Goal: Task Accomplishment & Management: Manage account settings

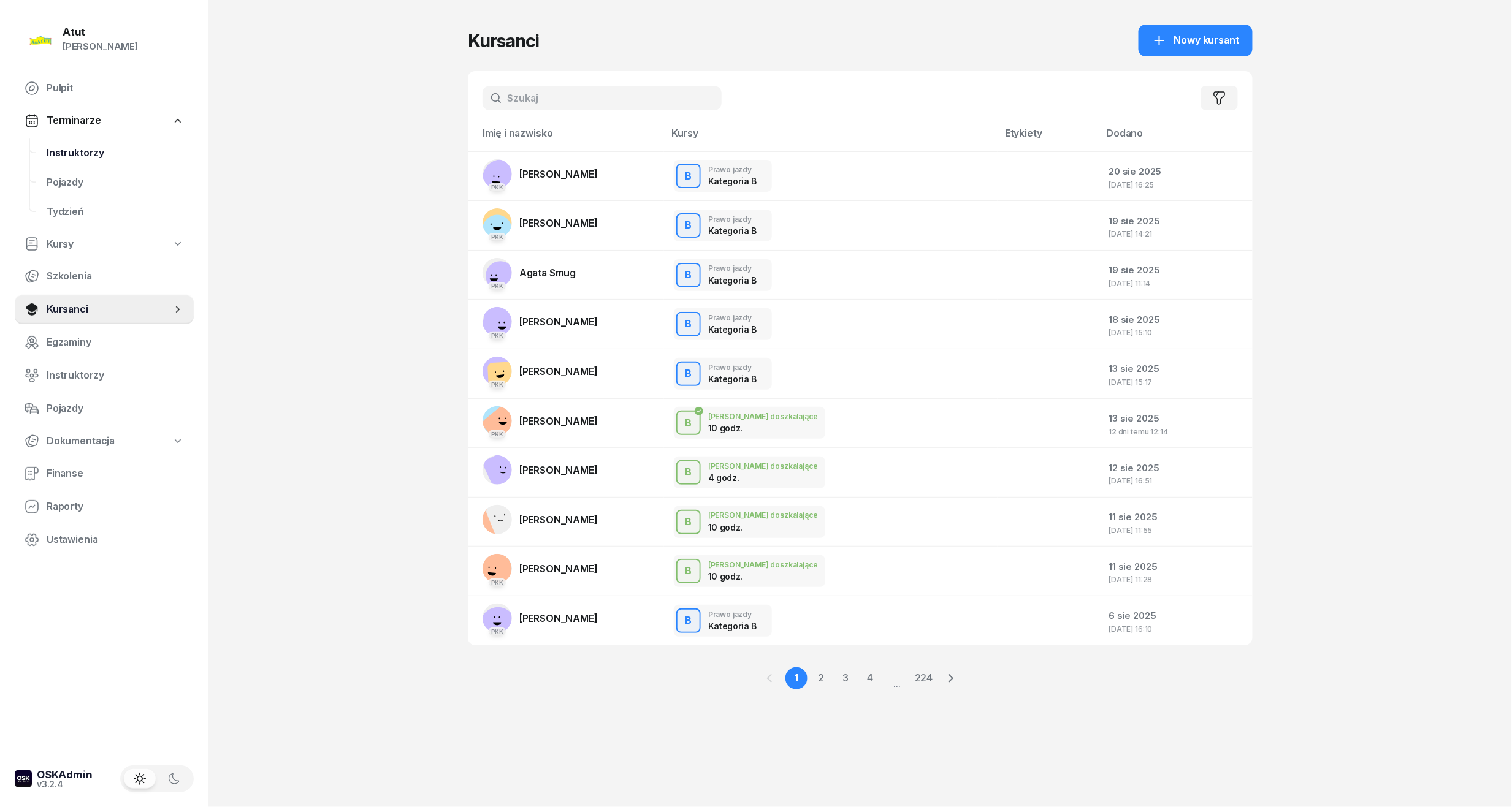
drag, startPoint x: 84, startPoint y: 148, endPoint x: 117, endPoint y: 148, distance: 33.0
click at [84, 148] on span "Instruktorzy" at bounding box center [116, 154] width 137 height 16
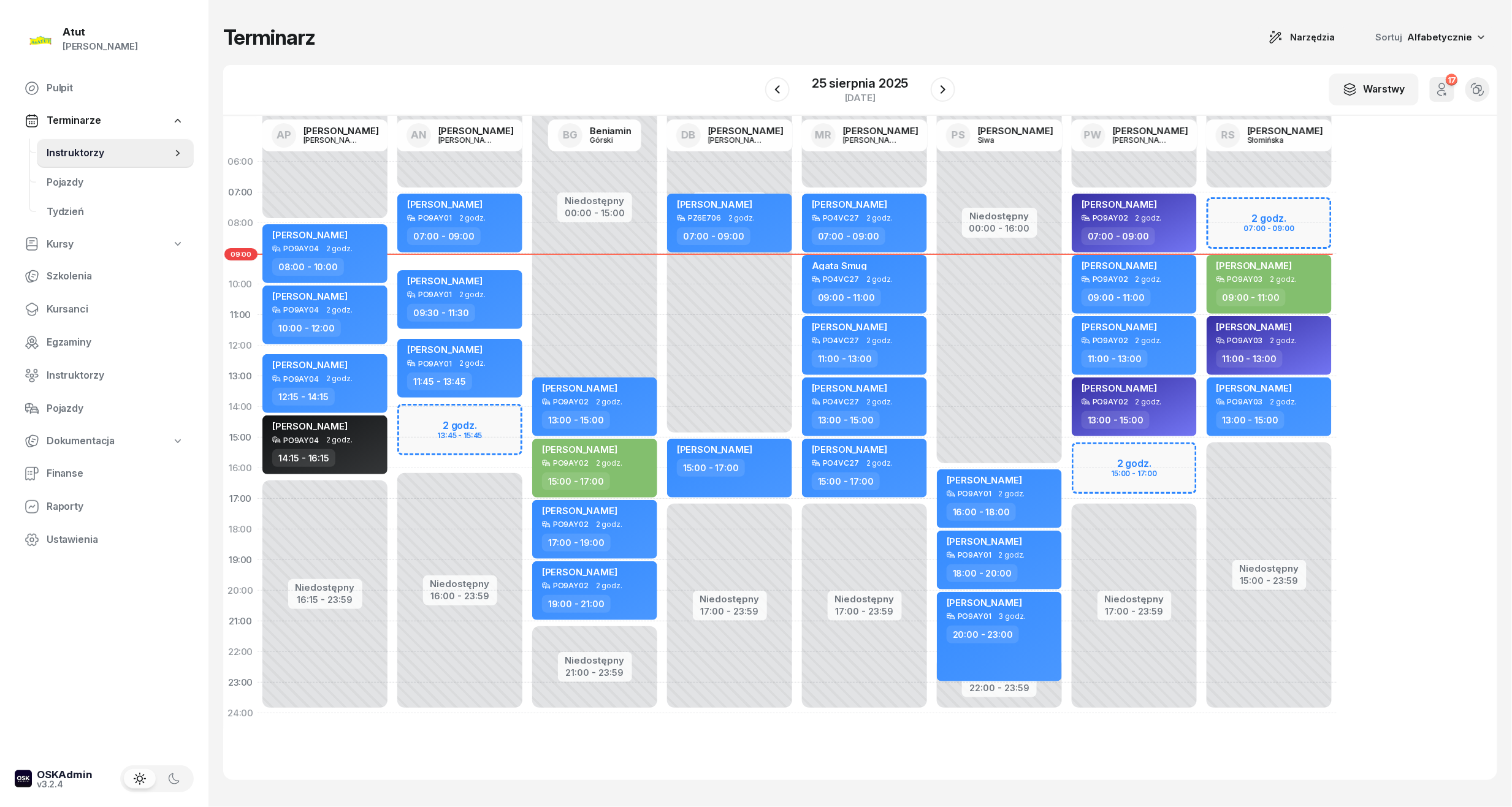
click at [527, 437] on div "Niedostępny 00:00 - 07:00 Niedostępny 16:00 - 23:59 2 godz. 13:45 - 15:45 Mateu…" at bounding box center [595, 438] width 135 height 582
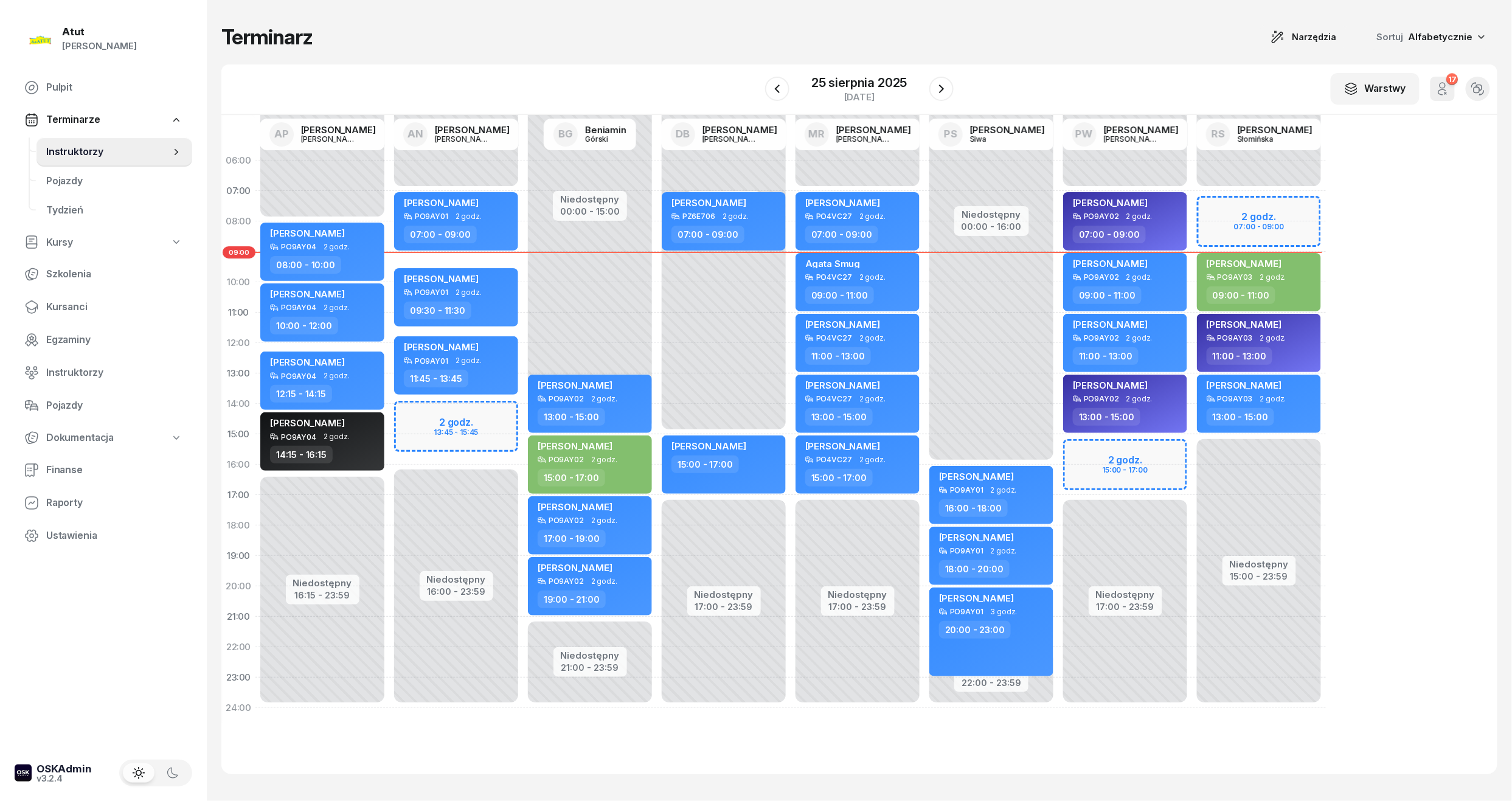
select select "14"
select select "16"
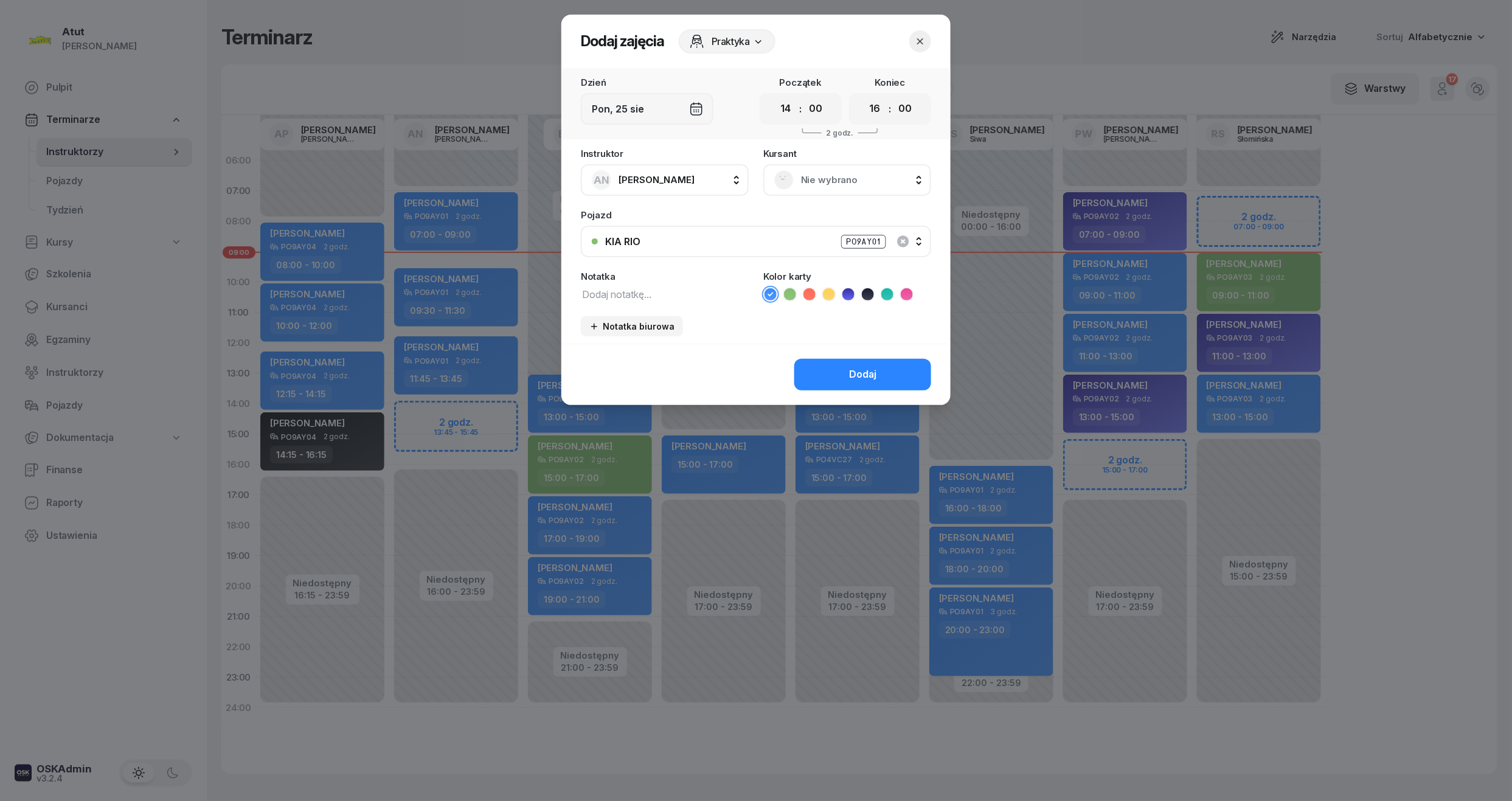
click at [832, 187] on div "Nie wybrano" at bounding box center [847, 180] width 146 height 19
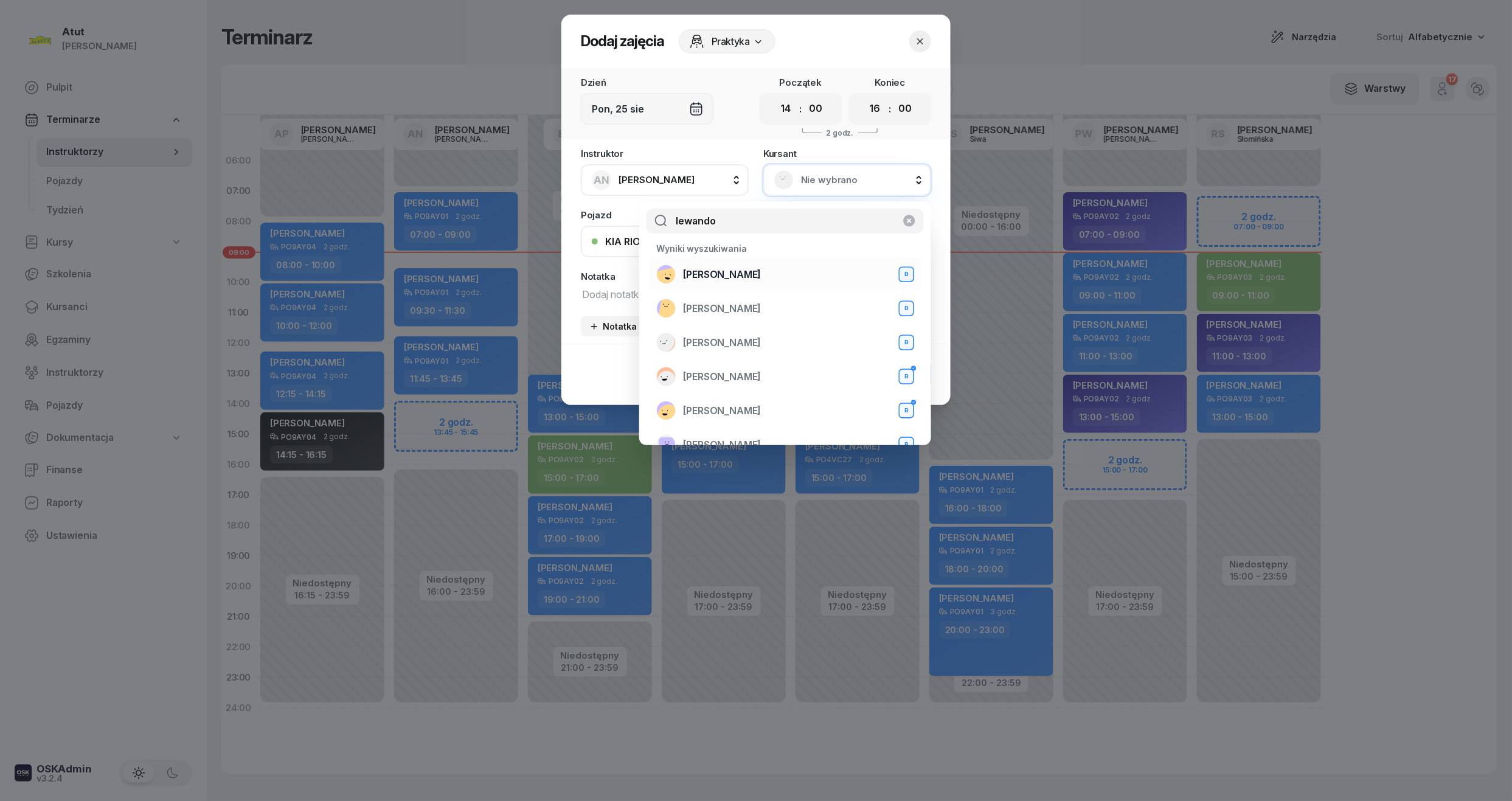
type input "lewando"
click at [794, 291] on li "[PERSON_NAME] B" at bounding box center [785, 308] width 273 height 34
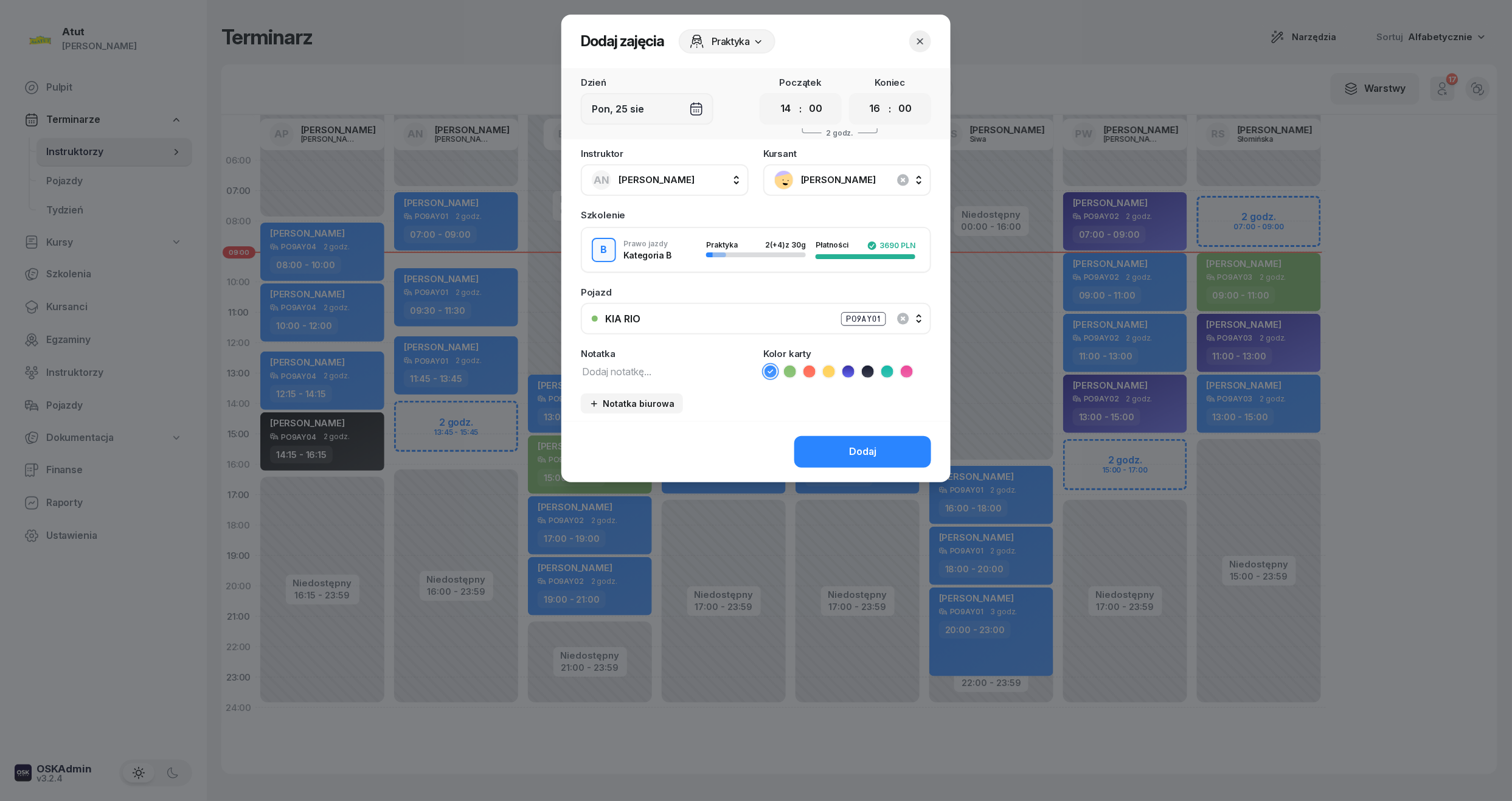
click at [878, 446] on button "Dodaj" at bounding box center [862, 452] width 137 height 32
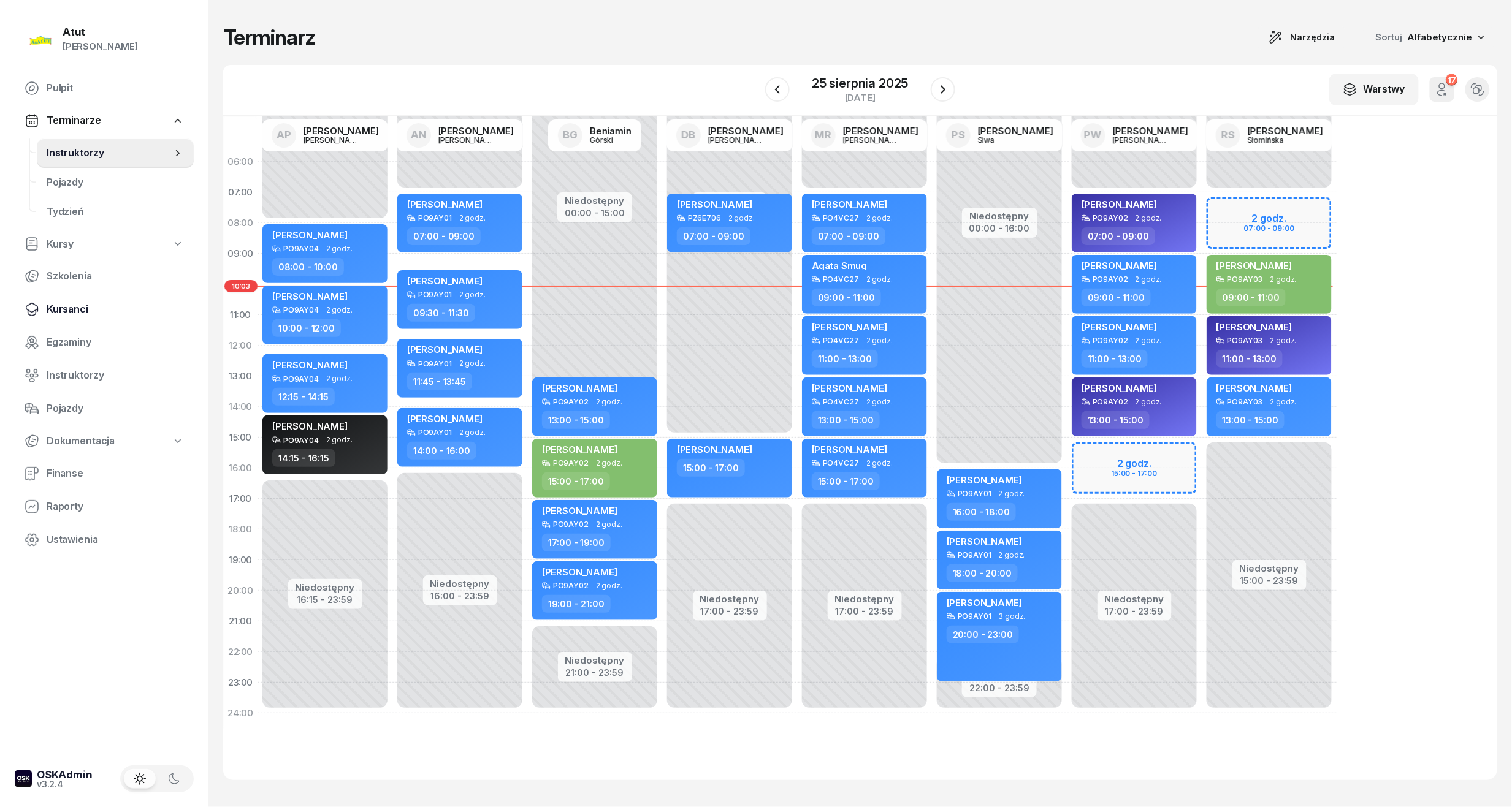
click at [72, 316] on span "Kursanci" at bounding box center [116, 310] width 137 height 16
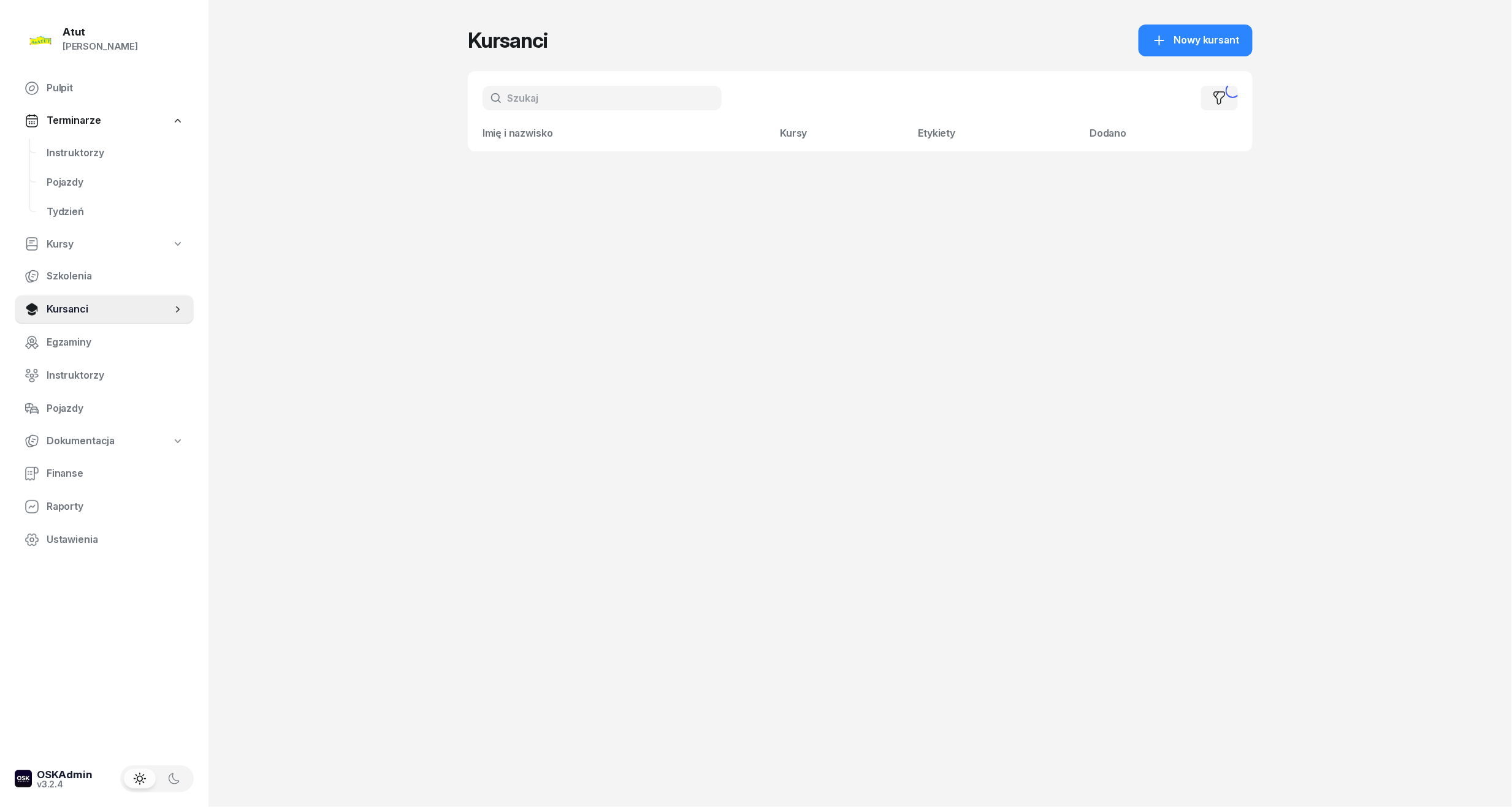
click at [565, 99] on input "text" at bounding box center [602, 97] width 239 height 24
type input "[PERSON_NAME]"
click at [592, 168] on span "[PERSON_NAME]" at bounding box center [559, 174] width 79 height 12
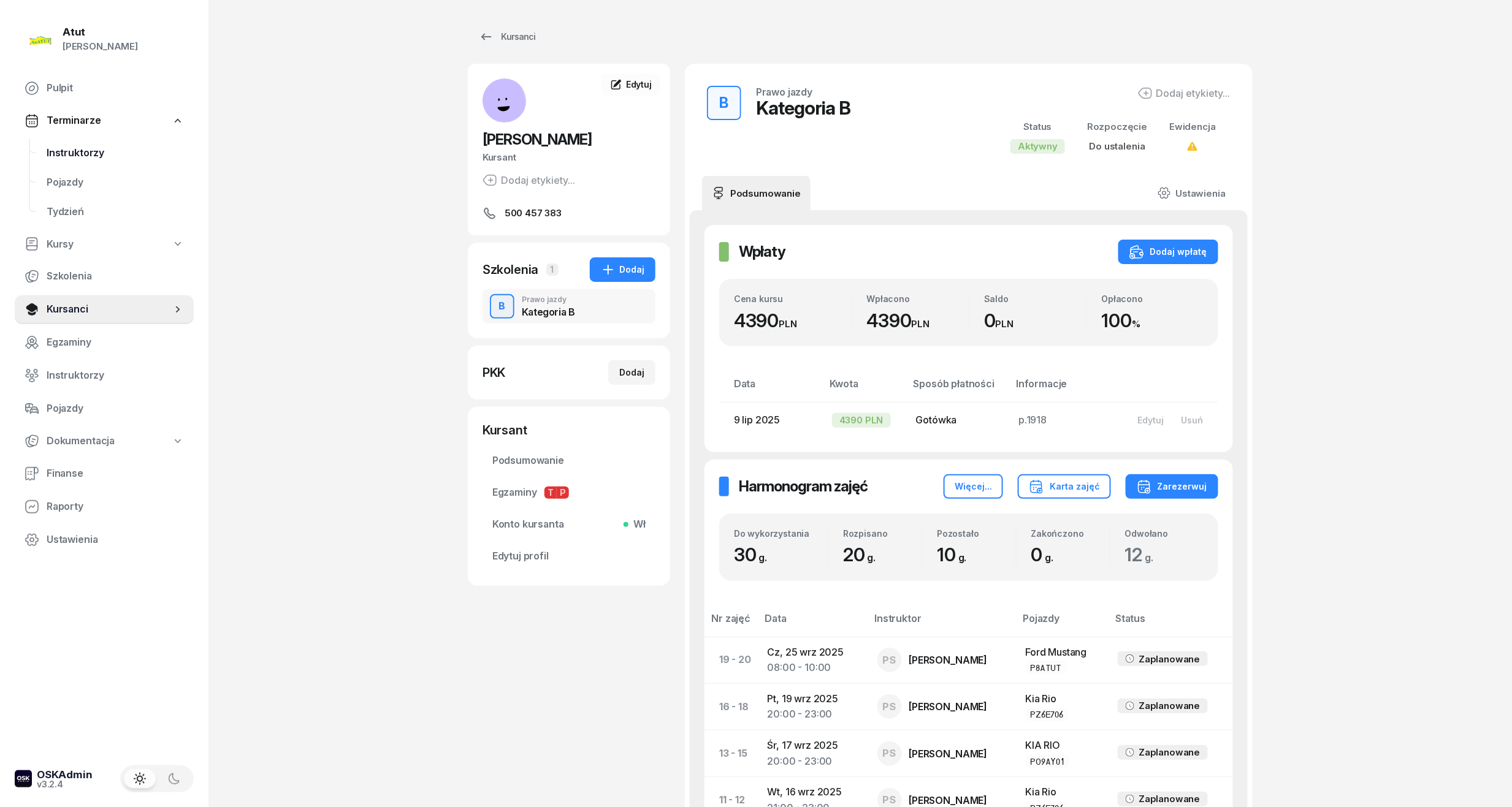
click at [64, 160] on link "Instruktorzy" at bounding box center [115, 153] width 157 height 29
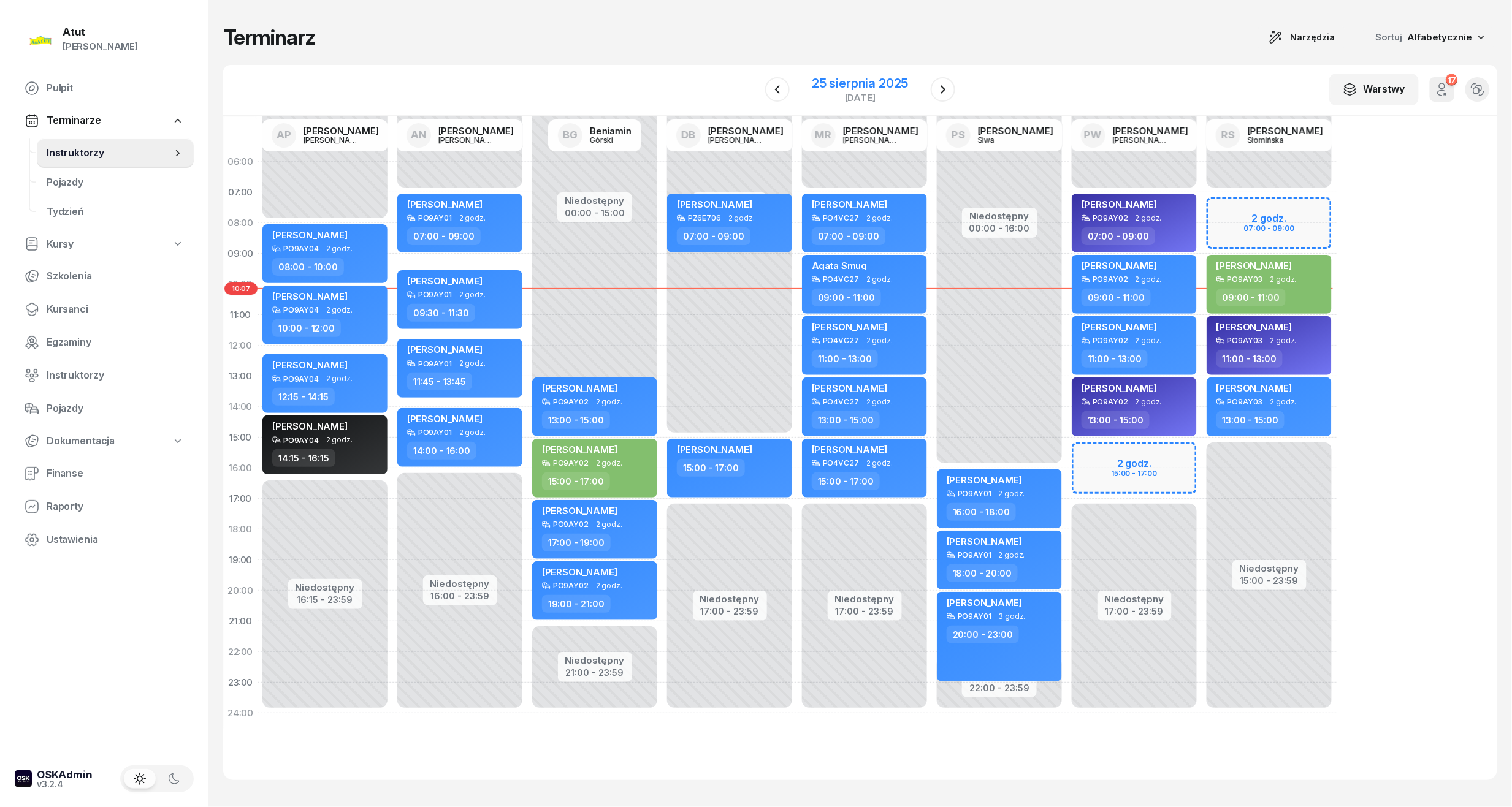
click at [846, 84] on div "25 sierpnia 2025" at bounding box center [860, 84] width 96 height 12
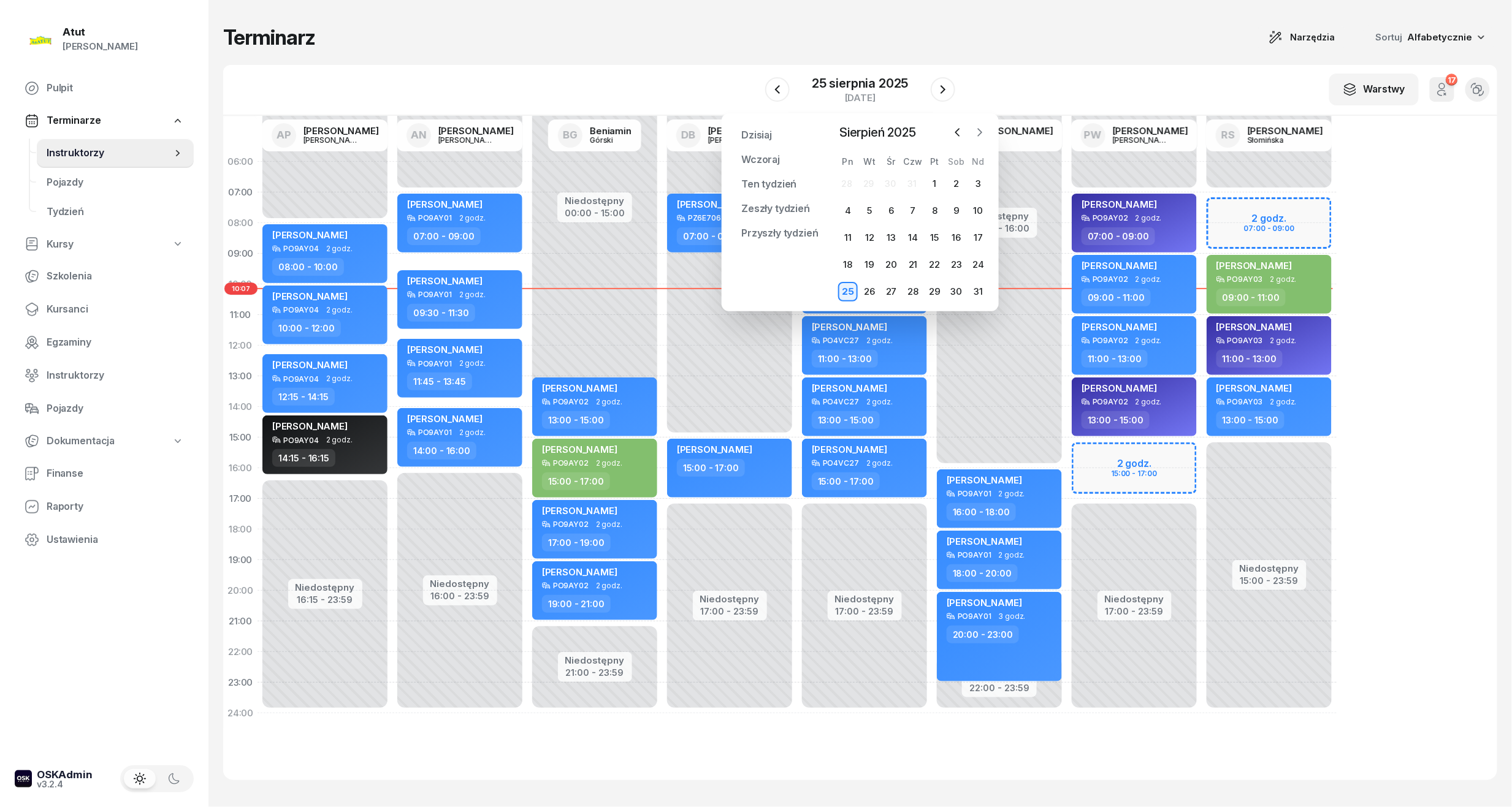
click at [976, 133] on icon "button" at bounding box center [980, 132] width 12 height 12
click at [893, 182] on div "1" at bounding box center [891, 184] width 19 height 19
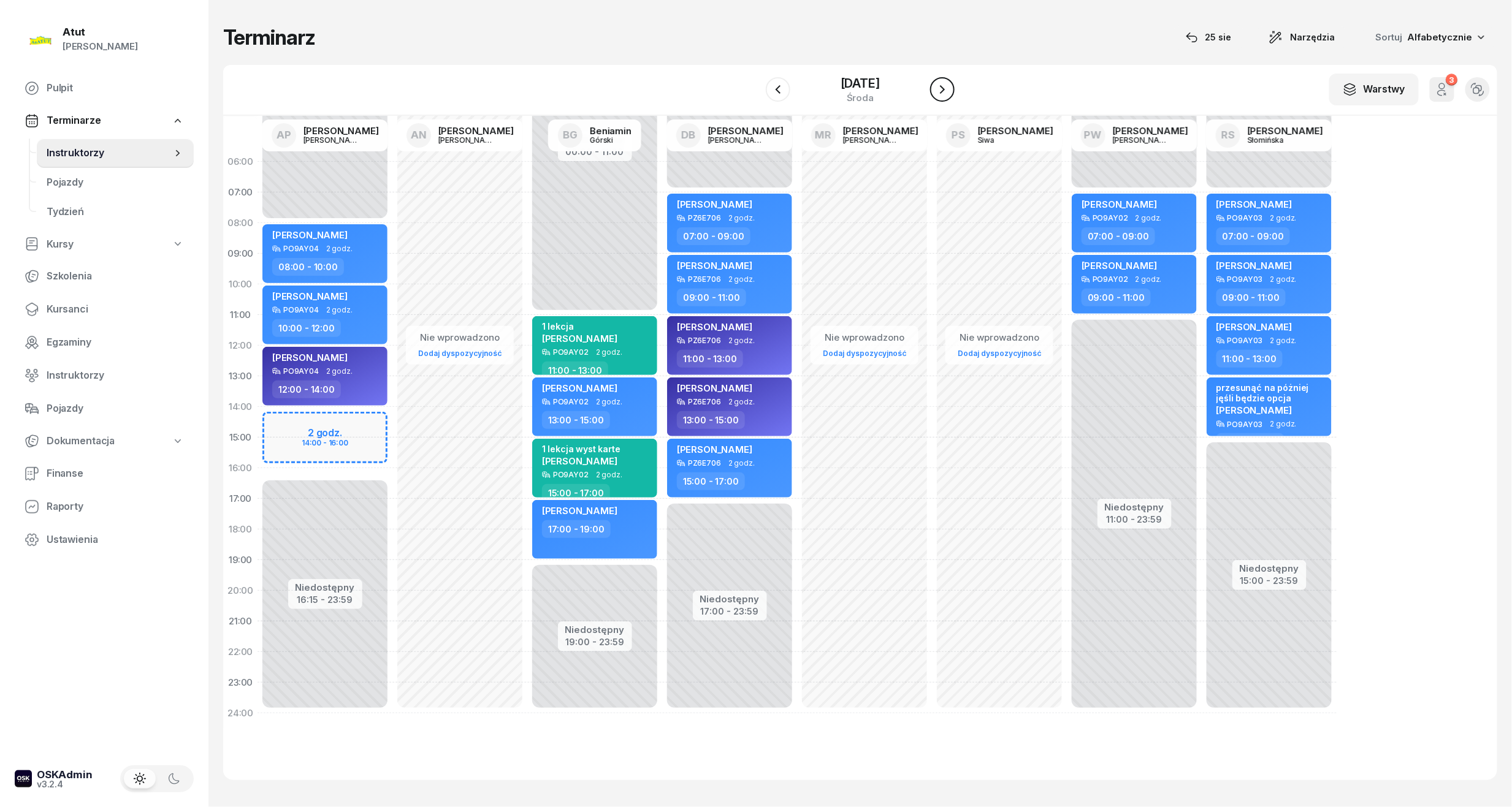
click at [950, 94] on icon "button" at bounding box center [942, 89] width 15 height 15
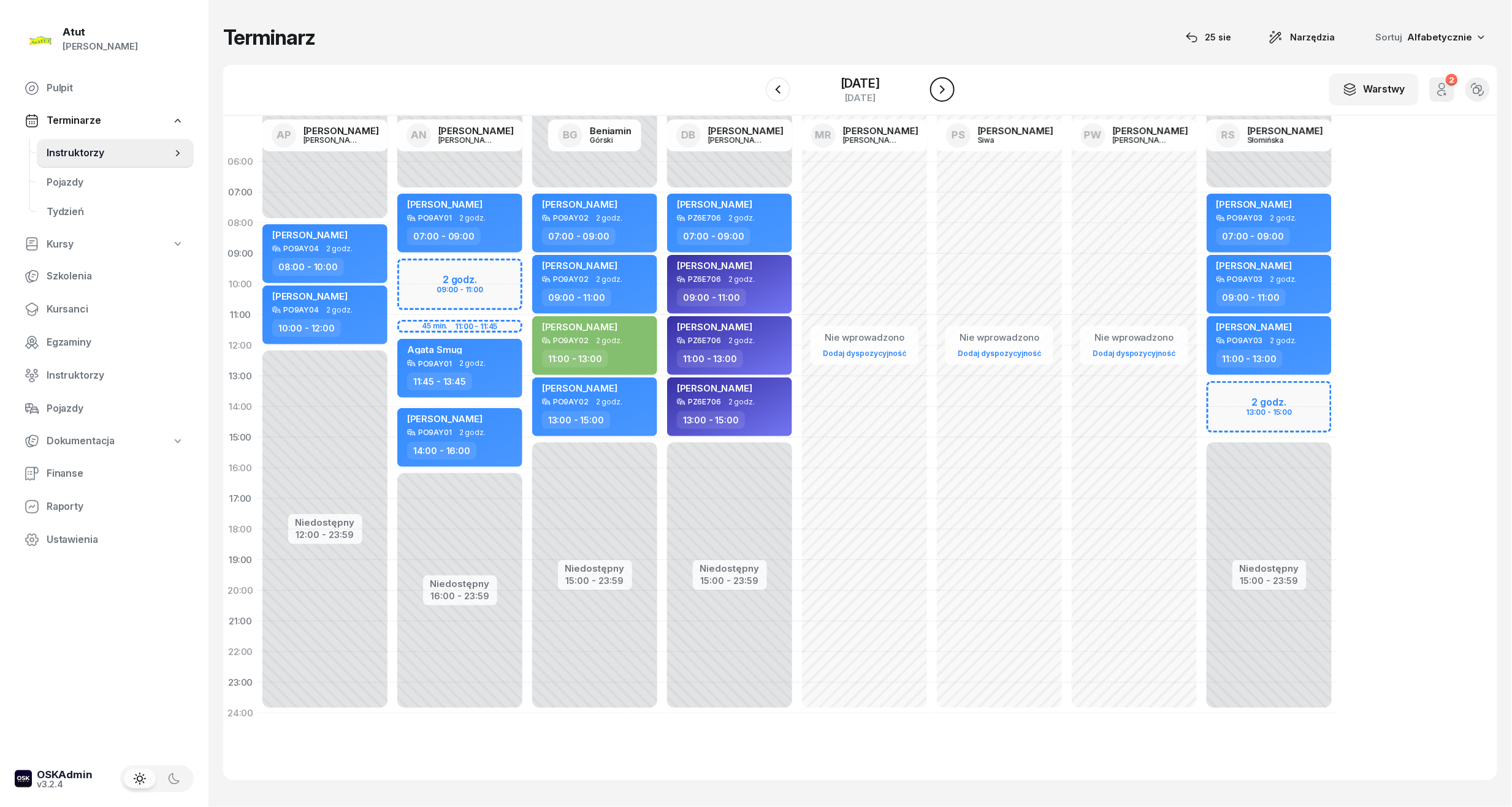
click at [950, 94] on icon "button" at bounding box center [942, 89] width 15 height 15
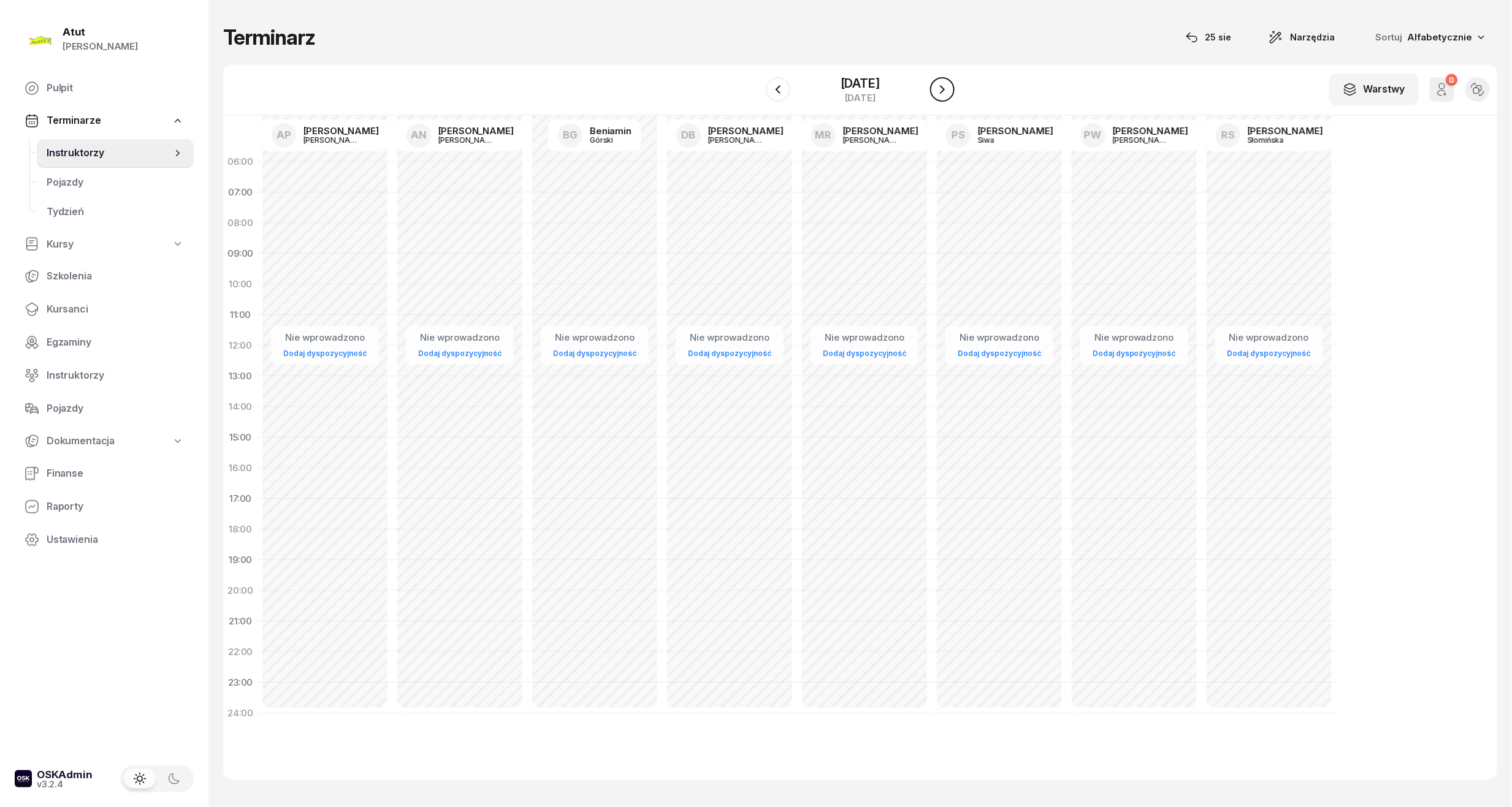
click at [950, 94] on icon "button" at bounding box center [942, 89] width 15 height 15
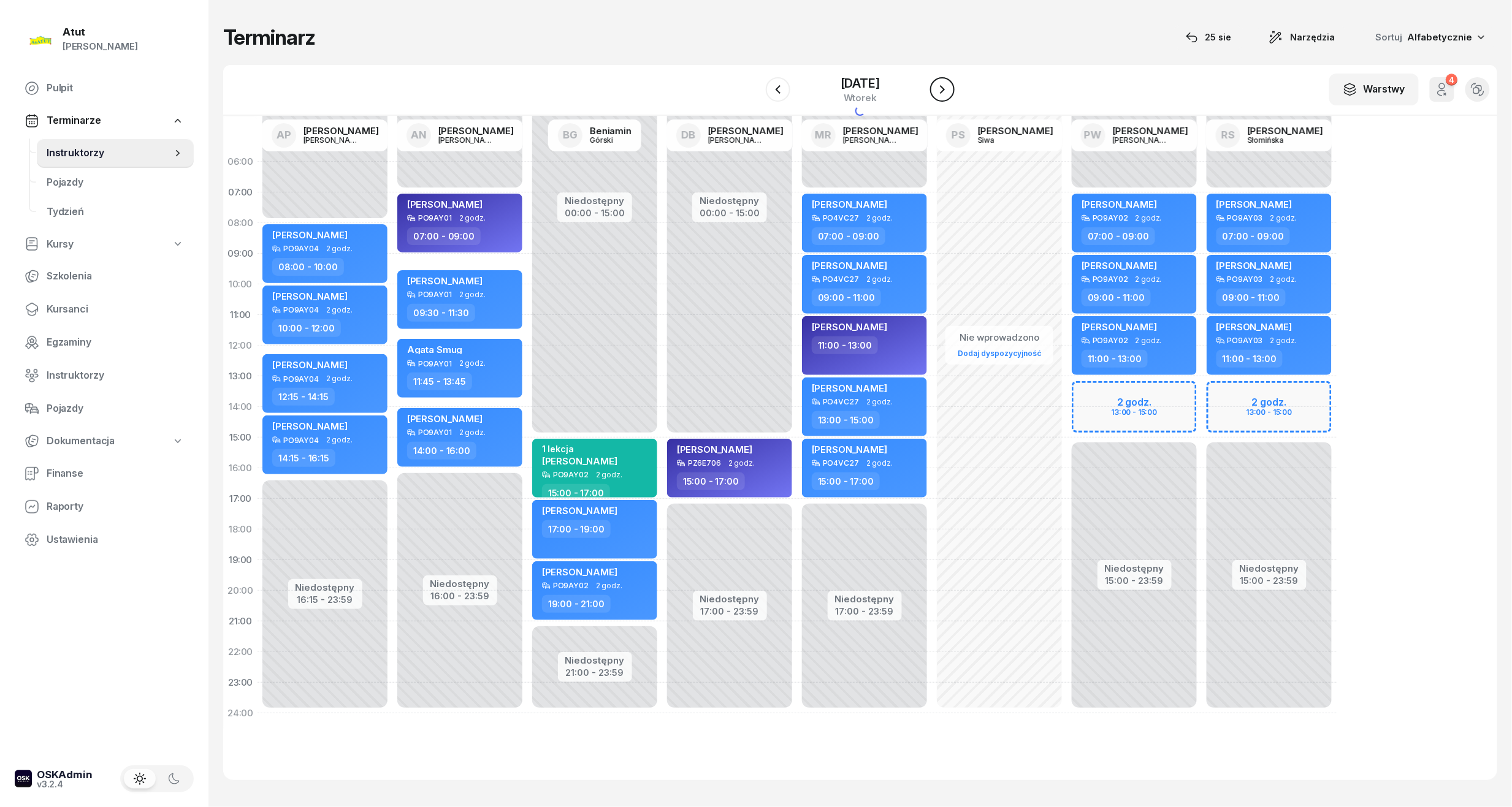
click at [950, 94] on icon "button" at bounding box center [942, 89] width 15 height 15
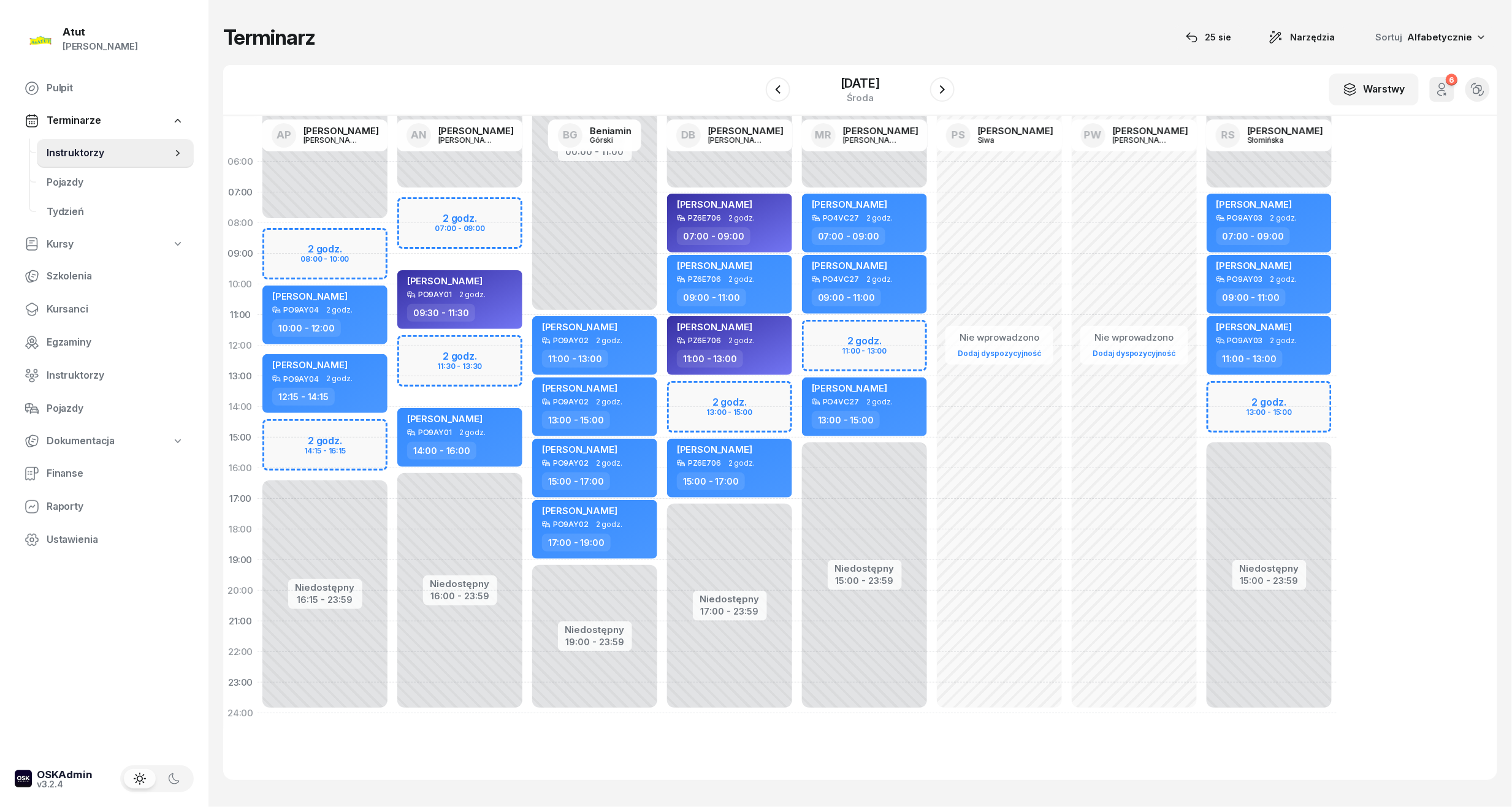
drag, startPoint x: 74, startPoint y: 305, endPoint x: 329, endPoint y: 207, distance: 273.2
click at [74, 305] on span "Kursanci" at bounding box center [116, 310] width 137 height 16
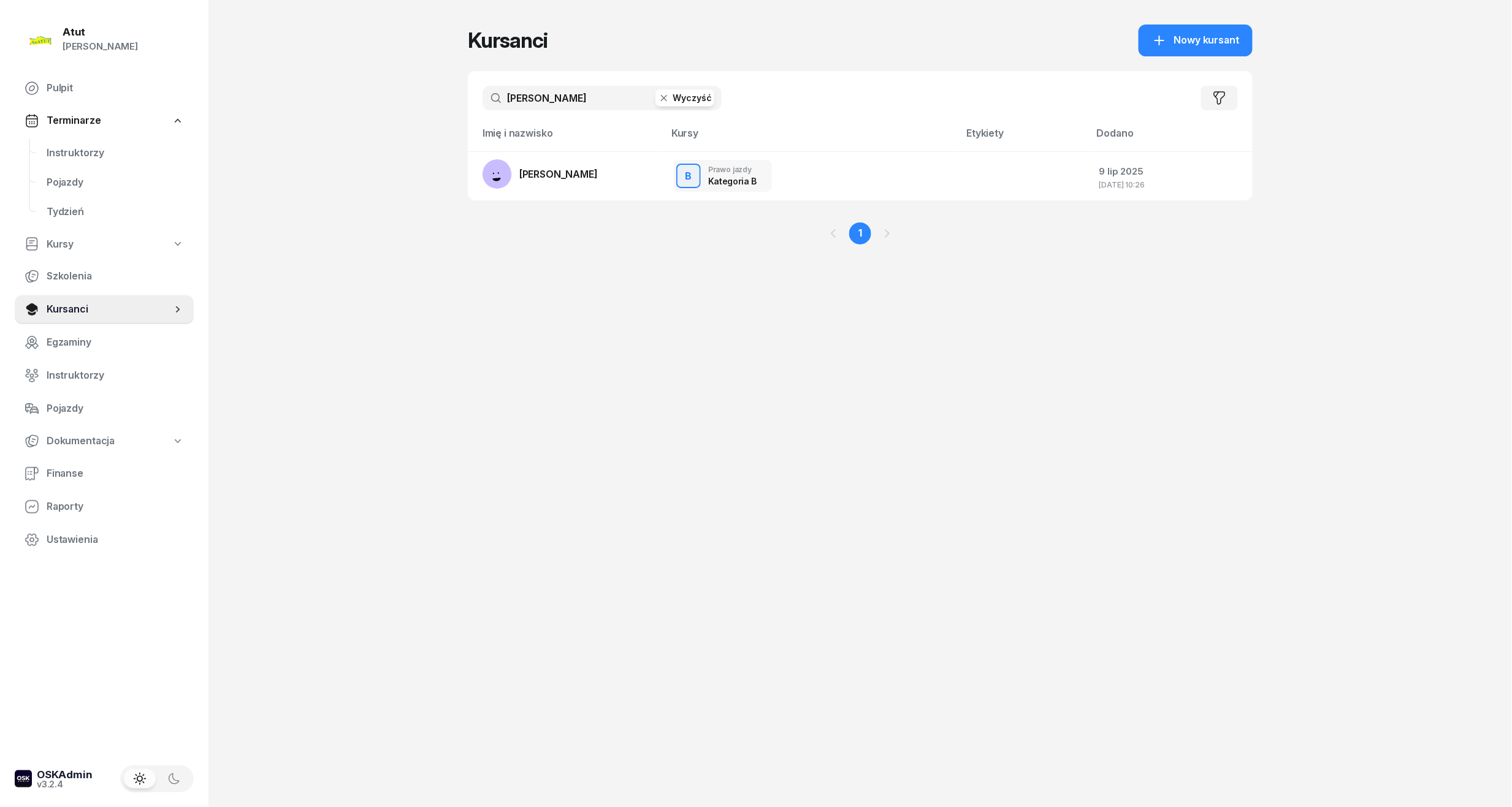
drag, startPoint x: 554, startPoint y: 89, endPoint x: 258, endPoint y: 88, distance: 296.0
click at [258, 88] on div "Atut [PERSON_NAME] Pulpit Terminarze Instruktorzy Pojazdy Tydzień Kursy Szkolen…" at bounding box center [756, 404] width 1512 height 807
type input "[PERSON_NAME]"
click at [597, 168] on span "[PERSON_NAME]" at bounding box center [559, 174] width 79 height 12
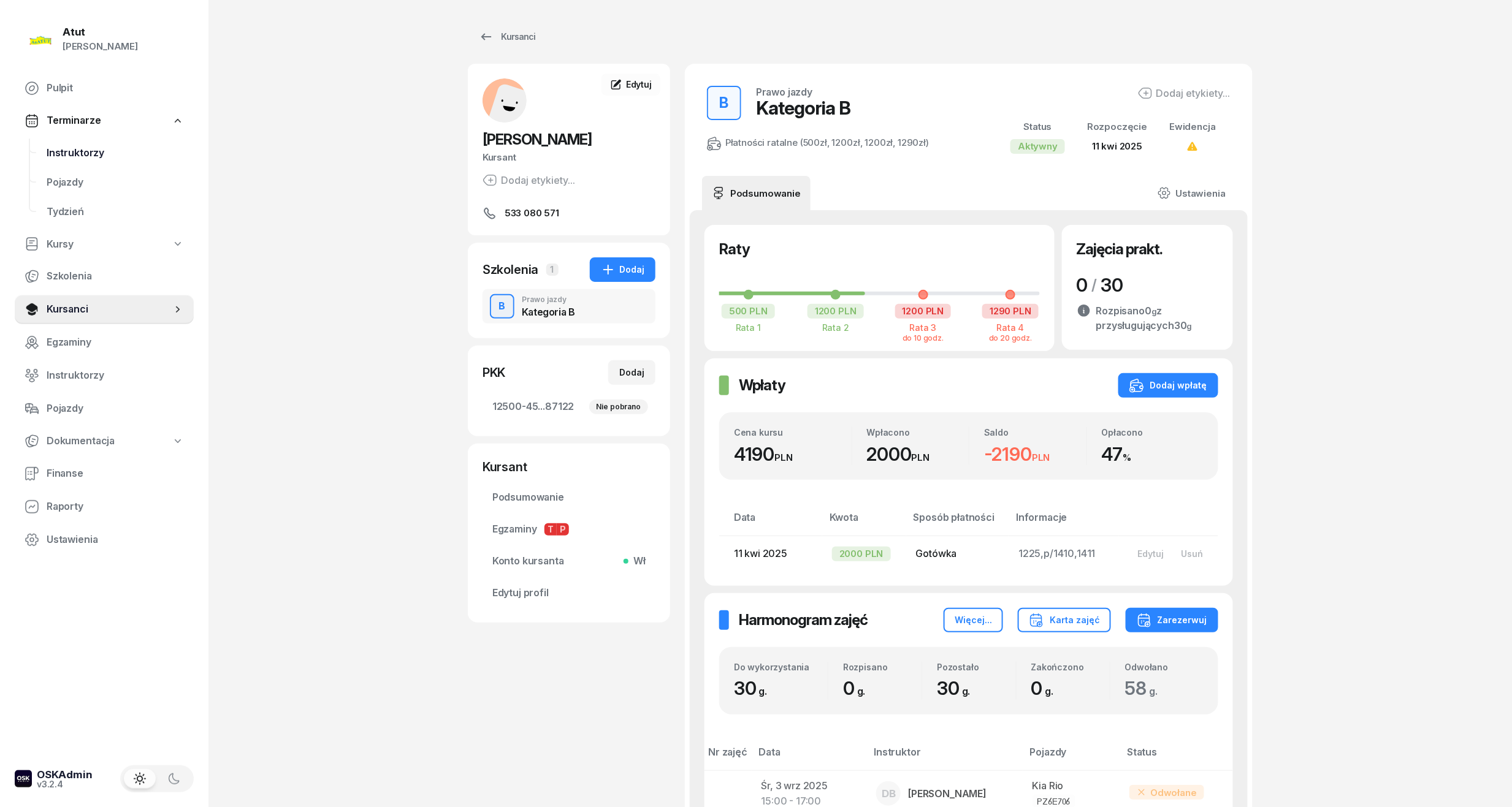
click at [94, 146] on span "Instruktorzy" at bounding box center [116, 154] width 137 height 16
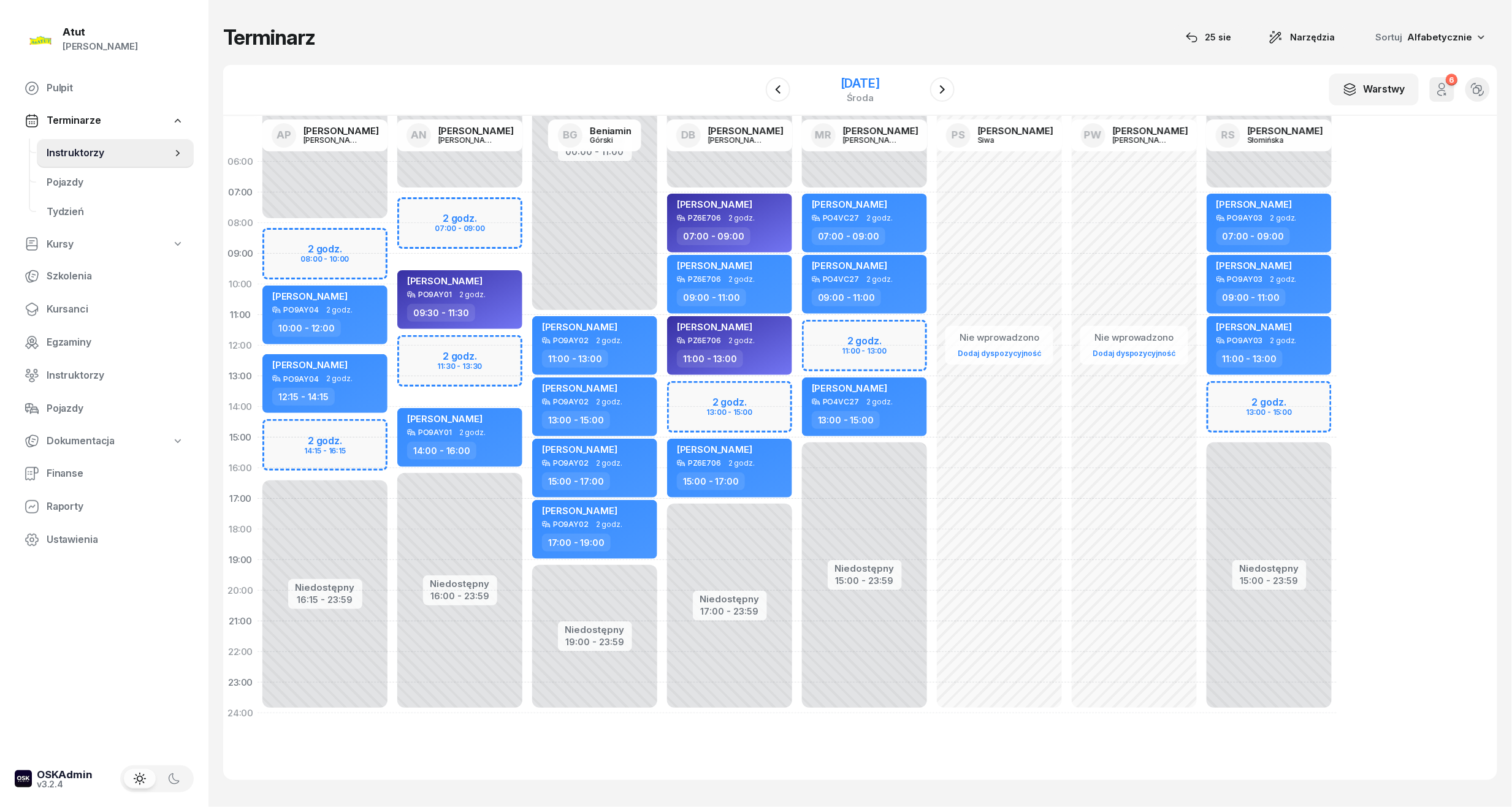
click at [867, 89] on div "[DATE]" at bounding box center [860, 84] width 39 height 12
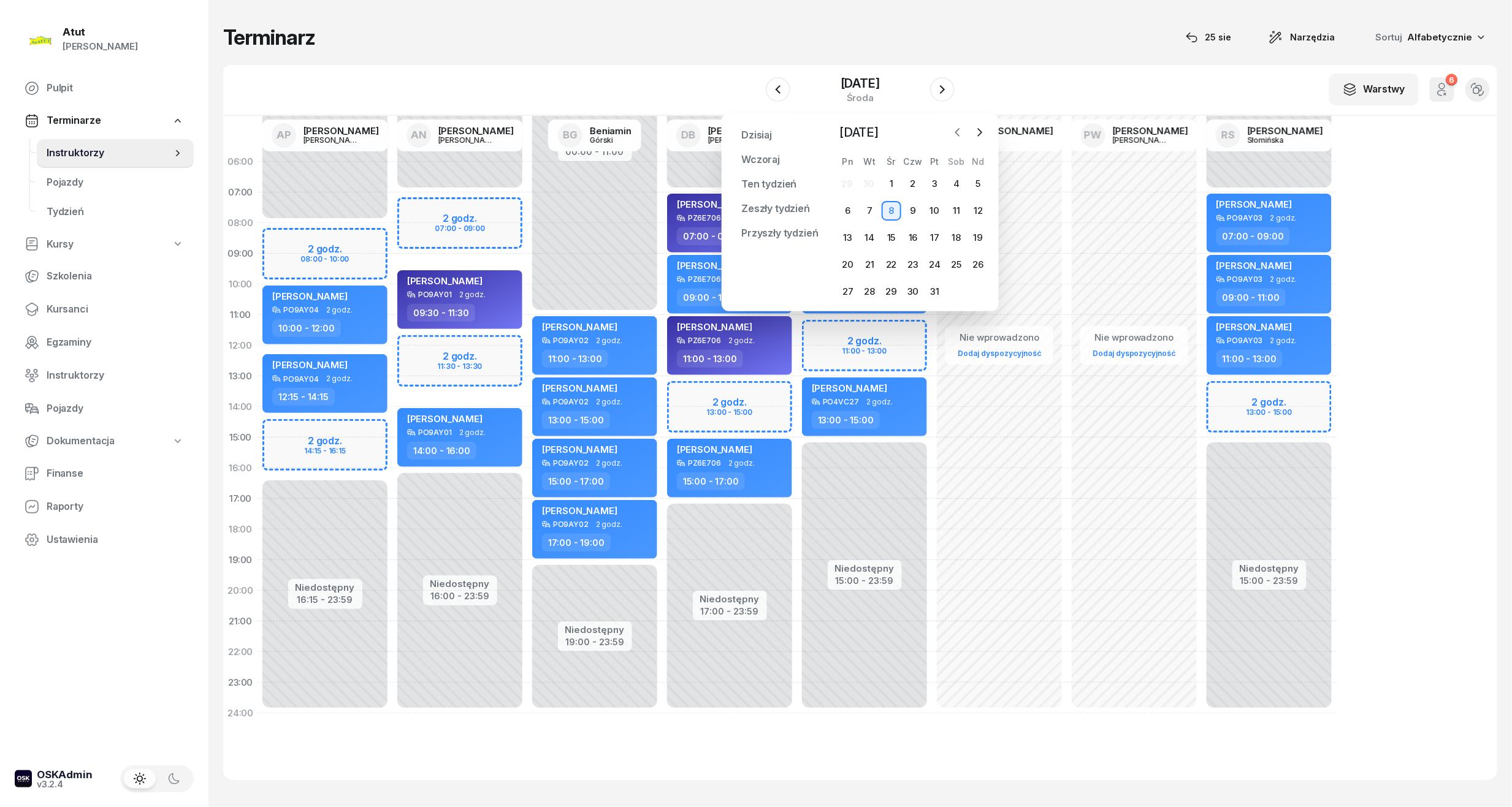
click at [960, 135] on icon "button" at bounding box center [958, 132] width 12 height 12
click at [955, 132] on icon "button" at bounding box center [958, 132] width 12 height 12
click at [848, 288] on div "25" at bounding box center [847, 291] width 19 height 19
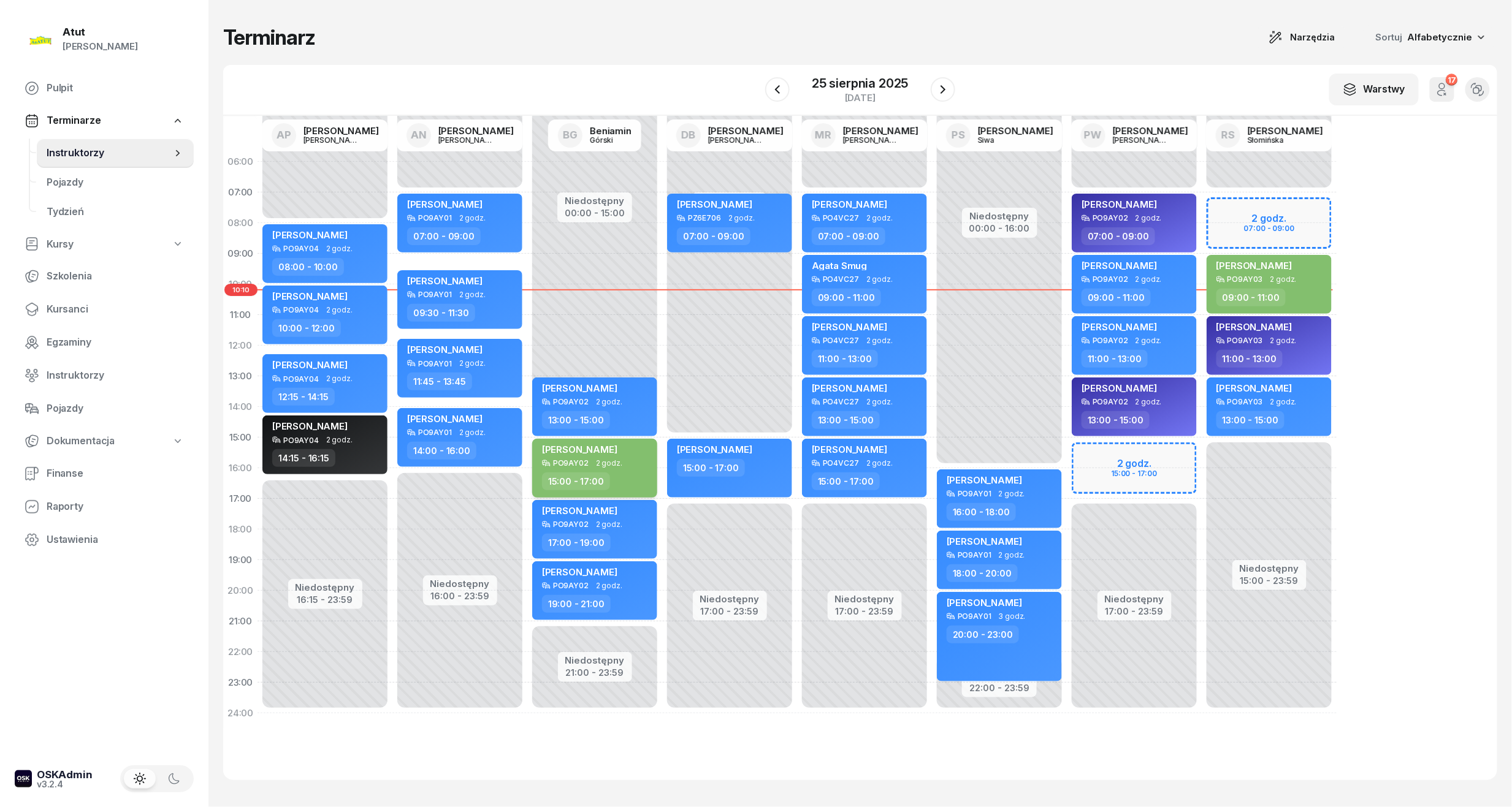
click at [587, 462] on div "PO9AY02 2 godz." at bounding box center [595, 463] width 108 height 9
select select "15"
select select "17"
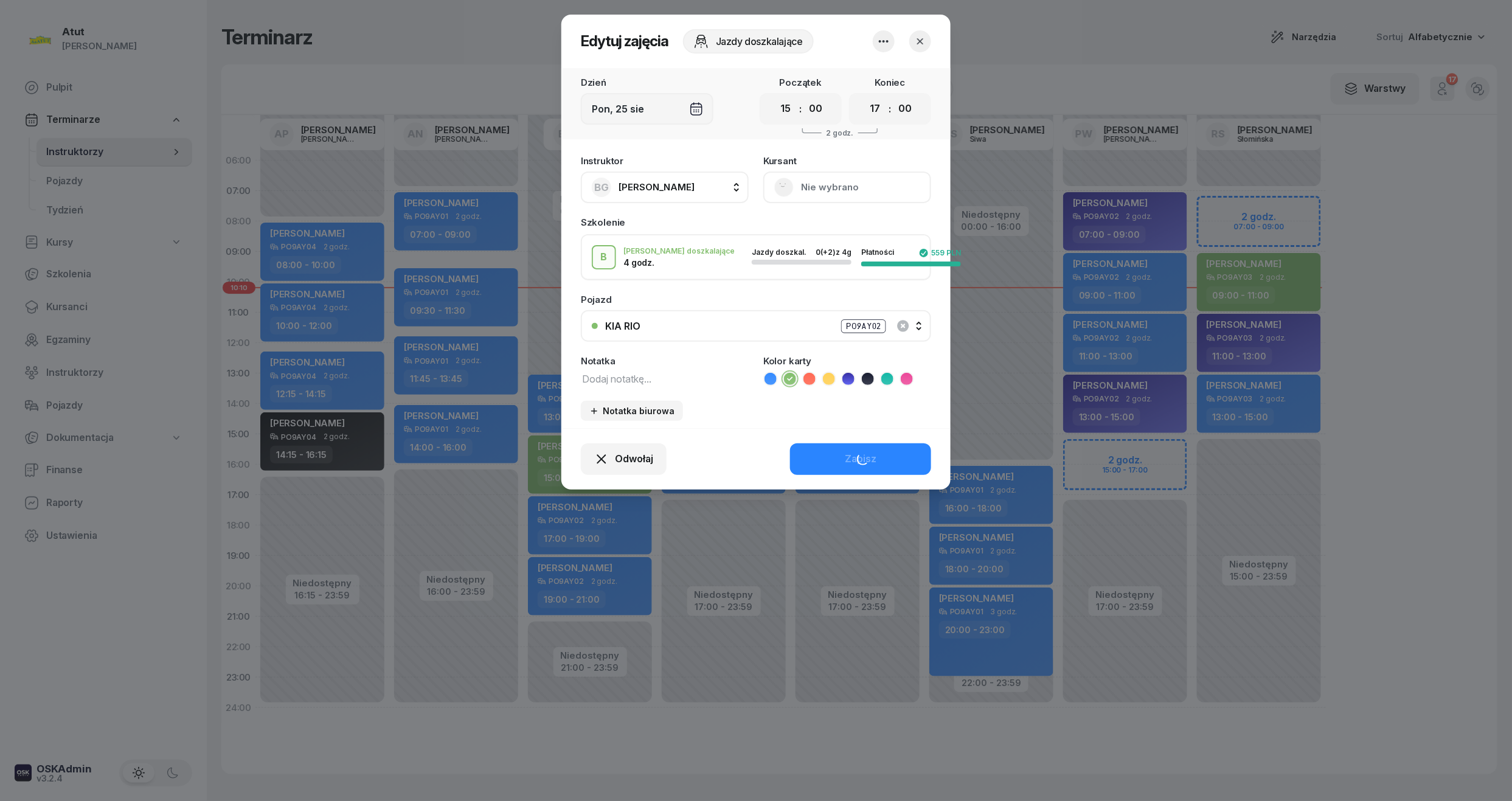
click at [813, 183] on button "Nie wybrano" at bounding box center [847, 187] width 168 height 32
click at [805, 229] on div "Otwórz profil" at bounding box center [802, 229] width 59 height 16
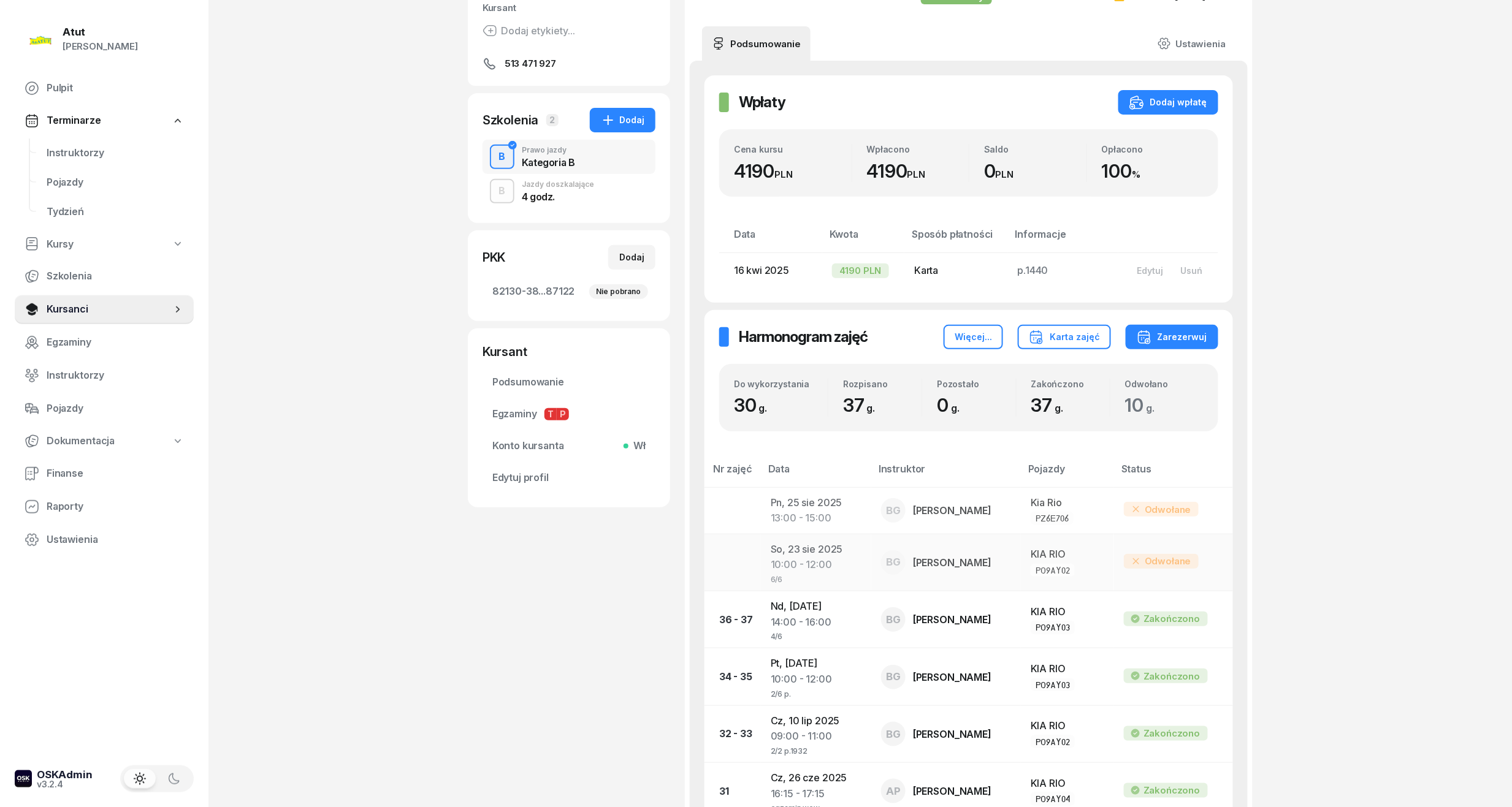
scroll to position [163, 0]
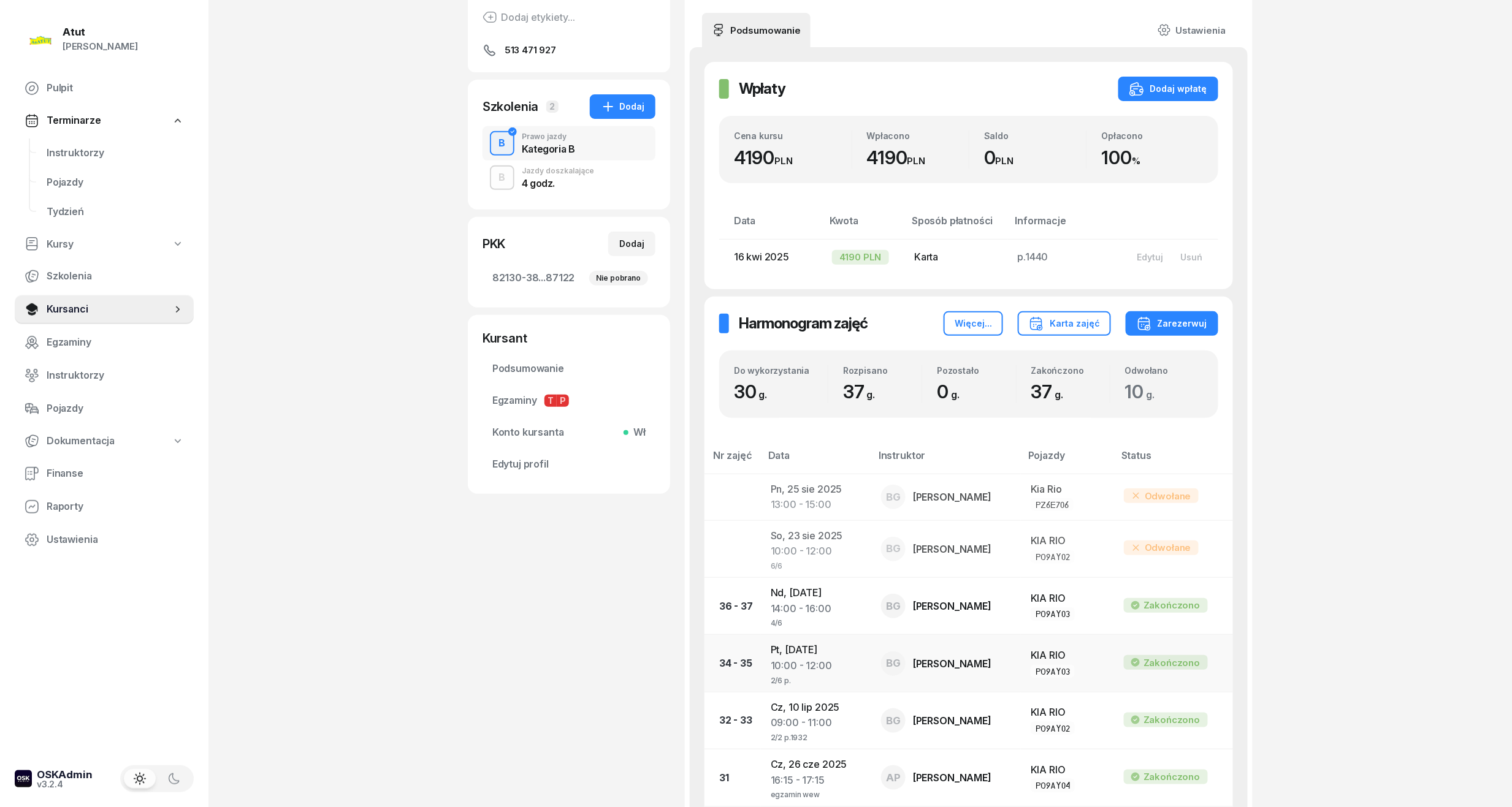
click at [817, 666] on div "10:00 - 12:00" at bounding box center [815, 666] width 91 height 16
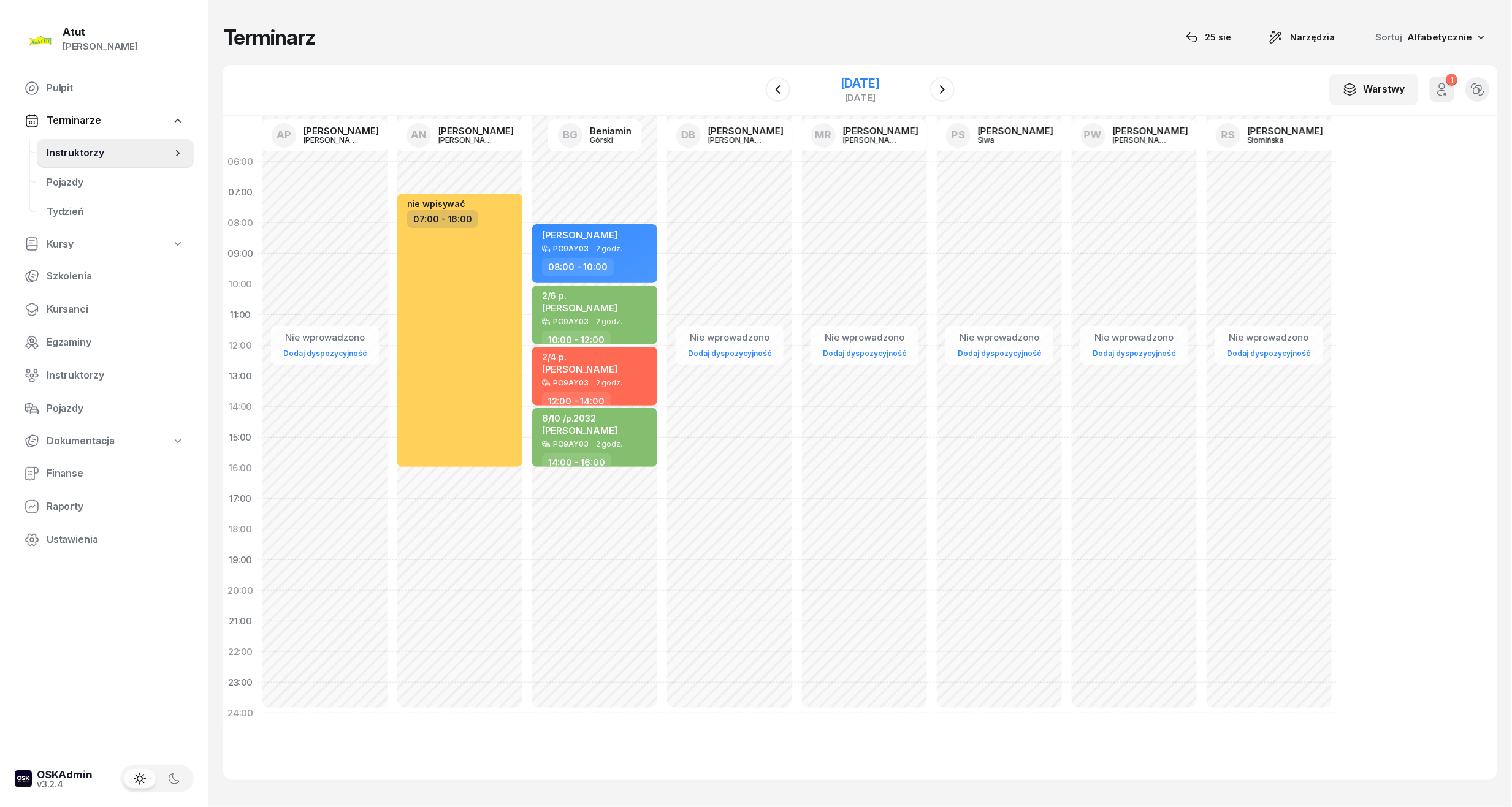
click at [865, 82] on div "[DATE]" at bounding box center [860, 84] width 39 height 12
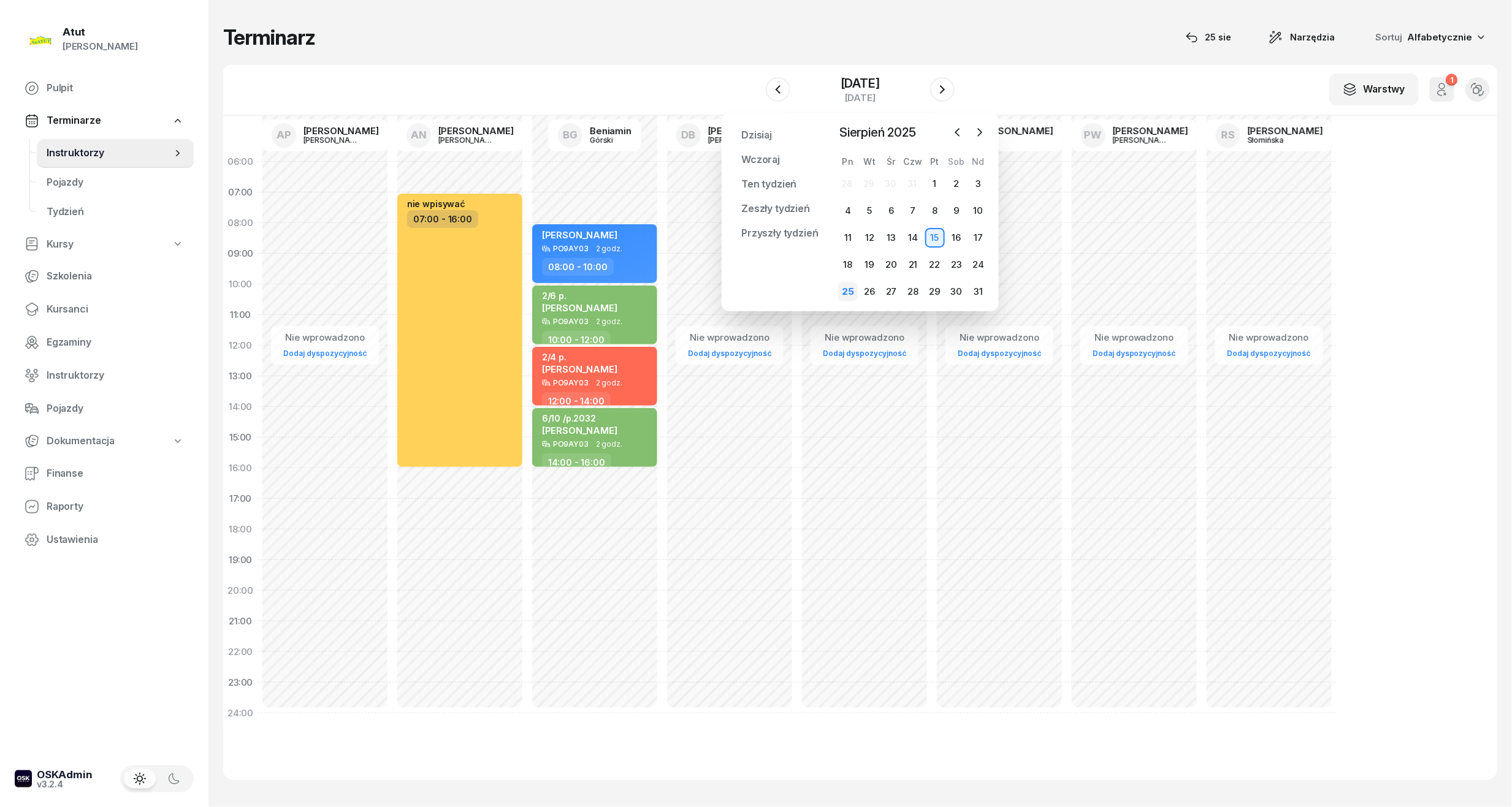
click at [848, 290] on div "25" at bounding box center [847, 291] width 19 height 19
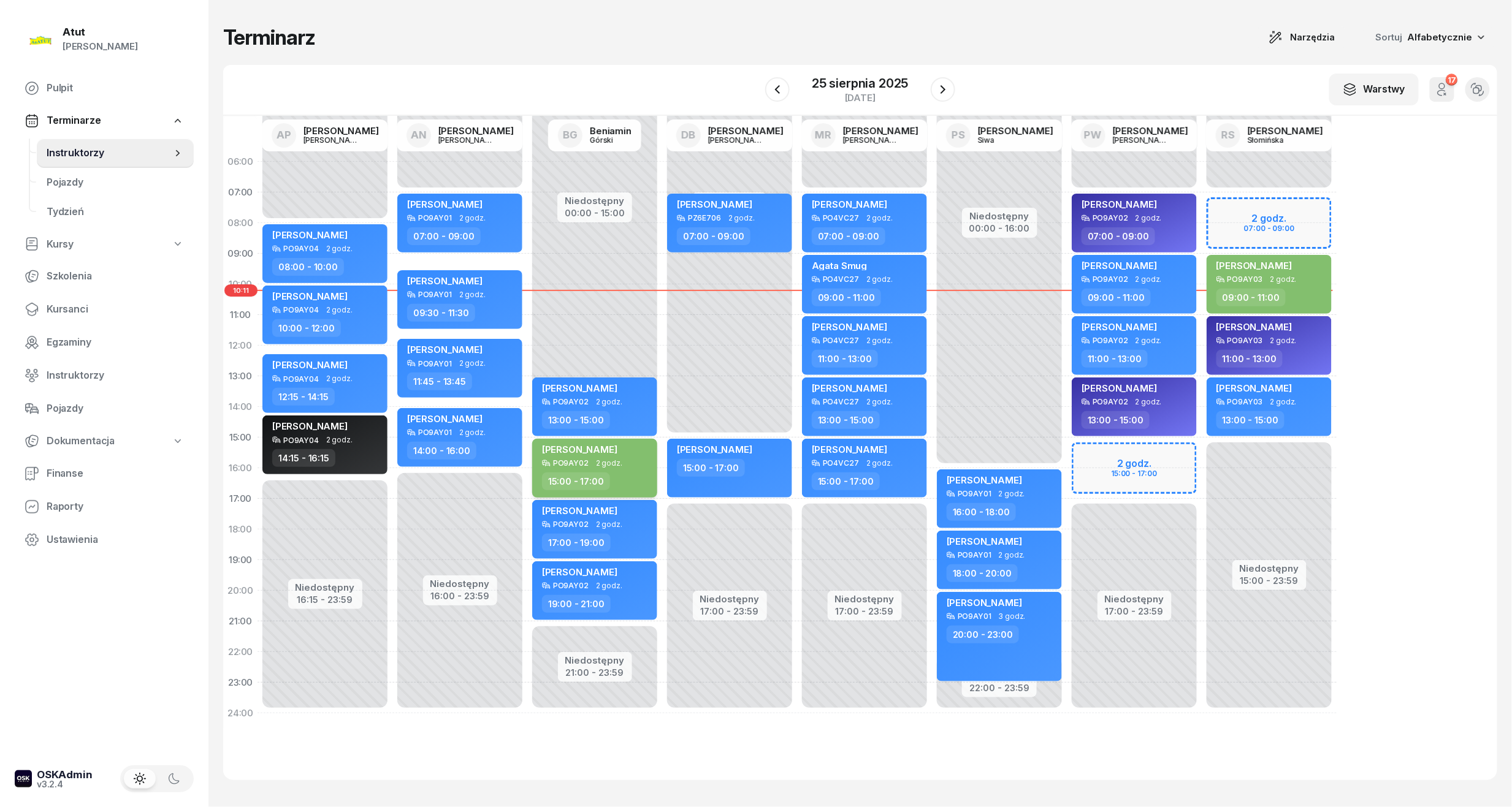
click at [601, 459] on span "2 godz." at bounding box center [609, 463] width 26 height 9
select select "15"
select select "17"
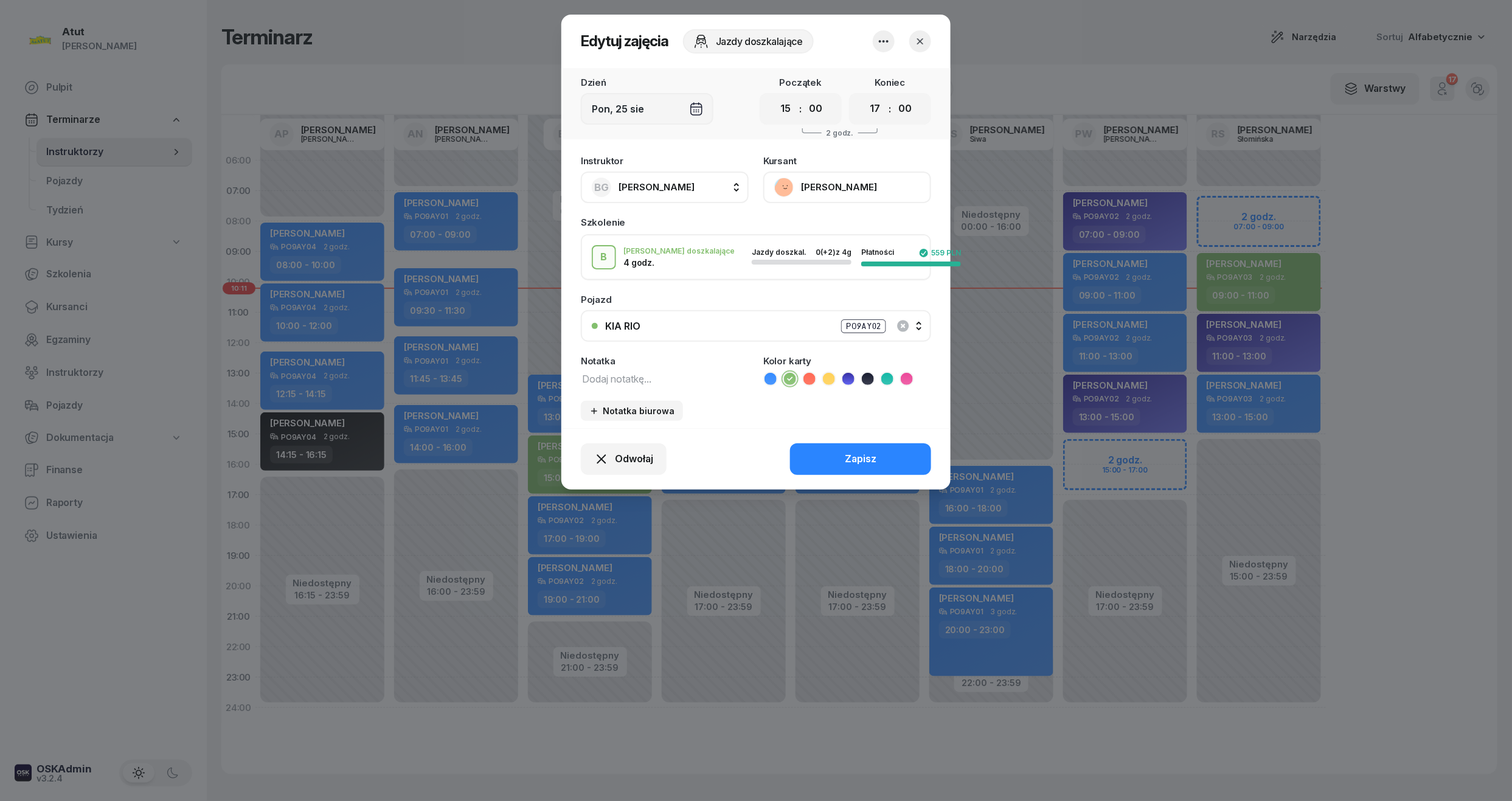
click at [640, 361] on div "Notatka" at bounding box center [665, 361] width 168 height 9
click at [640, 379] on textarea at bounding box center [665, 379] width 168 height 16
paste textarea "2135"
type textarea "2/4 p.2135"
click at [843, 459] on button "Zapisz" at bounding box center [861, 459] width 141 height 32
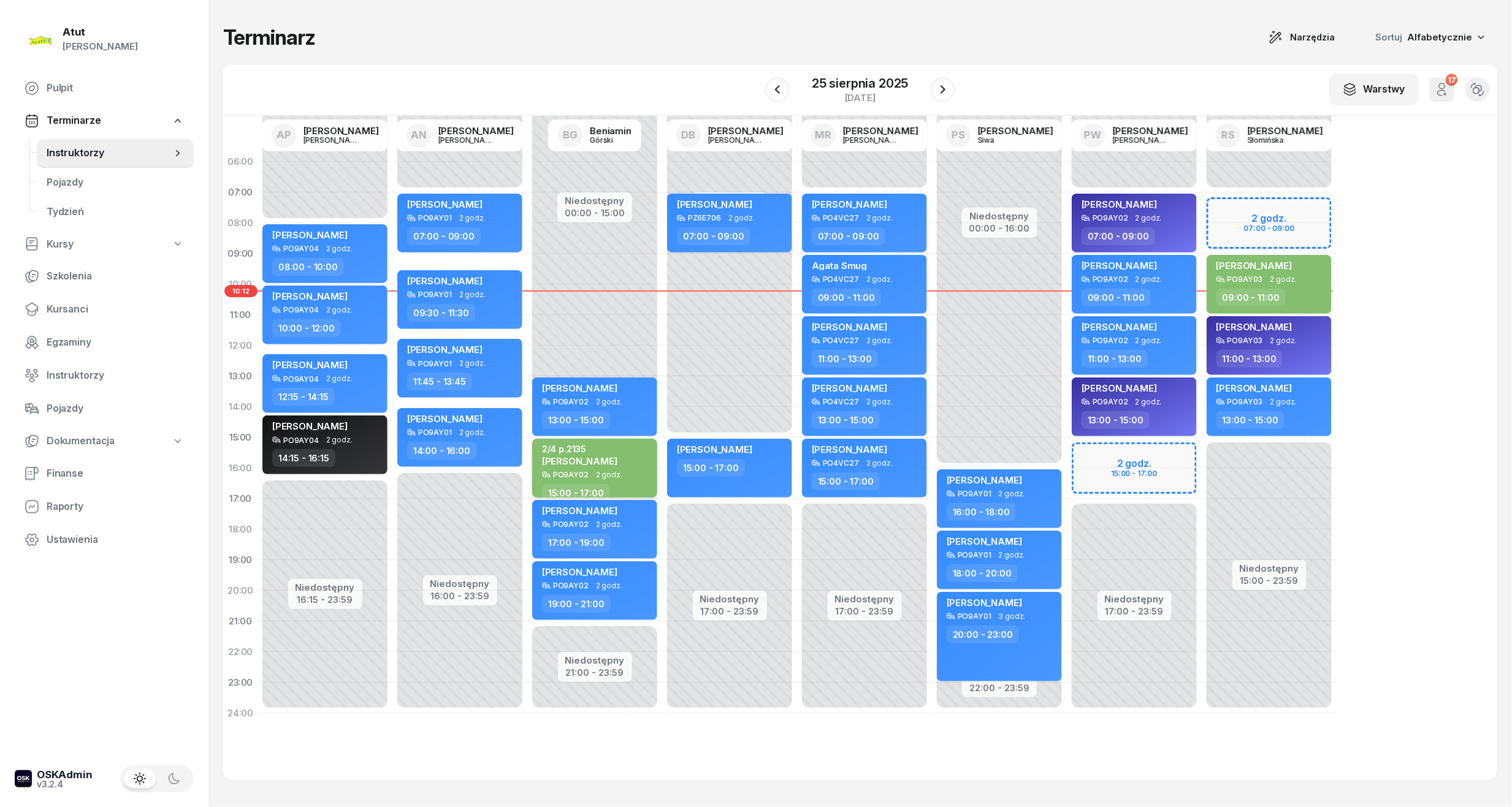
click at [611, 458] on span "[PERSON_NAME]" at bounding box center [579, 461] width 76 height 12
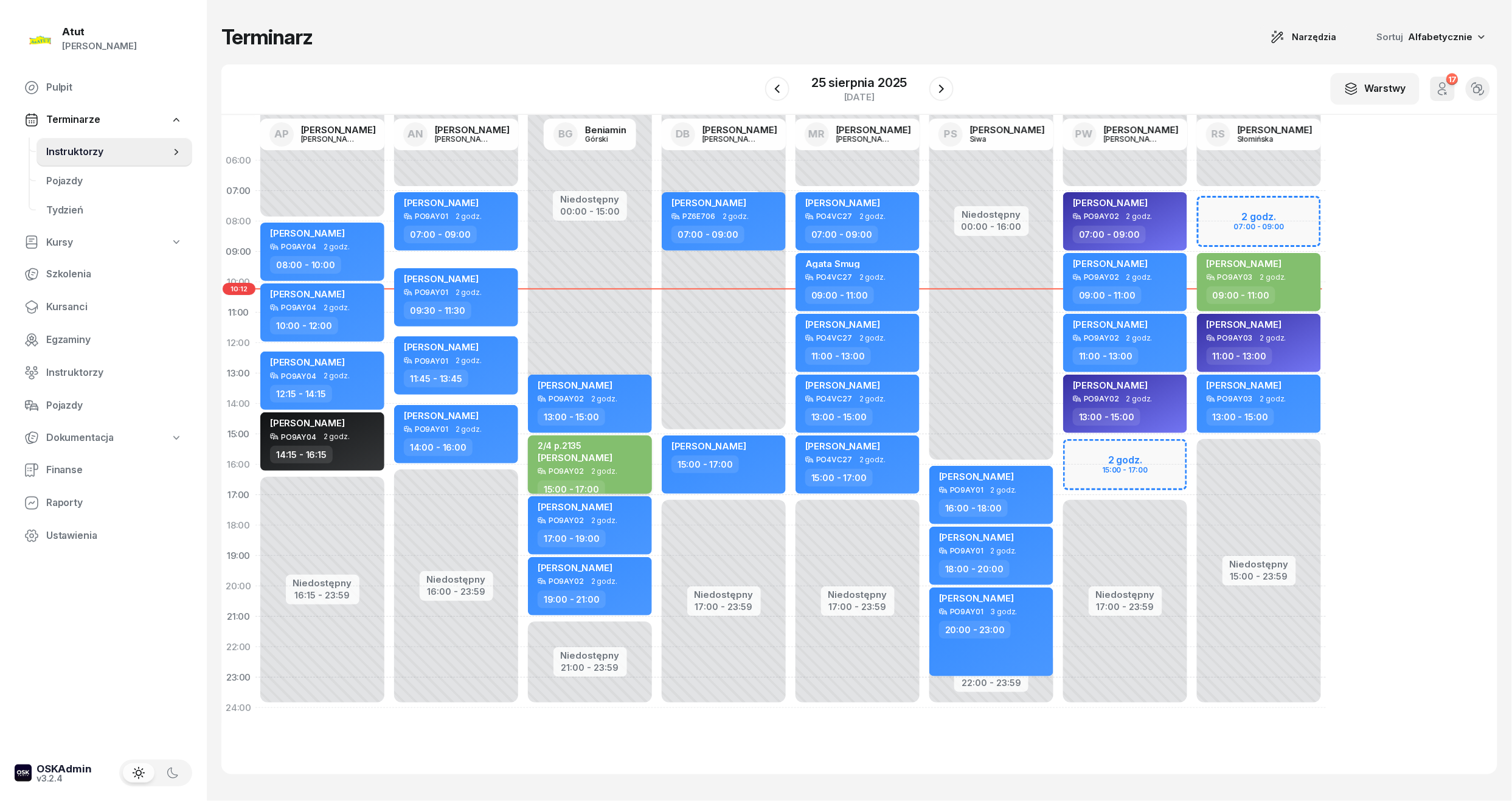
select select "15"
select select "17"
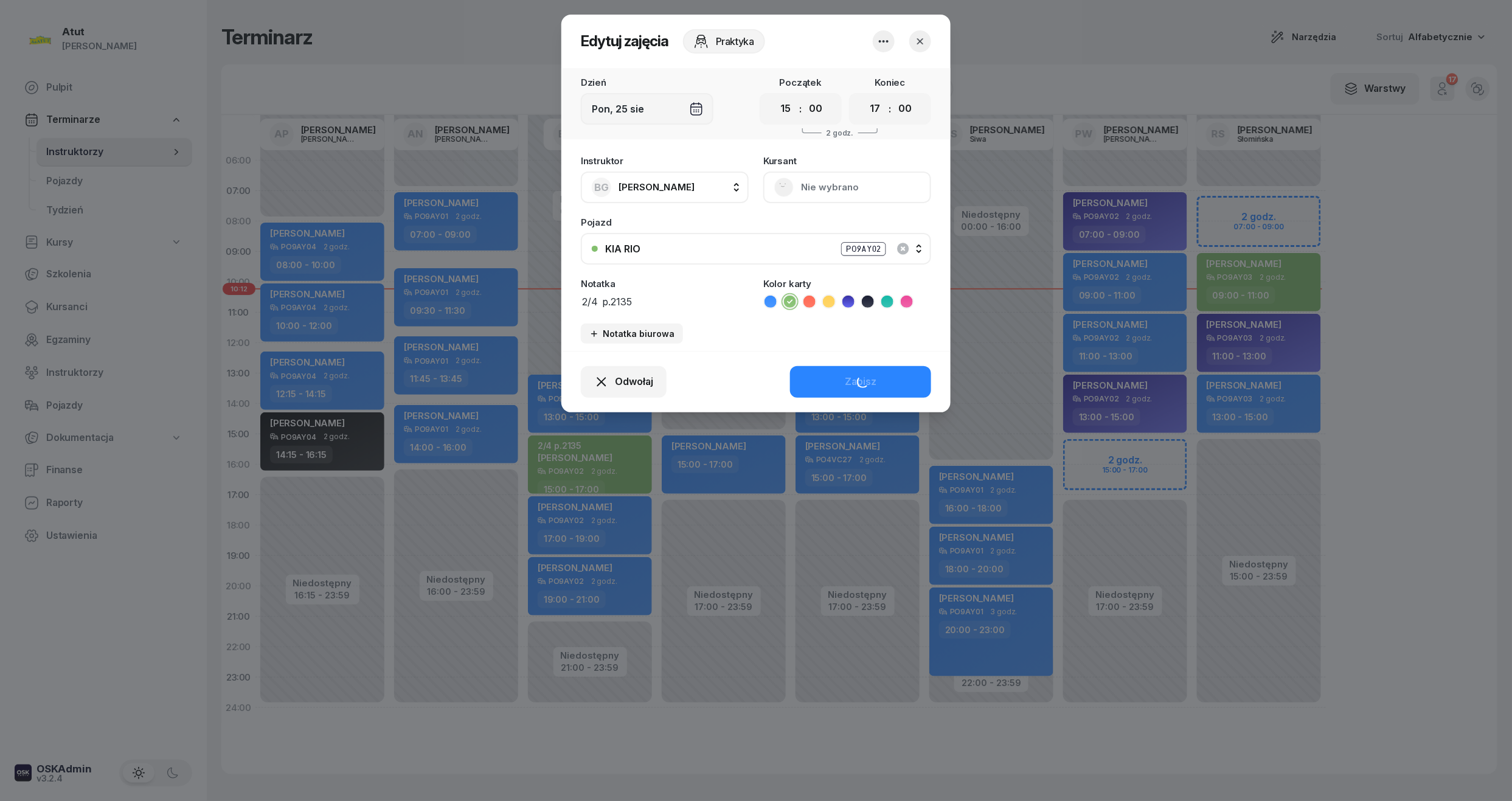
click at [823, 188] on button "Nie wybrano" at bounding box center [847, 187] width 168 height 32
click at [813, 225] on div "Otwórz profil" at bounding box center [802, 229] width 59 height 16
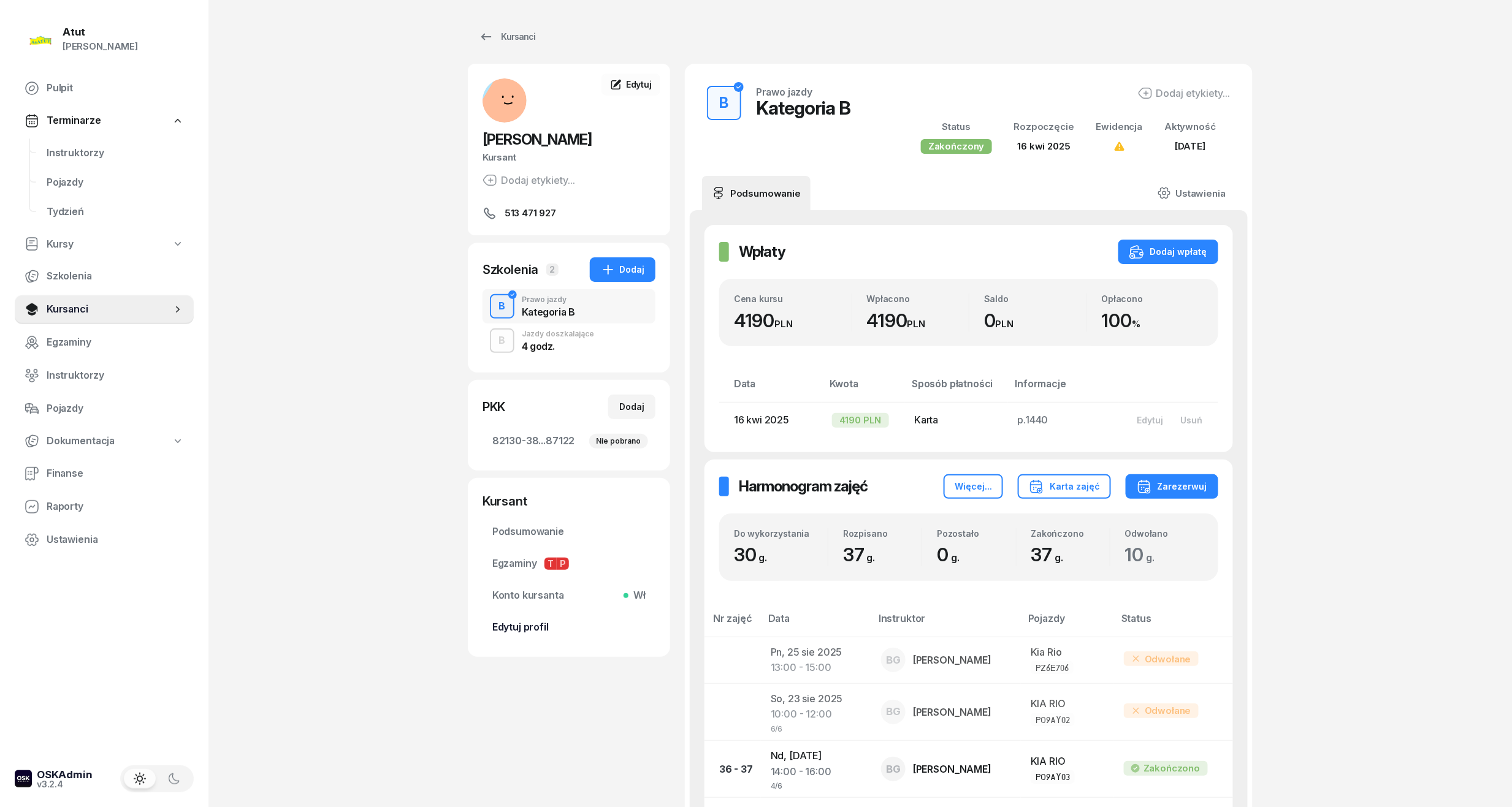
click at [516, 631] on span "Edytuj profil" at bounding box center [569, 628] width 153 height 16
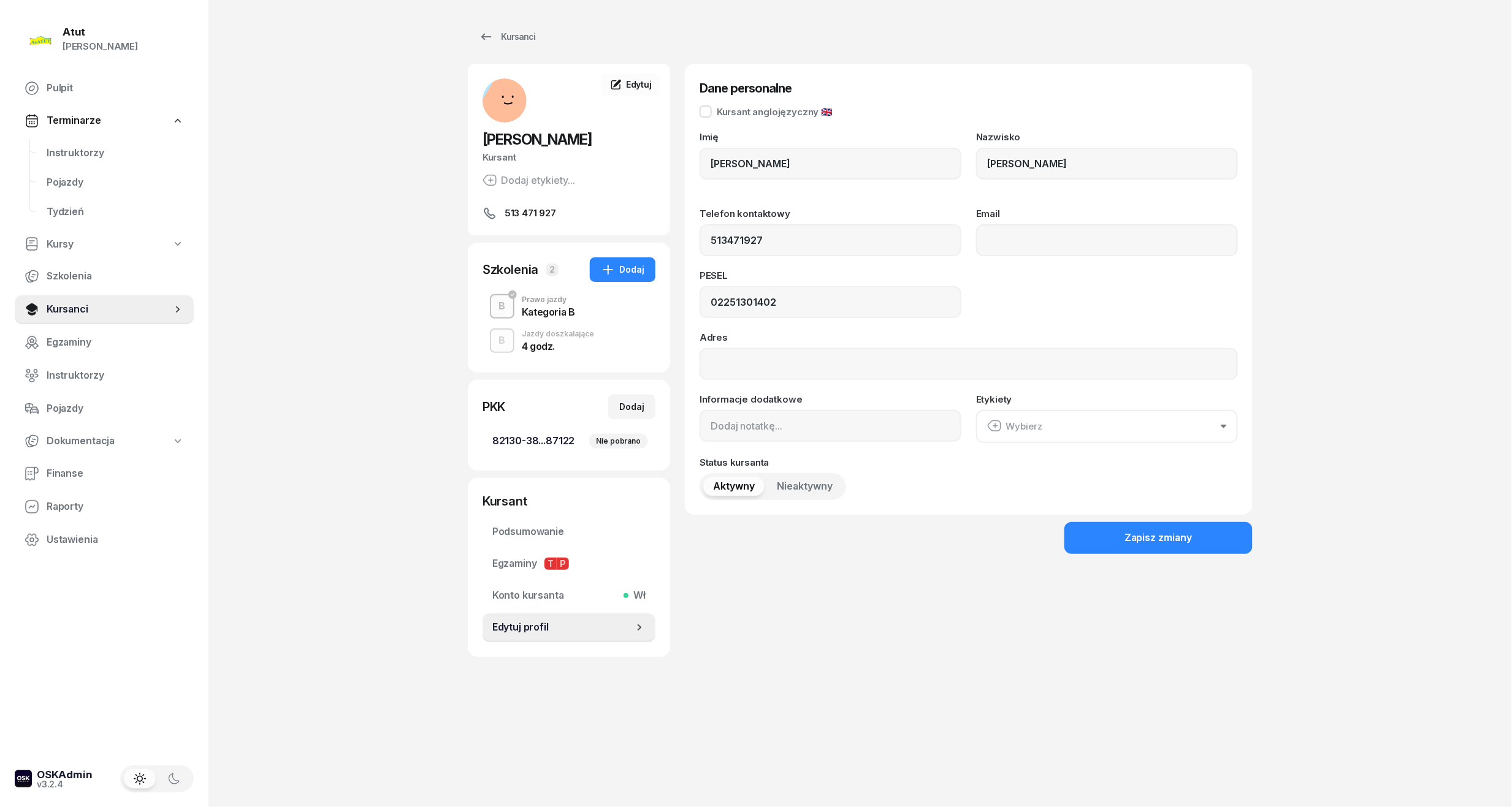
click at [545, 437] on span "82130-38...87122 Nie pobrano" at bounding box center [569, 442] width 153 height 16
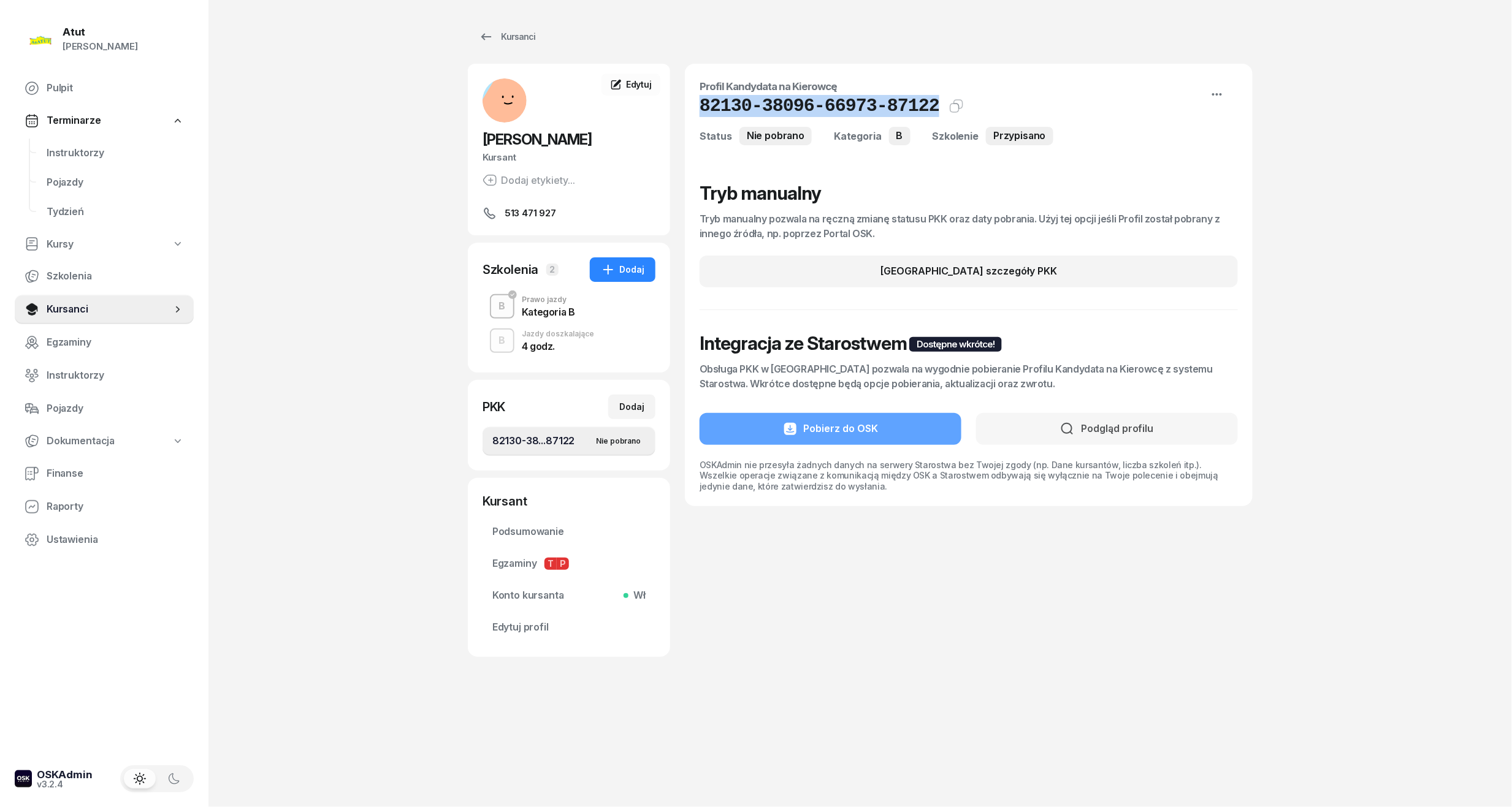
drag, startPoint x: 921, startPoint y: 106, endPoint x: 697, endPoint y: 103, distance: 224.0
click at [697, 103] on div "Profil Kandydata na Kierowcę 82130-38096-66973-87122 Kat.B Kopiuj do schowka St…" at bounding box center [968, 285] width 568 height 442
copy h1 "82130-38096-66973-87122"
click at [517, 633] on span "Edytuj profil" at bounding box center [569, 628] width 153 height 16
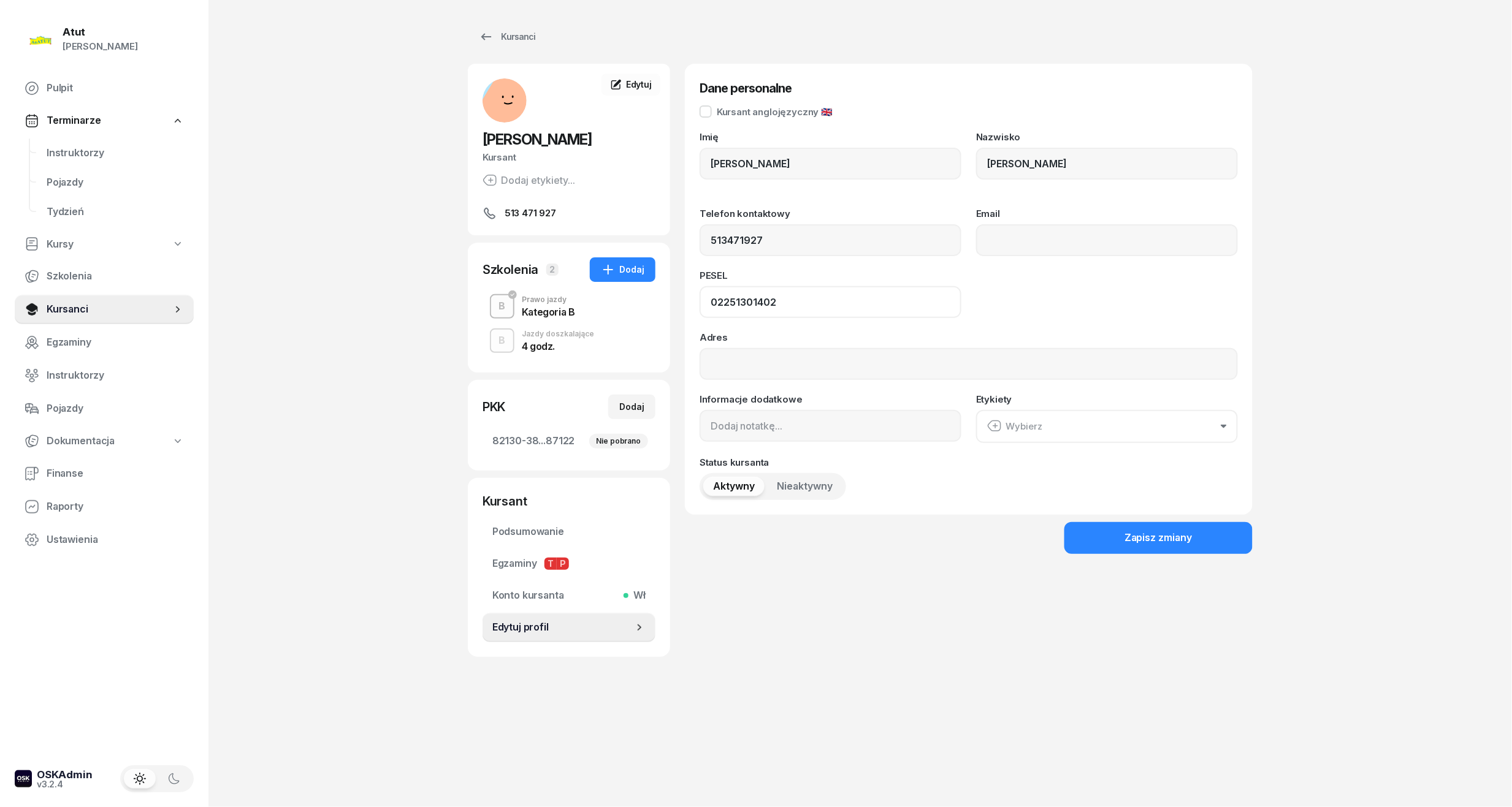
drag, startPoint x: 800, startPoint y: 299, endPoint x: 685, endPoint y: 300, distance: 115.0
click at [685, 300] on div "Dane personalne Kursant anglojęzyczny 🇬🇧 Imię [PERSON_NAME] [PERSON_NAME] Telef…" at bounding box center [968, 289] width 568 height 451
click at [71, 153] on span "Instruktorzy" at bounding box center [116, 154] width 137 height 16
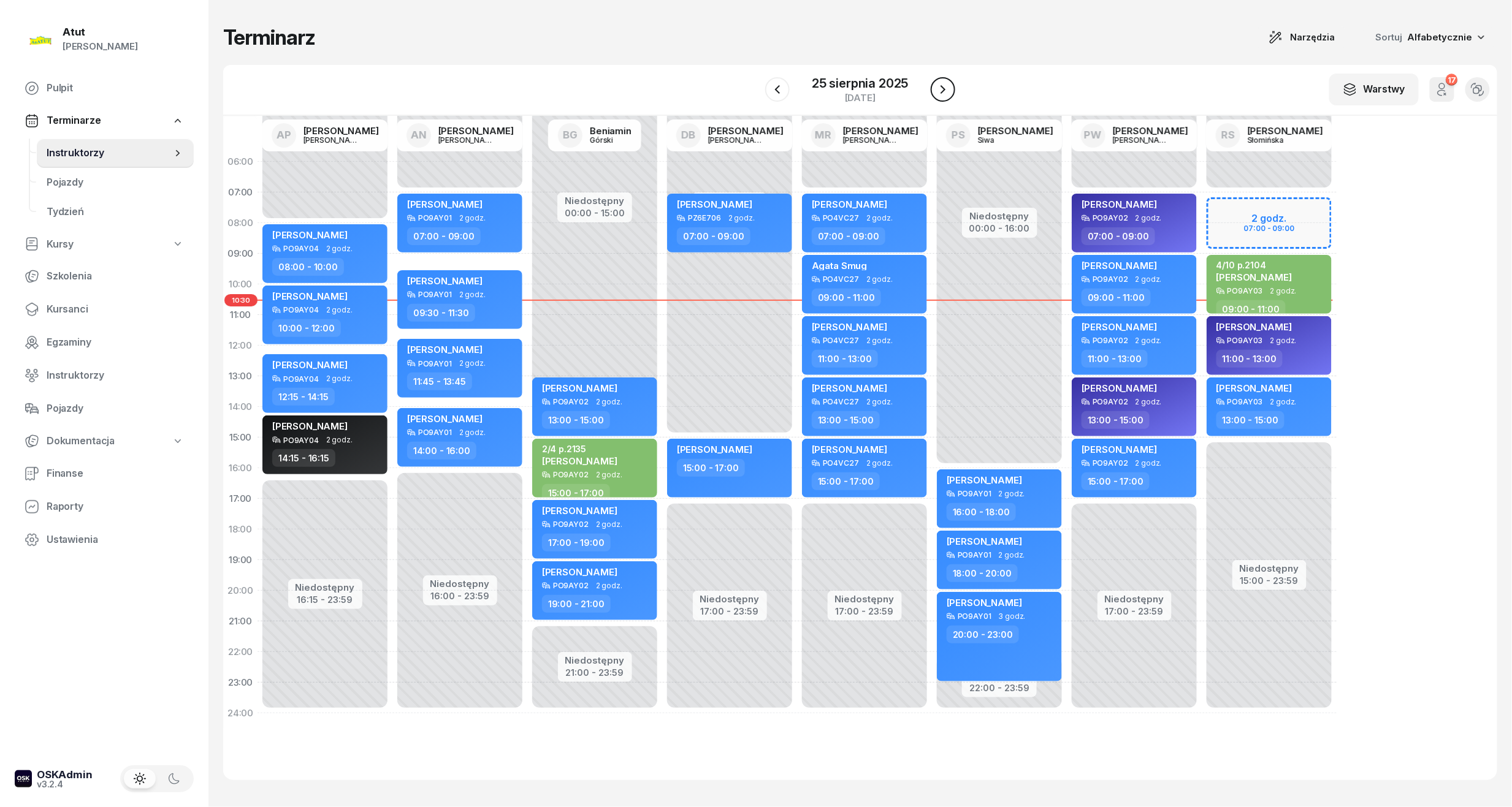
click at [937, 86] on icon "button" at bounding box center [943, 89] width 15 height 15
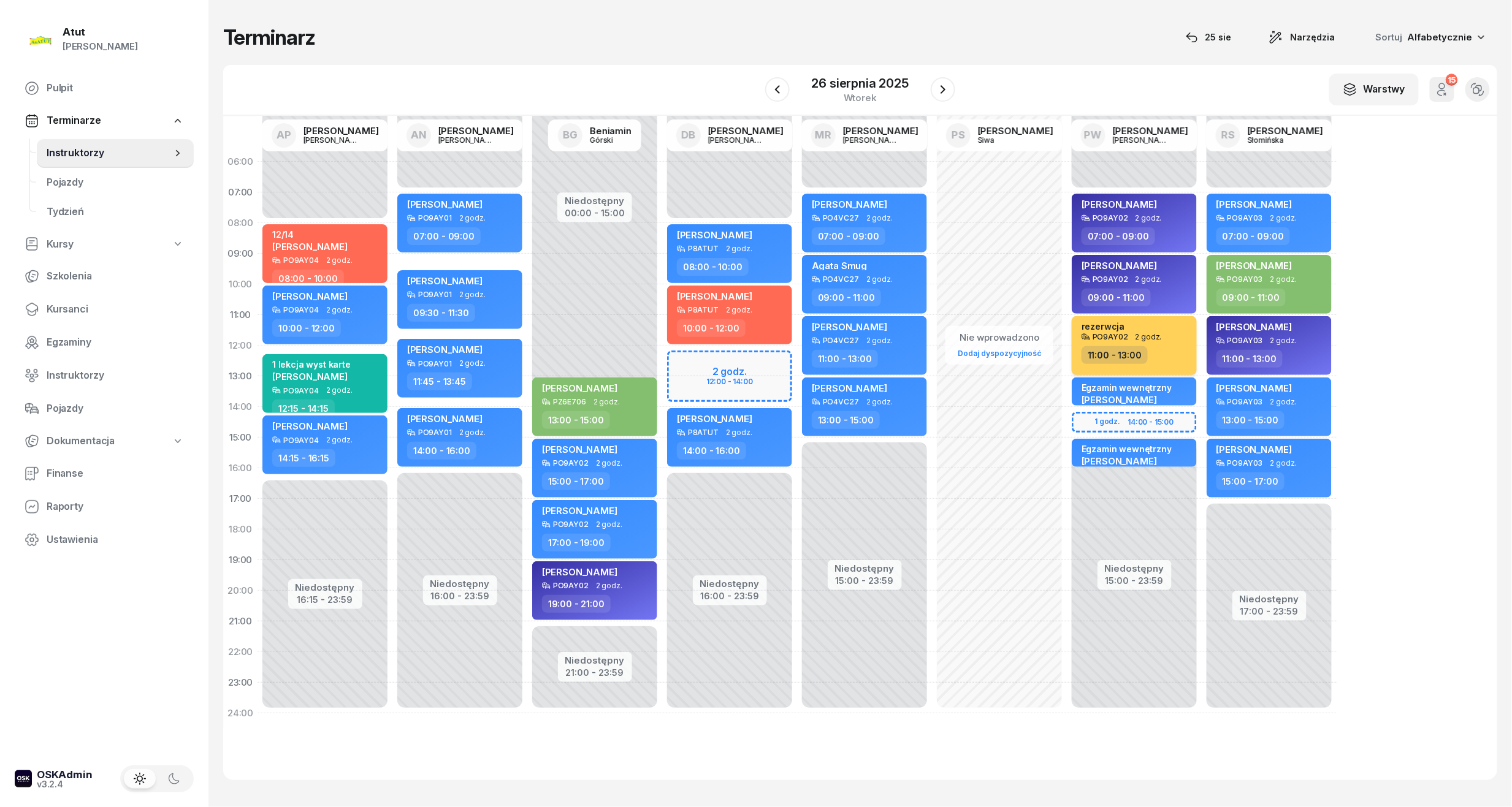
click at [1161, 340] on div "PO9AY02 2 godz." at bounding box center [1135, 337] width 108 height 9
select select "11"
select select "13"
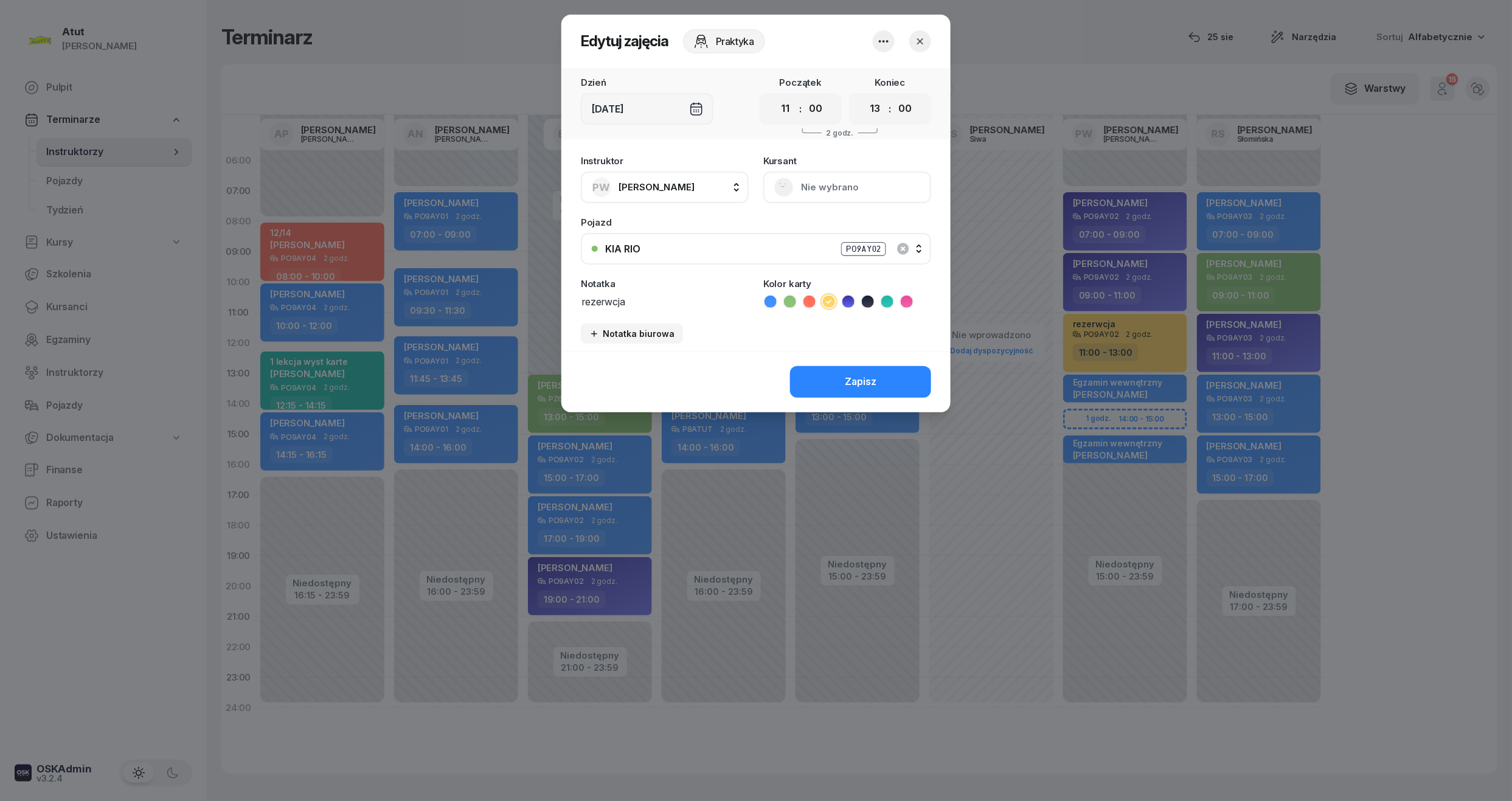
click at [884, 48] on button "button" at bounding box center [883, 41] width 22 height 22
click at [859, 74] on link "Usuń" at bounding box center [877, 78] width 161 height 30
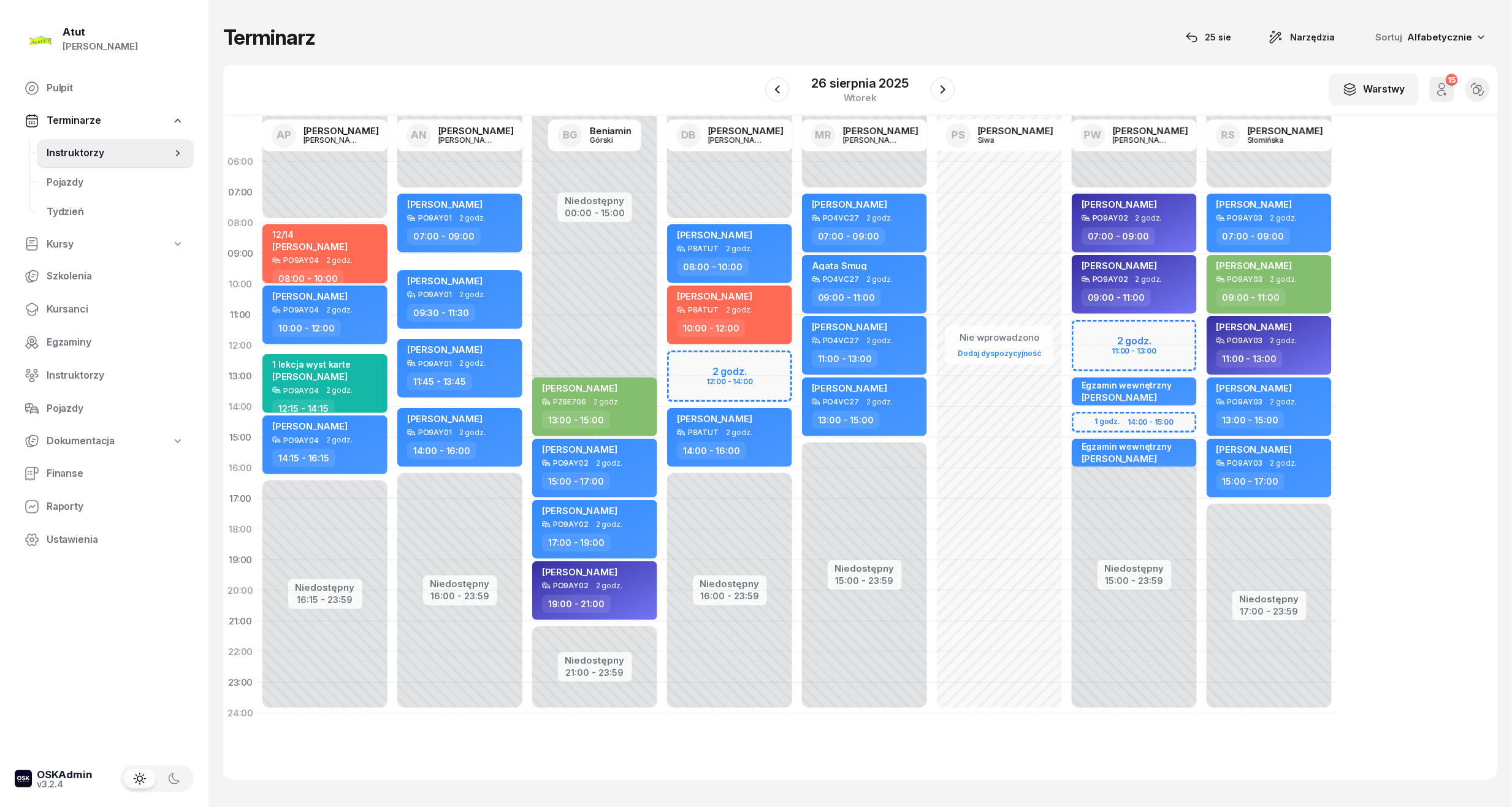
click at [332, 256] on span "2 godz." at bounding box center [339, 260] width 26 height 9
select select "08"
select select "10"
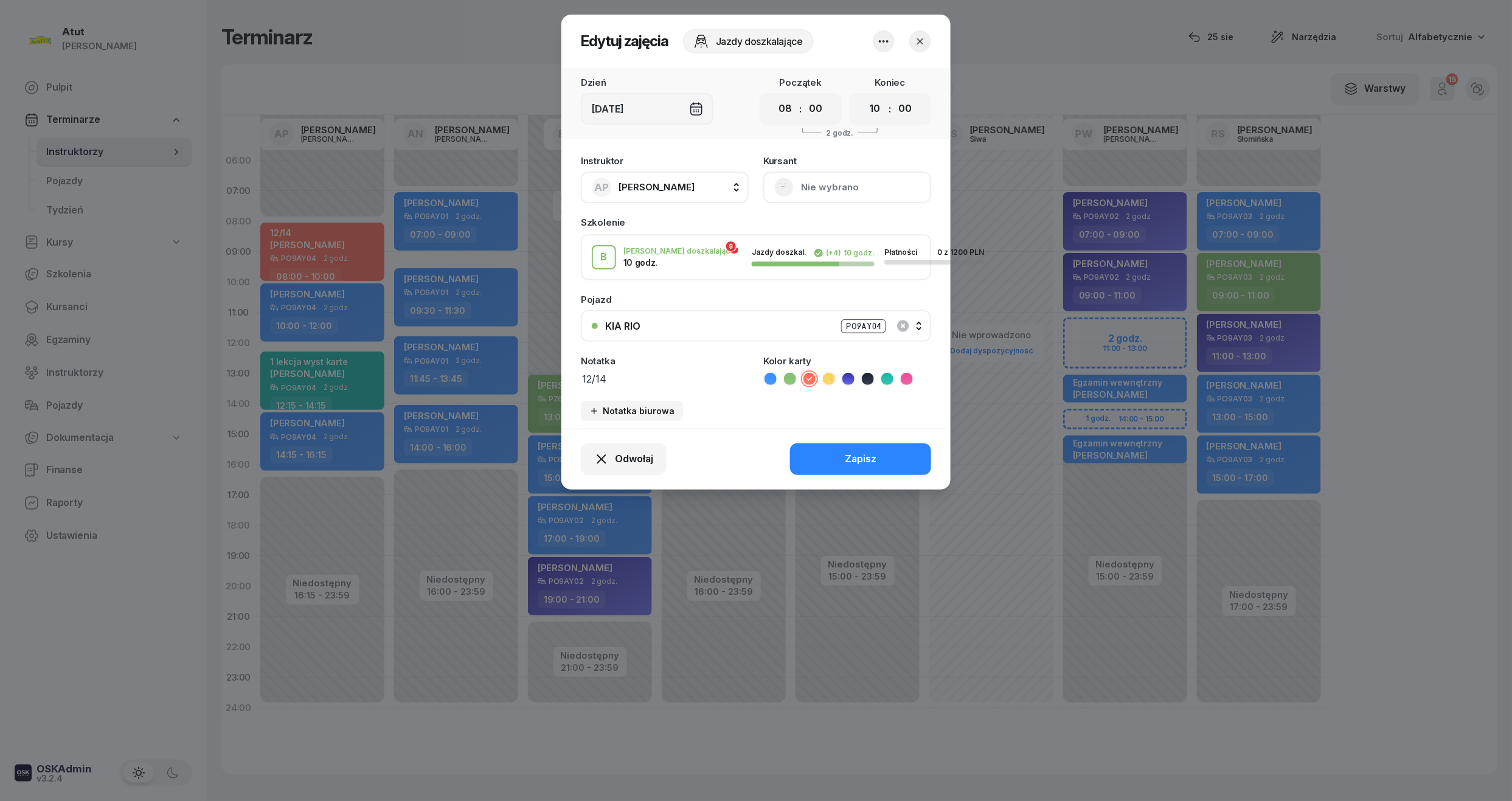
click at [874, 180] on button "Nie wybrano" at bounding box center [847, 187] width 168 height 32
click at [803, 232] on div "Otwórz profil" at bounding box center [802, 229] width 59 height 16
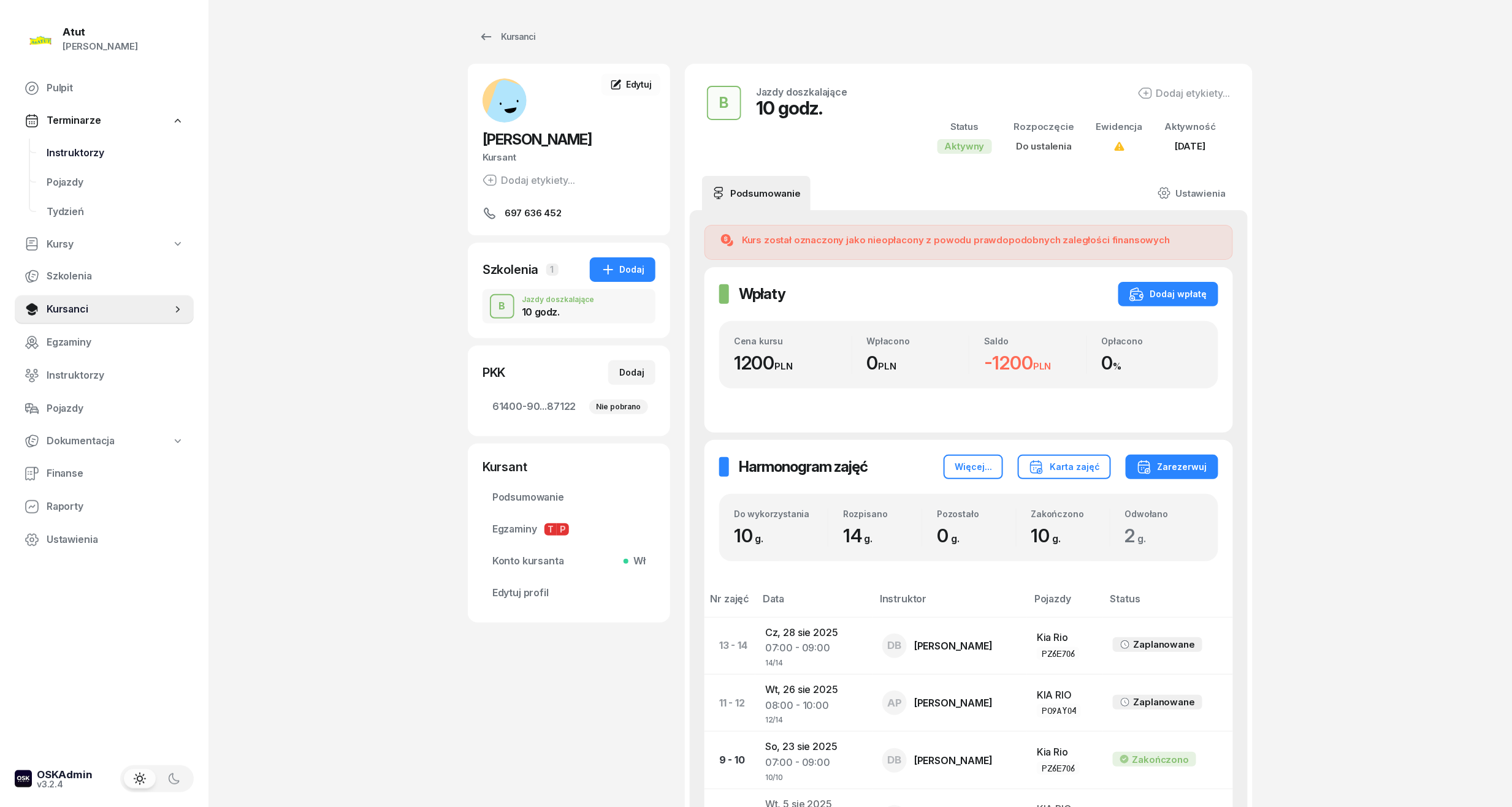
click at [61, 158] on span "Instruktorzy" at bounding box center [116, 154] width 137 height 16
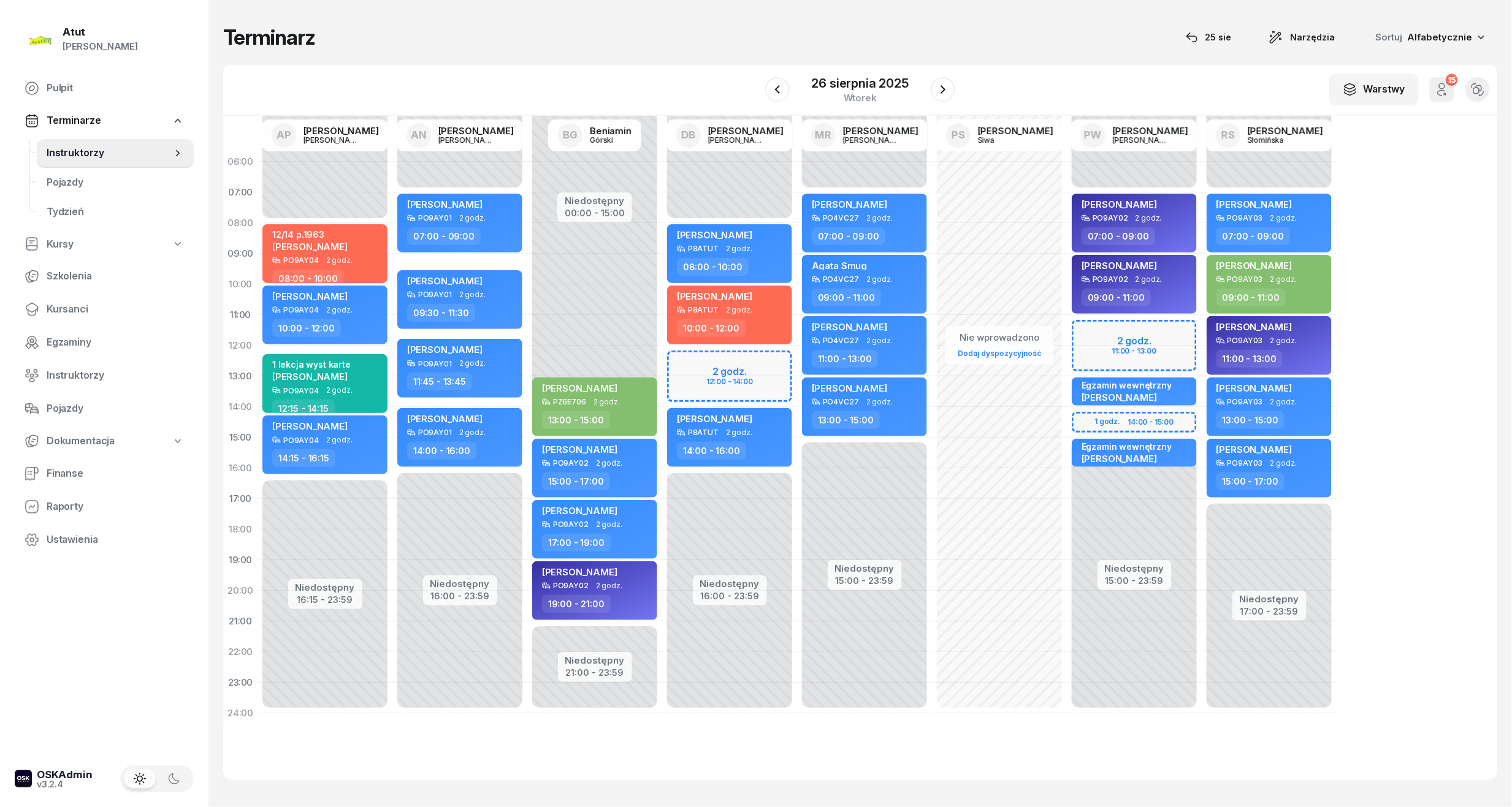
click at [320, 375] on span "[PERSON_NAME]" at bounding box center [310, 377] width 76 height 12
select select "12"
select select "15"
select select "14"
select select "15"
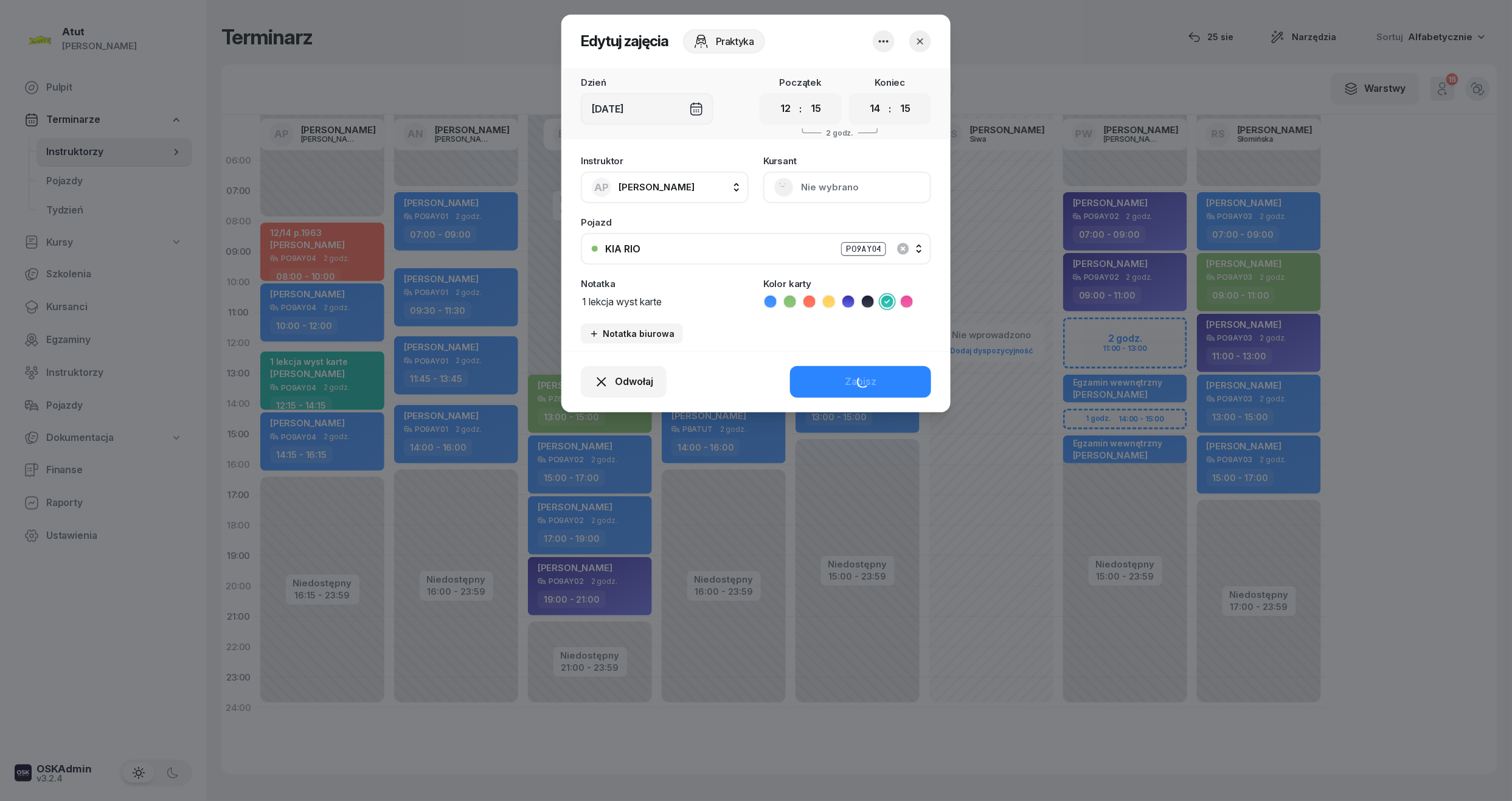
click at [850, 191] on button "Nie wybrano" at bounding box center [847, 187] width 168 height 32
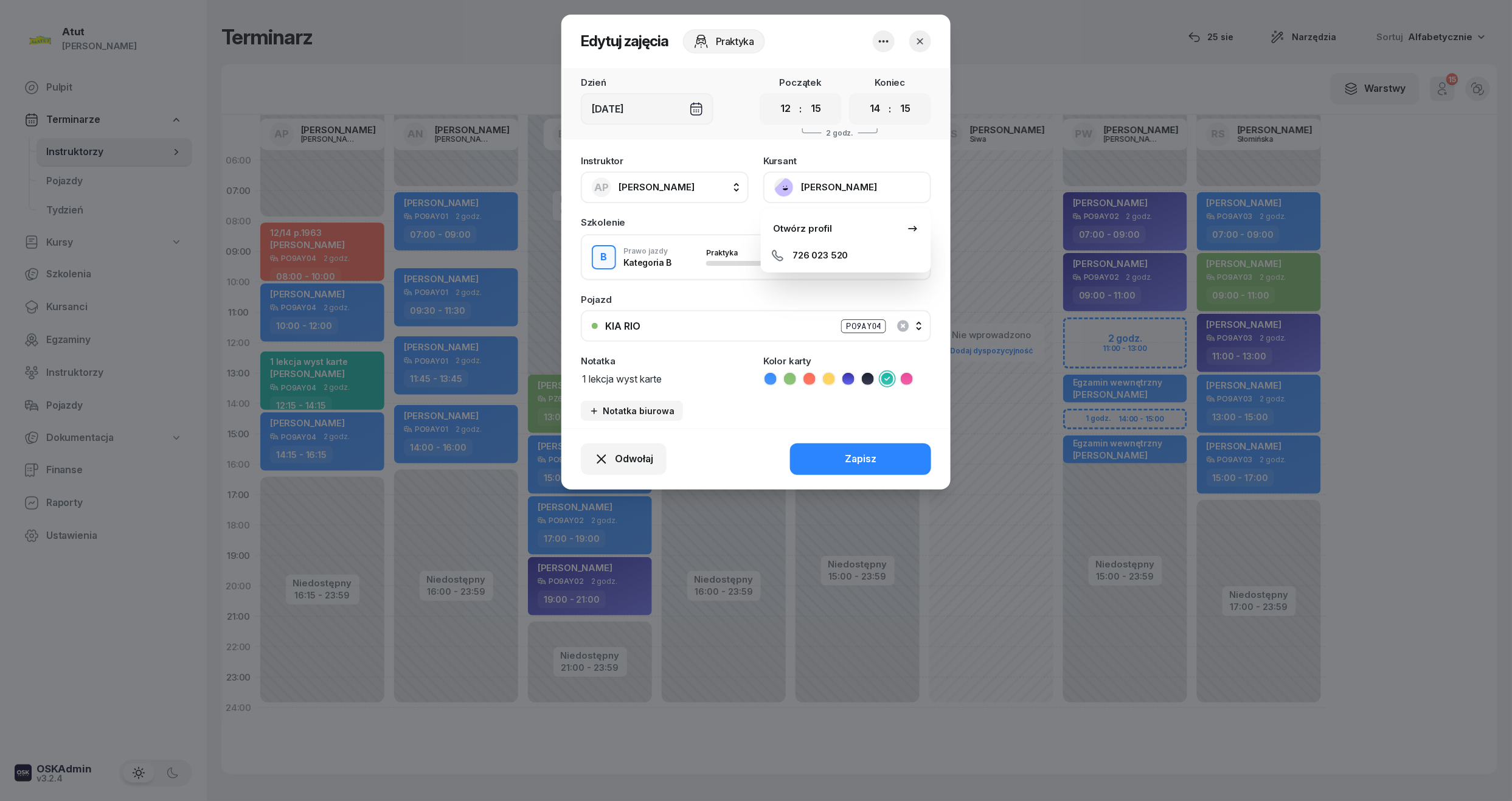
click at [923, 43] on icon "button" at bounding box center [921, 42] width 6 height 6
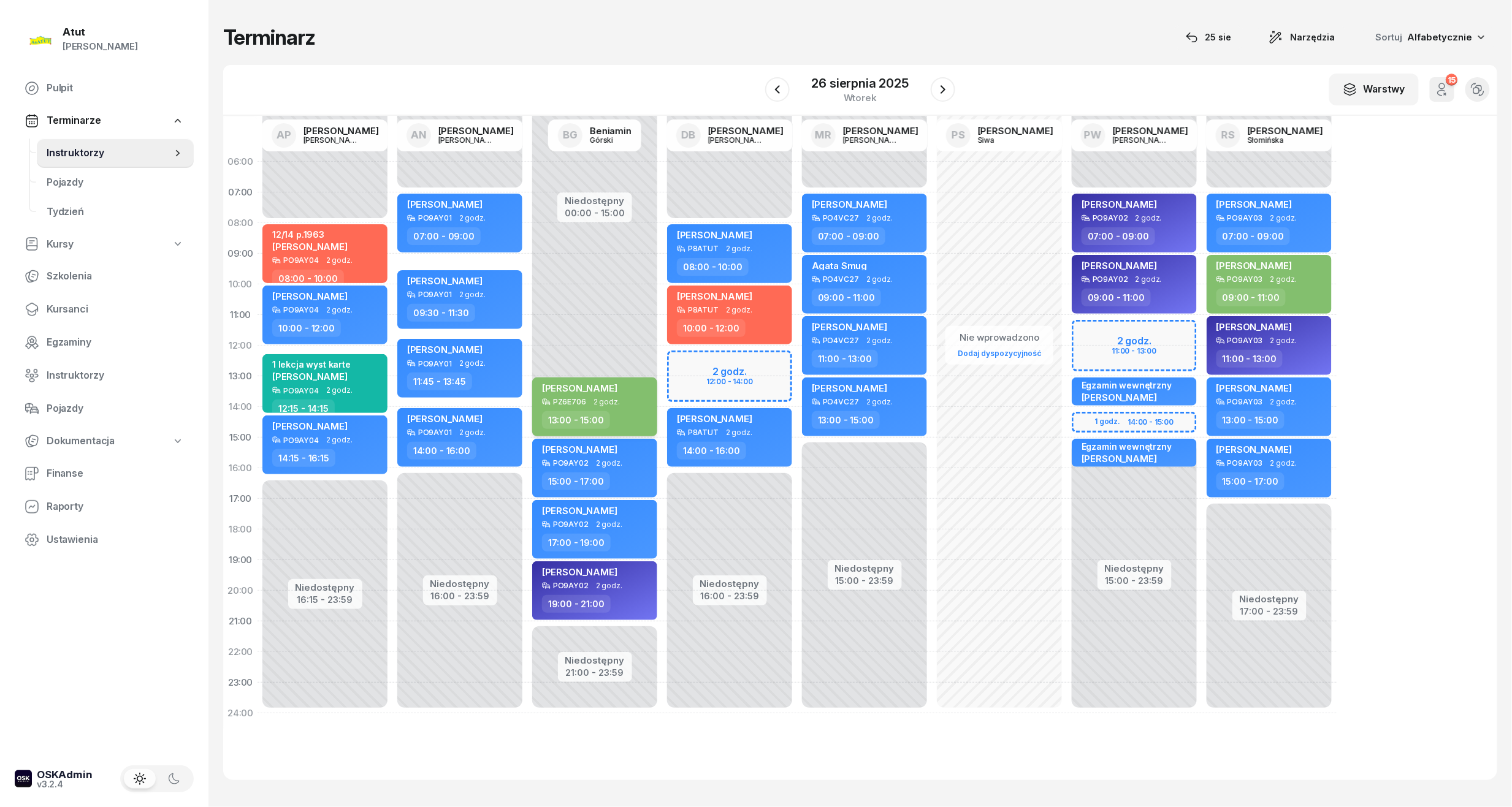
click at [624, 395] on div "[PERSON_NAME]" at bounding box center [595, 390] width 108 height 16
select select "13"
select select "15"
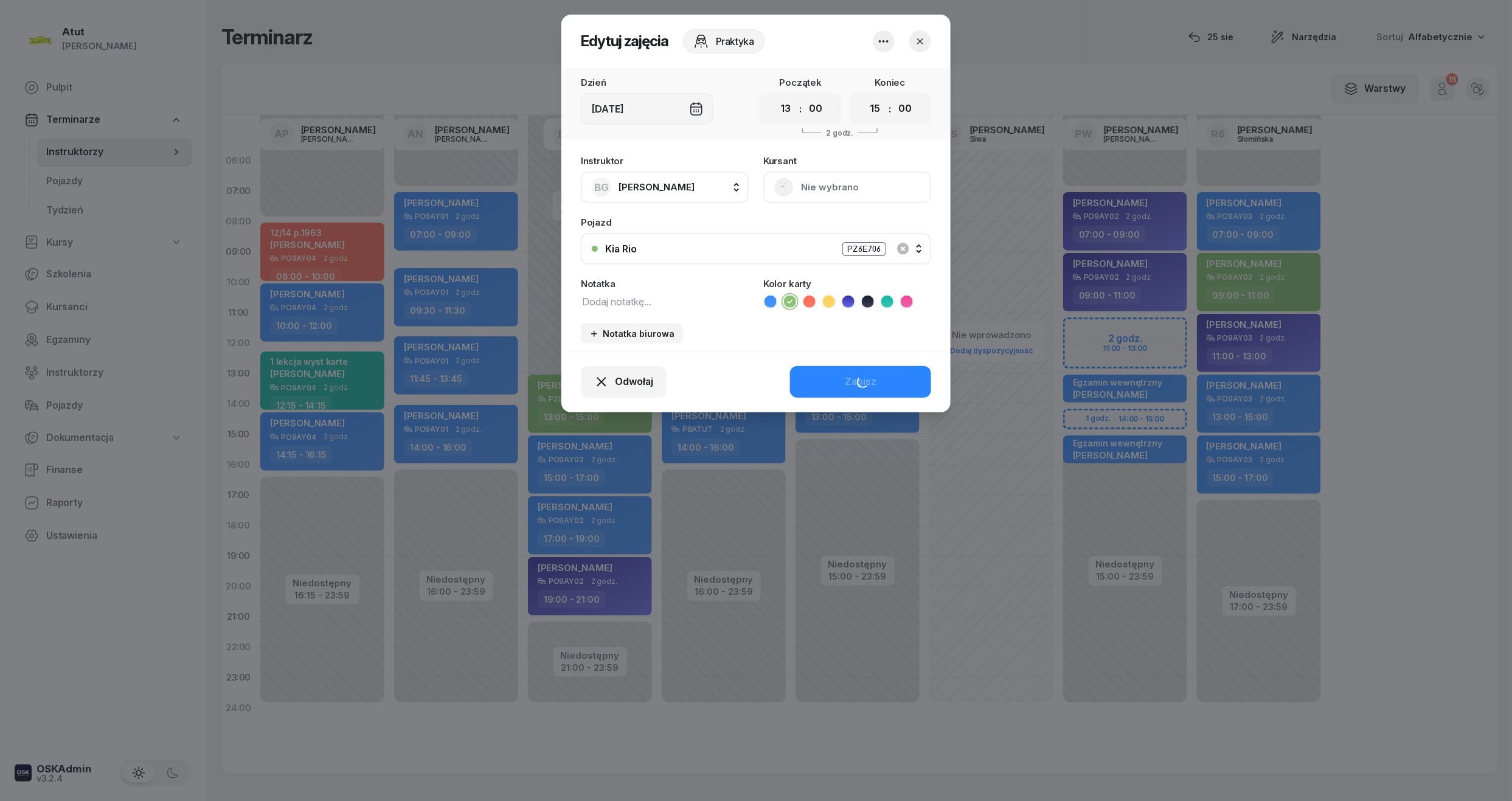
click at [838, 195] on button "Nie wybrano" at bounding box center [847, 187] width 168 height 32
click at [823, 234] on div "Otwórz profil" at bounding box center [802, 229] width 59 height 16
click at [829, 228] on link "Otwórz profil" at bounding box center [846, 228] width 161 height 30
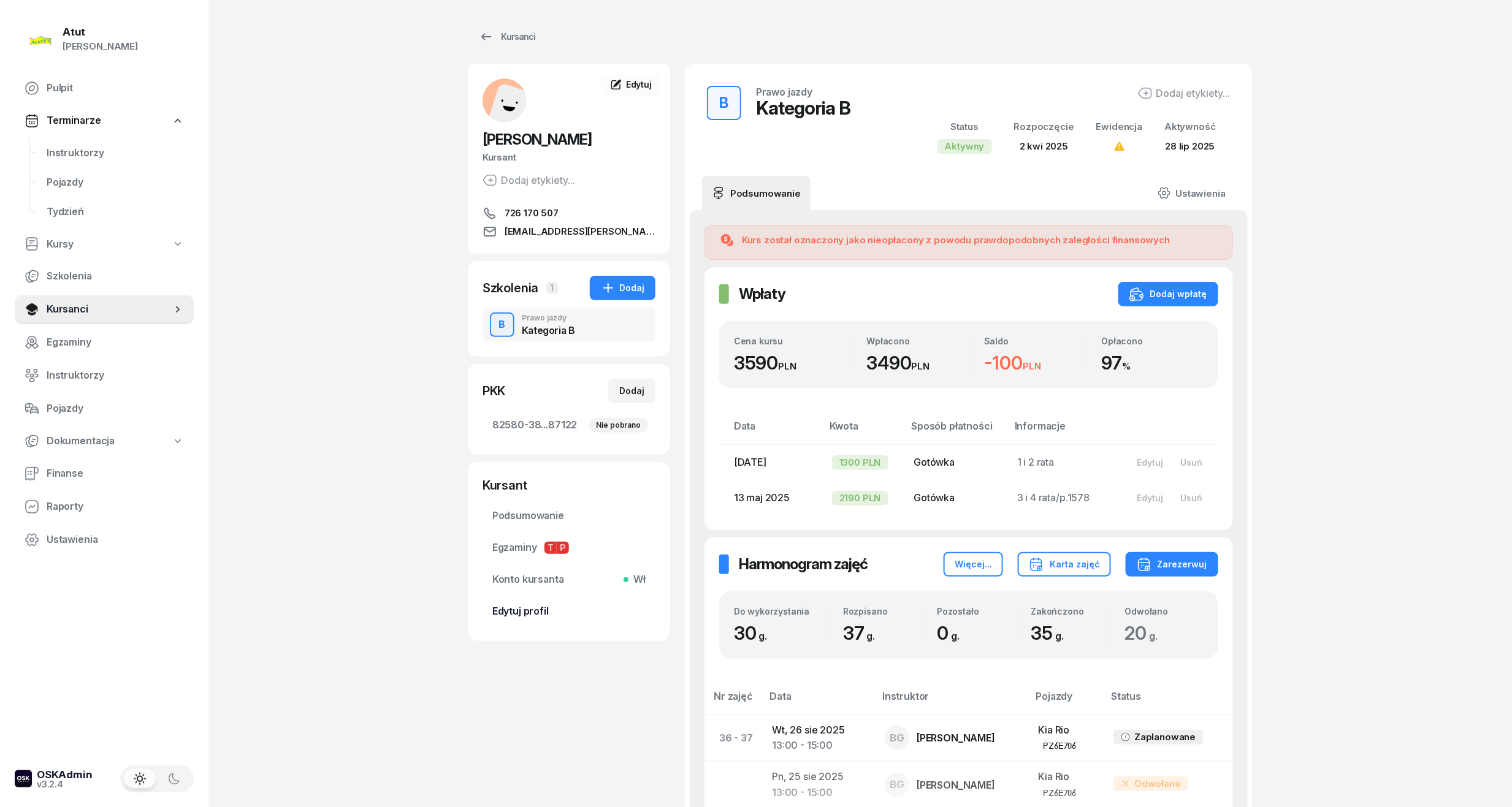
click at [520, 614] on span "Edytuj profil" at bounding box center [569, 611] width 153 height 16
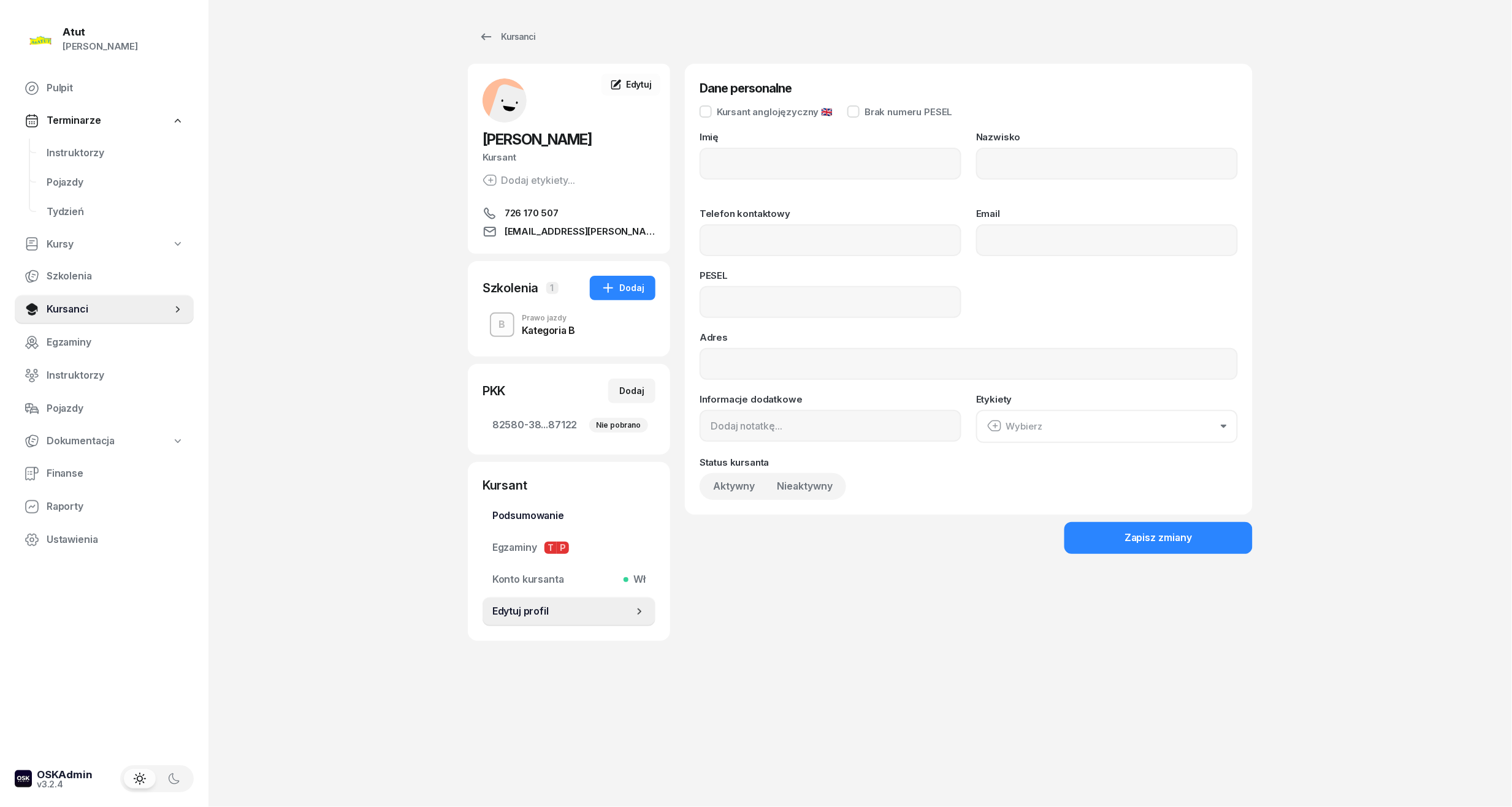
type input "[PERSON_NAME]"
type input "726170507"
type input "[EMAIL_ADDRESS][PERSON_NAME][DOMAIN_NAME]"
type input "07251703407"
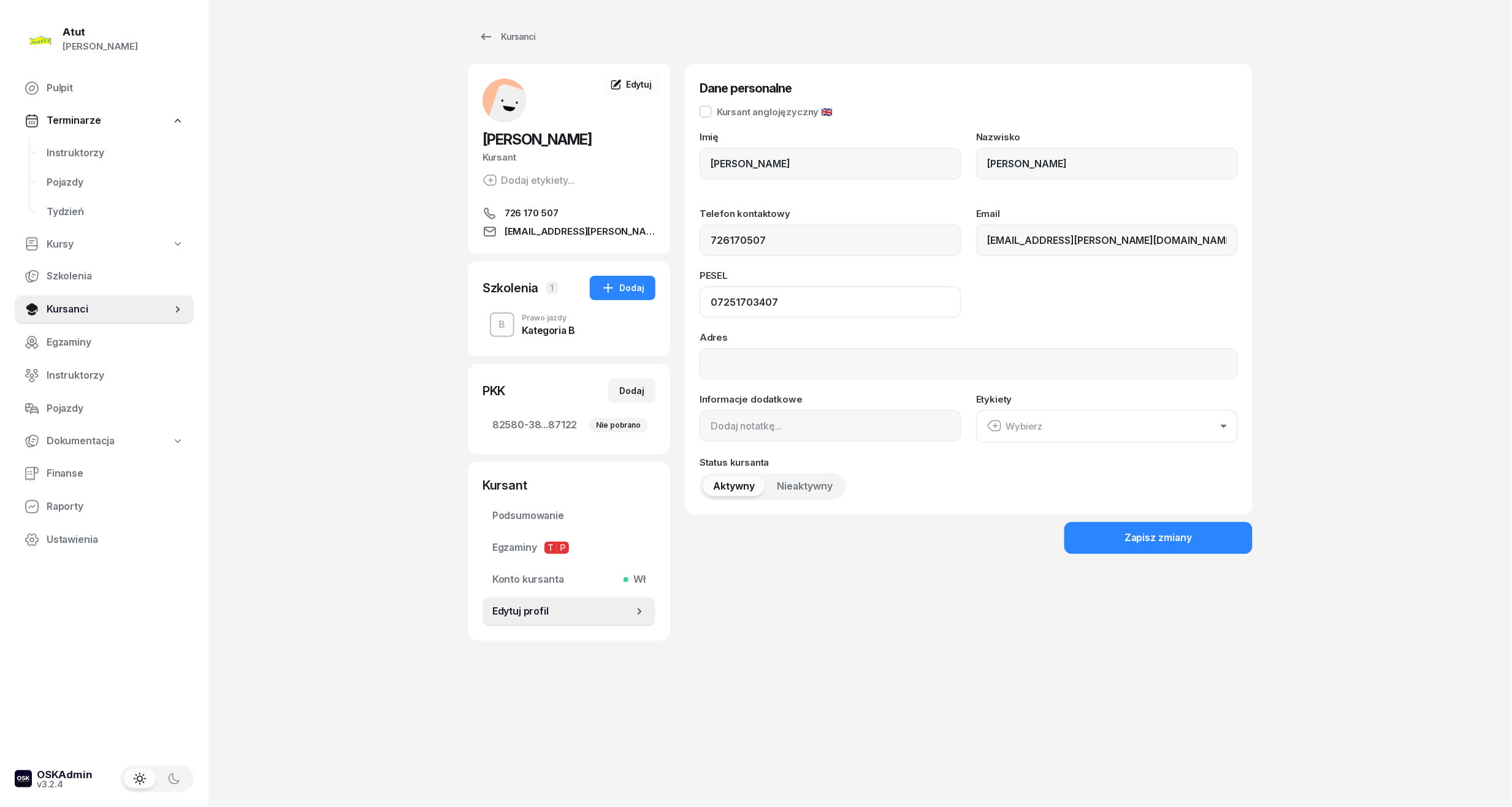
drag, startPoint x: 780, startPoint y: 302, endPoint x: 499, endPoint y: 310, distance: 281.1
click at [499, 310] on div "[PERSON_NAME] etykiety... 726 170 507 [EMAIL_ADDRESS][PERSON_NAME][DOMAIN_NAME]…" at bounding box center [860, 352] width 785 height 577
click at [67, 152] on span "Instruktorzy" at bounding box center [116, 154] width 137 height 16
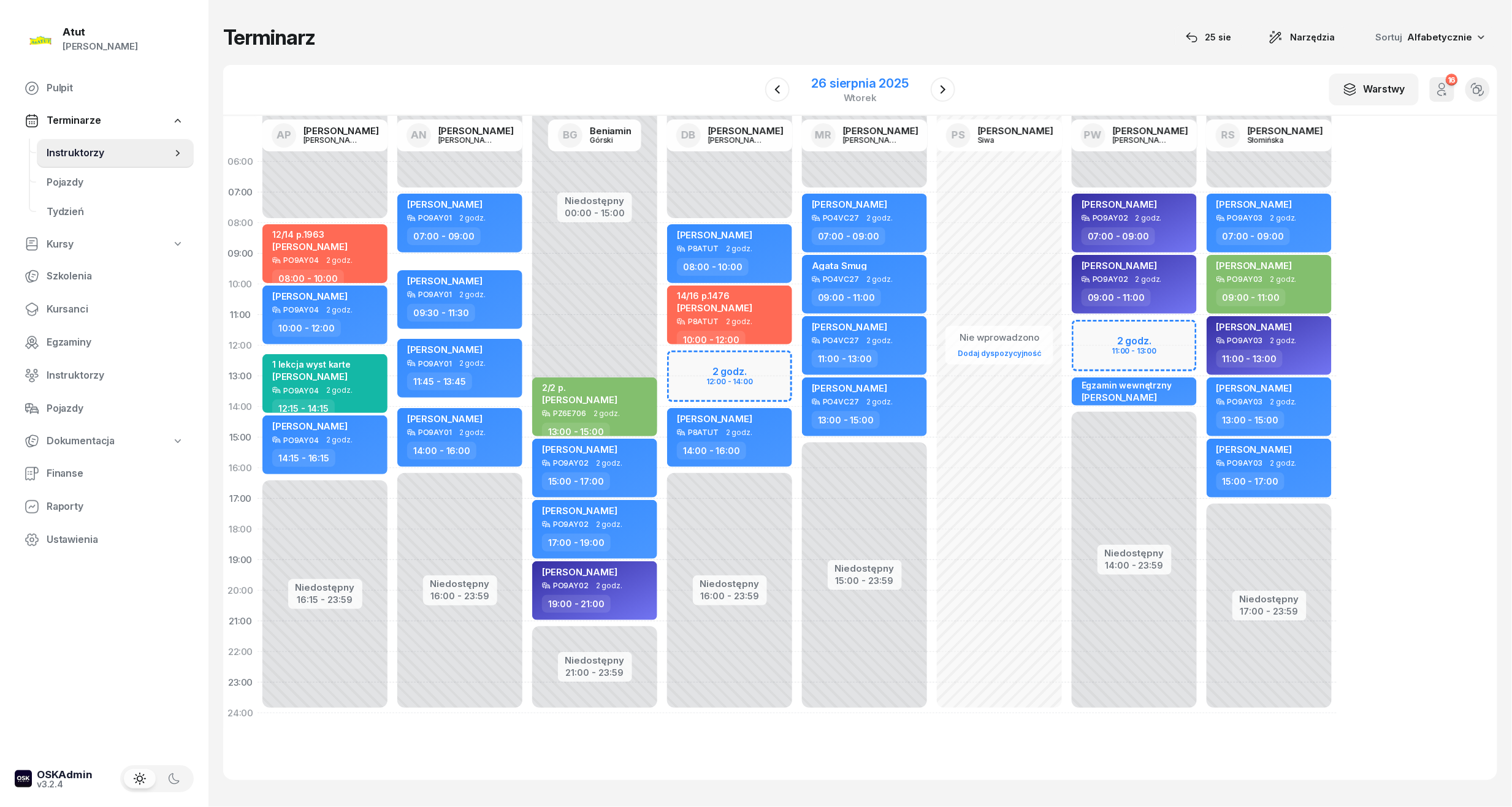
click at [888, 89] on div "26 sierpnia 2025" at bounding box center [860, 84] width 97 height 12
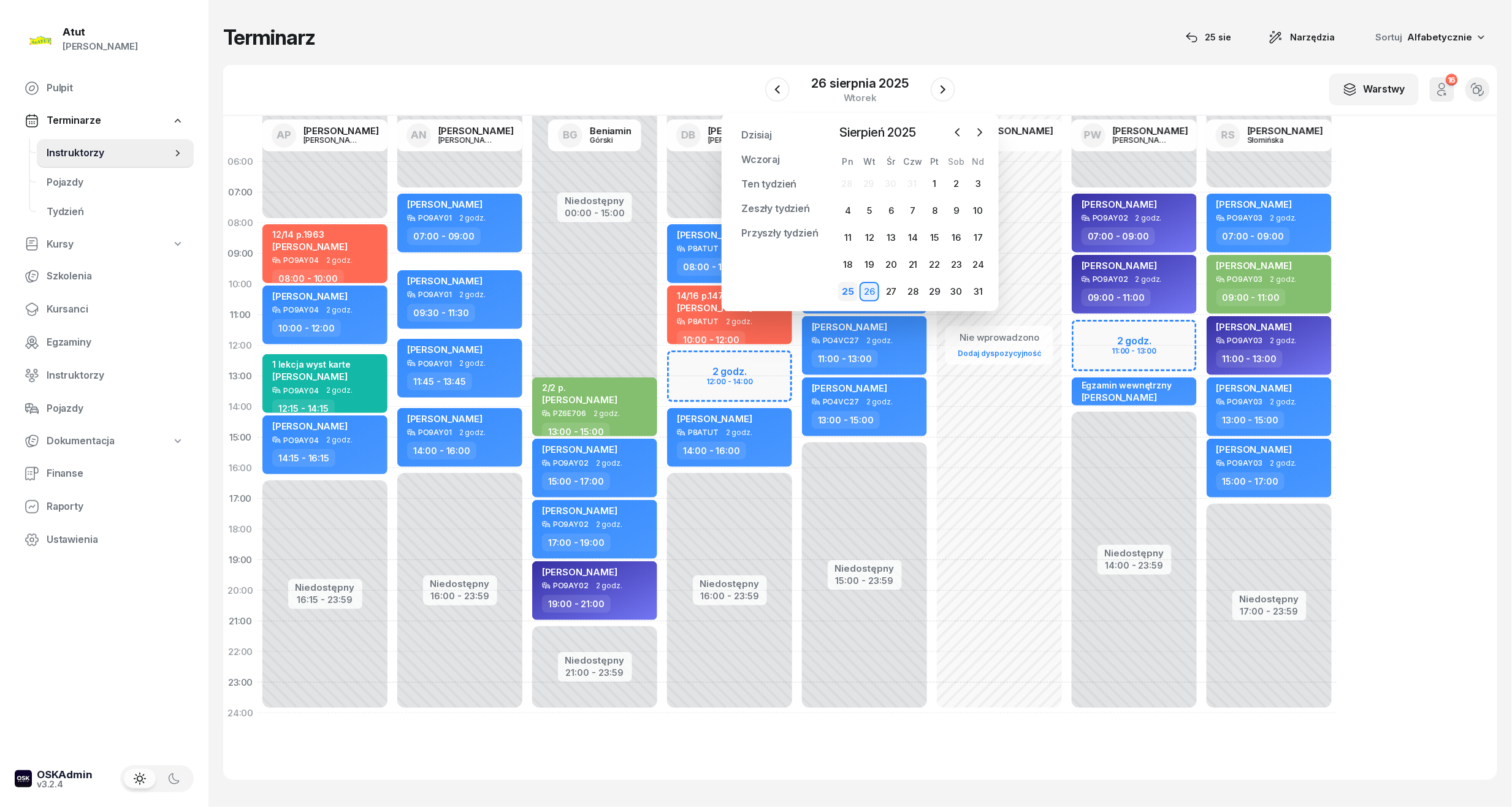
click at [846, 284] on div "25" at bounding box center [847, 291] width 19 height 19
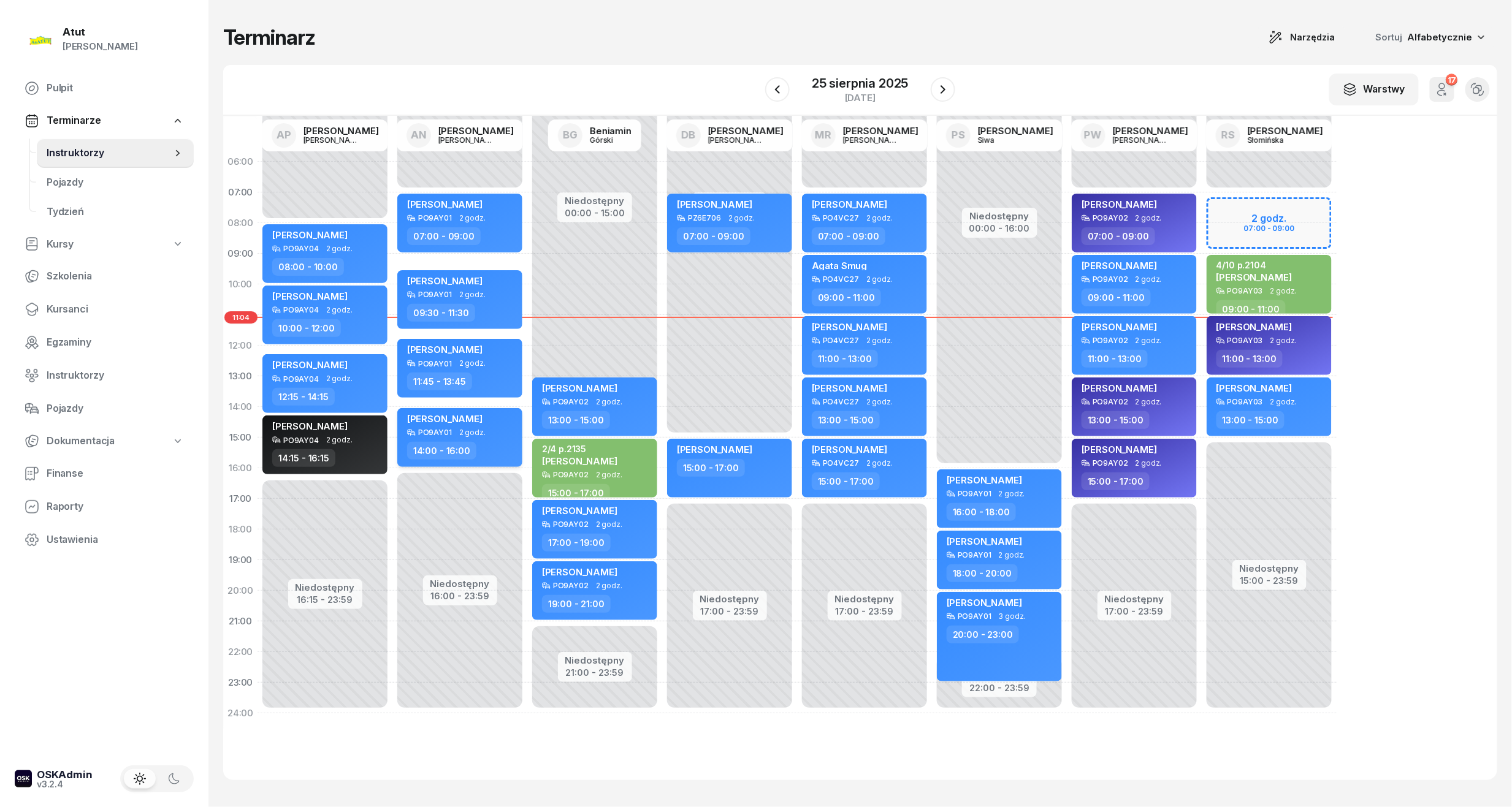
click at [467, 415] on span "[PERSON_NAME]" at bounding box center [445, 418] width 76 height 12
select select "14"
select select "16"
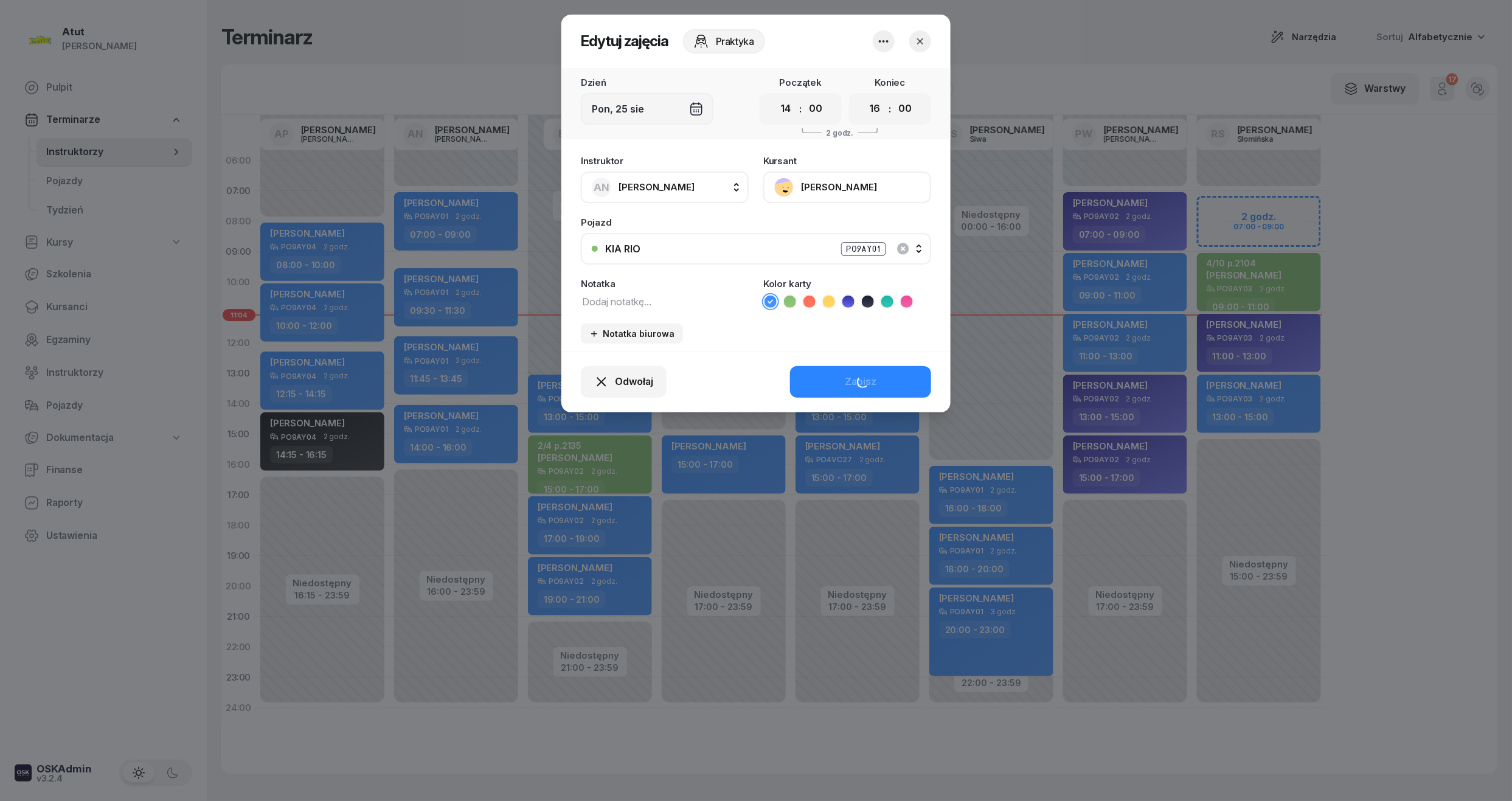
click at [855, 191] on button "[PERSON_NAME]" at bounding box center [847, 187] width 168 height 32
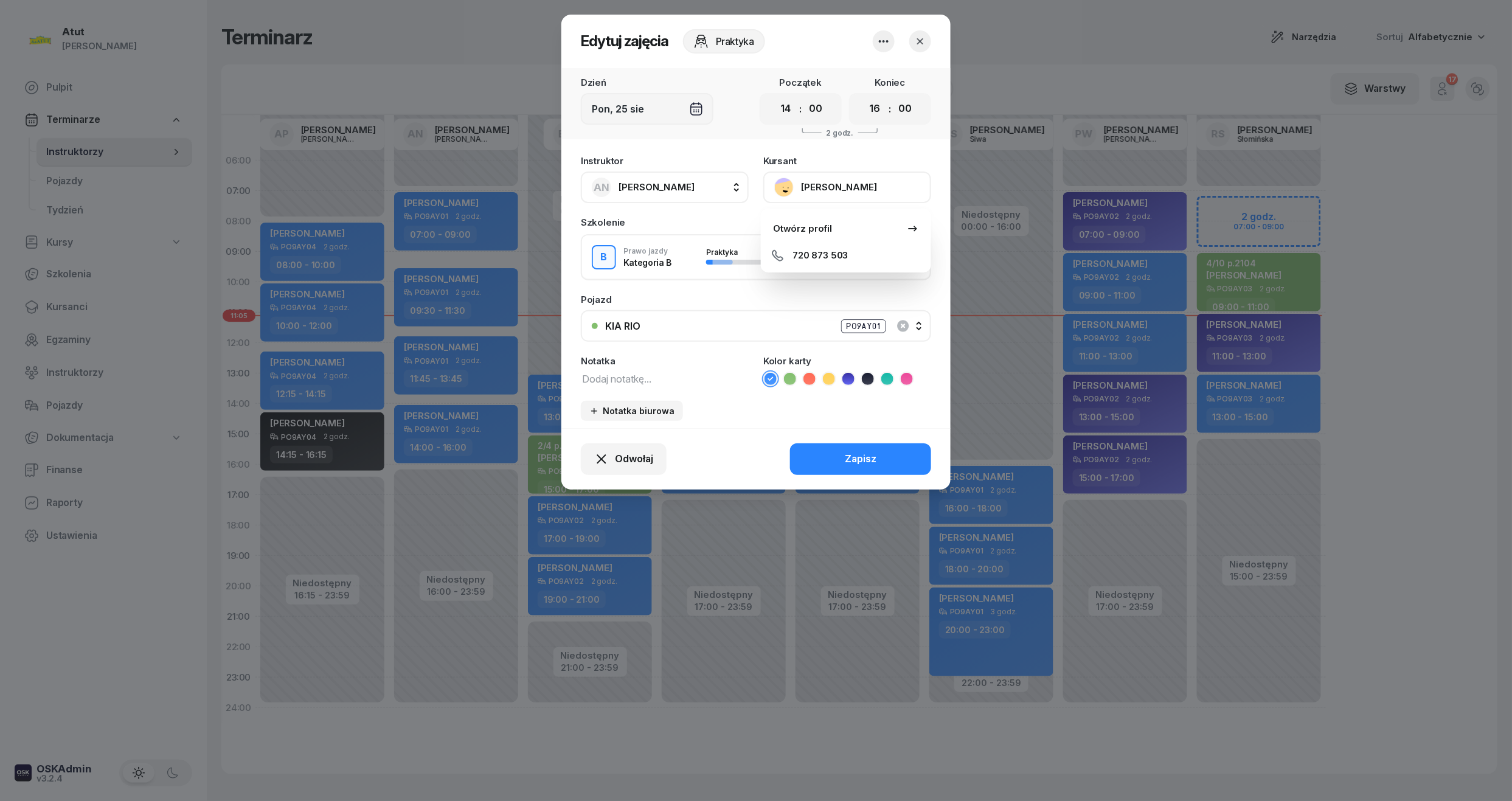
click at [932, 42] on header "Edytuj zajęcia Praktyka" at bounding box center [756, 42] width 389 height 53
click at [927, 40] on button "button" at bounding box center [920, 41] width 22 height 22
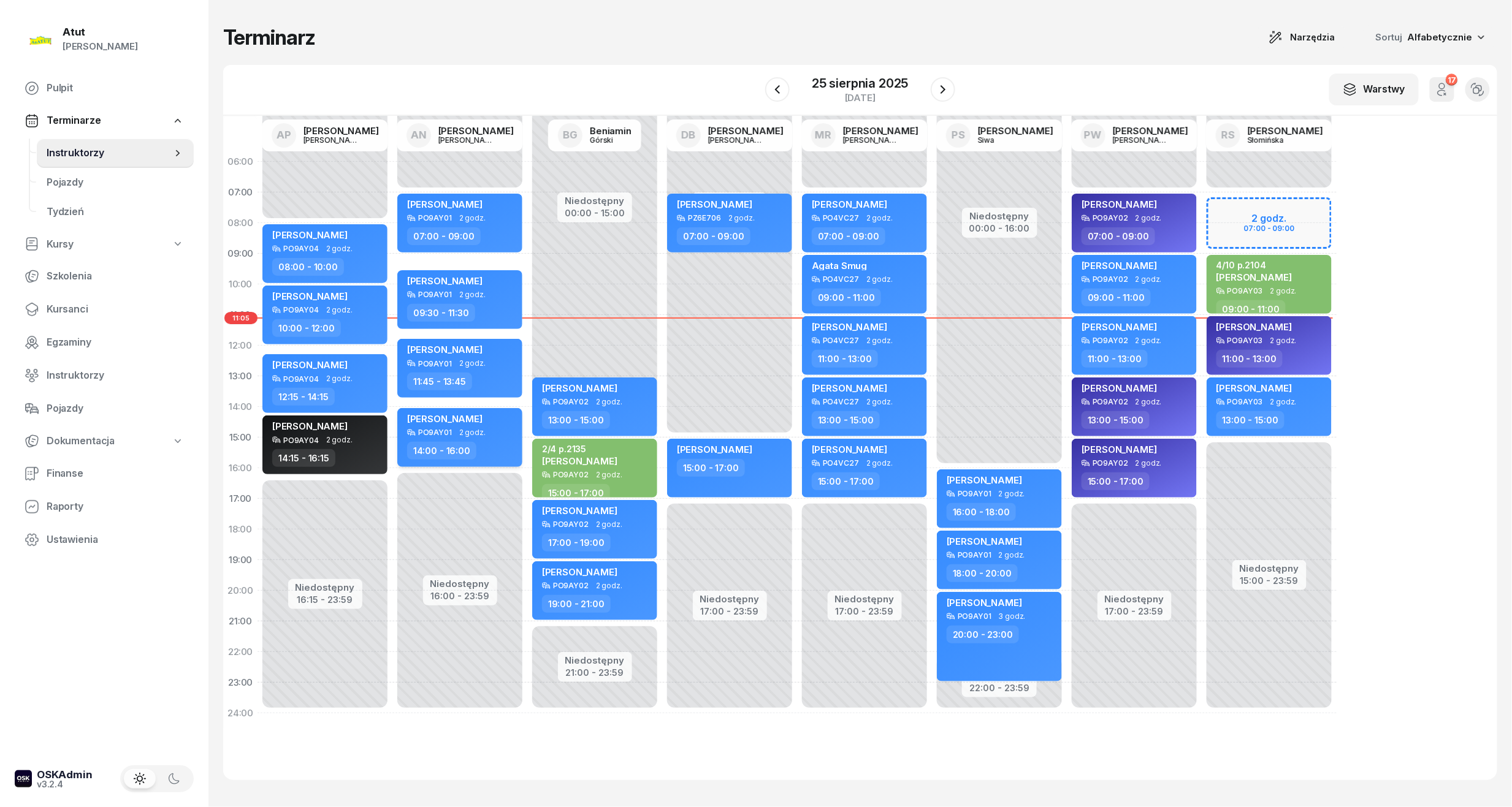
click at [440, 442] on div "14:00 - 16:00" at bounding box center [442, 450] width 69 height 17
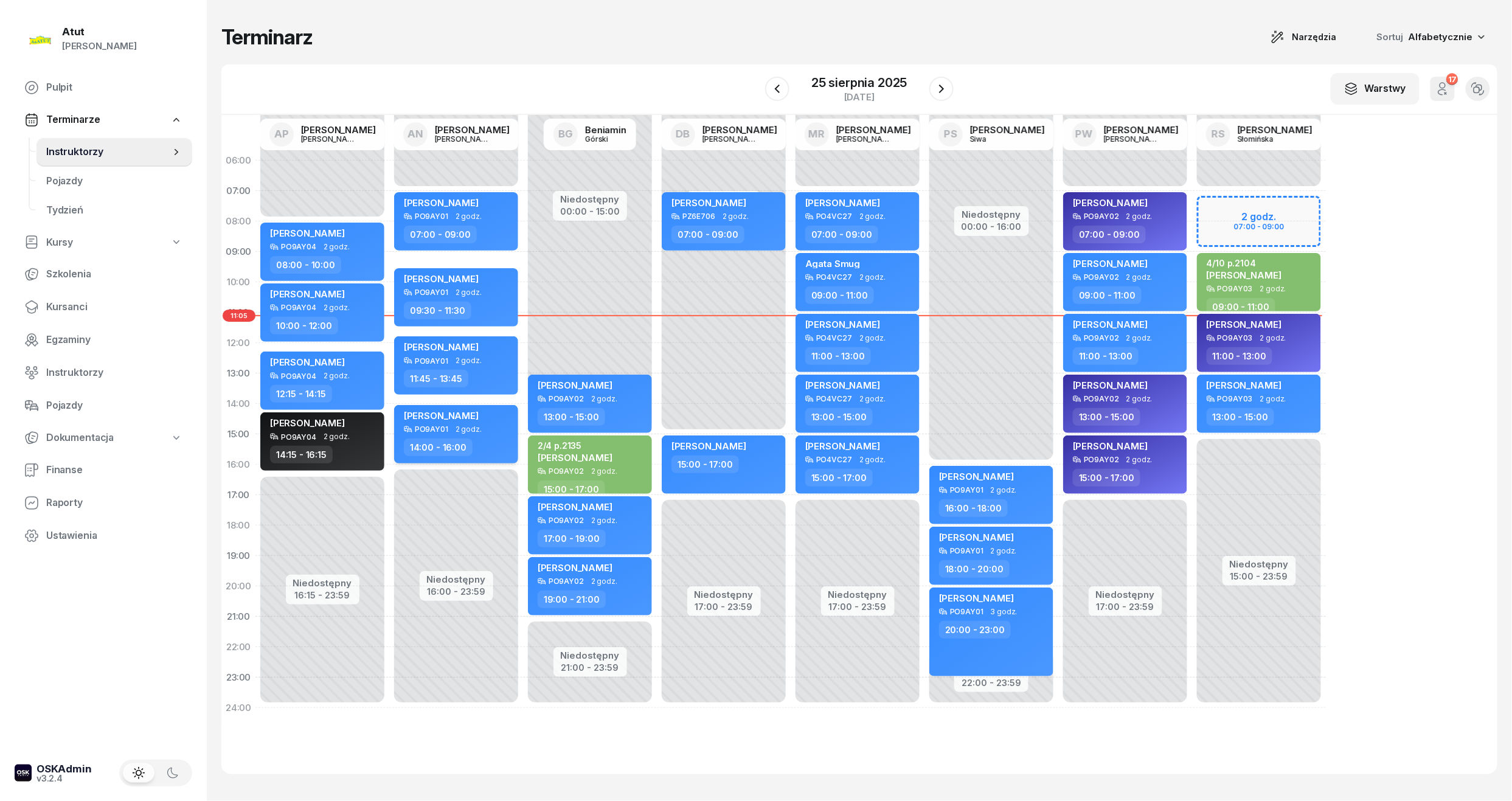
select select "14"
select select "16"
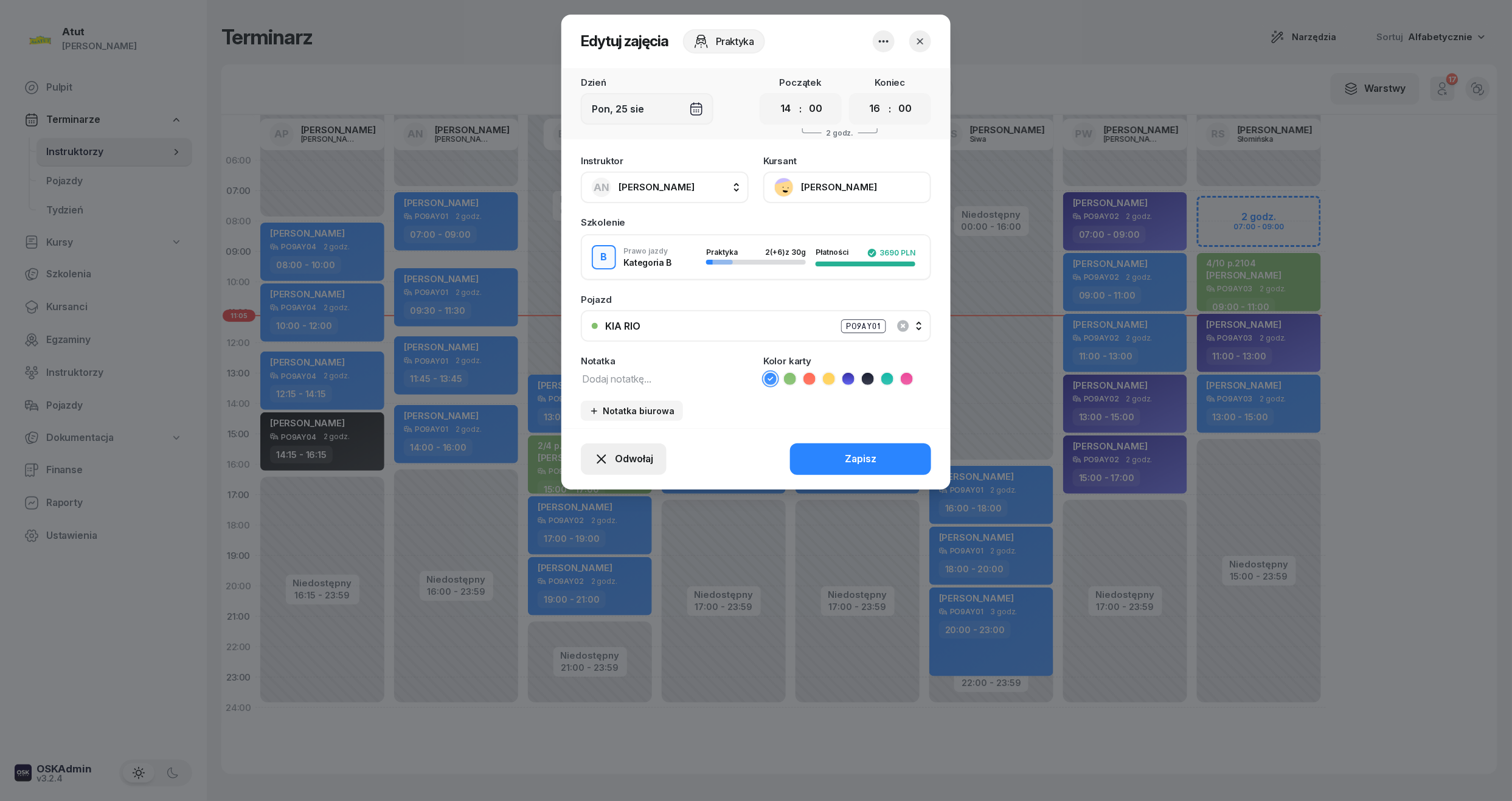
click at [621, 451] on span "Odwołaj" at bounding box center [634, 459] width 38 height 16
click at [614, 349] on div "My odwołaliśmy" at bounding box center [603, 355] width 74 height 16
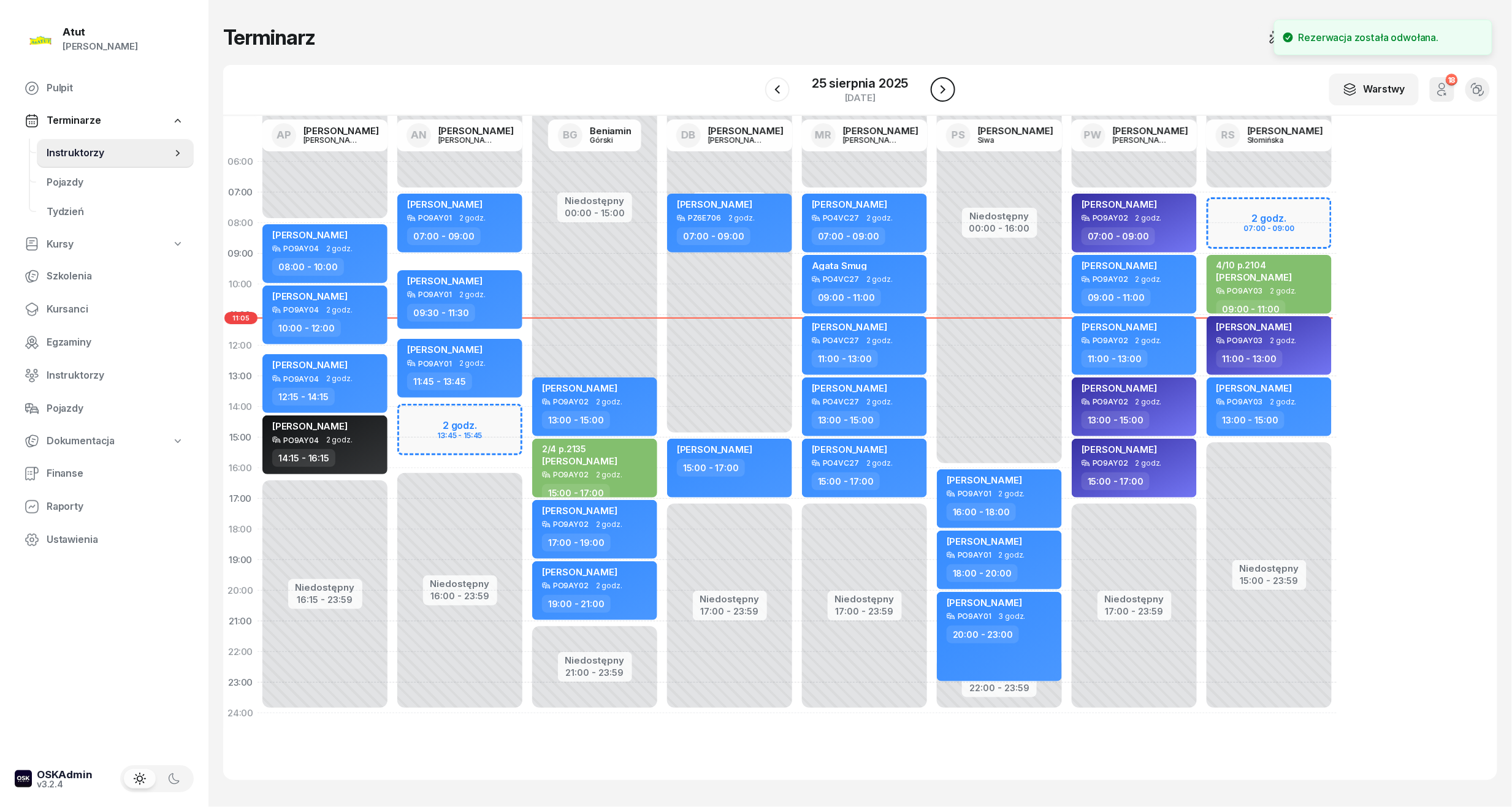
click at [940, 91] on icon "button" at bounding box center [943, 89] width 15 height 15
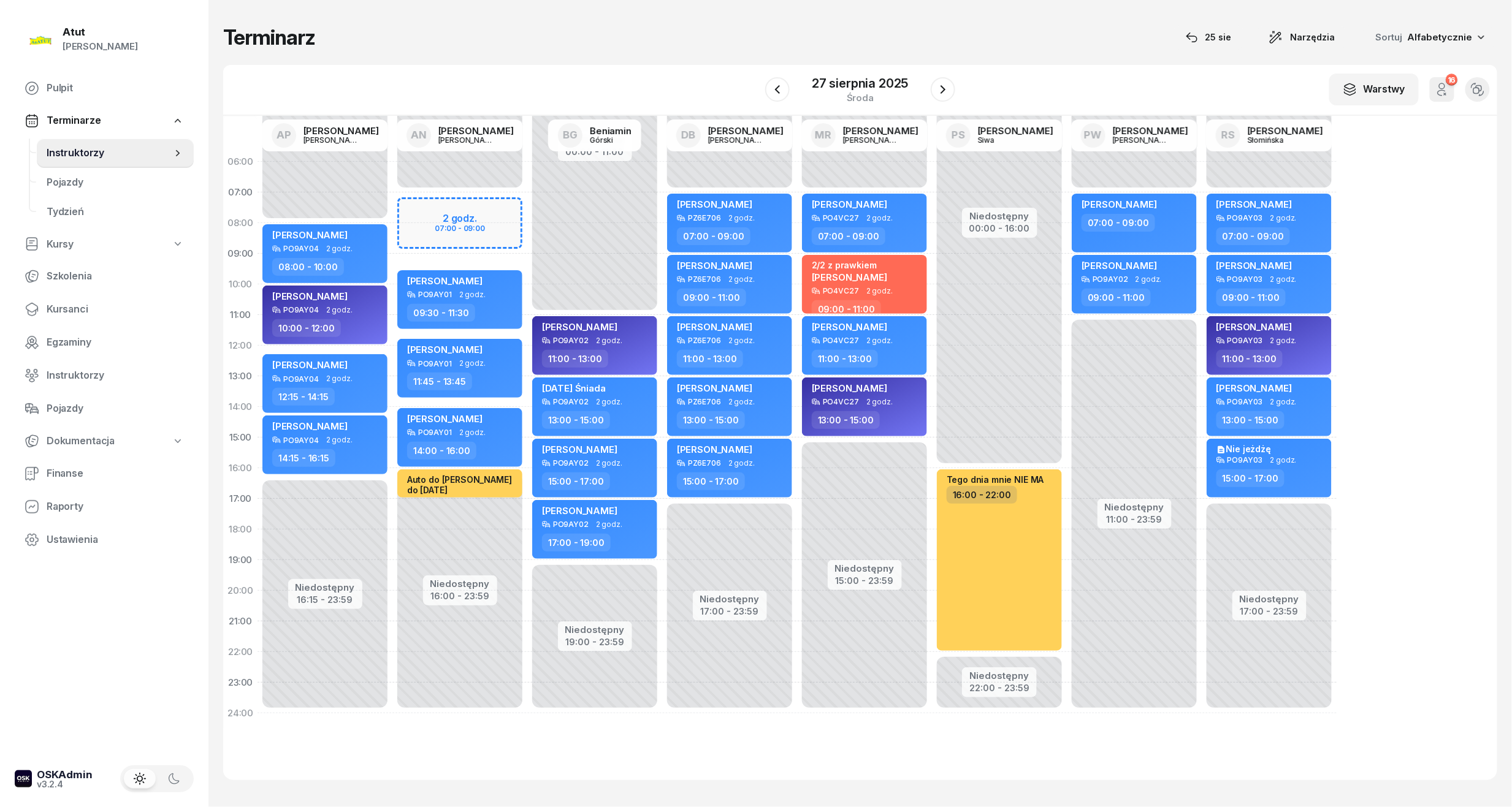
click at [527, 206] on div "Niedostępny 00:00 - 07:00 Niedostępny 16:00 - 23:59 2 godz. 07:00 - 09:00 my od…" at bounding box center [595, 438] width 135 height 582
select select "07"
select select "09"
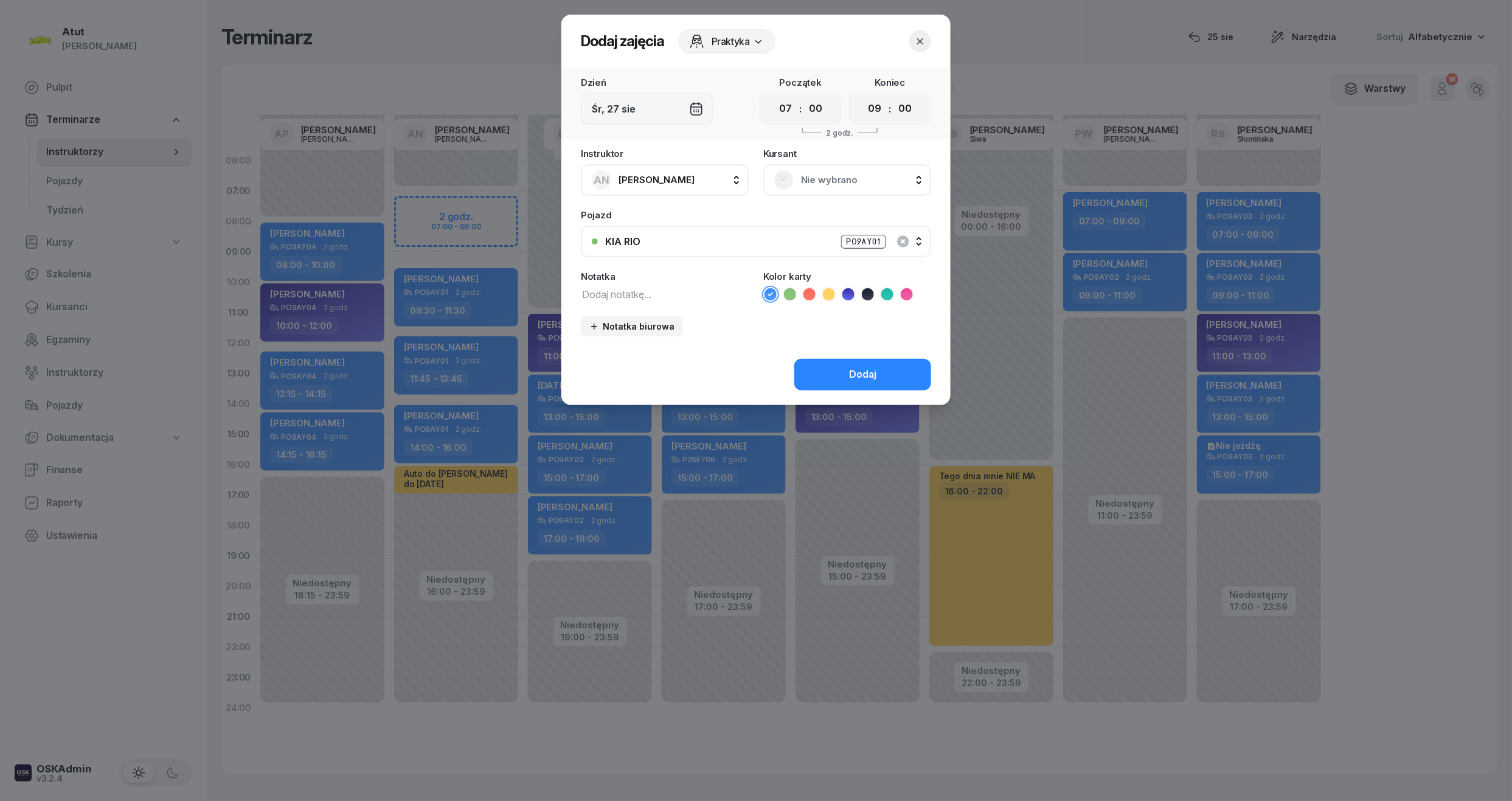
click at [845, 175] on span "Nie wybrano" at bounding box center [860, 180] width 119 height 16
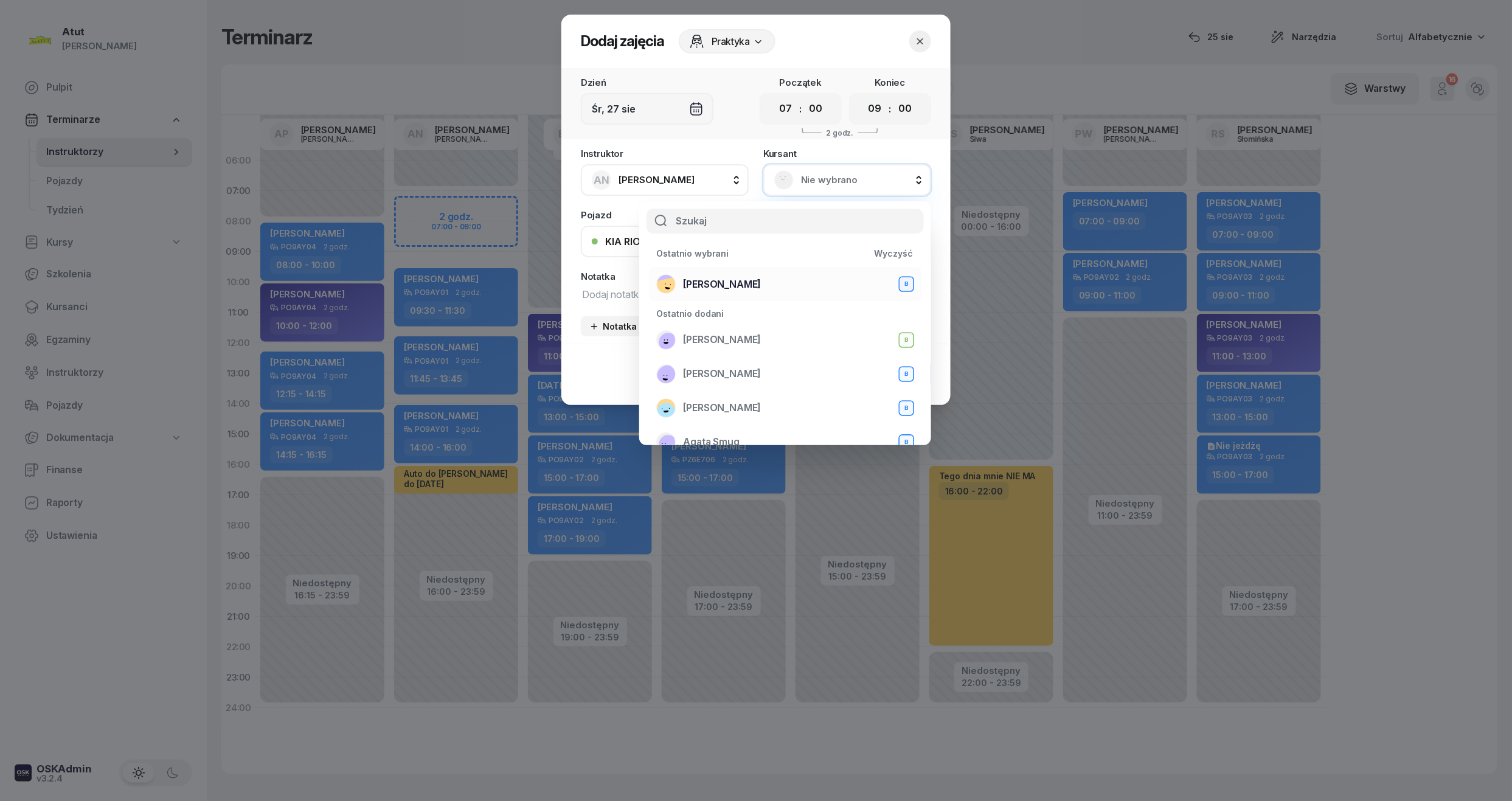
click at [753, 269] on li "[PERSON_NAME] B" at bounding box center [785, 284] width 273 height 34
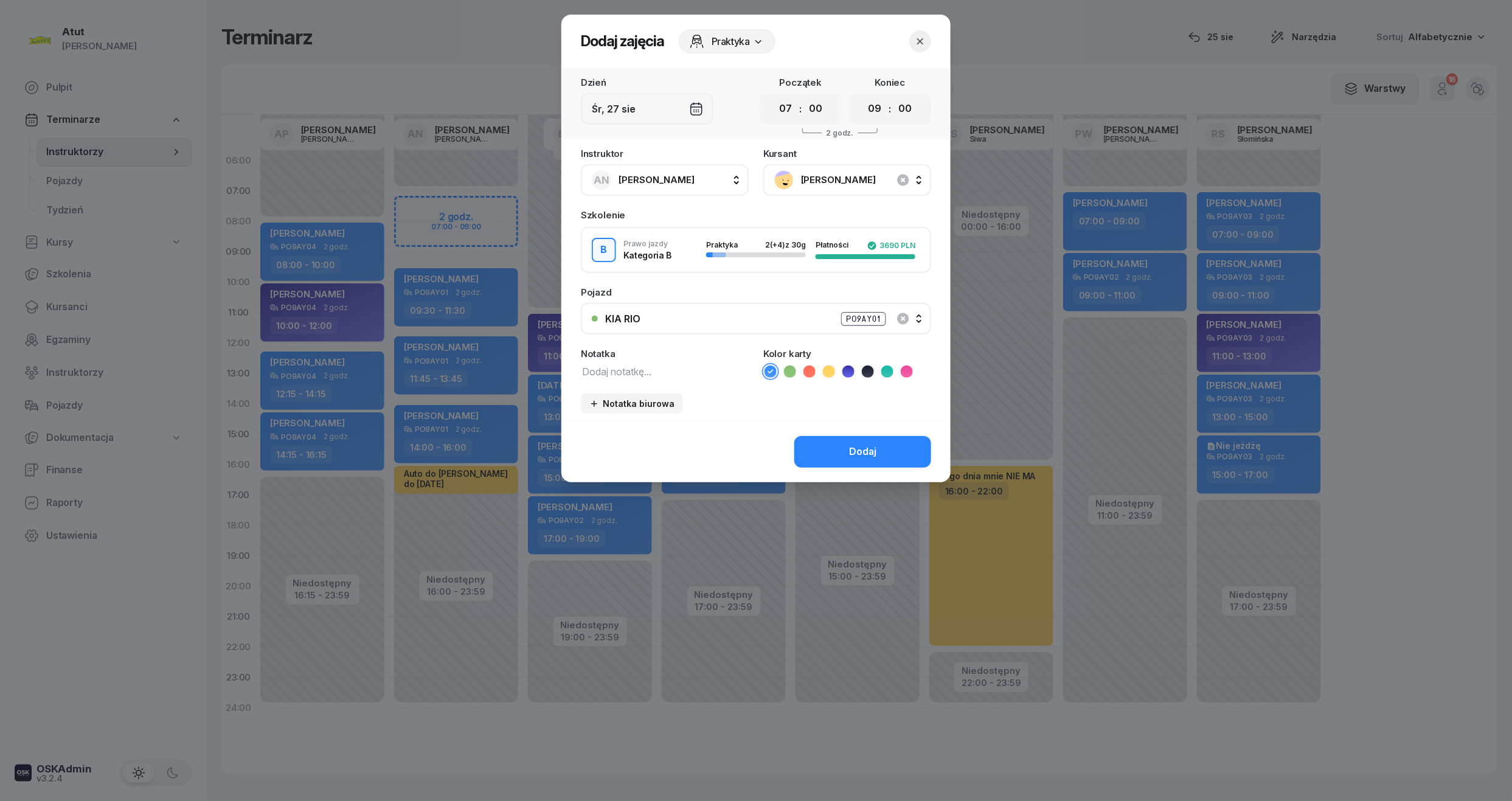
click at [853, 448] on div "Dodaj" at bounding box center [863, 452] width 27 height 16
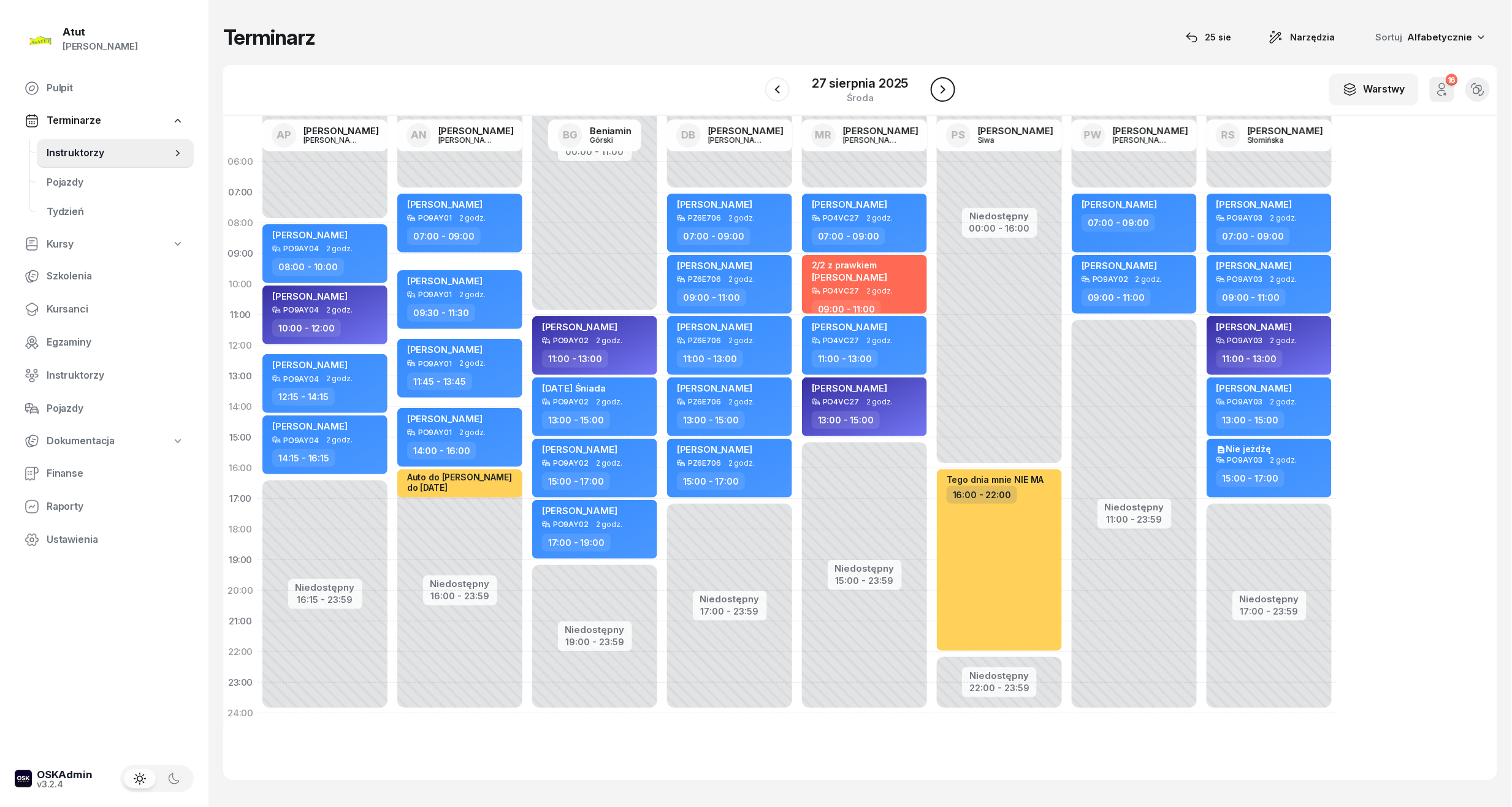
click at [942, 87] on icon "button" at bounding box center [943, 89] width 5 height 9
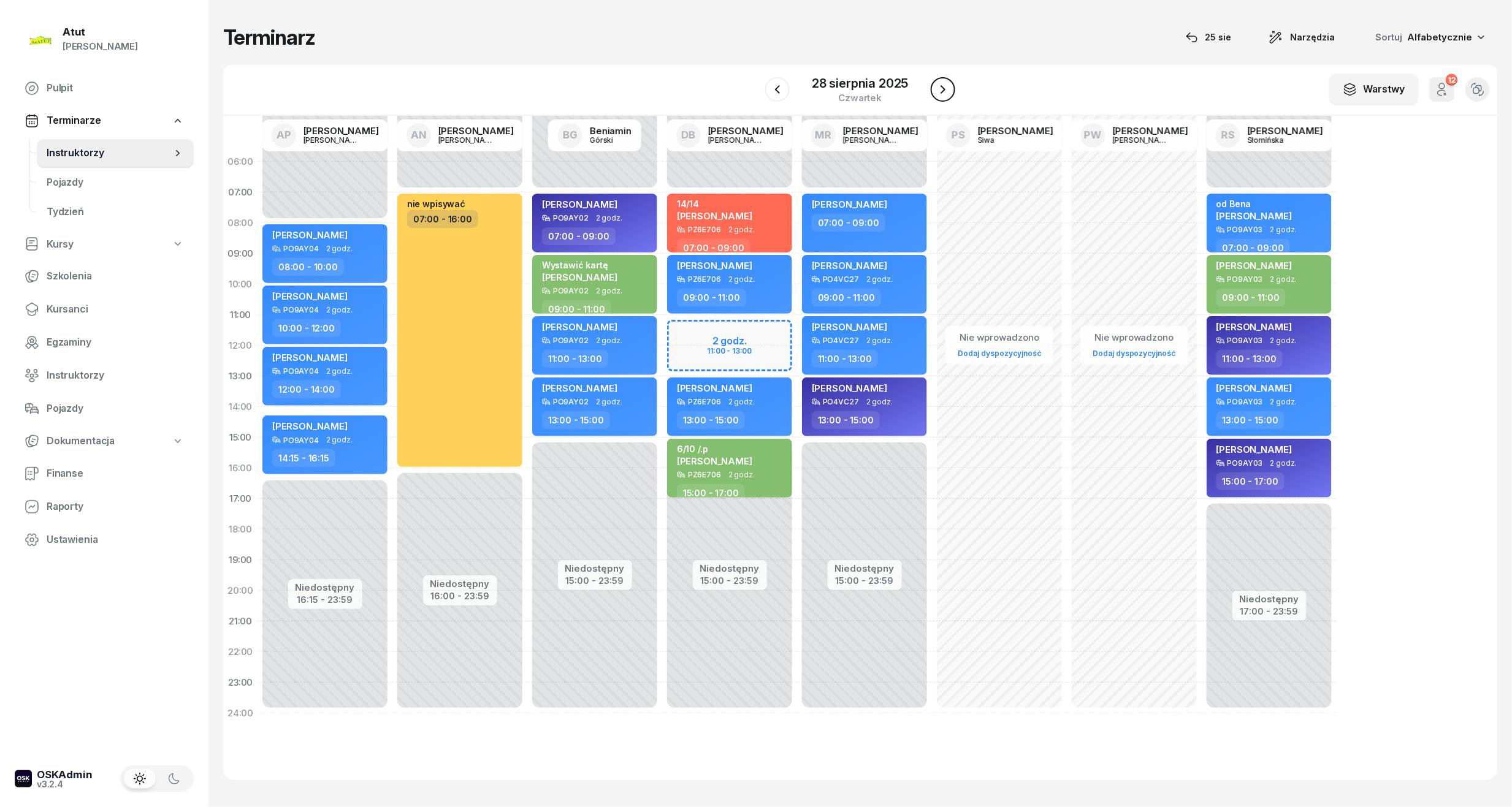
click at [942, 87] on icon "button" at bounding box center [943, 89] width 5 height 9
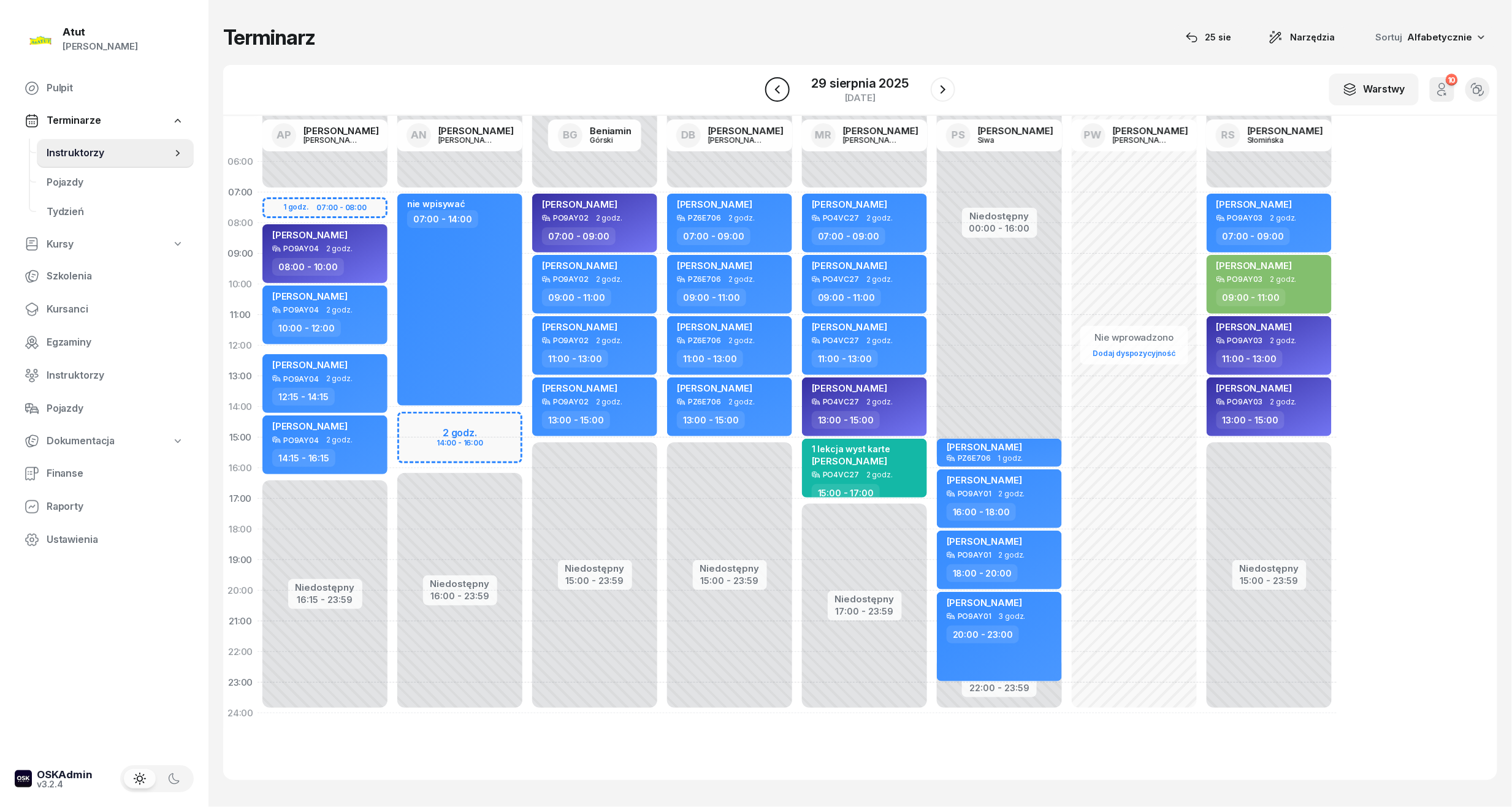
click at [772, 84] on icon "button" at bounding box center [777, 89] width 15 height 15
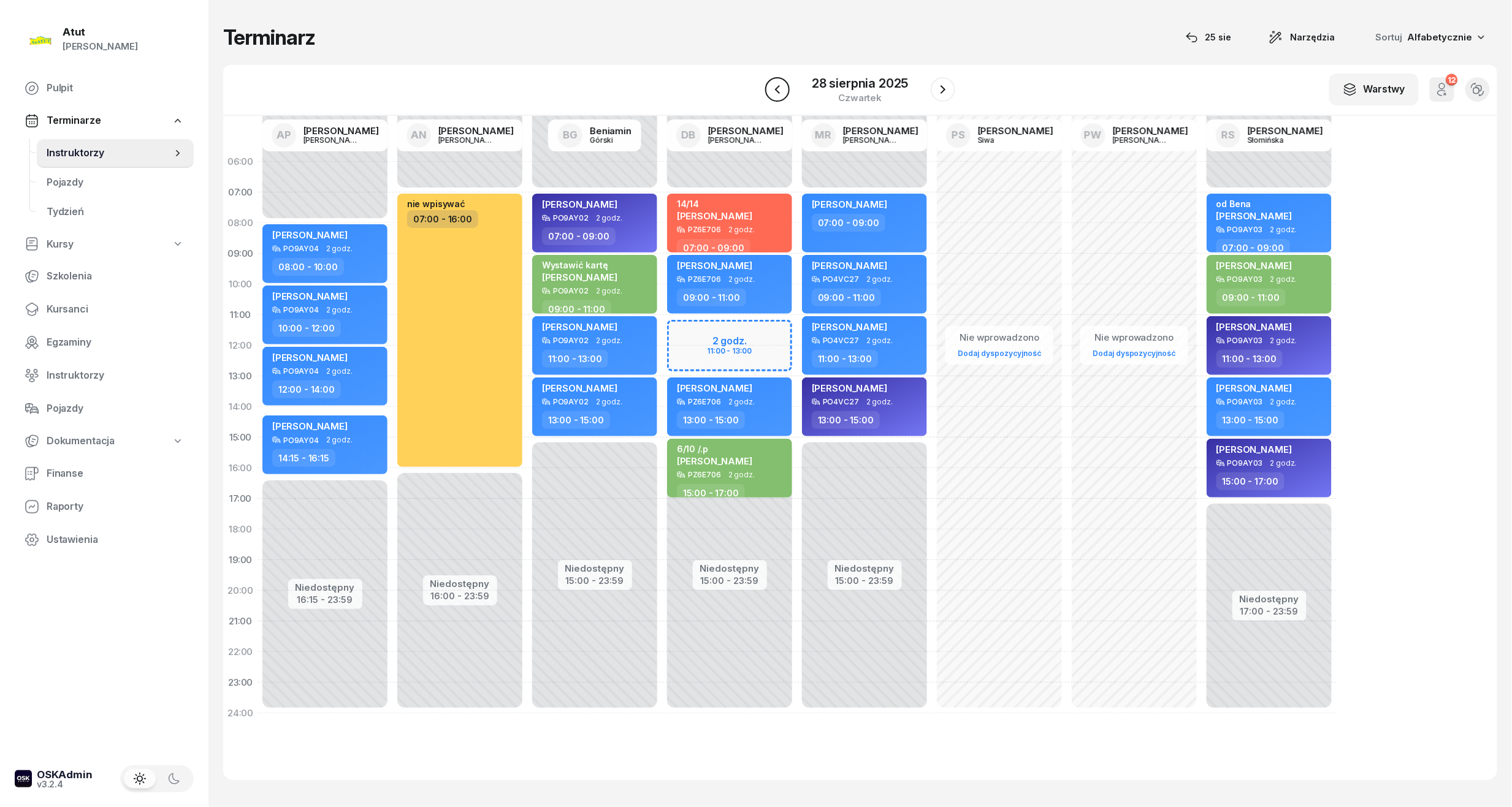
click at [771, 86] on icon "button" at bounding box center [777, 89] width 15 height 15
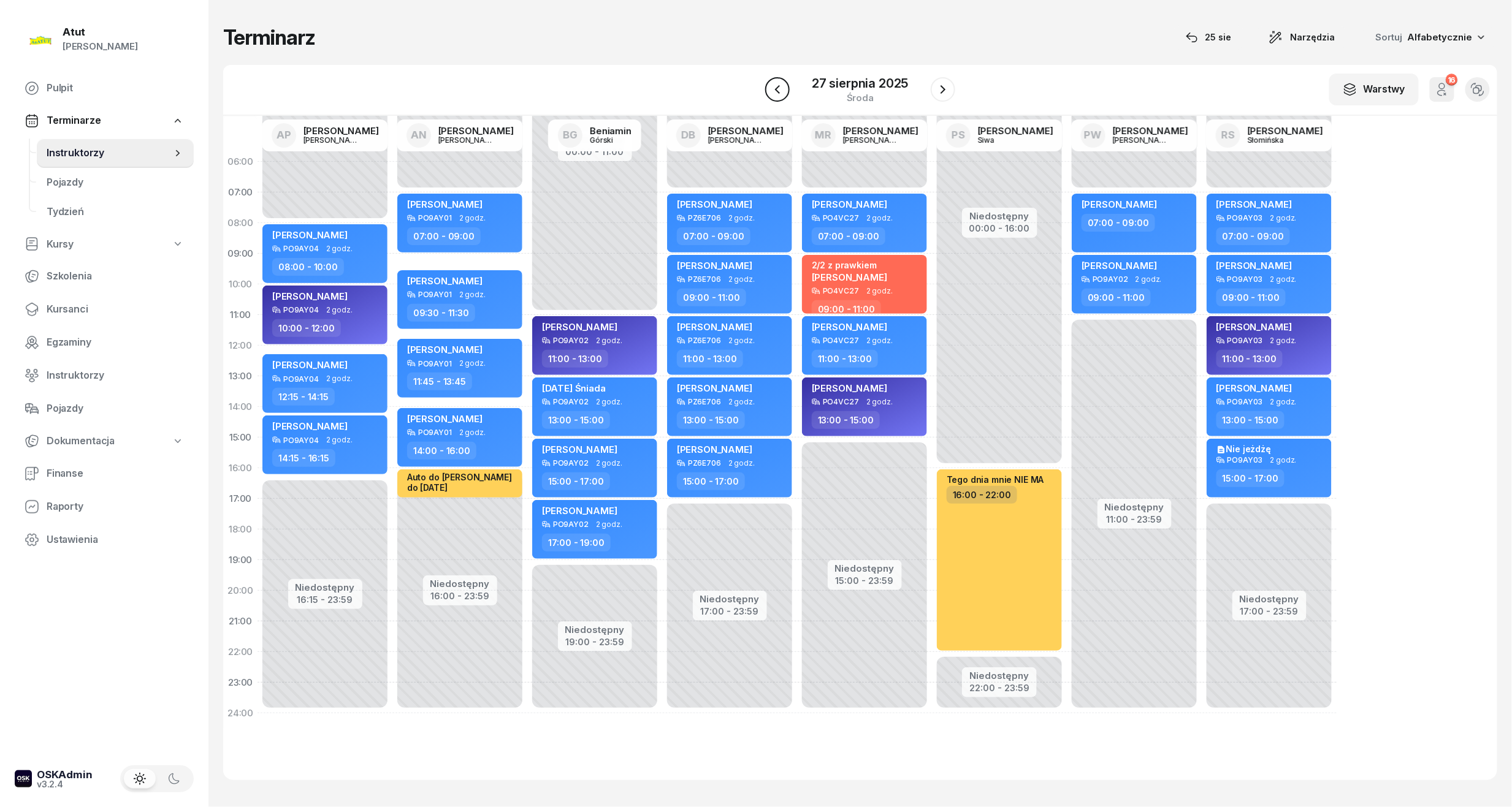
click at [771, 86] on icon "button" at bounding box center [777, 89] width 15 height 15
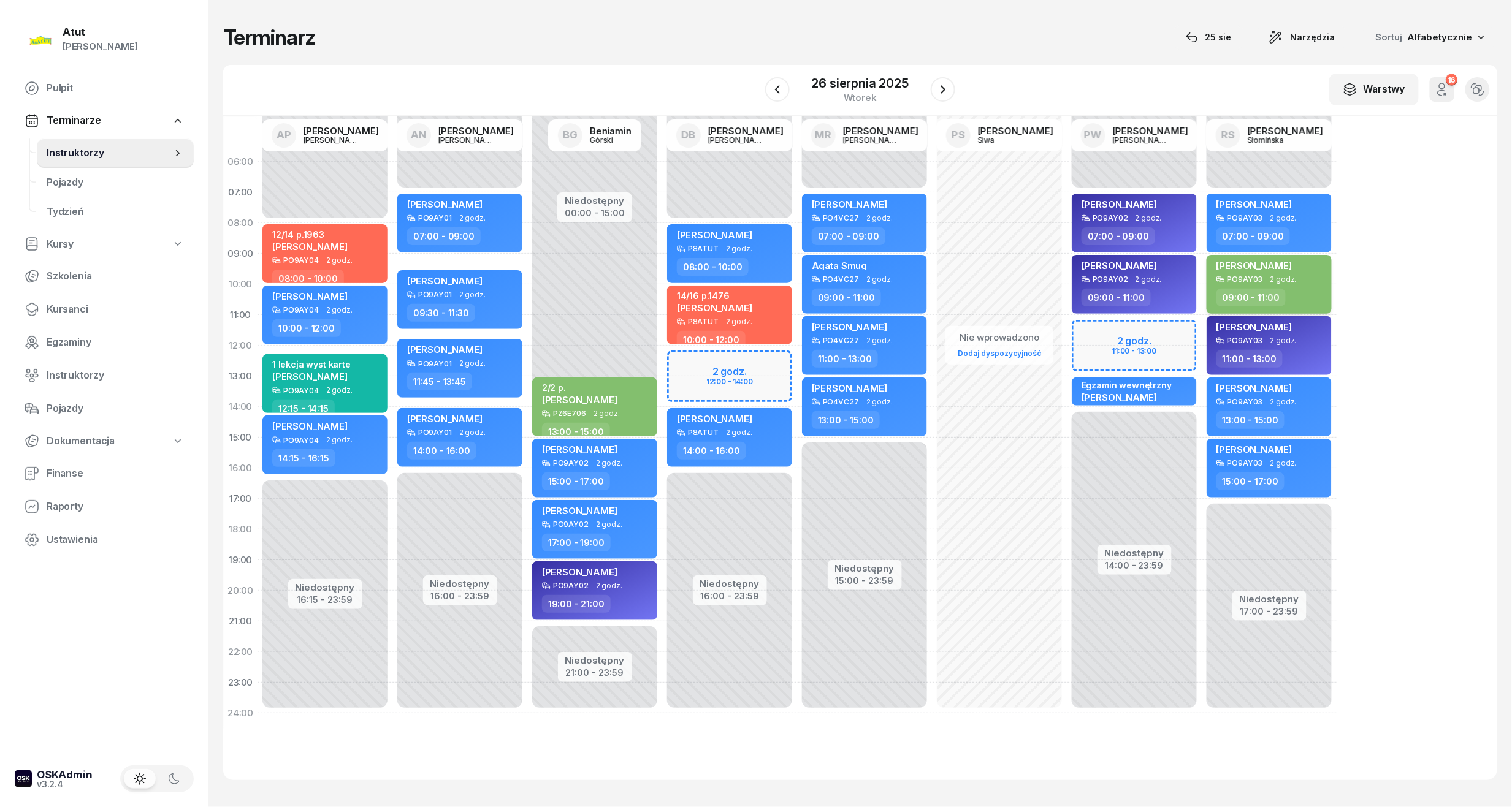
click at [1290, 266] on span "[PERSON_NAME]" at bounding box center [1254, 265] width 76 height 12
select select "09"
select select "11"
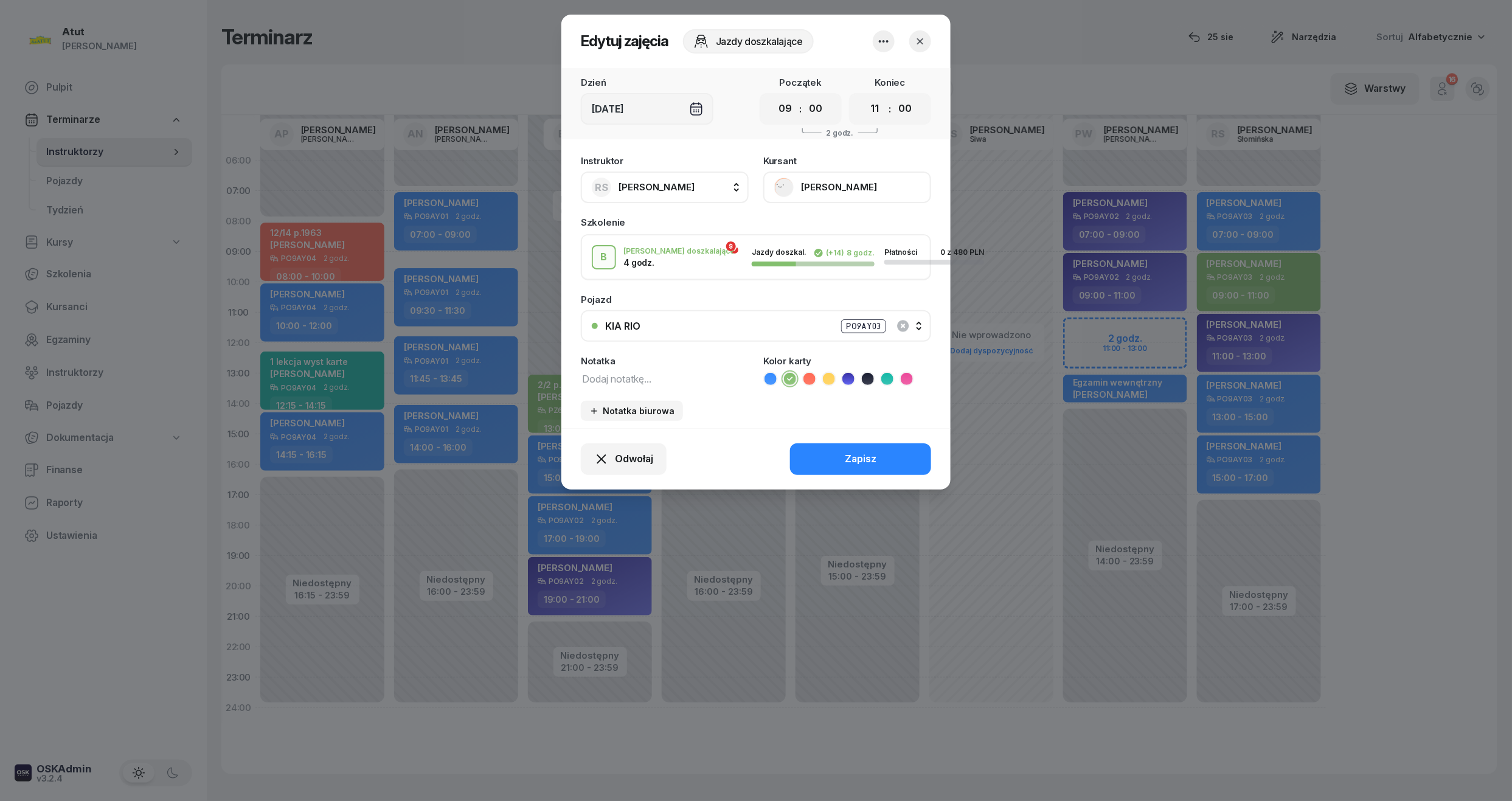
click at [867, 188] on button "[PERSON_NAME]" at bounding box center [847, 187] width 168 height 32
click at [850, 215] on link "Otwórz profil" at bounding box center [846, 228] width 161 height 30
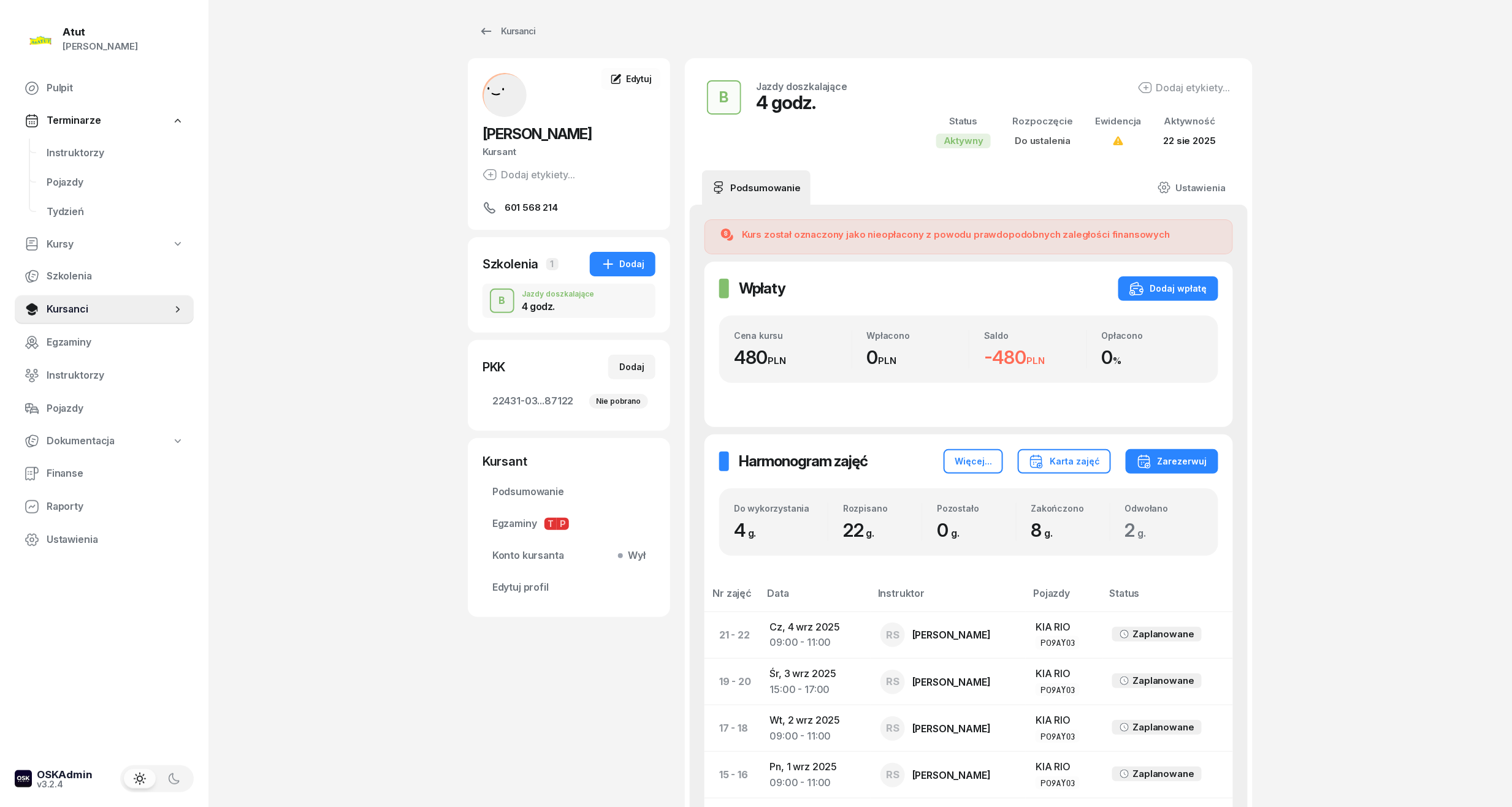
scroll to position [559, 0]
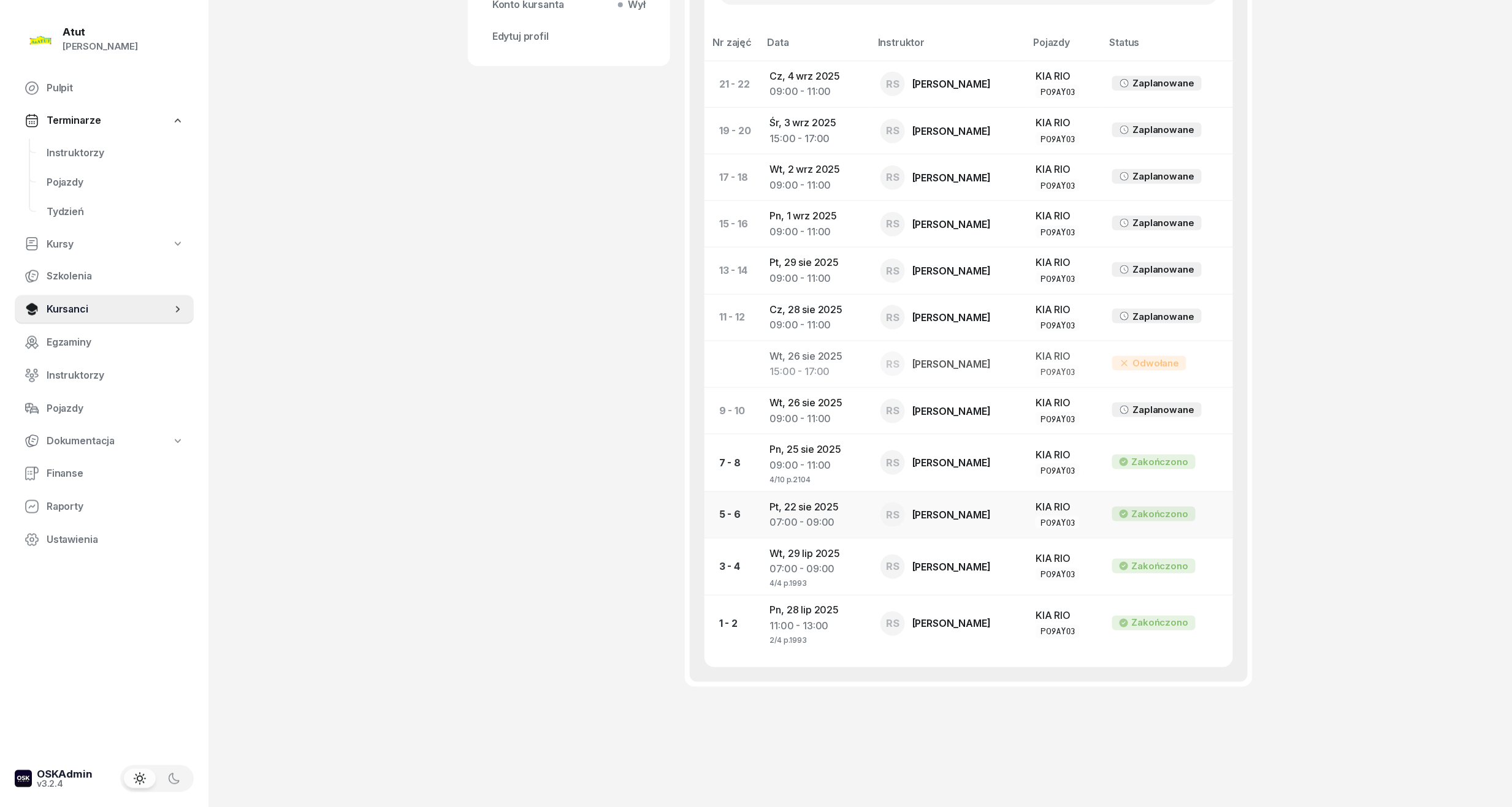
click at [788, 504] on td "Pt, [DATE] 07:00 - 09:00" at bounding box center [815, 515] width 111 height 47
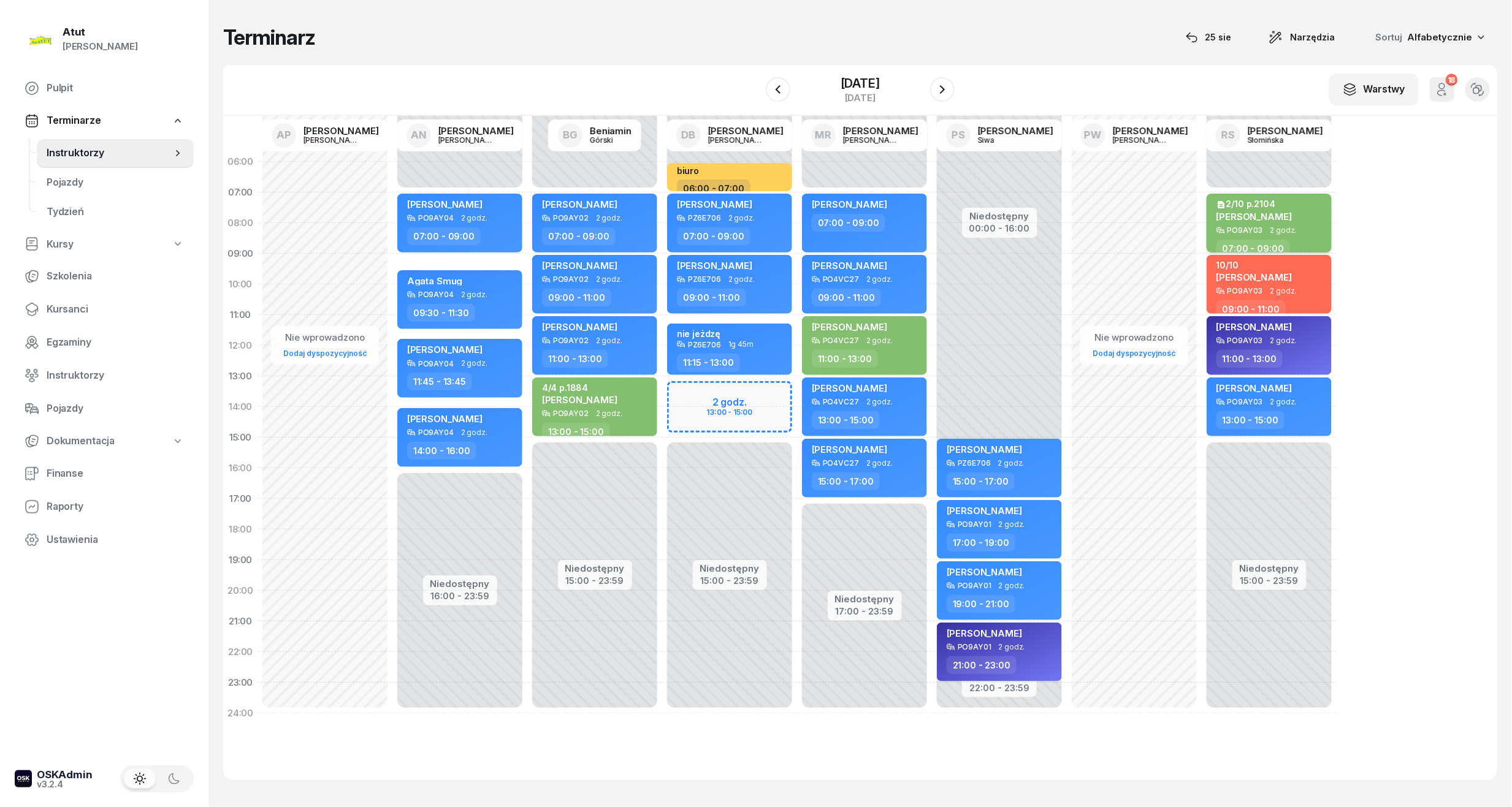
click at [1264, 218] on span "[PERSON_NAME]" at bounding box center [1254, 217] width 76 height 12
select select "07"
select select "09"
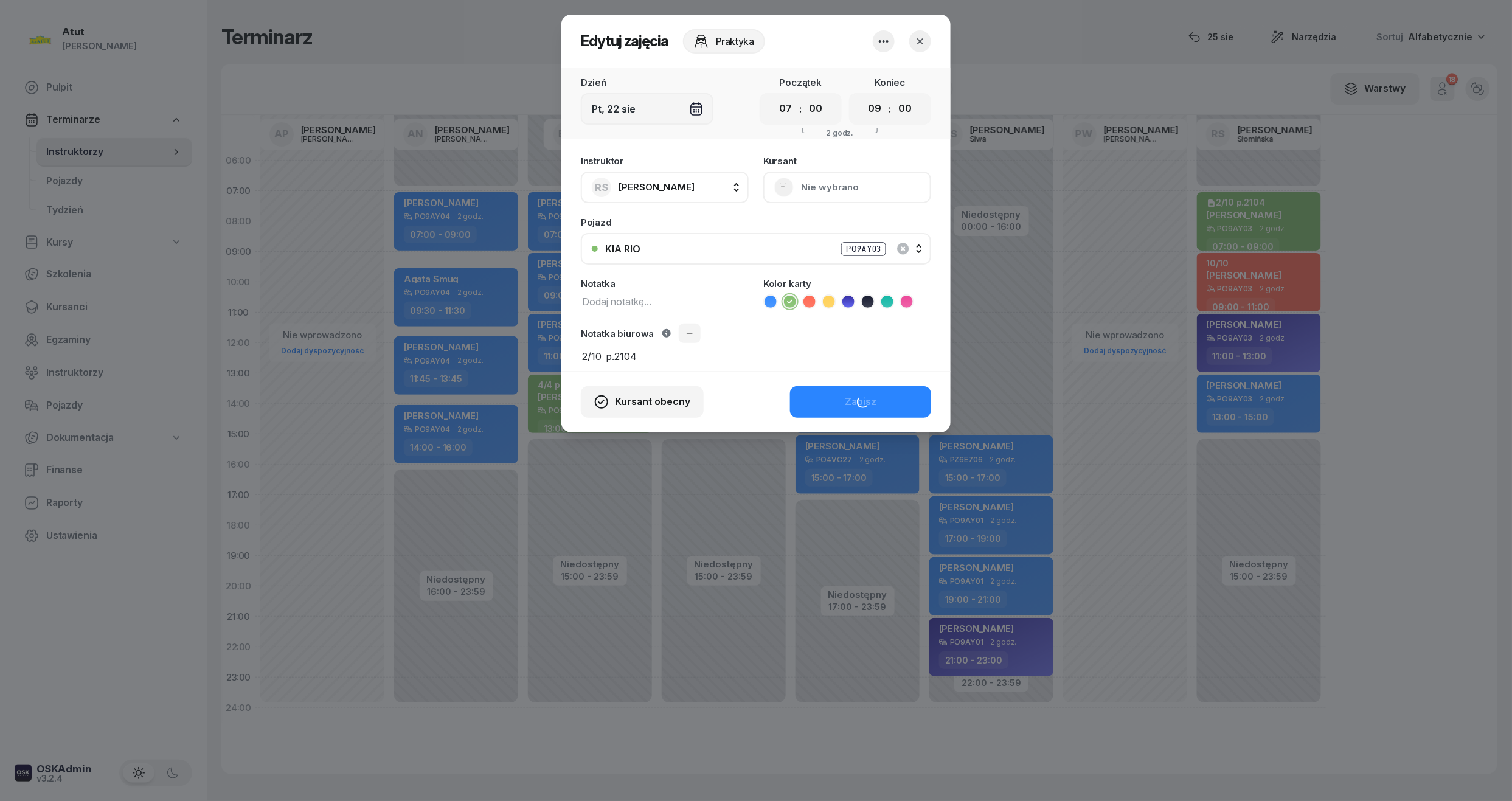
click at [861, 178] on button "Nie wybrano" at bounding box center [847, 187] width 168 height 32
click at [810, 229] on div "Otwórz profil" at bounding box center [802, 229] width 59 height 16
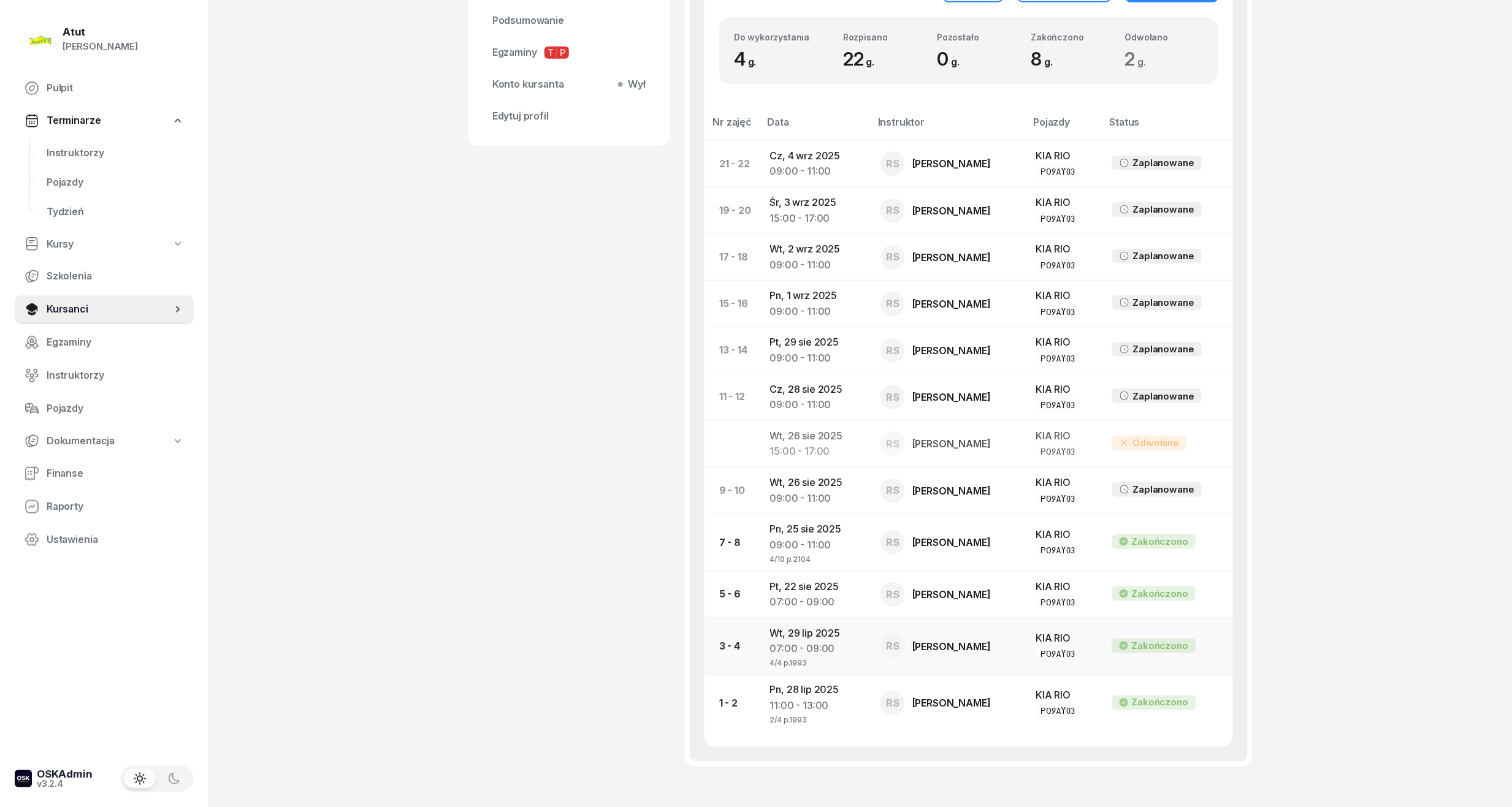
scroll to position [559, 0]
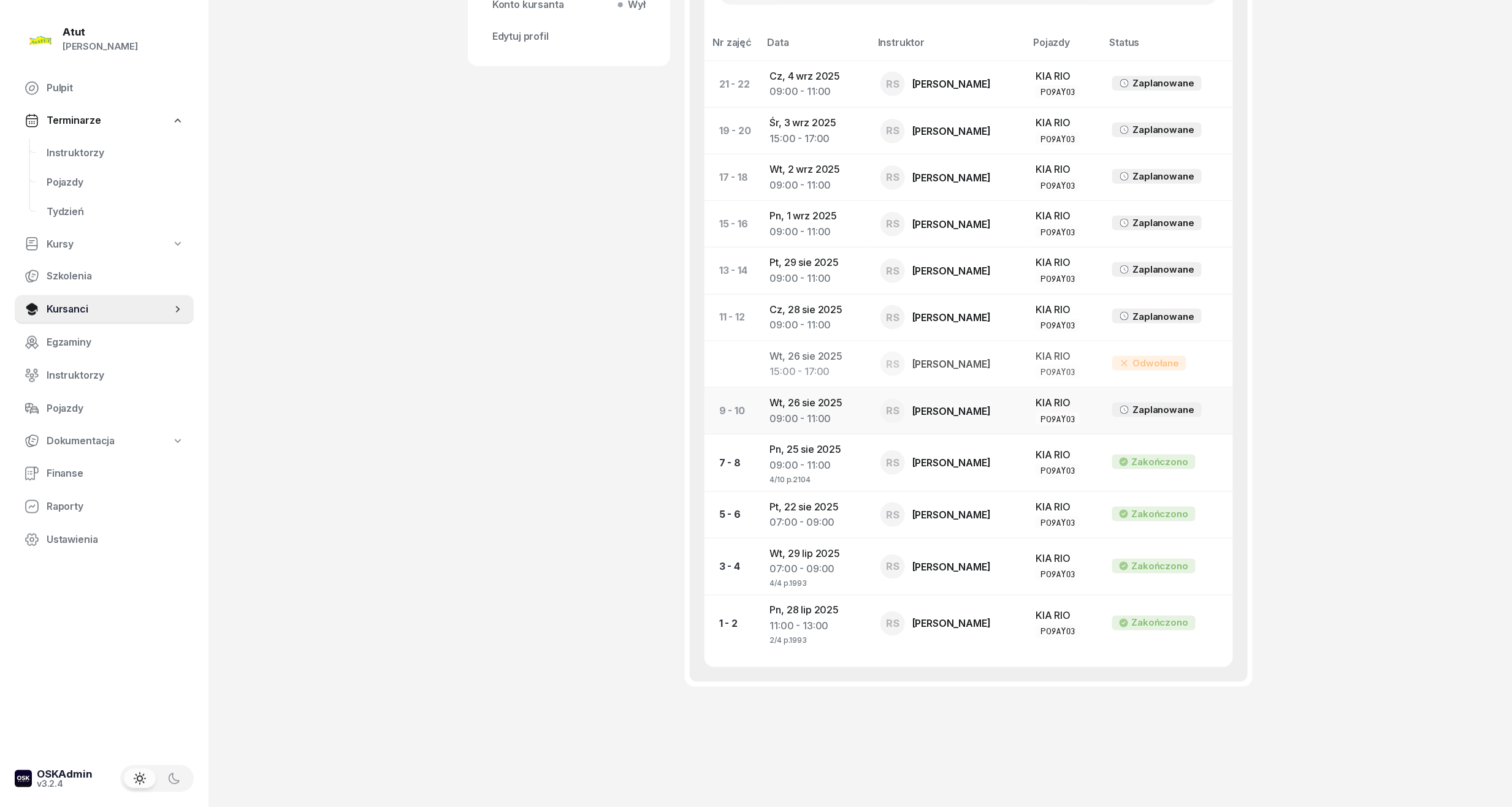
click at [800, 419] on div "09:00 - 11:00" at bounding box center [815, 419] width 91 height 16
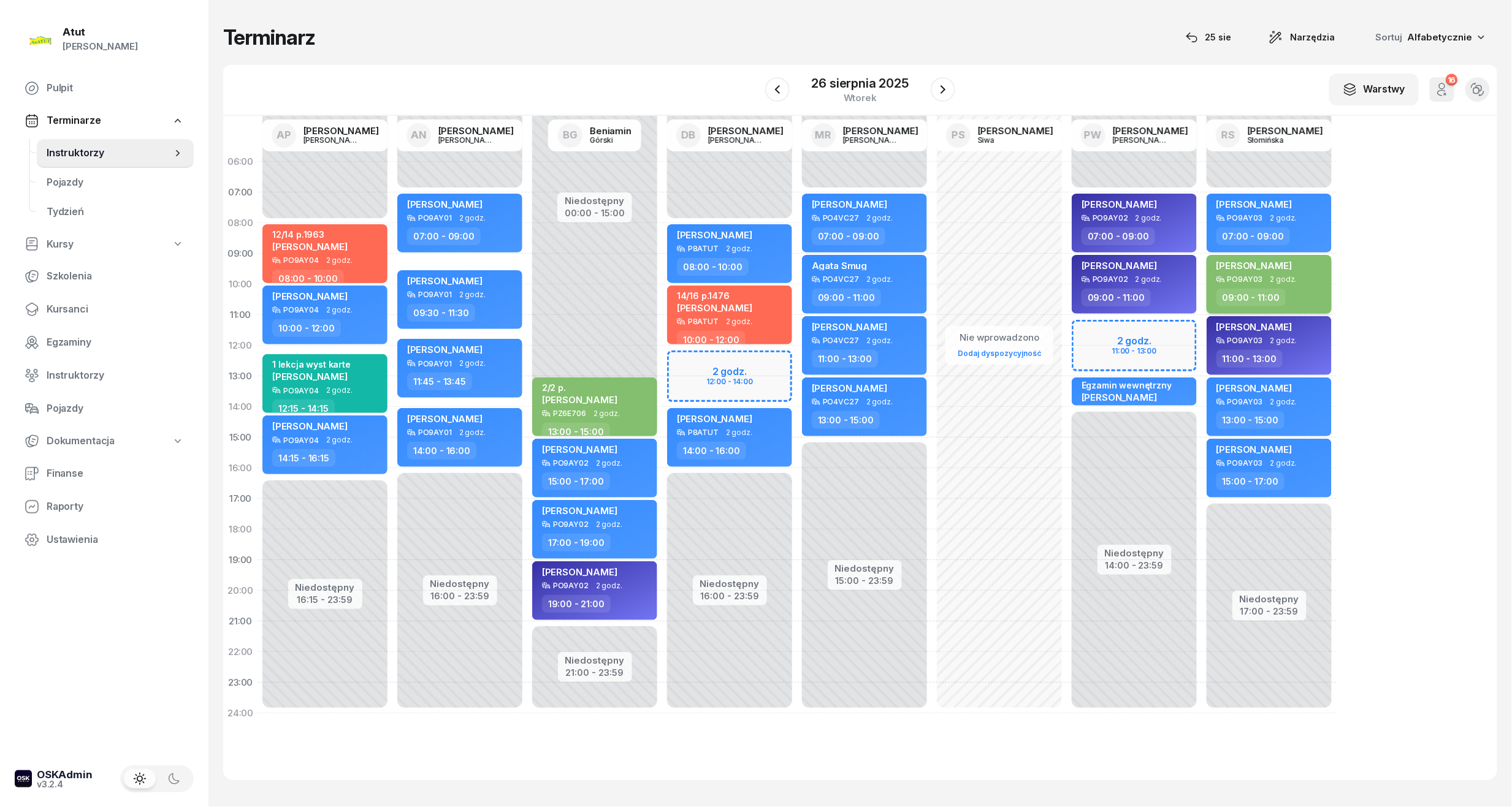
click at [1280, 255] on div "[PERSON_NAME] PO9AY03 2 godz. 09:00 - 11:00" at bounding box center [1269, 284] width 125 height 59
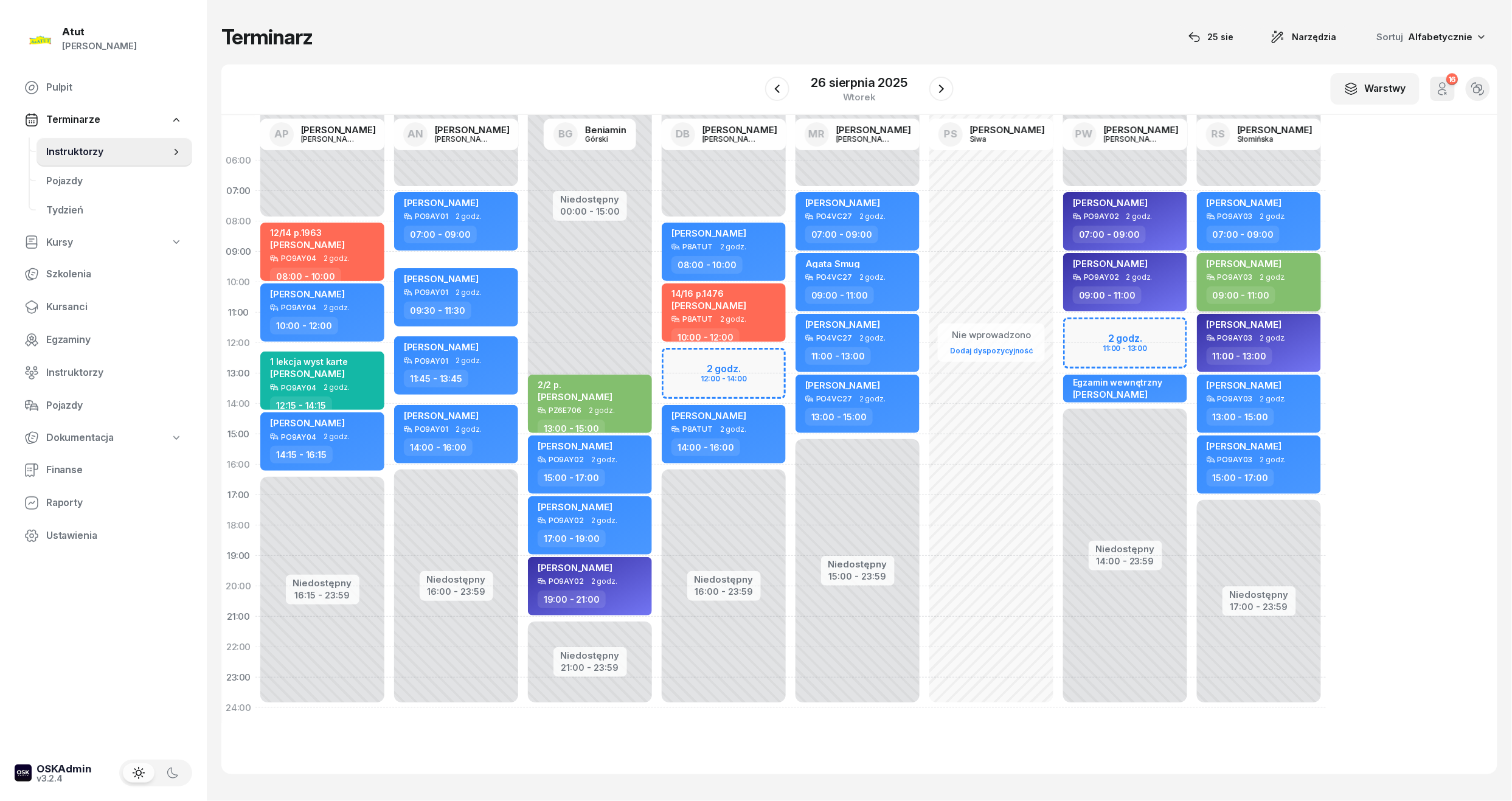
select select "09"
select select "11"
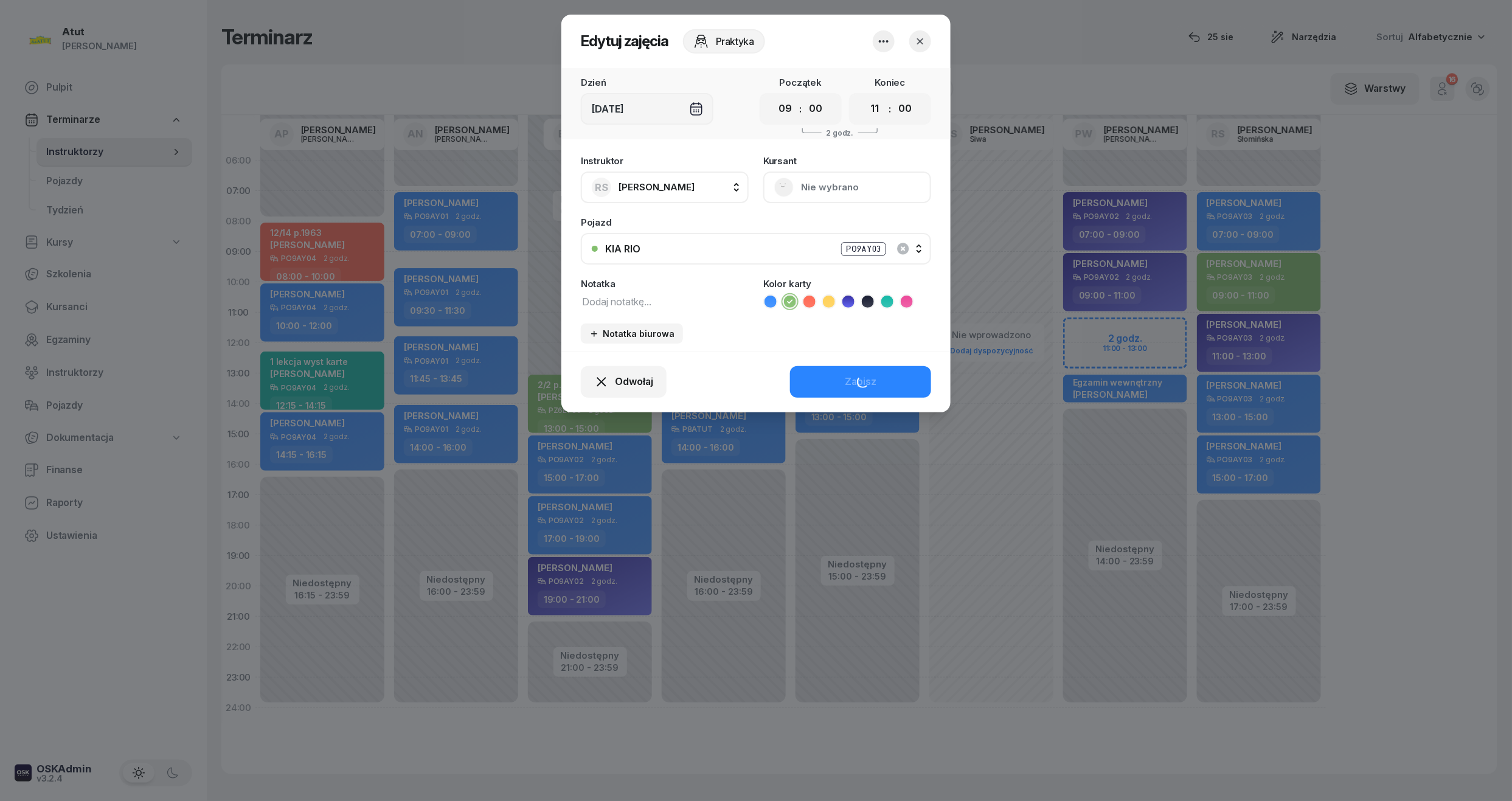
click at [626, 303] on textarea at bounding box center [665, 301] width 168 height 16
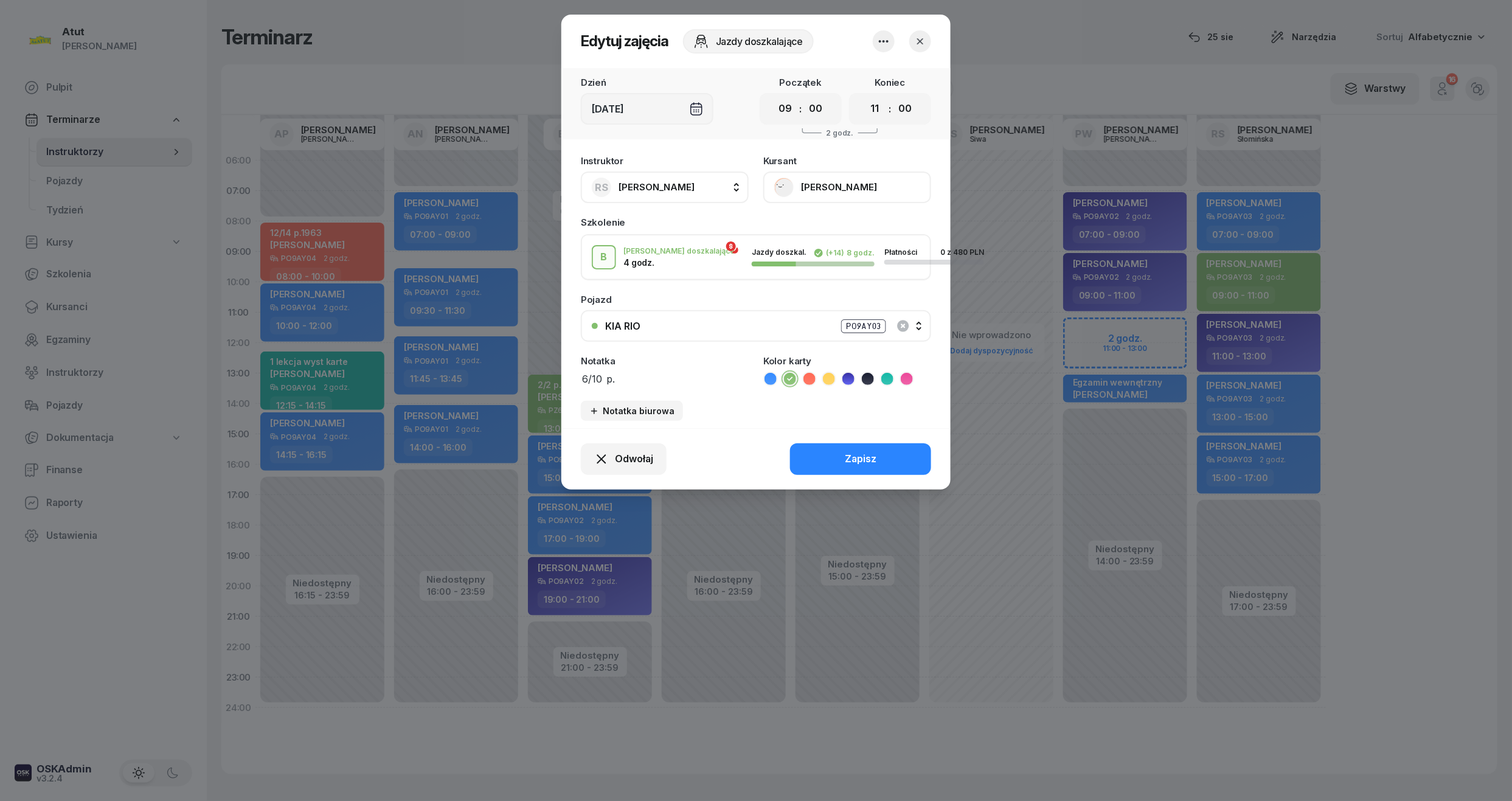
paste textarea "2104"
type textarea "6/10 p.2104"
click at [850, 477] on div "Odwołaj Zapisz" at bounding box center [756, 459] width 389 height 61
click at [879, 462] on button "Zapisz" at bounding box center [861, 459] width 141 height 32
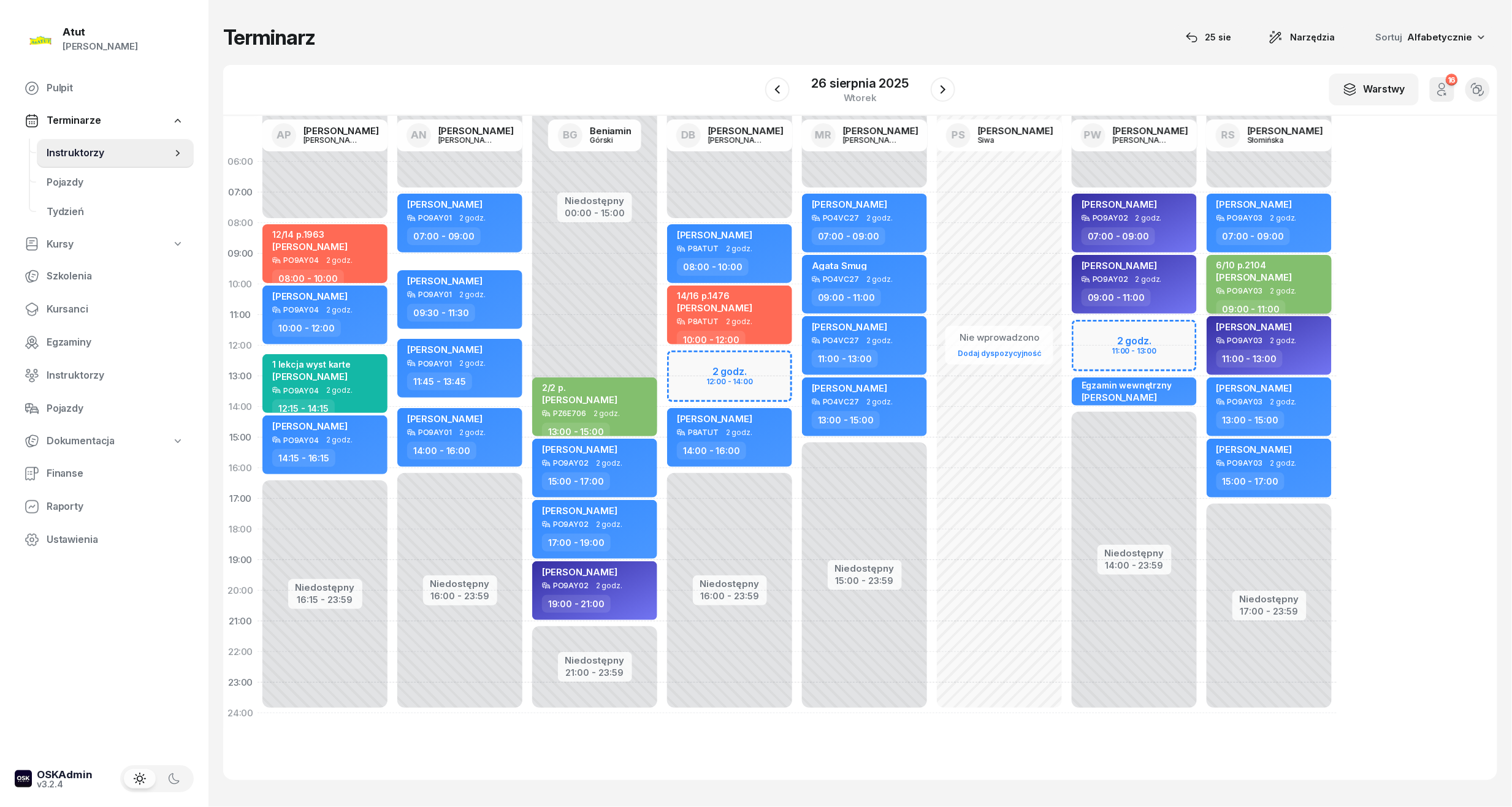
click at [1264, 270] on div "6/10 p.2104" at bounding box center [1254, 265] width 76 height 11
select select "09"
select select "11"
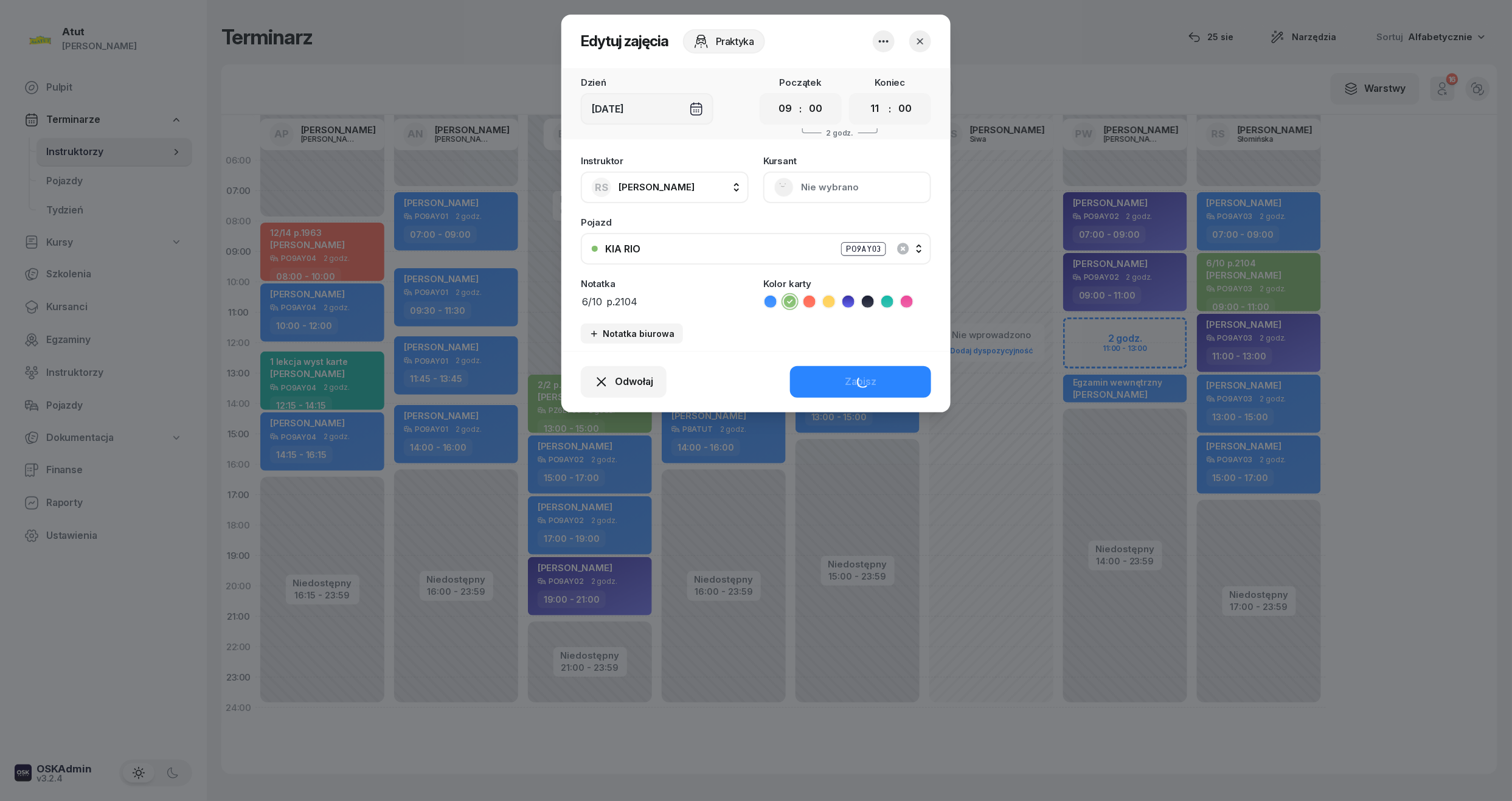
click at [826, 185] on button "Nie wybrano" at bounding box center [847, 187] width 168 height 32
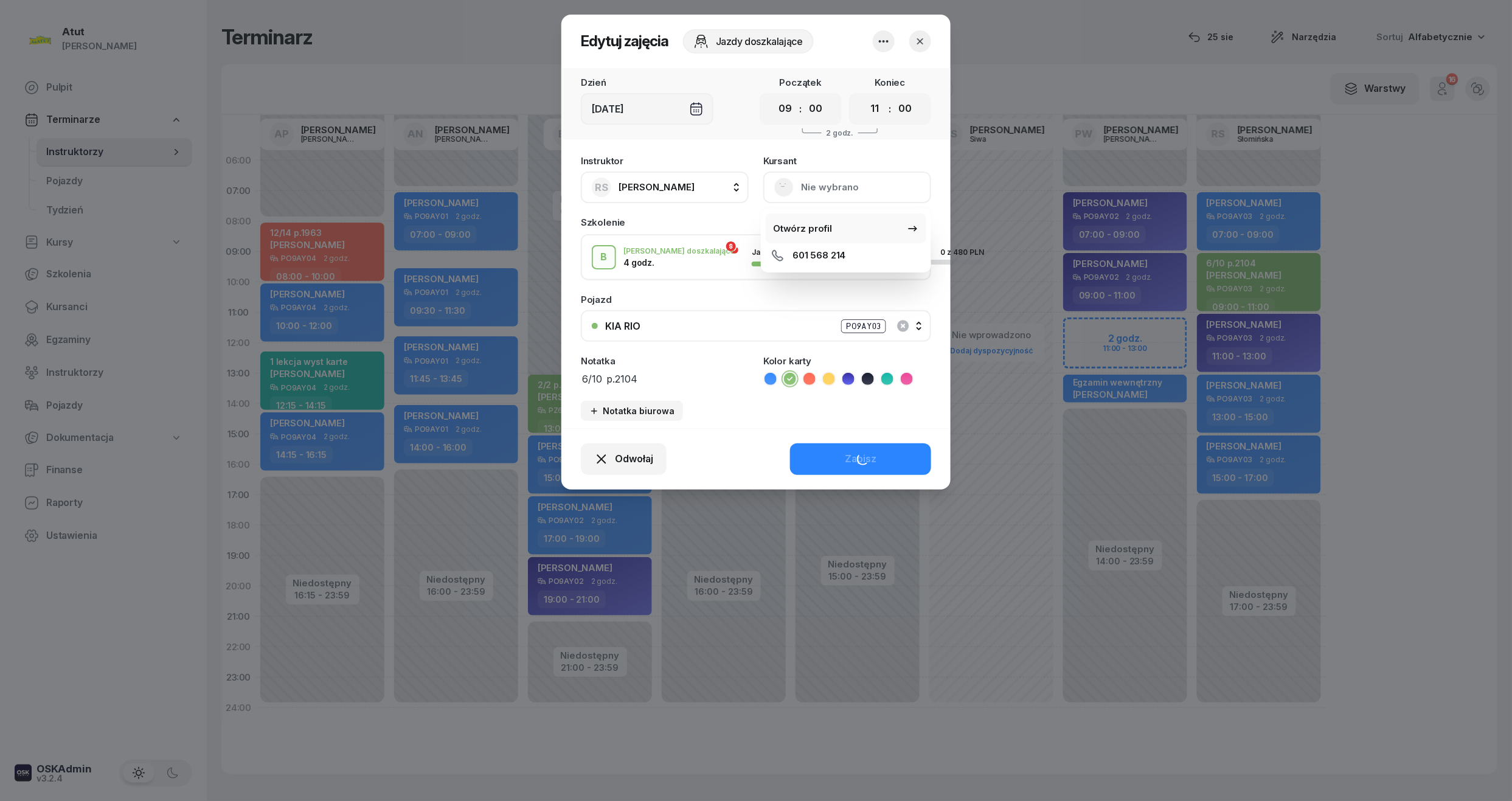
click at [807, 227] on div "Otwórz profil" at bounding box center [802, 229] width 59 height 16
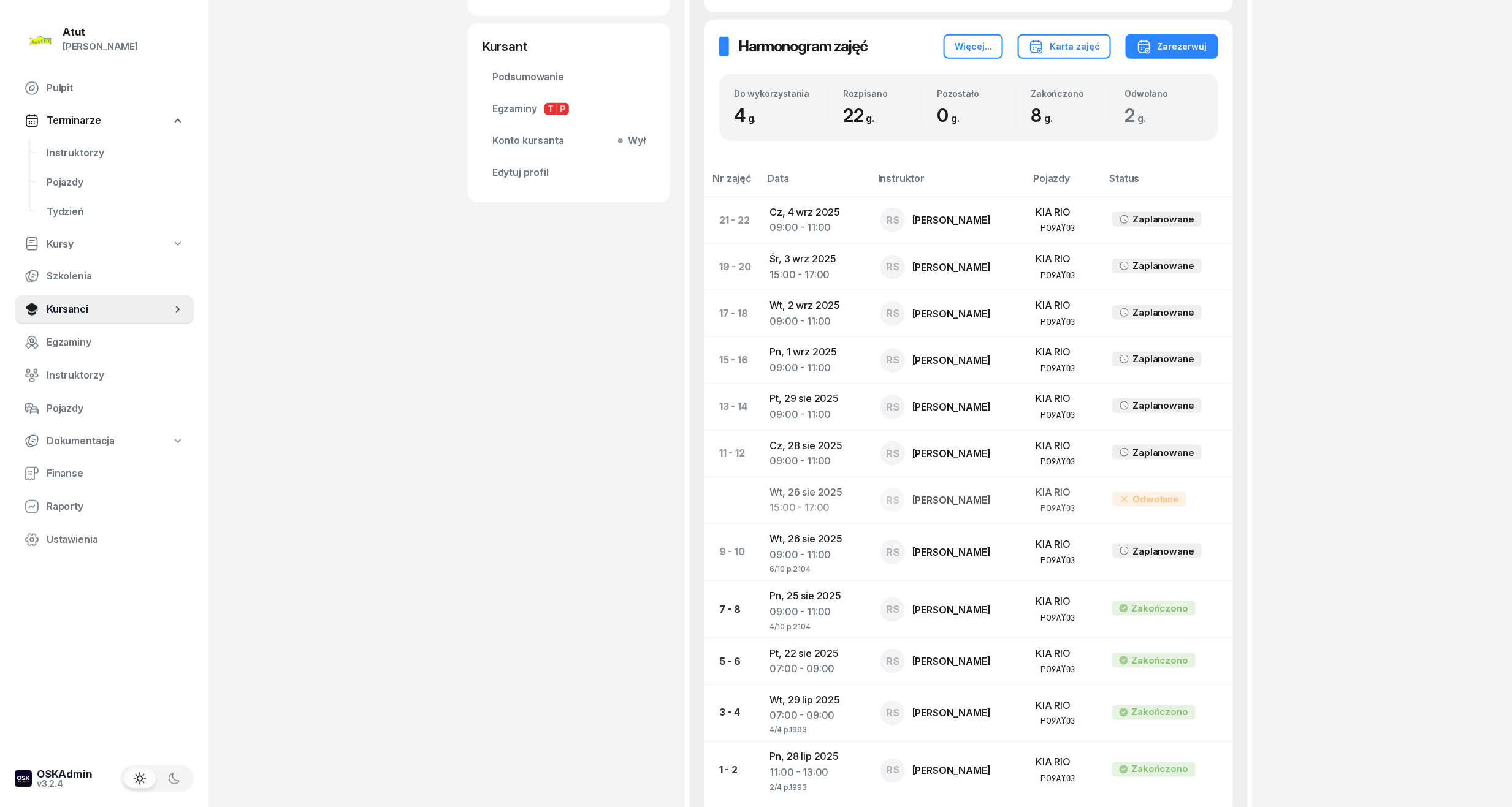
scroll to position [570, 0]
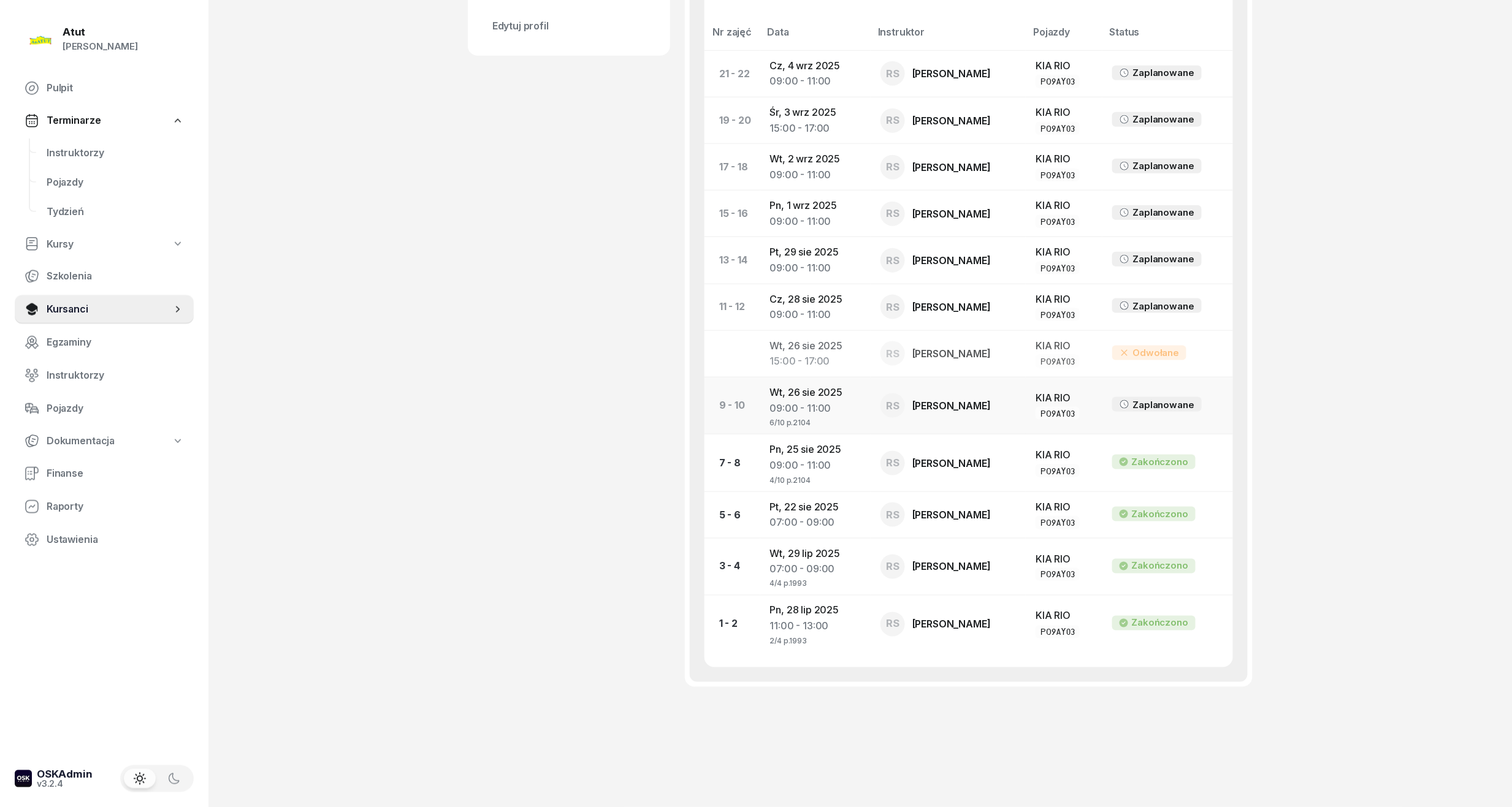
click at [810, 401] on div "09:00 - 11:00" at bounding box center [815, 409] width 91 height 16
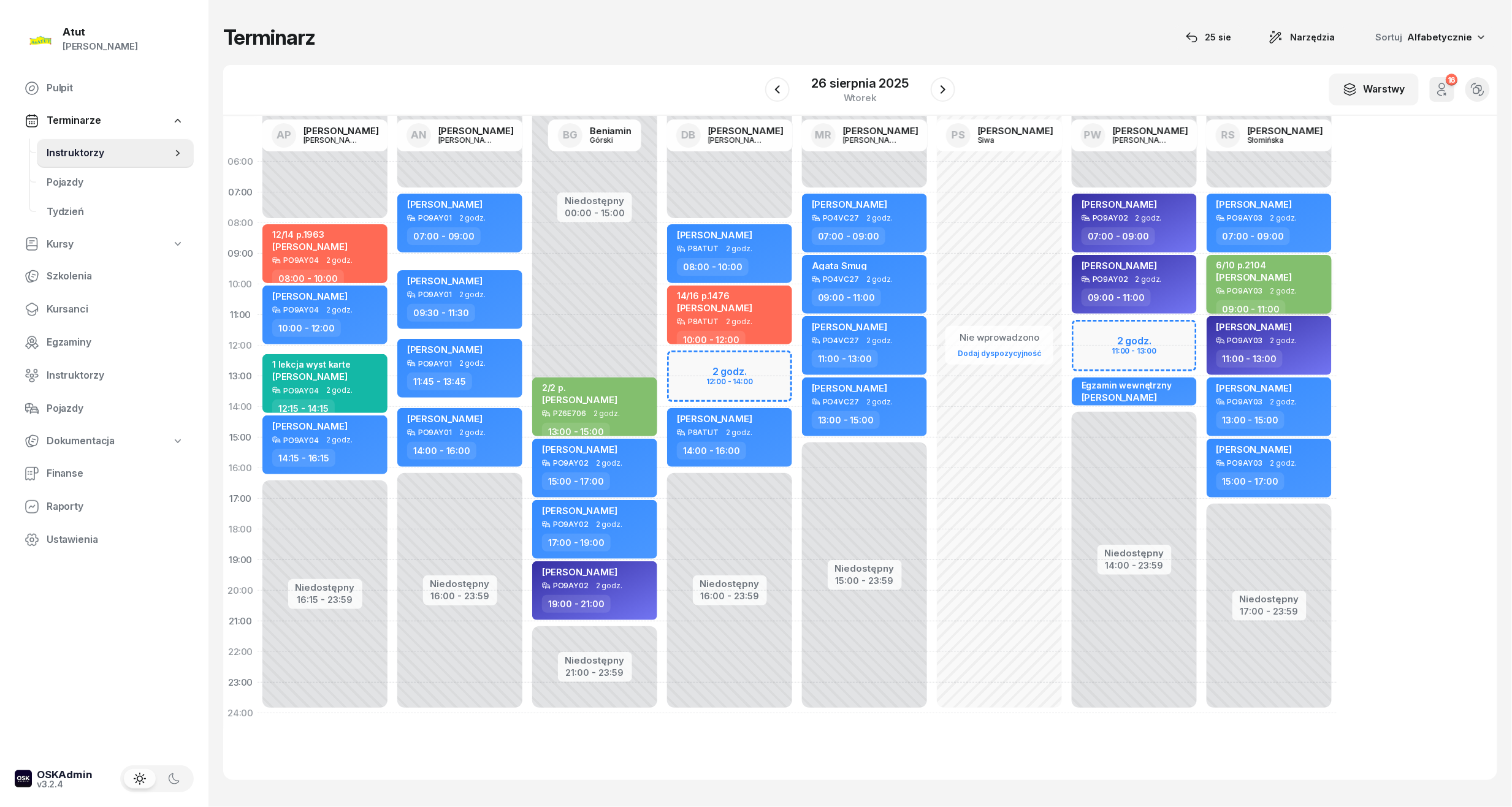
click at [1274, 273] on span "[PERSON_NAME]" at bounding box center [1254, 277] width 76 height 12
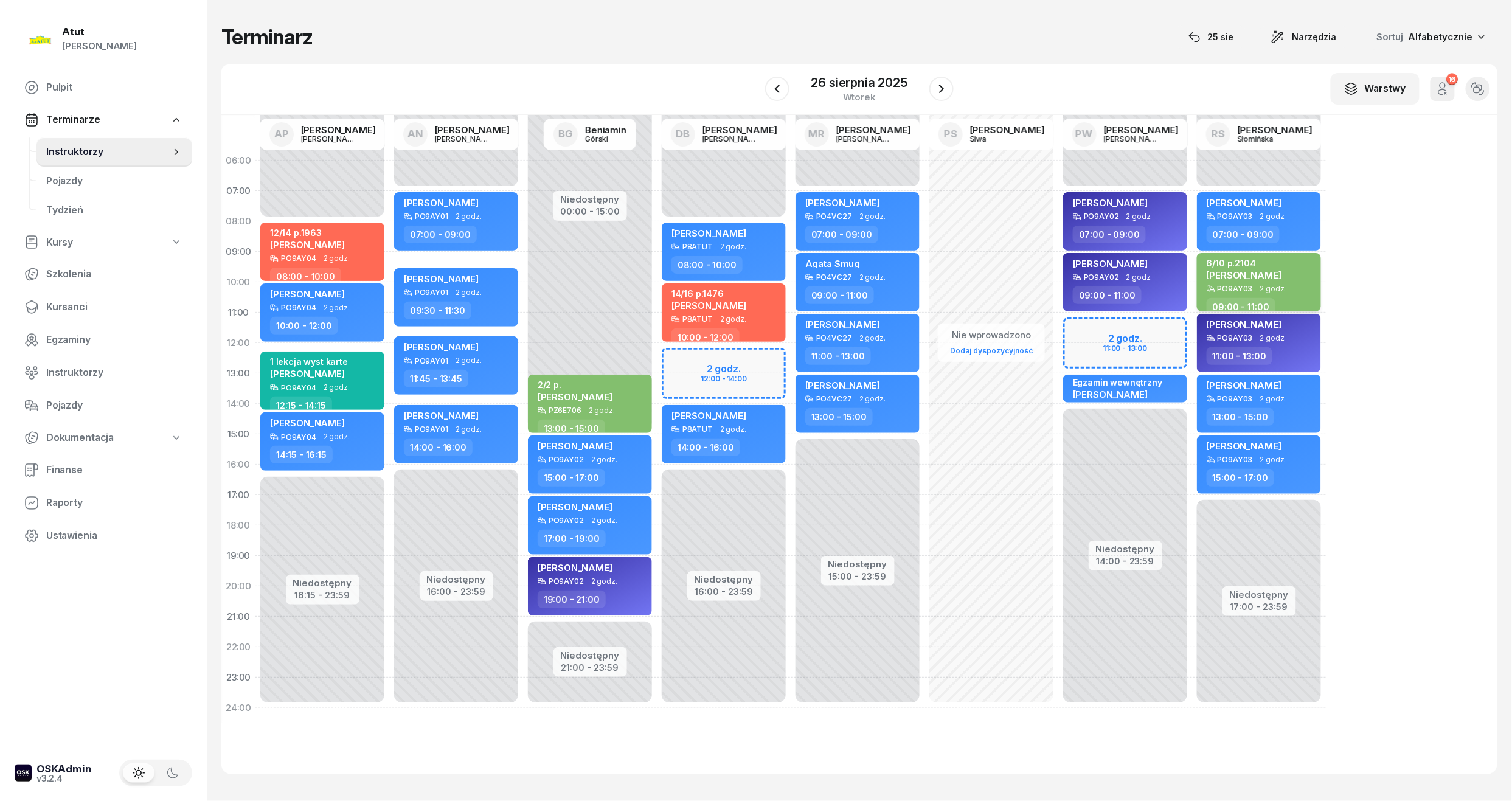
select select "09"
select select "11"
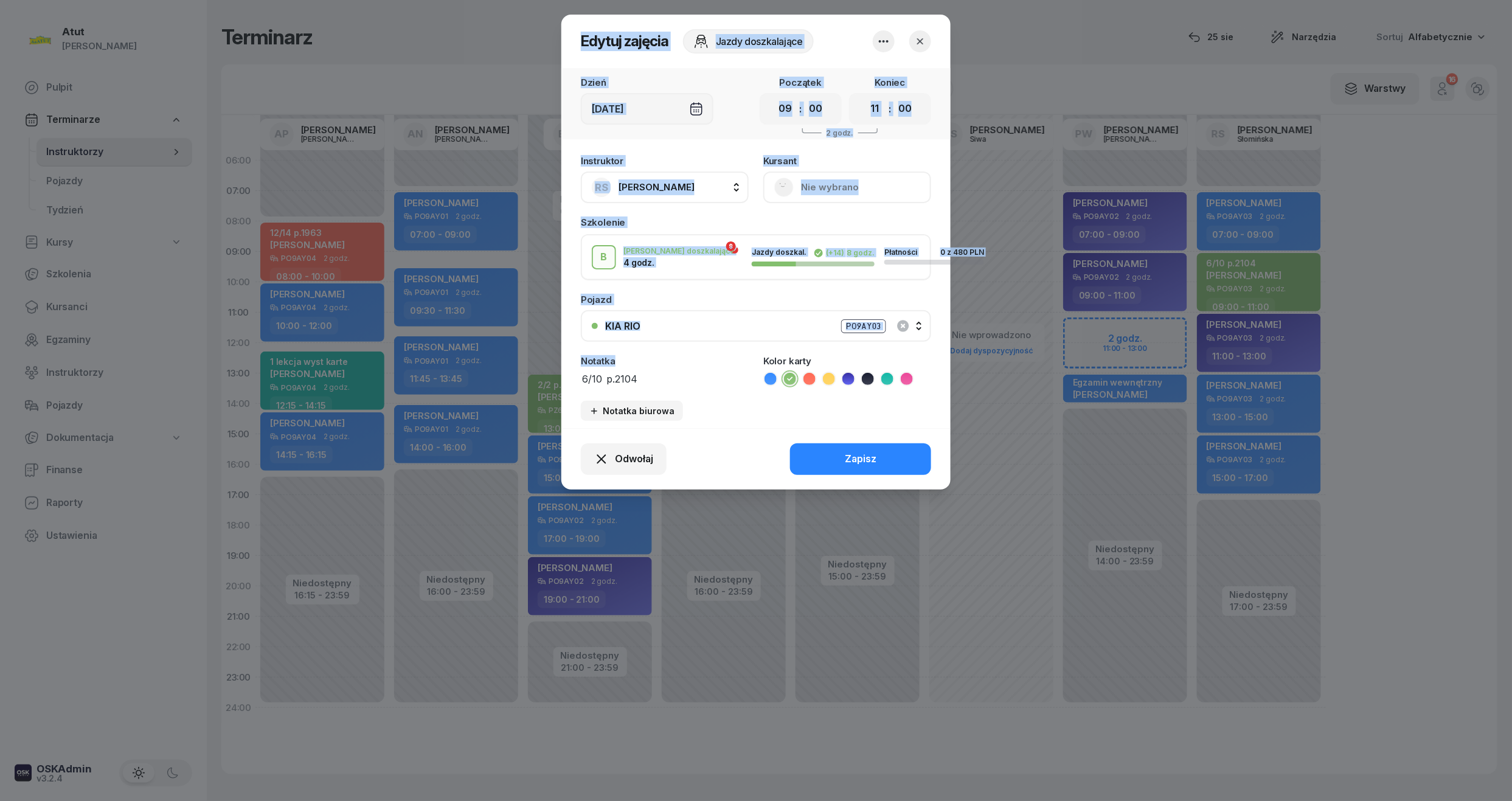
drag, startPoint x: 684, startPoint y: 366, endPoint x: 337, endPoint y: 396, distance: 348.3
click at [337, 396] on div "Edytuj zajęcia Jazdy doszkalające Dzień [DATE] Początek 00 01 02 03 04 05 06 07…" at bounding box center [756, 401] width 1512 height 801
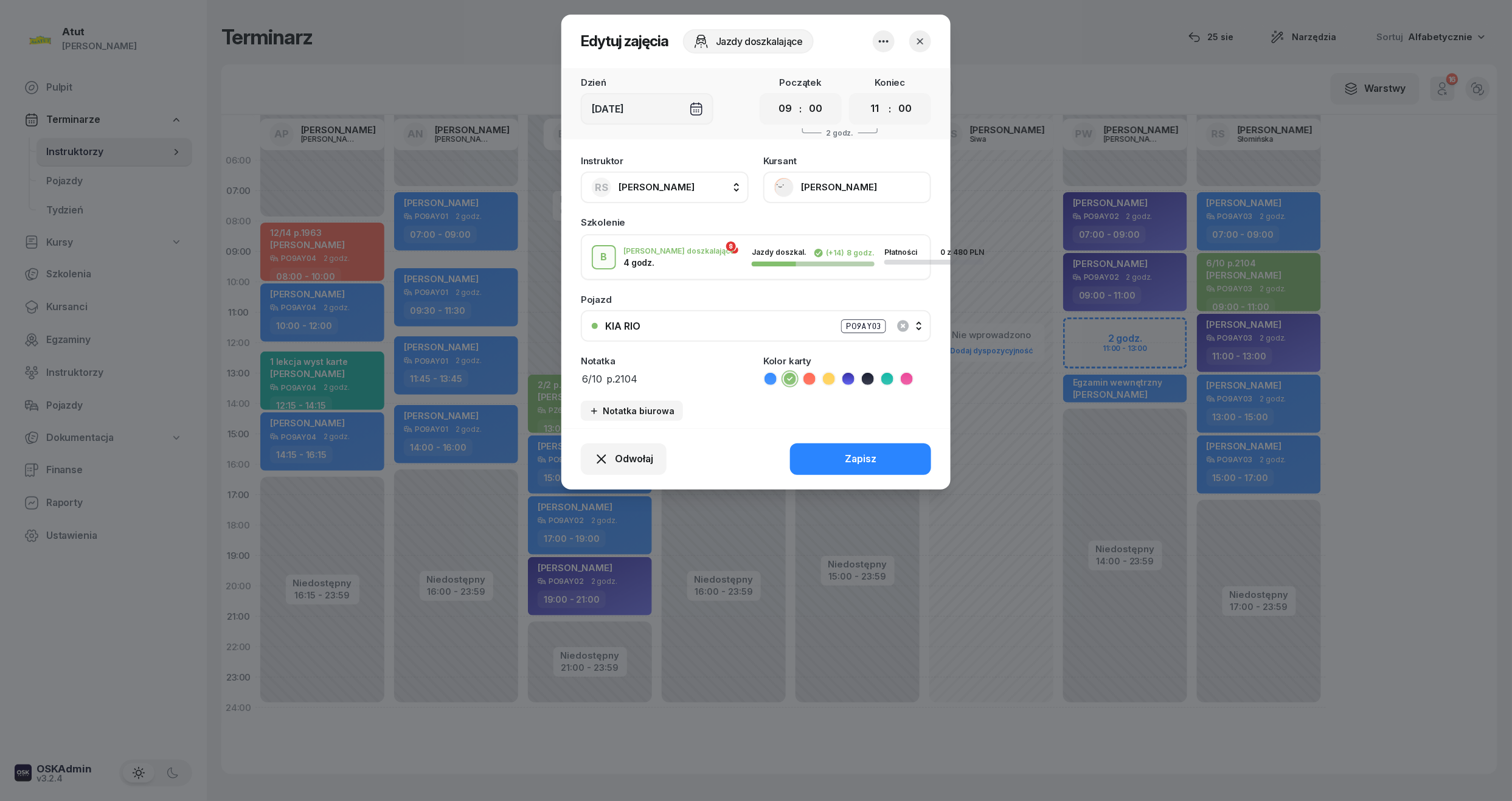
click at [681, 390] on div "Instruktor RS [PERSON_NAME] AP [PERSON_NAME] AN [PERSON_NAME] BG [PERSON_NAME] …" at bounding box center [756, 288] width 389 height 279
drag, startPoint x: 662, startPoint y: 373, endPoint x: 560, endPoint y: 385, distance: 102.7
click at [560, 385] on div "Edytuj zajęcia Jazdy doszkalające Dzień [DATE] Początek 00 01 02 03 04 05 06 07…" at bounding box center [756, 401] width 1512 height 801
click at [891, 464] on button "Zapisz" at bounding box center [861, 459] width 141 height 32
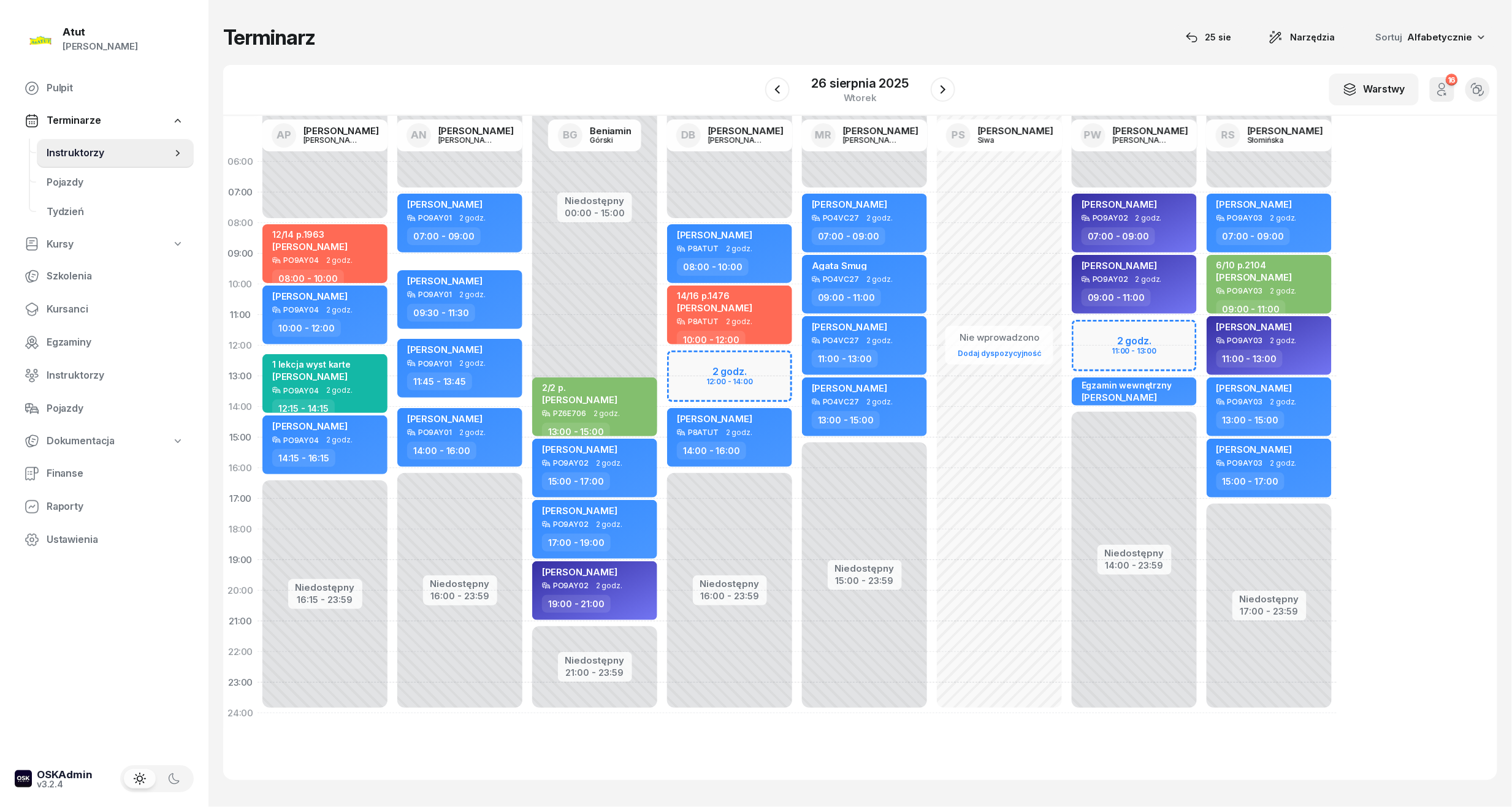
click at [930, 45] on div "Terminarz [DATE] Narzędzia Sortuj Alfabetycznie" at bounding box center [860, 37] width 1274 height 26
click at [940, 87] on icon "button" at bounding box center [943, 89] width 15 height 15
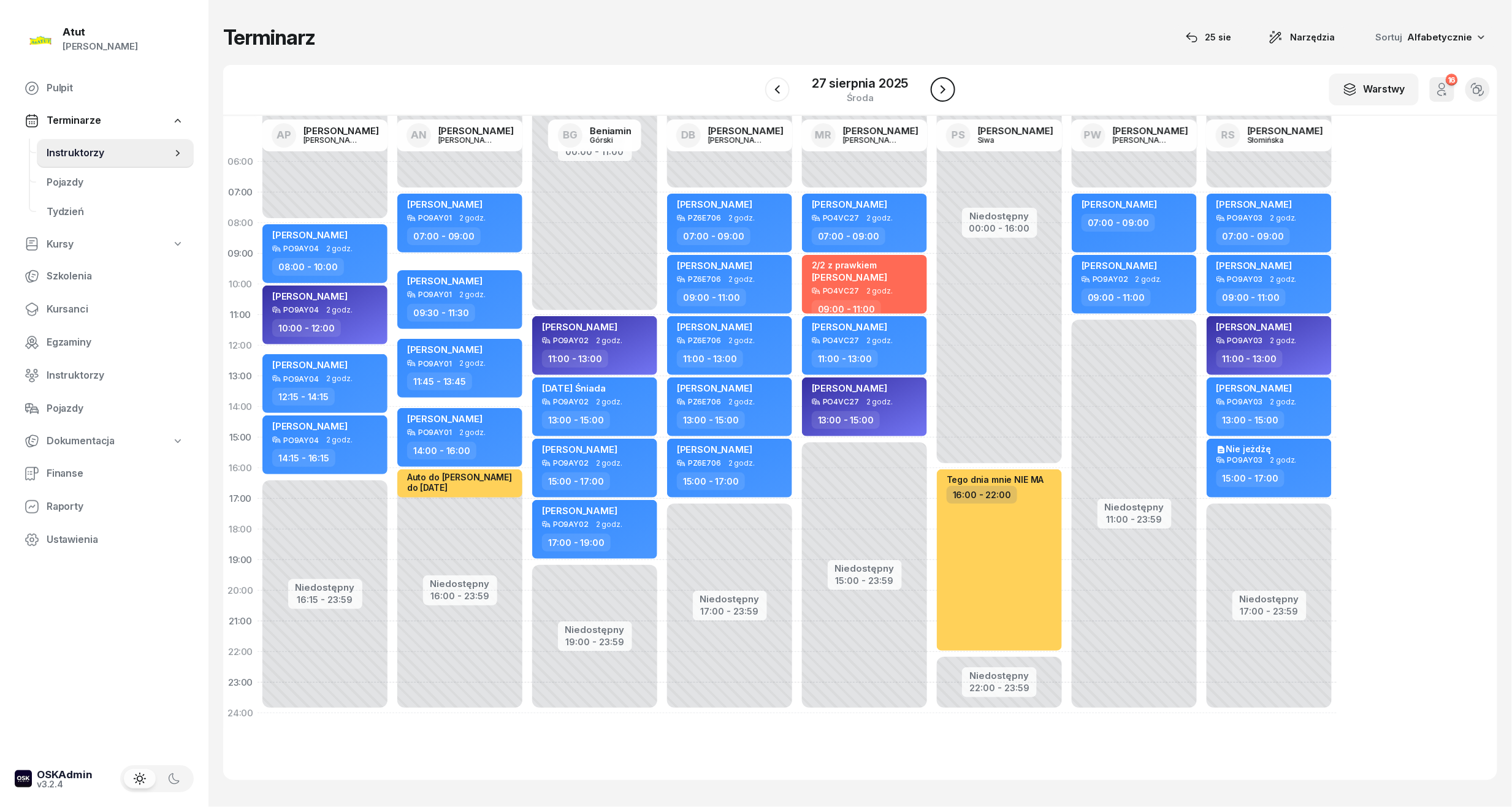
click at [945, 94] on icon "button" at bounding box center [943, 89] width 15 height 15
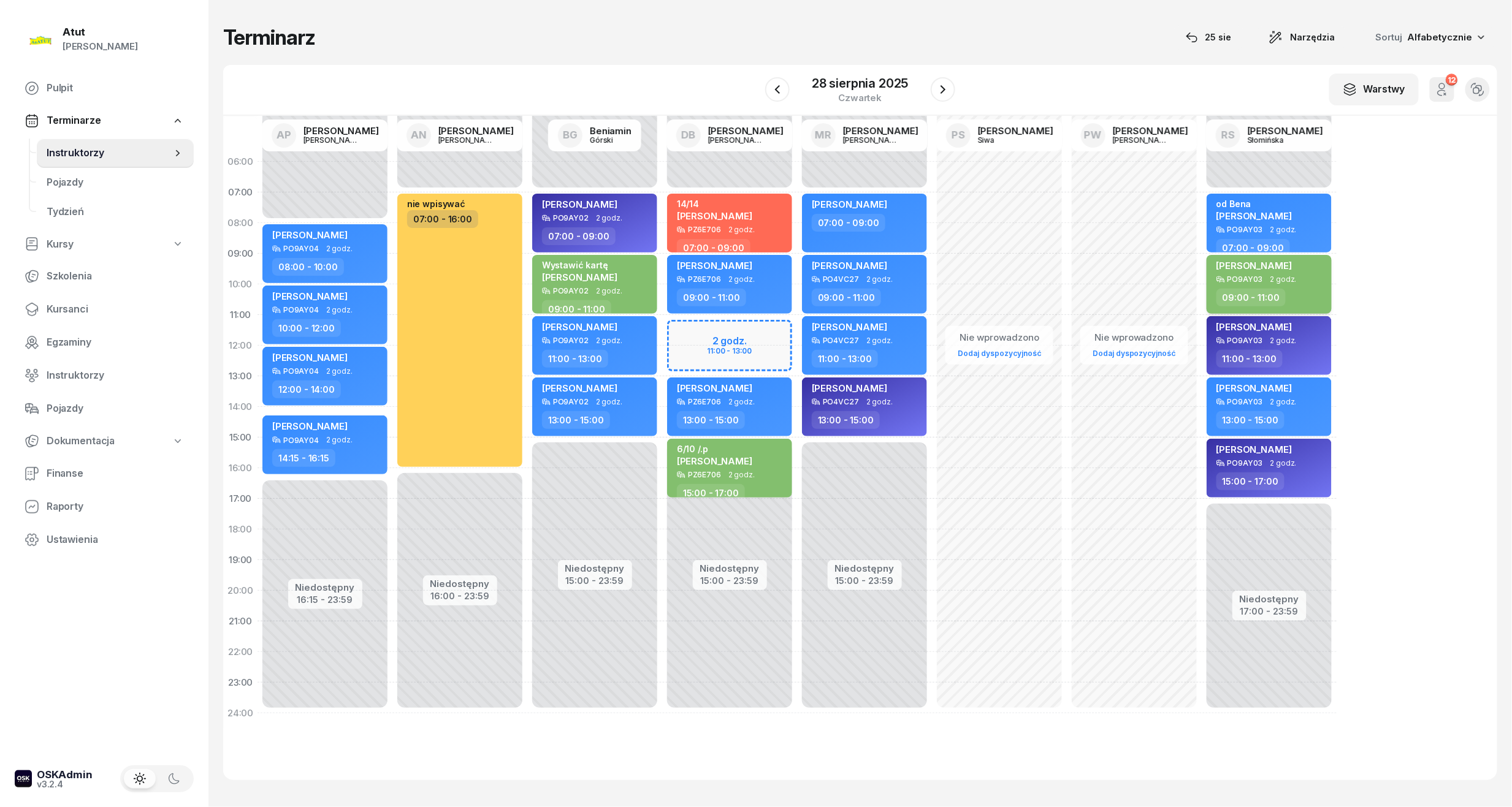
click at [1275, 265] on span "[PERSON_NAME]" at bounding box center [1254, 265] width 76 height 12
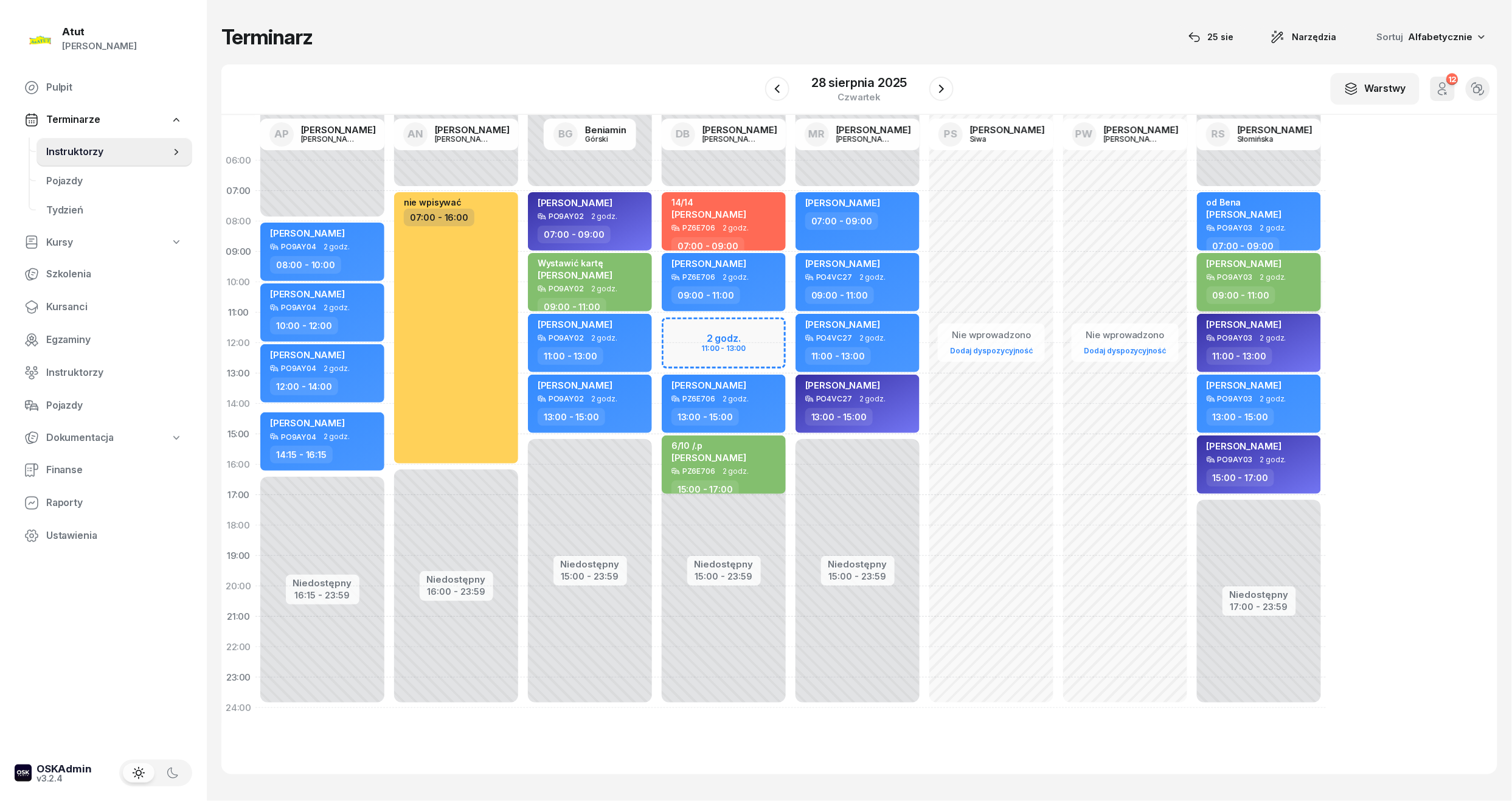
select select "09"
select select "11"
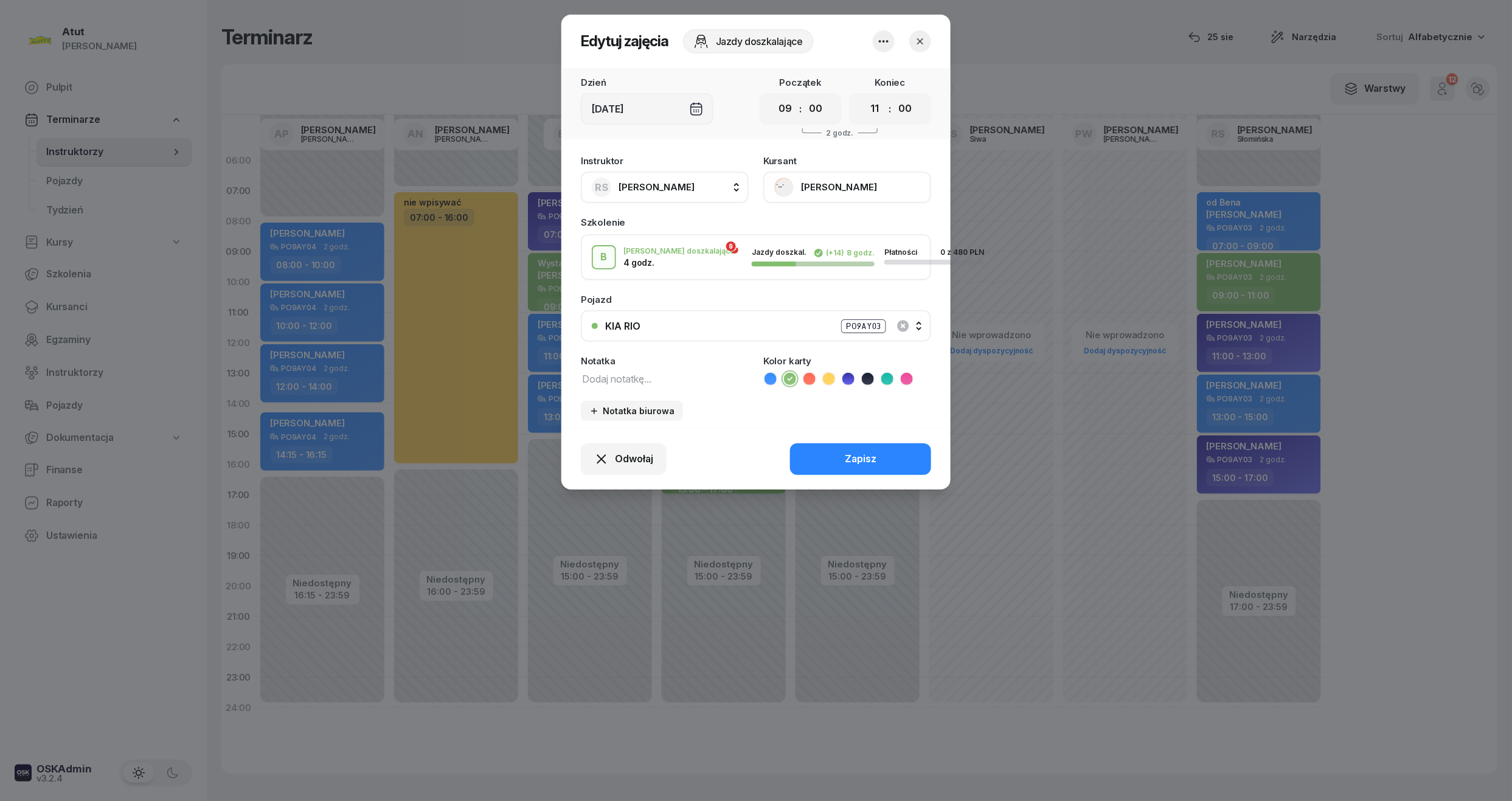
click at [628, 374] on textarea at bounding box center [665, 379] width 168 height 16
paste textarea "6/10 p.2104"
click at [585, 375] on textarea "6/10 p.2104" at bounding box center [665, 379] width 168 height 16
type textarea "8/10 p.2104"
click at [814, 461] on button "Zapisz" at bounding box center [861, 459] width 141 height 32
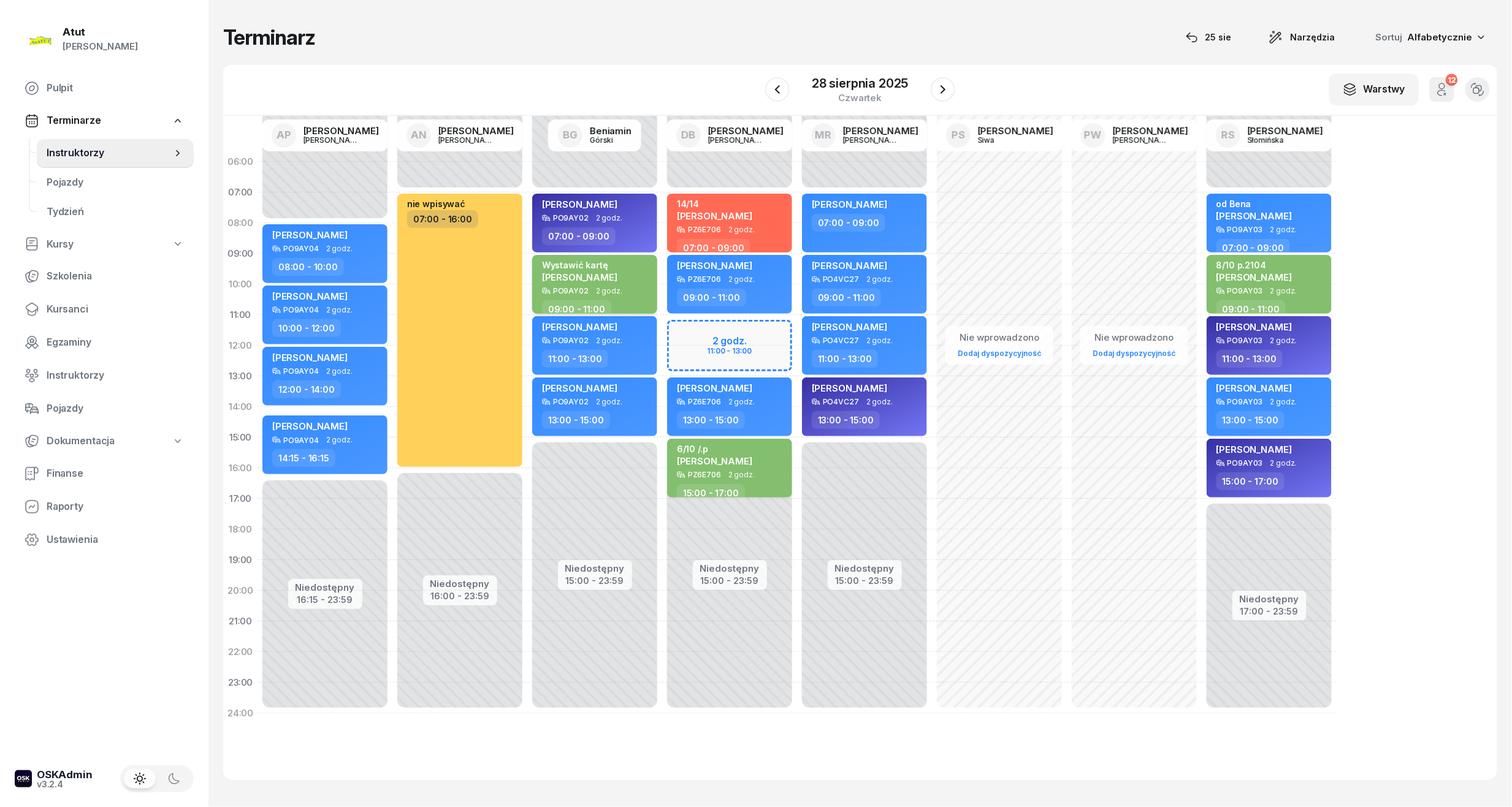
click at [617, 282] on div "Wystawić kartę [PERSON_NAME]" at bounding box center [579, 273] width 76 height 27
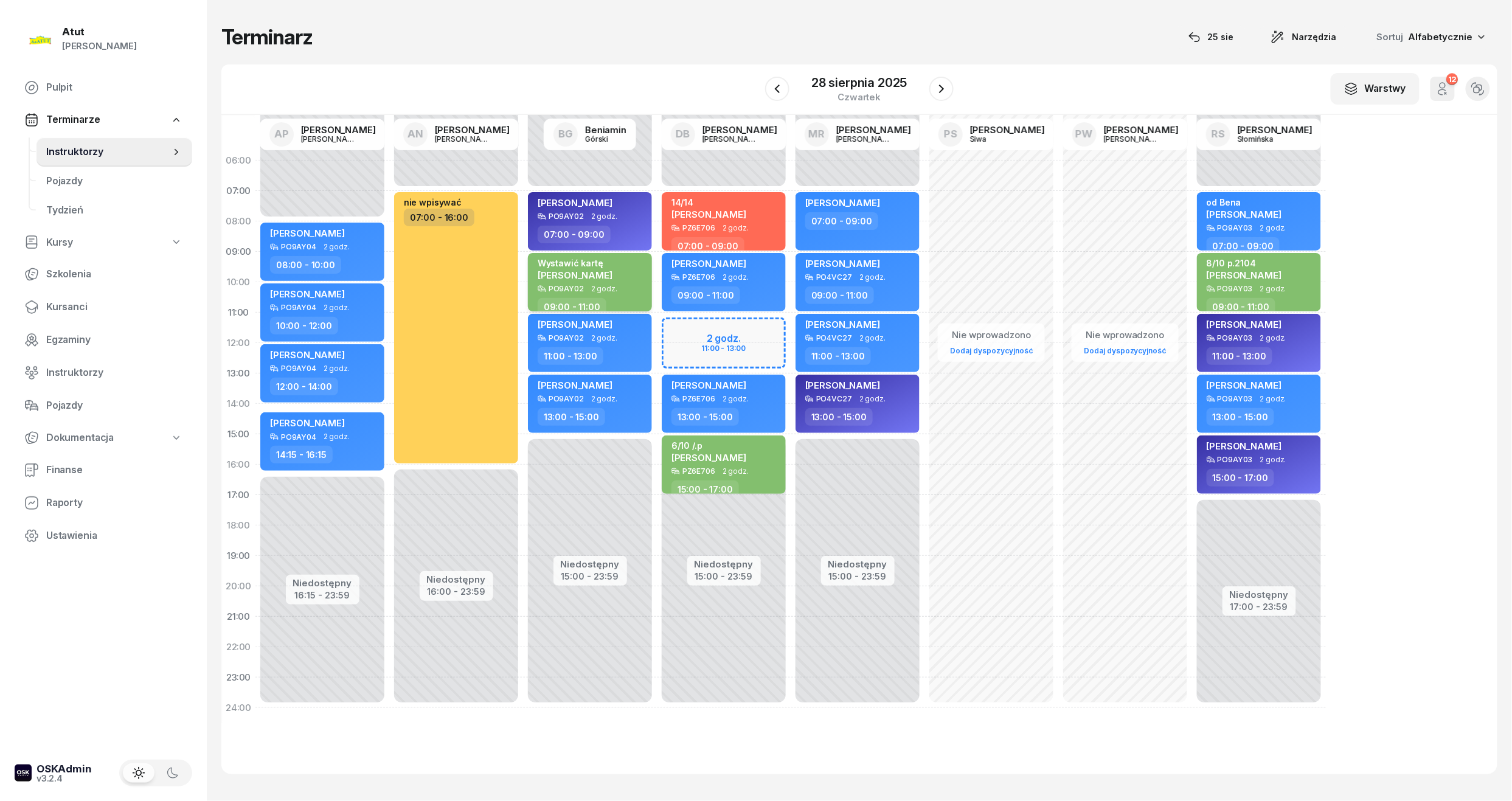
select select "09"
select select "11"
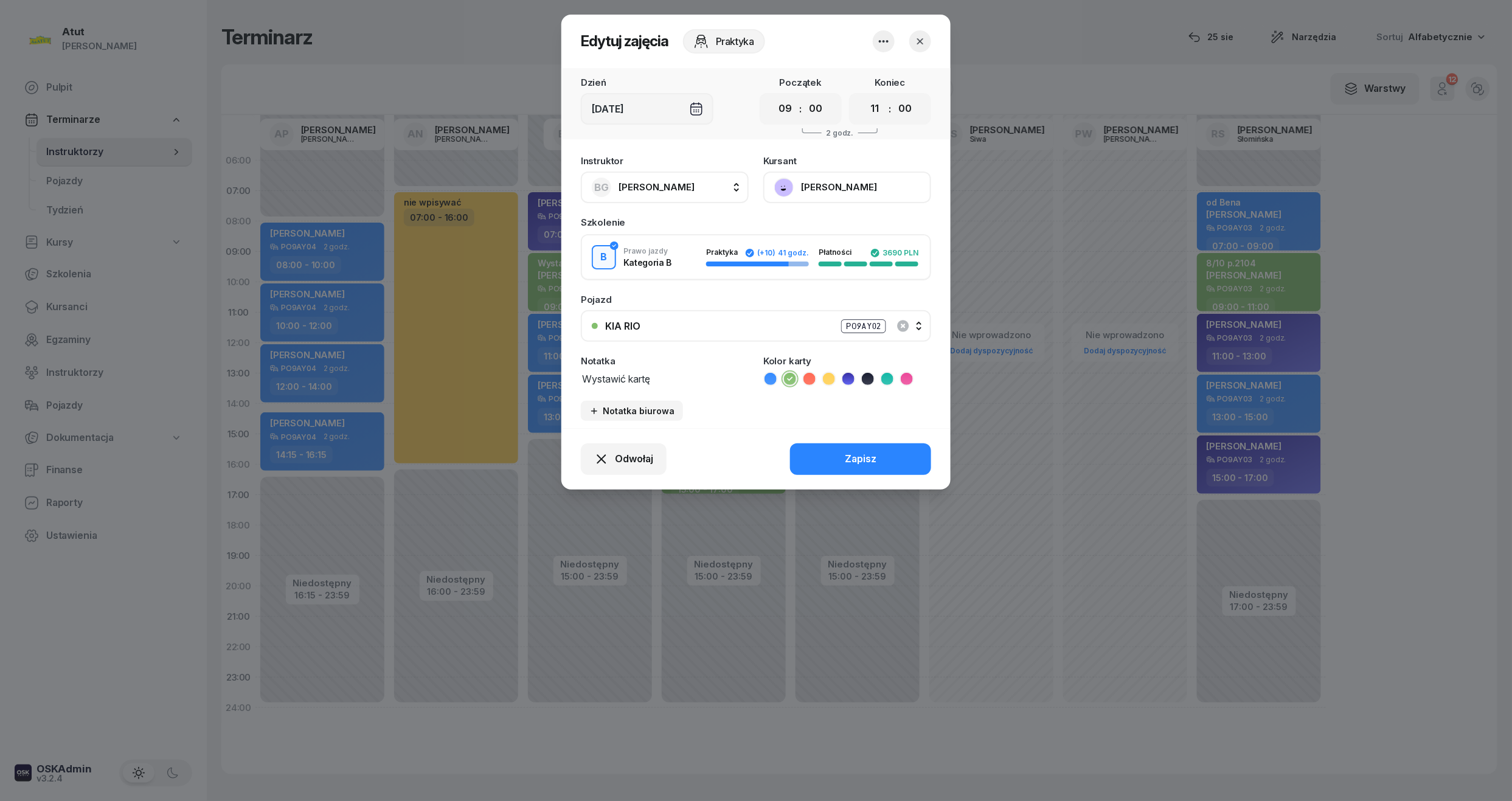
click at [846, 191] on button "[PERSON_NAME]" at bounding box center [847, 187] width 168 height 32
click at [828, 227] on div "Otwórz profil" at bounding box center [802, 229] width 59 height 16
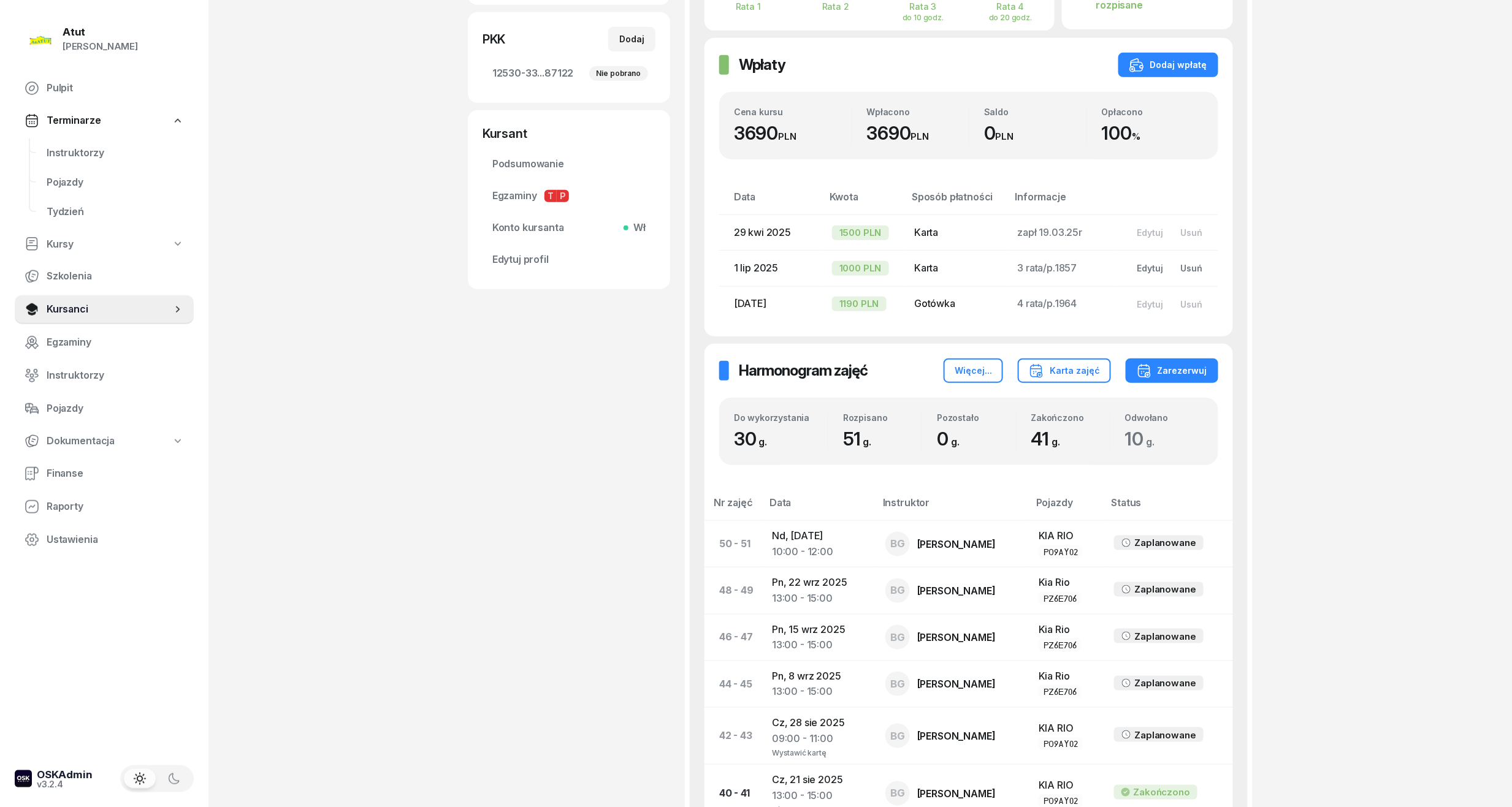
scroll to position [408, 0]
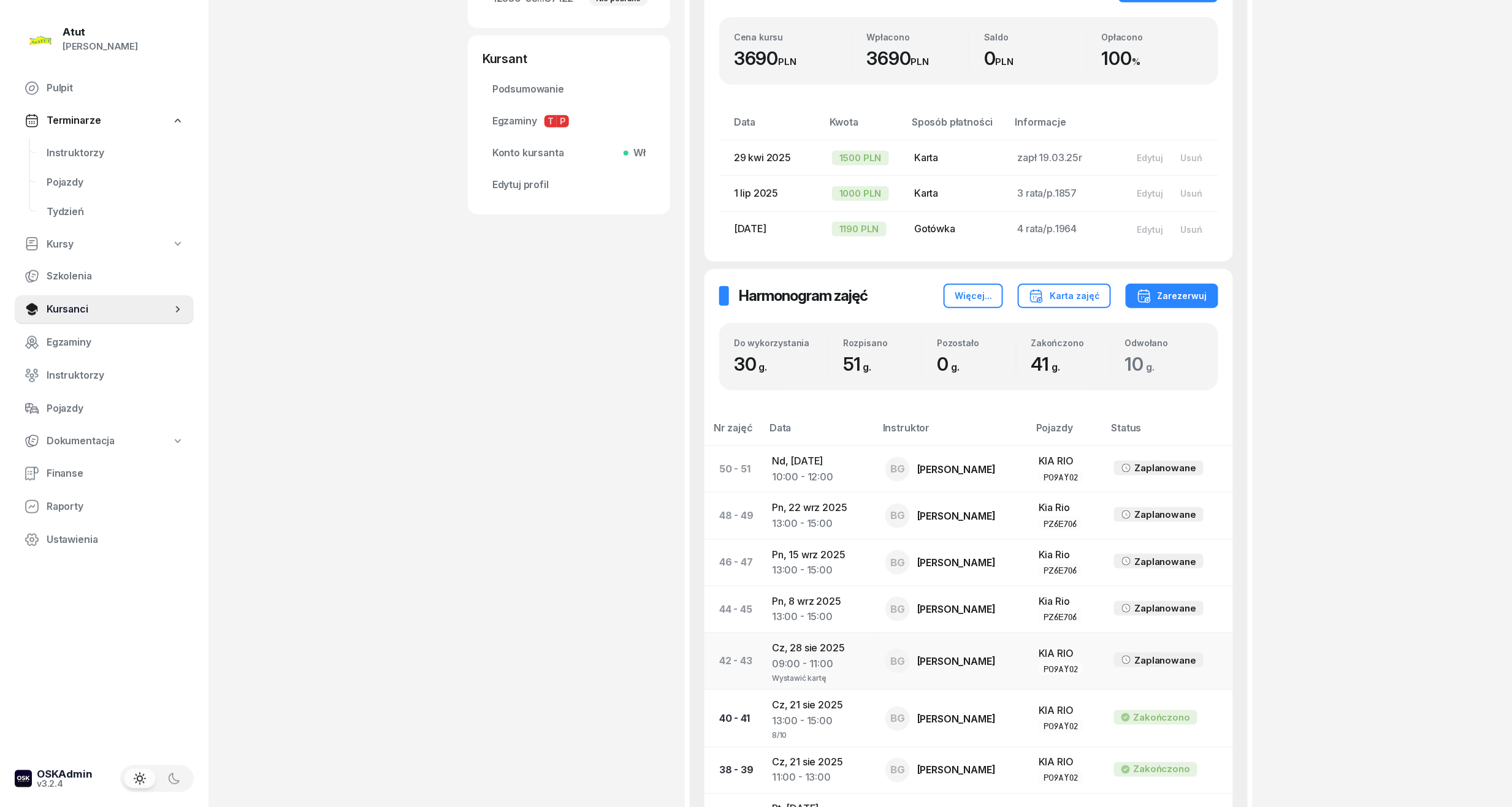
click at [791, 656] on div "09:00 - 11:00" at bounding box center [818, 665] width 94 height 16
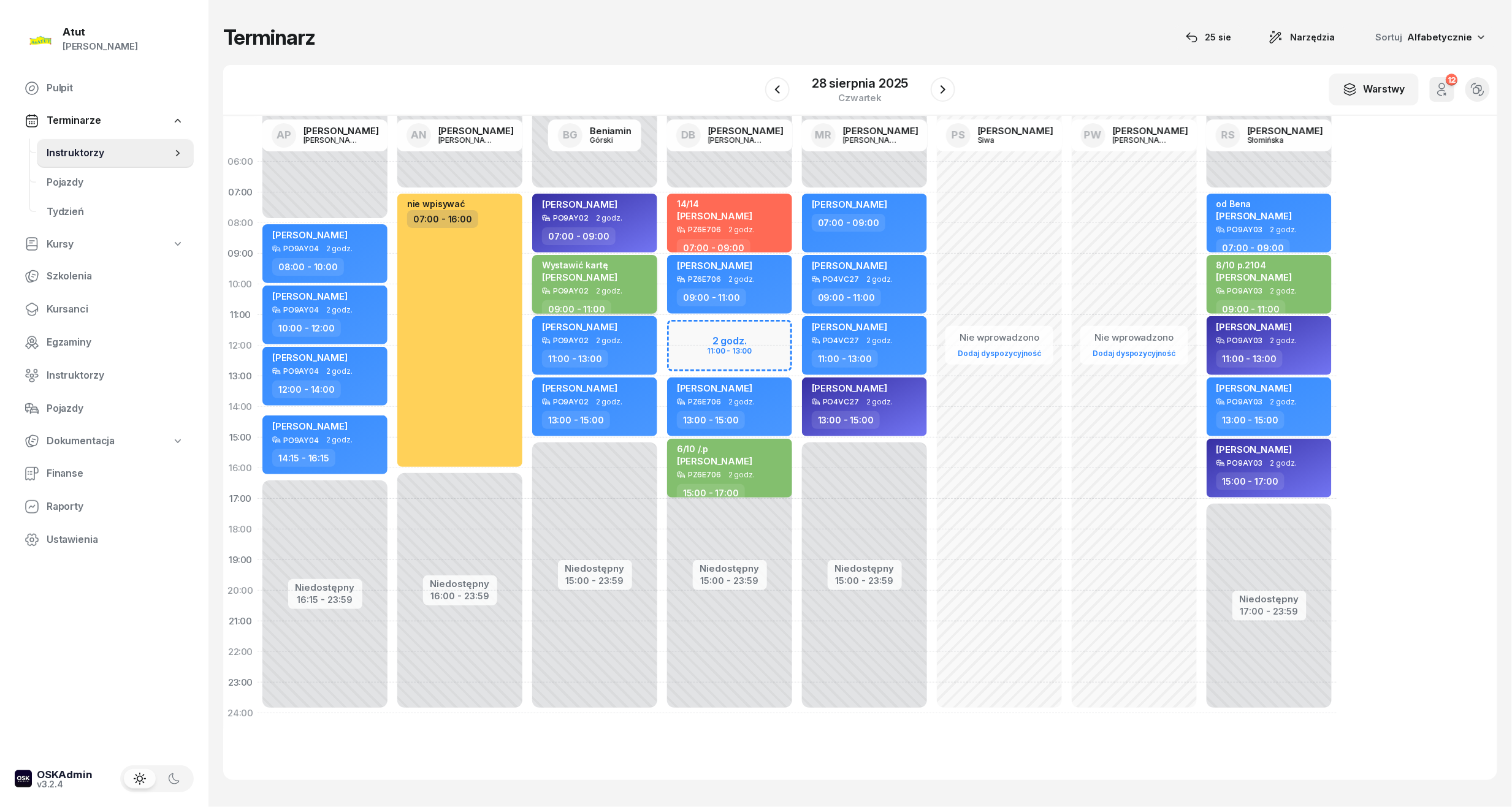
click at [600, 268] on div "Wystawić kartę" at bounding box center [579, 265] width 76 height 11
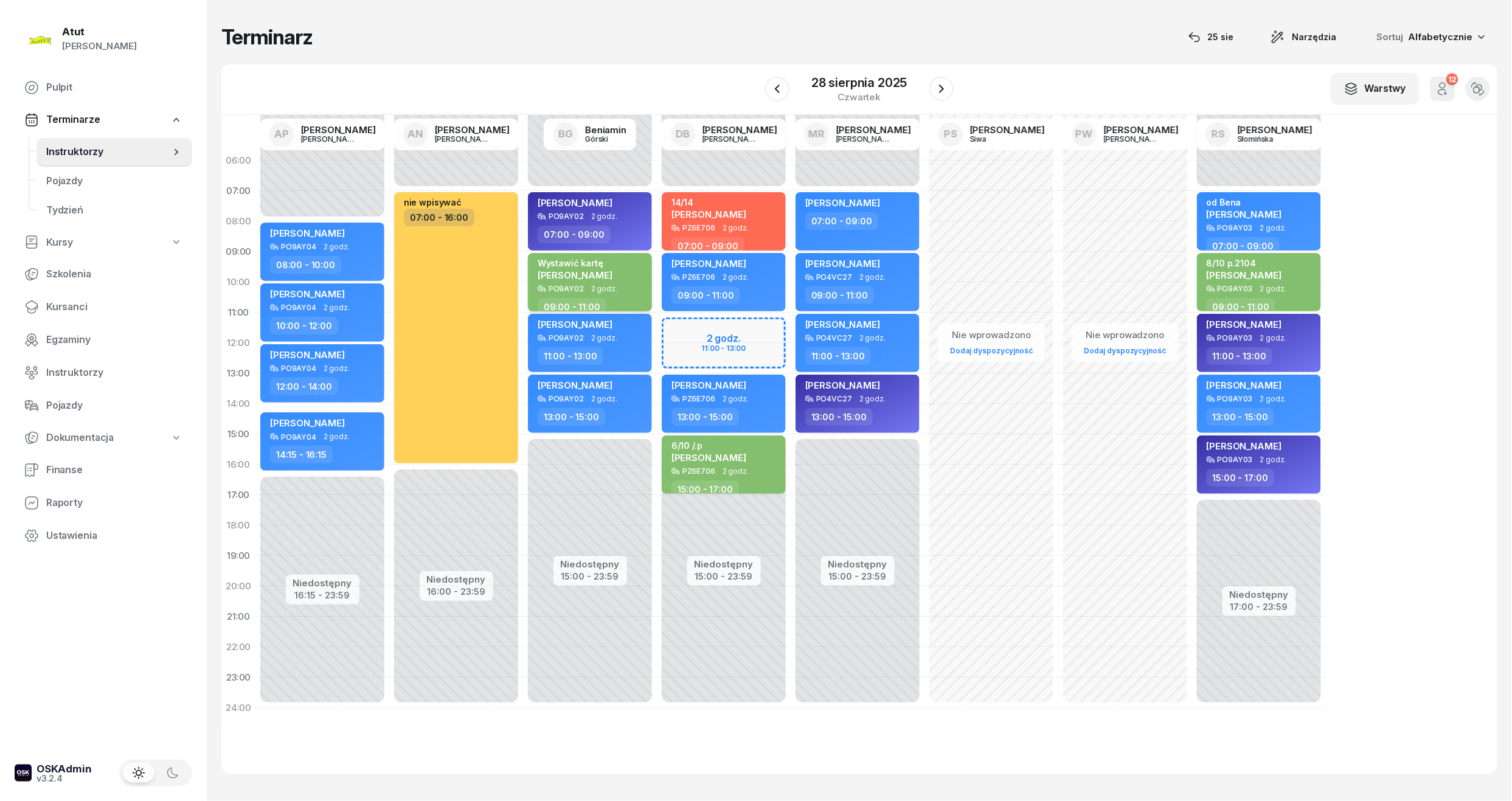
select select "09"
select select "11"
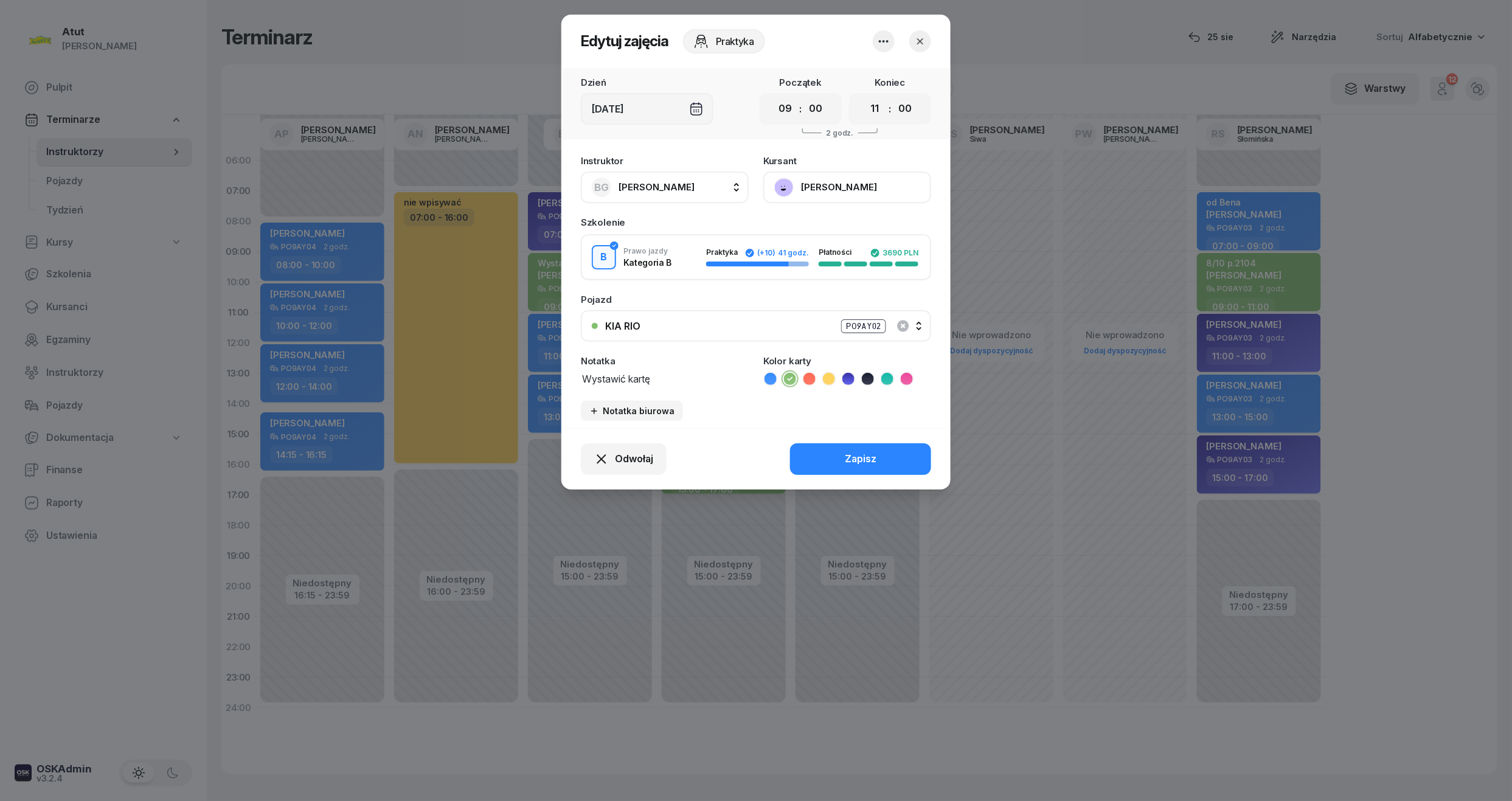
click at [840, 188] on button "[PERSON_NAME]" at bounding box center [847, 187] width 168 height 32
click at [834, 232] on link "Otwórz profil" at bounding box center [846, 228] width 161 height 30
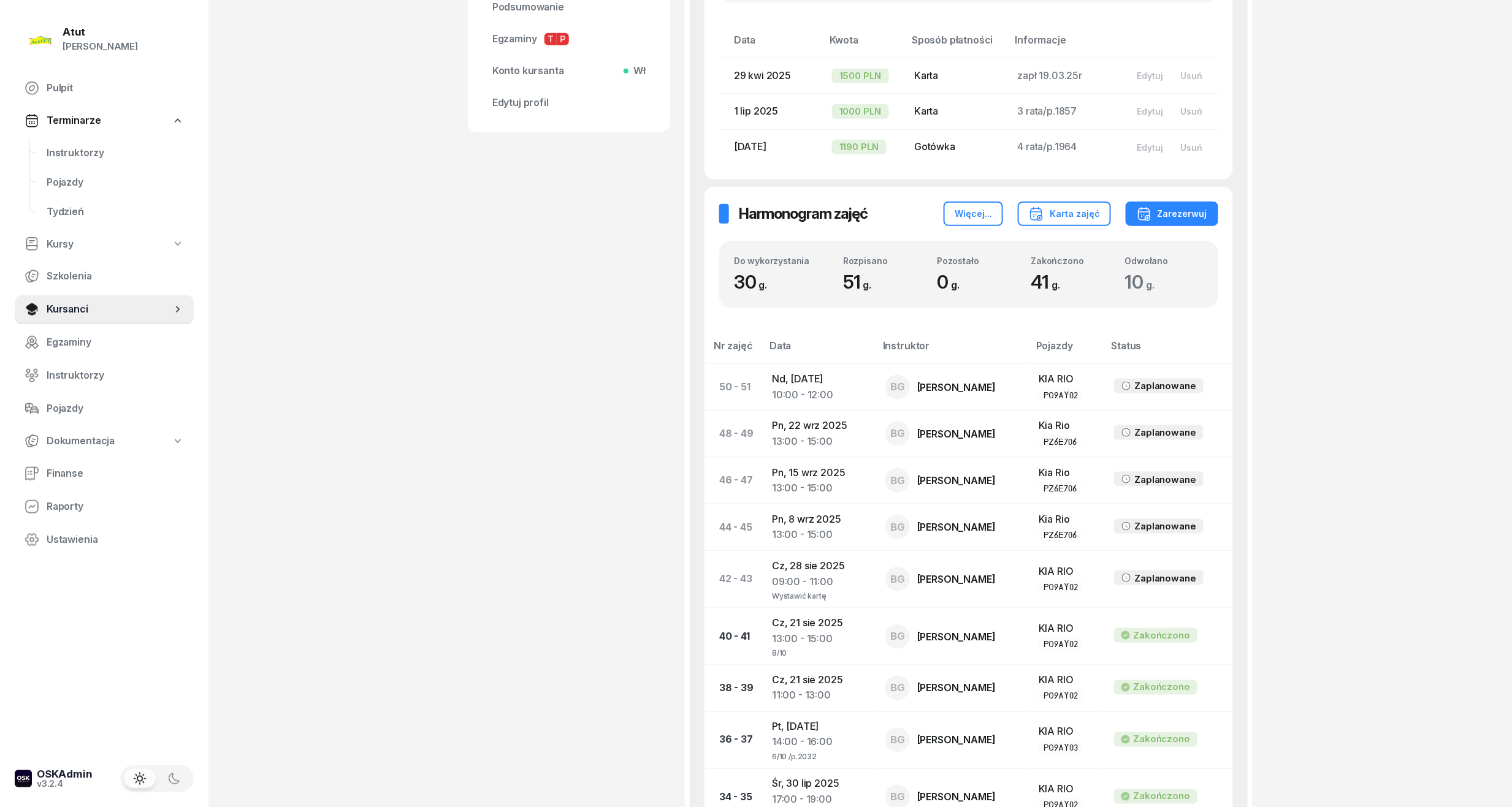
scroll to position [817, 0]
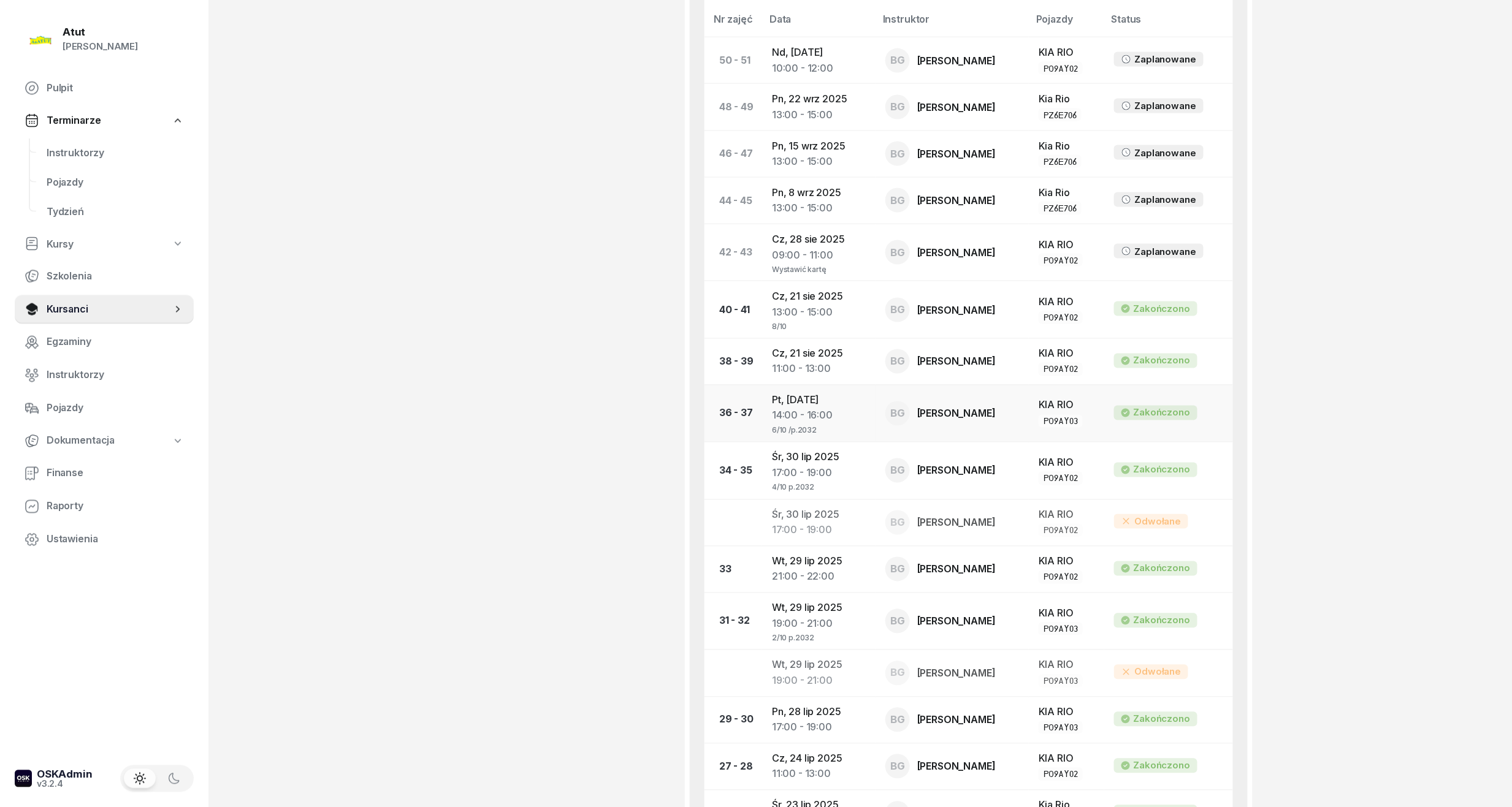
click at [837, 420] on div "14:00 - 16:00" at bounding box center [818, 416] width 94 height 16
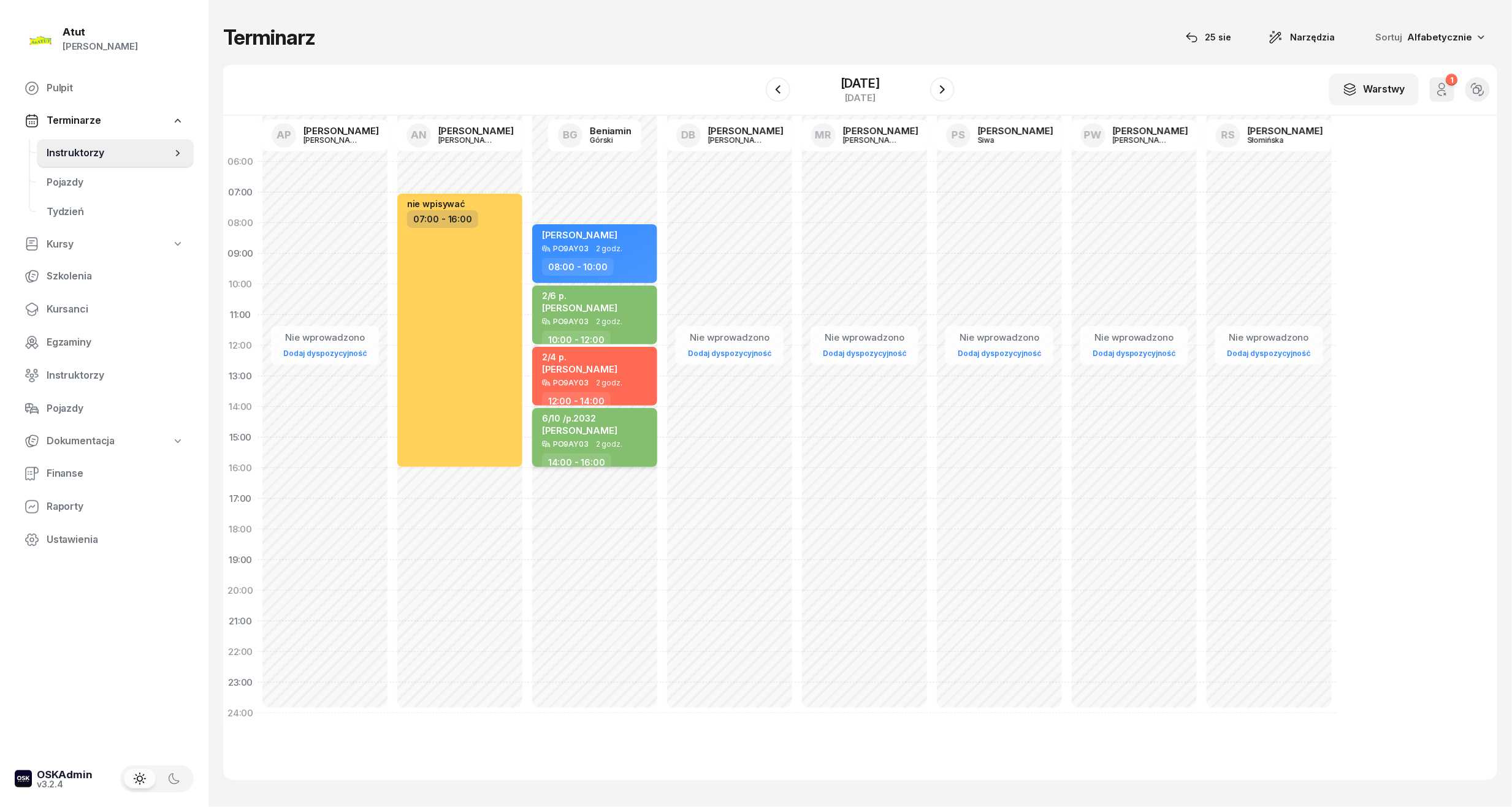
click at [609, 433] on span "[PERSON_NAME]" at bounding box center [579, 430] width 76 height 12
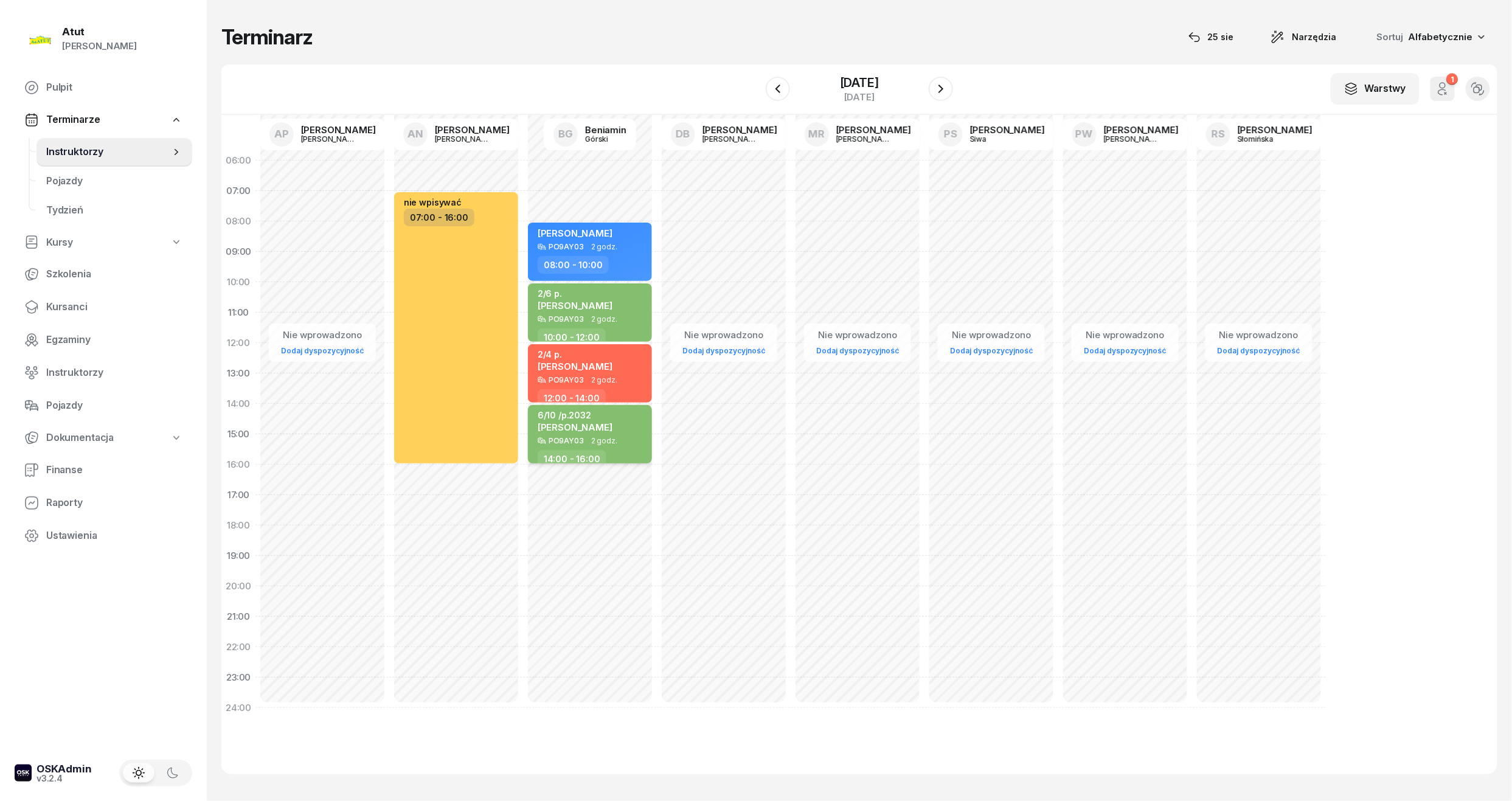
select select "14"
select select "16"
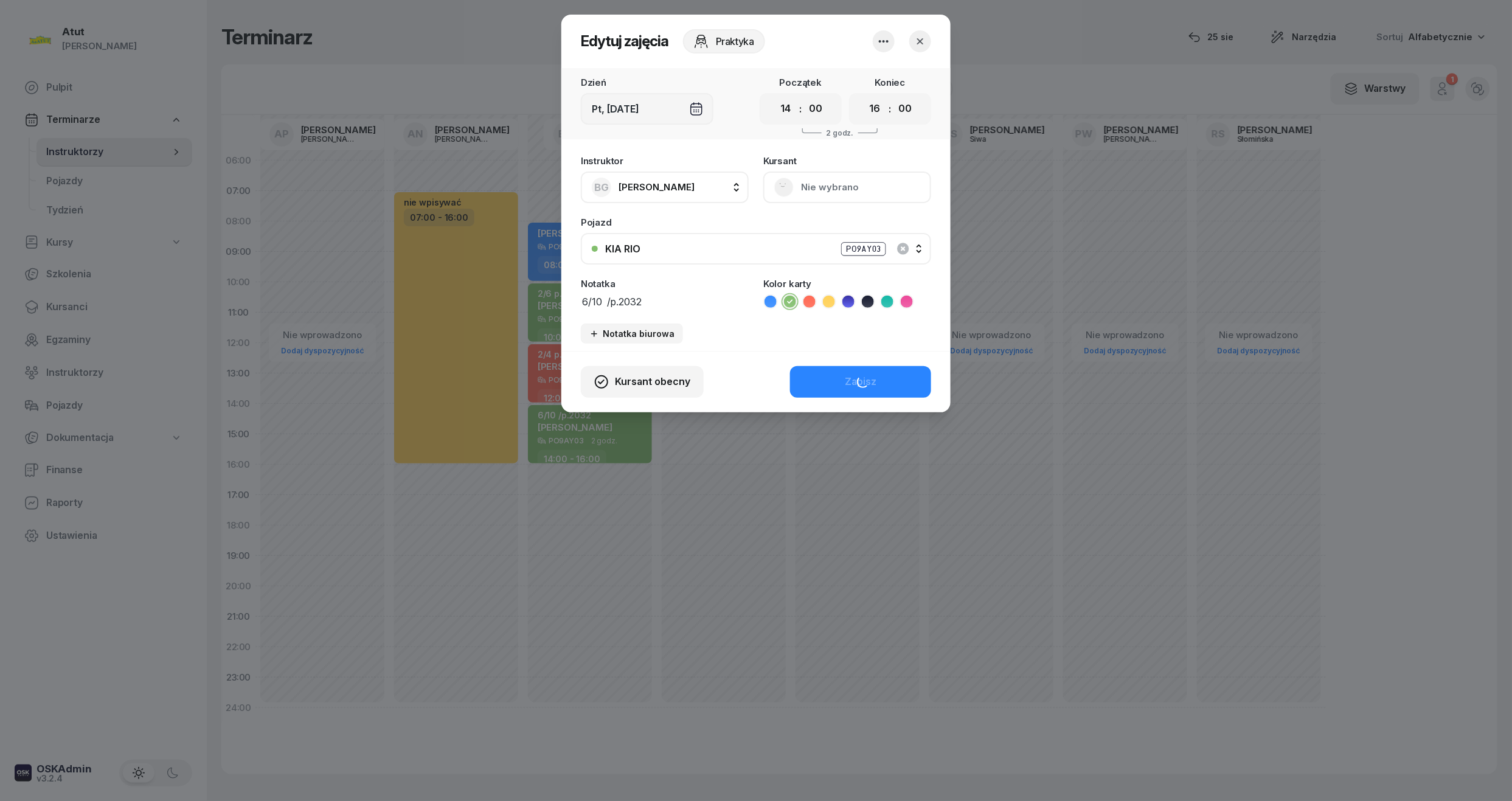
drag, startPoint x: 666, startPoint y: 306, endPoint x: 577, endPoint y: 312, distance: 89.2
click at [577, 312] on div "Instruktor BG [PERSON_NAME] AP [PERSON_NAME] AN [PERSON_NAME] BG [PERSON_NAME] …" at bounding box center [756, 250] width 389 height 202
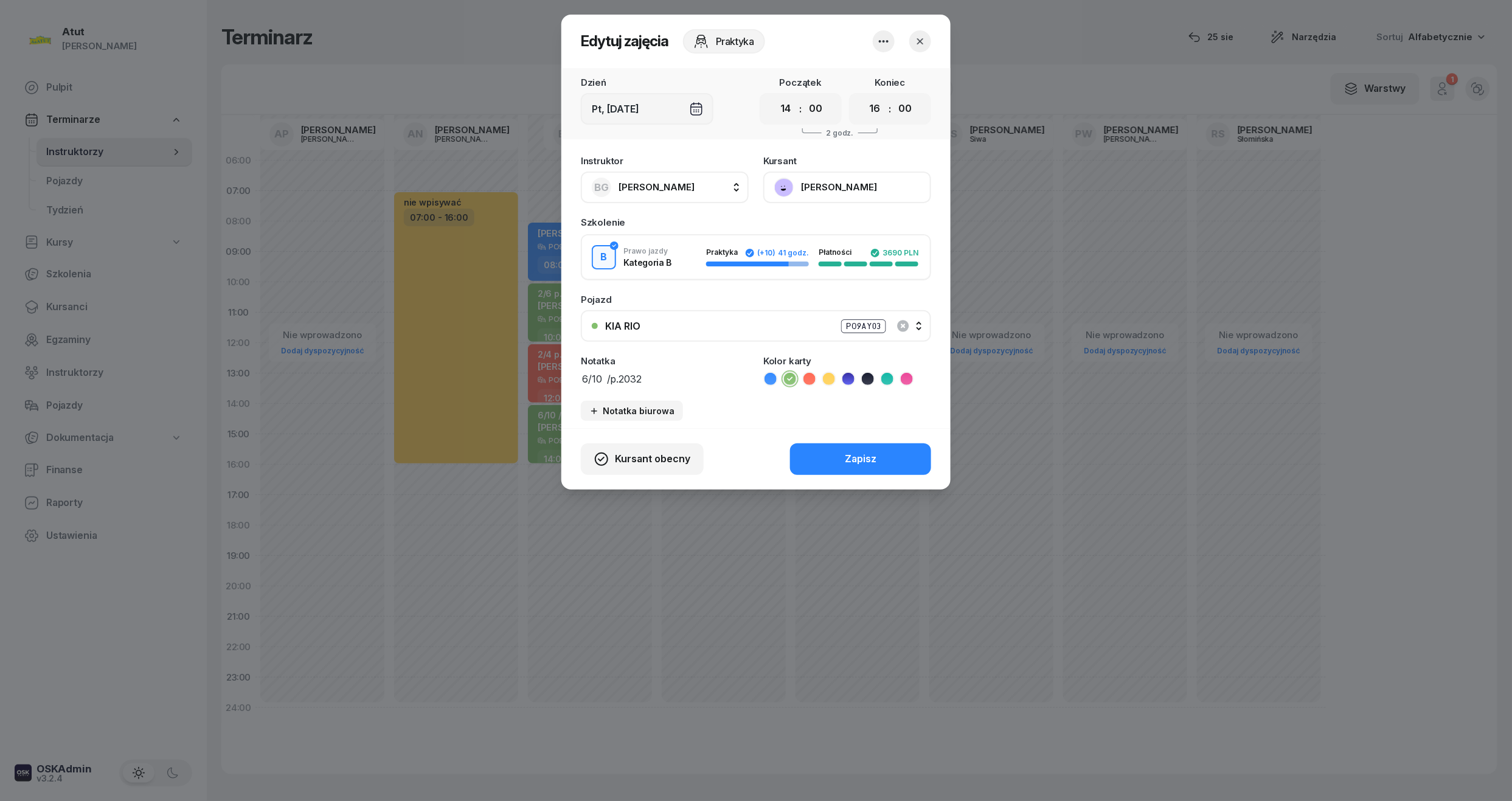
click at [833, 183] on button "[PERSON_NAME]" at bounding box center [847, 187] width 168 height 32
click at [808, 234] on div "Otwórz profil" at bounding box center [802, 229] width 59 height 16
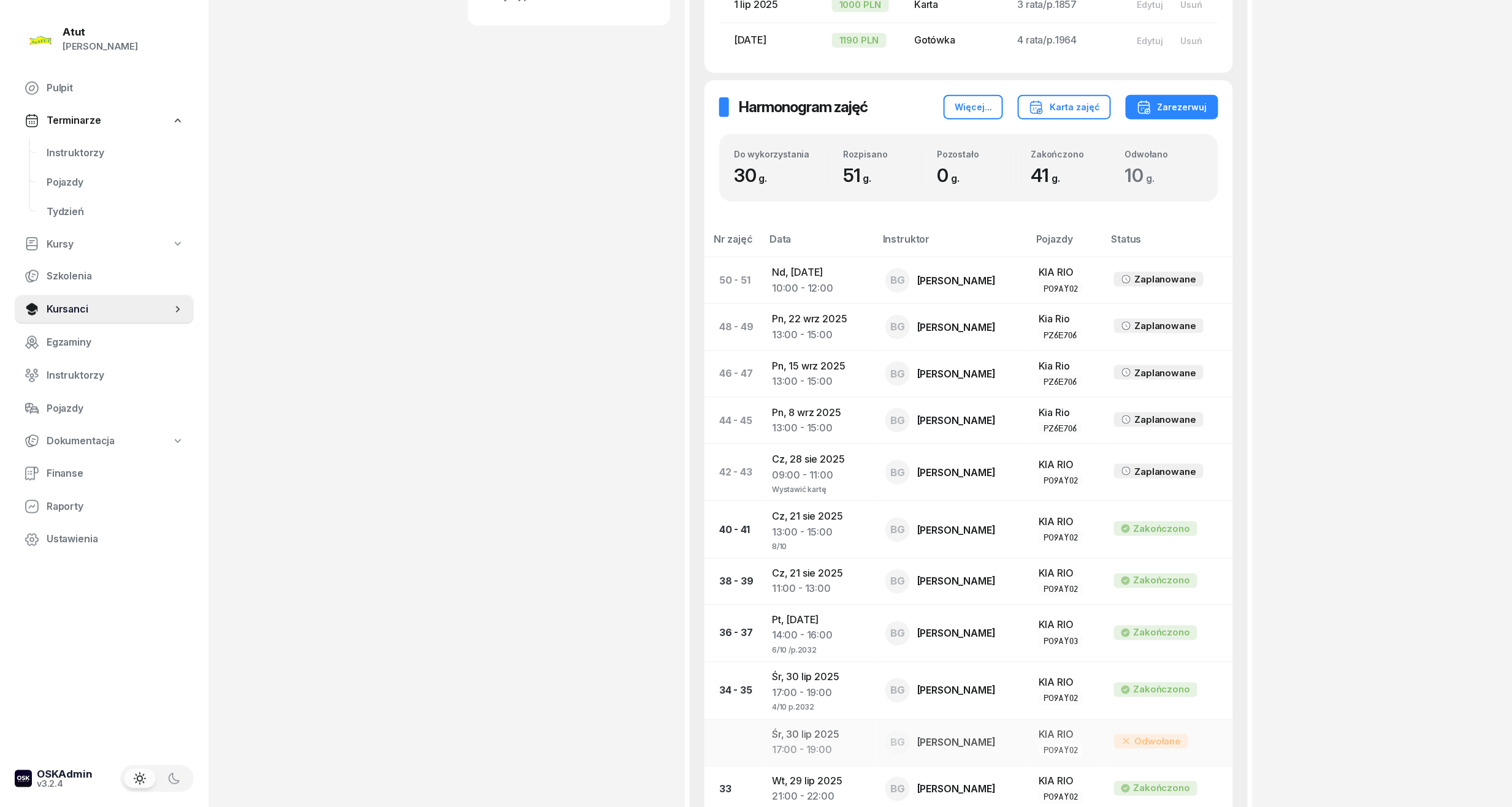
scroll to position [653, 0]
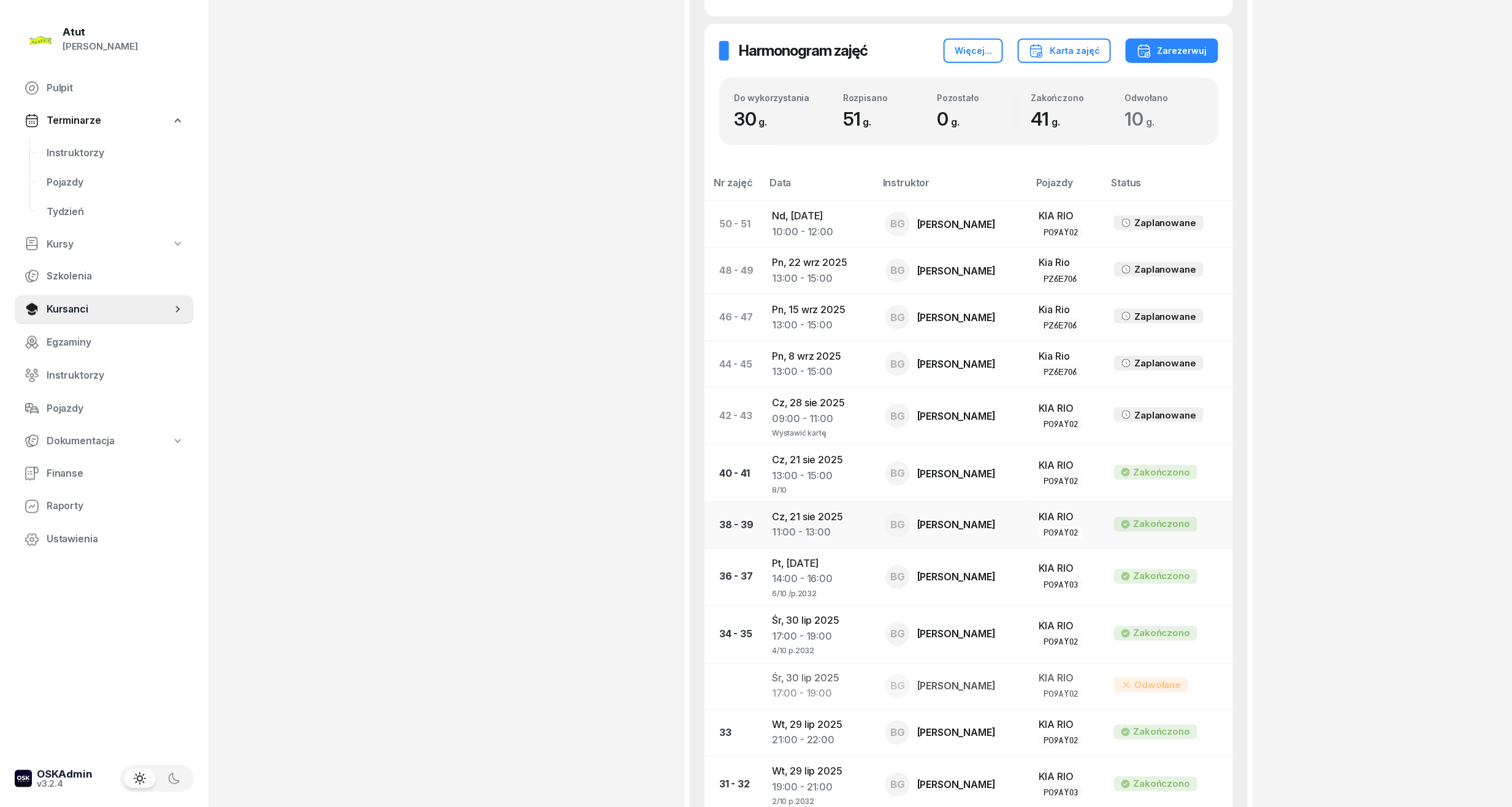
click at [804, 521] on td "[DATE] 11:00 - 13:00" at bounding box center [819, 525] width 114 height 47
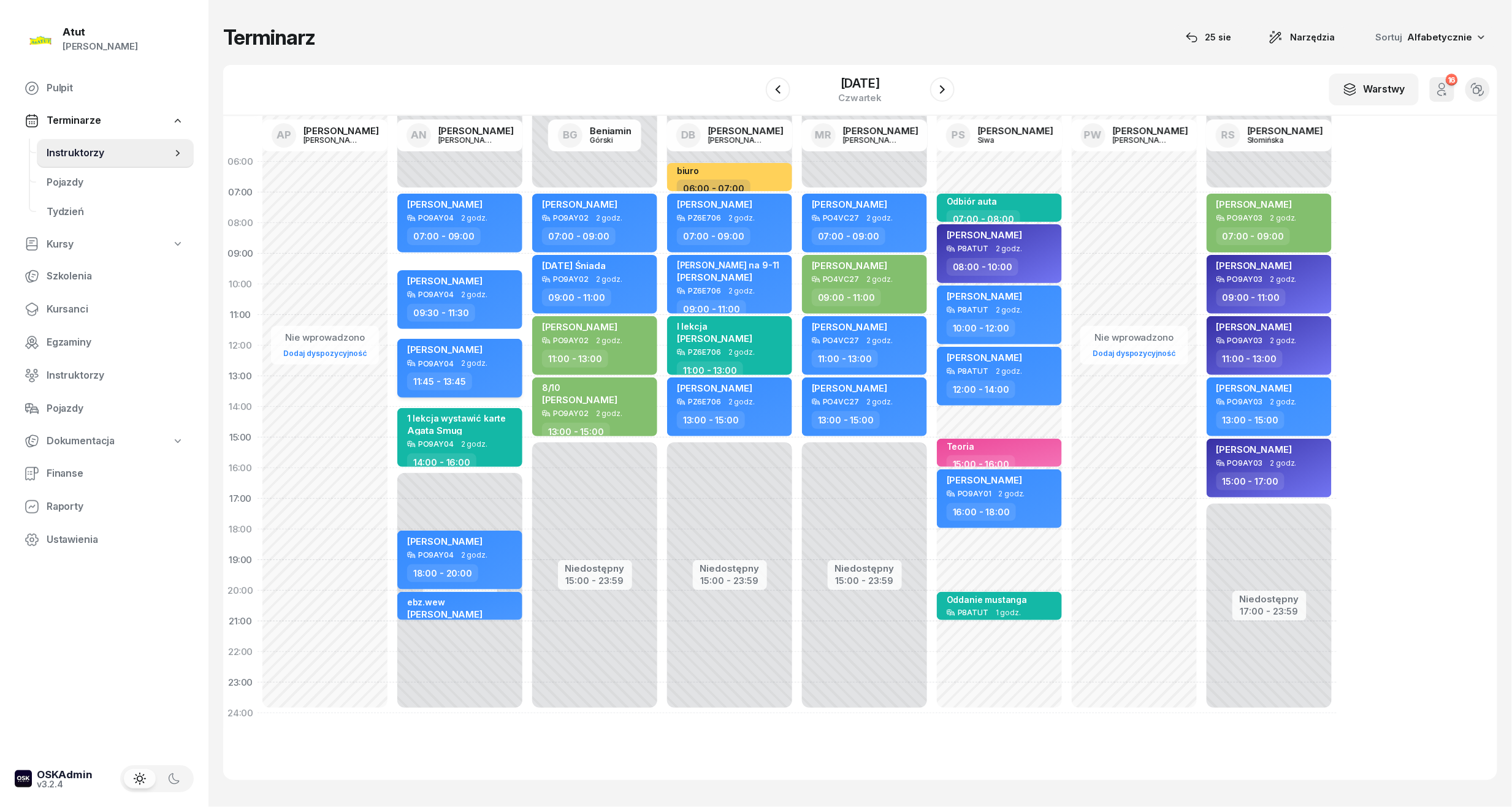
click at [467, 344] on span "[PERSON_NAME]" at bounding box center [445, 349] width 76 height 12
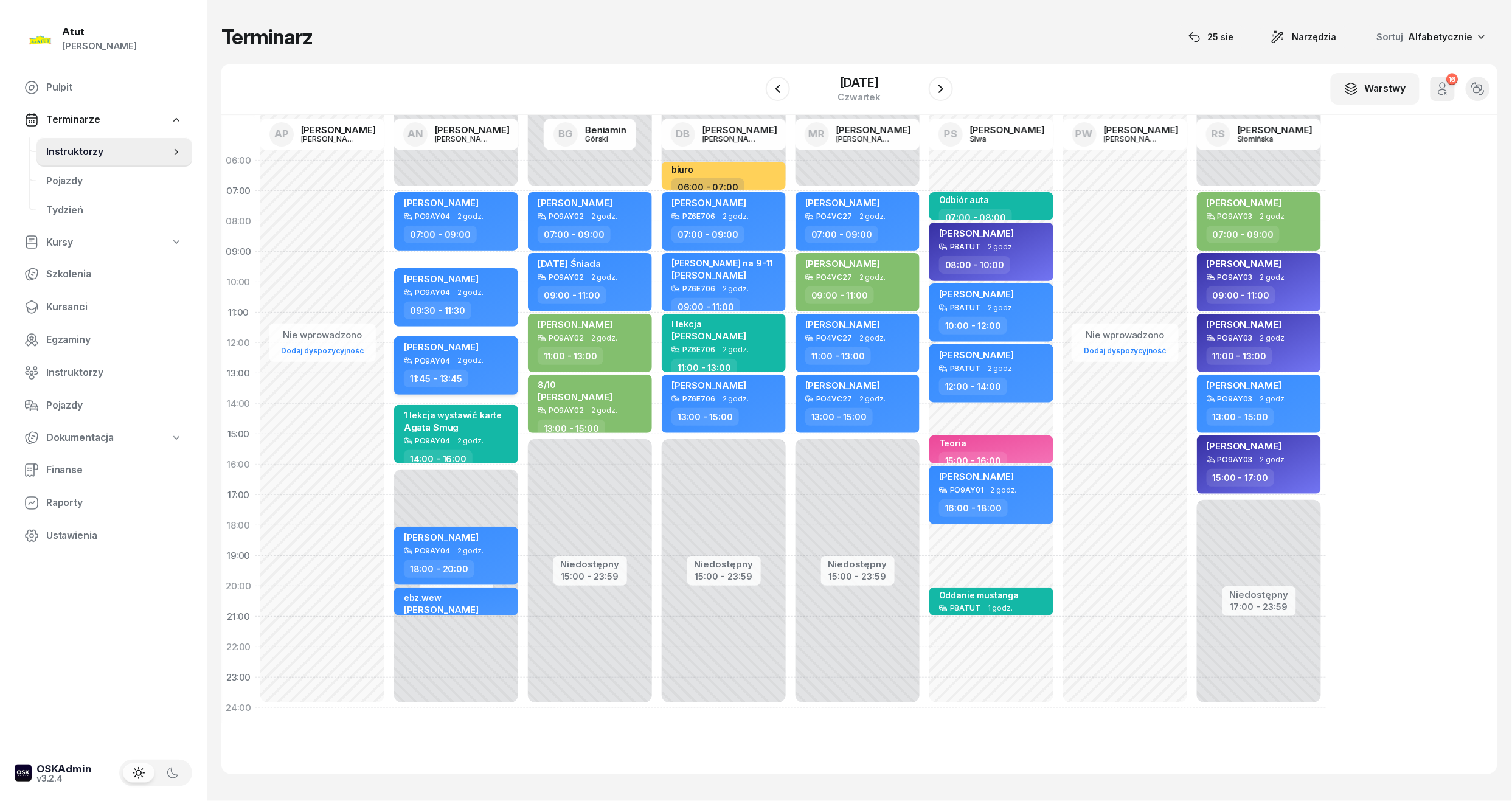
select select "11"
select select "45"
select select "13"
select select "45"
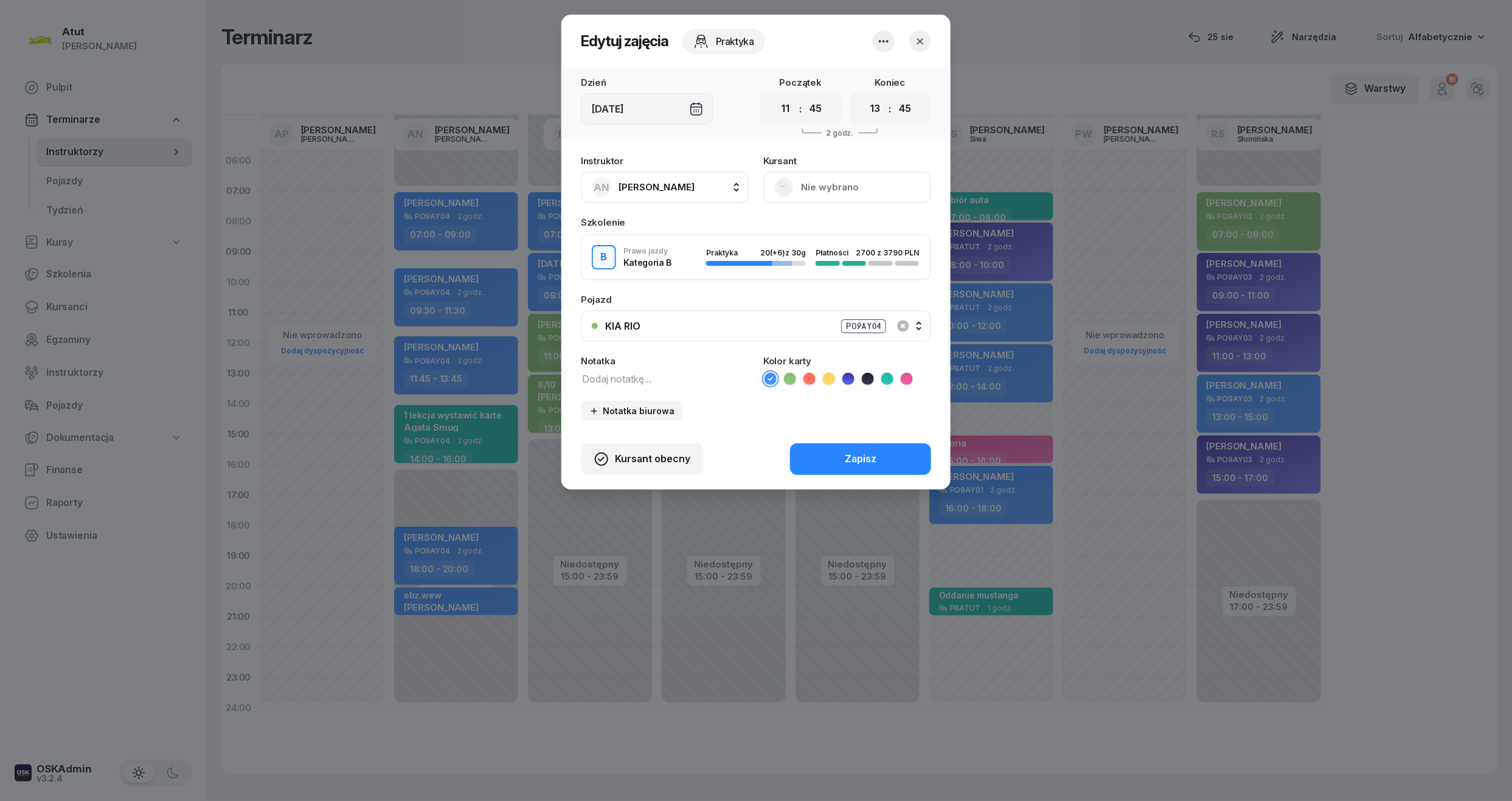
click at [915, 42] on icon "button" at bounding box center [921, 42] width 12 height 12
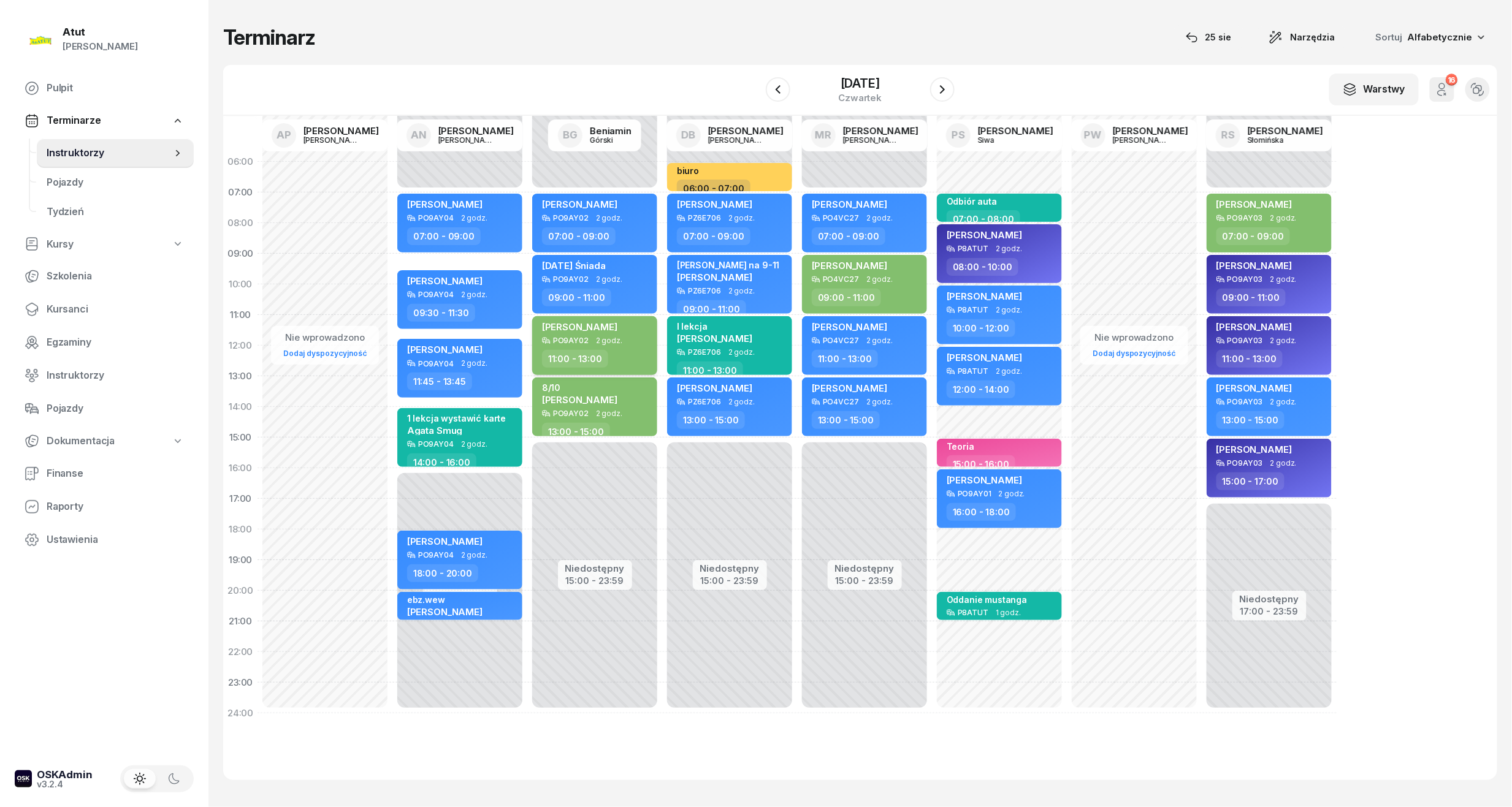
click at [617, 332] on div "[PERSON_NAME]" at bounding box center [579, 329] width 76 height 16
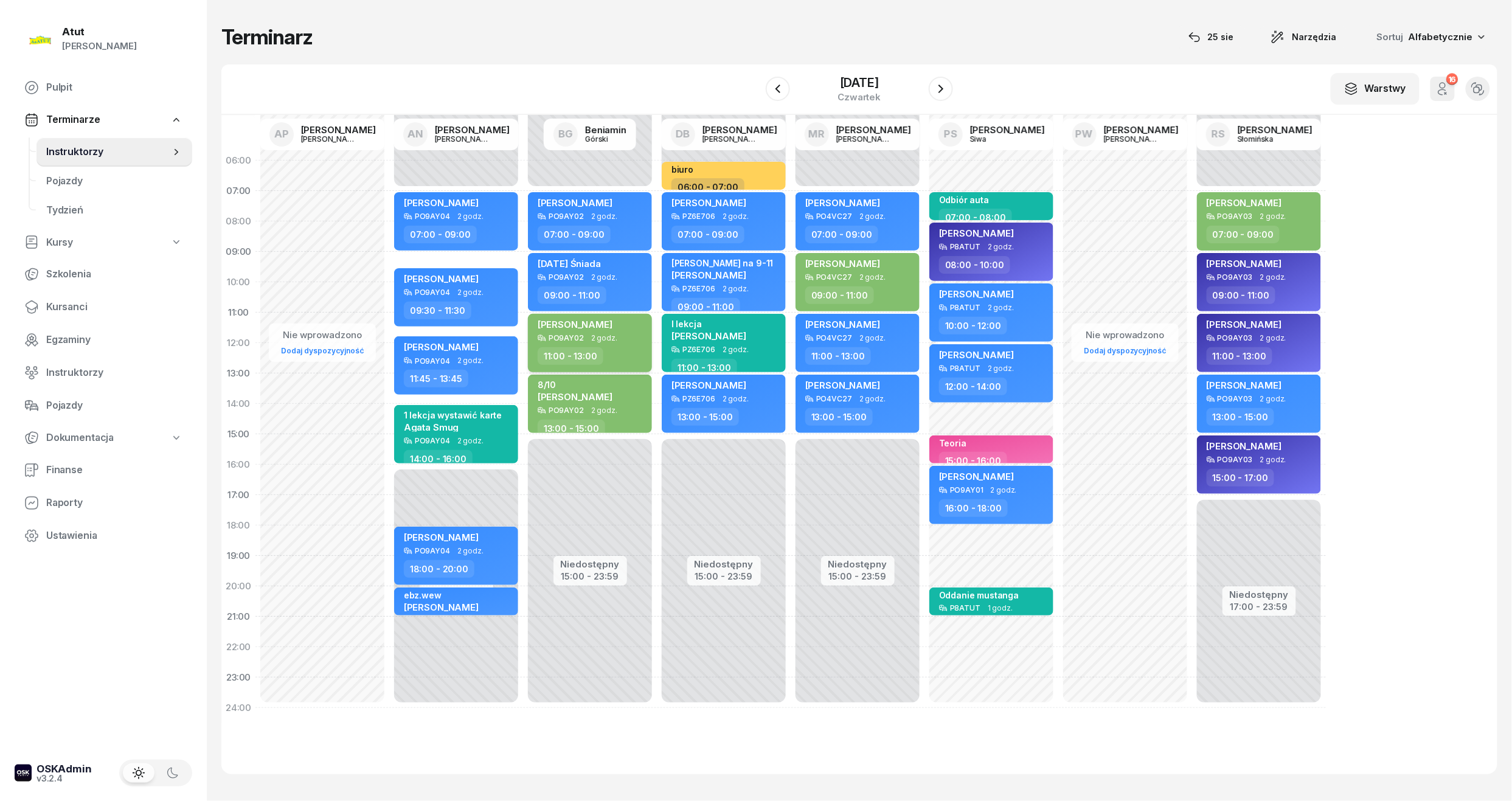
select select "11"
select select "13"
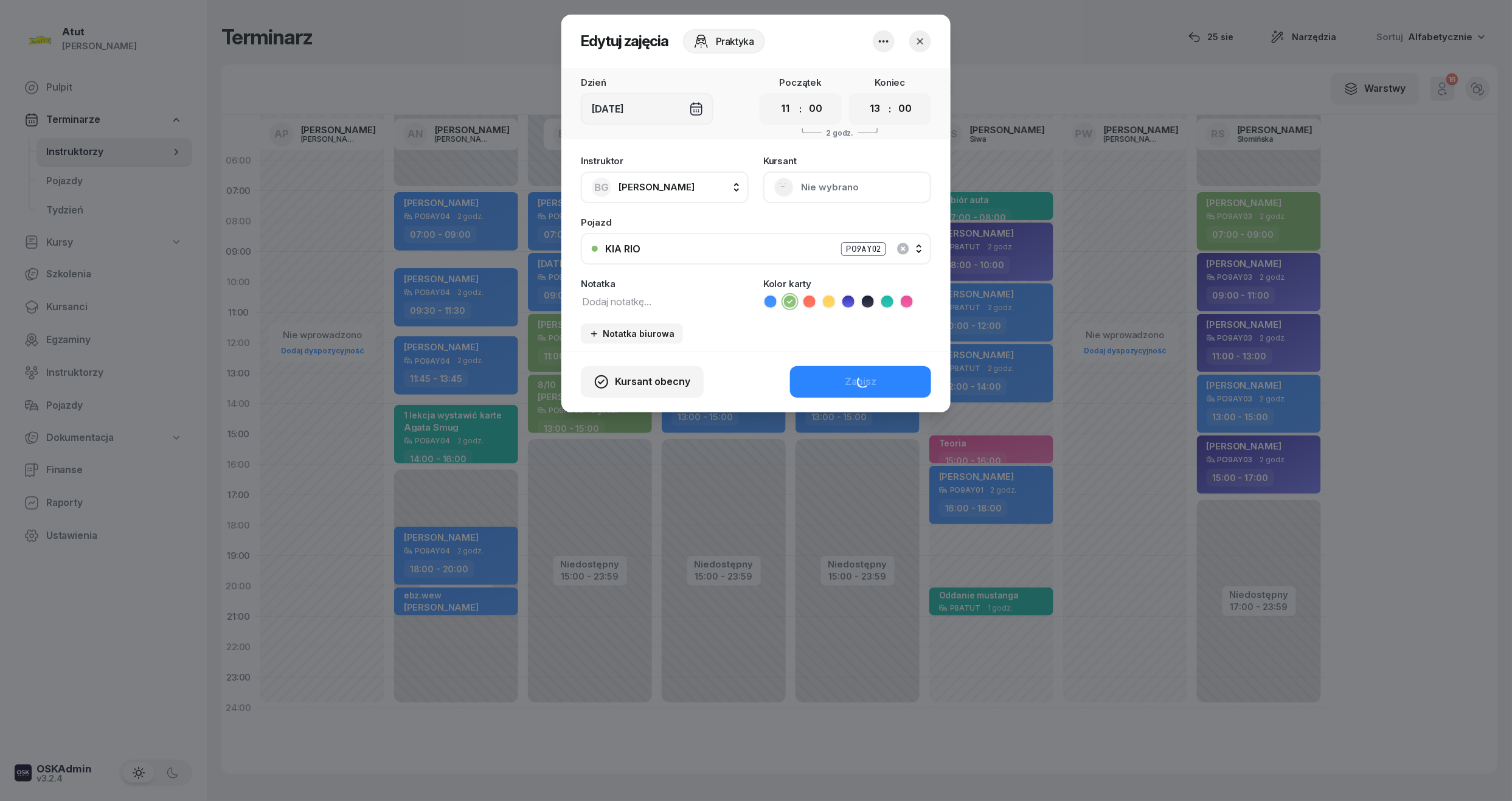
click at [633, 306] on textarea at bounding box center [665, 301] width 168 height 16
paste textarea "6/10 /p.2032"
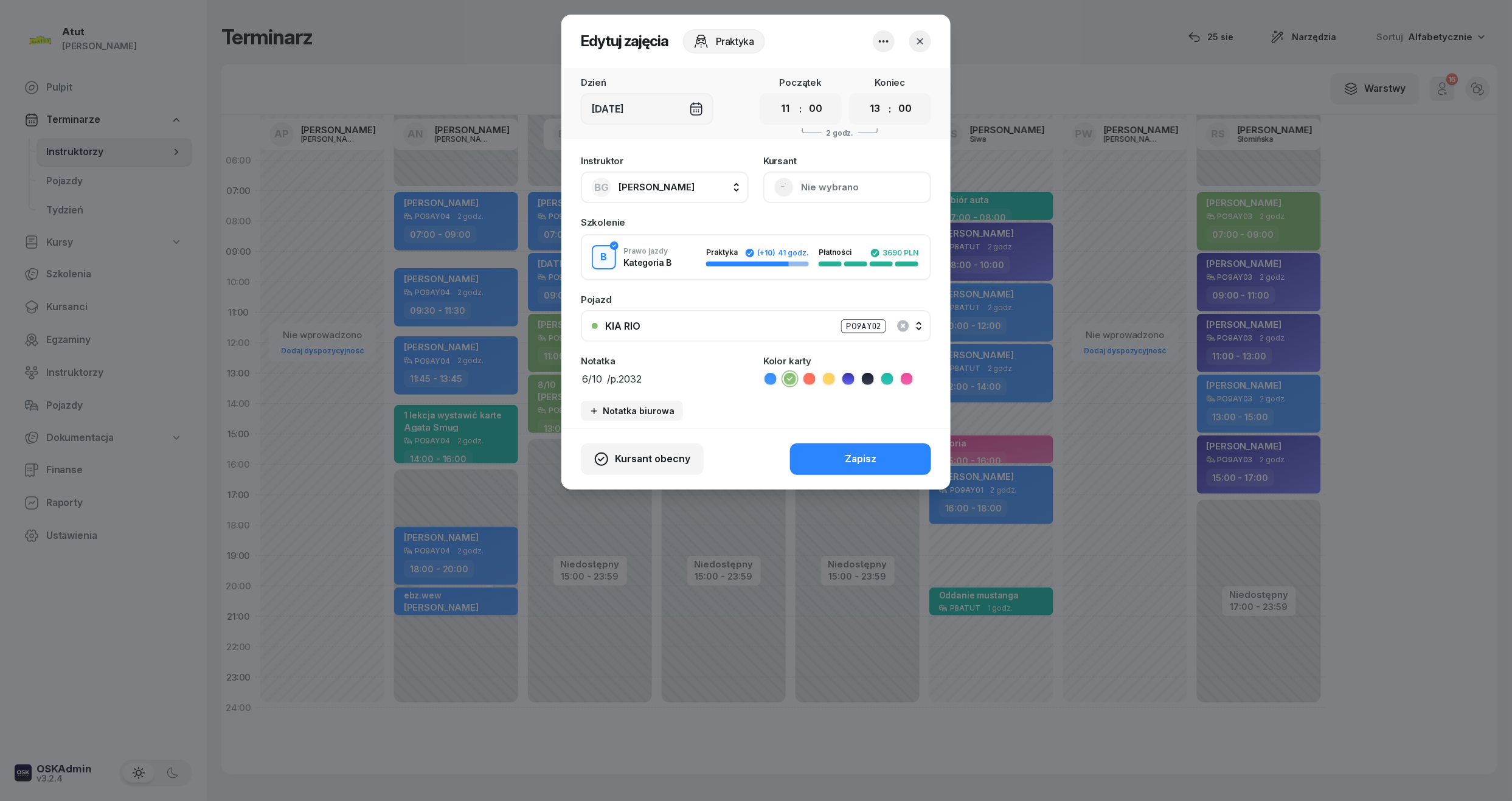
click at [584, 371] on textarea "6/10 /p.2032" at bounding box center [665, 379] width 168 height 16
click at [586, 371] on textarea "6/10 /p.2032" at bounding box center [665, 379] width 168 height 16
type textarea "8/10 /p.2032"
click at [906, 461] on button "Zapisz" at bounding box center [861, 459] width 141 height 32
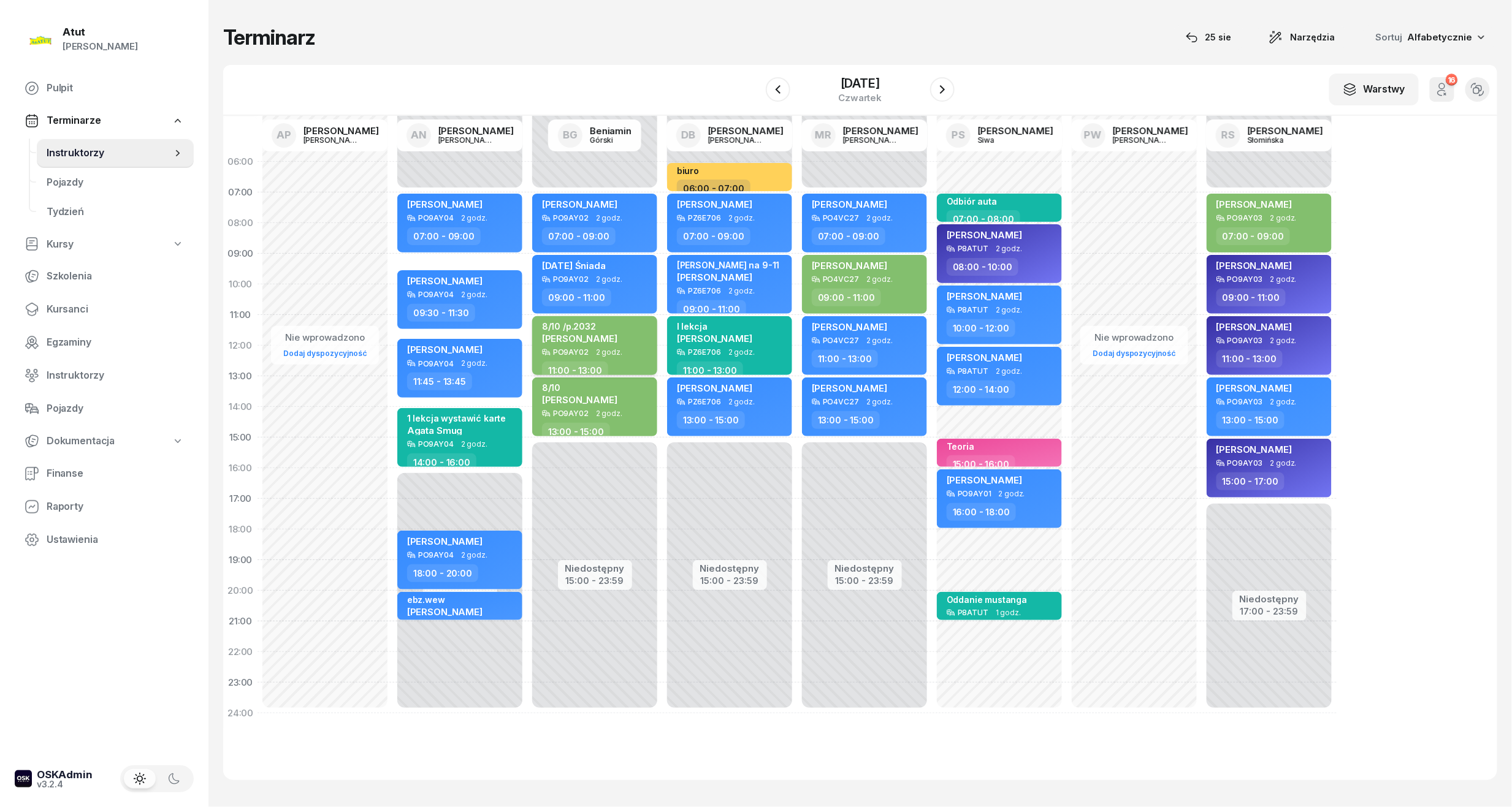
click at [617, 343] on div "8/10 /p.2032 [PERSON_NAME]" at bounding box center [579, 334] width 76 height 27
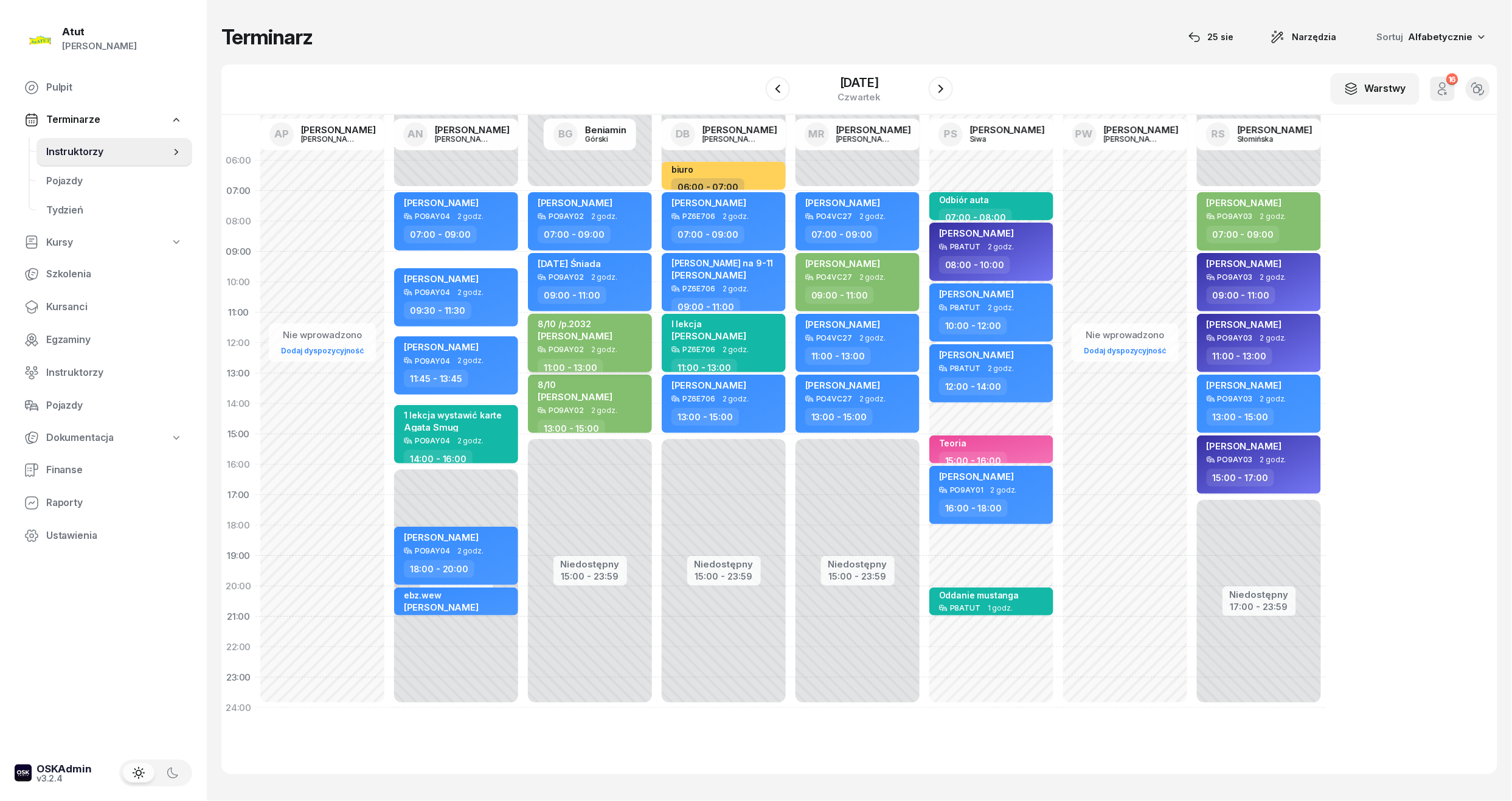
select select "11"
select select "13"
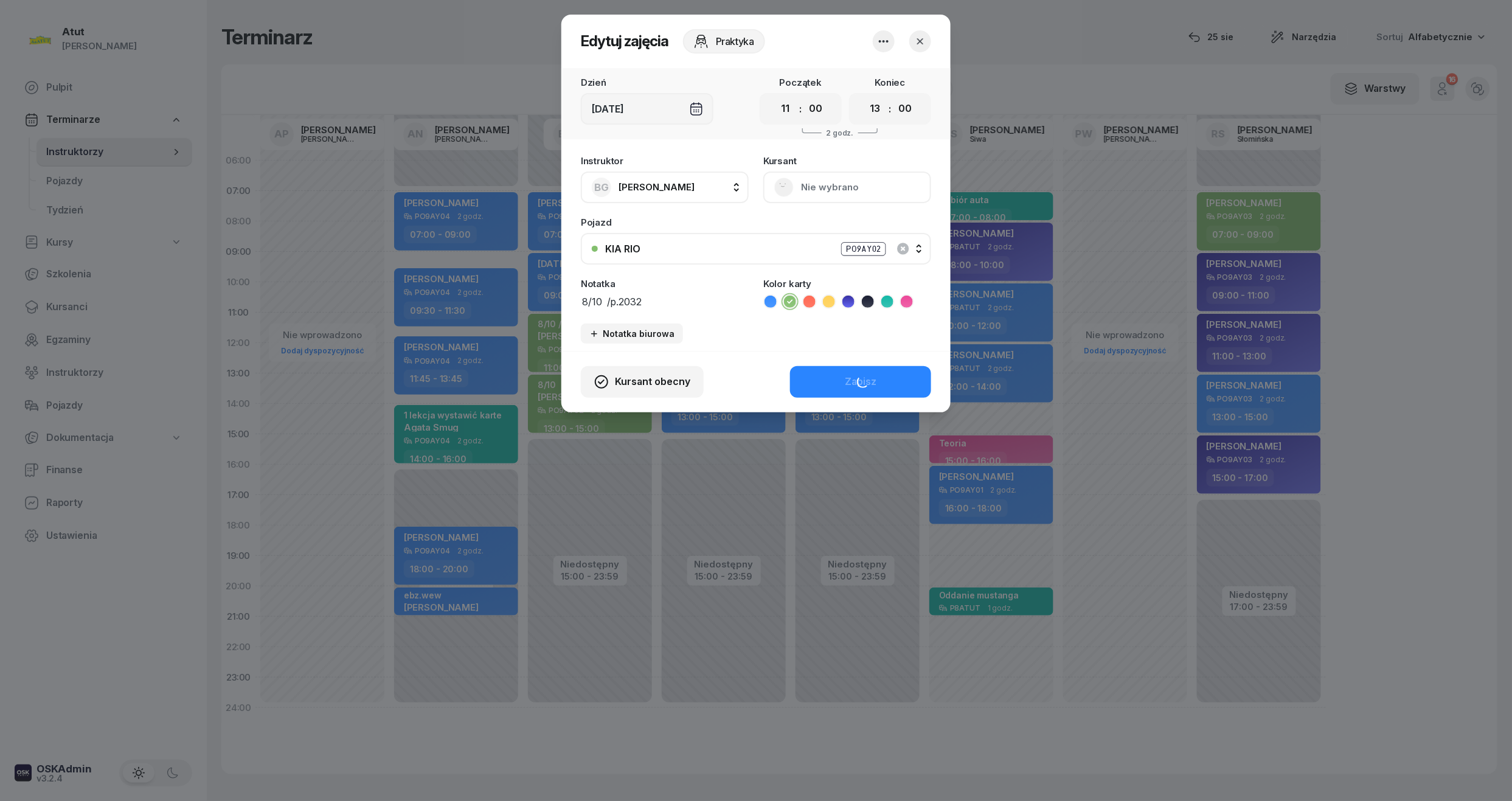
click at [811, 178] on button "Nie wybrano" at bounding box center [847, 187] width 168 height 32
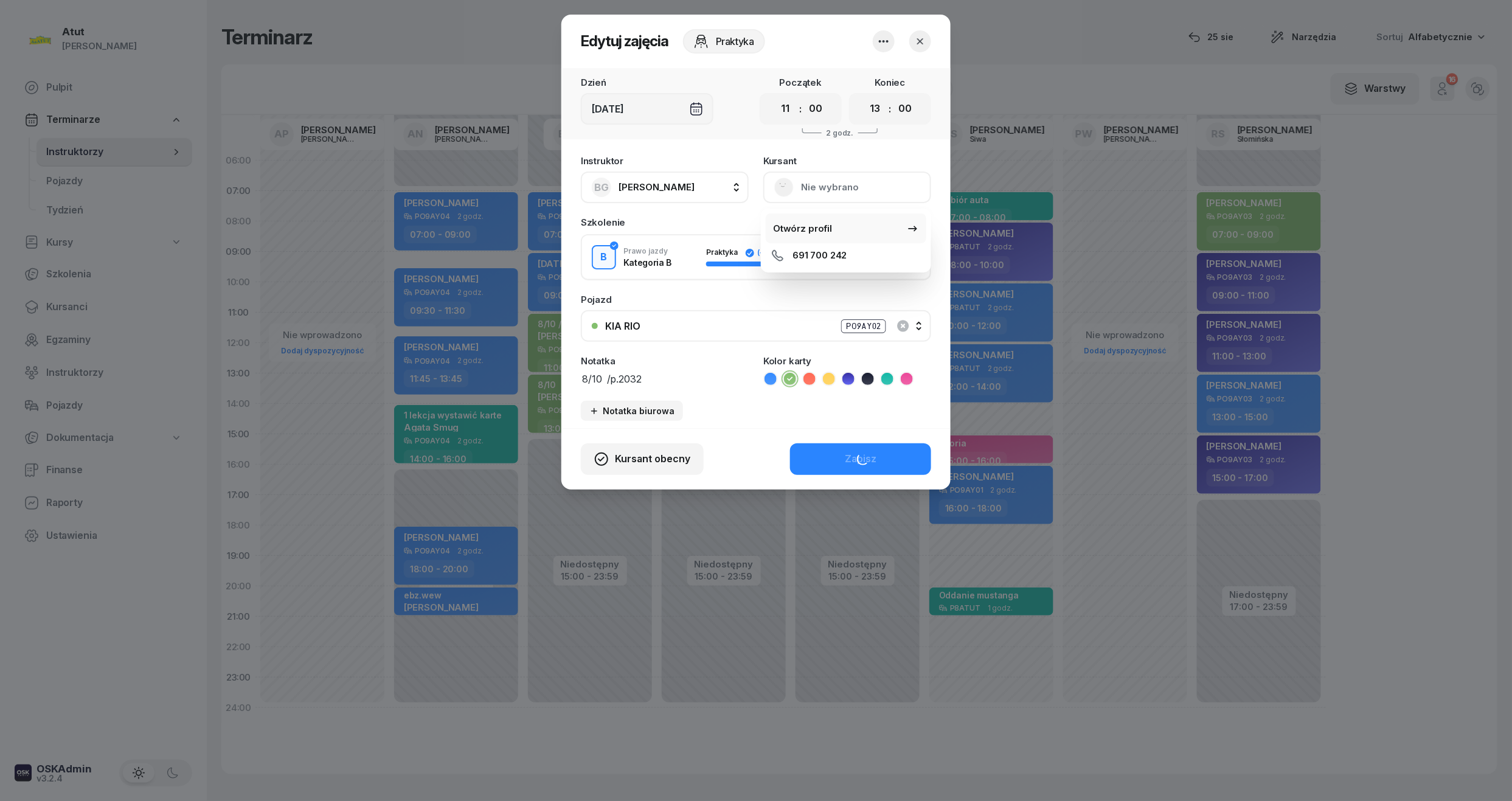
click at [797, 231] on div "Otwórz profil" at bounding box center [802, 229] width 59 height 16
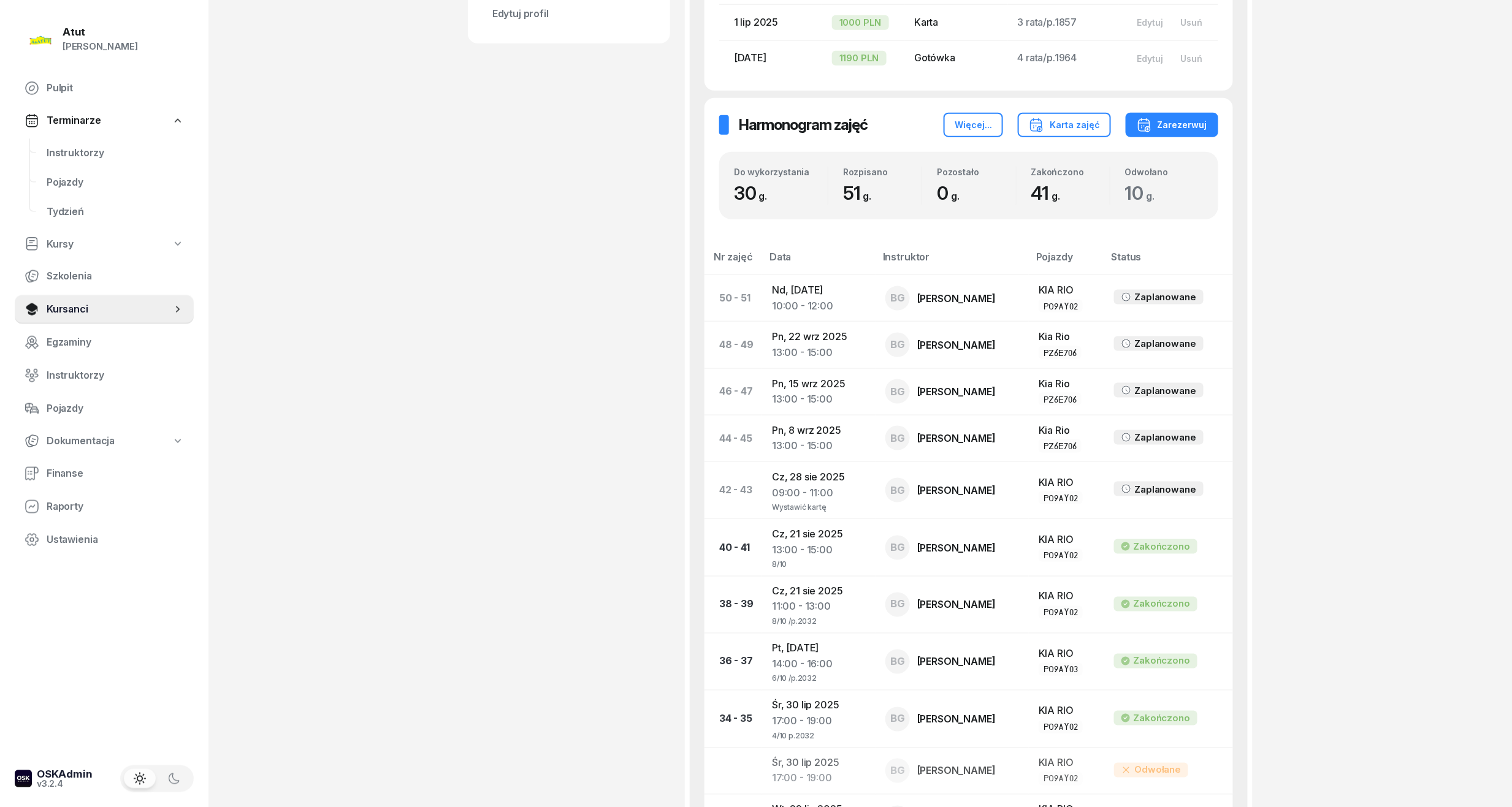
scroll to position [653, 0]
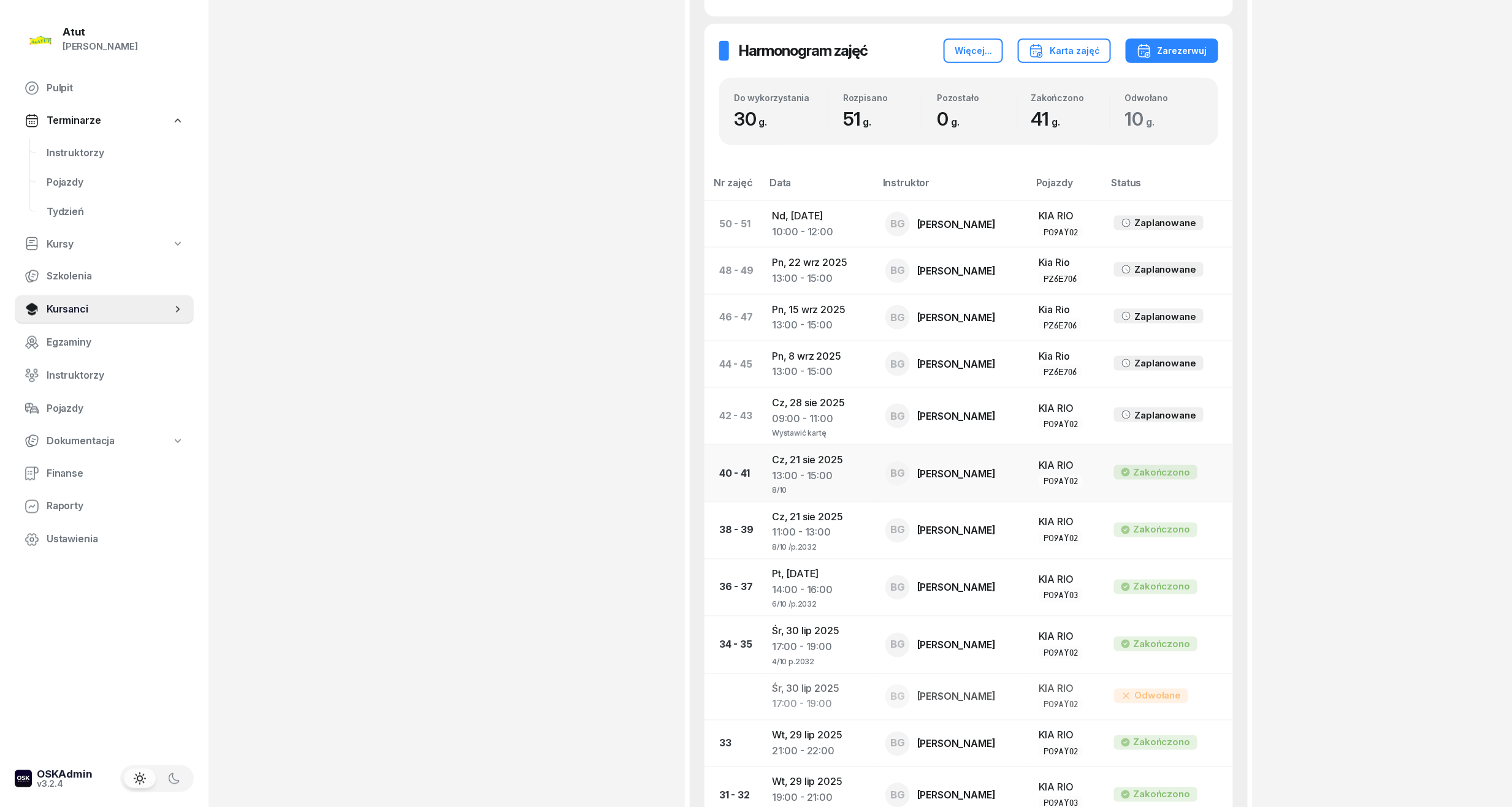
click at [802, 468] on div "13:00 - 15:00" at bounding box center [818, 477] width 94 height 16
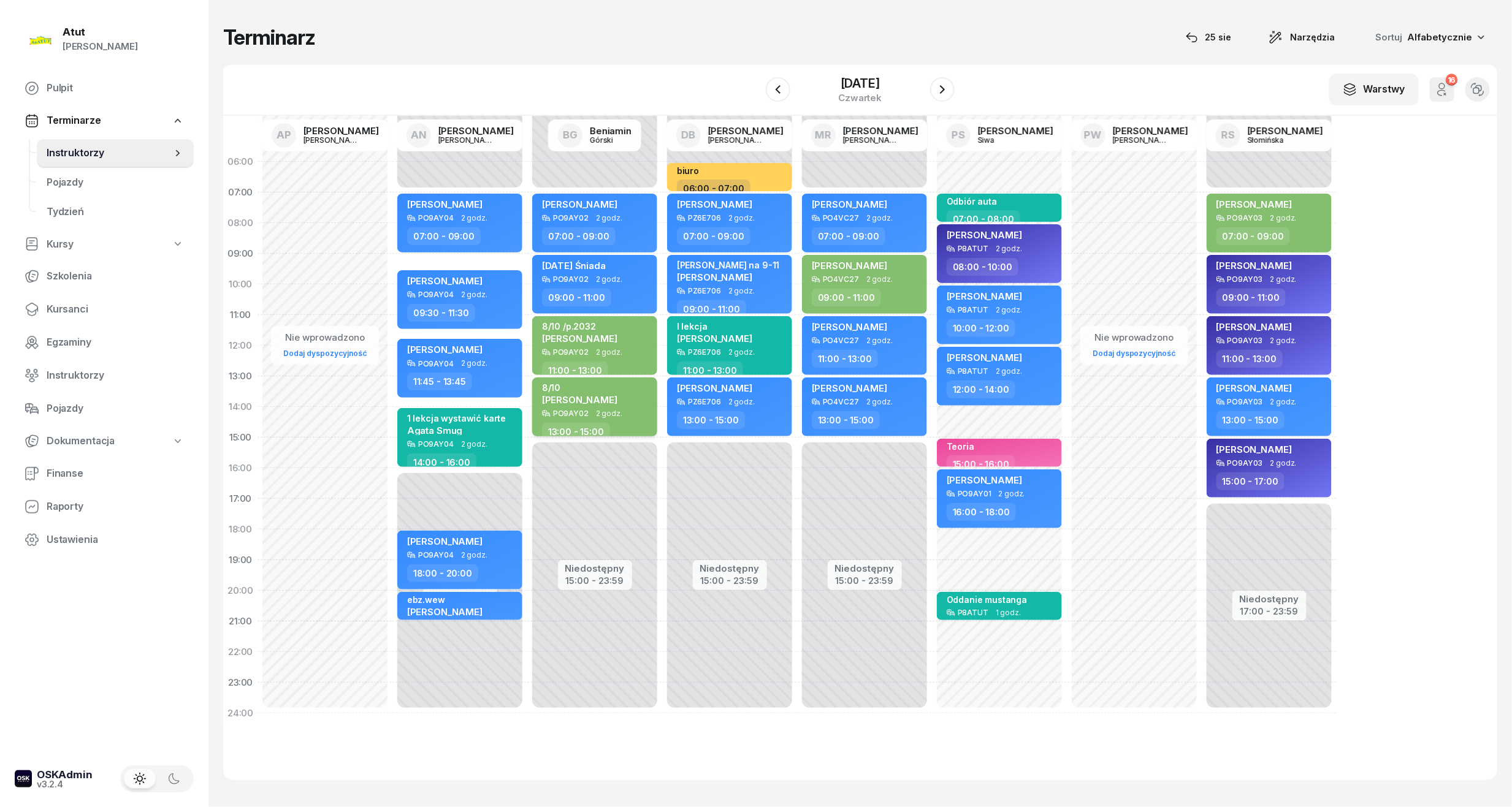
click at [606, 407] on div "8/10 [PERSON_NAME]" at bounding box center [579, 395] width 76 height 27
select select "13"
select select "15"
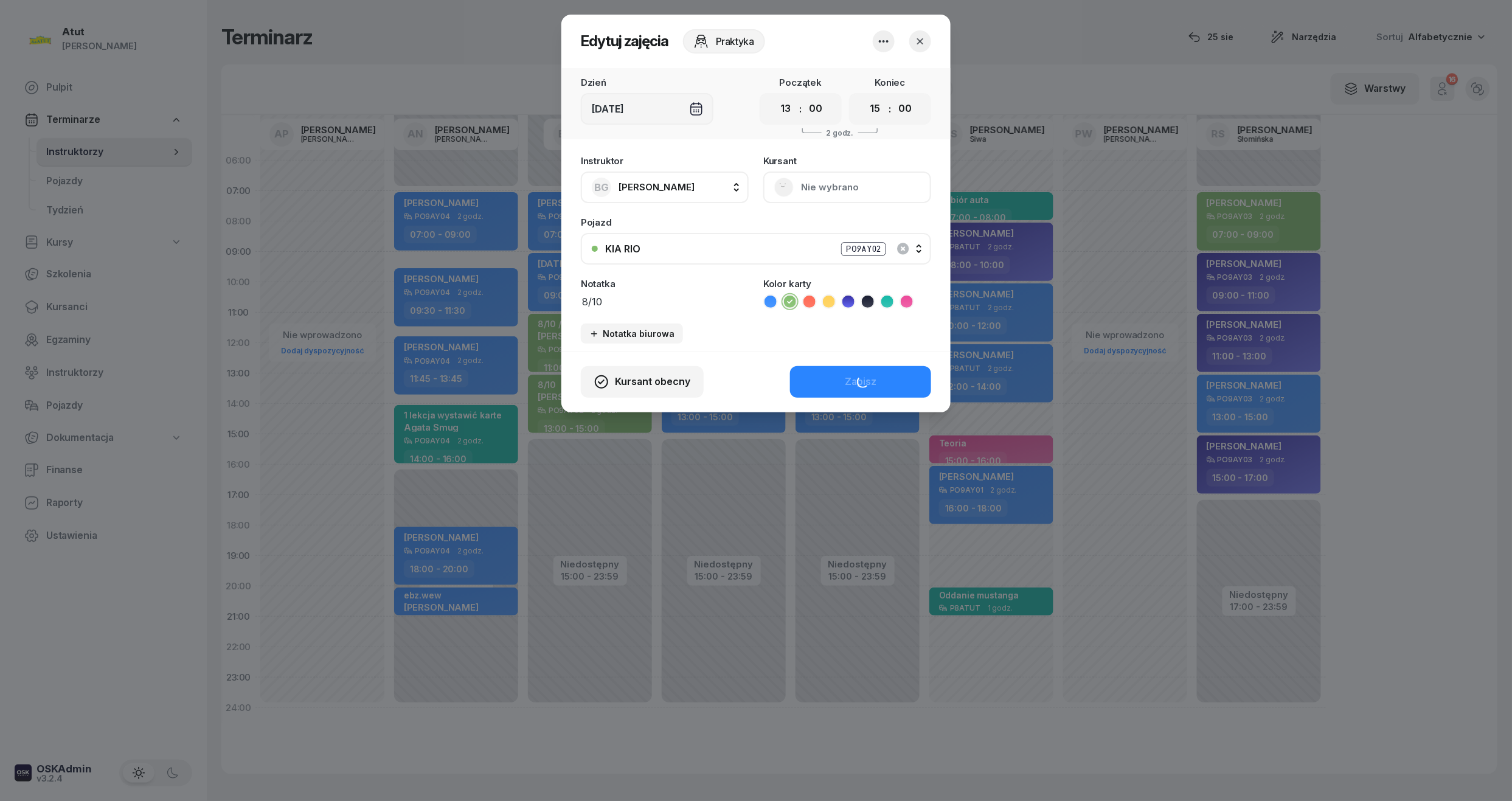
click at [589, 302] on textarea "8/10" at bounding box center [665, 301] width 168 height 16
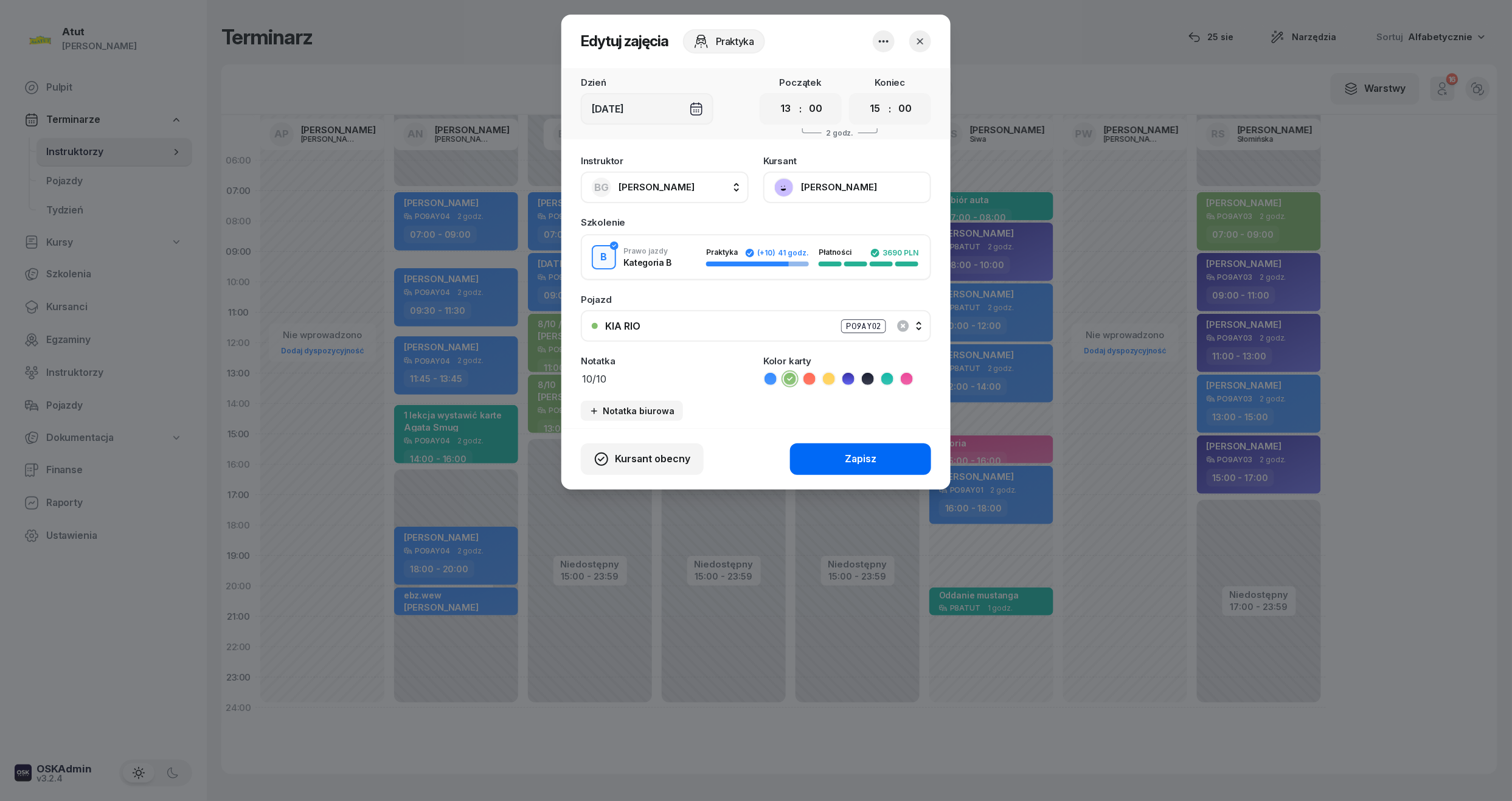
type textarea "10/10"
click at [890, 458] on button "Zapisz" at bounding box center [861, 459] width 141 height 32
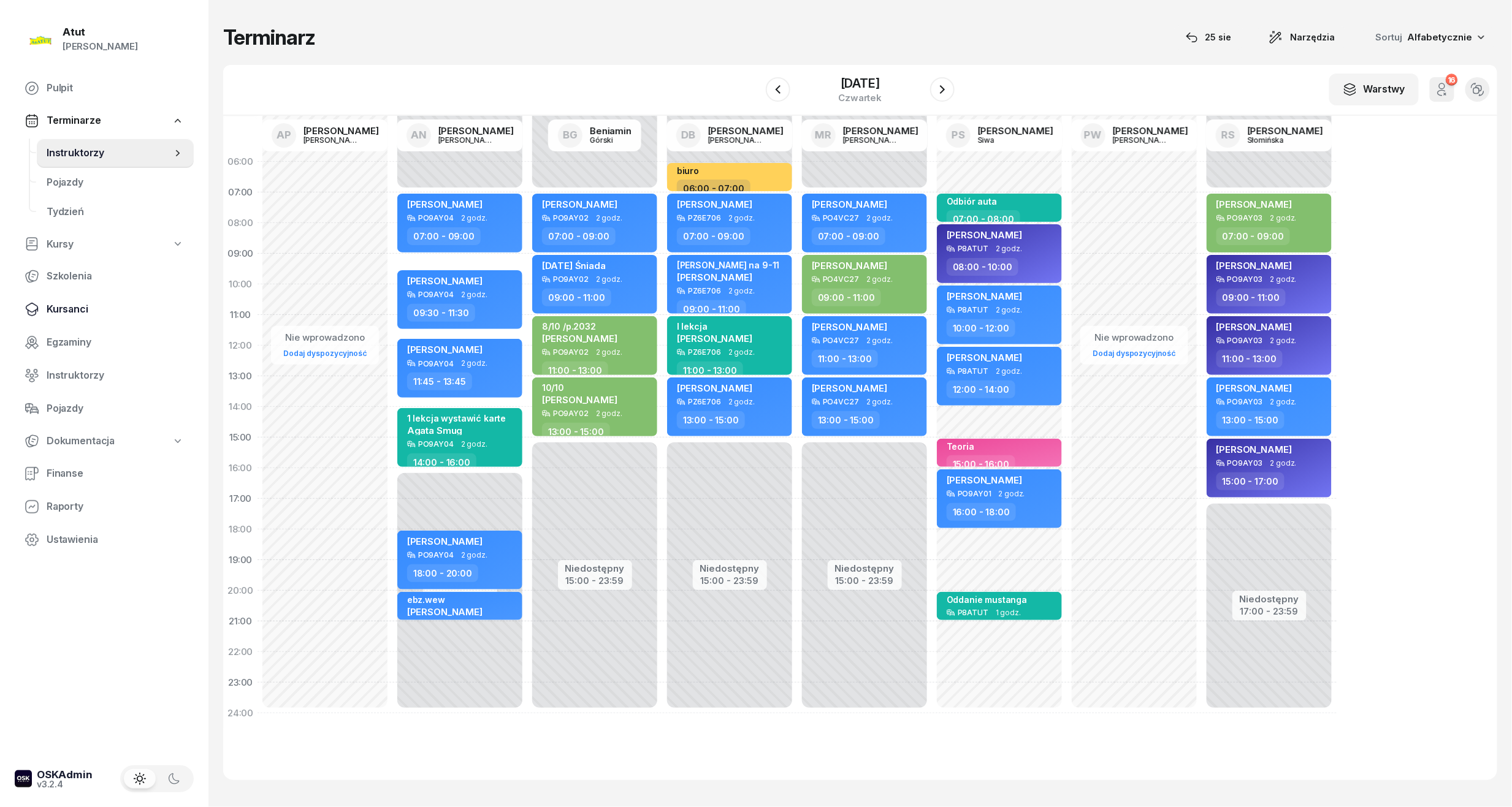
drag, startPoint x: 47, startPoint y: 307, endPoint x: 116, endPoint y: 297, distance: 69.7
click at [47, 307] on span "Kursanci" at bounding box center [116, 310] width 137 height 16
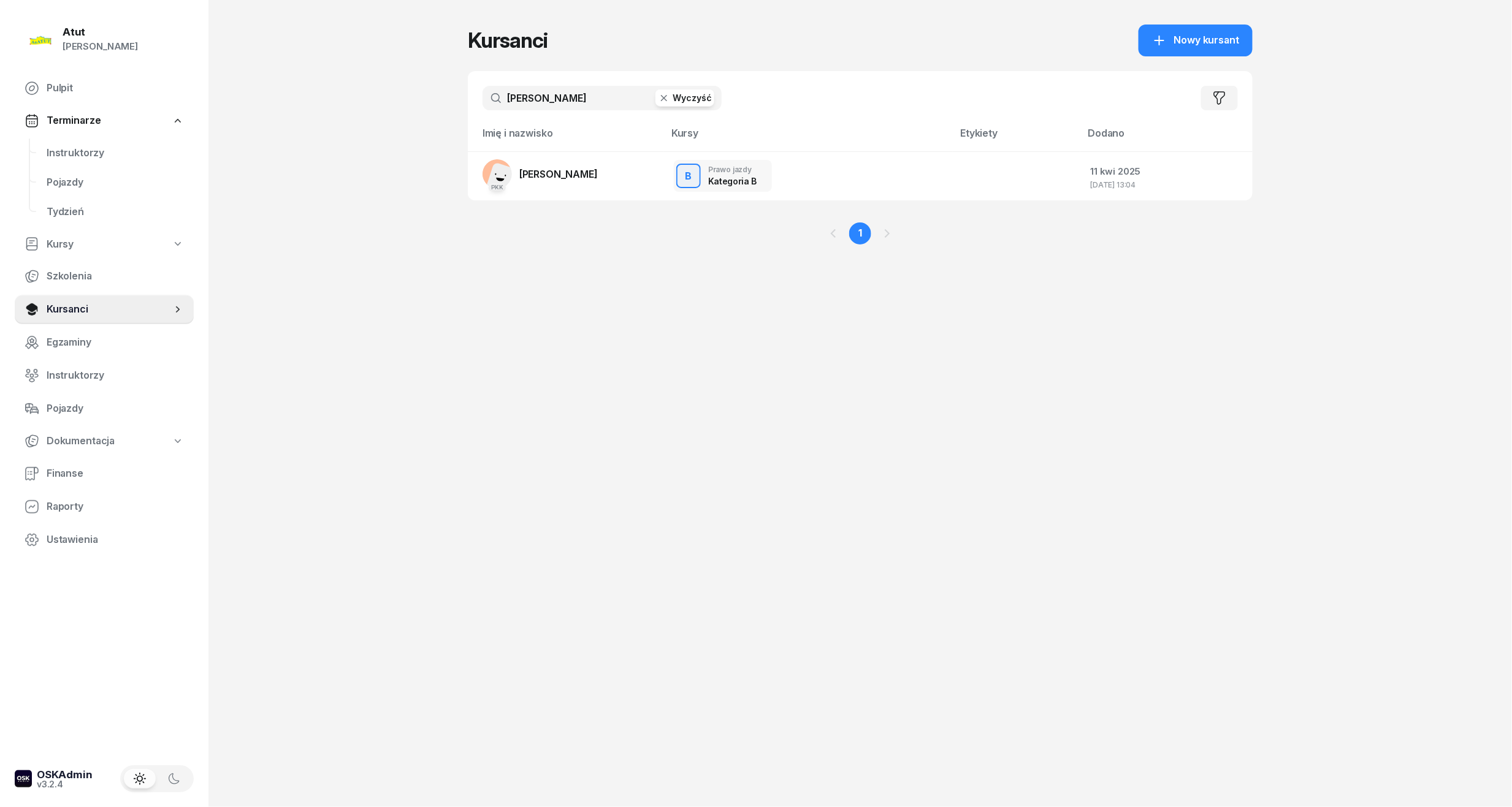
drag, startPoint x: 604, startPoint y: 99, endPoint x: -42, endPoint y: 177, distance: 650.7
click at [0, 177] on html "[PERSON_NAME] [PERSON_NAME] Pulpit Terminarze Instruktorzy Pojazdy Tydzień Kurs…" at bounding box center [756, 404] width 1512 height 807
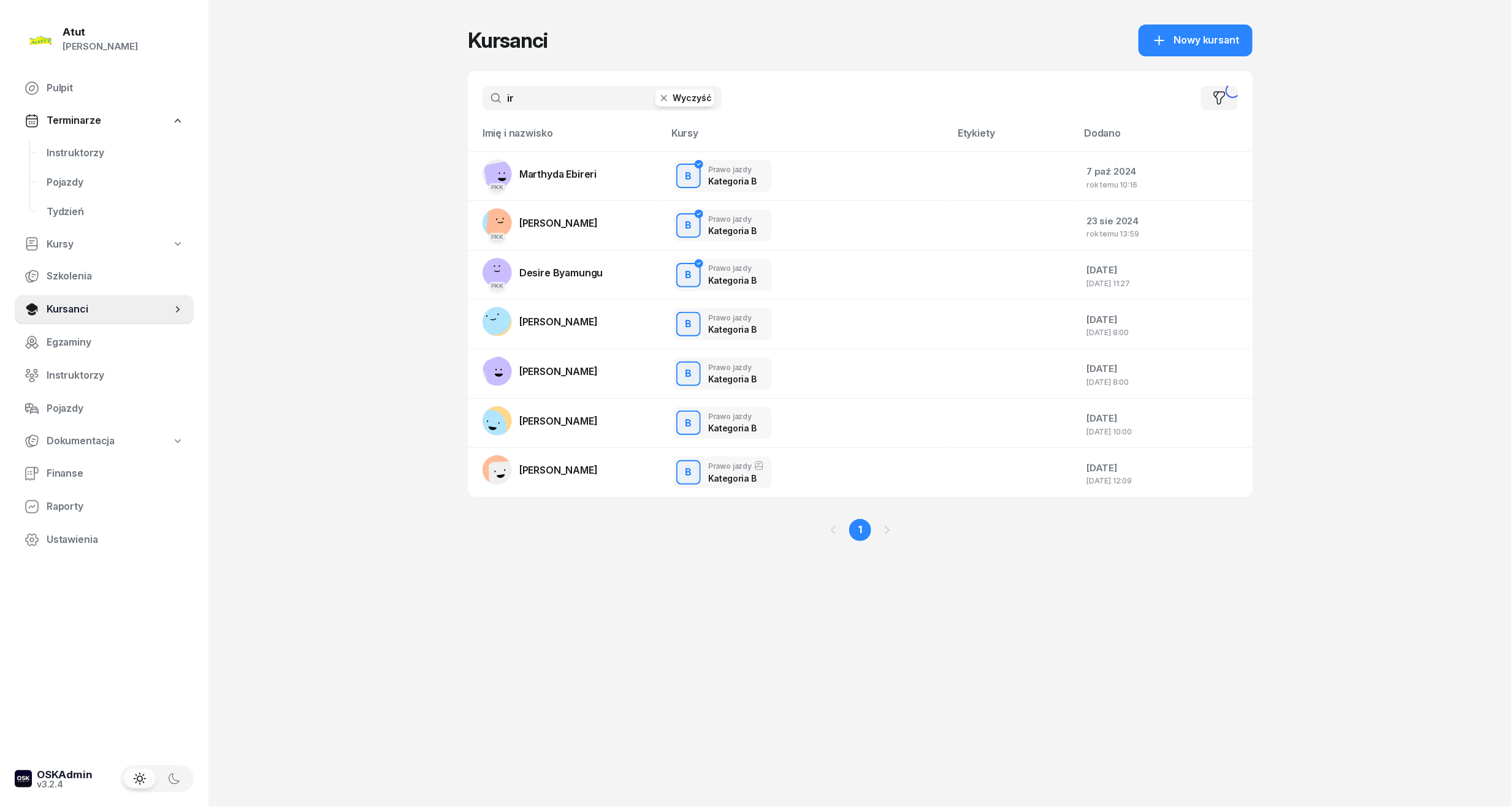
type input "i"
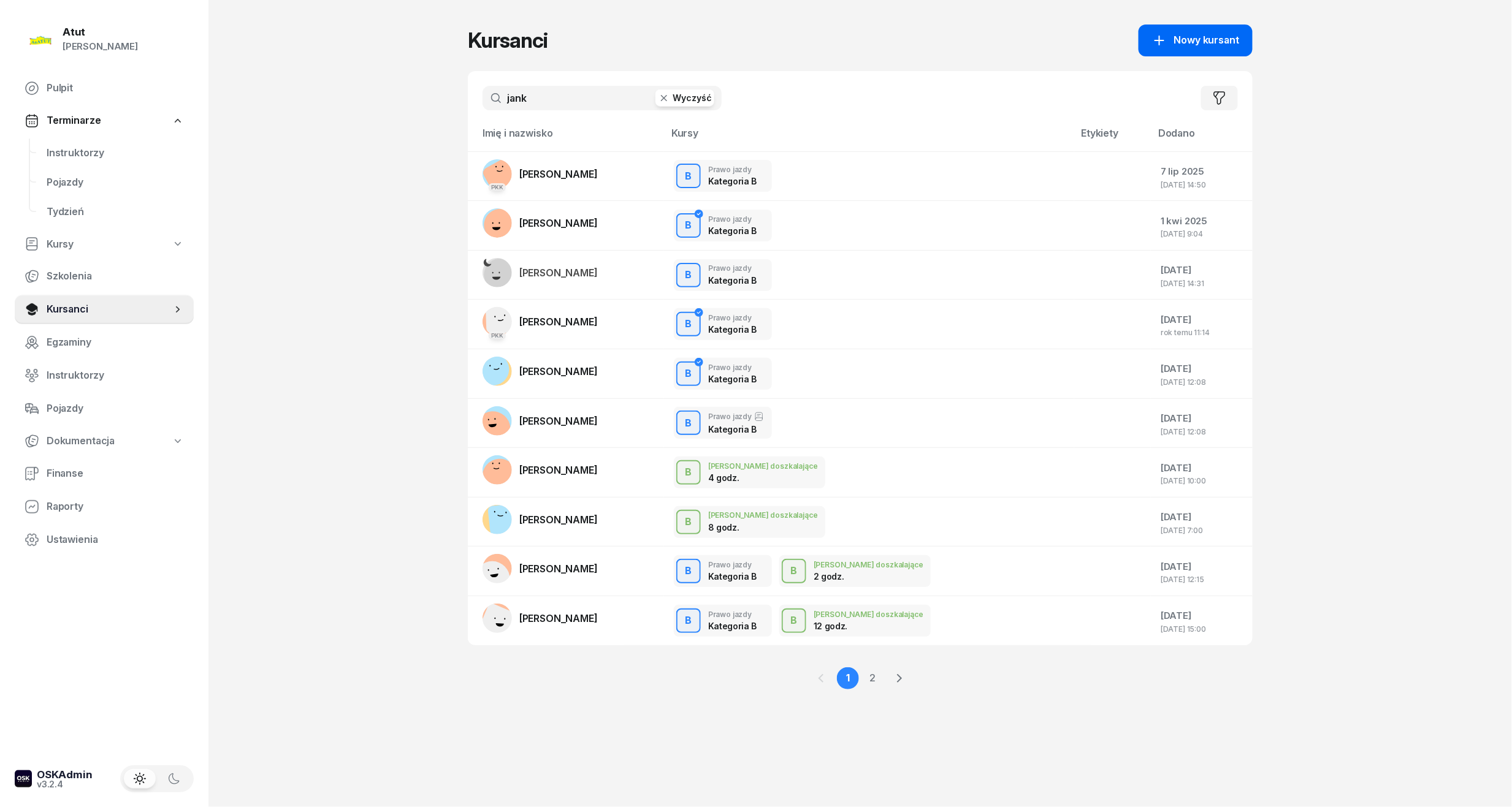
type input "jank"
click at [1224, 47] on span "Nowy kursant" at bounding box center [1206, 41] width 65 height 16
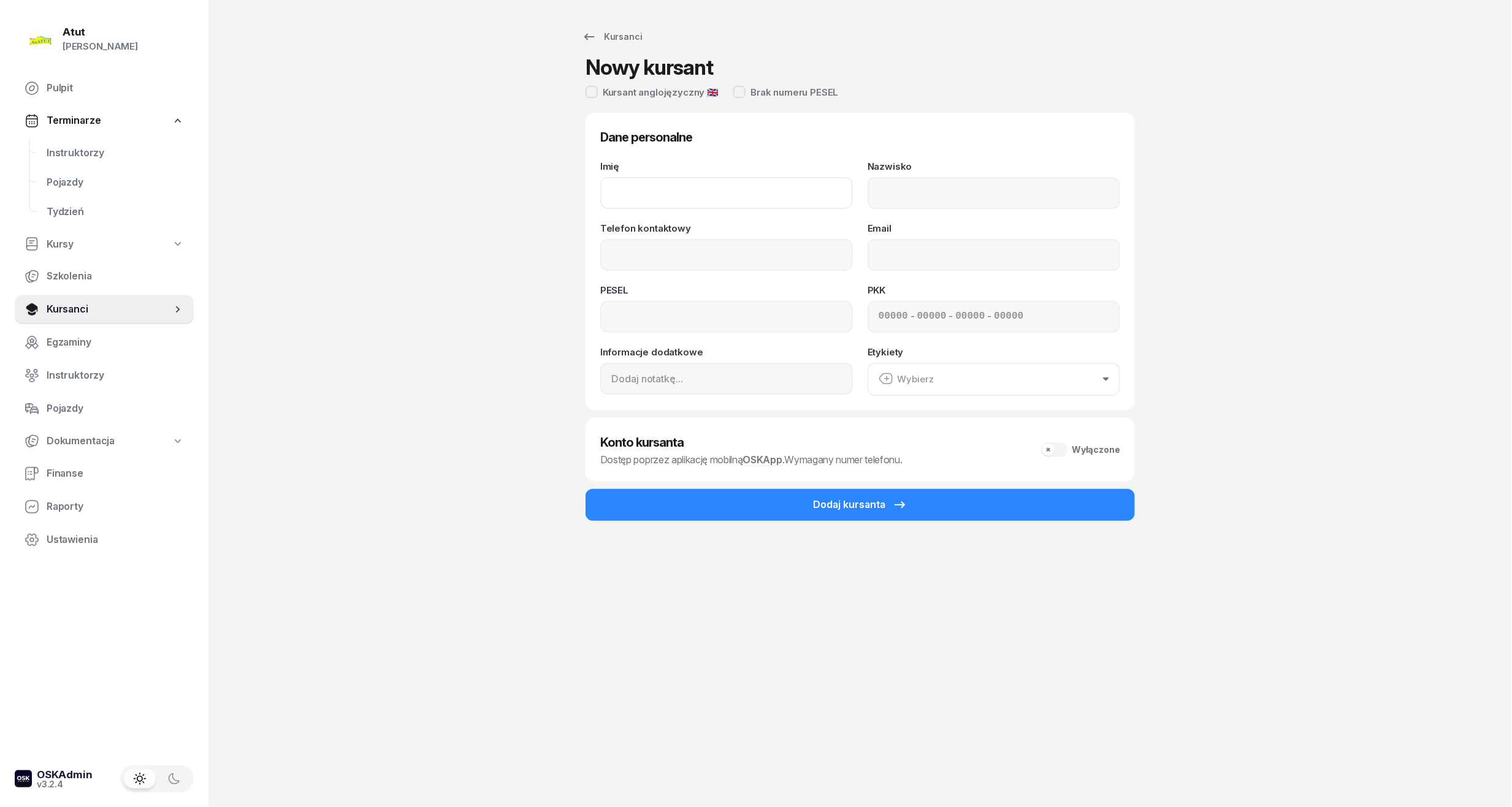
click at [665, 197] on input "Imię" at bounding box center [727, 193] width 252 height 32
type input "[PERSON_NAME]"
click at [947, 187] on input "Nazwisko" at bounding box center [993, 193] width 252 height 32
type input "[PERSON_NAME]"
click at [773, 251] on input "Telefon kontaktowy" at bounding box center [727, 255] width 252 height 32
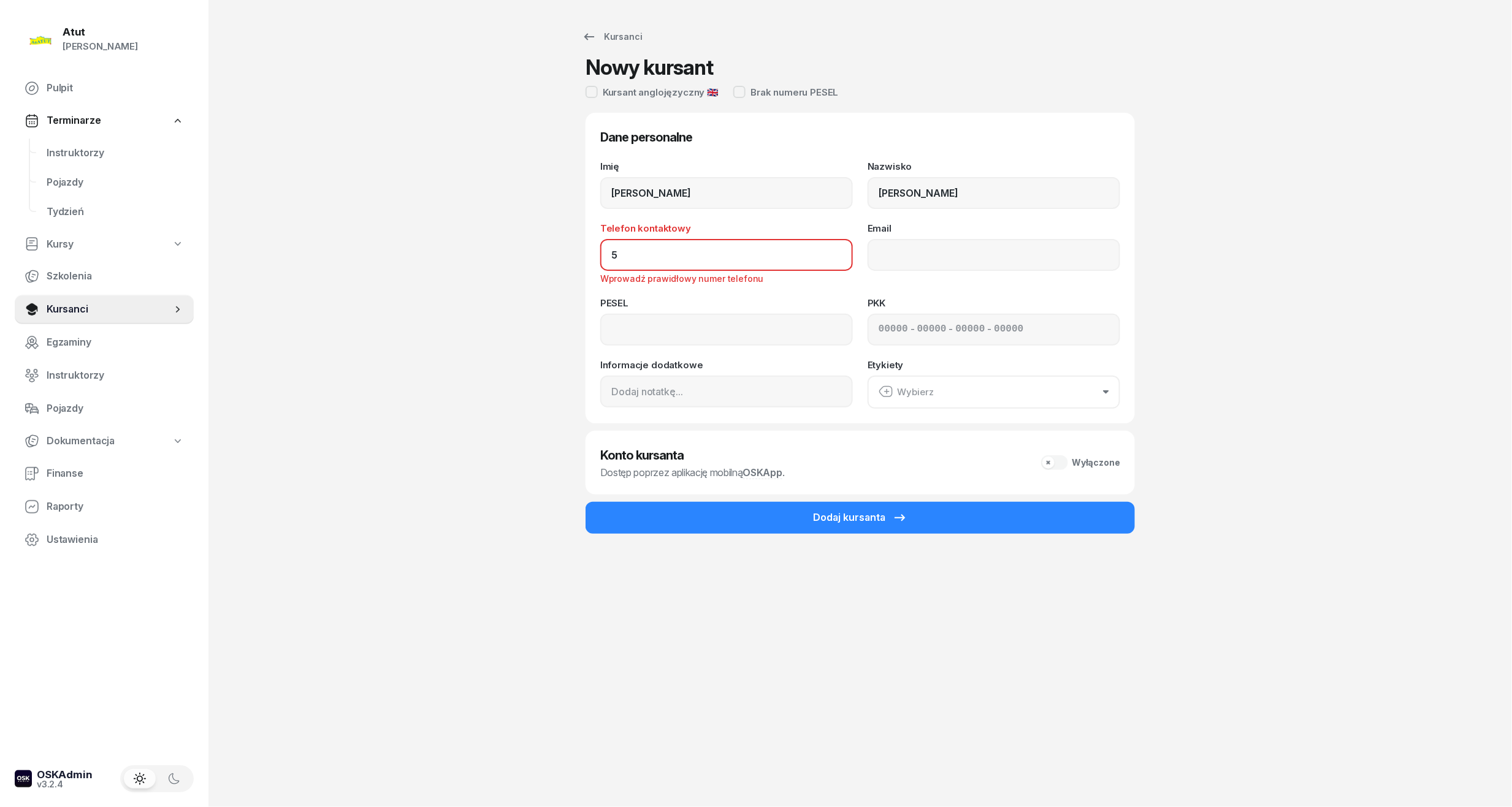
click at [585, 502] on button "Dodaj kursanta" at bounding box center [860, 518] width 549 height 32
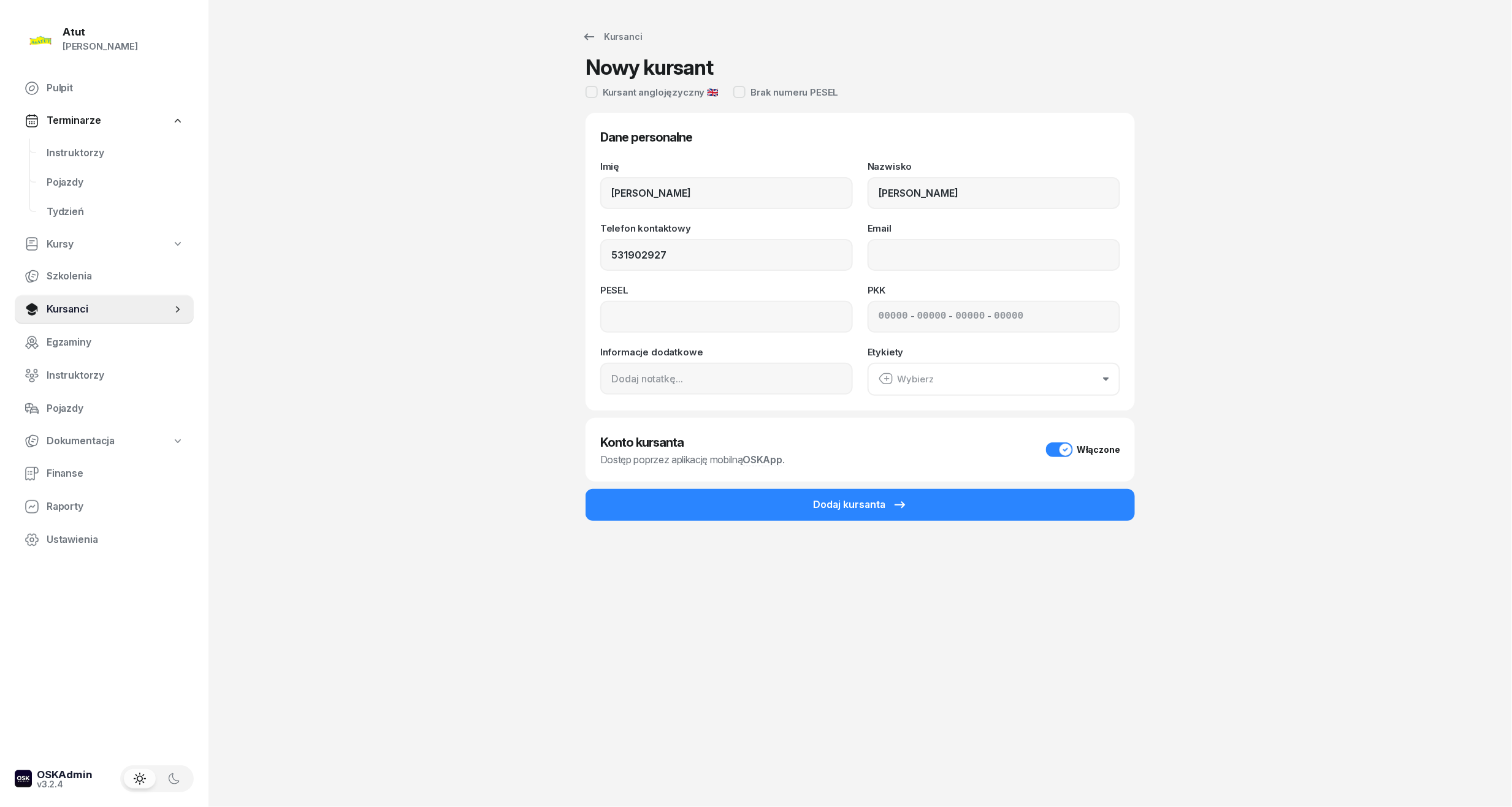
type input "531 902 927"
click at [750, 297] on div "PESEL" at bounding box center [727, 309] width 252 height 47
click at [749, 322] on input at bounding box center [727, 317] width 252 height 32
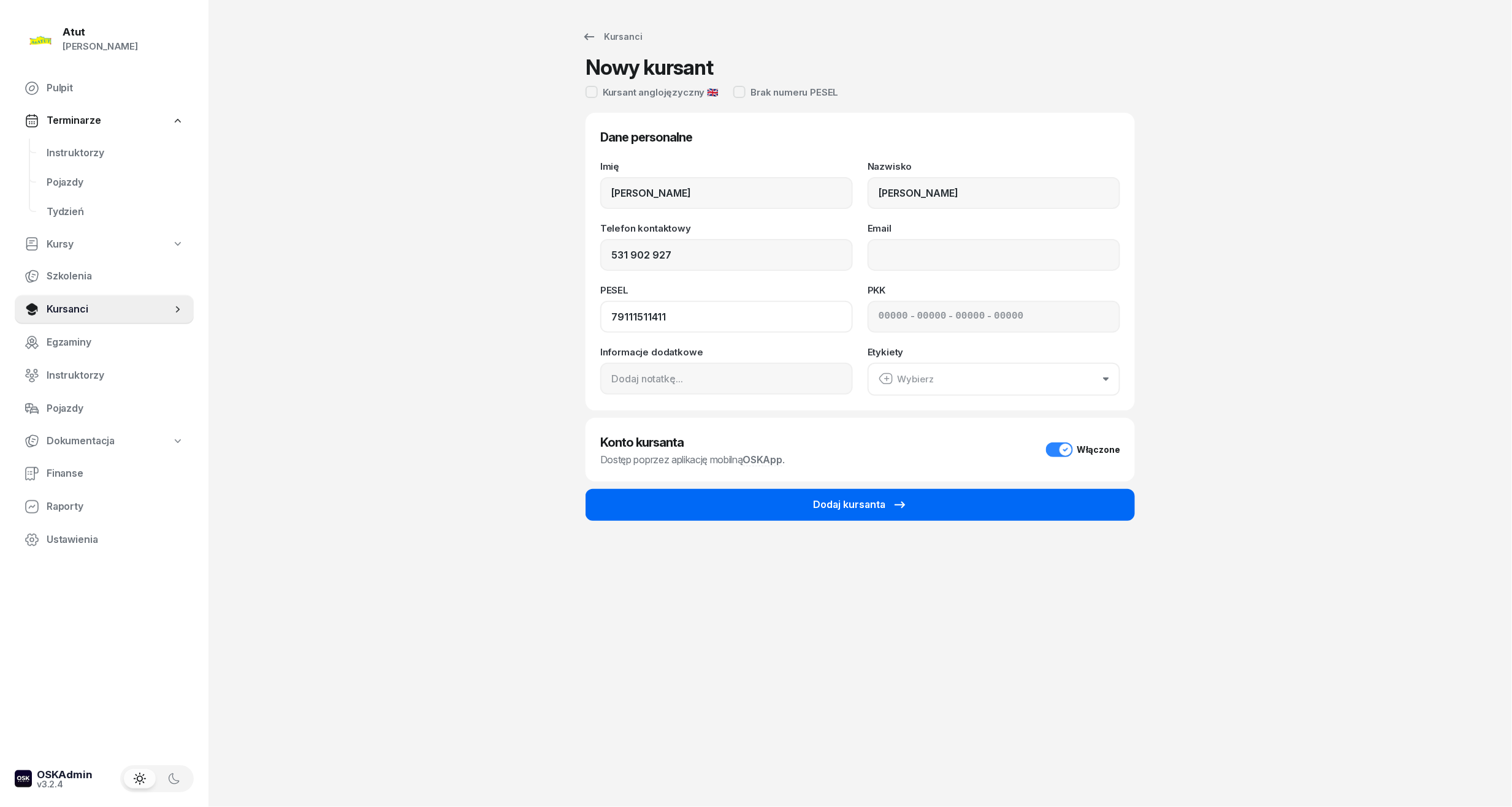
type input "79111511411"
click at [850, 494] on button "Dodaj kursanta" at bounding box center [860, 505] width 549 height 32
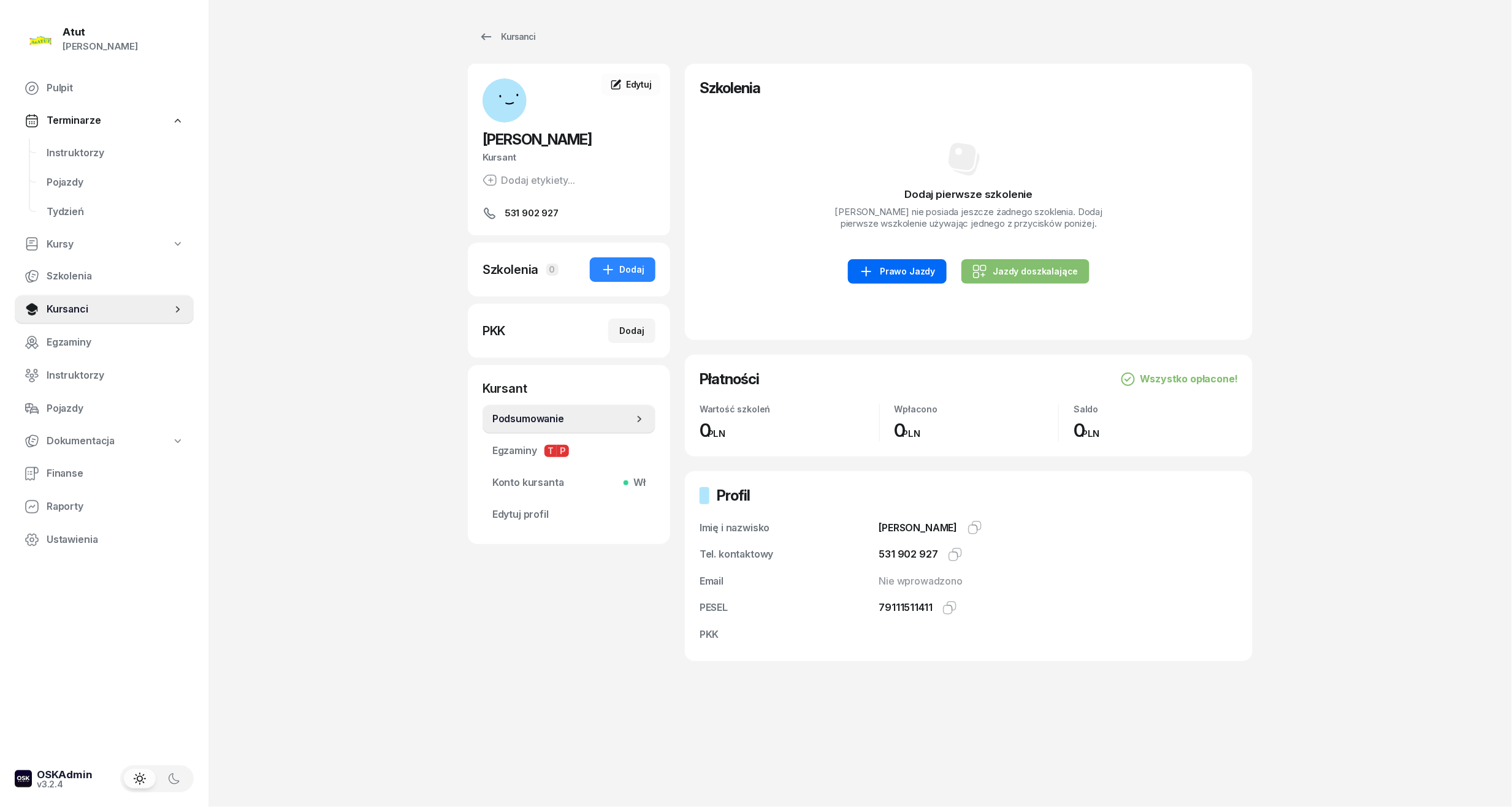
click at [888, 277] on div "Prawo Jazdy" at bounding box center [897, 272] width 76 height 15
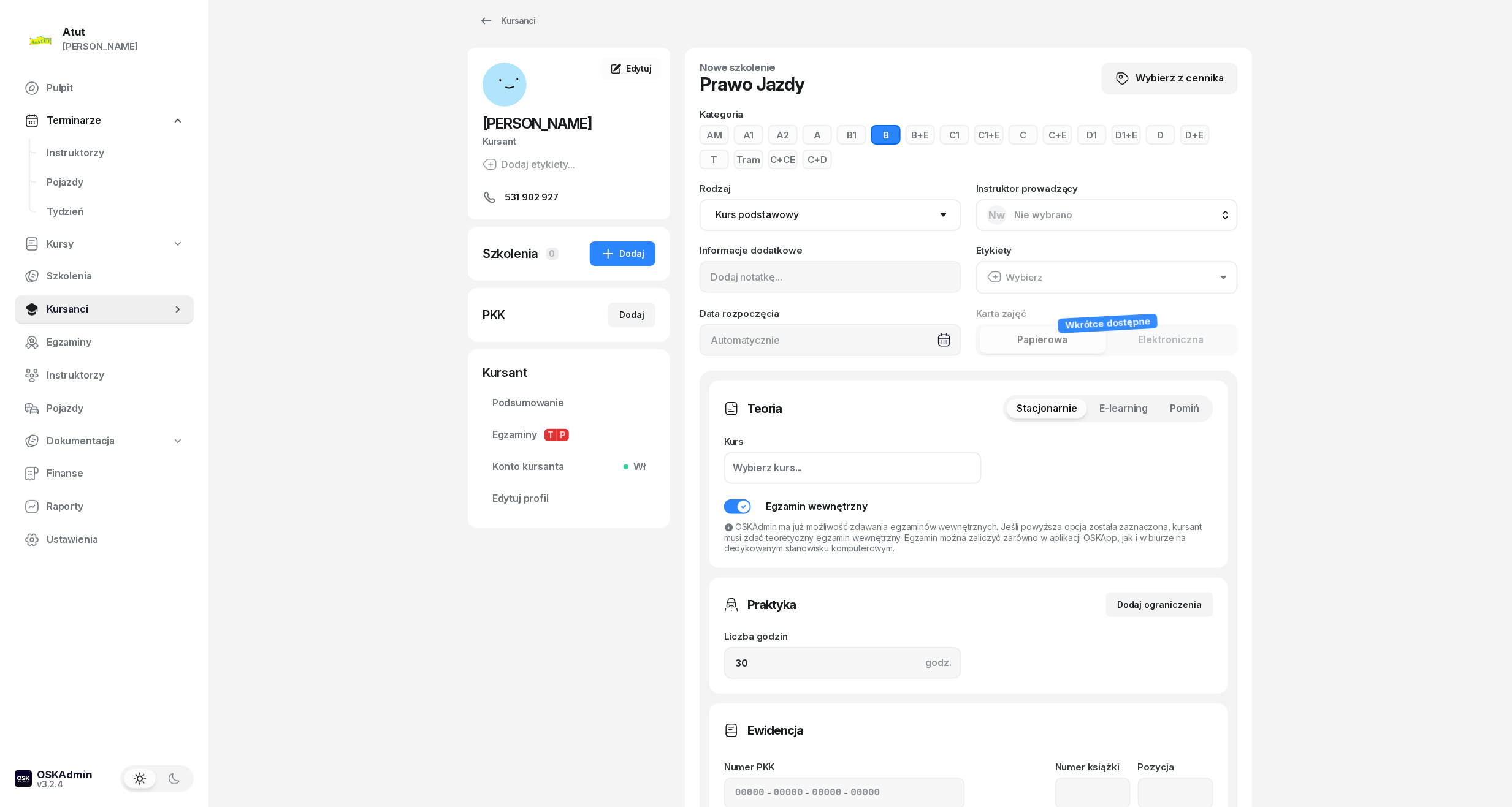
scroll to position [408, 0]
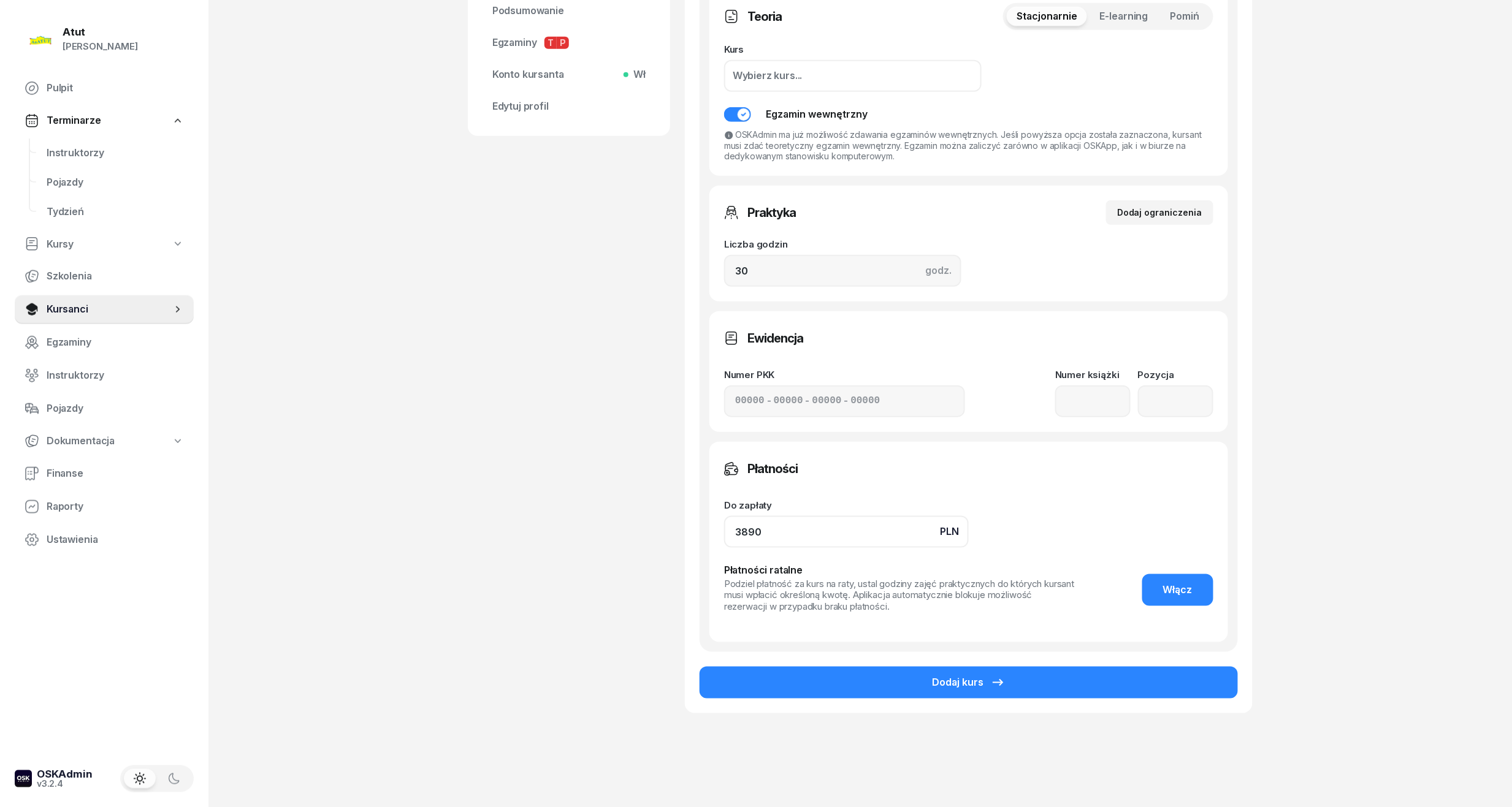
drag, startPoint x: 800, startPoint y: 543, endPoint x: 276, endPoint y: 552, distance: 524.1
click at [276, 552] on div "Atut [PERSON_NAME] Pulpit Terminarze Instruktorzy Pojazdy Tydzień Kursy Szkolen…" at bounding box center [756, 209] width 1512 height 1234
type input "3590"
click at [1030, 687] on button "Dodaj kurs" at bounding box center [969, 683] width 539 height 32
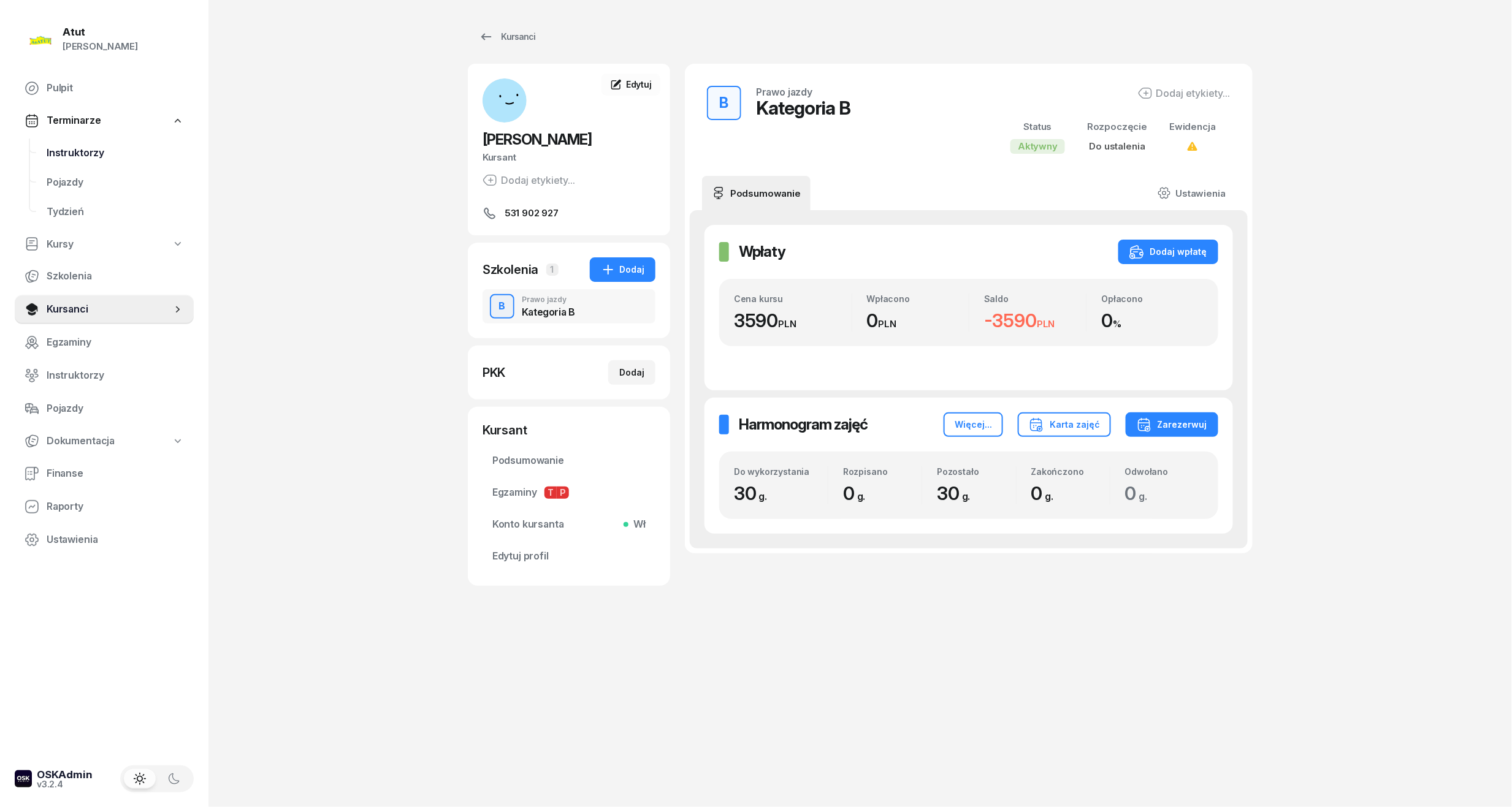
click at [81, 148] on span "Instruktorzy" at bounding box center [116, 154] width 137 height 16
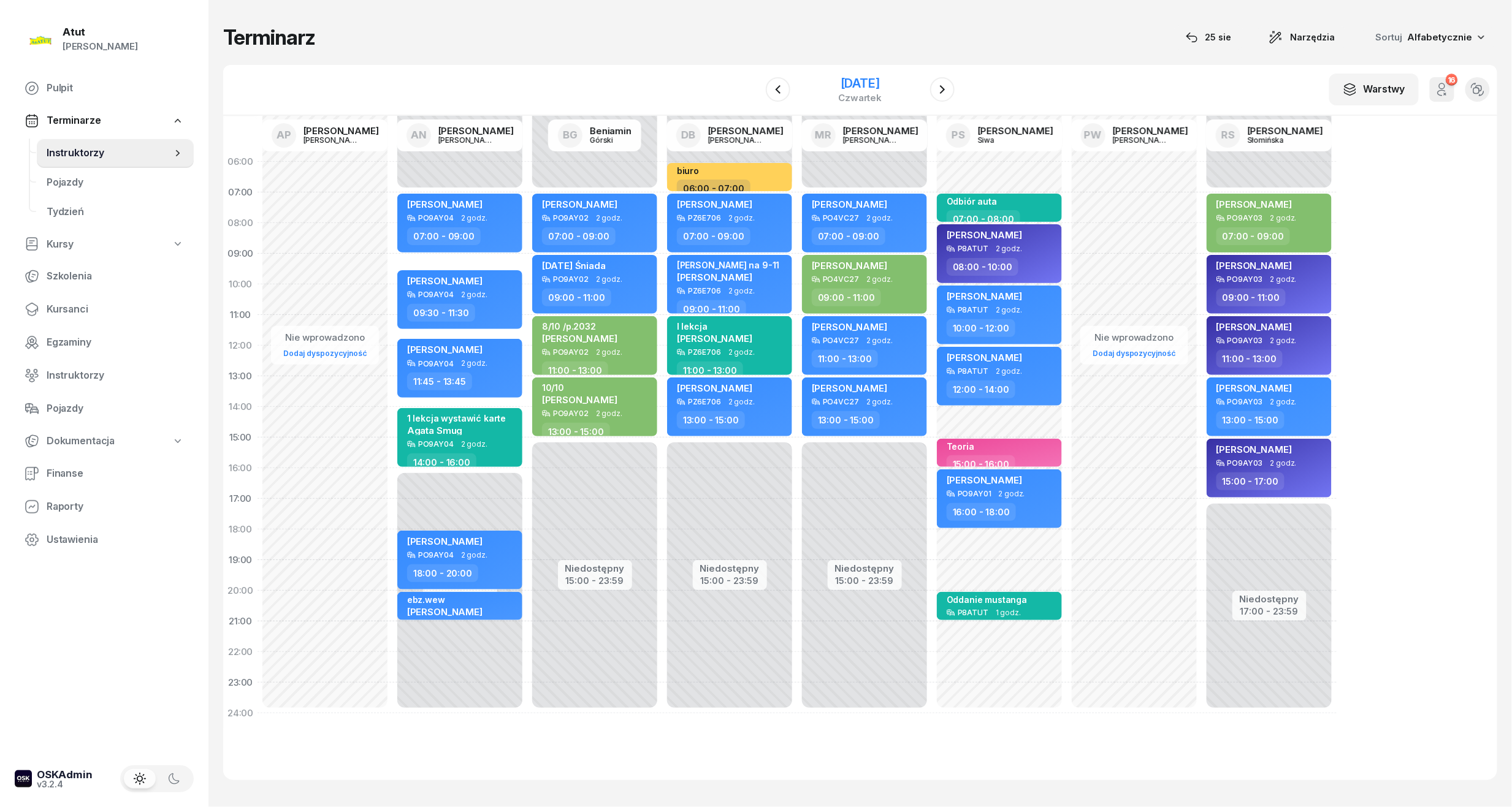
click at [882, 79] on div "[DATE]" at bounding box center [860, 84] width 44 height 12
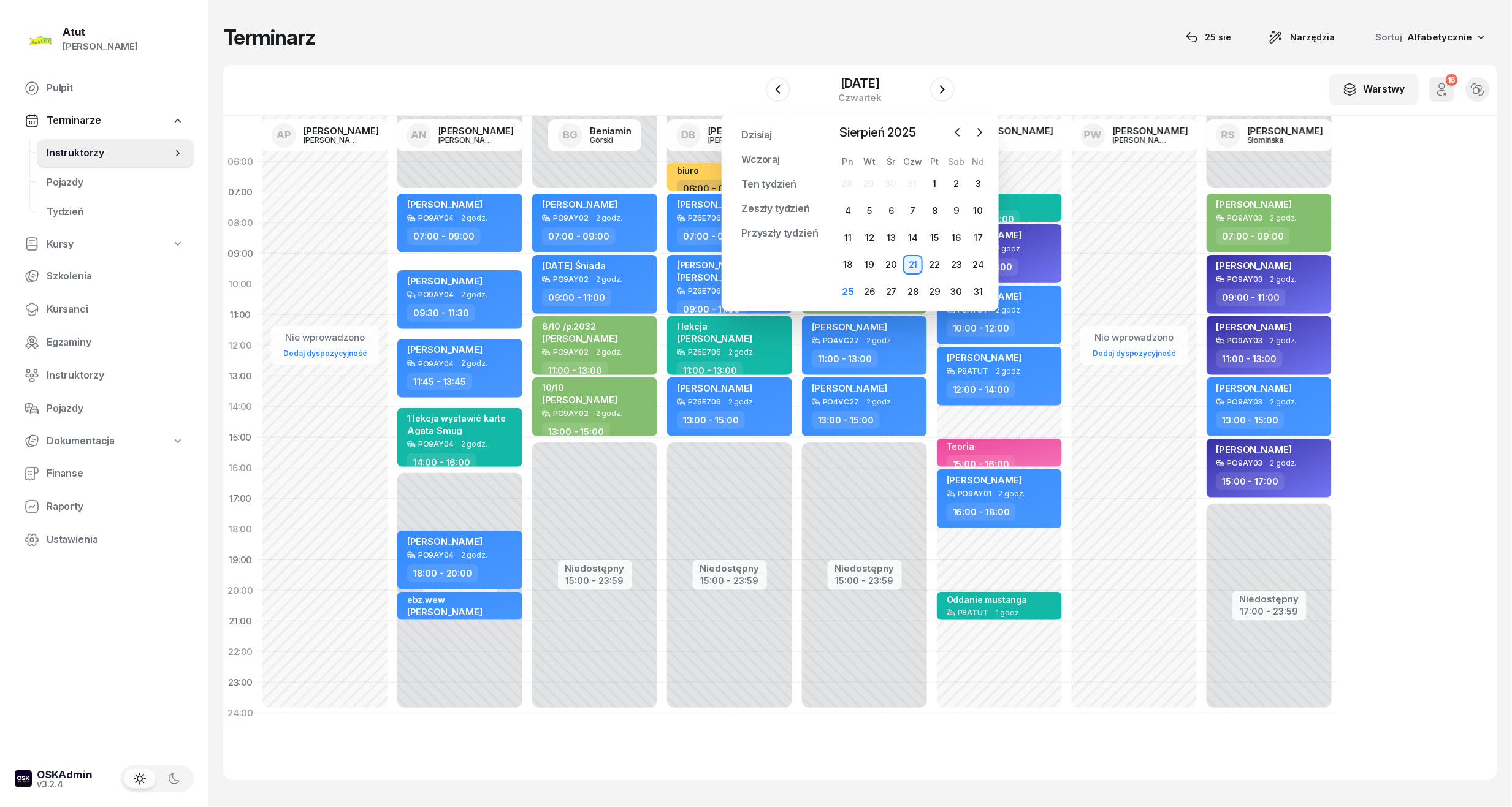
drag, startPoint x: 982, startPoint y: 138, endPoint x: 925, endPoint y: 172, distance: 66.4
click at [982, 145] on div "[DATE] [DATE] lut mar kwi maj cze lip sie wrz paź lis gru Pn Wt Śr Czw Pt Sob N…" at bounding box center [912, 212] width 152 height 179
click at [971, 131] on button "button" at bounding box center [979, 132] width 18 height 18
click at [850, 285] on div "29" at bounding box center [847, 291] width 19 height 19
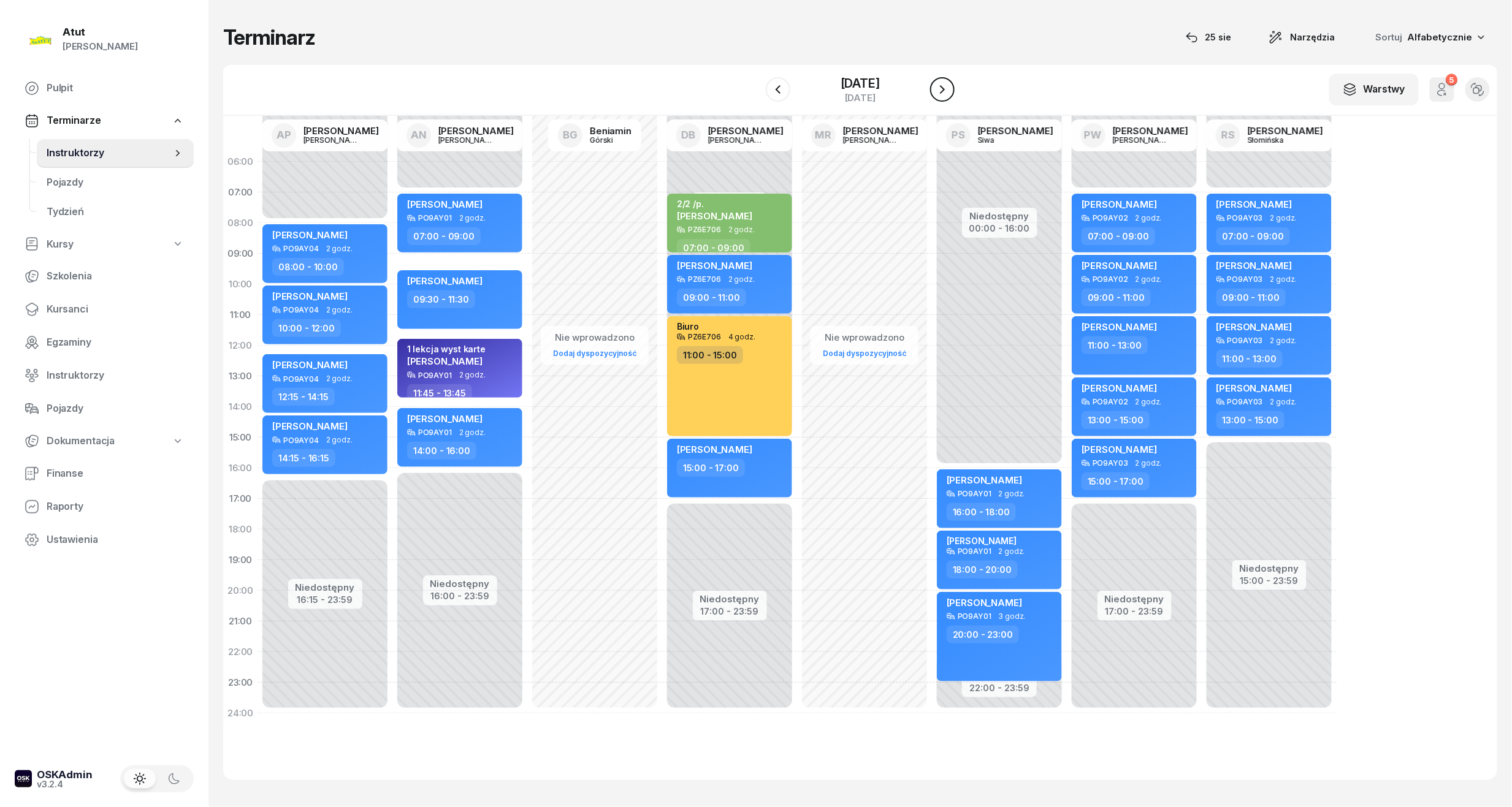
click at [945, 84] on icon "button" at bounding box center [942, 89] width 15 height 15
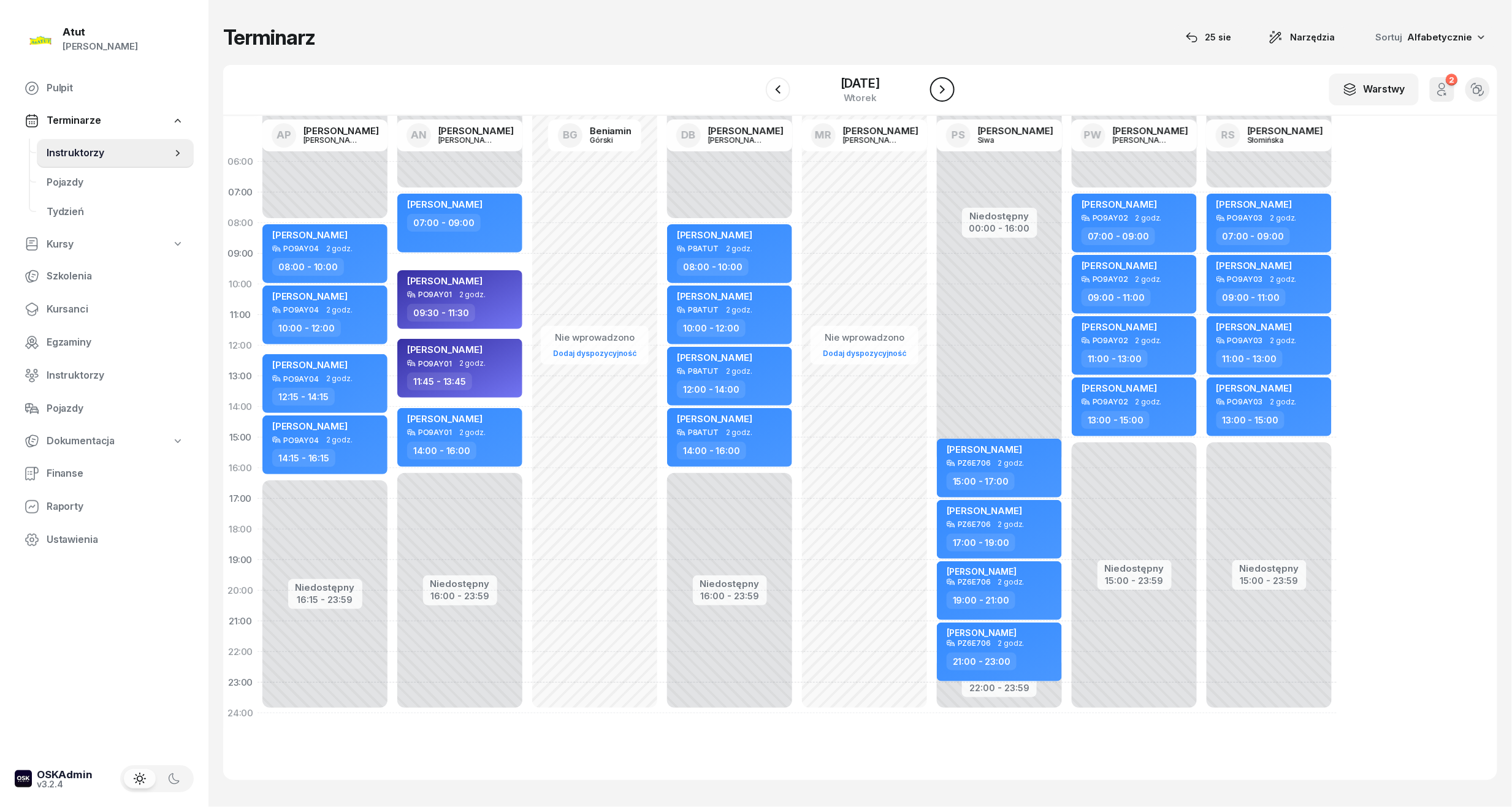
click at [944, 89] on icon "button" at bounding box center [942, 89] width 15 height 15
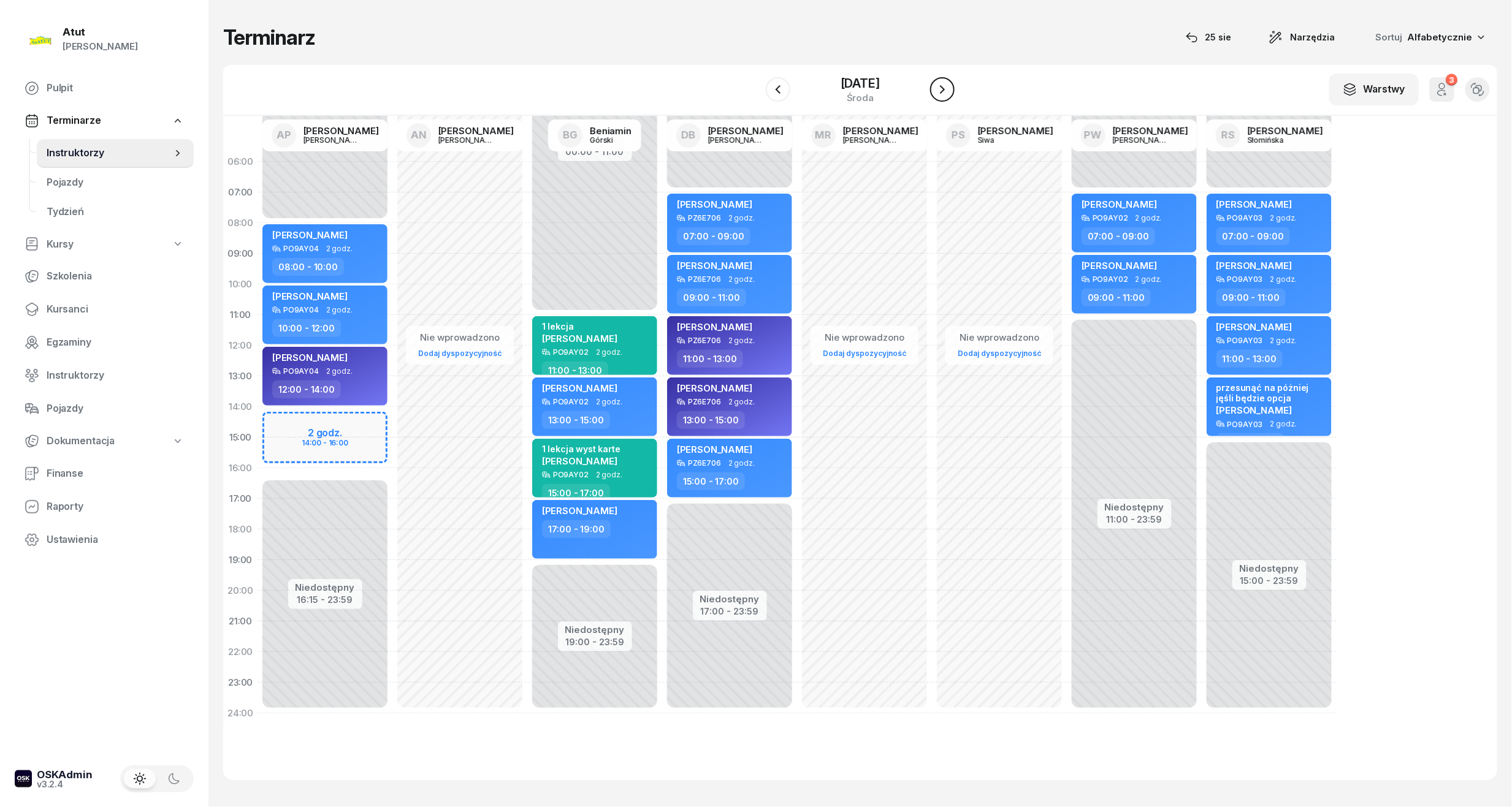
click at [944, 89] on icon "button" at bounding box center [942, 89] width 15 height 15
click at [944, 89] on button "button" at bounding box center [942, 89] width 24 height 24
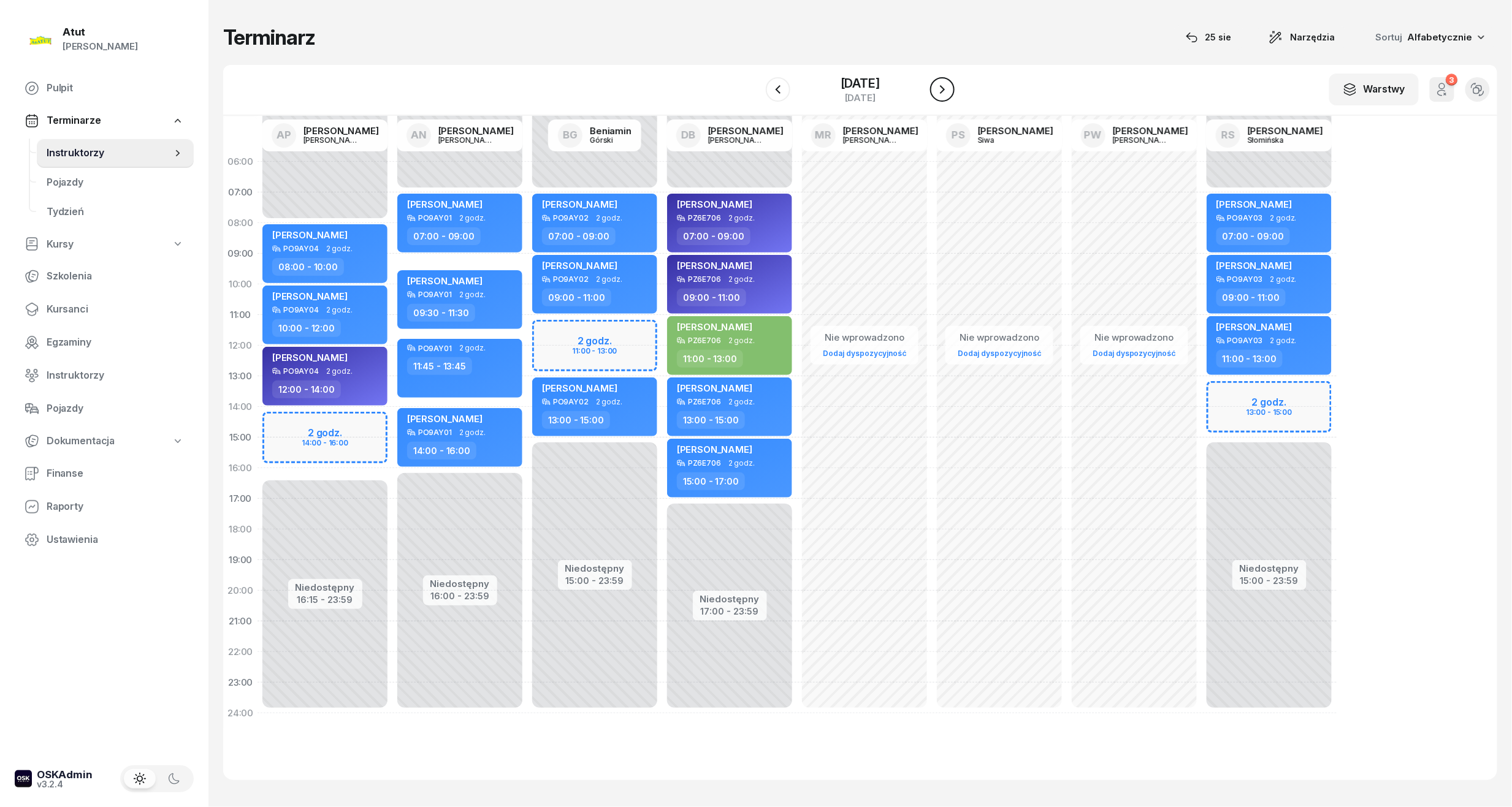
click at [944, 89] on button "button" at bounding box center [942, 89] width 24 height 24
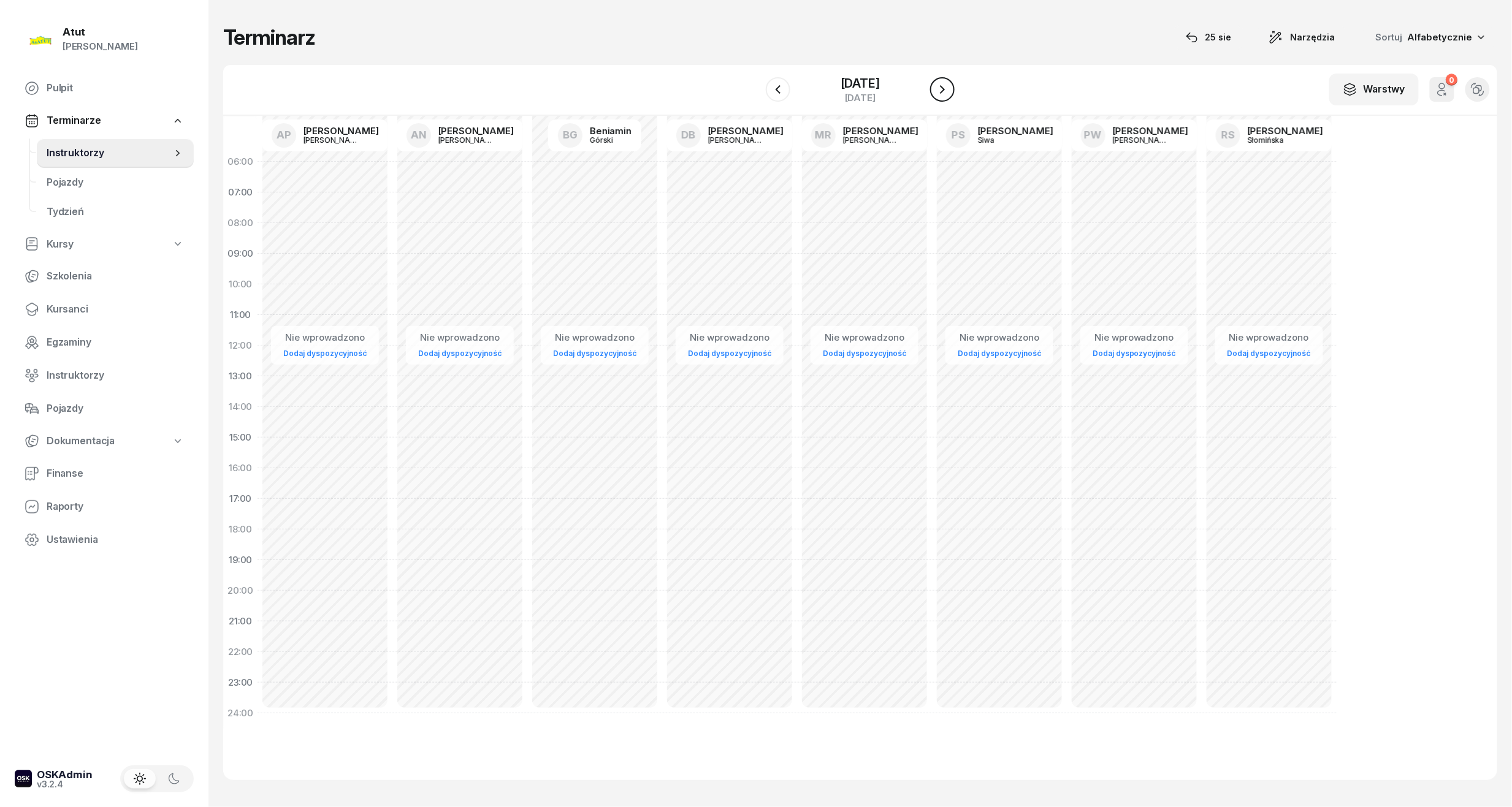
click at [944, 89] on button "button" at bounding box center [942, 89] width 24 height 24
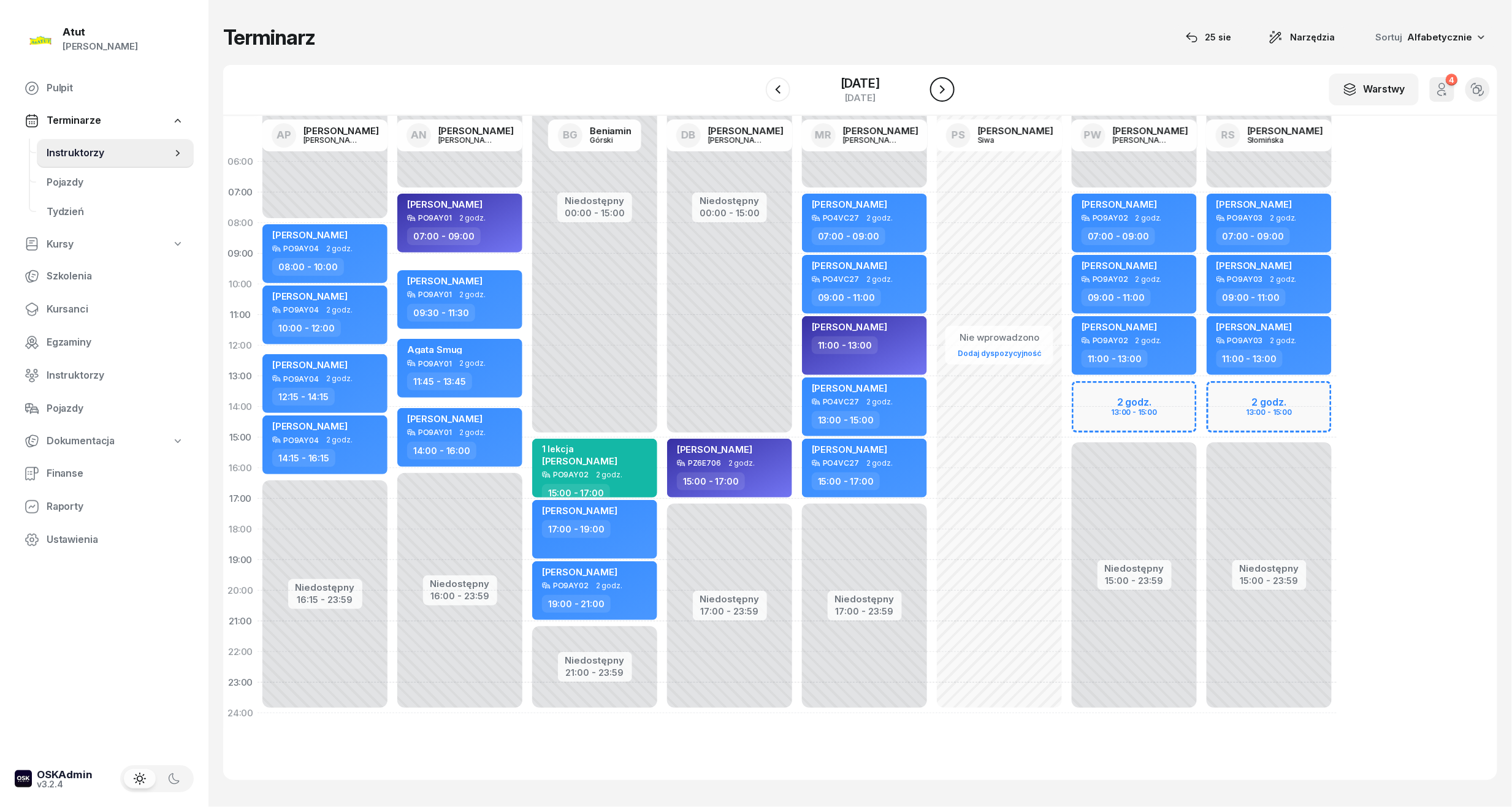
click at [950, 96] on icon "button" at bounding box center [942, 89] width 15 height 15
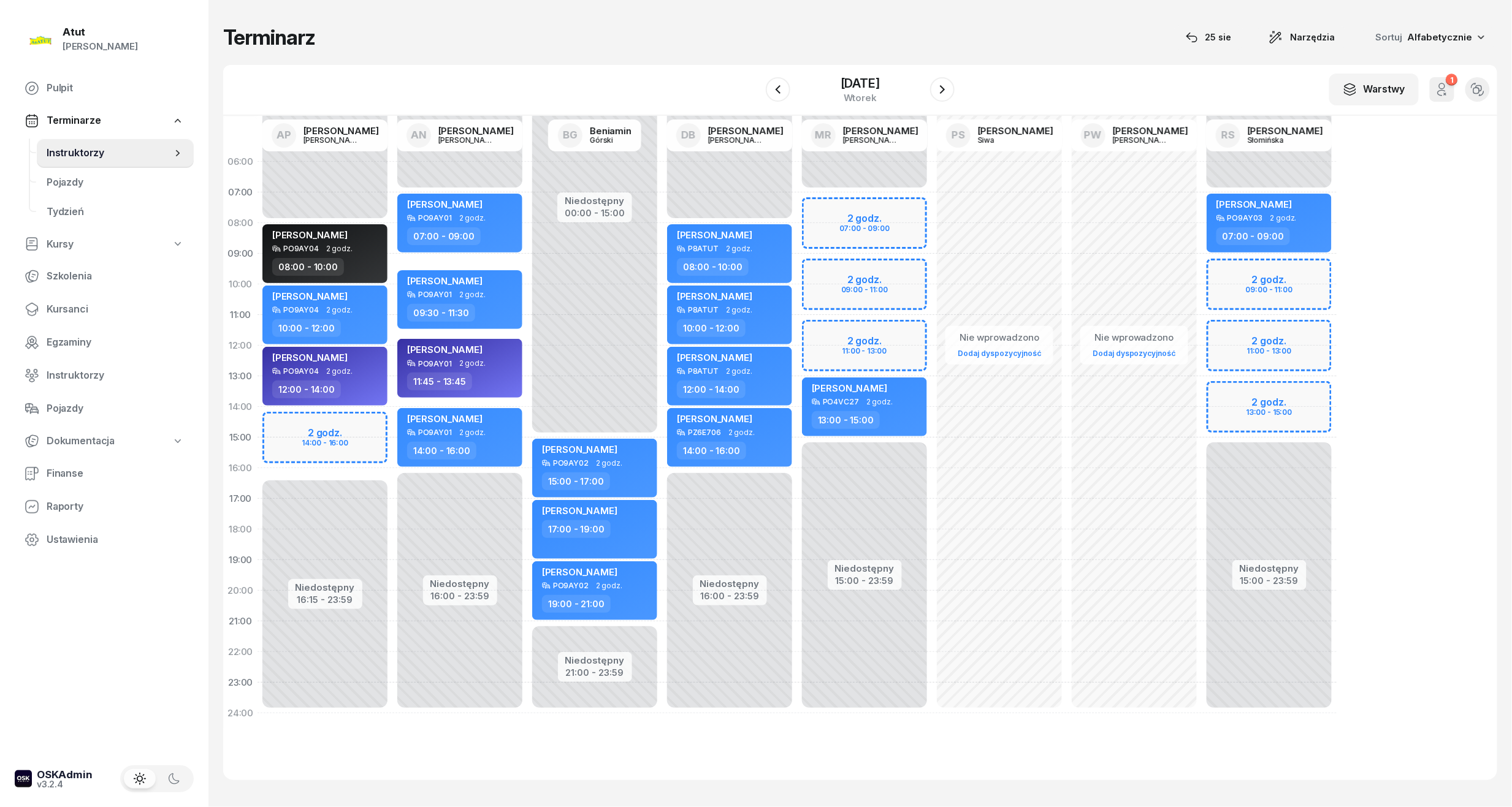
click at [937, 89] on div "[DATE]" at bounding box center [860, 90] width 189 height 35
click at [955, 102] on div "[DATE]" at bounding box center [860, 90] width 189 height 35
click at [950, 94] on icon "button" at bounding box center [942, 89] width 15 height 15
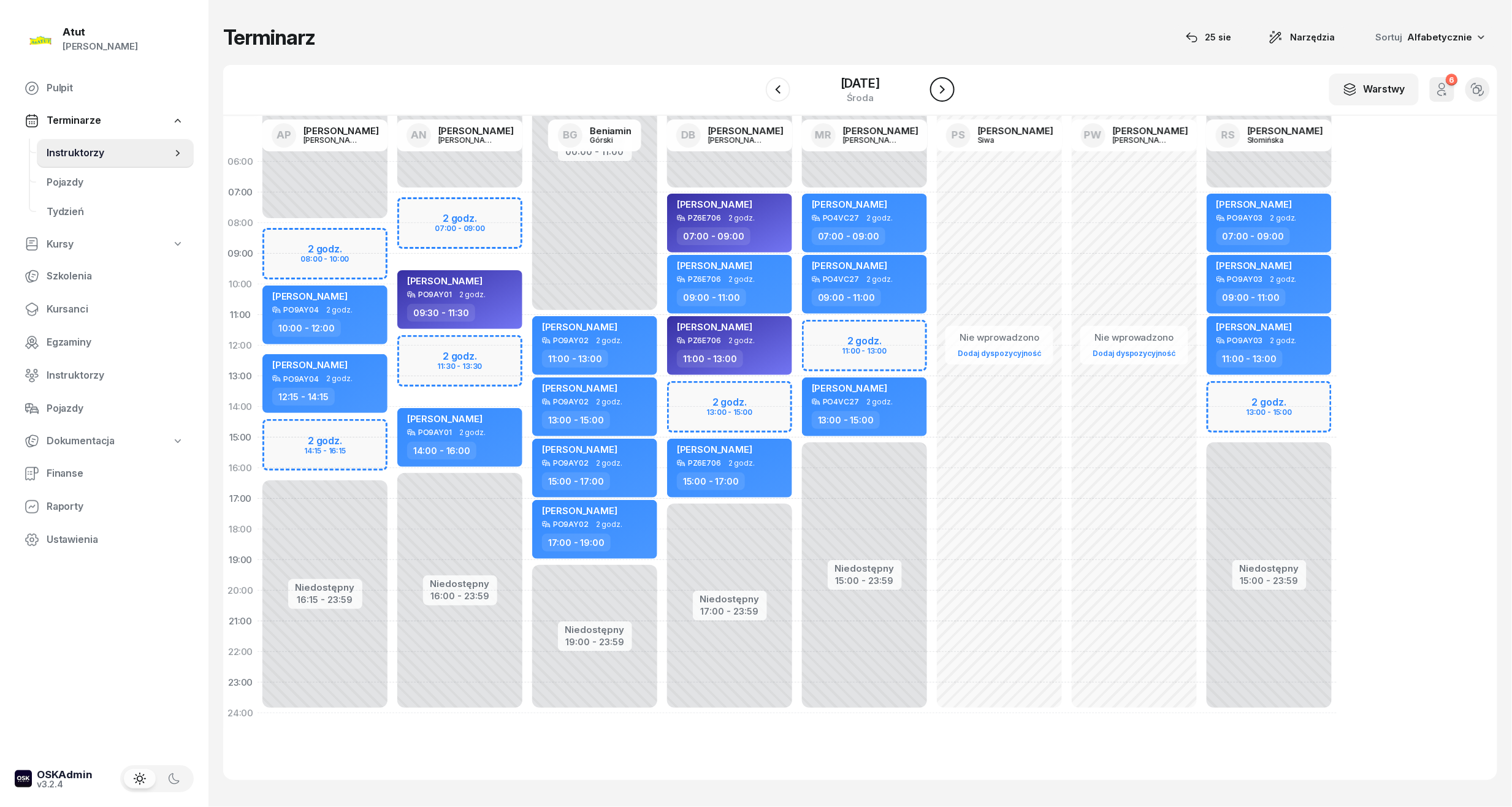
click at [950, 94] on icon "button" at bounding box center [942, 89] width 15 height 15
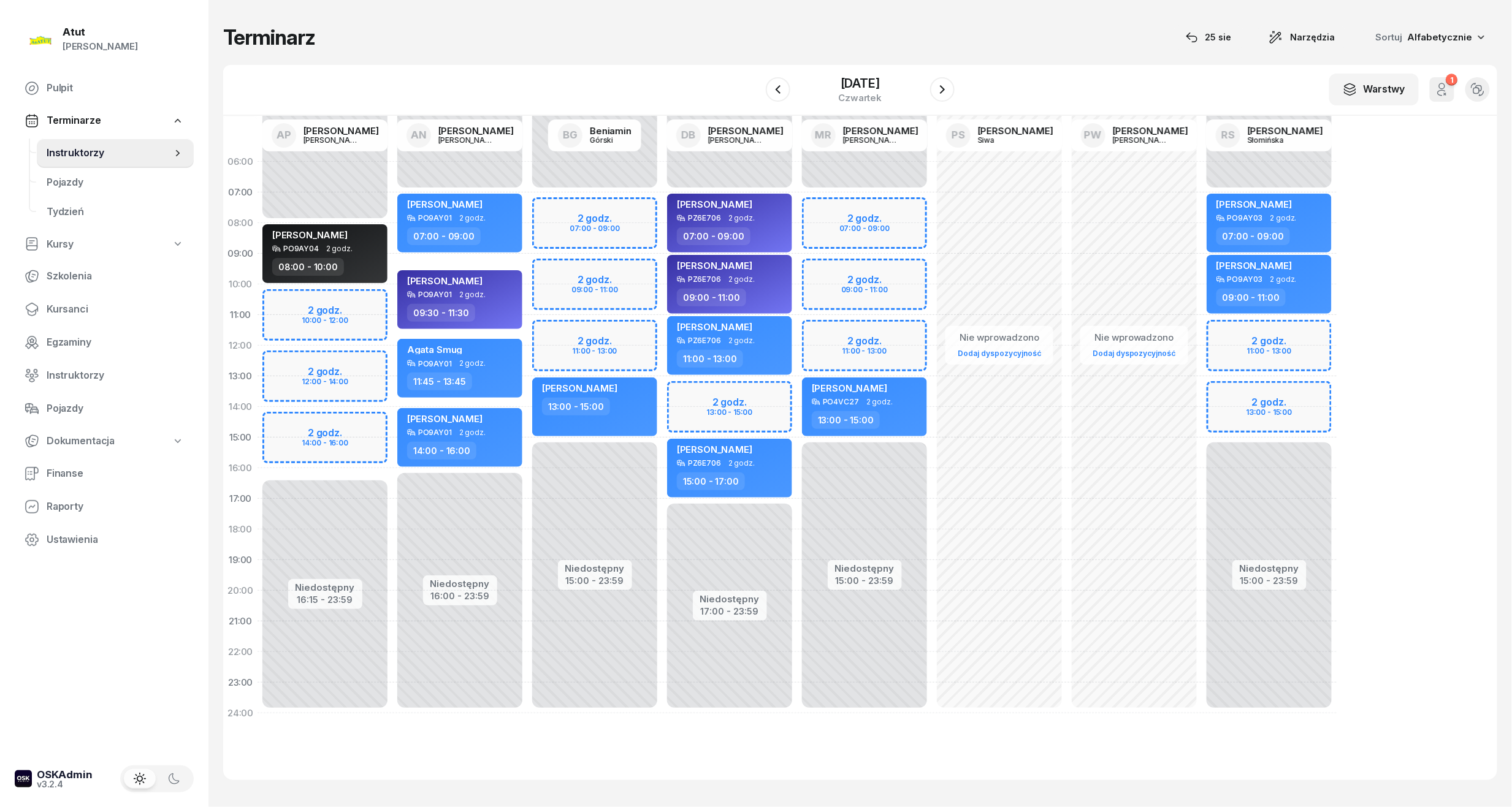
click at [937, 96] on div "[DATE]" at bounding box center [860, 90] width 189 height 35
click at [950, 87] on icon "button" at bounding box center [942, 89] width 15 height 15
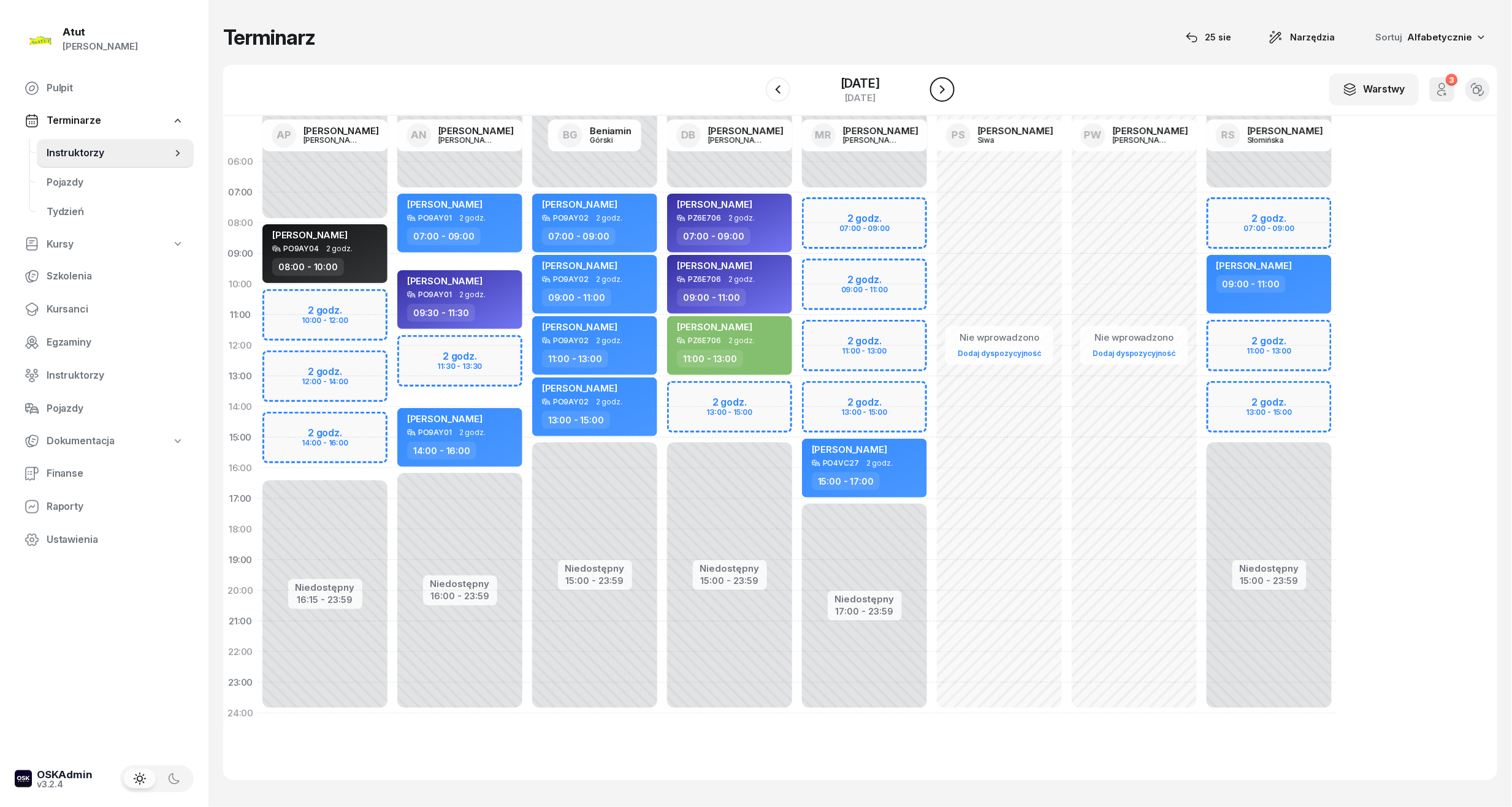
click at [947, 84] on icon "button" at bounding box center [942, 89] width 15 height 15
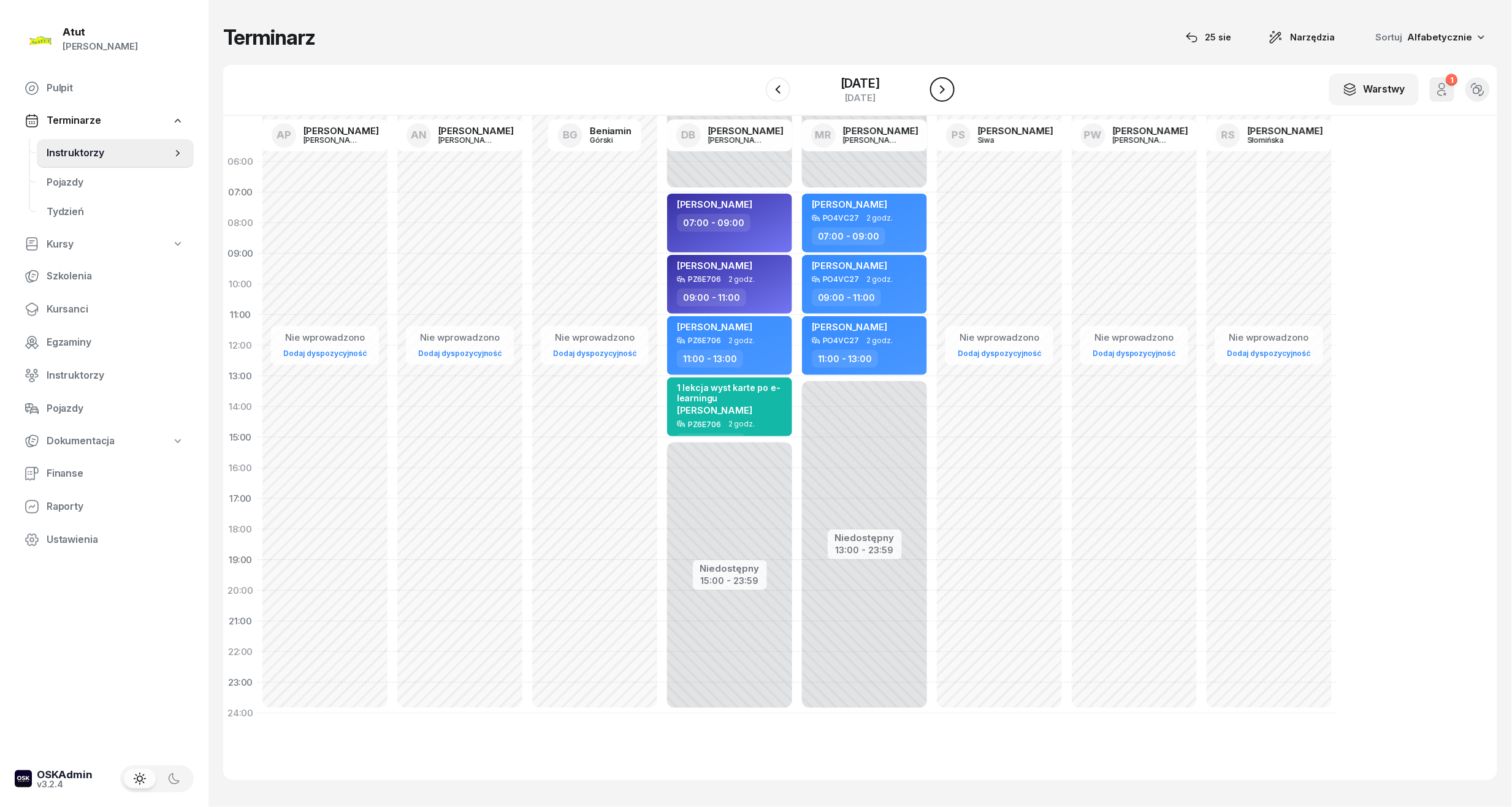
click at [949, 94] on icon "button" at bounding box center [942, 89] width 15 height 15
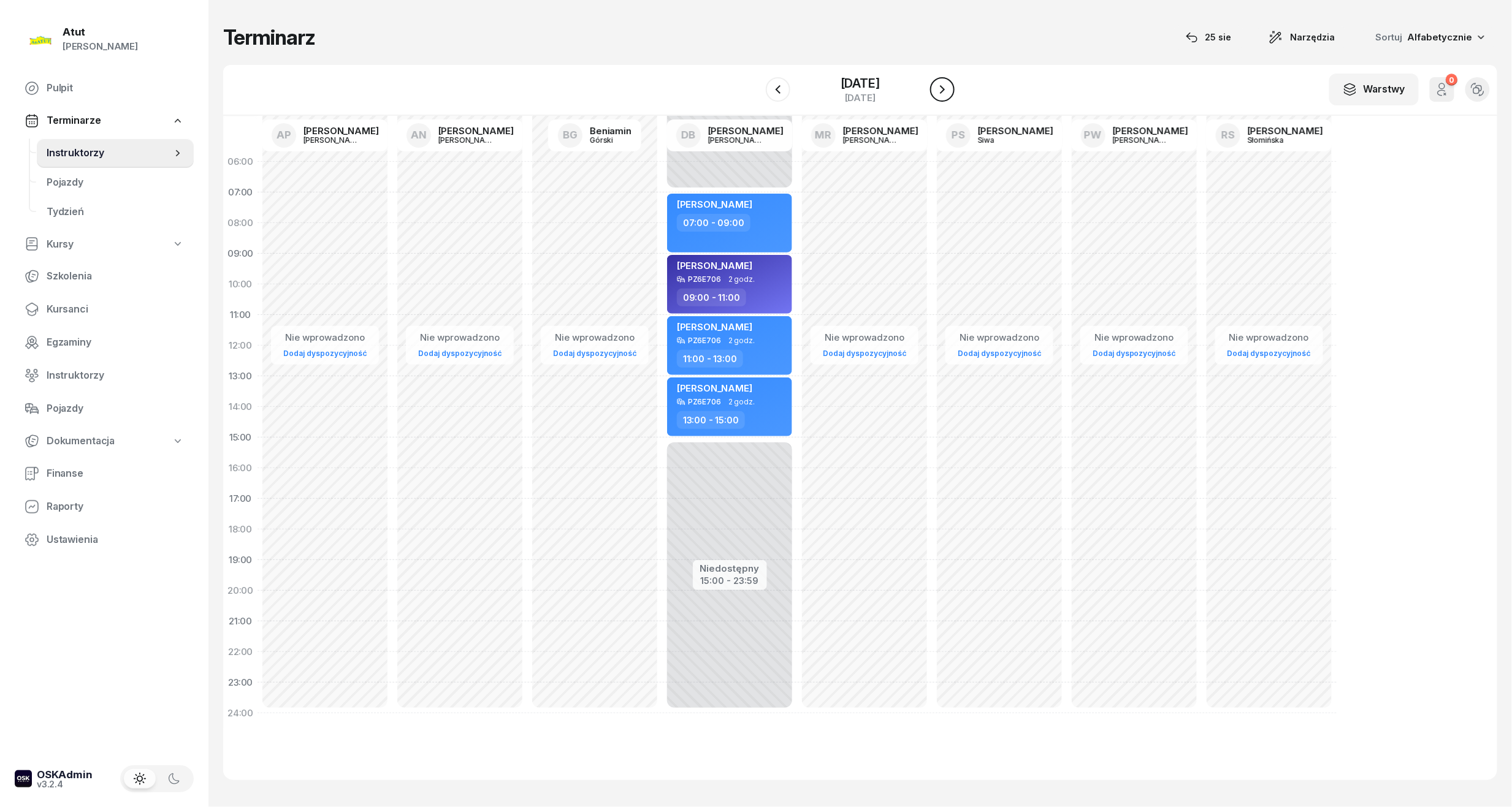
click at [949, 94] on icon "button" at bounding box center [942, 89] width 15 height 15
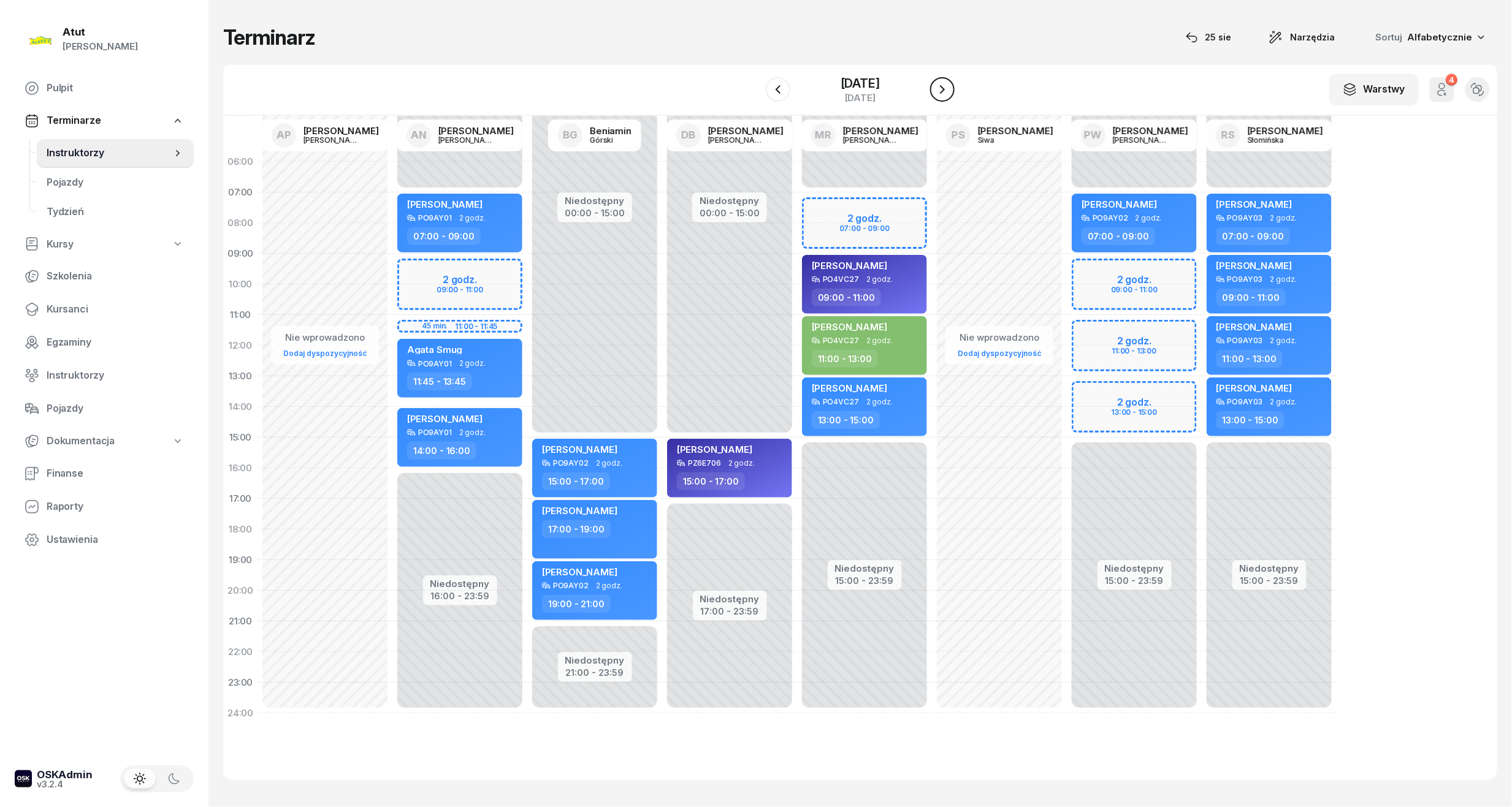
click at [949, 94] on icon "button" at bounding box center [942, 89] width 15 height 15
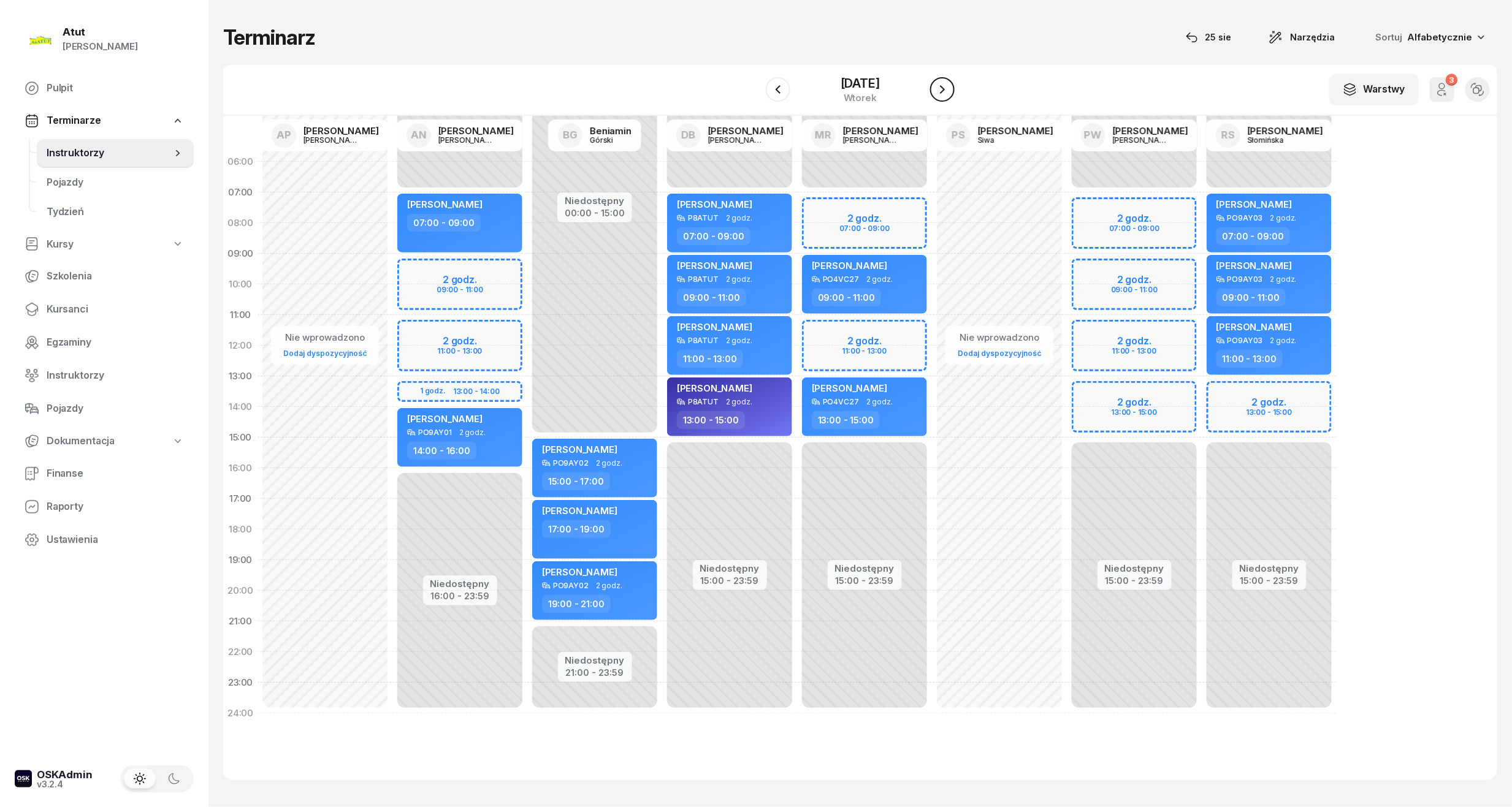
click at [949, 94] on icon "button" at bounding box center [942, 89] width 15 height 15
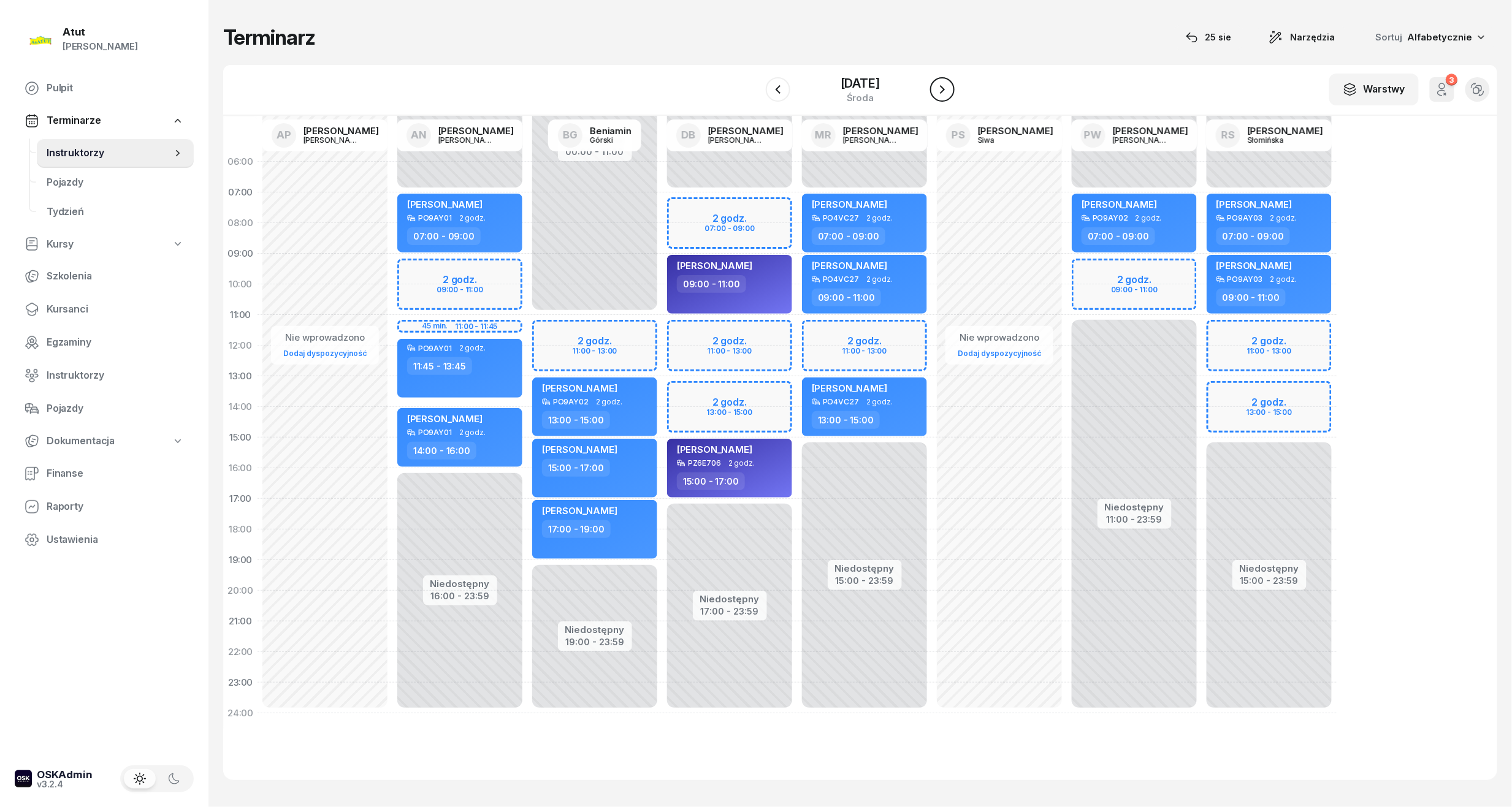
click at [949, 94] on icon "button" at bounding box center [942, 89] width 15 height 15
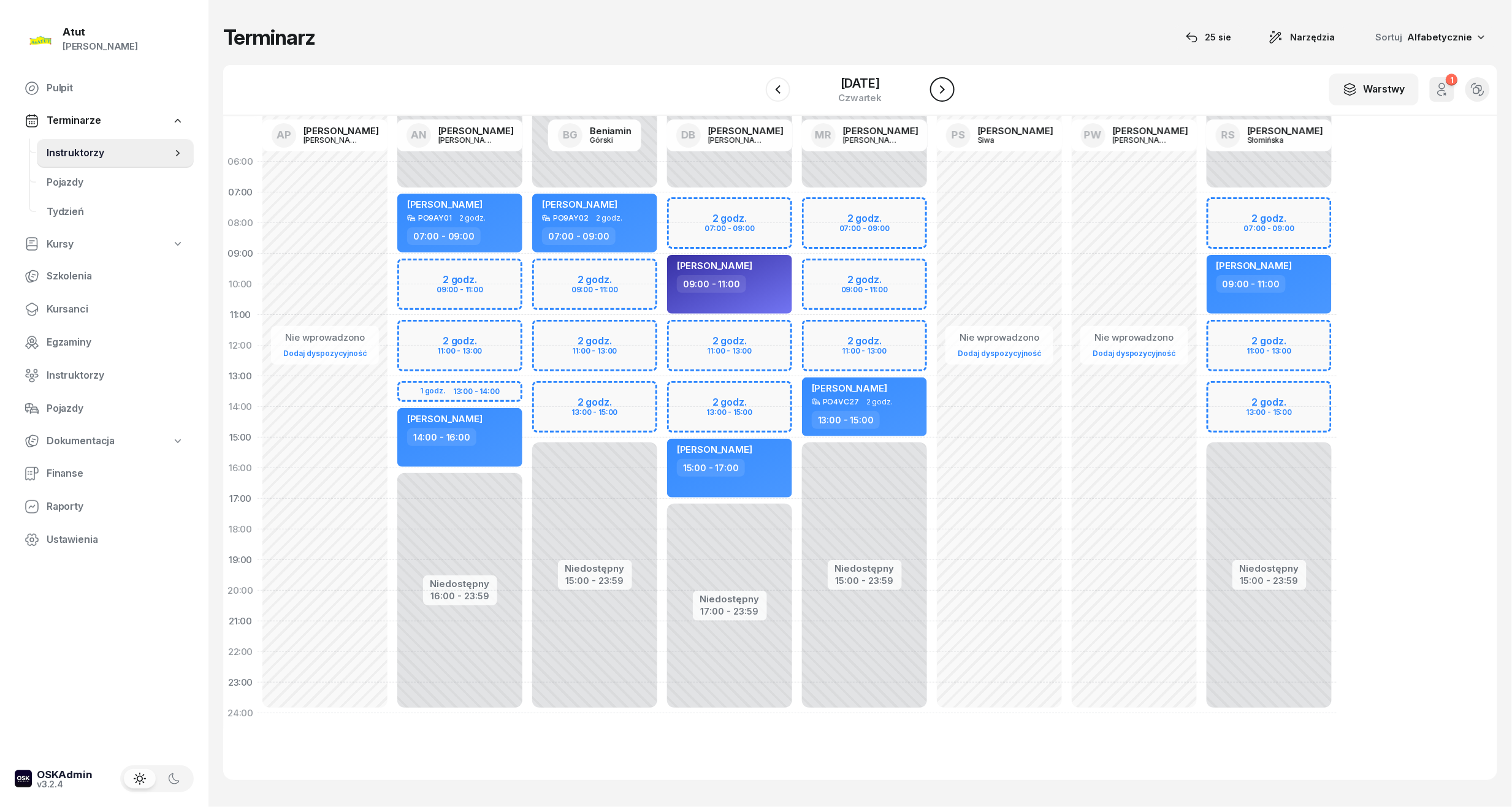
click at [949, 94] on icon "button" at bounding box center [942, 89] width 15 height 15
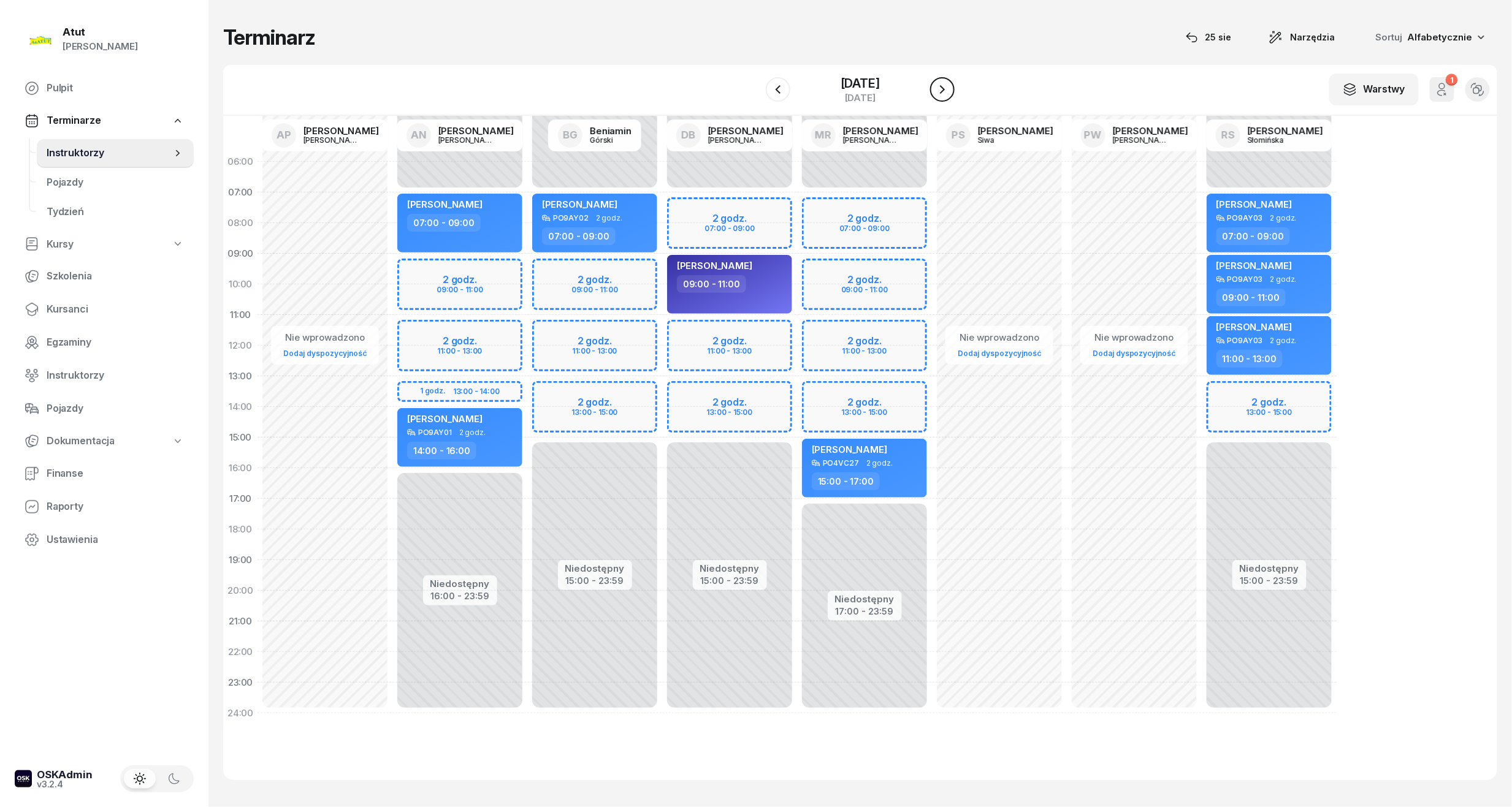
click at [949, 94] on icon "button" at bounding box center [942, 89] width 15 height 15
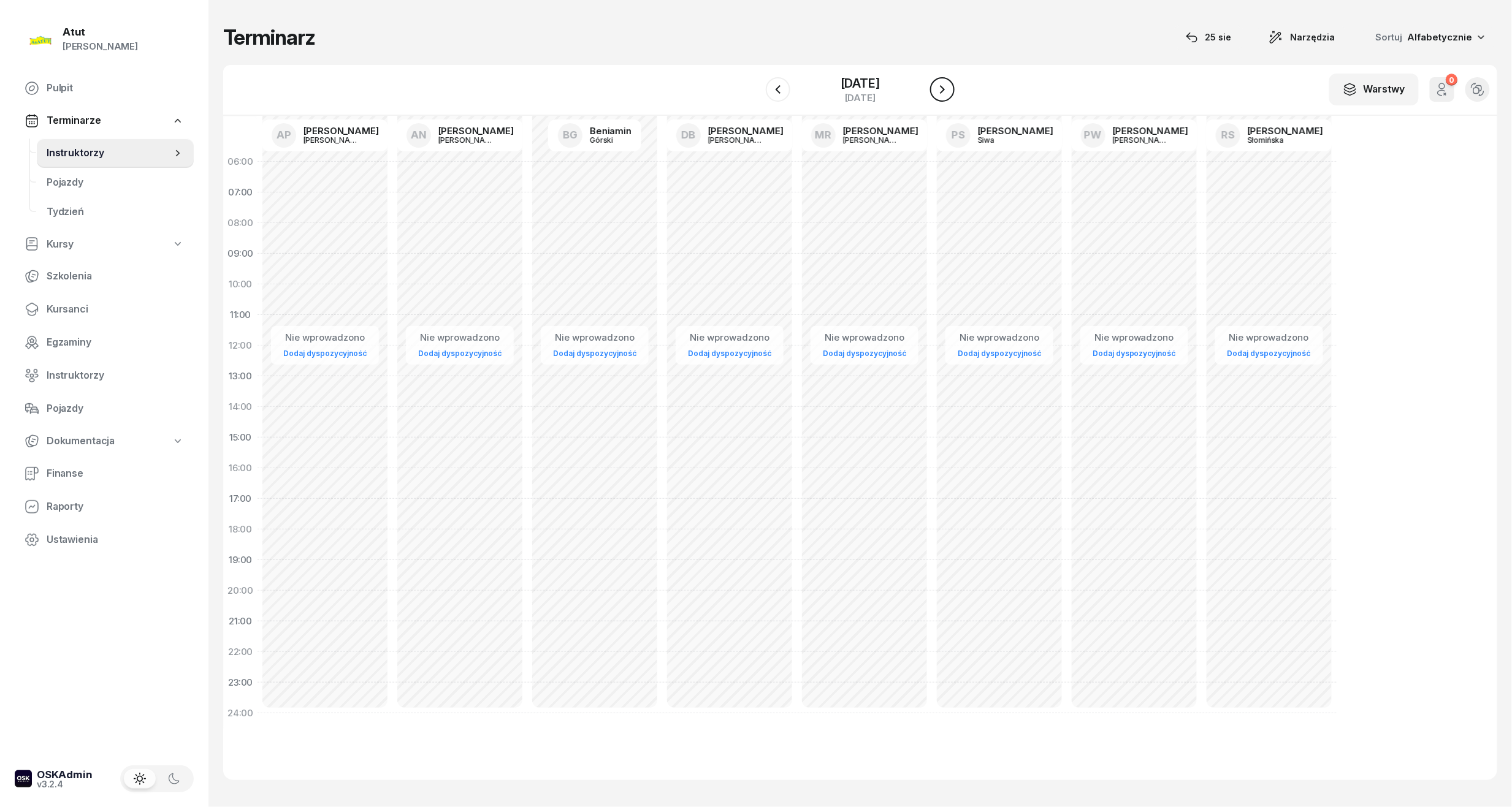
click at [949, 94] on icon "button" at bounding box center [942, 89] width 15 height 15
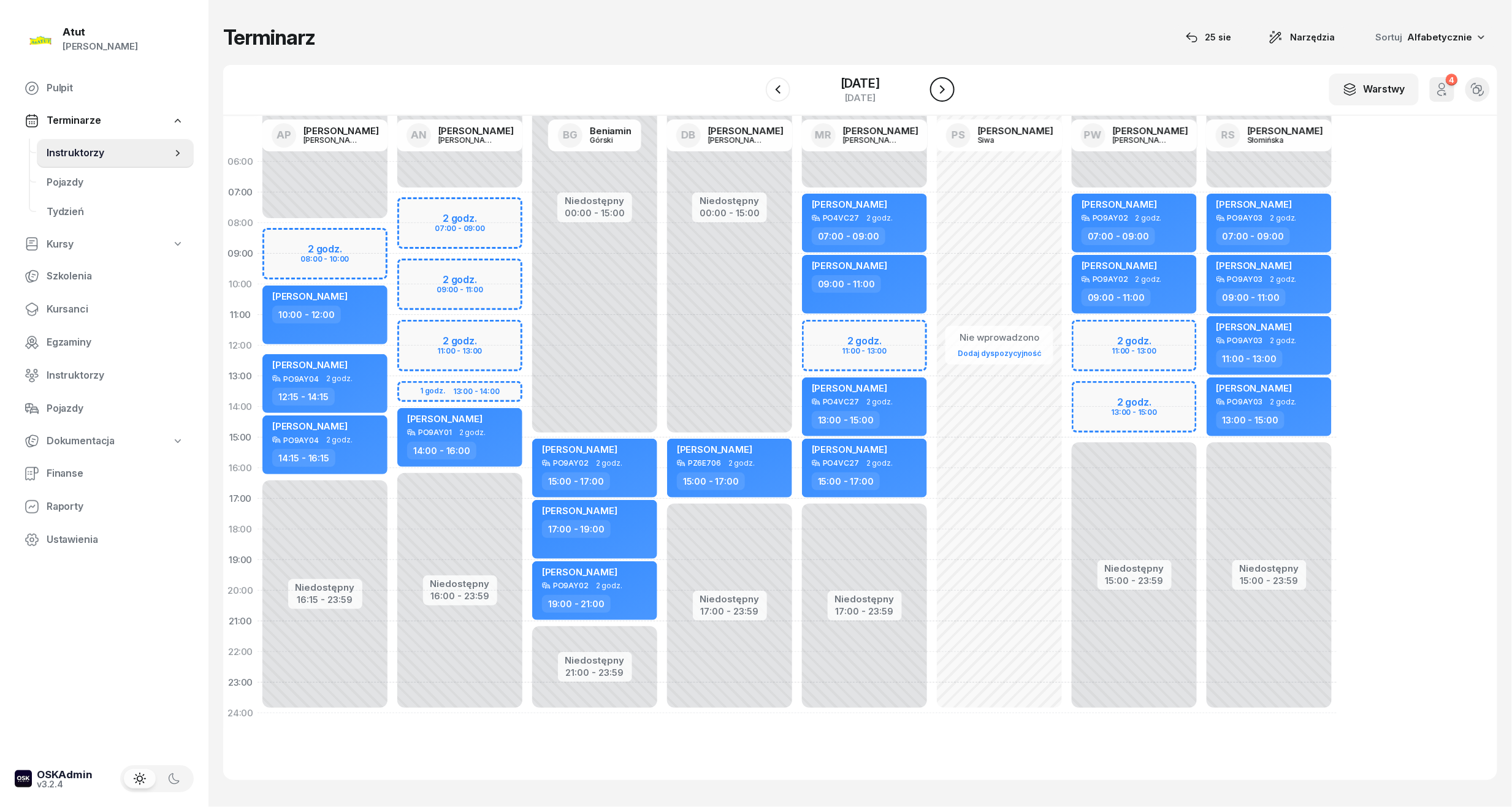
click at [949, 94] on icon "button" at bounding box center [942, 89] width 15 height 15
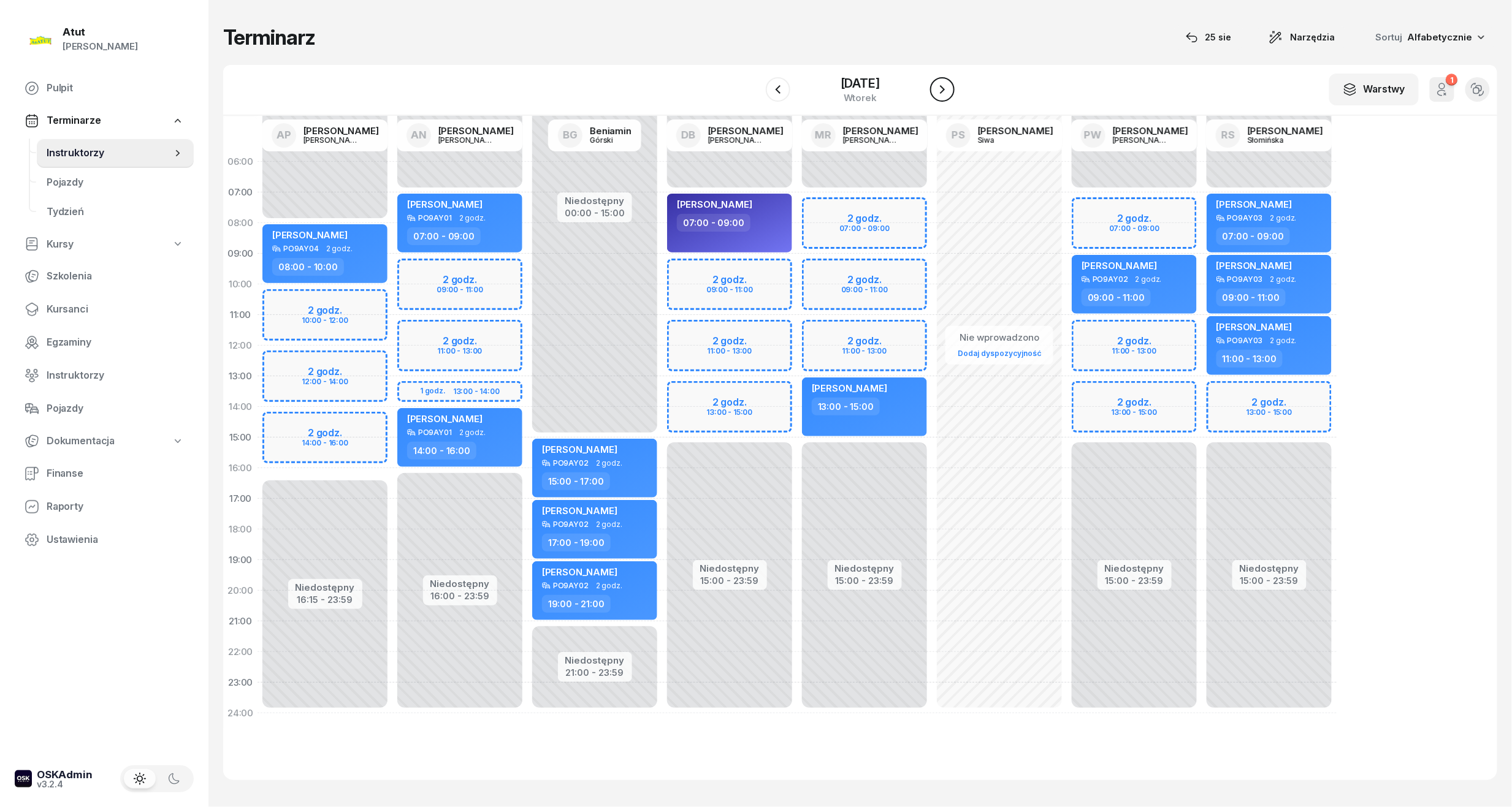
click at [949, 94] on icon "button" at bounding box center [942, 89] width 15 height 15
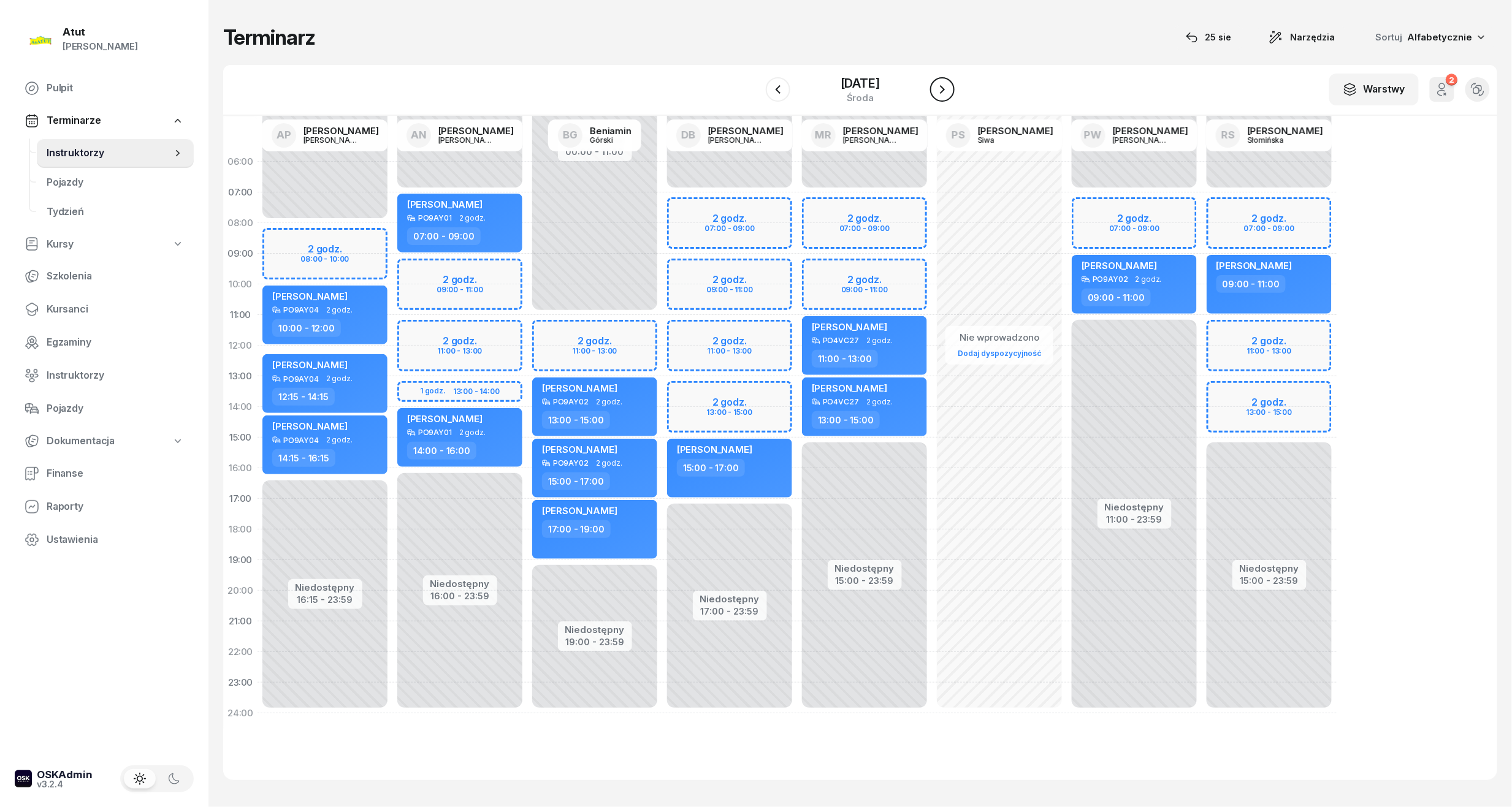
click at [949, 94] on icon "button" at bounding box center [942, 89] width 15 height 15
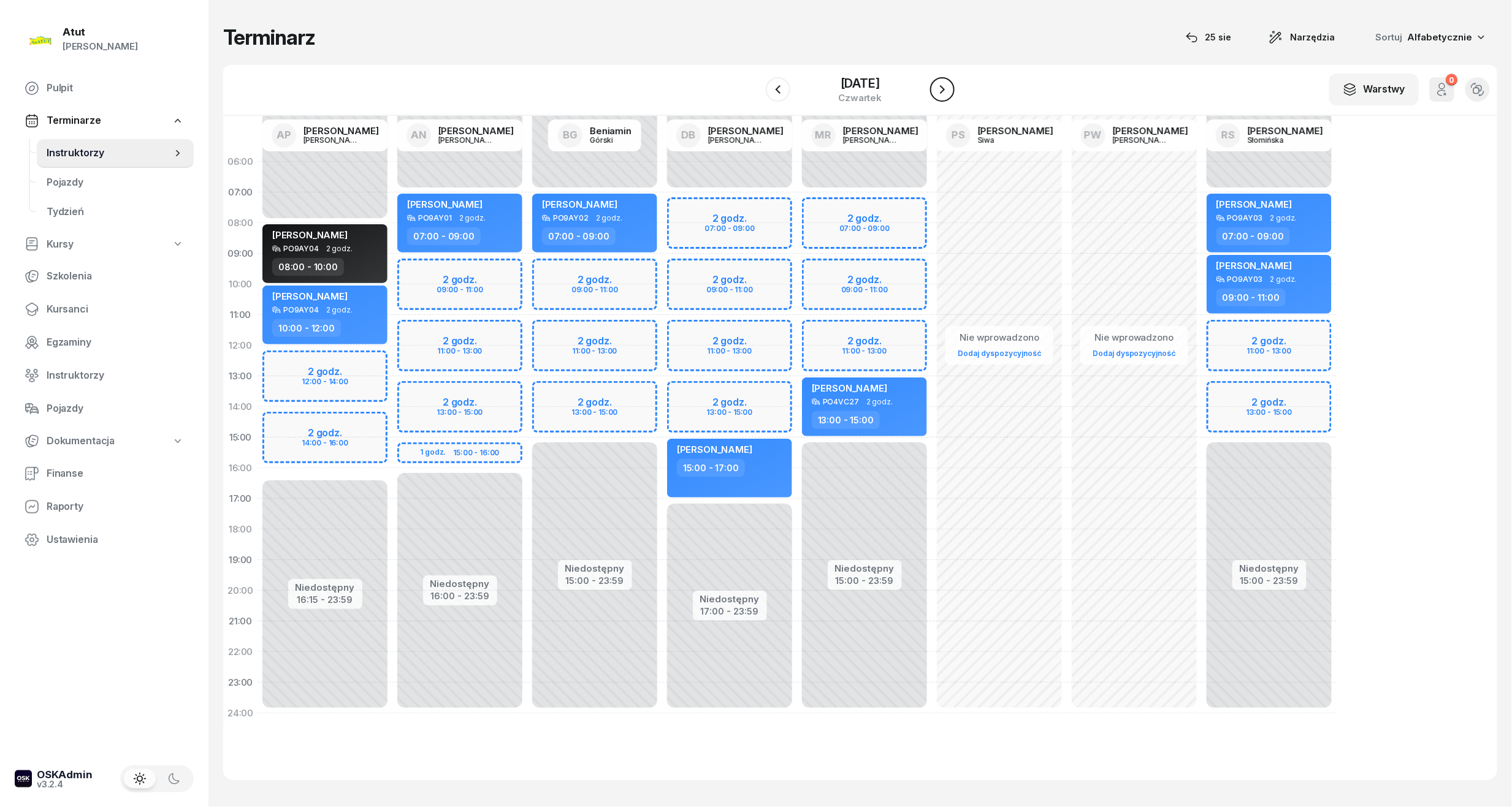
click at [949, 94] on icon "button" at bounding box center [942, 89] width 15 height 15
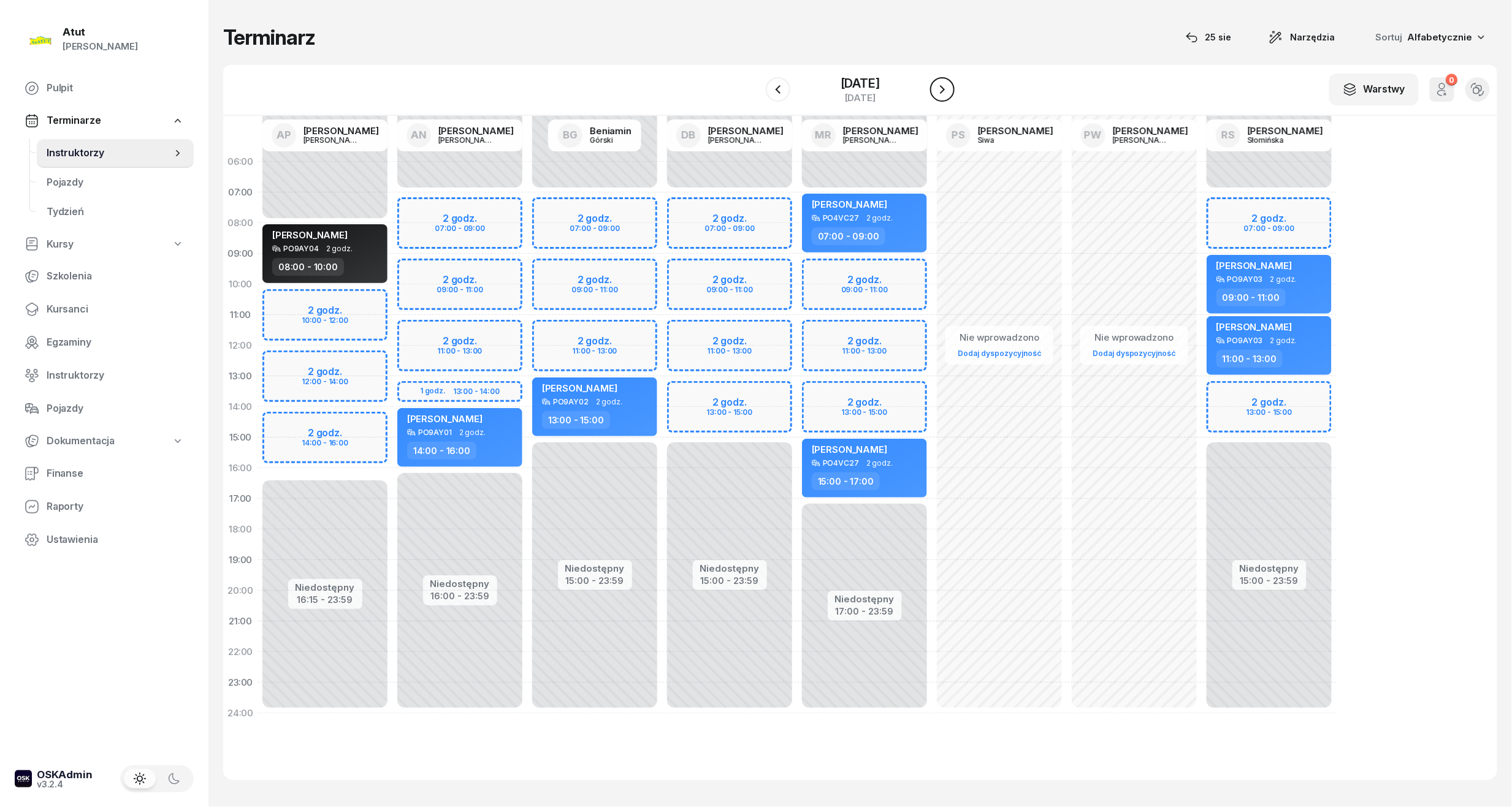
click at [949, 94] on icon "button" at bounding box center [942, 89] width 15 height 15
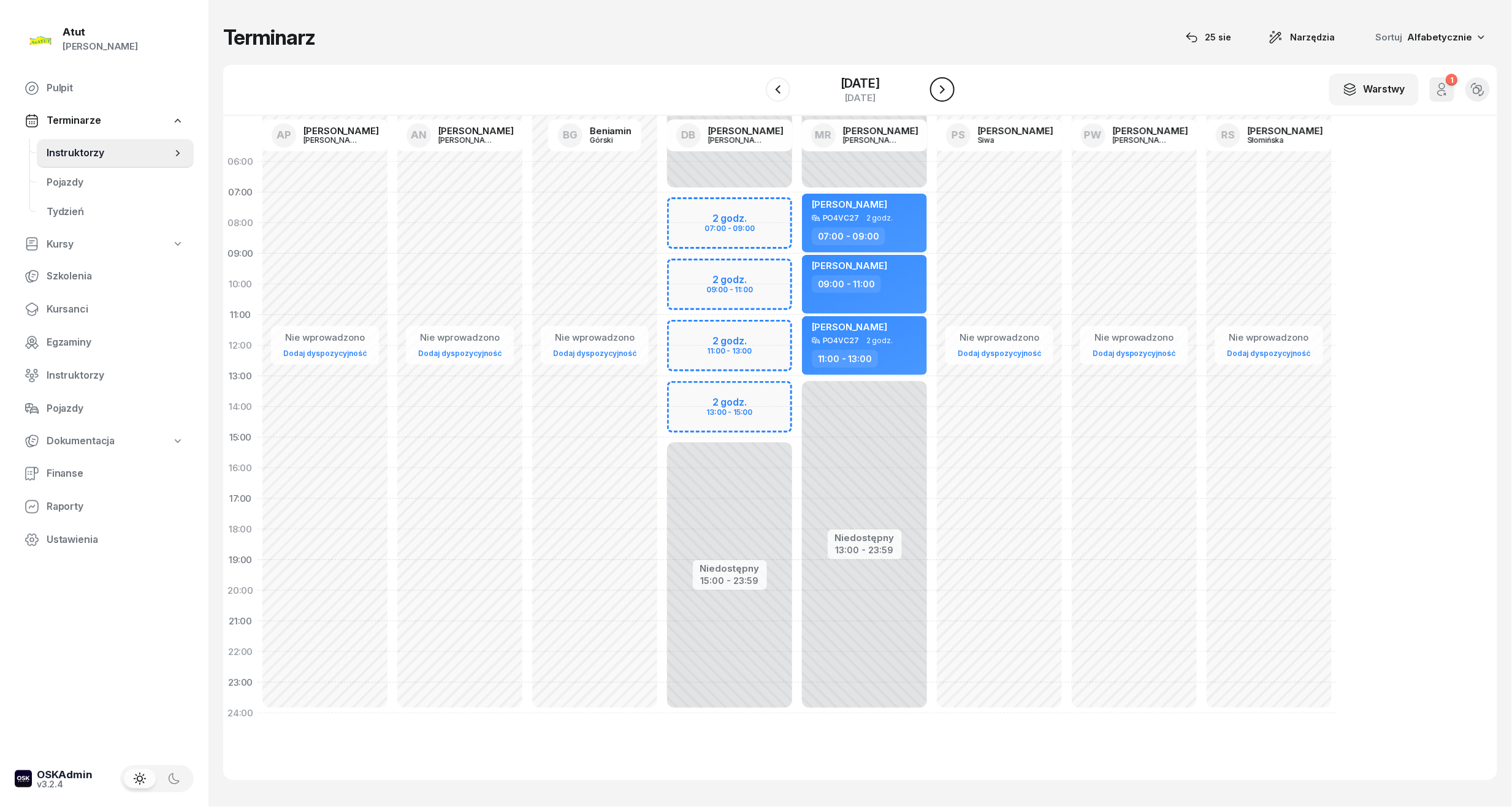
click at [949, 94] on icon "button" at bounding box center [942, 89] width 15 height 15
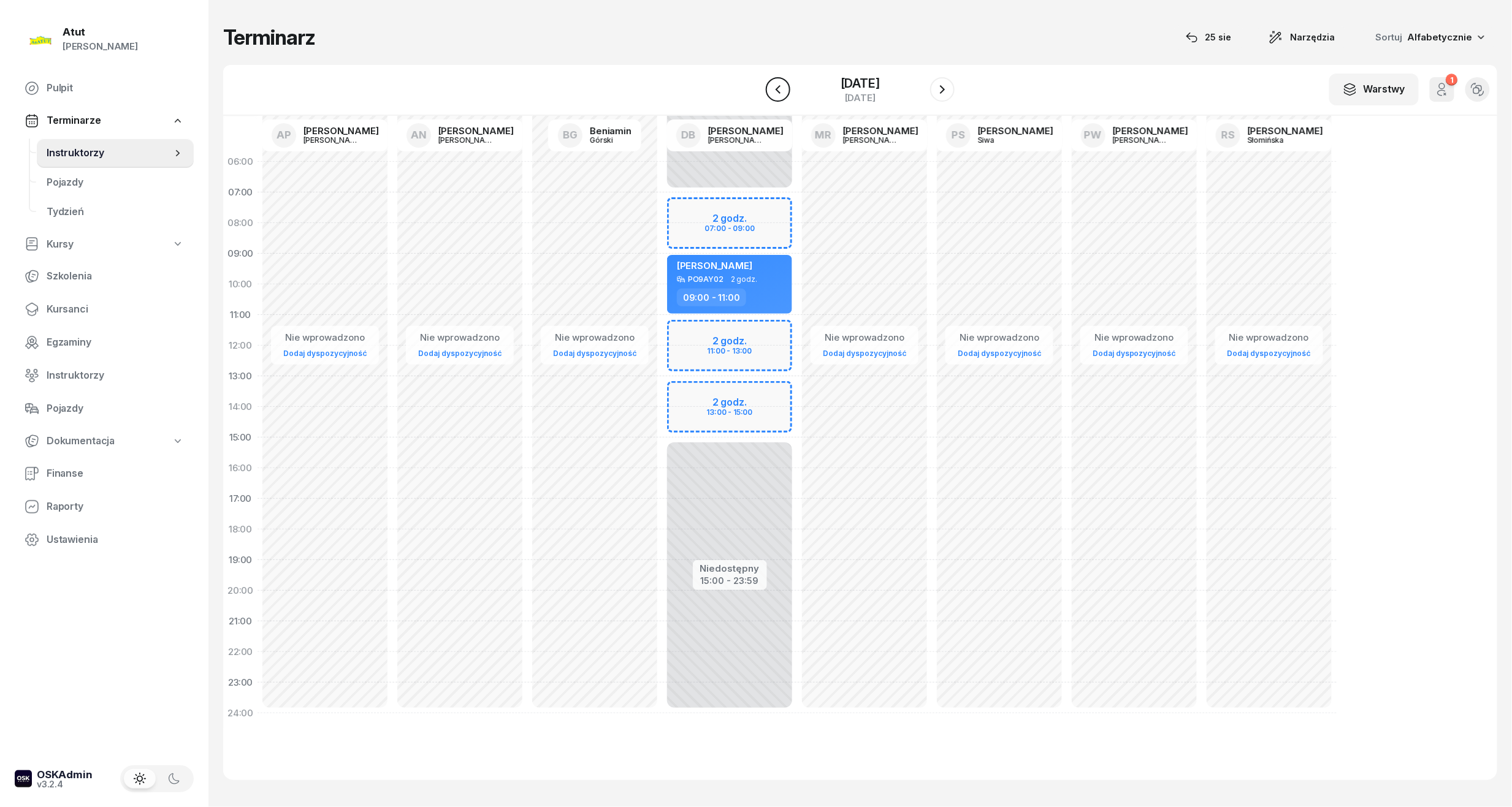
click at [770, 91] on icon "button" at bounding box center [778, 89] width 15 height 15
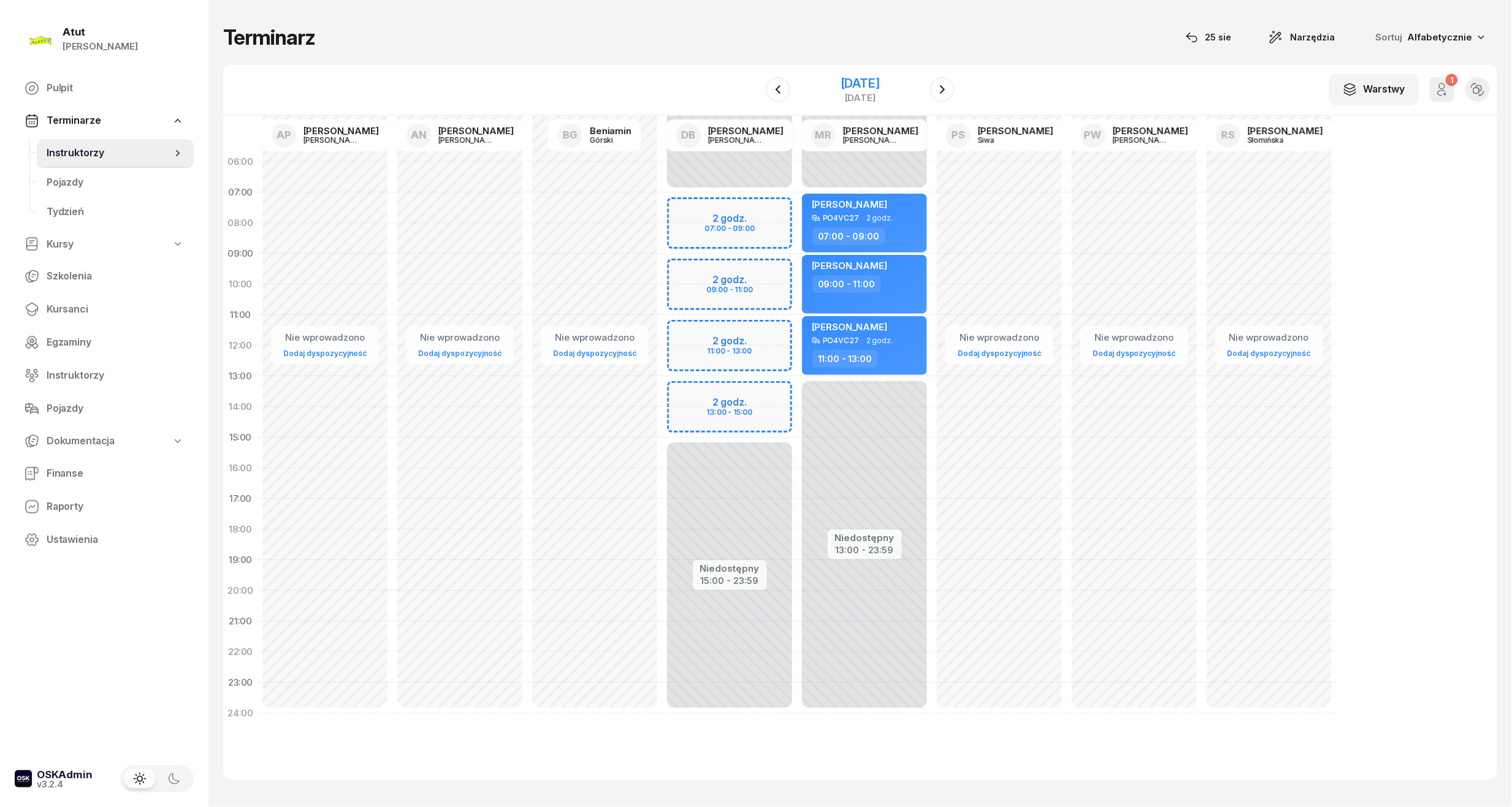
drag, startPoint x: 807, startPoint y: 80, endPoint x: 865, endPoint y: 104, distance: 62.8
click at [840, 80] on div "[DATE]" at bounding box center [860, 84] width 39 height 12
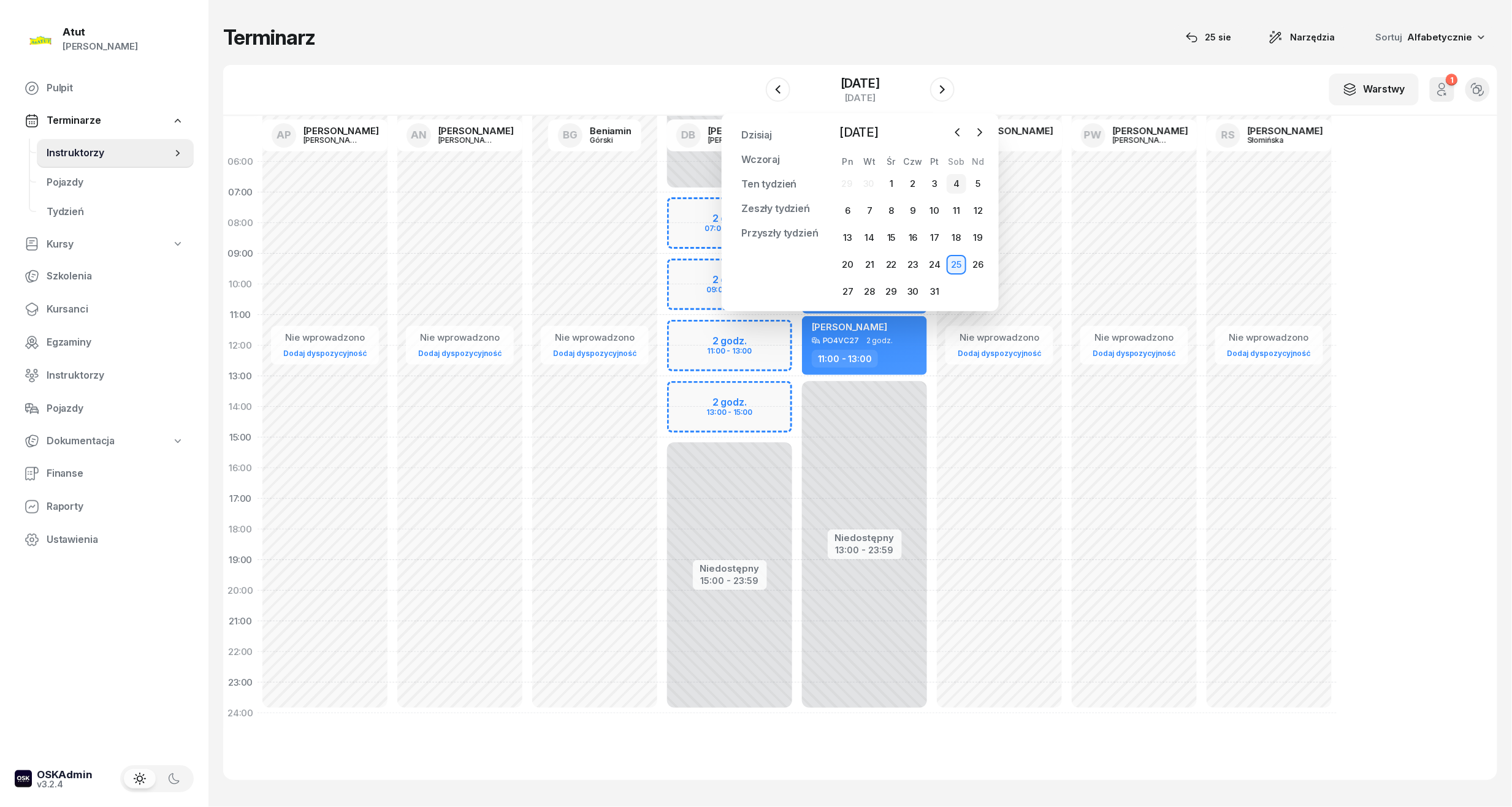
click at [949, 180] on div "4" at bounding box center [956, 184] width 19 height 19
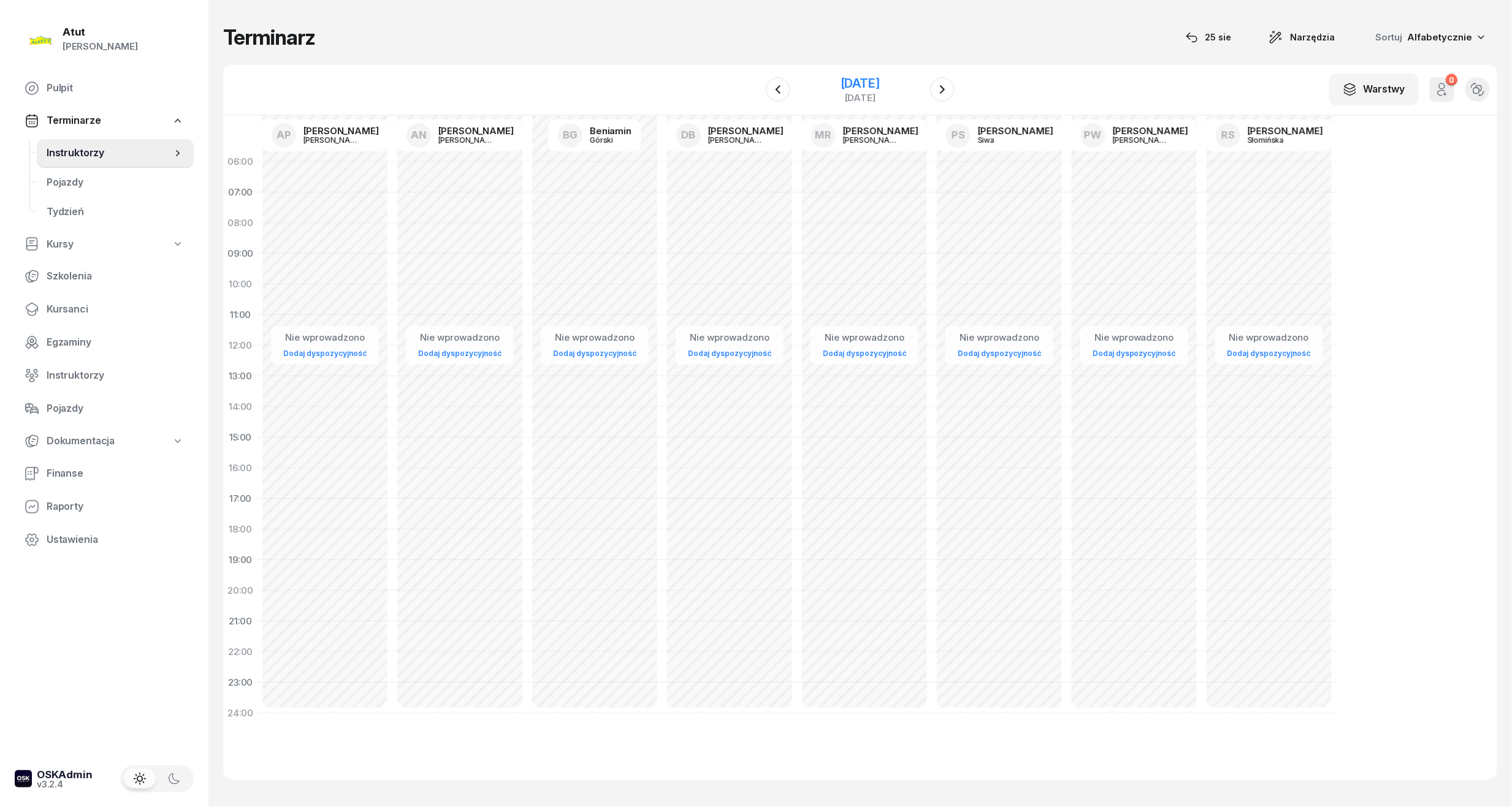
click at [840, 87] on div "[DATE]" at bounding box center [860, 84] width 39 height 12
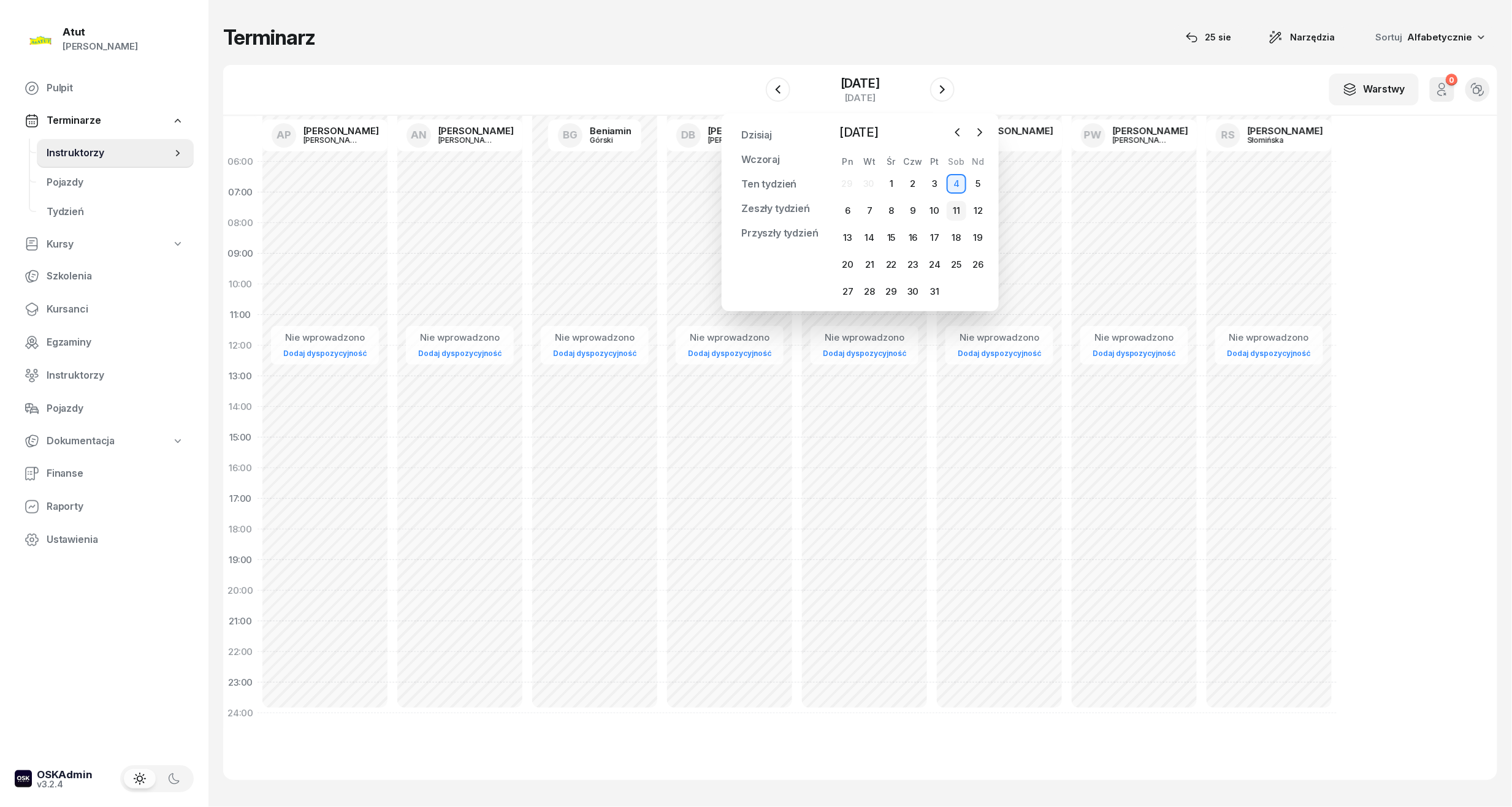
click at [957, 207] on div "11" at bounding box center [956, 210] width 19 height 19
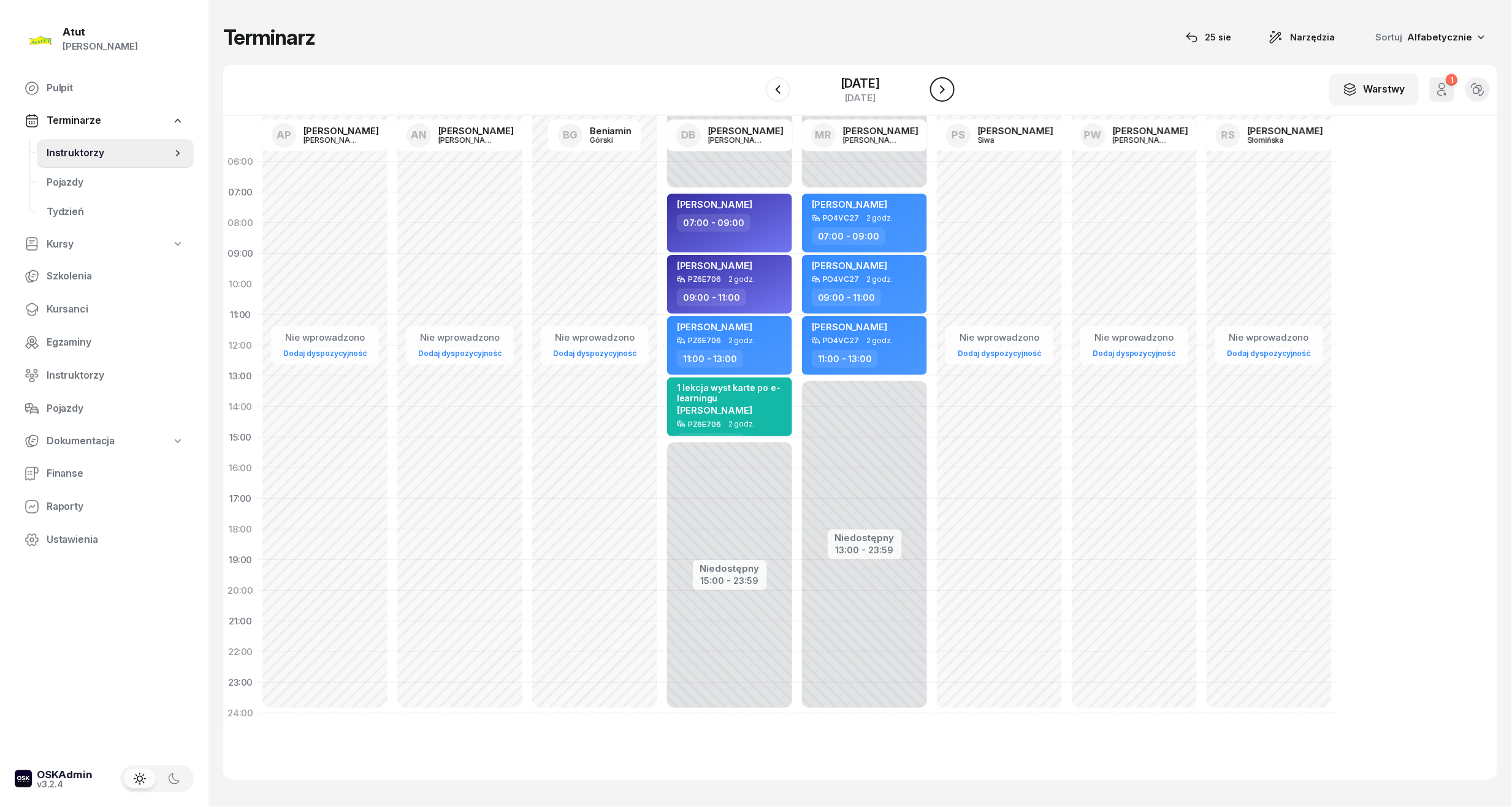
click at [950, 89] on icon "button" at bounding box center [942, 89] width 15 height 15
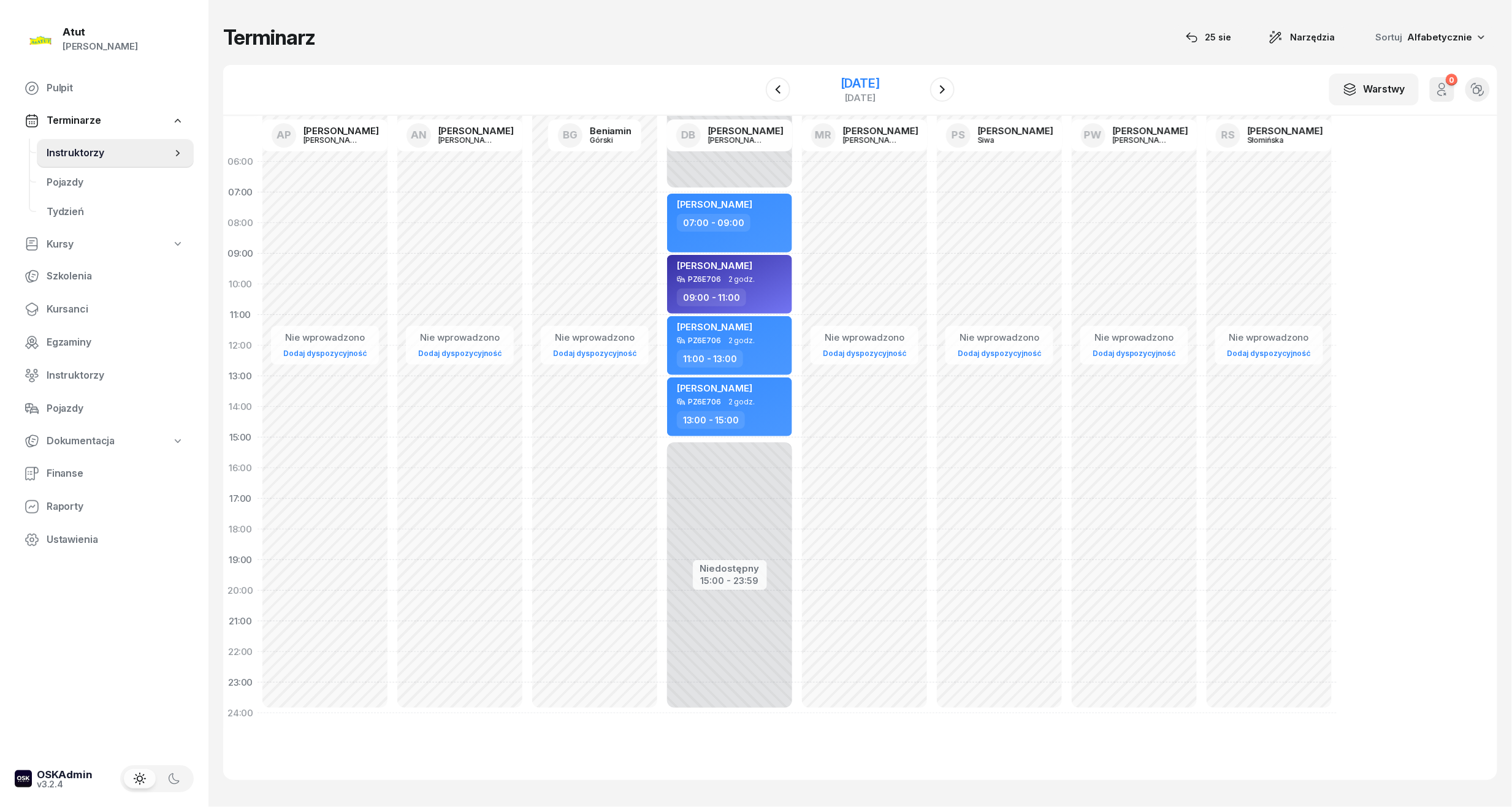
click at [840, 88] on div "[DATE]" at bounding box center [860, 84] width 39 height 12
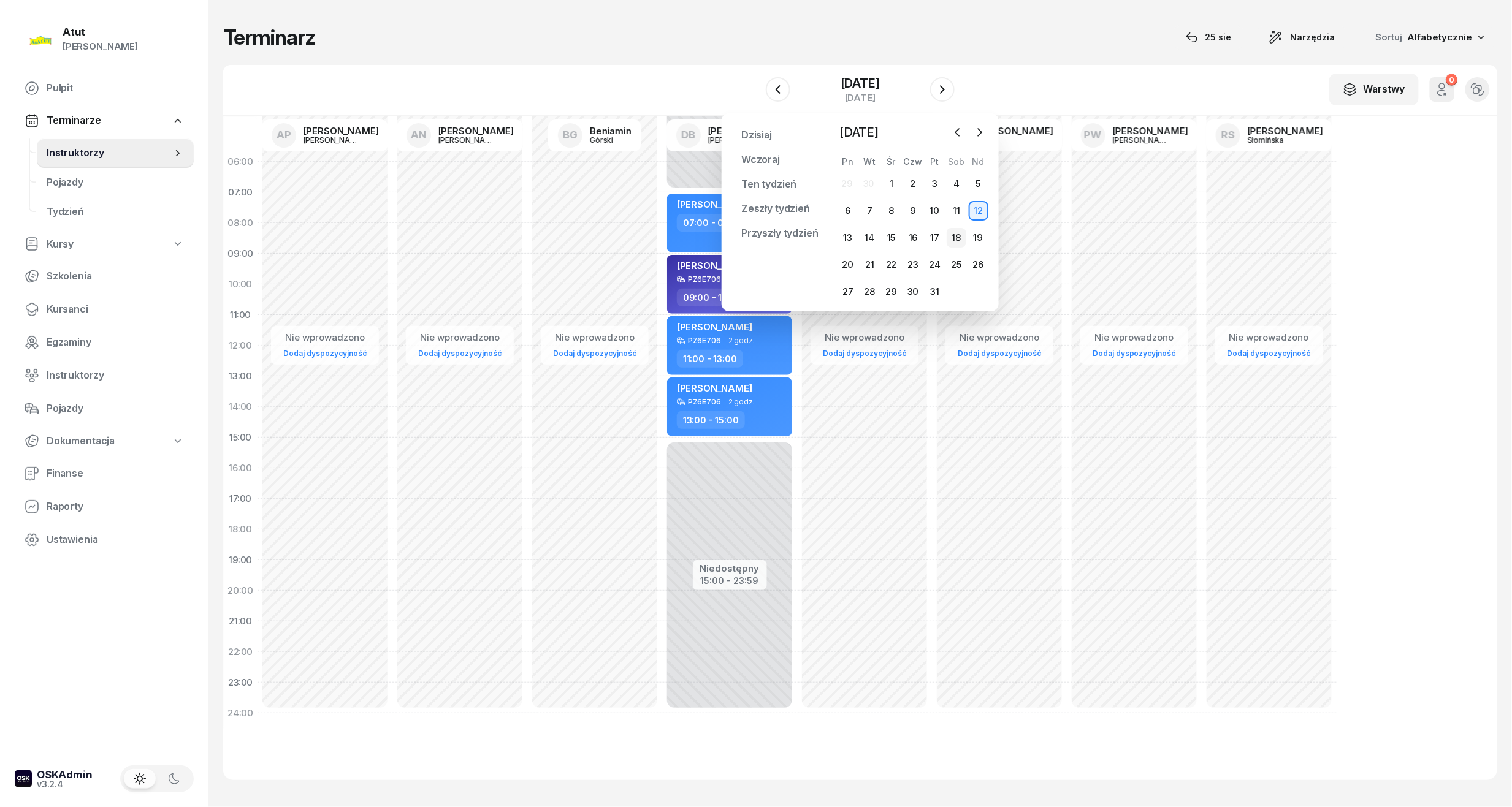
click at [953, 236] on div "18" at bounding box center [956, 237] width 19 height 19
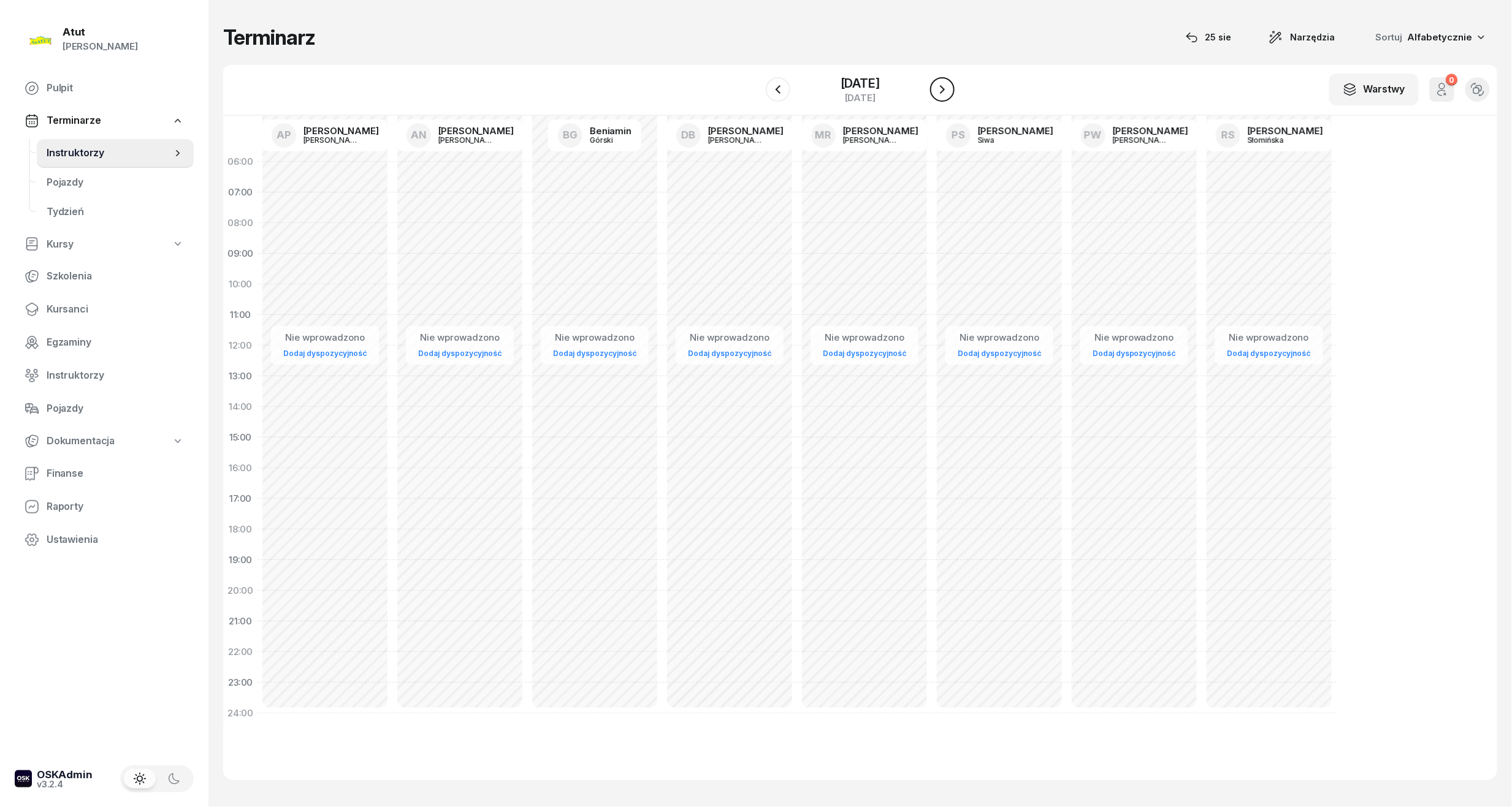
click at [945, 89] on icon "button" at bounding box center [942, 89] width 5 height 9
click at [853, 83] on div "[DATE]" at bounding box center [860, 84] width 39 height 12
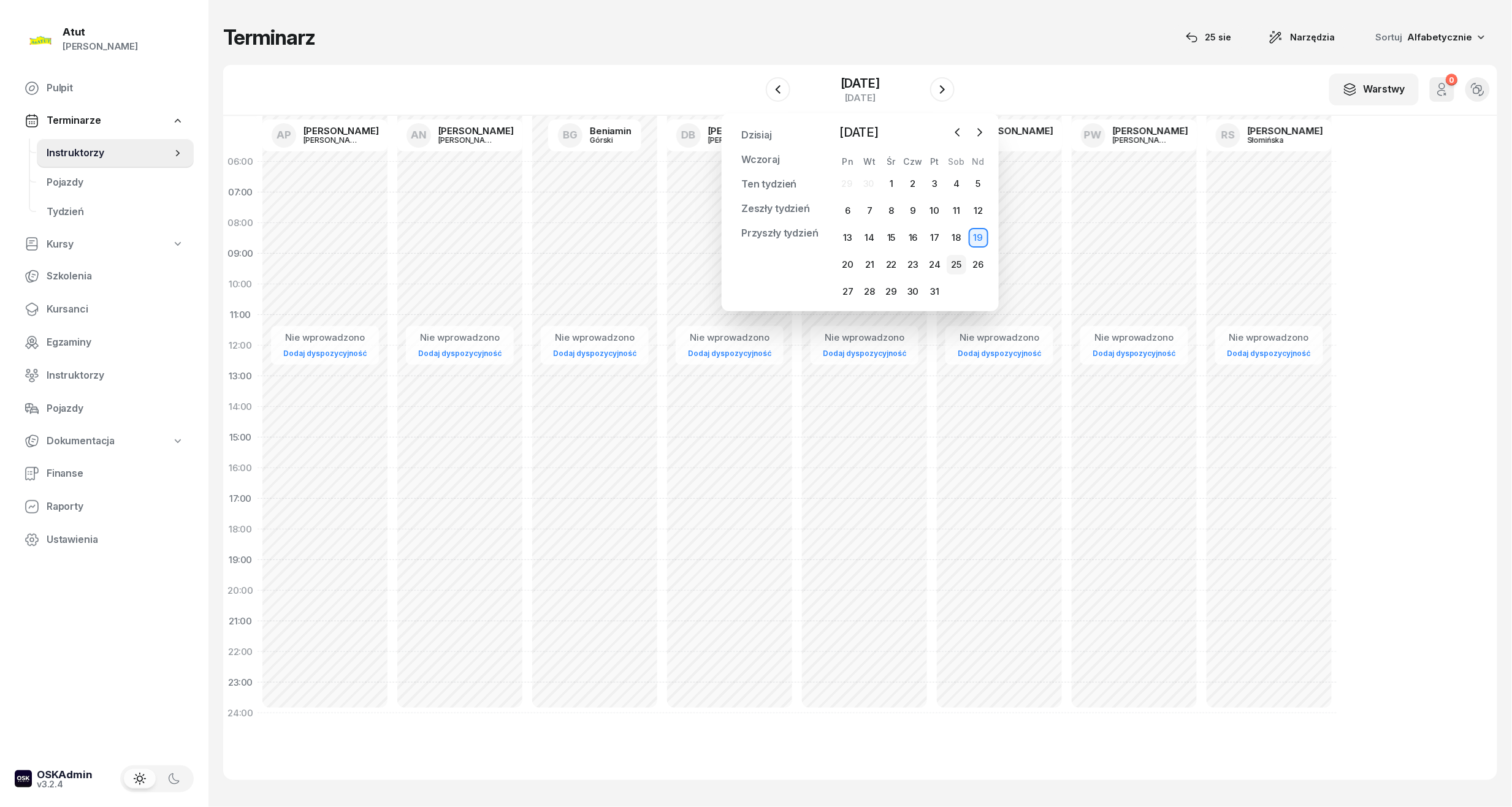
click at [954, 266] on div "25" at bounding box center [956, 264] width 19 height 19
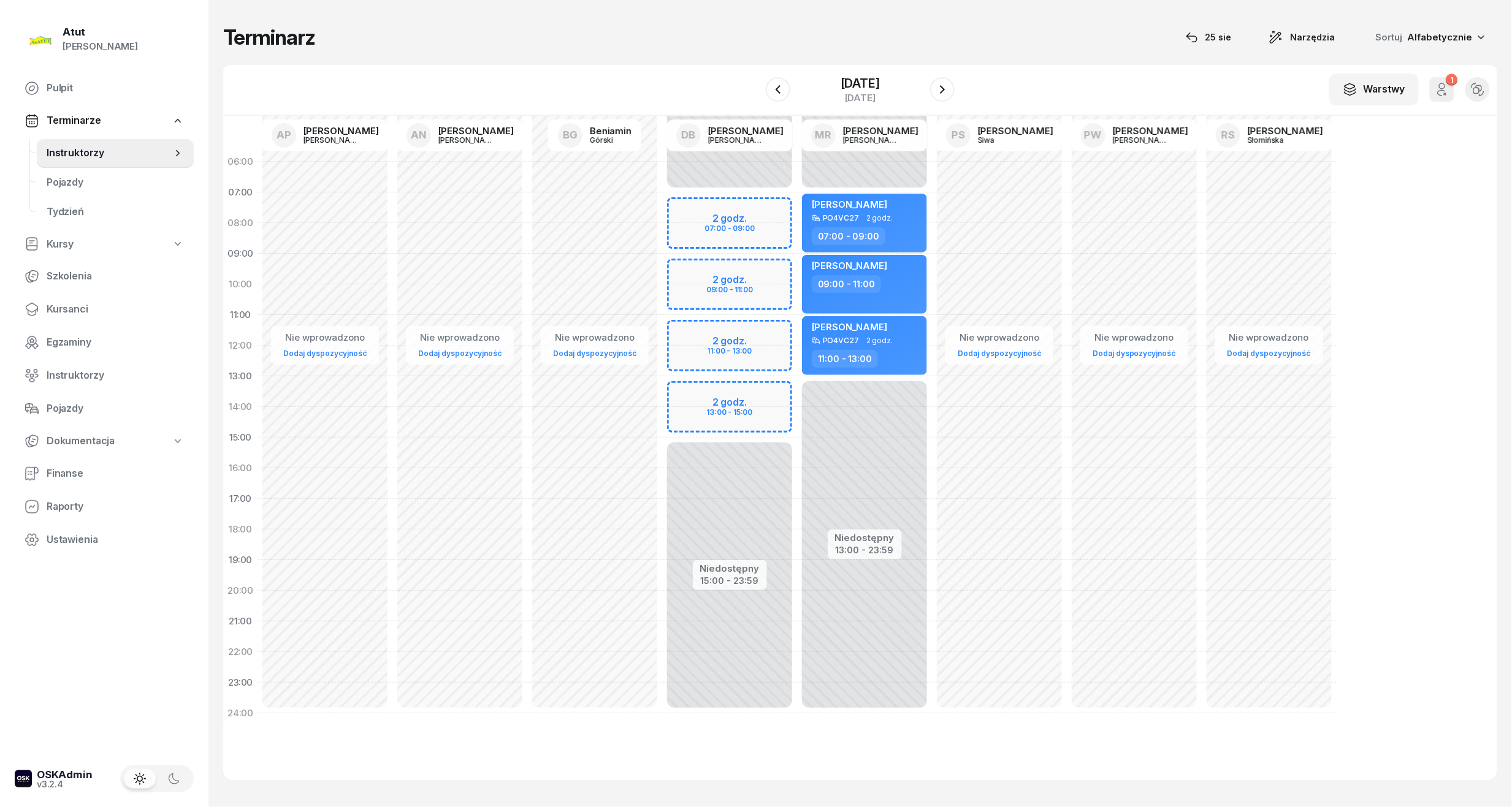
click at [797, 277] on div "Niedostępny 00:00 - 07:00 Niedostępny 15:00 - 23:59 2 godz. 07:00 - 09:00 2 god…" at bounding box center [865, 438] width 135 height 582
select select "09"
select select "11"
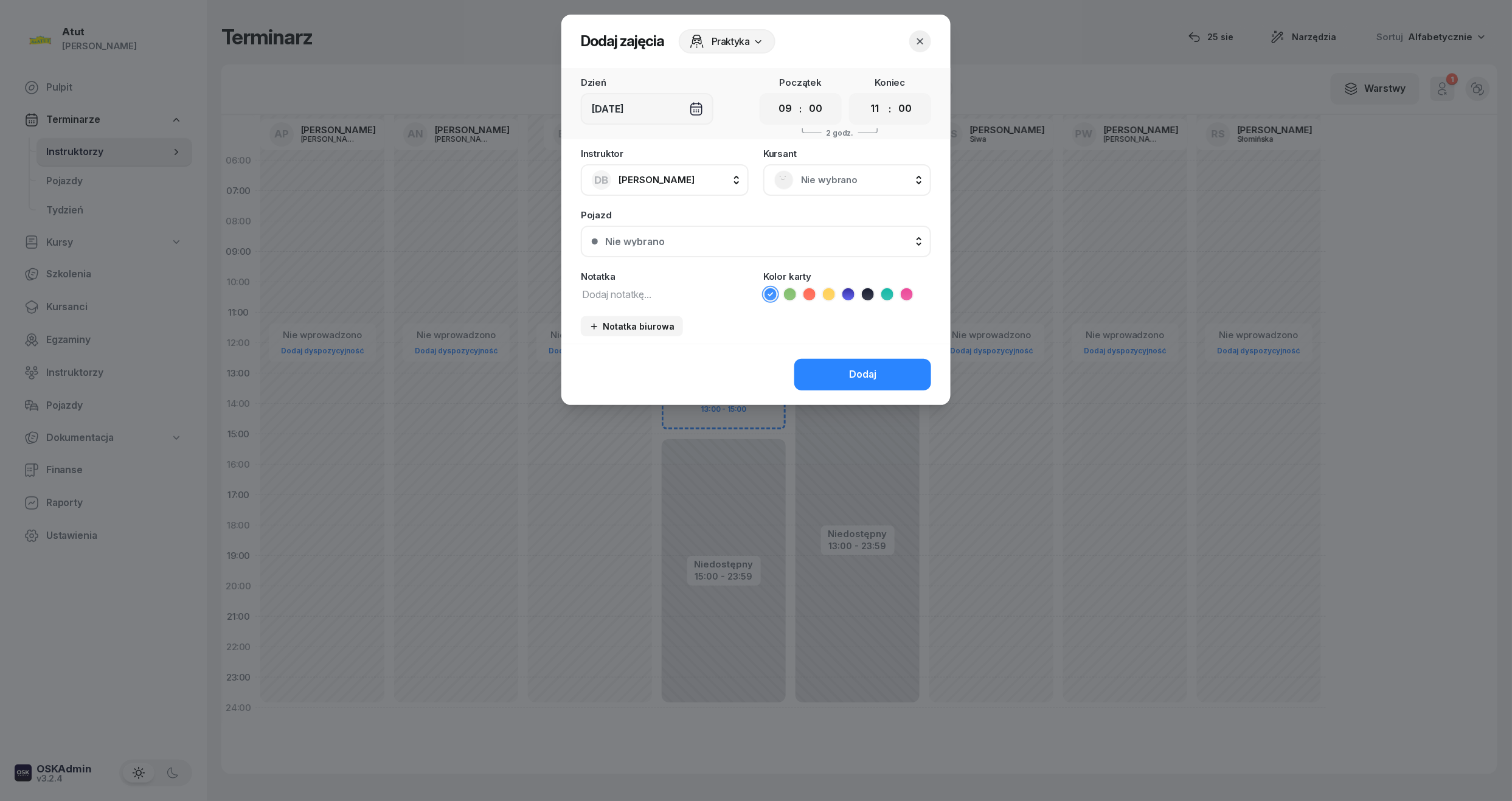
click at [852, 178] on span "Nie wybrano" at bounding box center [860, 180] width 119 height 16
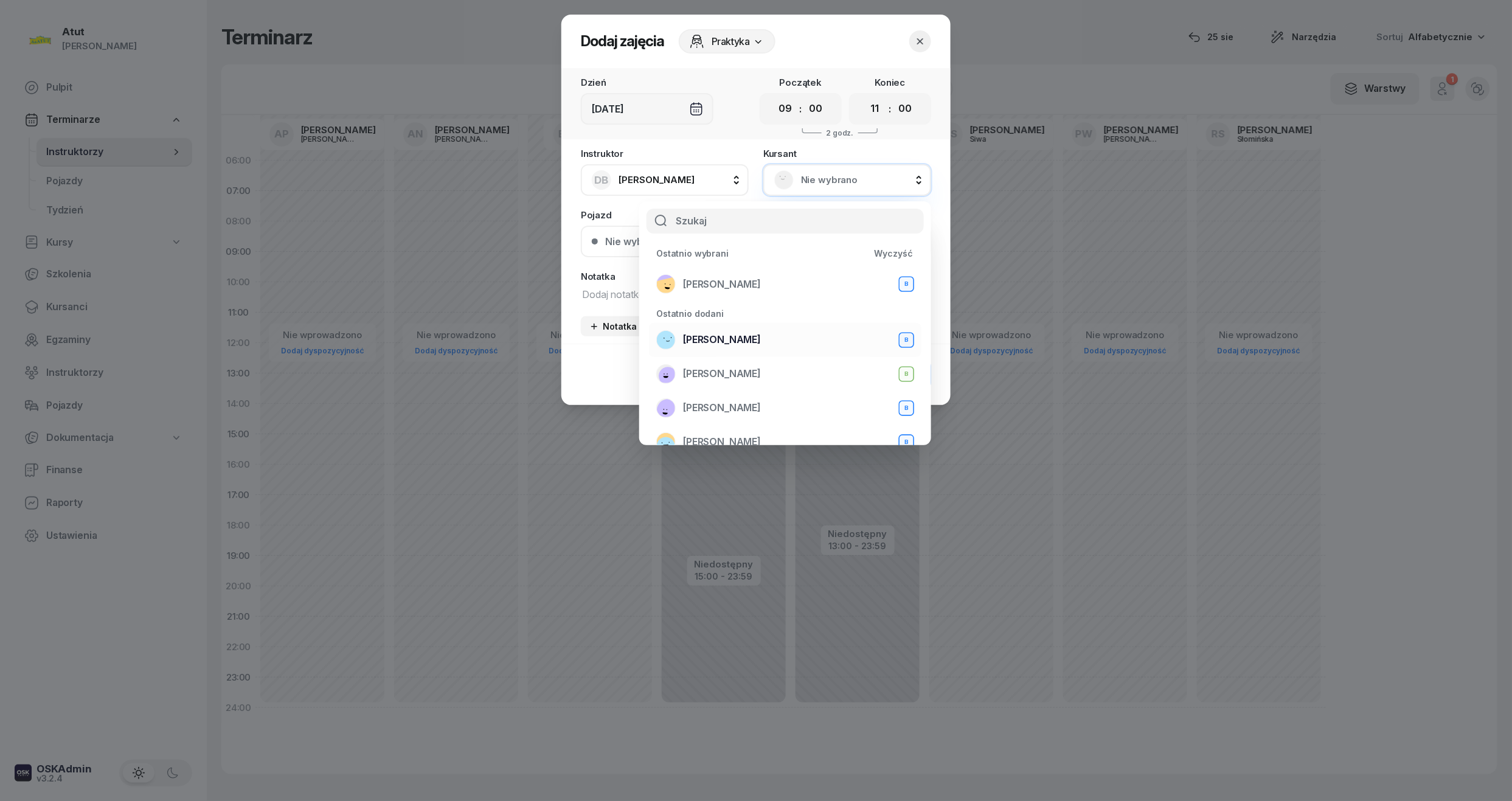
click at [774, 336] on div "[PERSON_NAME] B" at bounding box center [785, 340] width 258 height 19
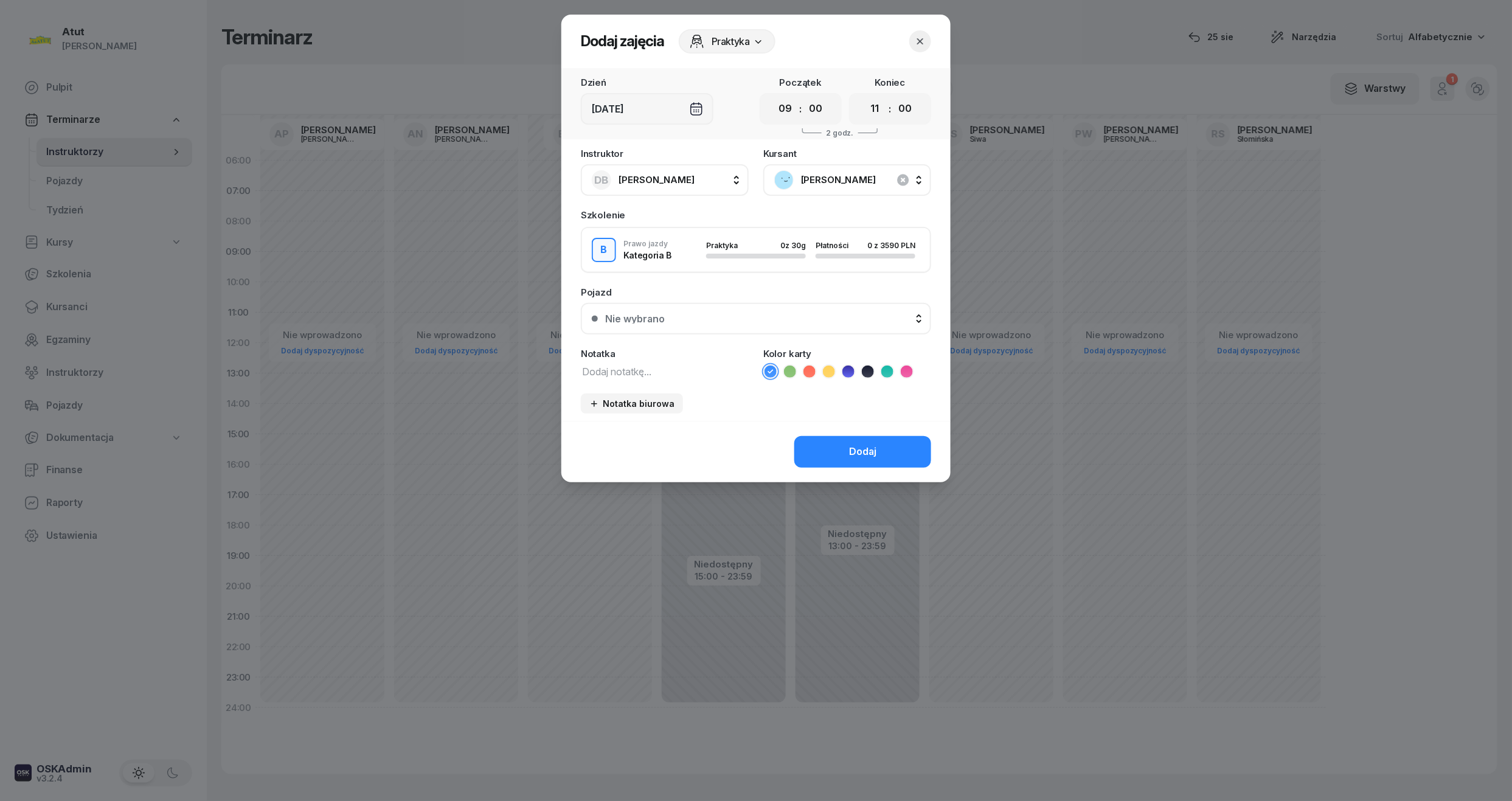
click at [689, 314] on div "Nie wybrano" at bounding box center [763, 319] width 315 height 10
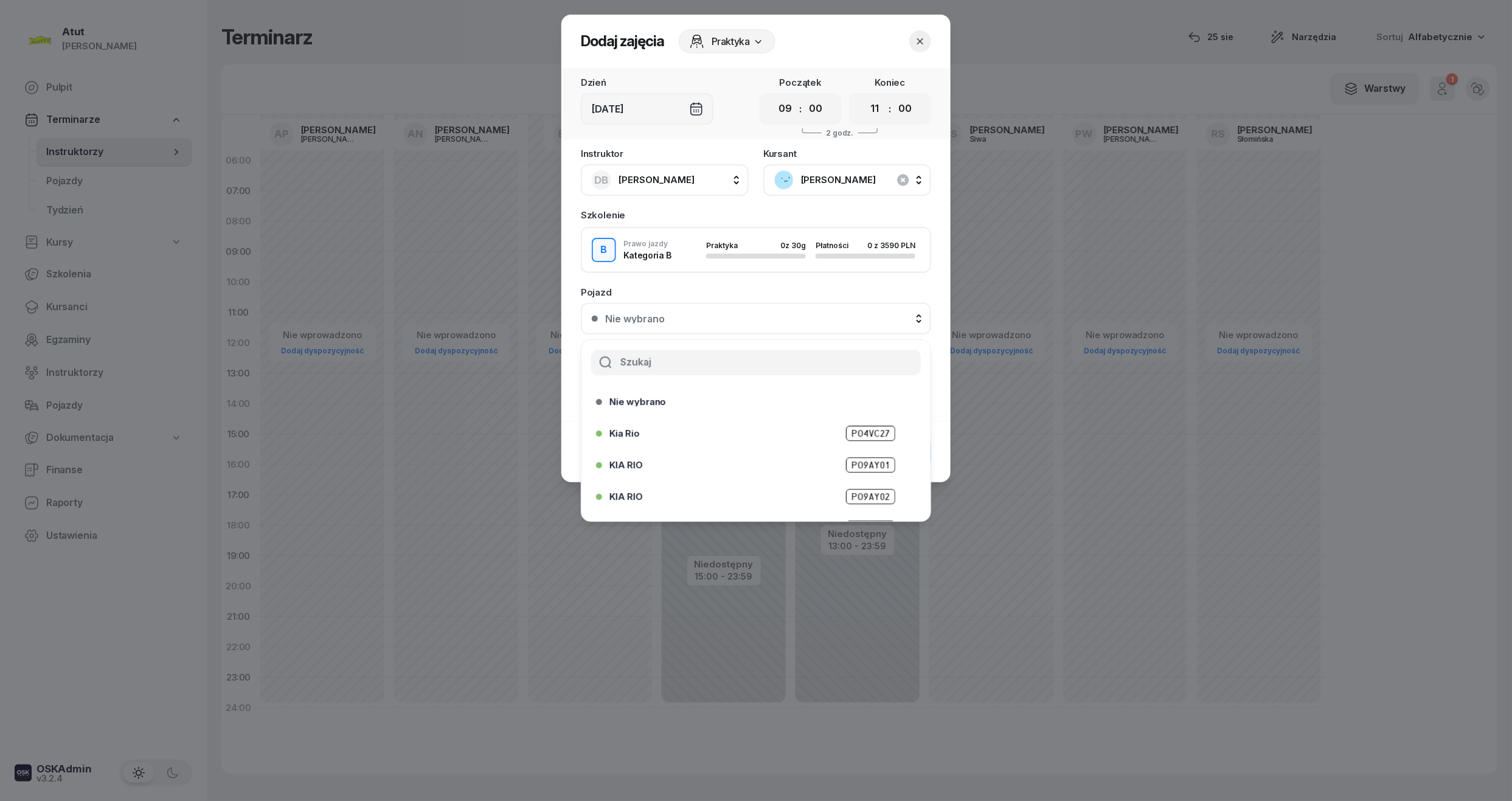
scroll to position [119, 0]
click at [860, 495] on div "Kia Rio PZ6E706" at bounding box center [753, 504] width 312 height 19
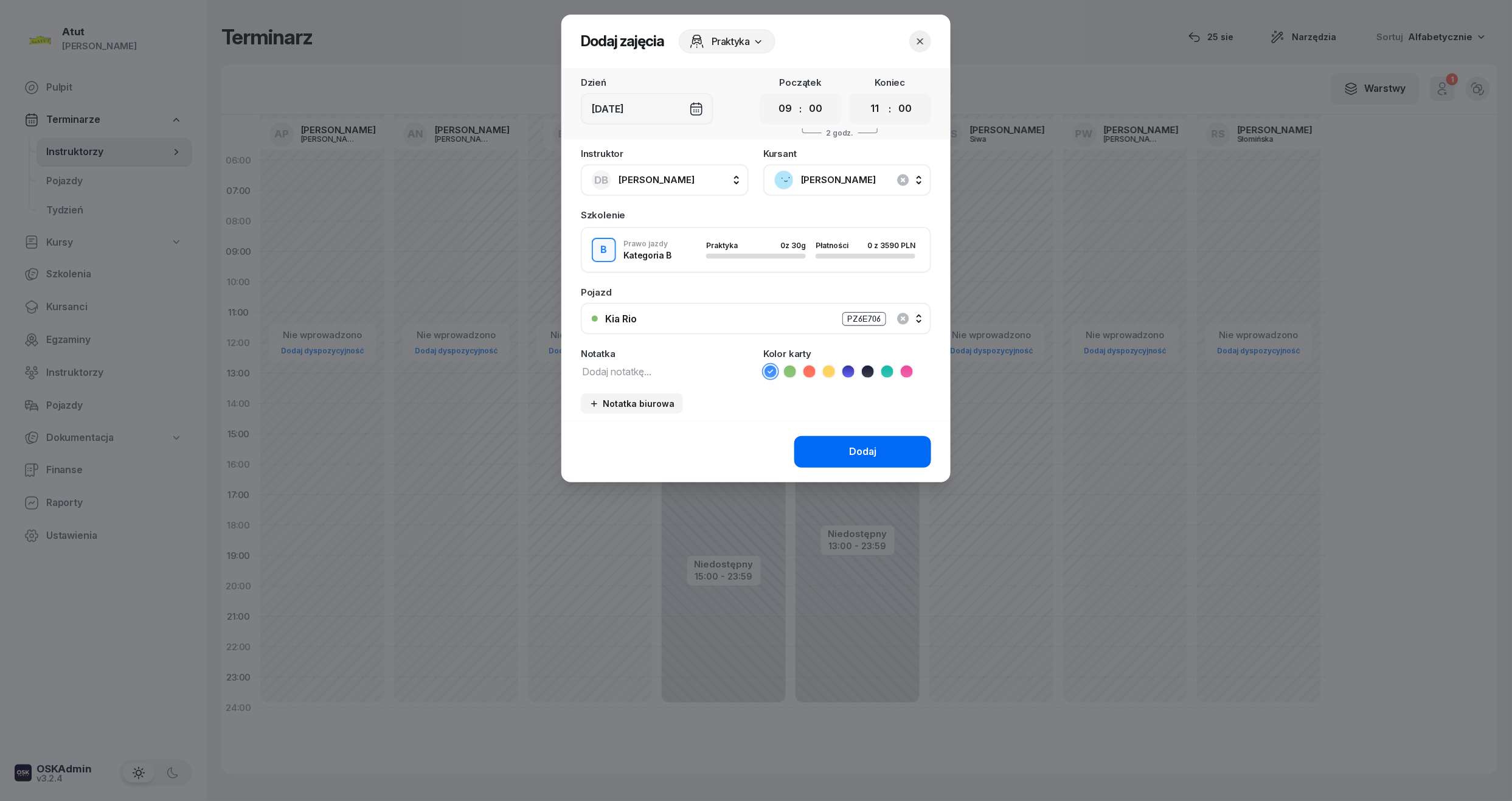
click at [842, 446] on button "Dodaj" at bounding box center [862, 452] width 137 height 32
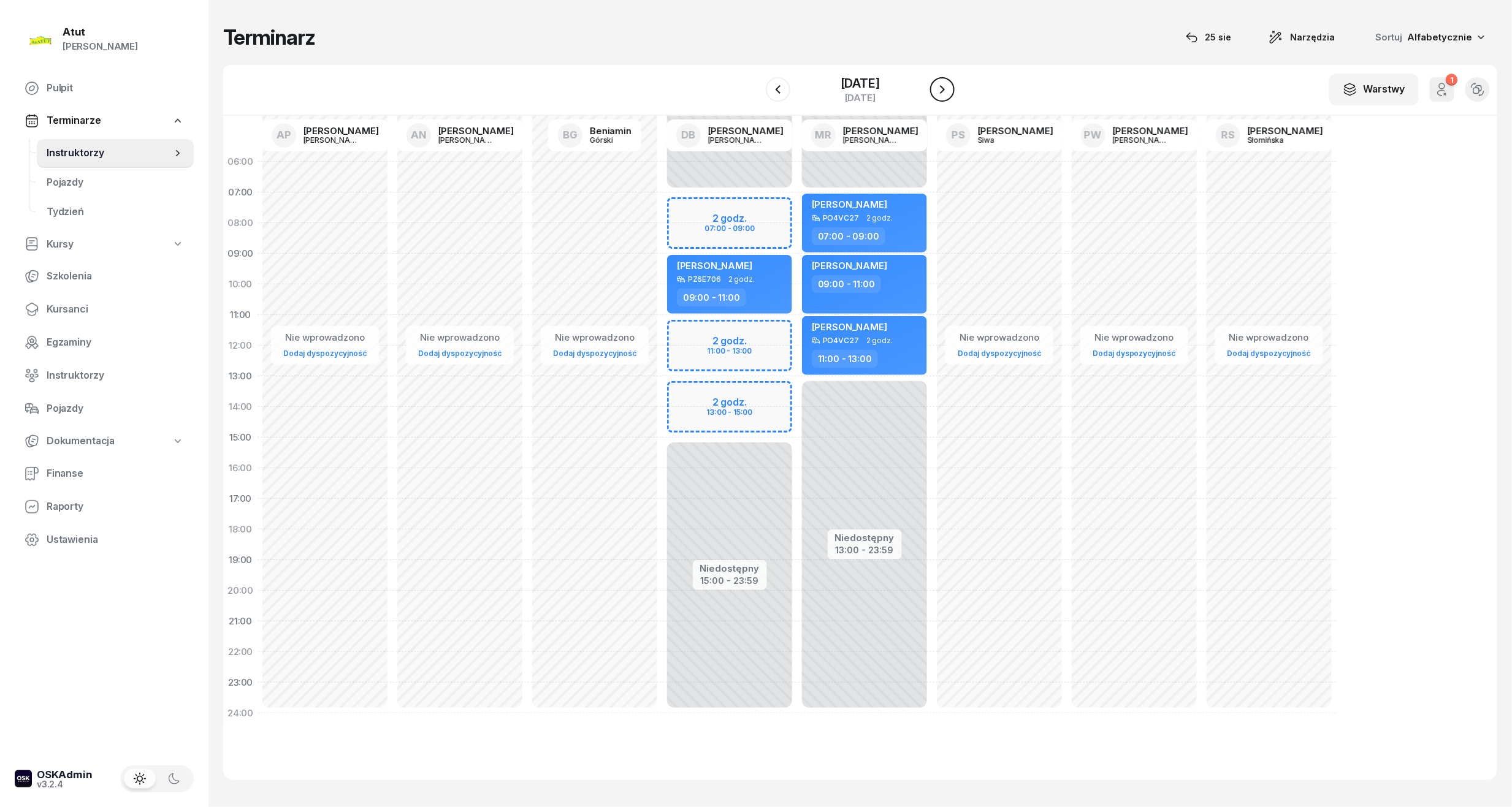
click at [950, 84] on icon "button" at bounding box center [942, 89] width 15 height 15
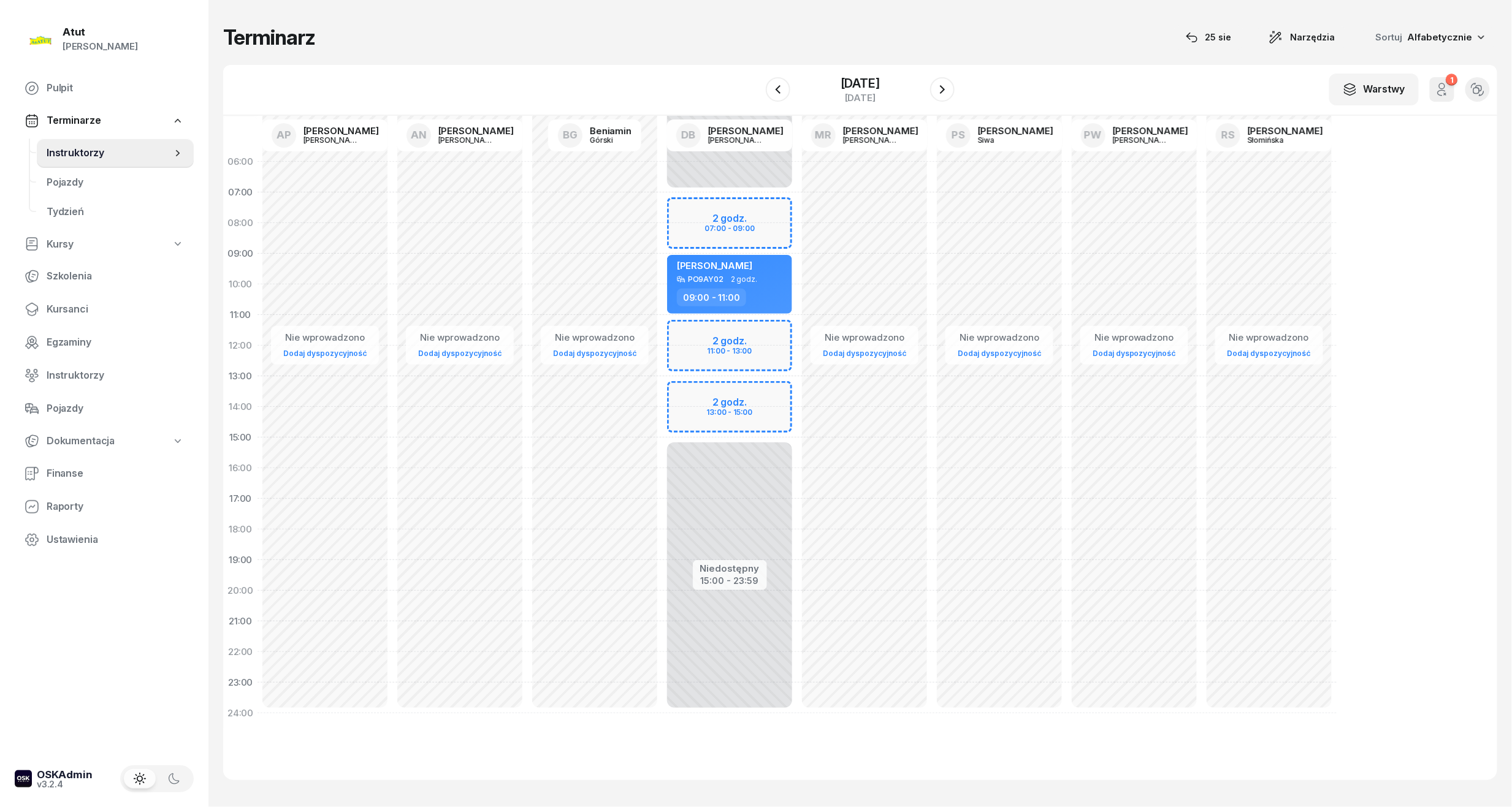
click at [797, 348] on div "Niedostępny 00:00 - 07:00 Niedostępny 15:00 - 23:59 2 godz. 07:00 - 09:00 2 god…" at bounding box center [865, 438] width 135 height 582
select select "12"
select select "14"
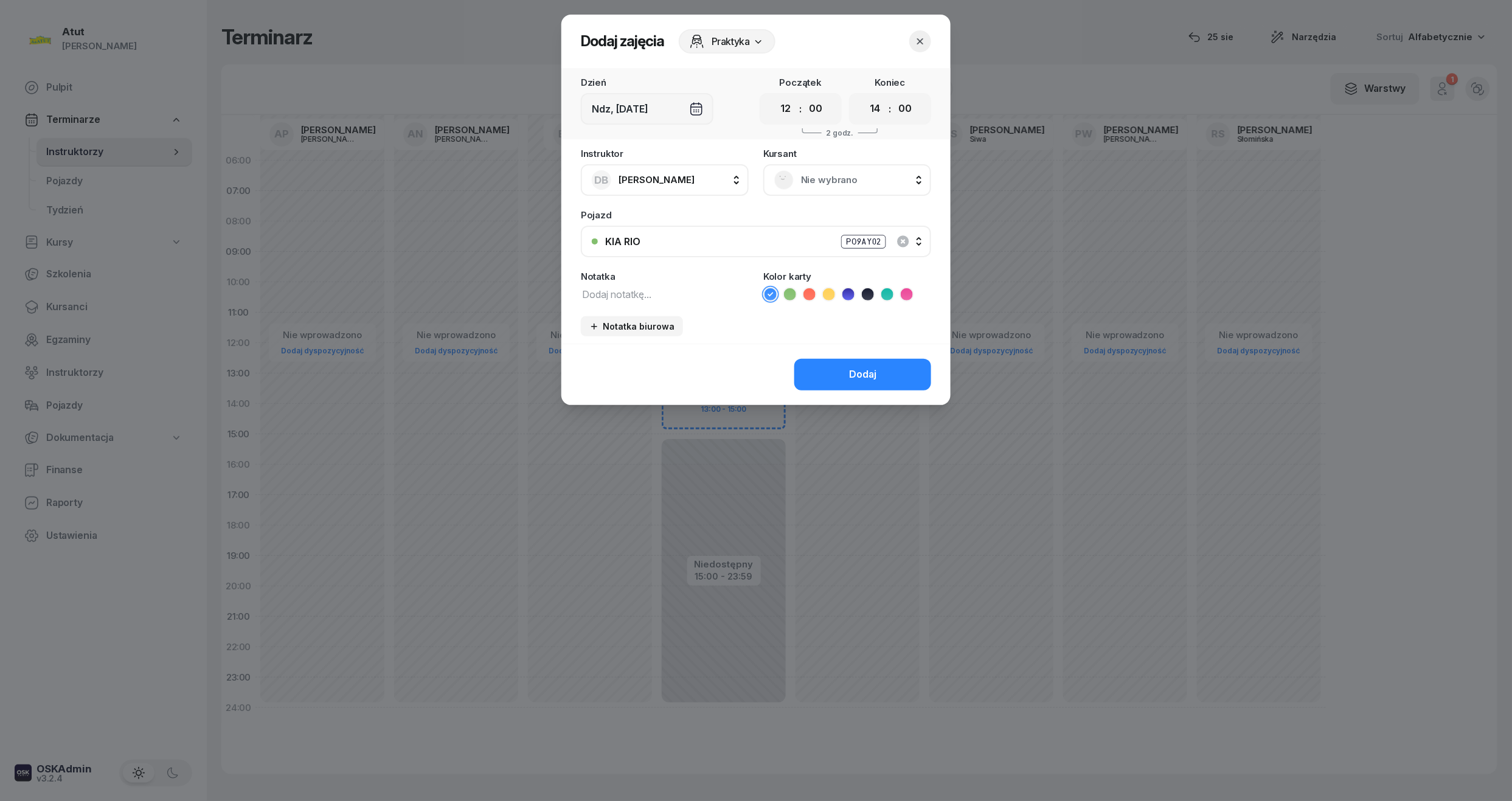
click at [855, 180] on span "Nie wybrano" at bounding box center [860, 180] width 119 height 16
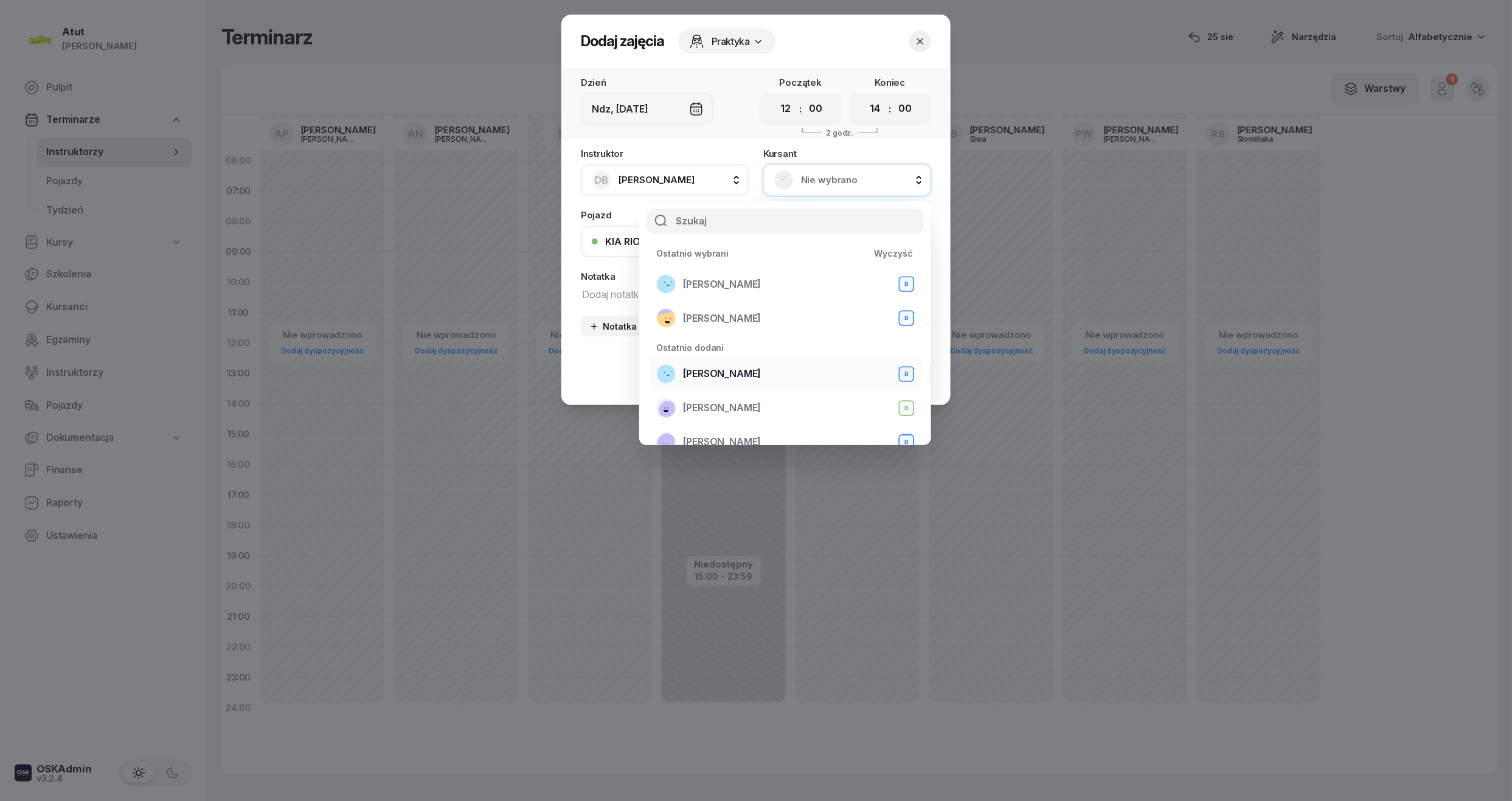
click at [759, 371] on span "[PERSON_NAME]" at bounding box center [722, 374] width 78 height 16
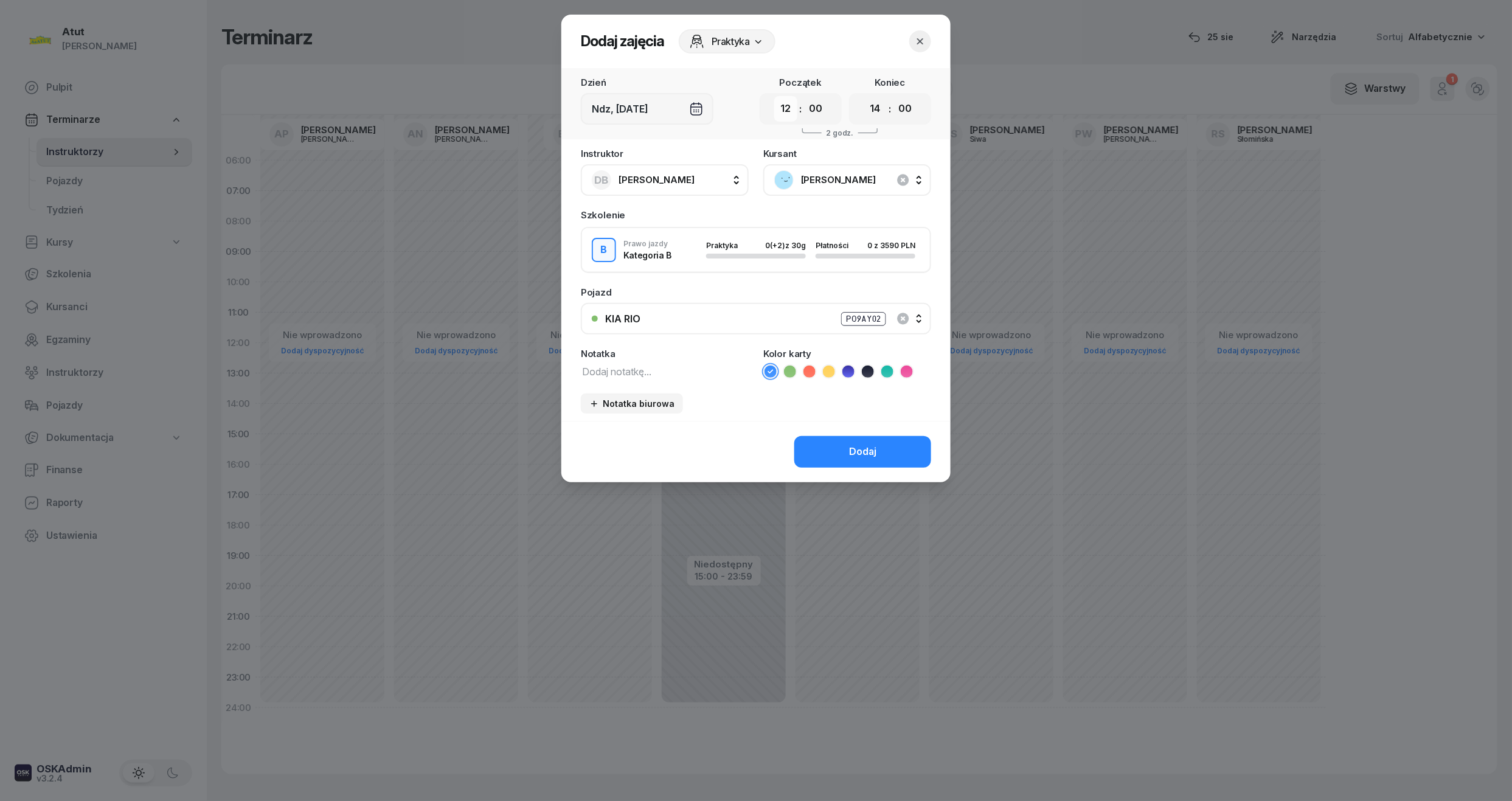
click at [779, 111] on select "00 01 02 03 04 05 06 07 08 09 10 11 12 13 14 15 16 17 18 19 20 21 22 23" at bounding box center [785, 108] width 23 height 25
select select "11"
click at [774, 96] on select "00 01 02 03 04 05 06 07 08 09 10 11 12 13 14 15 16 17 18 19 20 21 22 23" at bounding box center [785, 108] width 23 height 25
click at [879, 101] on select "00 01 02 03 04 05 06 07 08 09 10 11 12 13 14 15 16 17 18 19 20 21 22 23" at bounding box center [875, 108] width 23 height 25
select select "13"
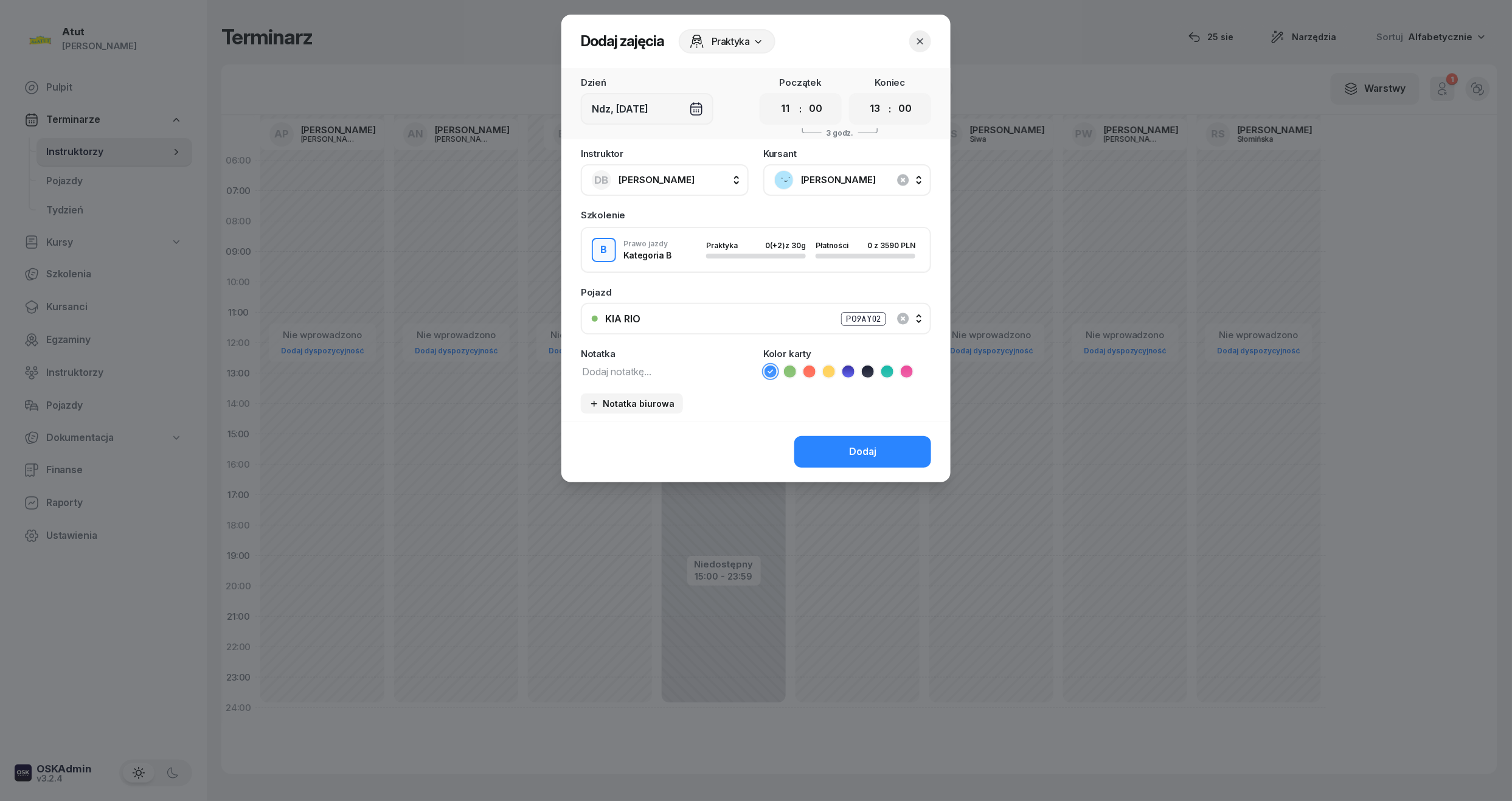
click at [864, 96] on select "00 01 02 03 04 05 06 07 08 09 10 11 12 13 14 15 16 17 18 19 20 21 22 23" at bounding box center [875, 108] width 23 height 25
click at [877, 448] on div "Dodaj" at bounding box center [756, 451] width 389 height 61
click at [899, 446] on button "Dodaj" at bounding box center [862, 452] width 137 height 32
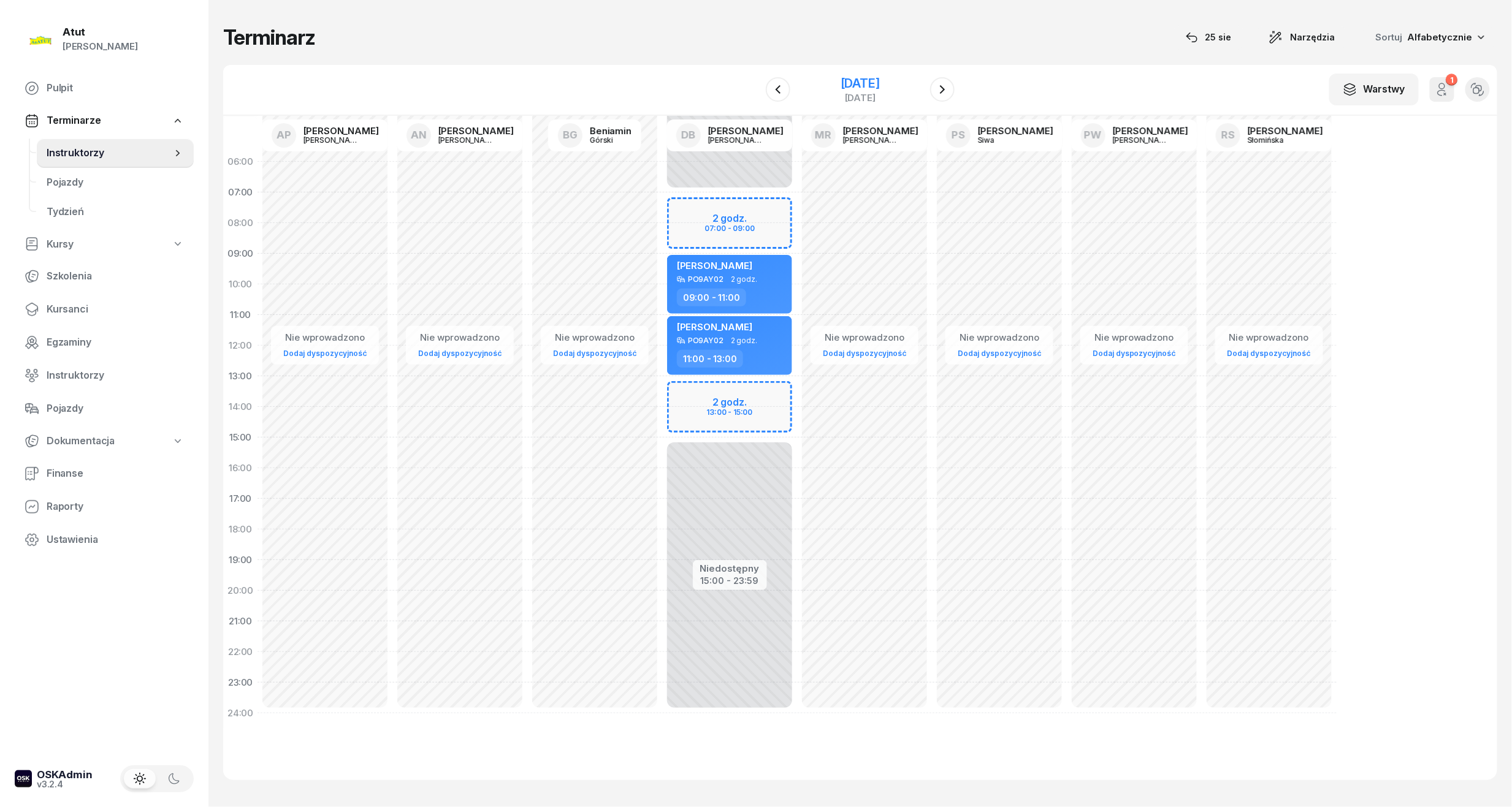
click at [829, 74] on div "[DATE]" at bounding box center [860, 90] width 125 height 35
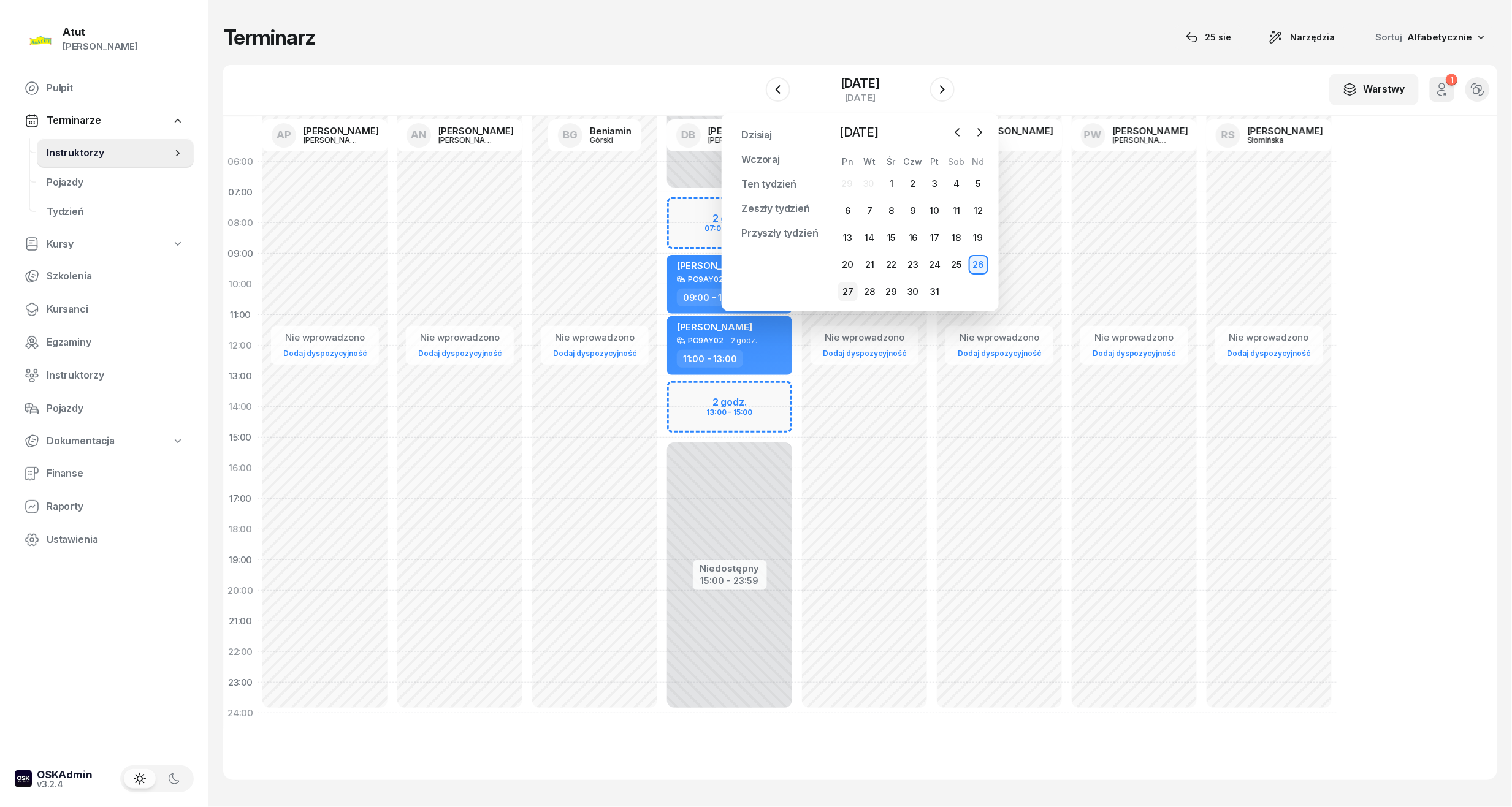
click at [848, 292] on div "27" at bounding box center [847, 291] width 19 height 19
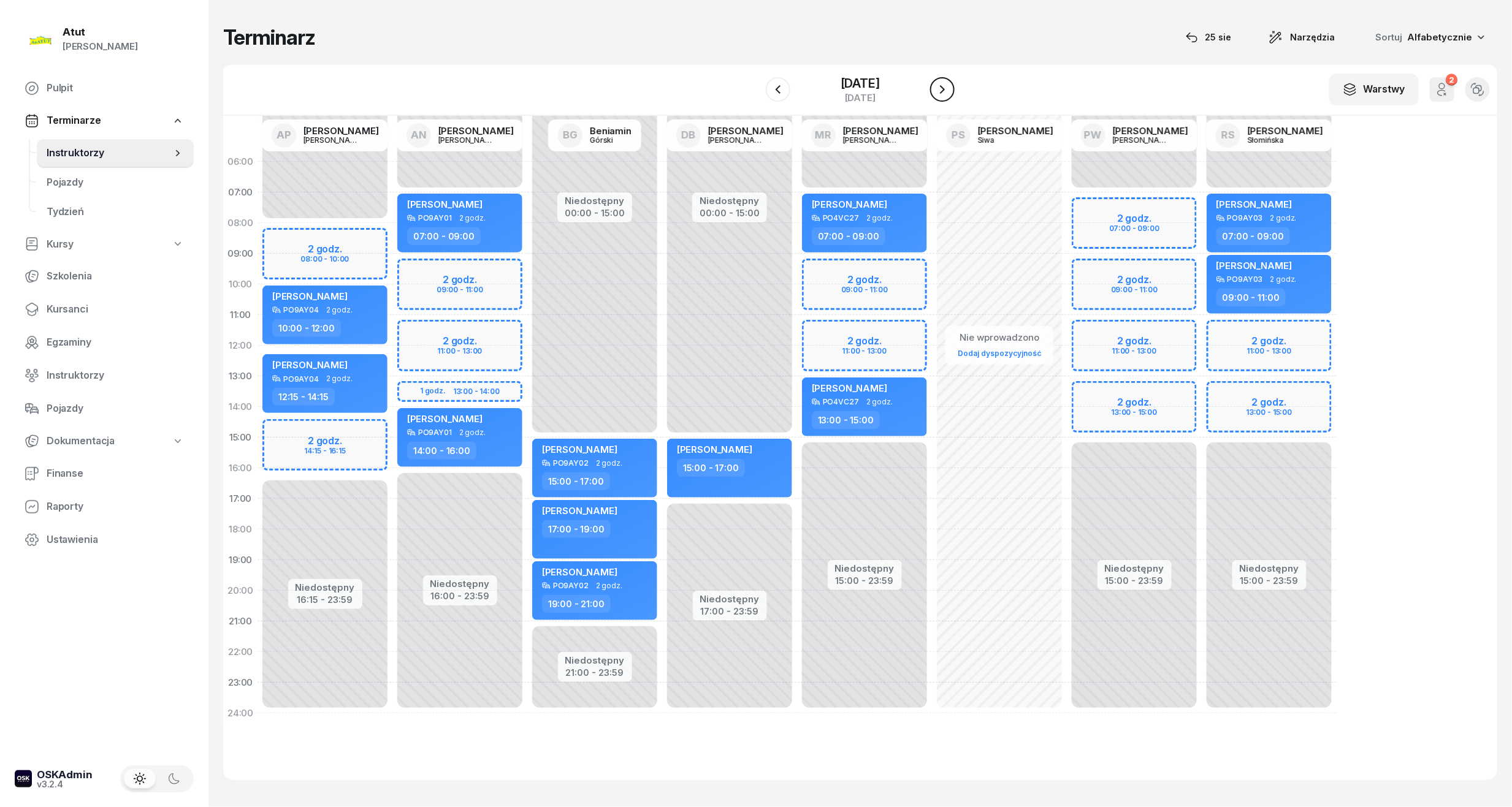
click at [950, 94] on icon "button" at bounding box center [942, 89] width 15 height 15
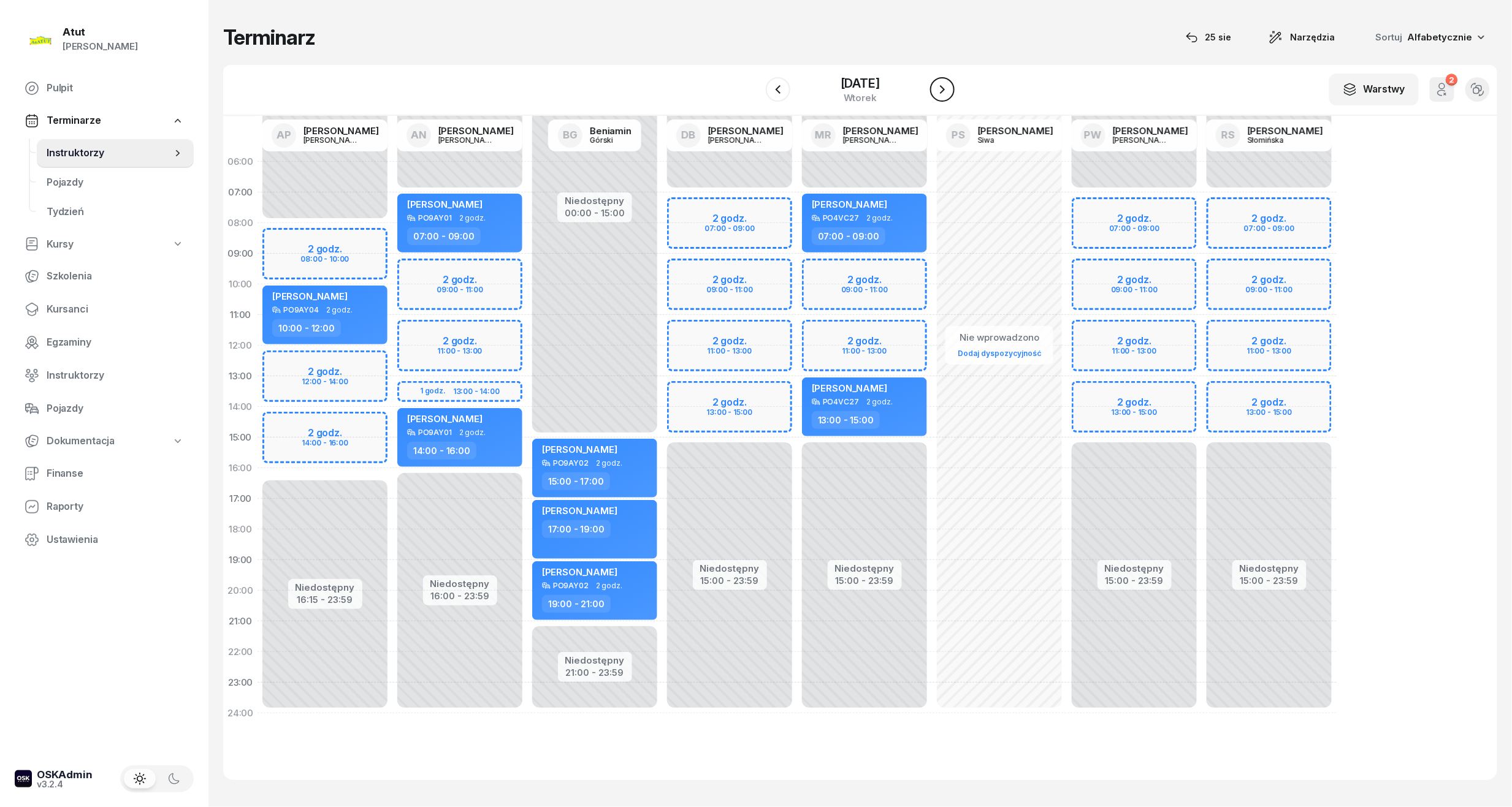
click at [950, 94] on icon "button" at bounding box center [942, 89] width 15 height 15
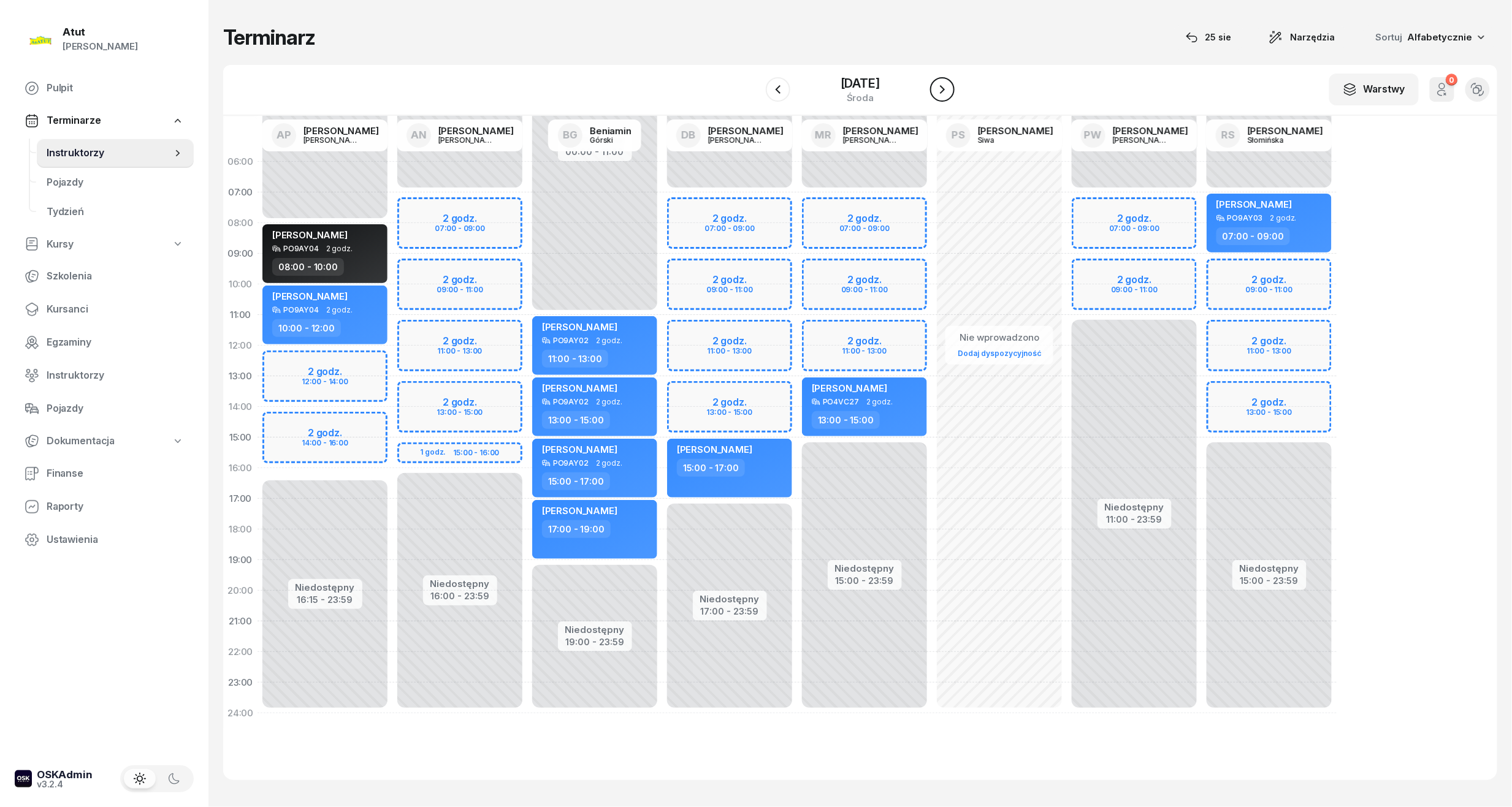
click at [950, 94] on icon "button" at bounding box center [942, 89] width 15 height 15
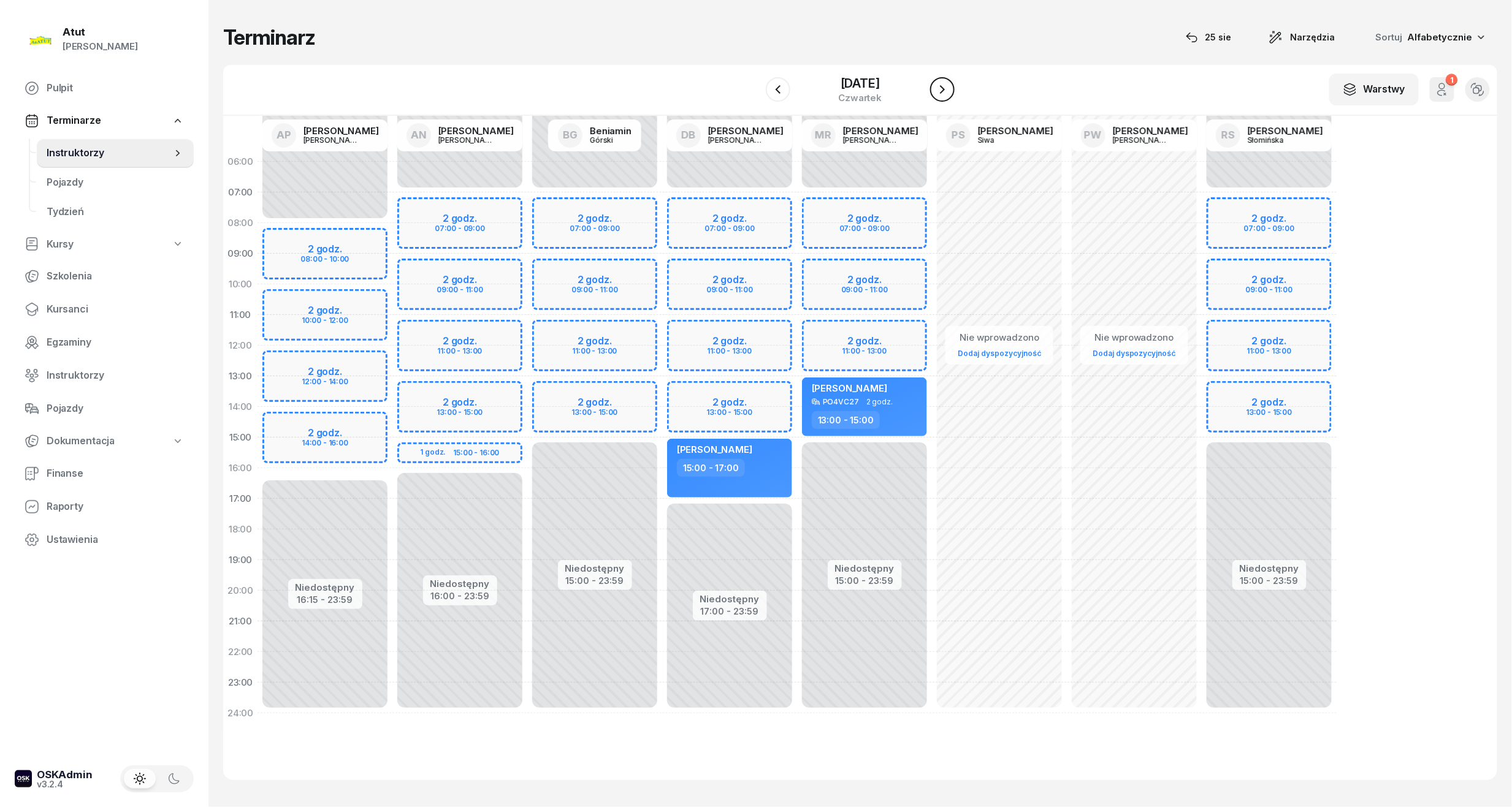
click at [950, 94] on icon "button" at bounding box center [942, 89] width 15 height 15
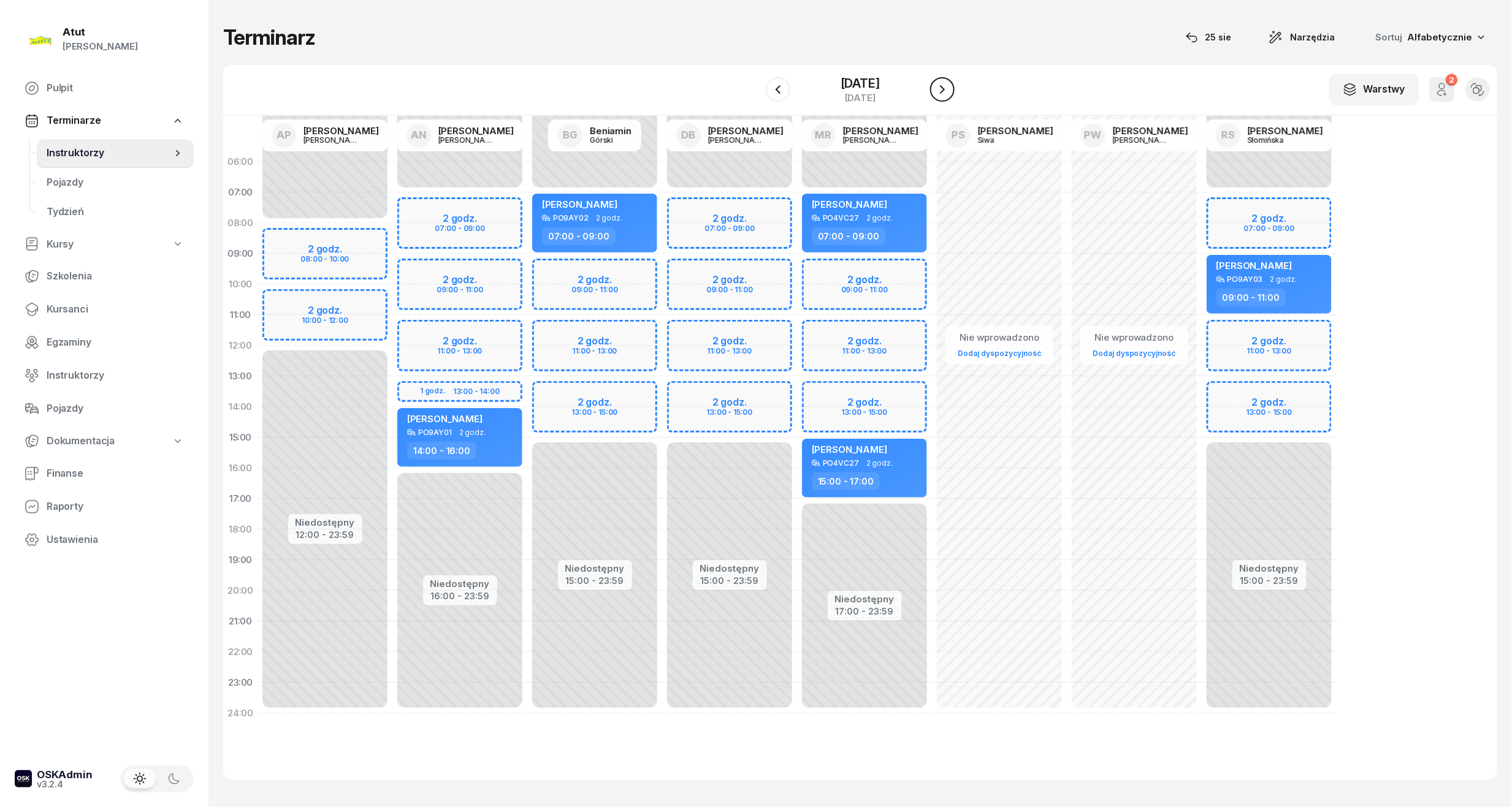
click at [950, 94] on icon "button" at bounding box center [942, 89] width 15 height 15
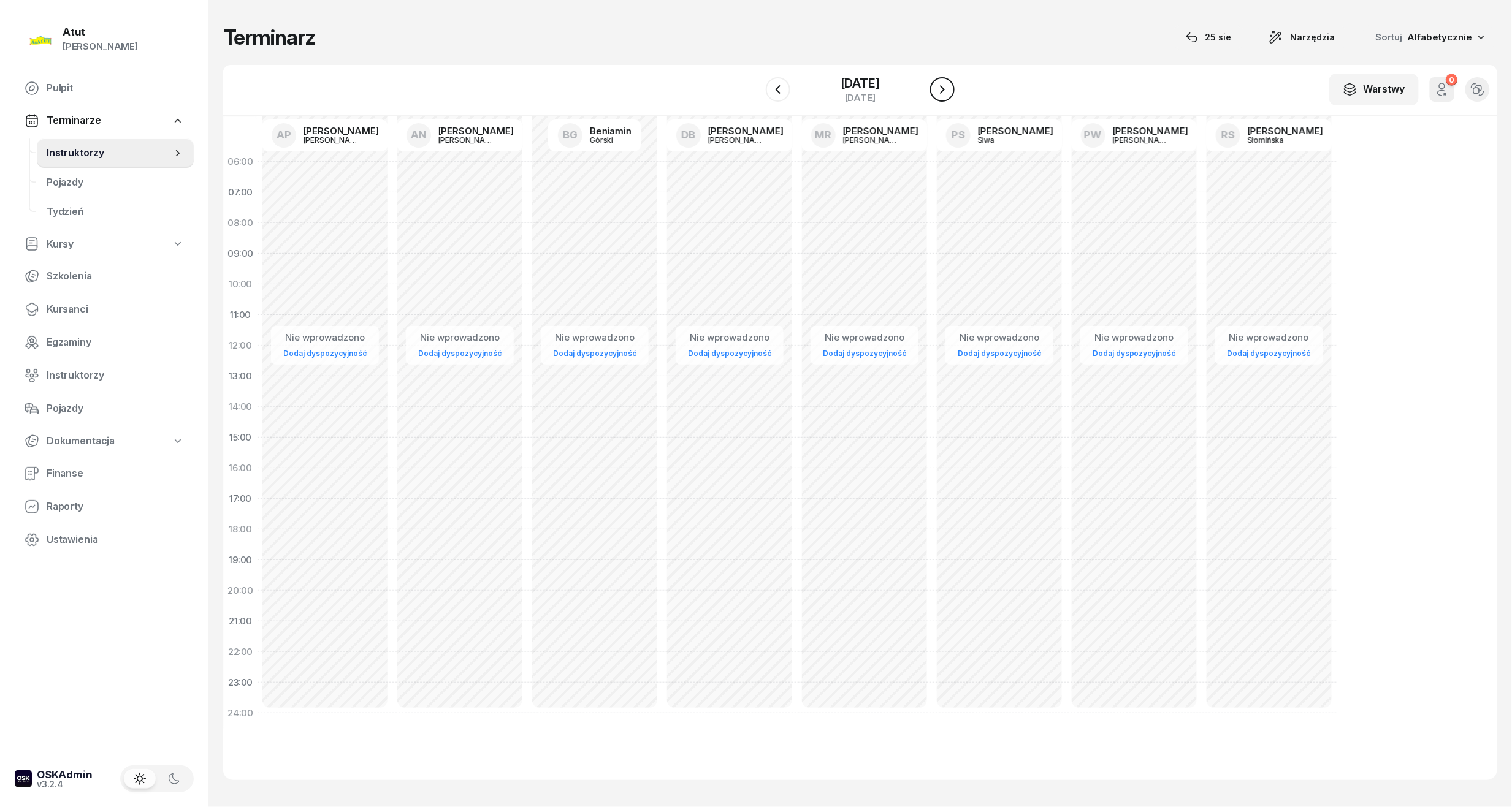
click at [953, 89] on button "button" at bounding box center [942, 89] width 24 height 24
click at [940, 89] on icon "button" at bounding box center [942, 89] width 15 height 15
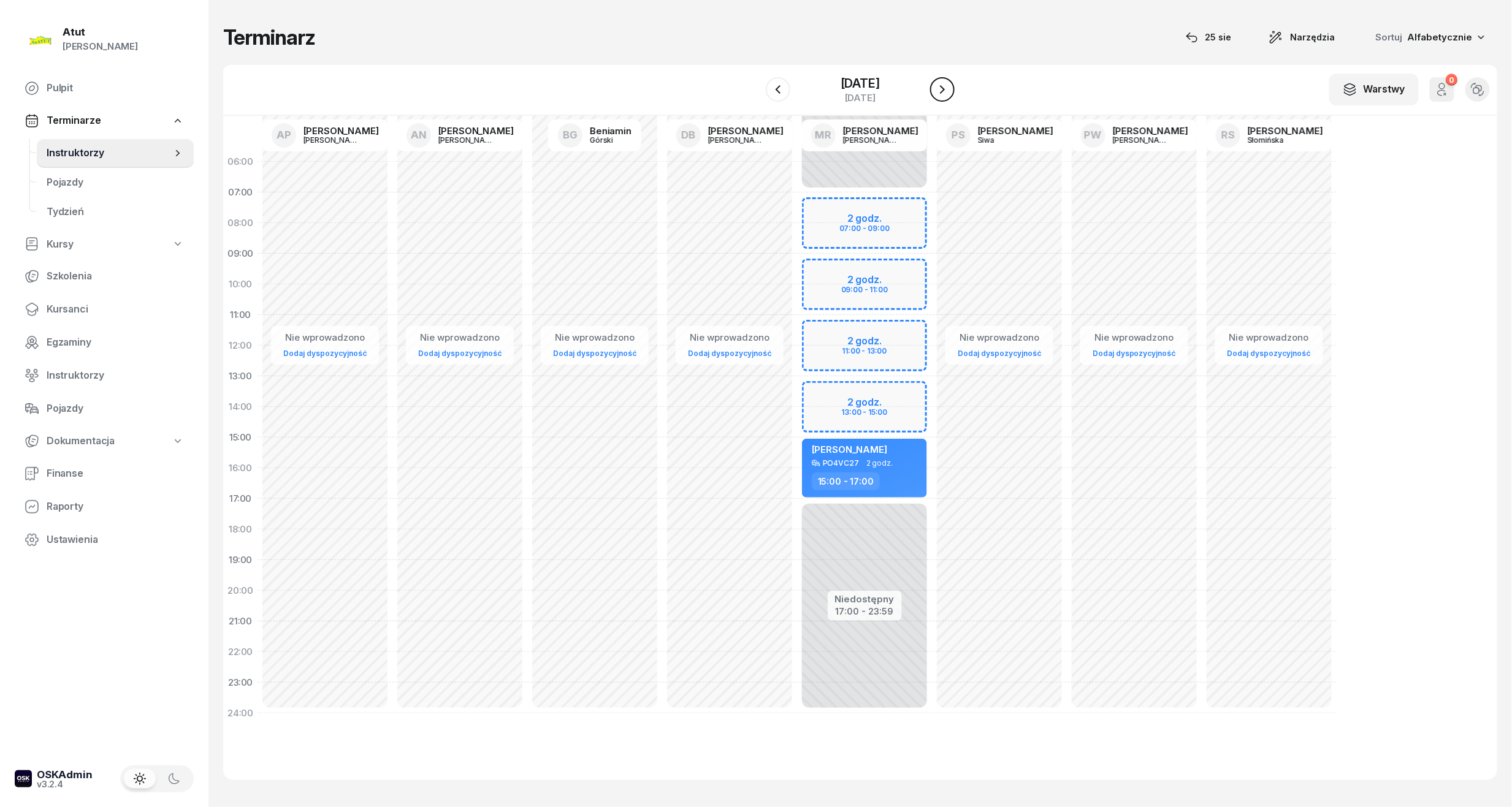
click at [940, 89] on icon "button" at bounding box center [942, 89] width 15 height 15
drag, startPoint x: 851, startPoint y: 77, endPoint x: 864, endPoint y: 93, distance: 20.6
click at [857, 81] on div "[DATE]" at bounding box center [860, 84] width 39 height 12
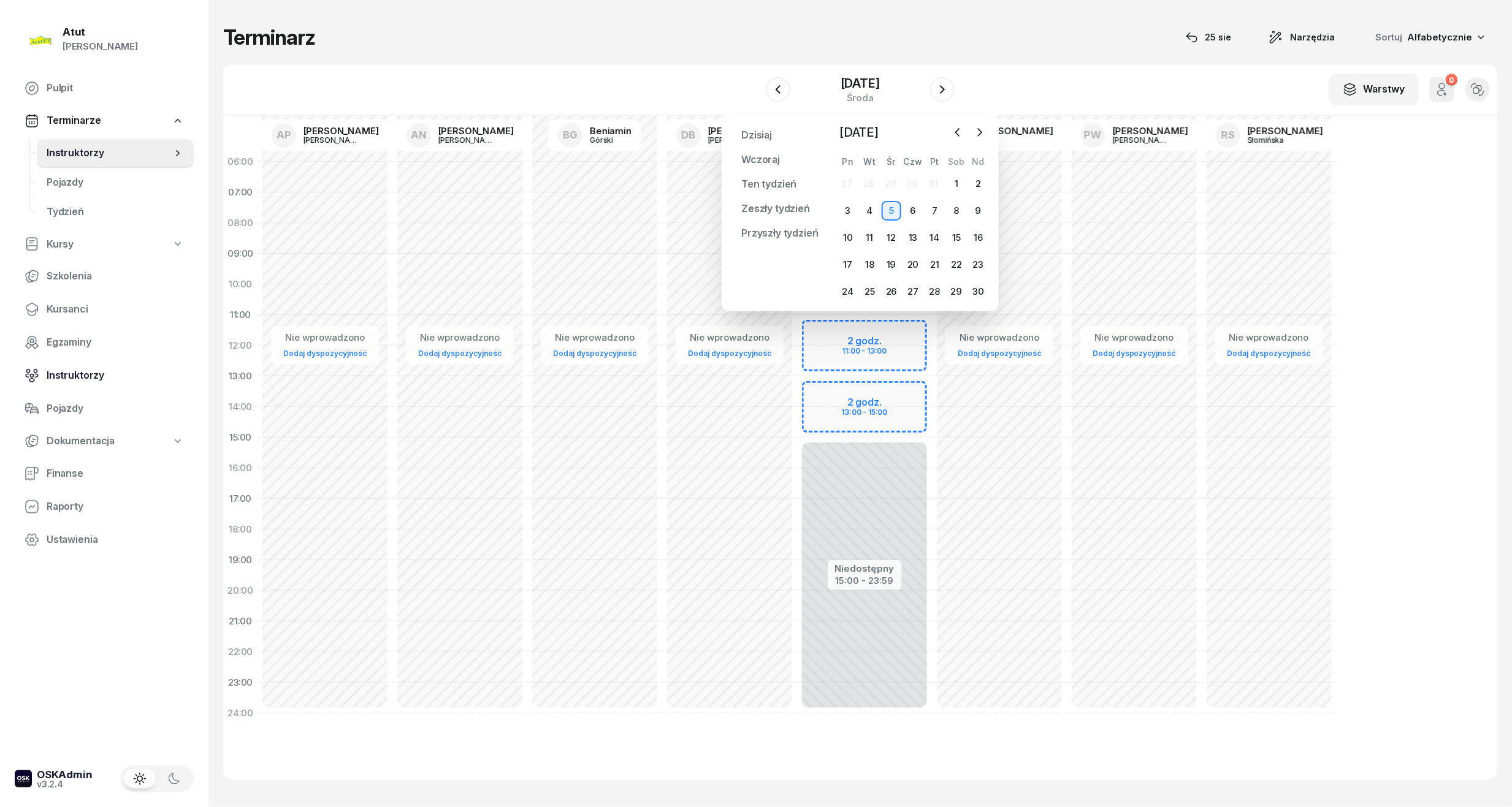
click at [76, 378] on span "Instruktorzy" at bounding box center [116, 376] width 137 height 16
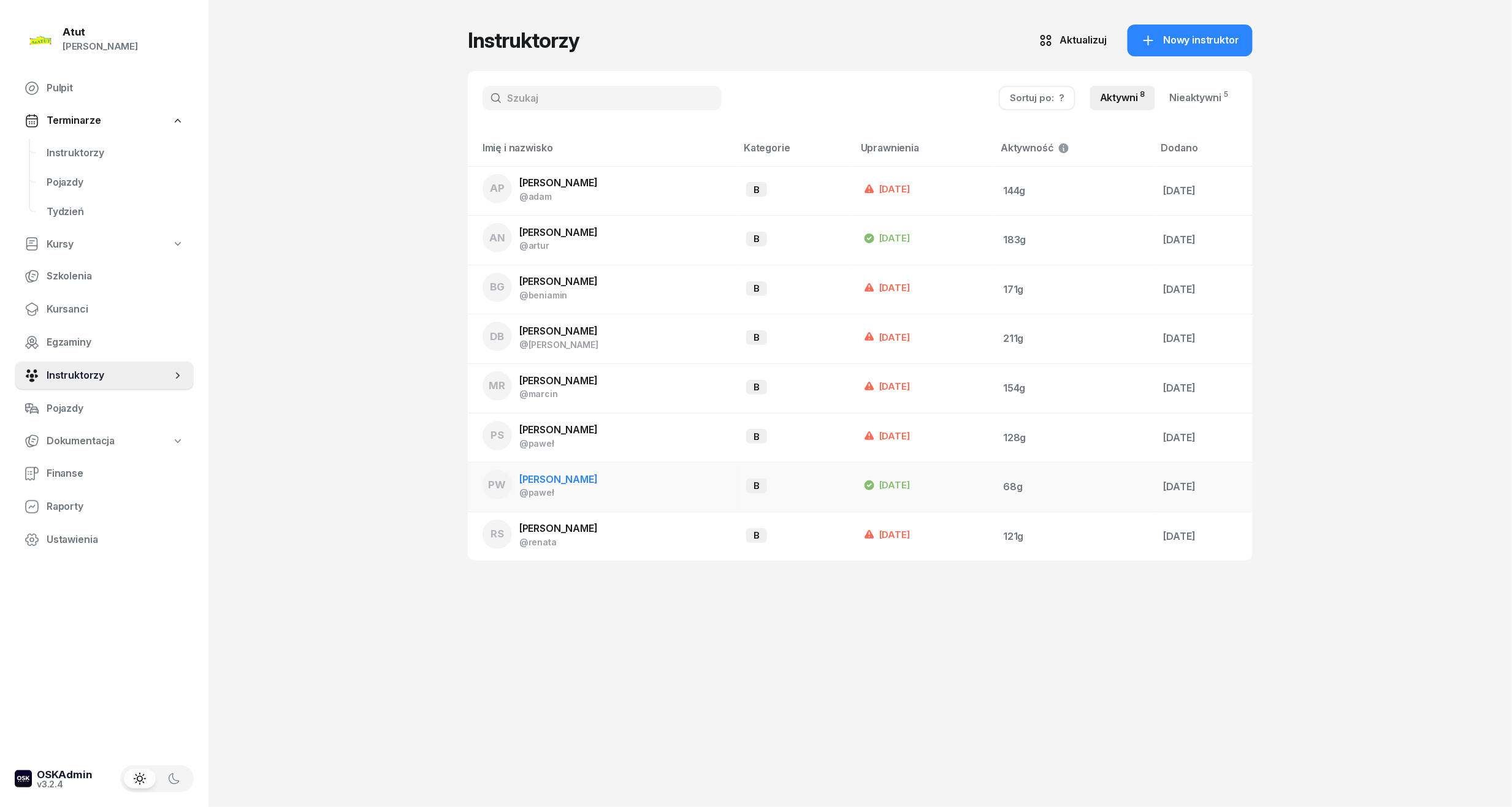
click at [570, 483] on span "[PERSON_NAME]" at bounding box center [559, 479] width 79 height 12
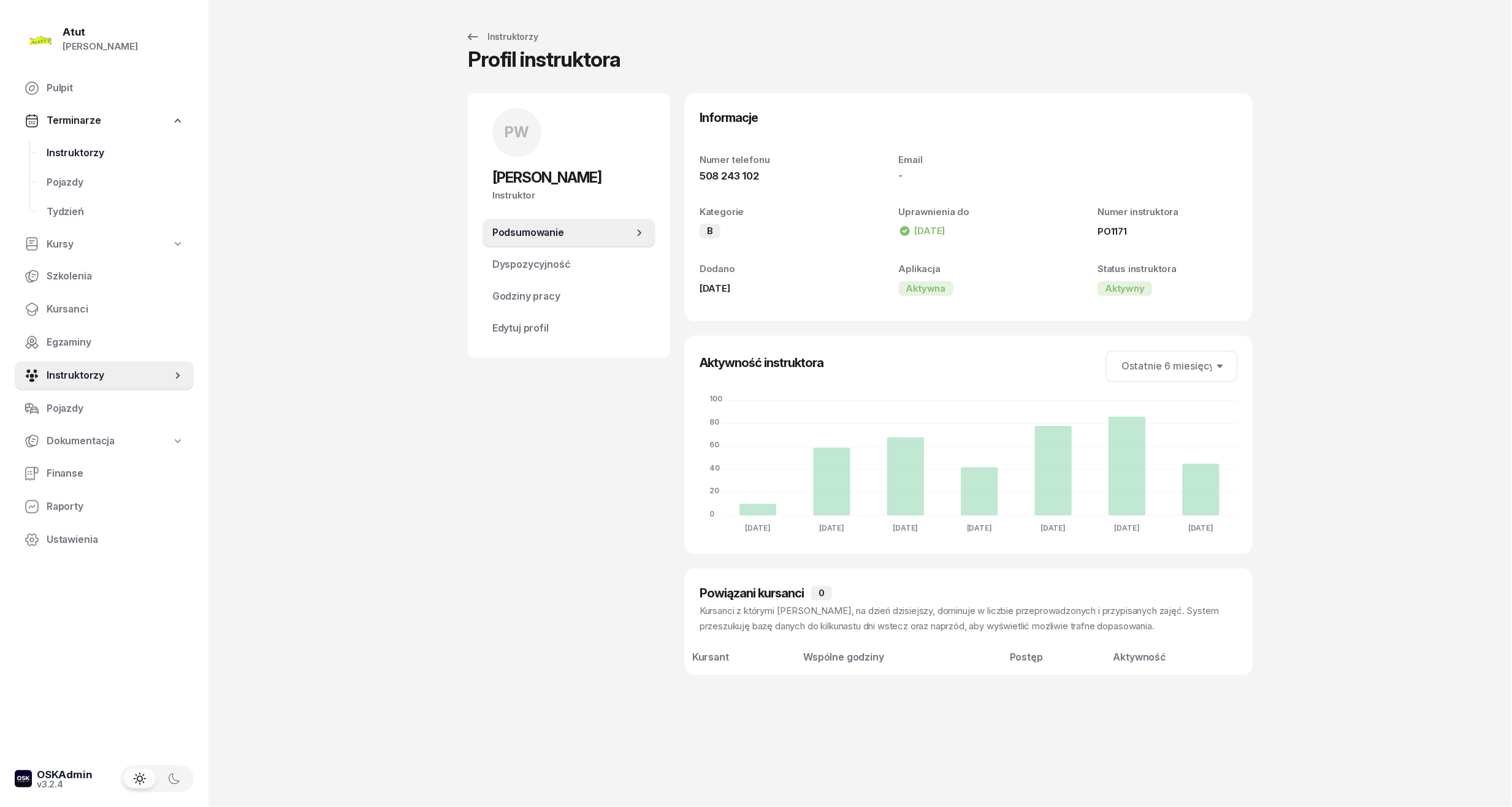
click at [98, 146] on span "Instruktorzy" at bounding box center [116, 154] width 137 height 16
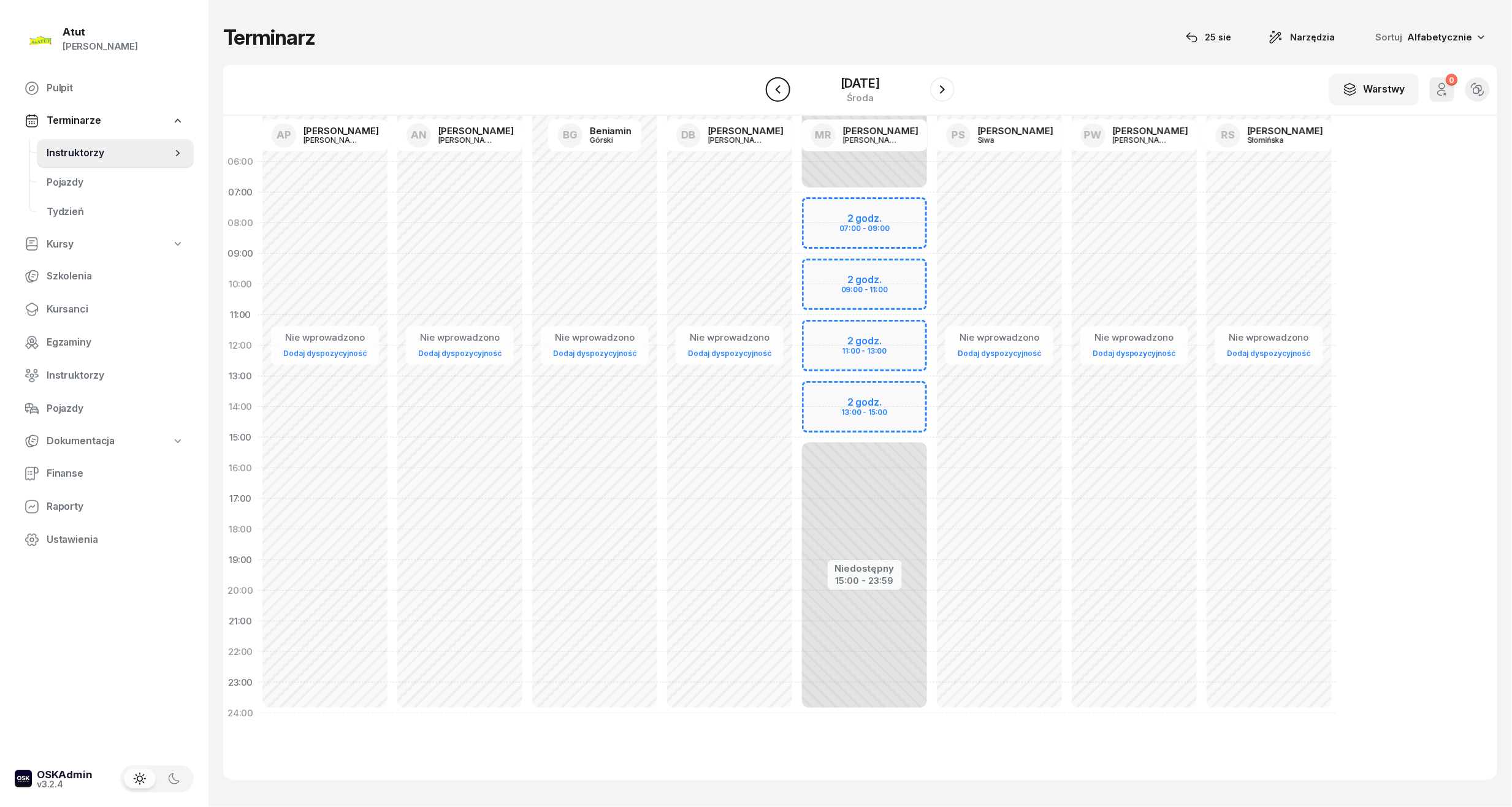
click at [771, 89] on icon "button" at bounding box center [778, 89] width 15 height 15
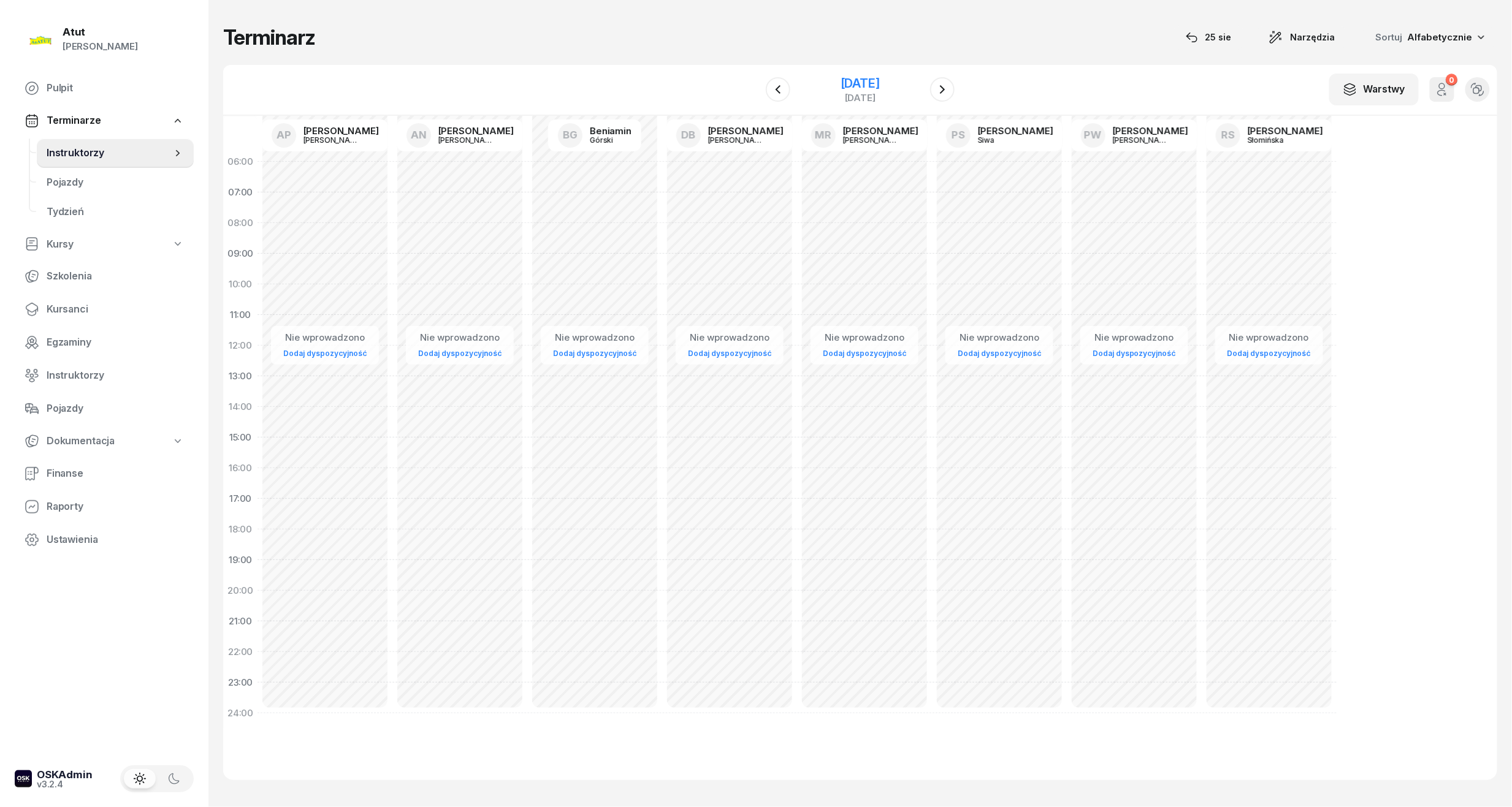
click at [892, 72] on div "[DATE]" at bounding box center [860, 90] width 125 height 35
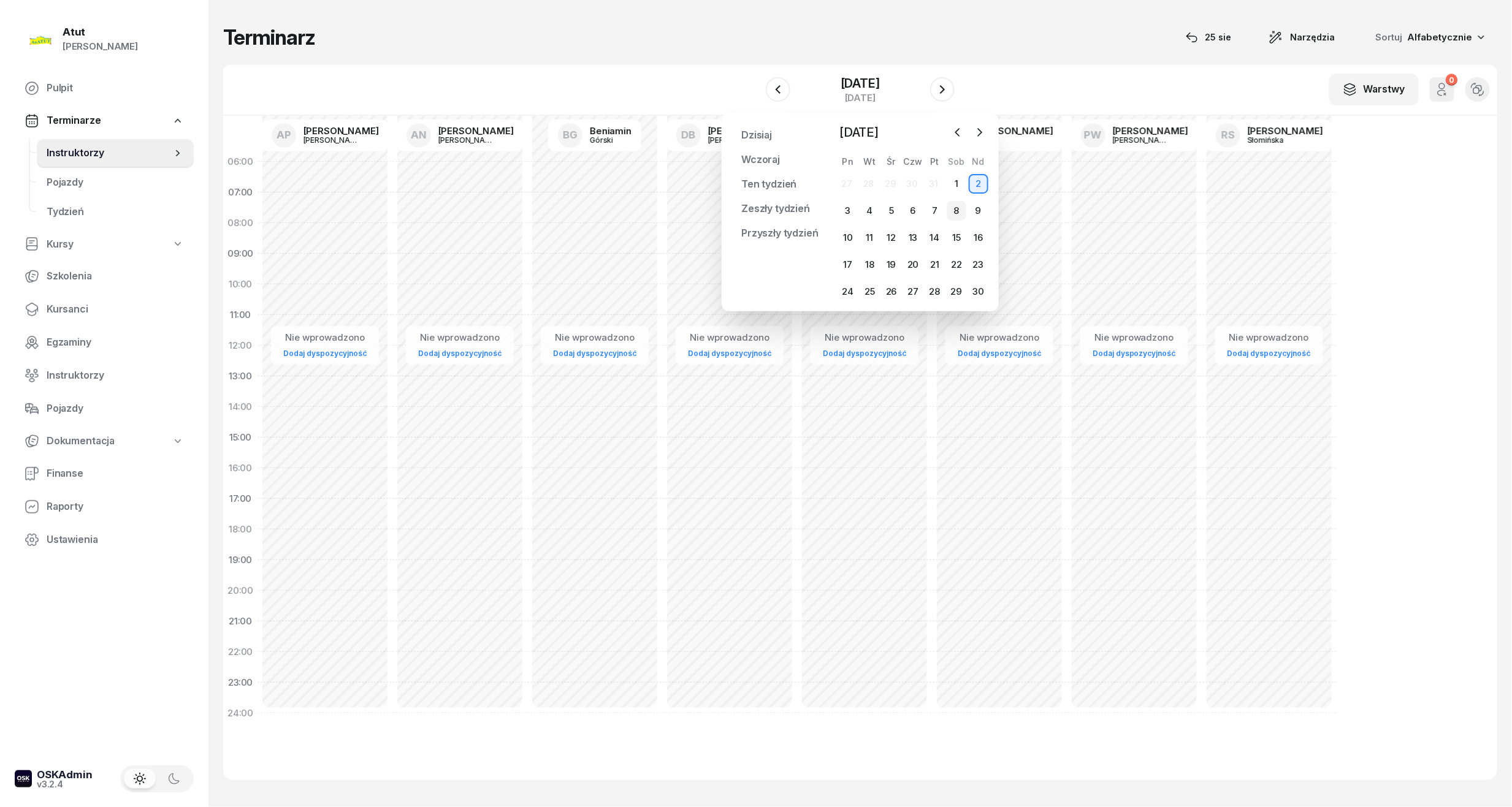
click at [950, 209] on div "8" at bounding box center [956, 210] width 19 height 19
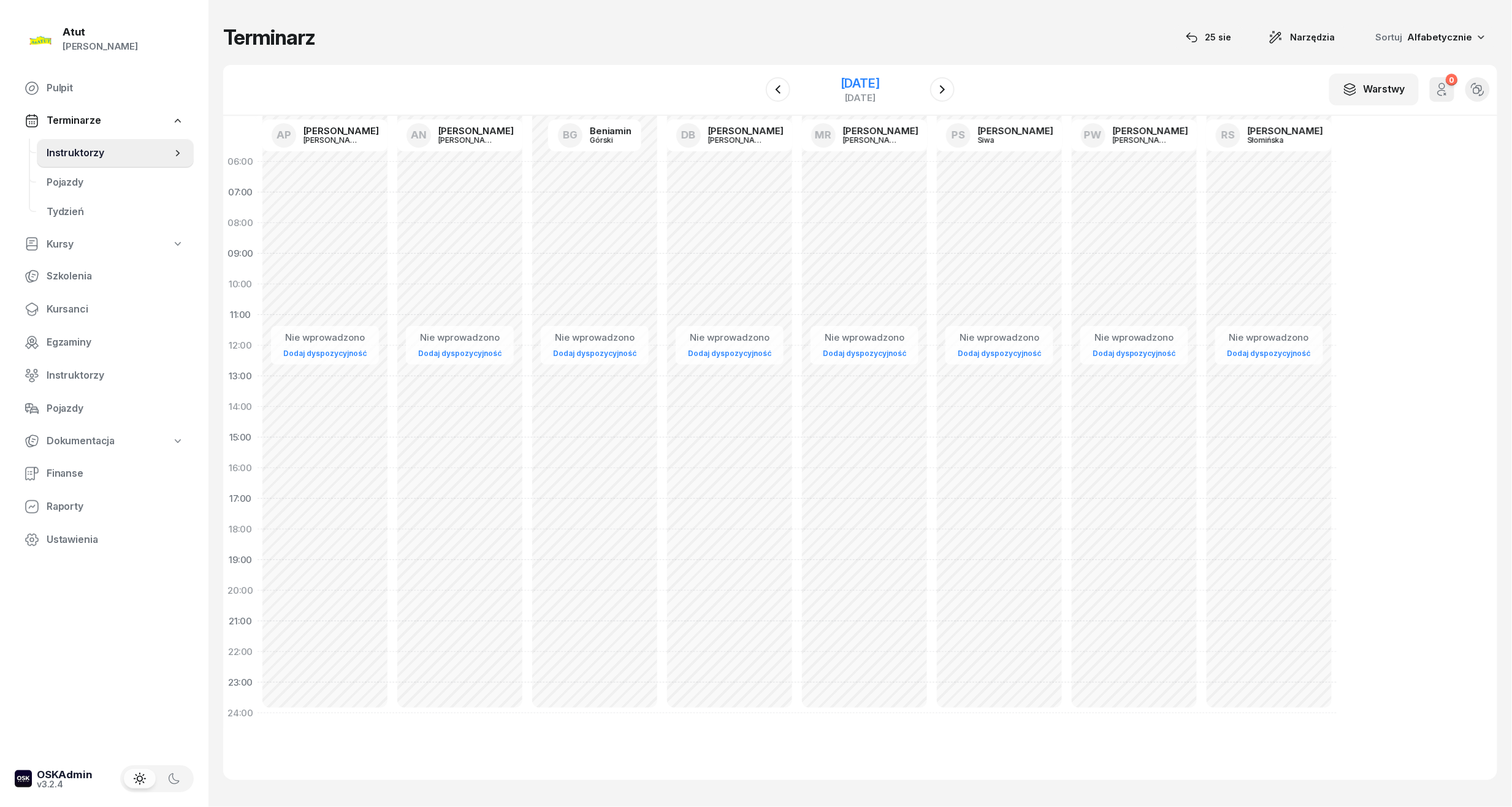
click at [878, 77] on div "[DATE]" at bounding box center [860, 84] width 39 height 12
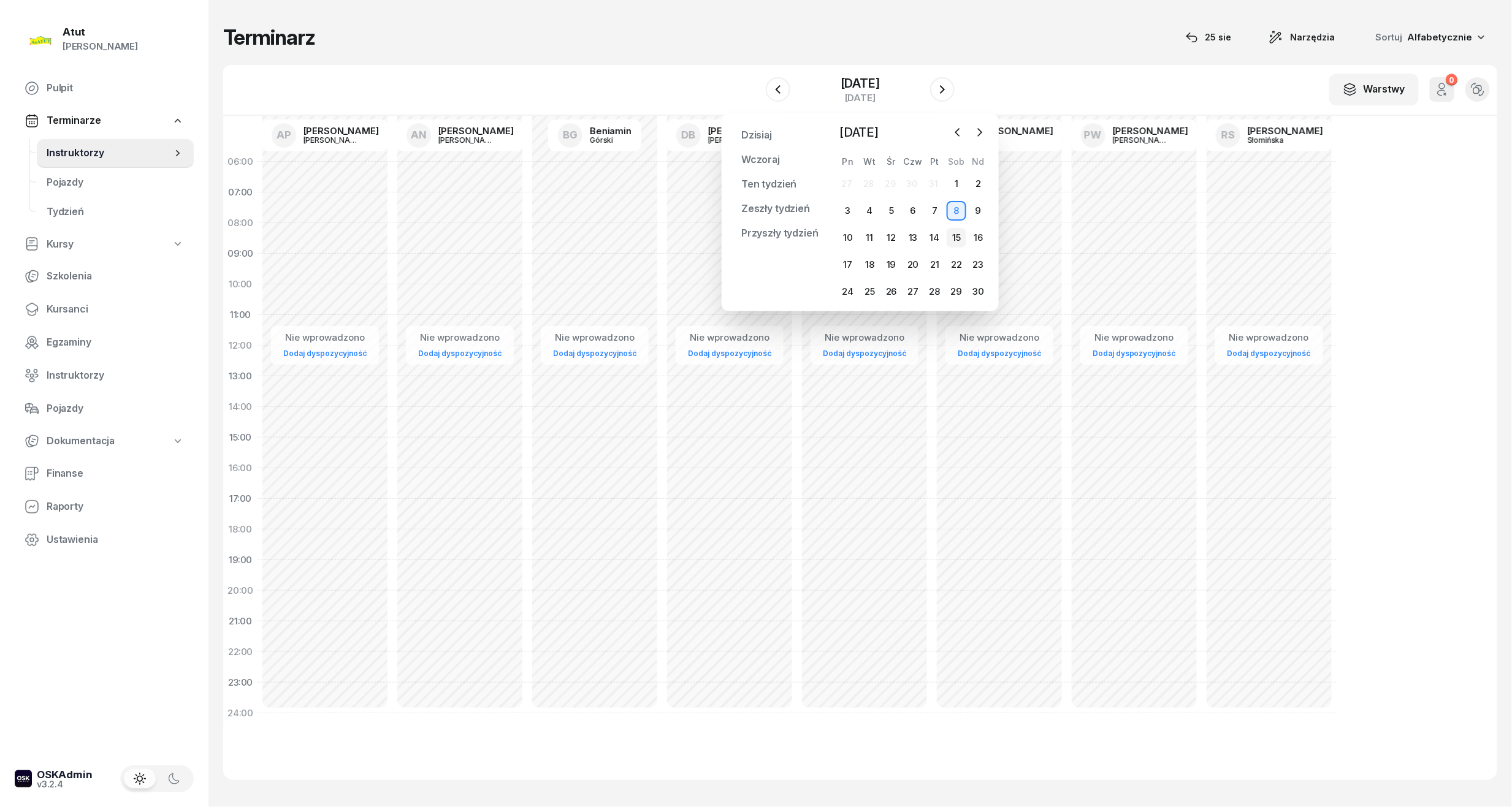
click at [960, 236] on div "15" at bounding box center [956, 237] width 19 height 19
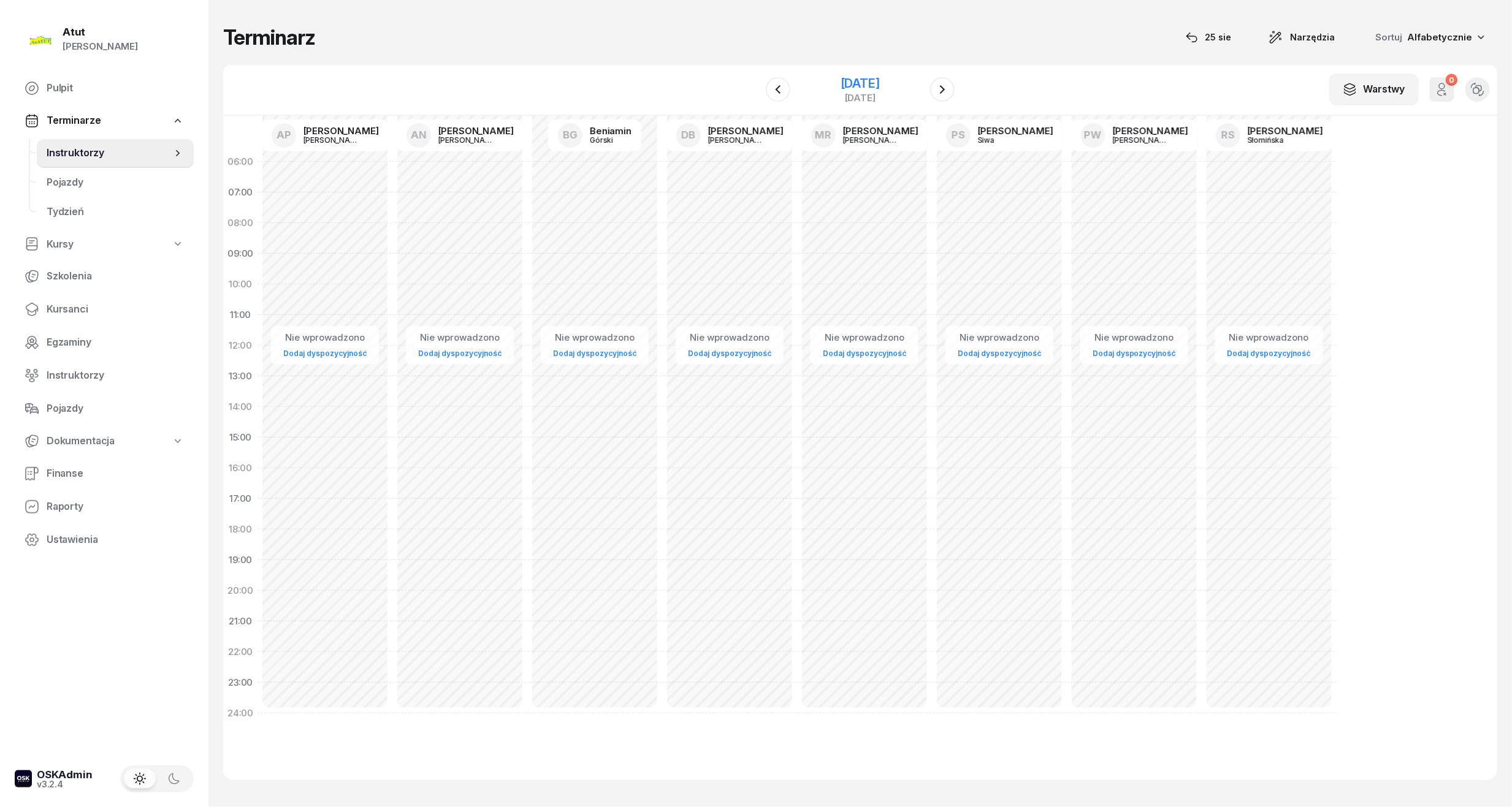
click at [879, 86] on div "[DATE]" at bounding box center [860, 84] width 39 height 12
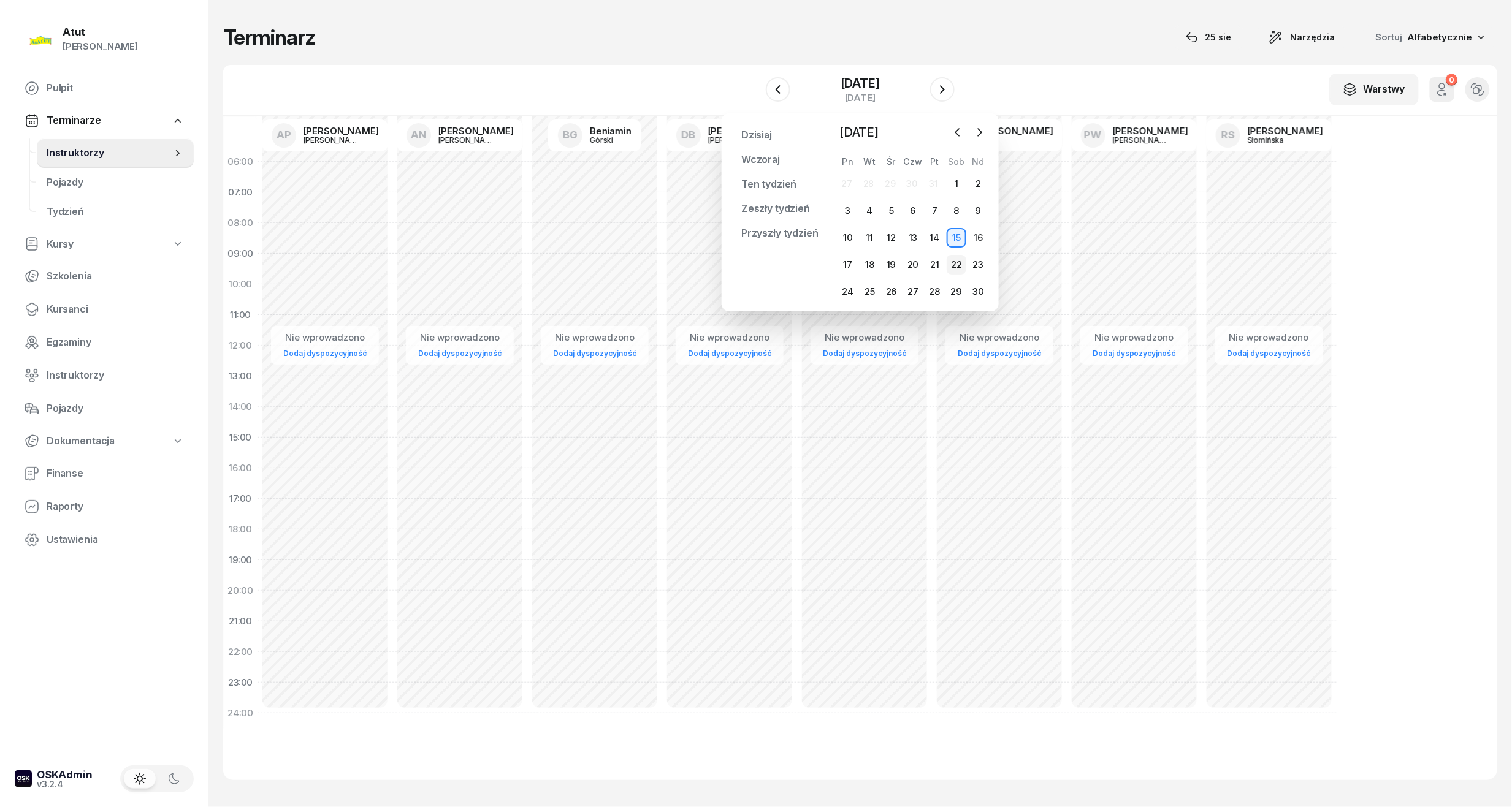
click at [957, 262] on div "22" at bounding box center [956, 264] width 19 height 19
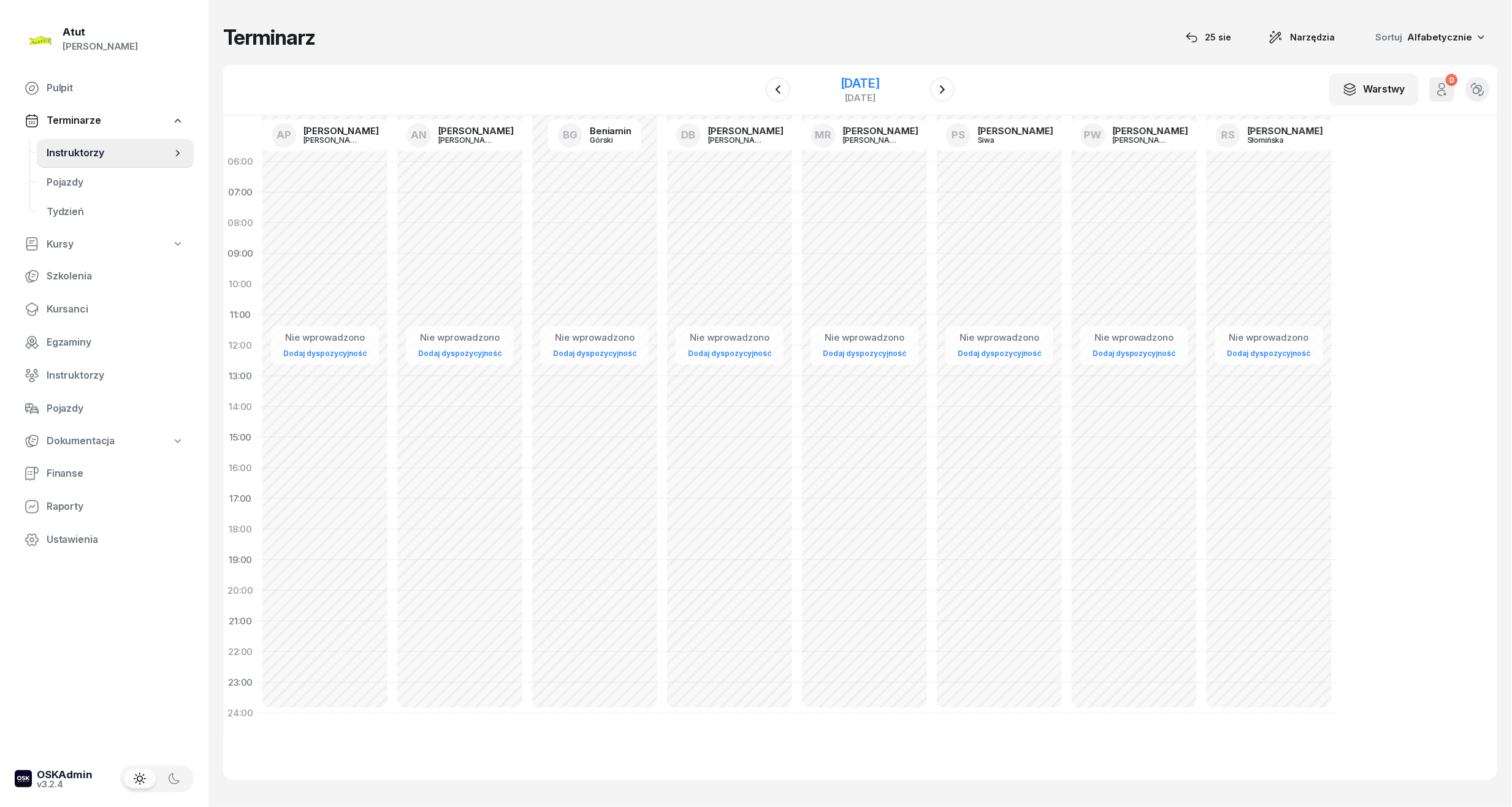
click at [871, 82] on div "[DATE]" at bounding box center [860, 84] width 39 height 12
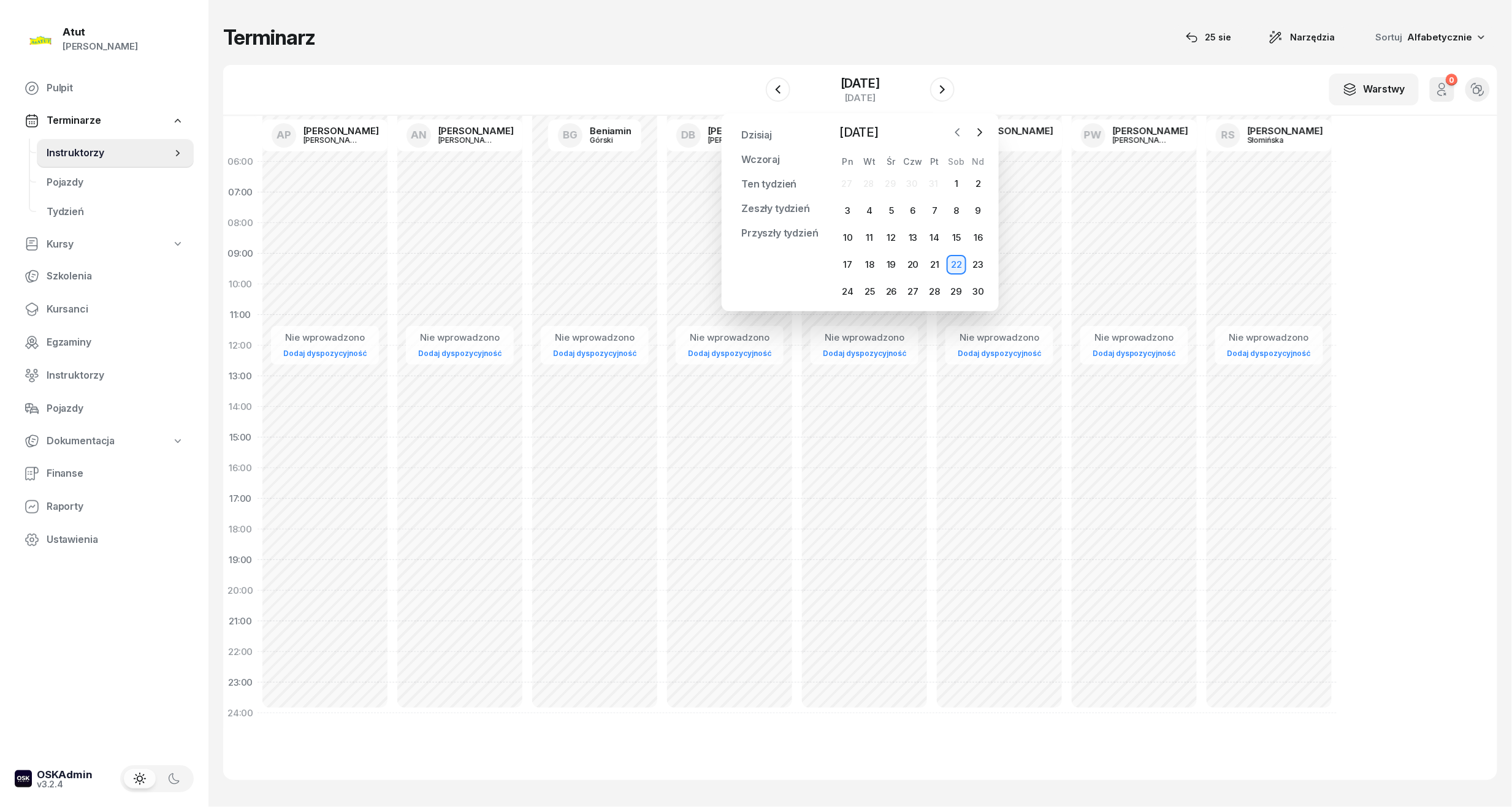
click at [960, 130] on icon "button" at bounding box center [958, 132] width 12 height 12
click at [855, 294] on div "27" at bounding box center [847, 291] width 19 height 19
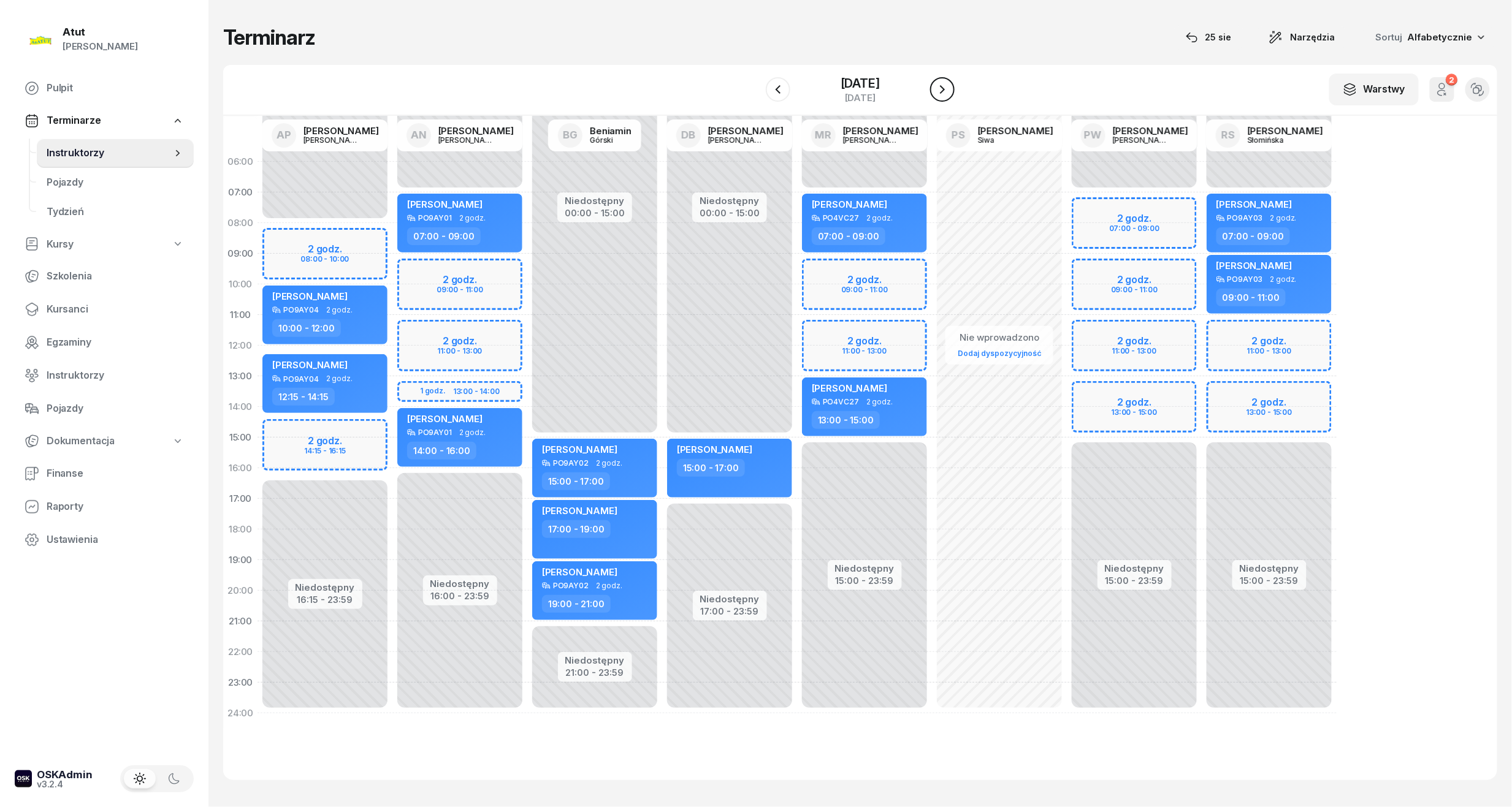
click at [950, 84] on icon "button" at bounding box center [942, 89] width 15 height 15
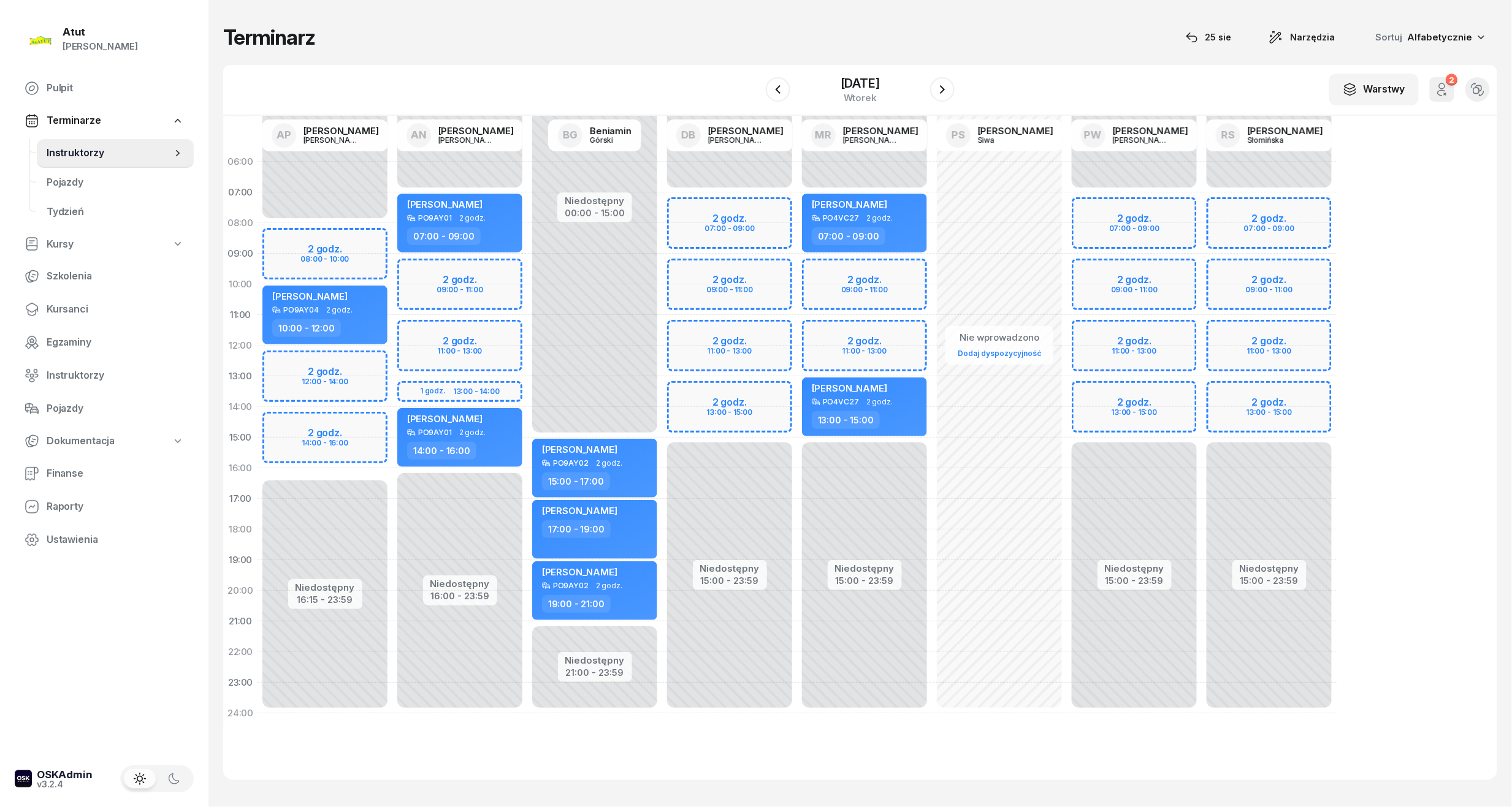
click at [797, 221] on div "Niedostępny 00:00 - 07:00 Niedostępny 15:00 - 23:59 2 godz. 07:00 - 09:00 2 god…" at bounding box center [865, 438] width 135 height 582
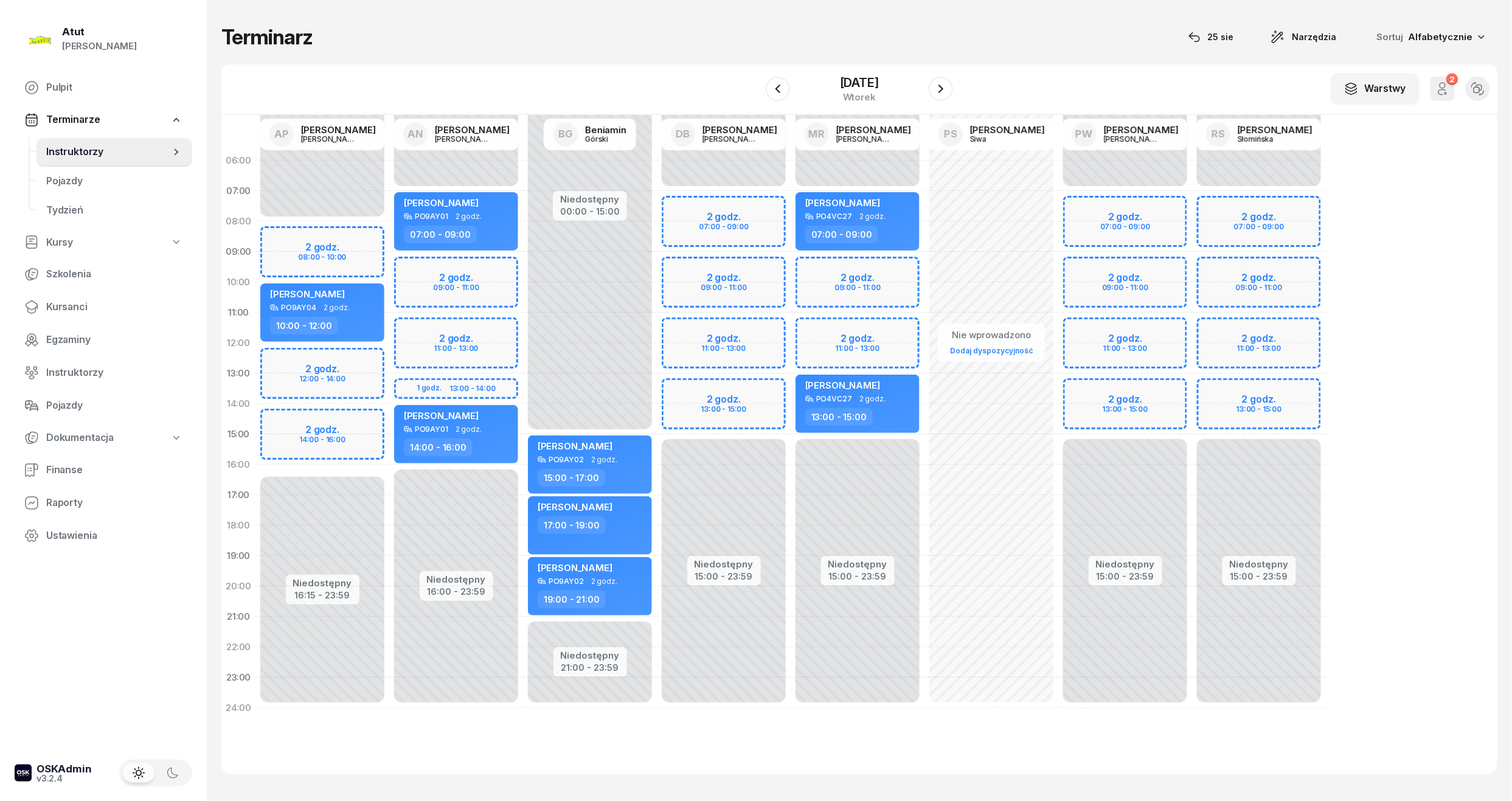
select select "07"
select select "09"
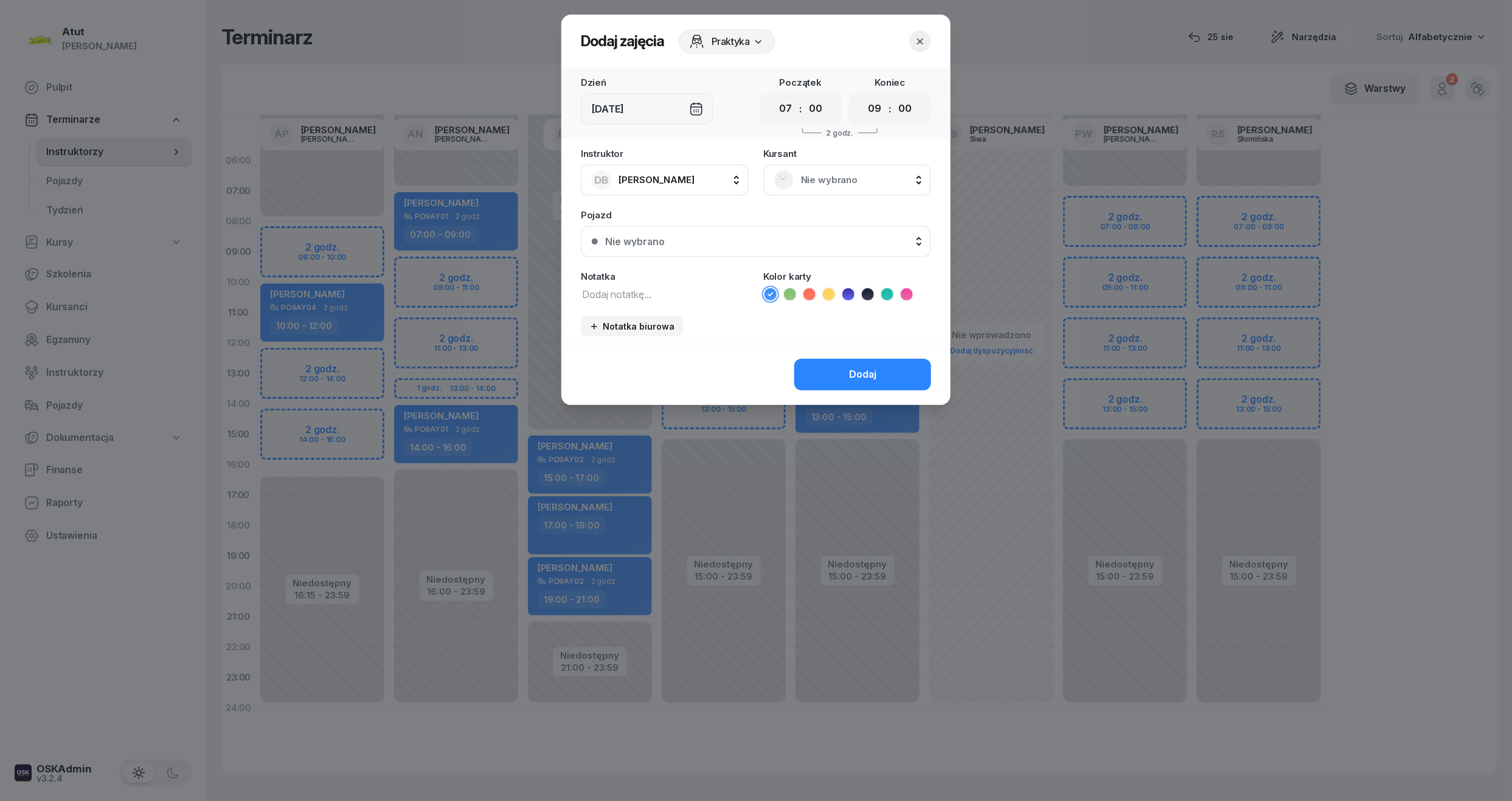
click at [828, 190] on div "Nie wybrano" at bounding box center [847, 180] width 168 height 32
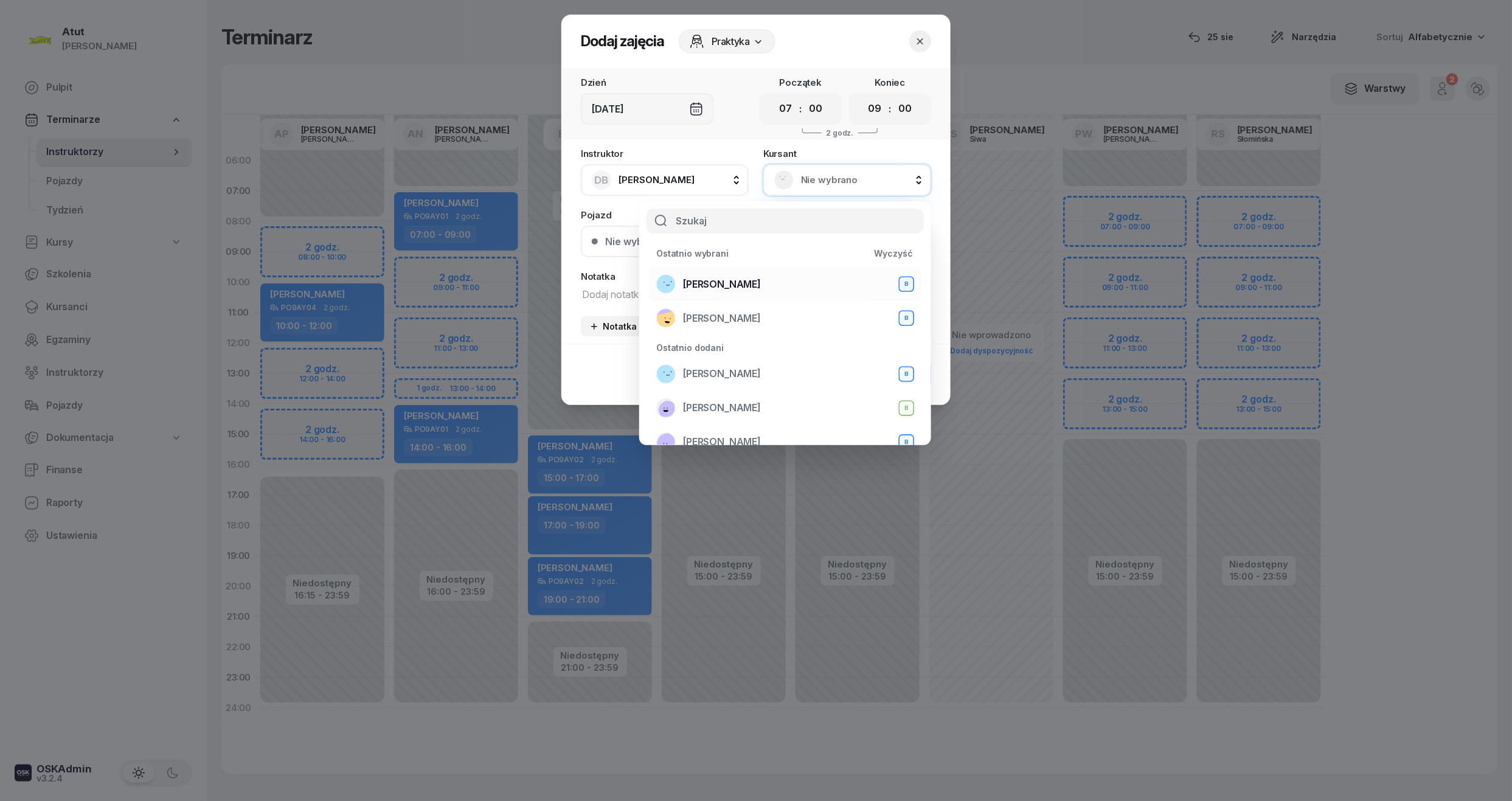
click at [761, 278] on span "[PERSON_NAME]" at bounding box center [722, 285] width 78 height 16
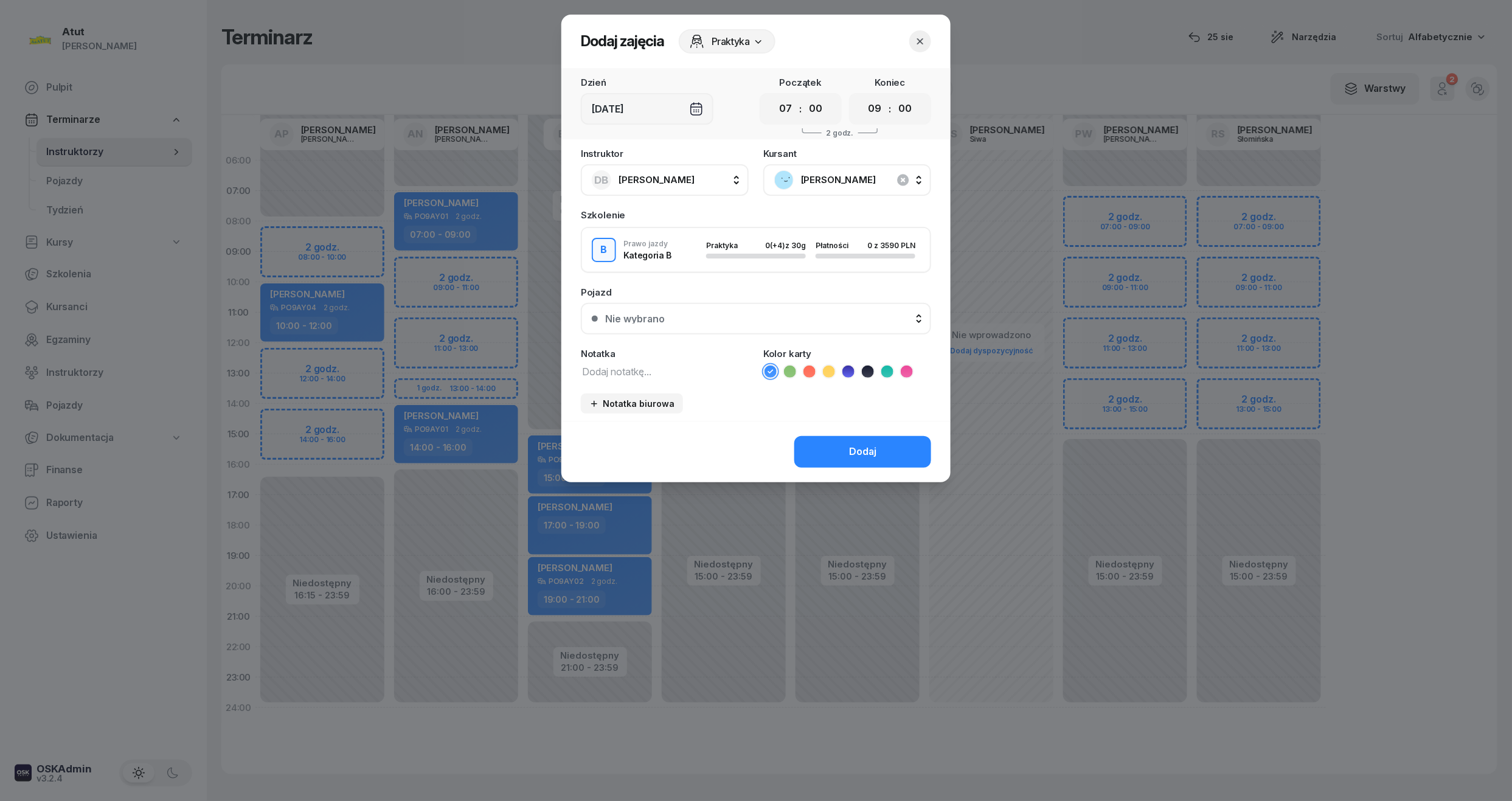
click at [763, 316] on div "Nie wybrano" at bounding box center [763, 319] width 315 height 10
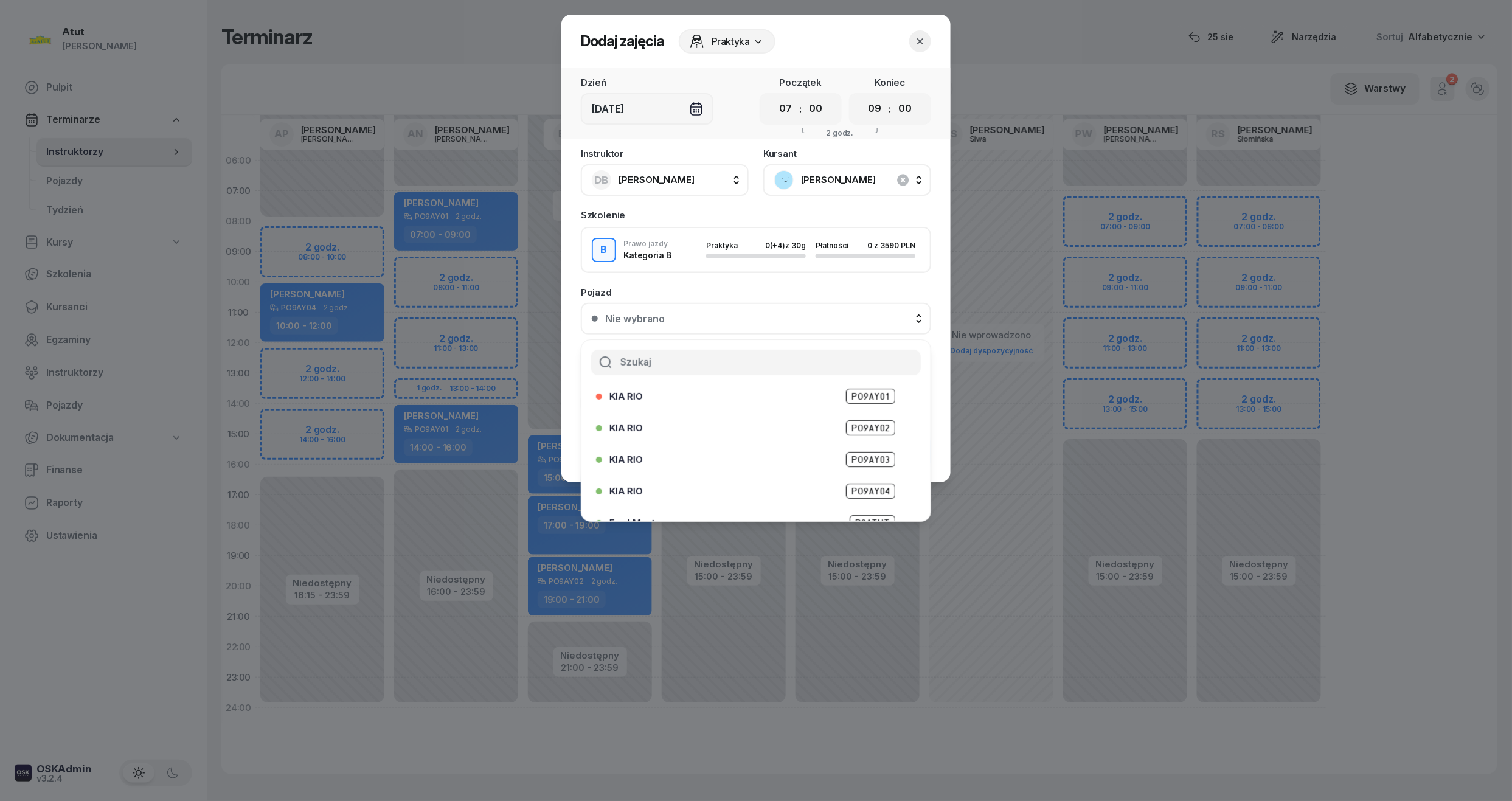
scroll to position [119, 0]
click at [866, 502] on span "PZ6E706" at bounding box center [872, 504] width 48 height 15
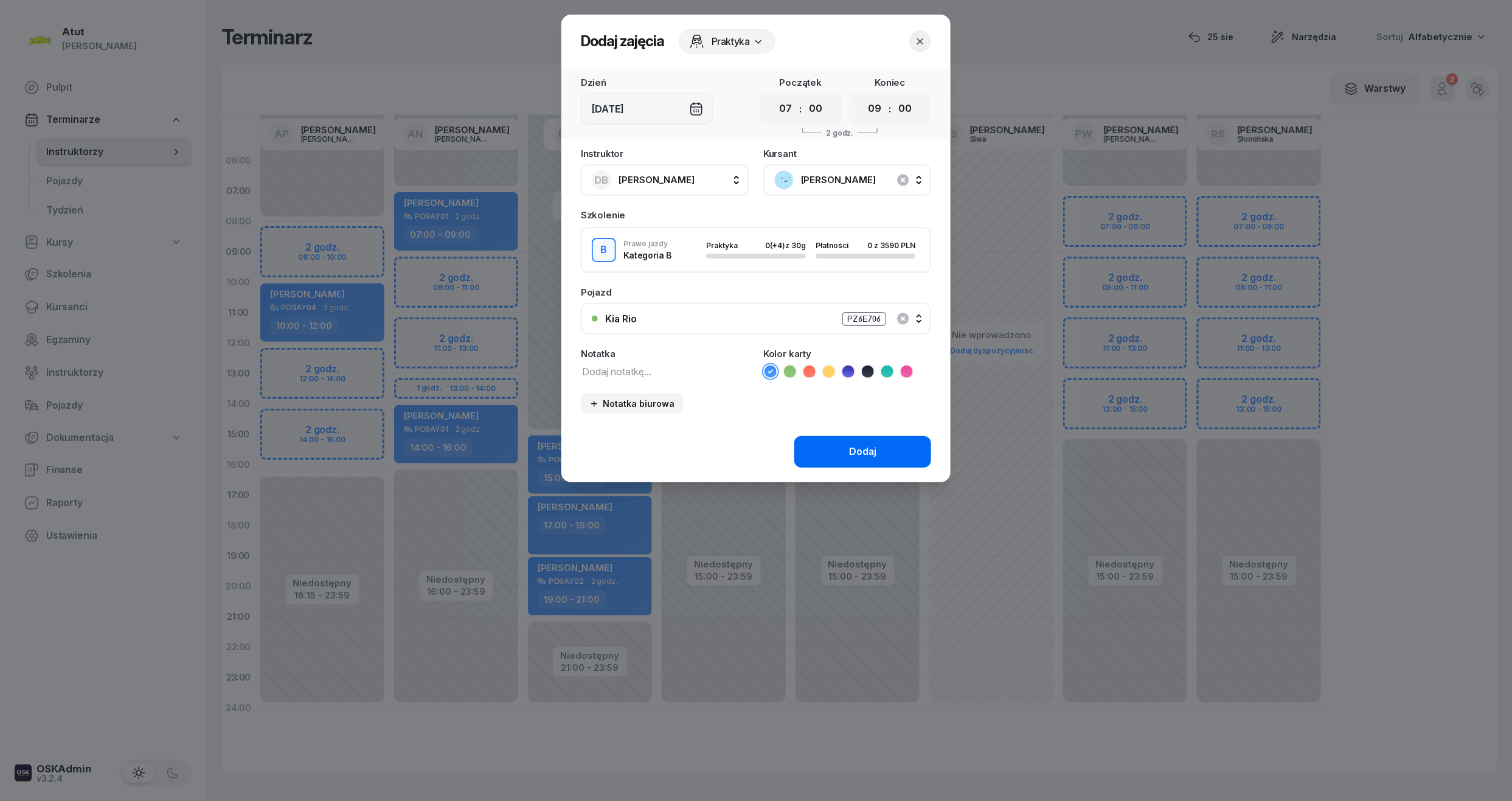
click at [865, 448] on div "Dodaj" at bounding box center [863, 452] width 27 height 16
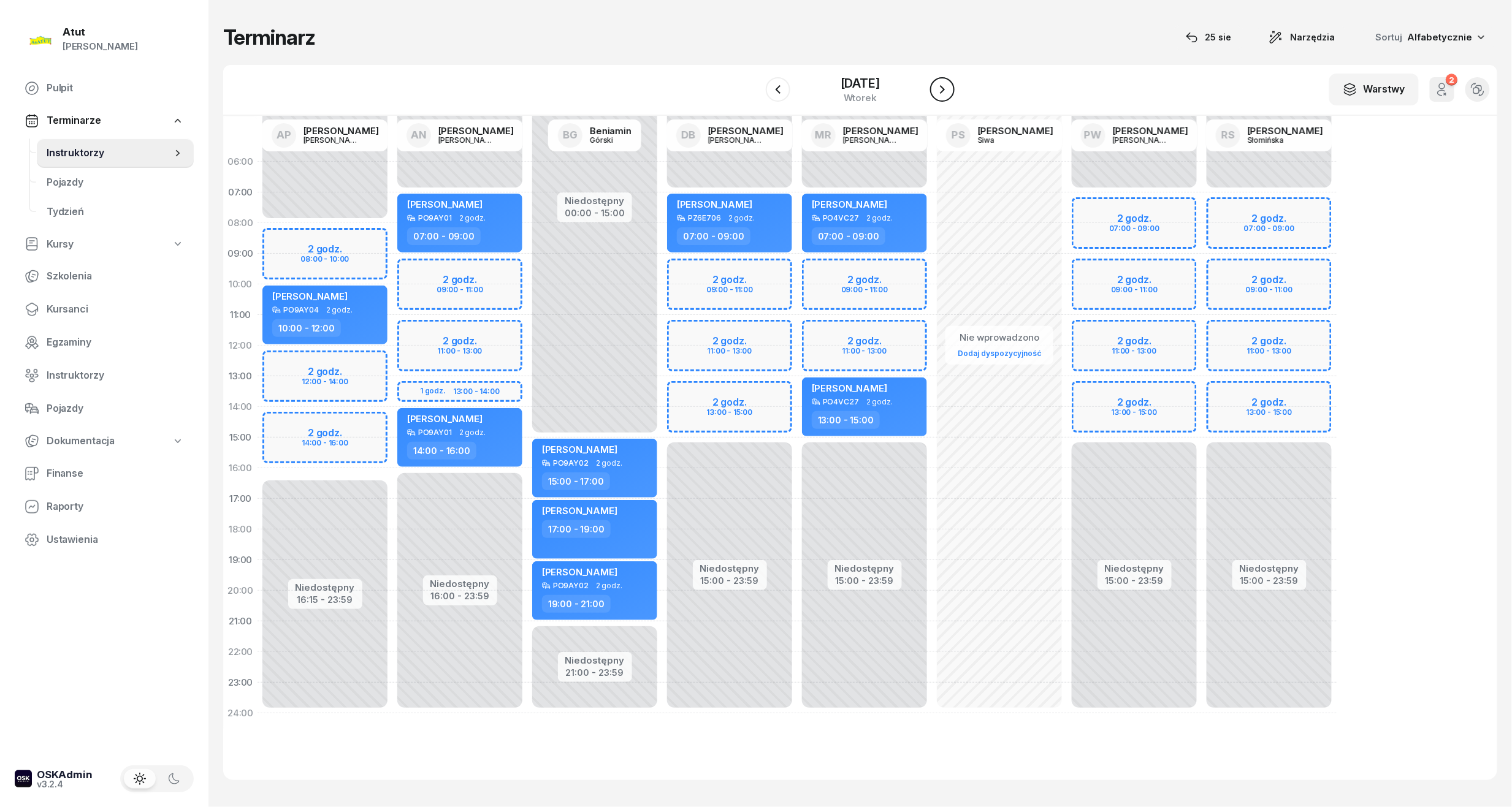
click at [950, 91] on icon "button" at bounding box center [942, 89] width 15 height 15
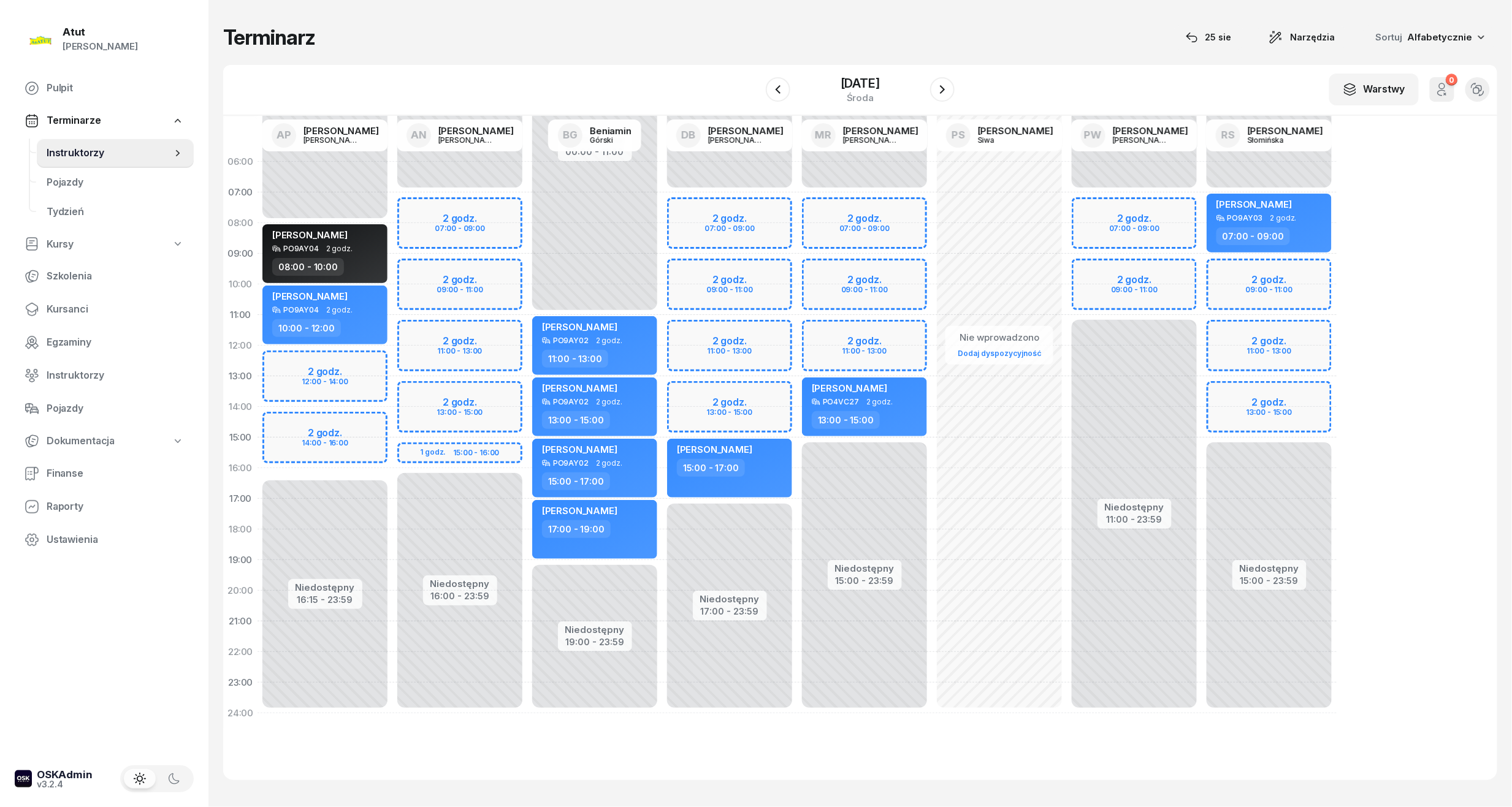
click at [797, 213] on div "Niedostępny 00:00 - 07:00 Niedostępny 17:00 - 23:59 2 godz. 07:00 - 09:00 2 god…" at bounding box center [865, 438] width 135 height 582
select select "07"
select select "09"
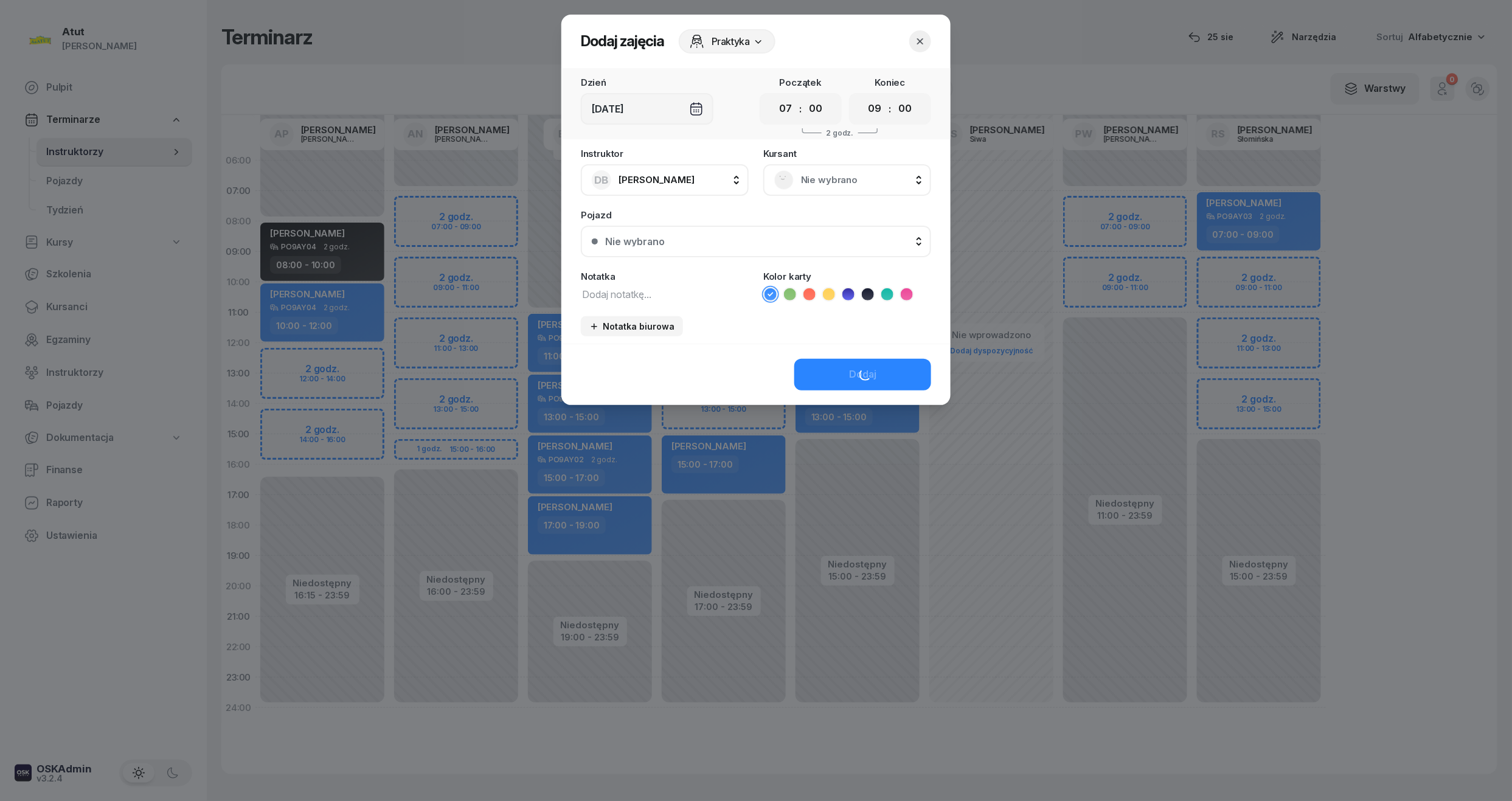
click at [816, 175] on span "Nie wybrano" at bounding box center [860, 180] width 119 height 16
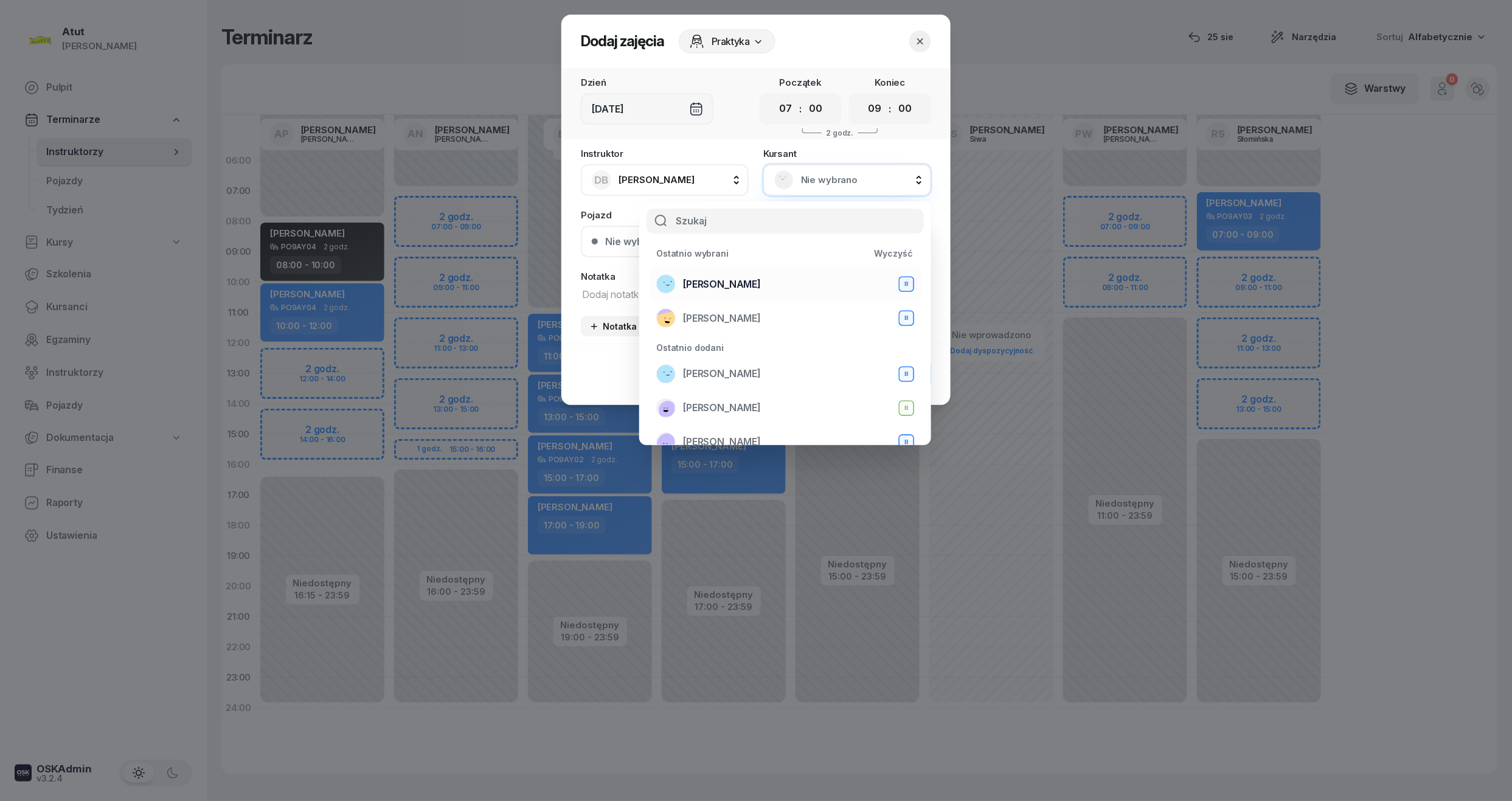
click at [733, 283] on span "[PERSON_NAME]" at bounding box center [722, 285] width 78 height 16
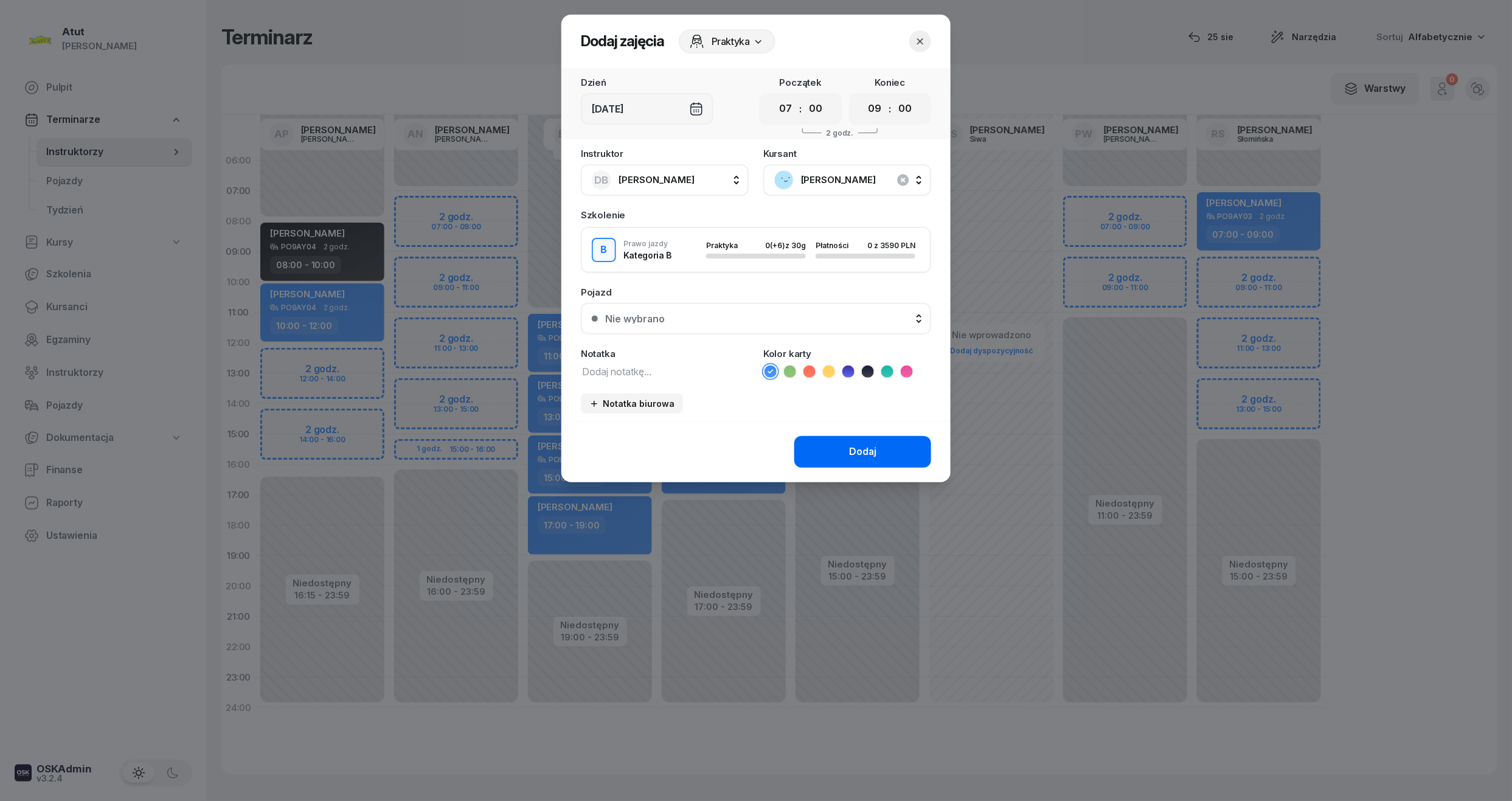
click at [889, 443] on button "Dodaj" at bounding box center [862, 452] width 137 height 32
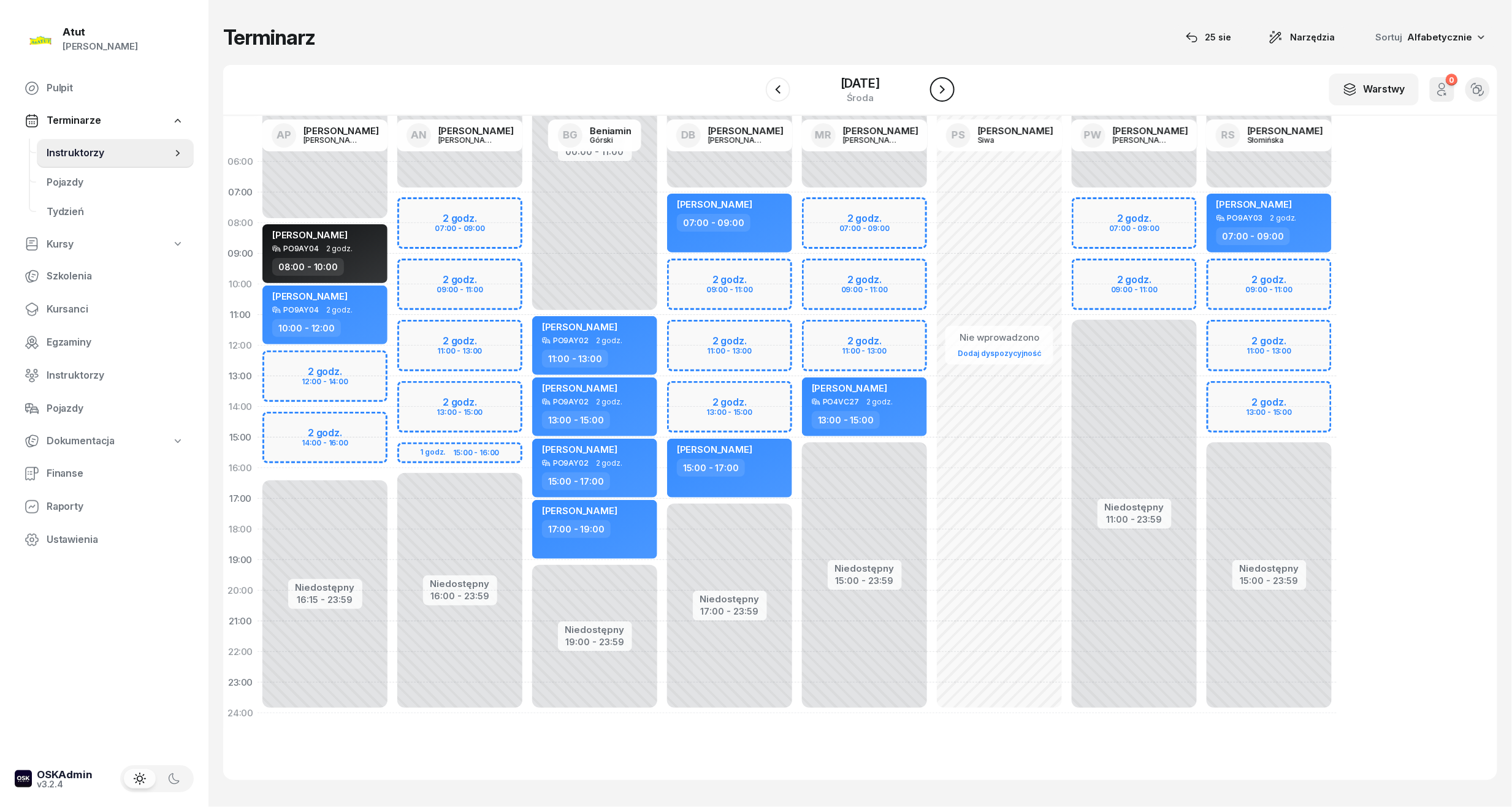
click at [950, 84] on icon "button" at bounding box center [942, 89] width 15 height 15
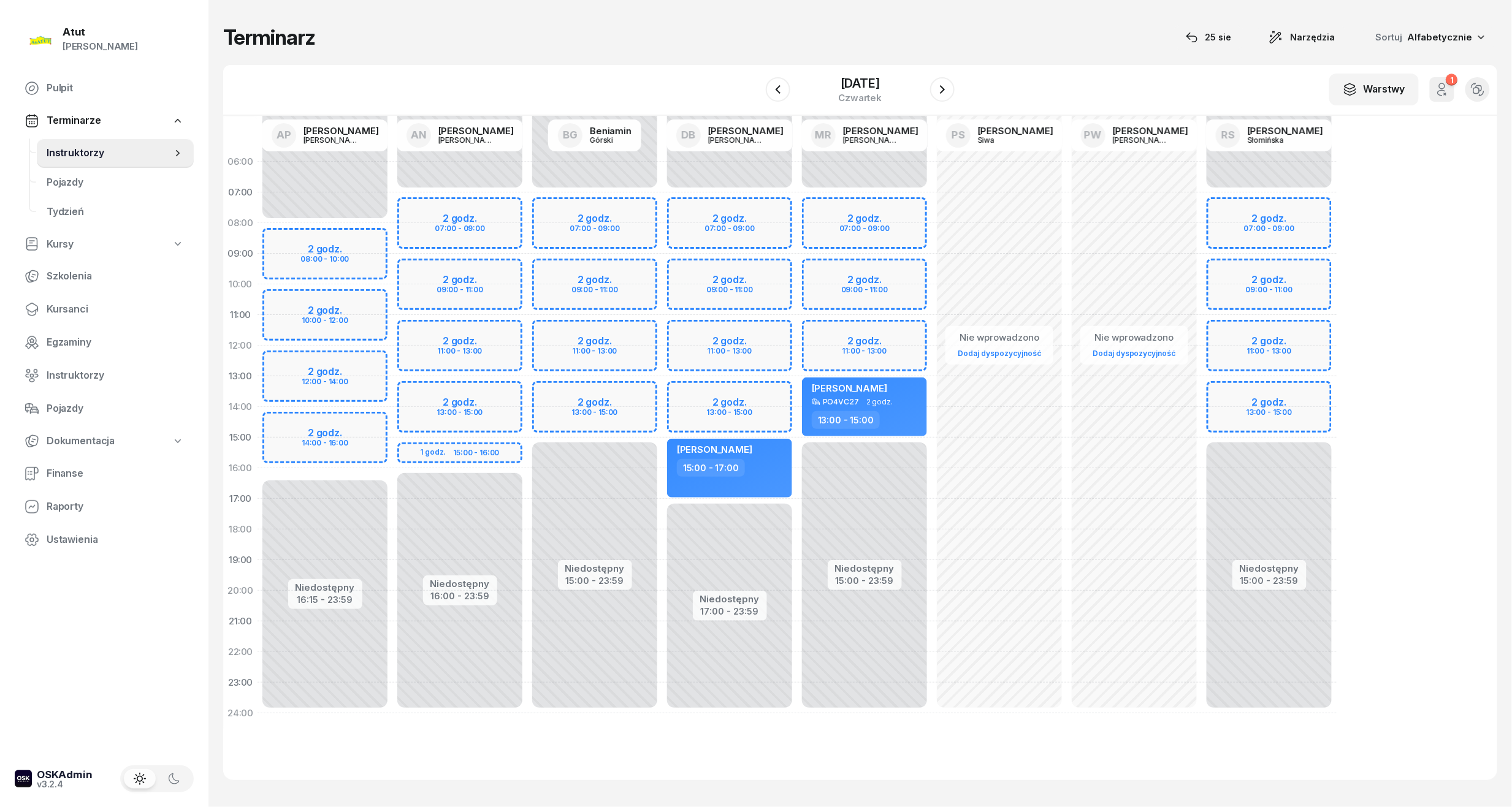
click at [797, 229] on div "Niedostępny 00:00 - 07:00 Niedostępny 17:00 - 23:59 2 godz. 07:00 - 09:00 2 god…" at bounding box center [865, 438] width 135 height 582
select select "08"
select select "10"
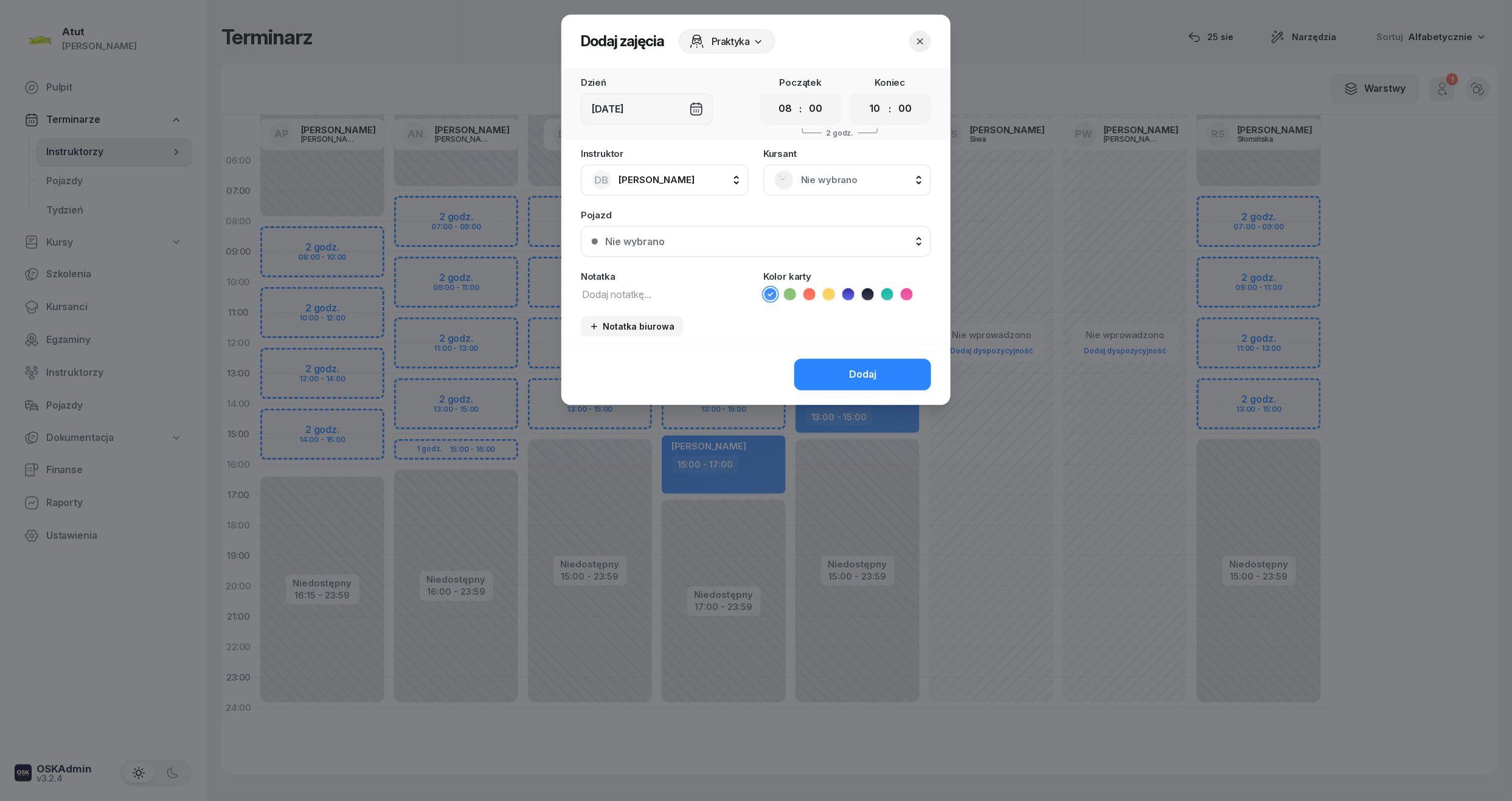
click at [871, 157] on div "[DEMOGRAPHIC_DATA] Nie wybrano" at bounding box center [847, 172] width 168 height 47
click at [811, 172] on span "Nie wybrano" at bounding box center [860, 180] width 119 height 16
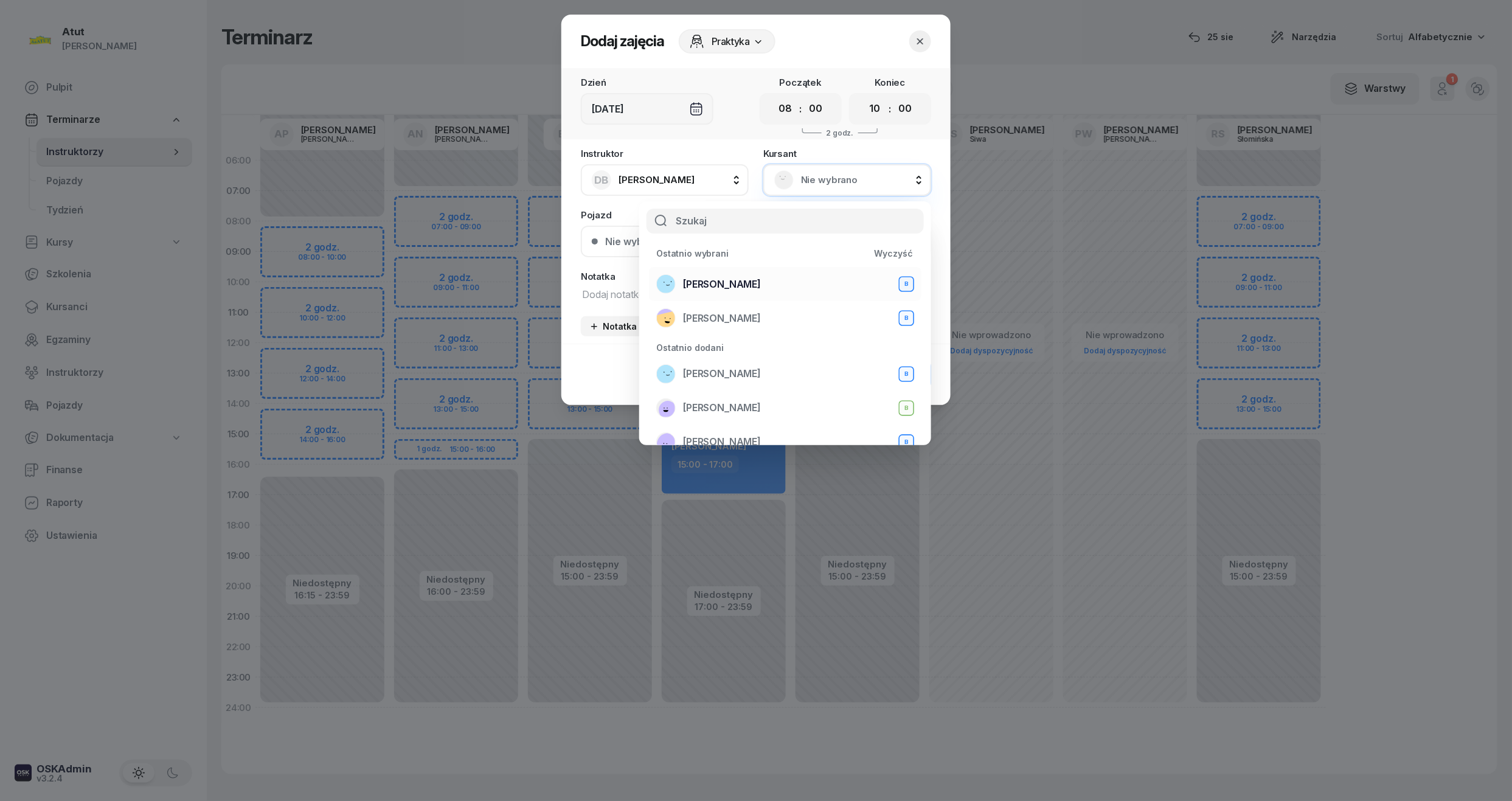
click at [743, 285] on span "[PERSON_NAME]" at bounding box center [722, 285] width 78 height 16
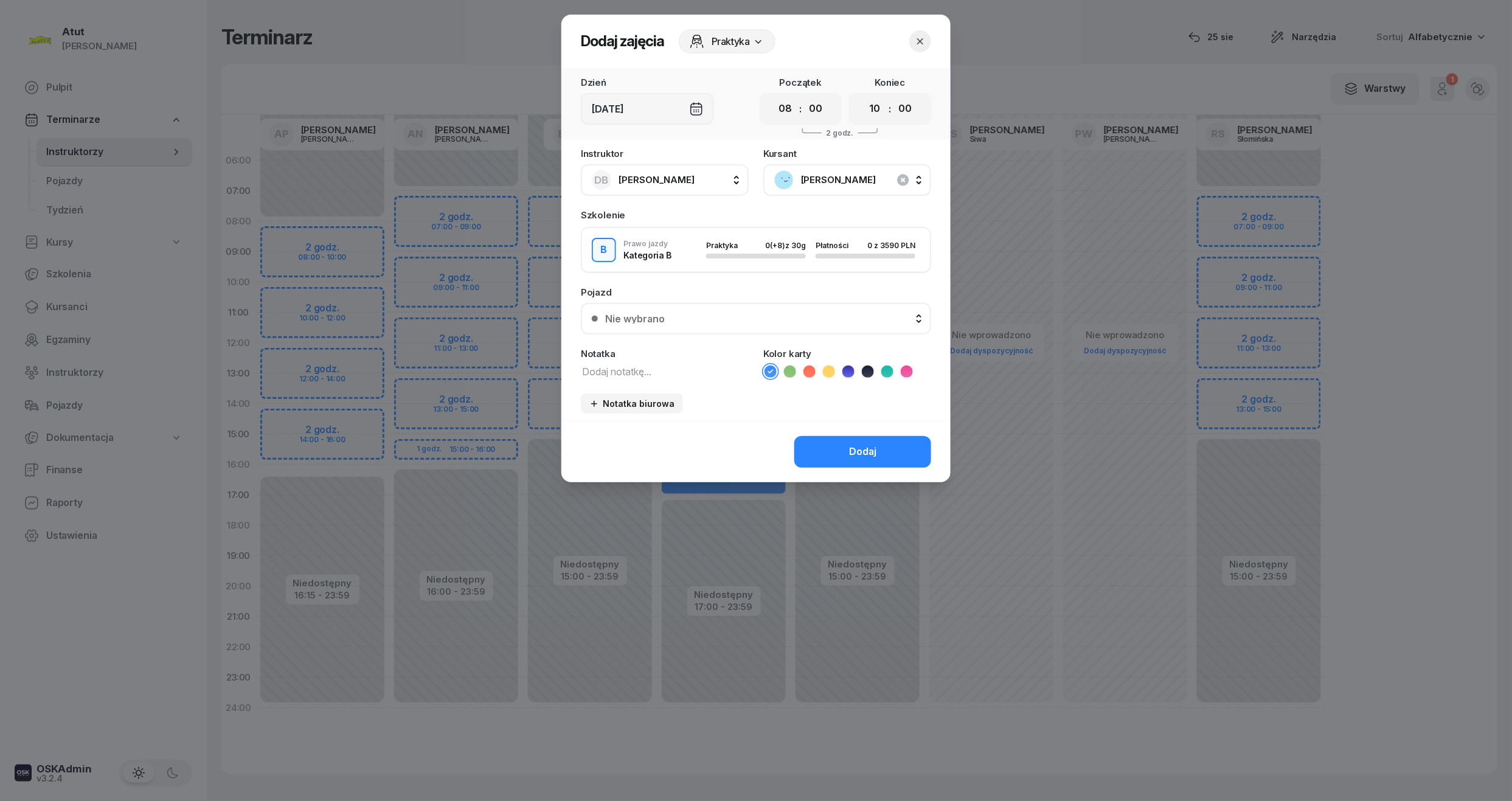
drag, startPoint x: 781, startPoint y: 103, endPoint x: 794, endPoint y: 122, distance: 23.0
click at [781, 103] on select "00 01 02 03 04 05 06 07 08 09 10 11 12 13 14 15 16 17 18 19 20 21 22 23" at bounding box center [785, 108] width 23 height 25
select select "07"
click at [774, 96] on select "00 01 02 03 04 05 06 07 08 09 10 11 12 13 14 15 16 17 18 19 20 21 22 23" at bounding box center [785, 108] width 23 height 25
click at [872, 102] on select "00 01 02 03 04 05 06 07 08 09 10 11 12 13 14 15 16 17 18 19 20 21 22 23" at bounding box center [875, 108] width 23 height 25
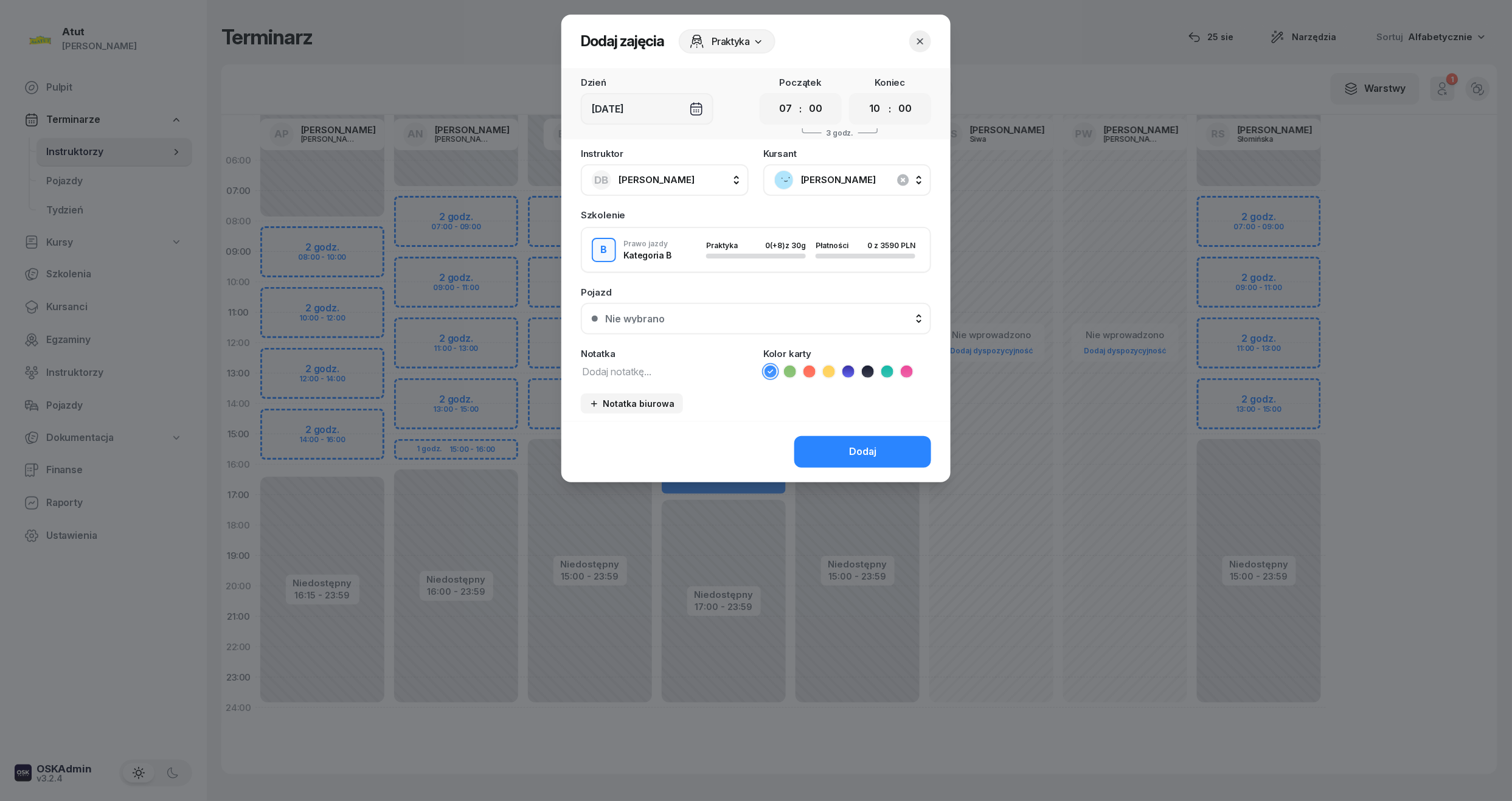
select select "09"
click at [864, 96] on select "00 01 02 03 04 05 06 07 08 09 10 11 12 13 14 15 16 17 18 19 20 21 22 23" at bounding box center [875, 108] width 23 height 25
click at [674, 295] on div "Pojazd Nie wybrano Nie wybrano [GEOGRAPHIC_DATA] Ford Mustang P8ATUT Kia Rio PZ…" at bounding box center [756, 311] width 350 height 47
click at [684, 306] on button "Nie wybrano" at bounding box center [756, 319] width 350 height 32
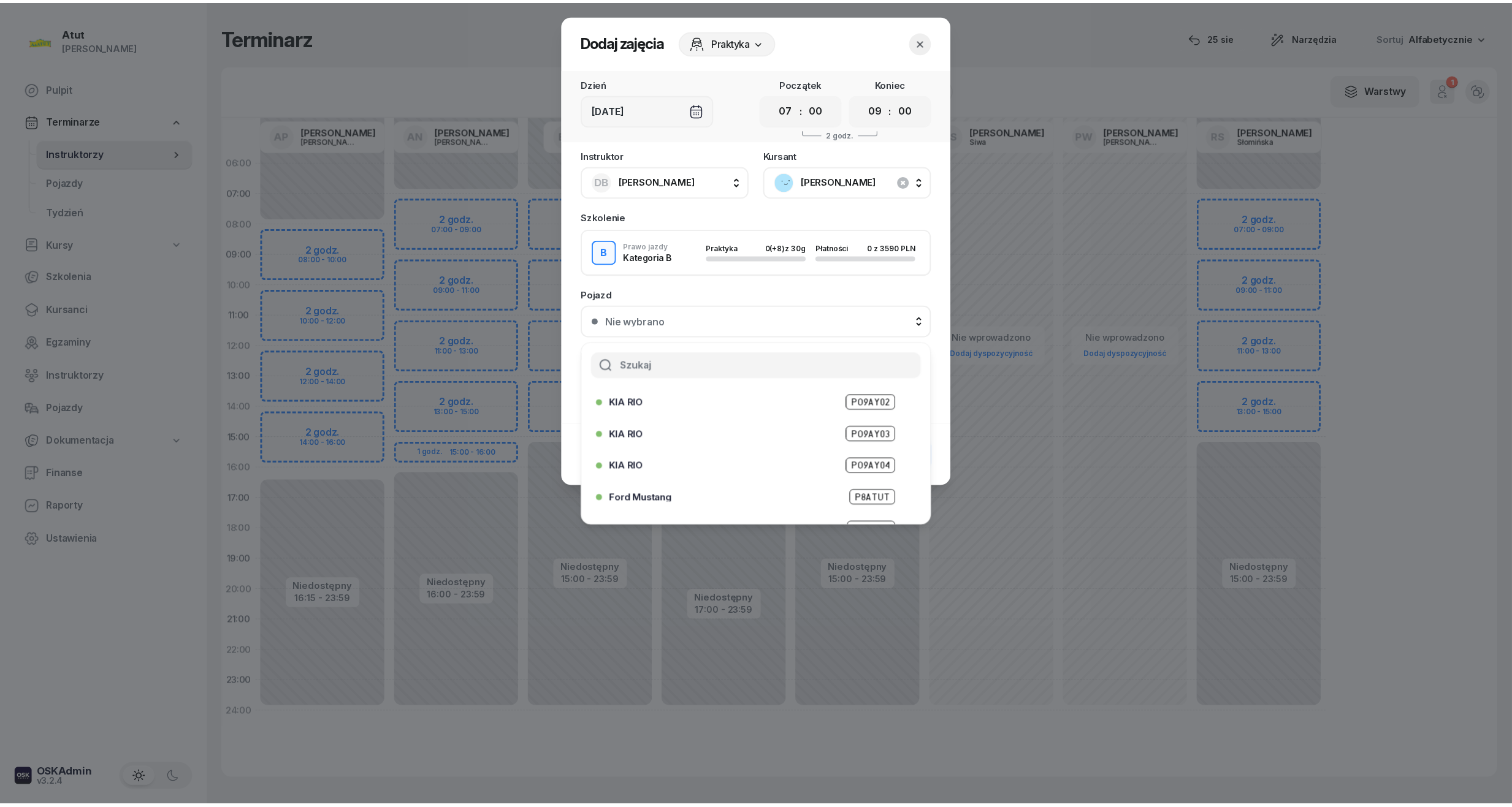
scroll to position [120, 0]
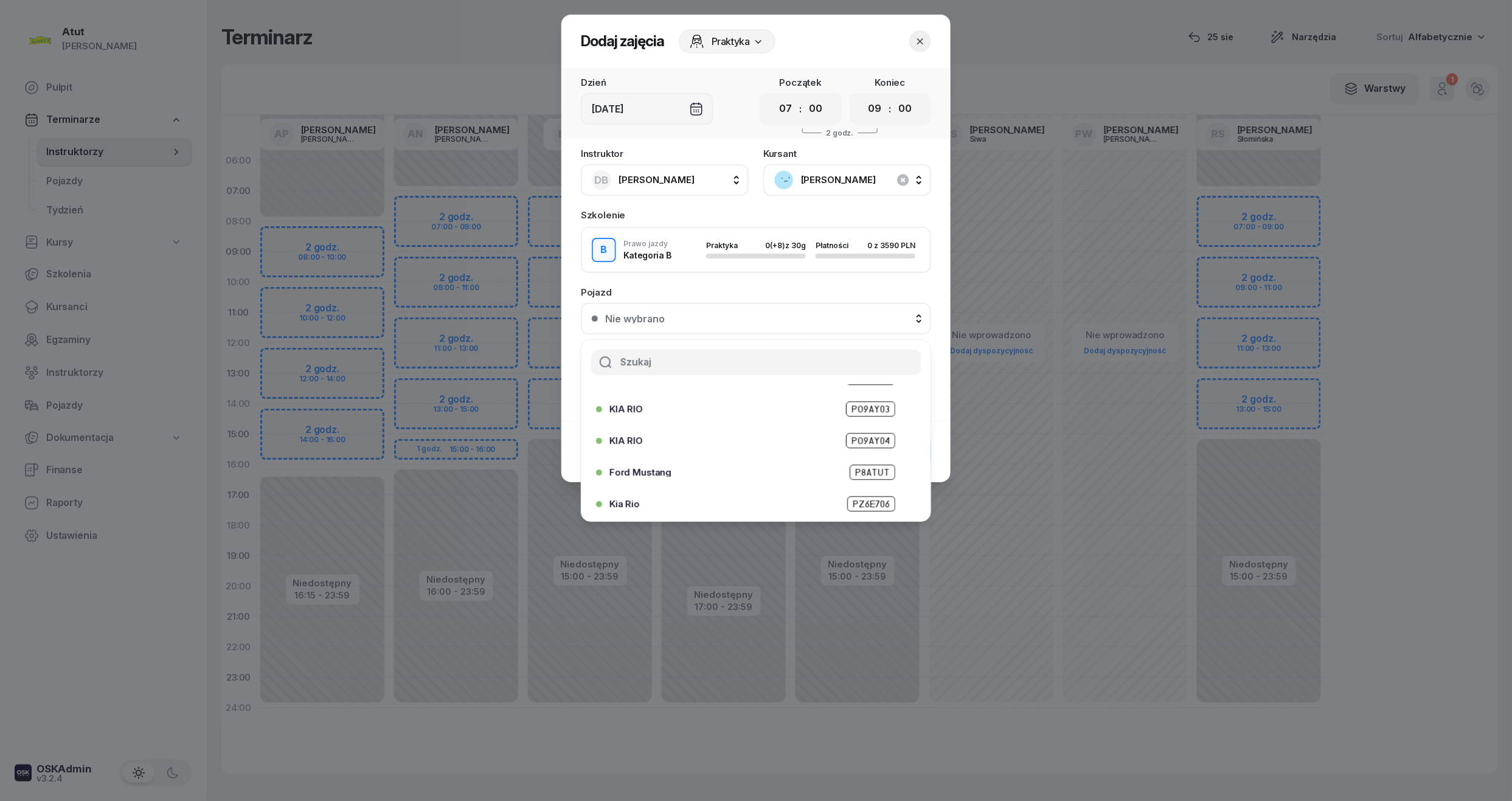
click at [859, 499] on span "PZ6E706" at bounding box center [872, 504] width 48 height 15
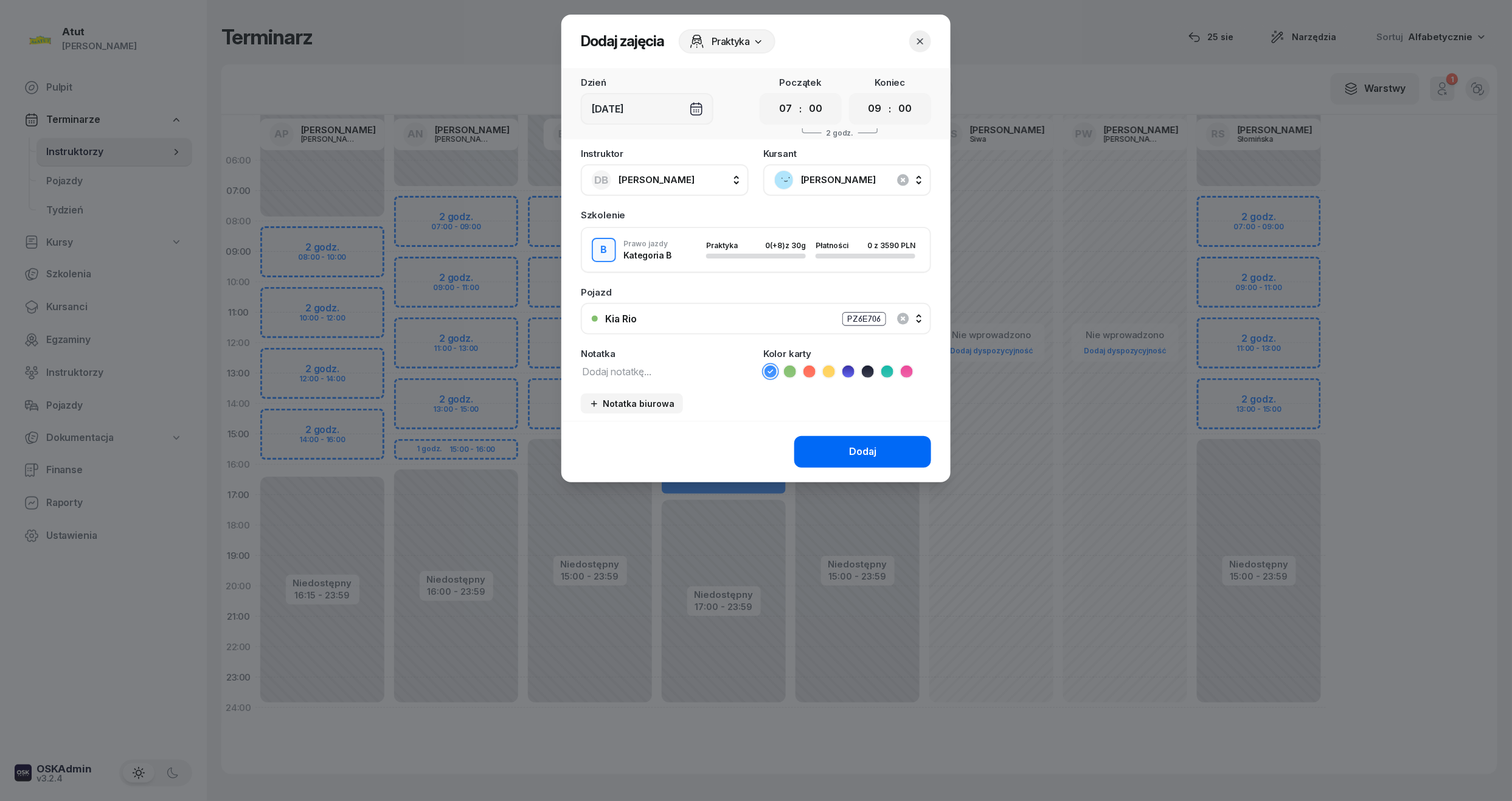
click at [871, 453] on div "Dodaj" at bounding box center [863, 452] width 27 height 16
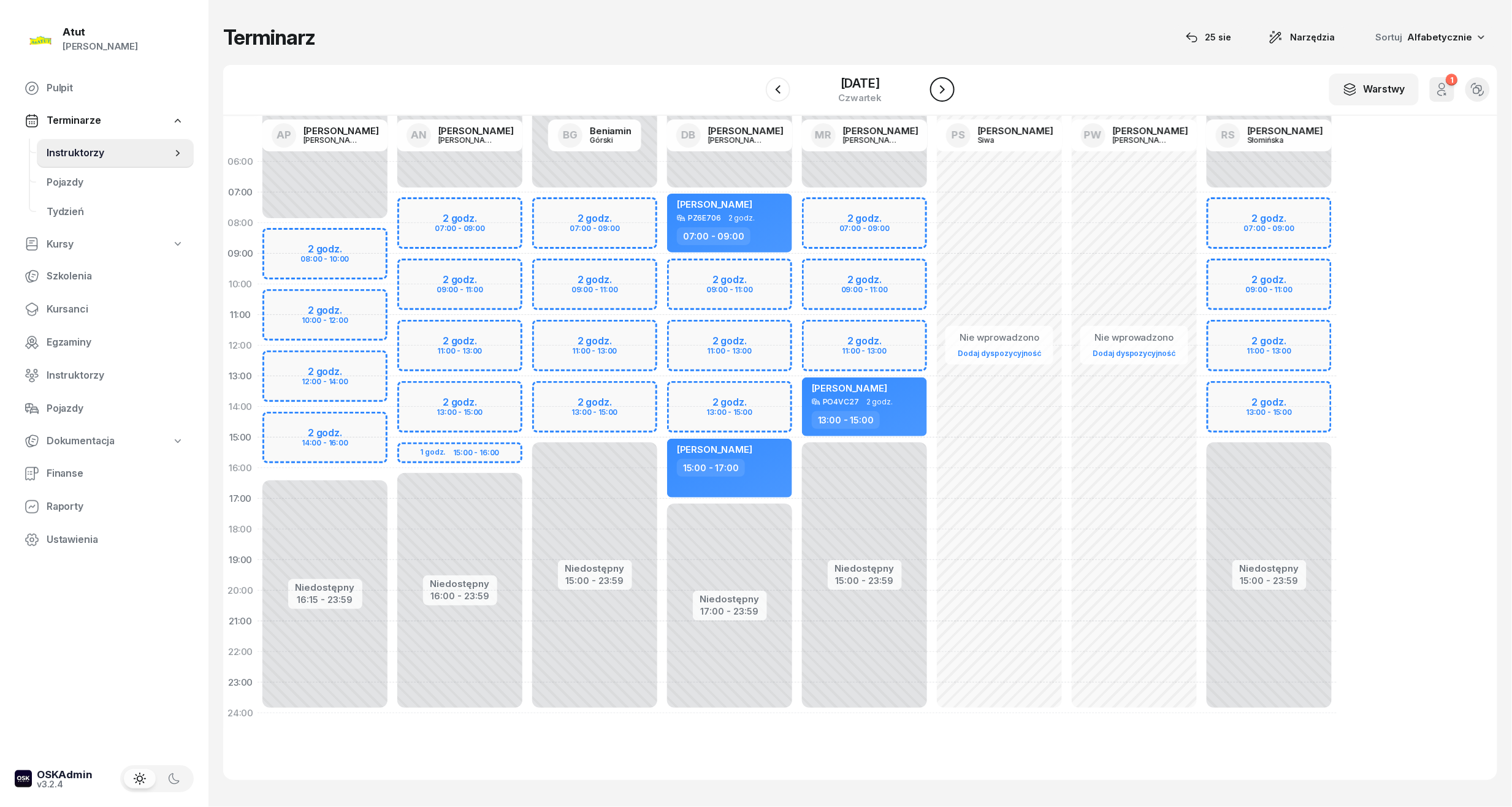
click at [950, 83] on icon "button" at bounding box center [942, 89] width 15 height 15
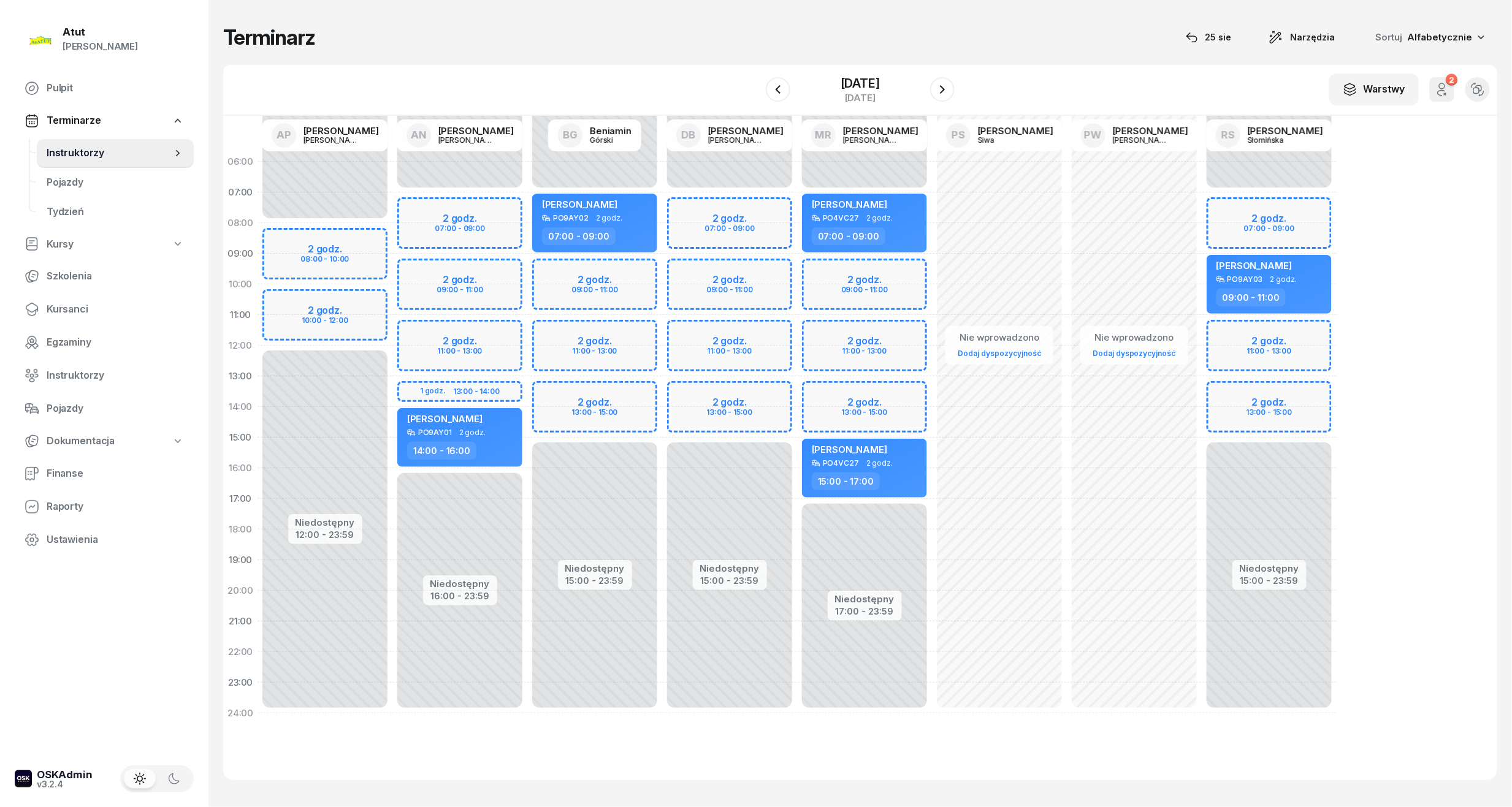
click at [797, 226] on div "Niedostępny 00:00 - 07:00 Niedostępny 15:00 - 23:59 2 godz. 07:00 - 09:00 2 god…" at bounding box center [865, 438] width 135 height 582
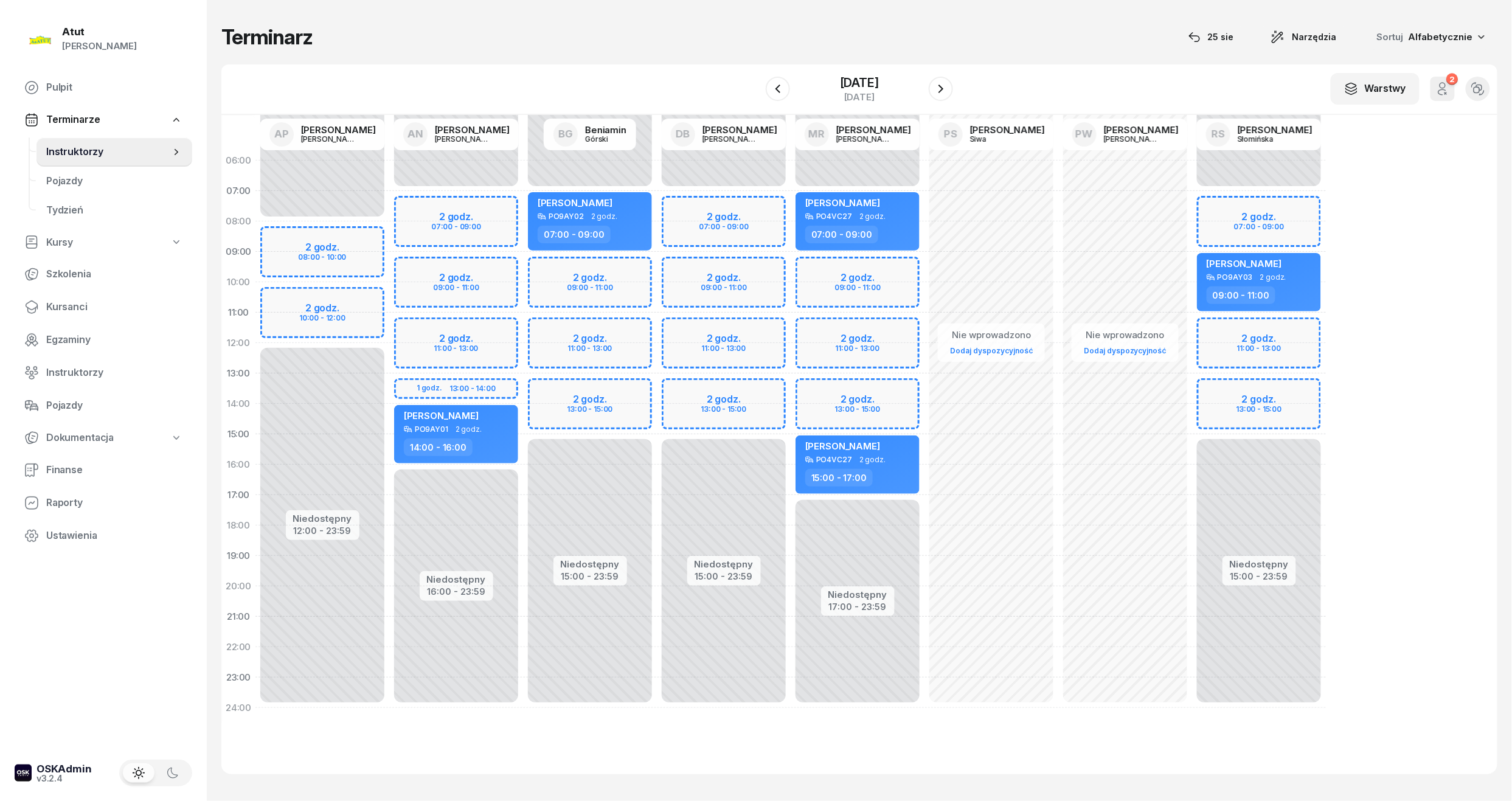
select select "08"
select select "10"
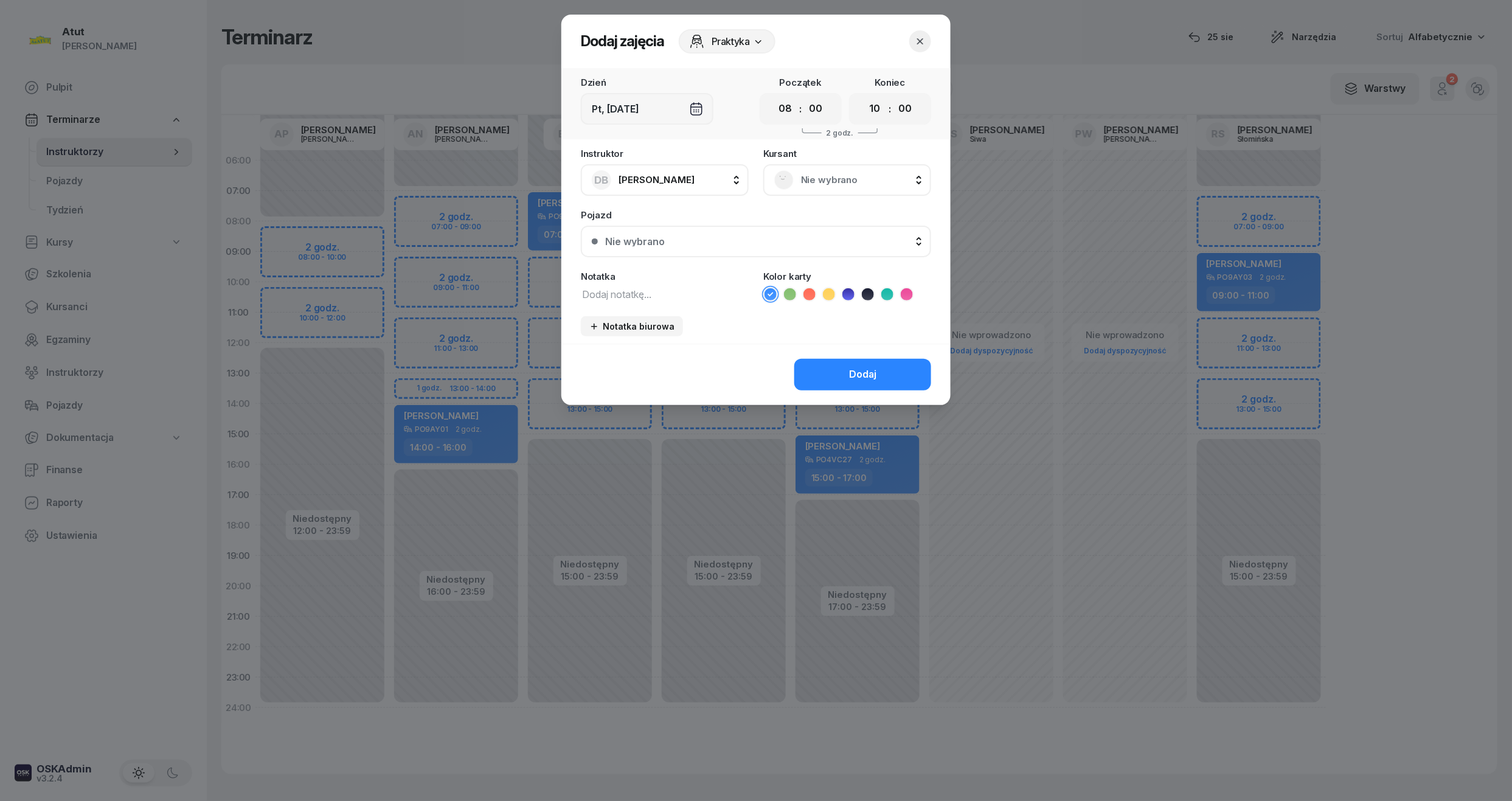
click at [845, 178] on span "Nie wybrano" at bounding box center [860, 180] width 119 height 16
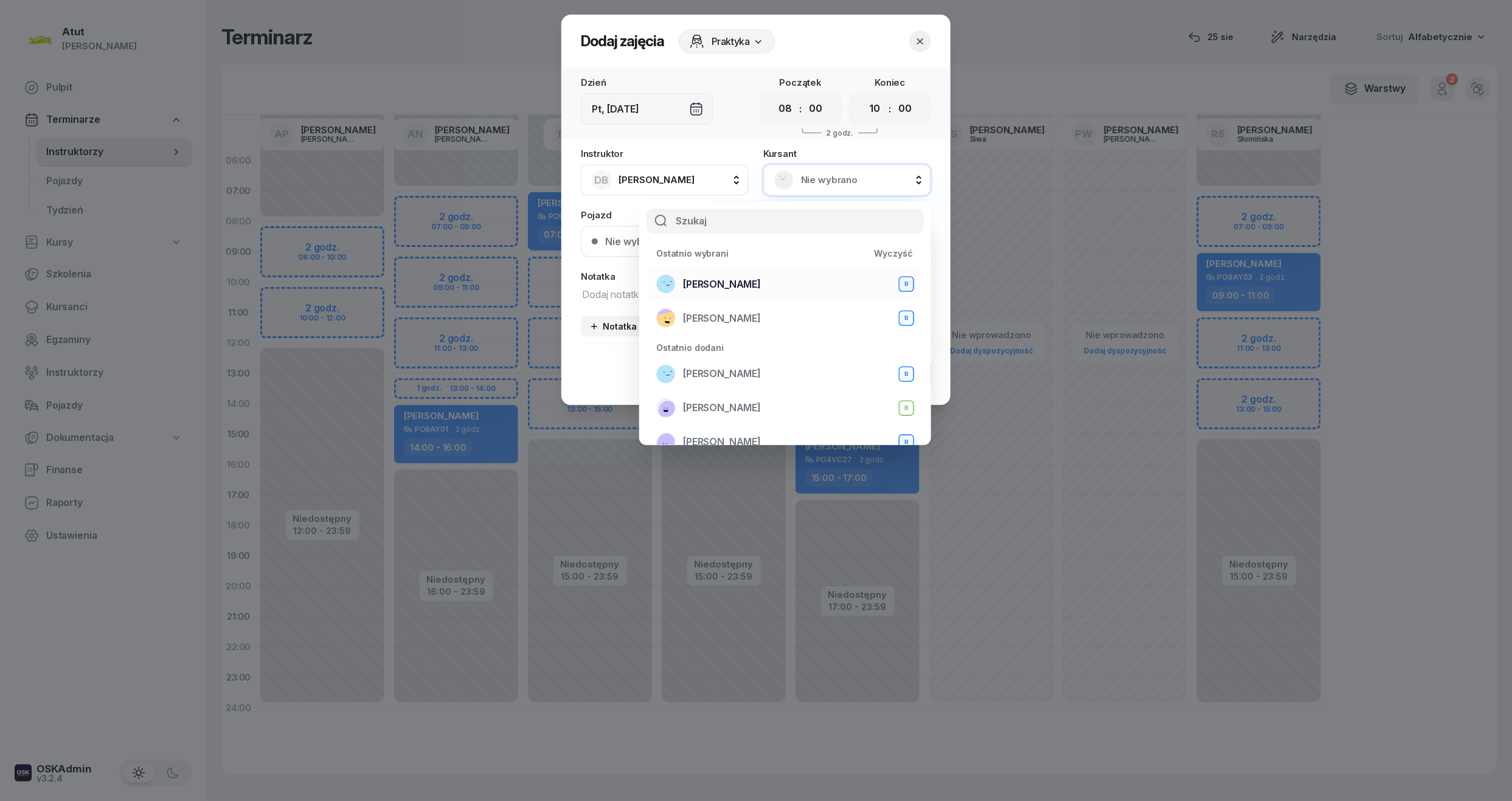
click at [721, 288] on span "[PERSON_NAME]" at bounding box center [722, 285] width 78 height 16
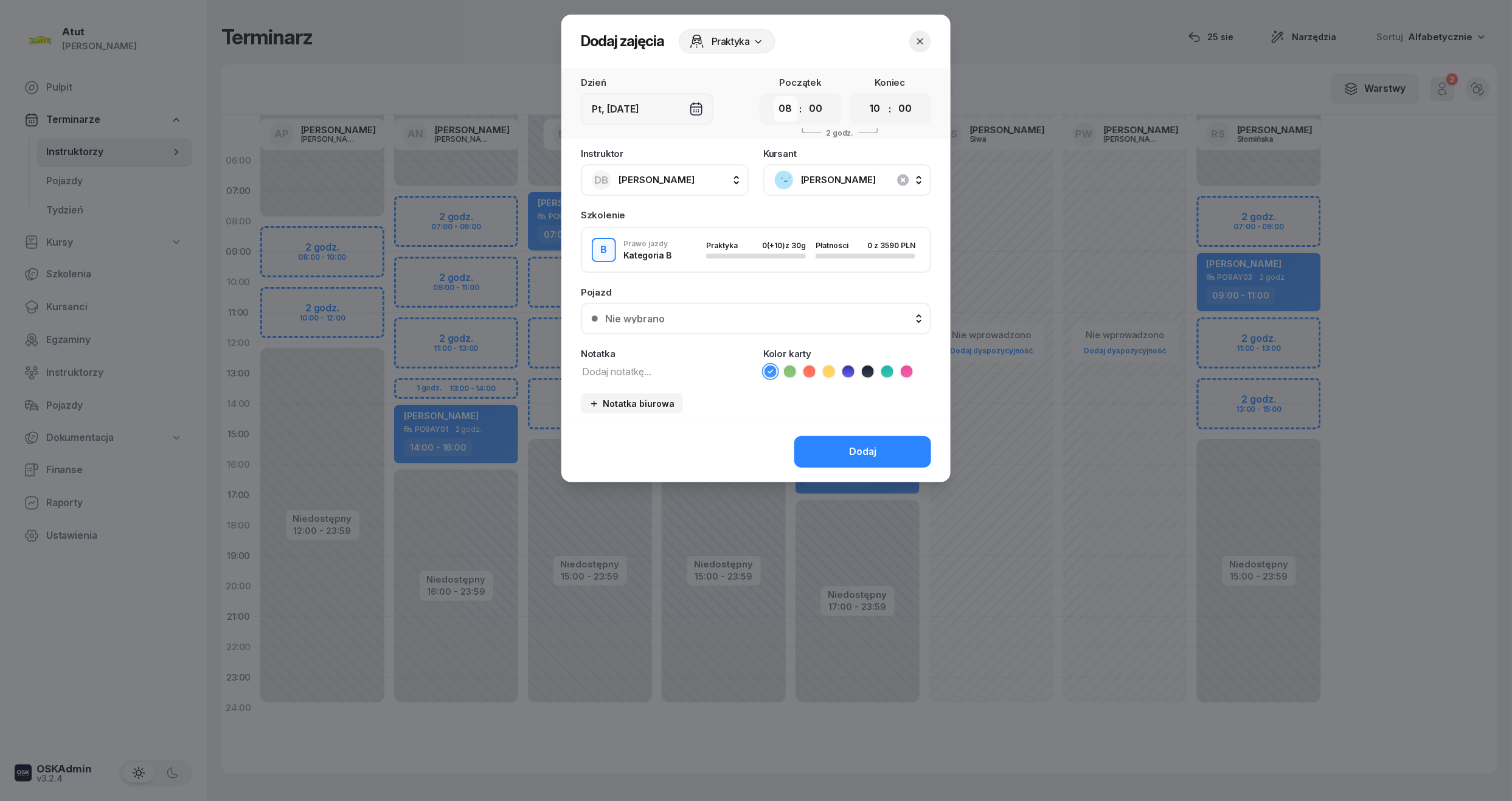
click at [794, 107] on select "00 01 02 03 04 05 06 07 08 09 10 11 12 13 14 15 16 17 18 19 20 21 22 23" at bounding box center [785, 108] width 23 height 25
select select "07"
click at [774, 96] on select "00 01 02 03 04 05 06 07 08 09 10 11 12 13 14 15 16 17 18 19 20 21 22 23" at bounding box center [785, 108] width 23 height 25
drag, startPoint x: 873, startPoint y: 106, endPoint x: 882, endPoint y: 122, distance: 18.4
click at [873, 106] on select "00 01 02 03 04 05 06 07 08 09 10 11 12 13 14 15 16 17 18 19 20 21 22 23" at bounding box center [875, 108] width 23 height 25
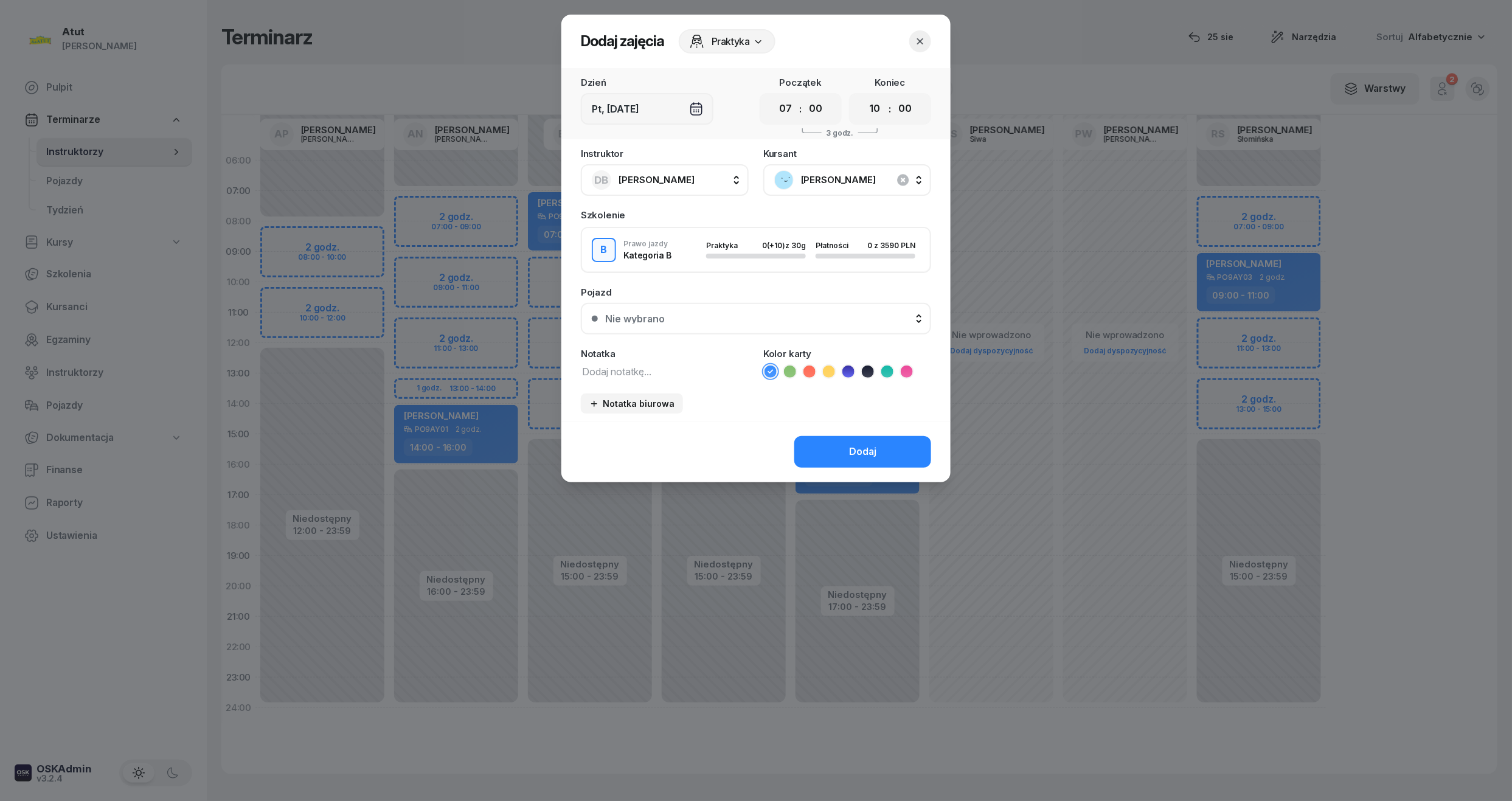
click at [864, 96] on select "00 01 02 03 04 05 06 07 08 09 10 11 12 13 14 15 16 17 18 19 20 21 22 23" at bounding box center [875, 108] width 23 height 25
click at [876, 107] on select "00 01 02 03 04 05 06 07 08 09 10 11 12 13 14 15 16 17 18 19 20 21 22 23" at bounding box center [875, 108] width 23 height 25
select select "09"
click at [864, 96] on select "00 01 02 03 04 05 06 07 08 09 10 11 12 13 14 15 16 17 18 19 20 21 22 23" at bounding box center [875, 108] width 23 height 25
click at [859, 450] on div "Dodaj" at bounding box center [863, 452] width 27 height 16
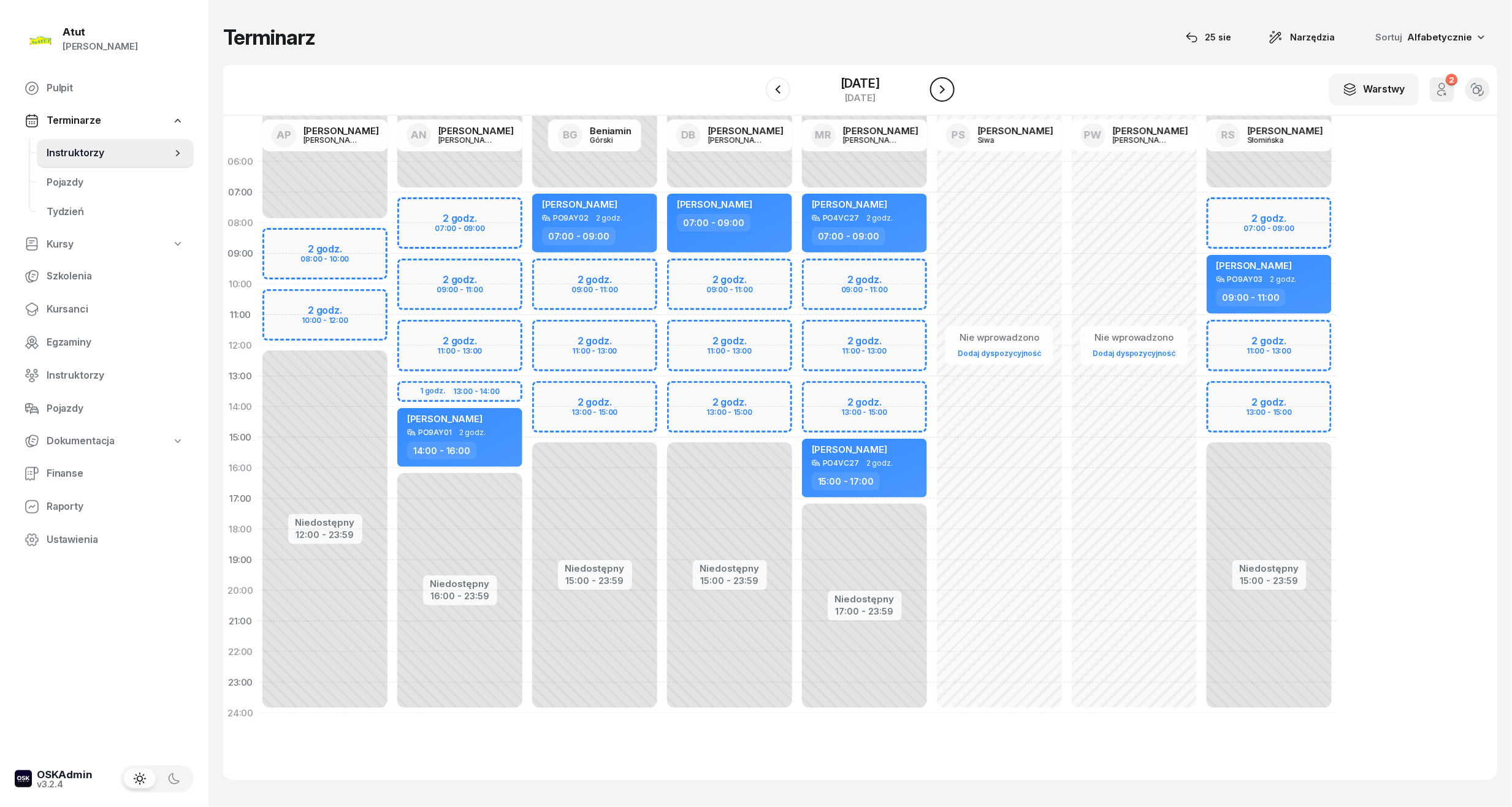
click at [950, 84] on icon "button" at bounding box center [942, 89] width 15 height 15
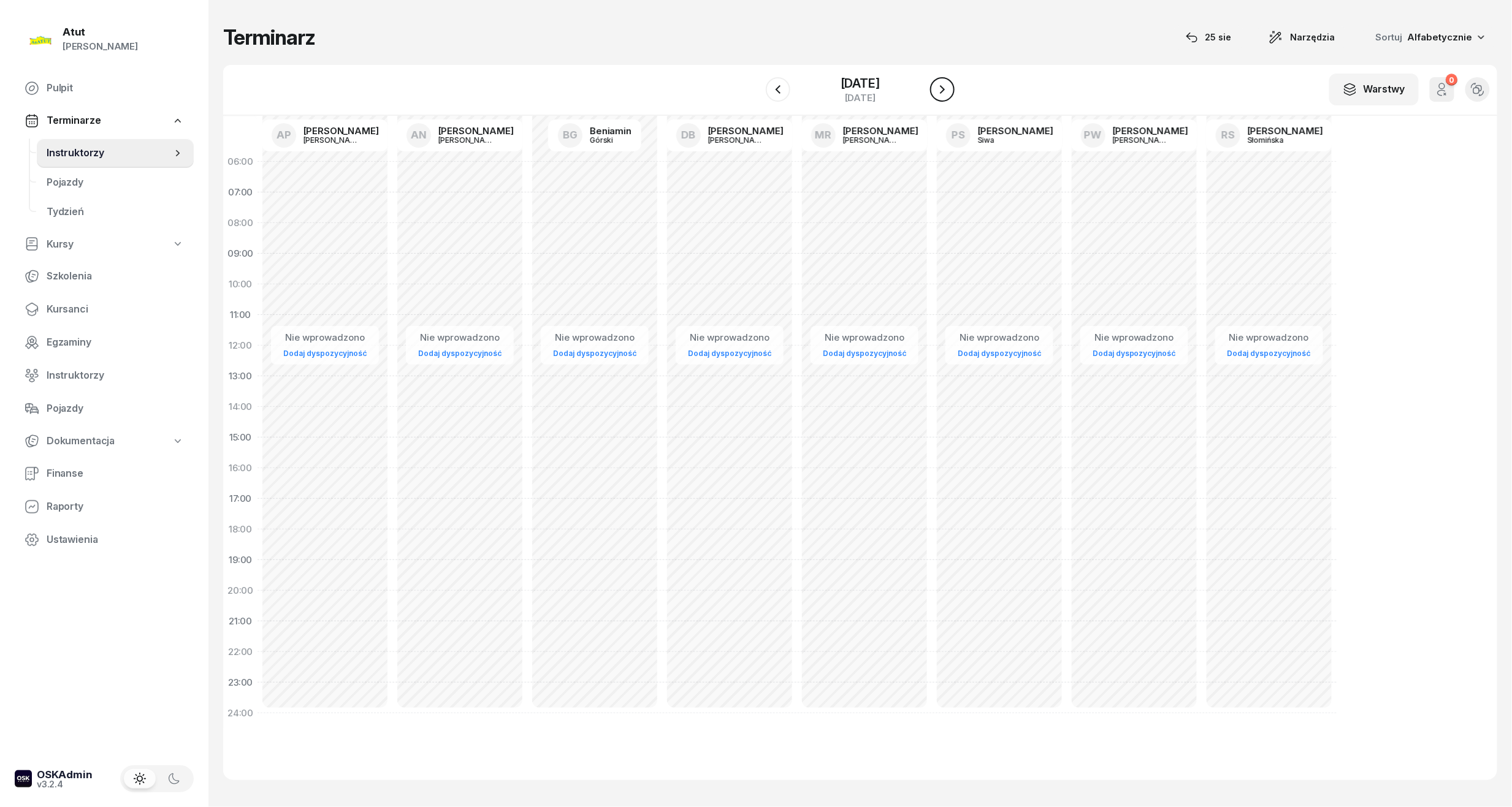
click at [954, 86] on button "button" at bounding box center [942, 89] width 24 height 24
drag, startPoint x: 49, startPoint y: 305, endPoint x: 56, endPoint y: 297, distance: 10.6
click at [49, 305] on span "Kursanci" at bounding box center [116, 310] width 137 height 16
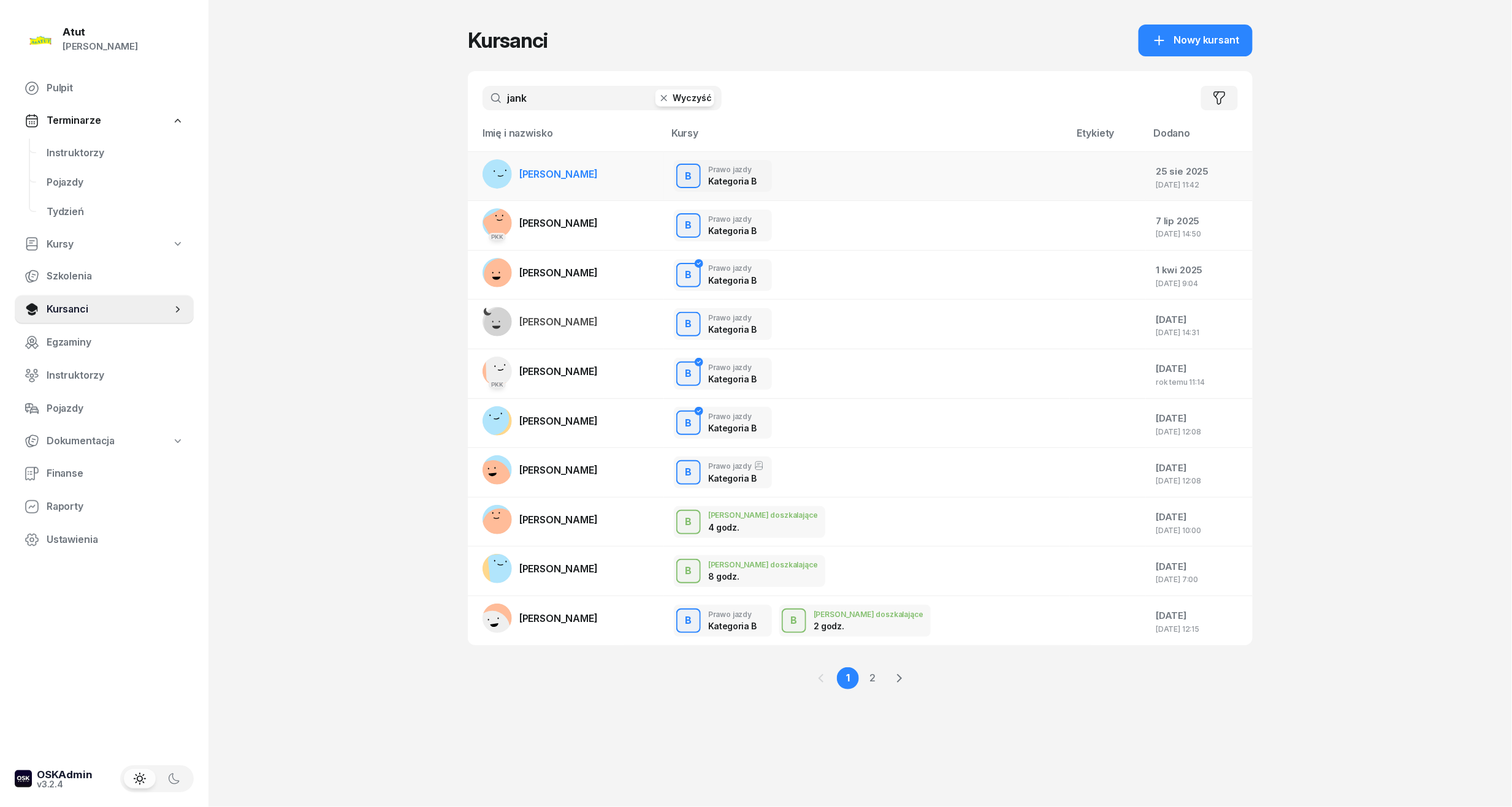
click at [574, 177] on span "[PERSON_NAME]" at bounding box center [559, 174] width 79 height 12
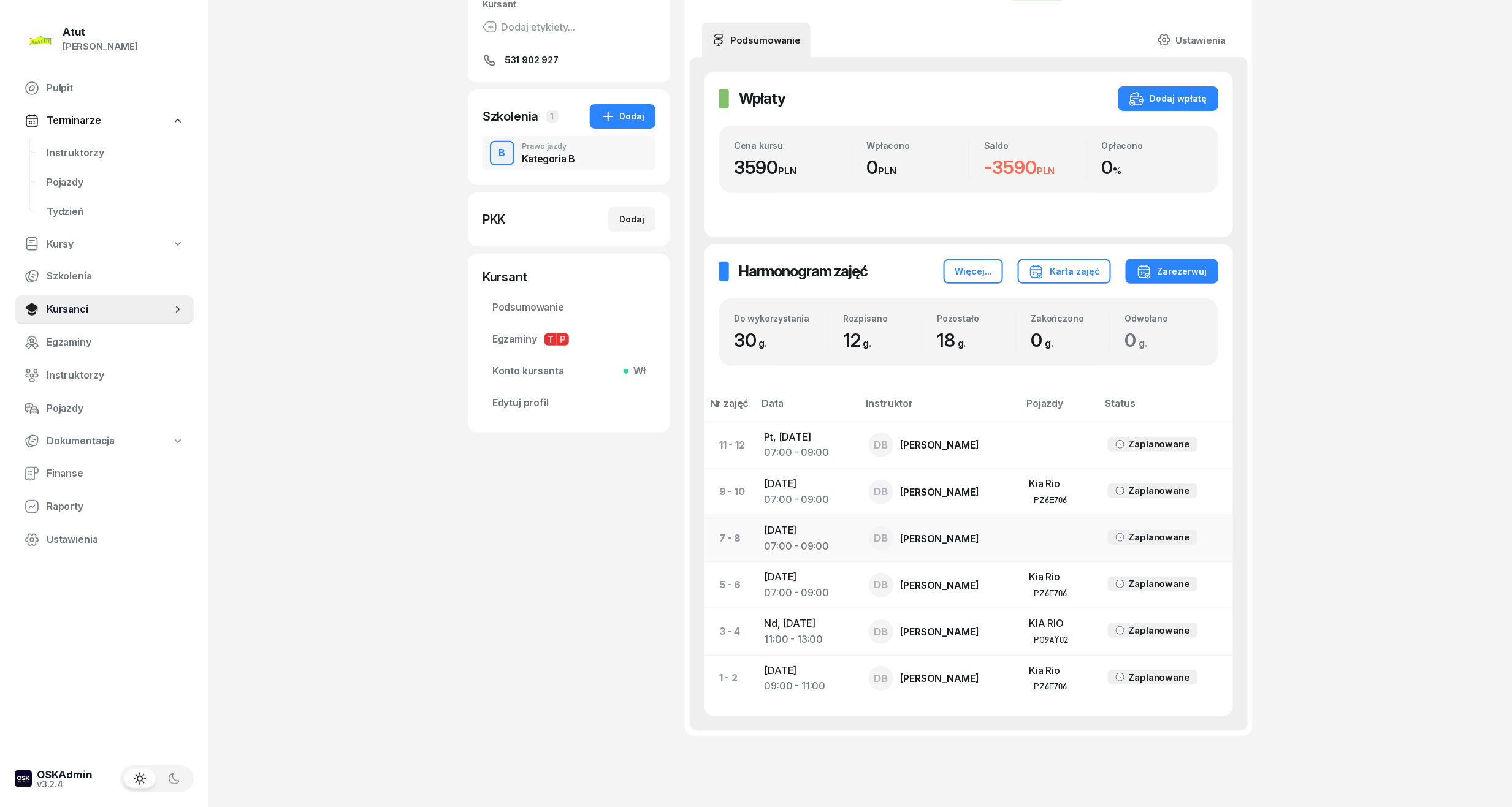
scroll to position [204, 0]
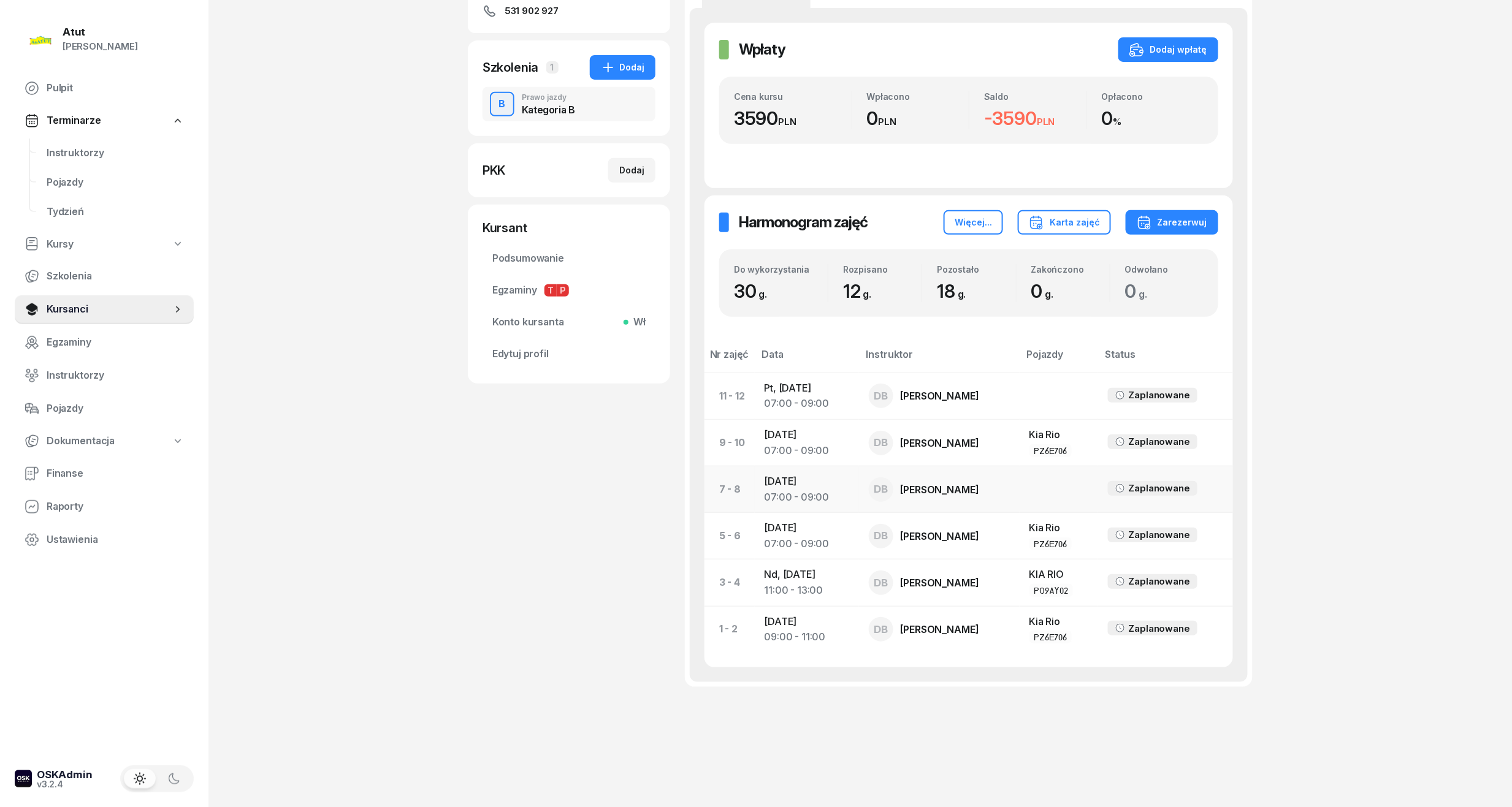
click at [979, 485] on div "[PERSON_NAME]" at bounding box center [940, 490] width 79 height 10
click at [787, 498] on div "07:00 - 09:00" at bounding box center [807, 498] width 84 height 16
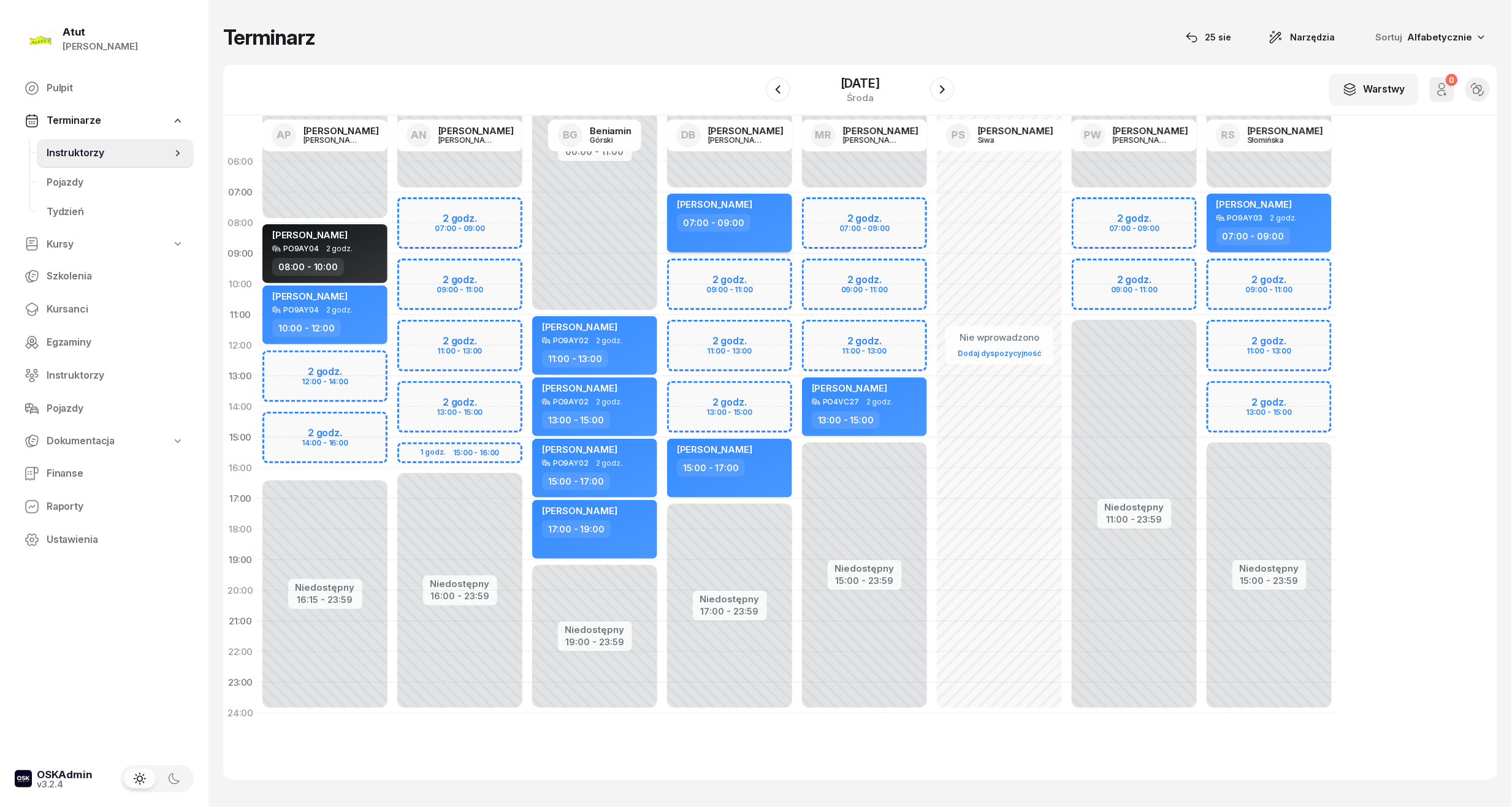
click at [748, 210] on div "[PERSON_NAME]" at bounding box center [714, 206] width 76 height 16
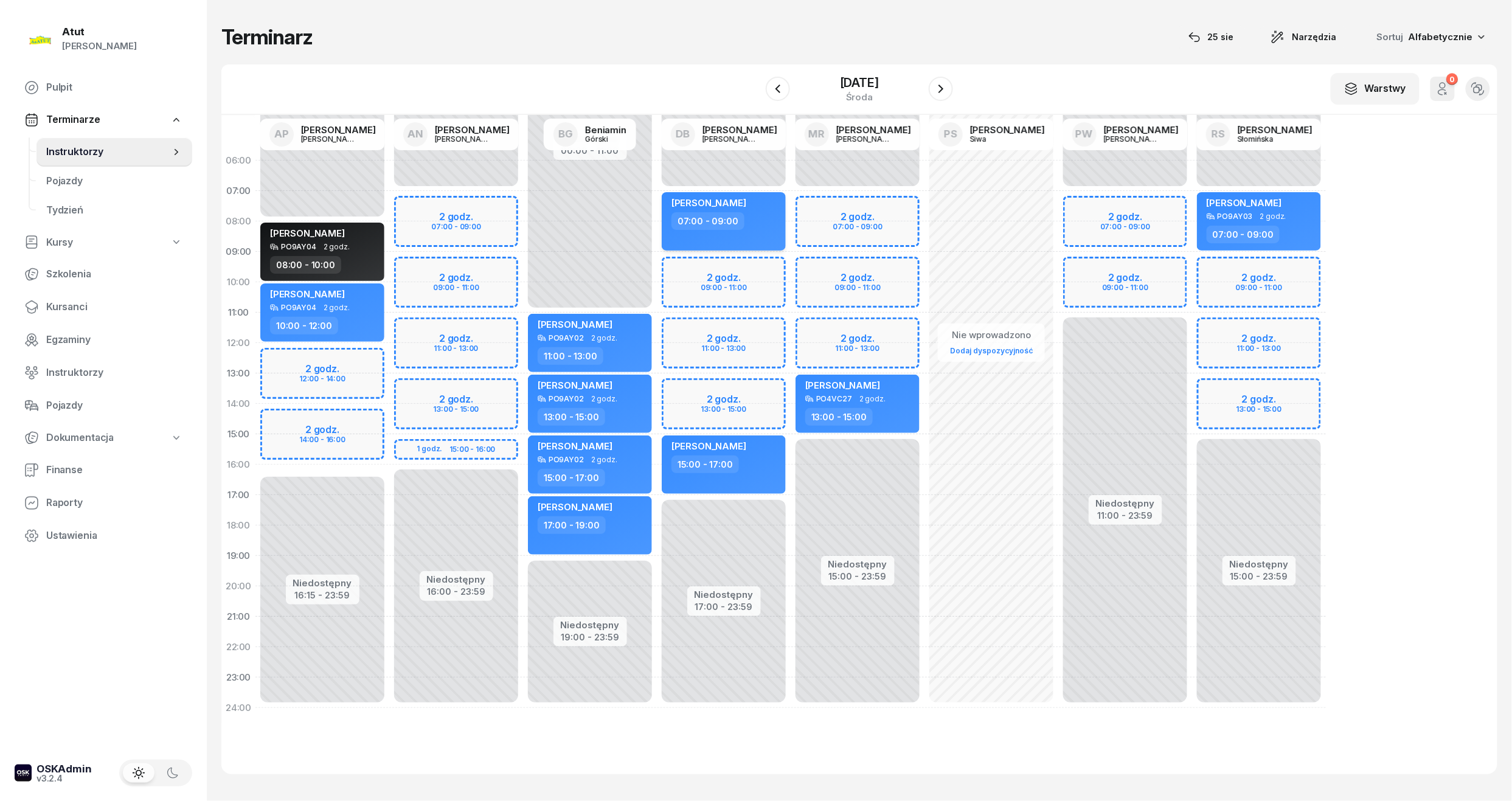
select select "07"
select select "09"
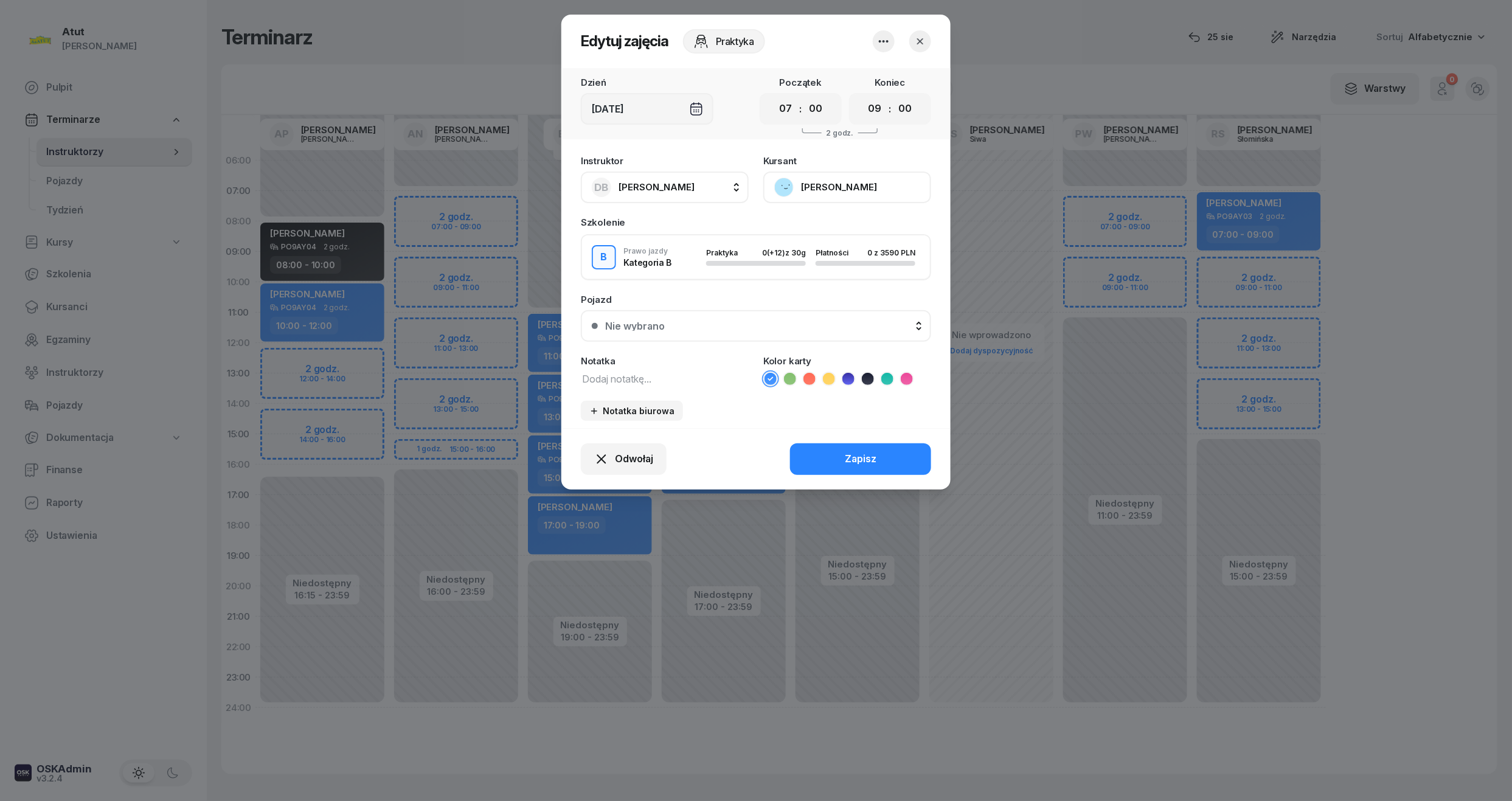
click at [653, 324] on div "Nie wybrano" at bounding box center [635, 326] width 60 height 10
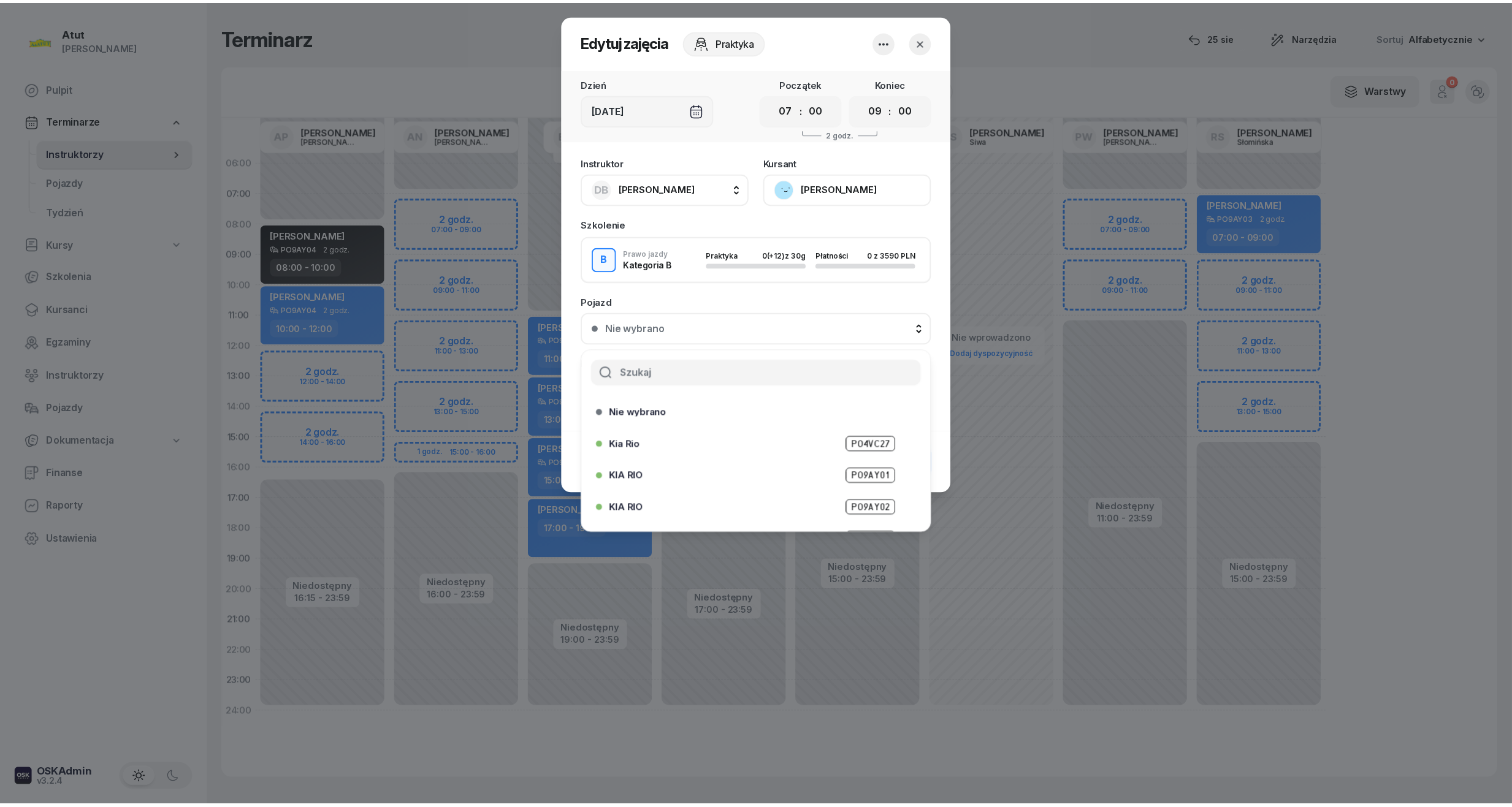
scroll to position [120, 0]
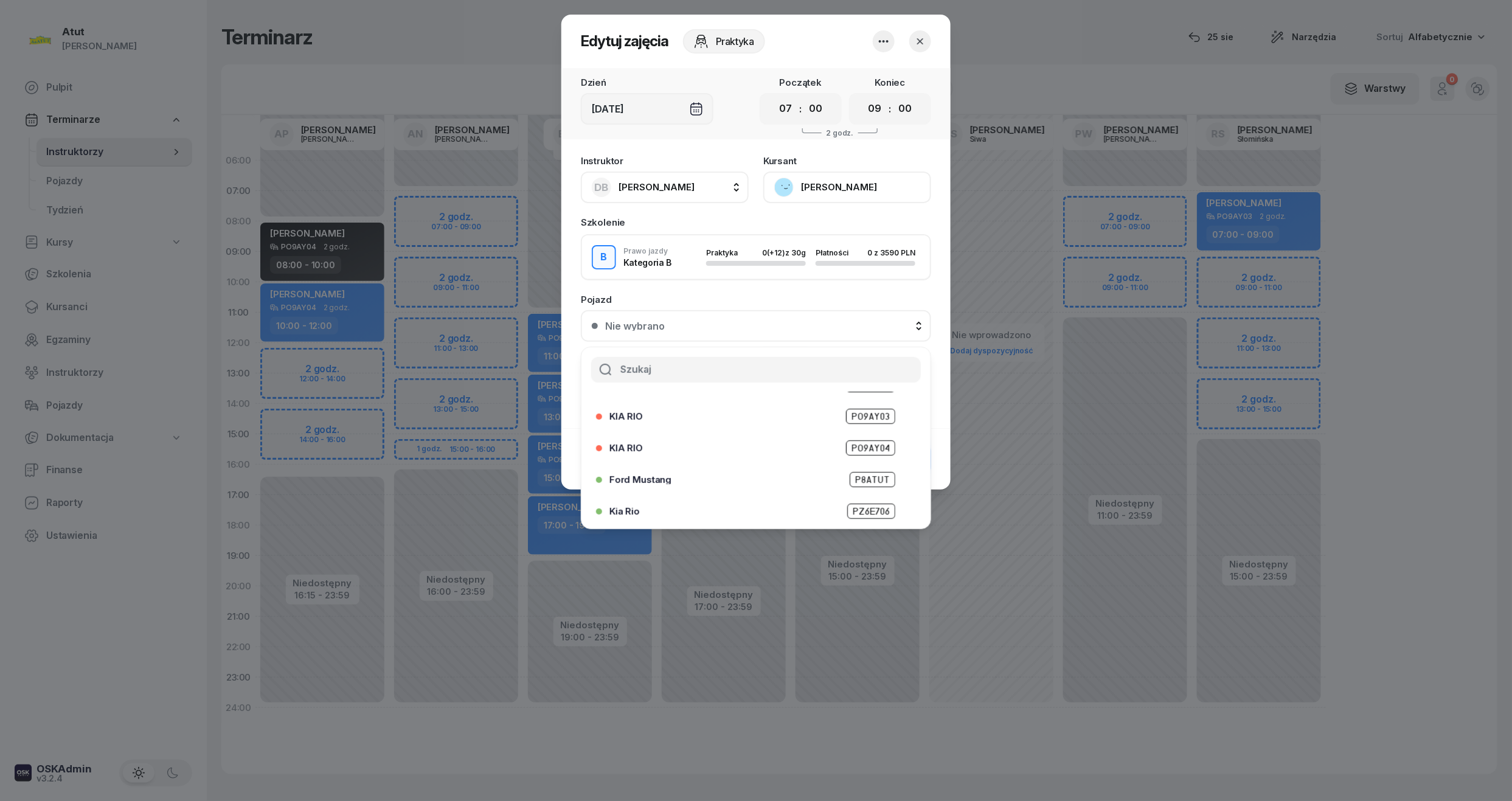
drag, startPoint x: 921, startPoint y: 502, endPoint x: 857, endPoint y: 503, distance: 64.0
click at [857, 503] on span "PZ6E706" at bounding box center [872, 511] width 48 height 15
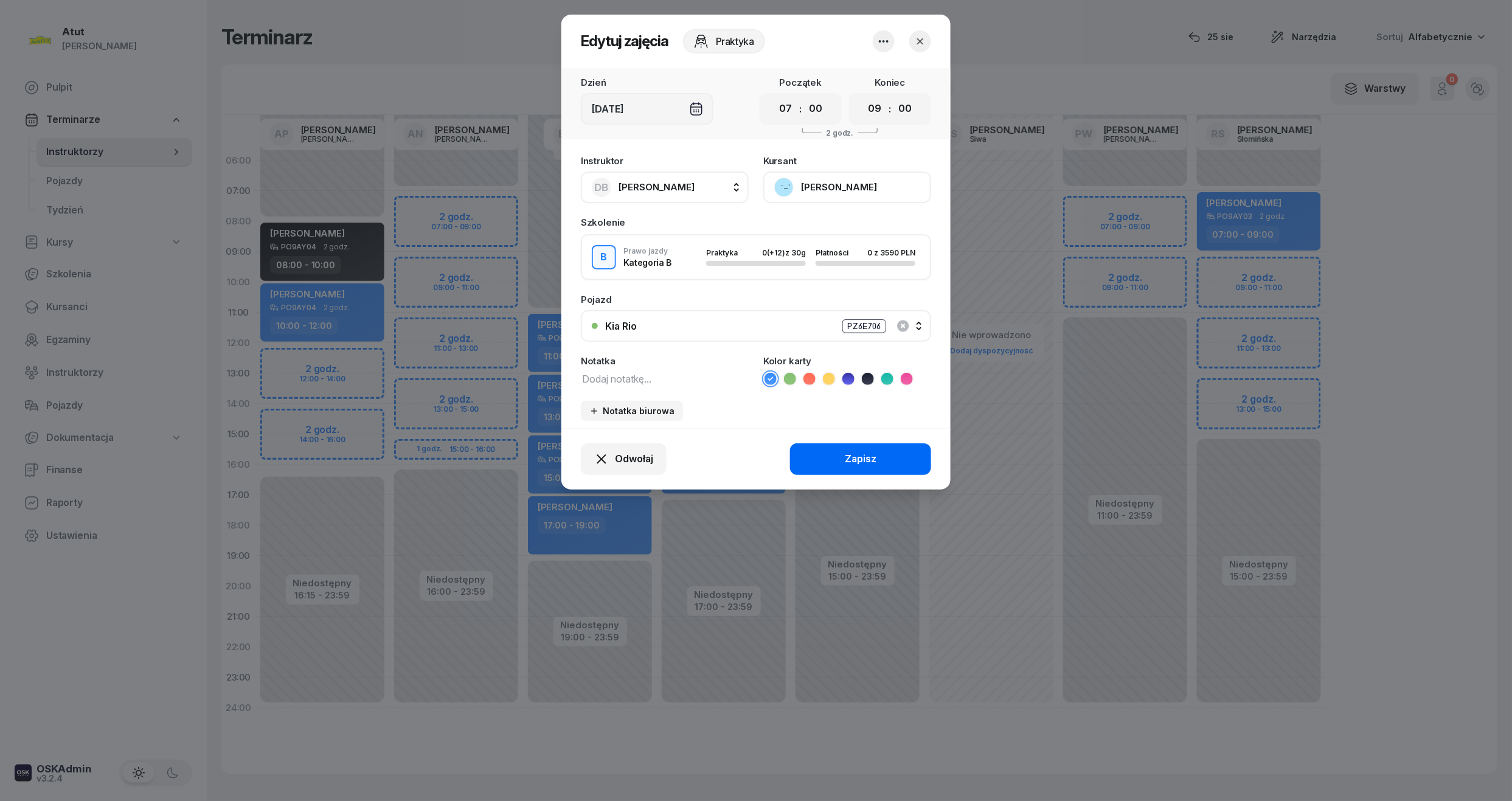
click at [865, 456] on div "Zapisz" at bounding box center [860, 459] width 32 height 16
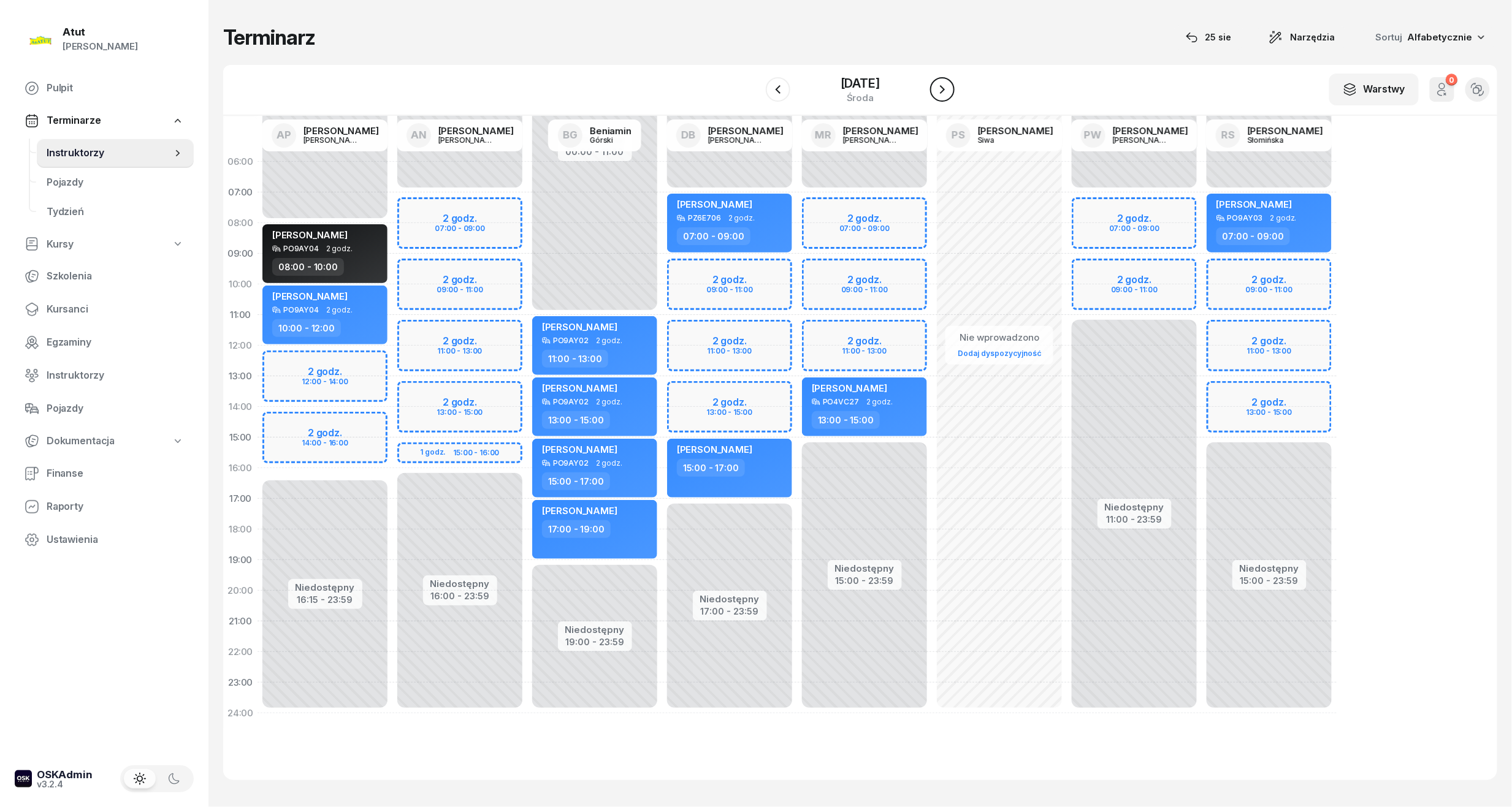
click at [945, 92] on icon "button" at bounding box center [942, 89] width 5 height 9
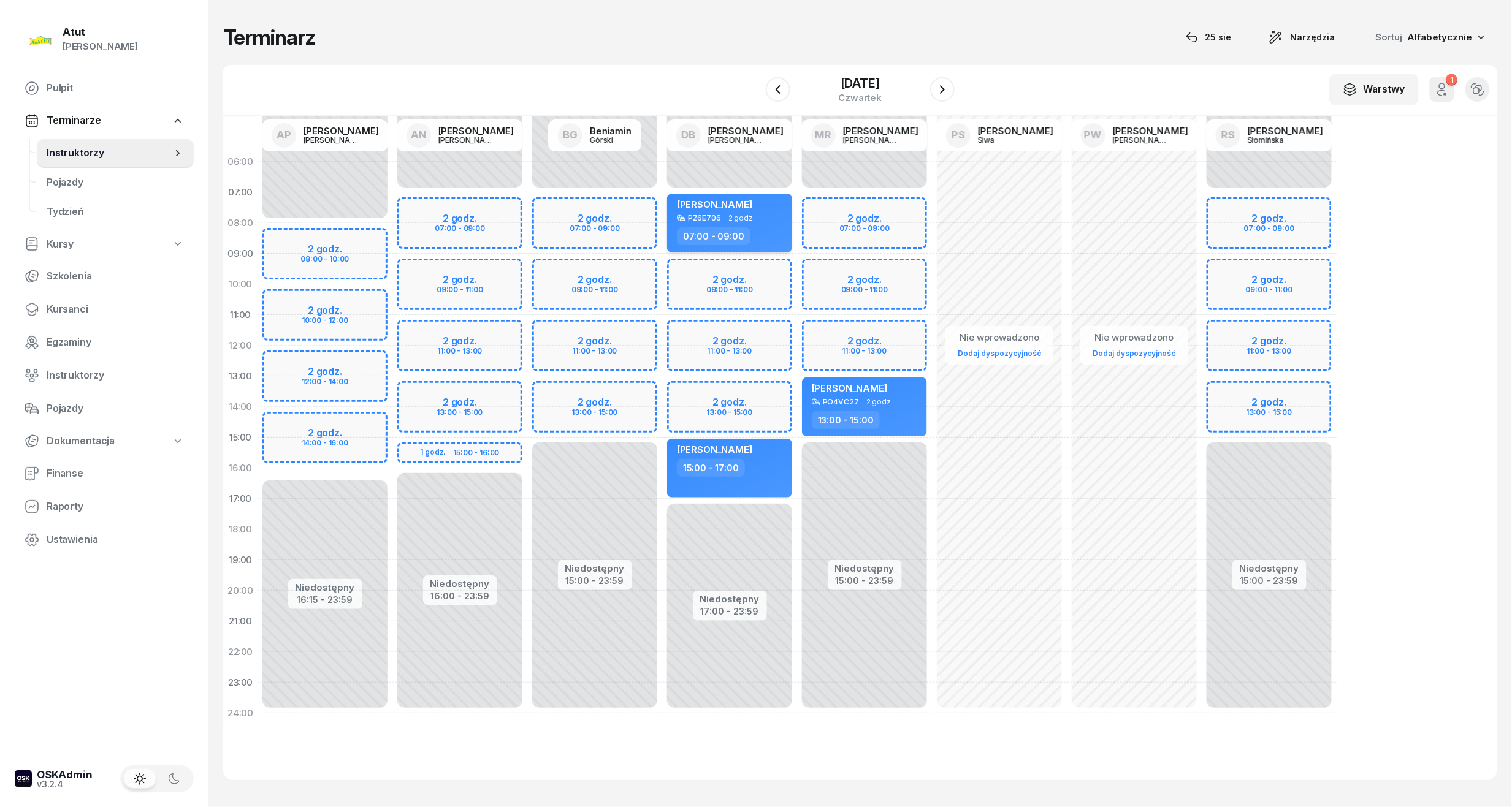
click at [726, 224] on div "[PERSON_NAME] PZ6E706 2 godz. 07:00 - 09:00" at bounding box center [730, 223] width 125 height 59
select select "07"
select select "09"
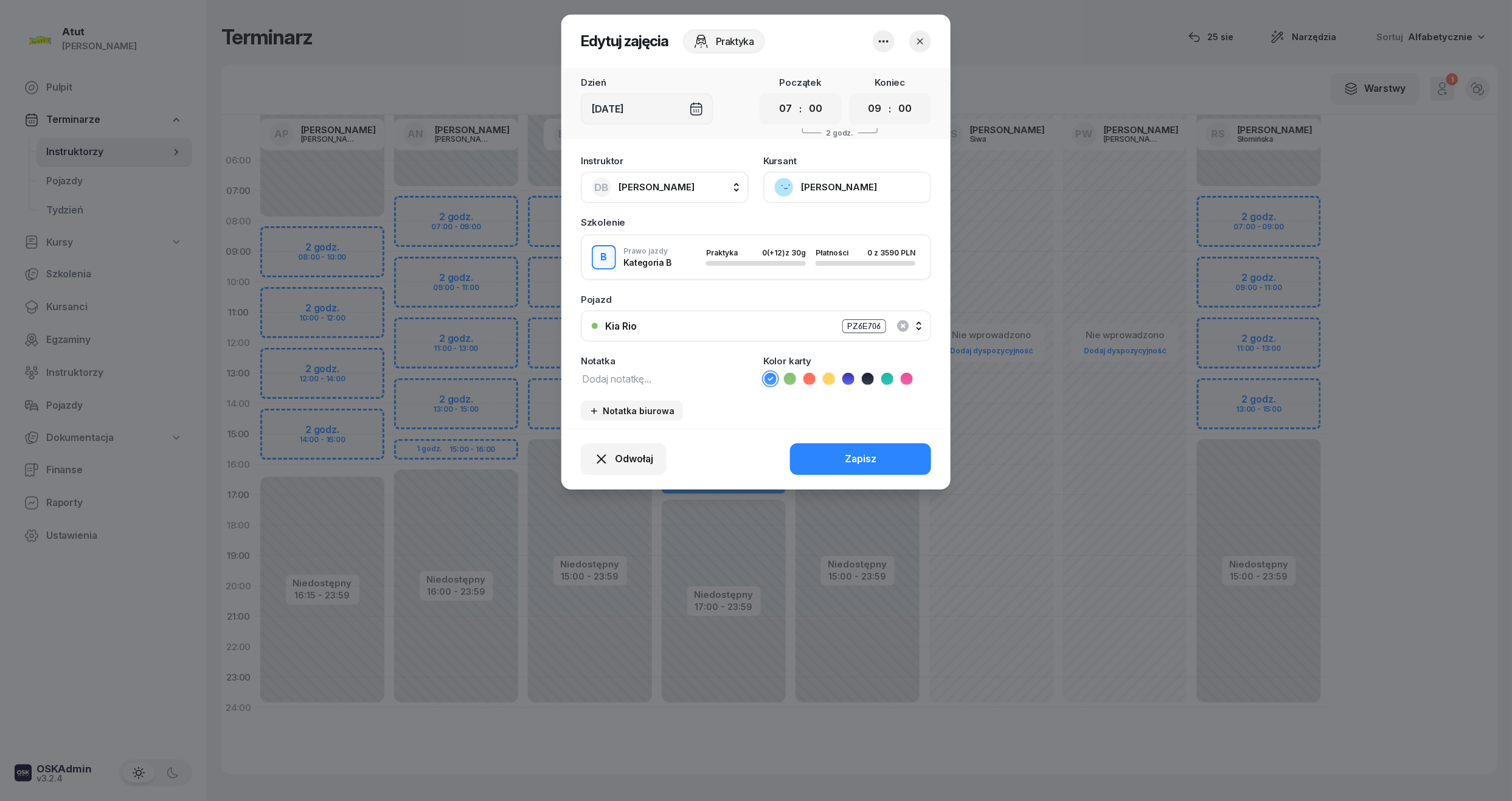
click at [813, 185] on button "[PERSON_NAME]" at bounding box center [847, 187] width 168 height 32
click at [797, 225] on div "Otwórz profil" at bounding box center [802, 229] width 59 height 16
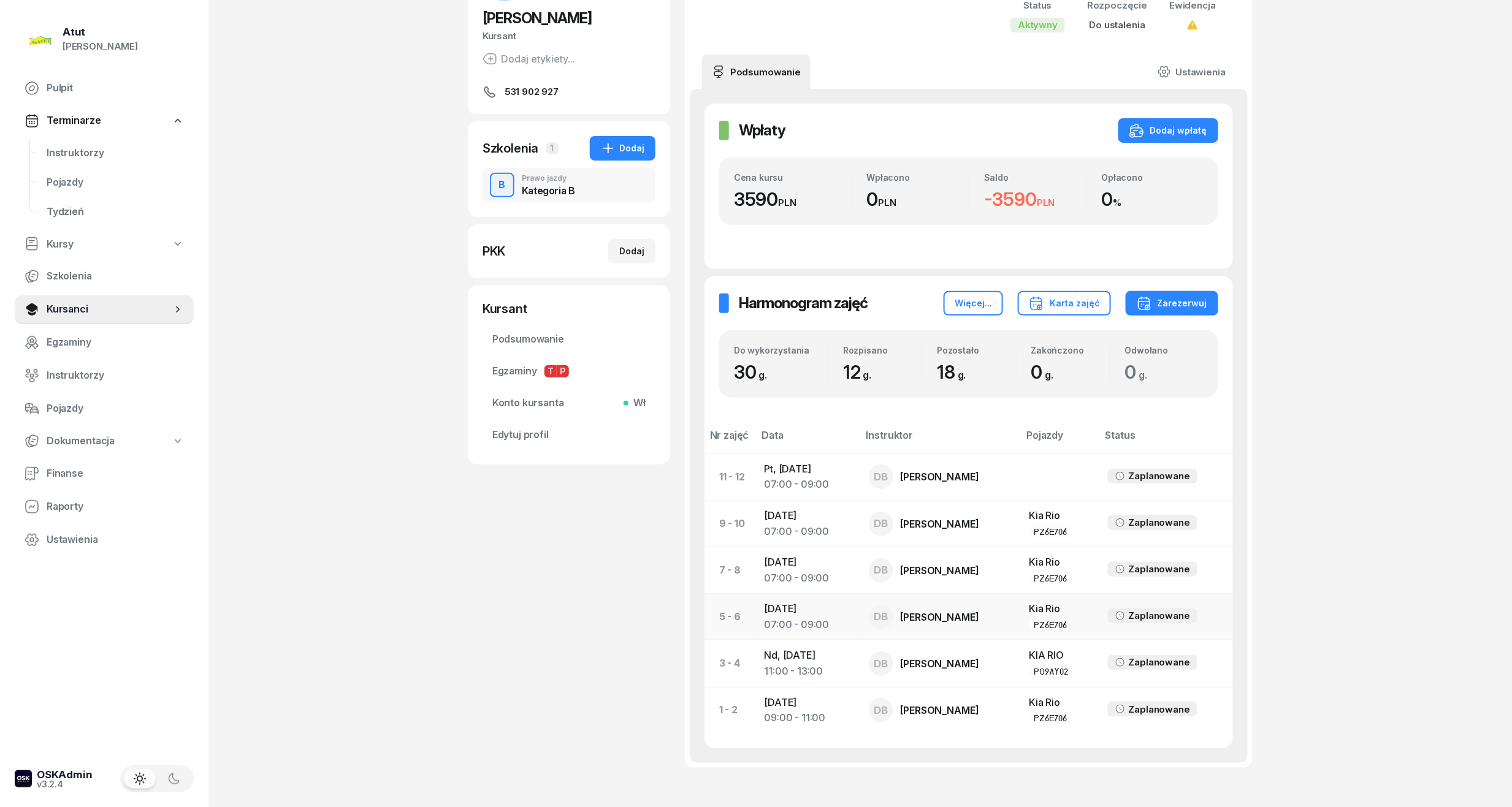
scroll to position [204, 0]
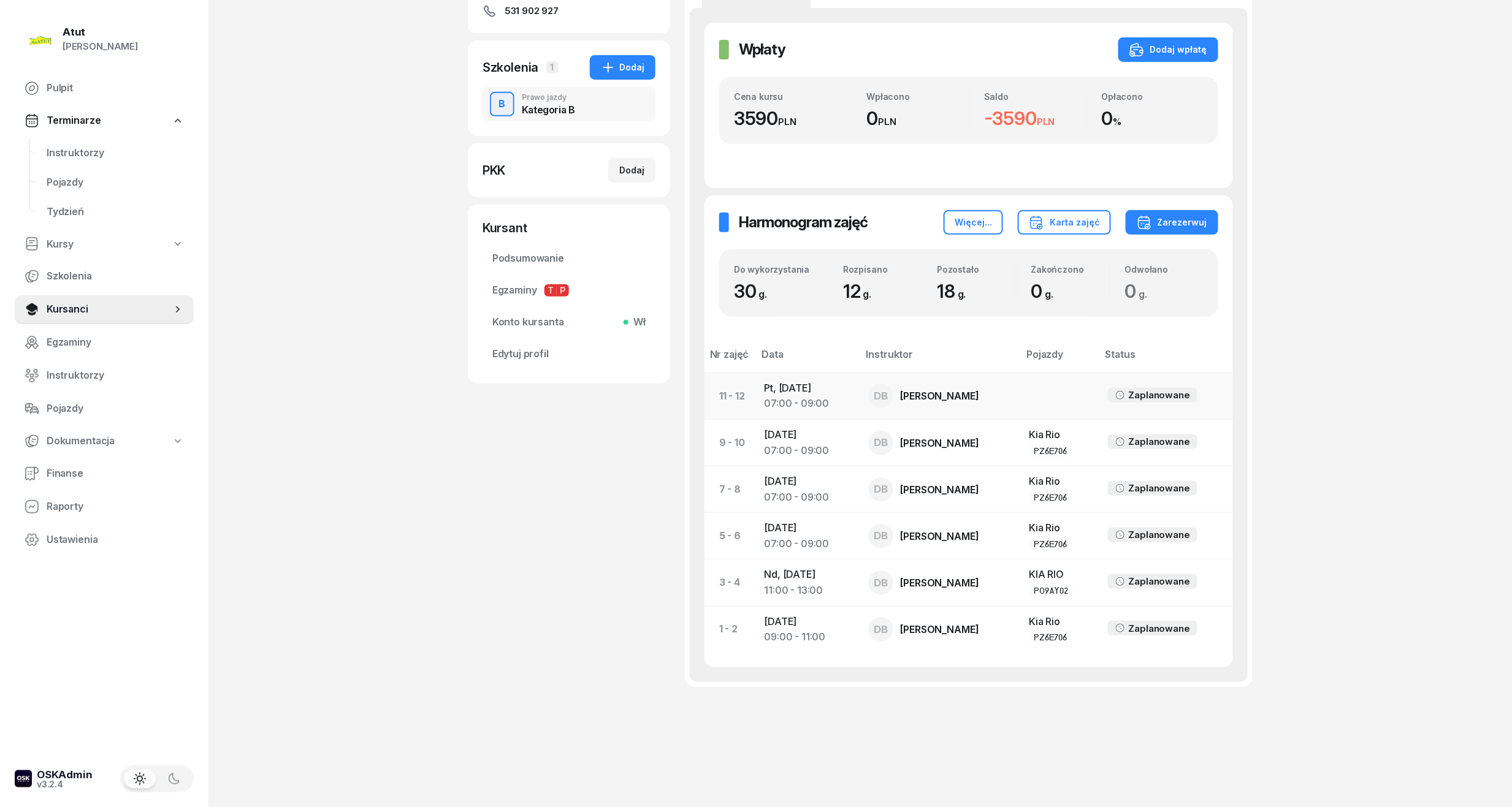
click at [782, 404] on div "07:00 - 09:00" at bounding box center [807, 404] width 84 height 16
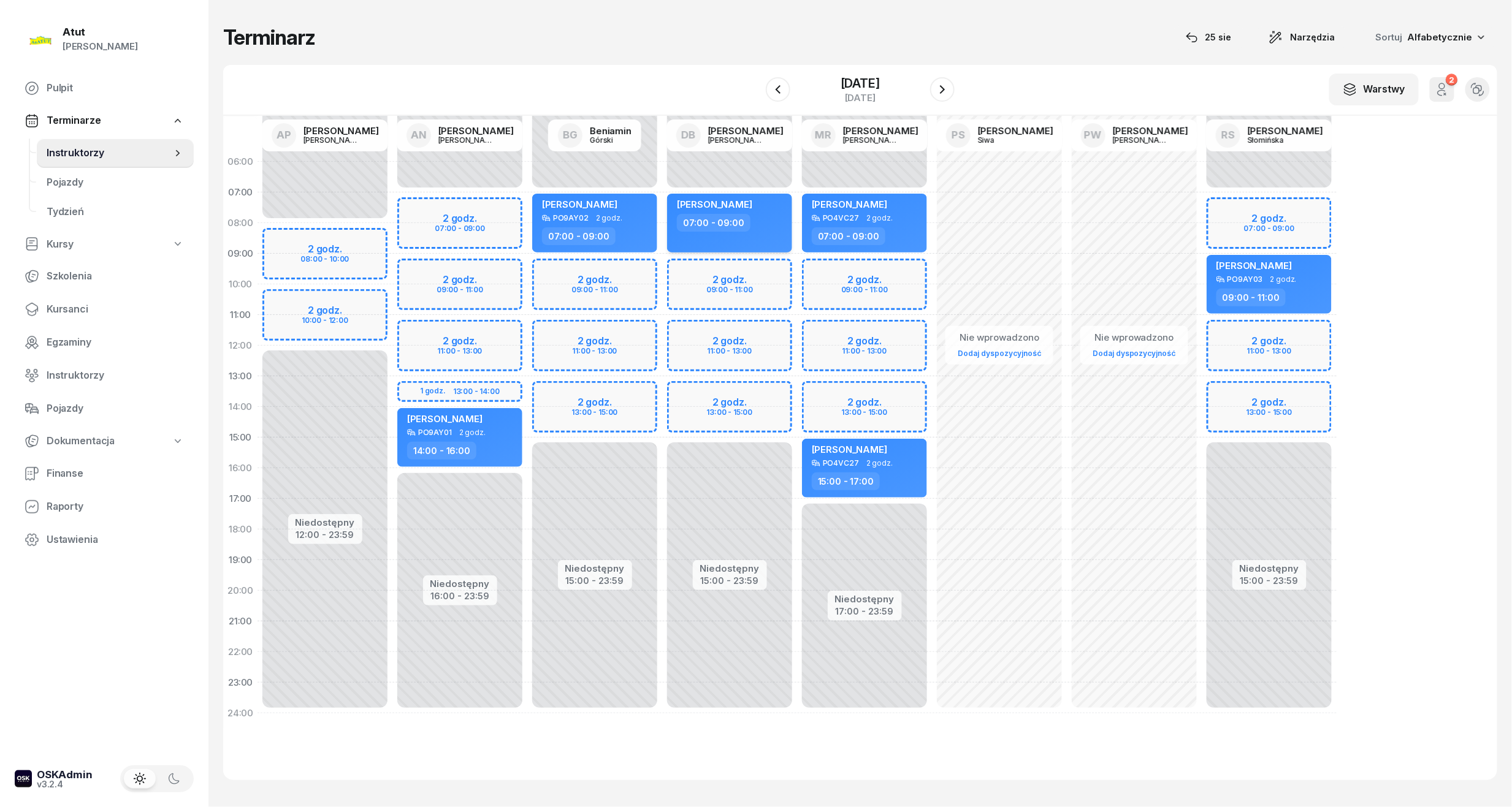
click at [712, 202] on span "[PERSON_NAME]" at bounding box center [714, 204] width 76 height 12
select select "07"
select select "09"
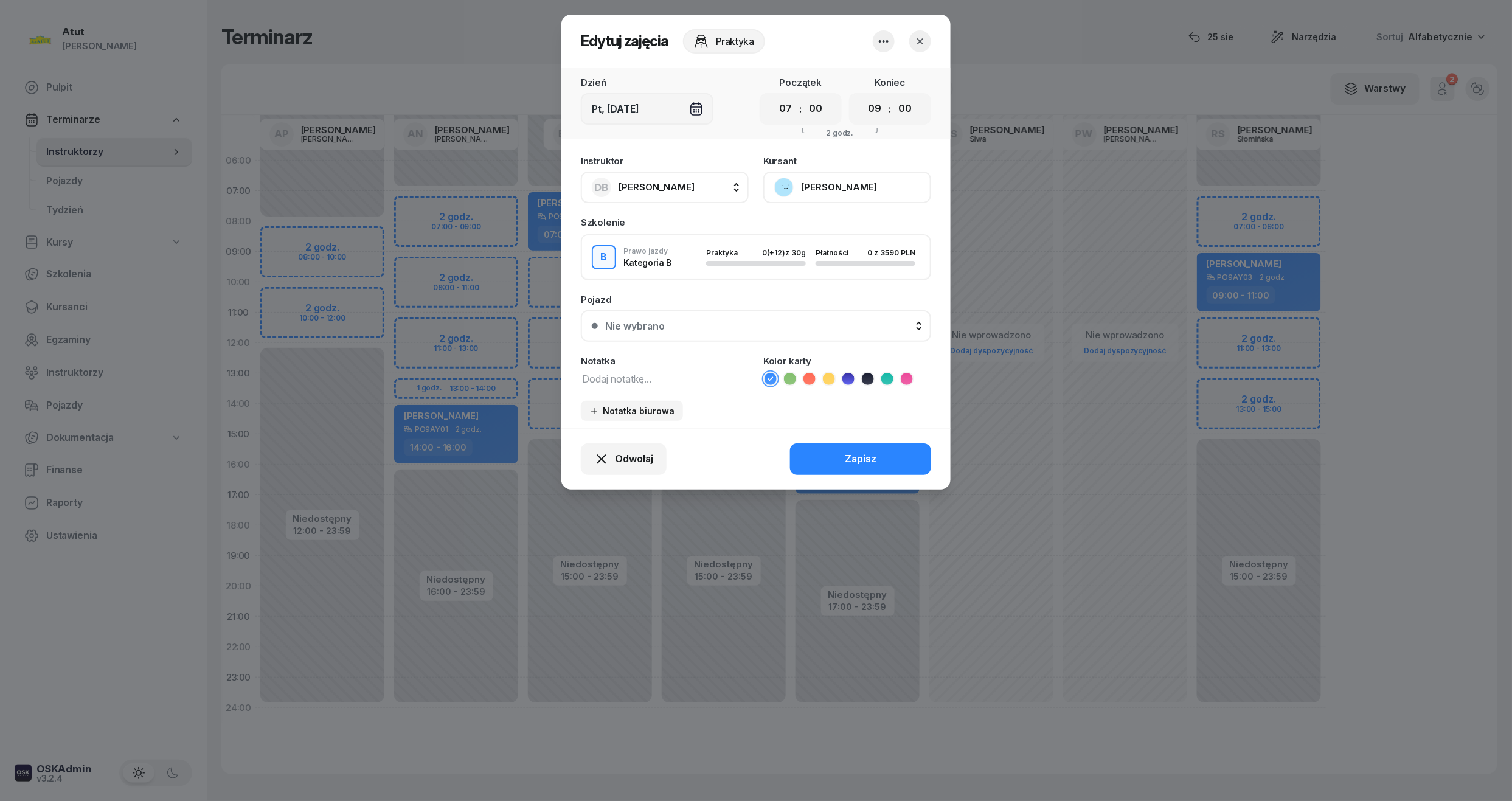
click at [839, 329] on div "Nie wybrano" at bounding box center [763, 326] width 315 height 10
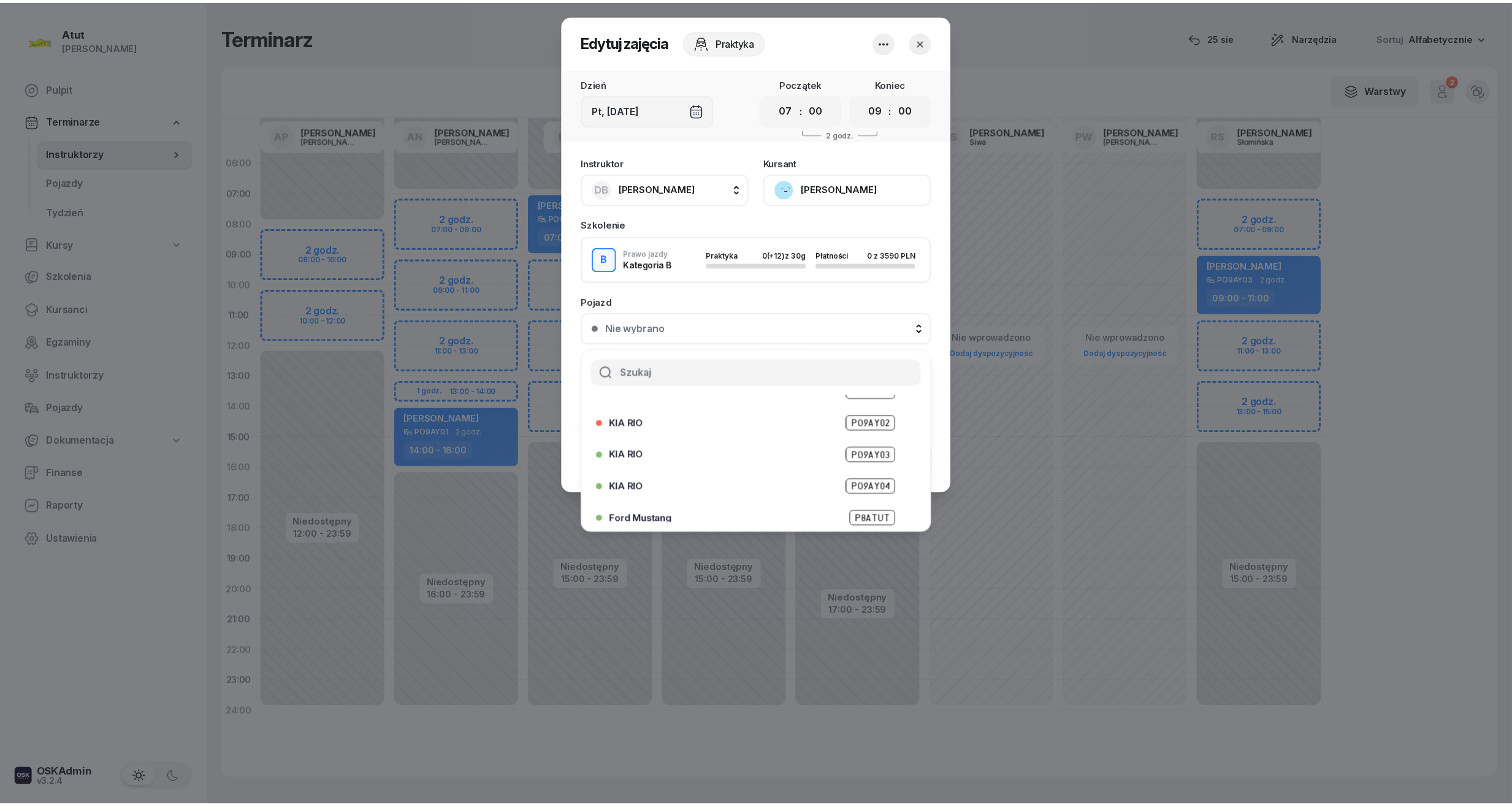
scroll to position [120, 0]
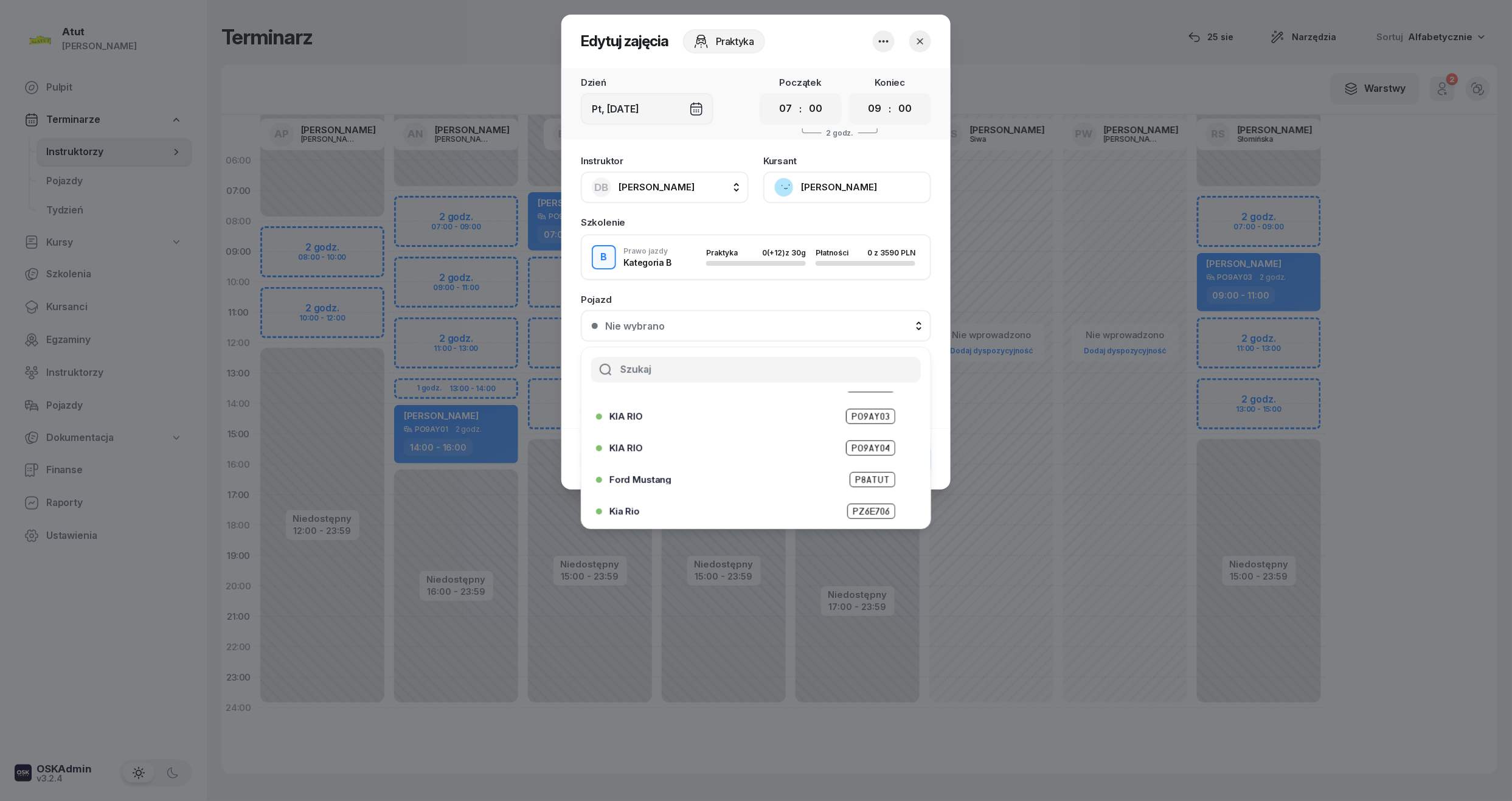
click at [862, 513] on span "PZ6E706" at bounding box center [872, 511] width 48 height 15
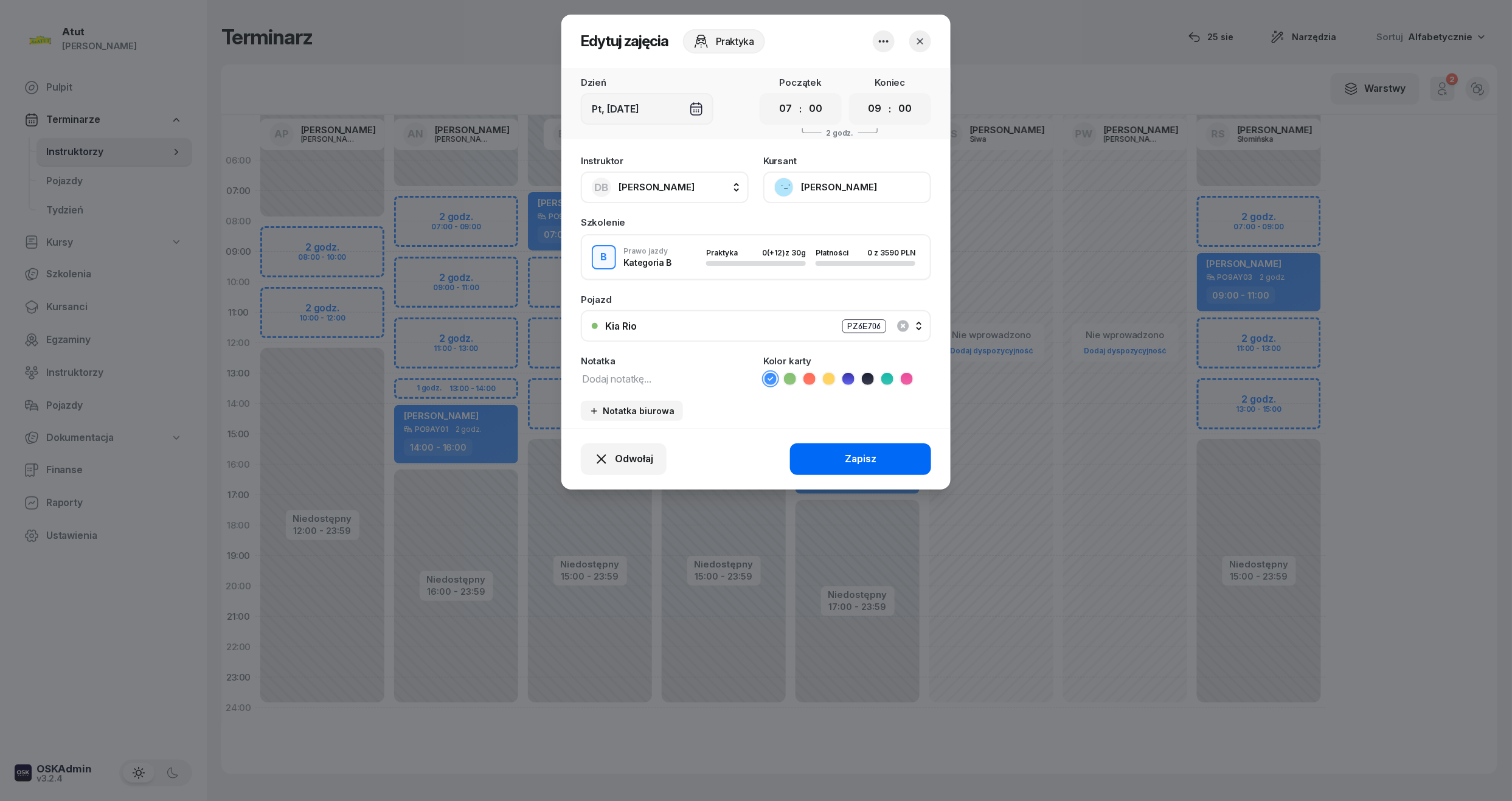
click at [869, 453] on div "Zapisz" at bounding box center [860, 459] width 32 height 16
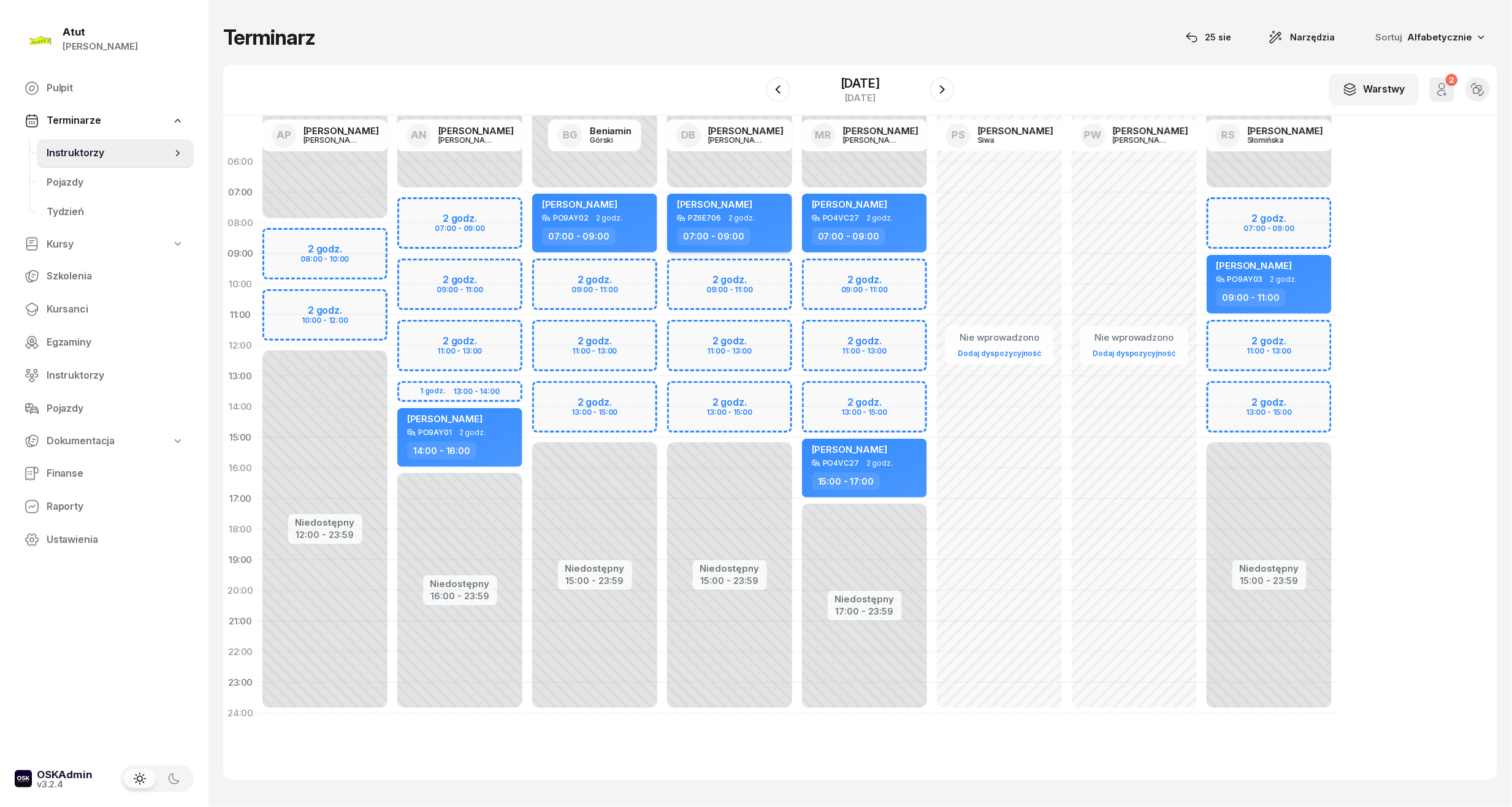
click at [744, 201] on span "[PERSON_NAME]" at bounding box center [714, 204] width 76 height 12
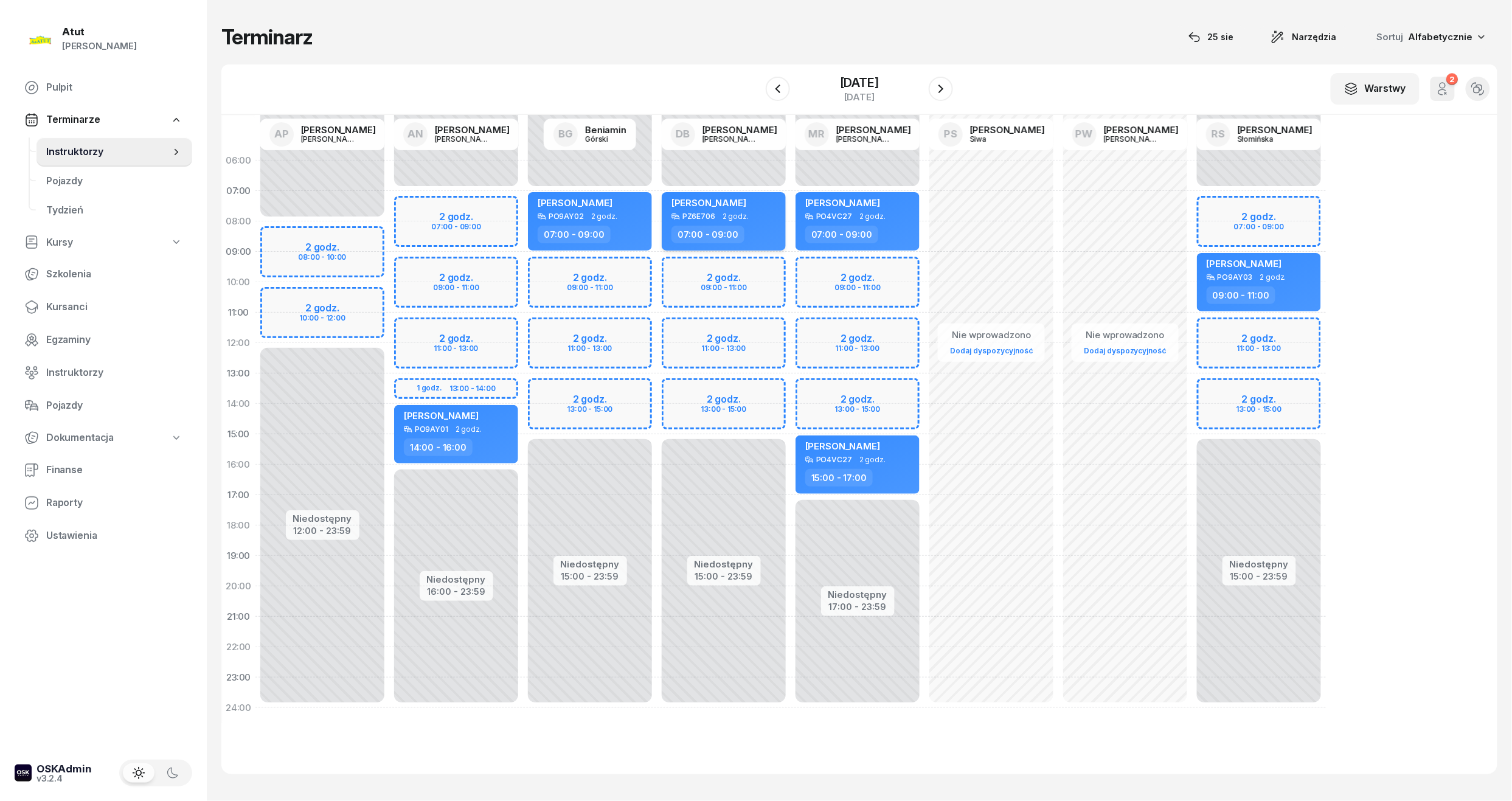
select select "07"
select select "09"
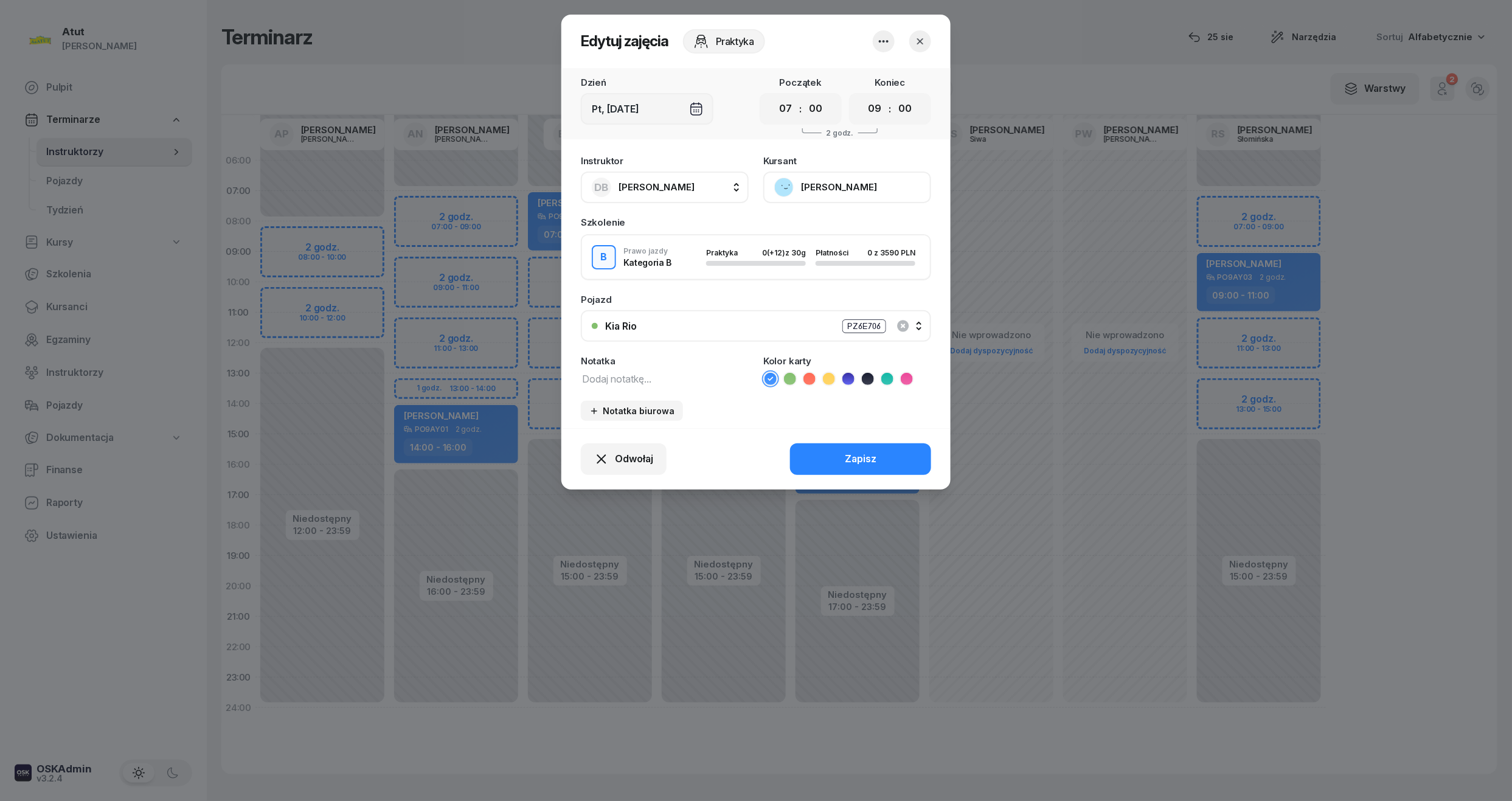
click at [842, 188] on button "[PERSON_NAME]" at bounding box center [847, 187] width 168 height 32
click at [818, 232] on div "Otwórz profil" at bounding box center [802, 229] width 59 height 16
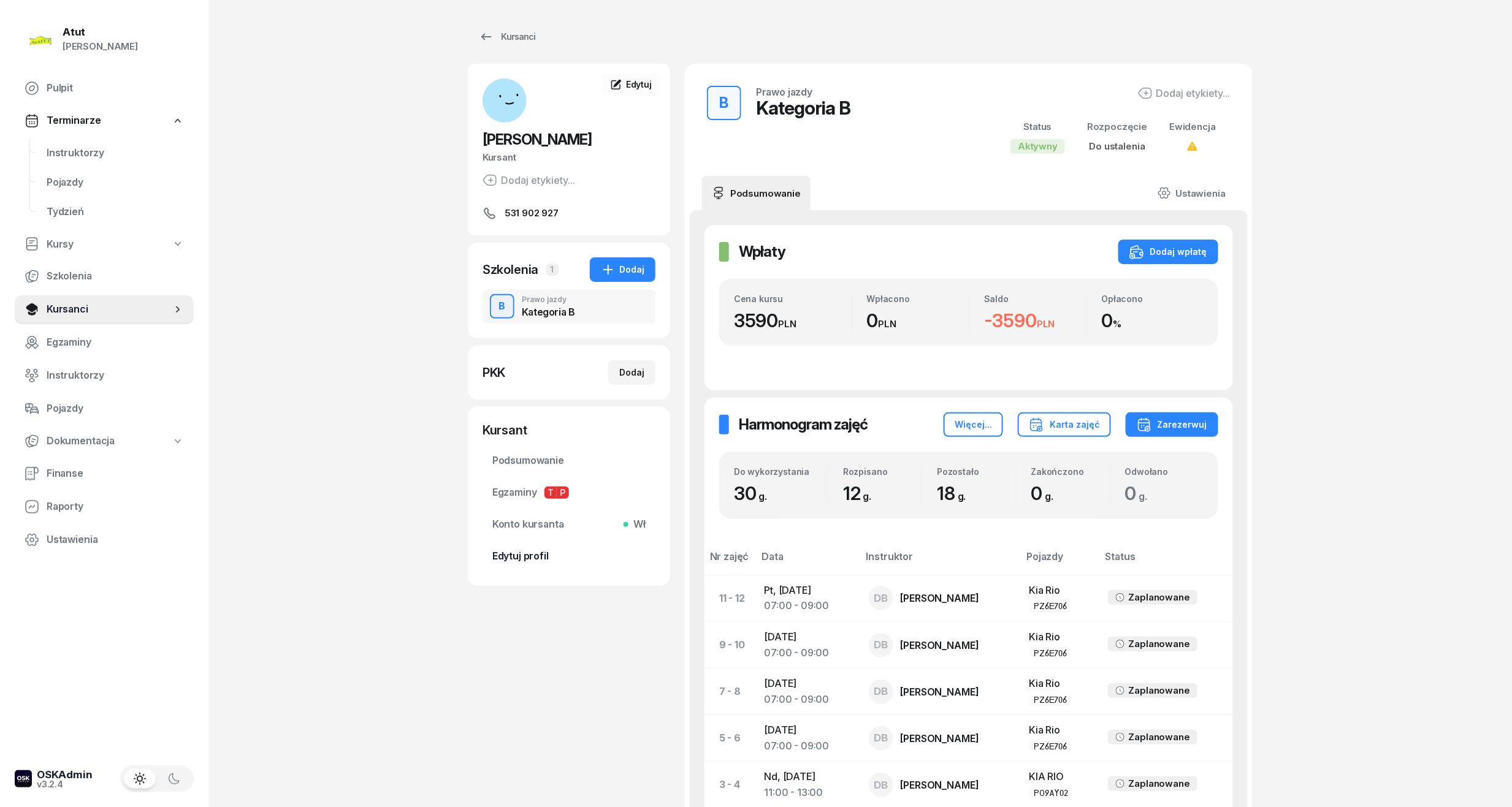
click at [533, 554] on span "Edytuj profil" at bounding box center [569, 557] width 153 height 16
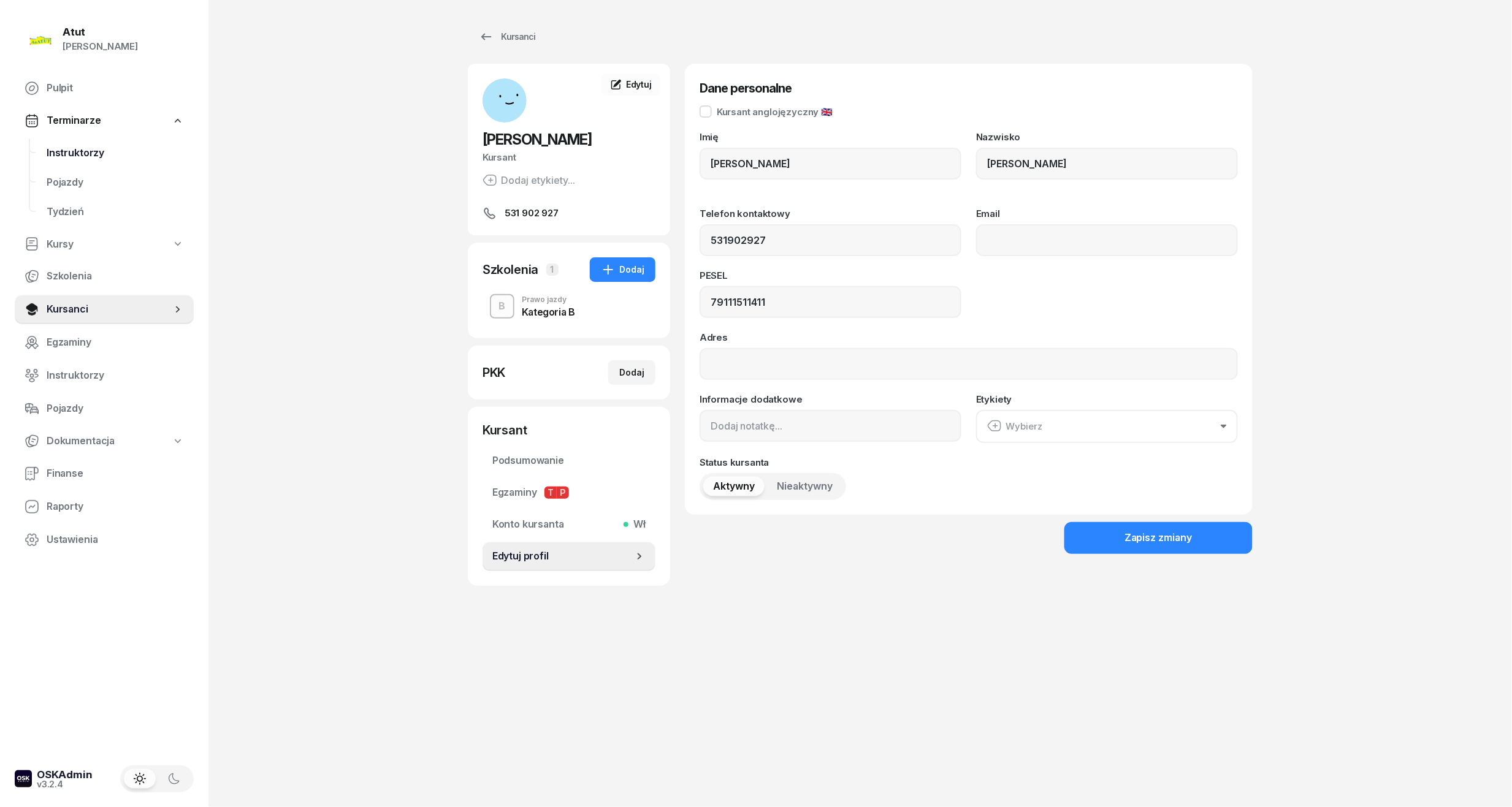
click at [91, 153] on span "Instruktorzy" at bounding box center [116, 154] width 137 height 16
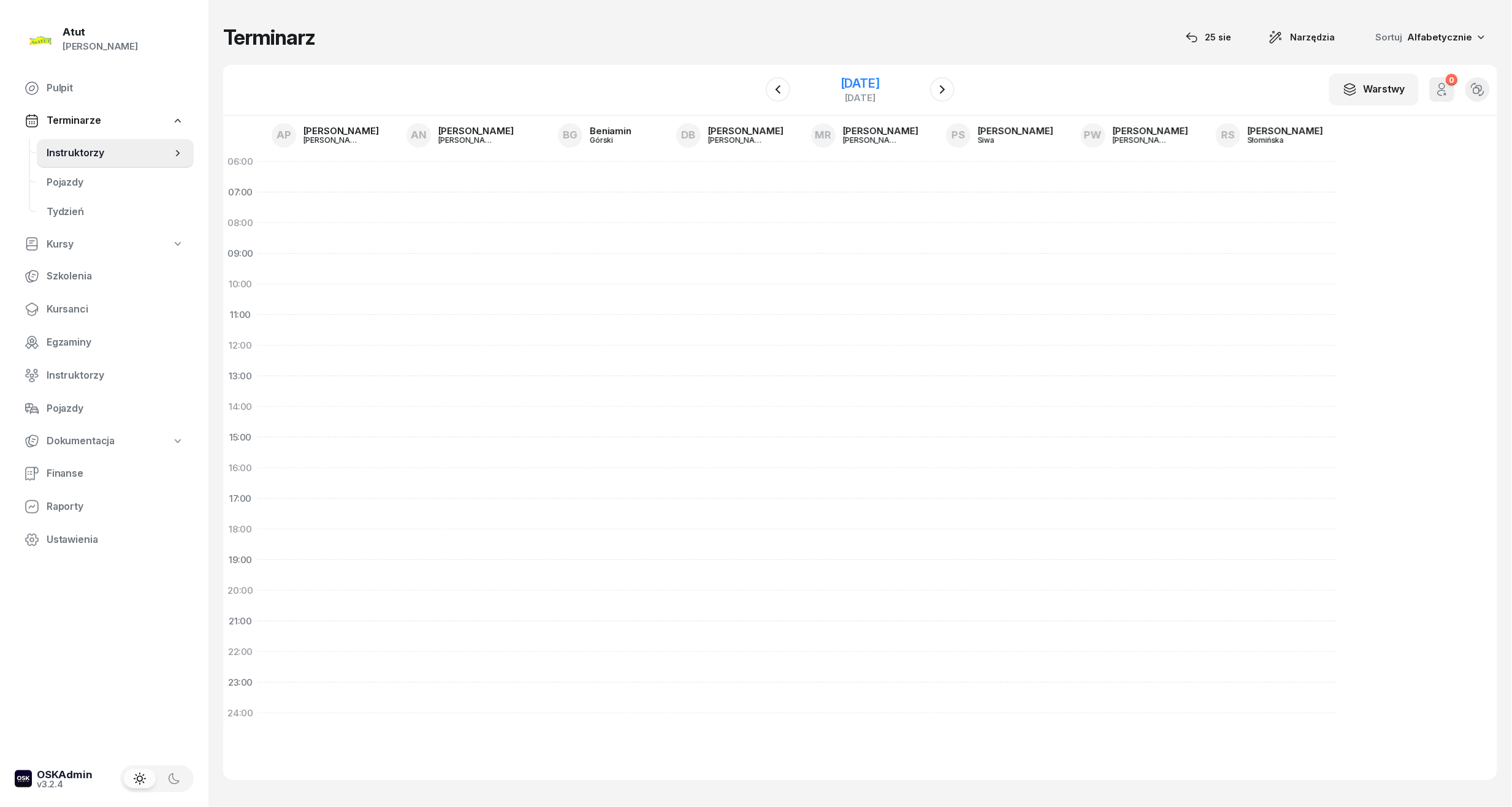
click at [840, 84] on div "[DATE]" at bounding box center [860, 84] width 39 height 12
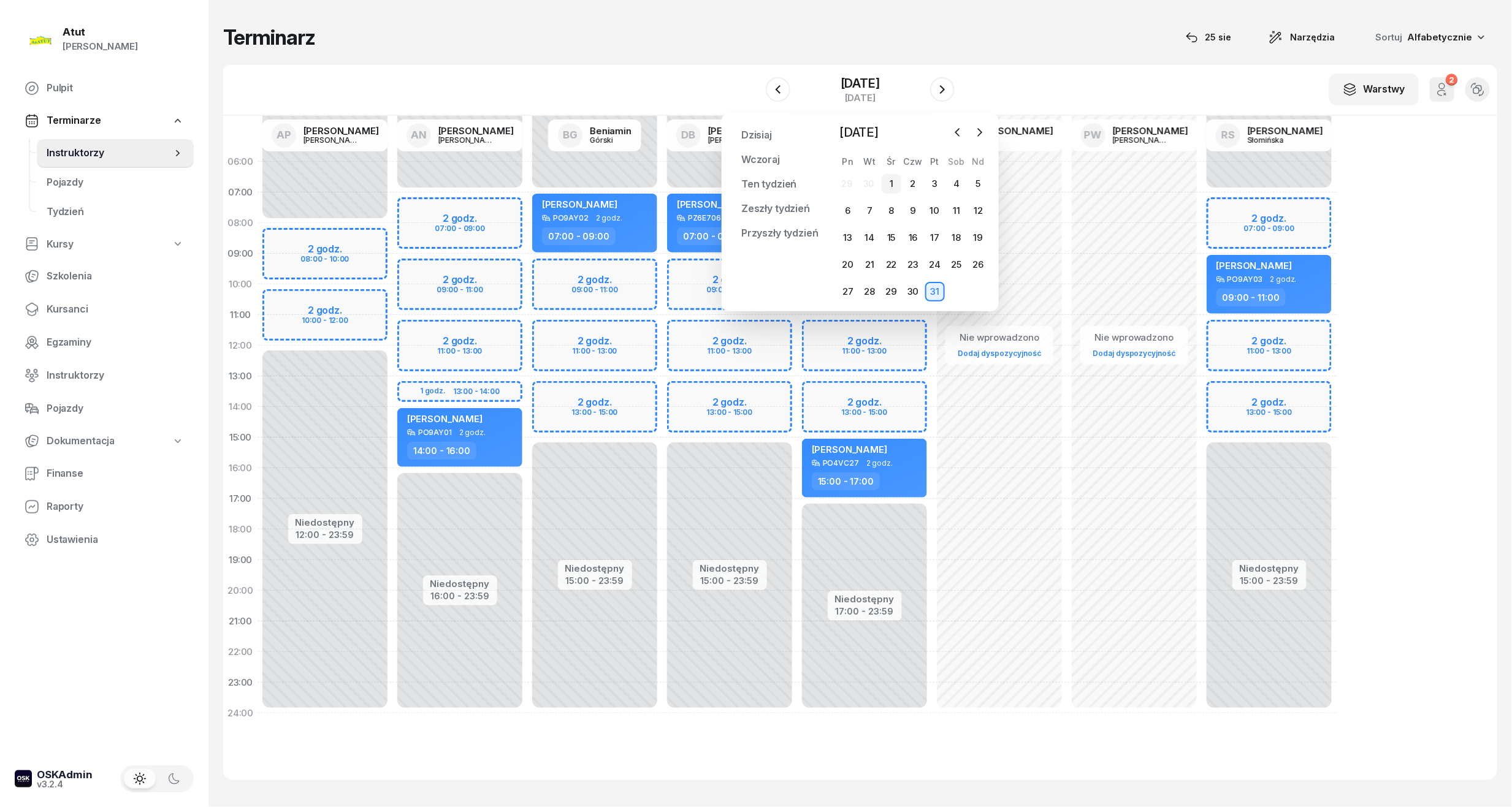
click at [889, 179] on div "1" at bounding box center [891, 184] width 19 height 19
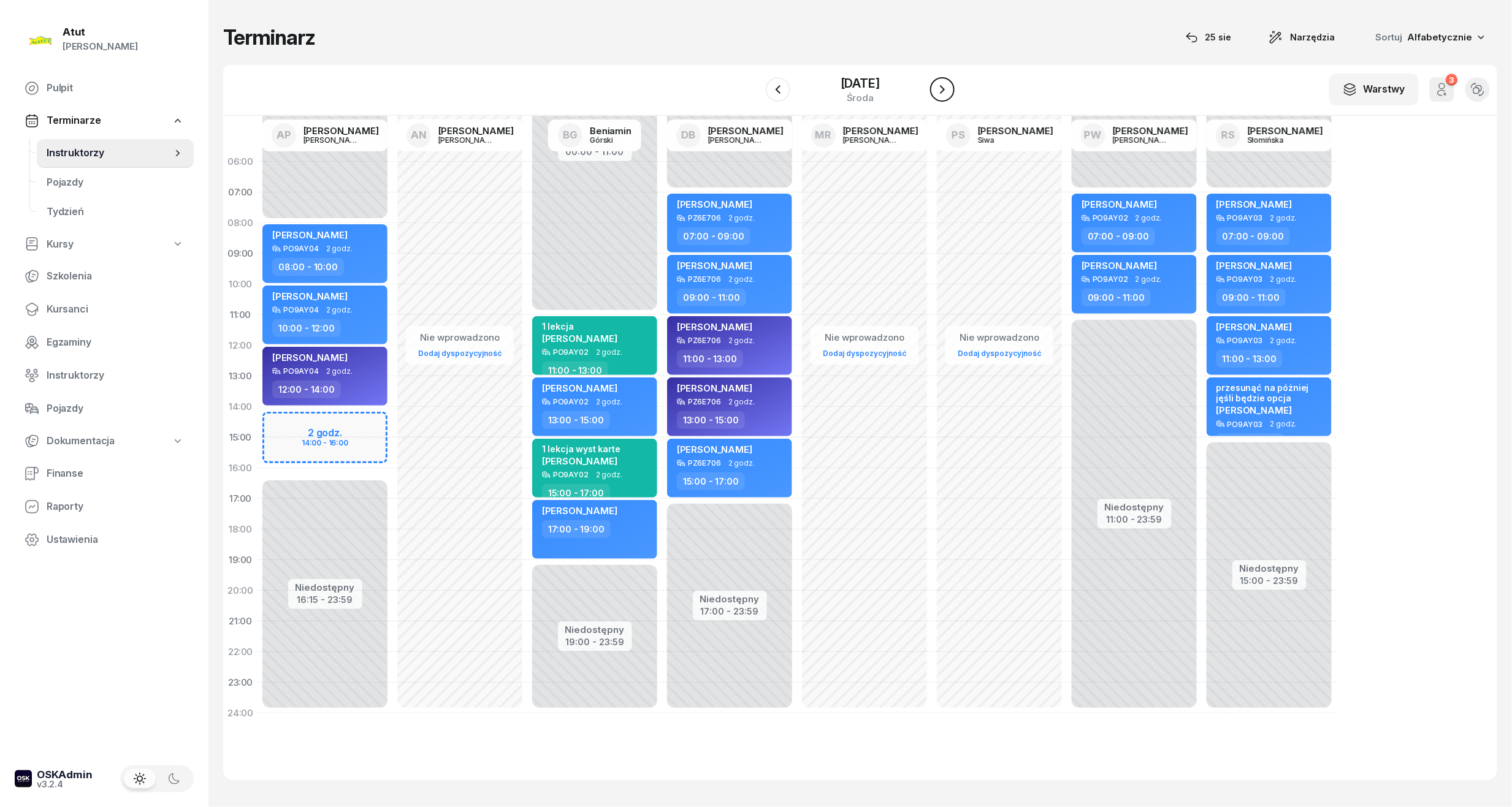
click at [948, 91] on icon "button" at bounding box center [942, 89] width 15 height 15
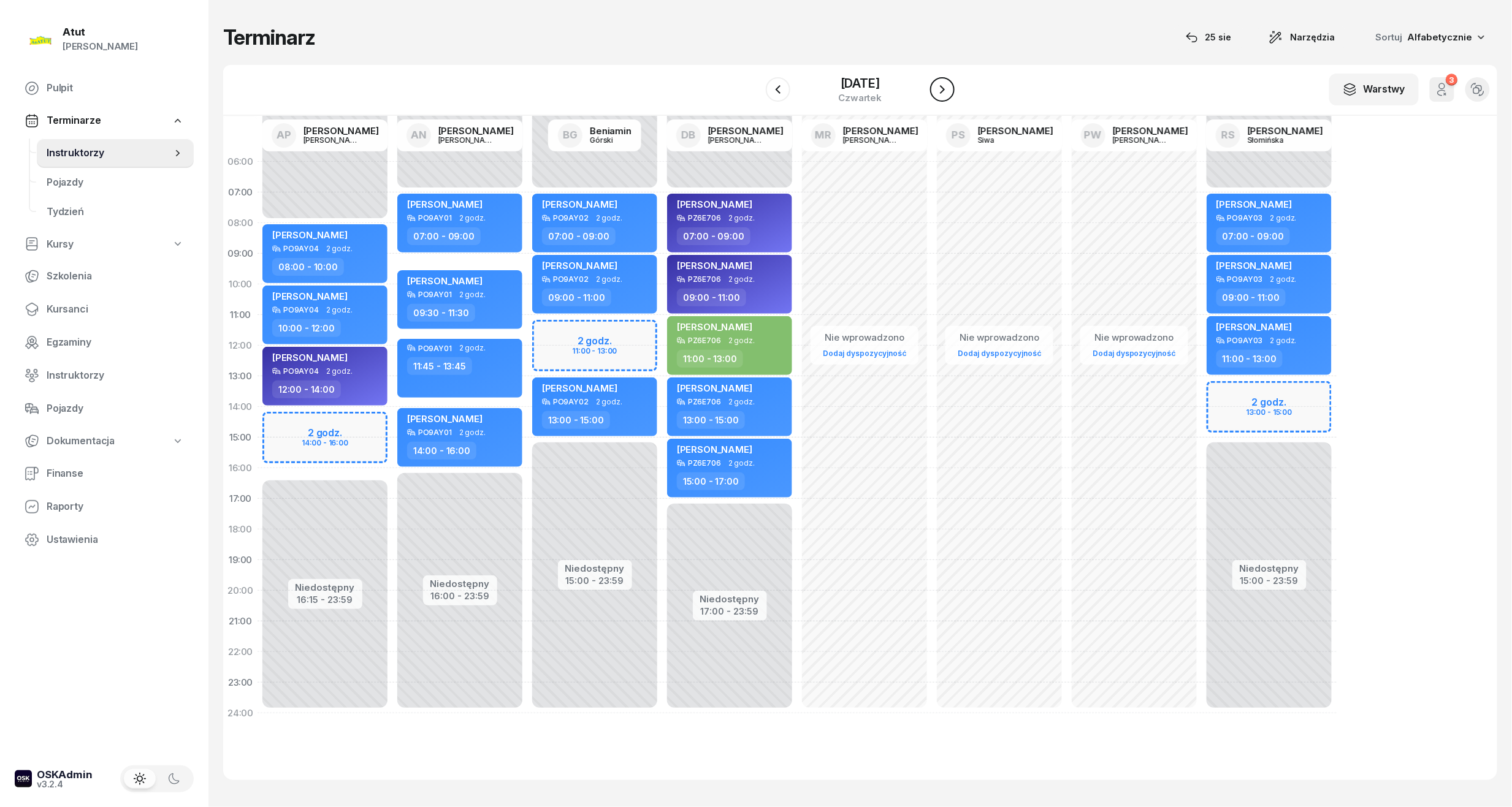
click at [948, 91] on icon "button" at bounding box center [942, 89] width 15 height 15
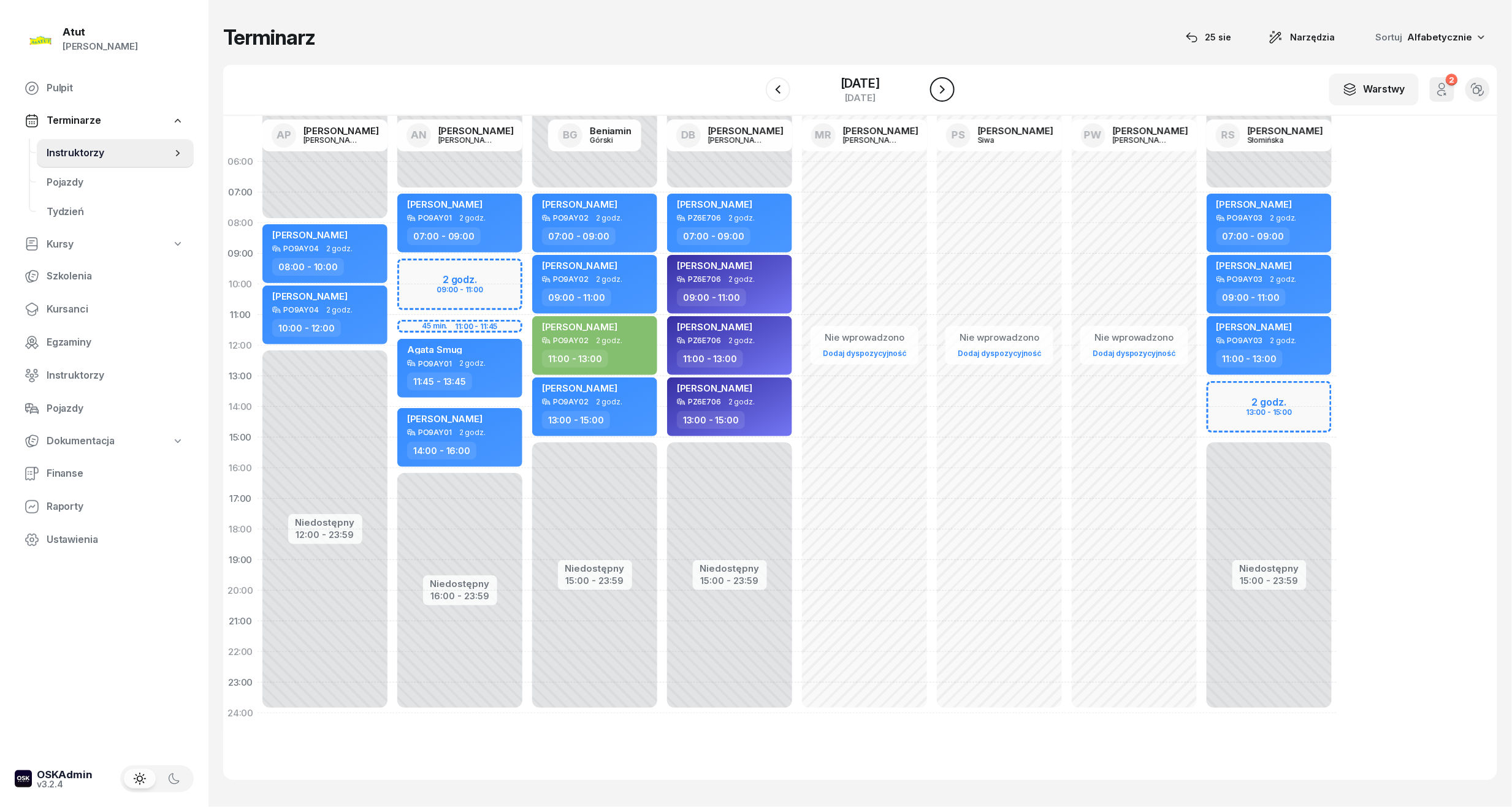
click at [948, 91] on icon "button" at bounding box center [942, 89] width 15 height 15
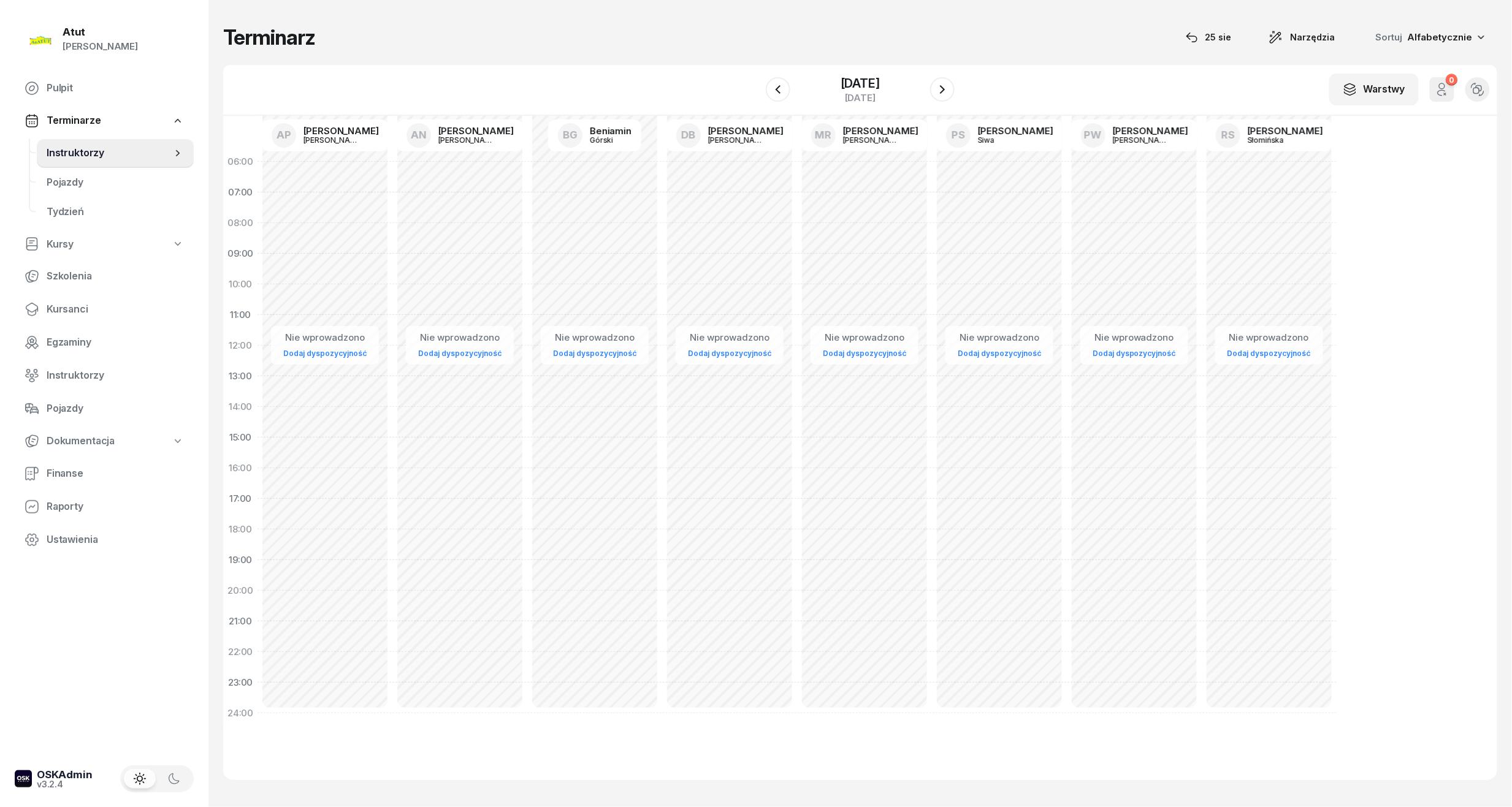
click at [934, 91] on div "[DATE]" at bounding box center [860, 90] width 189 height 35
click at [947, 91] on icon "button" at bounding box center [942, 89] width 15 height 15
click at [947, 91] on icon "button" at bounding box center [942, 89] width 15 height 15
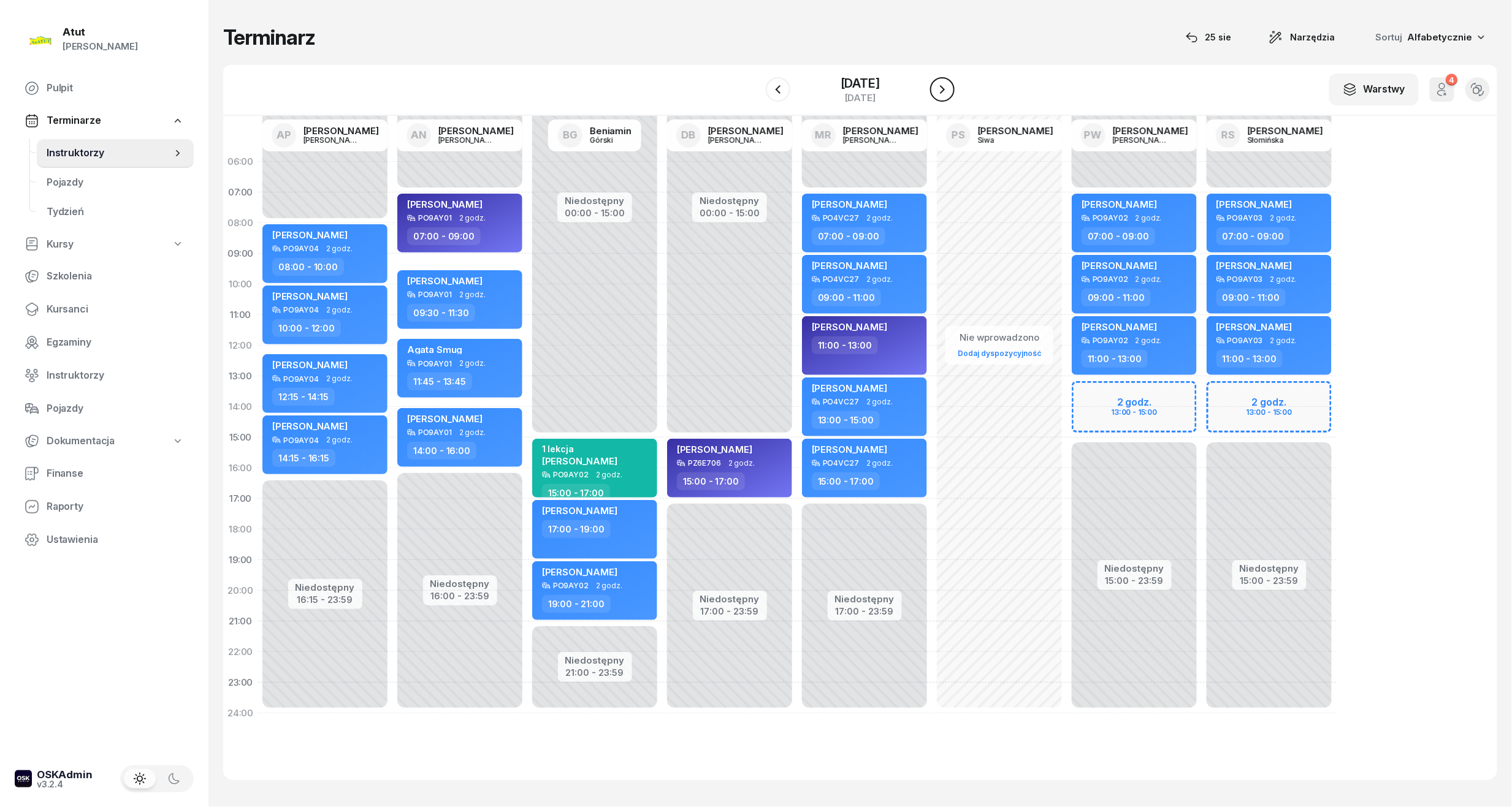
click at [947, 91] on icon "button" at bounding box center [942, 89] width 15 height 15
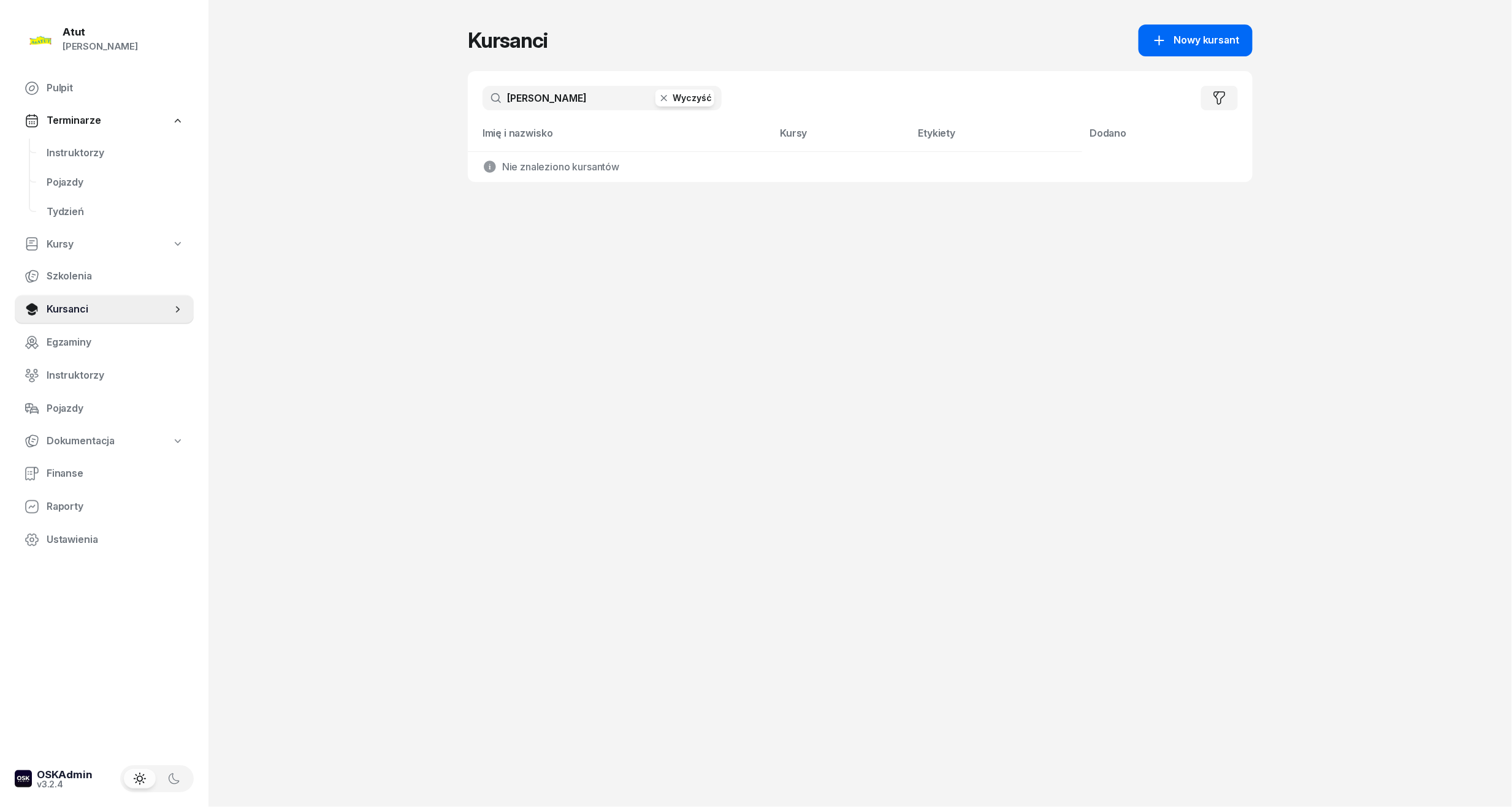
click at [1220, 43] on span "Nowy kursant" at bounding box center [1206, 41] width 65 height 16
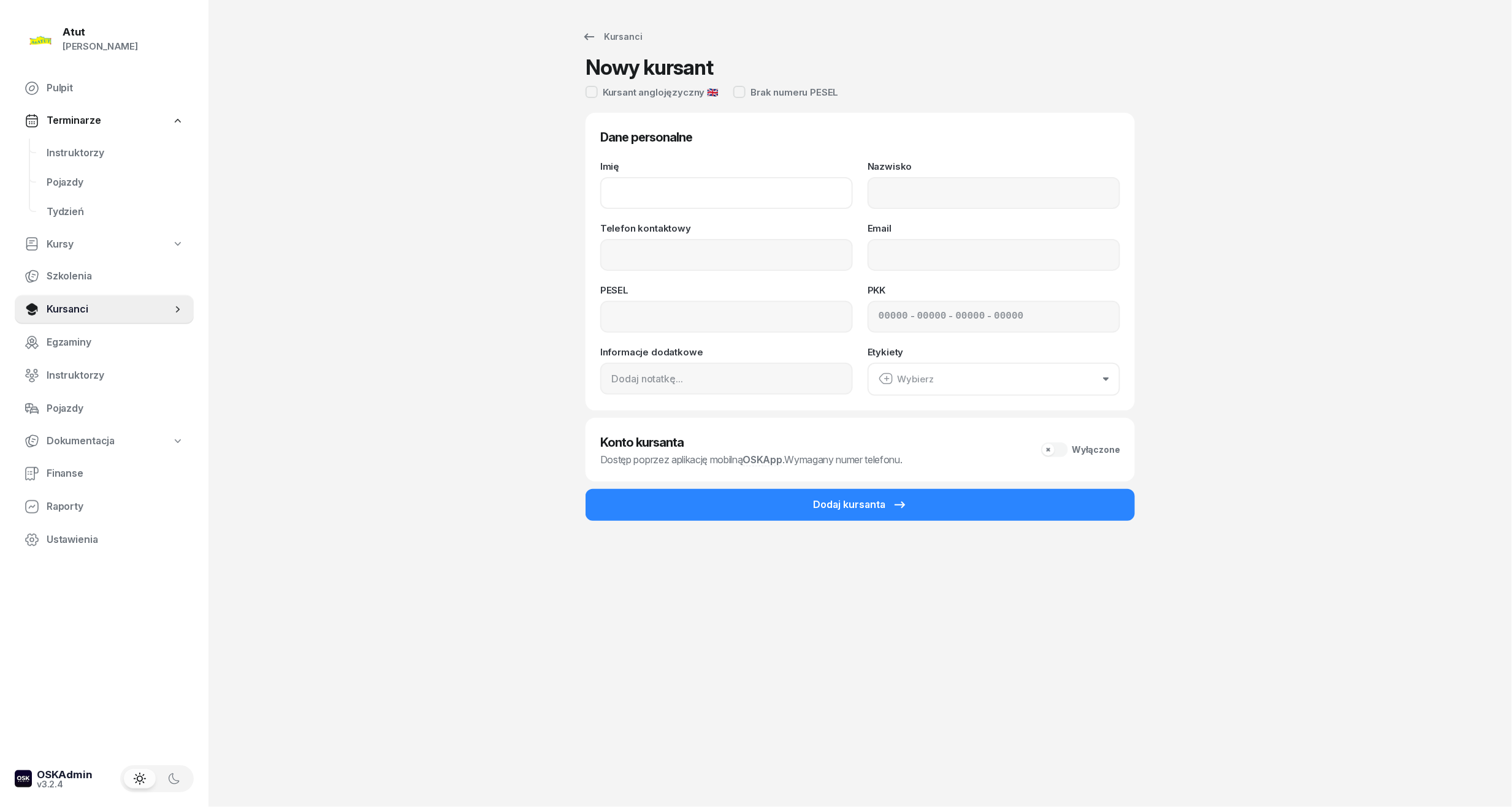
click at [630, 194] on input "Imię" at bounding box center [727, 193] width 252 height 32
type input "Mariia"
click at [947, 197] on input "Nazwisko" at bounding box center [993, 193] width 252 height 32
type input "Prots"
click at [800, 260] on input "Telefon kontaktowy" at bounding box center [727, 255] width 252 height 32
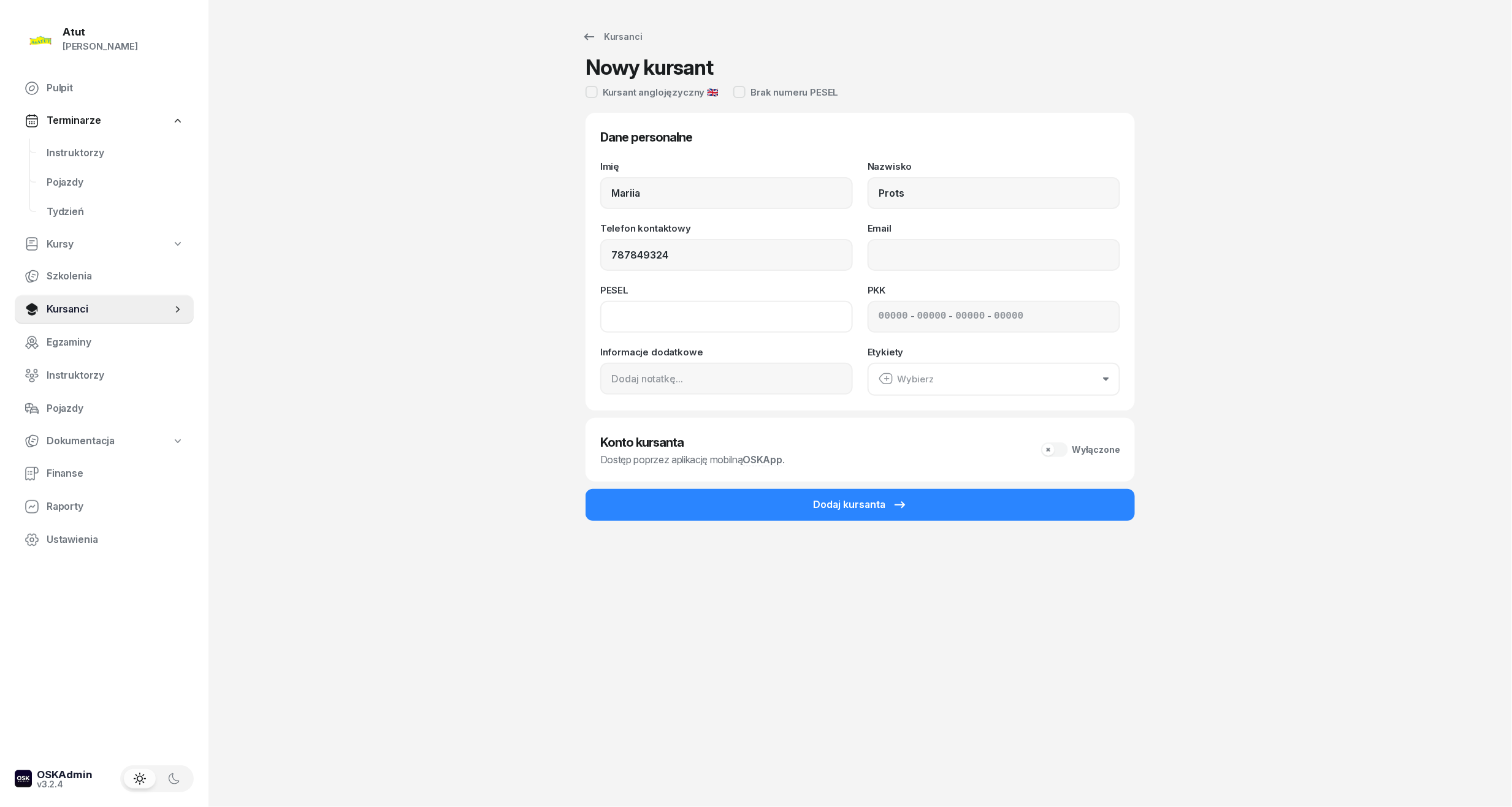
type input "787 849 324"
click at [755, 321] on input at bounding box center [727, 317] width 252 height 32
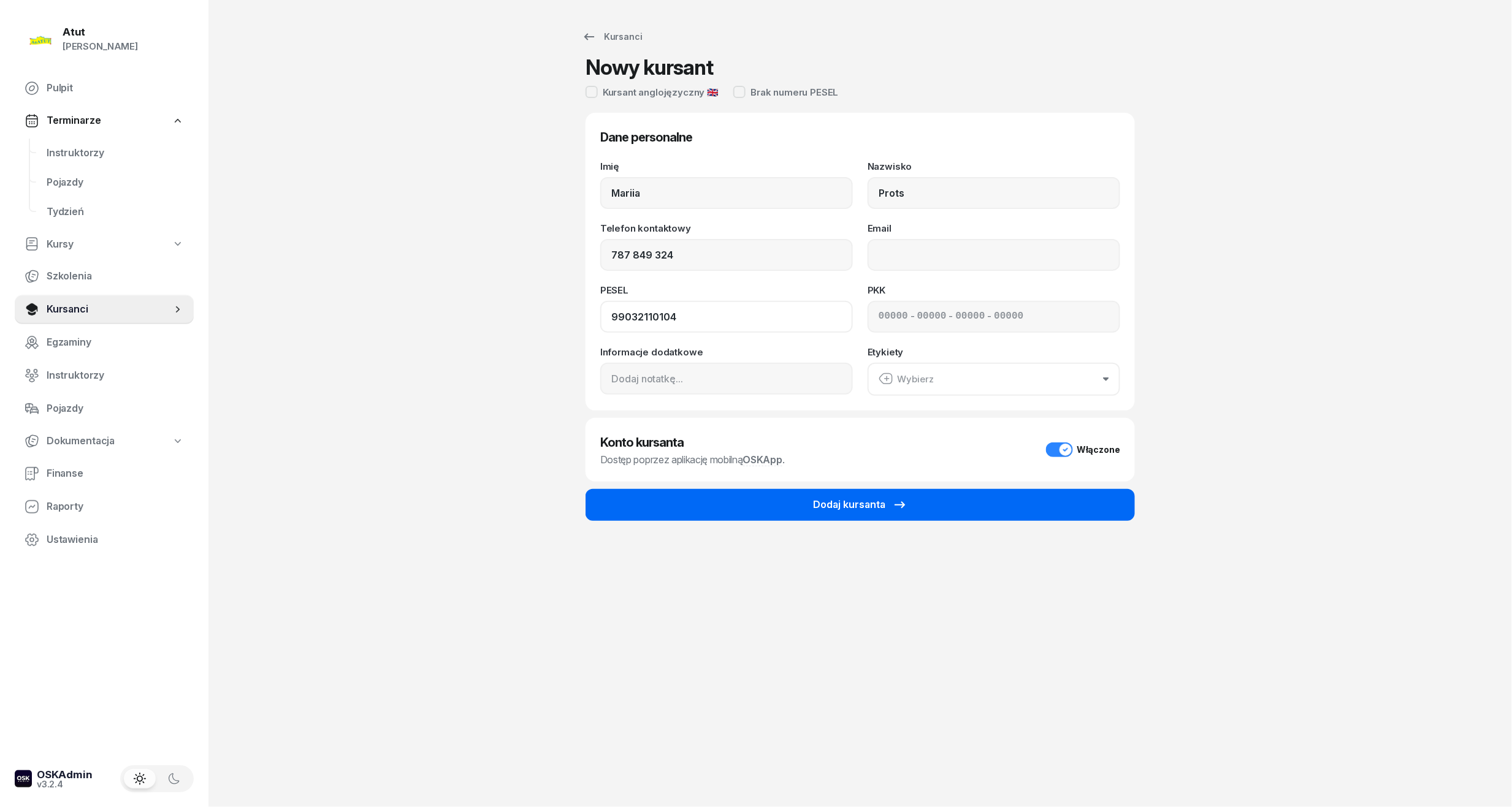
type input "99032110104"
click at [795, 490] on button "Dodaj kursanta" at bounding box center [860, 505] width 549 height 32
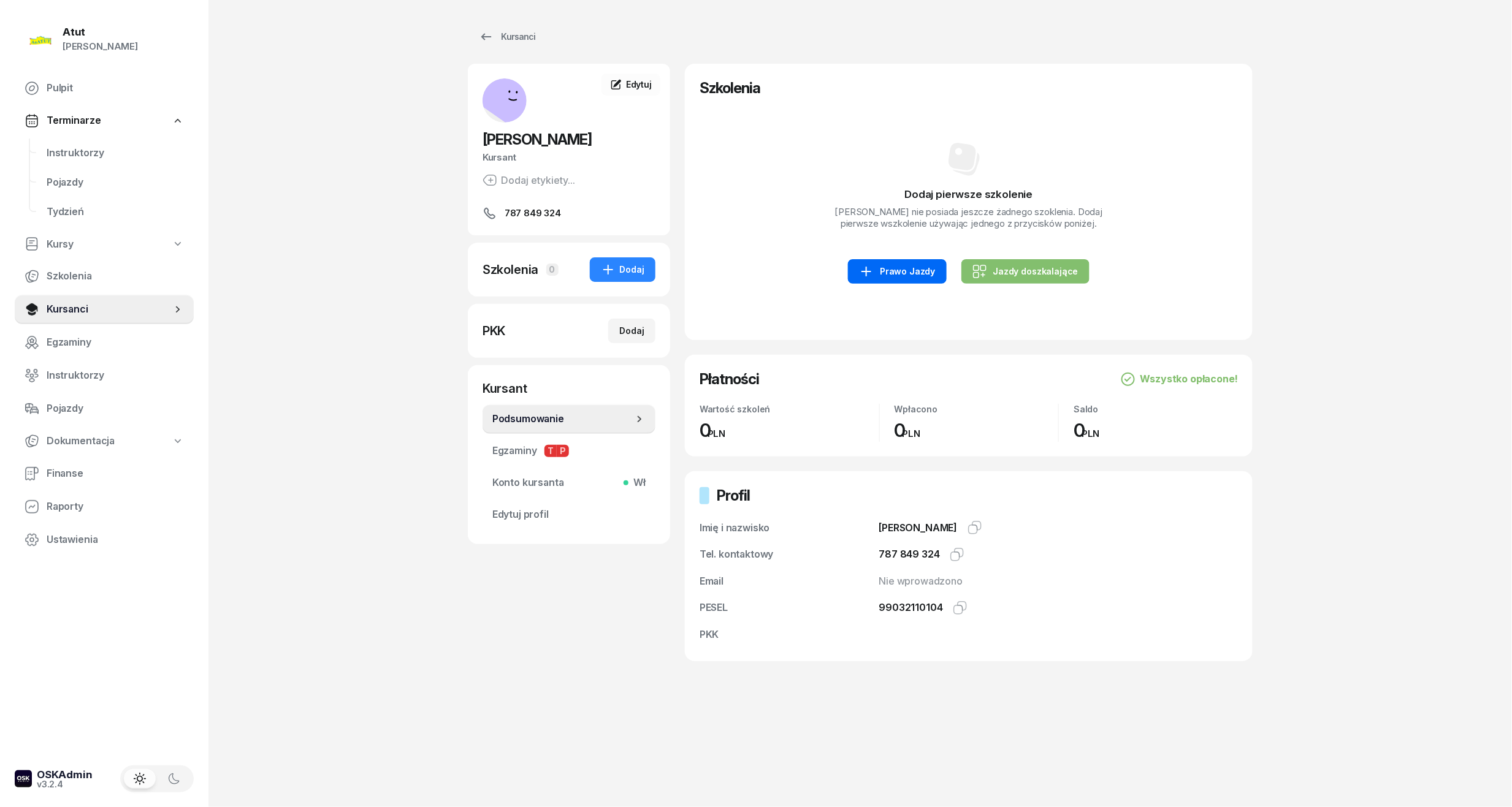
click at [902, 264] on div "Prawo Jazdy" at bounding box center [897, 272] width 76 height 15
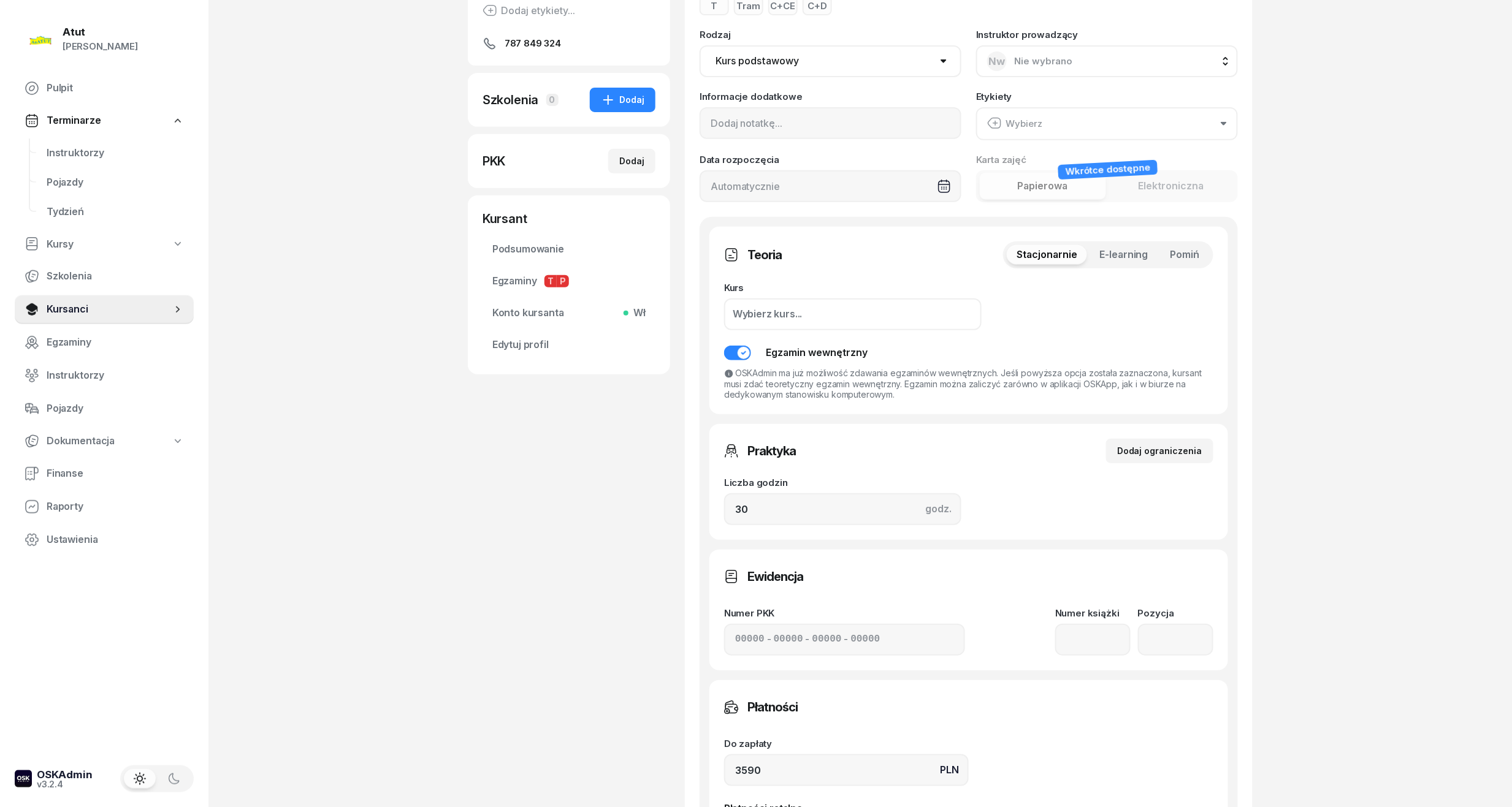
scroll to position [245, 0]
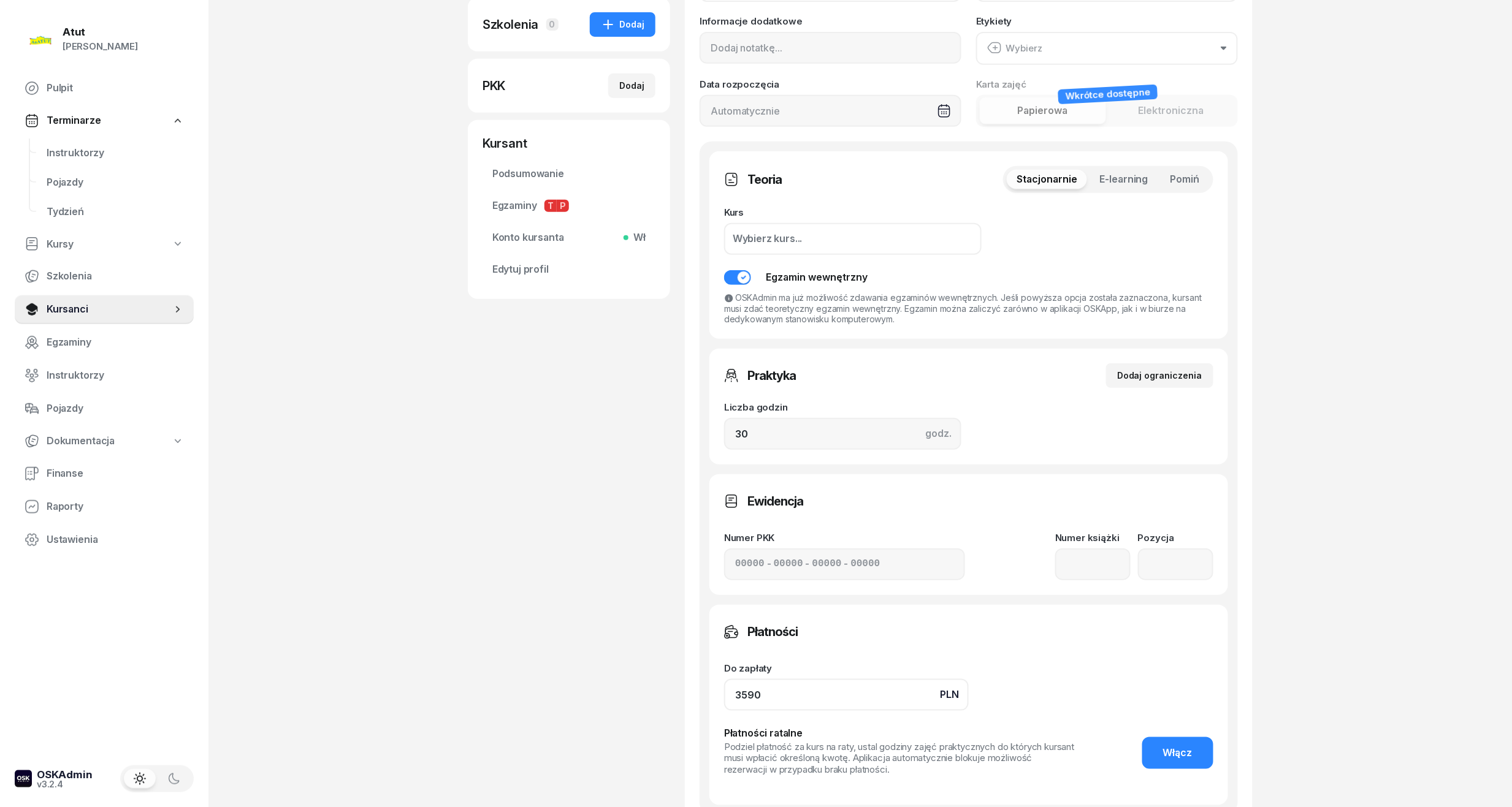
drag, startPoint x: 813, startPoint y: 695, endPoint x: 224, endPoint y: 736, distance: 590.4
click at [224, 736] on div "Atut Paulina Lis Pulpit Terminarze Instruktorzy Pojazdy Tydzień Kursy Szkolenia…" at bounding box center [756, 372] width 1512 height 1234
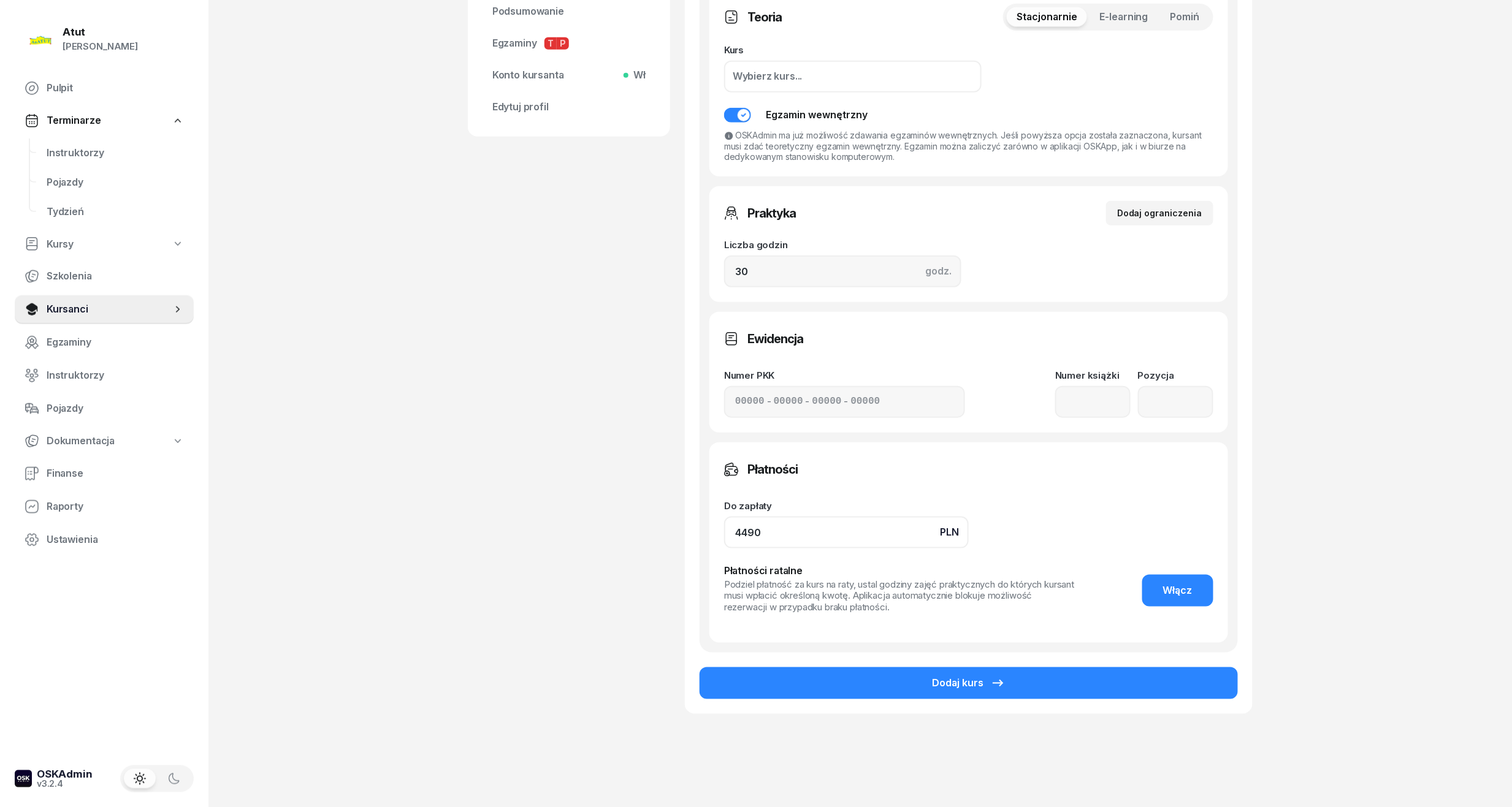
scroll to position [408, 0]
type input "4490"
click at [932, 682] on div "Dodaj kurs" at bounding box center [968, 683] width 74 height 16
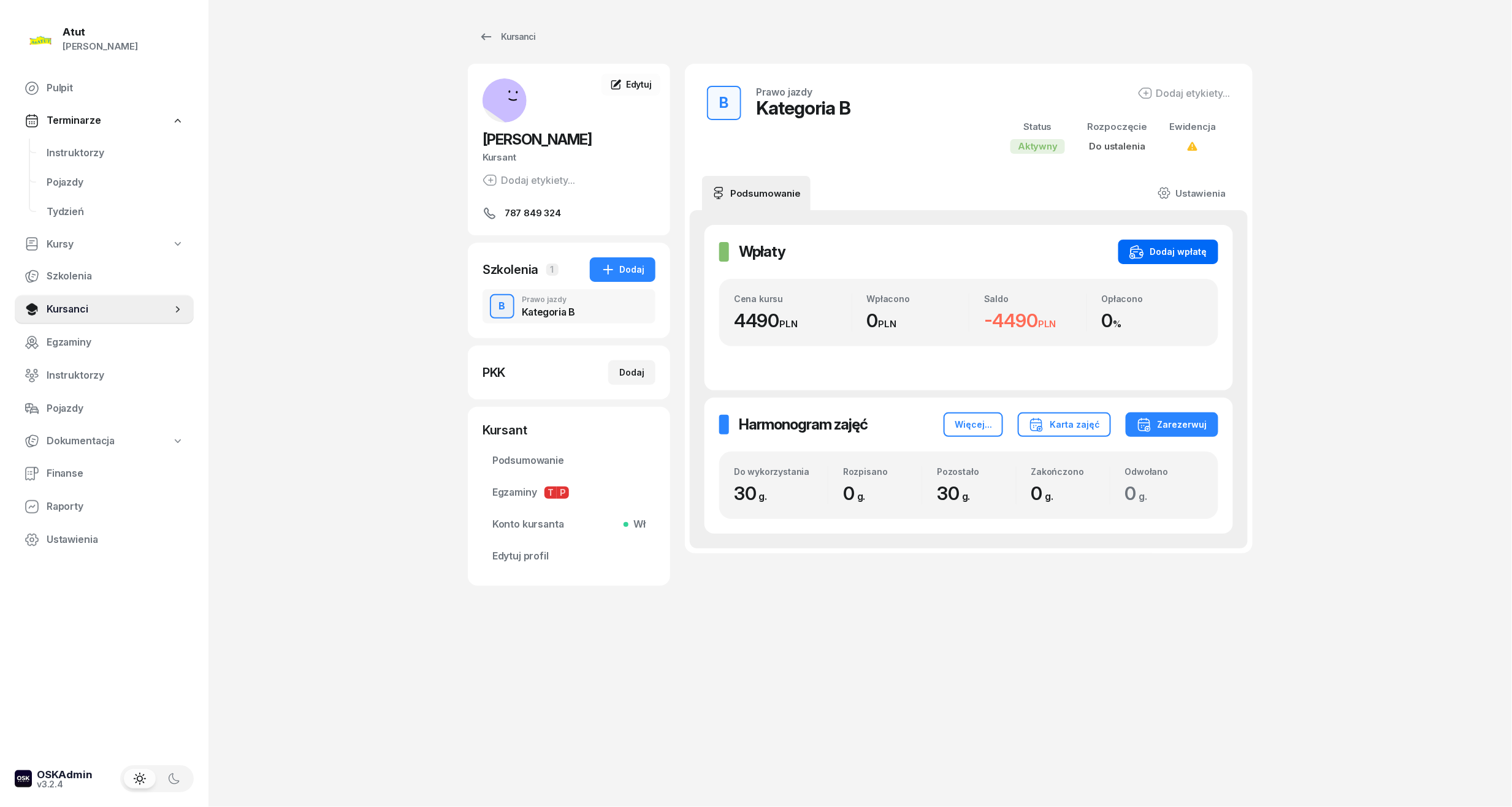
click at [1190, 264] on button "Dodaj wpłatę" at bounding box center [1168, 252] width 100 height 24
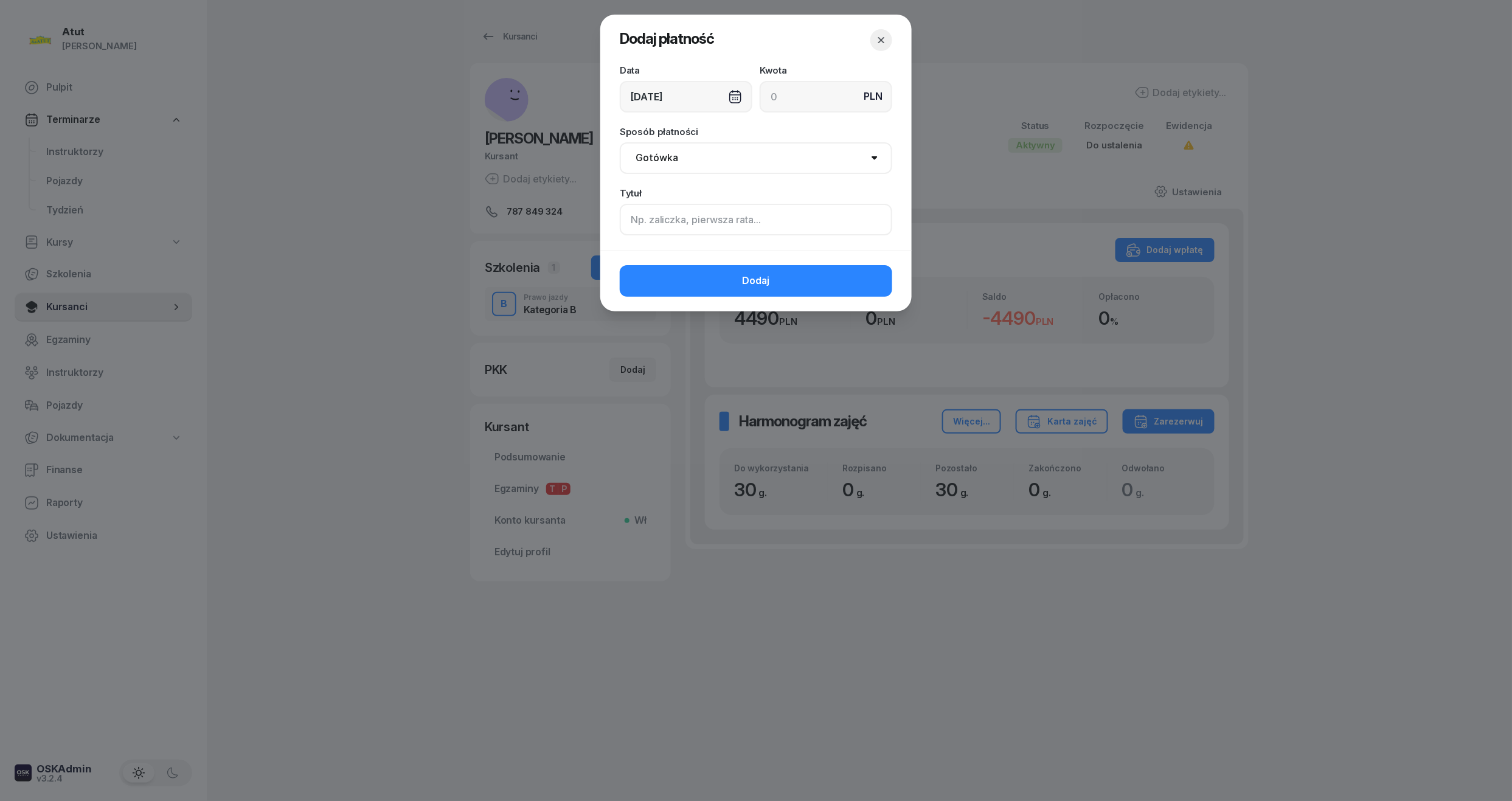
click at [667, 208] on input at bounding box center [756, 219] width 273 height 32
click at [806, 94] on input at bounding box center [826, 97] width 133 height 32
type input "4490"
click at [725, 211] on input at bounding box center [756, 219] width 273 height 32
type input "p.2162"
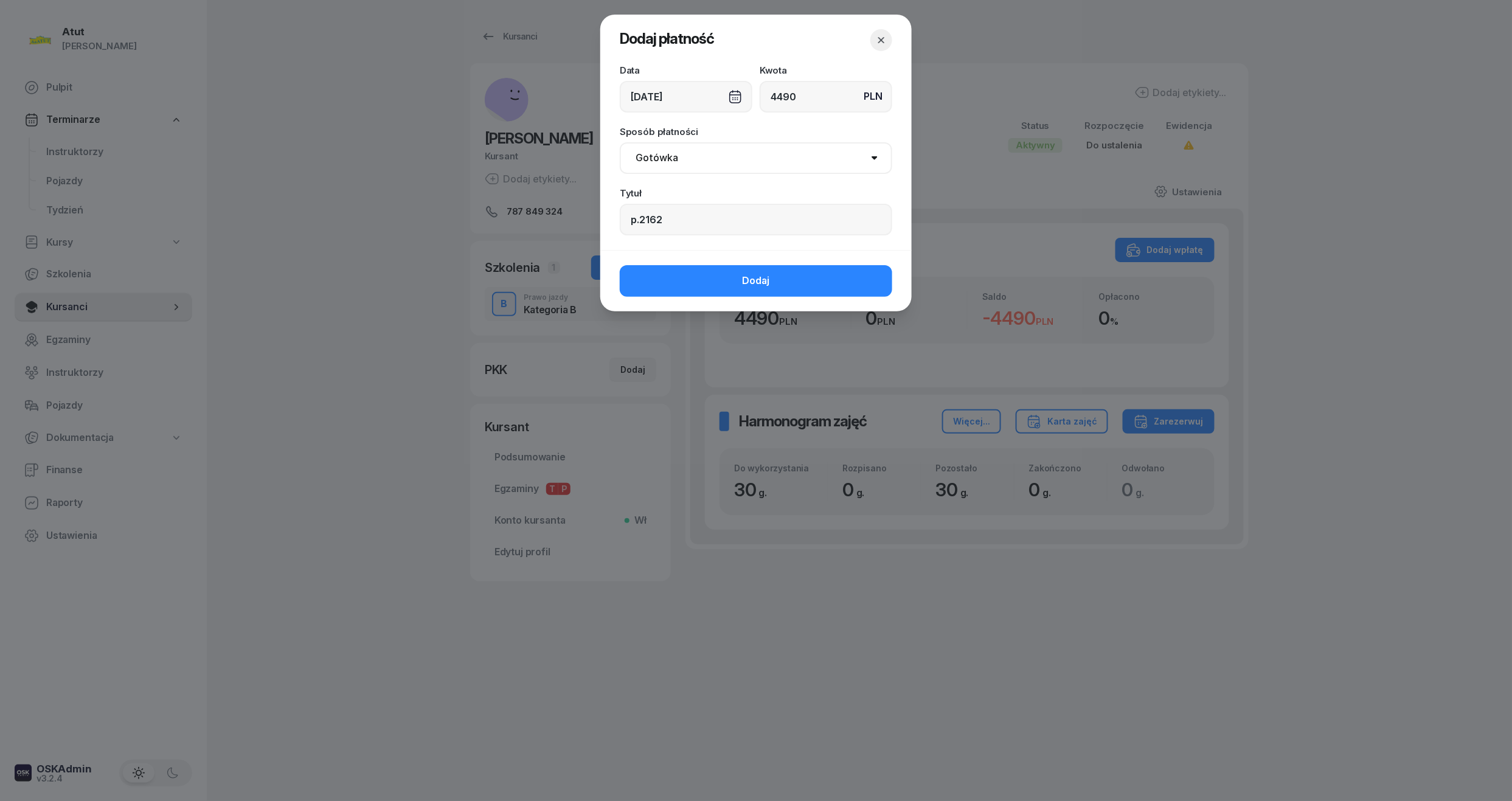
drag, startPoint x: 698, startPoint y: 154, endPoint x: 695, endPoint y: 173, distance: 19.2
click at [698, 154] on select "Gotówka Karta Przelew Płatności online BLIK" at bounding box center [756, 158] width 273 height 32
select select "card"
click at [620, 143] on select "Gotówka Karta Przelew Płatności online BLIK" at bounding box center [756, 158] width 273 height 32
click at [764, 285] on span "Dodaj" at bounding box center [756, 281] width 27 height 16
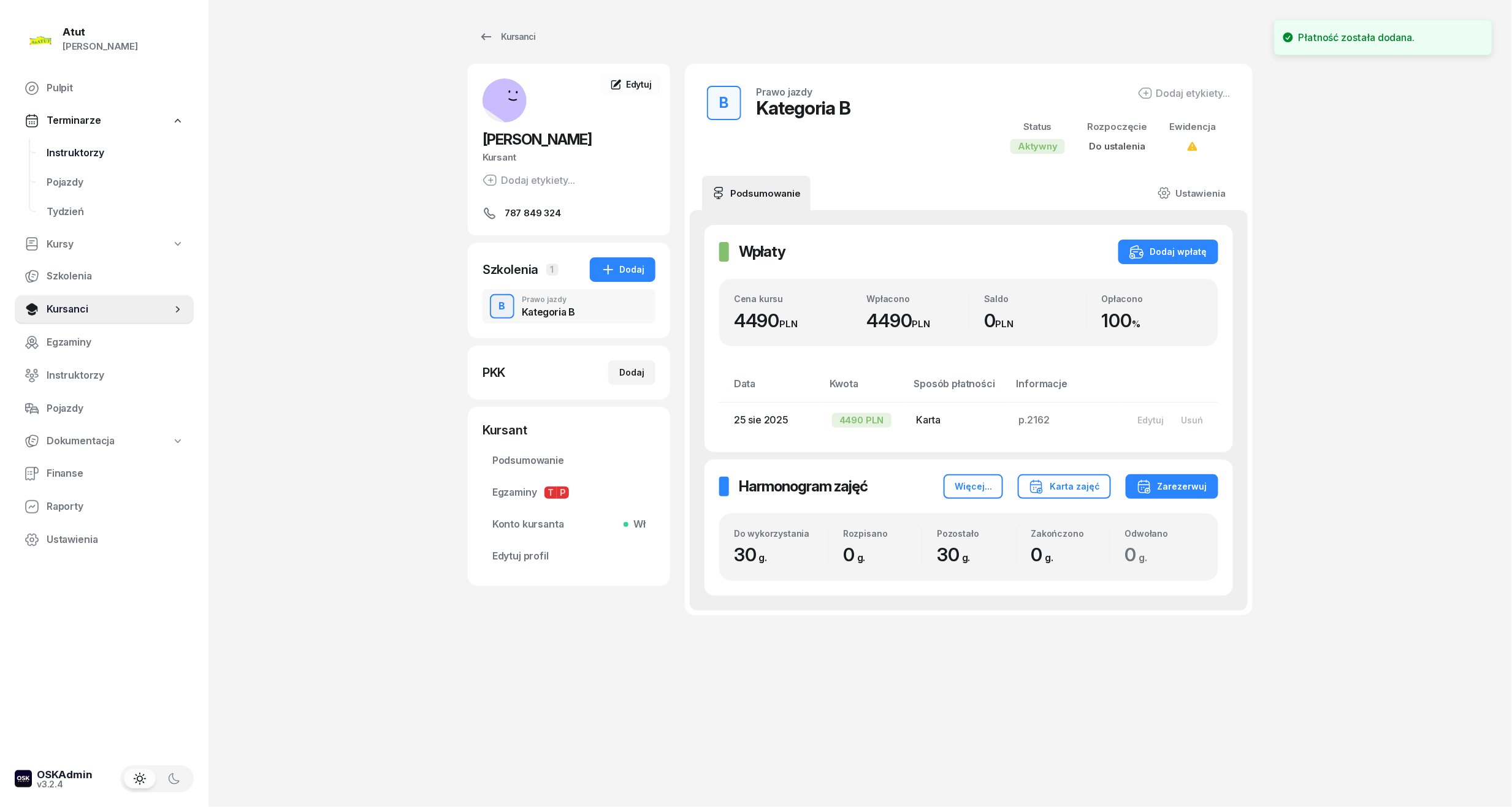
click at [96, 146] on span "Instruktorzy" at bounding box center [116, 154] width 137 height 16
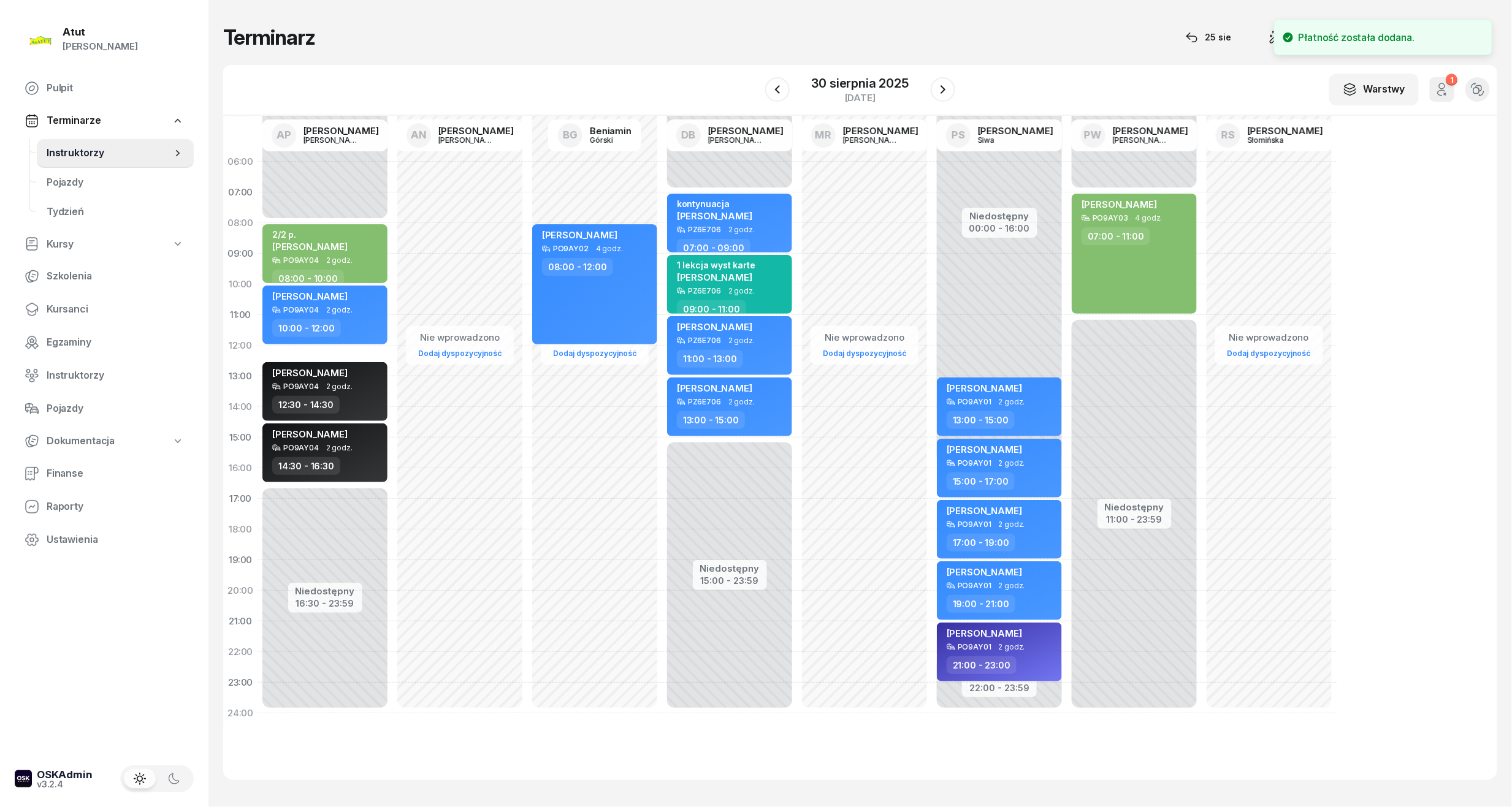
click at [868, 57] on div "Terminarz 25 sie Narzędzia Sortuj Alfabetycznie W Wybierz AP Adam Pytlak AN Art…" at bounding box center [860, 402] width 1274 height 805
click at [862, 69] on div "W Wybierz AP Adam Pytlak AN Artur Nowakowski BG Beniamin Górski DB Dariusz Bańk…" at bounding box center [860, 90] width 1274 height 51
click at [890, 82] on div "30 sierpnia 2025" at bounding box center [860, 84] width 97 height 12
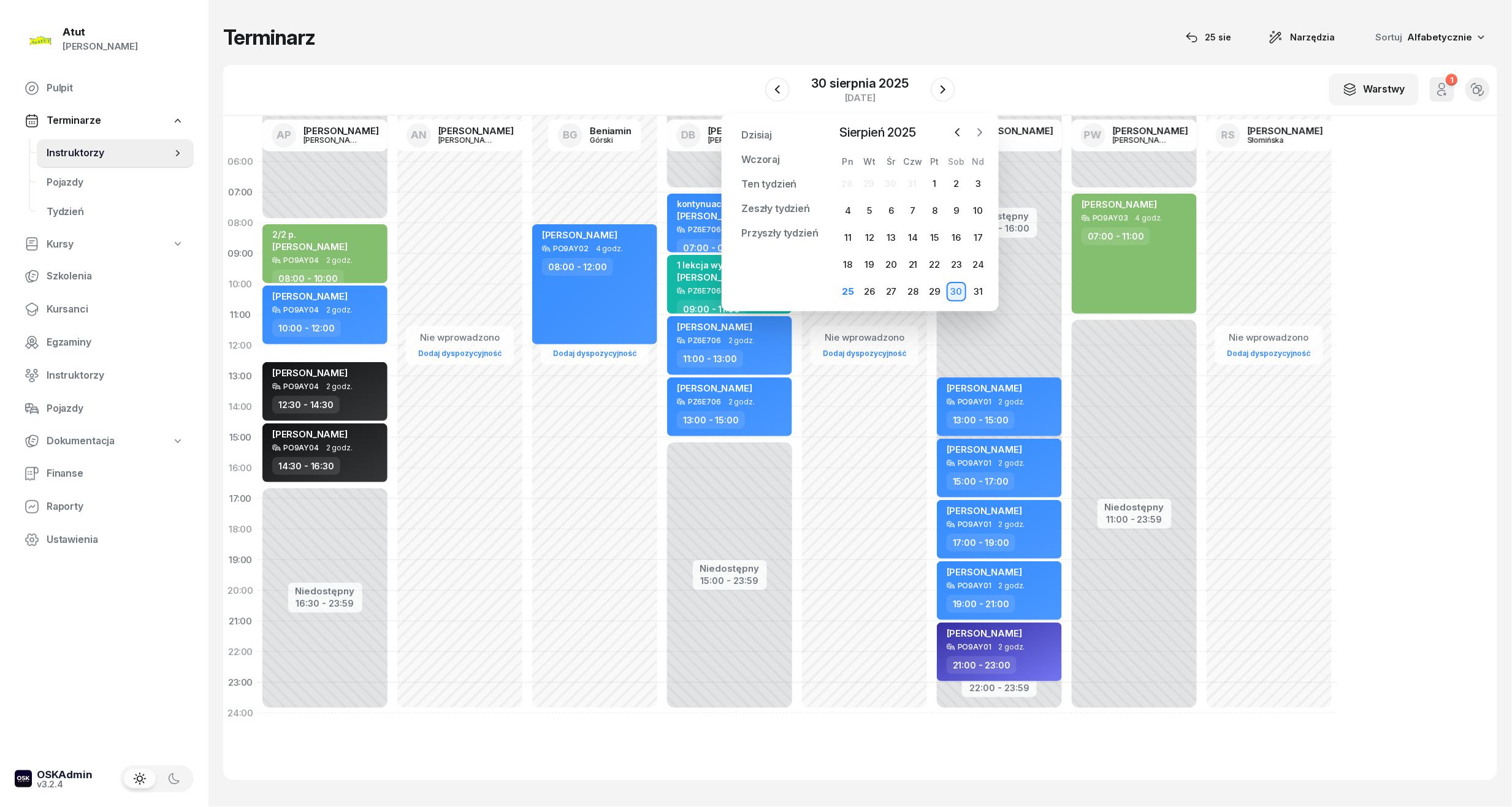
click at [977, 135] on icon "button" at bounding box center [980, 132] width 12 height 12
click at [894, 186] on div "1" at bounding box center [891, 184] width 19 height 19
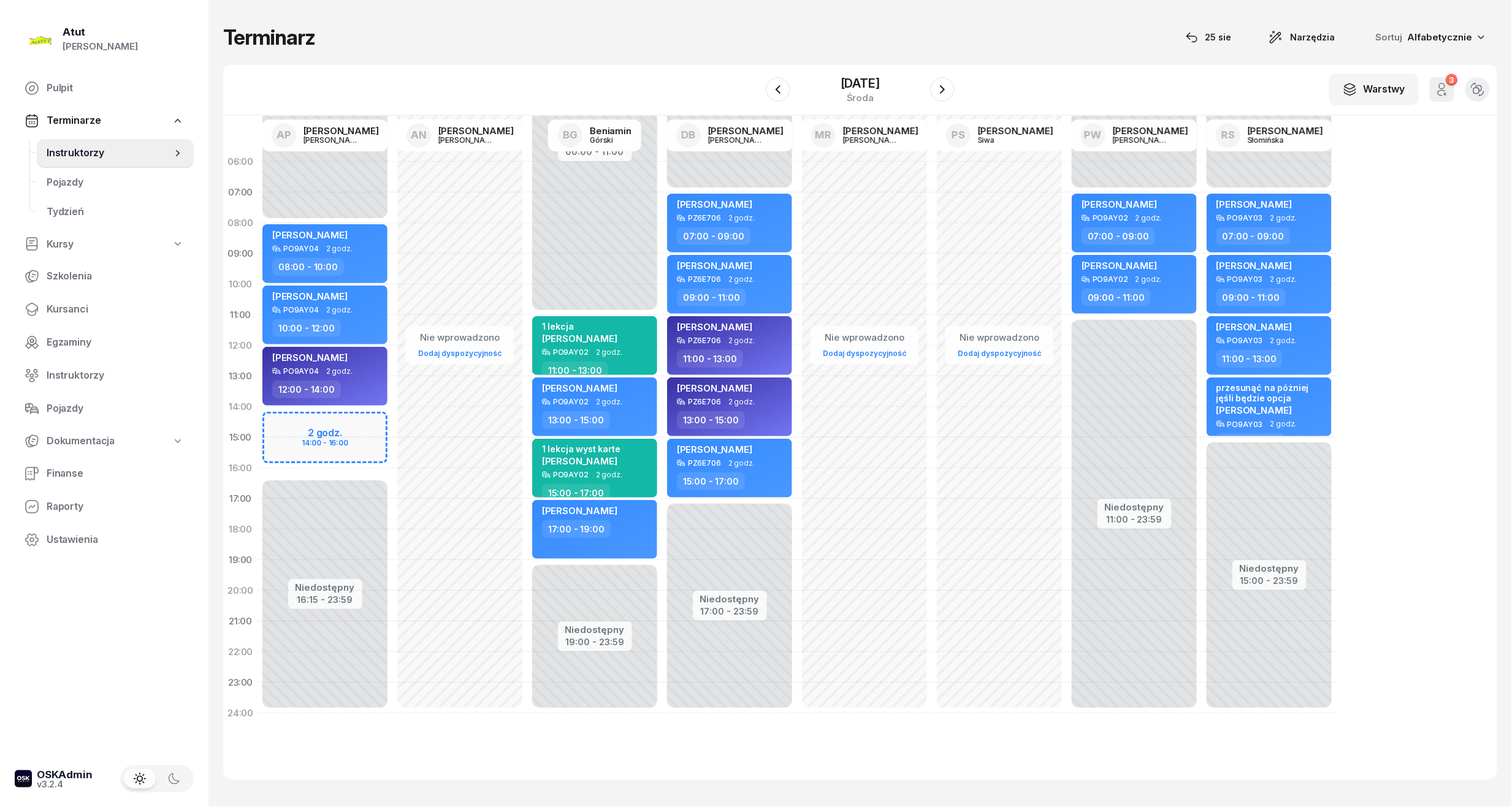
click at [392, 434] on div "Niedostępny 00:00 - 08:00 Niedostępny 16:15 - 23:59 2 godz. 14:00 - 16:00 Aleks…" at bounding box center [460, 438] width 135 height 582
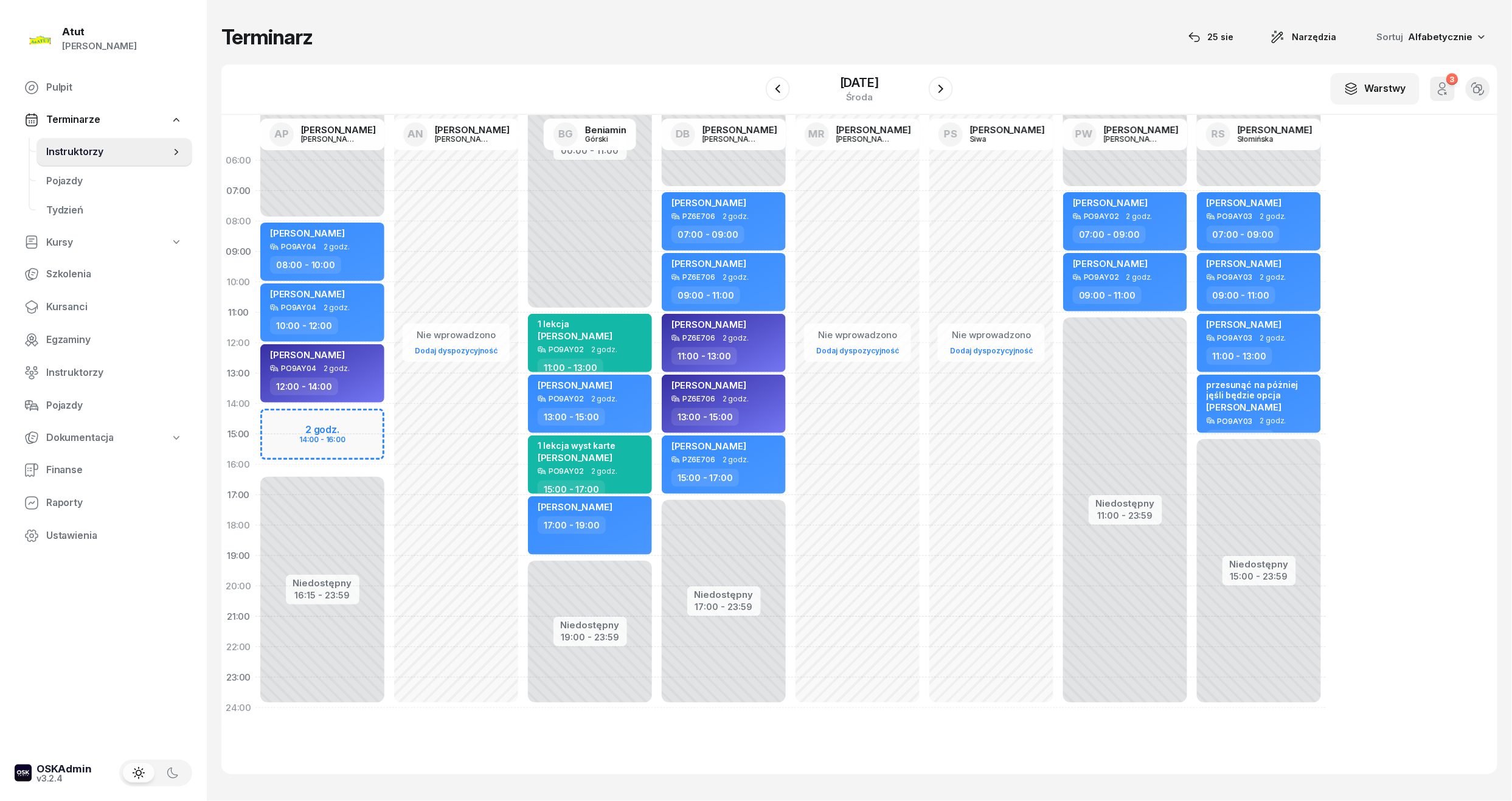
select select "14"
select select "16"
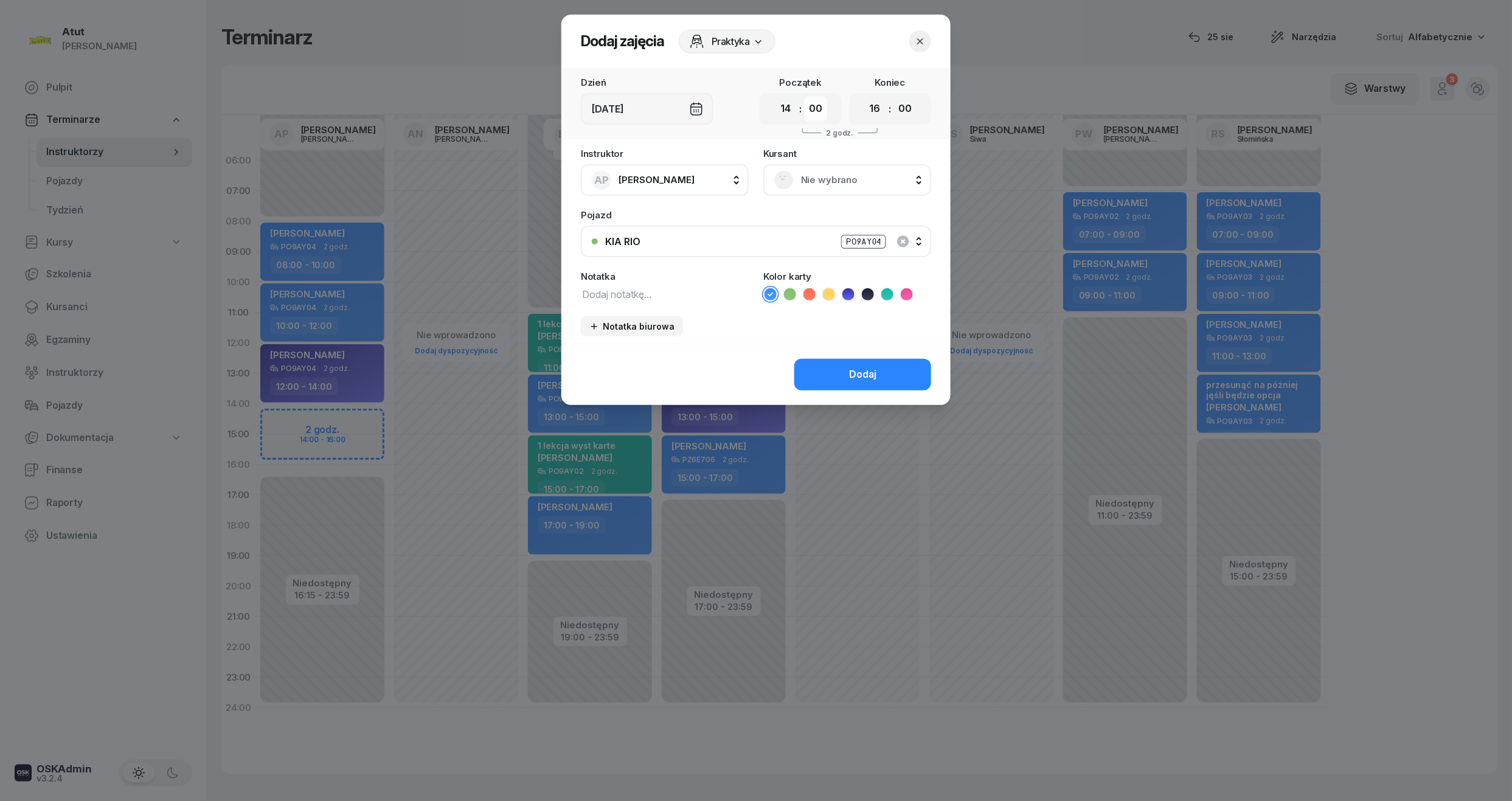
click at [818, 108] on select "00 05 10 15 20 25 30 35 40 45 50 55" at bounding box center [815, 108] width 23 height 25
select select "15"
click at [805, 96] on select "00 05 10 15 20 25 30 35 40 45 50 55" at bounding box center [815, 108] width 23 height 25
drag, startPoint x: 901, startPoint y: 110, endPoint x: 916, endPoint y: 113, distance: 15.3
click at [903, 110] on select "00 05 10 15 20 25 30 35 40 45 50 55" at bounding box center [904, 108] width 23 height 25
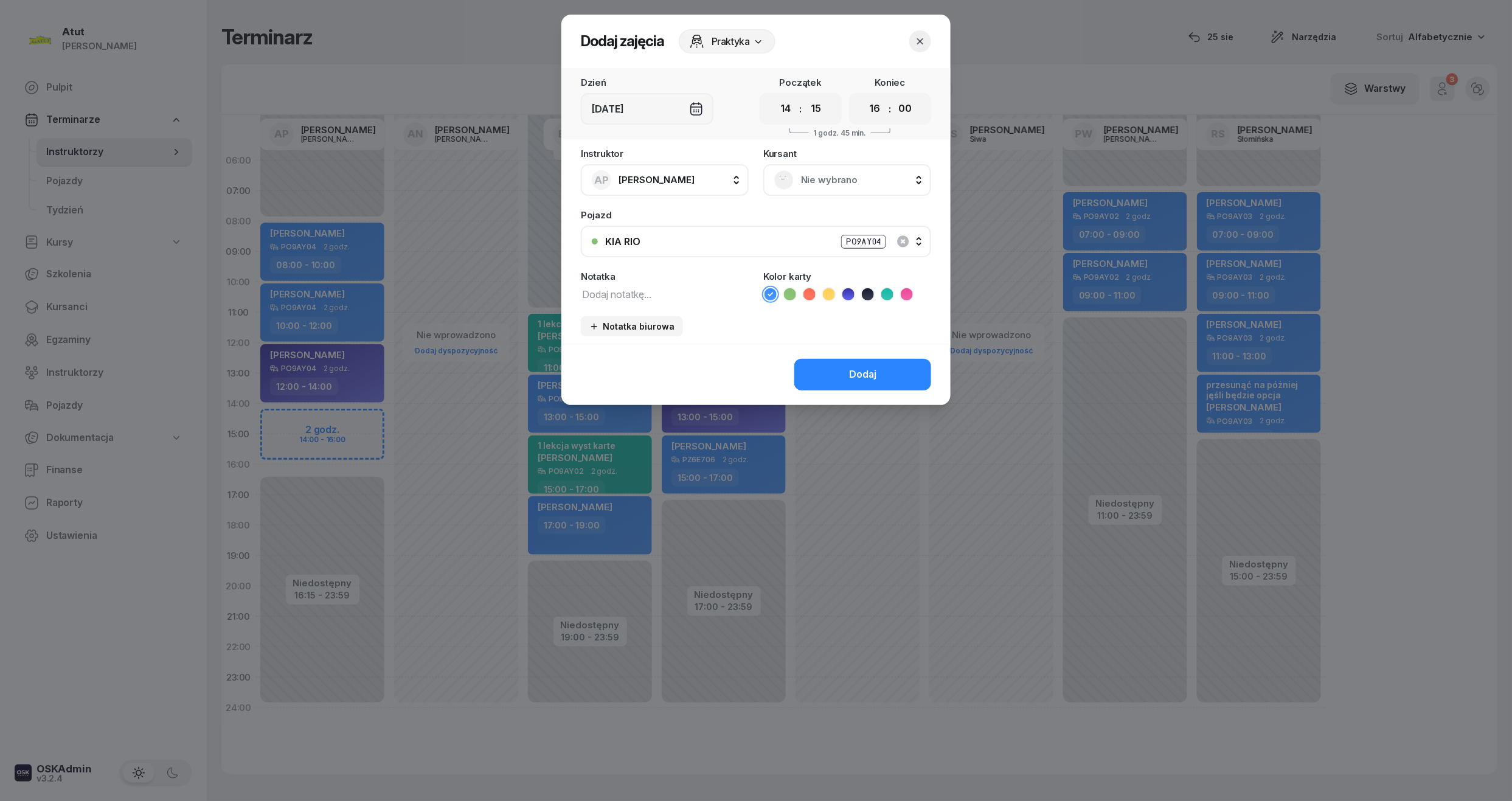
select select "15"
click at [894, 96] on select "00 05 10 15 20 25 30 35 40 45 50 55" at bounding box center [904, 108] width 23 height 25
click at [833, 185] on span "Nie wybrano" at bounding box center [860, 180] width 119 height 16
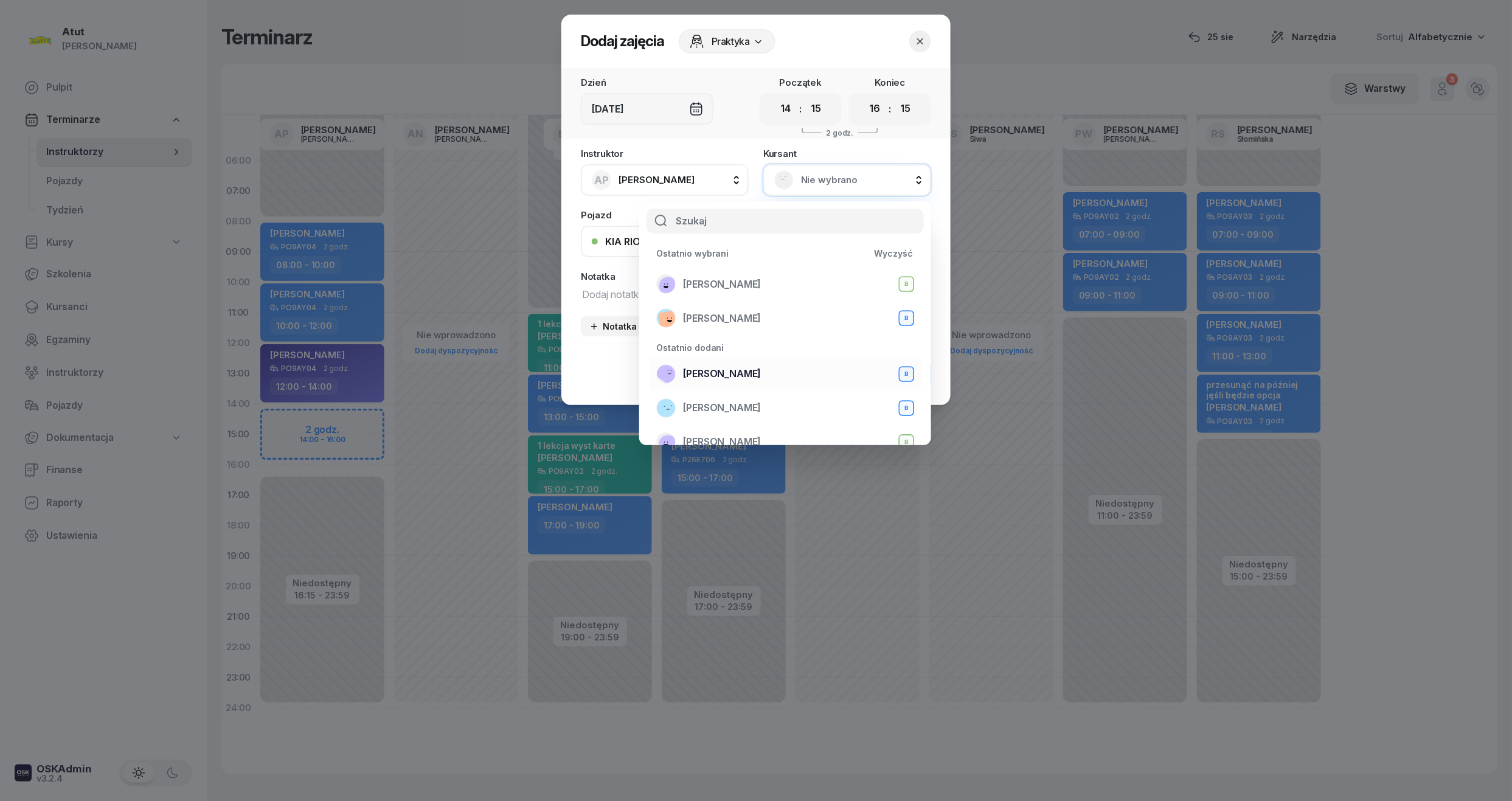
click at [707, 371] on span "Mariia Prots" at bounding box center [722, 374] width 78 height 16
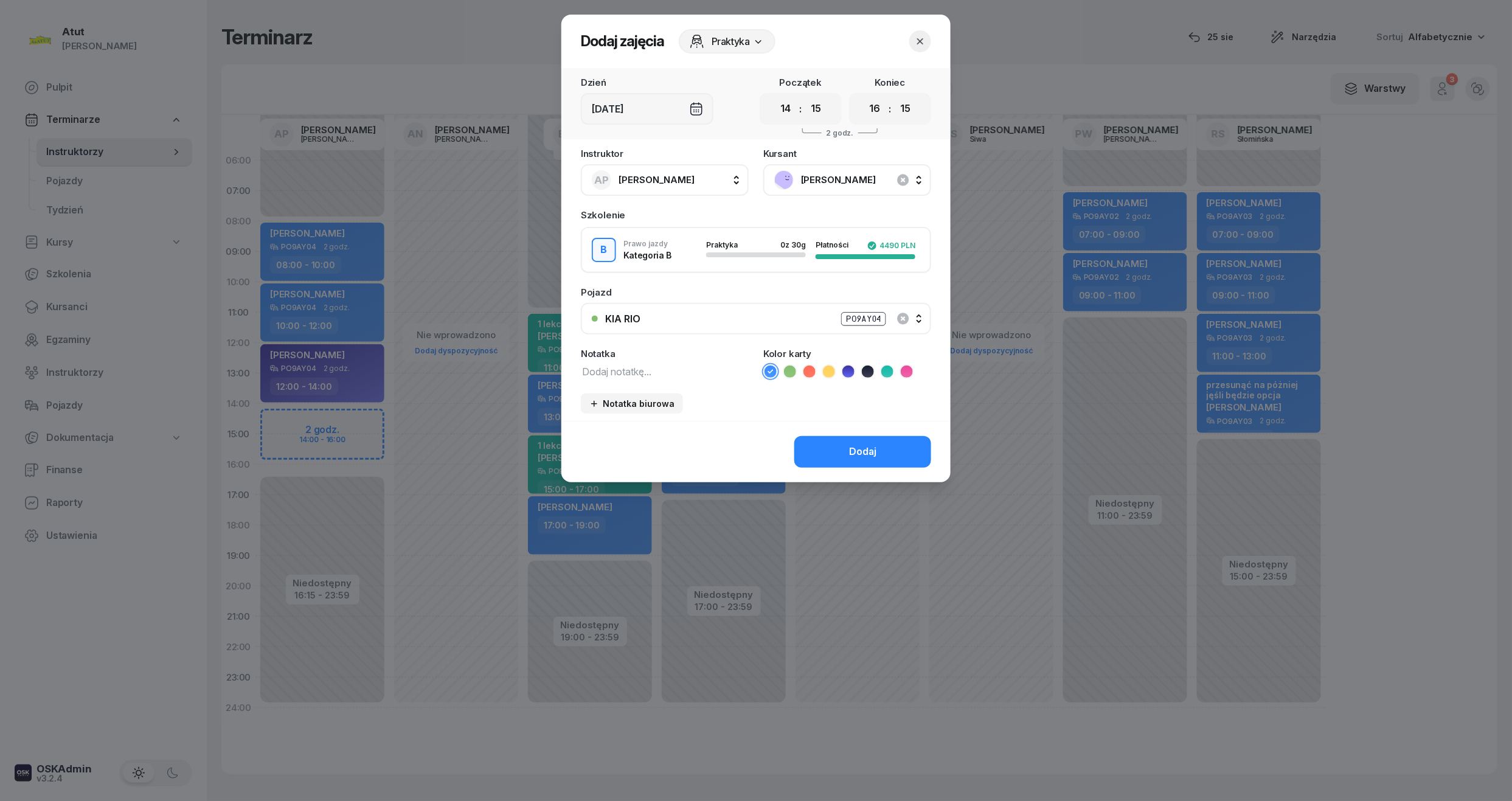
click at [855, 373] on li at bounding box center [849, 372] width 15 height 15
click at [636, 378] on div "Instruktor AP Adam Pytlak AP Adam Pytlak AN Artur Nowakowski BG Beniamin Górski…" at bounding box center [756, 285] width 389 height 272
click at [638, 373] on textarea at bounding box center [665, 371] width 168 height 16
type textarea "1 lekcja wyst karte"
click at [826, 446] on button "Dodaj" at bounding box center [862, 452] width 137 height 32
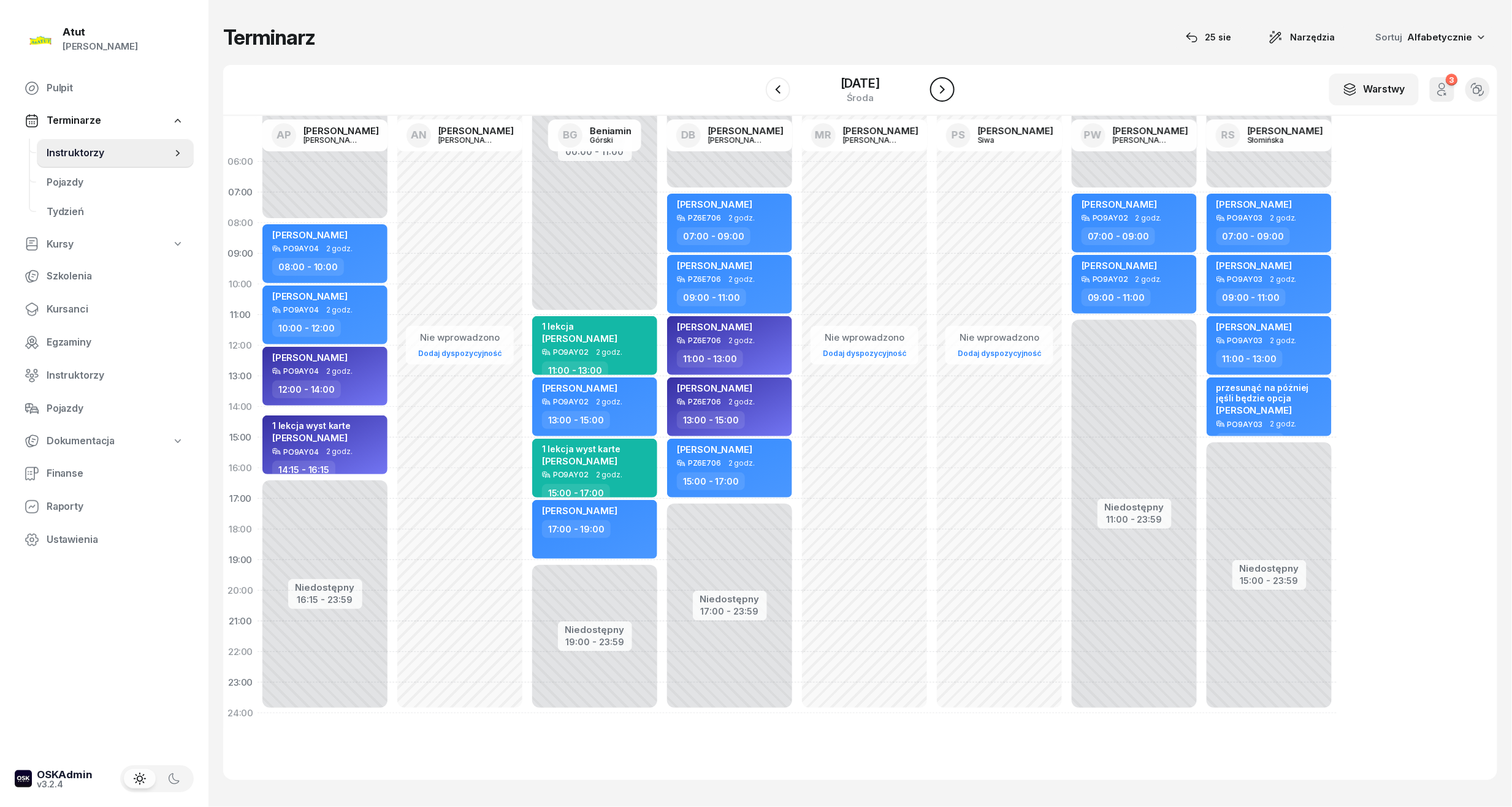
click at [950, 89] on icon "button" at bounding box center [942, 89] width 15 height 15
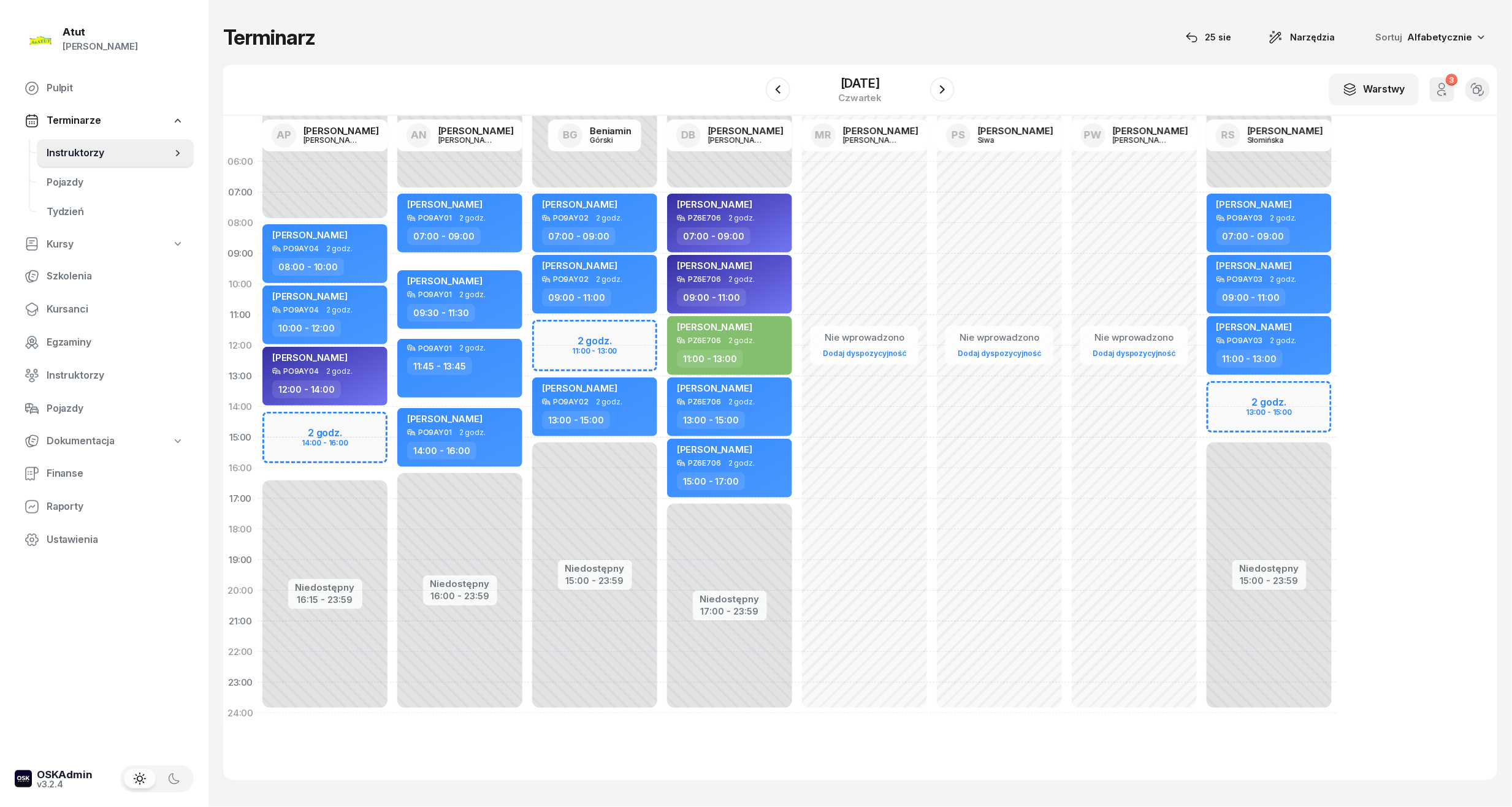
click at [392, 442] on div "Niedostępny 00:00 - 08:00 Niedostępny 16:15 - 23:59 2 godz. 14:00 - 16:00 Lena …" at bounding box center [460, 438] width 135 height 582
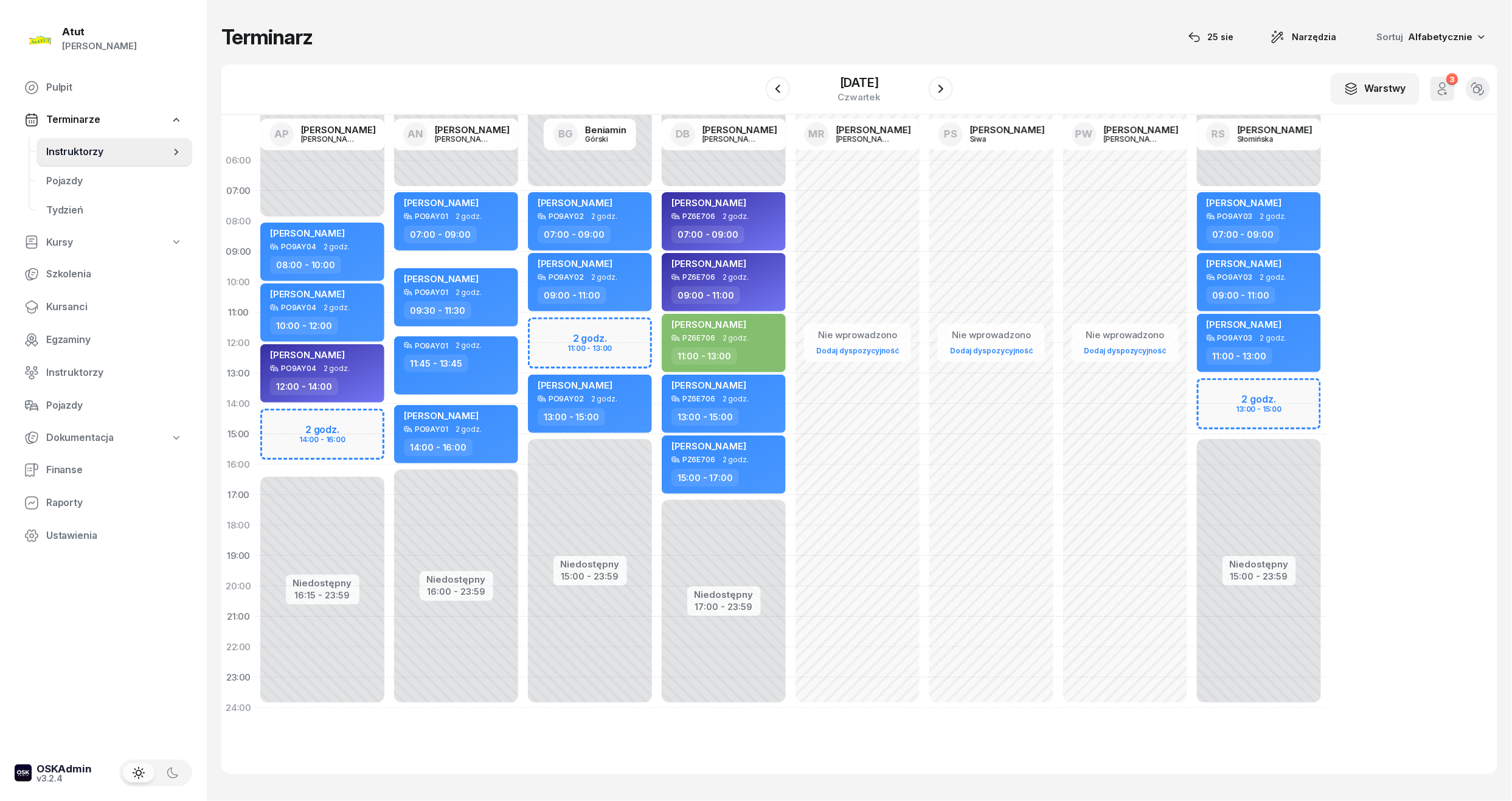
select select "15"
select select "17"
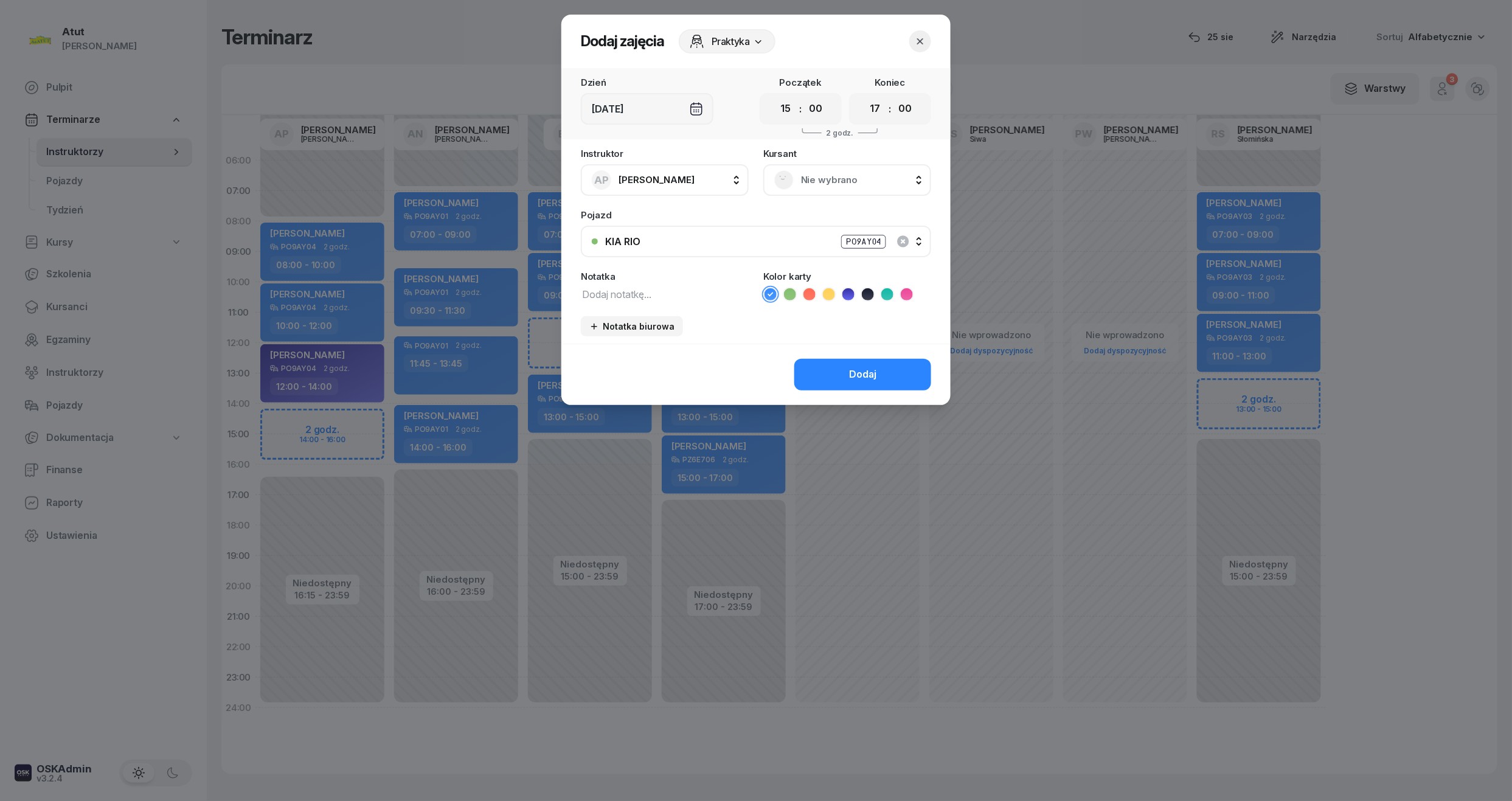
drag, startPoint x: 791, startPoint y: 110, endPoint x: 801, endPoint y: 114, distance: 10.8
click at [791, 110] on select "00 01 02 03 04 05 06 07 08 09 10 11 12 13 14 15 16 17 18 19 20 21 22 23" at bounding box center [785, 108] width 23 height 25
select select "14"
click at [774, 96] on select "00 01 02 03 04 05 06 07 08 09 10 11 12 13 14 15 16 17 18 19 20 21 22 23" at bounding box center [785, 108] width 23 height 25
click at [814, 108] on select "00 05 10 15 20 25 30 35 40 45 50 55" at bounding box center [815, 108] width 23 height 25
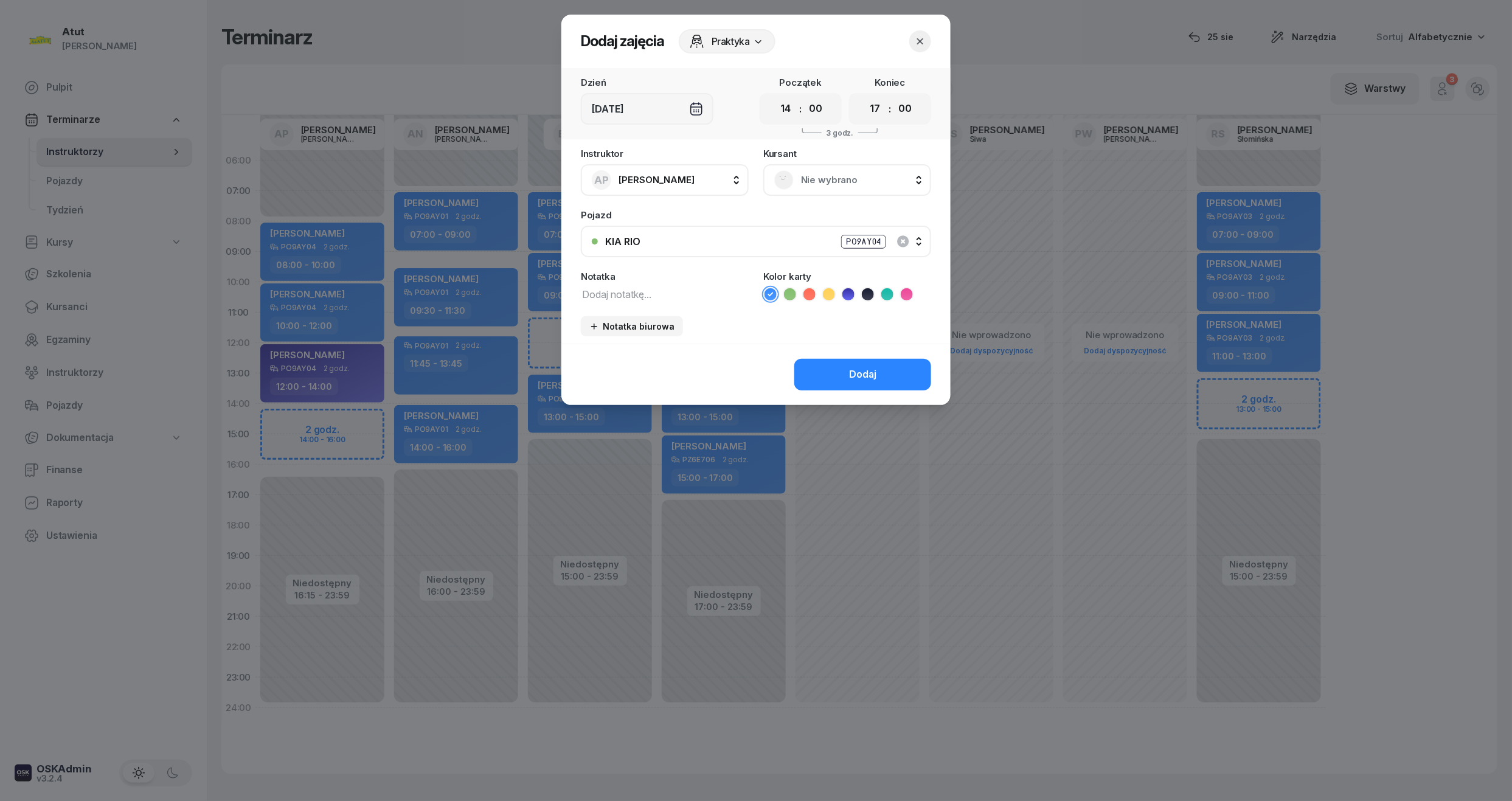
select select "15"
click at [805, 96] on select "00 05 10 15 20 25 30 35 40 45 50 55" at bounding box center [815, 108] width 23 height 25
drag, startPoint x: 872, startPoint y: 102, endPoint x: 880, endPoint y: 106, distance: 8.9
click at [872, 102] on select "00 01 02 03 04 05 06 07 08 09 10 11 12 13 14 15 16 17 18 19 20 21 22 23" at bounding box center [875, 108] width 23 height 25
select select "16"
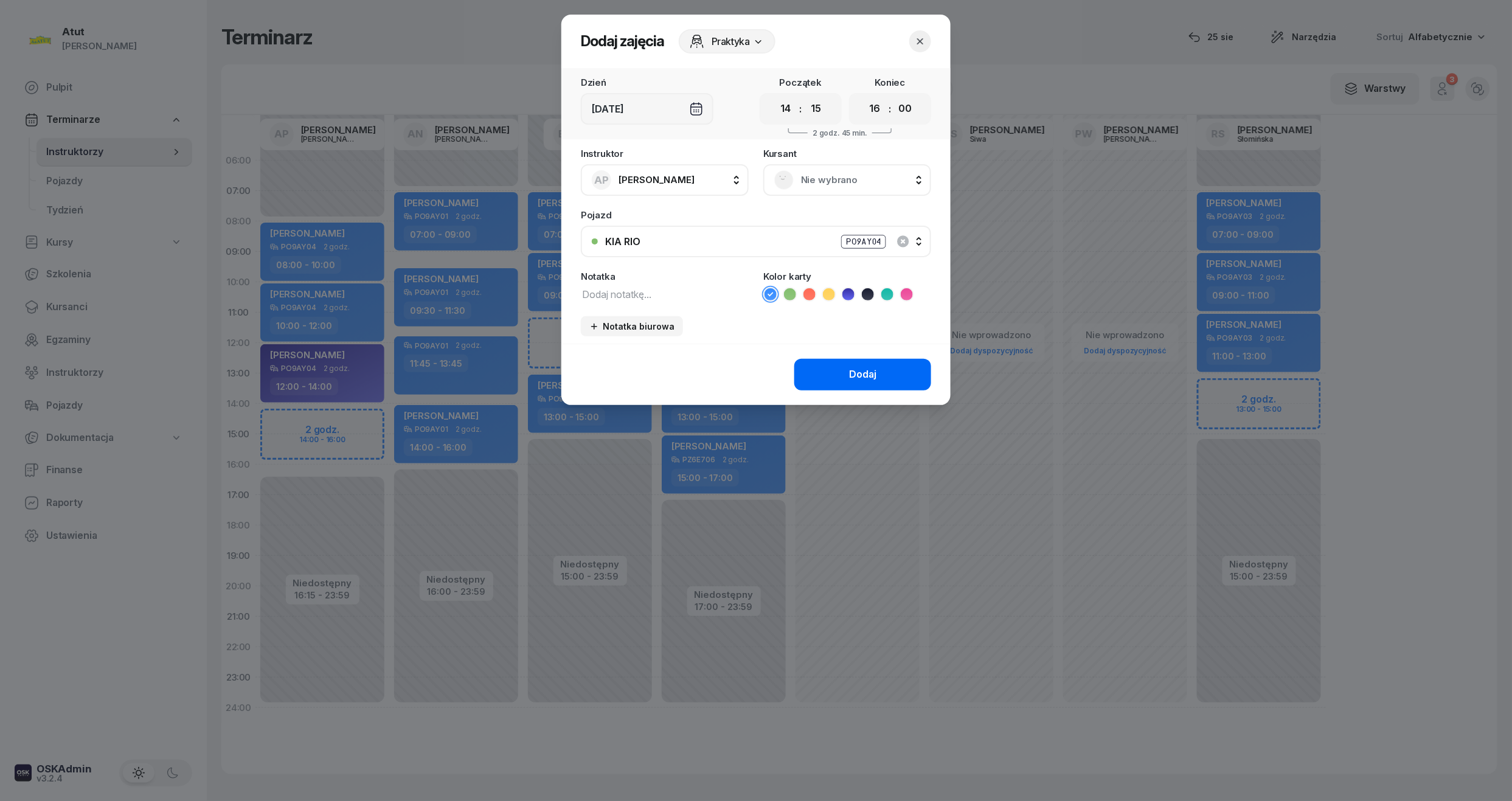
click at [864, 96] on select "00 01 02 03 04 05 06 07 08 09 10 11 12 13 14 15 16 17 18 19 20 21 22 23" at bounding box center [875, 108] width 23 height 25
click at [903, 111] on select "00 05 10 15 20 25 30 35 40 45 50 55" at bounding box center [904, 108] width 23 height 25
select select "15"
click at [894, 96] on select "00 05 10 15 20 25 30 35 40 45 50 55" at bounding box center [904, 108] width 23 height 25
click at [851, 192] on div "Nie wybrano" at bounding box center [847, 180] width 168 height 32
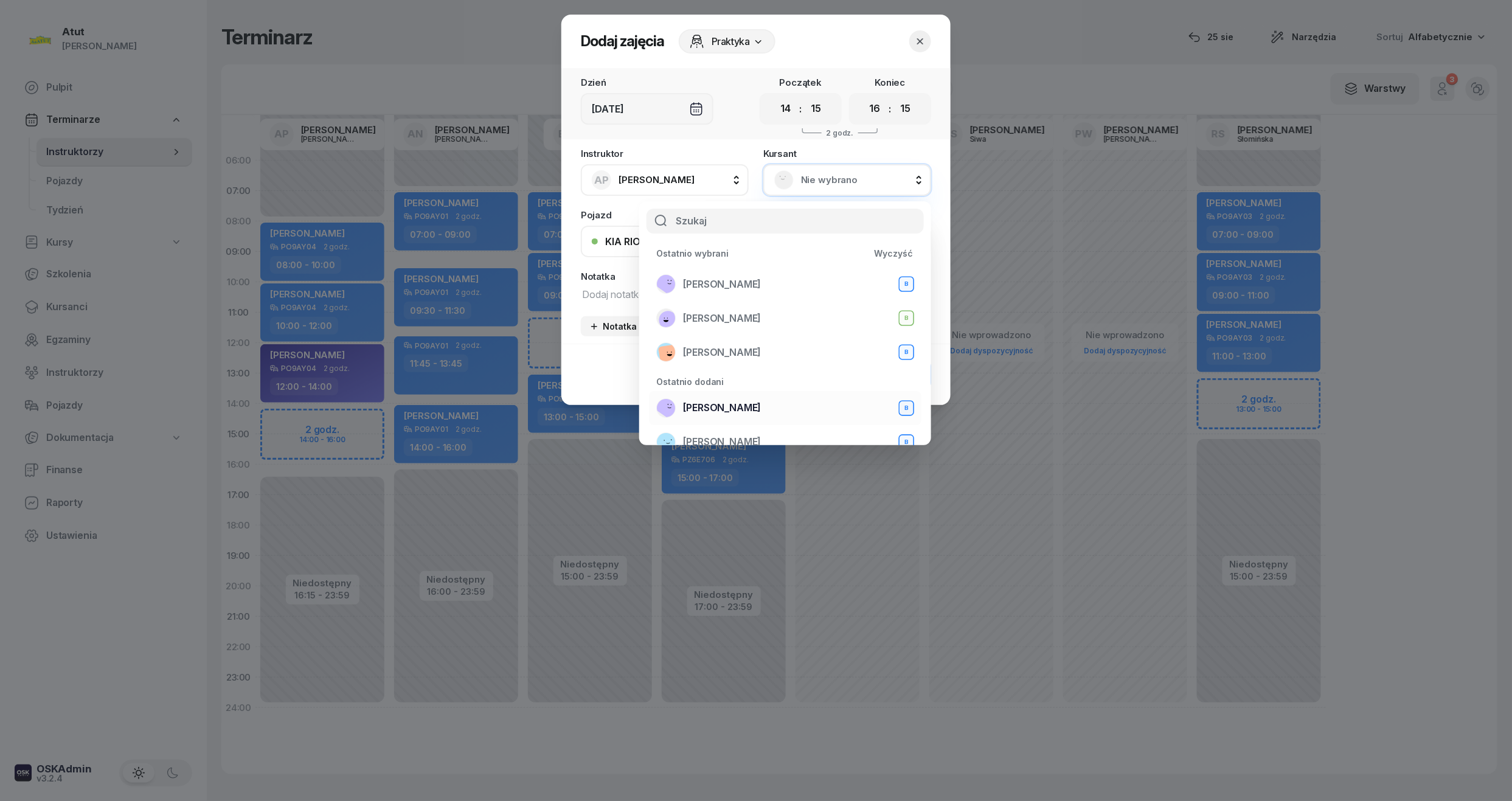
click at [733, 409] on span "Mariia Prots" at bounding box center [722, 409] width 78 height 16
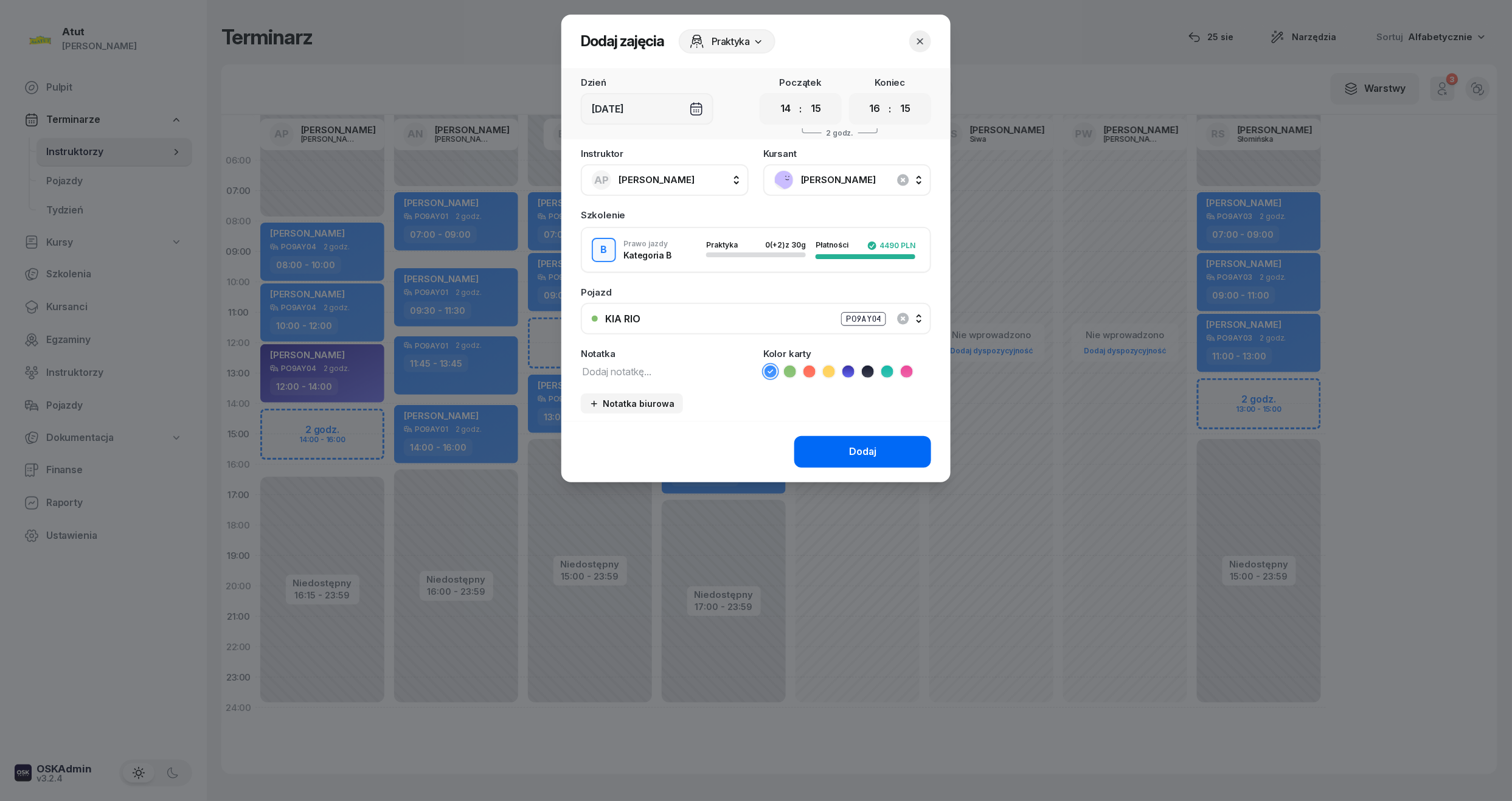
click at [862, 450] on div "Dodaj" at bounding box center [863, 452] width 27 height 16
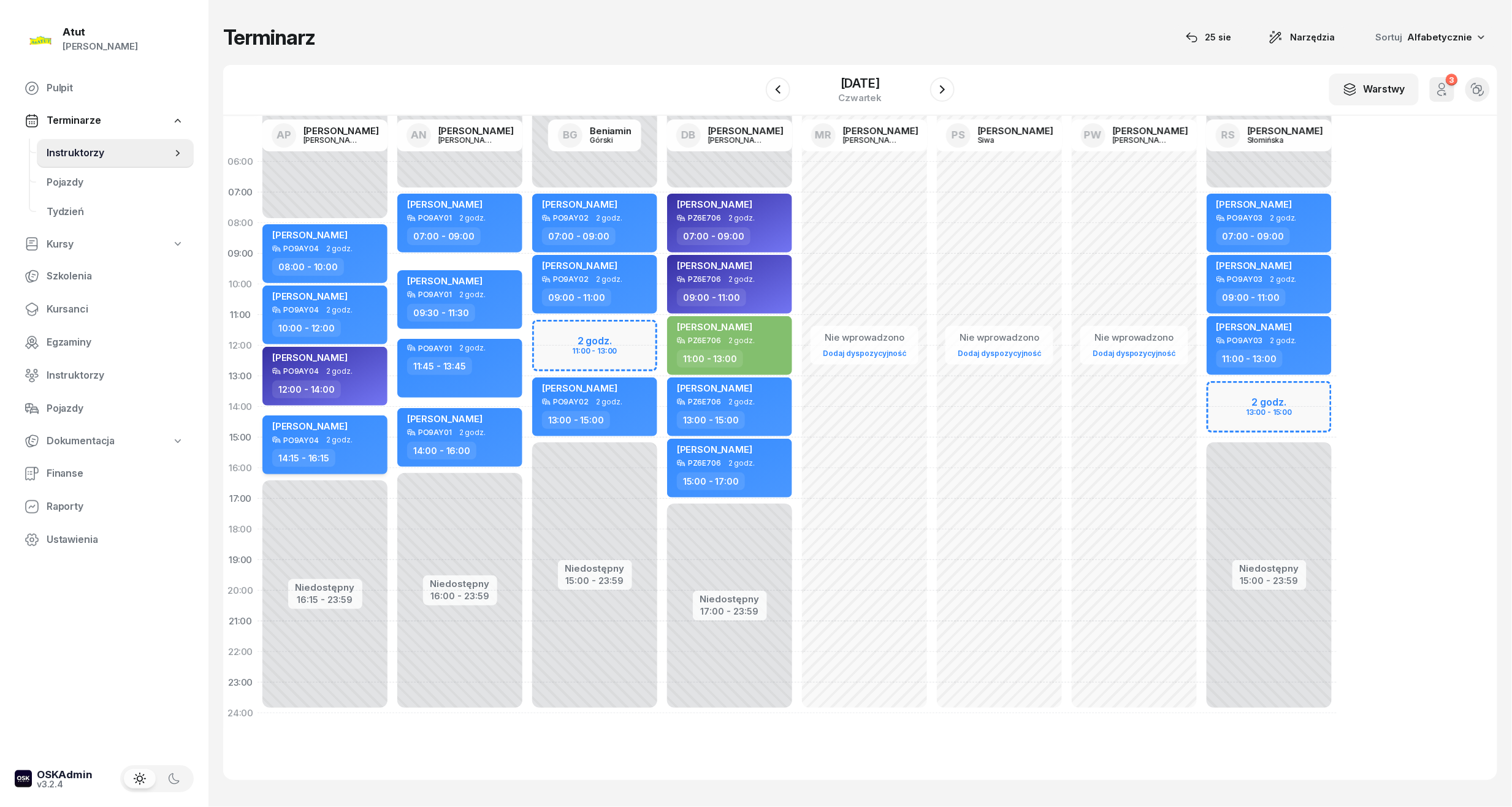
click at [317, 425] on span "Mariia Prots" at bounding box center [310, 426] width 76 height 12
select select "14"
select select "15"
select select "16"
select select "15"
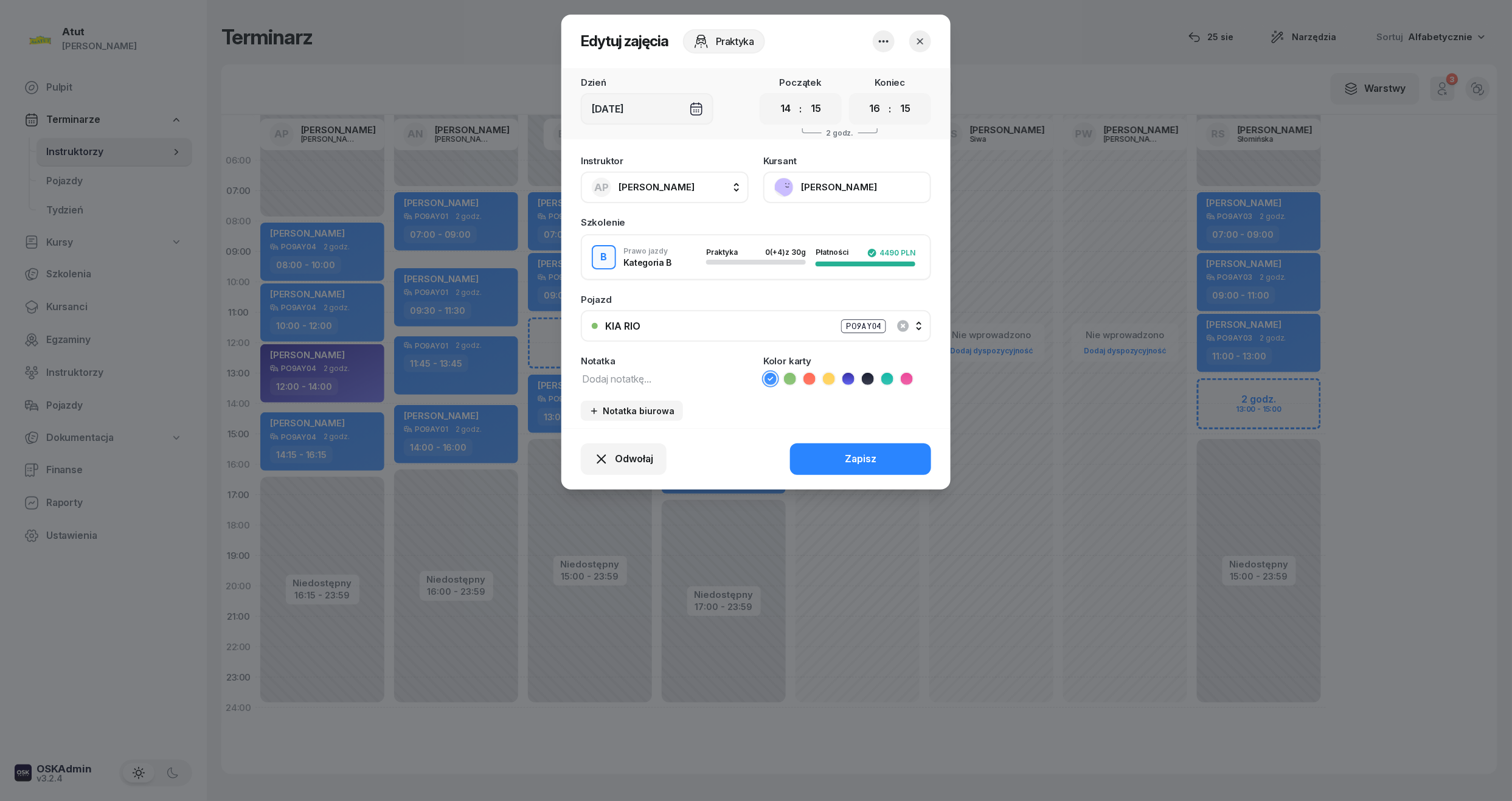
click at [842, 379] on icon at bounding box center [849, 379] width 12 height 12
click at [864, 451] on div "Zapisz" at bounding box center [860, 459] width 32 height 16
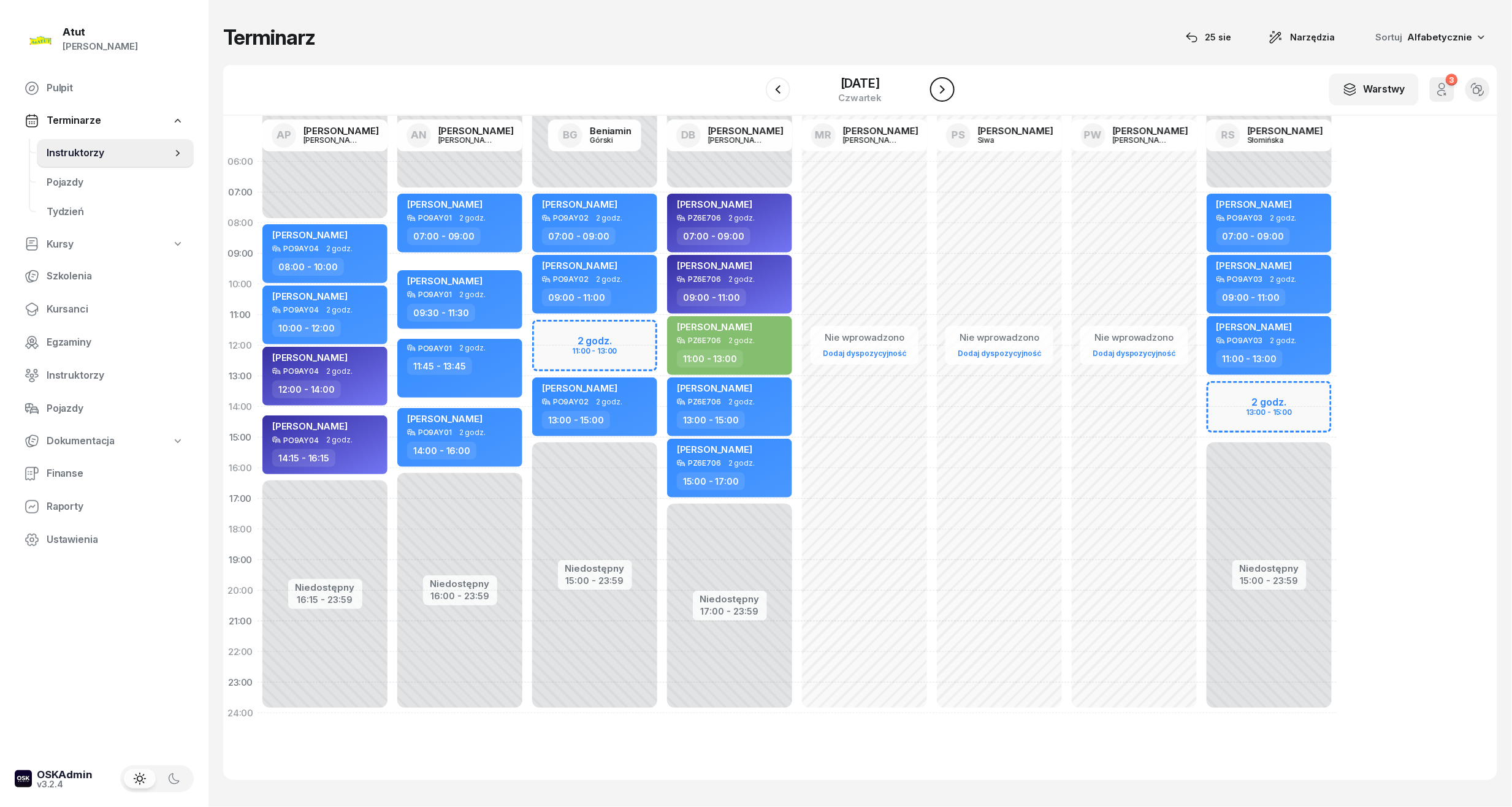
click at [950, 87] on icon "button" at bounding box center [942, 89] width 15 height 15
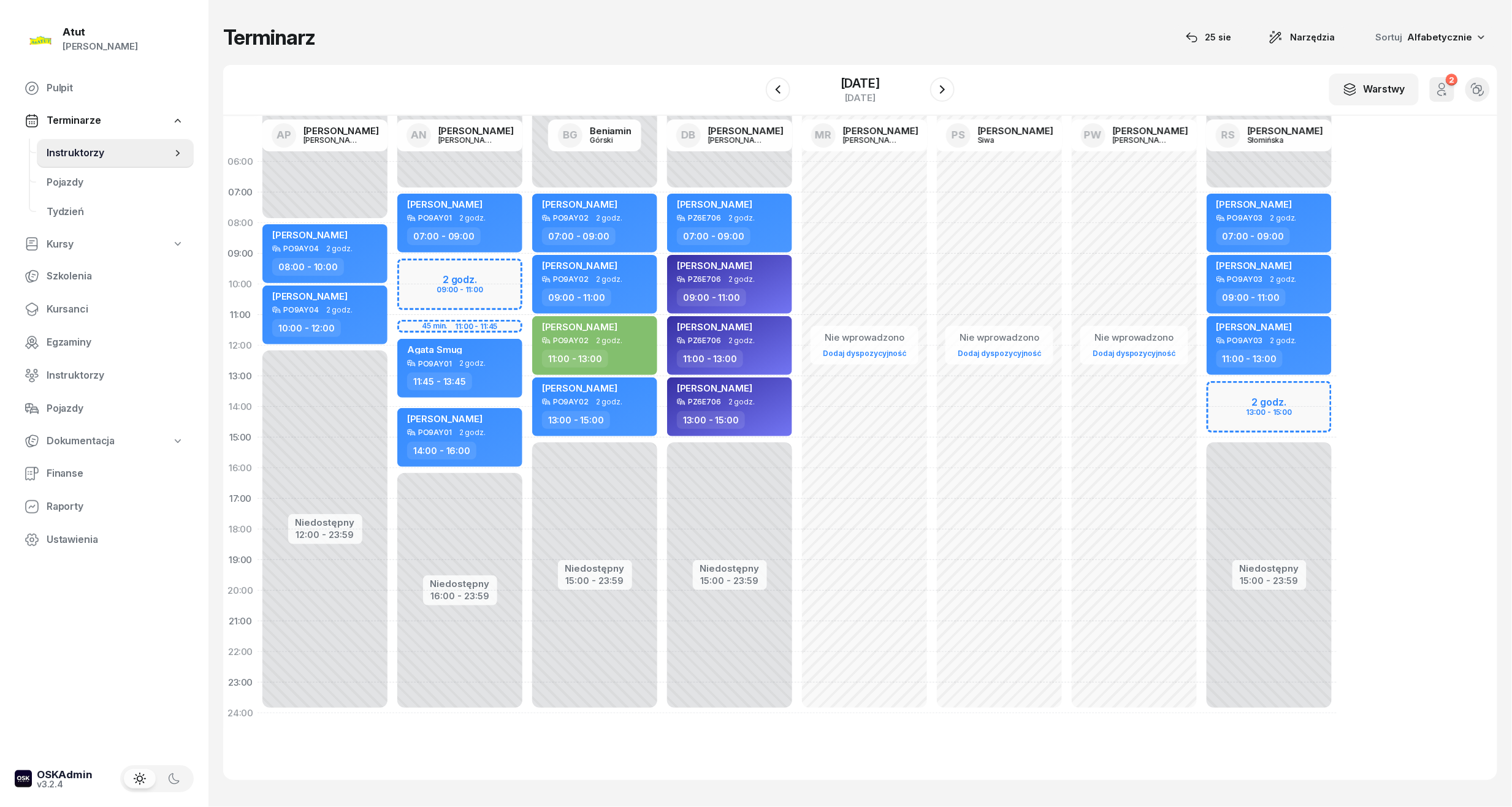
click at [527, 269] on div "Niedostępny 00:00 - 07:00 Niedostępny 16:00 - 23:59 2 godz. 09:00 - 11:00 45 mi…" at bounding box center [595, 438] width 135 height 582
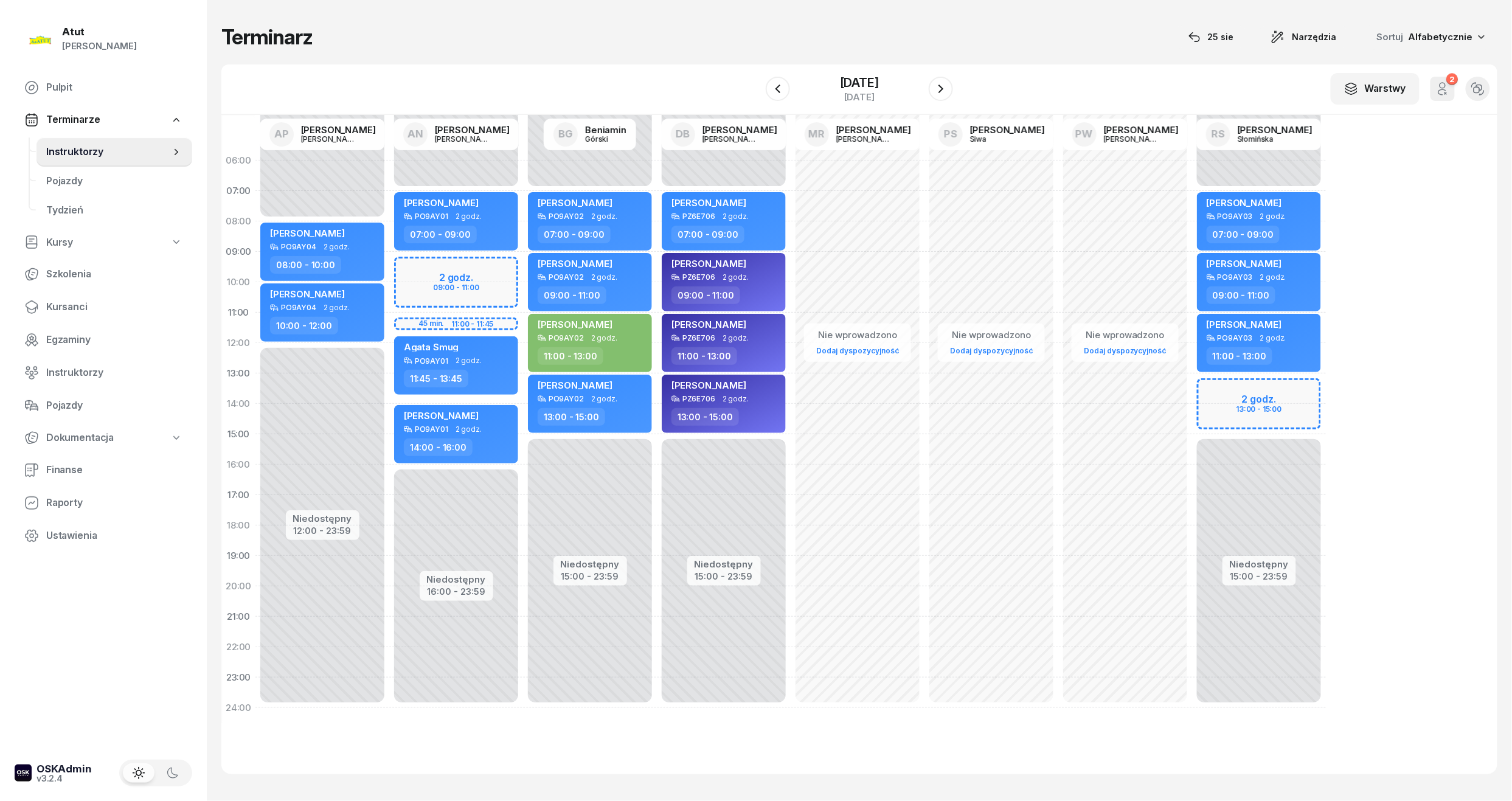
select select "09"
select select "11"
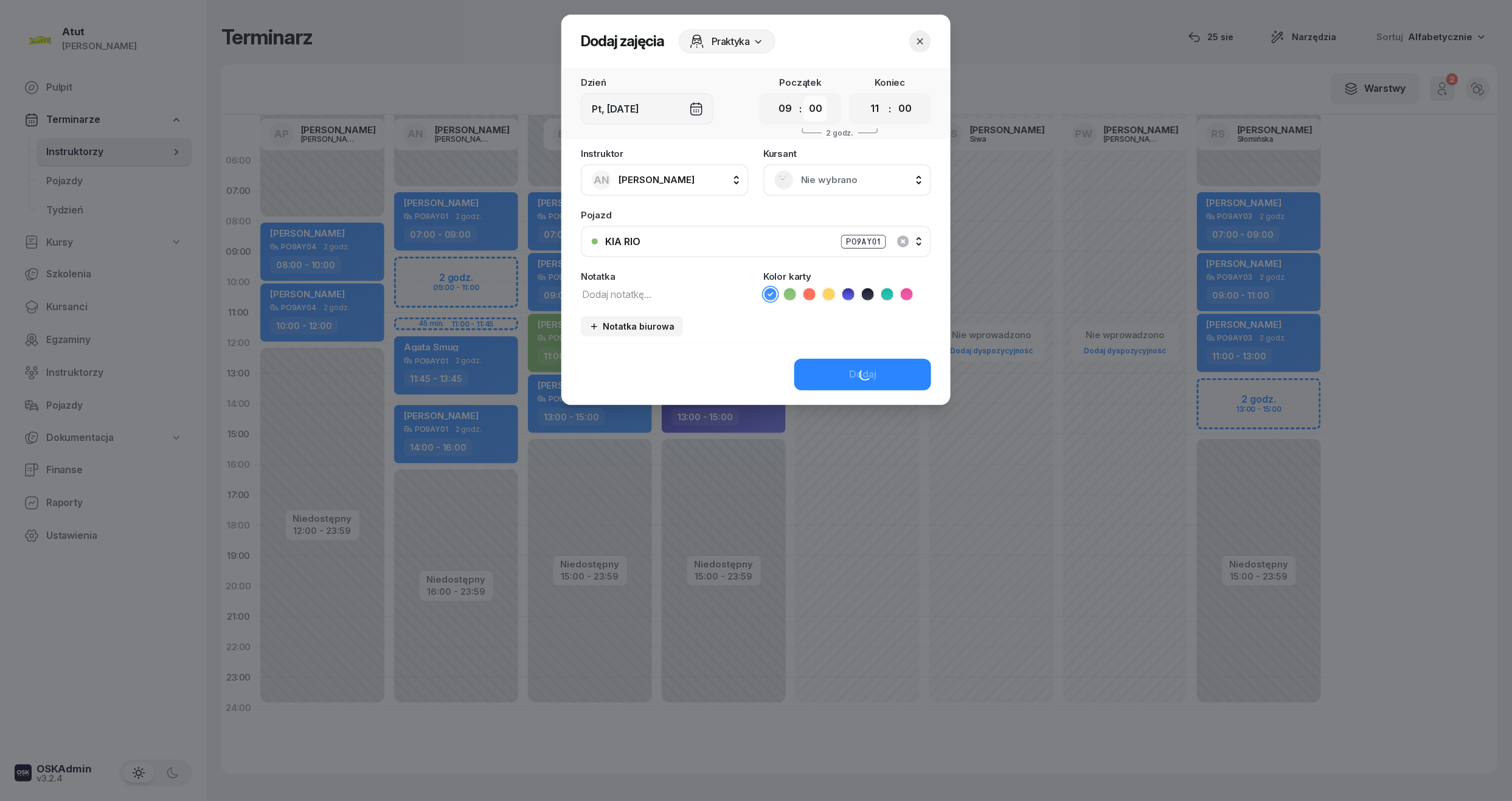
click at [808, 107] on select "00 05 10 15 20 25 30 35 40 45 50 55" at bounding box center [815, 108] width 23 height 25
select select "30"
click at [805, 96] on select "00 05 10 15 20 25 30 35 40 45 50 55" at bounding box center [815, 108] width 23 height 25
click at [904, 107] on select "00 05 10 15 20 25 30 35 40 45 50 55" at bounding box center [904, 108] width 23 height 25
select select "30"
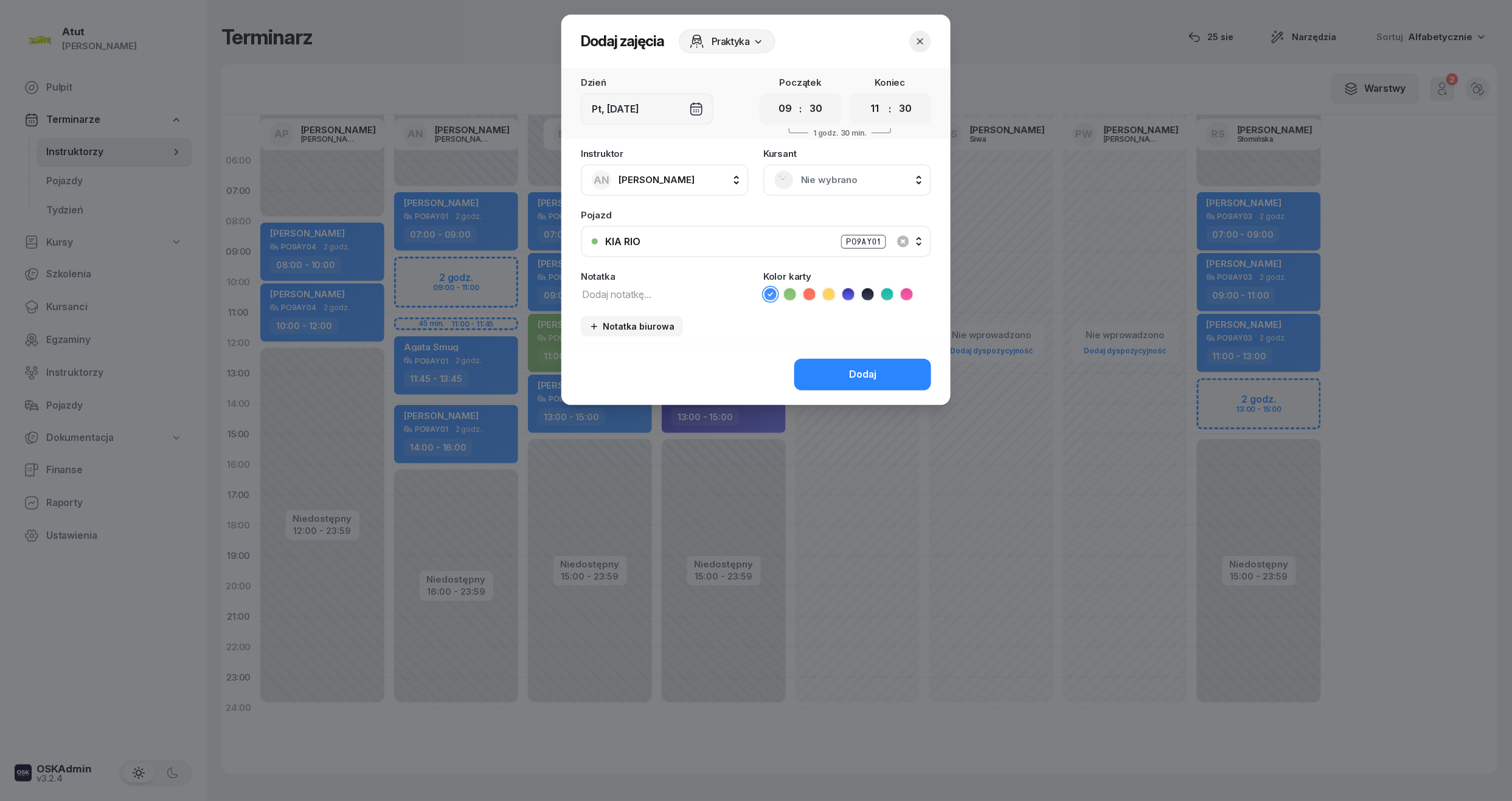
click at [894, 96] on select "00 05 10 15 20 25 30 35 40 45 50 55" at bounding box center [904, 108] width 23 height 25
click at [794, 168] on div "Nie wybrano" at bounding box center [847, 180] width 168 height 32
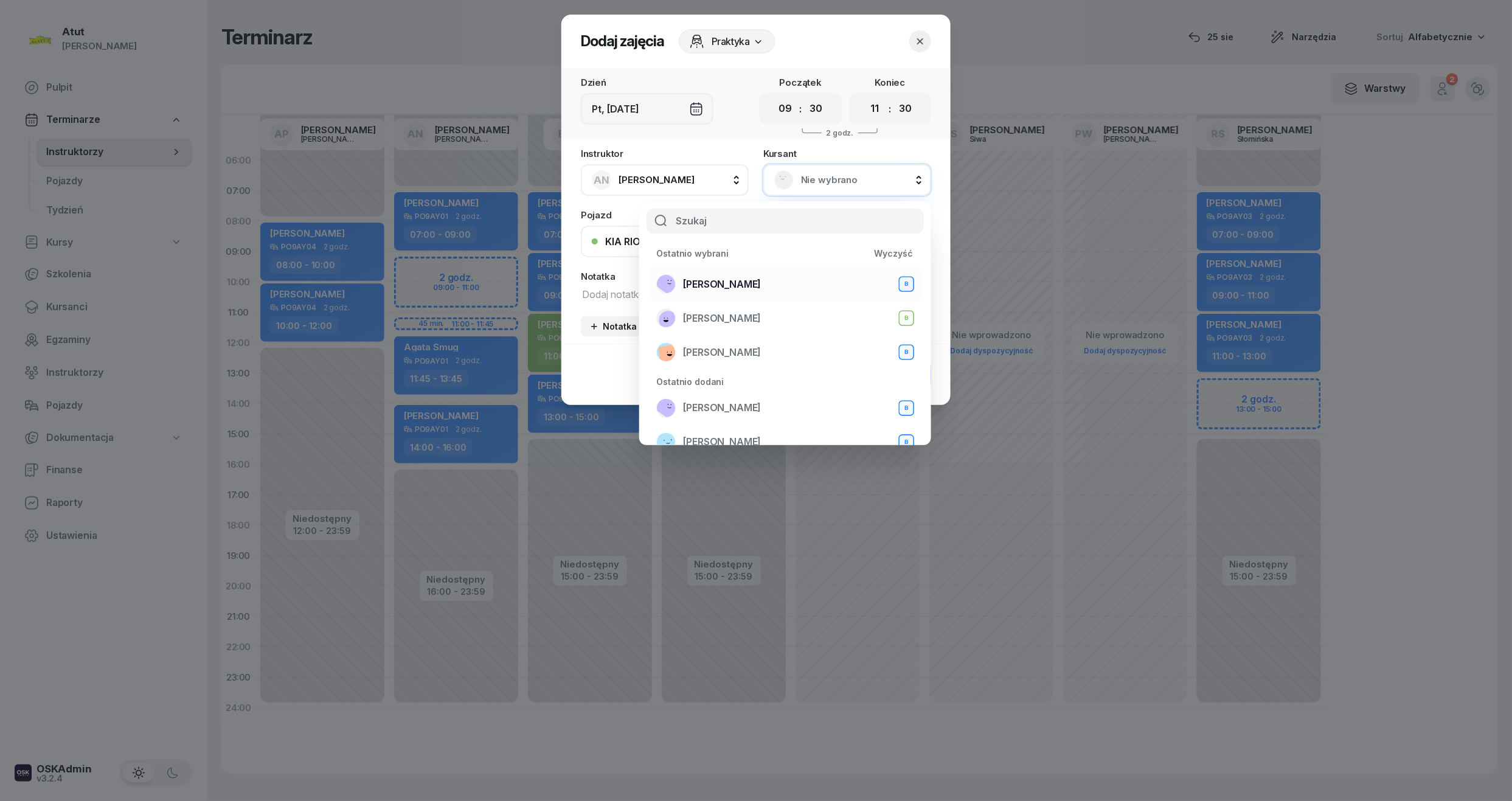
click at [705, 280] on span "Mariia Prots" at bounding box center [722, 285] width 78 height 16
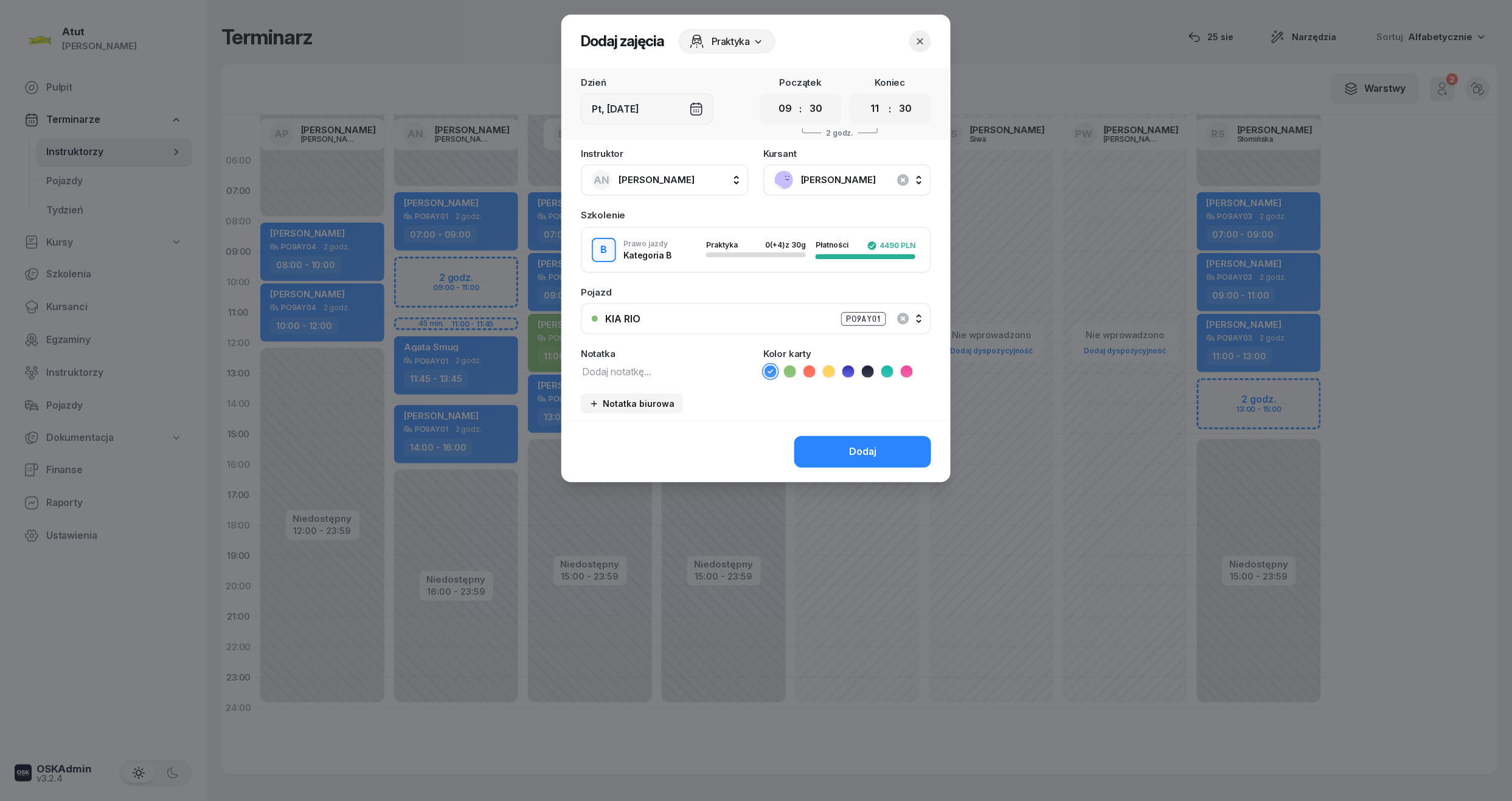
click at [849, 368] on icon at bounding box center [849, 372] width 12 height 12
click at [851, 456] on div "Dodaj" at bounding box center [863, 452] width 27 height 16
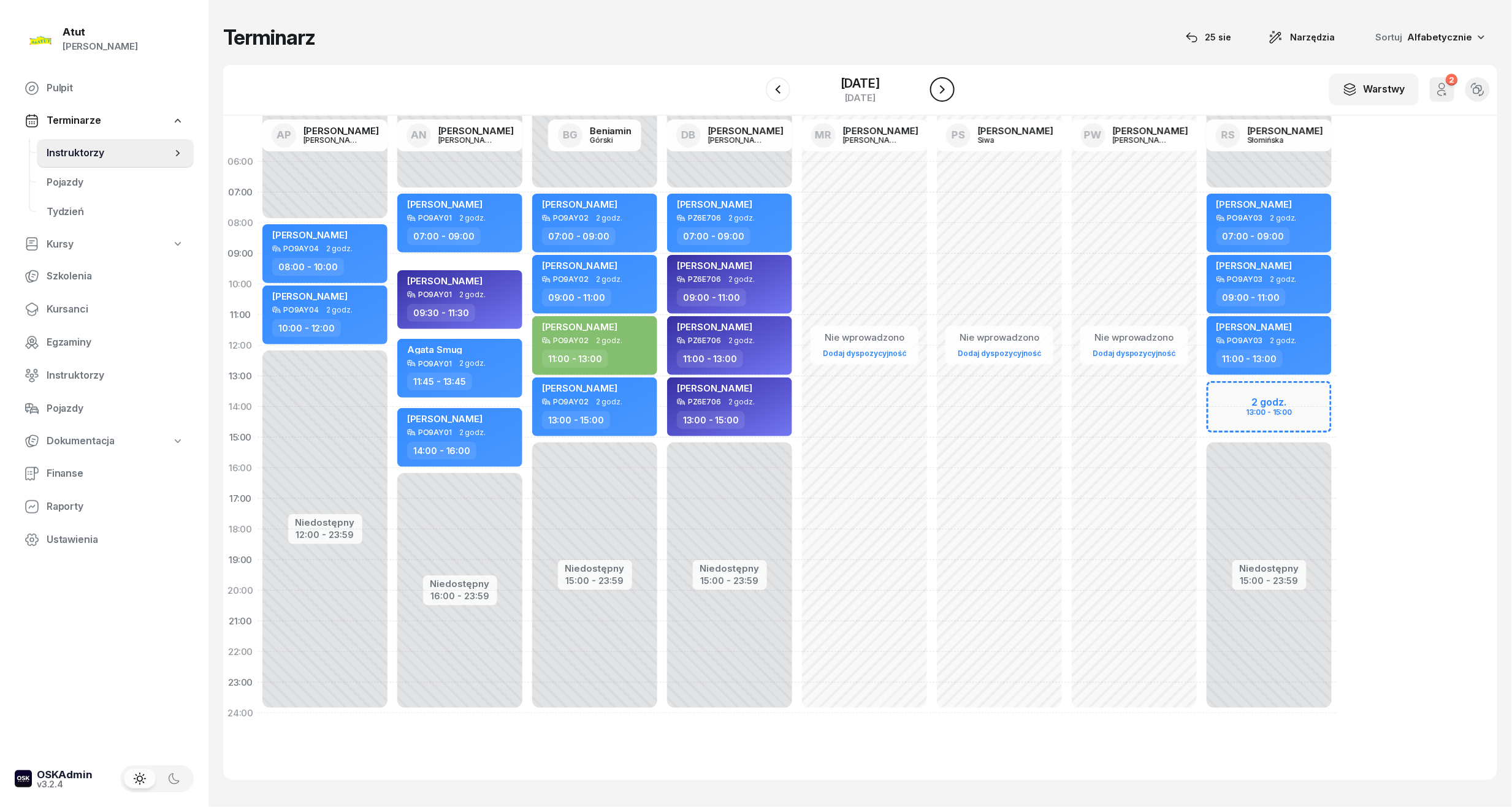
click at [948, 83] on icon "button" at bounding box center [942, 89] width 15 height 15
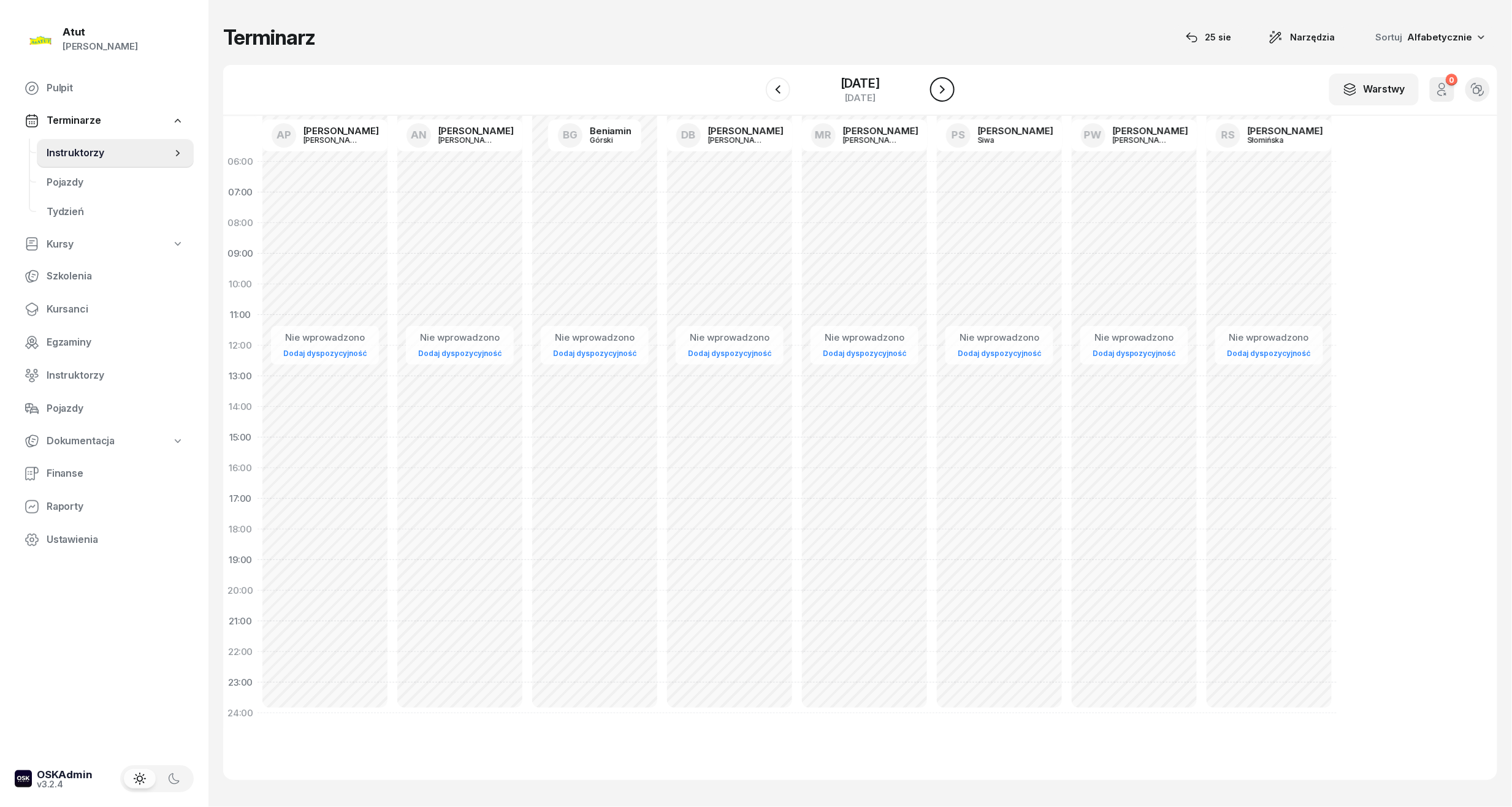
click at [950, 83] on icon "button" at bounding box center [942, 89] width 15 height 15
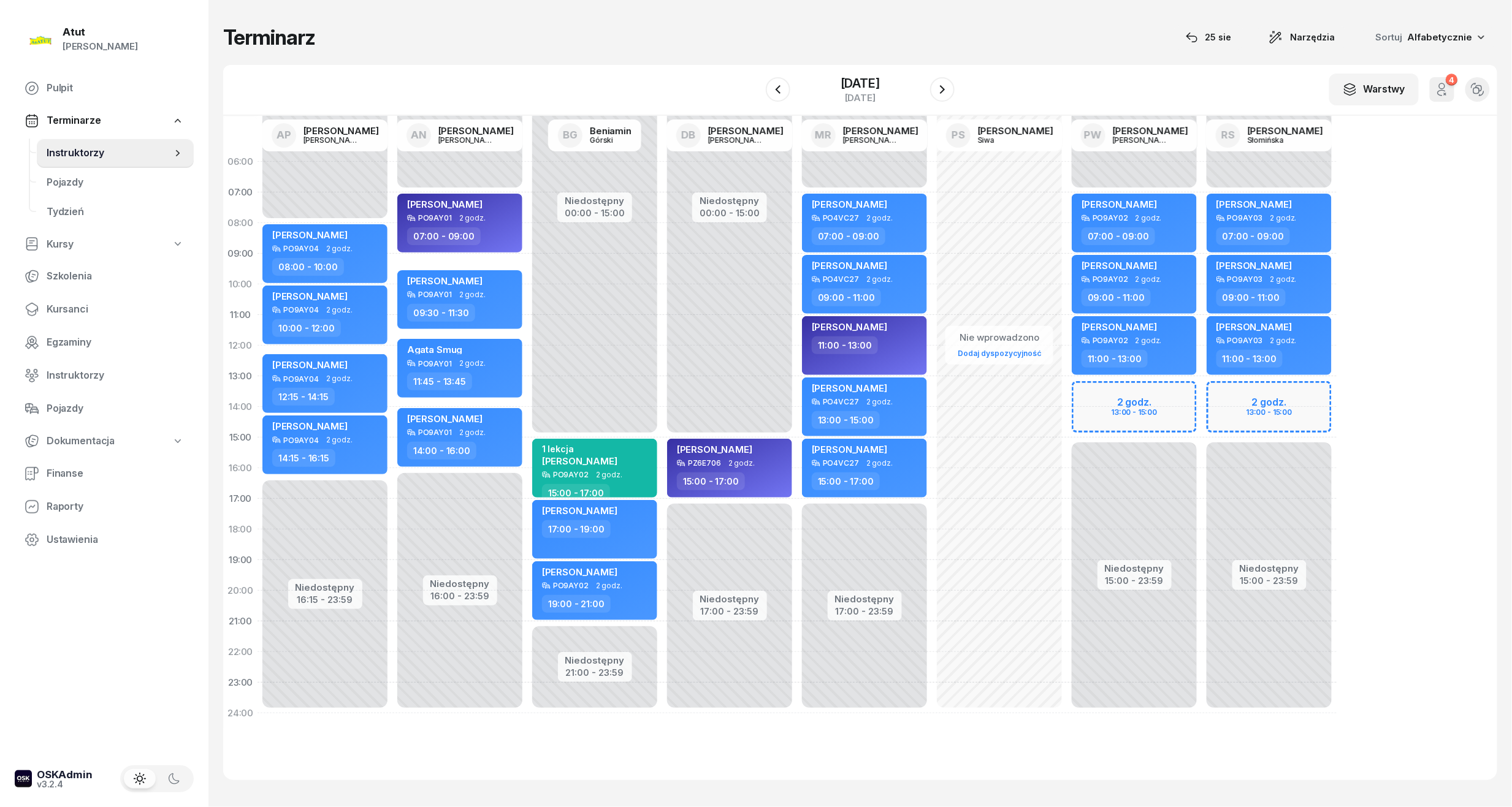
click at [1201, 406] on div "Niedostępny 00:00 - 07:00 Niedostępny 15:00 - 23:59 2 godz. 13:00 - 15:00 Olive…" at bounding box center [1269, 438] width 135 height 582
select select "13"
select select "15"
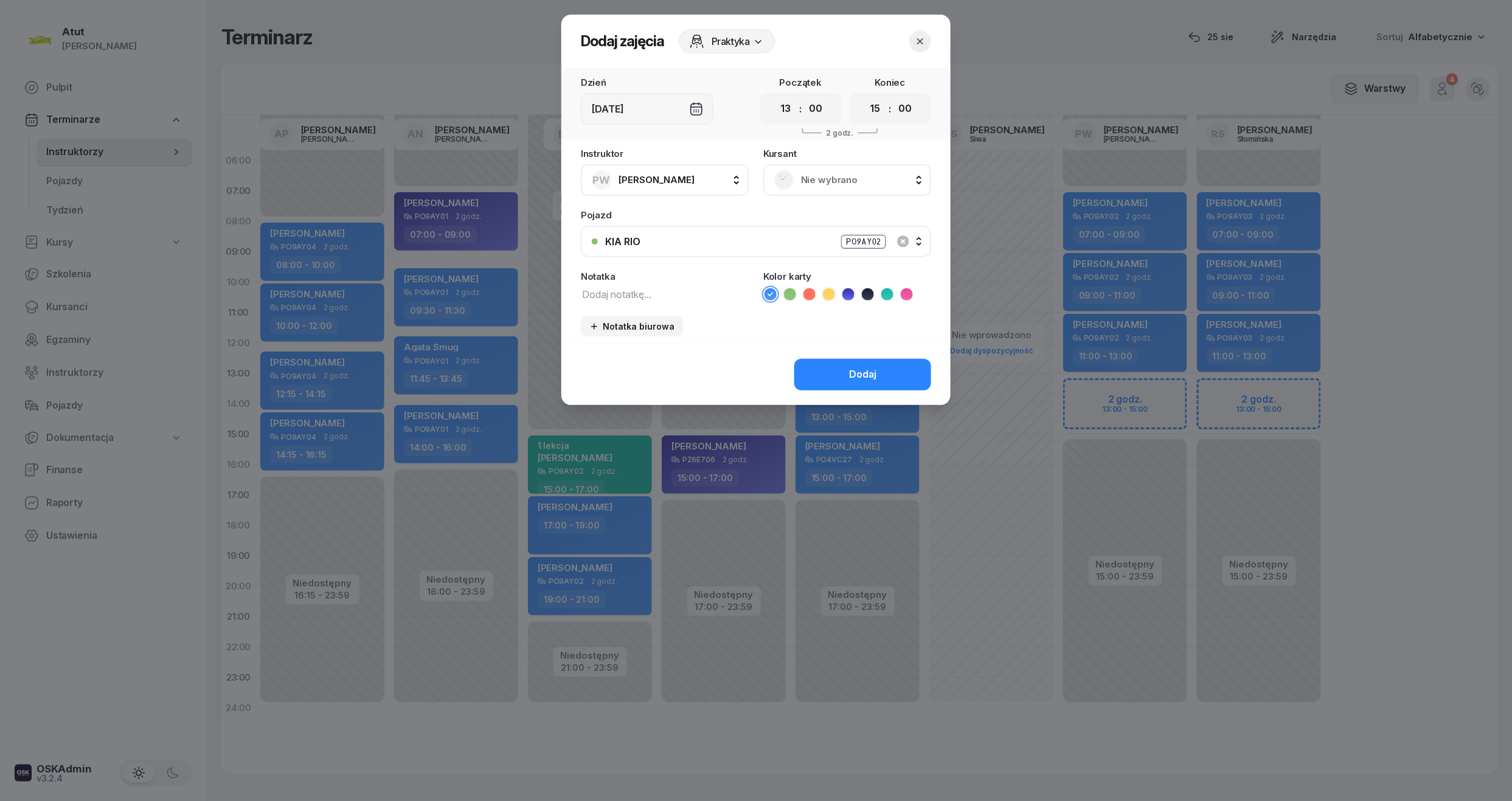
click at [838, 179] on span "Nie wybrano" at bounding box center [860, 180] width 119 height 16
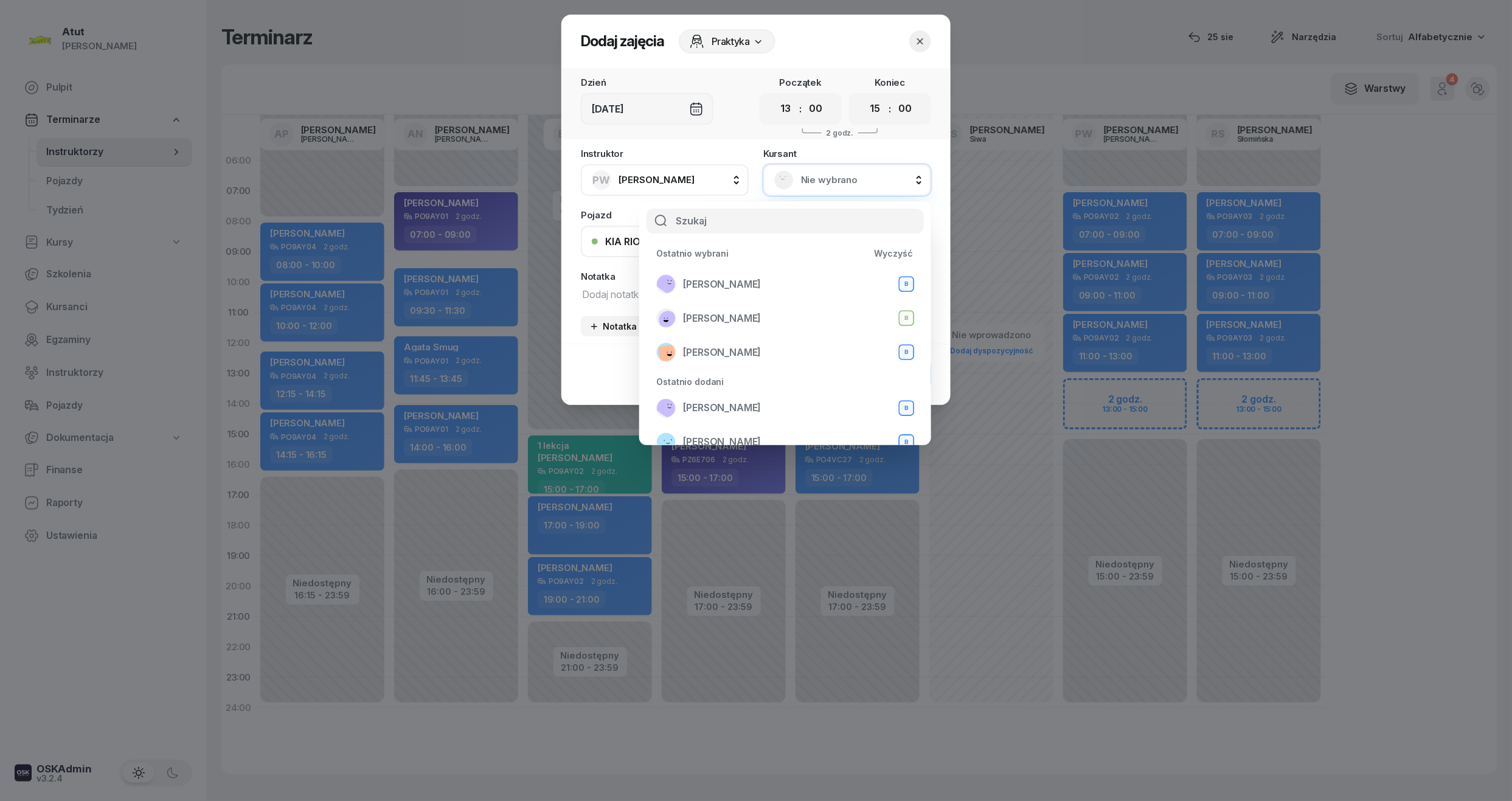
click at [923, 40] on icon "button" at bounding box center [921, 42] width 12 height 12
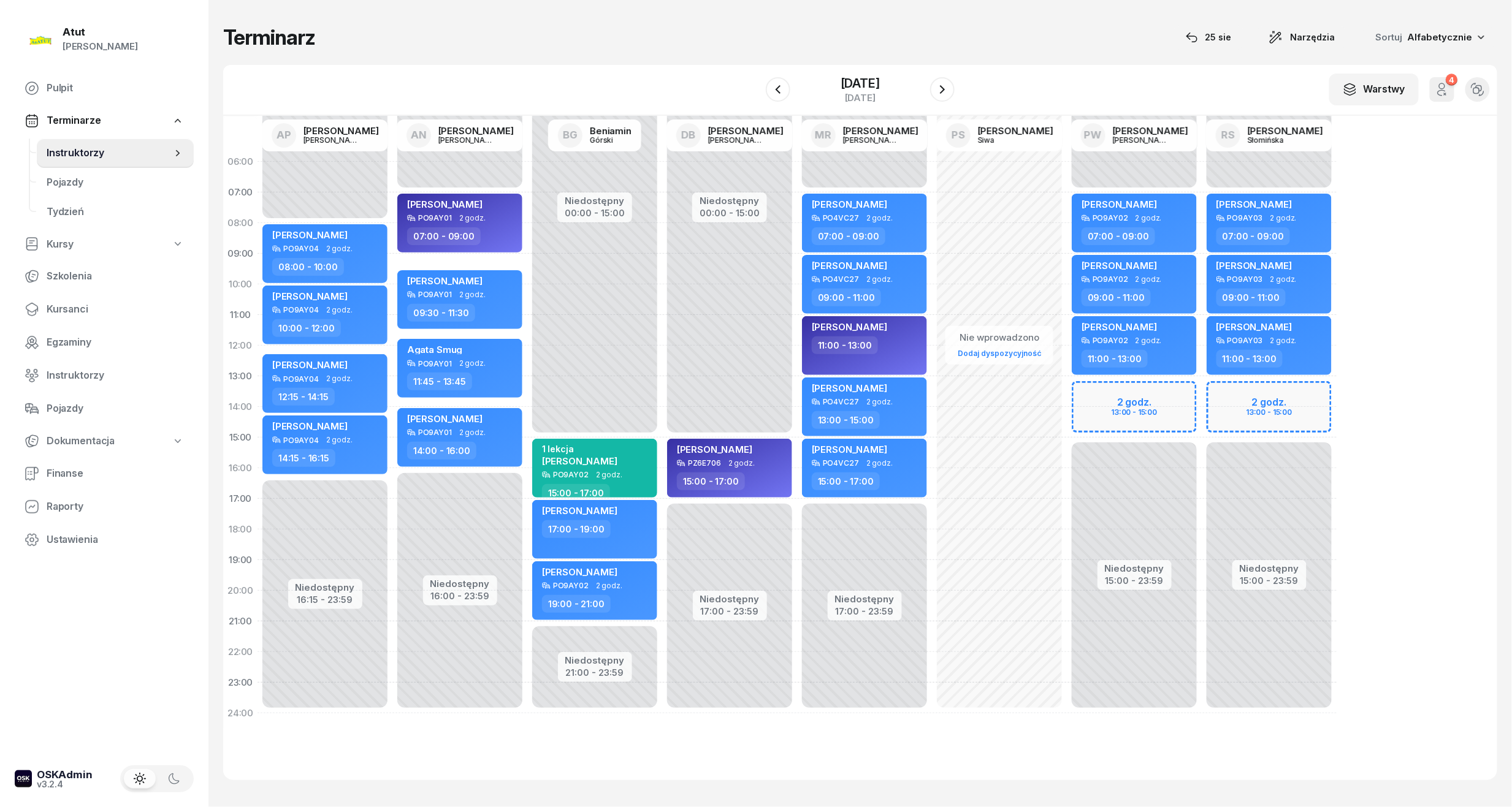
click at [1297, 412] on div "Niedostępny 00:00 - 07:00 Niedostępny 15:00 - 23:59 2 godz. 13:00 - 15:00 Volod…" at bounding box center [1269, 438] width 135 height 582
select select "14"
select select "16"
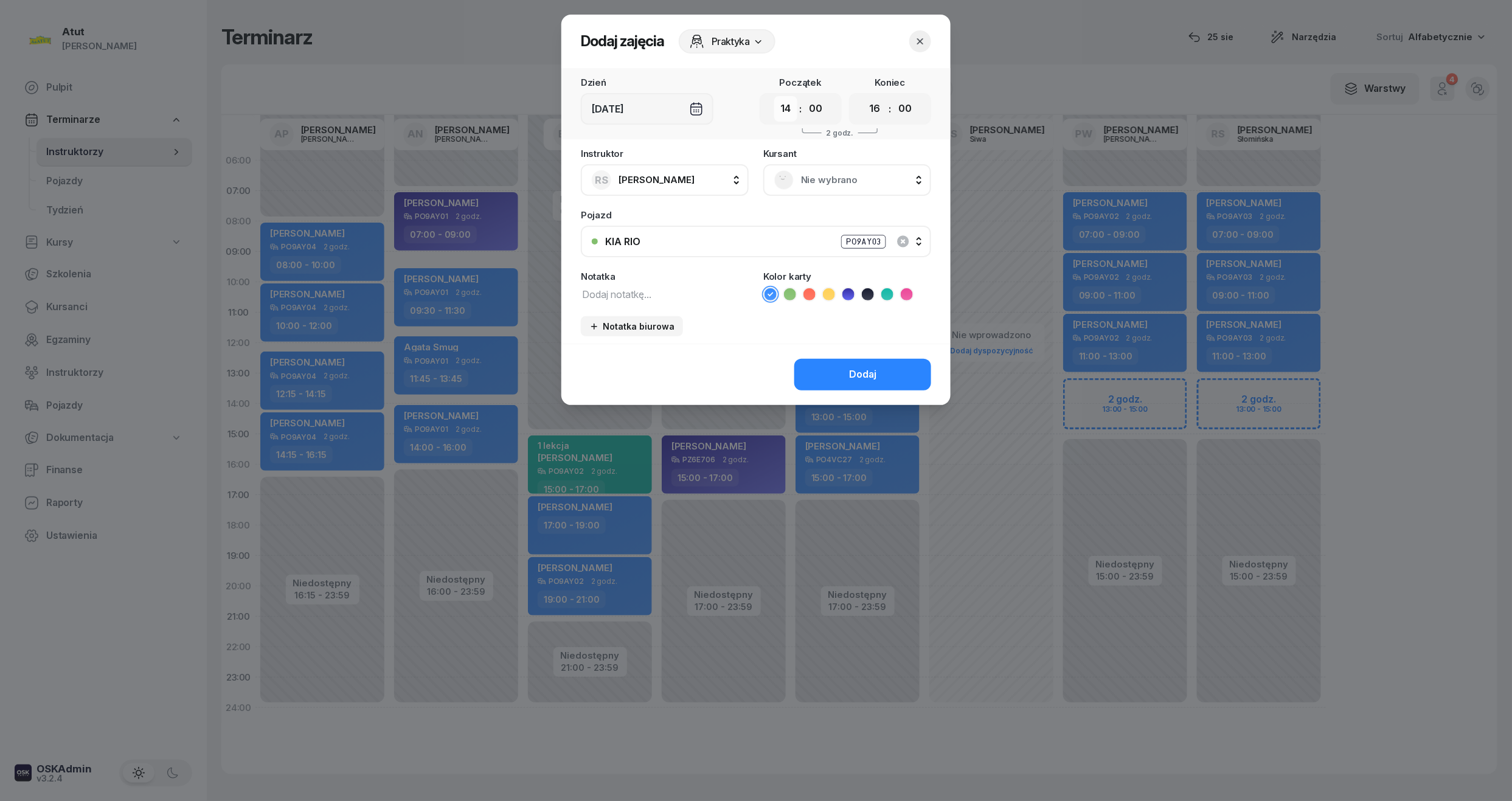
drag, startPoint x: 787, startPoint y: 110, endPoint x: 790, endPoint y: 120, distance: 10.4
click at [787, 110] on select "00 01 02 03 04 05 06 07 08 09 10 11 12 13 14 15 16 17 18 19 20 21 22 23" at bounding box center [785, 108] width 23 height 25
select select "13"
click at [774, 96] on select "00 01 02 03 04 05 06 07 08 09 10 11 12 13 14 15 16 17 18 19 20 21 22 23" at bounding box center [785, 108] width 23 height 25
drag, startPoint x: 874, startPoint y: 112, endPoint x: 875, endPoint y: 122, distance: 10.0
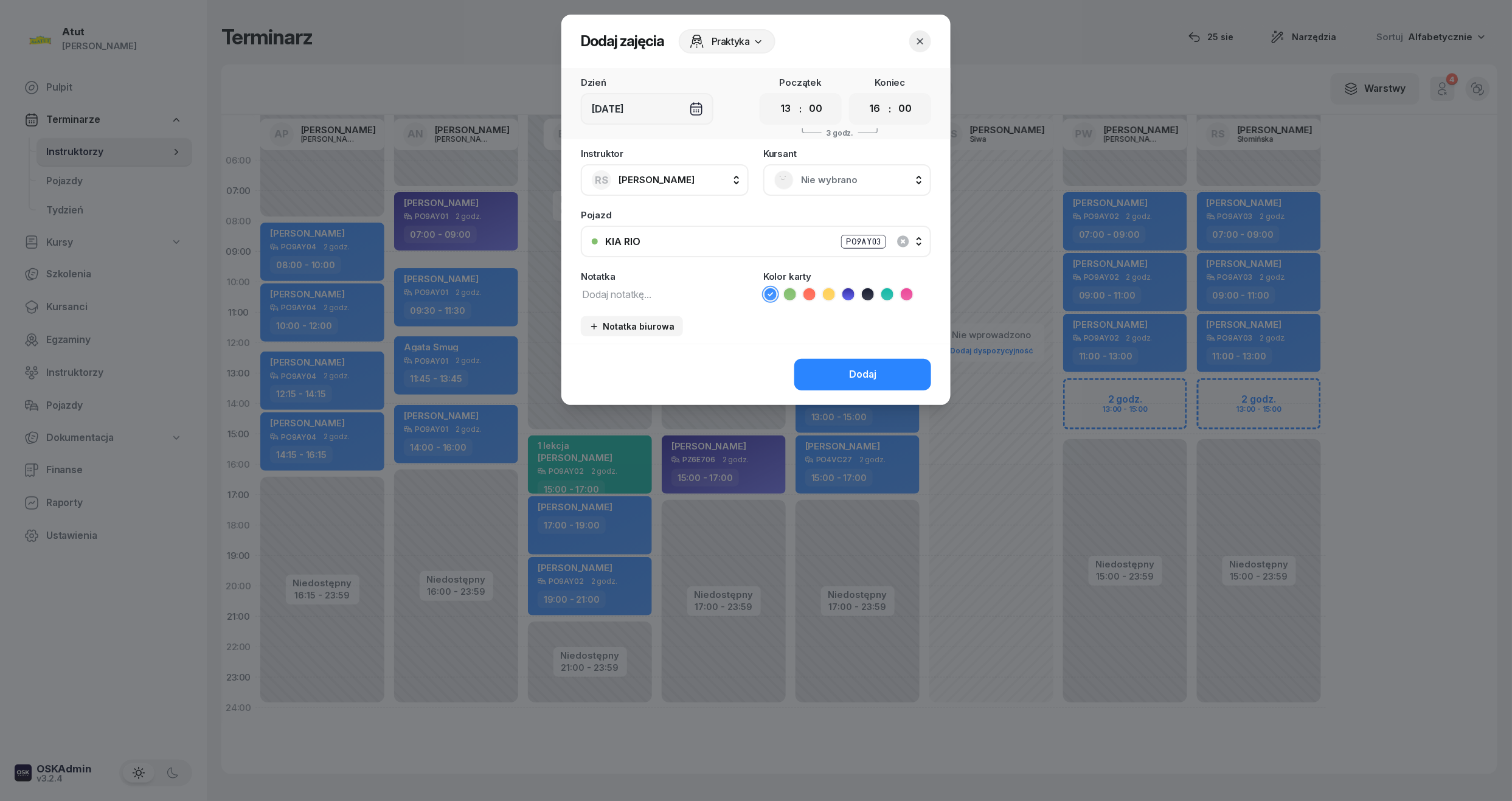
click at [874, 112] on select "00 01 02 03 04 05 06 07 08 09 10 11 12 13 14 15 16 17 18 19 20 21 22 23" at bounding box center [875, 108] width 23 height 25
select select "15"
click at [864, 96] on select "00 01 02 03 04 05 06 07 08 09 10 11 12 13 14 15 16 17 18 19 20 21 22 23" at bounding box center [875, 108] width 23 height 25
click at [860, 172] on span "Nie wybrano" at bounding box center [860, 180] width 119 height 16
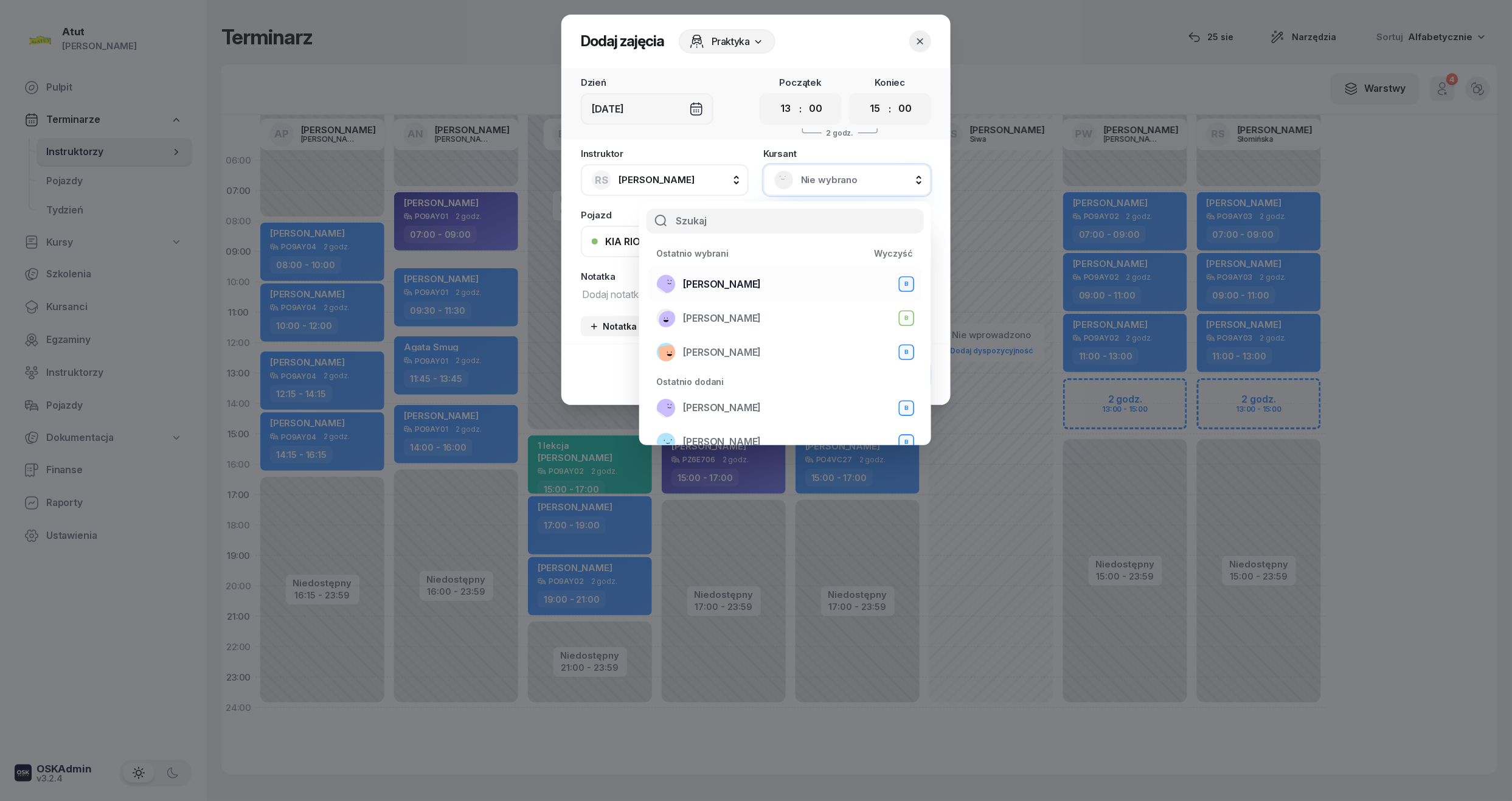
click at [720, 283] on span "Mariia Prots" at bounding box center [722, 285] width 78 height 16
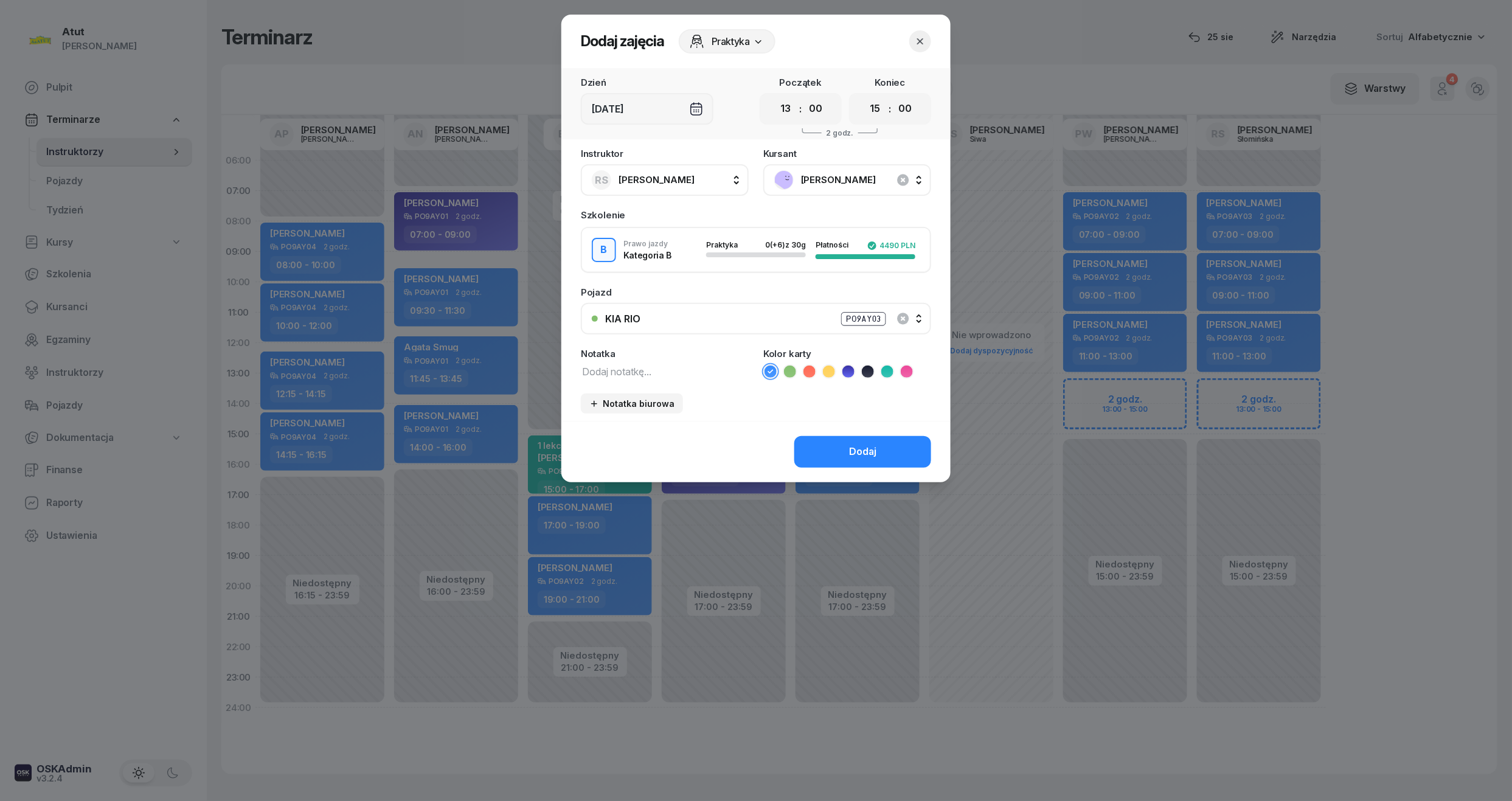
drag, startPoint x: 845, startPoint y: 371, endPoint x: 867, endPoint y: 429, distance: 62.0
click at [846, 373] on icon at bounding box center [849, 372] width 12 height 12
click at [866, 454] on div "Dodaj" at bounding box center [863, 452] width 27 height 16
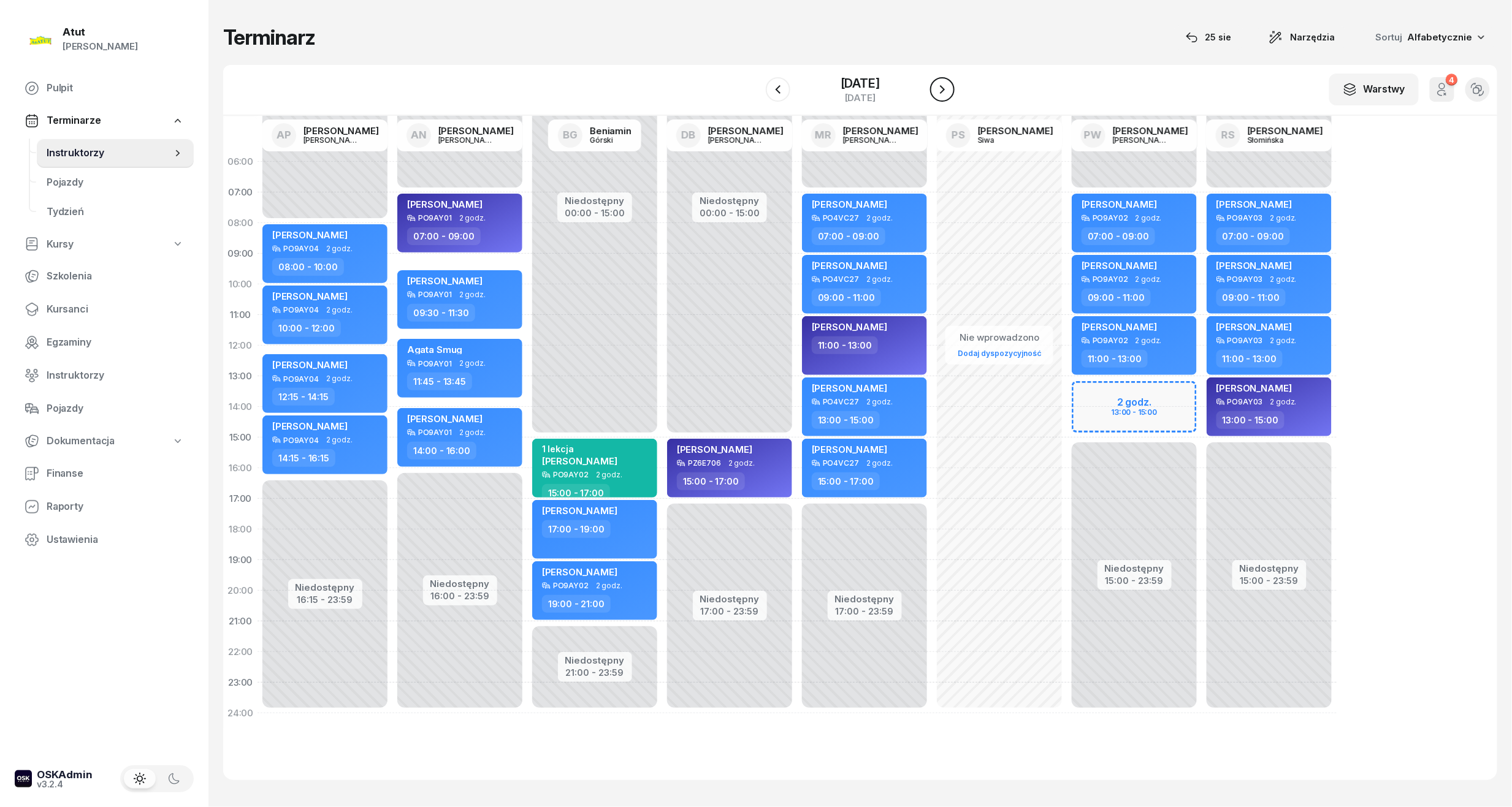
click at [949, 82] on icon "button" at bounding box center [942, 89] width 15 height 15
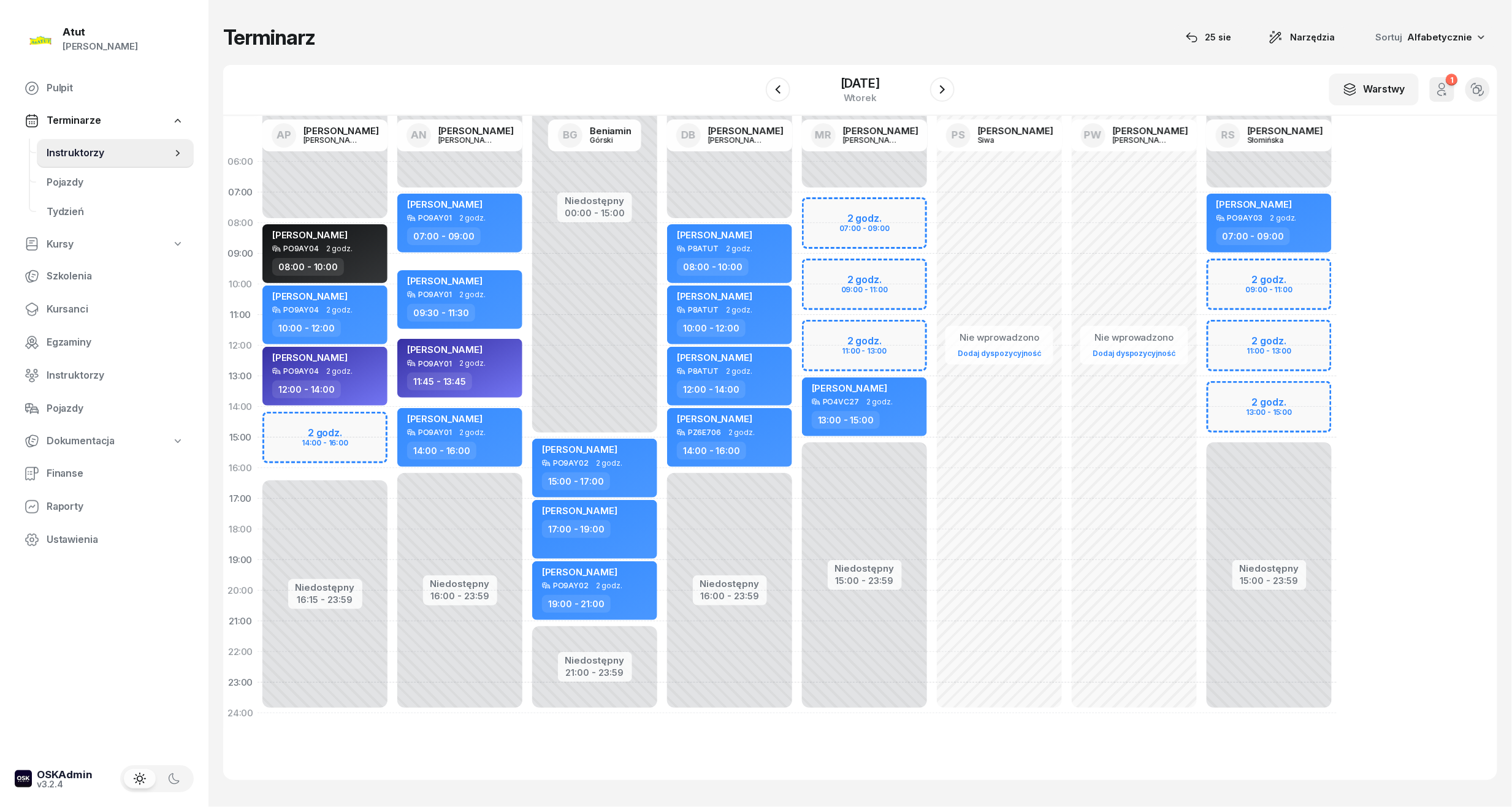
click at [1292, 300] on div "Niedostępny 00:00 - 07:00 Niedostępny 15:00 - 23:59 2 godz. 09:00 - 11:00 2 god…" at bounding box center [1269, 438] width 135 height 582
select select "10"
select select "12"
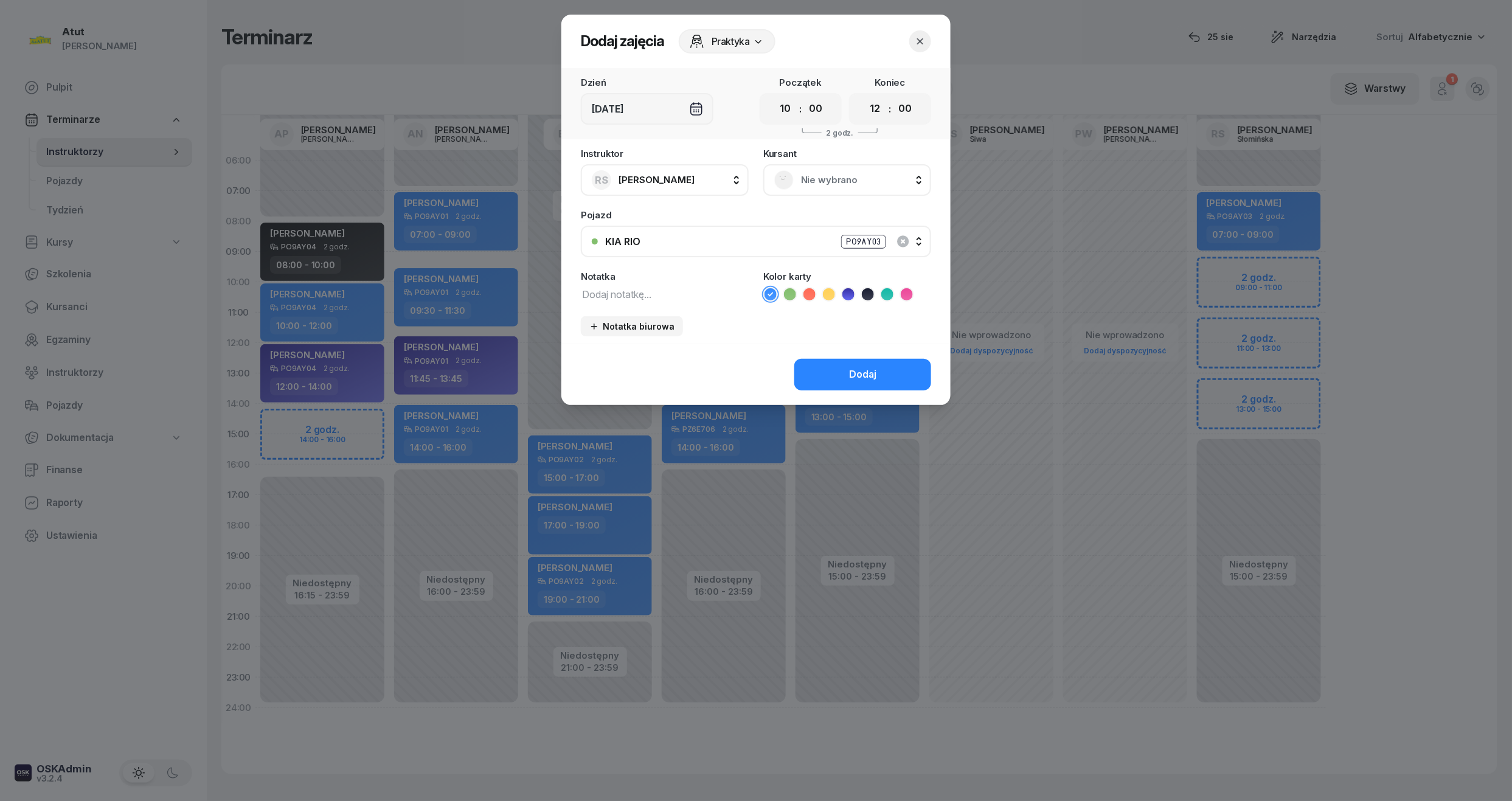
click at [816, 178] on span "Nie wybrano" at bounding box center [860, 180] width 119 height 16
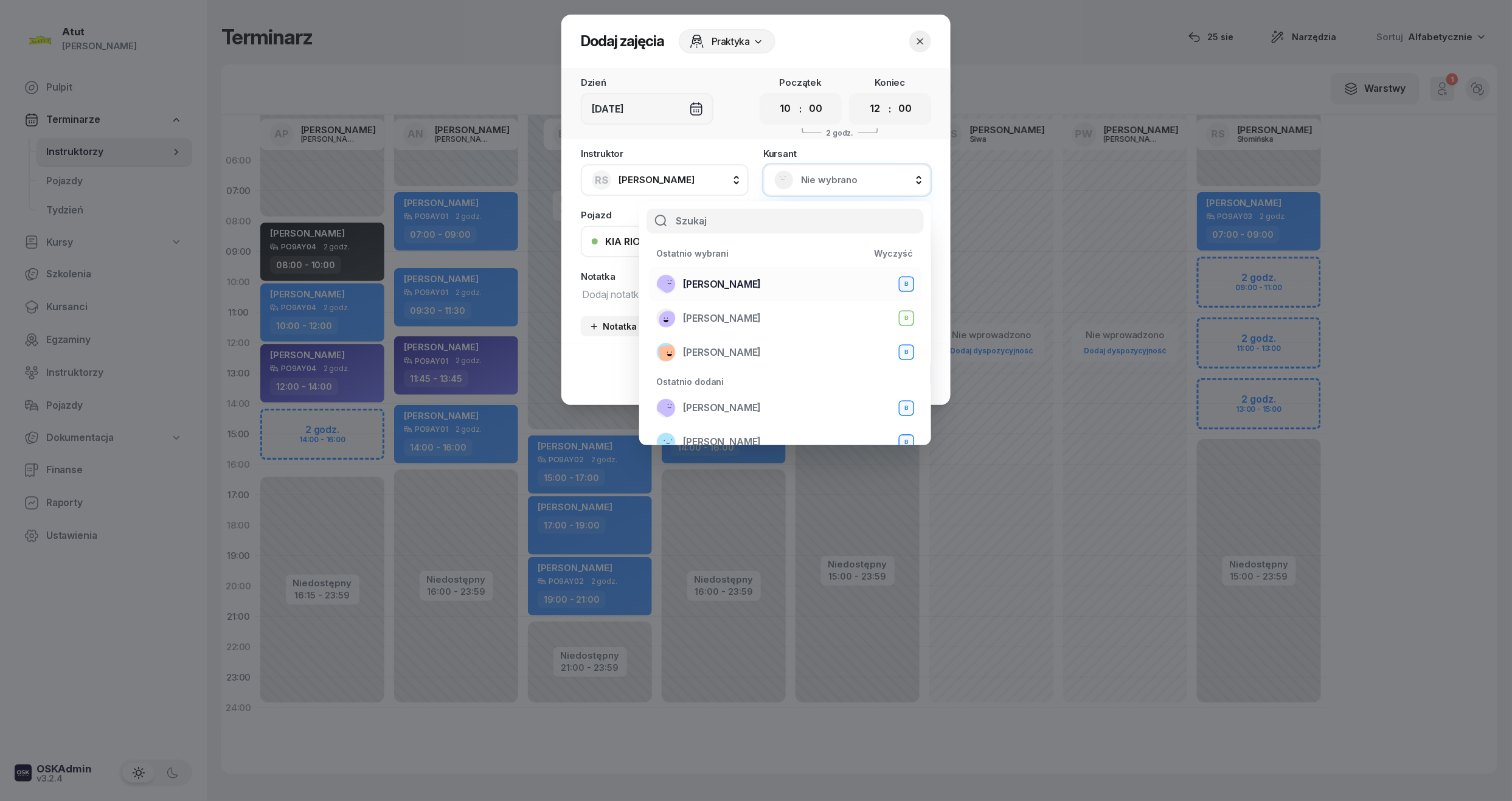
click at [730, 280] on span "Mariia Prots" at bounding box center [722, 285] width 78 height 16
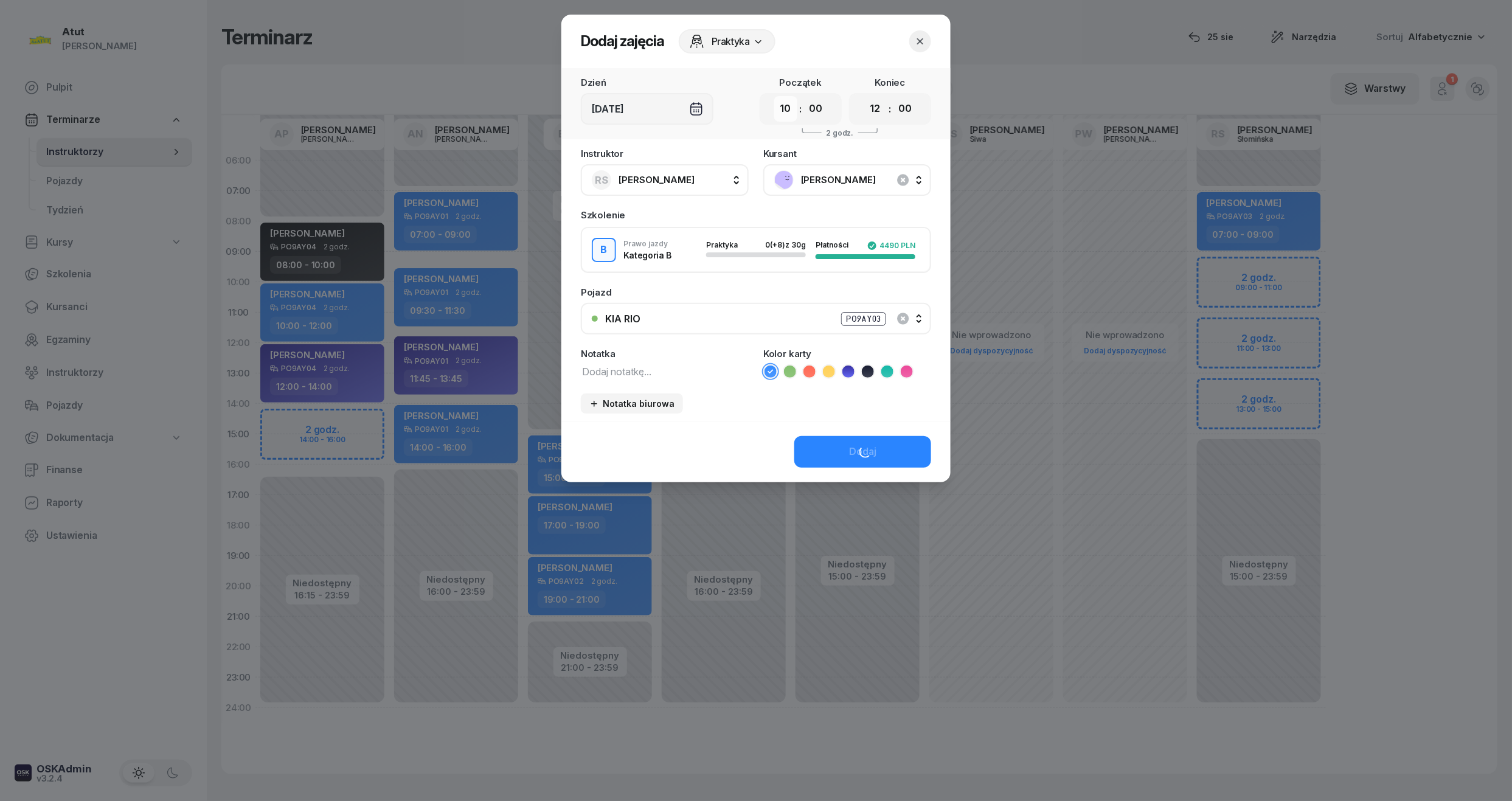
click at [779, 110] on select "00 01 02 03 04 05 06 07 08 09 10 11 12 13 14 15 16 17 18 19 20 21 22 23" at bounding box center [785, 108] width 23 height 25
select select "09"
click at [774, 96] on select "00 01 02 03 04 05 06 07 08 09 10 11 12 13 14 15 16 17 18 19 20 21 22 23" at bounding box center [785, 108] width 23 height 25
click at [879, 107] on select "00 01 02 03 04 05 06 07 08 09 10 11 12 13 14 15 16 17 18 19 20 21 22 23" at bounding box center [875, 108] width 23 height 25
select select "11"
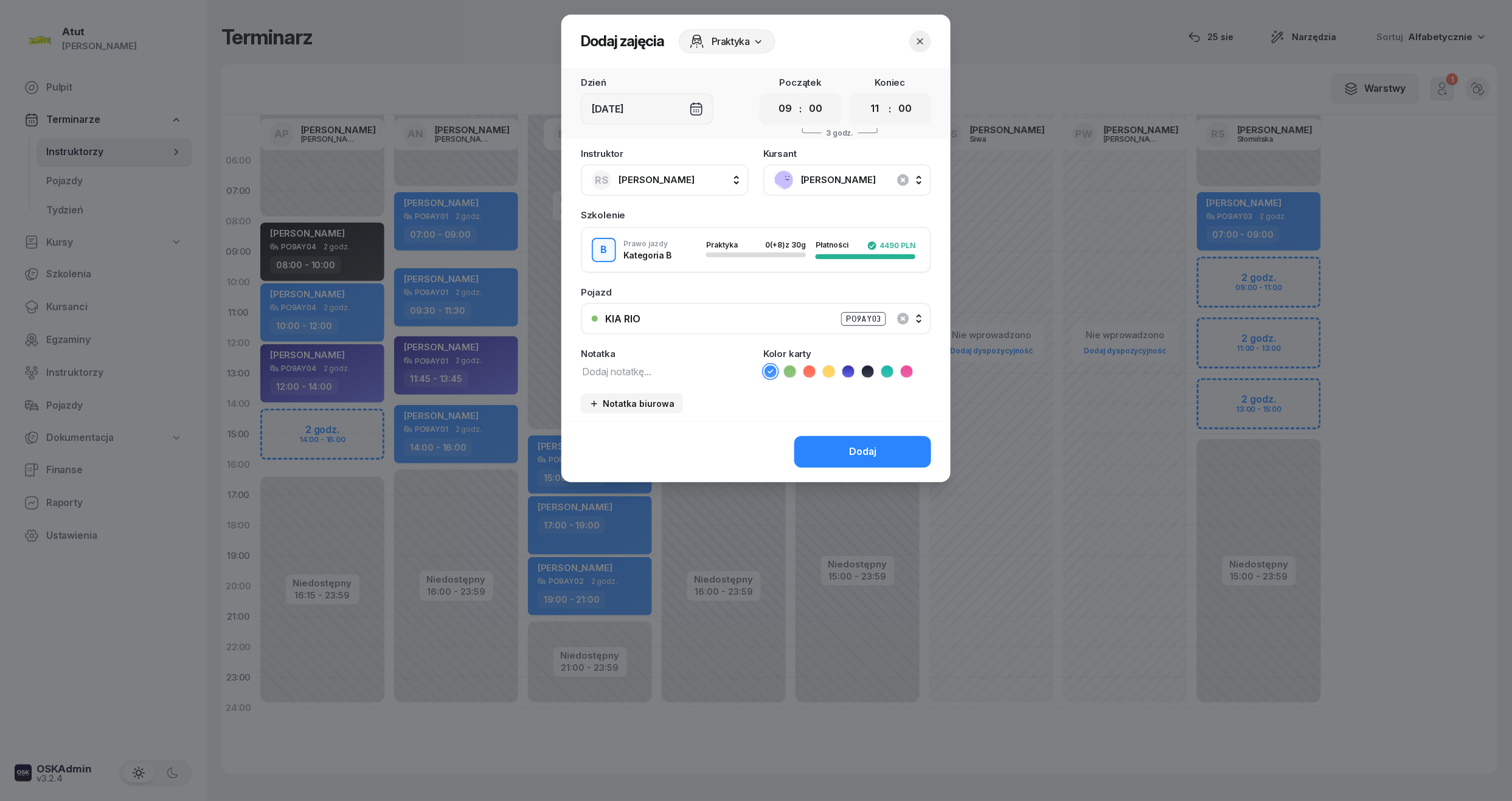
click at [864, 96] on select "00 01 02 03 04 05 06 07 08 09 10 11 12 13 14 15 16 17 18 19 20 21 22 23" at bounding box center [875, 108] width 23 height 25
click at [851, 366] on icon at bounding box center [849, 372] width 12 height 12
click at [847, 459] on button "Dodaj" at bounding box center [862, 452] width 137 height 32
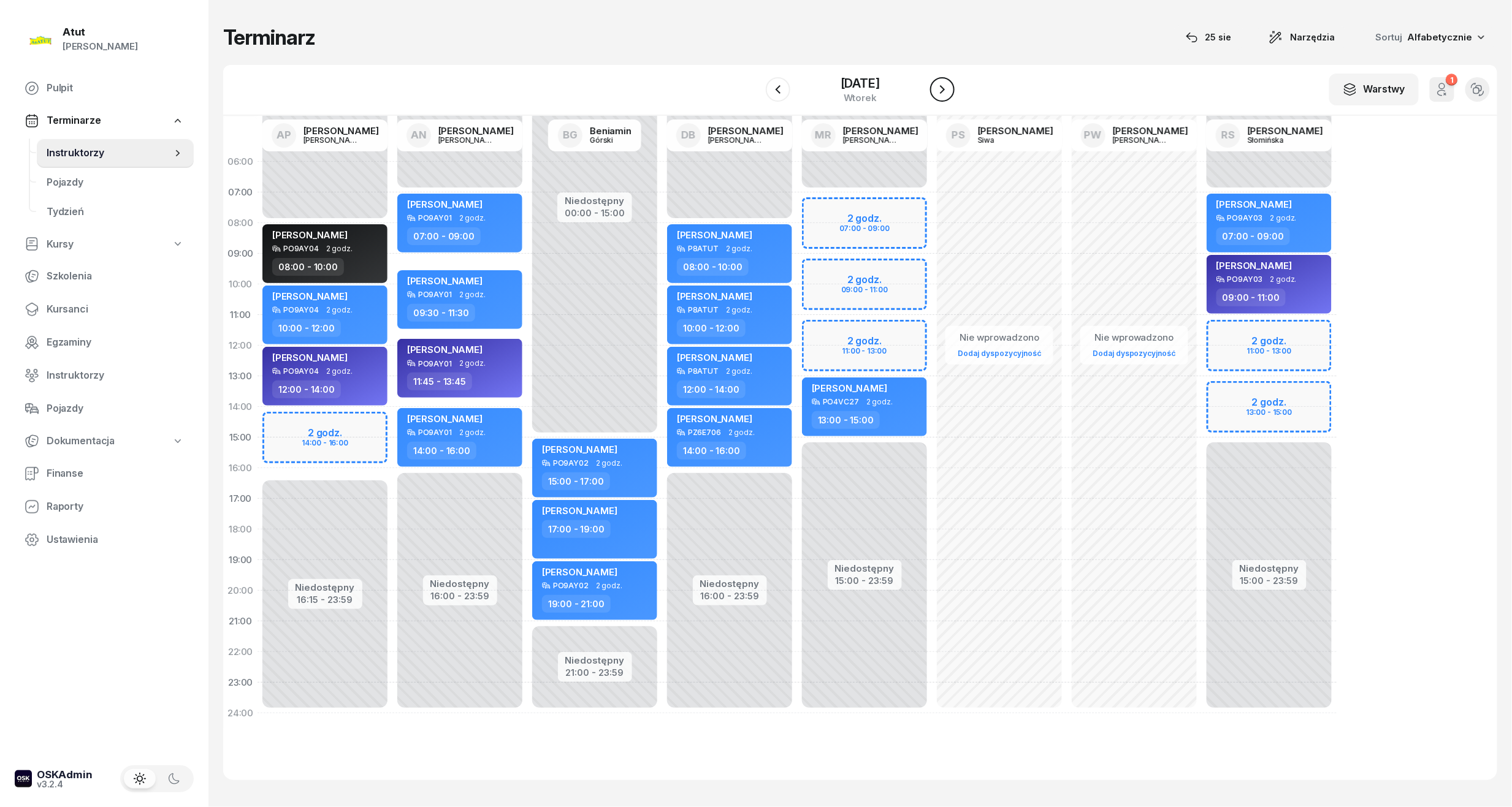
click at [947, 79] on button "button" at bounding box center [942, 89] width 24 height 24
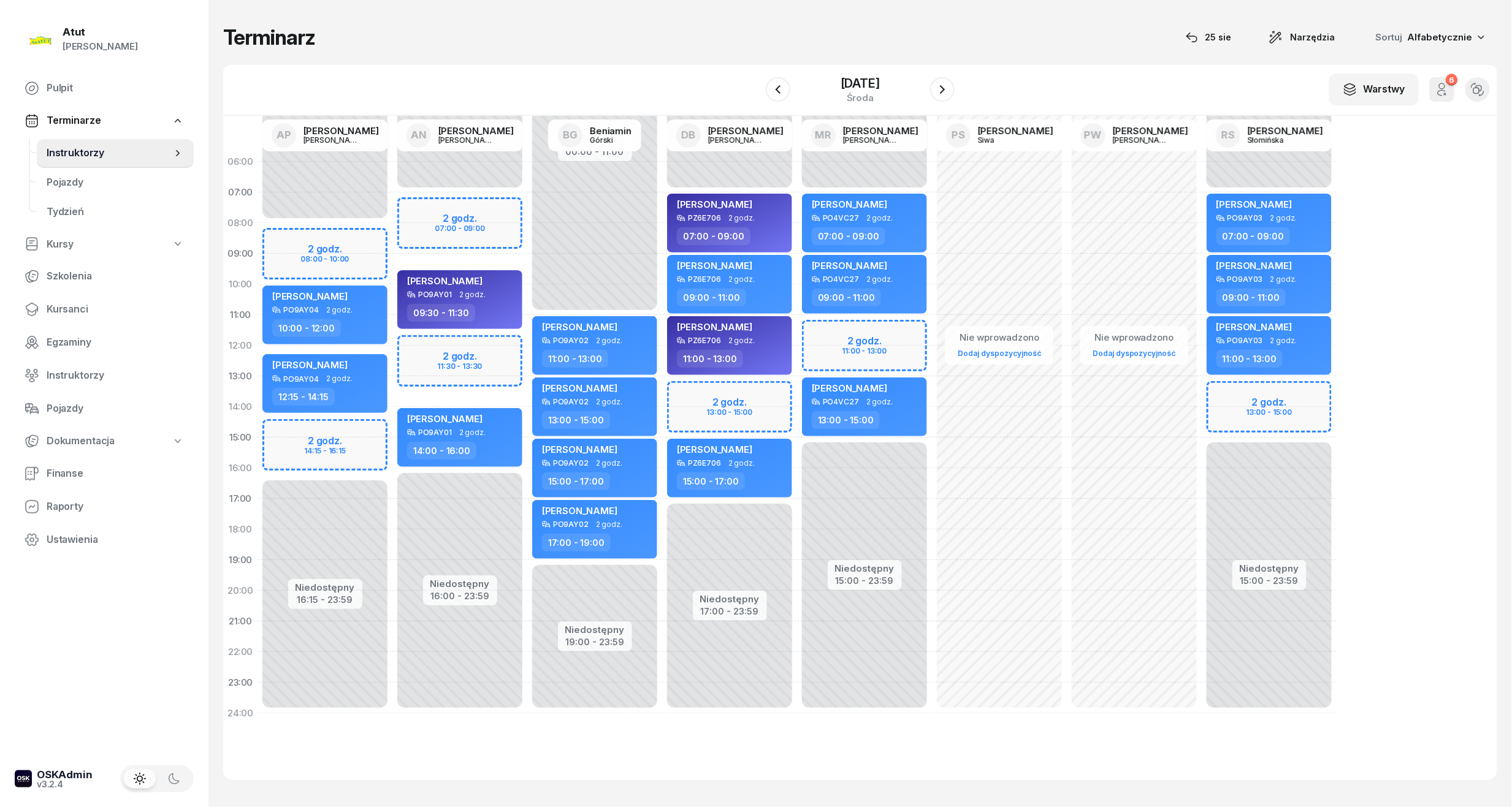
click at [1340, 407] on div "06:00 07:00 08:00 09:00 10:00 11:00 12:00 13:00 14:00 15:00 16:00 17:00 18:00 1…" at bounding box center [860, 448] width 1274 height 665
click at [1256, 408] on div "Niedostępny 00:00 - 07:00 Niedostępny 15:00 - 23:59 2 godz. 13:00 - 15:00 Volod…" at bounding box center [1269, 438] width 135 height 582
select select "14"
select select "16"
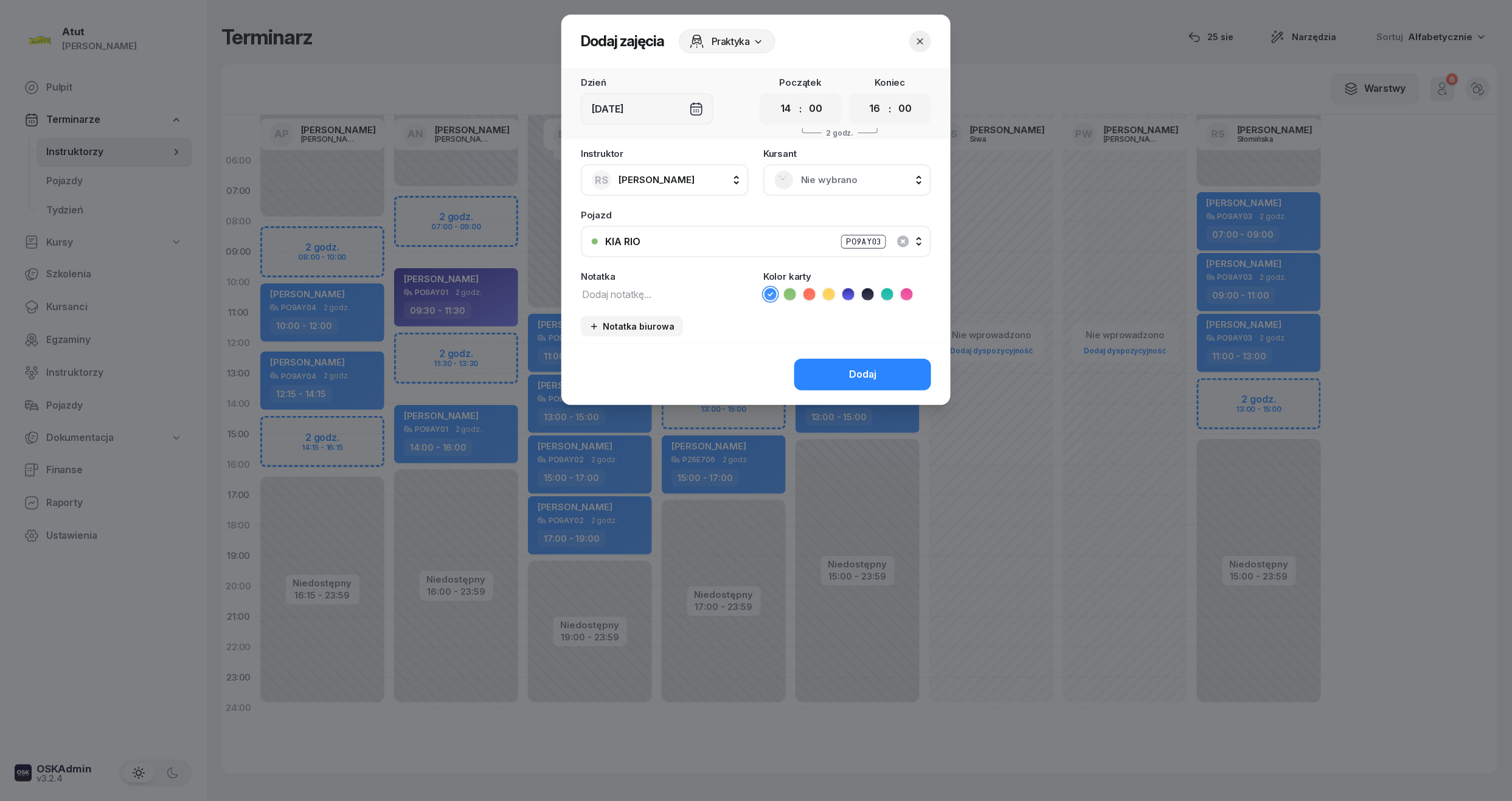
click at [816, 175] on span "Nie wybrano" at bounding box center [860, 180] width 119 height 16
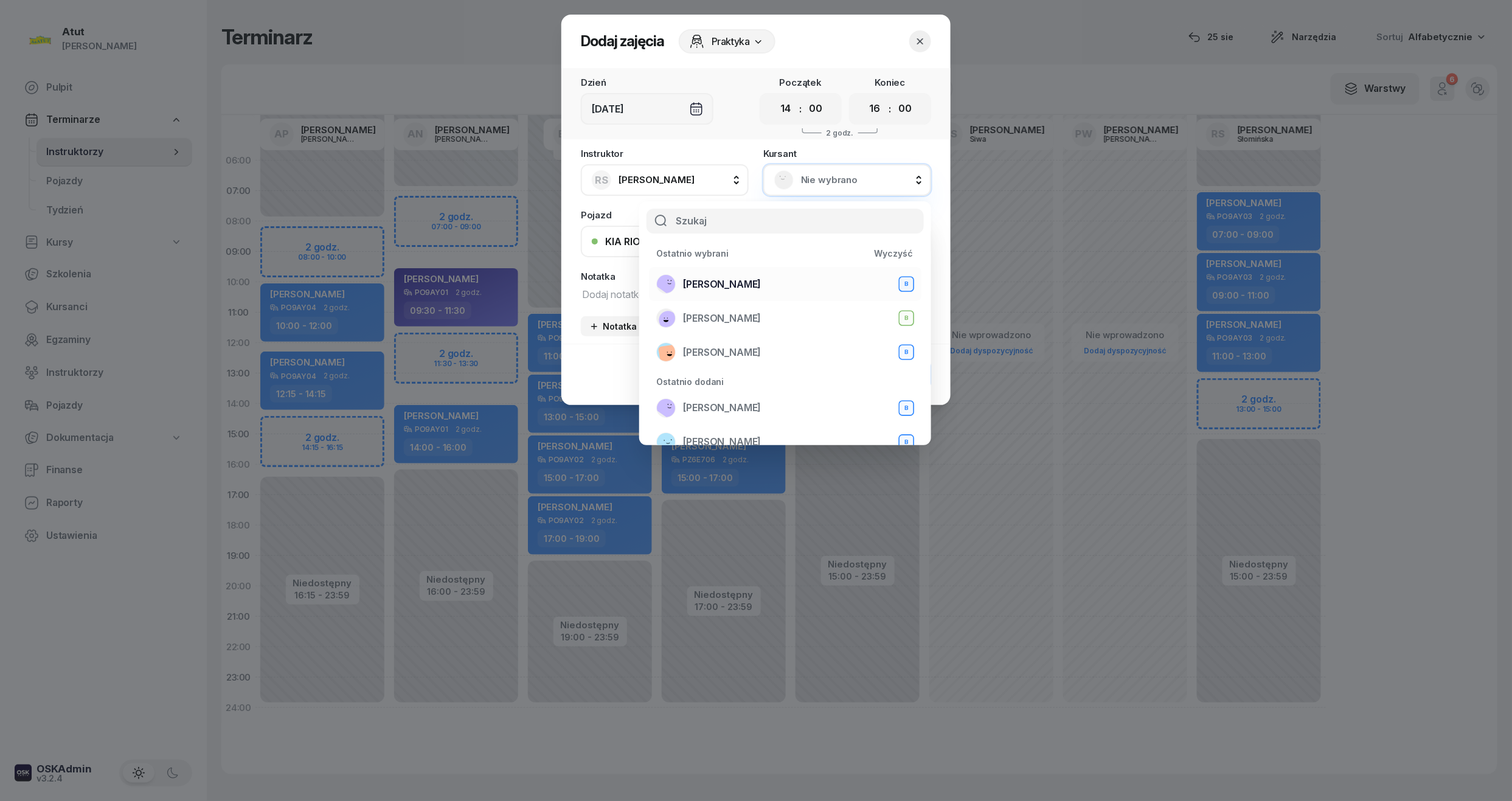
click at [715, 275] on div "Mariia Prots B" at bounding box center [785, 284] width 258 height 19
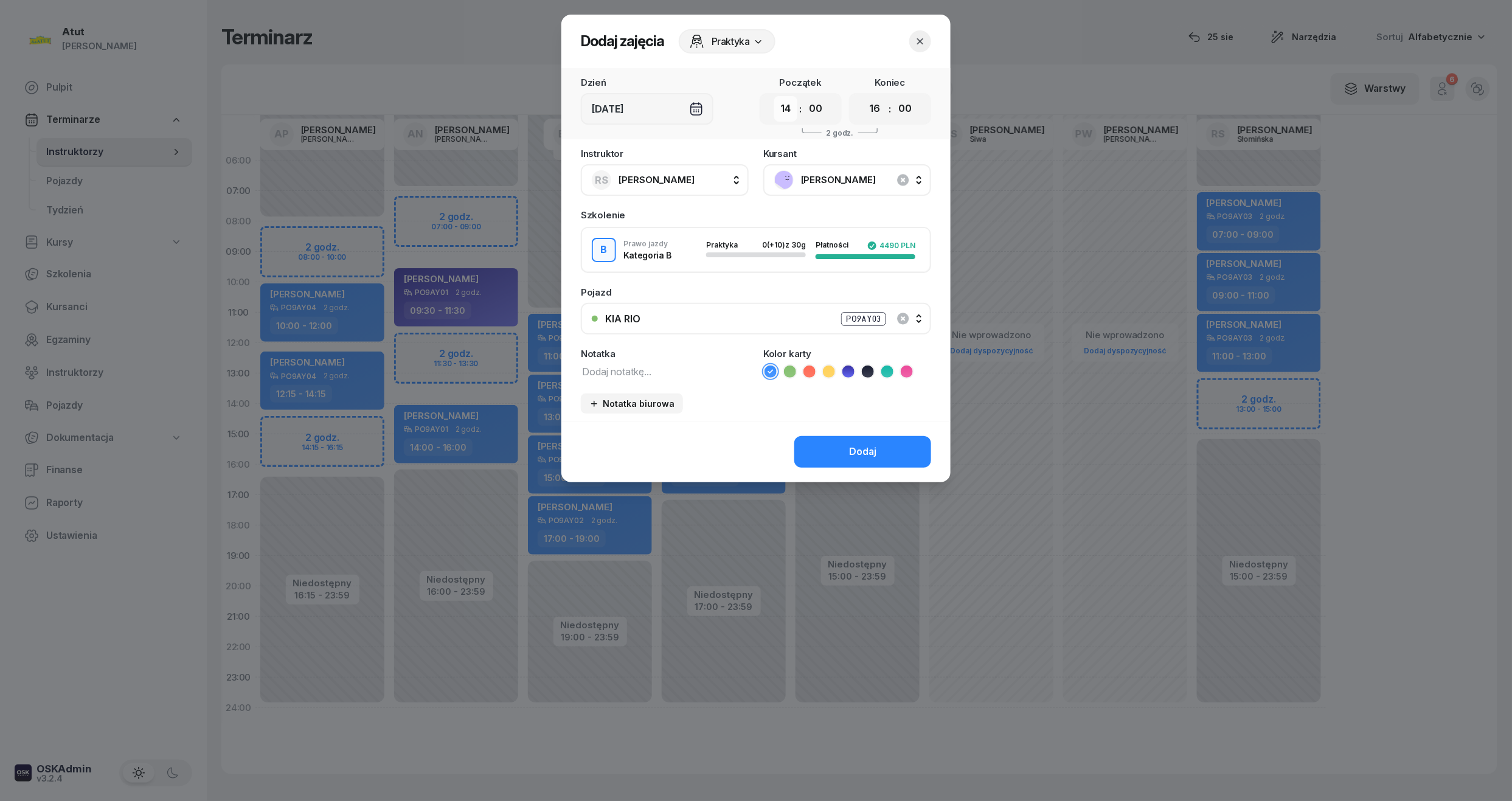
click at [780, 112] on select "00 01 02 03 04 05 06 07 08 09 10 11 12 13 14 15 16 17 18 19 20 21 22 23" at bounding box center [785, 108] width 23 height 25
select select "13"
click at [774, 96] on select "00 01 02 03 04 05 06 07 08 09 10 11 12 13 14 15 16 17 18 19 20 21 22 23" at bounding box center [785, 108] width 23 height 25
click at [876, 108] on select "00 01 02 03 04 05 06 07 08 09 10 11 12 13 14 15 16 17 18 19 20 21 22 23" at bounding box center [875, 108] width 23 height 25
select select "15"
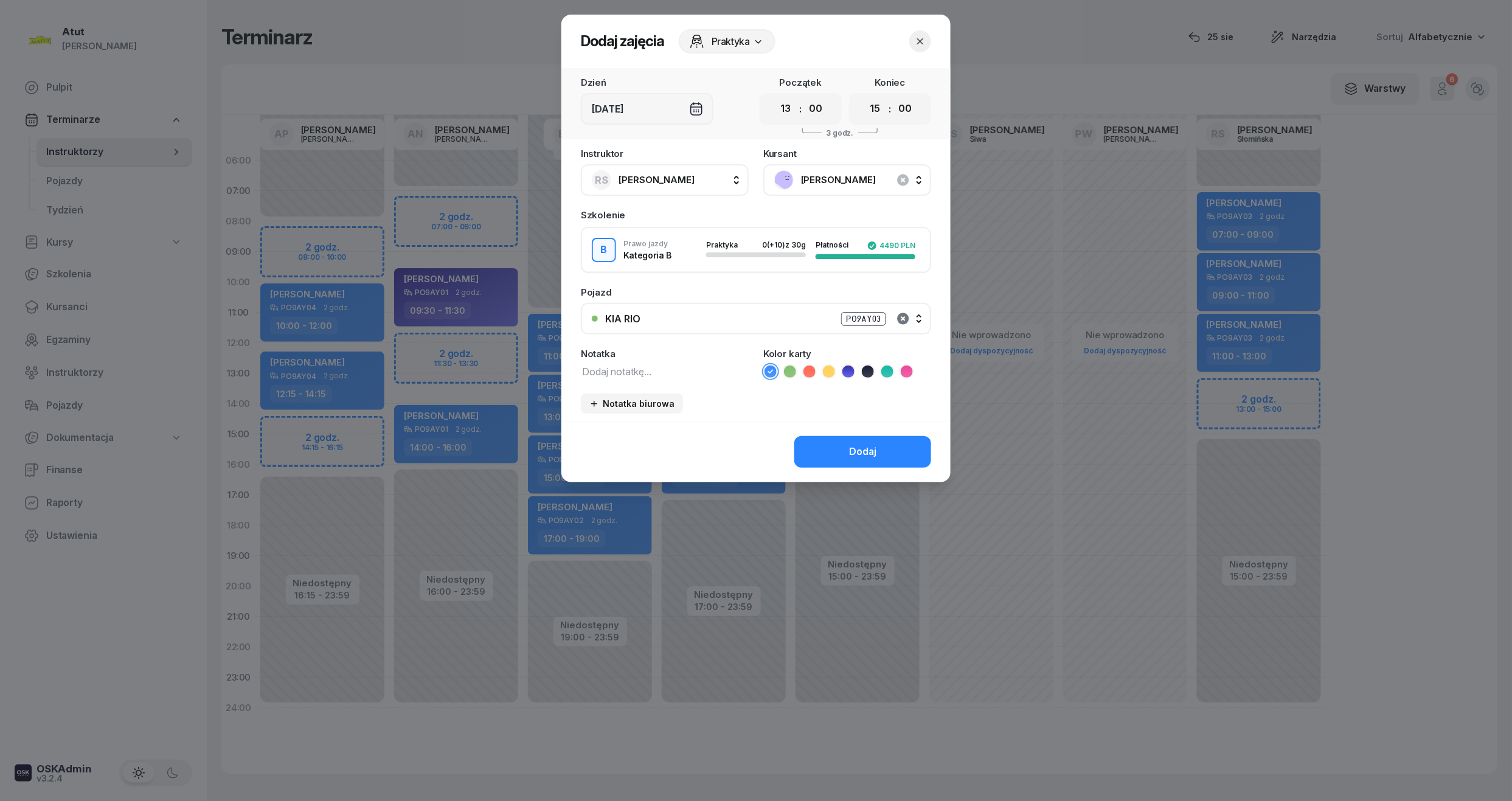
click at [864, 96] on select "00 01 02 03 04 05 06 07 08 09 10 11 12 13 14 15 16 17 18 19 20 21 22 23" at bounding box center [875, 108] width 23 height 25
click at [843, 370] on icon at bounding box center [849, 372] width 12 height 12
click at [860, 444] on div "Dodaj" at bounding box center [863, 452] width 27 height 16
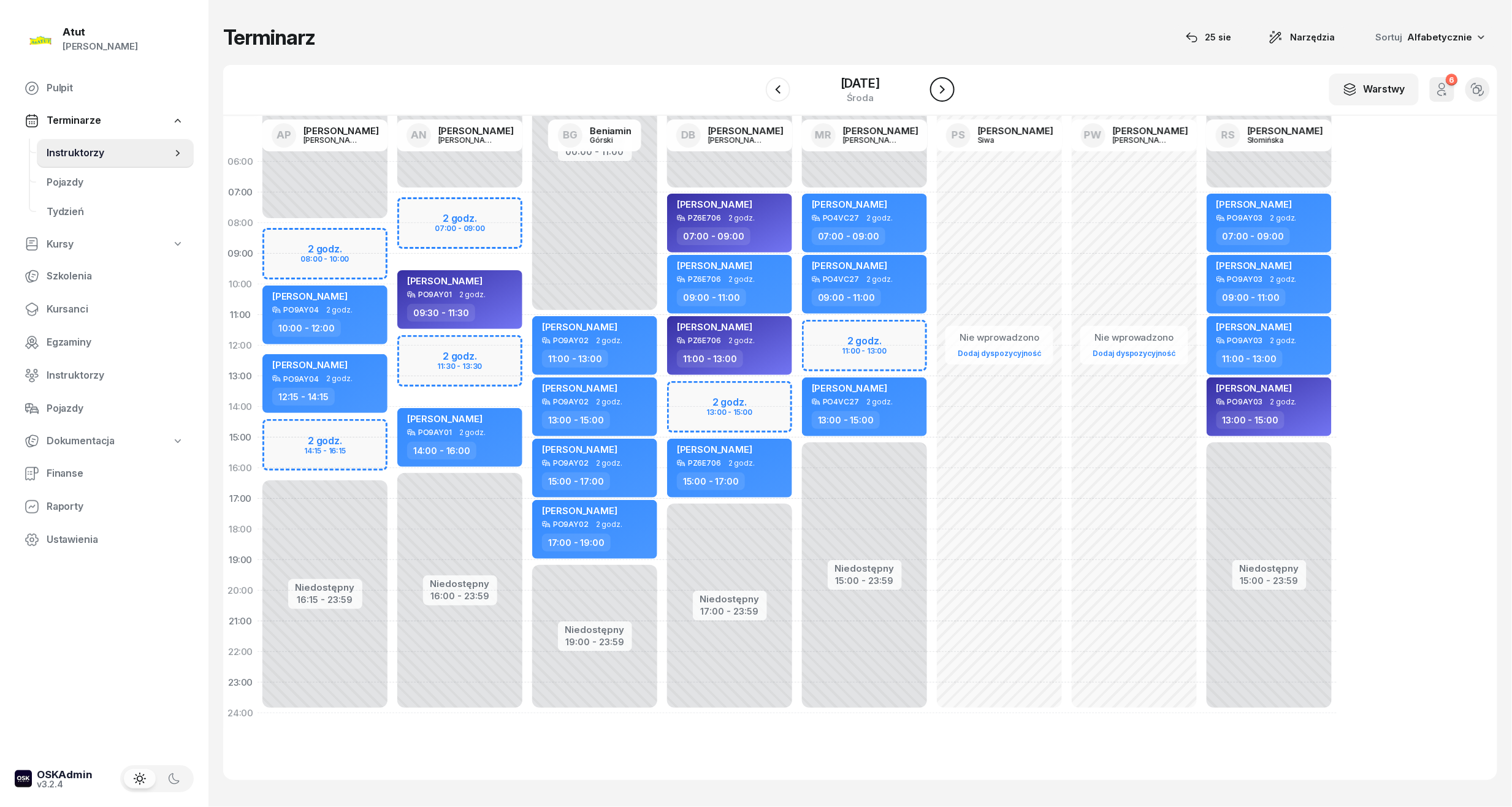
click at [950, 92] on icon "button" at bounding box center [942, 89] width 15 height 15
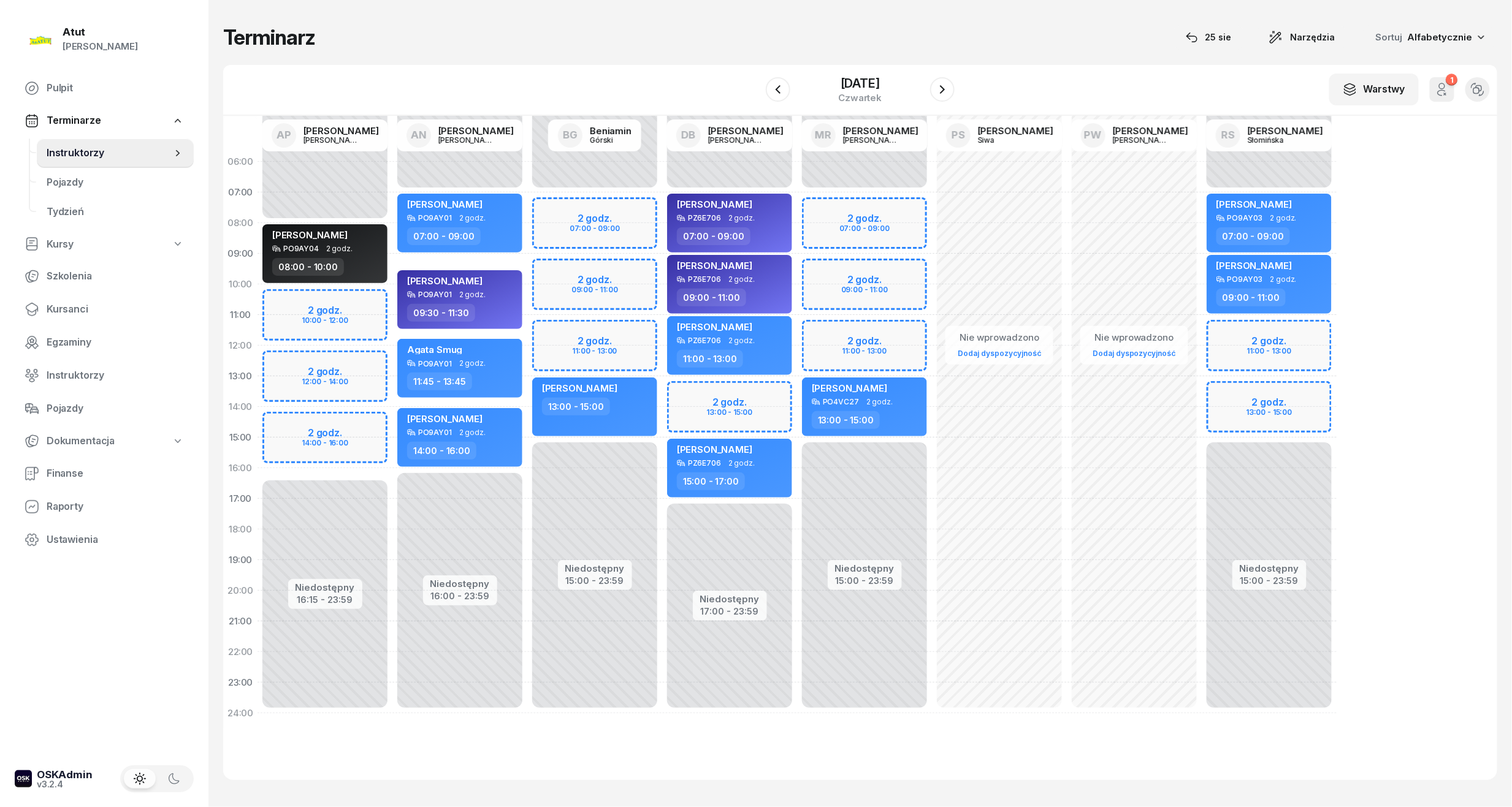
click at [1263, 337] on div "Niedostępny 00:00 - 07:00 Niedostępny 15:00 - 23:59 2 godz. 11:00 - 13:00 2 god…" at bounding box center [1269, 438] width 135 height 582
select select "11"
select select "13"
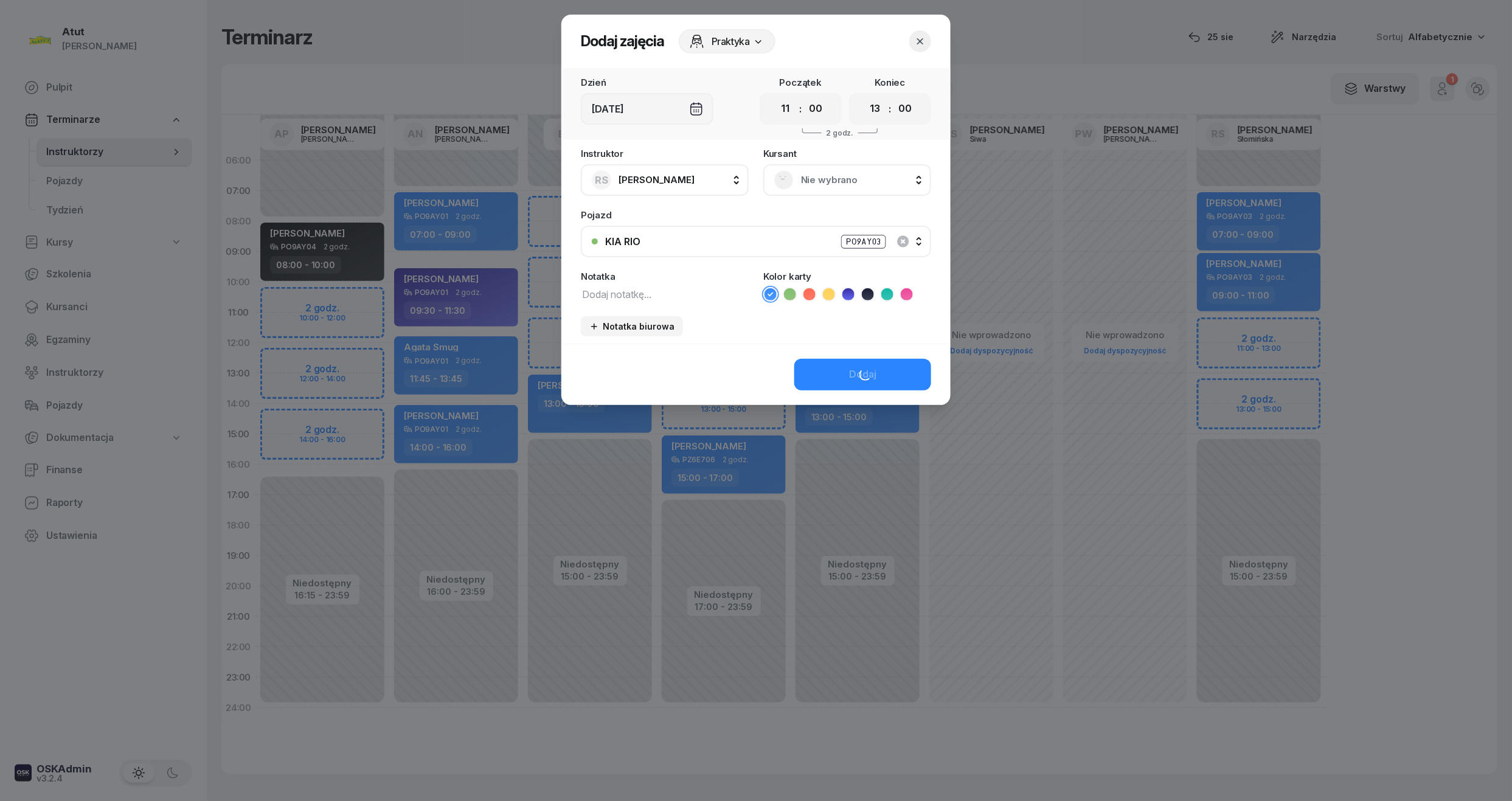
click at [815, 156] on div "[DEMOGRAPHIC_DATA] Nie wybrano" at bounding box center [847, 172] width 168 height 47
click at [826, 173] on span "Nie wybrano" at bounding box center [860, 180] width 119 height 16
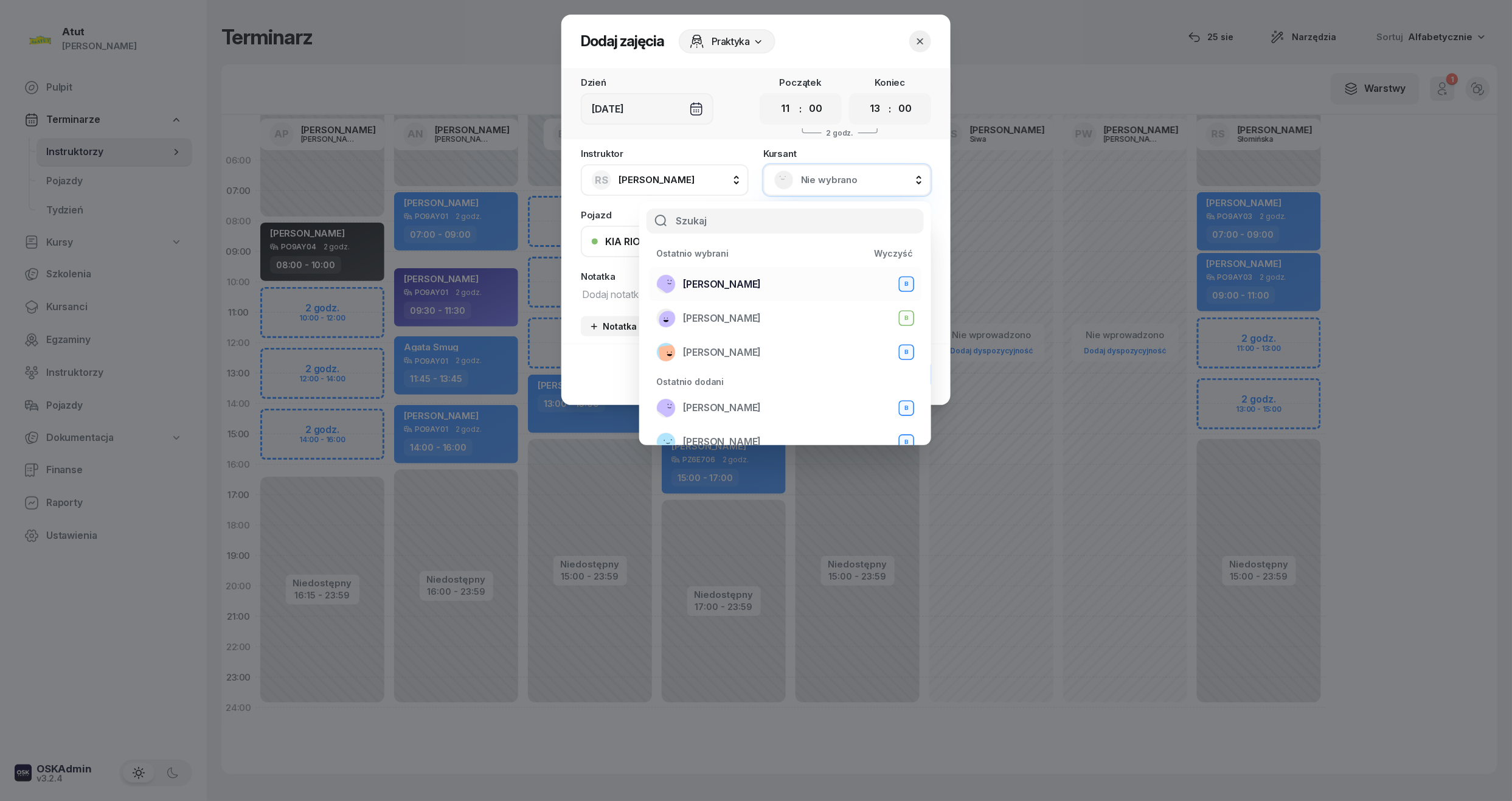
click at [718, 282] on span "Mariia Prots" at bounding box center [722, 285] width 78 height 16
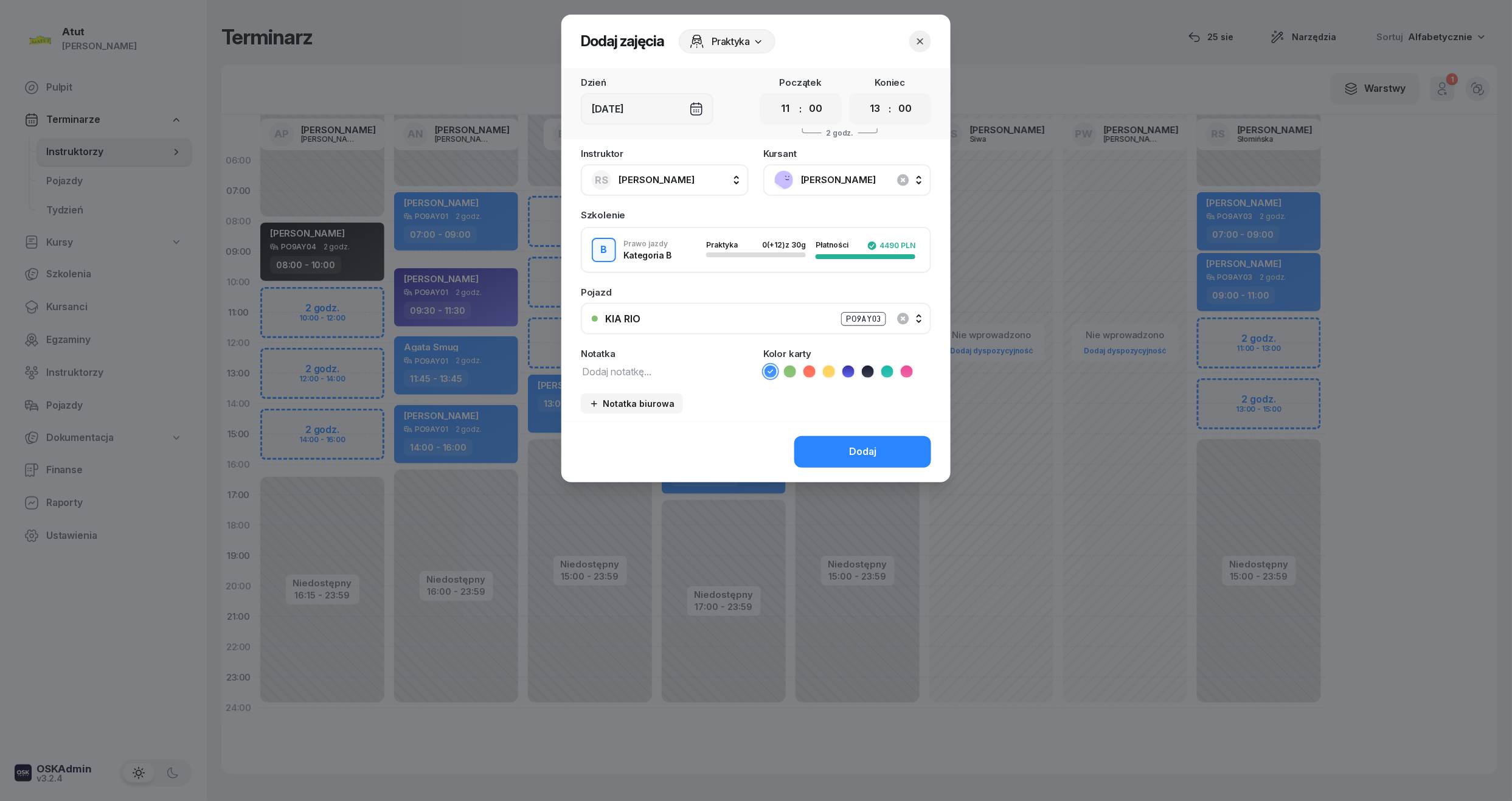
drag, startPoint x: 849, startPoint y: 371, endPoint x: 877, endPoint y: 387, distance: 32.2
click at [851, 371] on icon at bounding box center [849, 372] width 12 height 12
click at [875, 455] on div "Dodaj" at bounding box center [863, 452] width 27 height 16
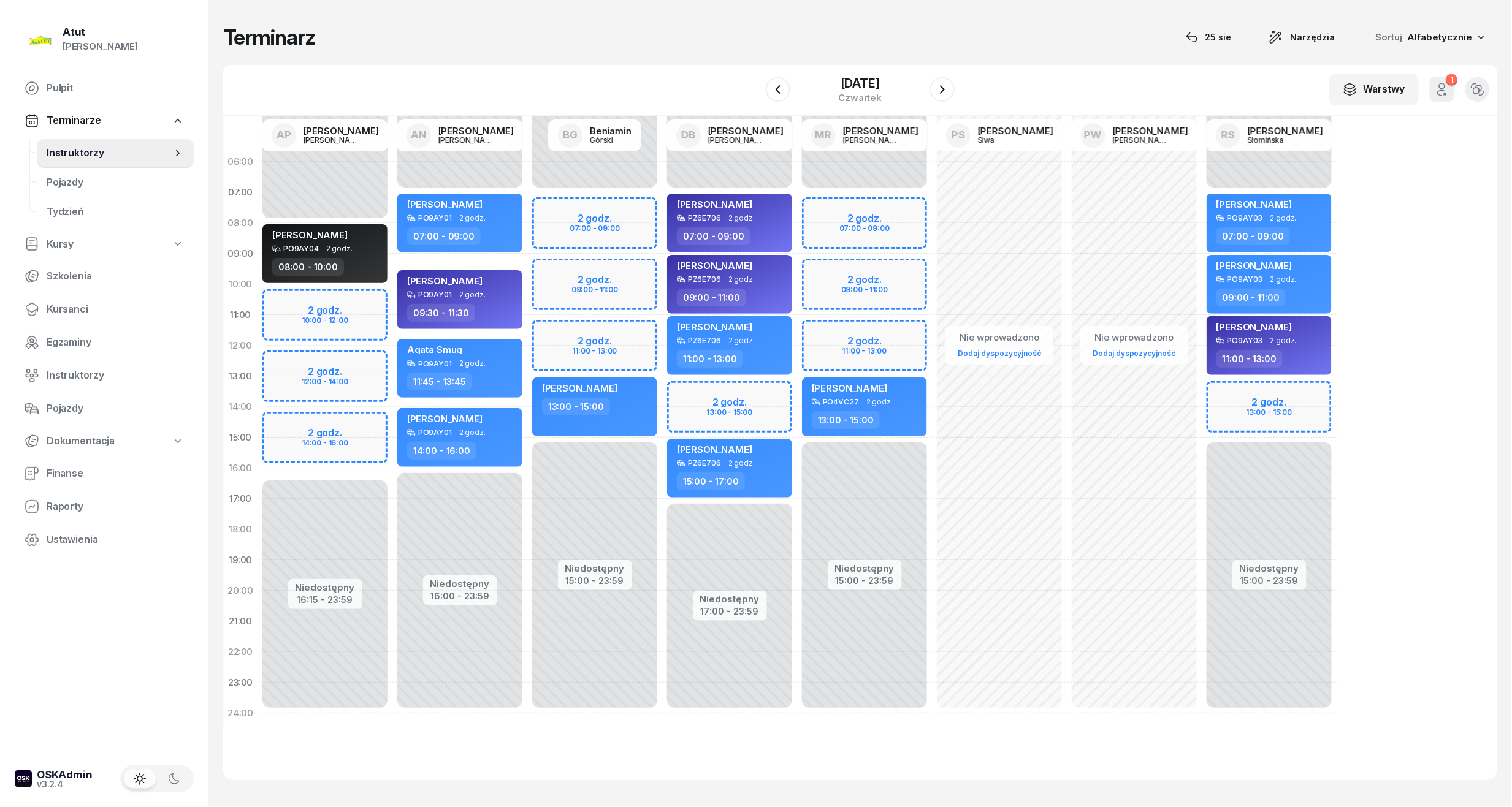
click at [948, 76] on div "[DATE]" at bounding box center [860, 90] width 189 height 35
click at [950, 93] on icon "button" at bounding box center [942, 89] width 15 height 15
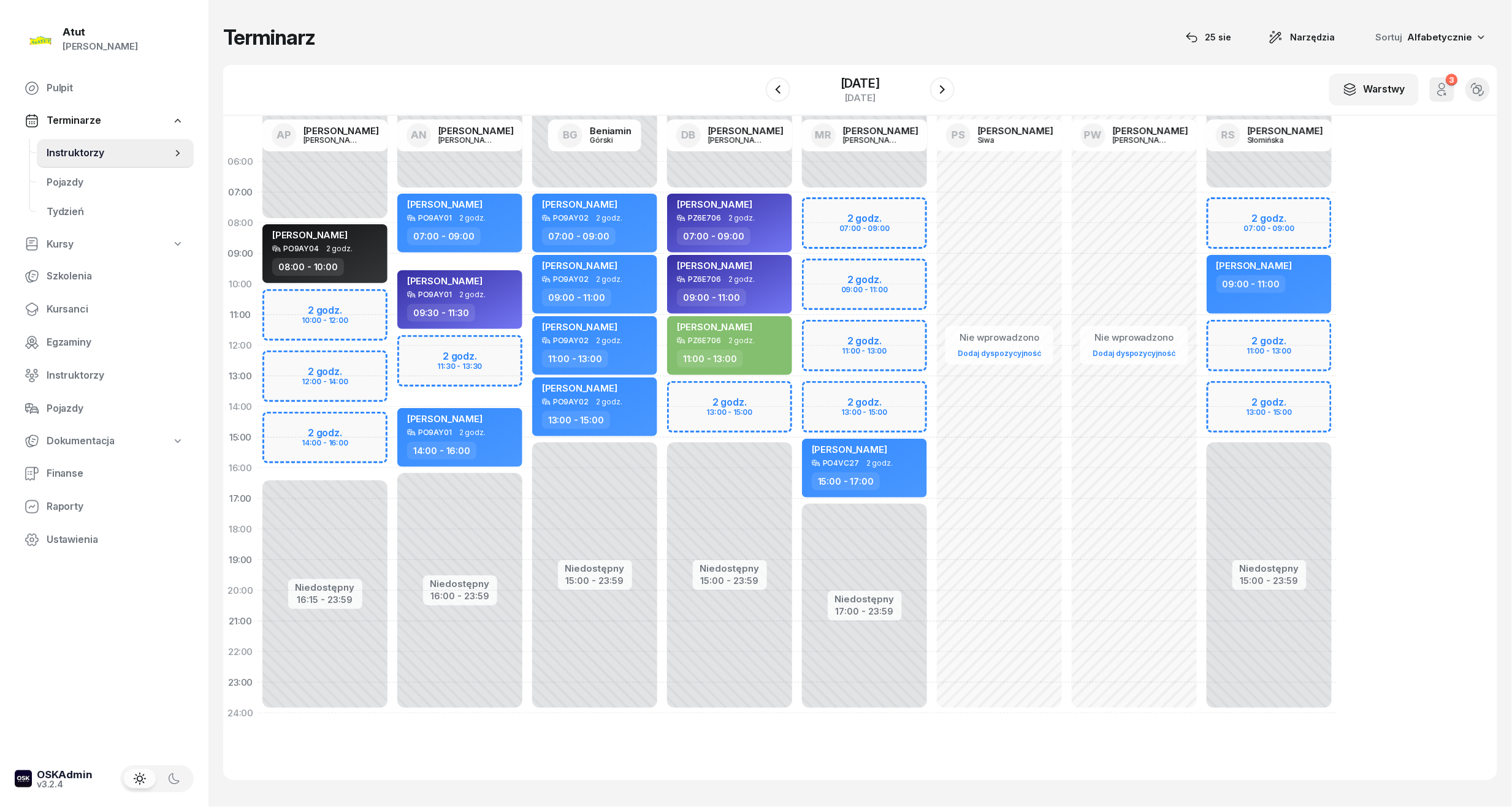
click at [1264, 210] on div "Niedostępny 00:00 - 07:00 Niedostępny 15:00 - 23:59 2 godz. 07:00 - 09:00 2 god…" at bounding box center [1269, 438] width 135 height 582
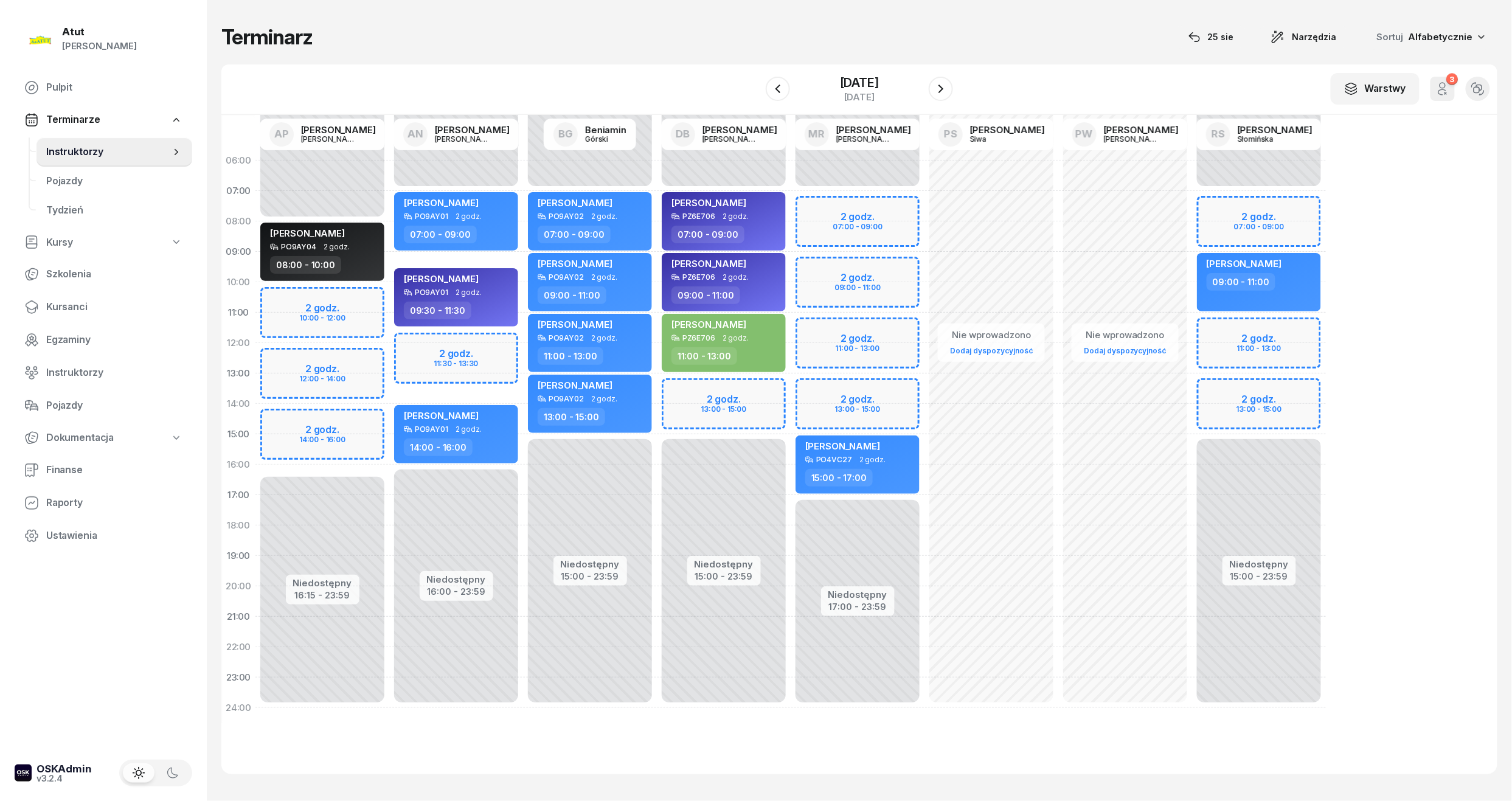
select select "07"
select select "09"
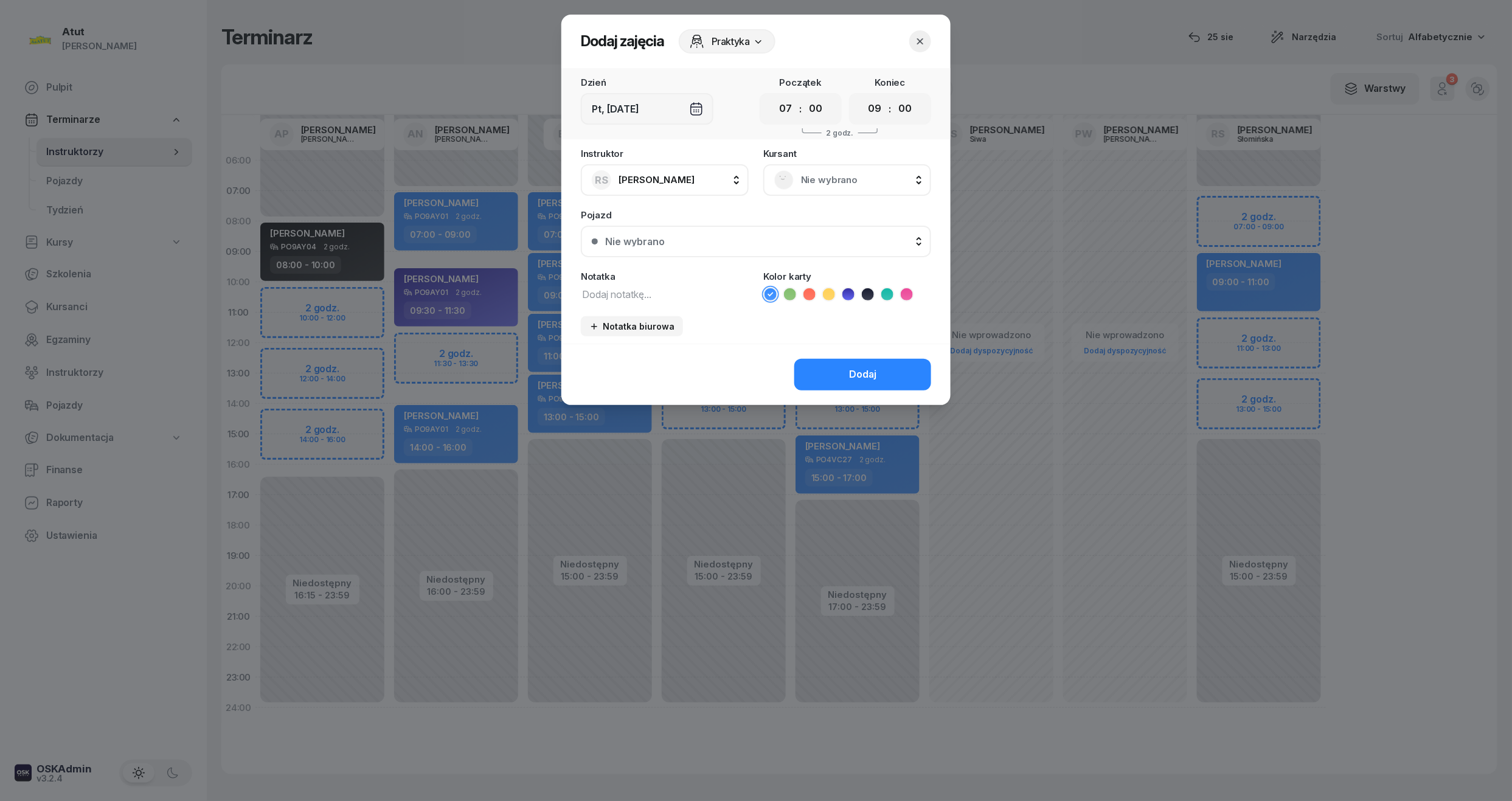
click at [839, 180] on span "Nie wybrano" at bounding box center [860, 180] width 119 height 16
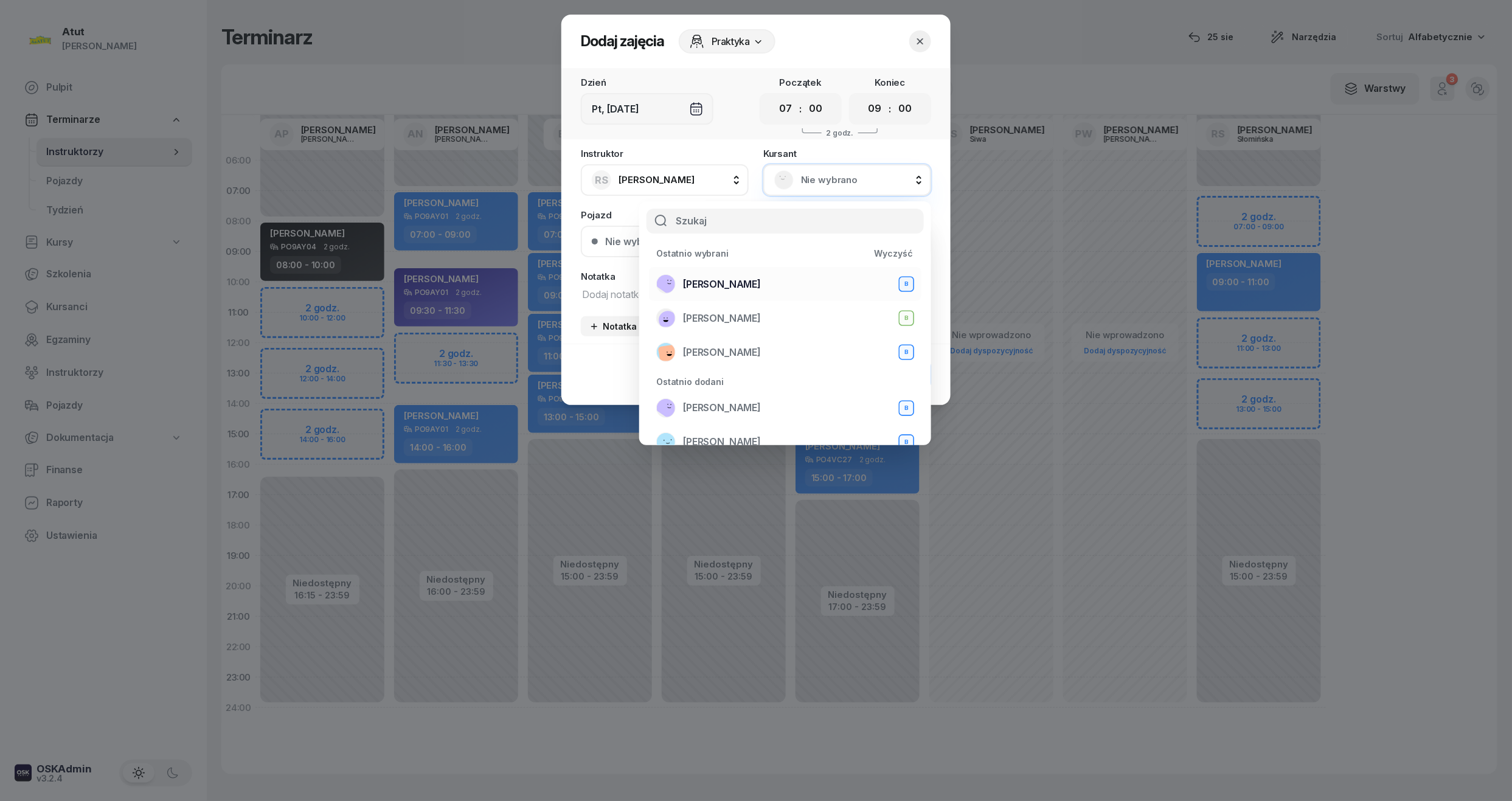
click at [721, 280] on span "Mariia Prots" at bounding box center [722, 285] width 78 height 16
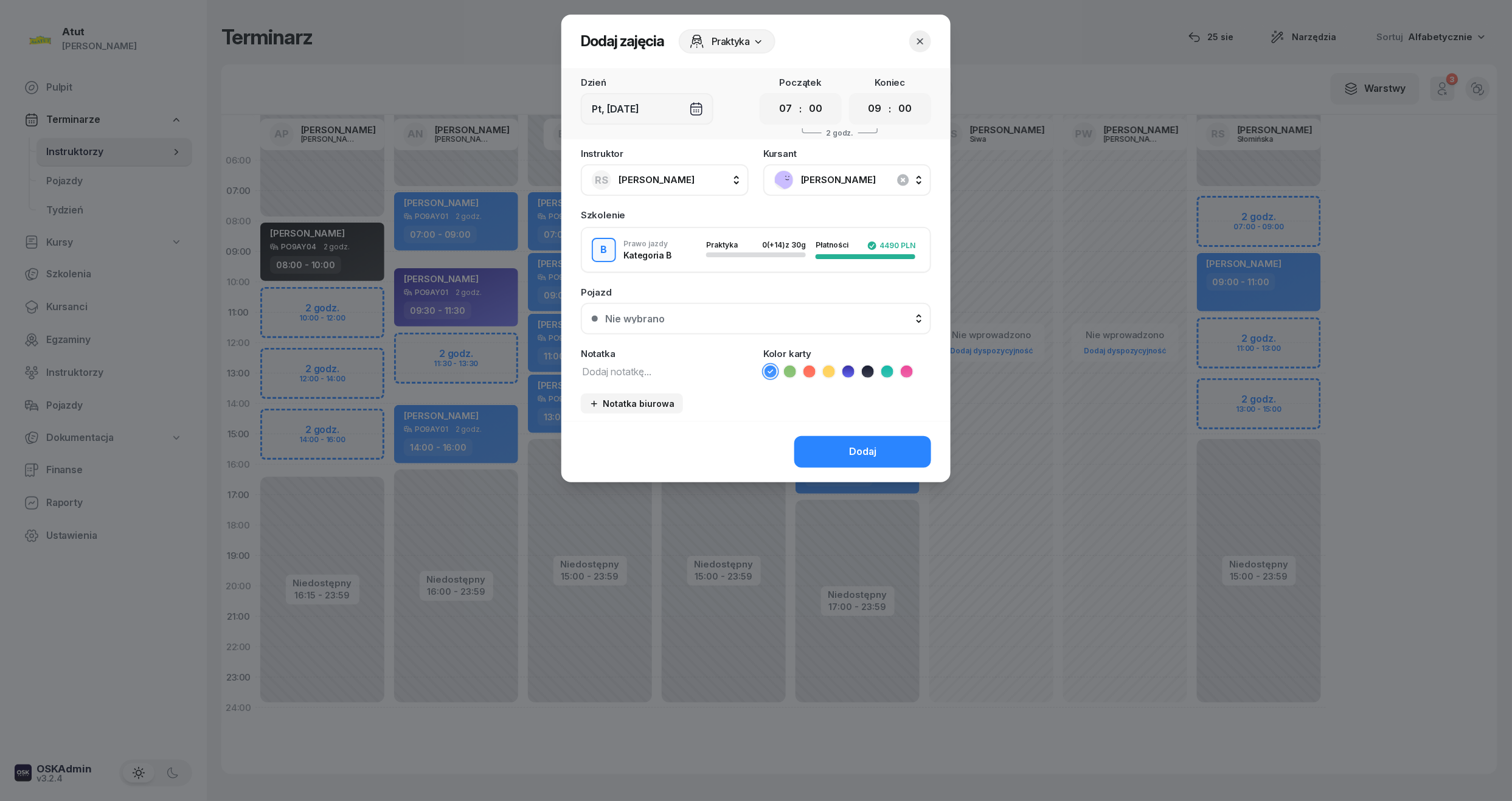
click at [848, 369] on icon at bounding box center [849, 372] width 12 height 12
click at [624, 315] on div "Nie wybrano" at bounding box center [635, 319] width 60 height 10
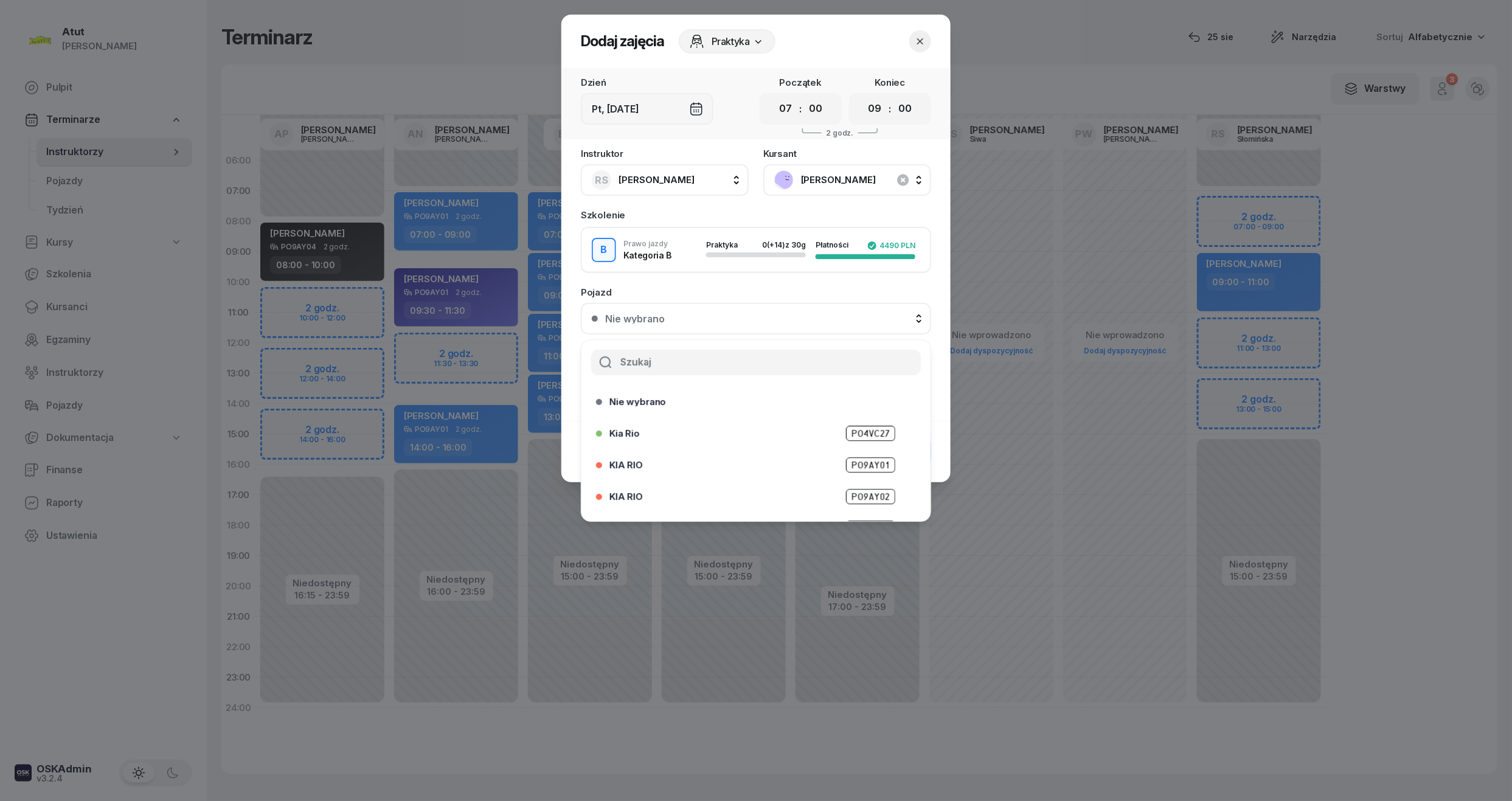
click at [857, 498] on span "PO9AY02" at bounding box center [870, 497] width 49 height 15
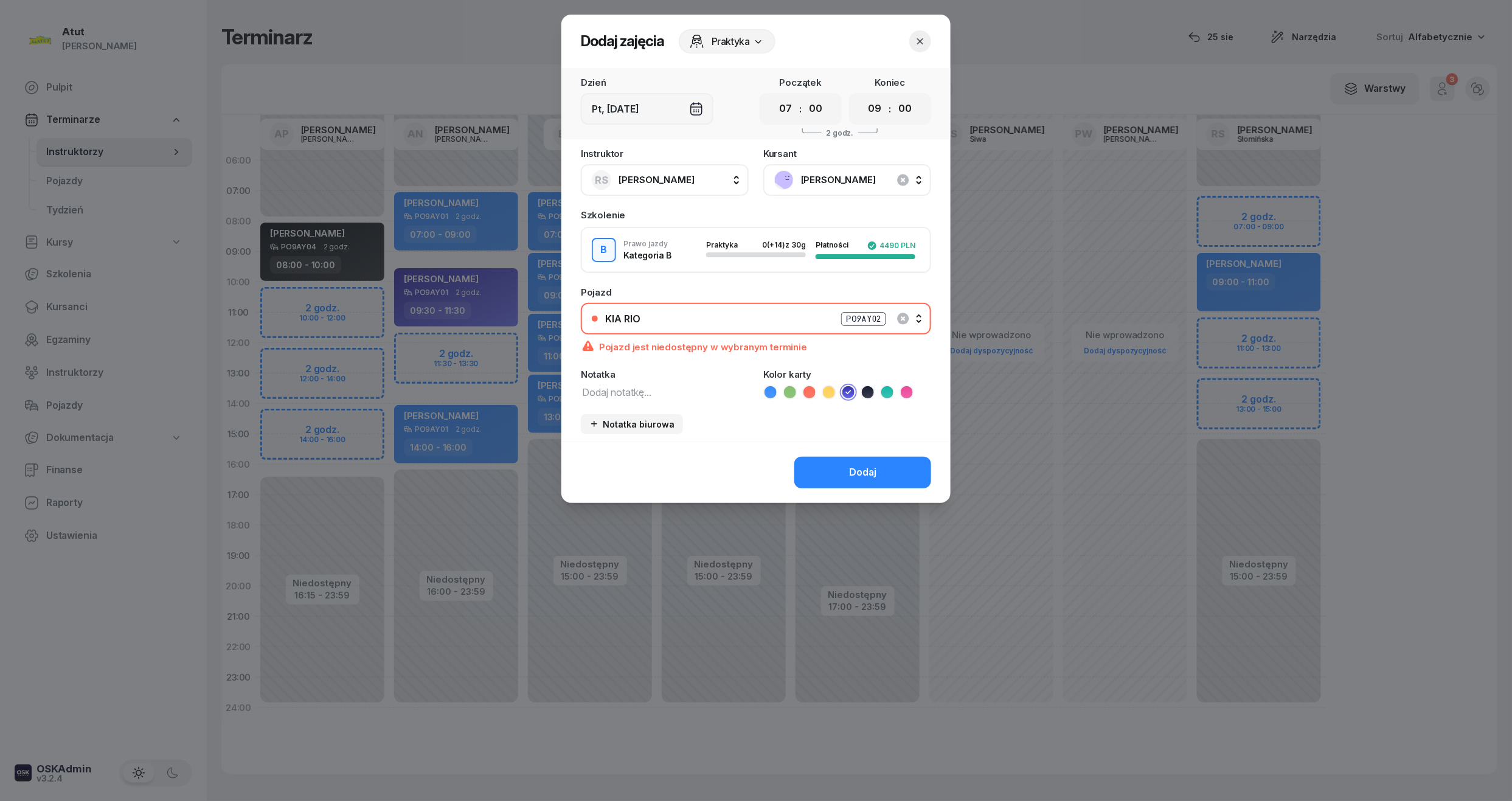
click at [858, 312] on div "PO9AY02" at bounding box center [864, 319] width 45 height 14
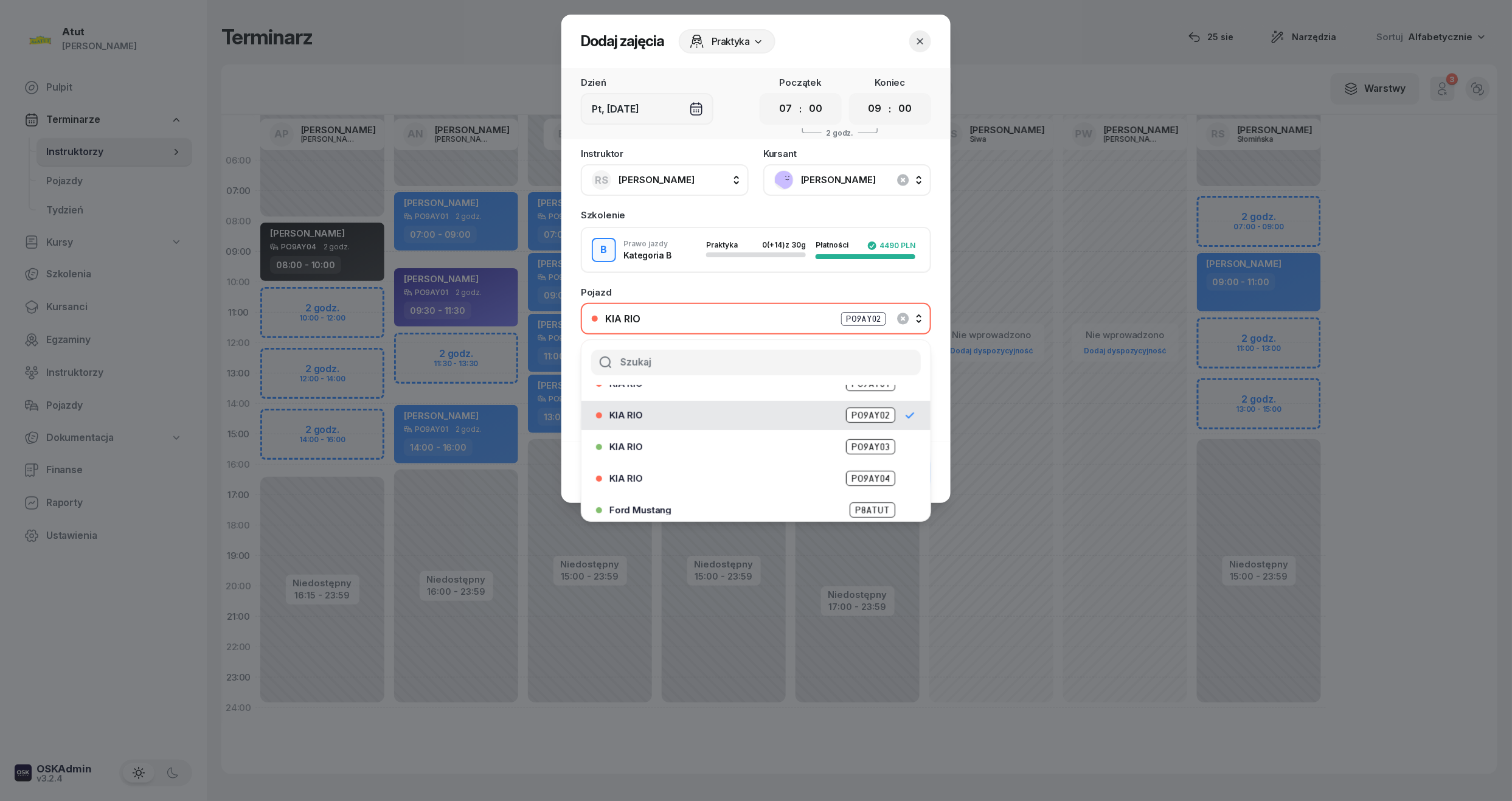
scroll to position [119, 0]
click at [864, 410] on span "PO9AY03" at bounding box center [870, 409] width 49 height 15
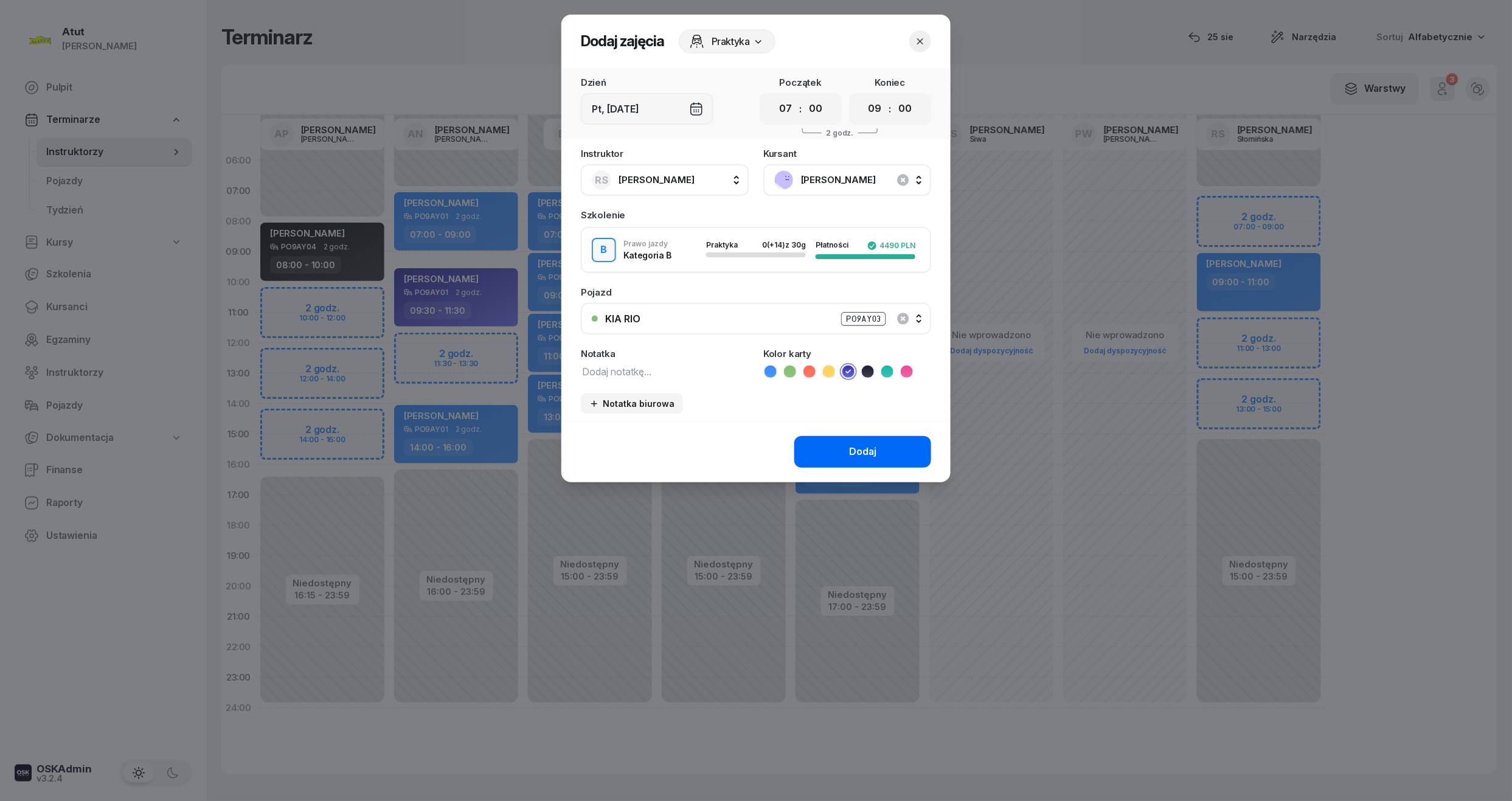
click at [871, 458] on div "Dodaj" at bounding box center [863, 452] width 27 height 16
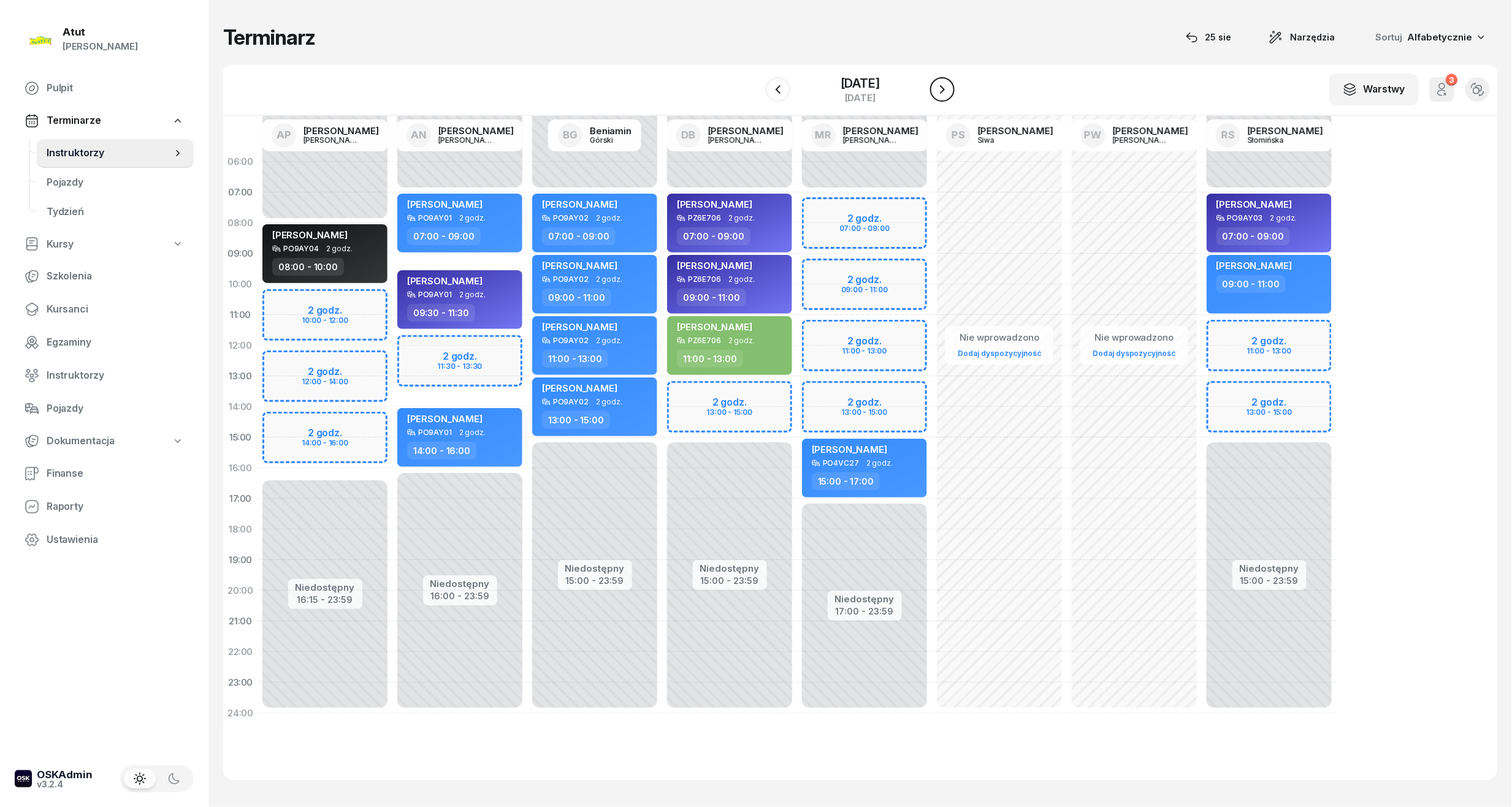
click at [950, 91] on icon "button" at bounding box center [942, 89] width 15 height 15
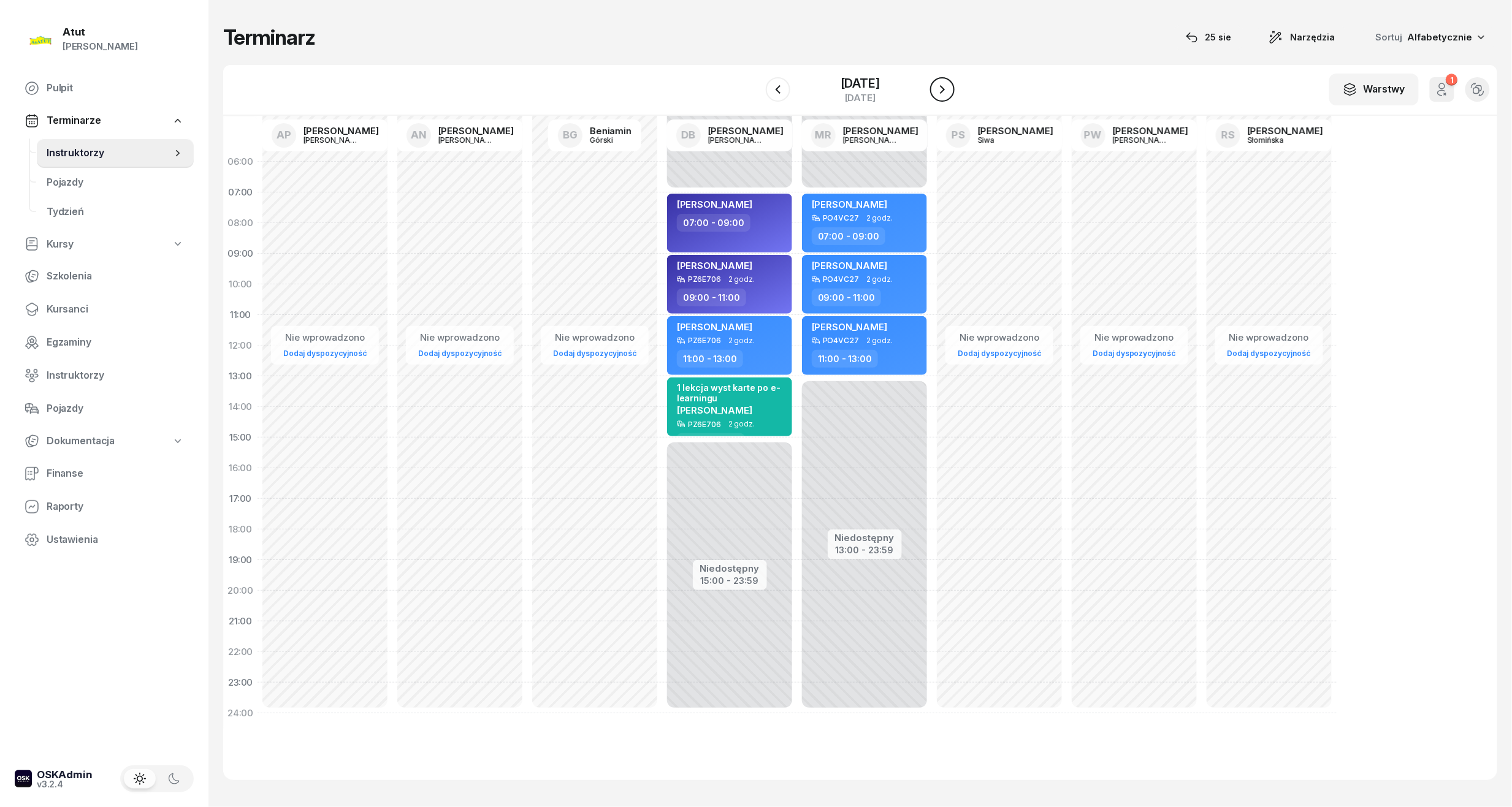
click at [950, 91] on icon "button" at bounding box center [942, 89] width 15 height 15
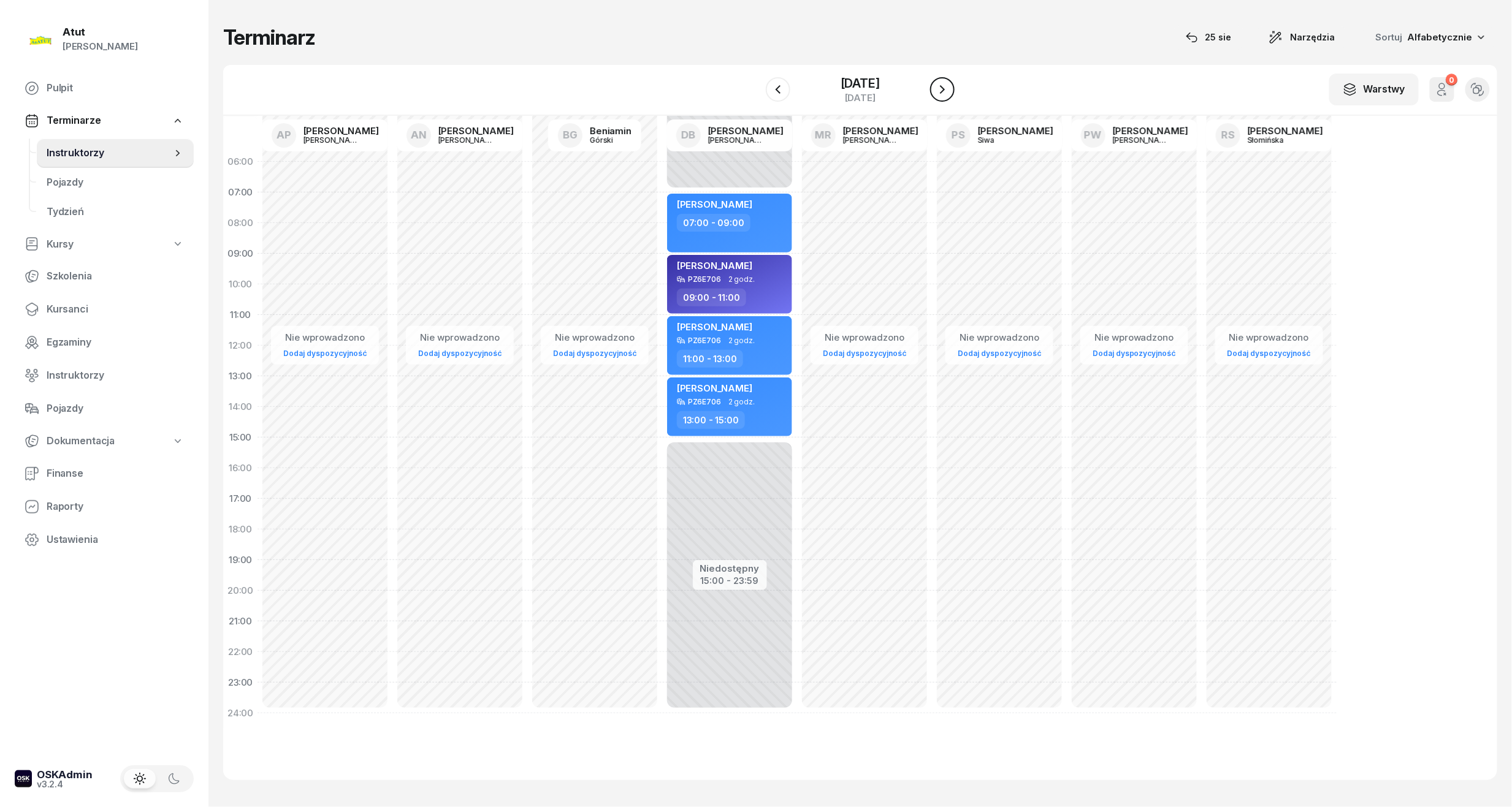
click at [950, 91] on icon "button" at bounding box center [942, 89] width 15 height 15
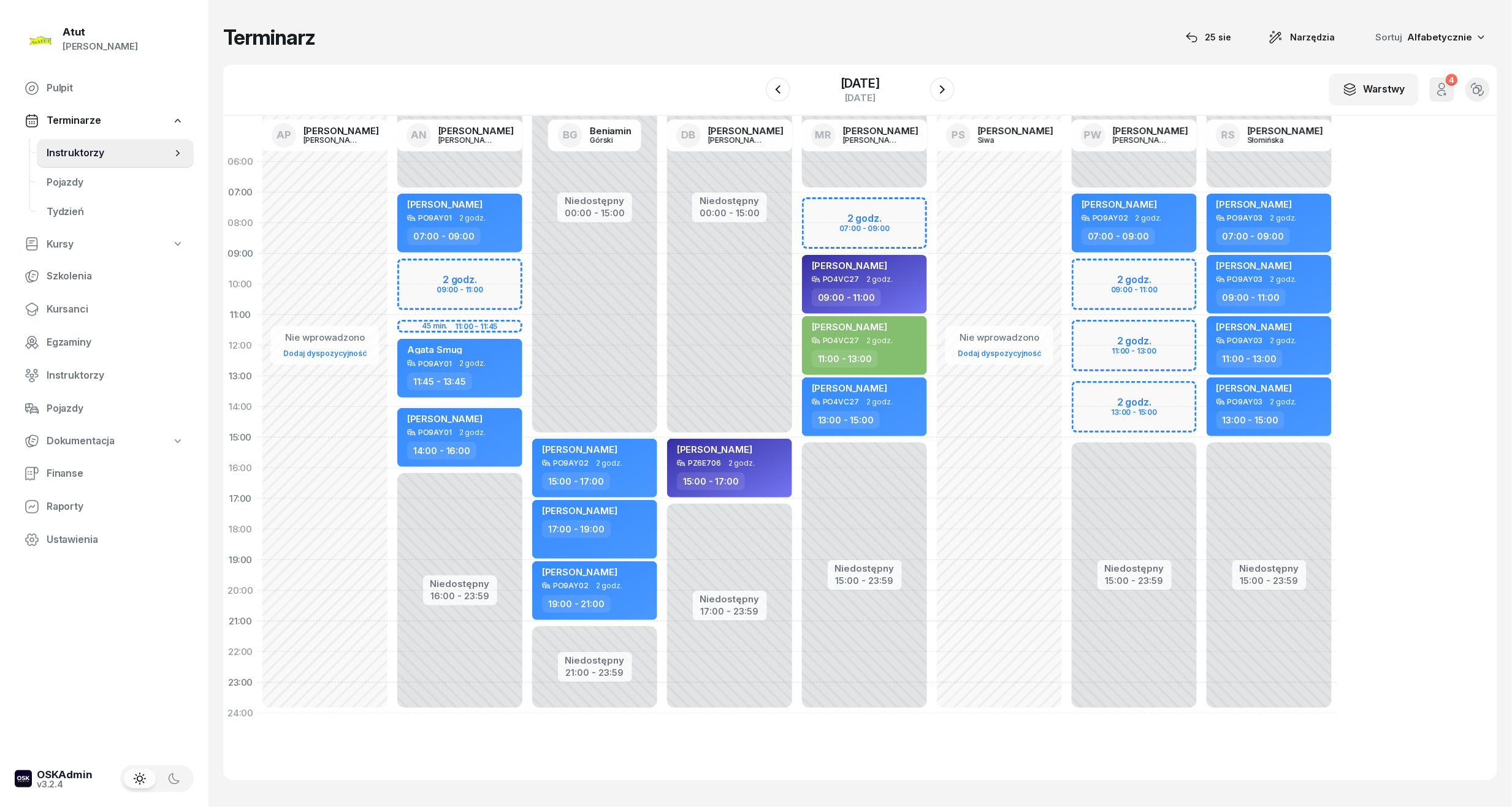
click at [527, 272] on div "Niedostępny 00:00 - 07:00 Niedostępny 16:00 - 23:59 2 godz. 09:00 - 11:00 45 mi…" at bounding box center [595, 438] width 135 height 582
select select "09"
select select "11"
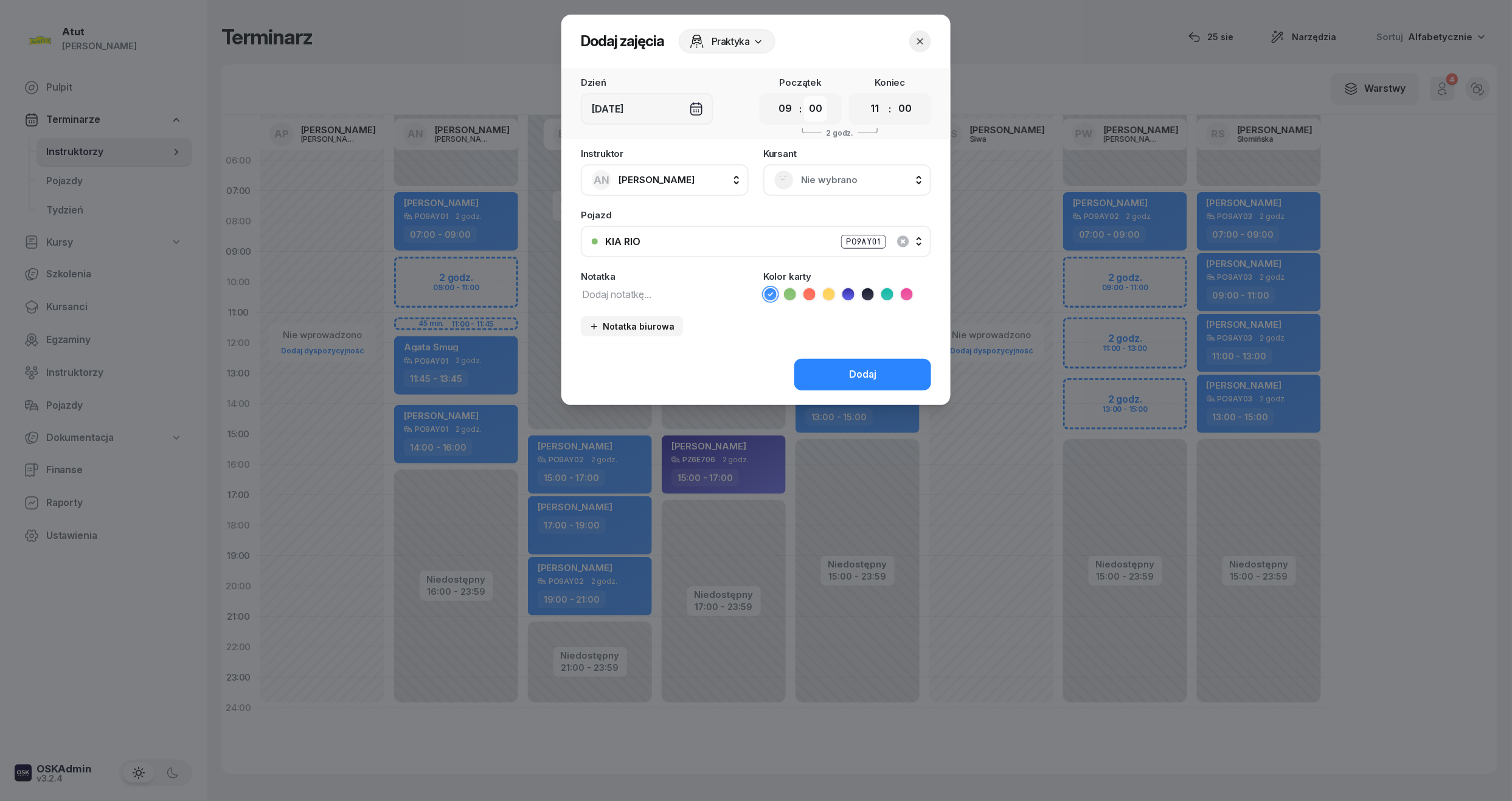
drag, startPoint x: 808, startPoint y: 102, endPoint x: 820, endPoint y: 120, distance: 21.6
click at [808, 102] on select "00 05 10 15 20 25 30 35 40 45 50 55" at bounding box center [815, 108] width 23 height 25
select select "30"
click at [805, 96] on select "00 05 10 15 20 25 30 35 40 45 50 55" at bounding box center [815, 108] width 23 height 25
drag, startPoint x: 903, startPoint y: 105, endPoint x: 904, endPoint y: 117, distance: 12.0
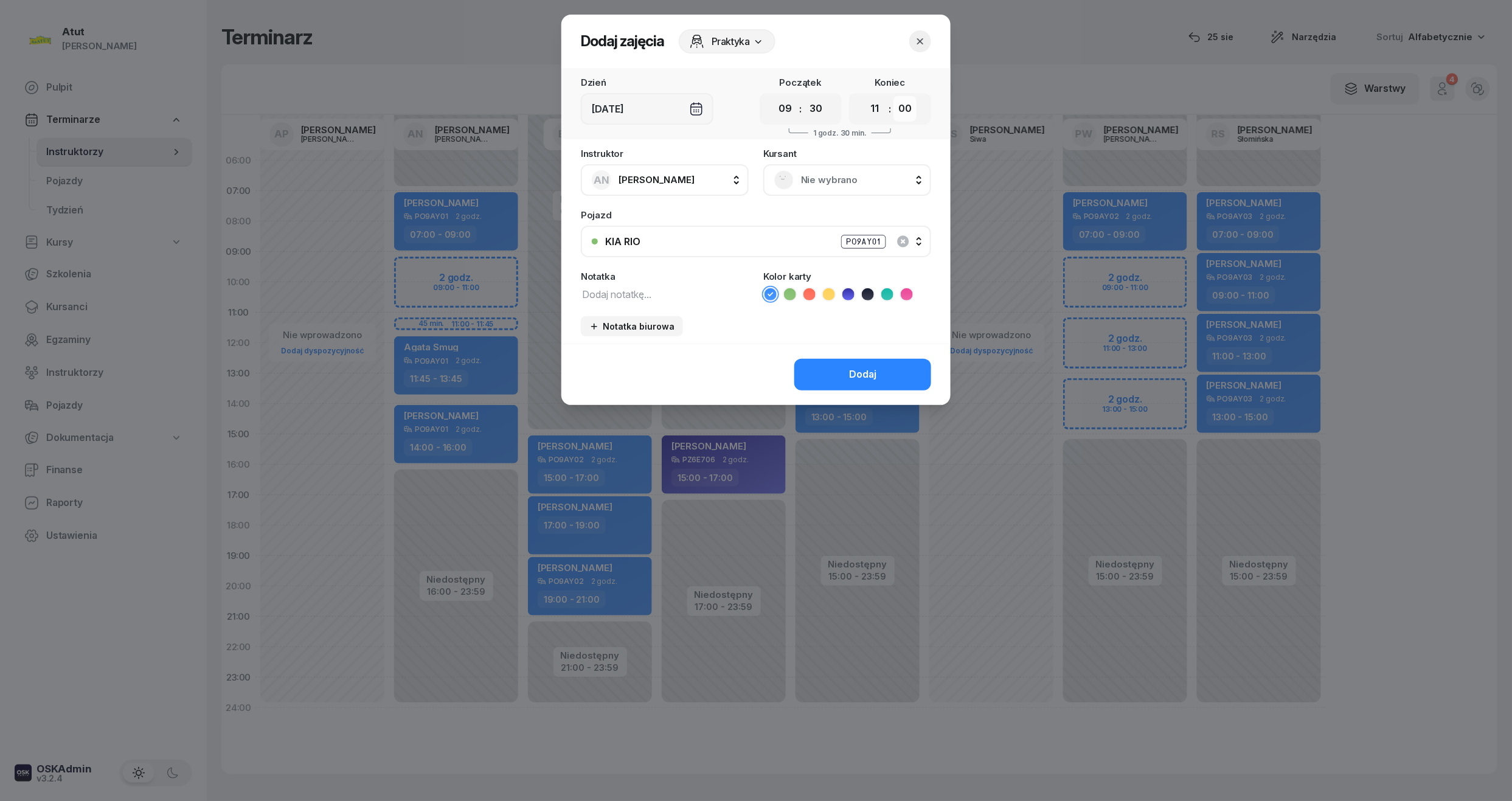
click at [903, 105] on select "00 05 10 15 20 25 30 35 40 45 50 55" at bounding box center [904, 108] width 23 height 25
click at [894, 96] on select "00 05 10 15 20 25 30 35 40 45 50 55" at bounding box center [904, 108] width 23 height 25
drag, startPoint x: 906, startPoint y: 113, endPoint x: 906, endPoint y: 122, distance: 9.0
click at [906, 113] on select "00 05 10 15 20 25 30 35 40 45 50 55" at bounding box center [904, 108] width 23 height 25
select select "30"
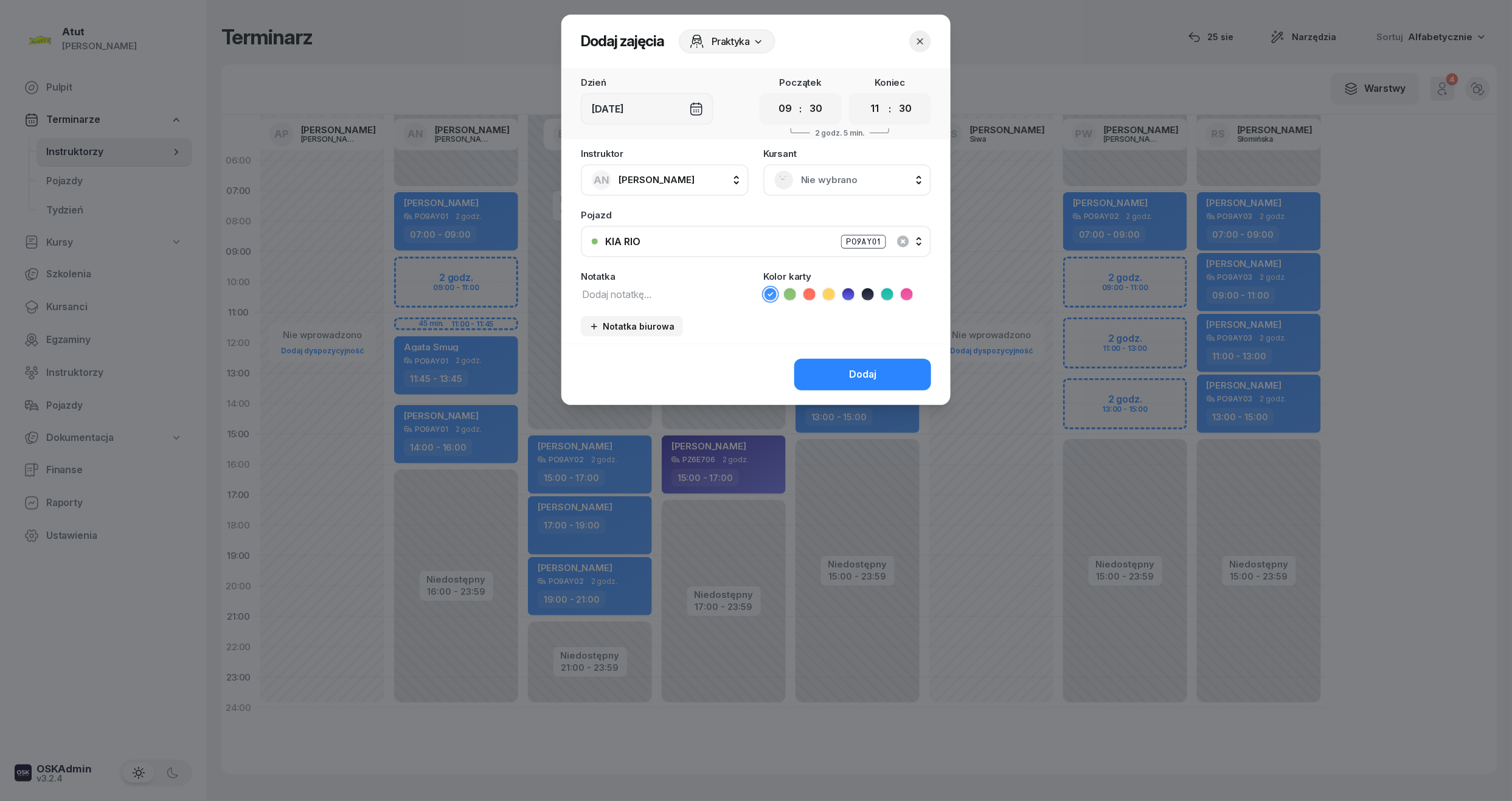
click at [894, 96] on select "00 05 10 15 20 25 30 35 40 45 50 55" at bounding box center [904, 108] width 23 height 25
click at [805, 180] on span "Nie wybrano" at bounding box center [860, 180] width 119 height 16
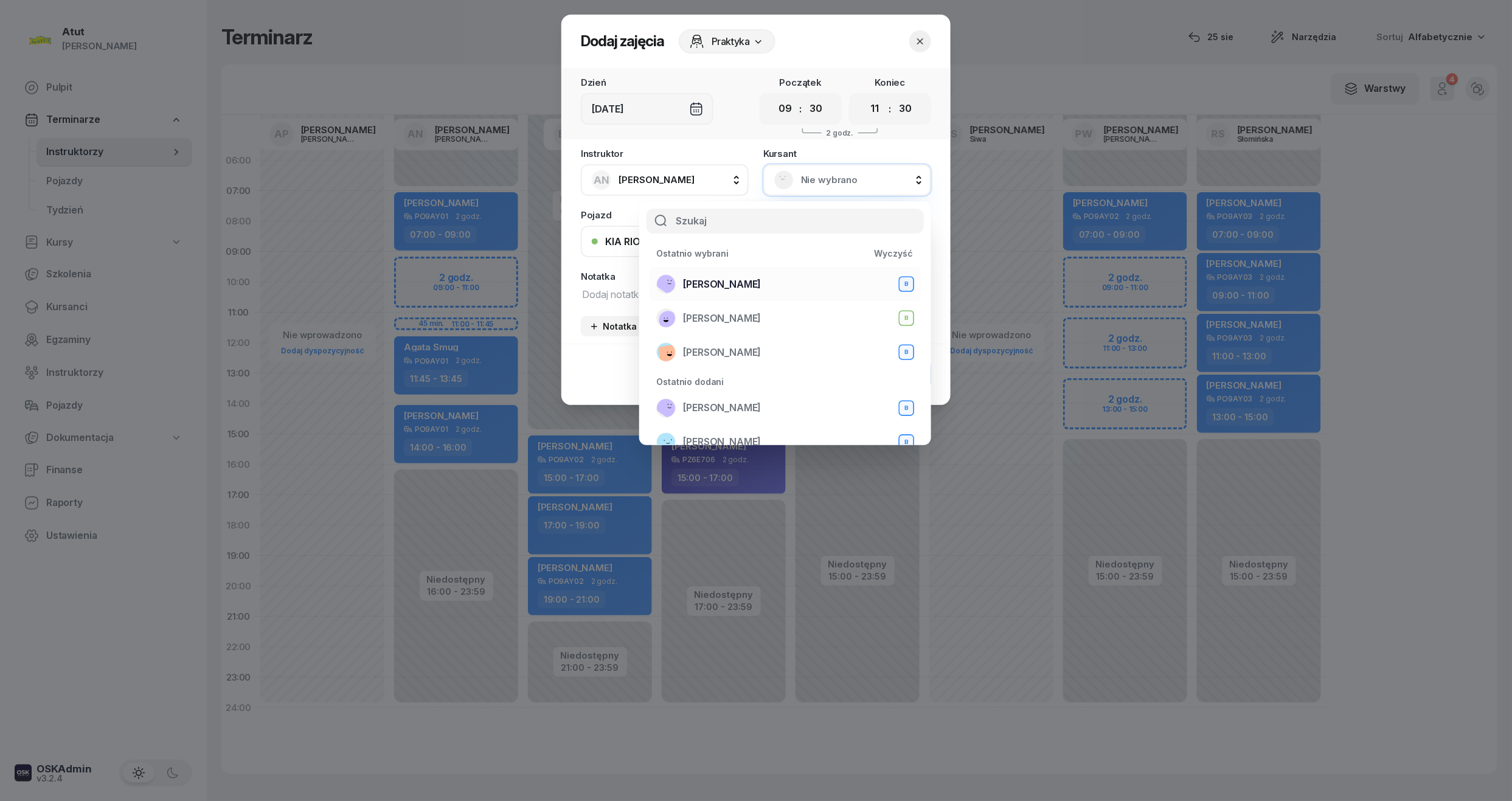
click at [710, 283] on span "Mariia Prots" at bounding box center [722, 285] width 78 height 16
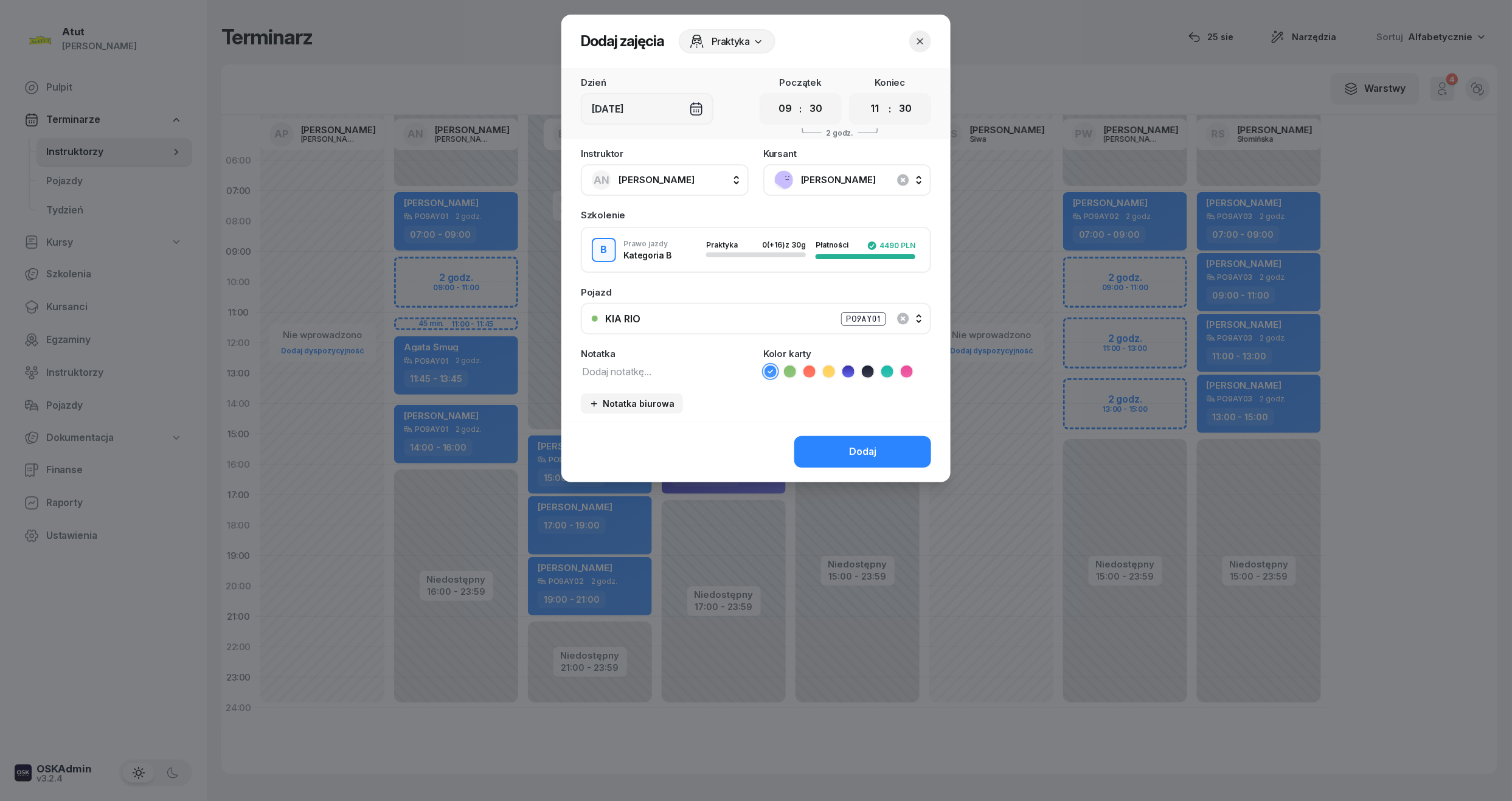
click at [844, 369] on icon at bounding box center [849, 372] width 12 height 12
click at [847, 441] on button "Dodaj" at bounding box center [862, 452] width 137 height 32
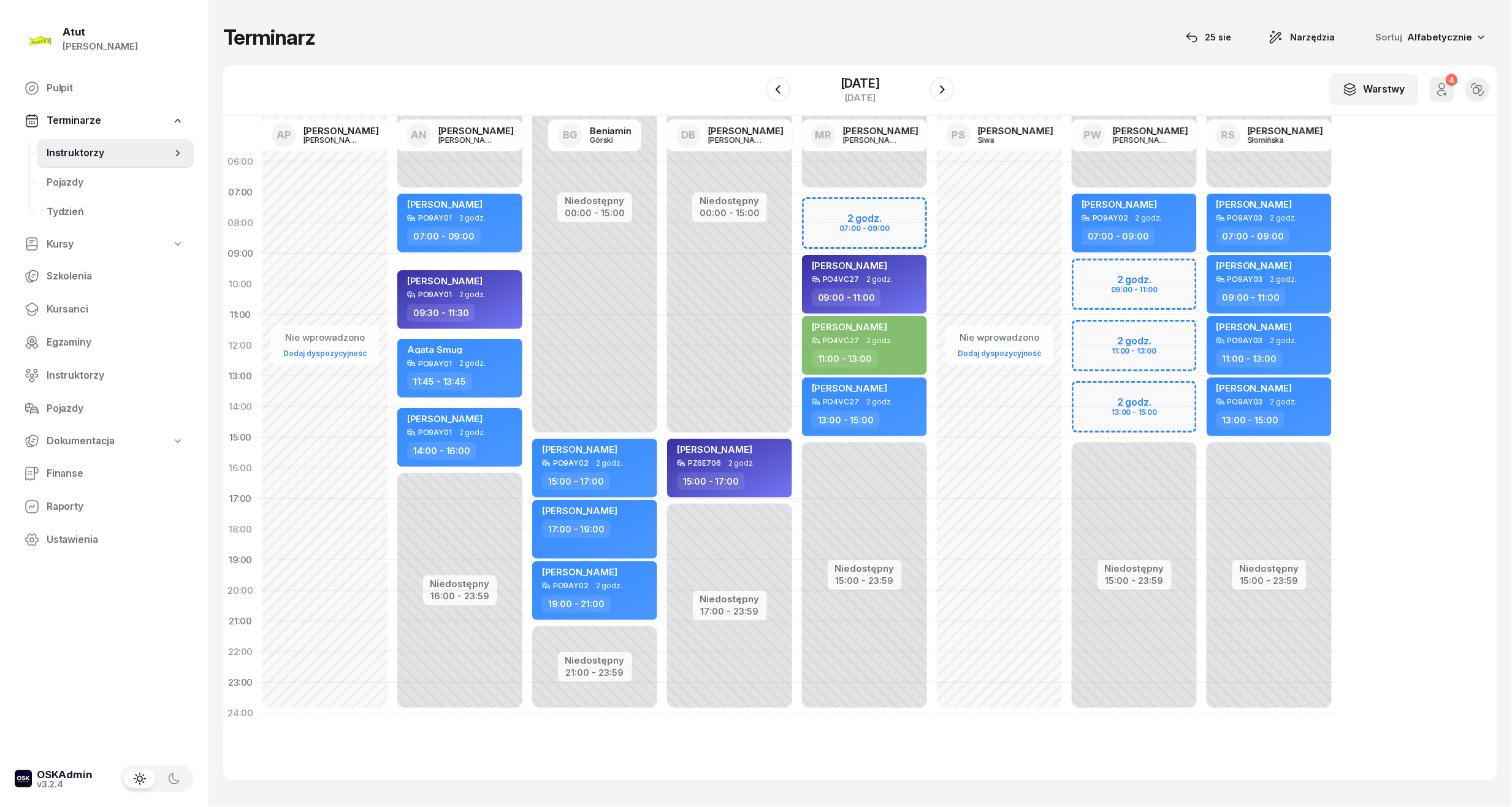
click at [954, 77] on div at bounding box center [942, 89] width 24 height 24
click at [950, 86] on icon "button" at bounding box center [942, 89] width 15 height 15
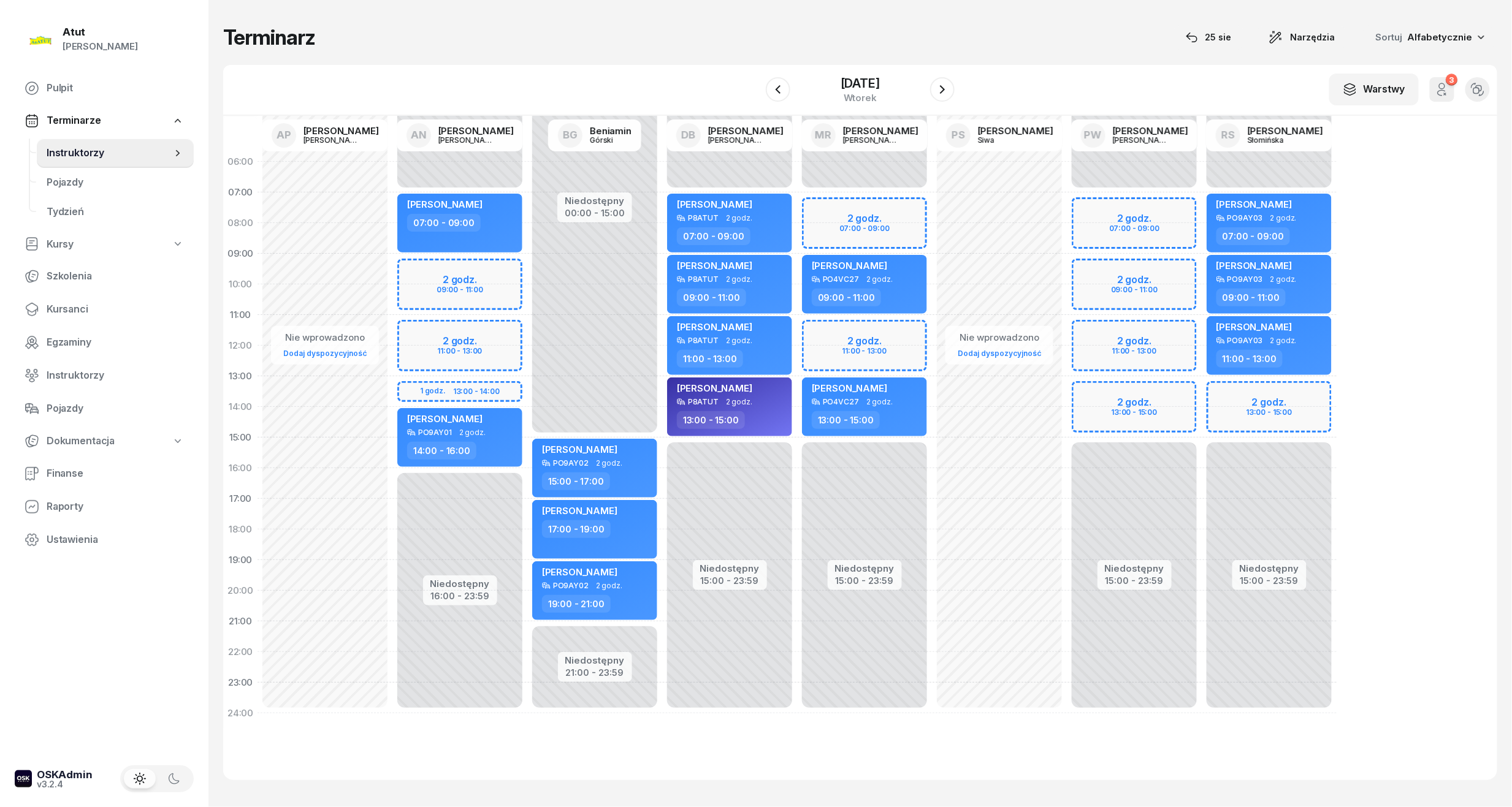
click at [1270, 407] on div "Niedostępny 00:00 - 07:00 Niedostępny 15:00 - 23:59 2 godz. 13:00 - 15:00 Volod…" at bounding box center [1269, 438] width 135 height 582
select select "14"
select select "16"
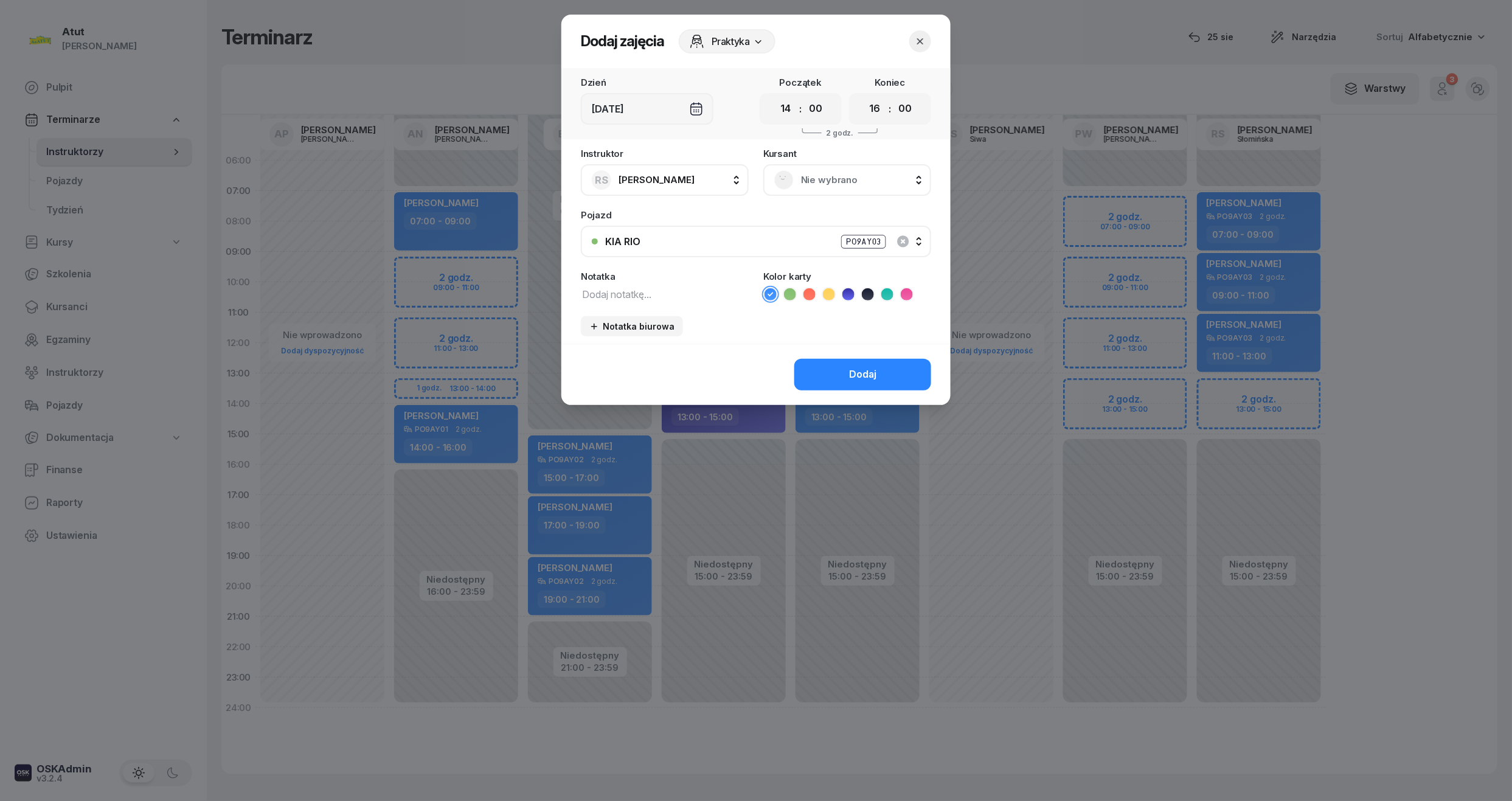
click at [876, 183] on span "Nie wybrano" at bounding box center [860, 180] width 119 height 16
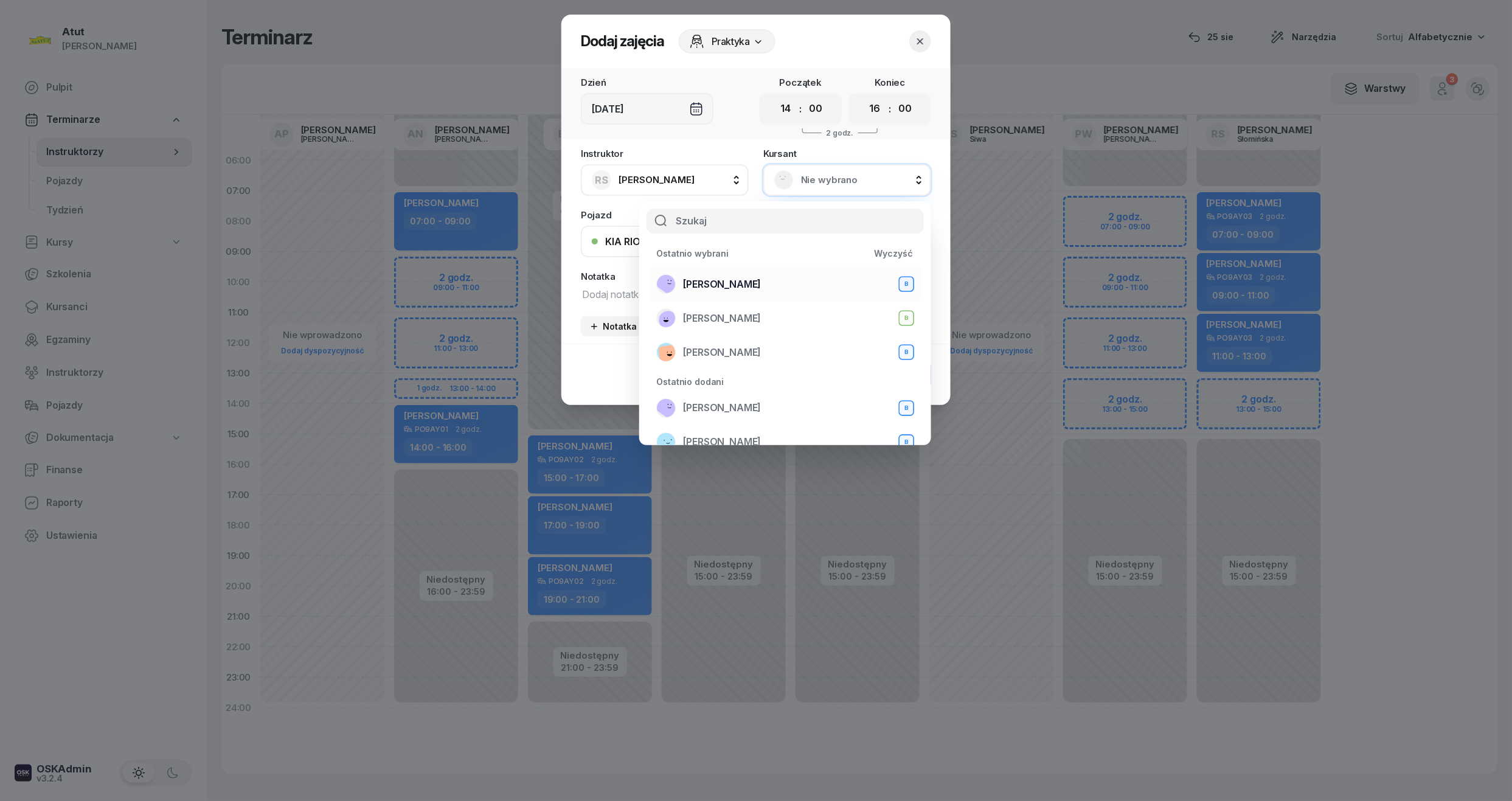
click at [721, 277] on span "Mariia Prots" at bounding box center [722, 285] width 78 height 16
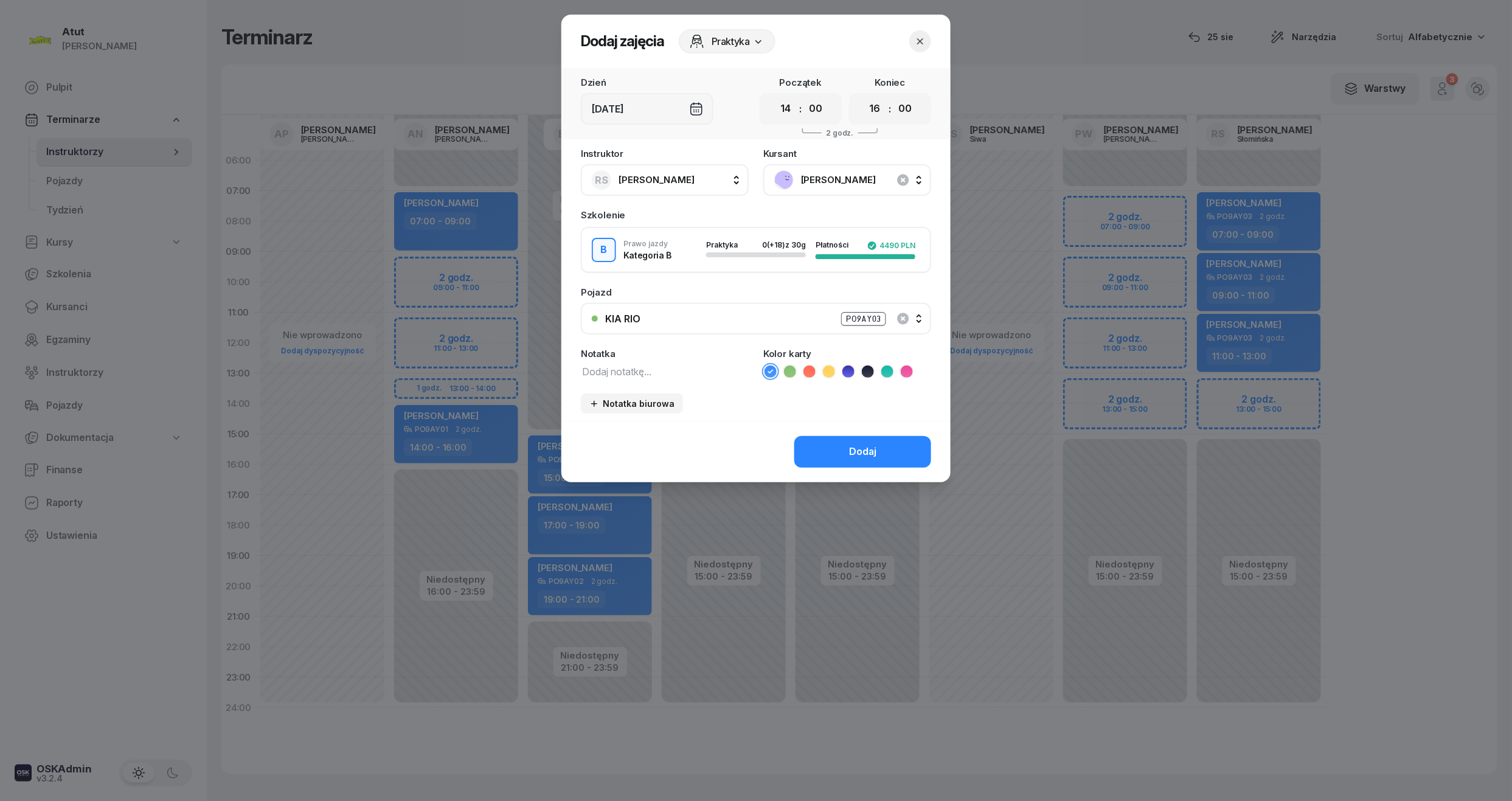
click at [849, 366] on icon at bounding box center [849, 372] width 12 height 12
click at [916, 463] on button "Dodaj" at bounding box center [862, 452] width 137 height 32
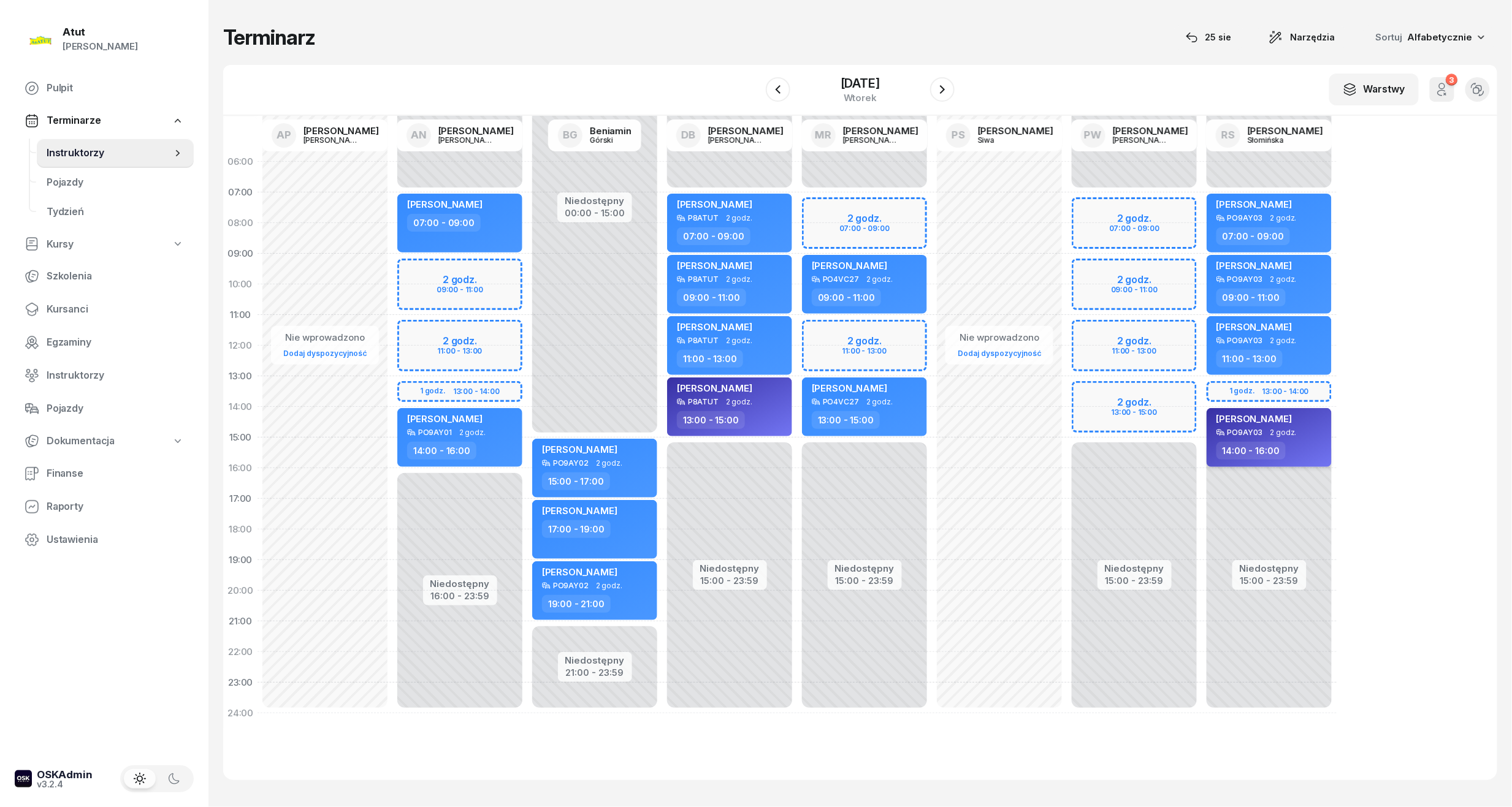
click at [1256, 425] on div "Mariia Prots" at bounding box center [1254, 420] width 76 height 16
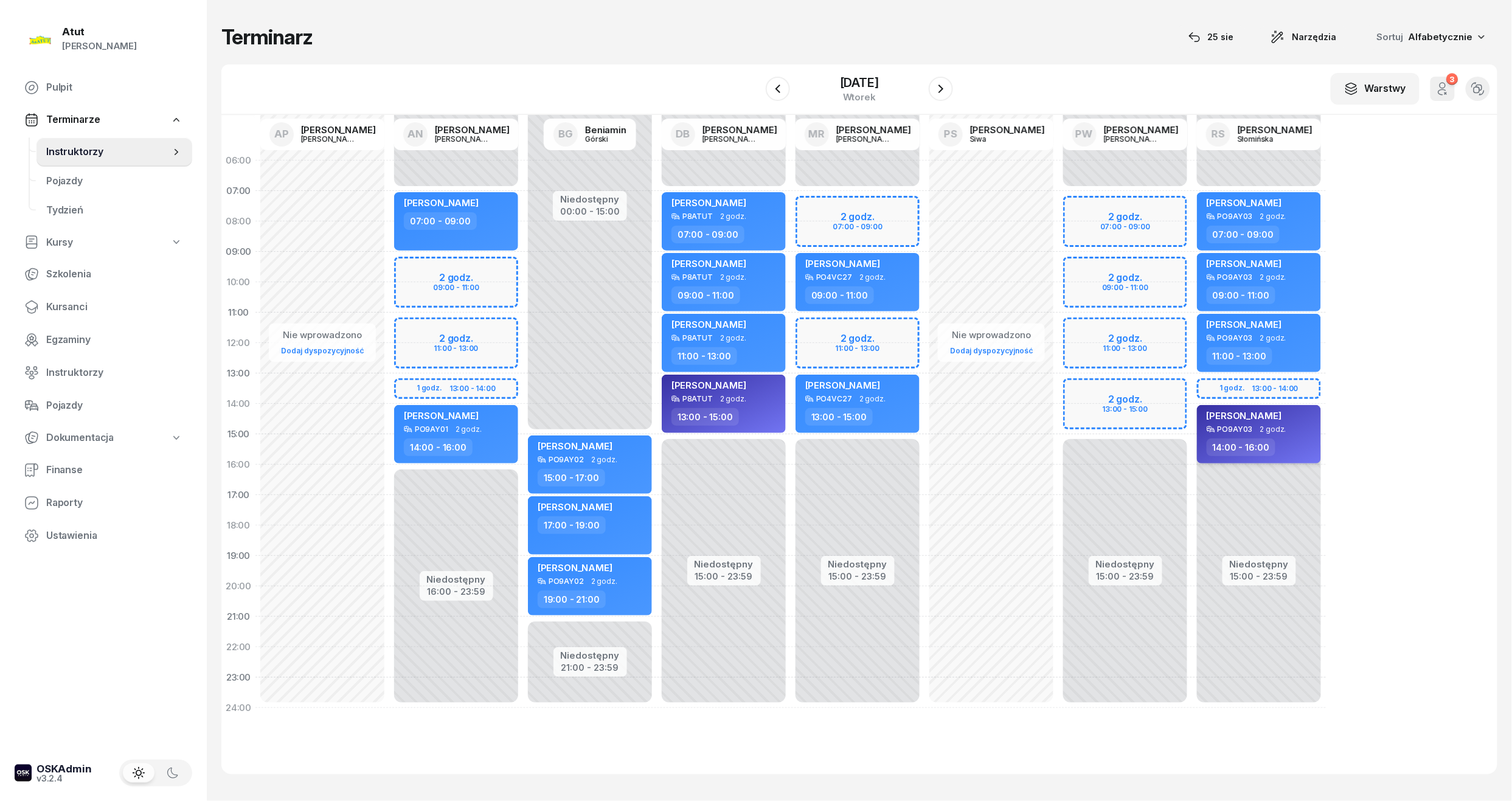
select select "14"
select select "16"
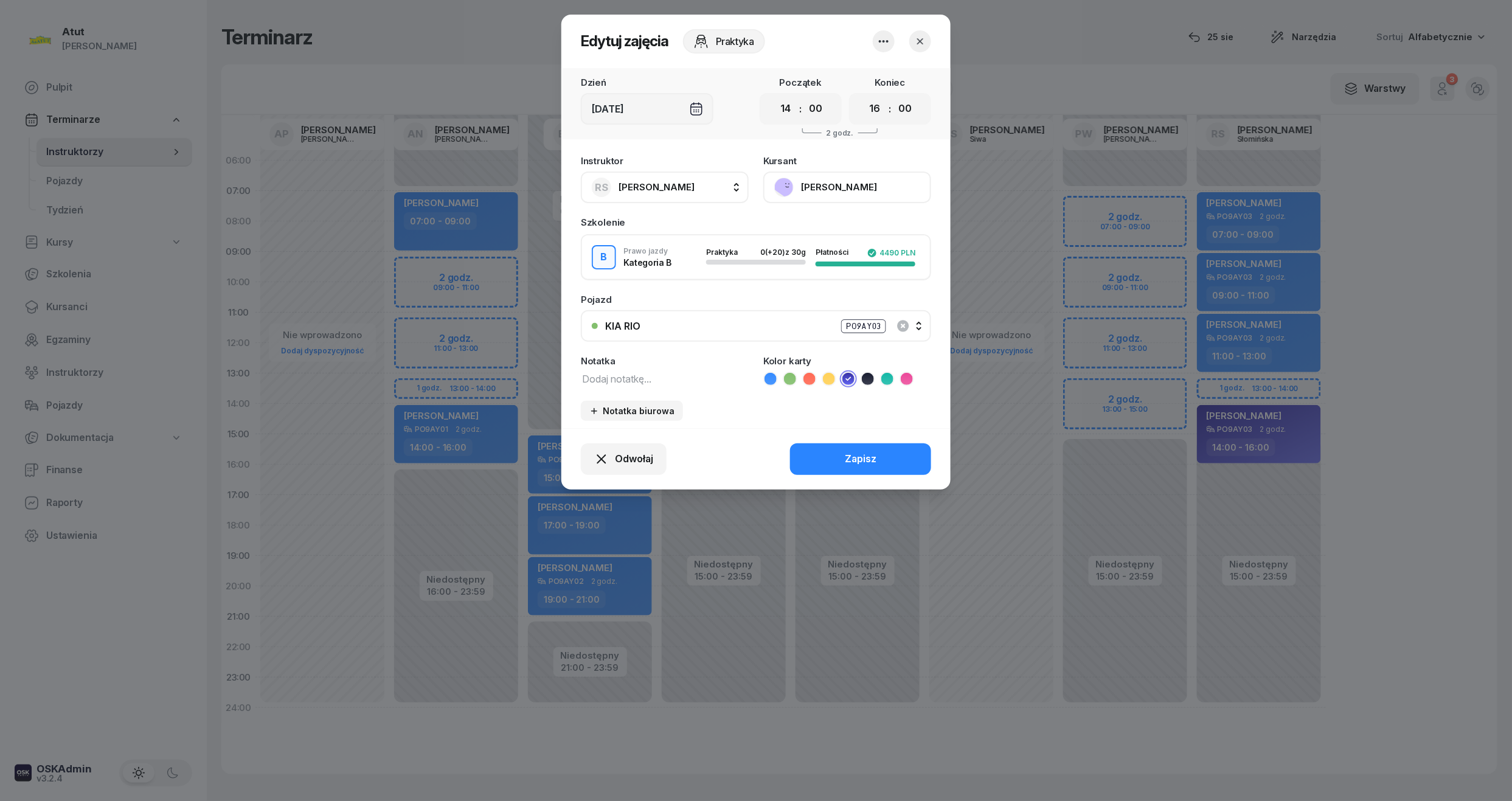
click at [782, 119] on select "00 01 02 03 04 05 06 07 08 09 10 11 12 13 14 15 16 17 18 19 20 21 22 23" at bounding box center [785, 108] width 23 height 25
select select "13"
click at [774, 96] on select "00 01 02 03 04 05 06 07 08 09 10 11 12 13 14 15 16 17 18 19 20 21 22 23" at bounding box center [785, 108] width 23 height 25
click at [882, 122] on div "00 01 02 03 04 05 06 07 08 09 10 11 12 13 14 15 16 17 18 19 20 21 22 23 : 00 05…" at bounding box center [890, 108] width 82 height 32
click at [872, 111] on select "00 01 02 03 04 05 06 07 08 09 10 11 12 13 14 15 16 17 18 19 20 21 22 23" at bounding box center [875, 108] width 23 height 25
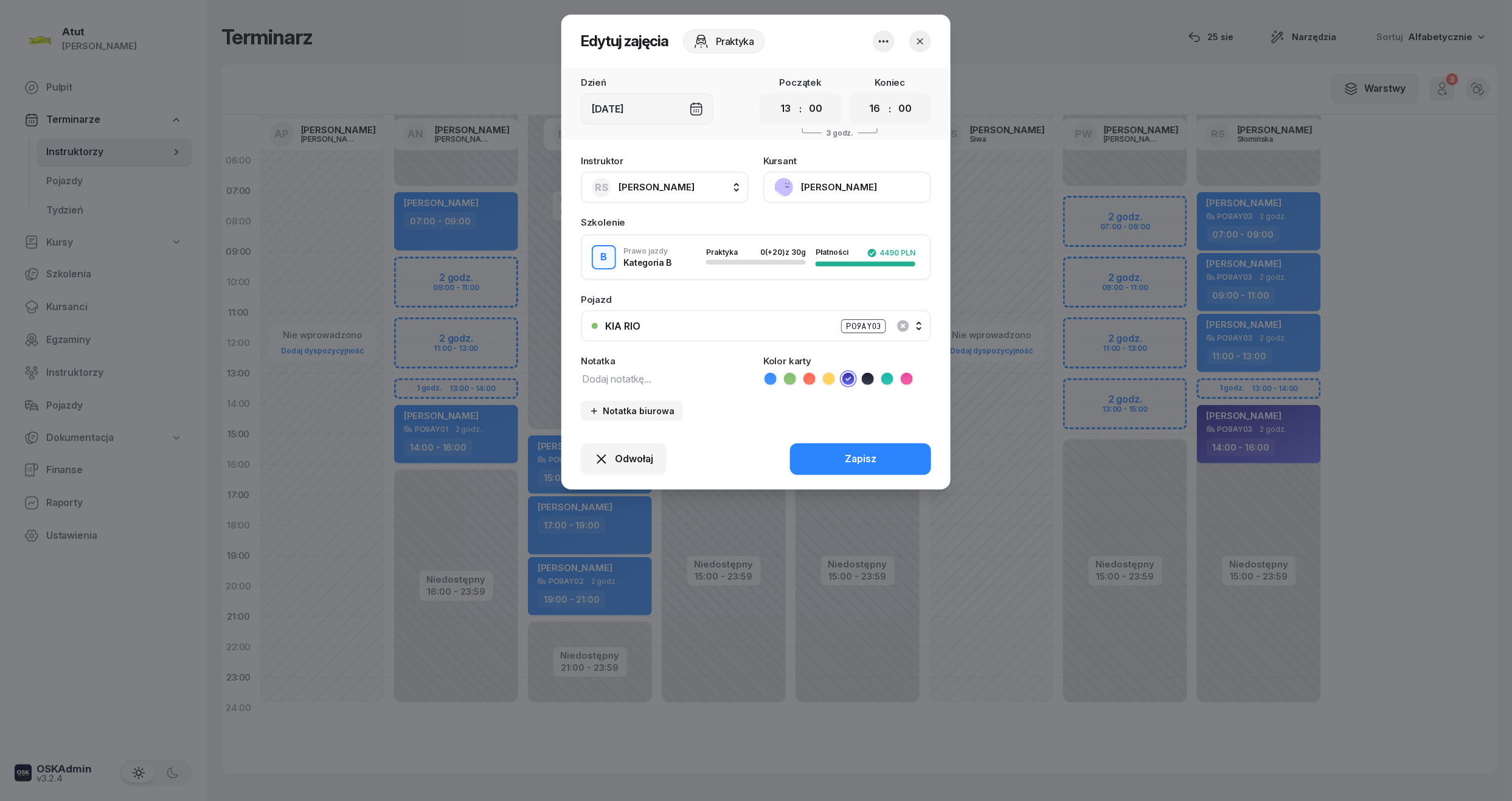
select select "15"
click at [864, 96] on select "00 01 02 03 04 05 06 07 08 09 10 11 12 13 14 15 16 17 18 19 20 21 22 23" at bounding box center [875, 108] width 23 height 25
click at [876, 441] on div "Odwołaj Zapisz" at bounding box center [756, 459] width 389 height 61
click at [873, 443] on button "Zapisz" at bounding box center [861, 459] width 141 height 32
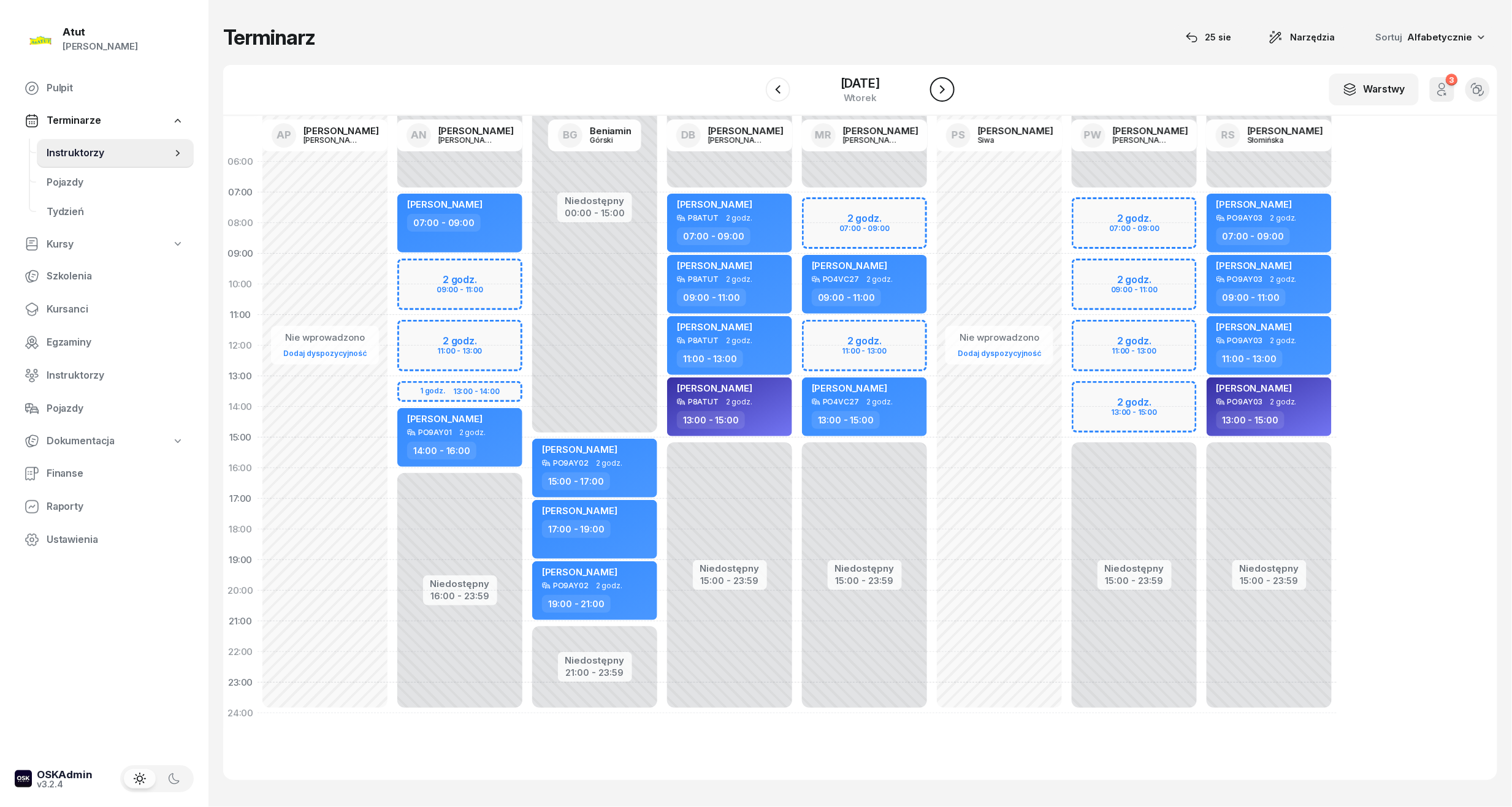
click at [955, 81] on button "button" at bounding box center [942, 89] width 24 height 24
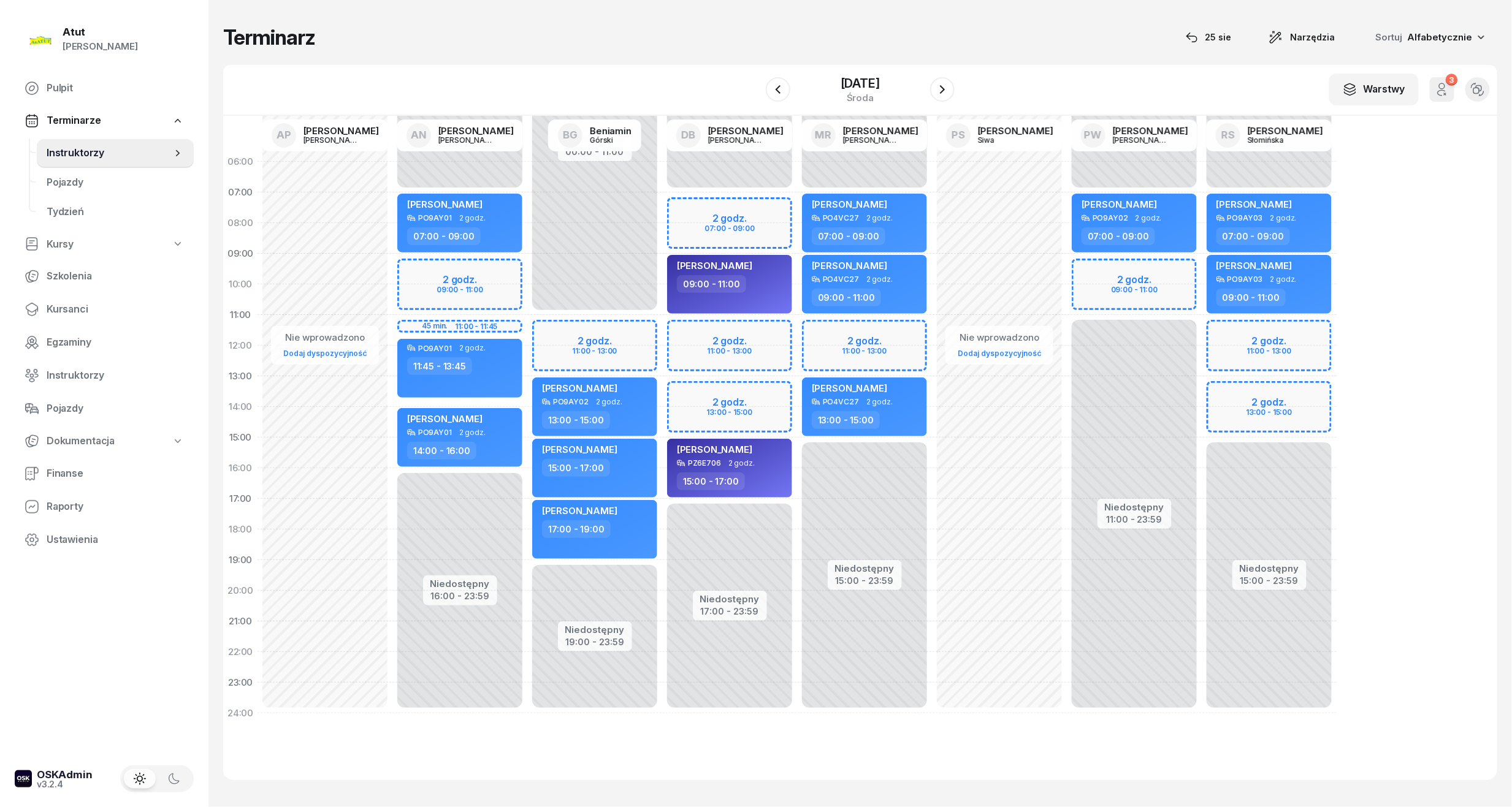
click at [1291, 344] on div "Niedostępny 00:00 - 07:00 Niedostępny 15:00 - 23:59 2 godz. 11:00 - 13:00 2 god…" at bounding box center [1269, 438] width 135 height 582
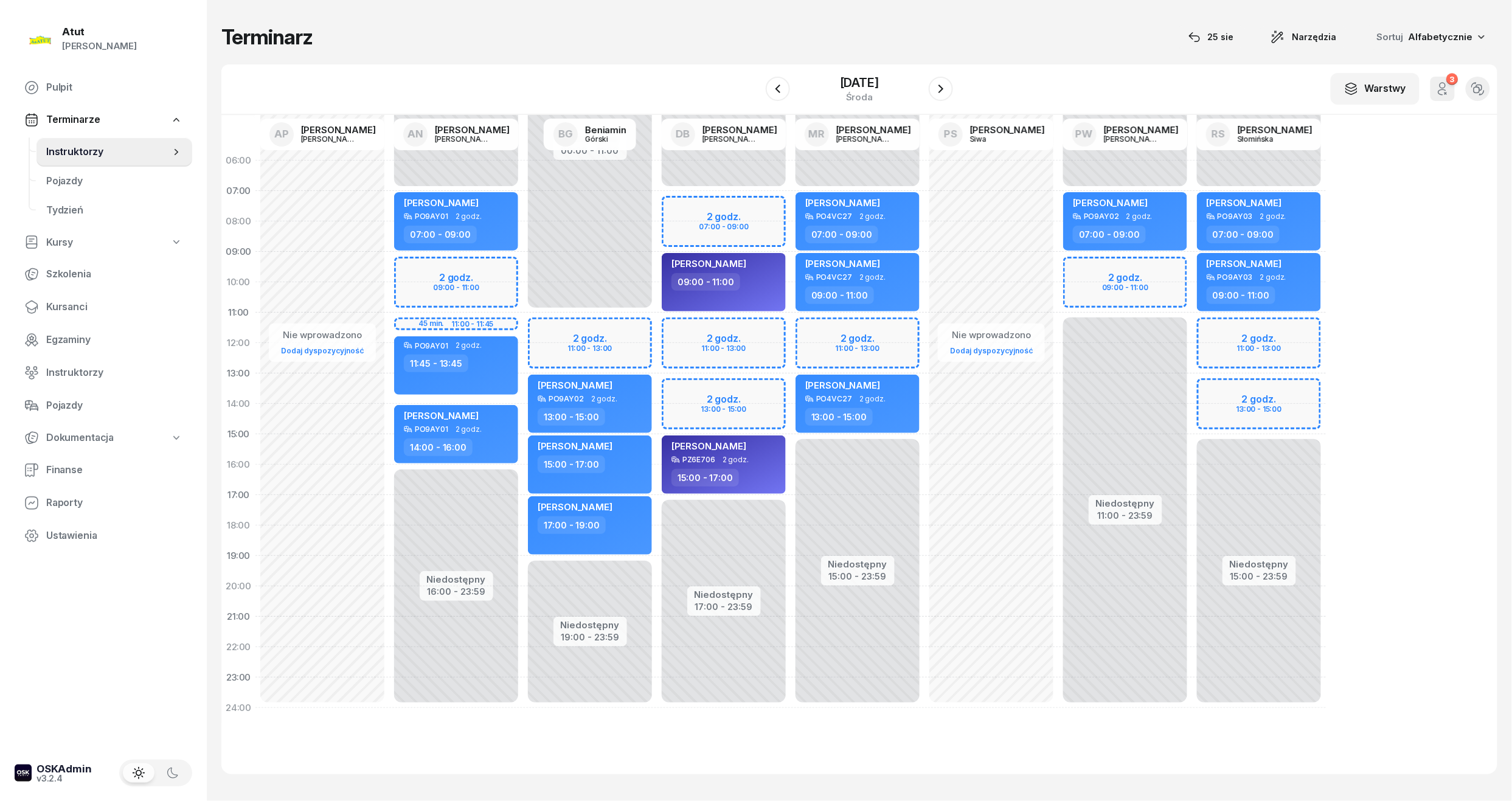
select select "11"
select select "13"
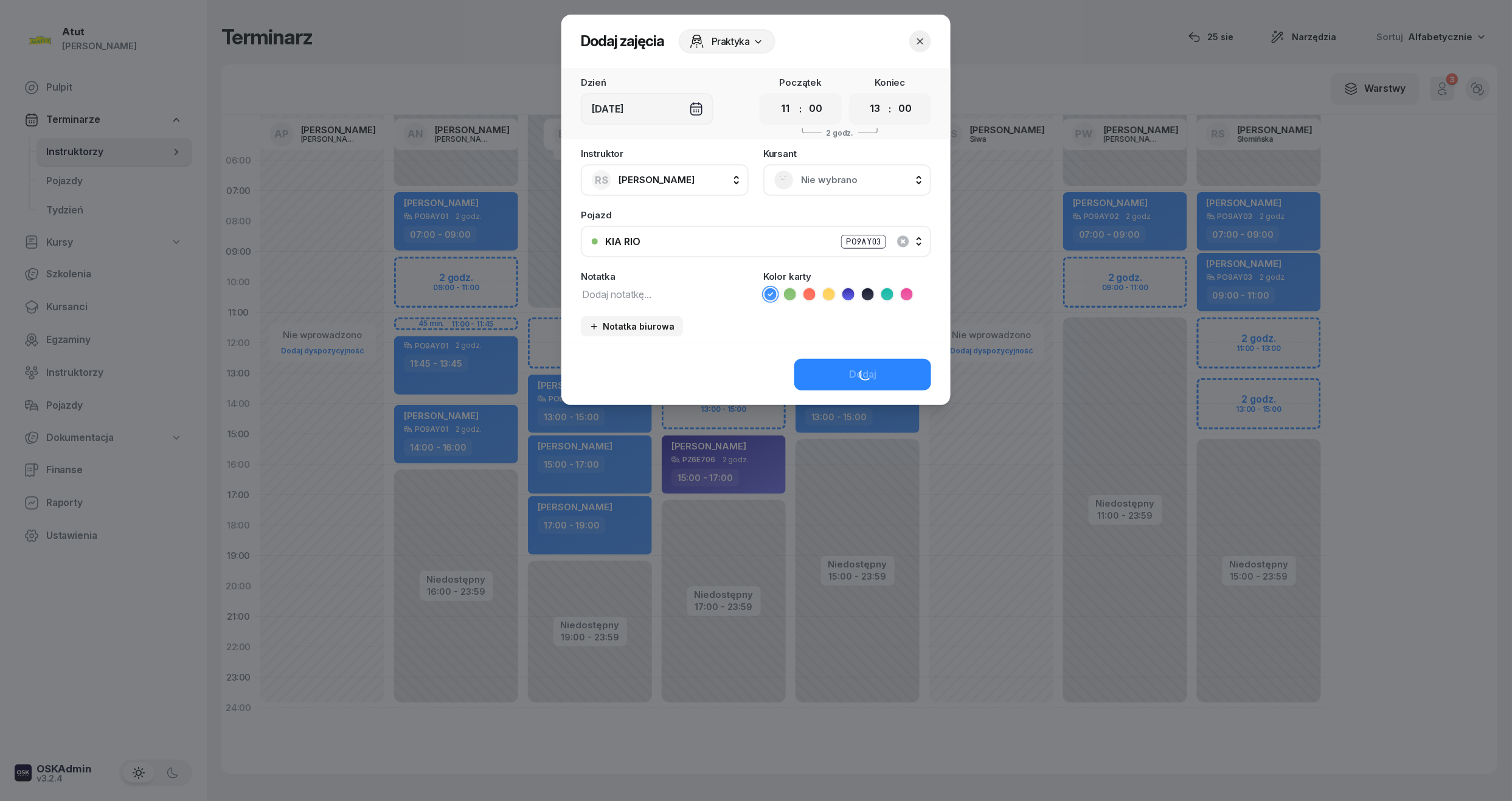
click at [831, 179] on span "Nie wybrano" at bounding box center [860, 180] width 119 height 16
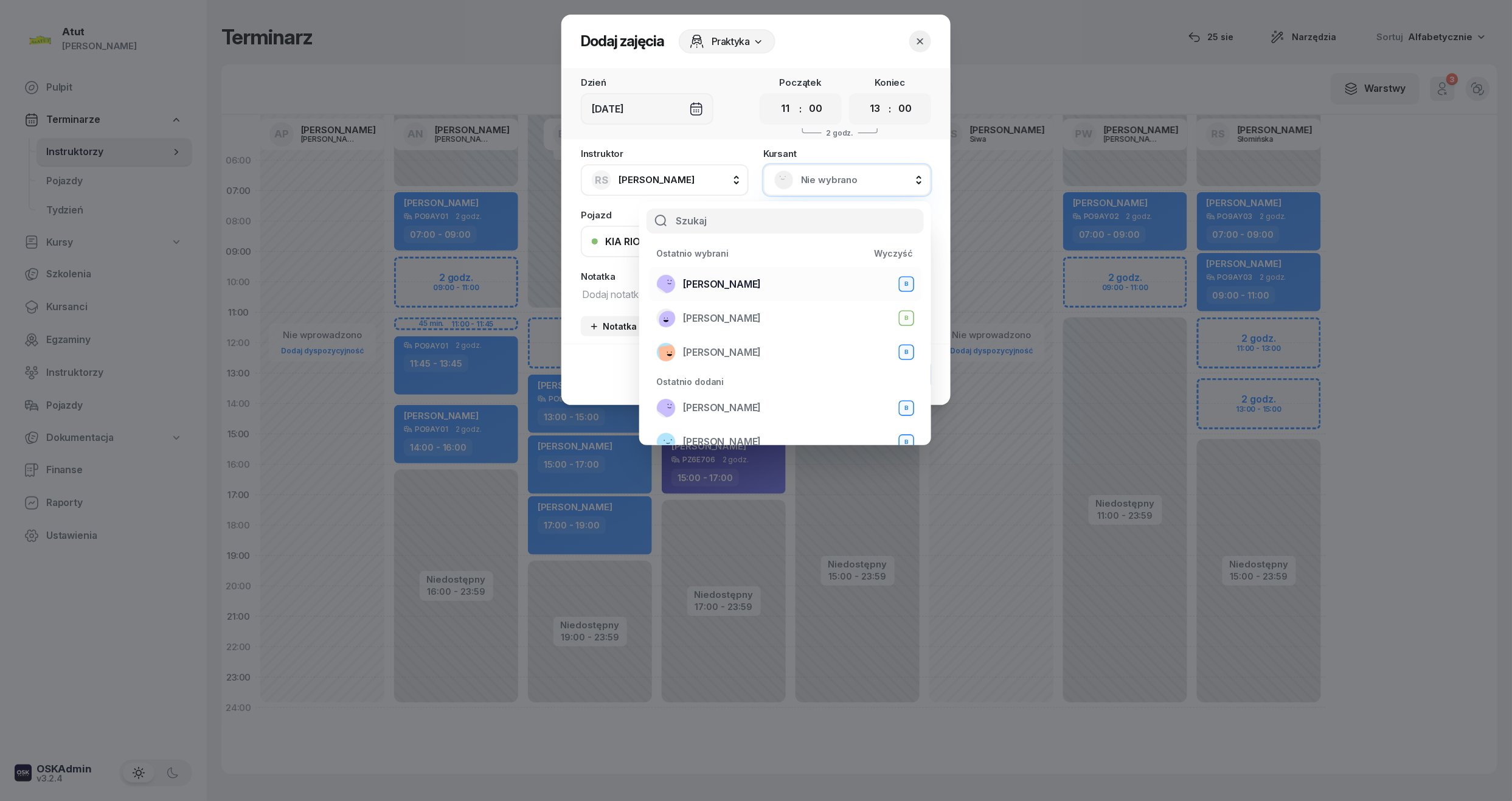
click at [718, 278] on span "Mariia Prots" at bounding box center [722, 285] width 78 height 16
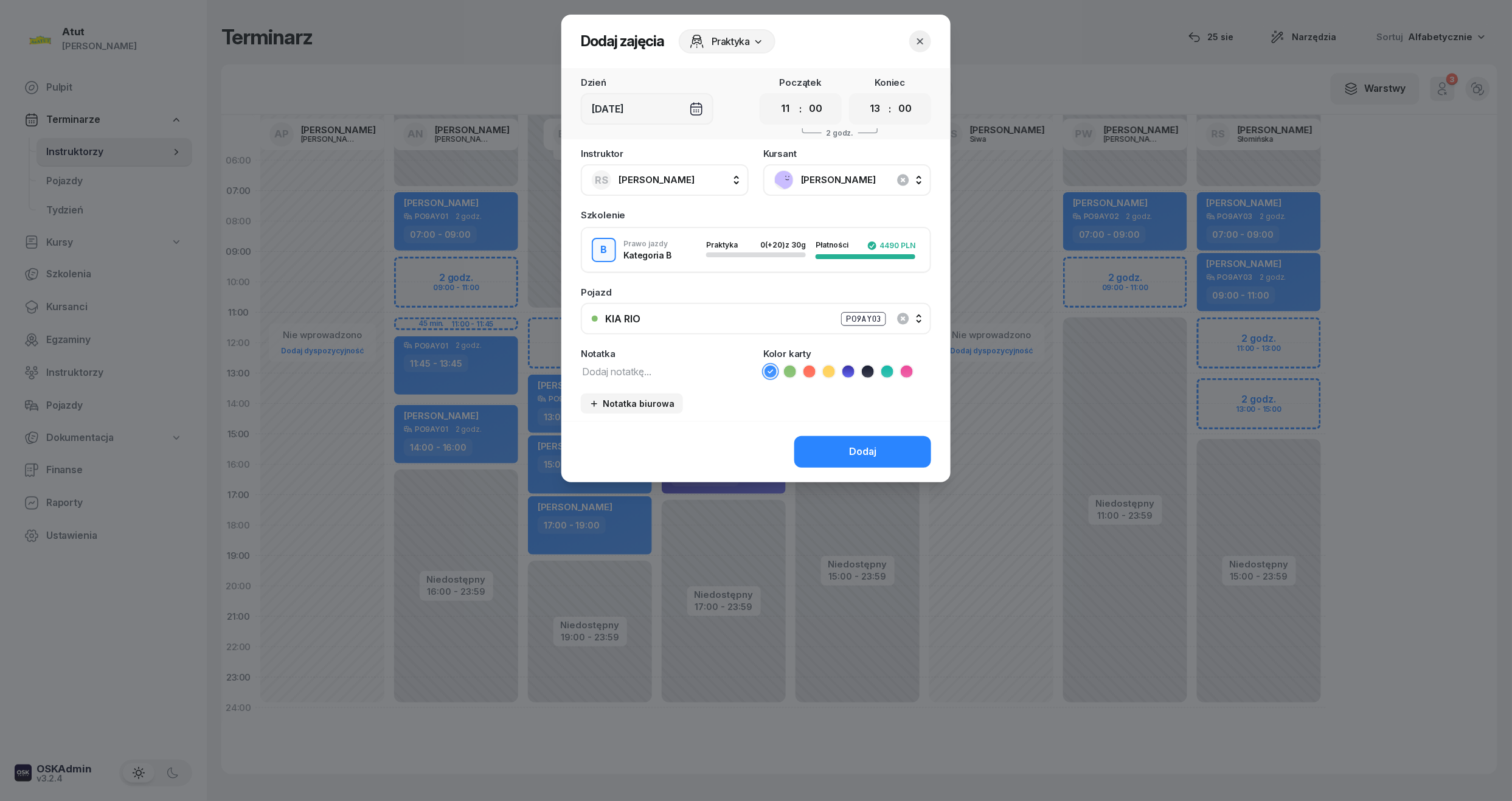
click at [846, 366] on icon at bounding box center [849, 372] width 12 height 12
click at [882, 455] on button "Dodaj" at bounding box center [862, 452] width 137 height 32
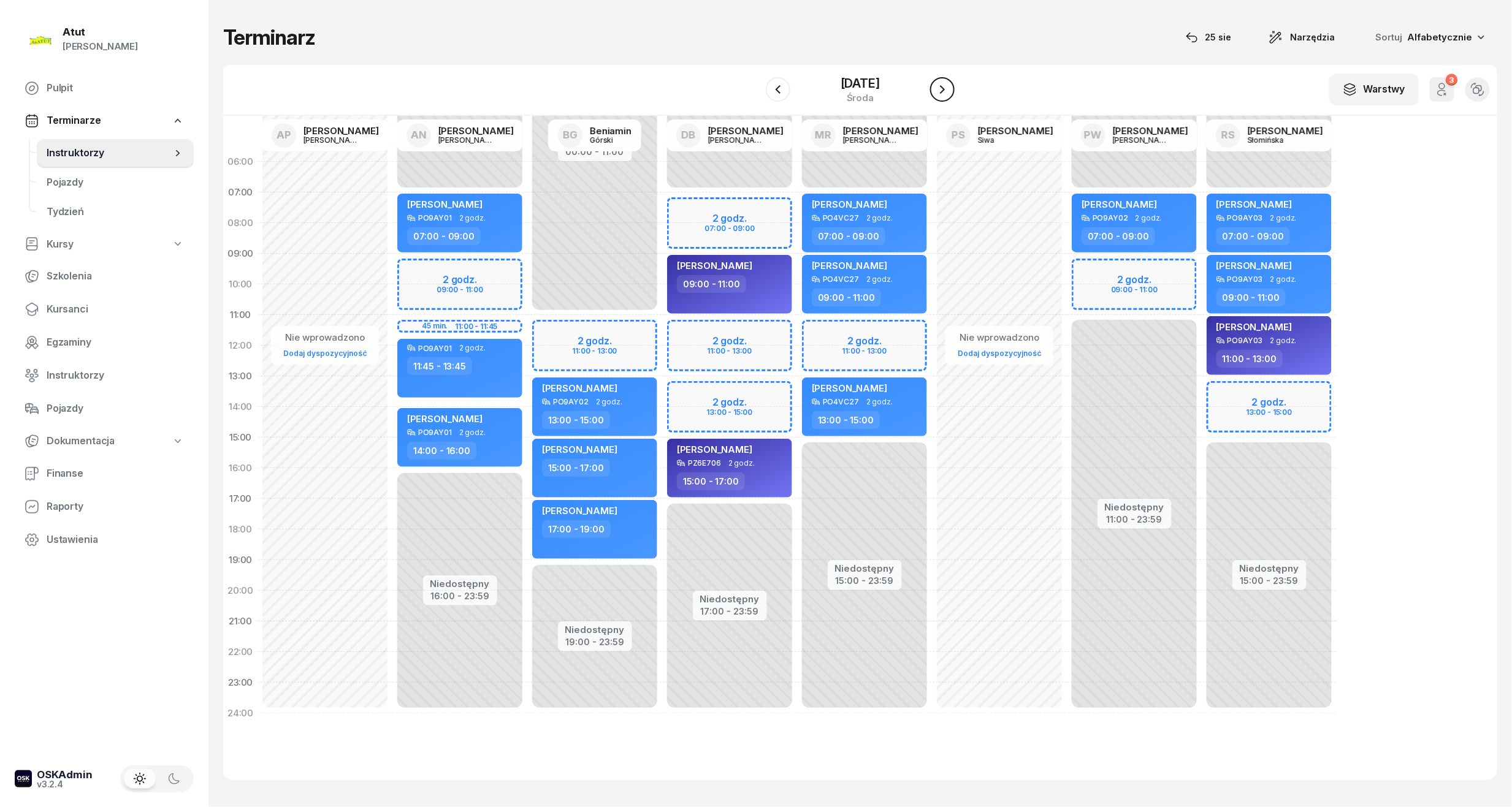
click at [950, 89] on icon "button" at bounding box center [942, 89] width 15 height 15
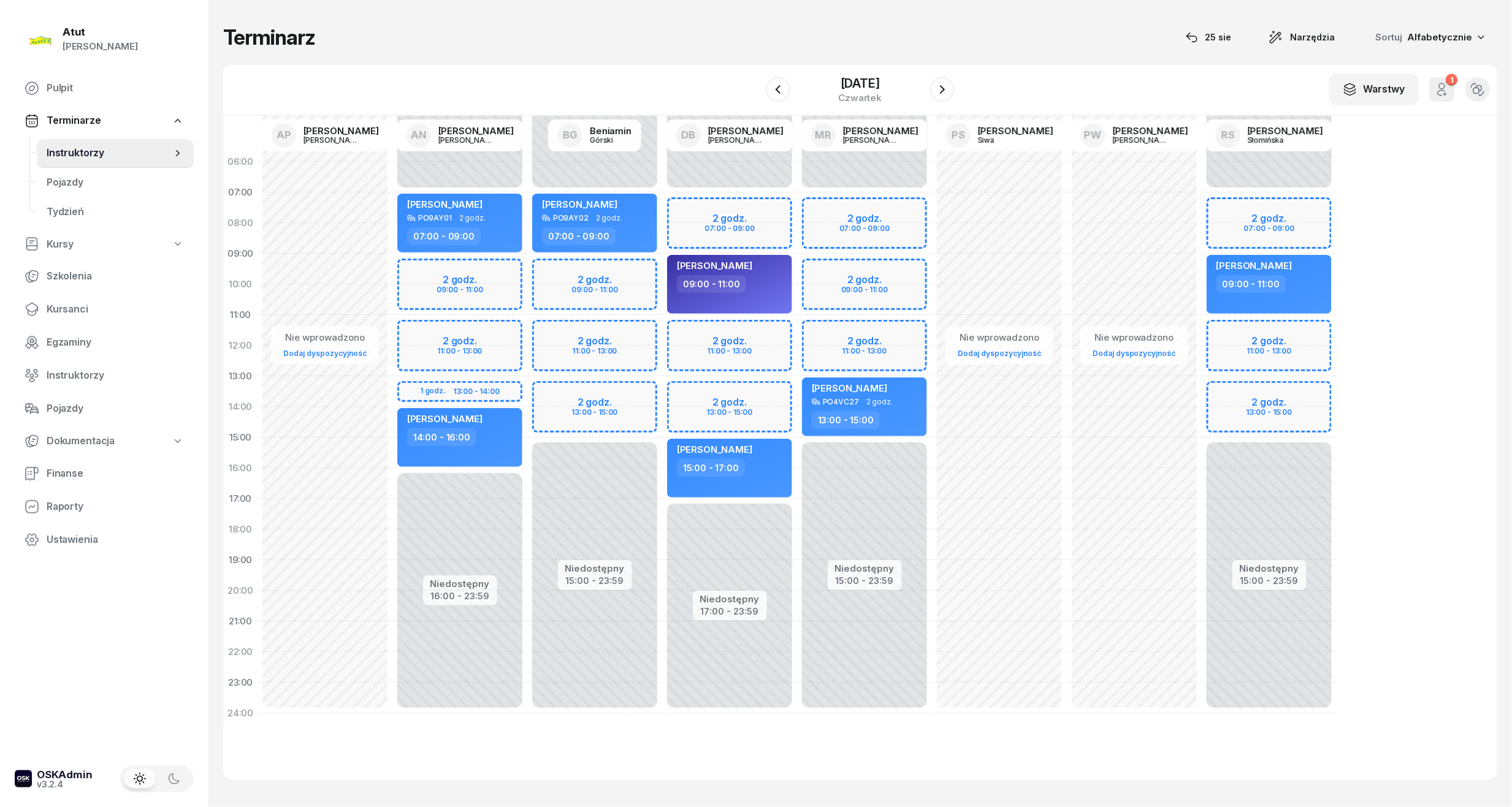
click at [1241, 217] on div "Niedostępny 00:00 - 07:00 Niedostępny 15:00 - 23:59 2 godz. 07:00 - 09:00 2 god…" at bounding box center [1269, 438] width 135 height 582
select select "07"
select select "09"
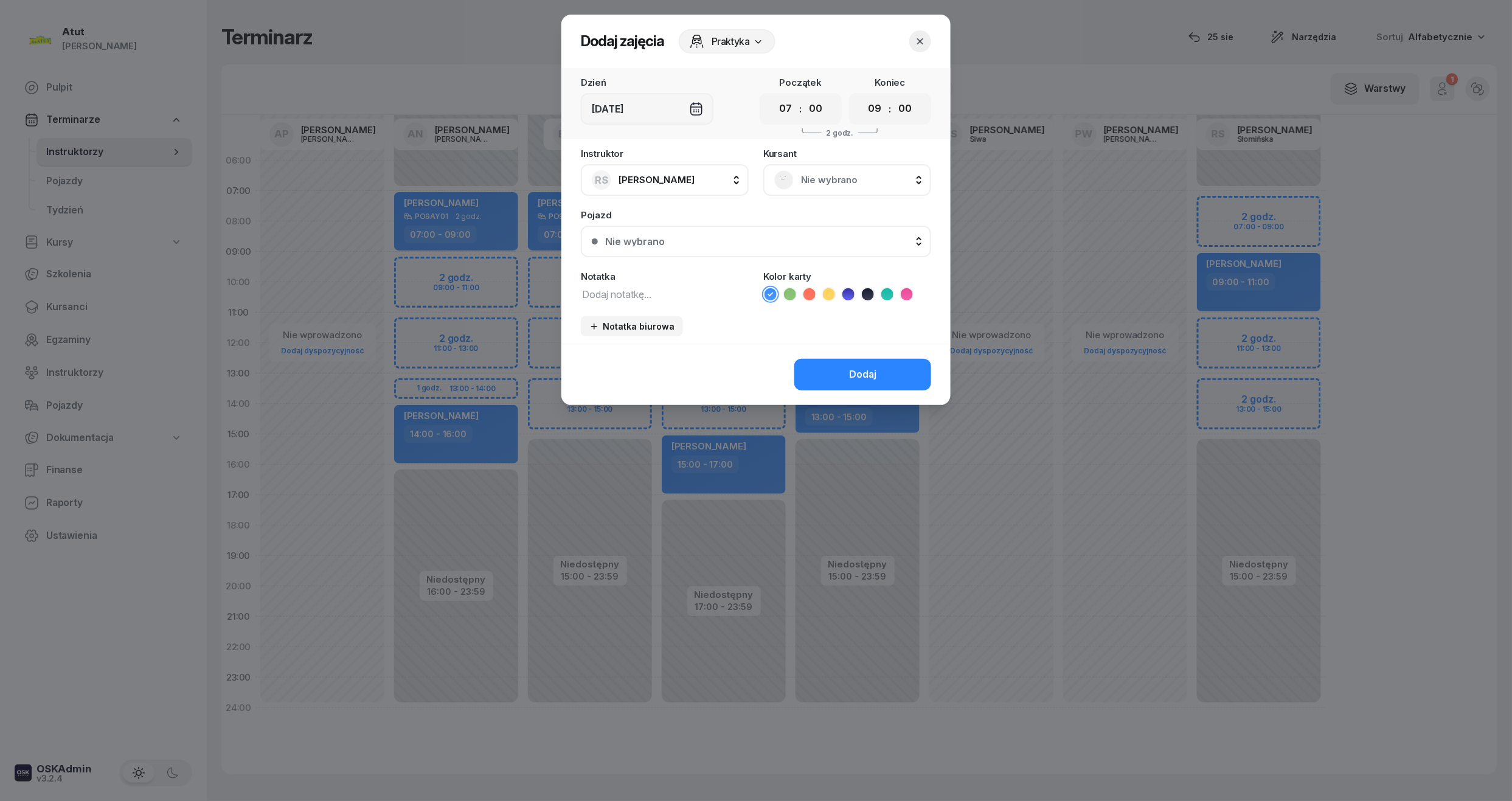
click at [842, 192] on div "Nie wybrano" at bounding box center [847, 180] width 168 height 32
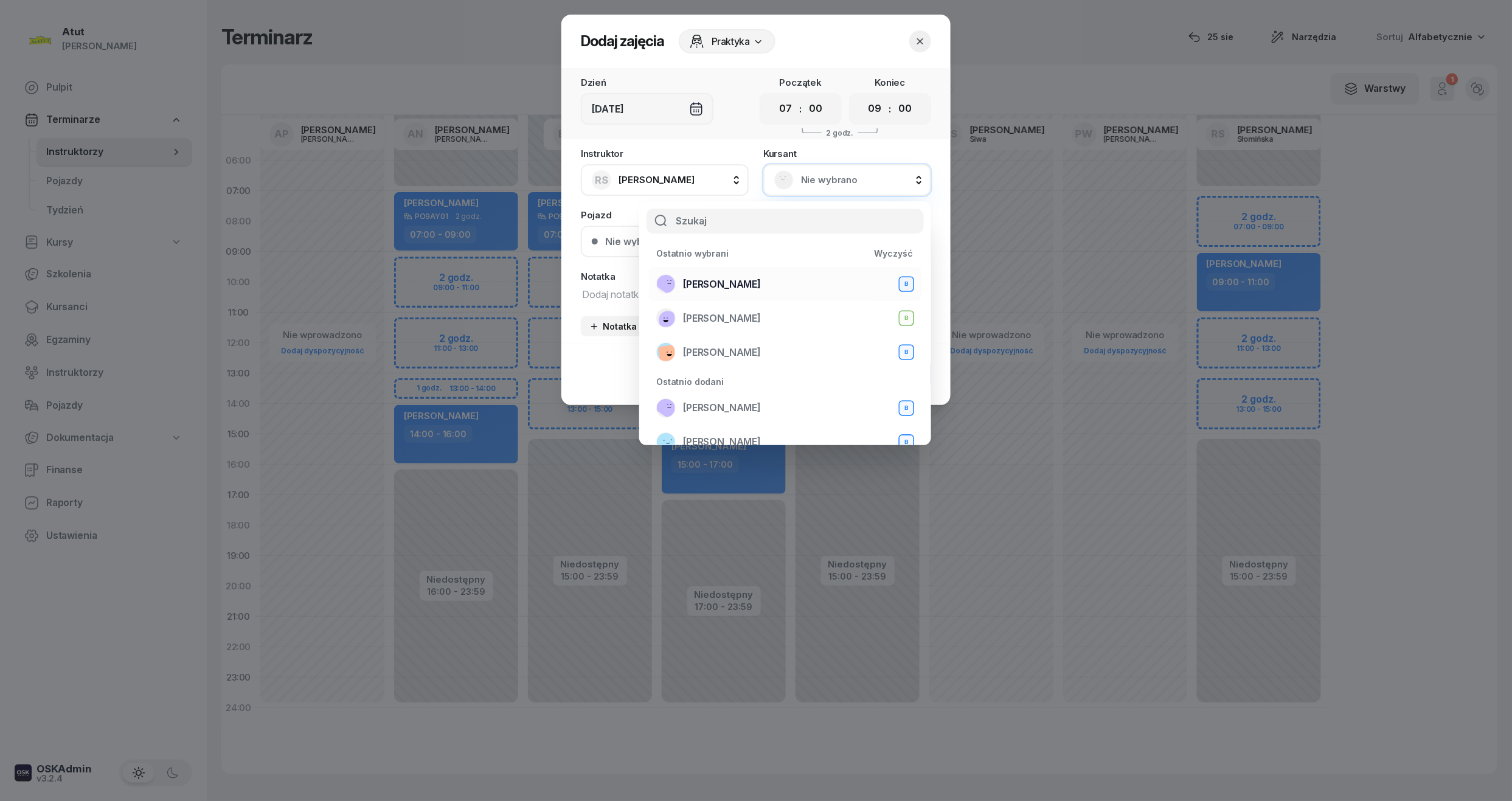
click at [714, 275] on div "Mariia Prots B" at bounding box center [785, 284] width 258 height 19
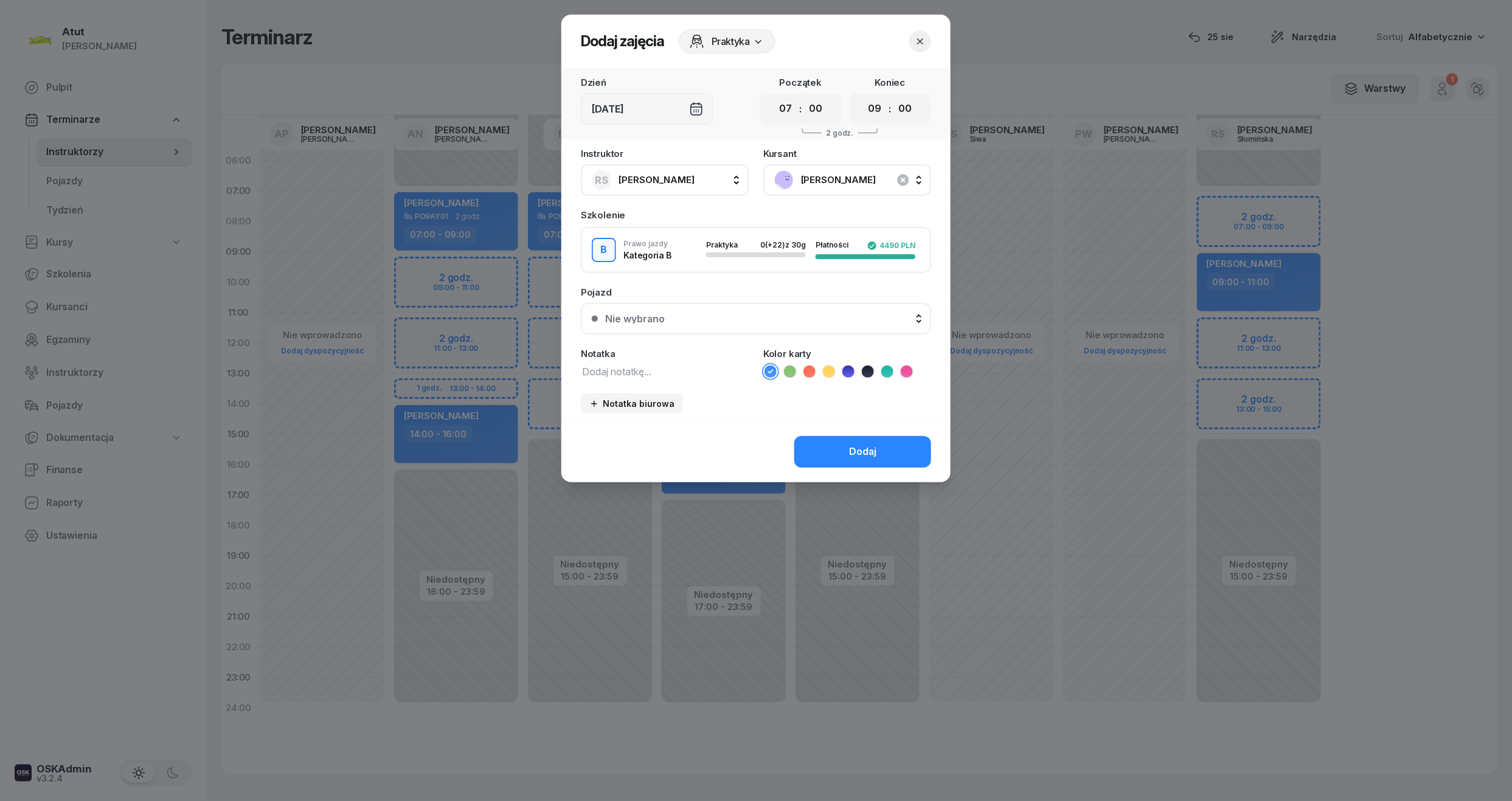
click at [850, 370] on icon at bounding box center [849, 372] width 12 height 12
click at [745, 319] on div "Nie wybrano" at bounding box center [763, 319] width 315 height 10
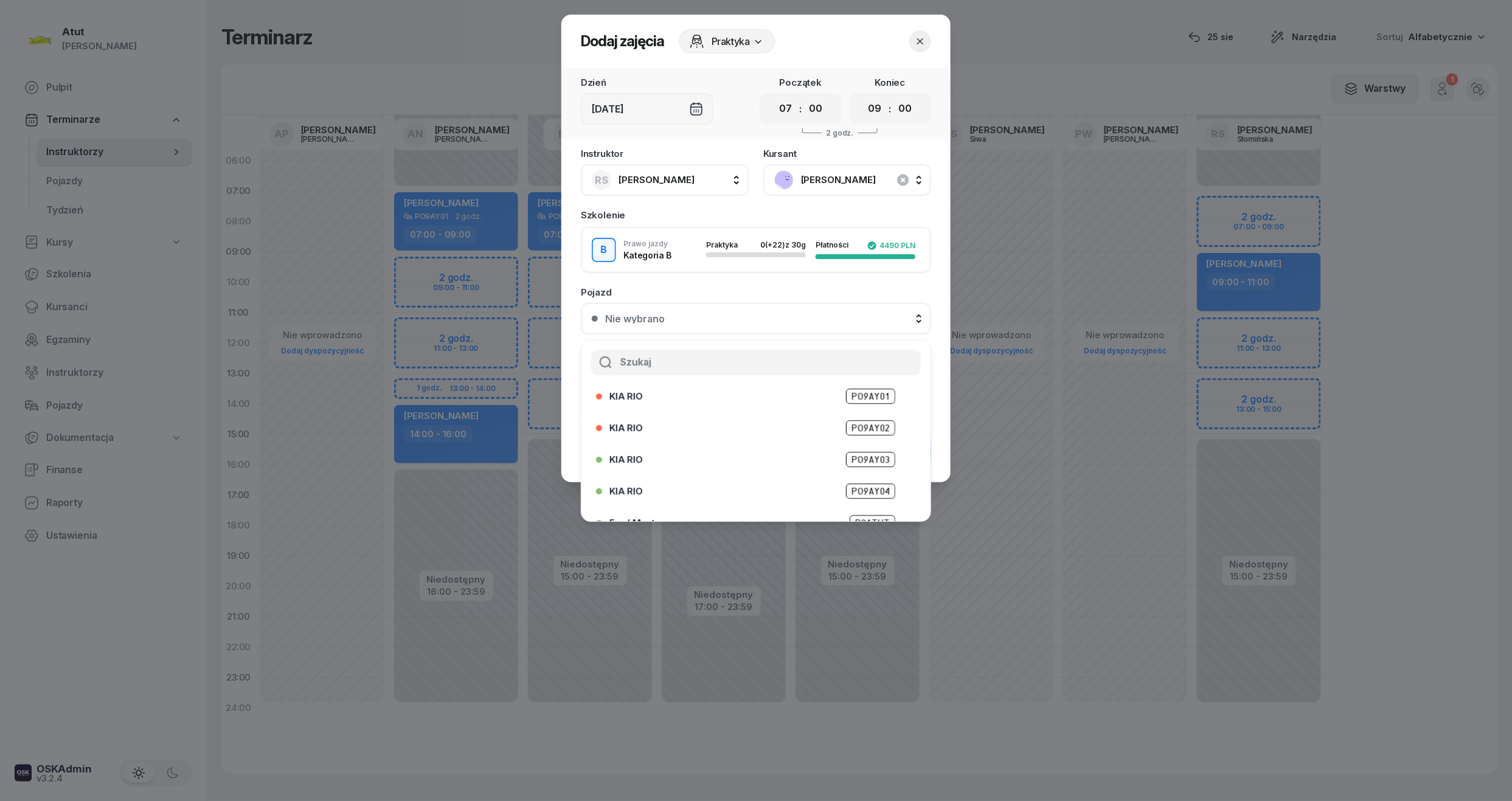
scroll to position [119, 0]
click at [869, 404] on span "PO9AY03" at bounding box center [870, 409] width 49 height 15
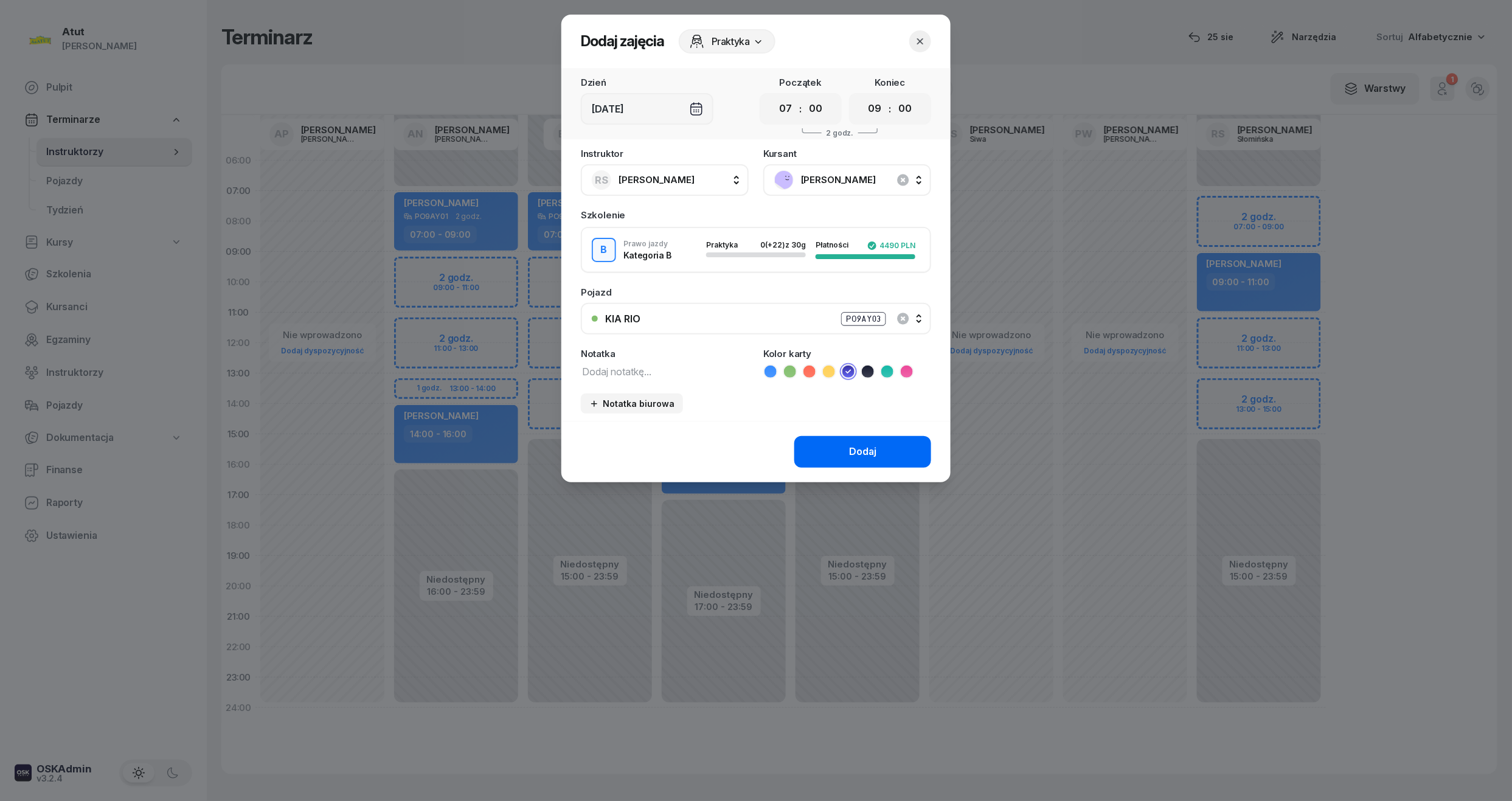
click at [883, 446] on button "Dodaj" at bounding box center [862, 452] width 137 height 32
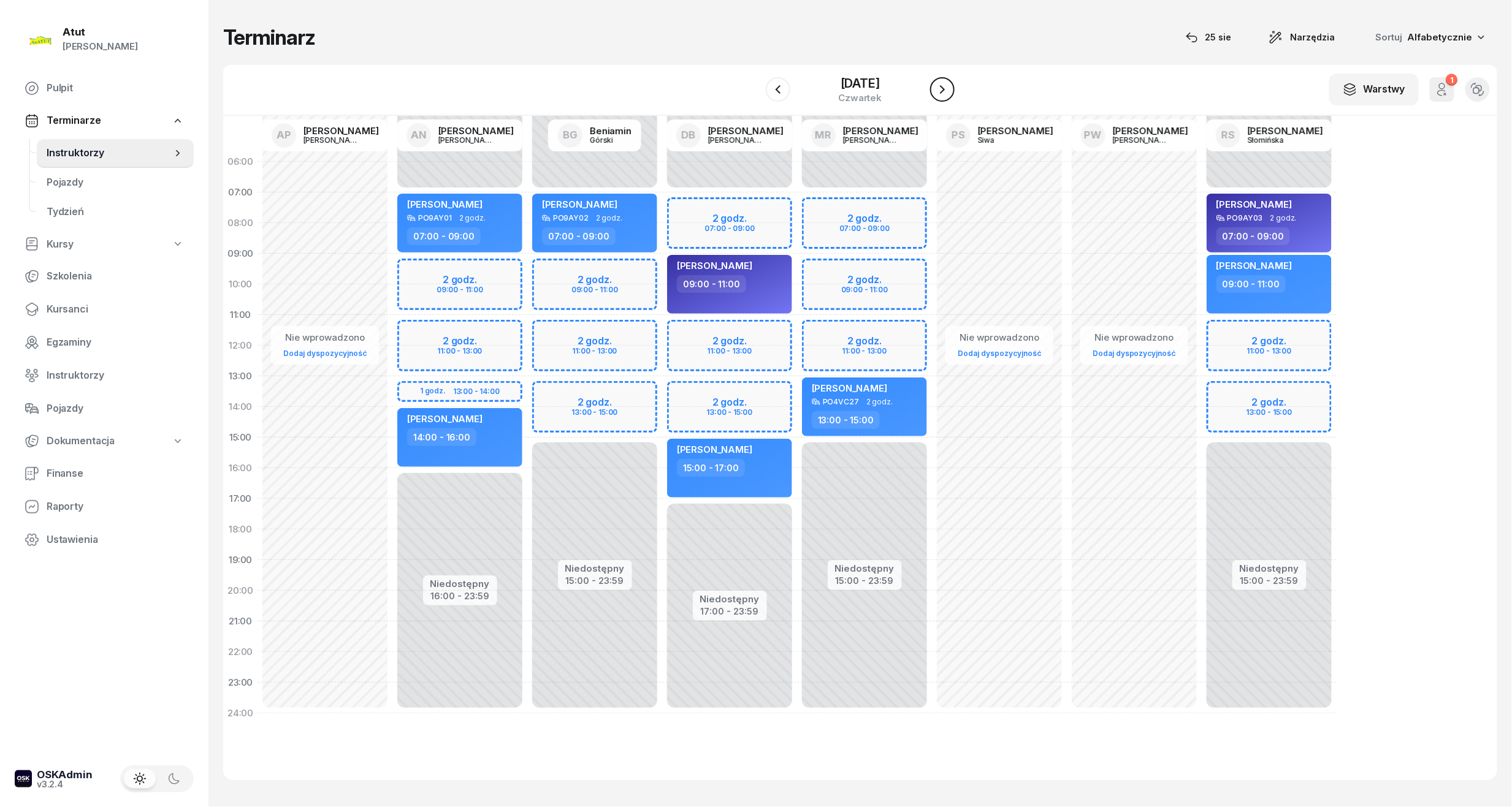
click at [945, 89] on icon "button" at bounding box center [942, 89] width 5 height 9
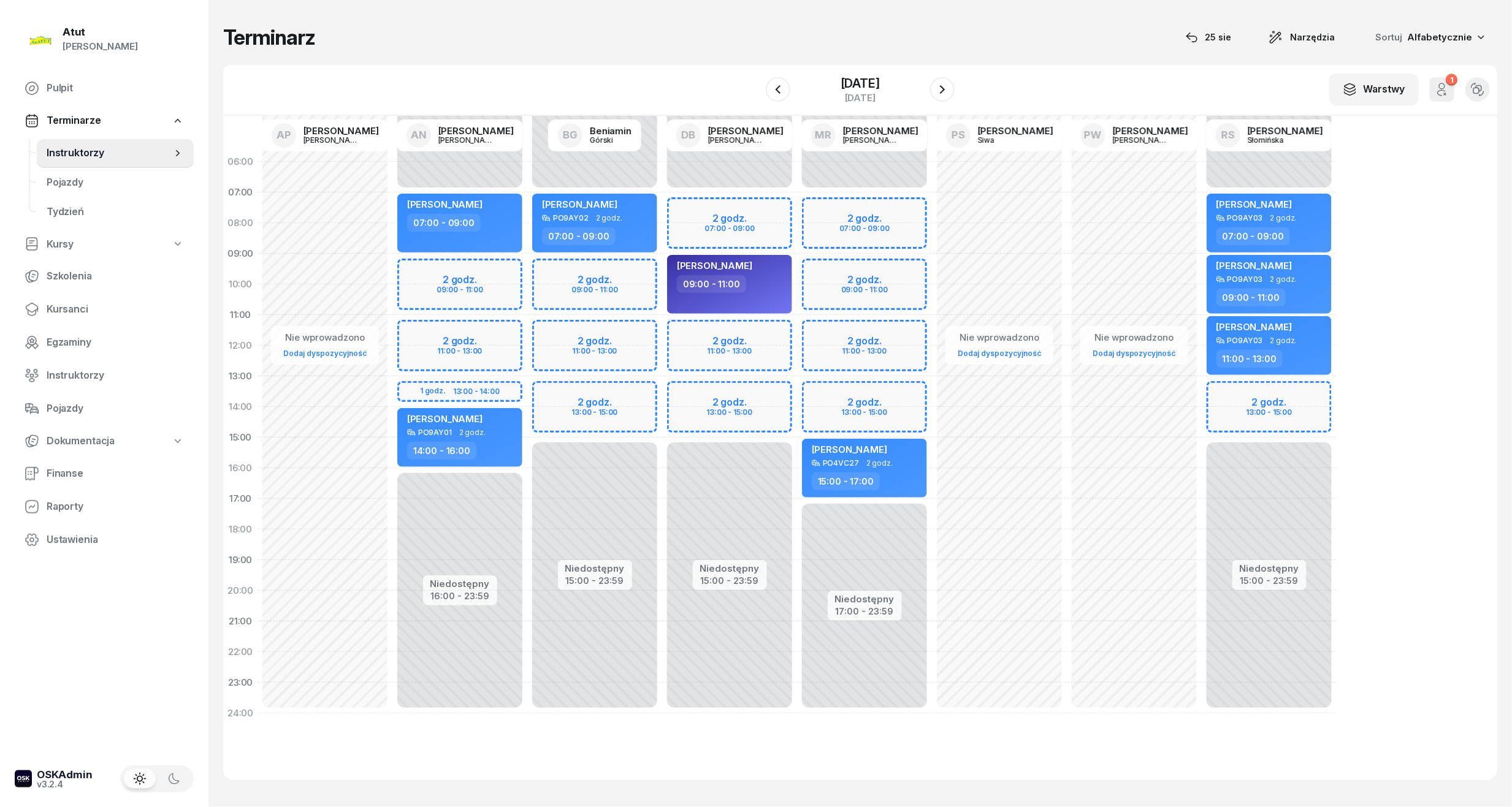
click at [1250, 408] on div "Niedostępny 00:00 - 07:00 Niedostępny 15:00 - 23:59 2 godz. 13:00 - 15:00 Volod…" at bounding box center [1269, 438] width 135 height 582
select select "14"
select select "16"
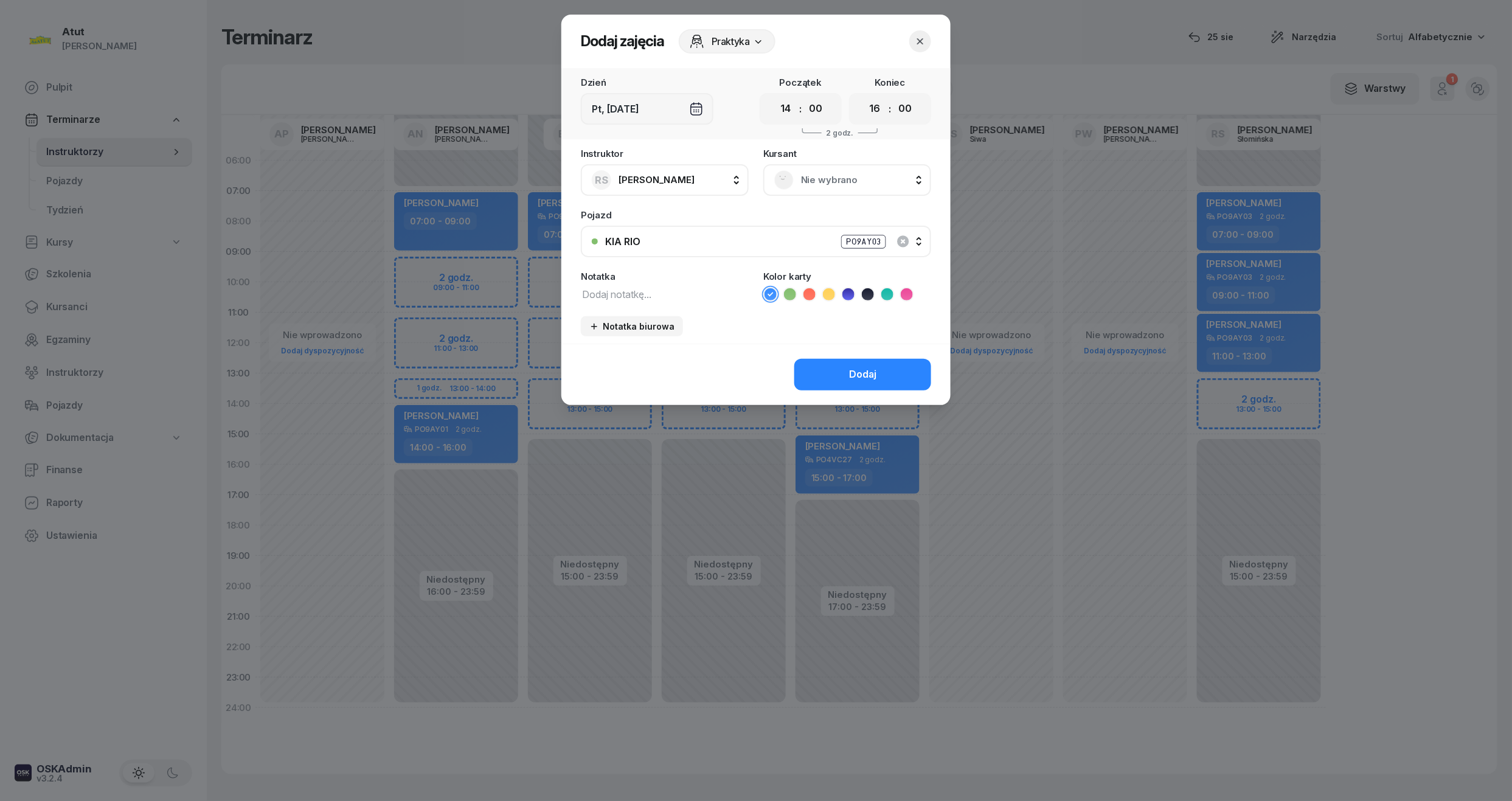
click at [833, 176] on span "Nie wybrano" at bounding box center [860, 180] width 119 height 16
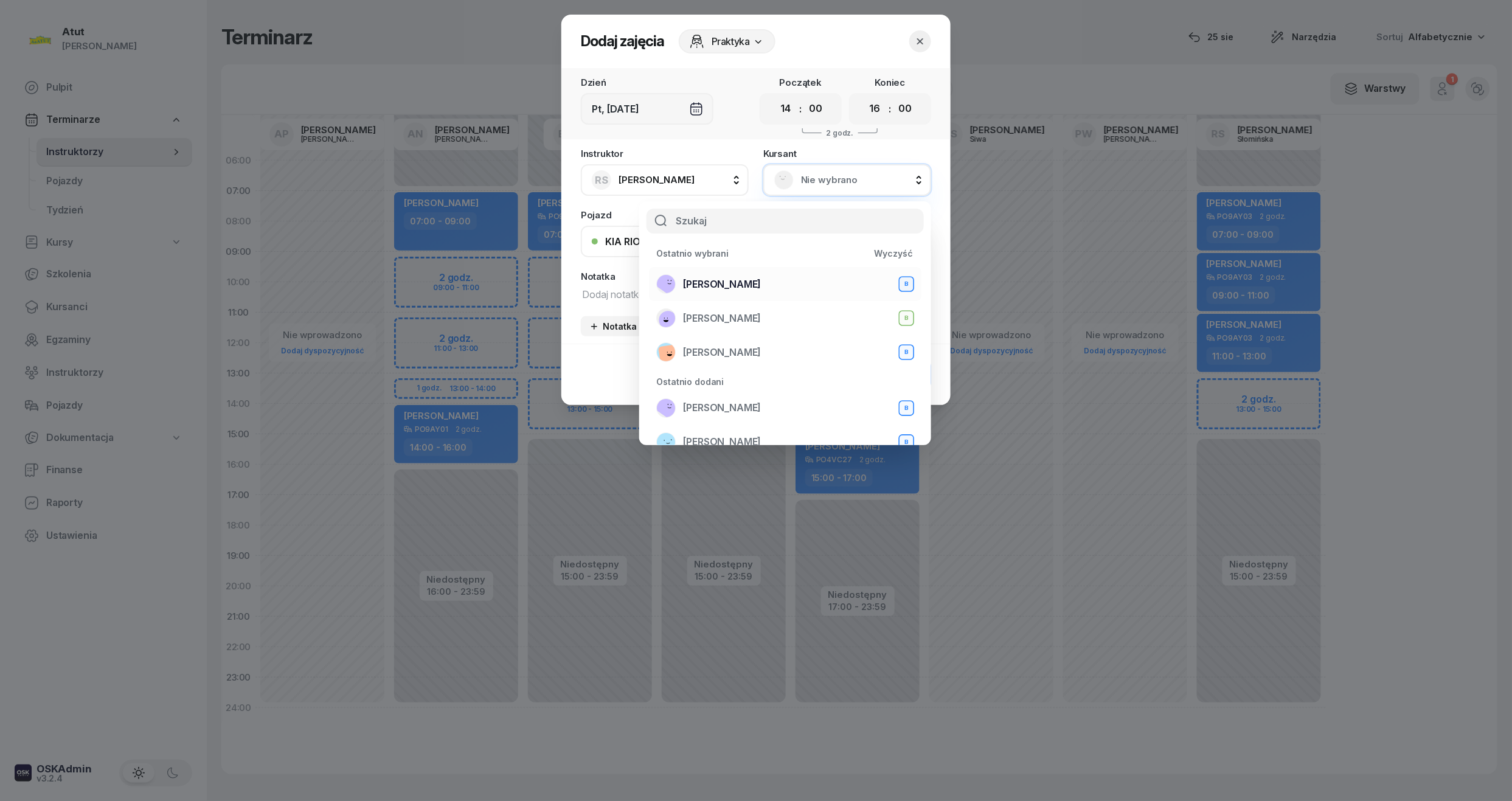
click at [719, 275] on div "Mariia Prots B" at bounding box center [785, 284] width 258 height 19
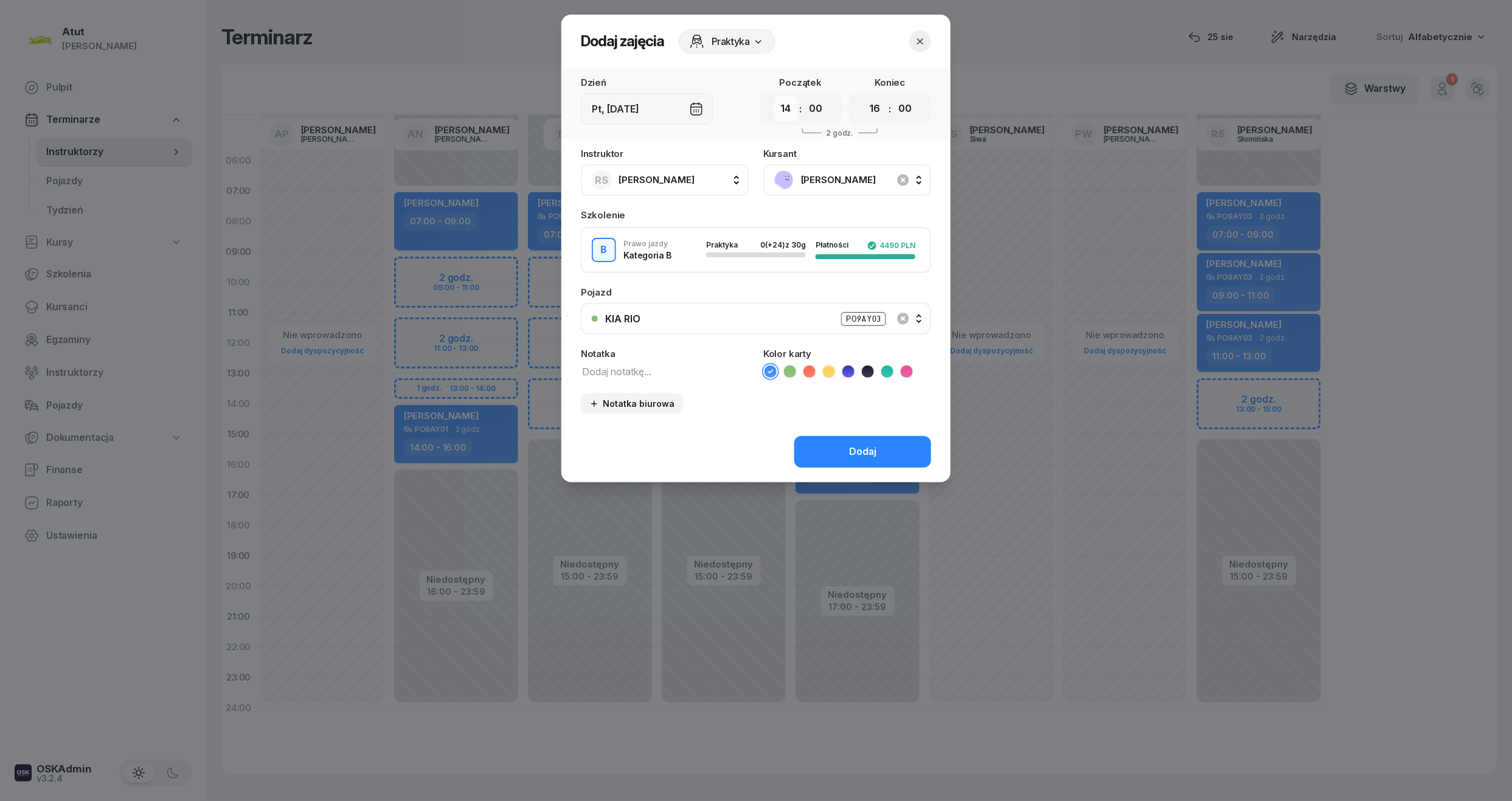
click at [789, 113] on select "00 01 02 03 04 05 06 07 08 09 10 11 12 13 14 15 16 17 18 19 20 21 22 23" at bounding box center [785, 108] width 23 height 25
select select "13"
click at [774, 96] on select "00 01 02 03 04 05 06 07 08 09 10 11 12 13 14 15 16 17 18 19 20 21 22 23" at bounding box center [785, 108] width 23 height 25
click at [880, 112] on select "00 01 02 03 04 05 06 07 08 09 10 11 12 13 14 15 16 17 18 19 20 21 22 23" at bounding box center [875, 108] width 23 height 25
select select "15"
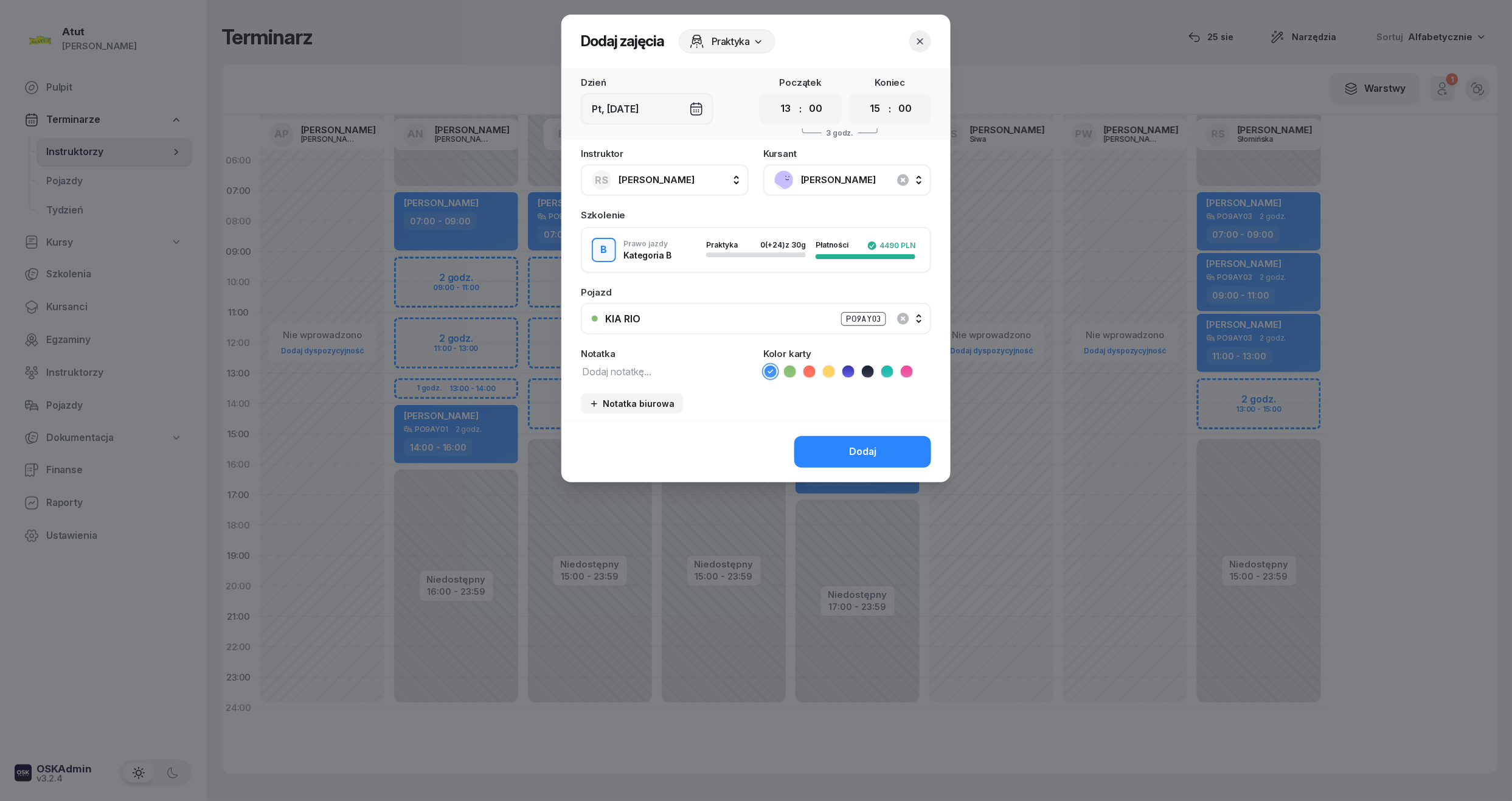
click at [864, 96] on select "00 01 02 03 04 05 06 07 08 09 10 11 12 13 14 15 16 17 18 19 20 21 22 23" at bounding box center [875, 108] width 23 height 25
click at [852, 373] on icon at bounding box center [849, 372] width 12 height 12
click at [878, 444] on button "Dodaj" at bounding box center [862, 452] width 137 height 32
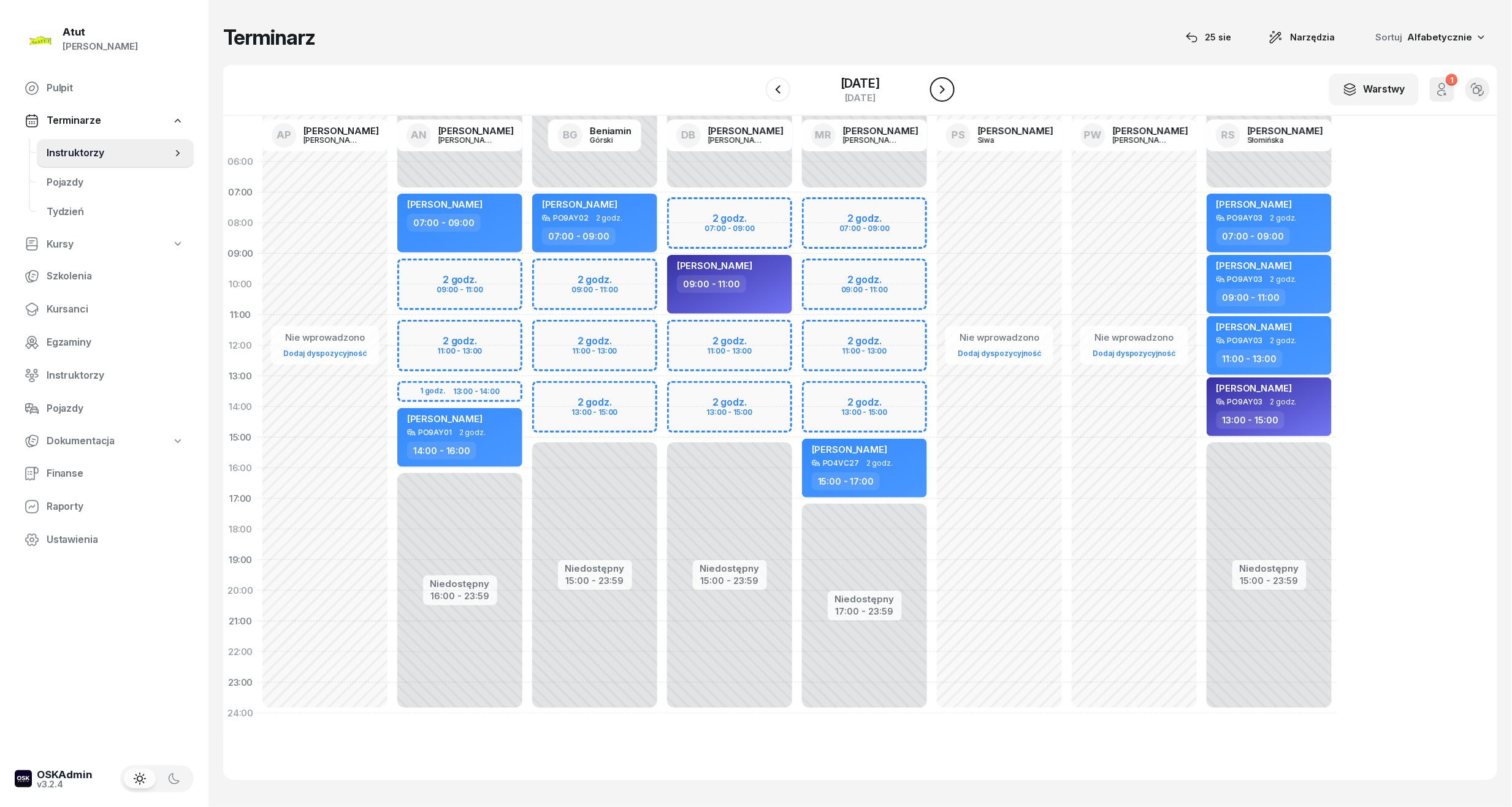
click at [955, 89] on button "button" at bounding box center [942, 89] width 24 height 24
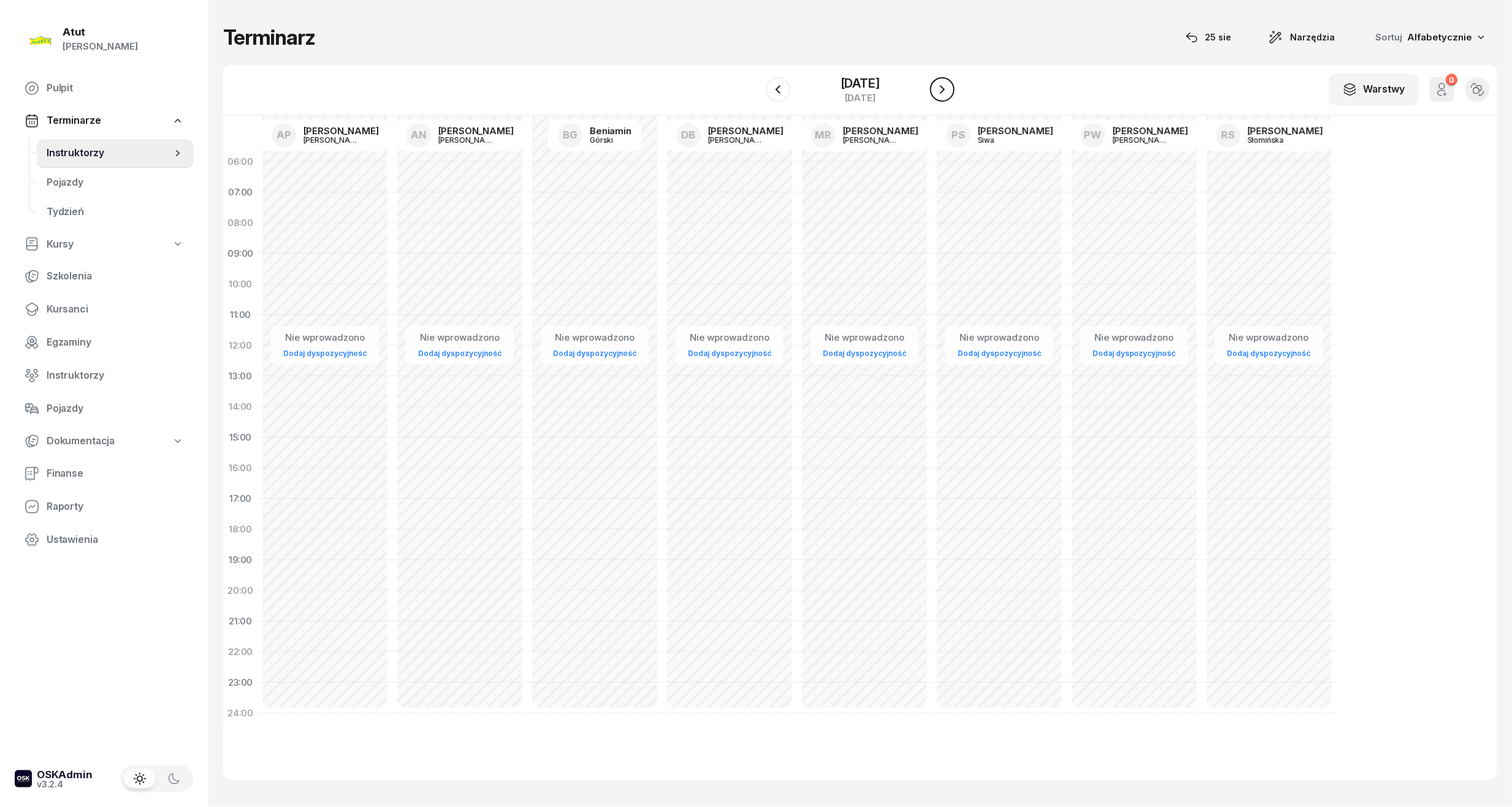
click at [950, 84] on icon "button" at bounding box center [942, 89] width 15 height 15
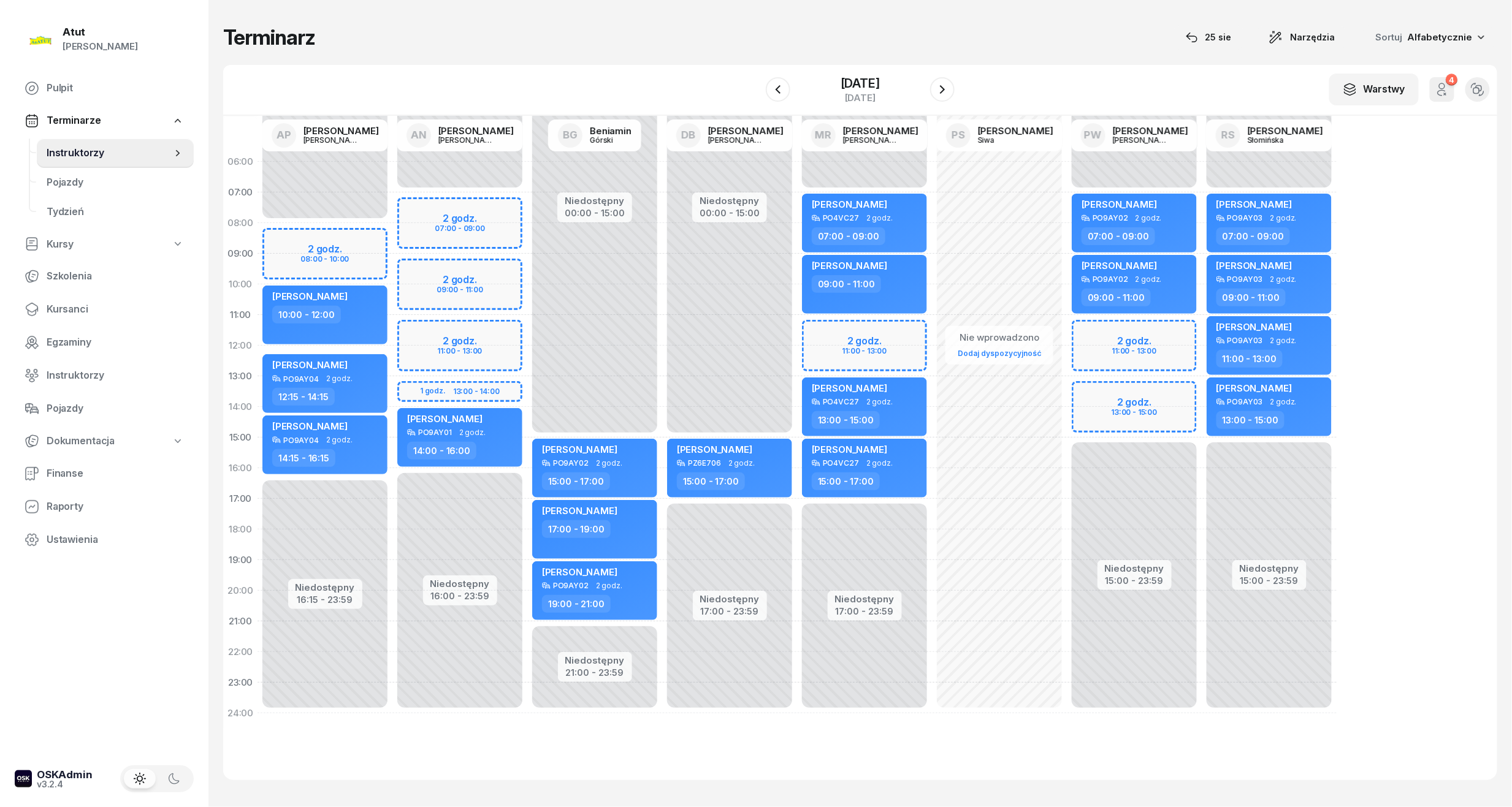
click at [392, 254] on div "Niedostępny 00:00 - 08:00 Niedostępny 16:15 - 23:59 2 godz. 08:00 - 10:00 my od…" at bounding box center [460, 438] width 135 height 582
select select "09"
select select "10"
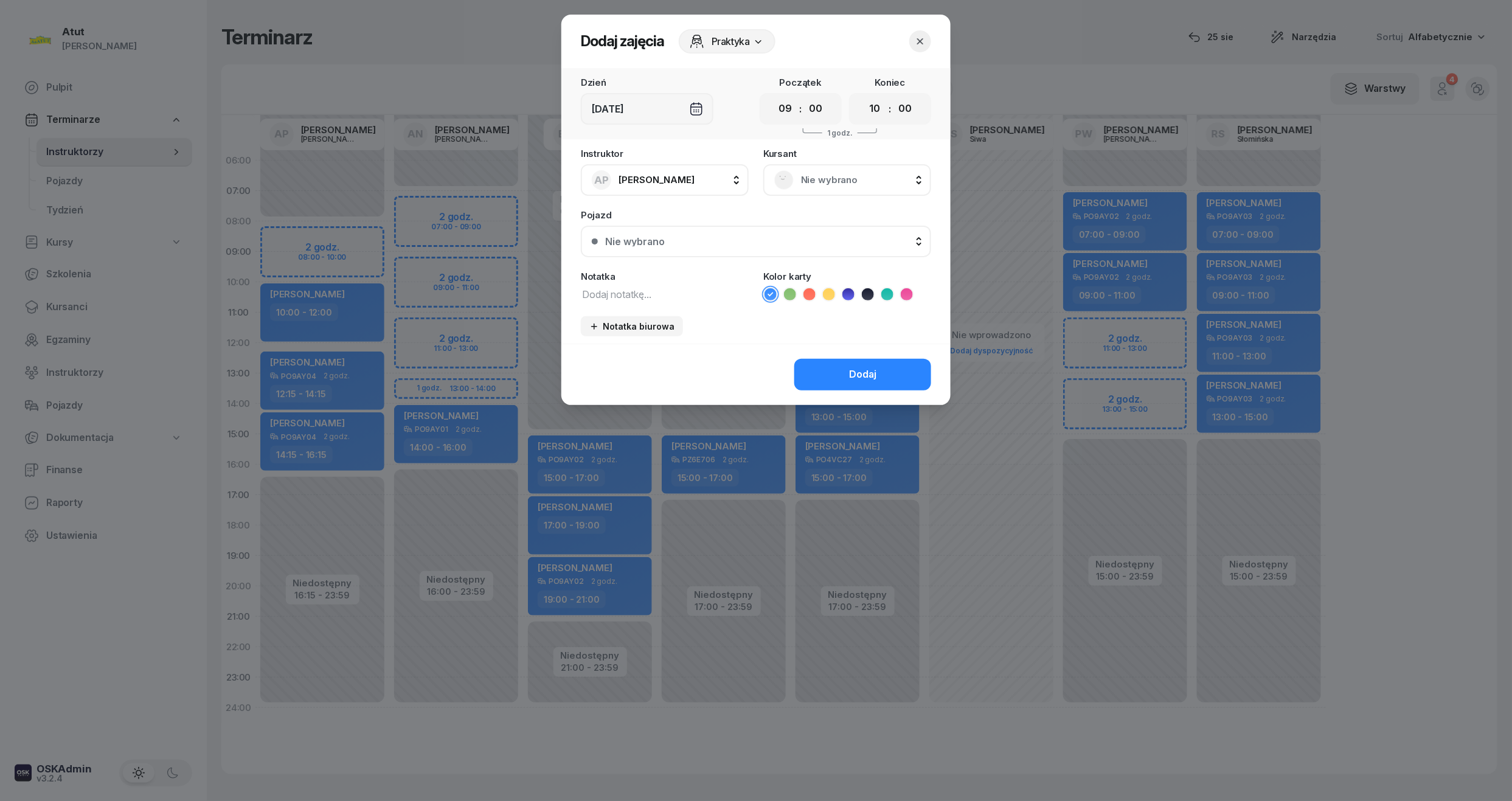
click at [792, 173] on rect at bounding box center [784, 180] width 26 height 26
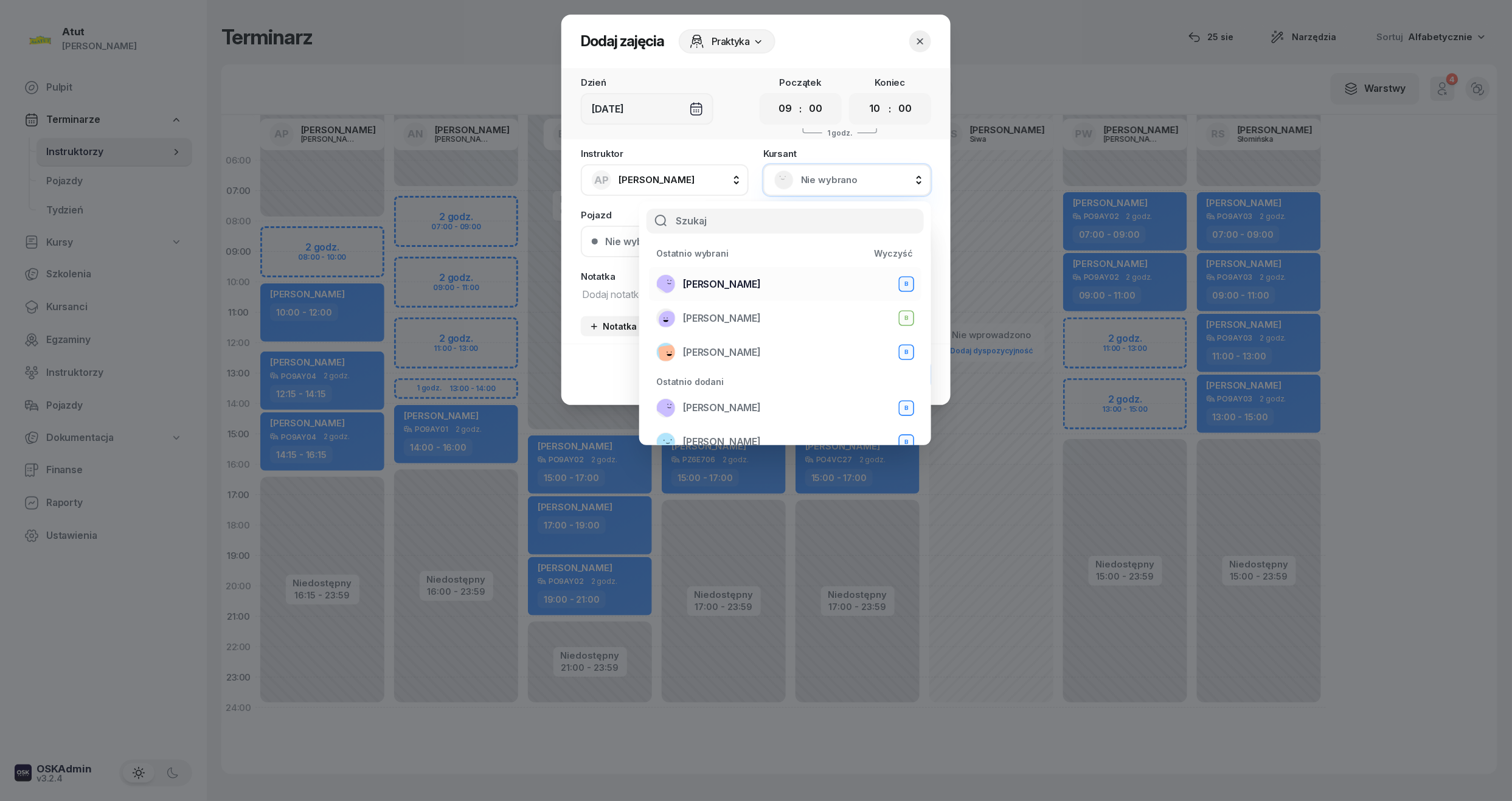
click at [706, 280] on span "Mariia Prots" at bounding box center [722, 285] width 78 height 16
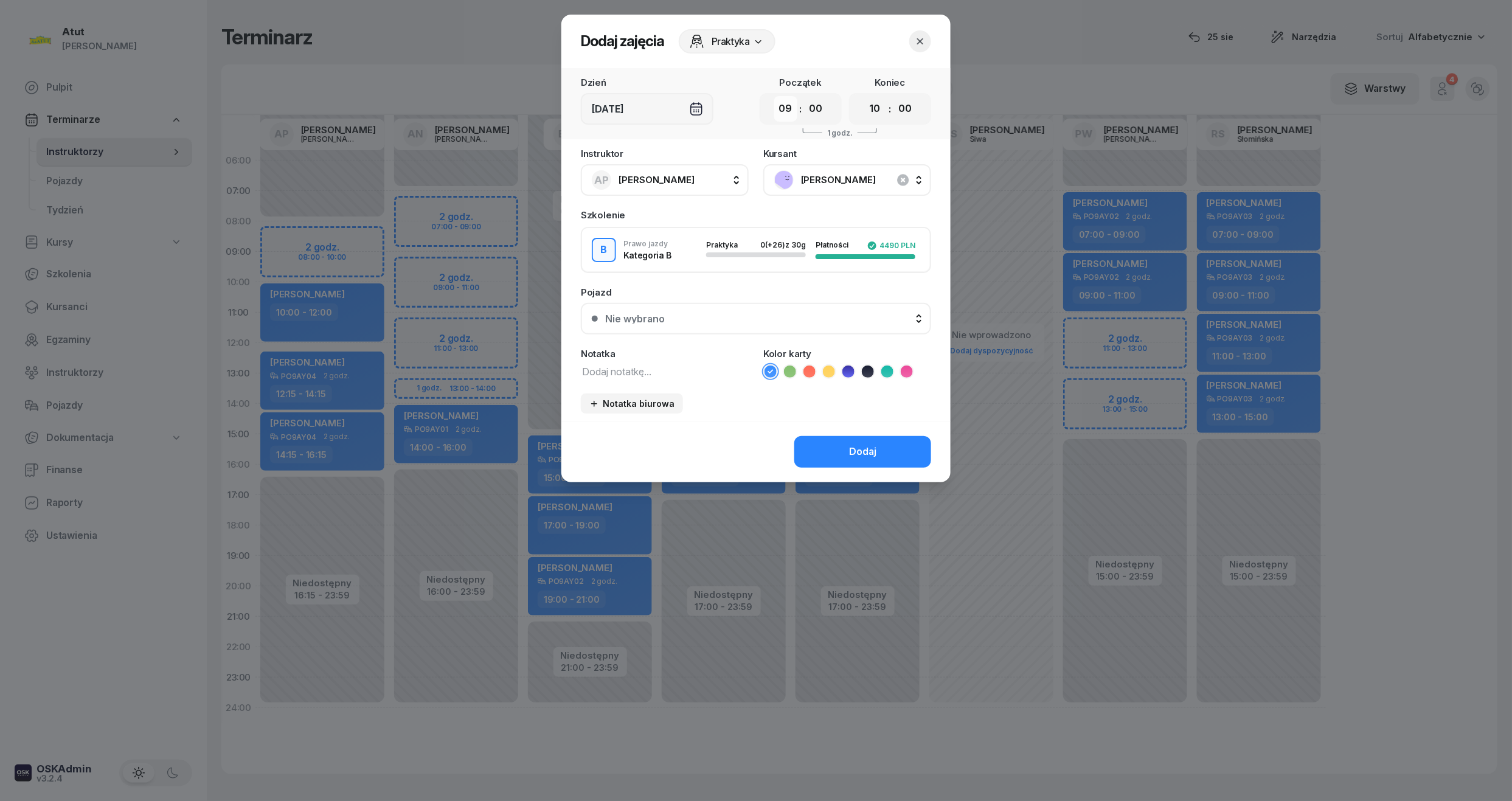
click at [779, 105] on select "00 01 02 03 04 05 06 07 08 09 10 11 12 13 14 15 16 17 18 19 20 21 22 23" at bounding box center [785, 108] width 23 height 25
select select "08"
click at [774, 96] on select "00 01 02 03 04 05 06 07 08 09 10 11 12 13 14 15 16 17 18 19 20 21 22 23" at bounding box center [785, 108] width 23 height 25
click at [857, 369] on ul at bounding box center [847, 372] width 168 height 15
click at [853, 373] on icon at bounding box center [849, 372] width 12 height 12
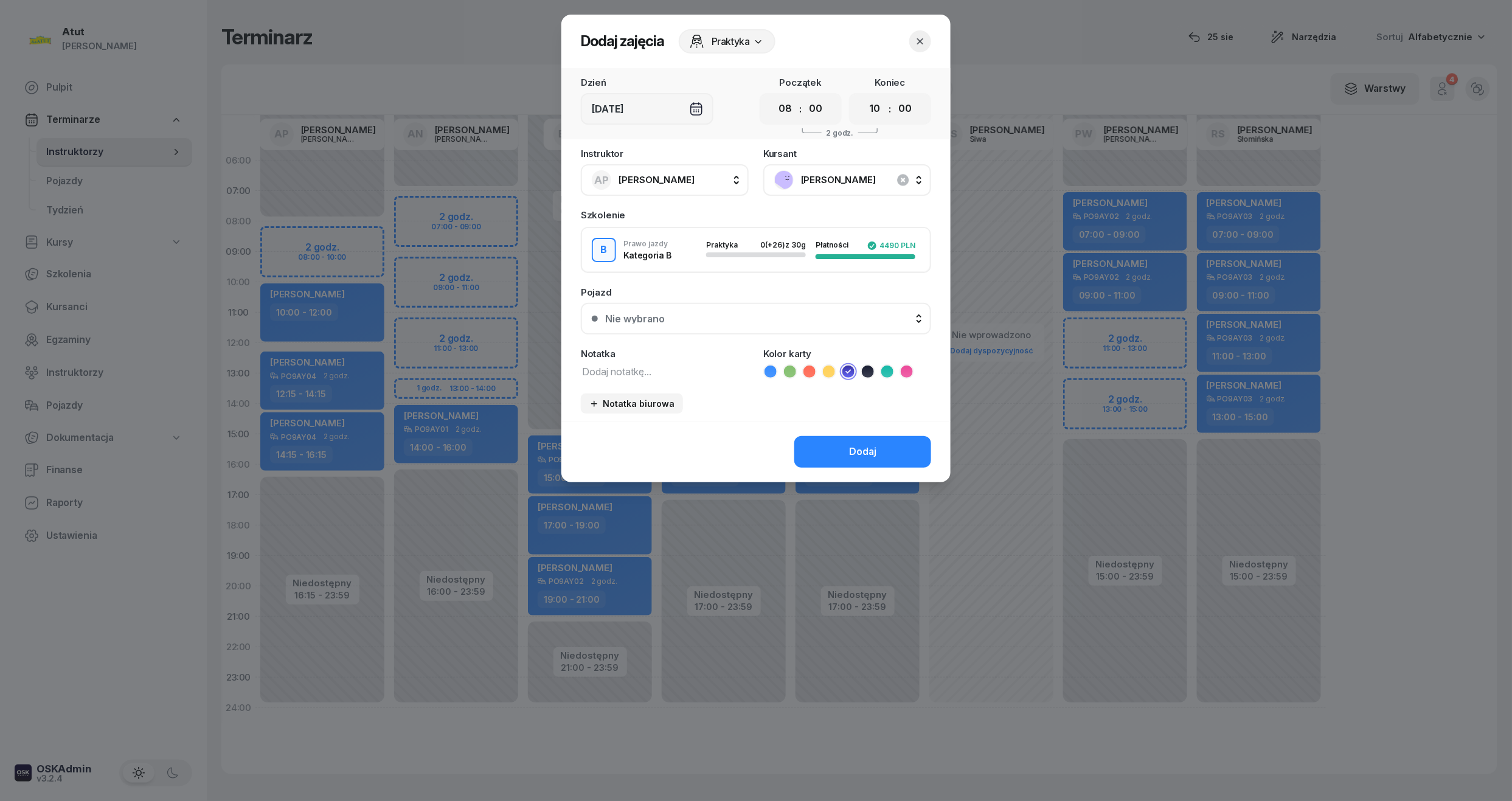
click at [803, 310] on button "Nie wybrano" at bounding box center [756, 319] width 350 height 32
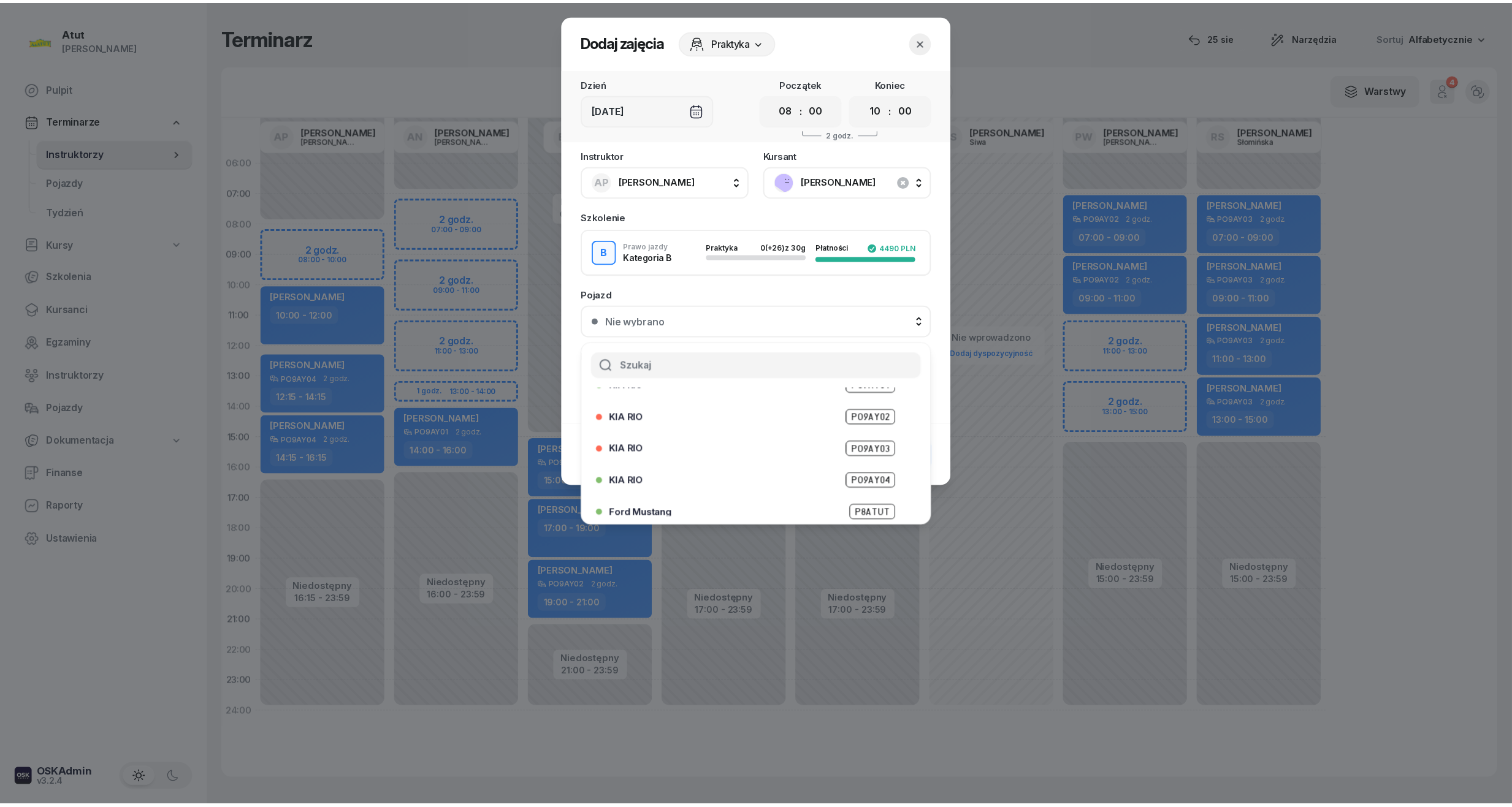
scroll to position [120, 0]
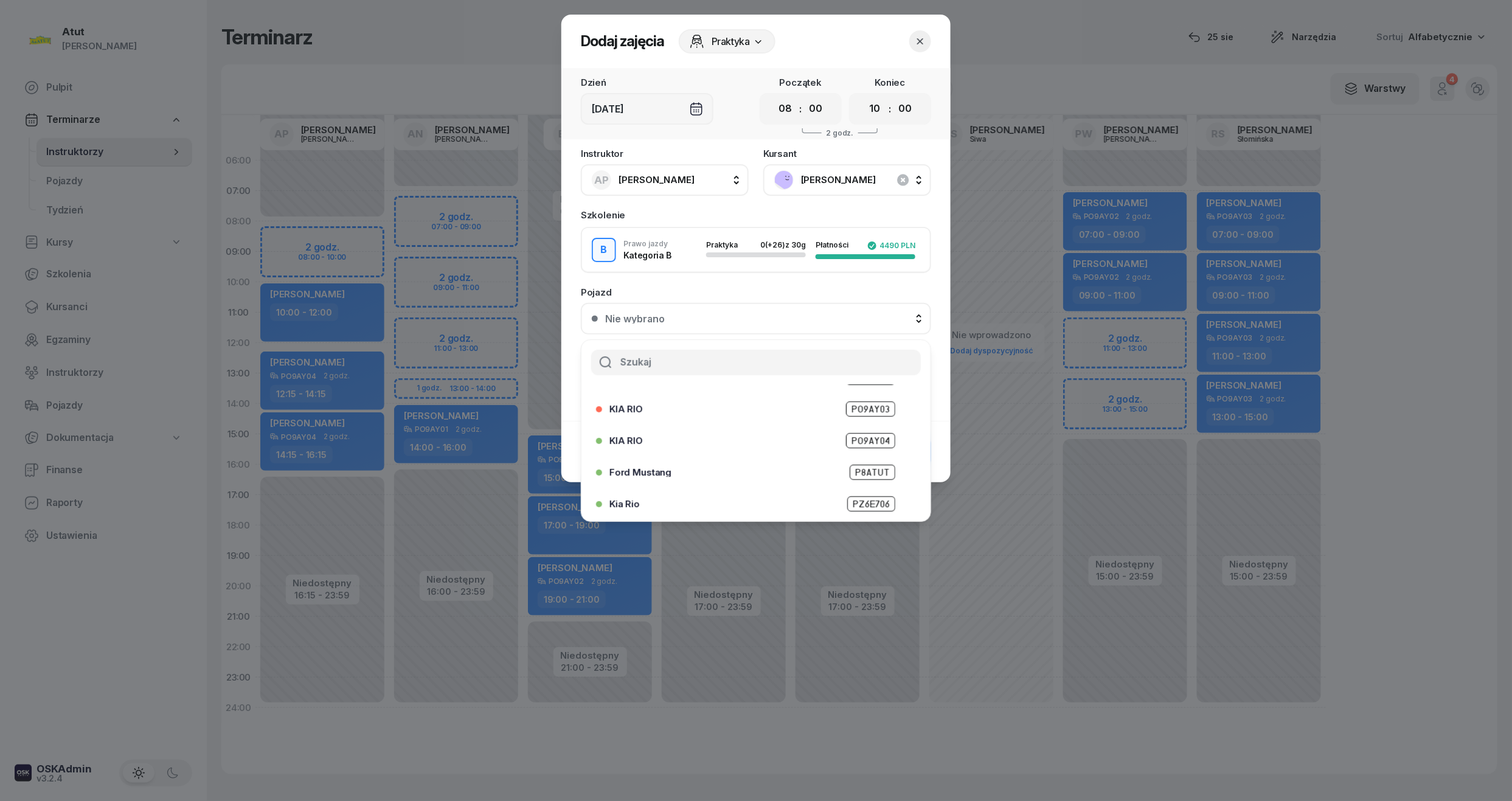
click at [838, 431] on div "KIA RIO PO9AY04" at bounding box center [753, 441] width 312 height 19
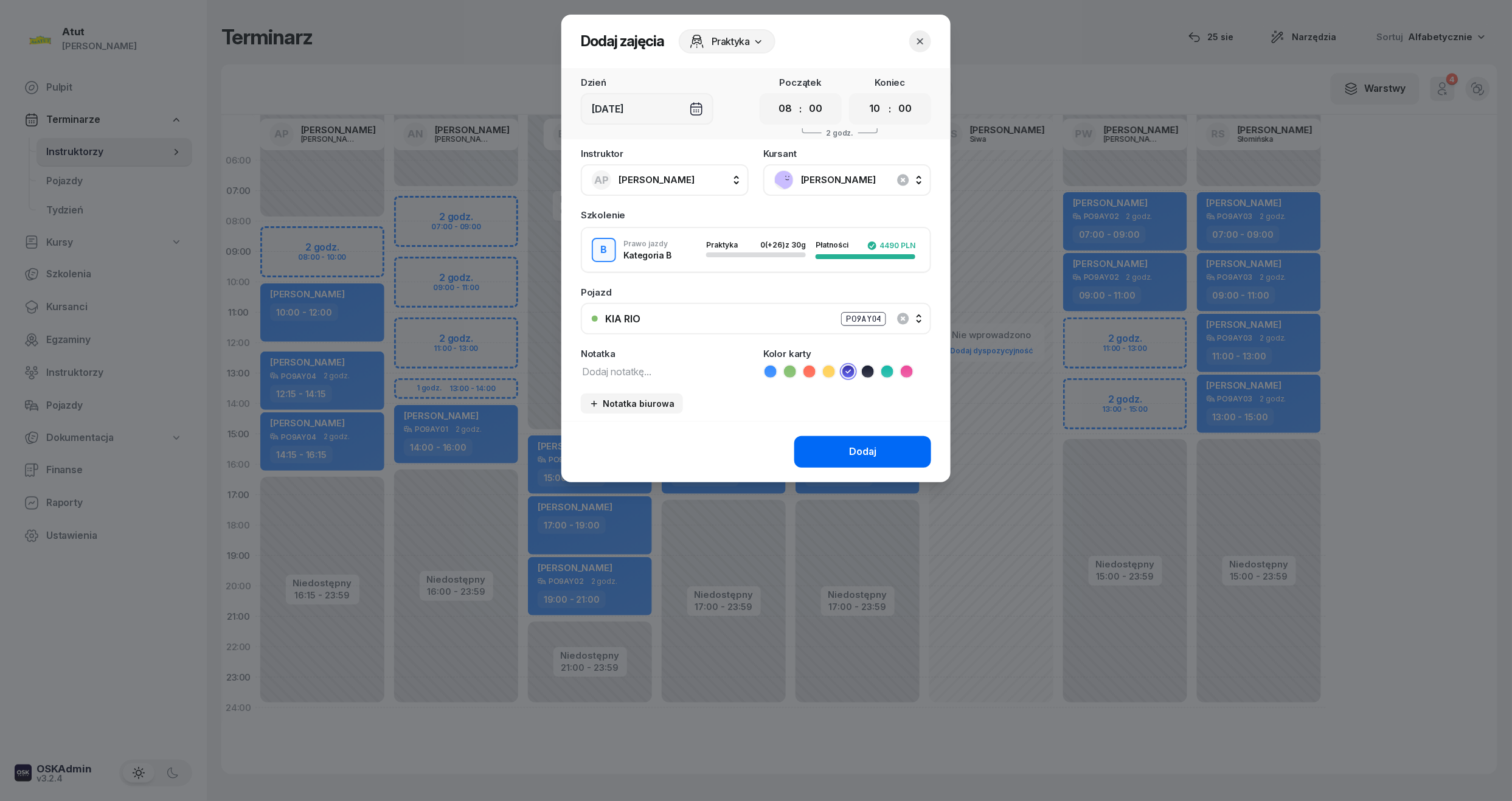
click at [845, 450] on button "Dodaj" at bounding box center [862, 452] width 137 height 32
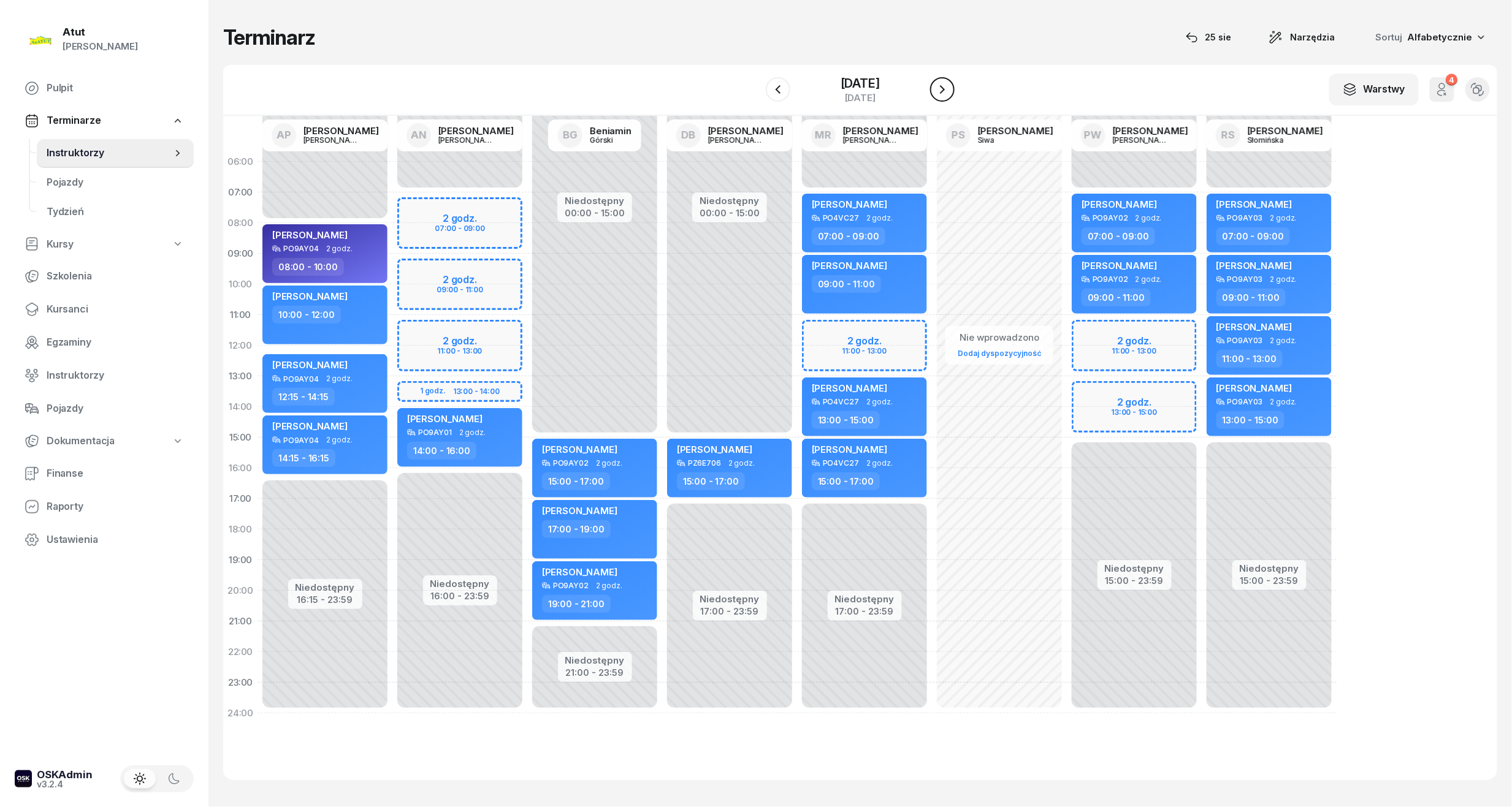
click at [948, 91] on button "button" at bounding box center [942, 89] width 24 height 24
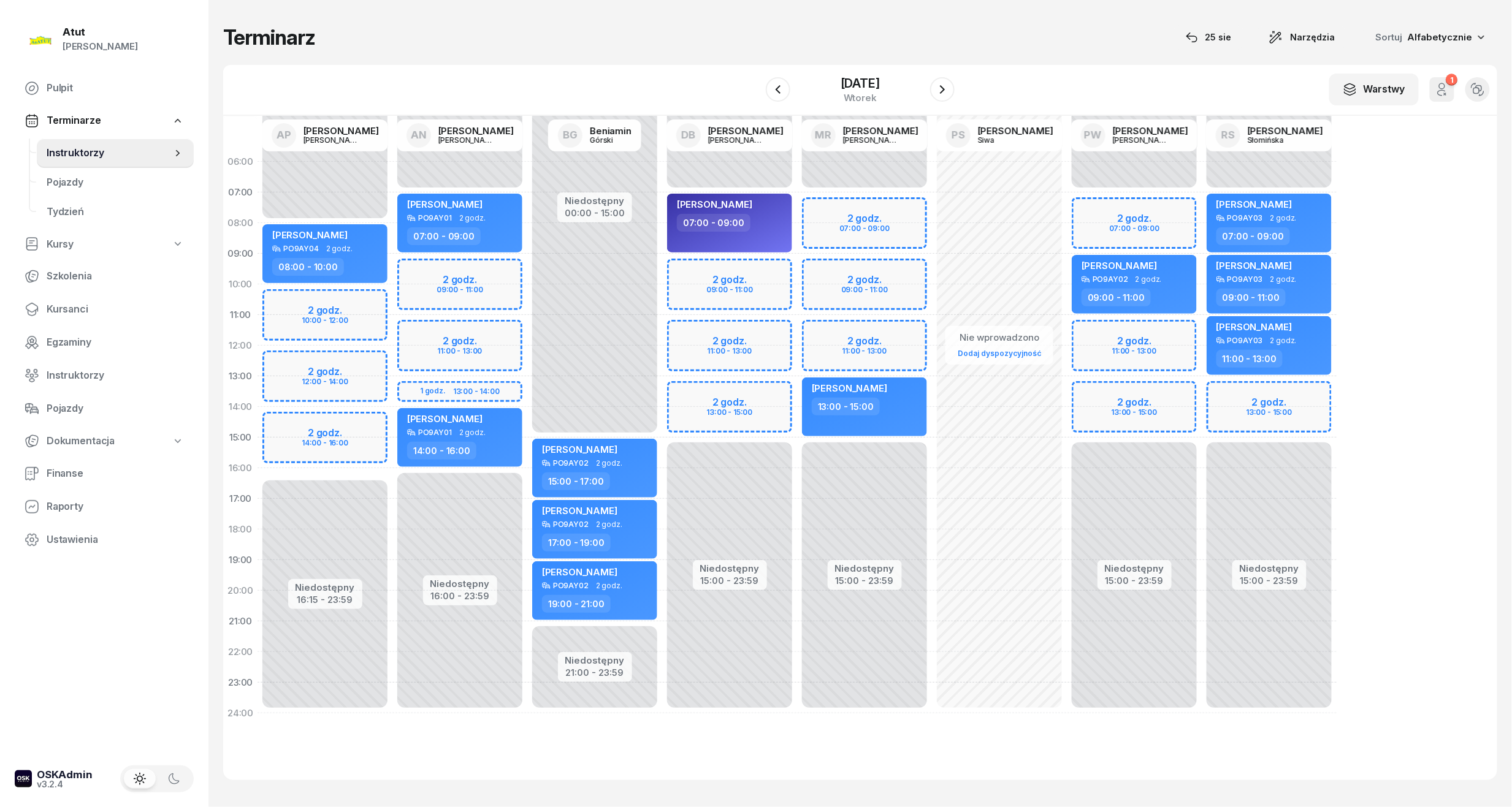
click at [1229, 410] on div "Niedostępny 00:00 - 07:00 Niedostępny 15:00 - 23:59 2 godz. 13:00 - 15:00 Volod…" at bounding box center [1269, 438] width 135 height 582
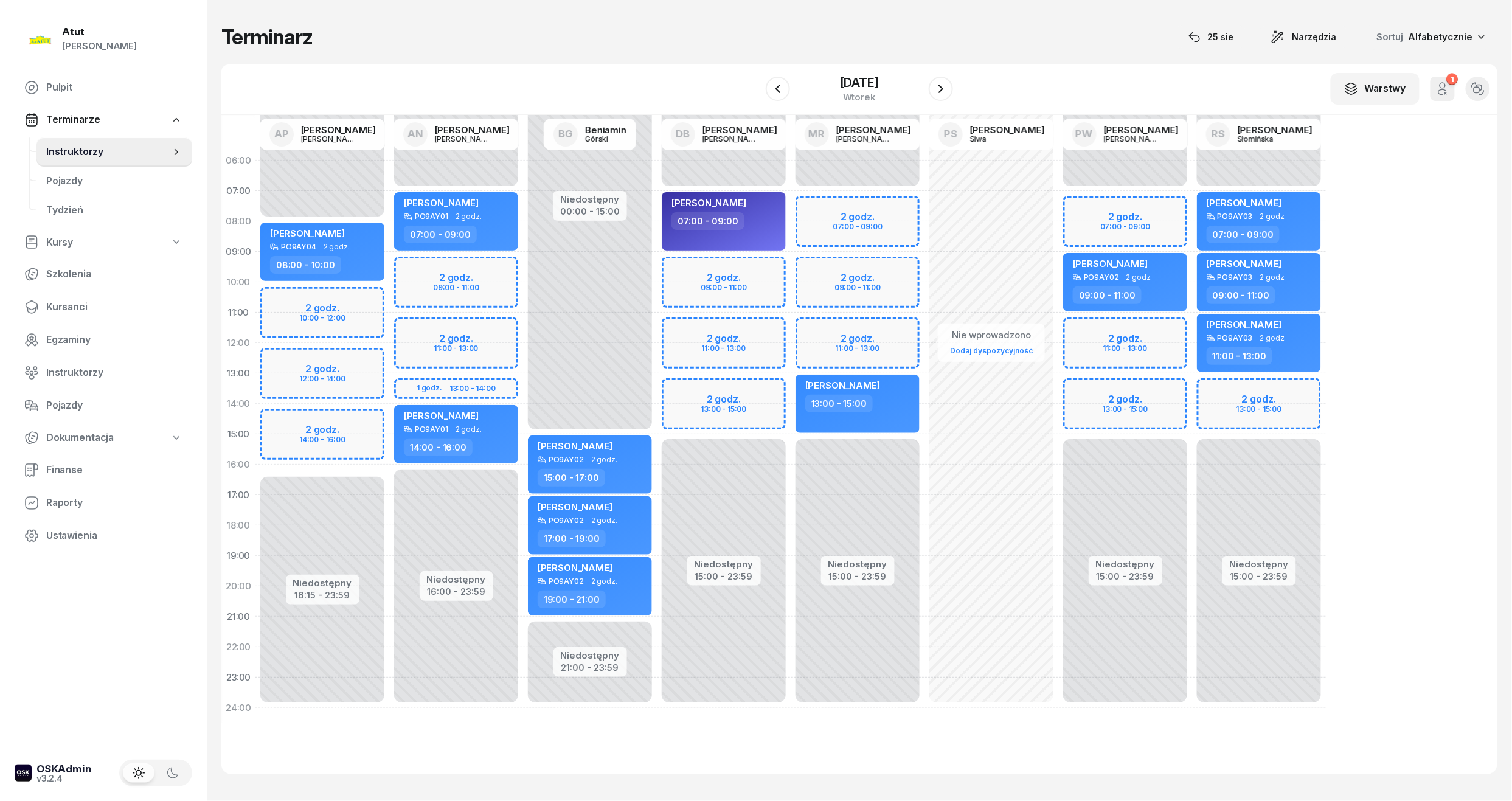
select select "14"
select select "16"
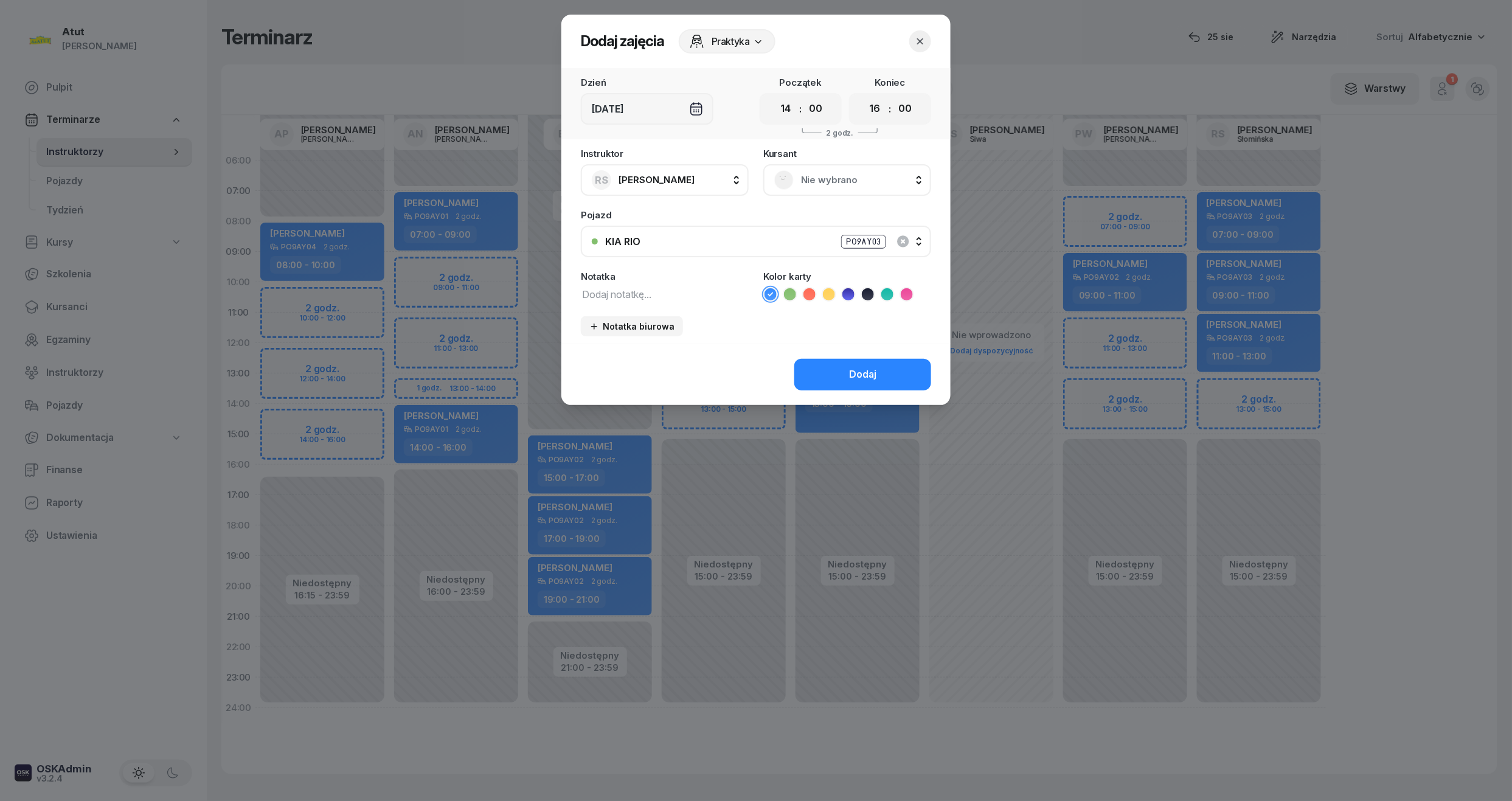
click at [833, 178] on span "Nie wybrano" at bounding box center [860, 180] width 119 height 16
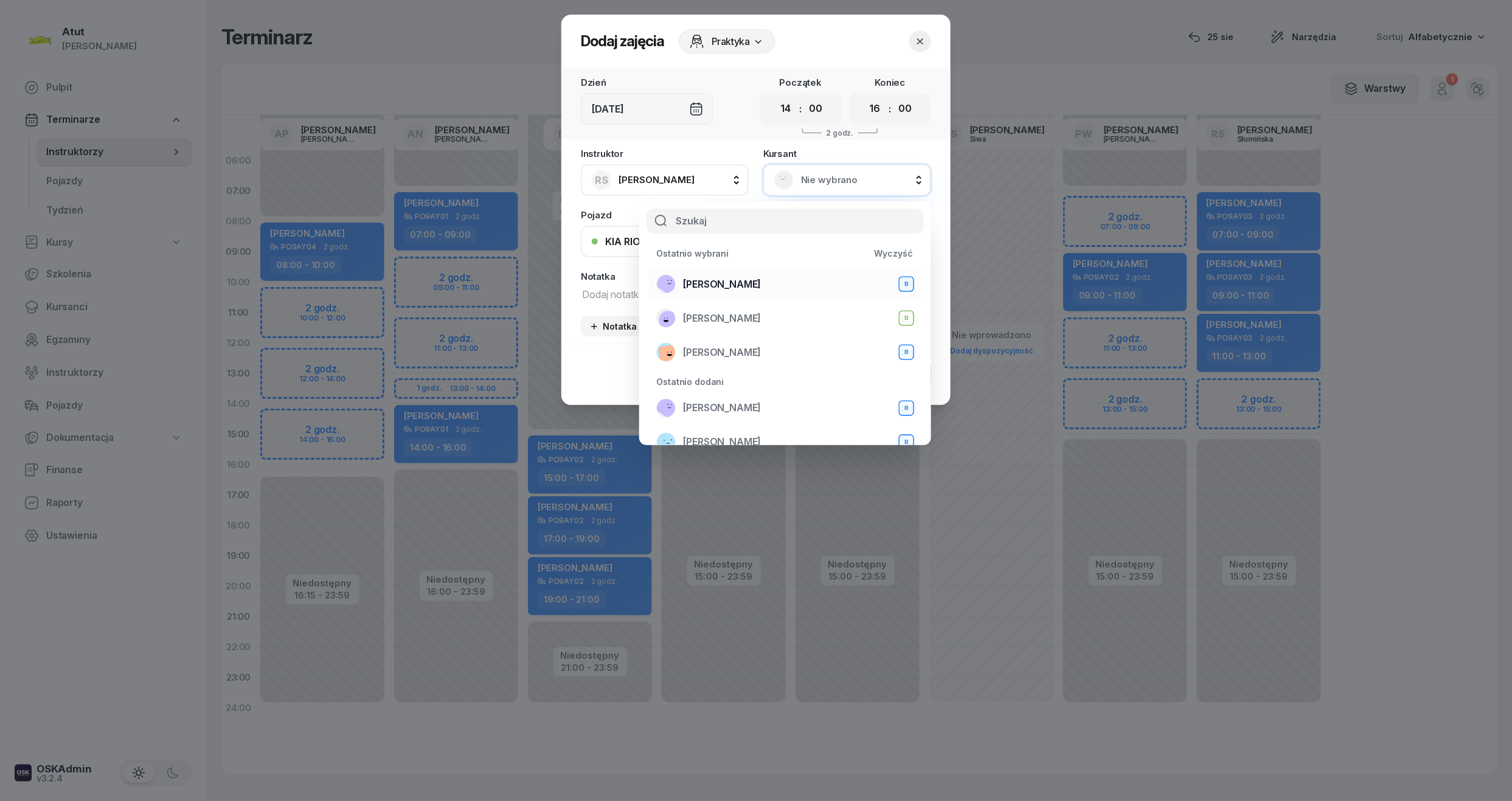
click at [712, 280] on span "Mariia Prots" at bounding box center [722, 285] width 78 height 16
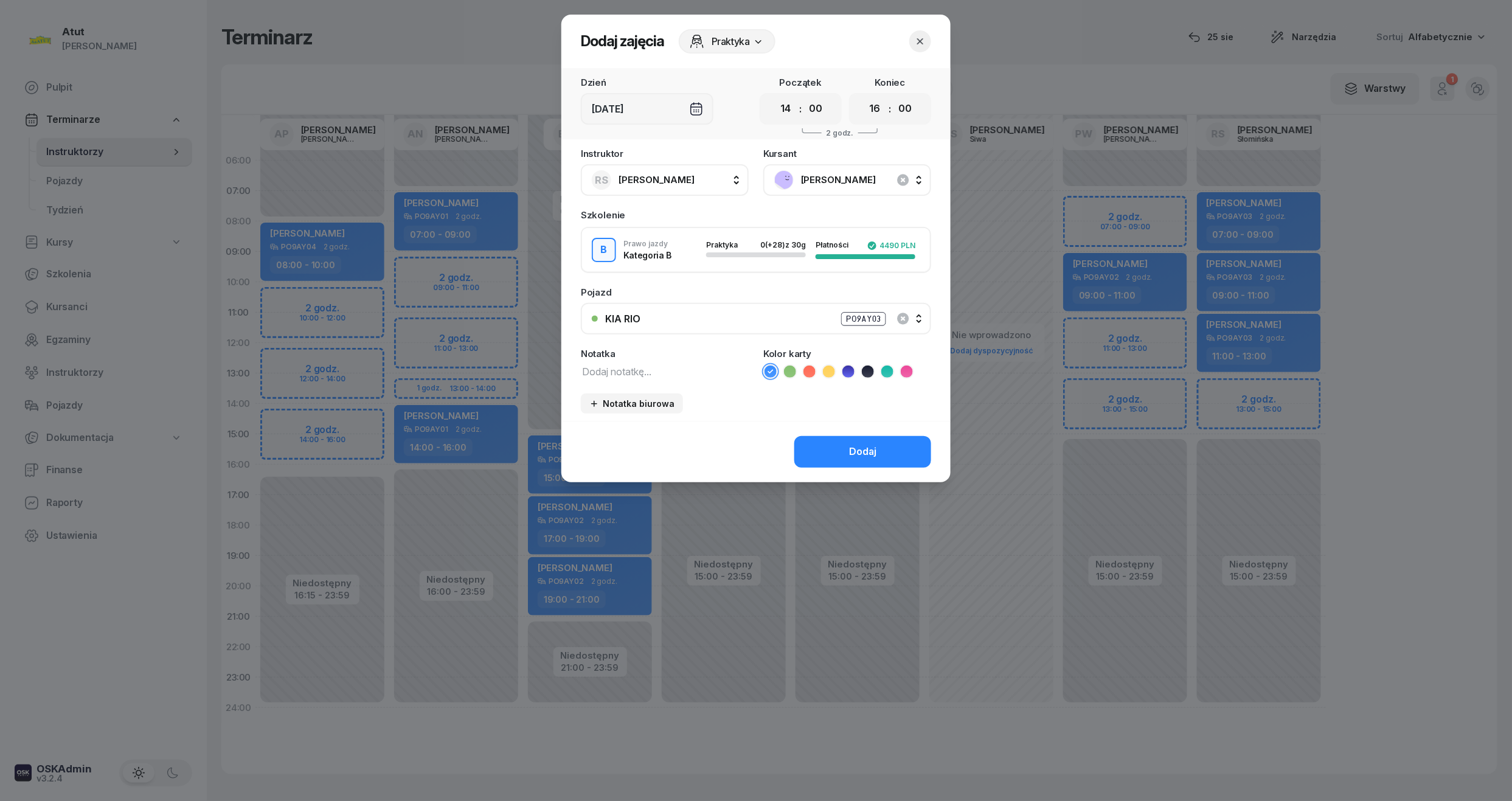
click at [859, 369] on ul at bounding box center [847, 372] width 168 height 15
click at [842, 376] on ul at bounding box center [847, 372] width 168 height 15
click at [852, 368] on icon at bounding box center [849, 372] width 12 height 12
click at [867, 448] on div "Dodaj" at bounding box center [863, 452] width 27 height 16
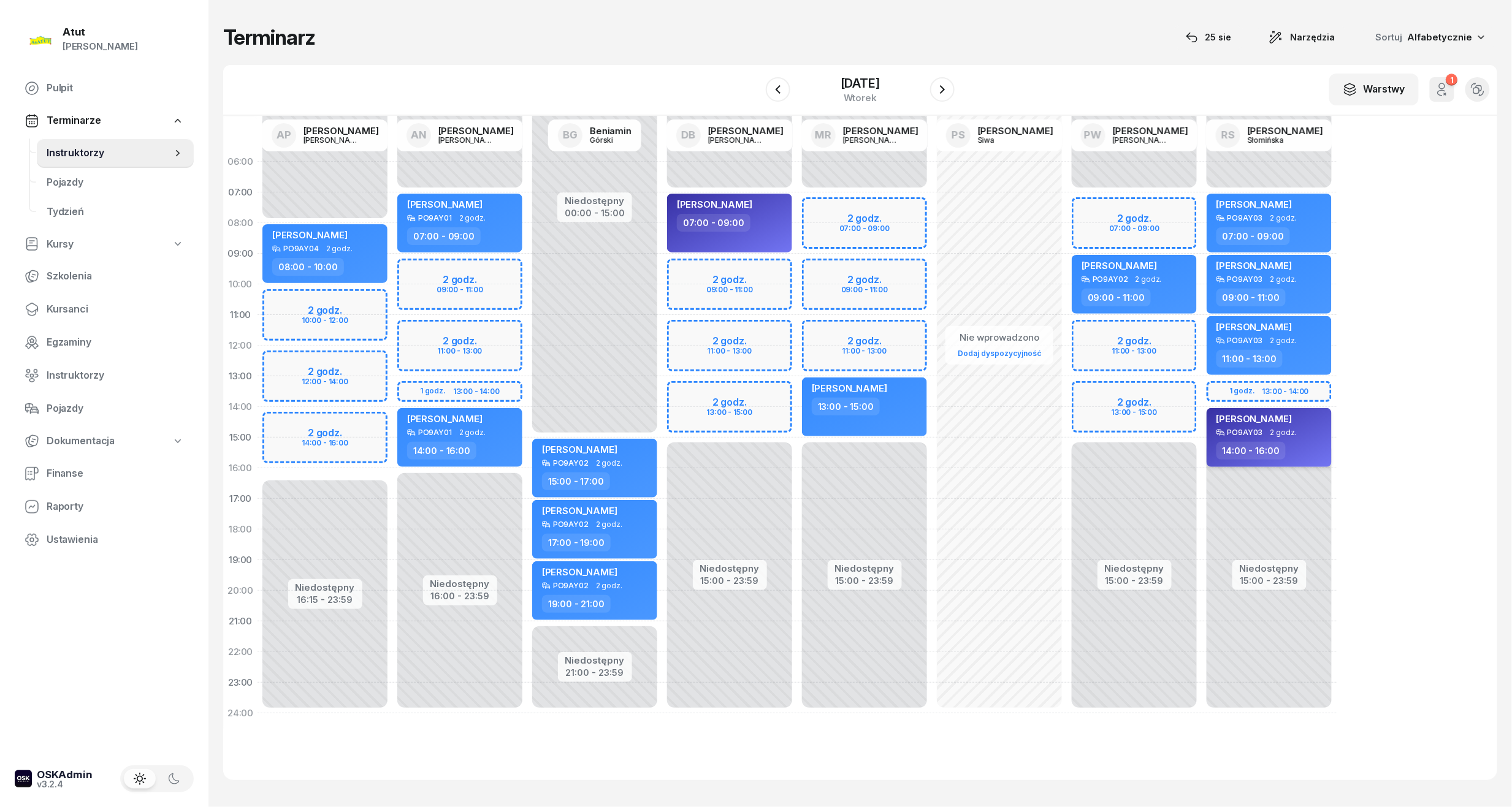
click at [1261, 432] on div "PO9AY03 2 godz." at bounding box center [1270, 433] width 108 height 9
select select "14"
select select "16"
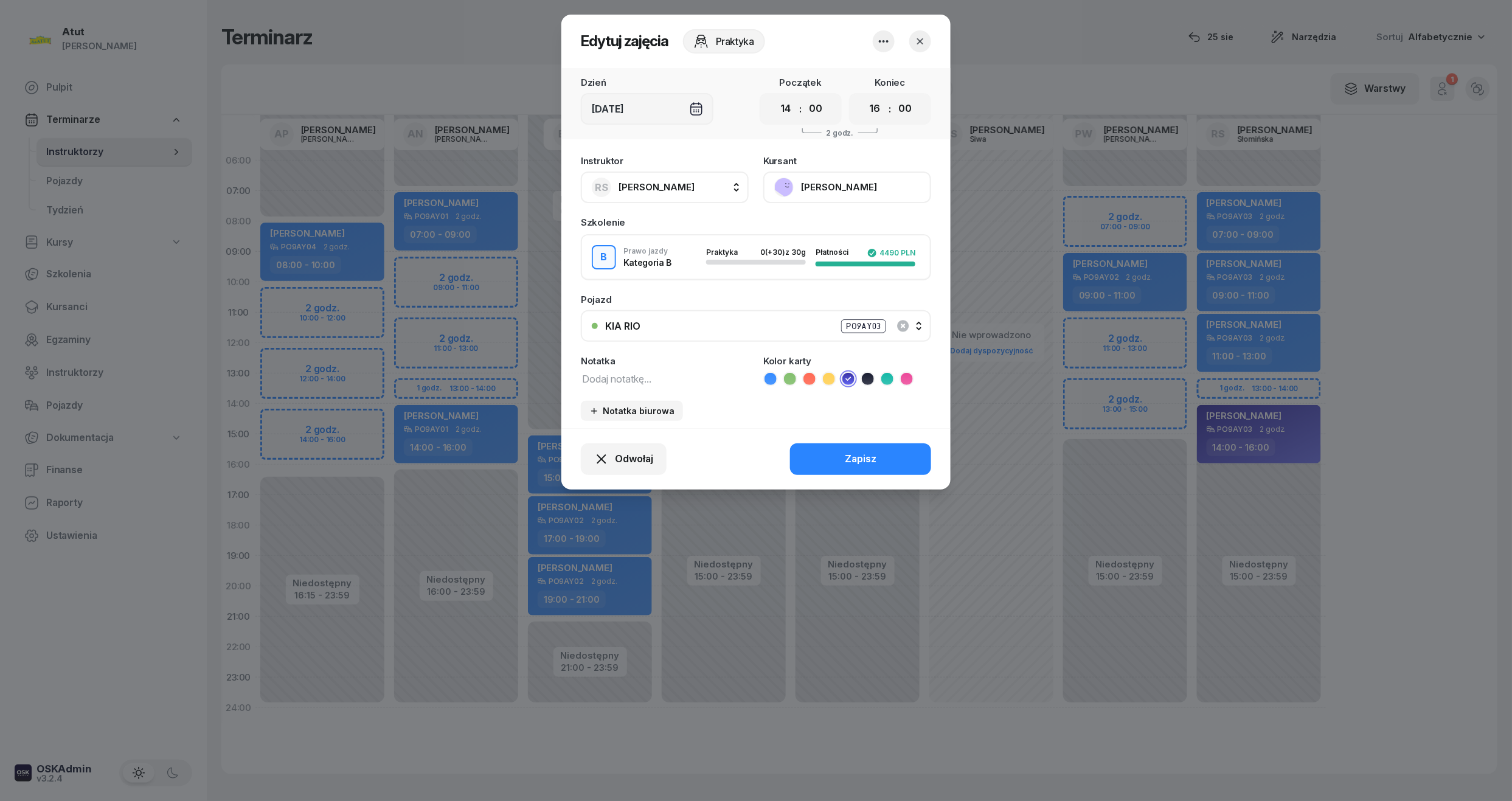
drag, startPoint x: 782, startPoint y: 119, endPoint x: 789, endPoint y: 122, distance: 7.6
click at [782, 119] on select "00 01 02 03 04 05 06 07 08 09 10 11 12 13 14 15 16 17 18 19 20 21 22 23" at bounding box center [785, 108] width 23 height 25
select select "13"
click at [774, 96] on select "00 01 02 03 04 05 06 07 08 09 10 11 12 13 14 15 16 17 18 19 20 21 22 23" at bounding box center [785, 108] width 23 height 25
click at [878, 119] on select "00 01 02 03 04 05 06 07 08 09 10 11 12 13 14 15 16 17 18 19 20 21 22 23" at bounding box center [875, 108] width 23 height 25
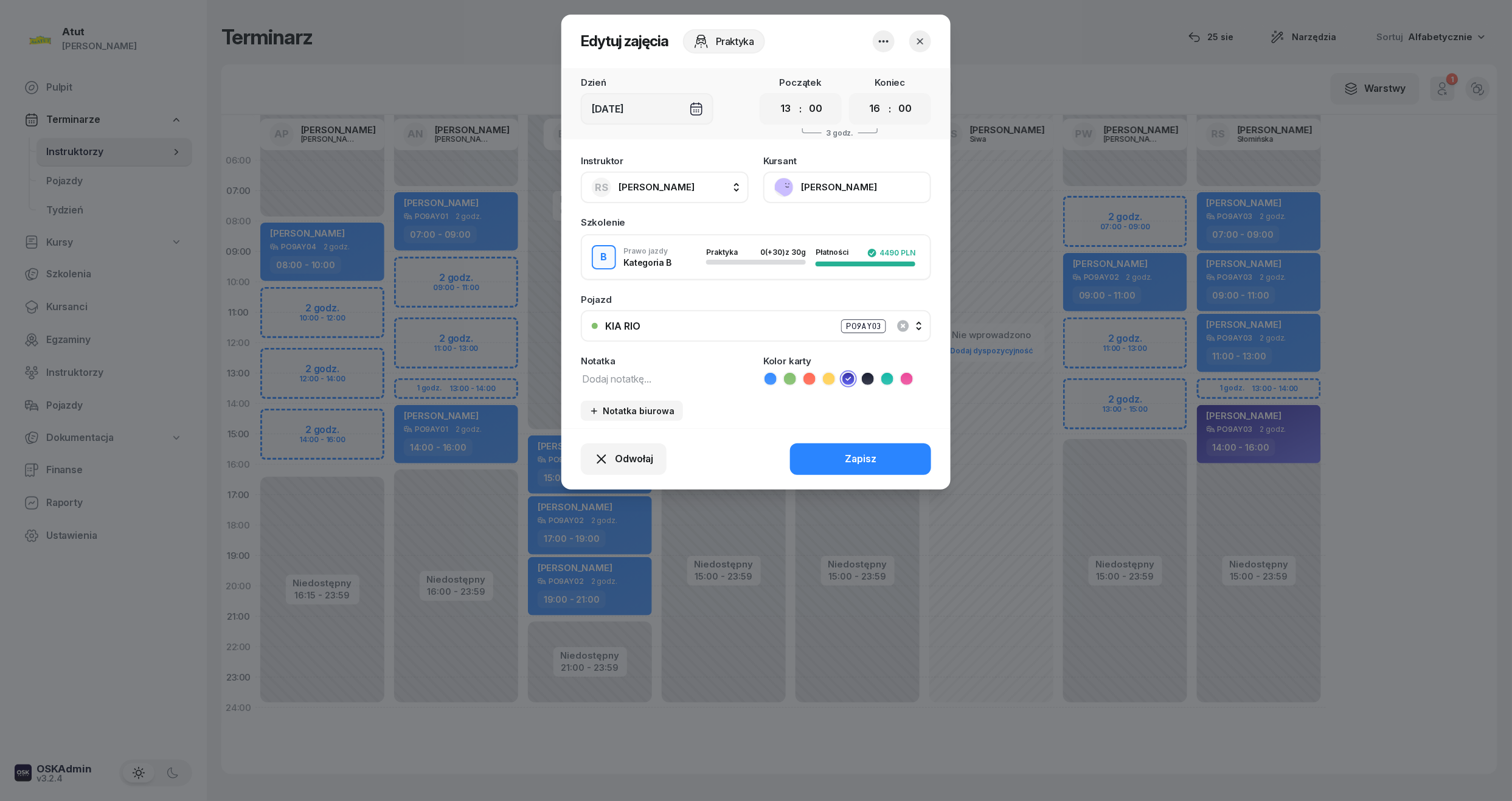
select select "15"
click at [864, 96] on select "00 01 02 03 04 05 06 07 08 09 10 11 12 13 14 15 16 17 18 19 20 21 22 23" at bounding box center [875, 108] width 23 height 25
click at [867, 448] on button "Zapisz" at bounding box center [861, 459] width 141 height 32
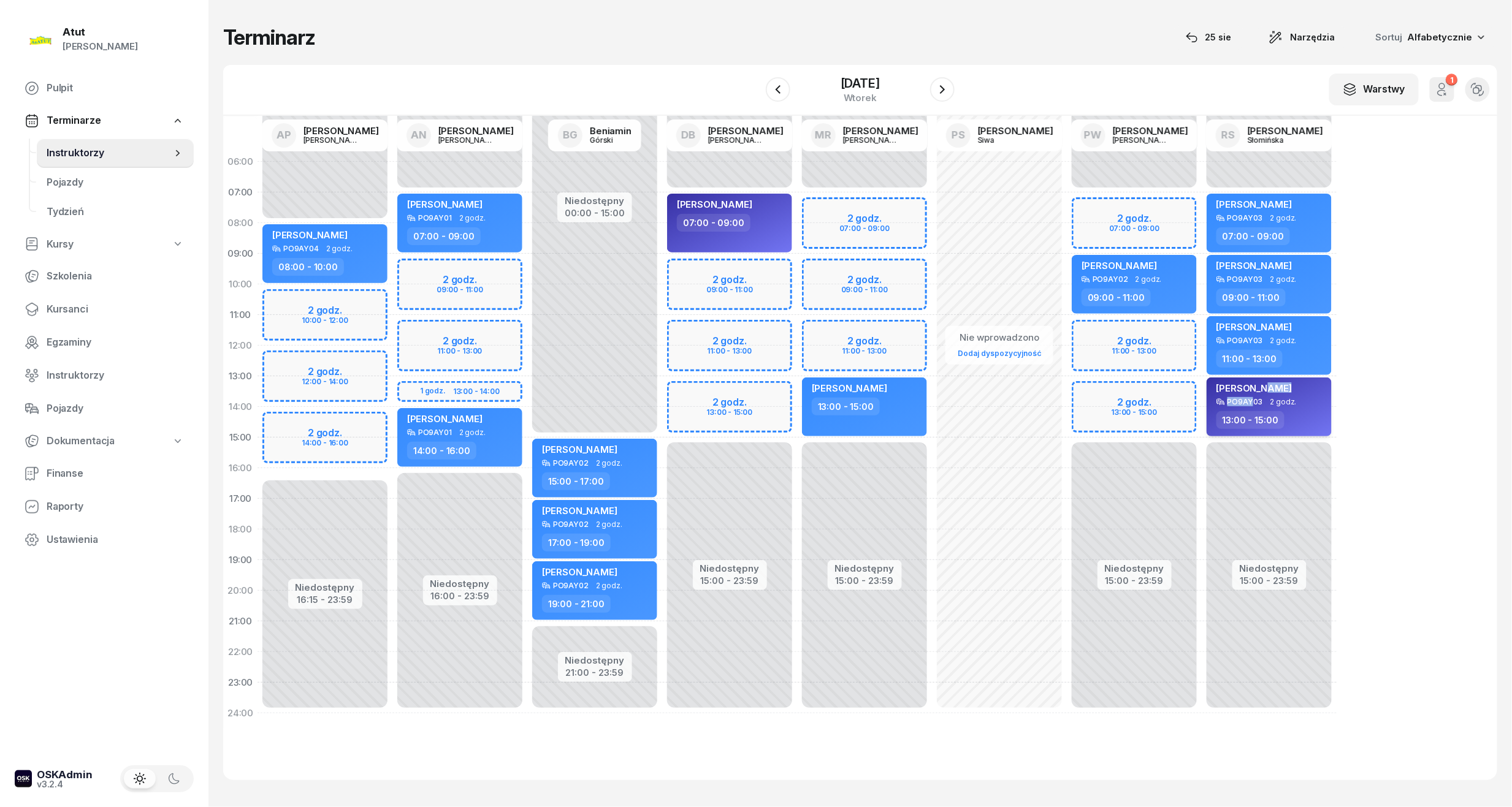
drag, startPoint x: 1254, startPoint y: 398, endPoint x: 1254, endPoint y: 385, distance: 13.0
click at [1254, 389] on div "Mariia Prots PO9AY03 2 godz. 13:00 - 15:00" at bounding box center [1269, 407] width 125 height 59
select select "13"
select select "15"
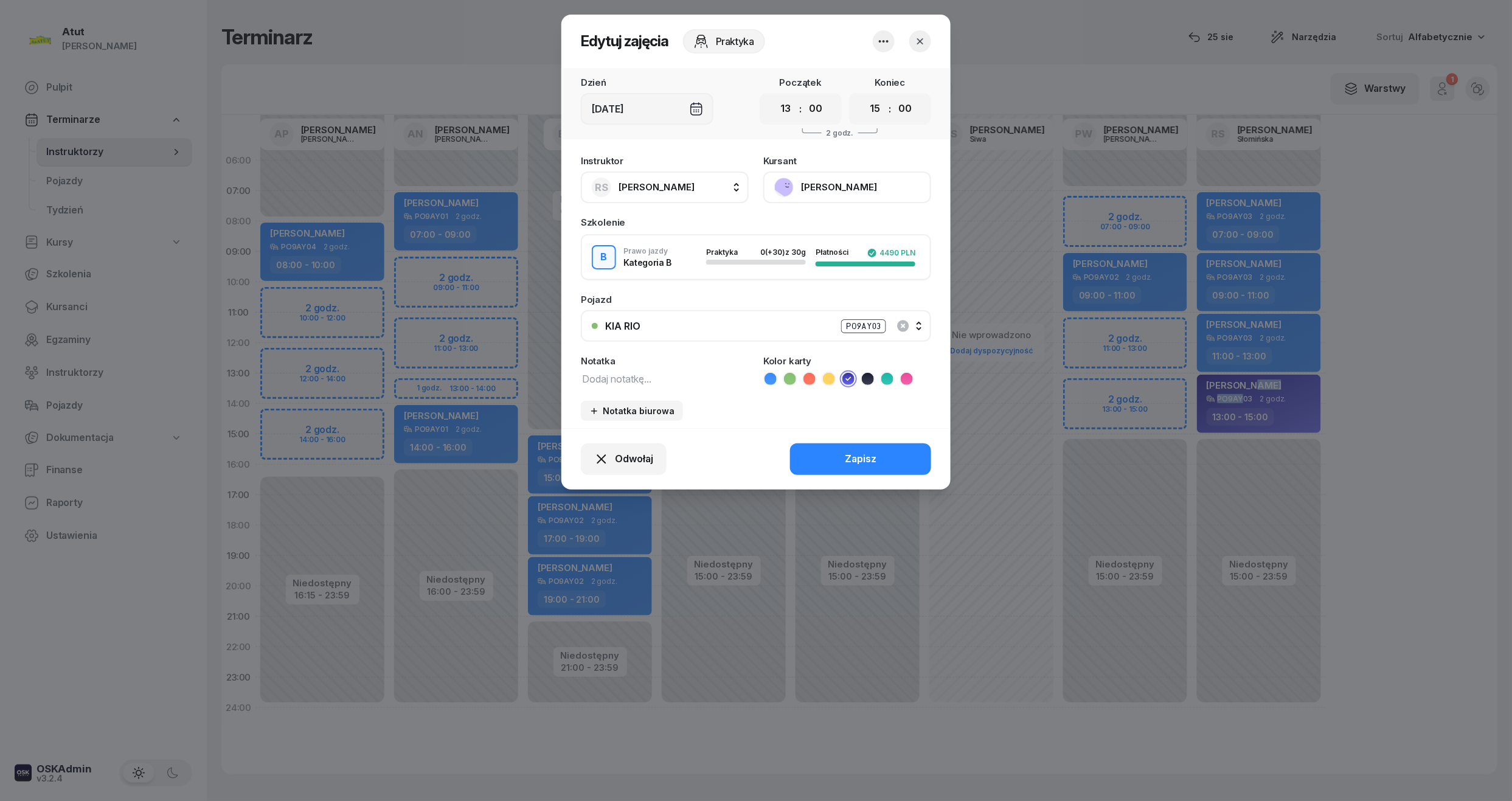
click at [823, 181] on button "Mariia Prots" at bounding box center [847, 187] width 168 height 32
click at [794, 230] on div "Otwórz profil" at bounding box center [802, 229] width 59 height 16
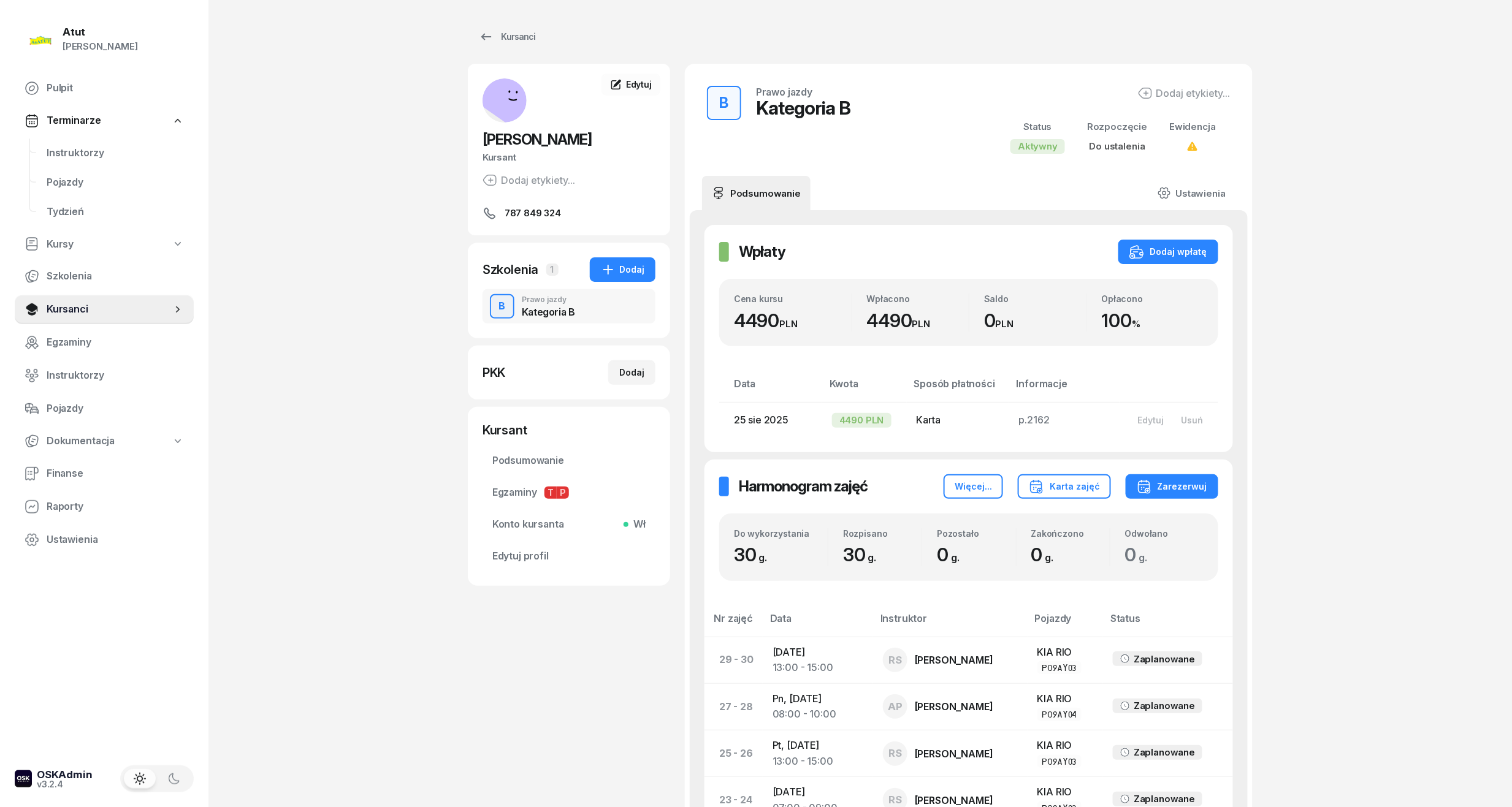
drag, startPoint x: 72, startPoint y: 157, endPoint x: 4, endPoint y: 158, distance: 68.0
click at [72, 157] on span "Instruktorzy" at bounding box center [116, 154] width 137 height 16
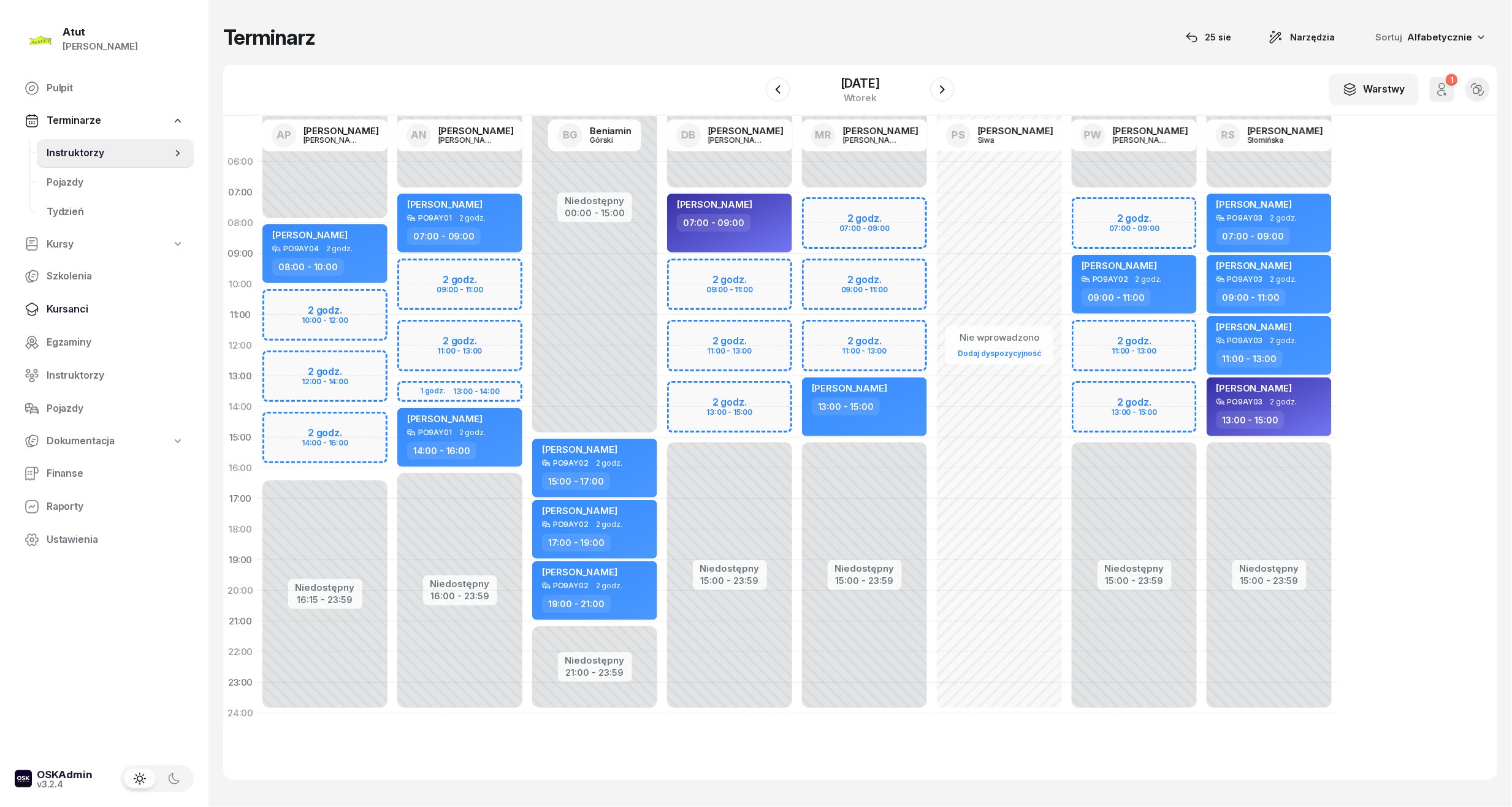
drag, startPoint x: 77, startPoint y: 305, endPoint x: 88, endPoint y: 295, distance: 14.9
click at [77, 305] on span "Kursanci" at bounding box center [116, 310] width 137 height 16
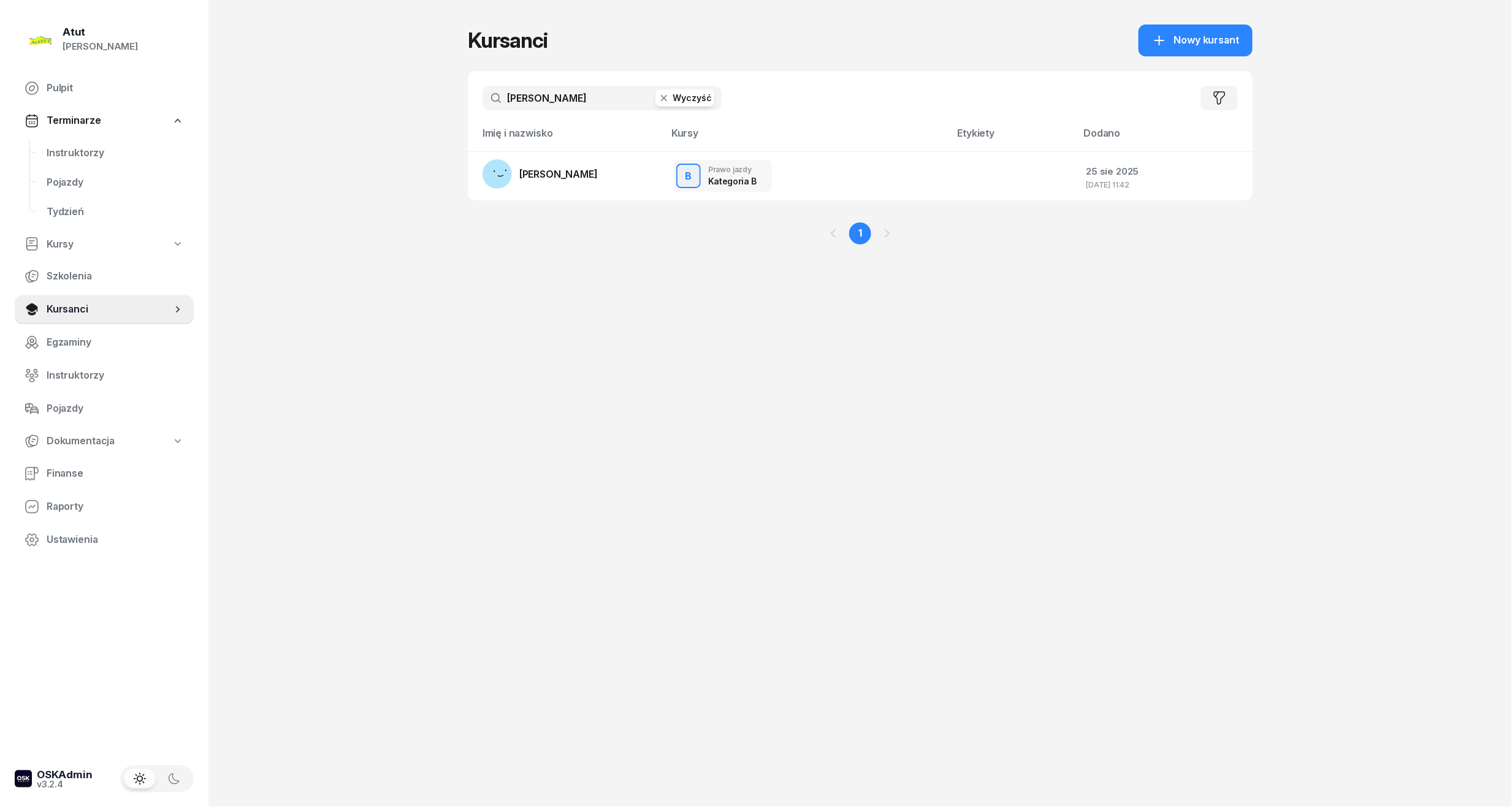
drag, startPoint x: 550, startPoint y: 96, endPoint x: 79, endPoint y: 113, distance: 471.3
click at [81, 112] on div "Atut Paulina Lis Pulpit Terminarze Instruktorzy Pojazdy Tydzień Kursy Szkolenia…" at bounding box center [756, 404] width 1512 height 807
type input "borkowski"
click at [537, 168] on span "Bartosz Borkowski" at bounding box center [559, 174] width 79 height 12
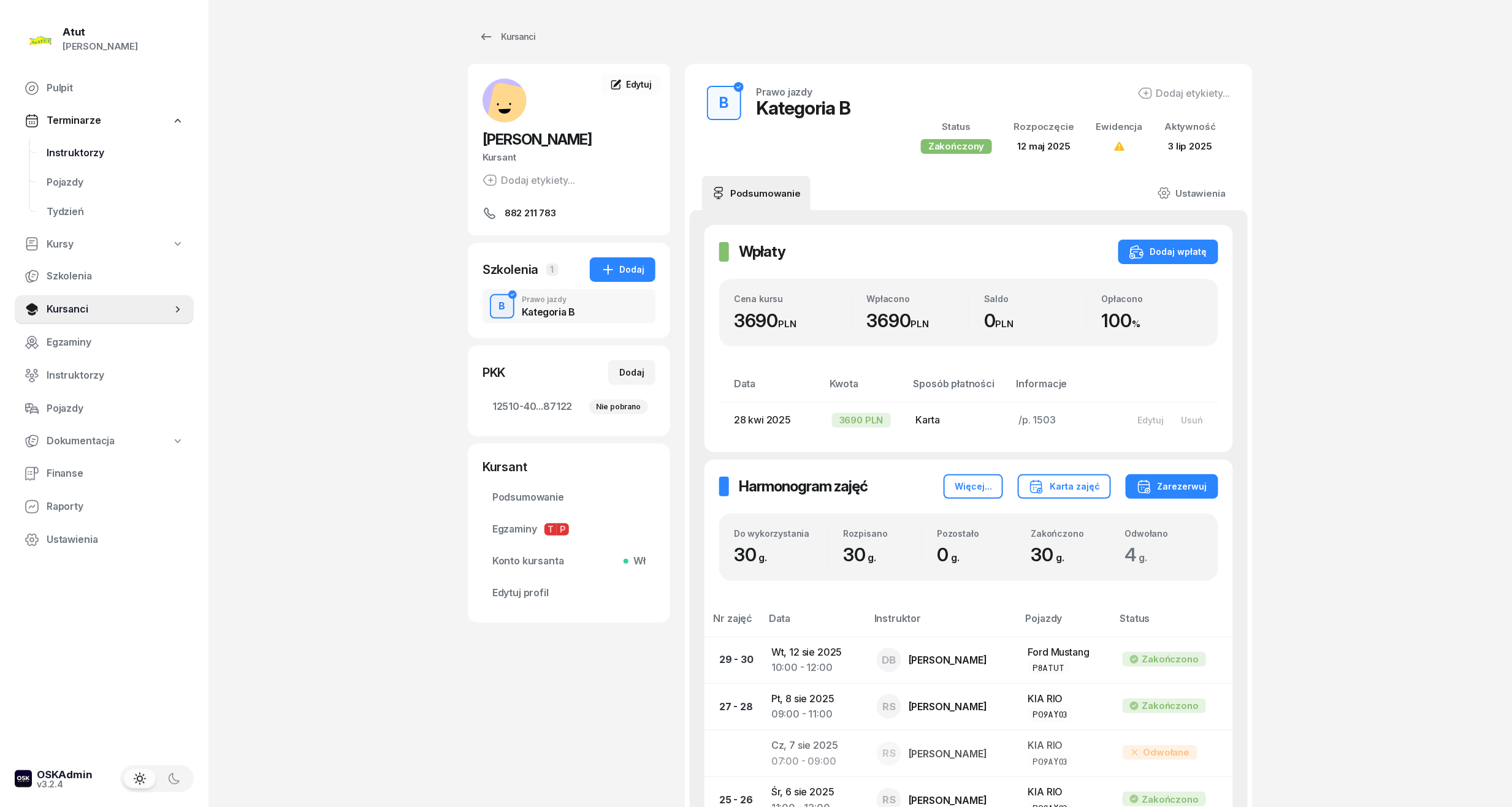
click at [69, 147] on span "Instruktorzy" at bounding box center [116, 154] width 137 height 16
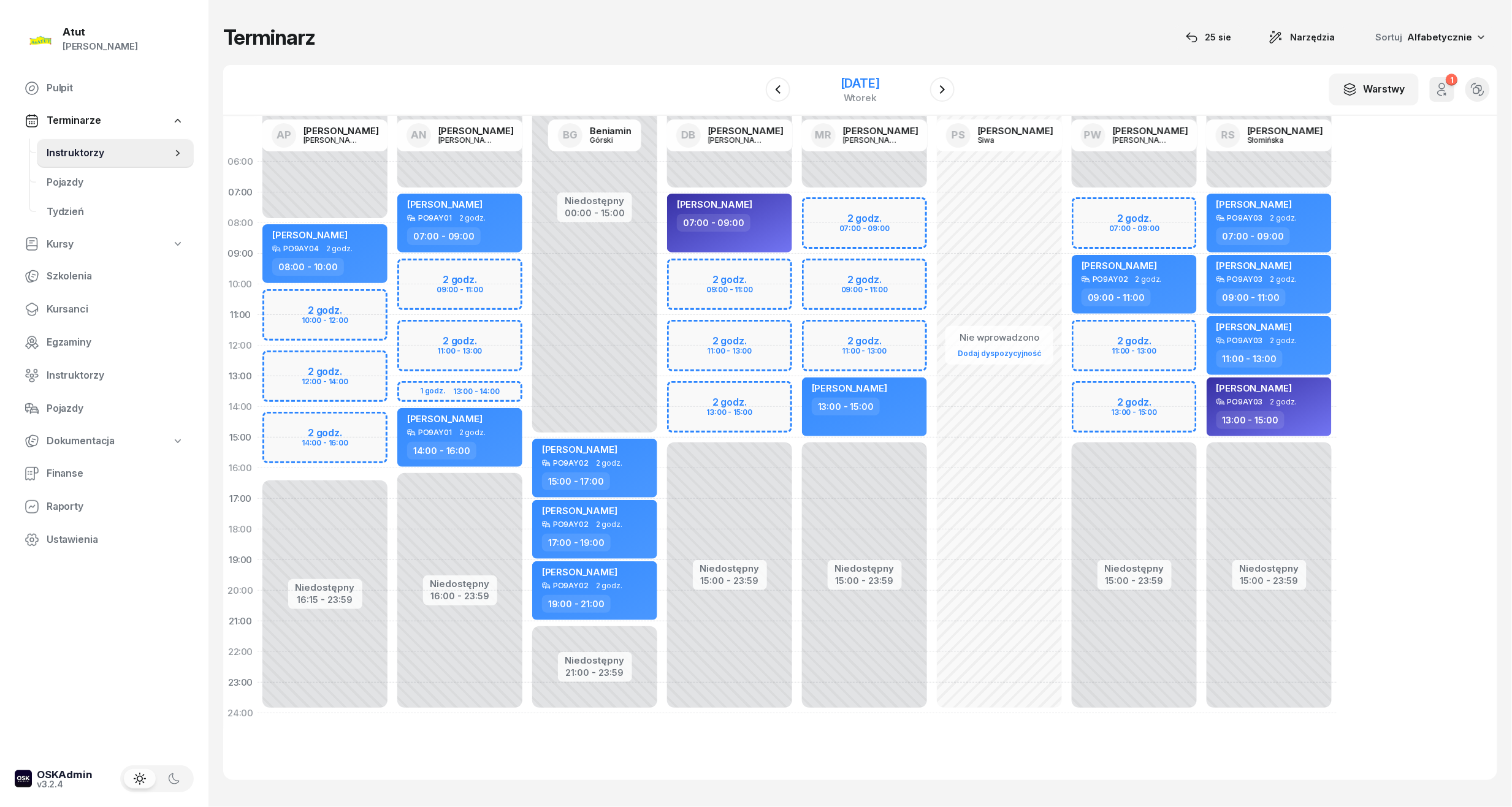
click at [880, 79] on div "[DATE]" at bounding box center [860, 84] width 39 height 12
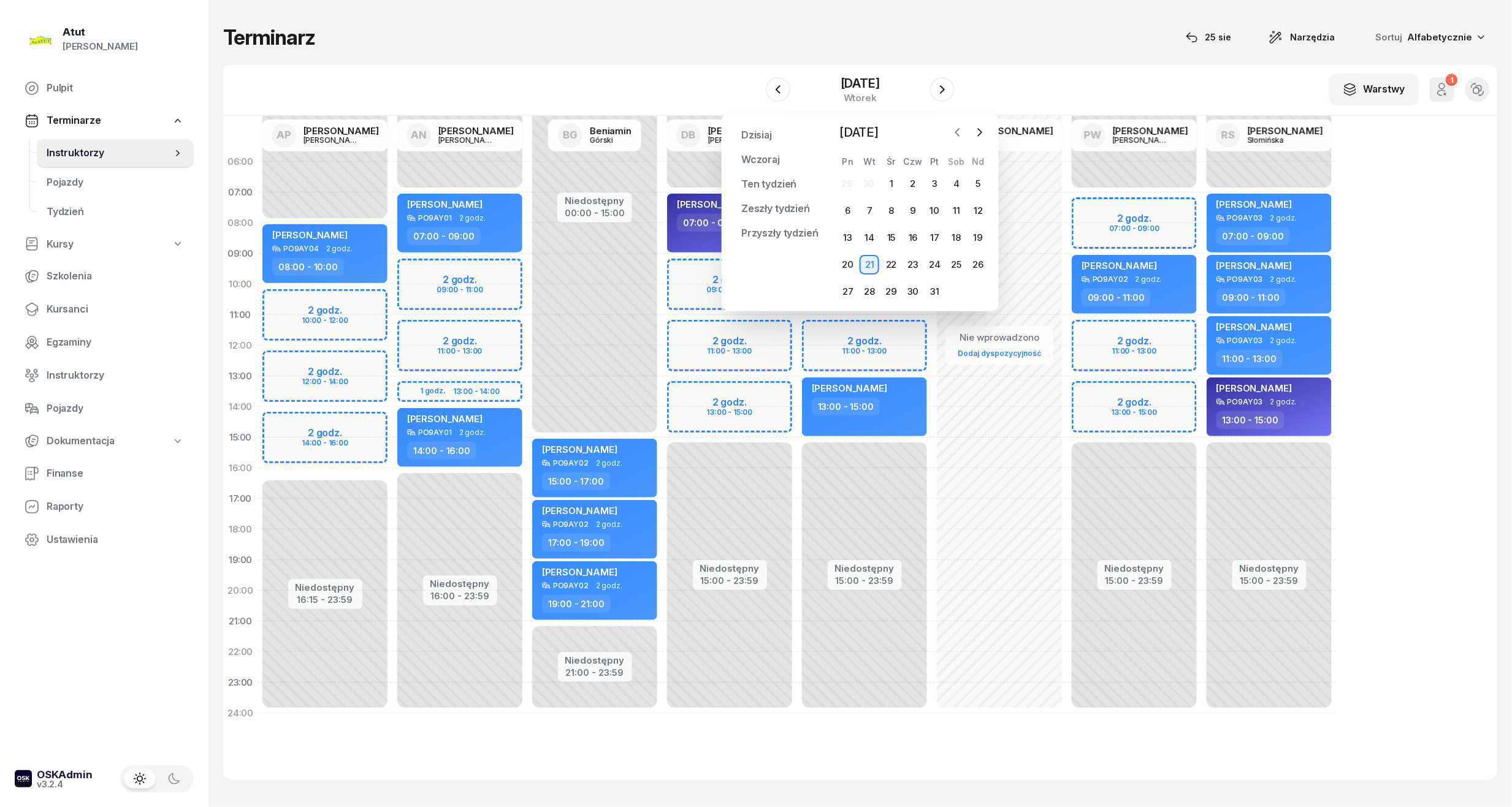
click at [955, 135] on icon "button" at bounding box center [958, 132] width 12 height 12
click at [865, 298] on div "26" at bounding box center [869, 291] width 19 height 19
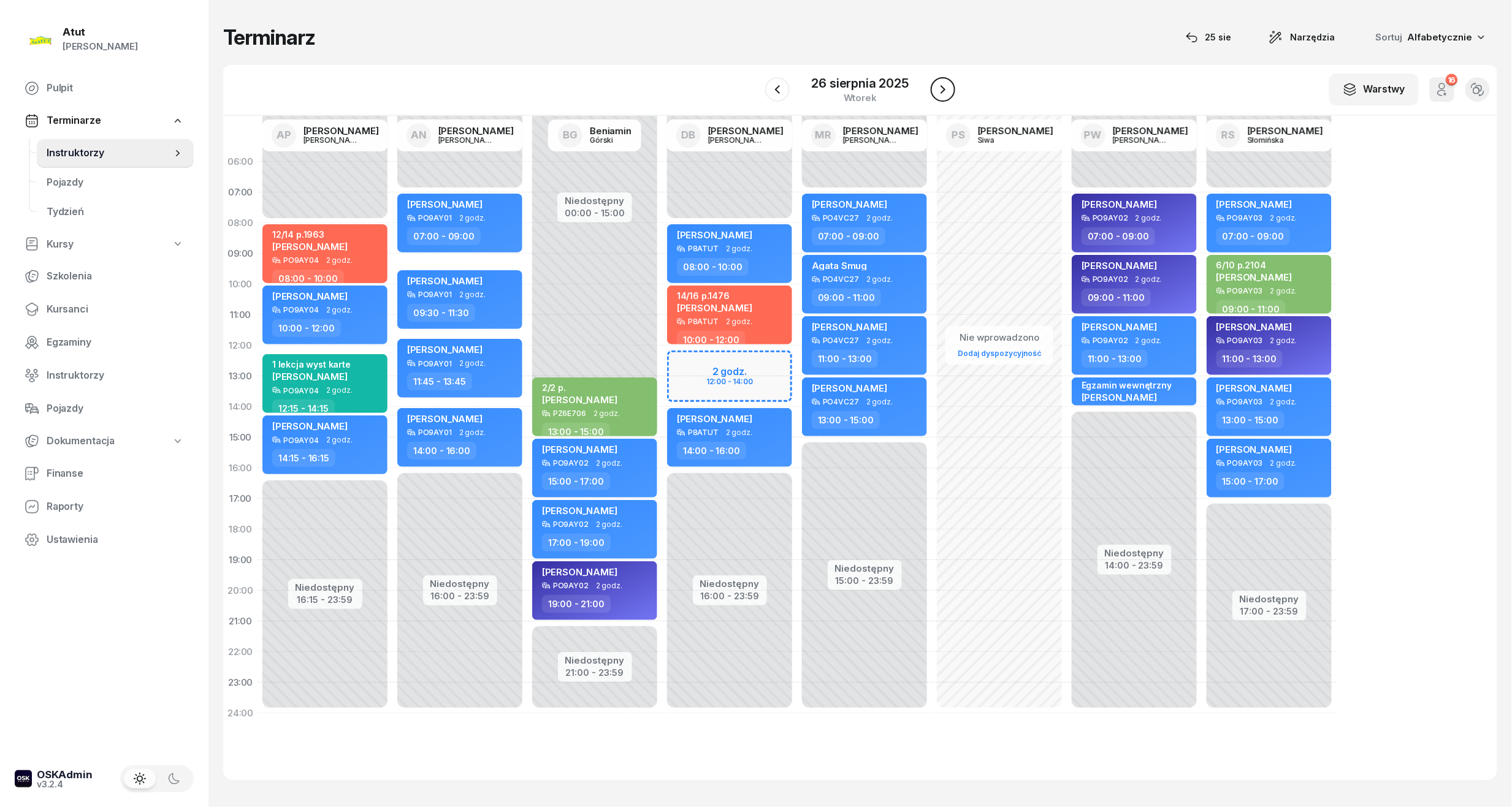
click at [945, 89] on icon "button" at bounding box center [943, 89] width 15 height 15
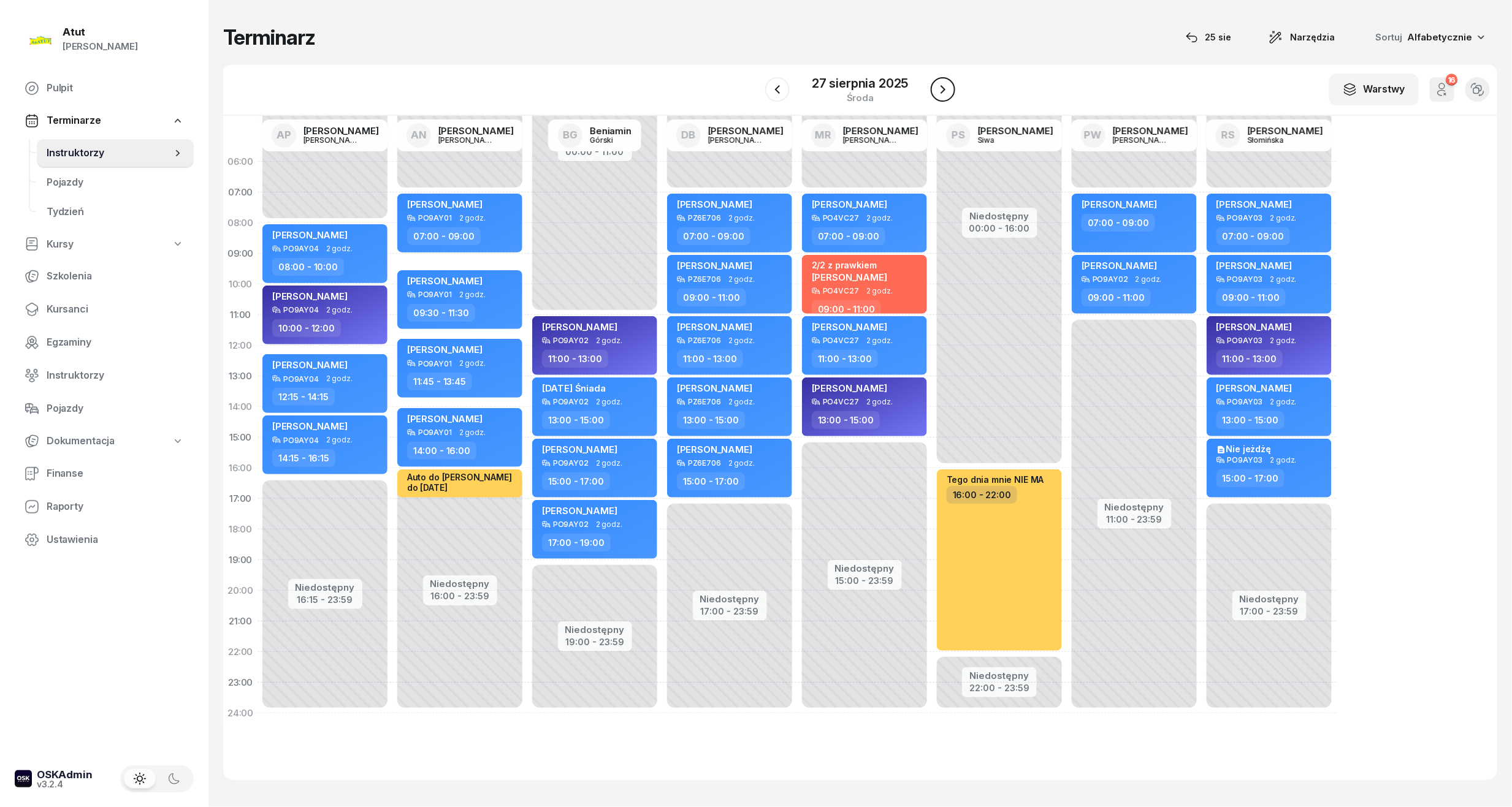
click at [945, 89] on icon "button" at bounding box center [943, 89] width 15 height 15
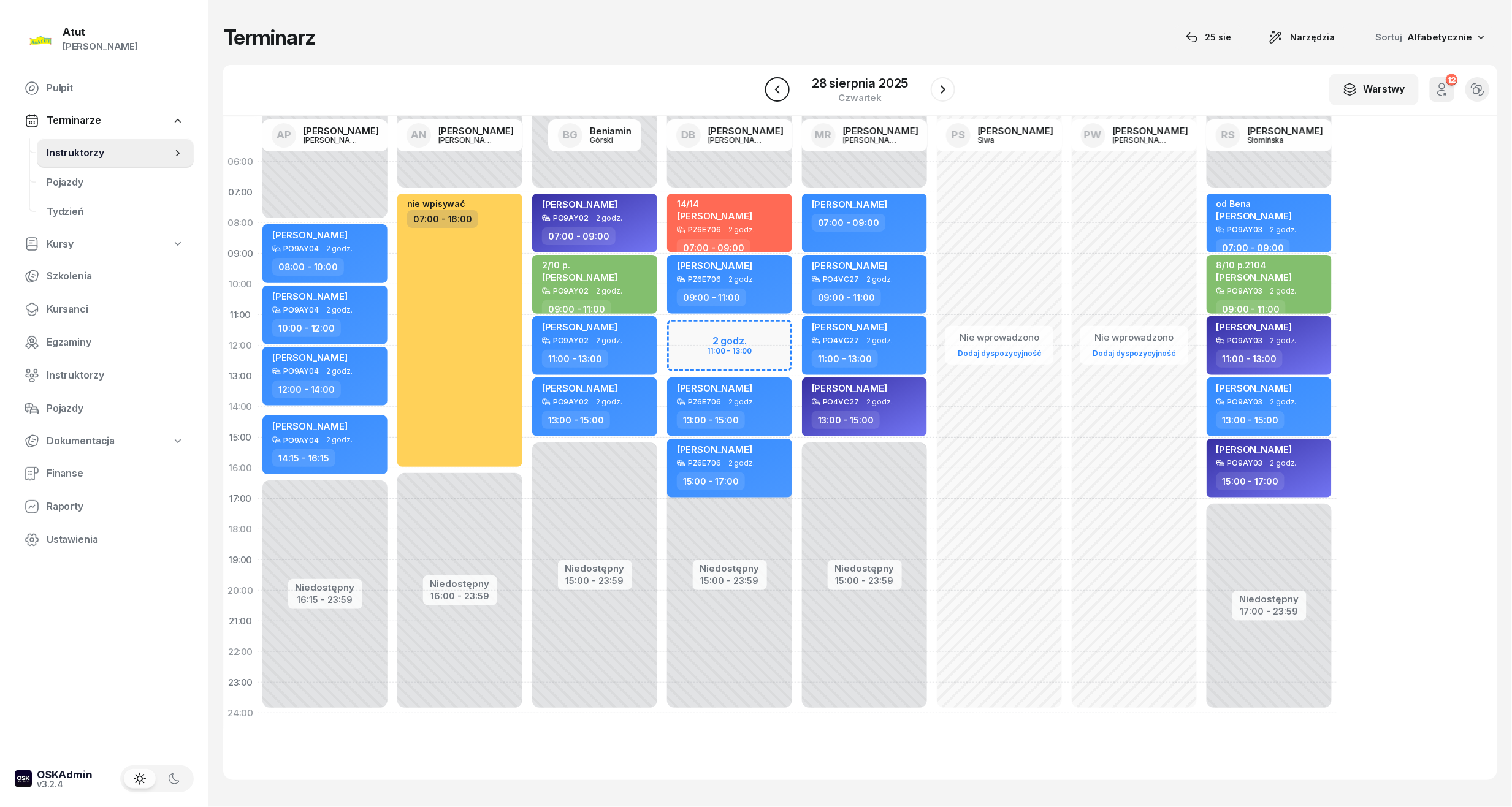
click at [780, 96] on icon "button" at bounding box center [777, 89] width 15 height 15
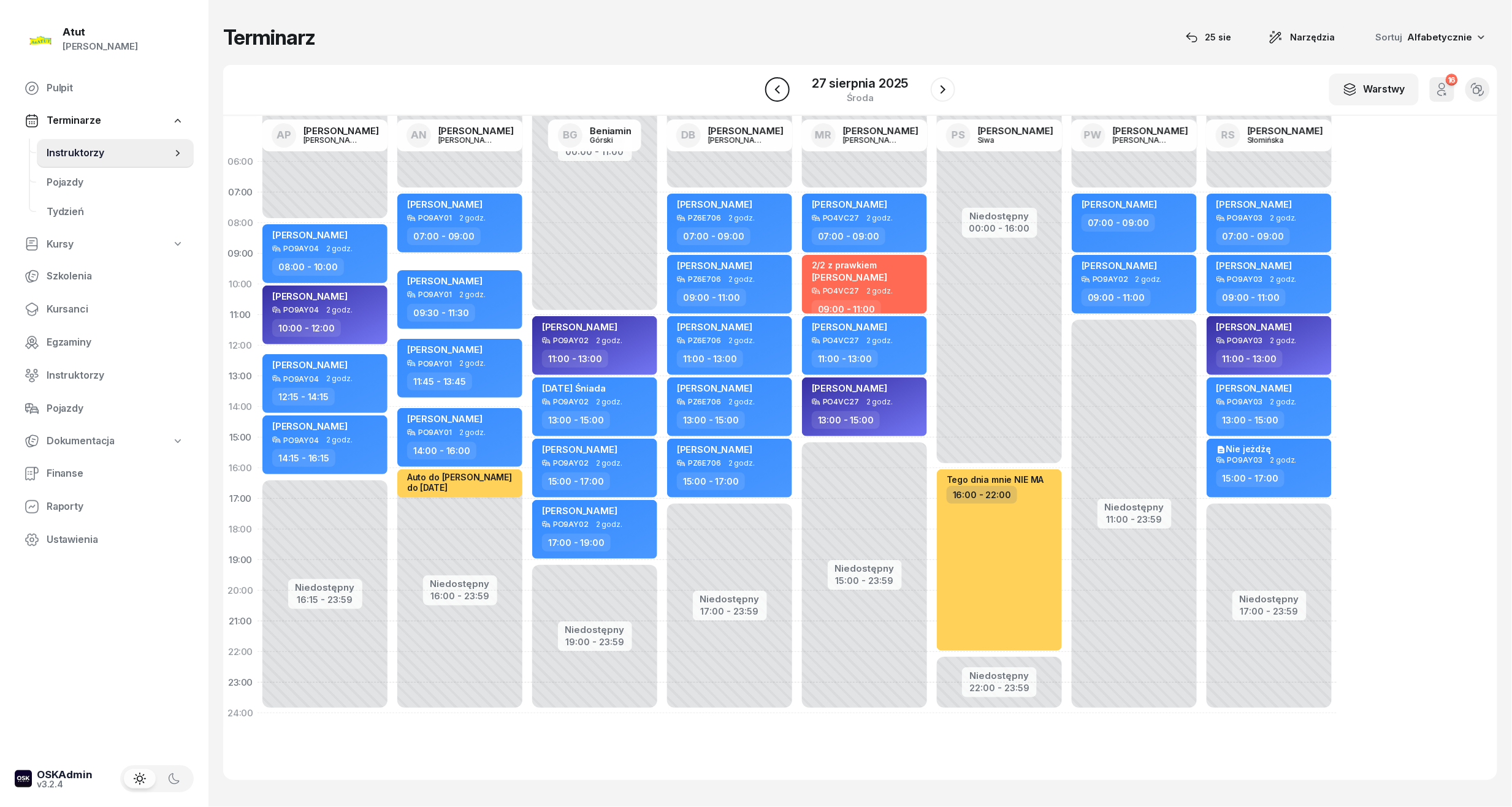
click at [780, 96] on icon "button" at bounding box center [777, 89] width 15 height 15
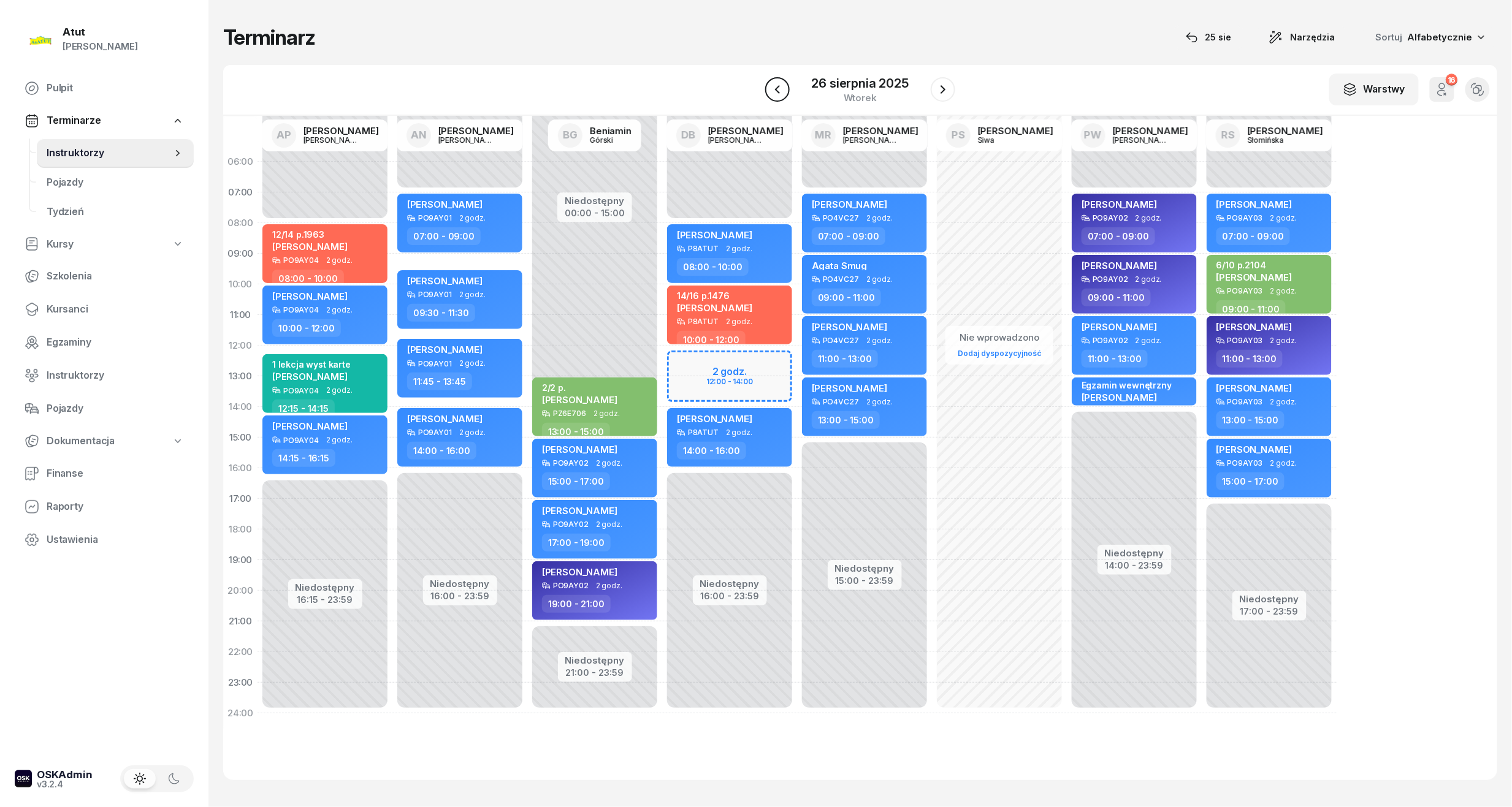
click at [780, 96] on icon "button" at bounding box center [777, 89] width 15 height 15
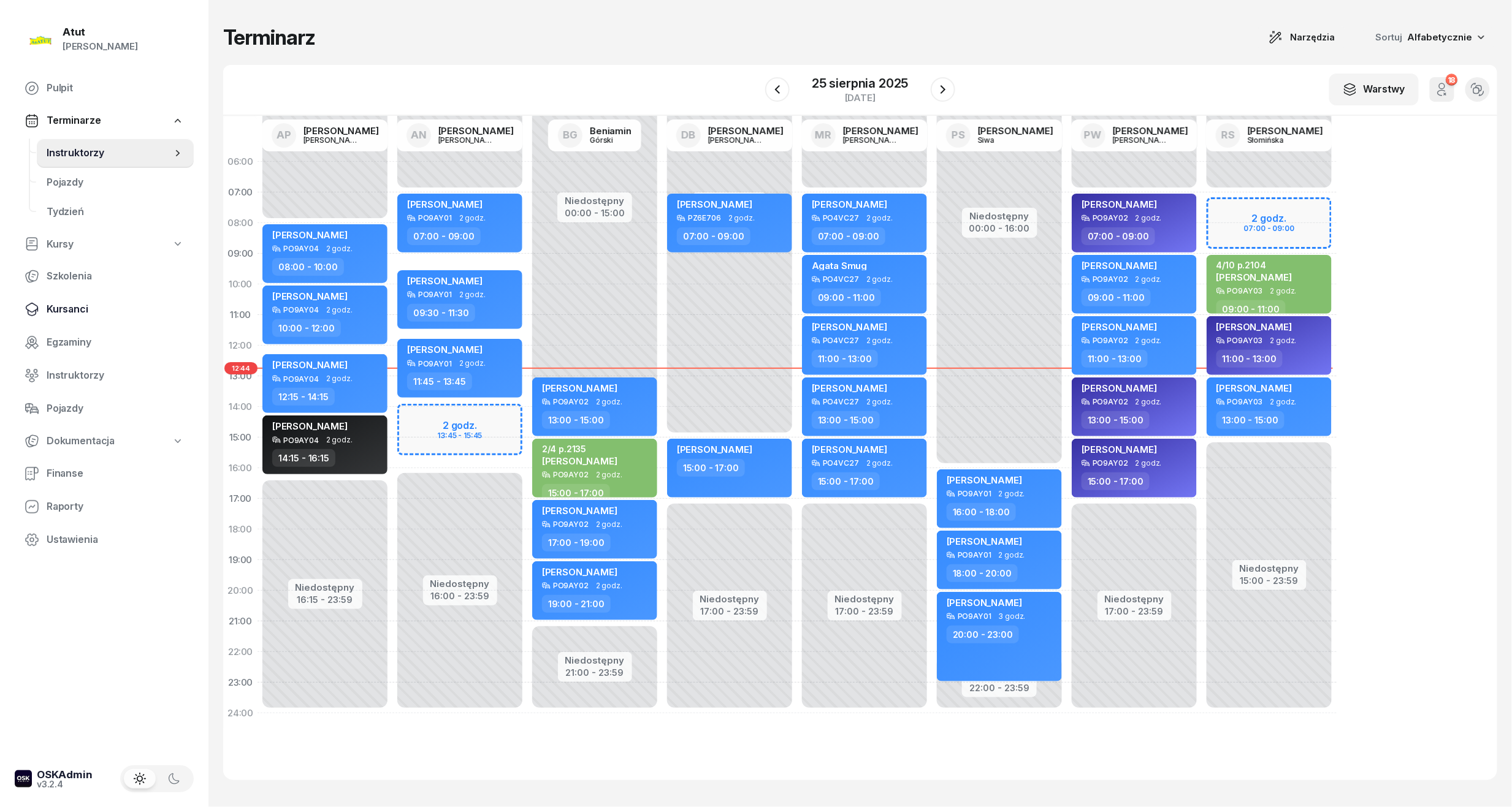
click at [77, 298] on link "Kursanci" at bounding box center [104, 309] width 179 height 29
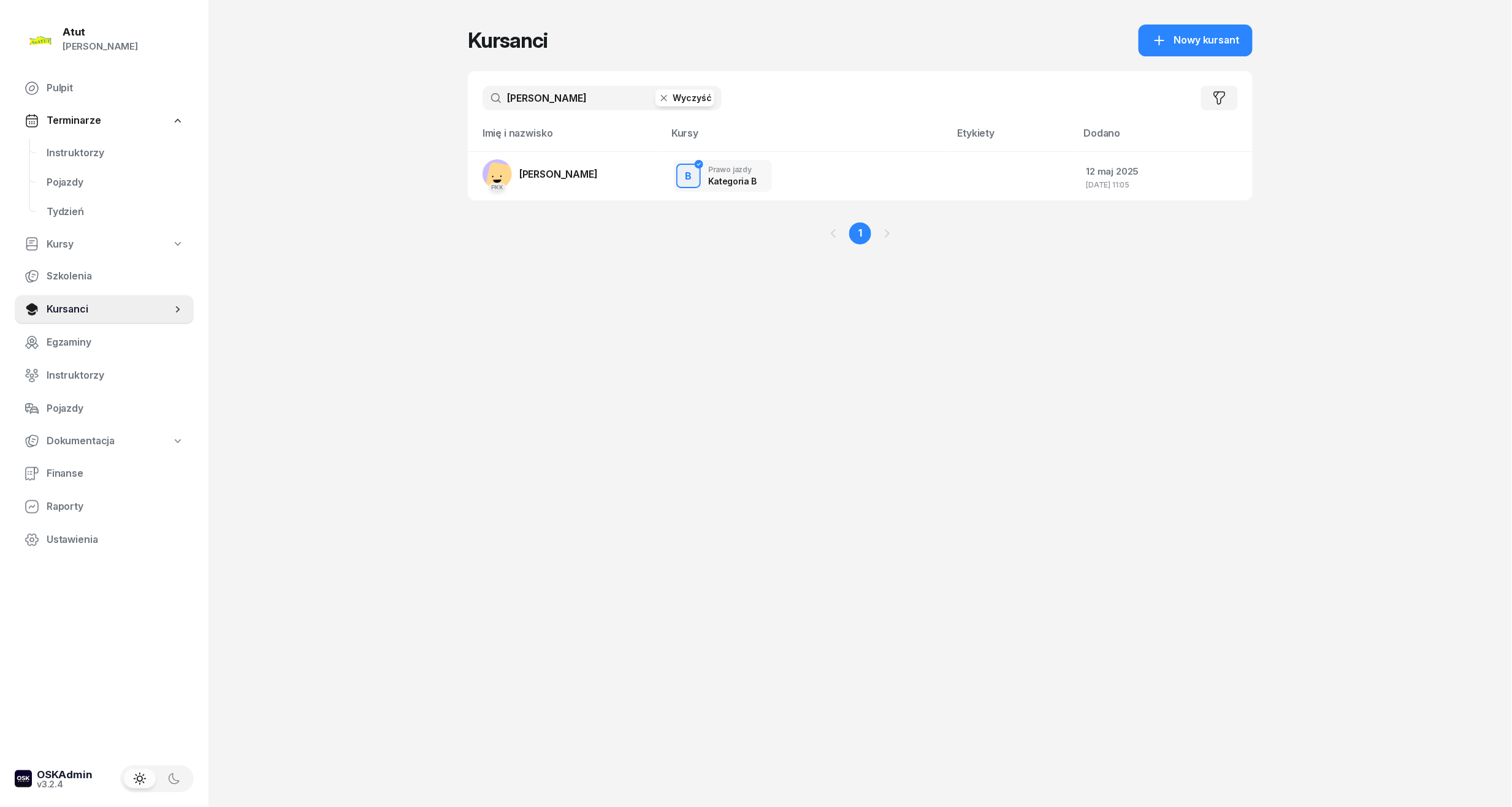
drag, startPoint x: 624, startPoint y: 97, endPoint x: -42, endPoint y: 101, distance: 666.0
click at [0, 101] on html "Paulina Atut Paulina Lis Pulpit Terminarze Instruktorzy Pojazdy Tydzień Kursy S…" at bounding box center [756, 404] width 1512 height 807
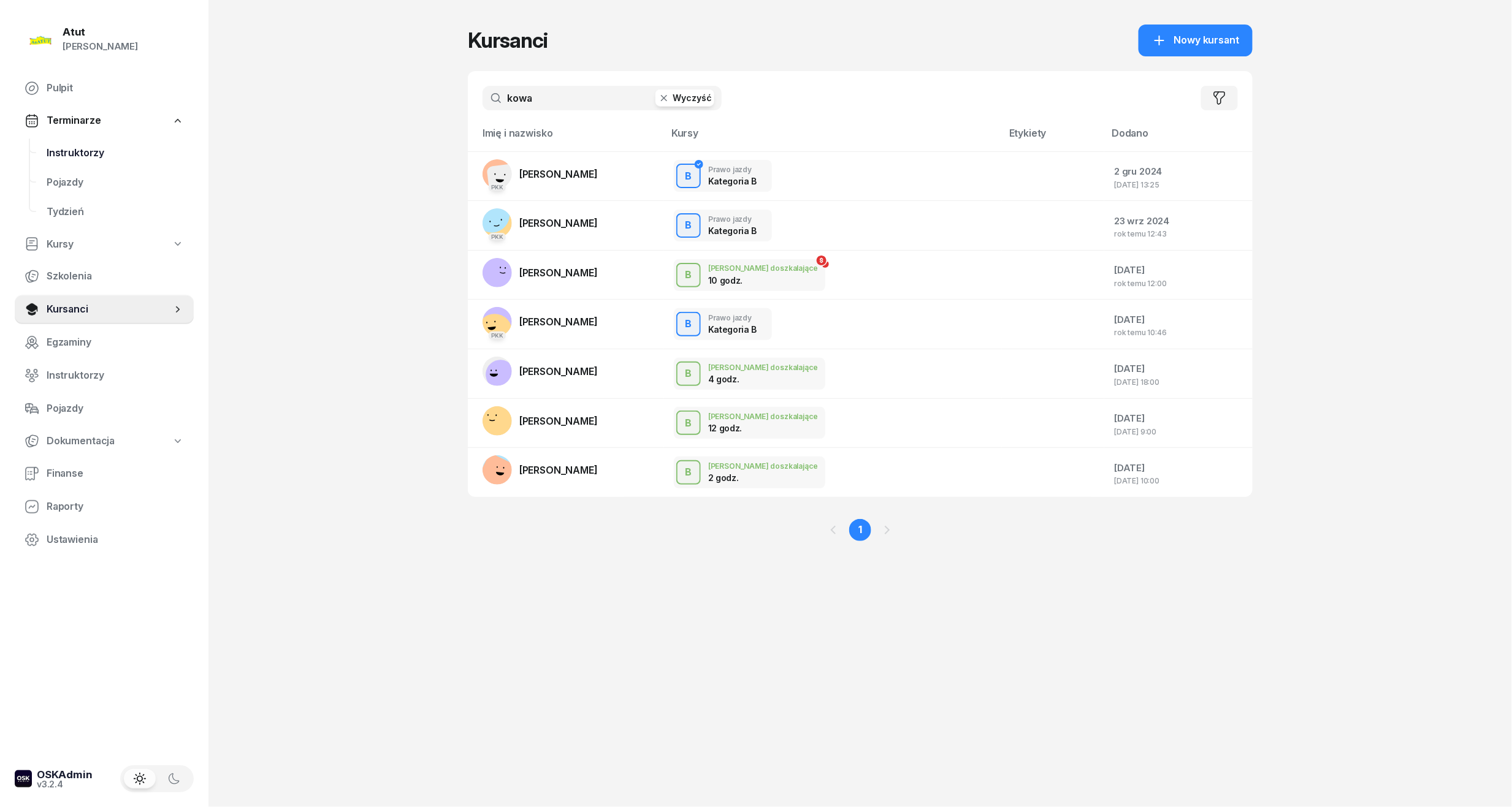
type input "kowa"
drag, startPoint x: 57, startPoint y: 310, endPoint x: 153, endPoint y: 260, distance: 108.2
click at [57, 310] on span "Kursanci" at bounding box center [109, 310] width 125 height 16
click at [1214, 34] on span "Nowy kursant" at bounding box center [1206, 41] width 65 height 16
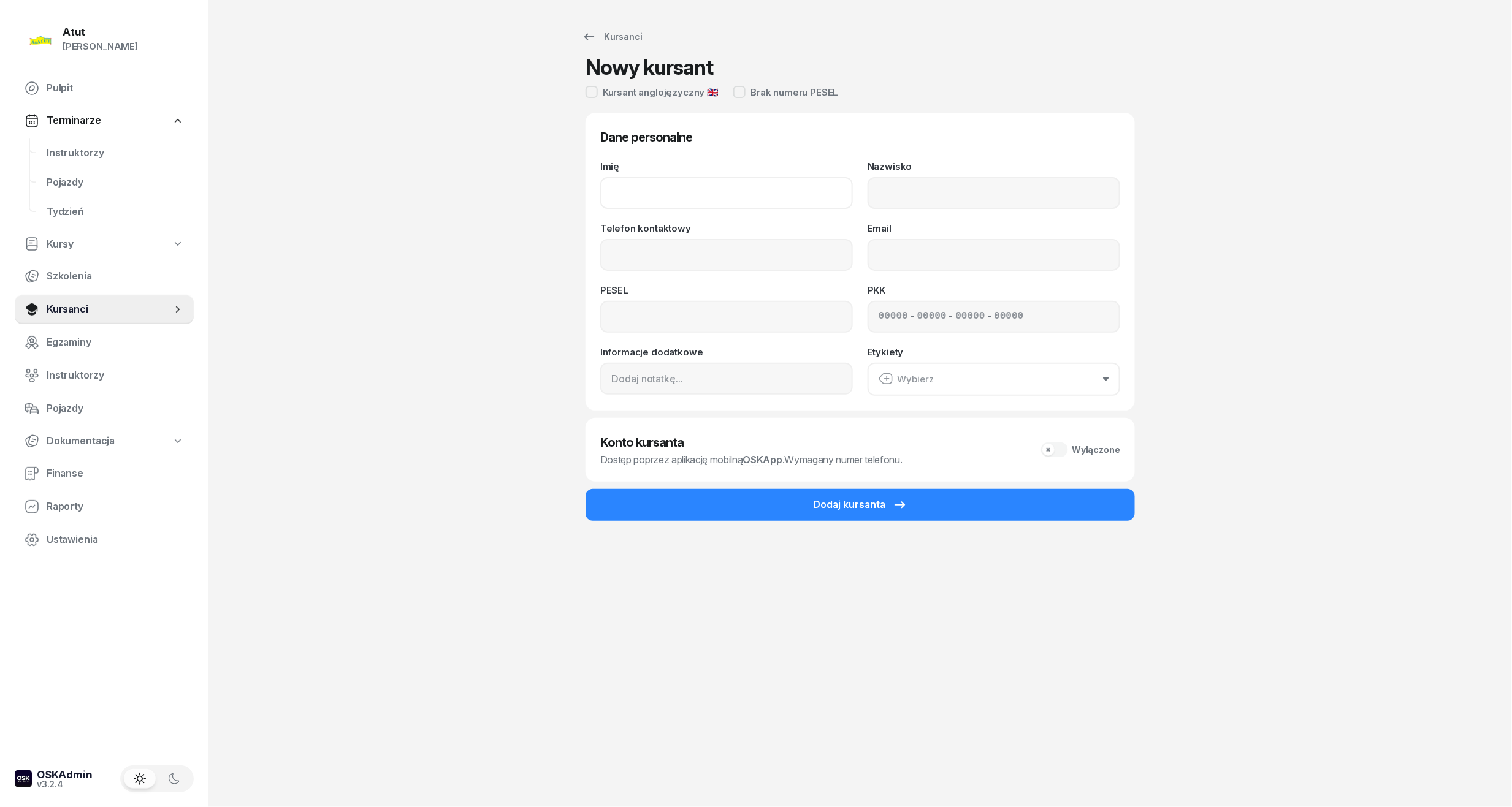
click at [699, 191] on input "Imię" at bounding box center [727, 193] width 252 height 32
type input "Magdalena"
click at [928, 195] on input "Nazwisko" at bounding box center [993, 193] width 252 height 32
type input "Stachowiak"
click at [685, 250] on input "Telefon kontaktowy" at bounding box center [727, 255] width 252 height 32
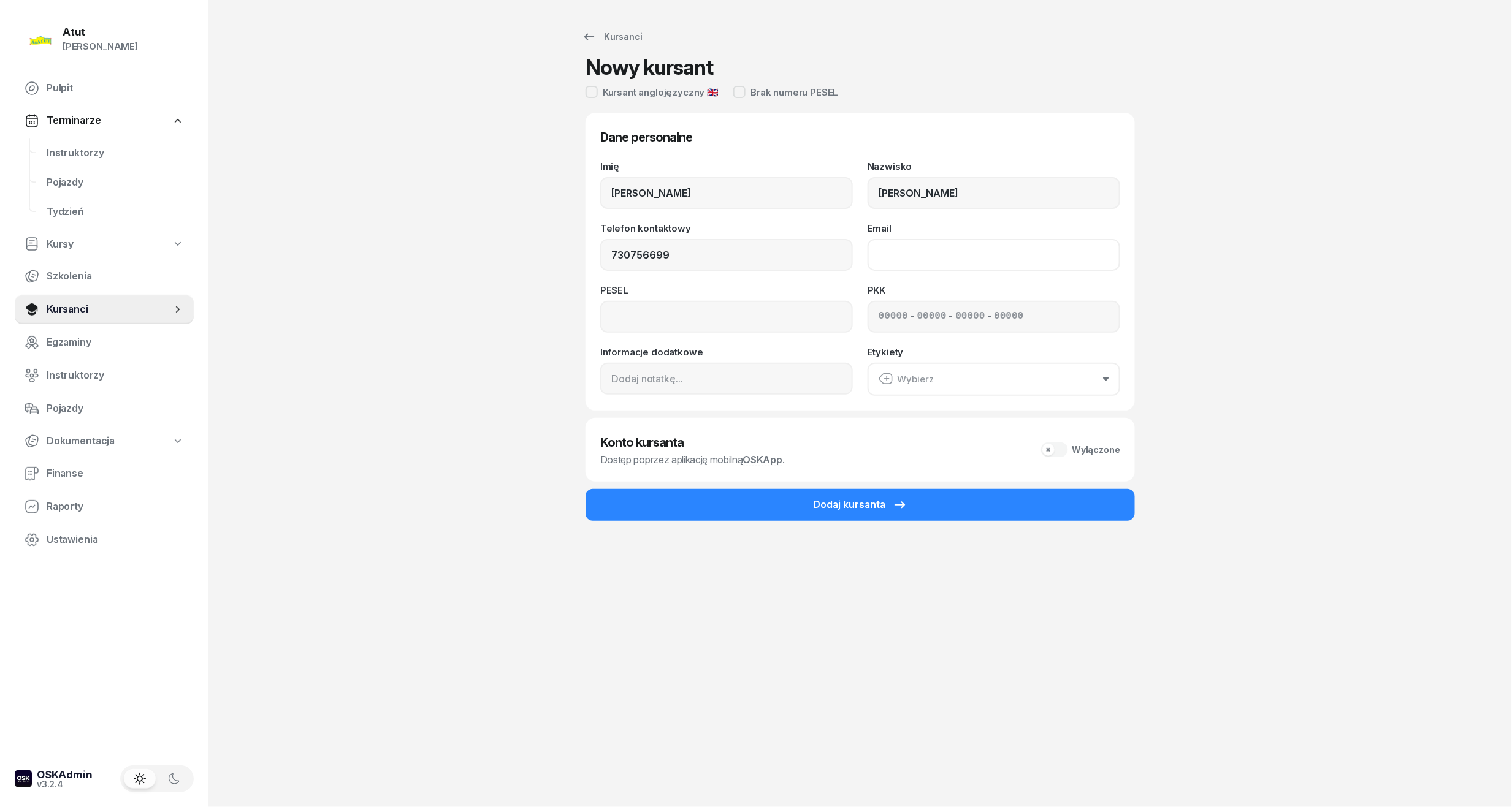
type input "730 756 699"
drag, startPoint x: 1009, startPoint y: 249, endPoint x: 974, endPoint y: 263, distance: 37.7
click at [1009, 249] on input "Email" at bounding box center [993, 255] width 252 height 32
click at [697, 316] on input at bounding box center [727, 317] width 252 height 32
type input "97120207983"
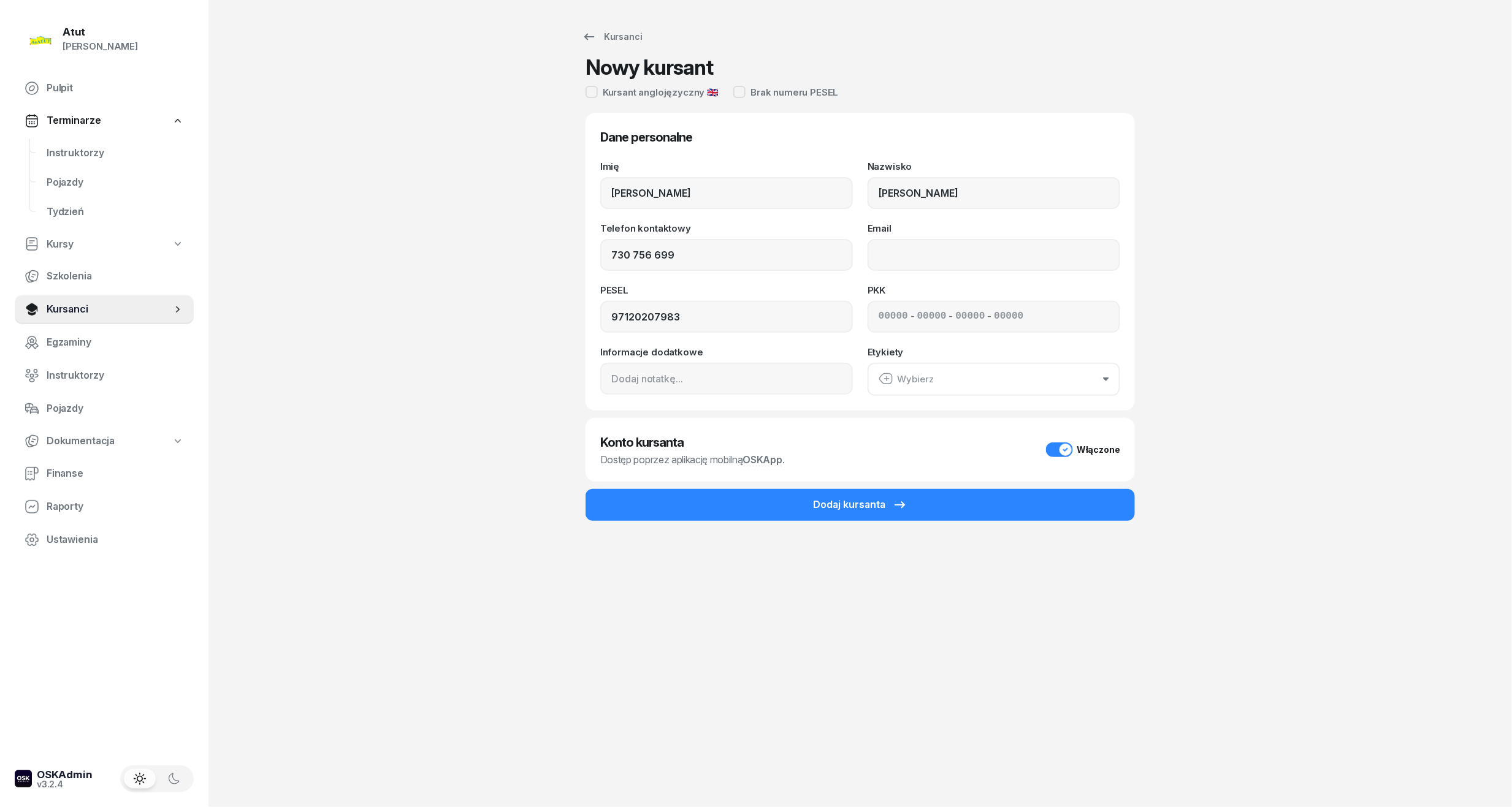
click at [917, 322] on input at bounding box center [932, 317] width 29 height 16
type input "02550"
type input "54234"
type input "38713"
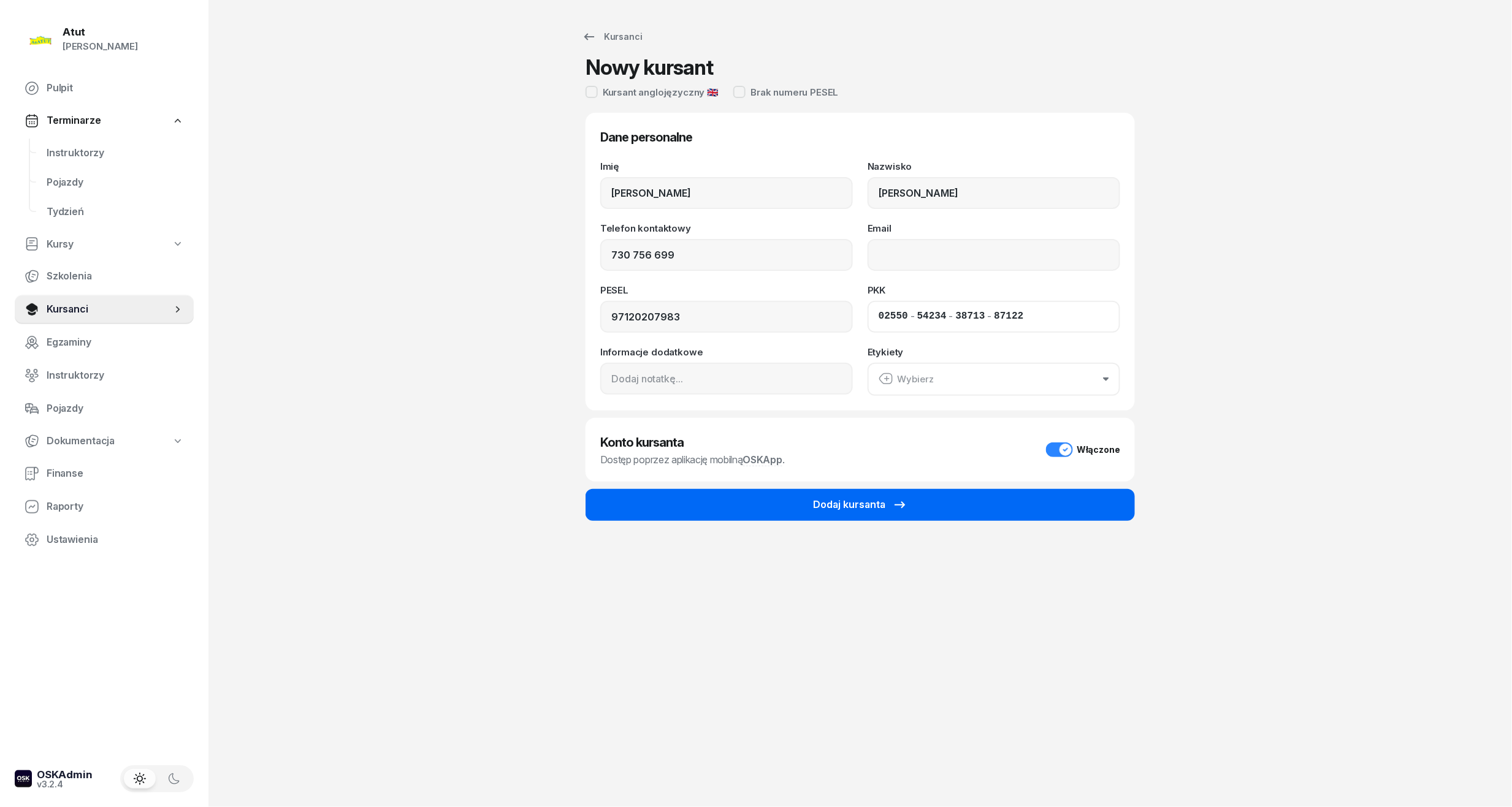
type input "87122"
click at [830, 505] on div "Dodaj kursanta" at bounding box center [860, 505] width 94 height 16
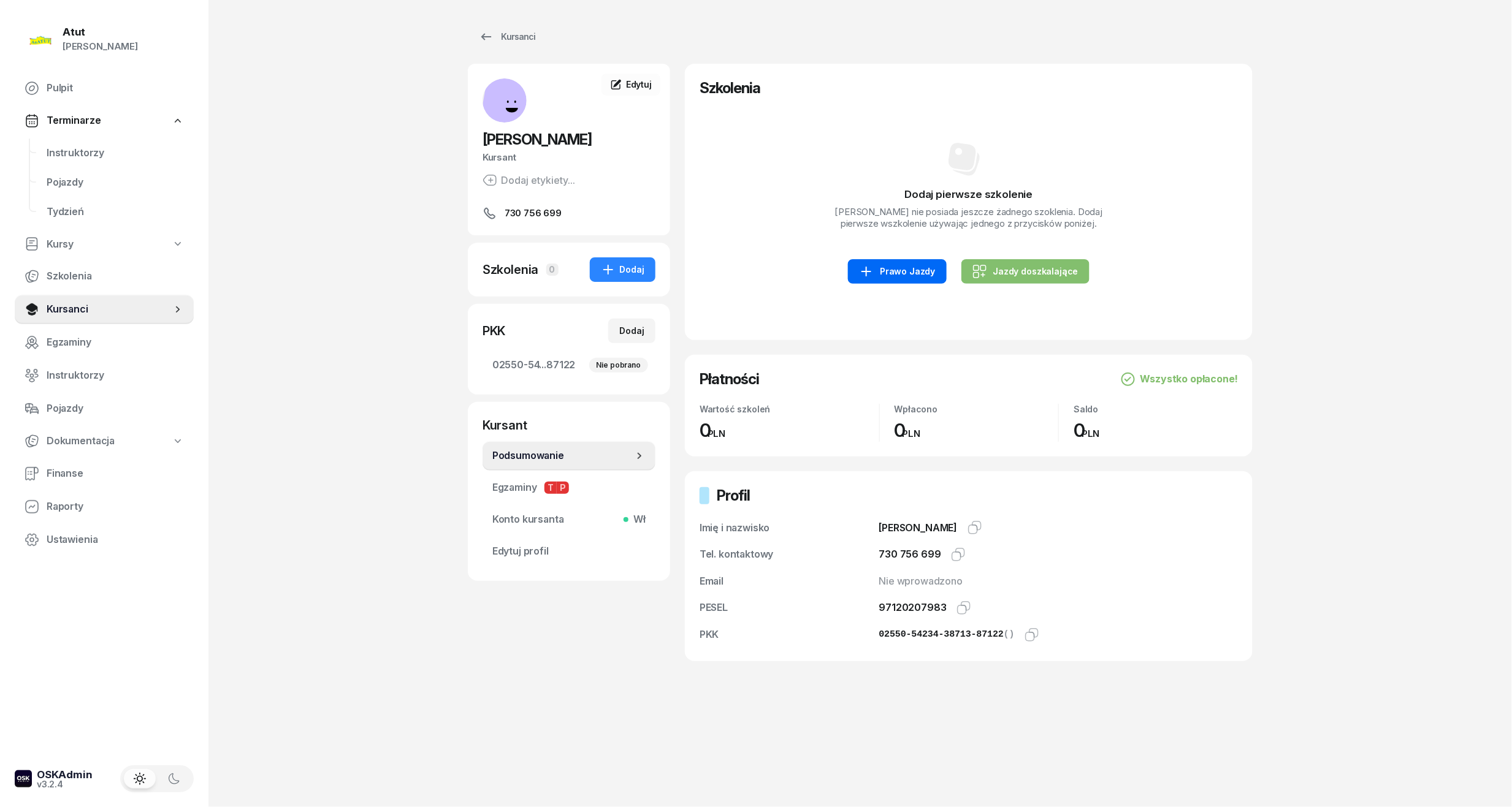
click at [894, 277] on div "Prawo Jazdy" at bounding box center [897, 272] width 76 height 15
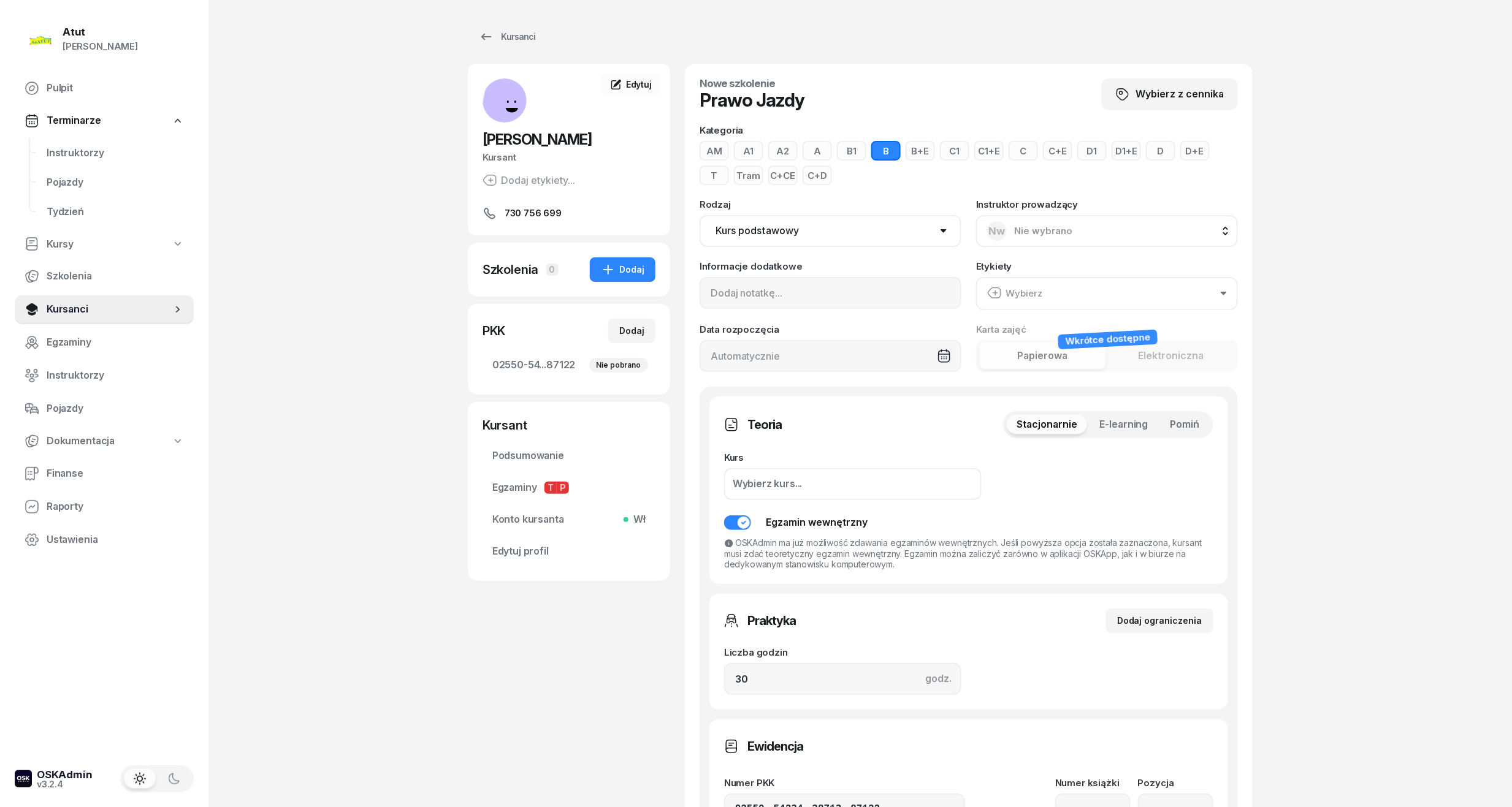
scroll to position [327, 0]
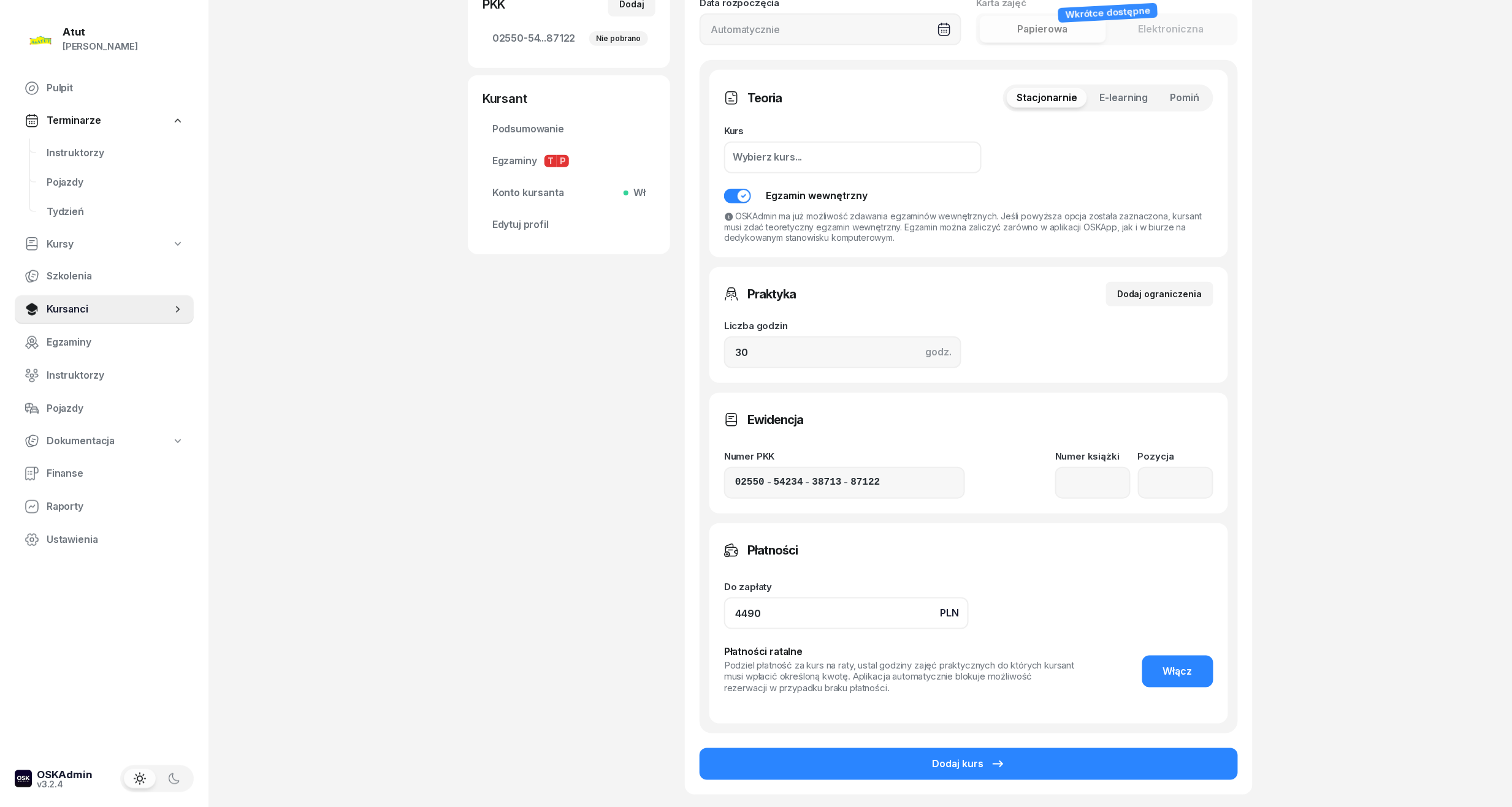
drag, startPoint x: 822, startPoint y: 610, endPoint x: 210, endPoint y: 671, distance: 615.0
click at [212, 670] on div "Atut Paulina Lis Pulpit Terminarze Instruktorzy Pojazdy Tydzień Kursy Szkolenia…" at bounding box center [756, 290] width 1512 height 1234
type input "3690"
click at [1182, 661] on button "Włącz" at bounding box center [1178, 671] width 71 height 32
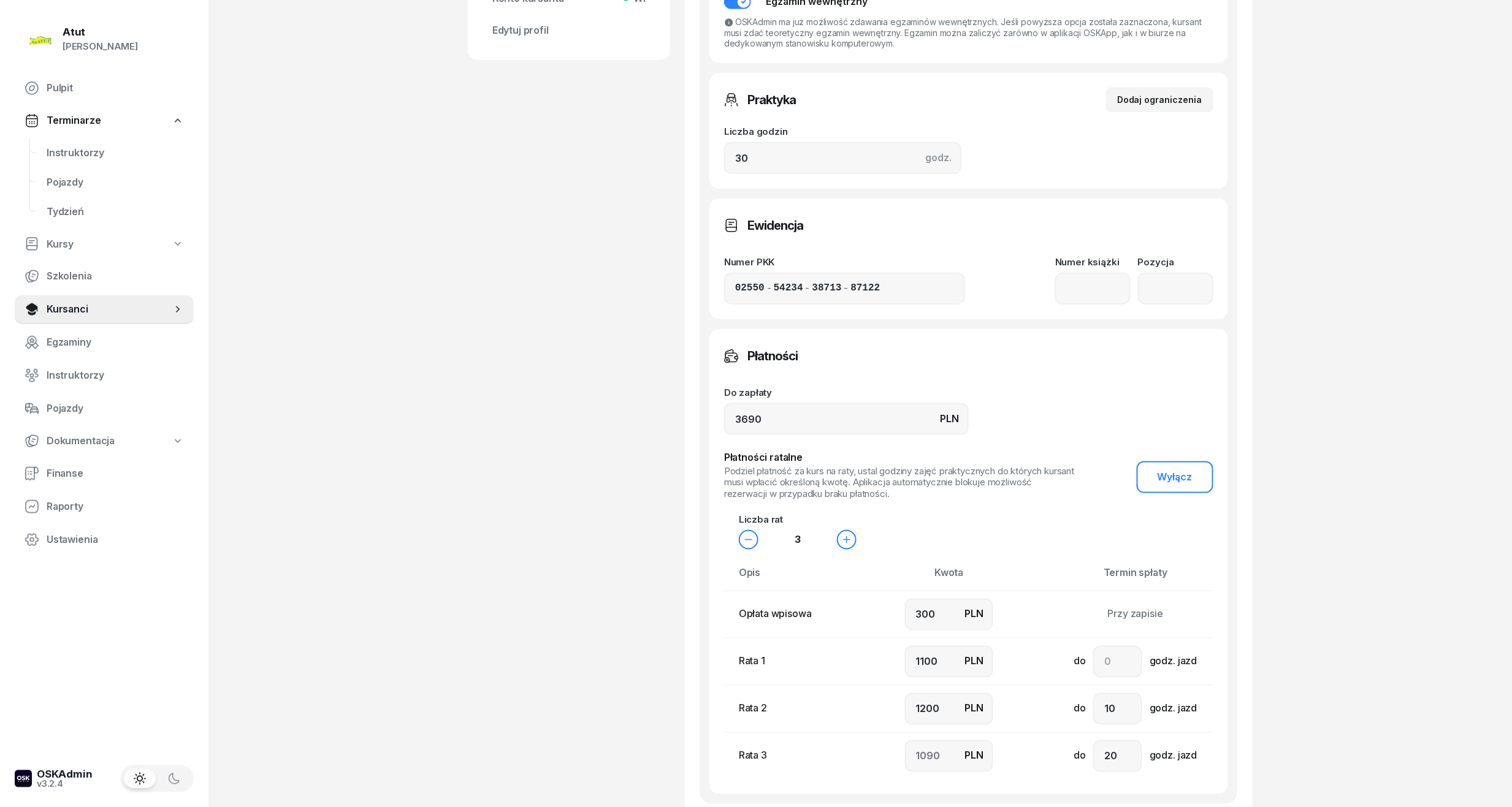
scroll to position [572, 0]
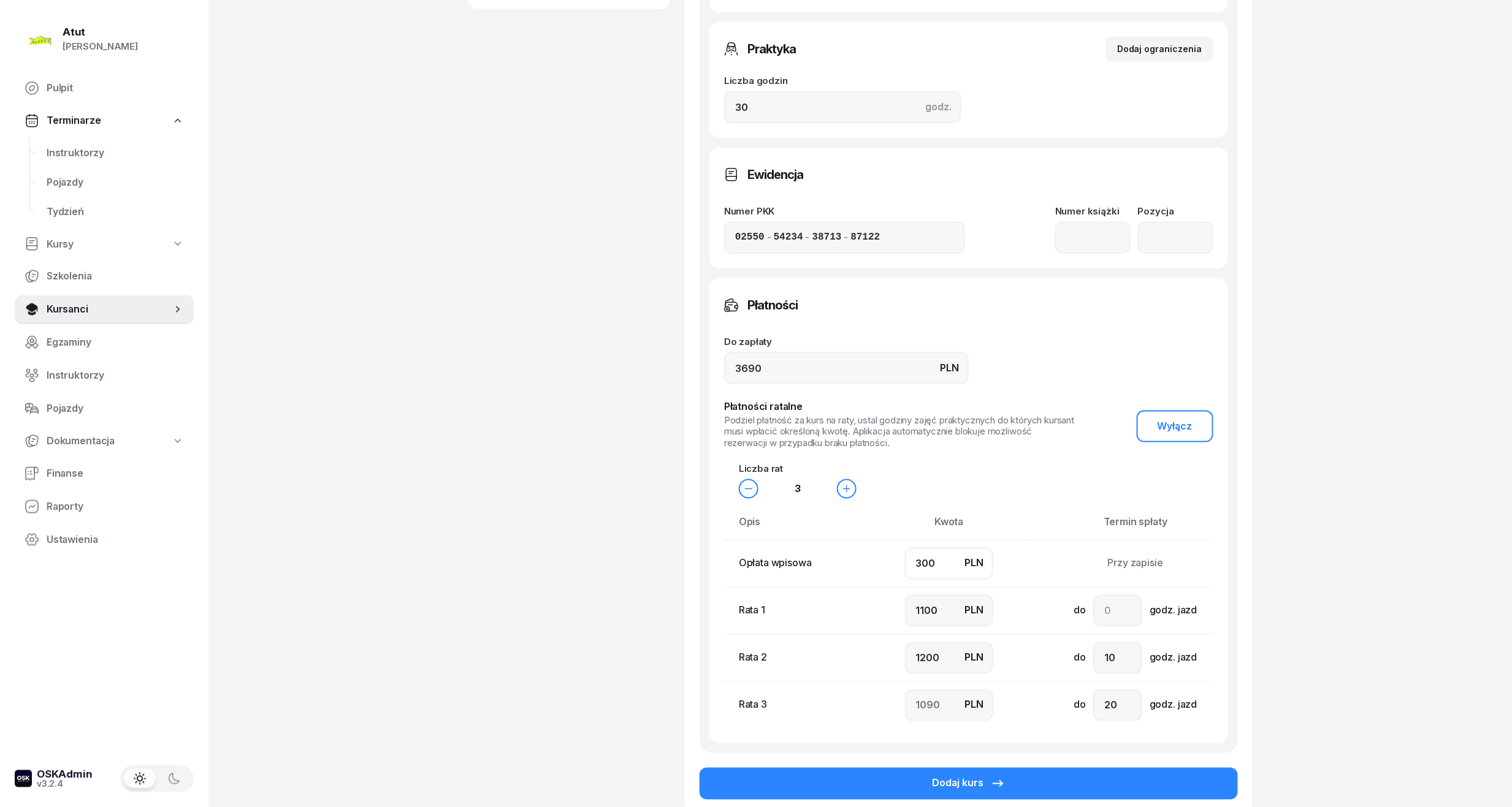
drag, startPoint x: 940, startPoint y: 559, endPoint x: 672, endPoint y: 577, distance: 268.6
click at [677, 577] on div "Magdalena Stachowiak Kursant Dodaj etykiety... 730 756 699 MS Magdalena Stachow…" at bounding box center [860, 168] width 785 height 1352
type input "5"
type input "1200"
type input "1300"
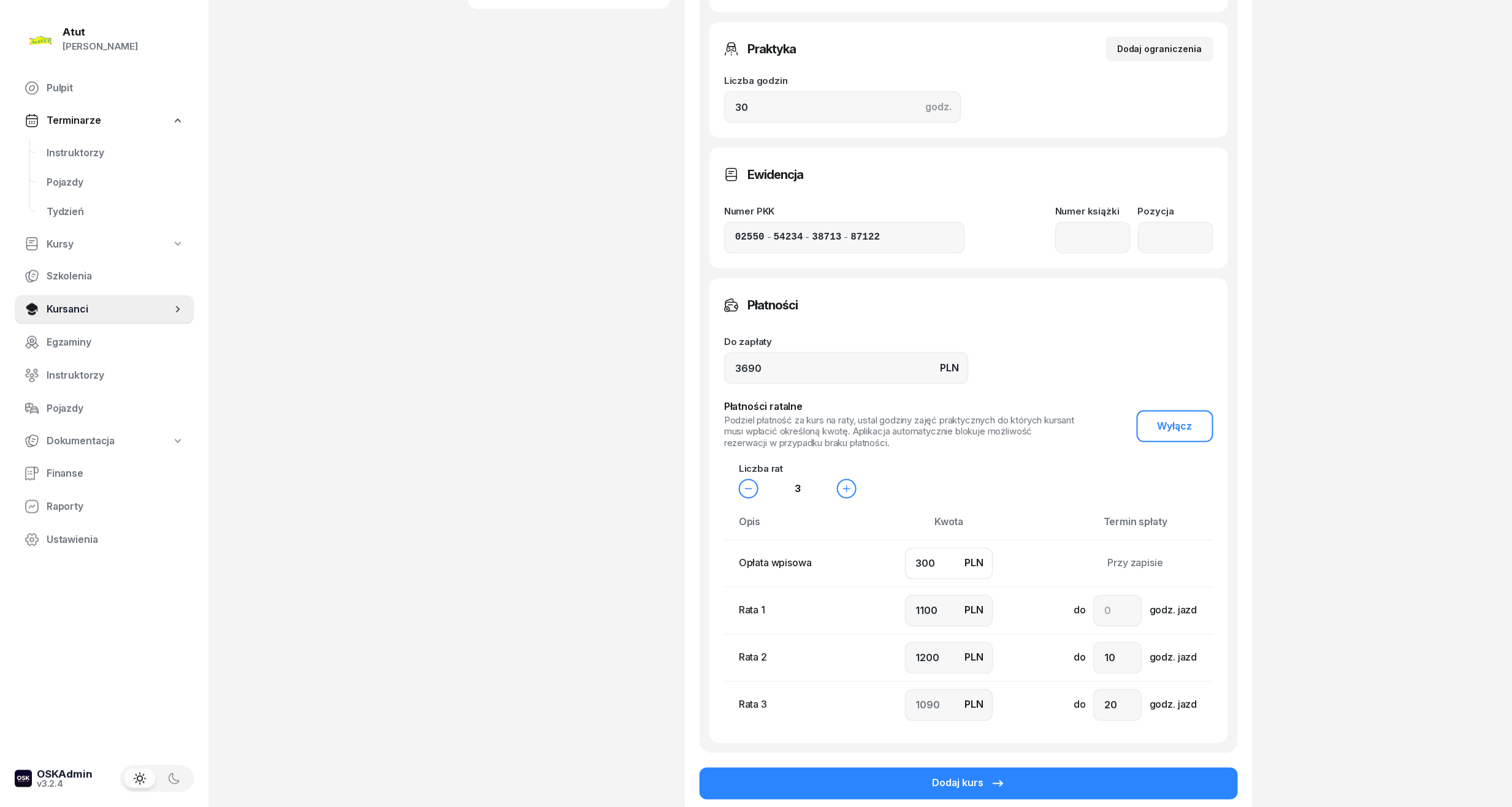
type input "1185"
type input "50"
type input "1200"
type input "1240"
type input "500"
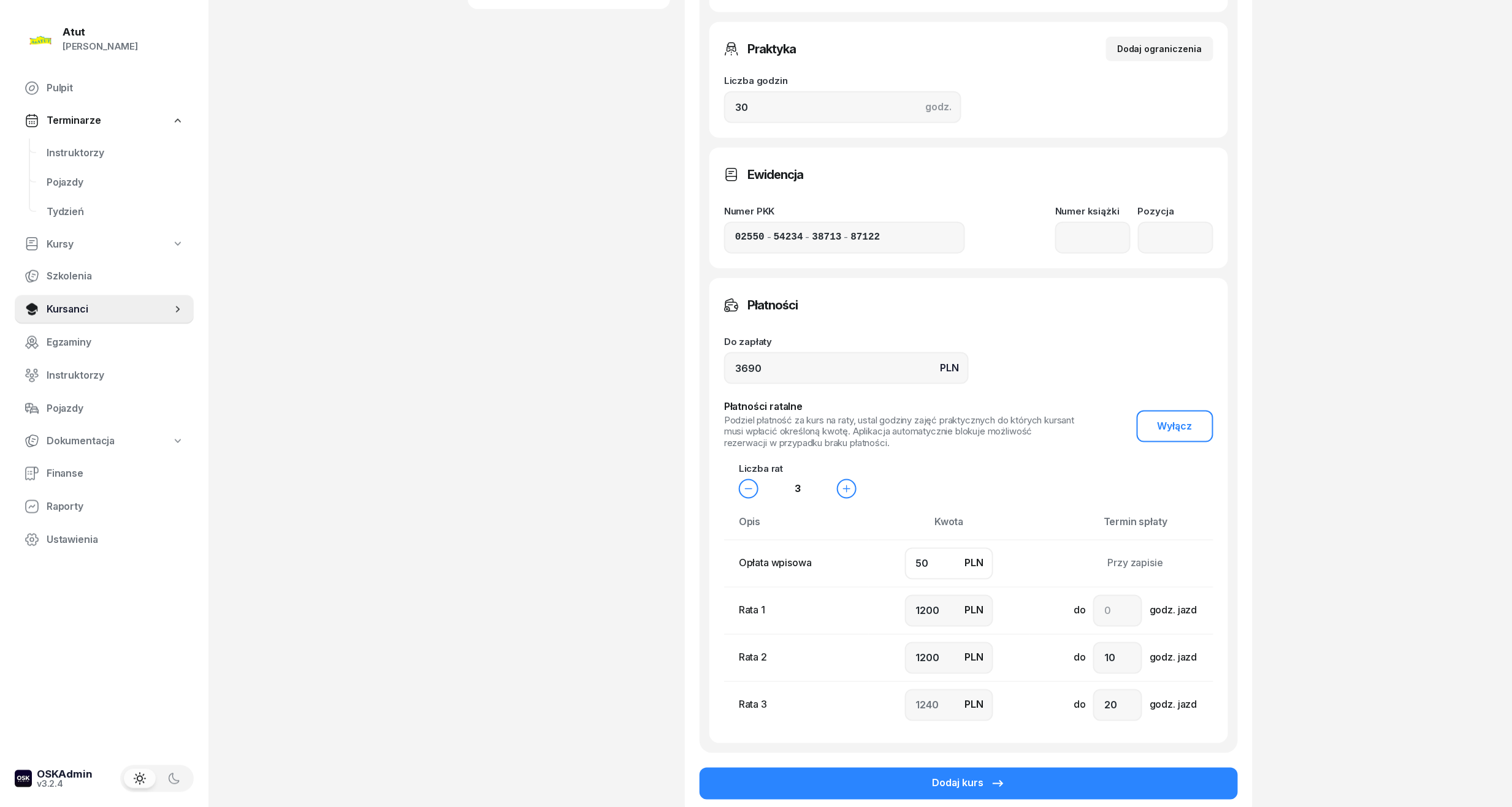
type input "1100"
type input "1000"
type input "1090"
type input "500"
drag, startPoint x: 943, startPoint y: 610, endPoint x: 605, endPoint y: 648, distance: 340.1
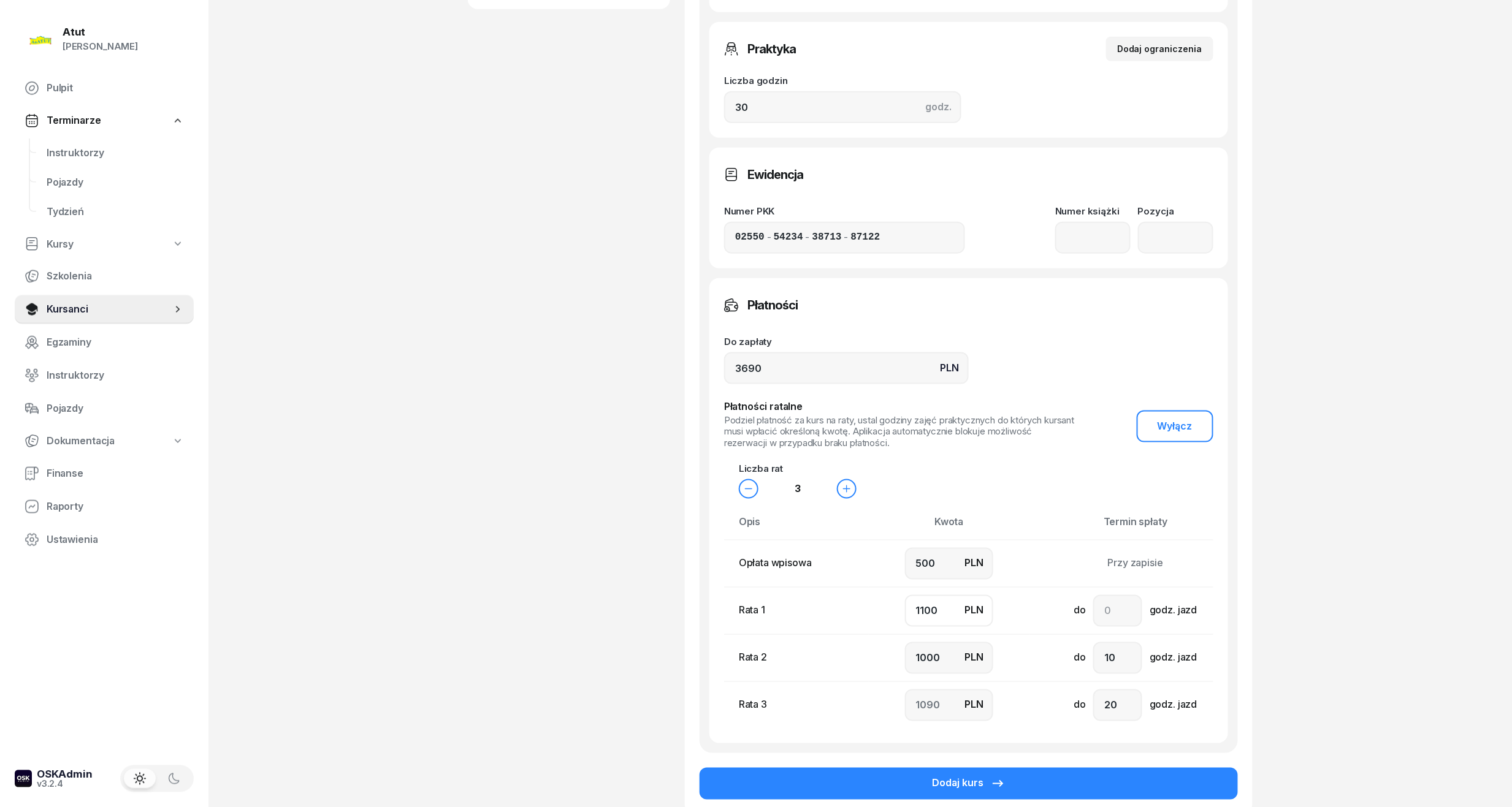
click at [608, 648] on div "Magdalena Stachowiak Kursant Dodaj etykiety... 730 756 699 MS Magdalena Stachow…" at bounding box center [860, 168] width 785 height 1352
type input "1"
type input "2189"
type input "10"
type input "2180"
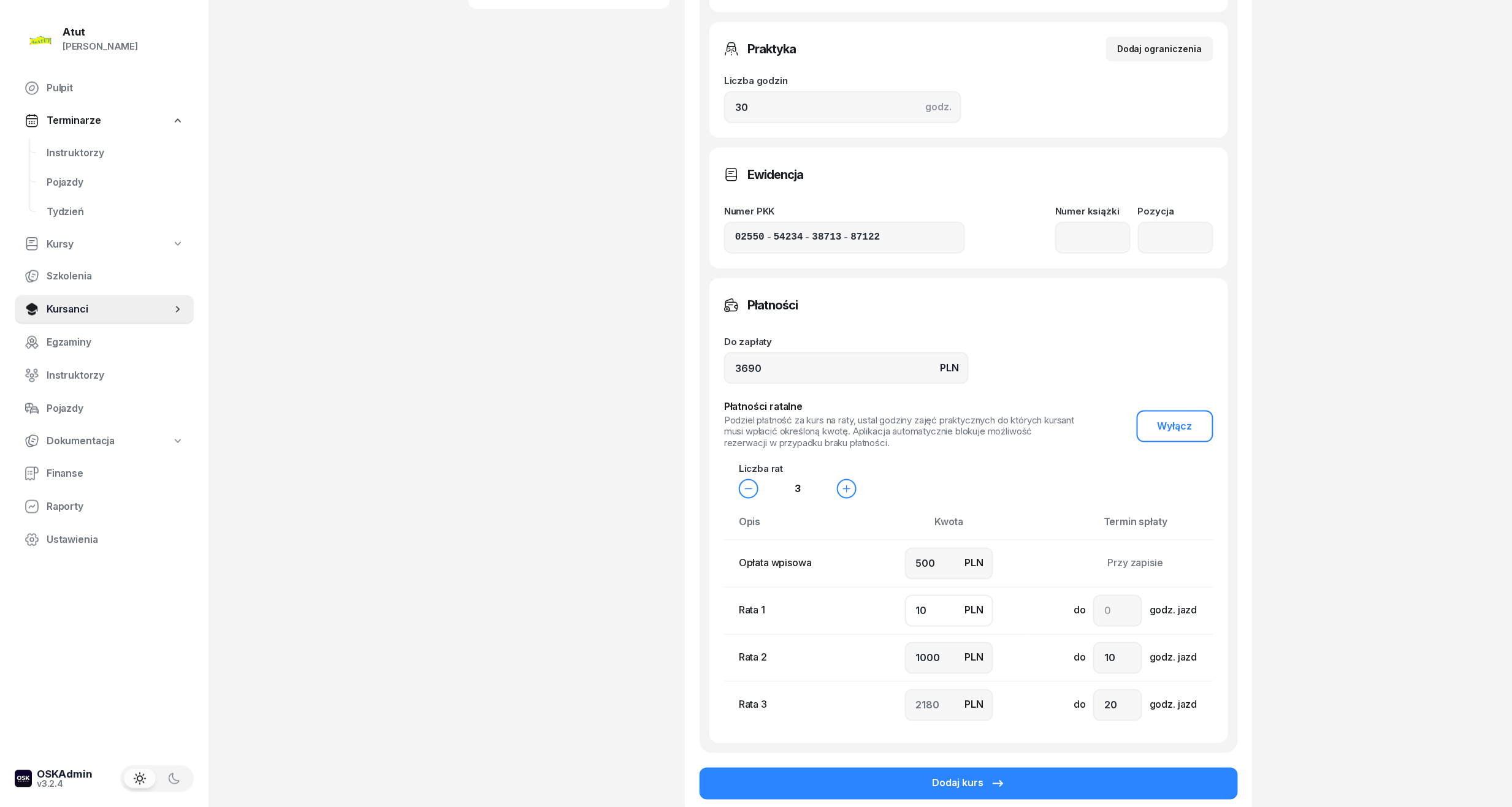
type input "100"
type input "2090"
type input "1000"
type input "1190"
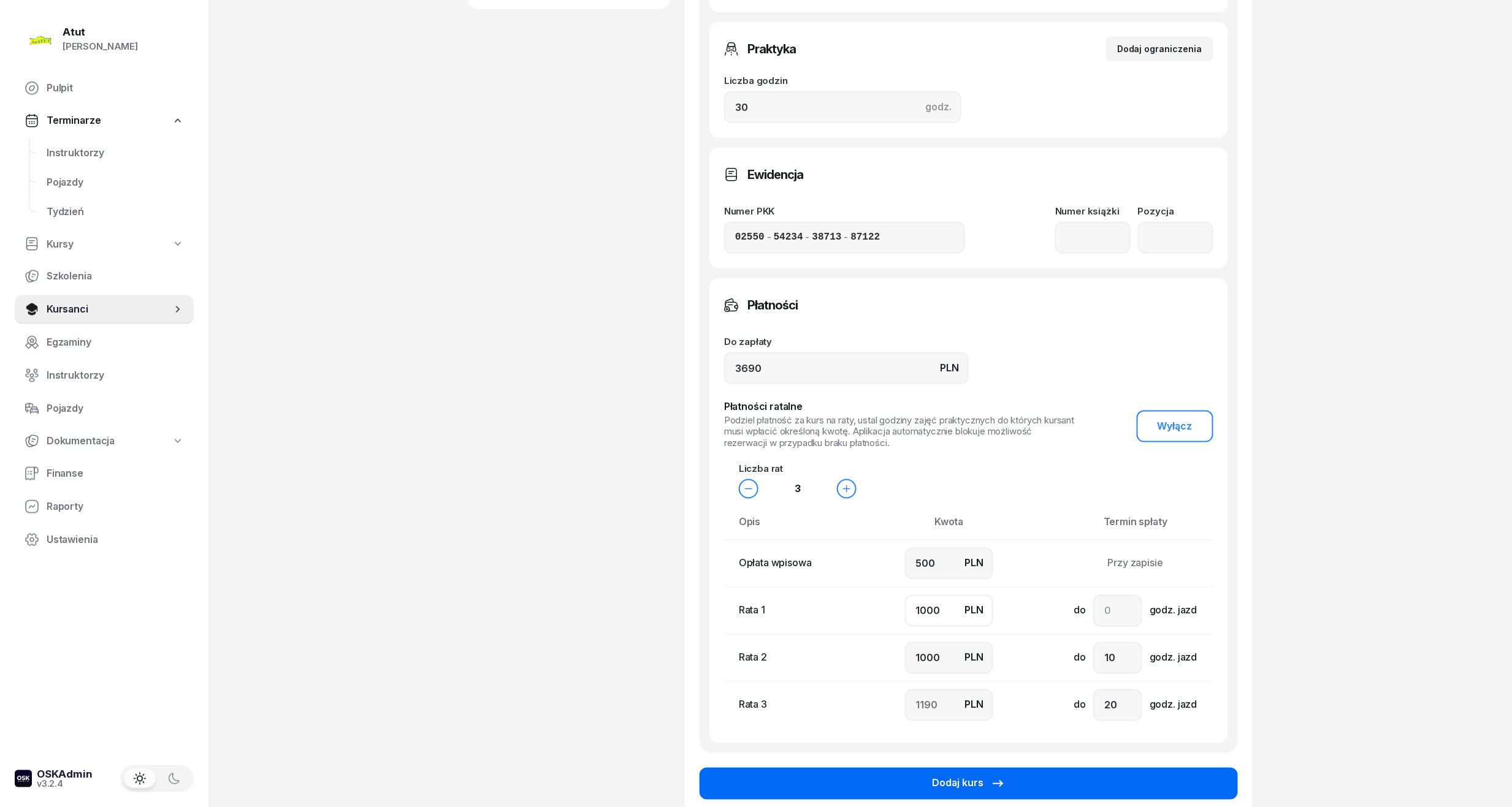
type input "1000"
click at [952, 782] on div "Dodaj kurs" at bounding box center [968, 784] width 74 height 16
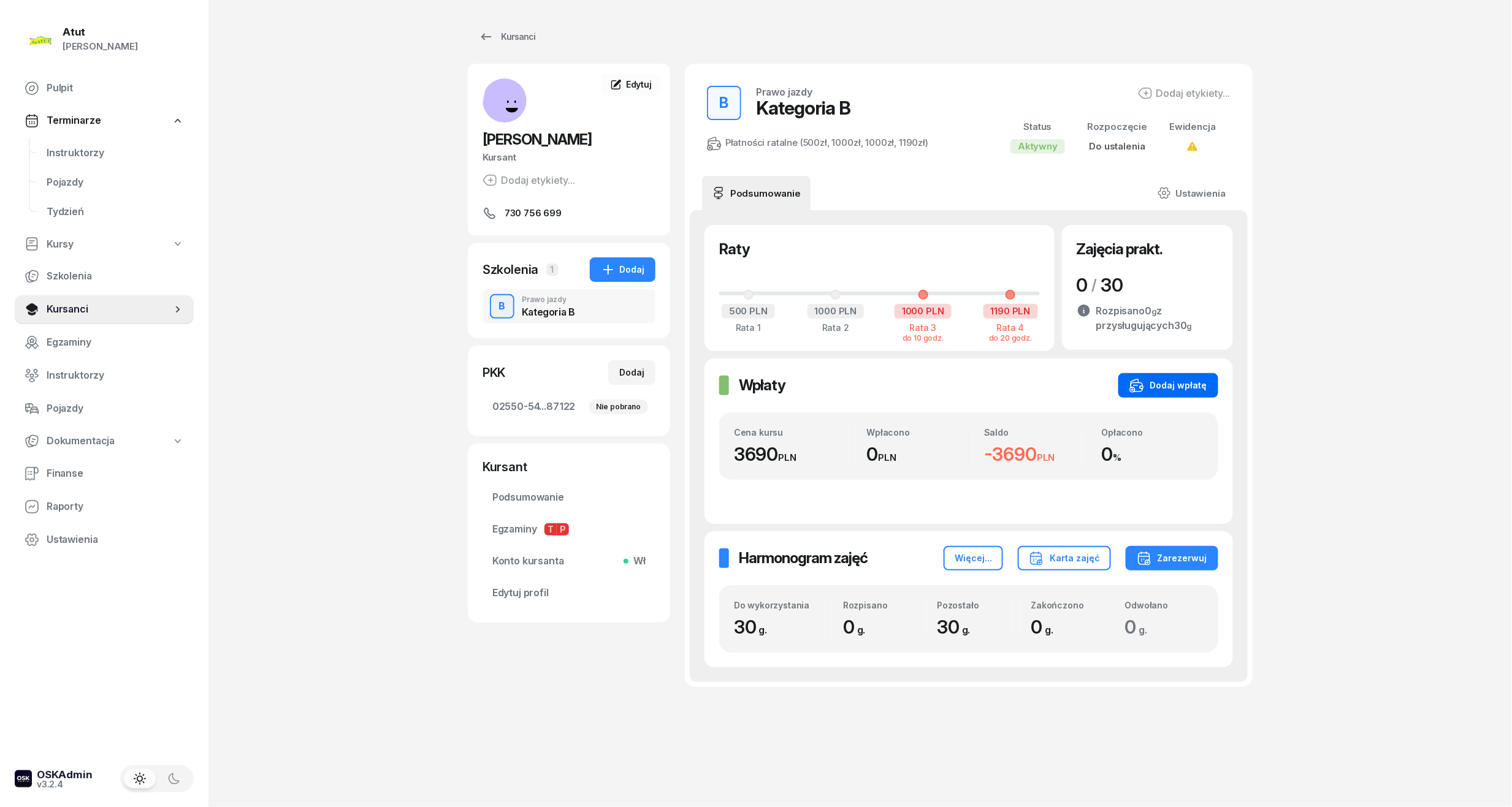
drag, startPoint x: 1167, startPoint y: 390, endPoint x: 1161, endPoint y: 383, distance: 9.2
click at [1167, 389] on div "Dodaj wpłatę" at bounding box center [1168, 385] width 78 height 15
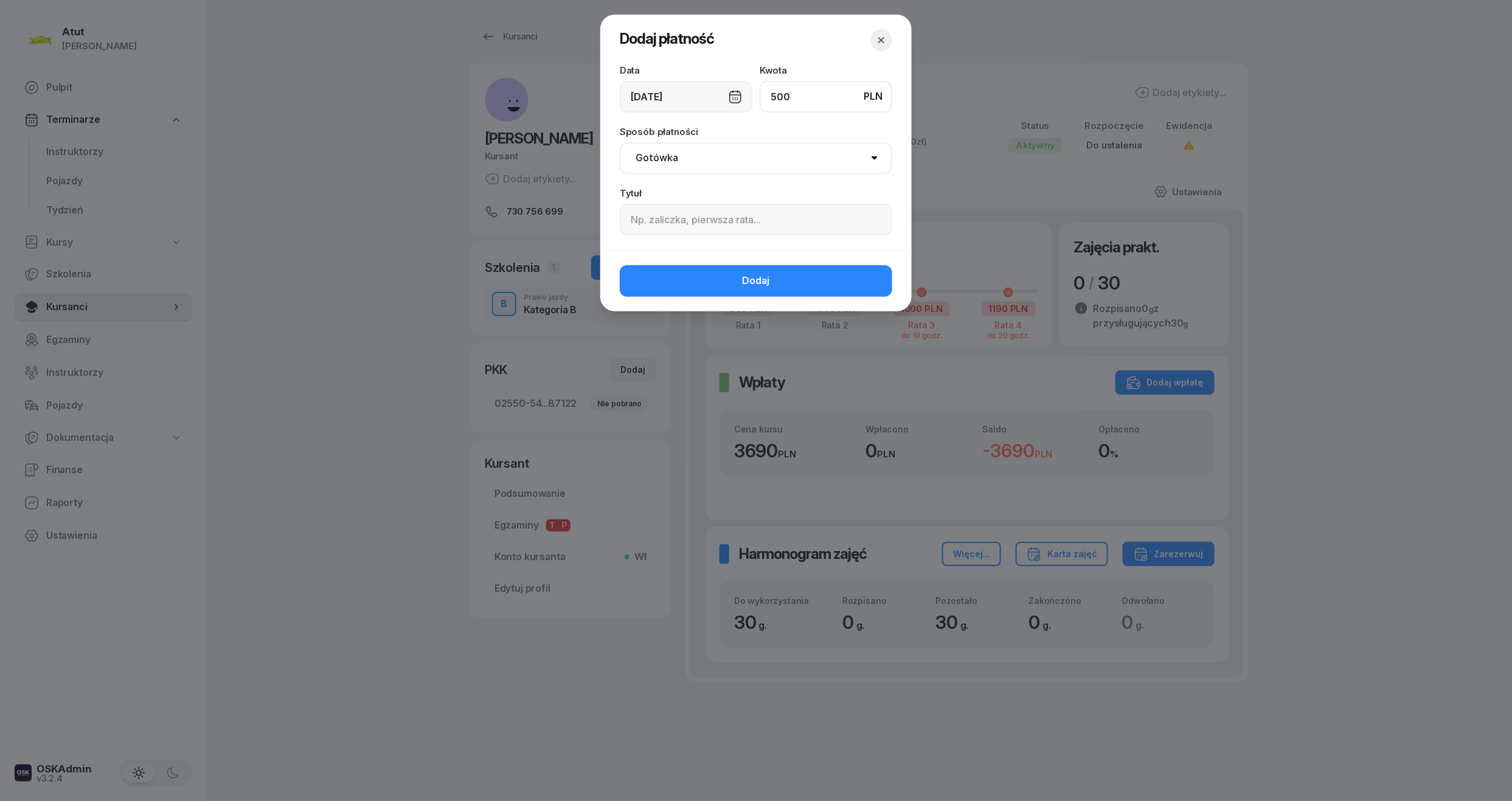
type input "500"
click at [674, 237] on div "Data 25/08/2025 Kwota PLN 500 Sposób płatności Gotówka Karta Przelew Płatności …" at bounding box center [756, 157] width 311 height 184
drag, startPoint x: 676, startPoint y: 220, endPoint x: 674, endPoint y: 226, distance: 6.3
click at [676, 221] on input at bounding box center [756, 219] width 273 height 32
type input "1 rata/p.1561"
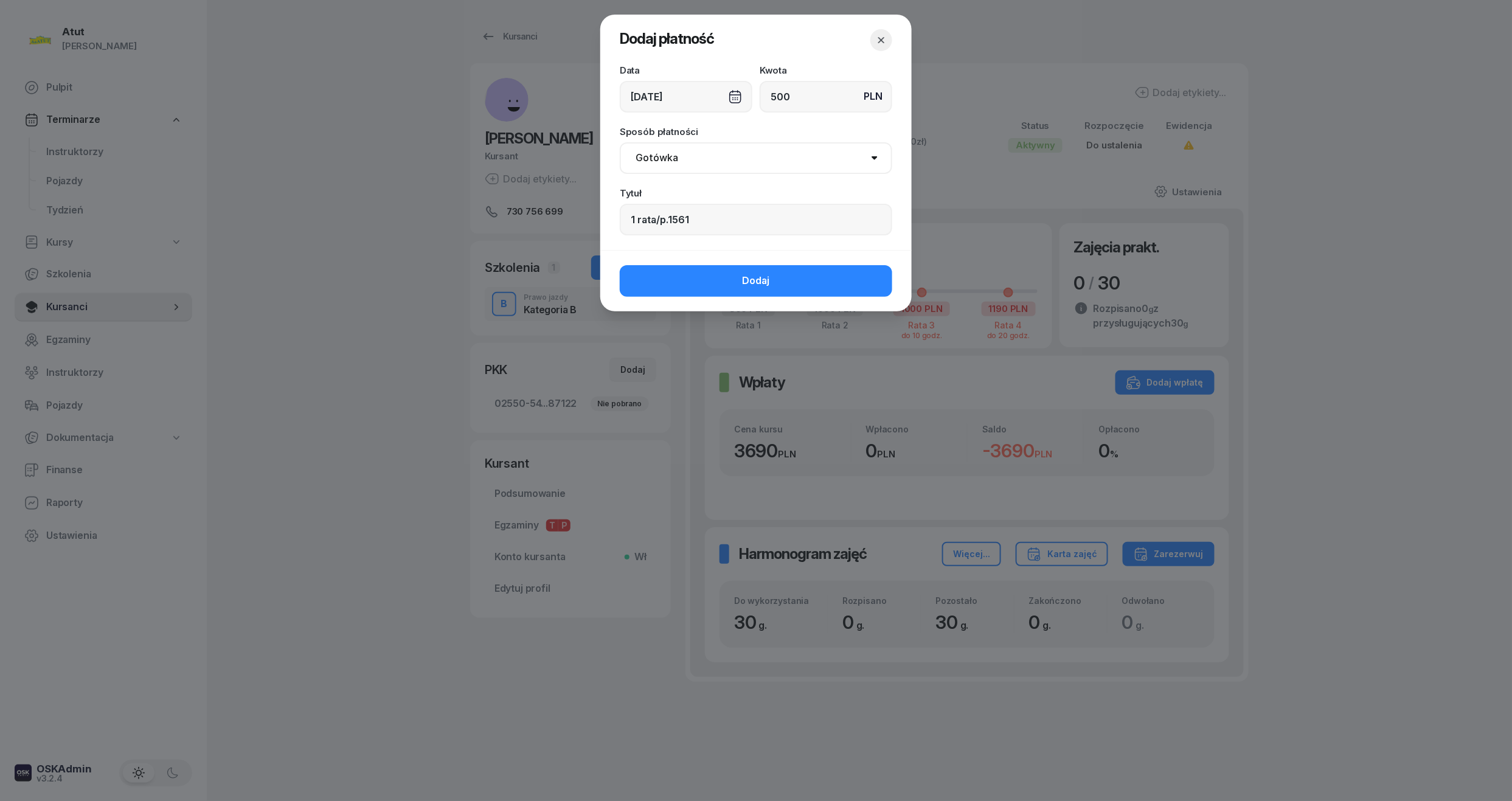
click at [723, 151] on select "Gotówka Karta Przelew Płatności online BLIK" at bounding box center [756, 158] width 273 height 32
select select "card"
click at [620, 143] on select "Gotówka Karta Przelew Płatności online BLIK" at bounding box center [756, 158] width 273 height 32
click at [716, 285] on button "Dodaj" at bounding box center [756, 281] width 273 height 32
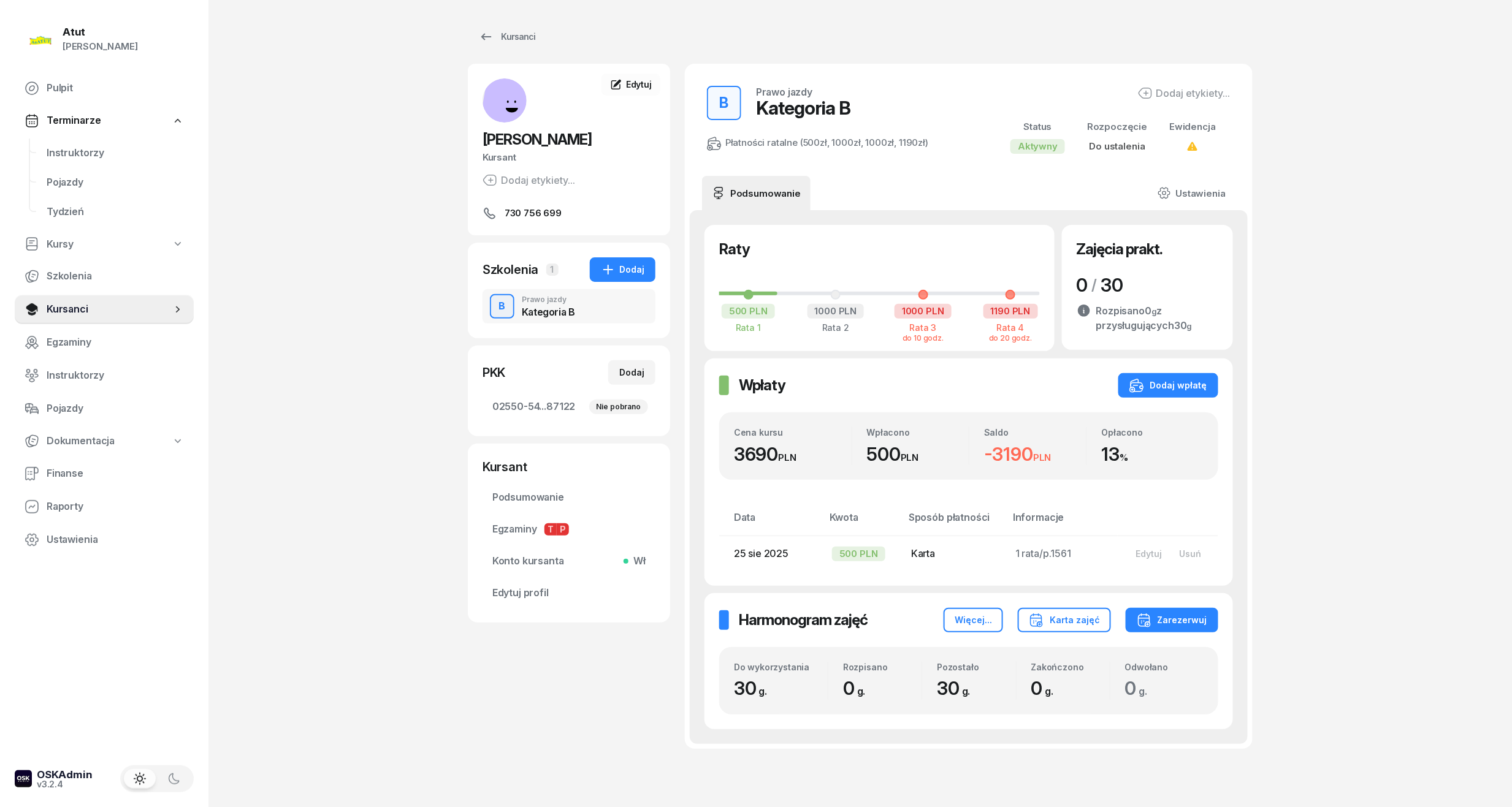
drag, startPoint x: 75, startPoint y: 317, endPoint x: 204, endPoint y: 252, distance: 144.5
click at [75, 317] on link "Kursanci" at bounding box center [104, 309] width 179 height 29
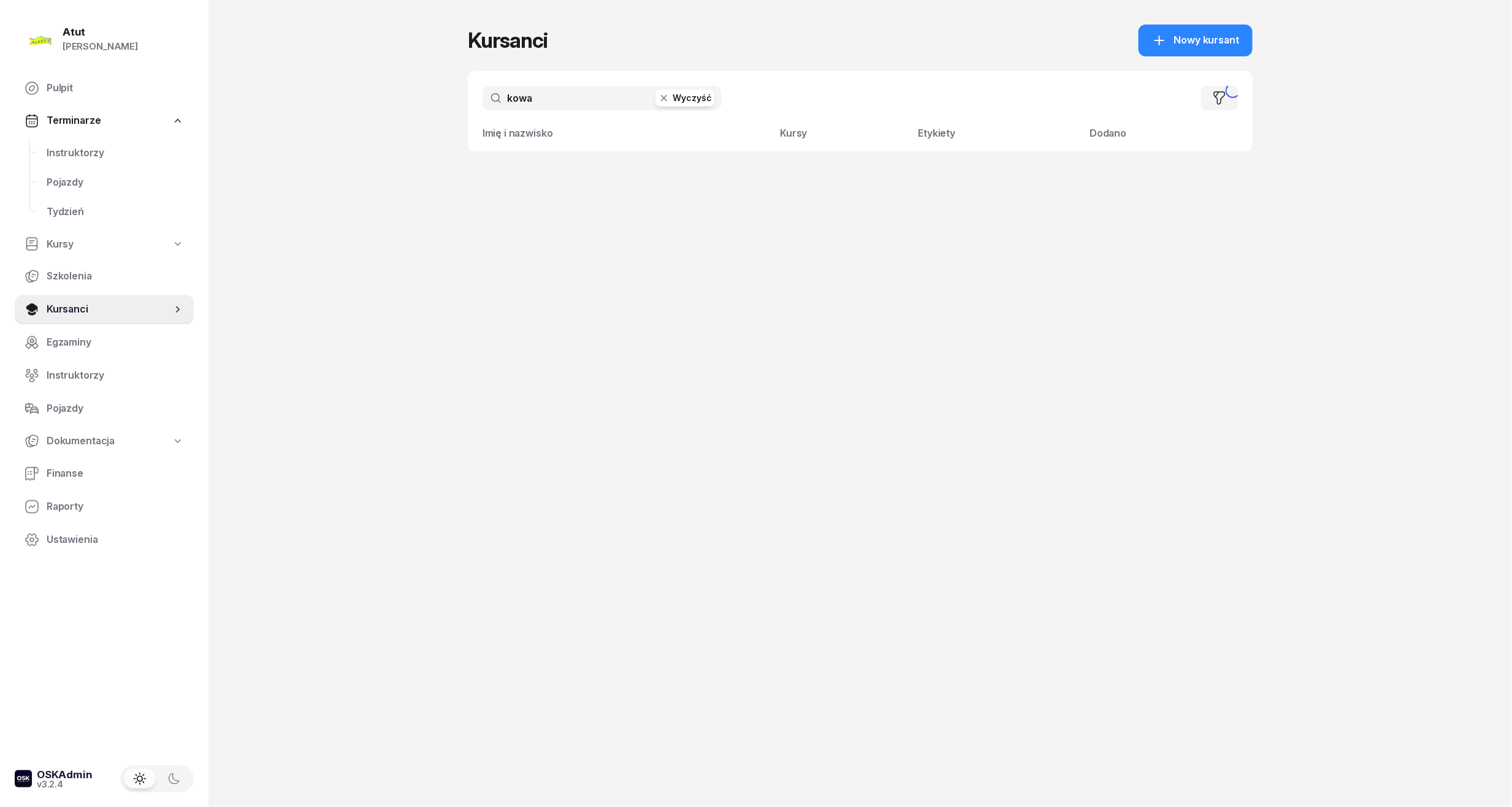
drag, startPoint x: 558, startPoint y: 101, endPoint x: -42, endPoint y: 156, distance: 602.5
click at [0, 156] on html "Paulina Atut Paulina Lis Pulpit Terminarze Instruktorzy Pojazdy Tydzień Kursy S…" at bounding box center [756, 404] width 1512 height 807
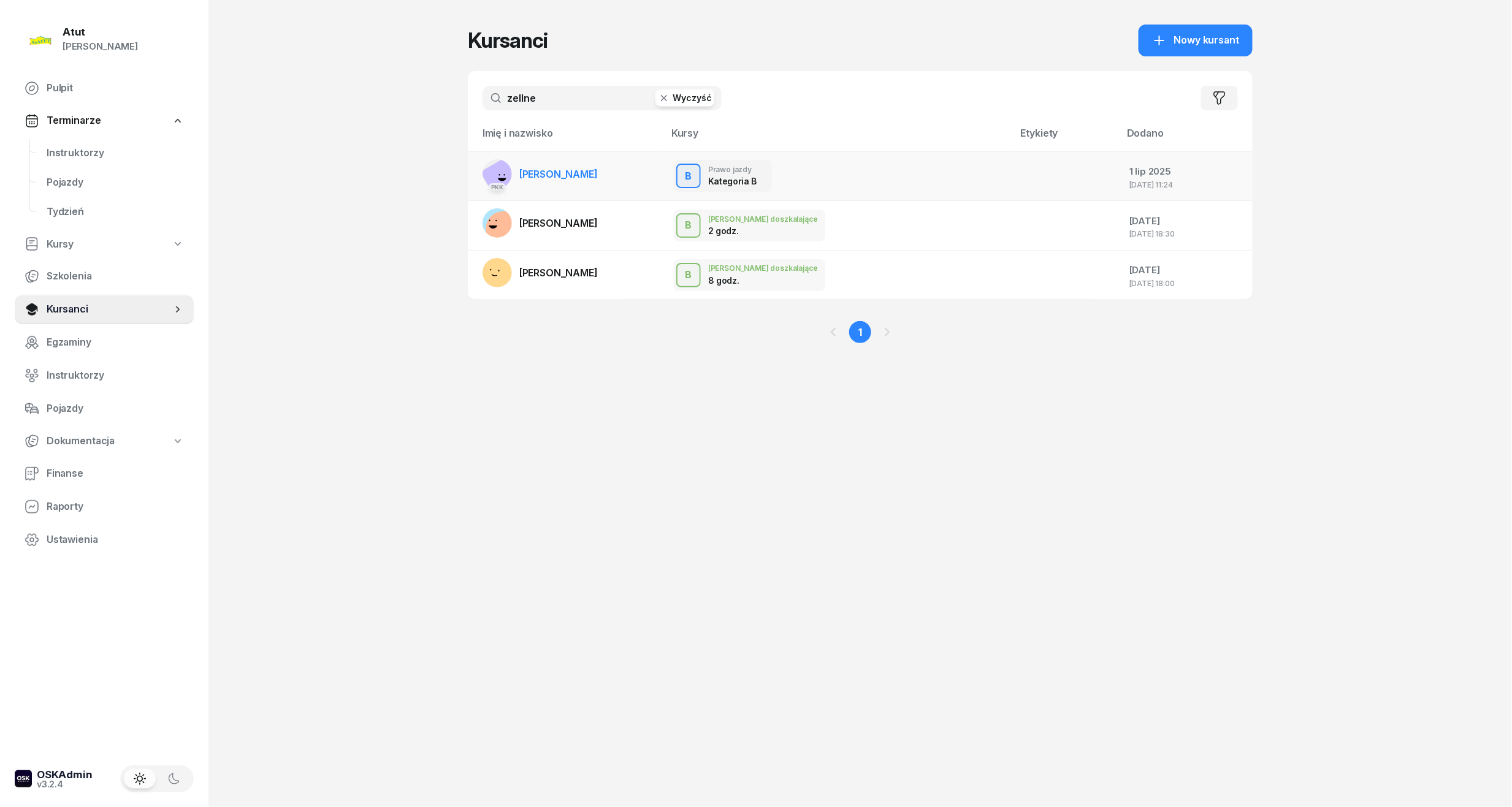
type input "zellne"
click at [560, 175] on span "[PERSON_NAME]" at bounding box center [559, 174] width 79 height 12
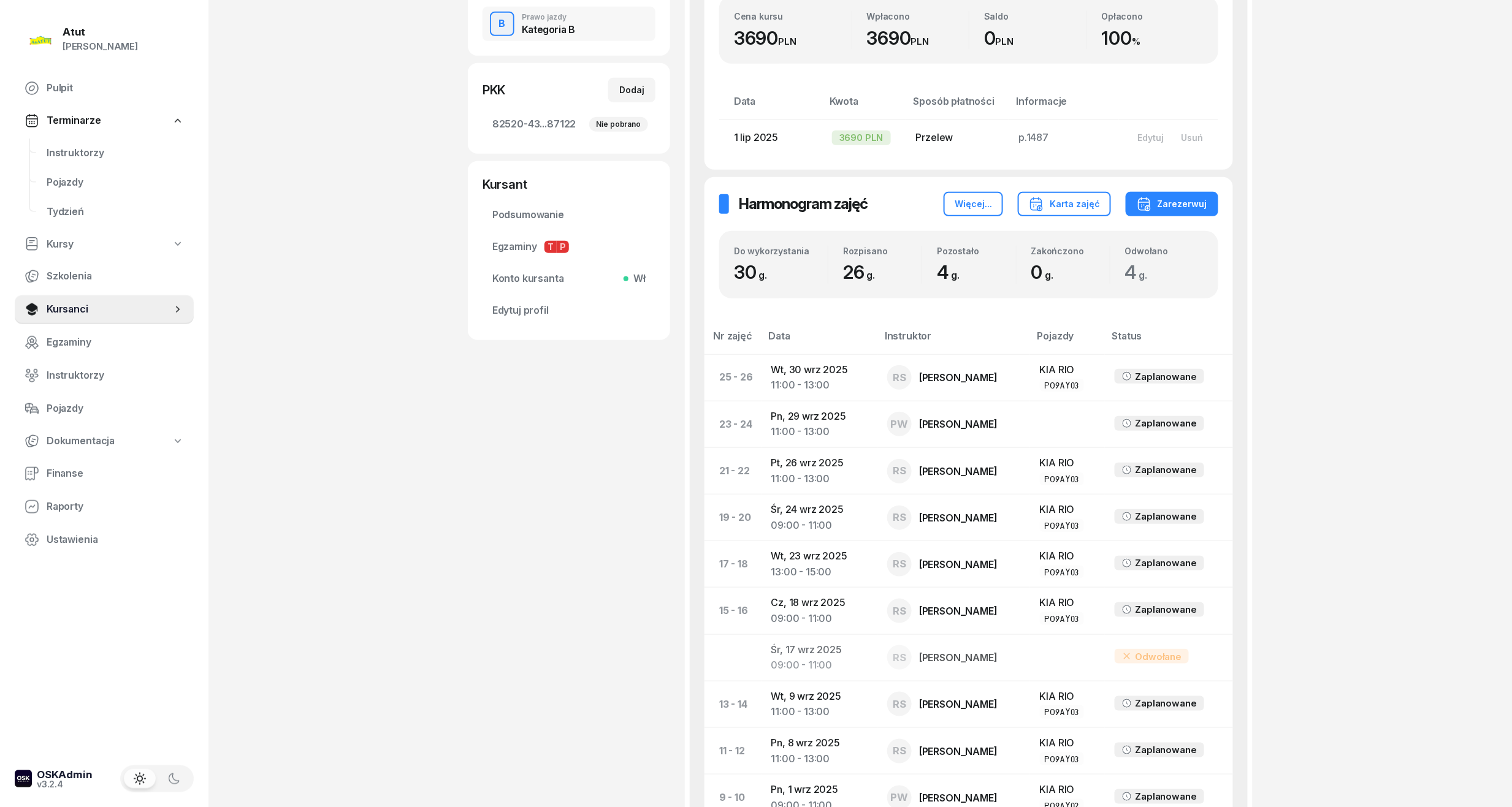
scroll to position [44, 0]
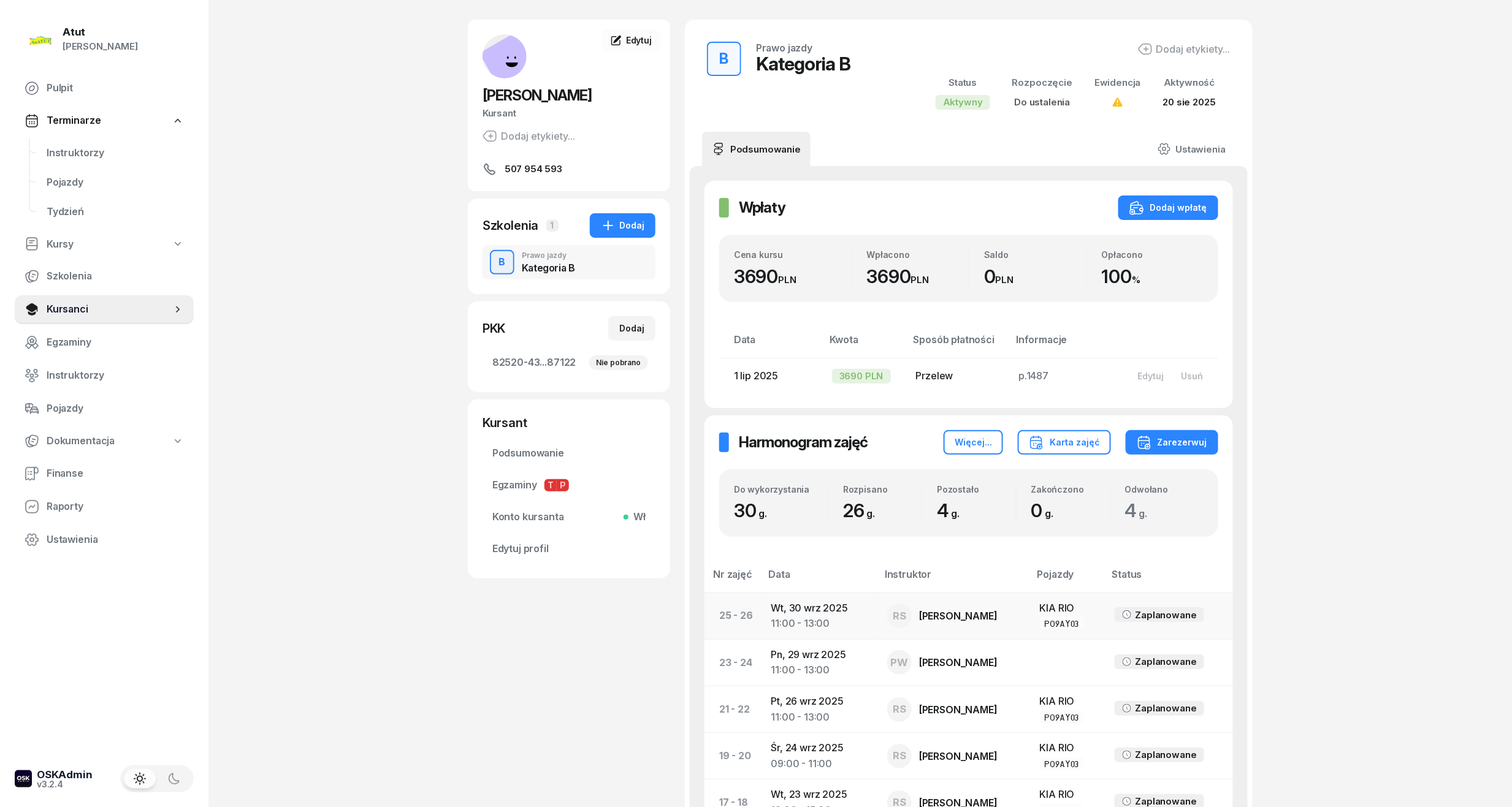
click at [809, 611] on td "Wt, 30 wrz 2025 11:00 - 13:00" at bounding box center [820, 616] width 116 height 47
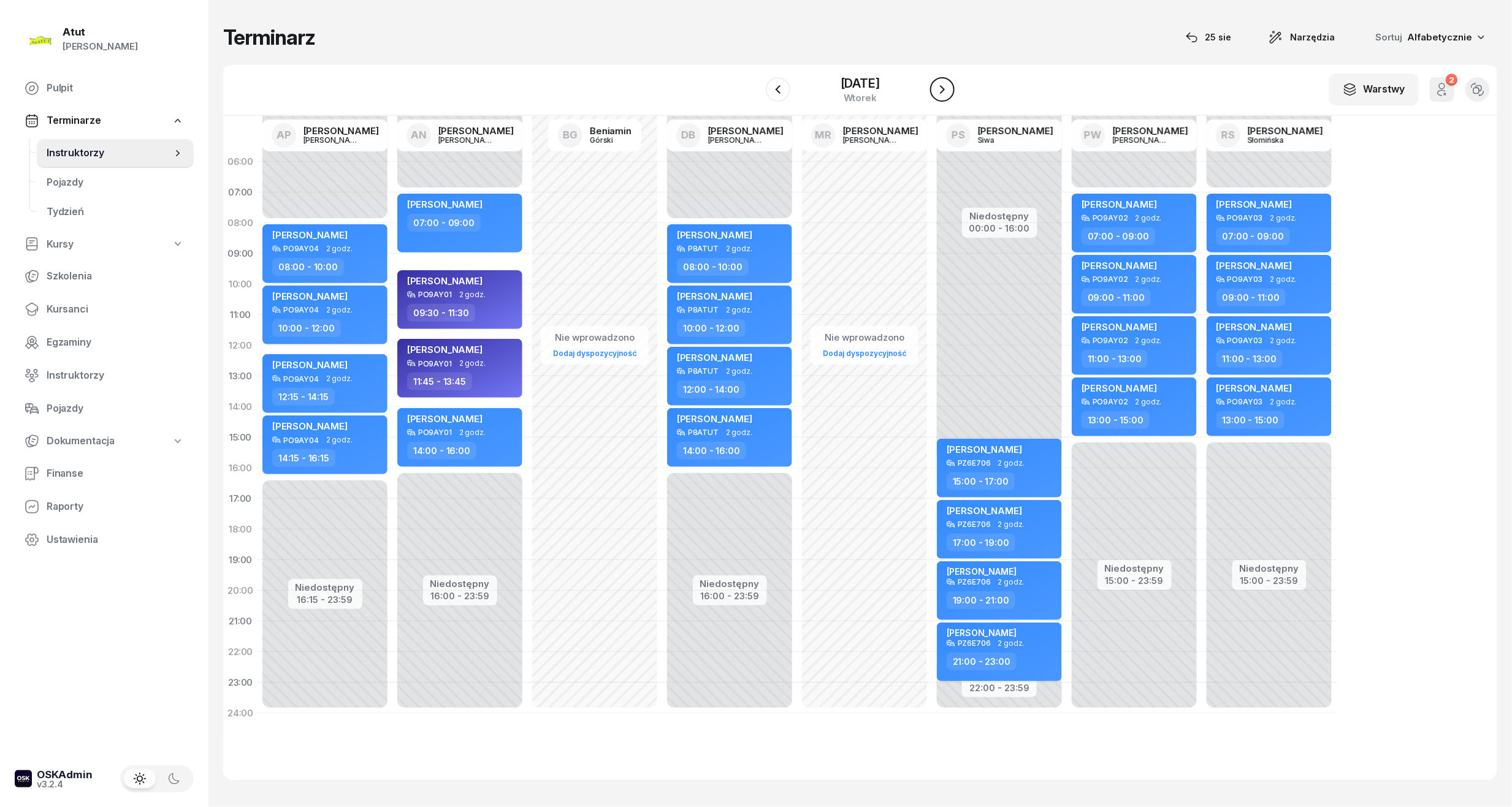
click at [949, 92] on icon "button" at bounding box center [942, 89] width 15 height 15
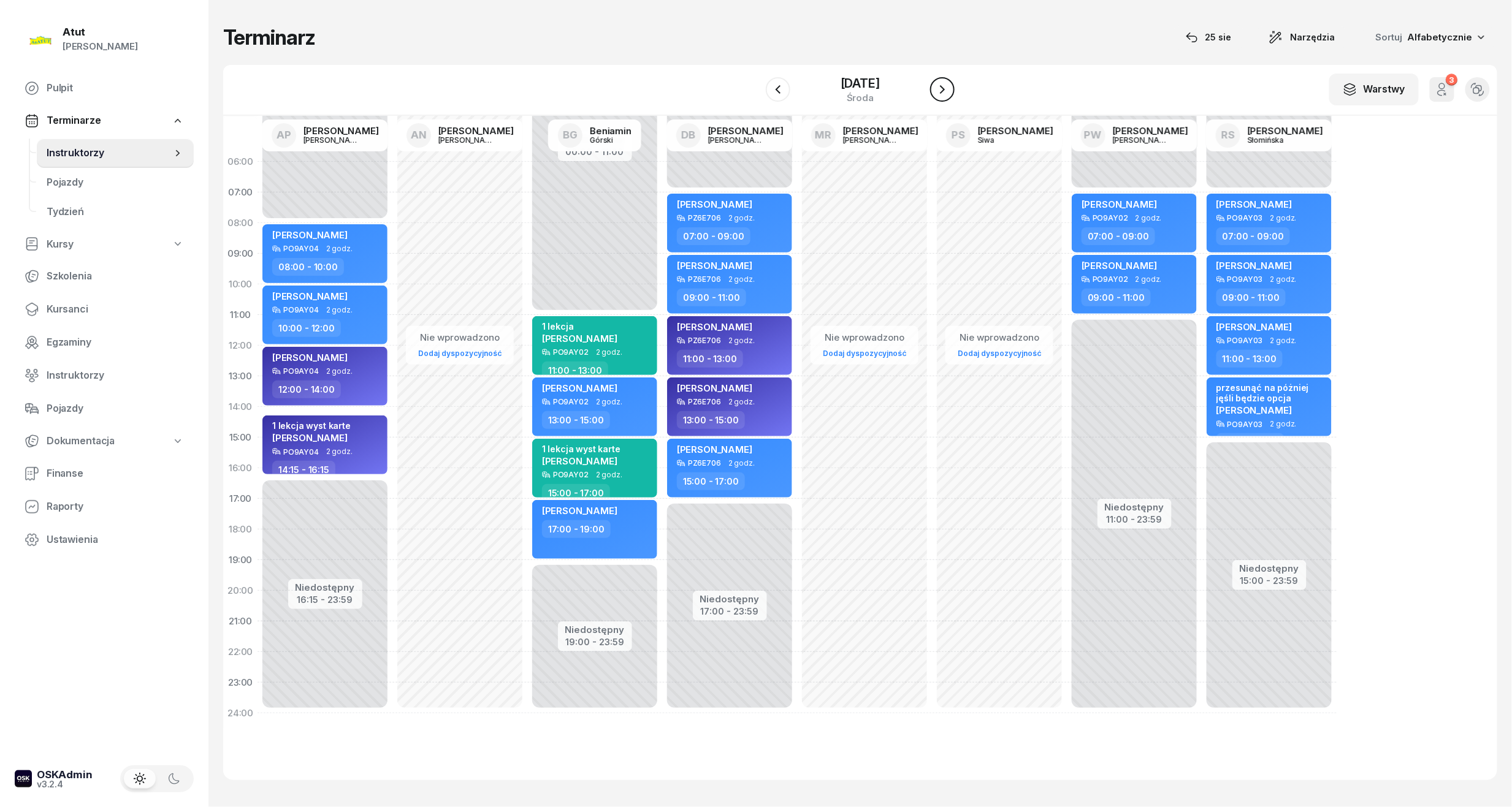
click at [949, 92] on icon "button" at bounding box center [942, 89] width 15 height 15
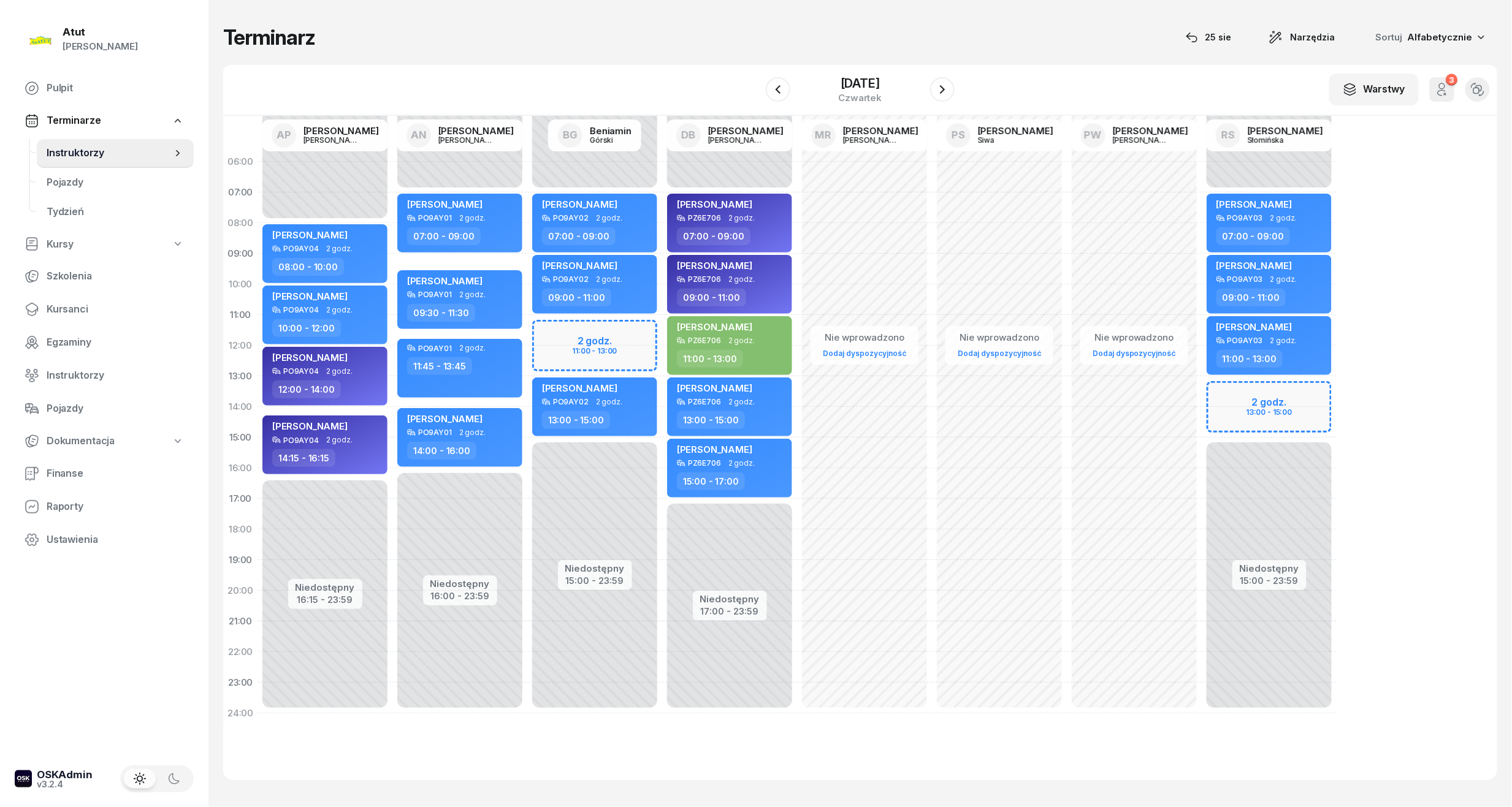
click at [1271, 410] on div "Niedostępny 00:00 - 07:00 Niedostępny 15:00 - 23:59 2 godz. 13:00 - 15:00 Volod…" at bounding box center [1269, 438] width 135 height 582
select select "14"
select select "16"
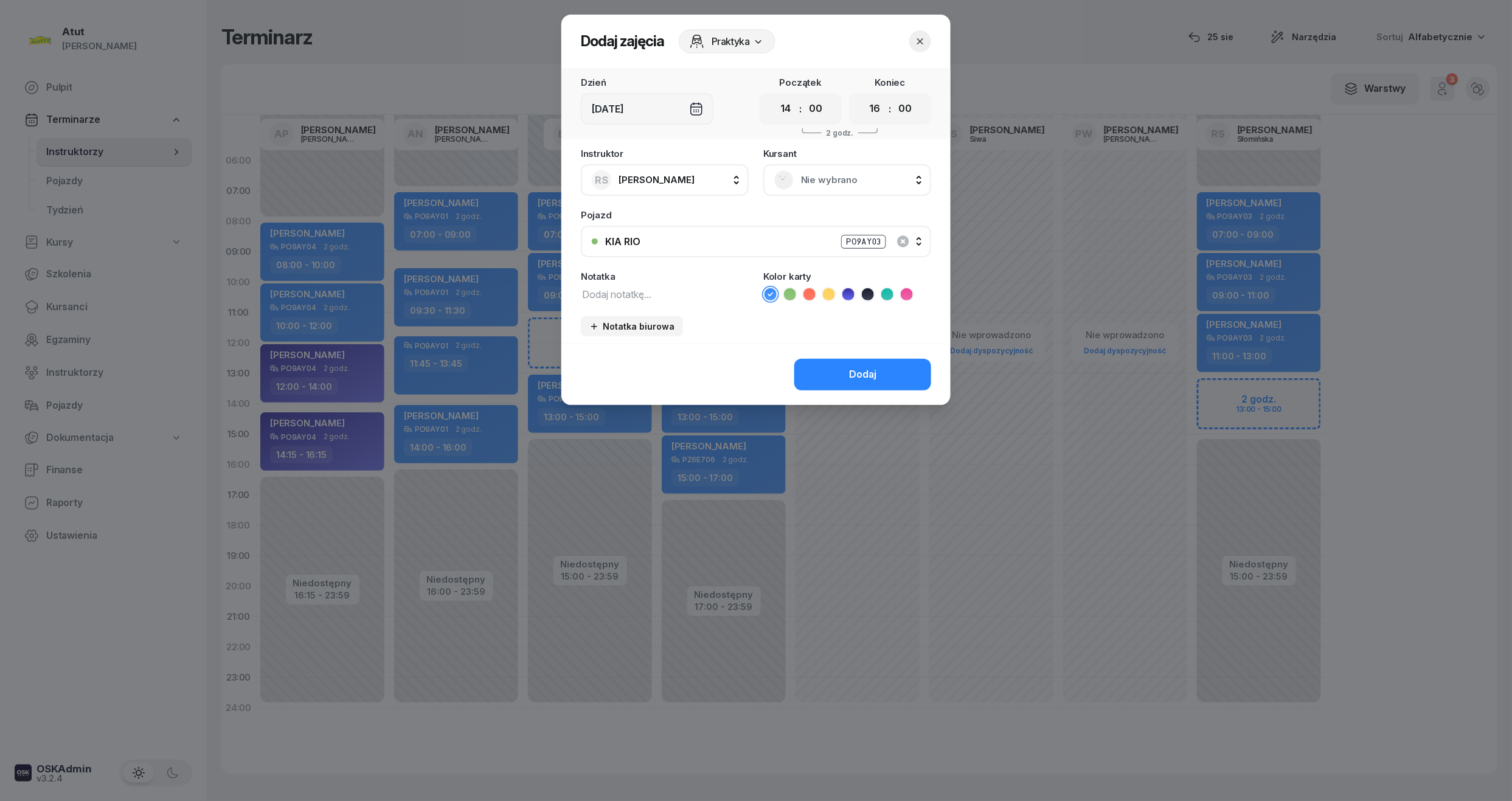
click at [821, 181] on span "Nie wybrano" at bounding box center [860, 180] width 119 height 16
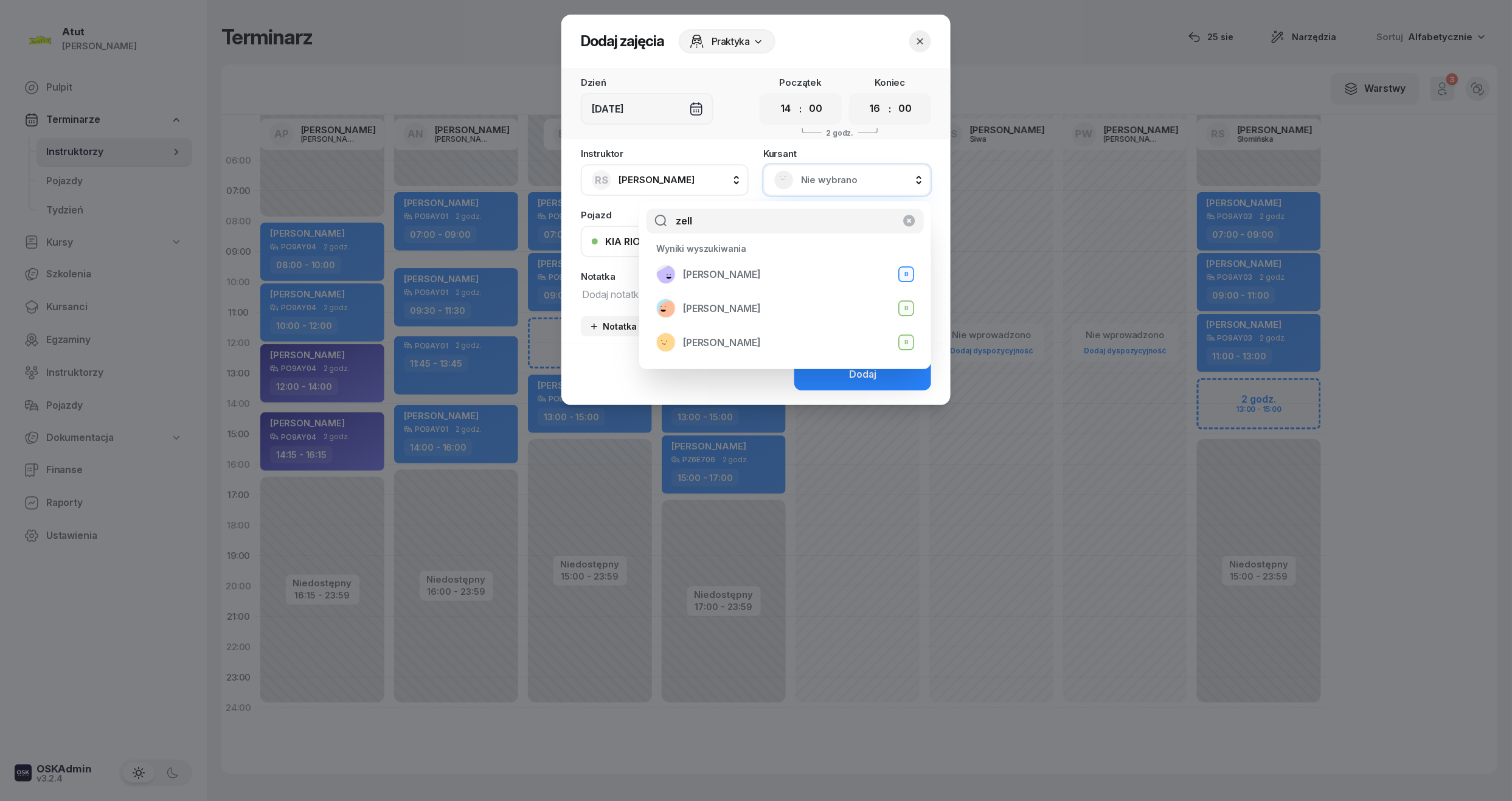
type input "zell"
click at [745, 283] on div "Marcin Zellner B" at bounding box center [785, 274] width 258 height 19
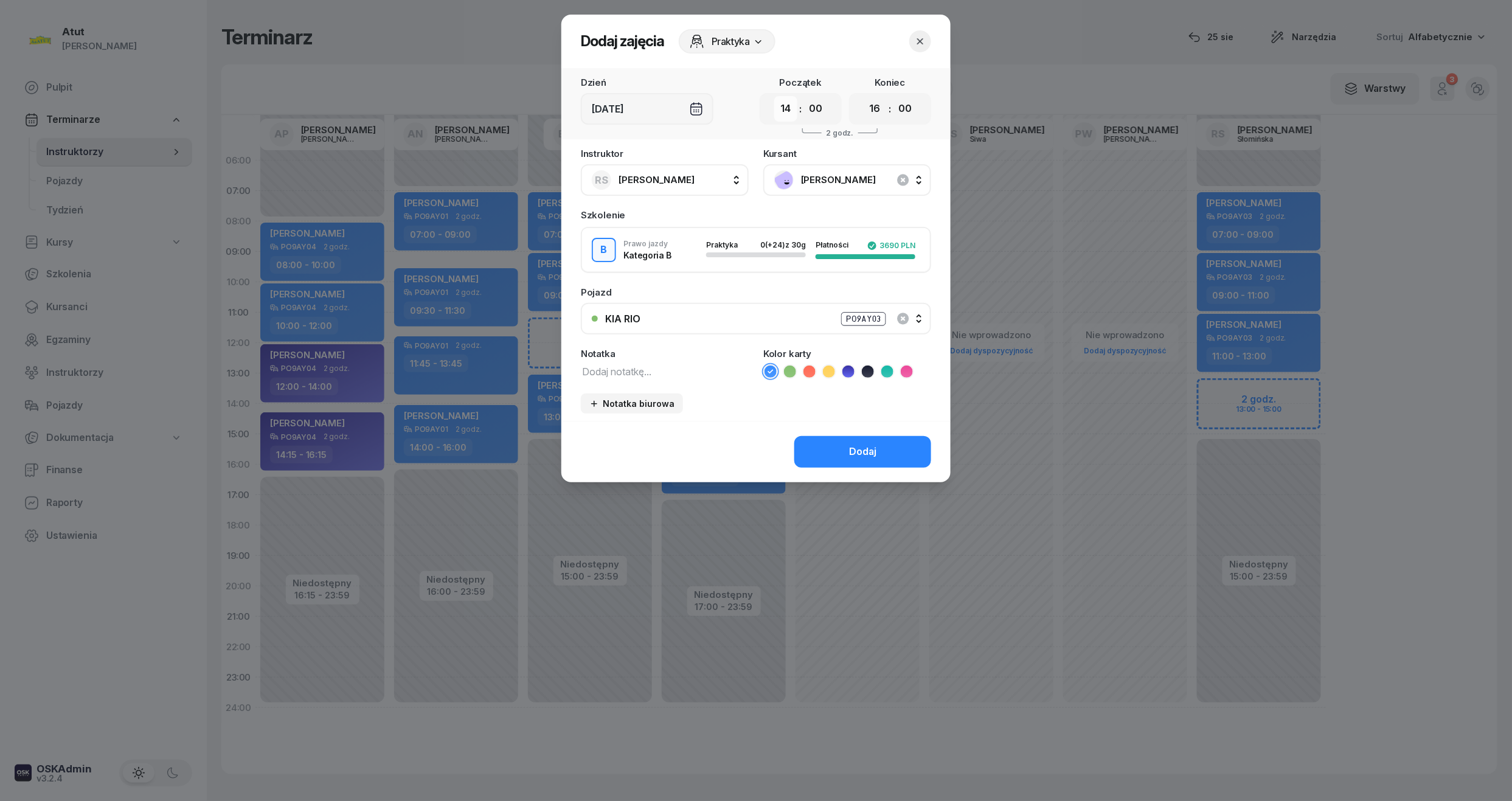
click at [786, 108] on select "00 01 02 03 04 05 06 07 08 09 10 11 12 13 14 15 16 17 18 19 20 21 22 23" at bounding box center [785, 108] width 23 height 25
select select "13"
click at [774, 96] on select "00 01 02 03 04 05 06 07 08 09 10 11 12 13 14 15 16 17 18 19 20 21 22 23" at bounding box center [785, 108] width 23 height 25
click at [878, 112] on select "00 01 02 03 04 05 06 07 08 09 10 11 12 13 14 15 16 17 18 19 20 21 22 23" at bounding box center [875, 108] width 23 height 25
select select "15"
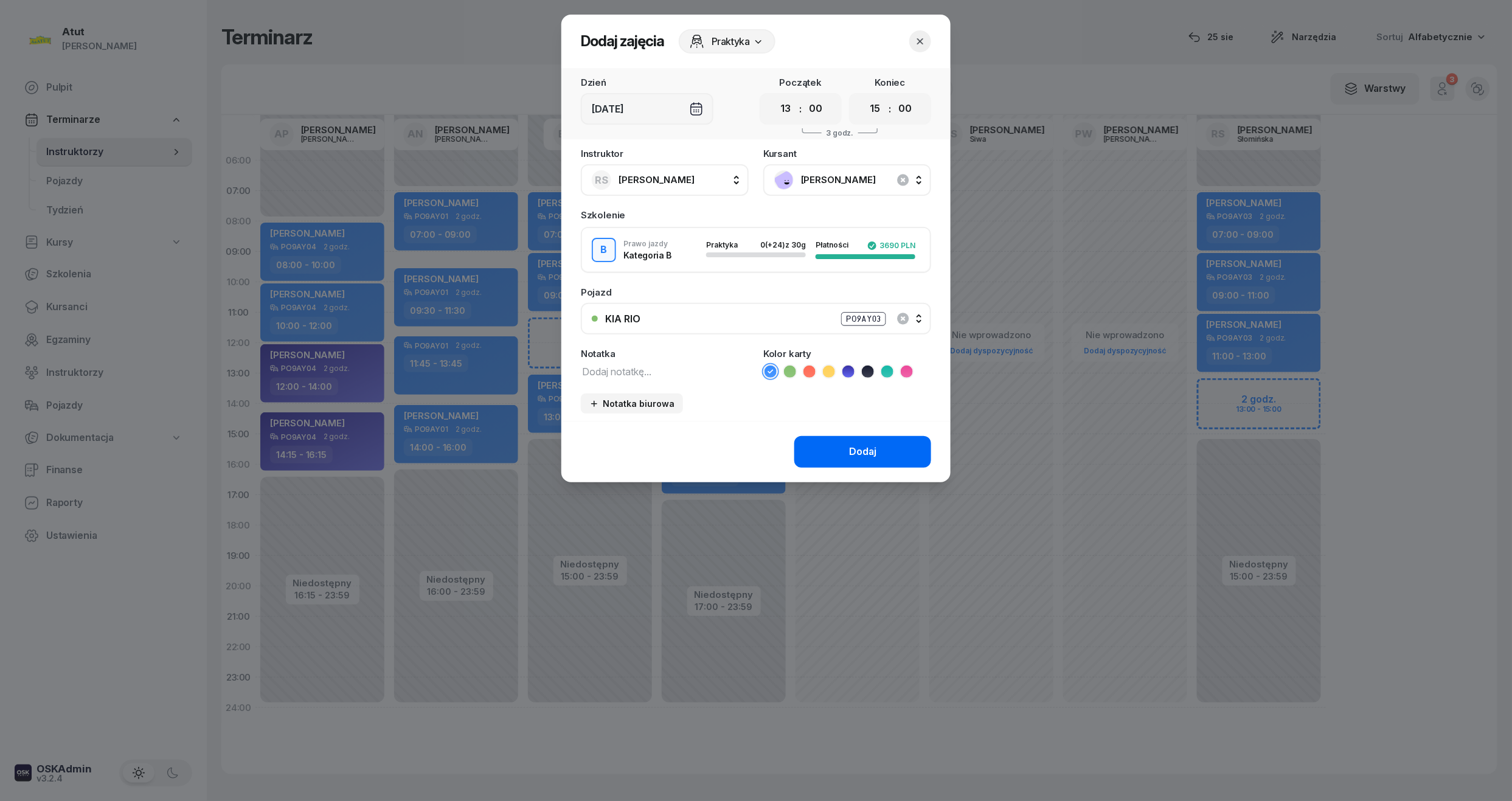
click at [864, 96] on select "00 01 02 03 04 05 06 07 08 09 10 11 12 13 14 15 16 17 18 19 20 21 22 23" at bounding box center [875, 108] width 23 height 25
click at [876, 446] on div "Dodaj" at bounding box center [863, 452] width 27 height 16
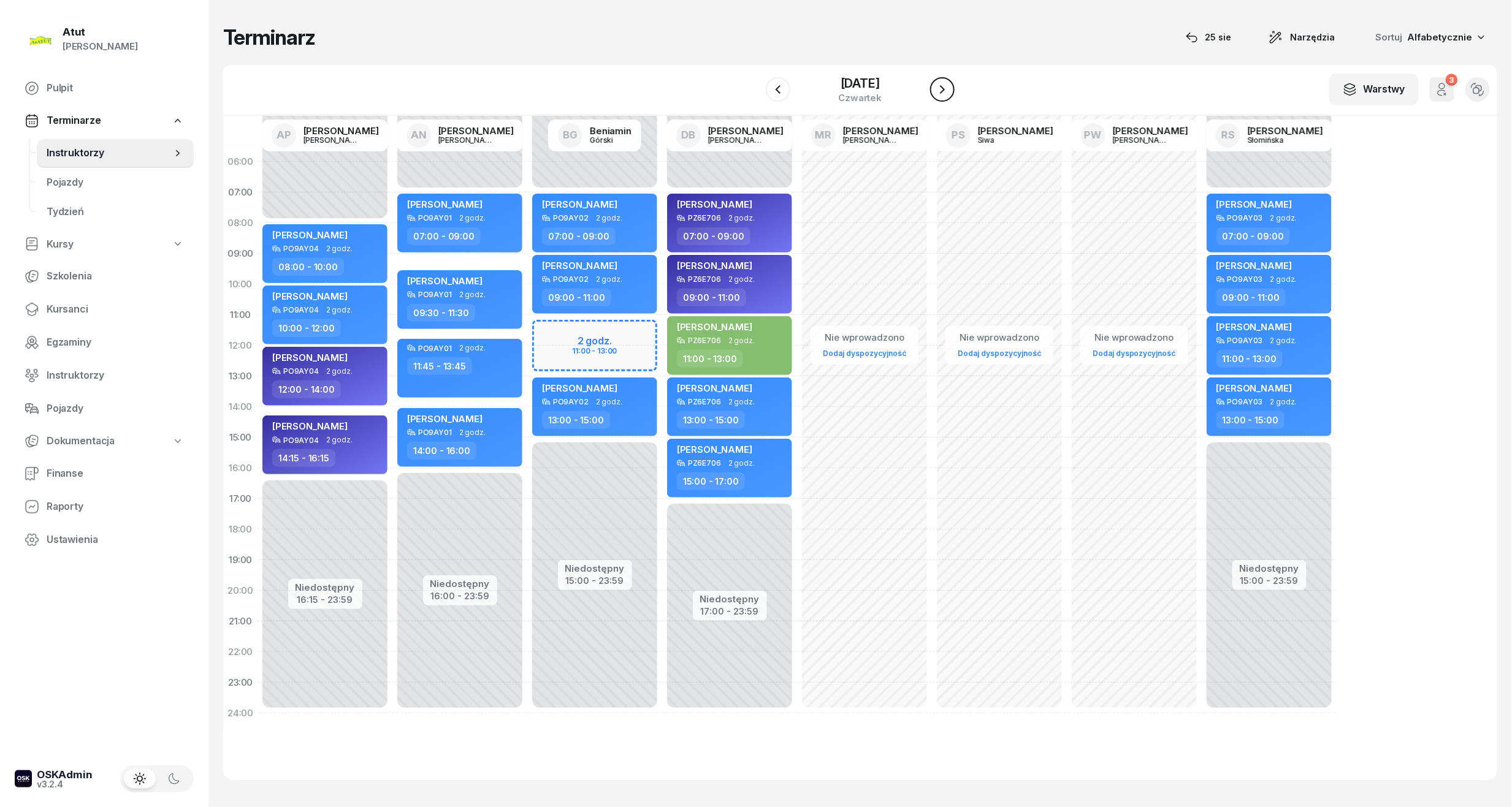
click at [950, 86] on icon "button" at bounding box center [942, 89] width 15 height 15
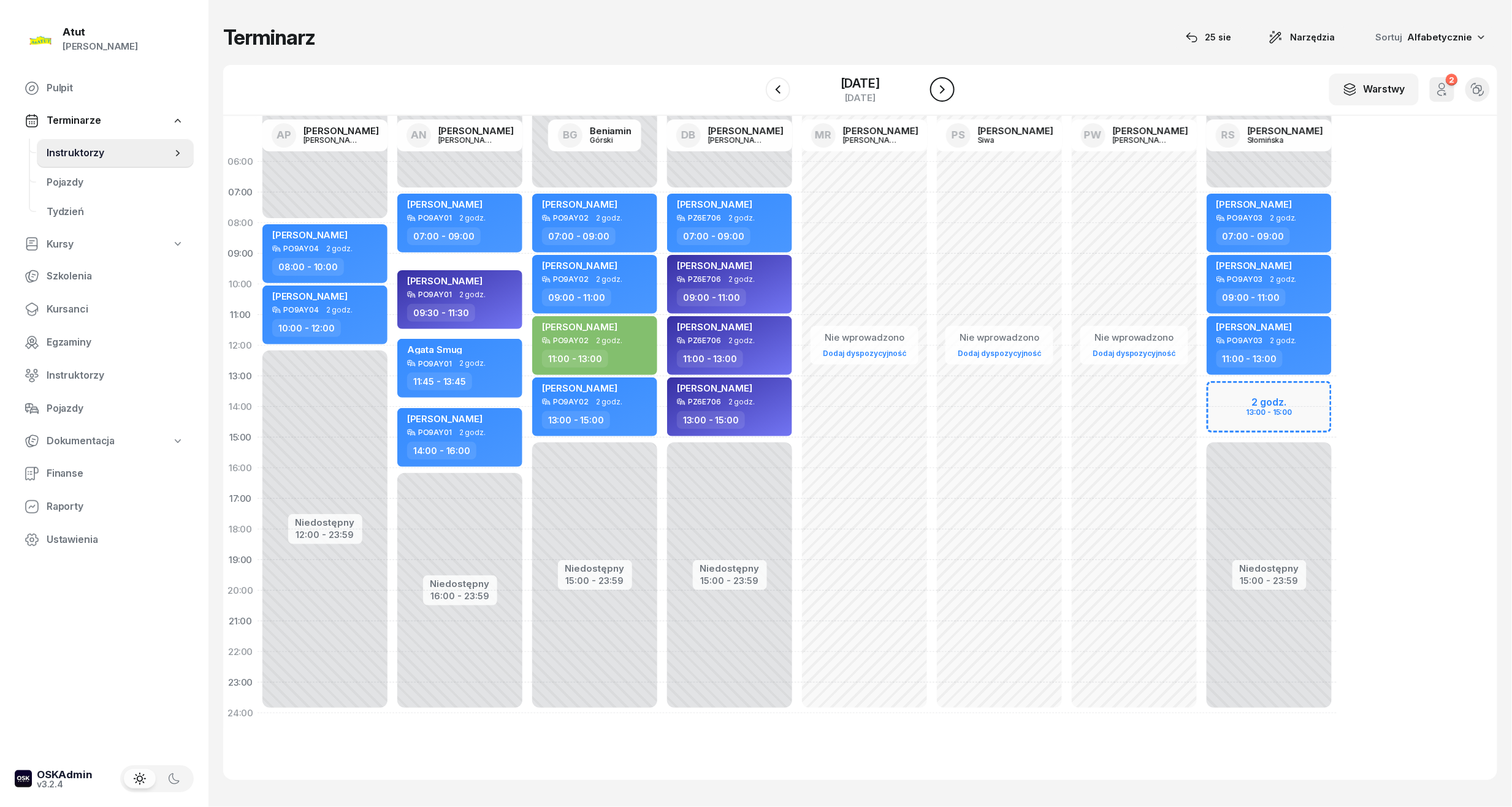
click at [950, 86] on icon "button" at bounding box center [942, 89] width 15 height 15
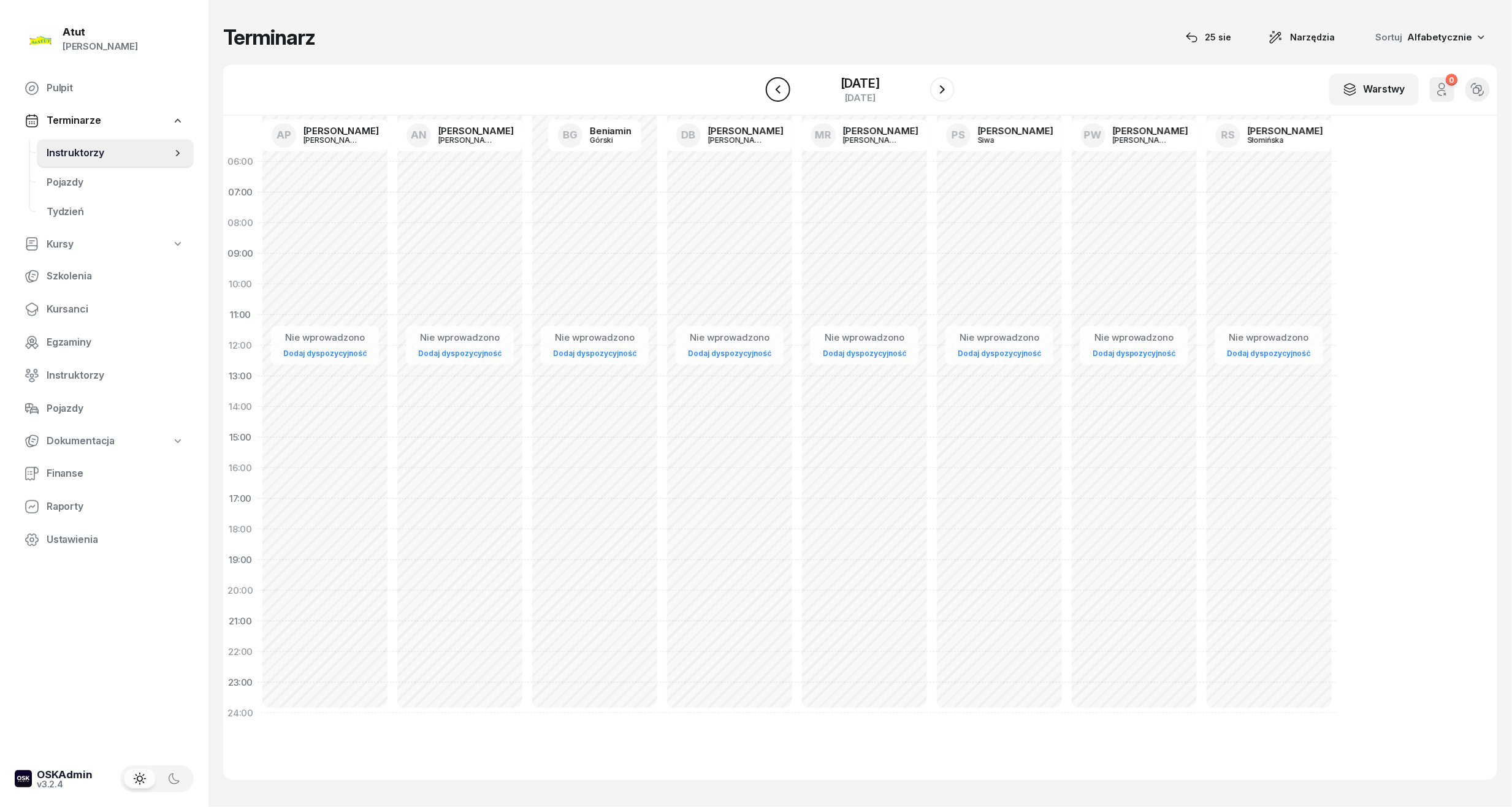
click at [770, 92] on icon "button" at bounding box center [778, 89] width 15 height 15
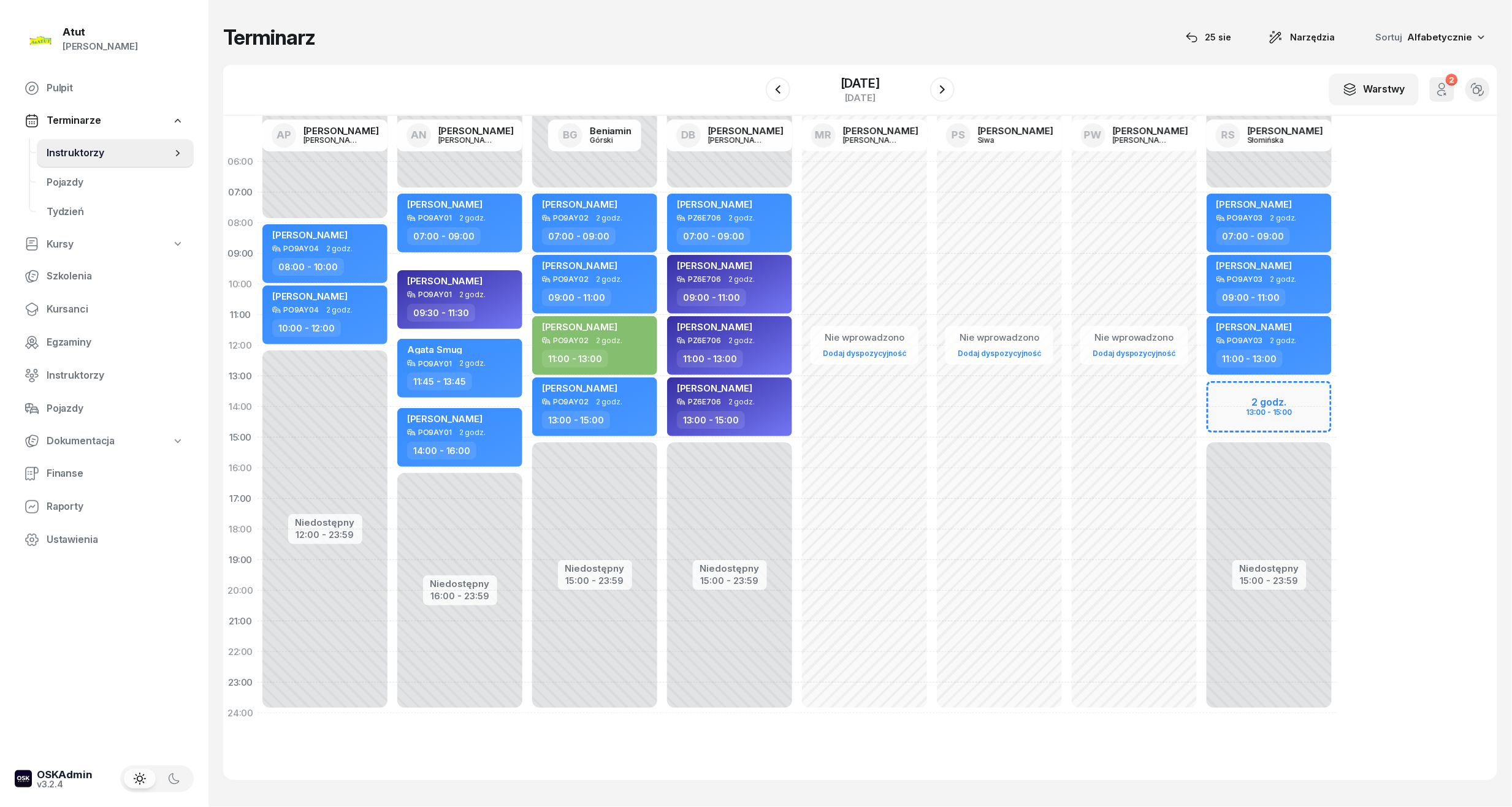
click at [1270, 410] on div "Niedostępny 00:00 - 07:00 Niedostępny 15:00 - 23:59 2 godz. 13:00 - 15:00 Marik…" at bounding box center [1269, 438] width 135 height 582
select select "14"
select select "16"
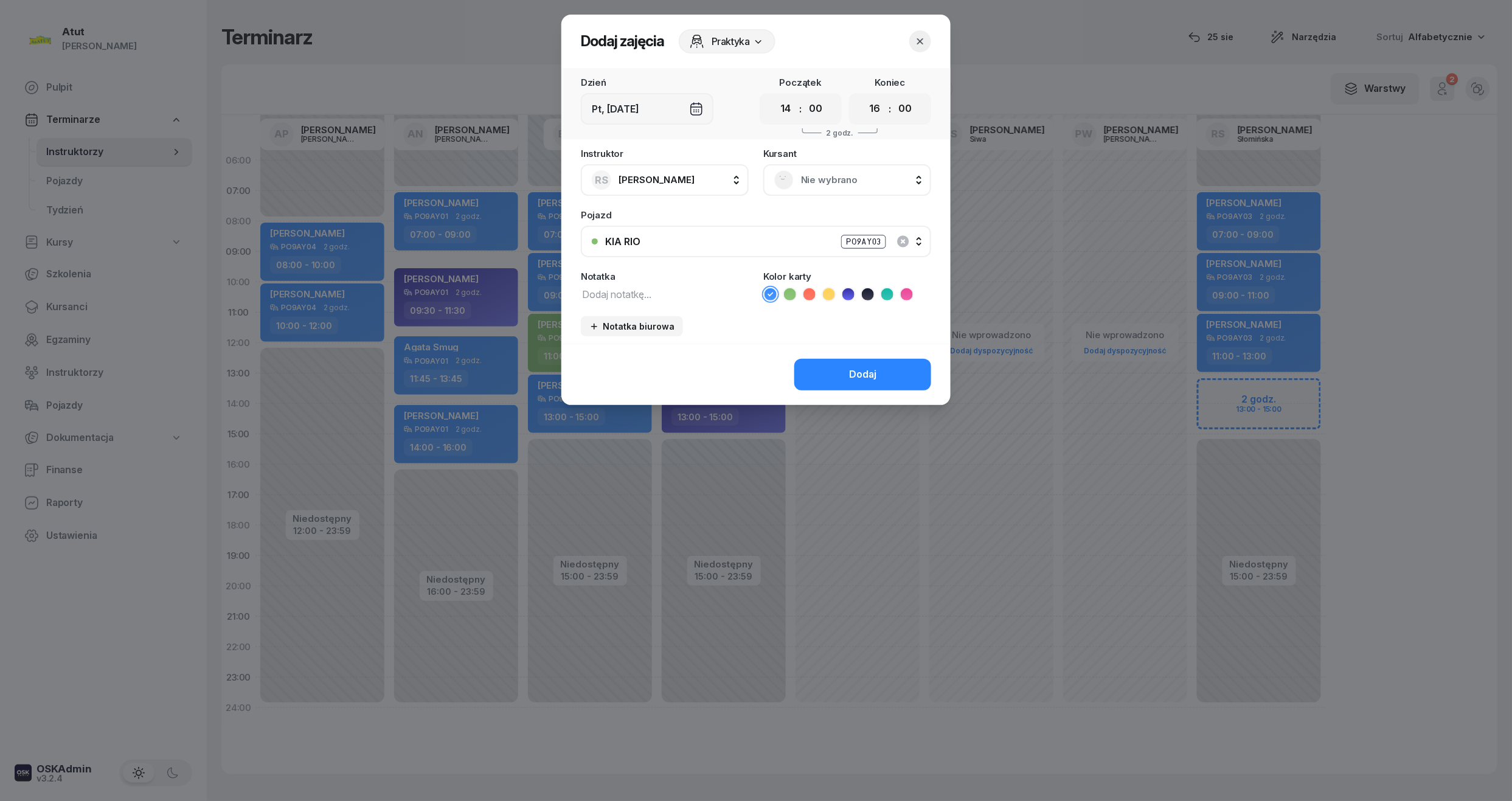
click at [846, 179] on span "Nie wybrano" at bounding box center [860, 180] width 119 height 16
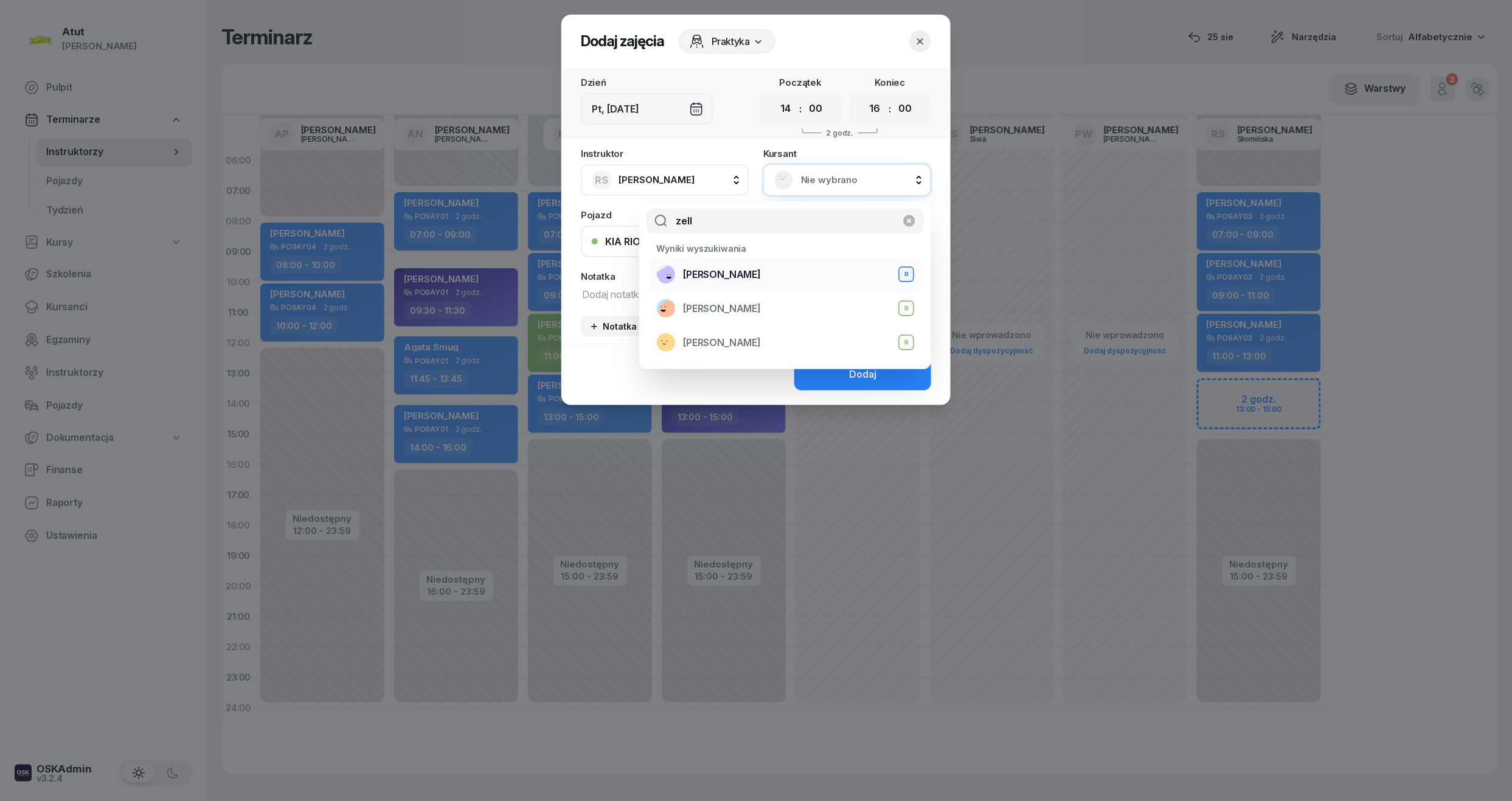
type input "zell"
click at [740, 281] on span "[PERSON_NAME]" at bounding box center [722, 275] width 78 height 16
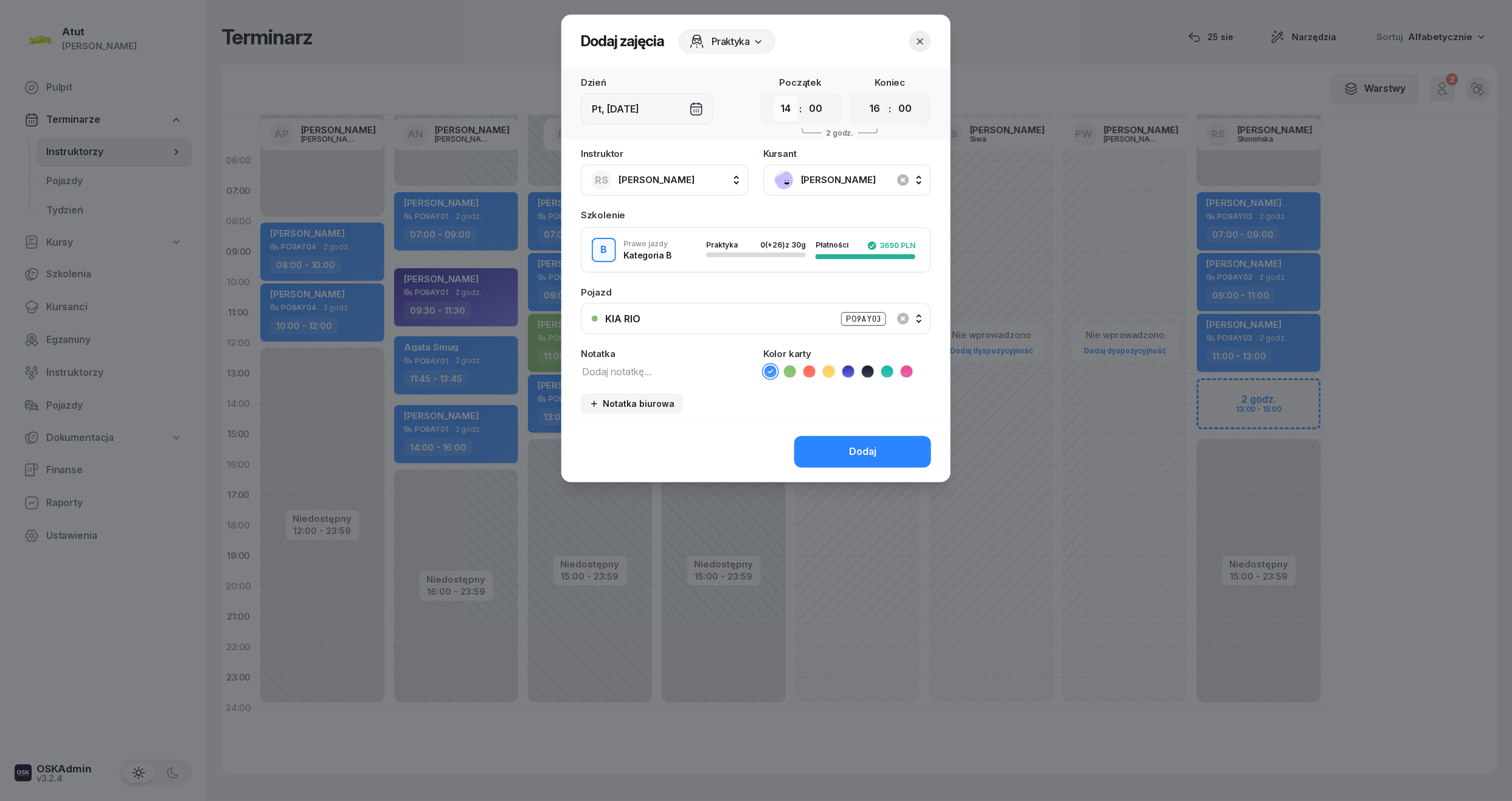
click at [792, 115] on select "00 01 02 03 04 05 06 07 08 09 10 11 12 13 14 15 16 17 18 19 20 21 22 23" at bounding box center [785, 108] width 23 height 25
select select "13"
click at [774, 96] on select "00 01 02 03 04 05 06 07 08 09 10 11 12 13 14 15 16 17 18 19 20 21 22 23" at bounding box center [785, 108] width 23 height 25
drag, startPoint x: 875, startPoint y: 111, endPoint x: 873, endPoint y: 118, distance: 7.3
click at [875, 111] on select "00 01 02 03 04 05 06 07 08 09 10 11 12 13 14 15 16 17 18 19 20 21 22 23" at bounding box center [875, 108] width 23 height 25
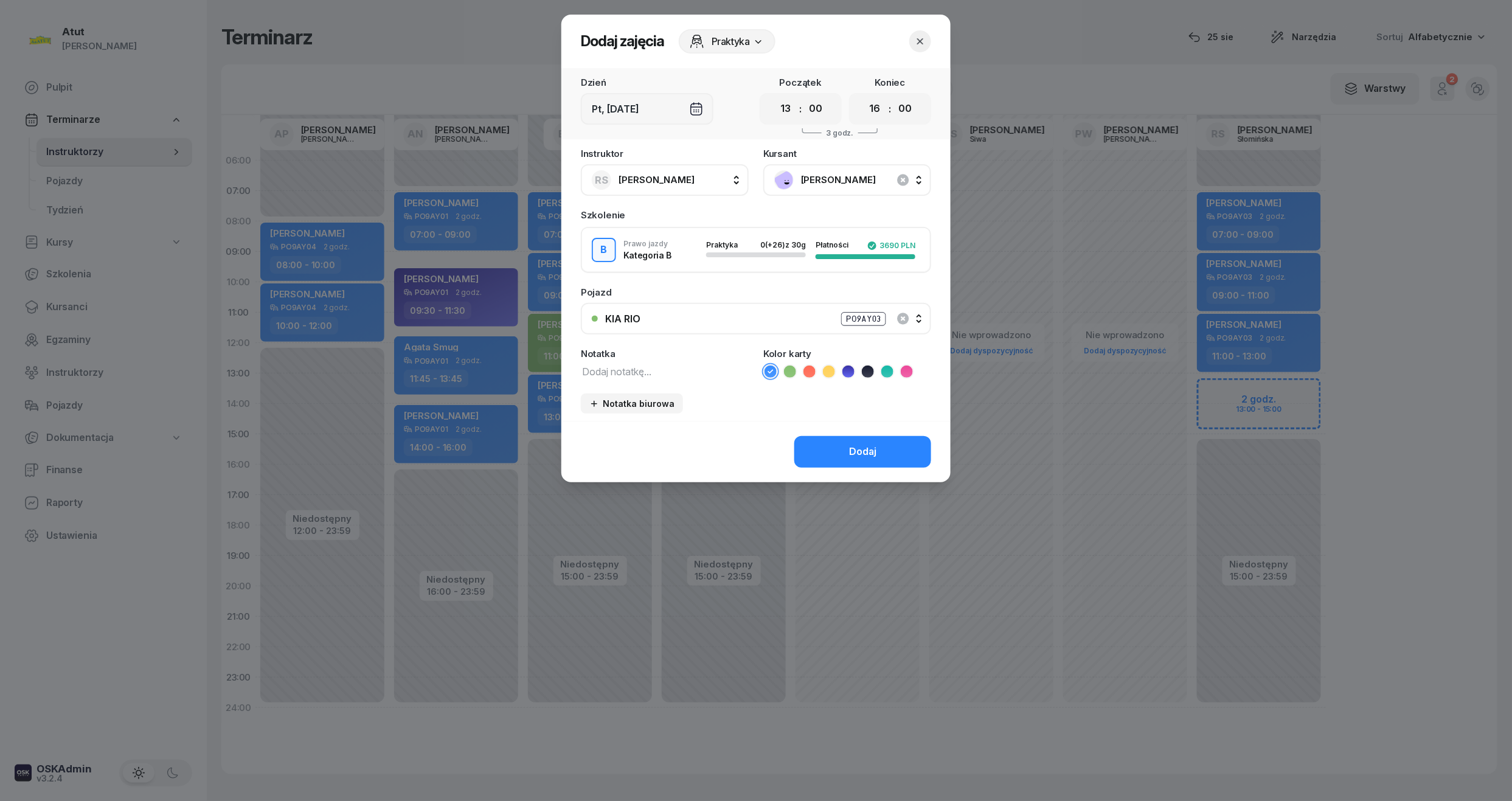
select select "15"
click at [864, 96] on select "00 01 02 03 04 05 06 07 08 09 10 11 12 13 14 15 16 17 18 19 20 21 22 23" at bounding box center [875, 108] width 23 height 25
click at [887, 453] on button "Dodaj" at bounding box center [862, 452] width 137 height 32
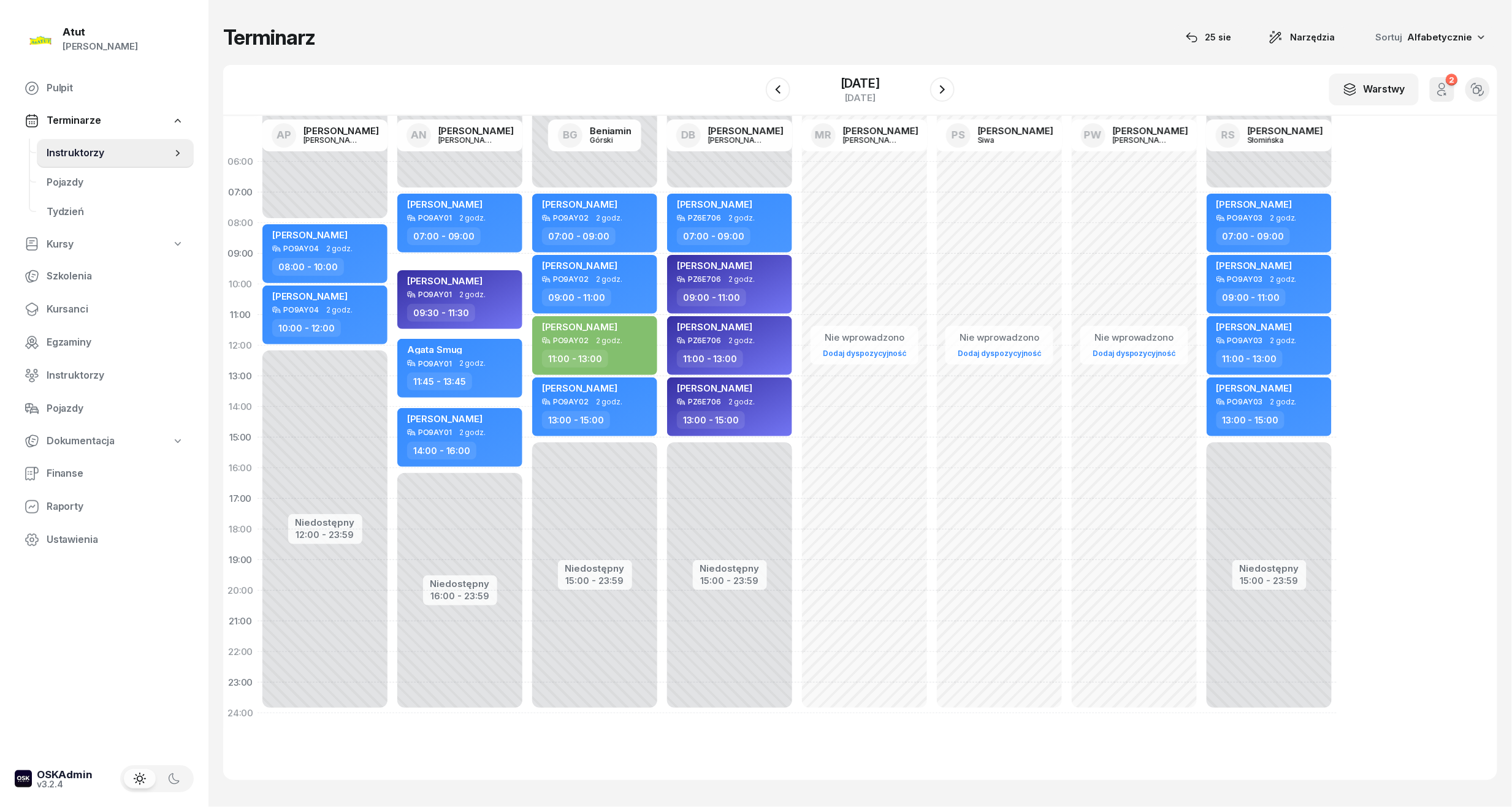
click at [955, 83] on div at bounding box center [942, 89] width 24 height 24
click at [947, 93] on icon "button" at bounding box center [942, 89] width 15 height 15
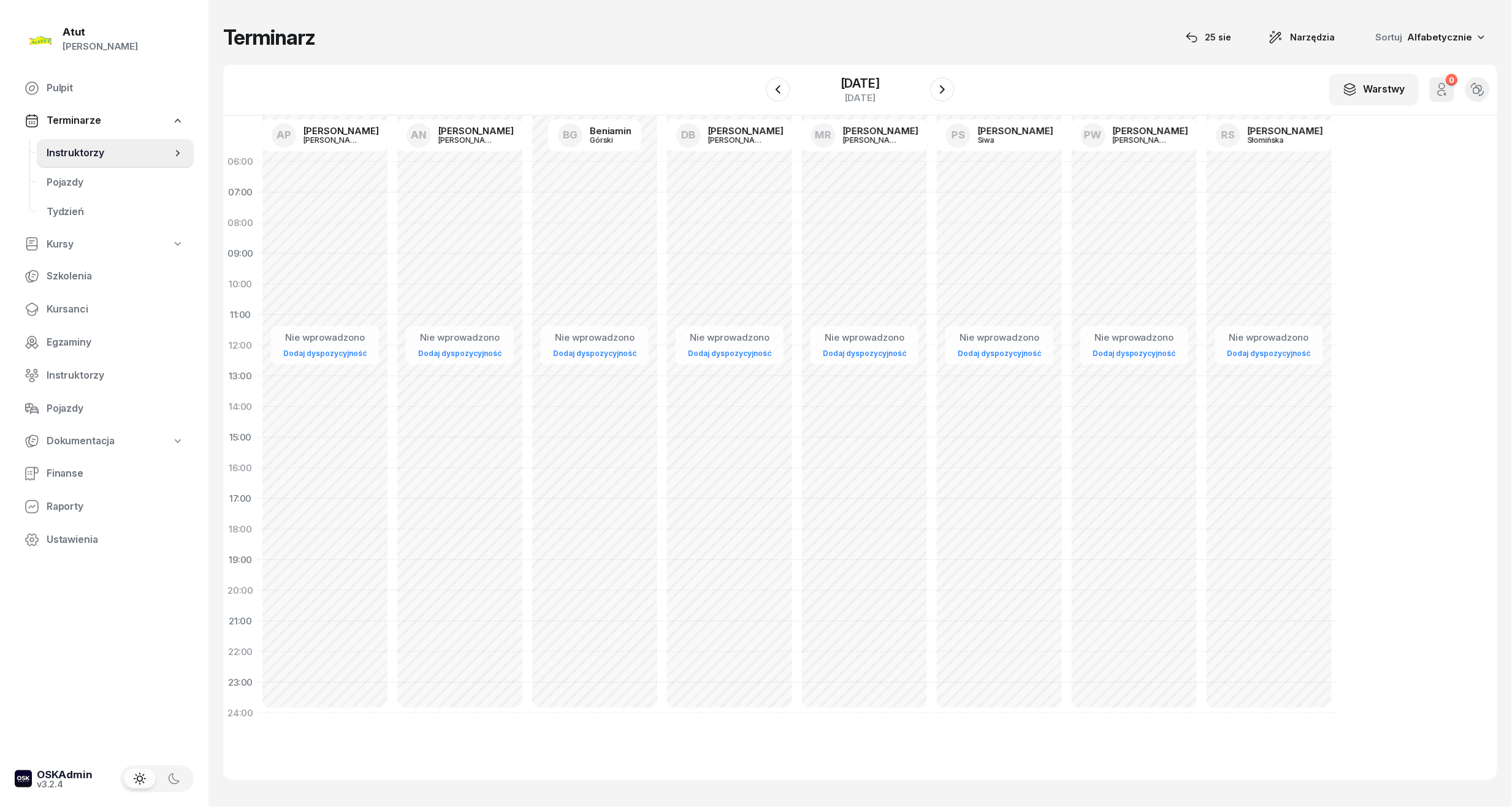
drag, startPoint x: 64, startPoint y: 308, endPoint x: 314, endPoint y: 209, distance: 268.9
click at [64, 308] on span "Kursanci" at bounding box center [116, 310] width 137 height 16
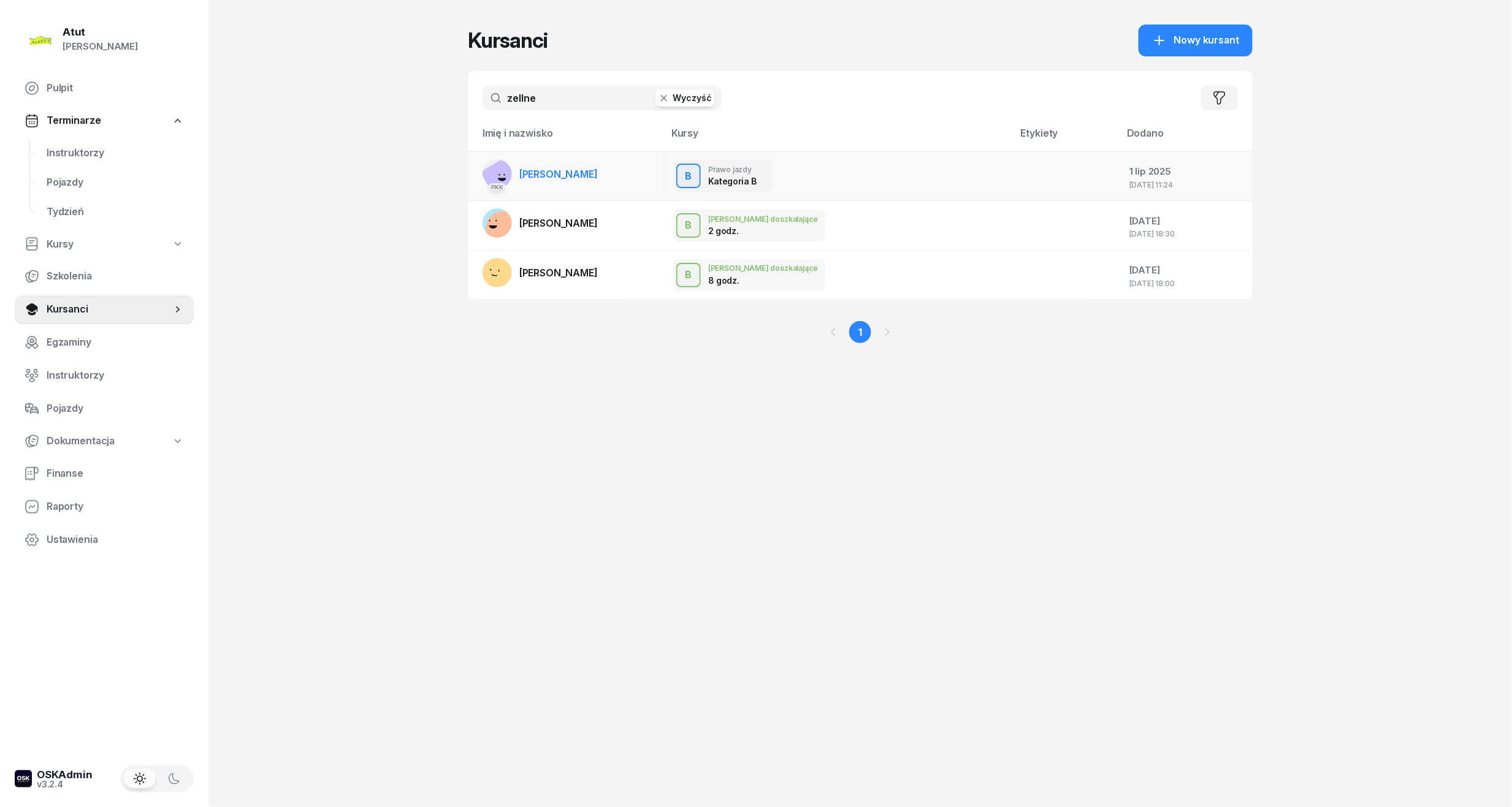
click at [565, 169] on span "[PERSON_NAME]" at bounding box center [559, 174] width 79 height 12
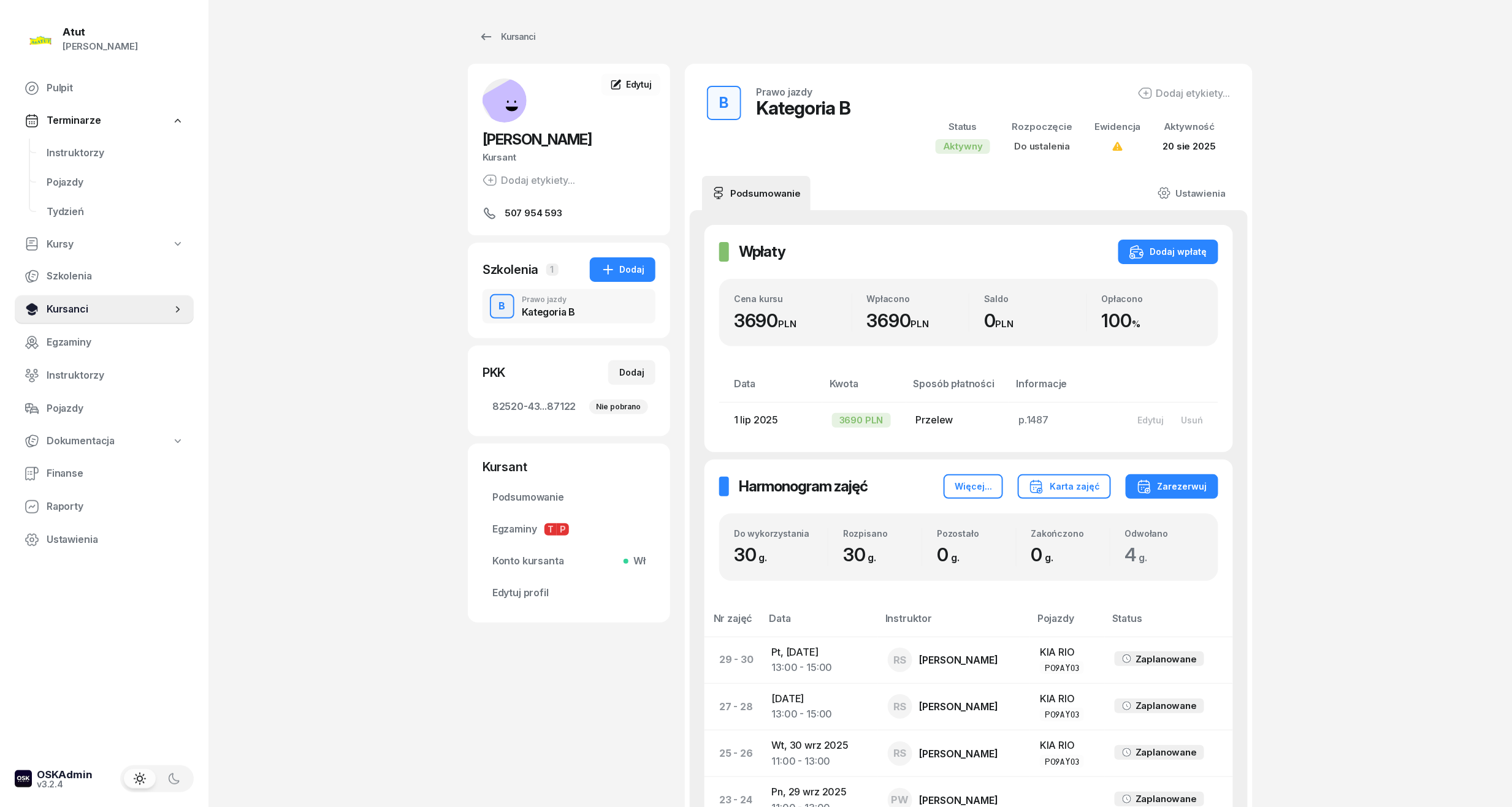
click at [80, 299] on link "Kursanci" at bounding box center [104, 309] width 179 height 29
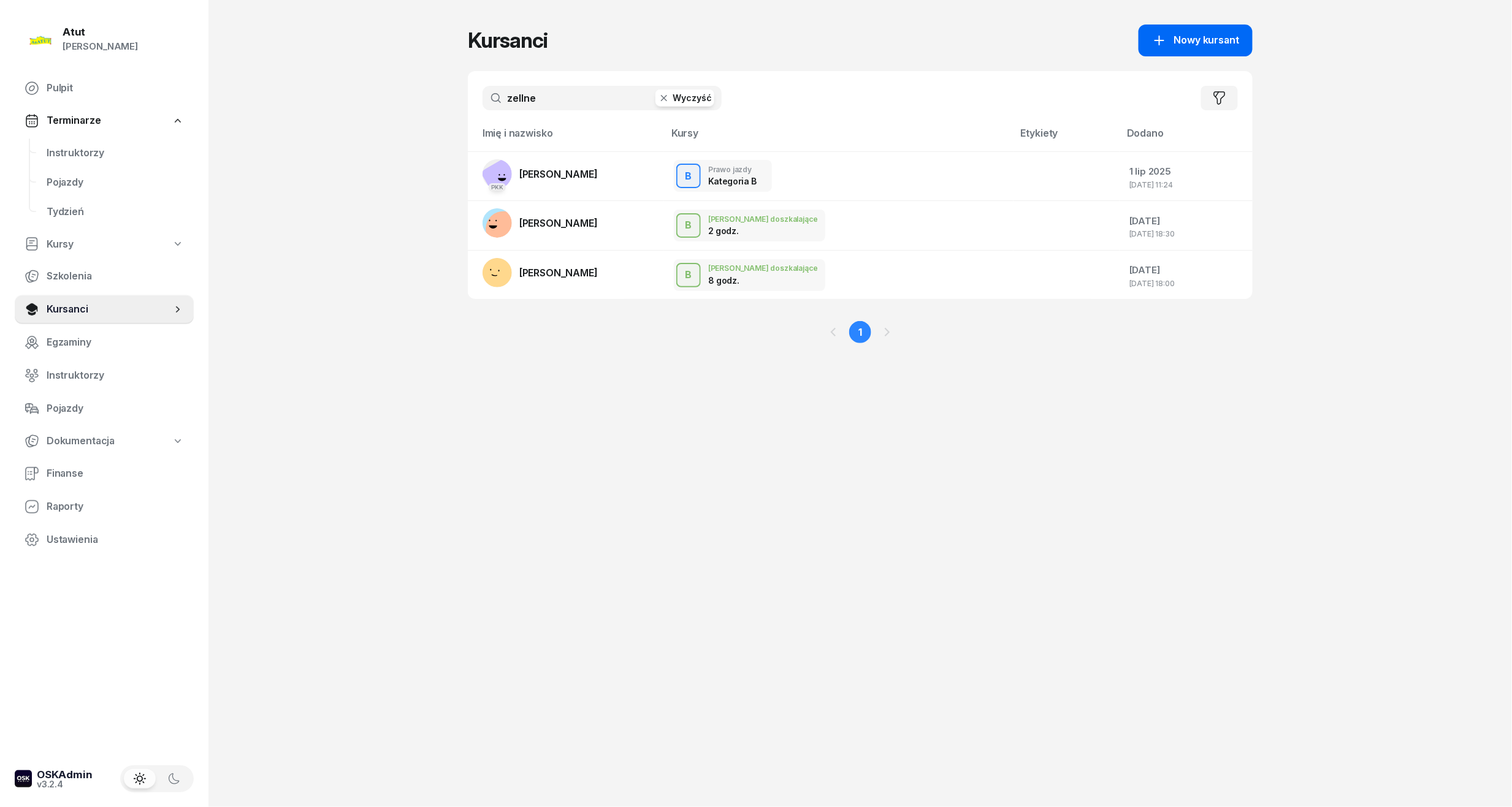
click at [1175, 42] on div "Nowy kursant" at bounding box center [1195, 41] width 87 height 16
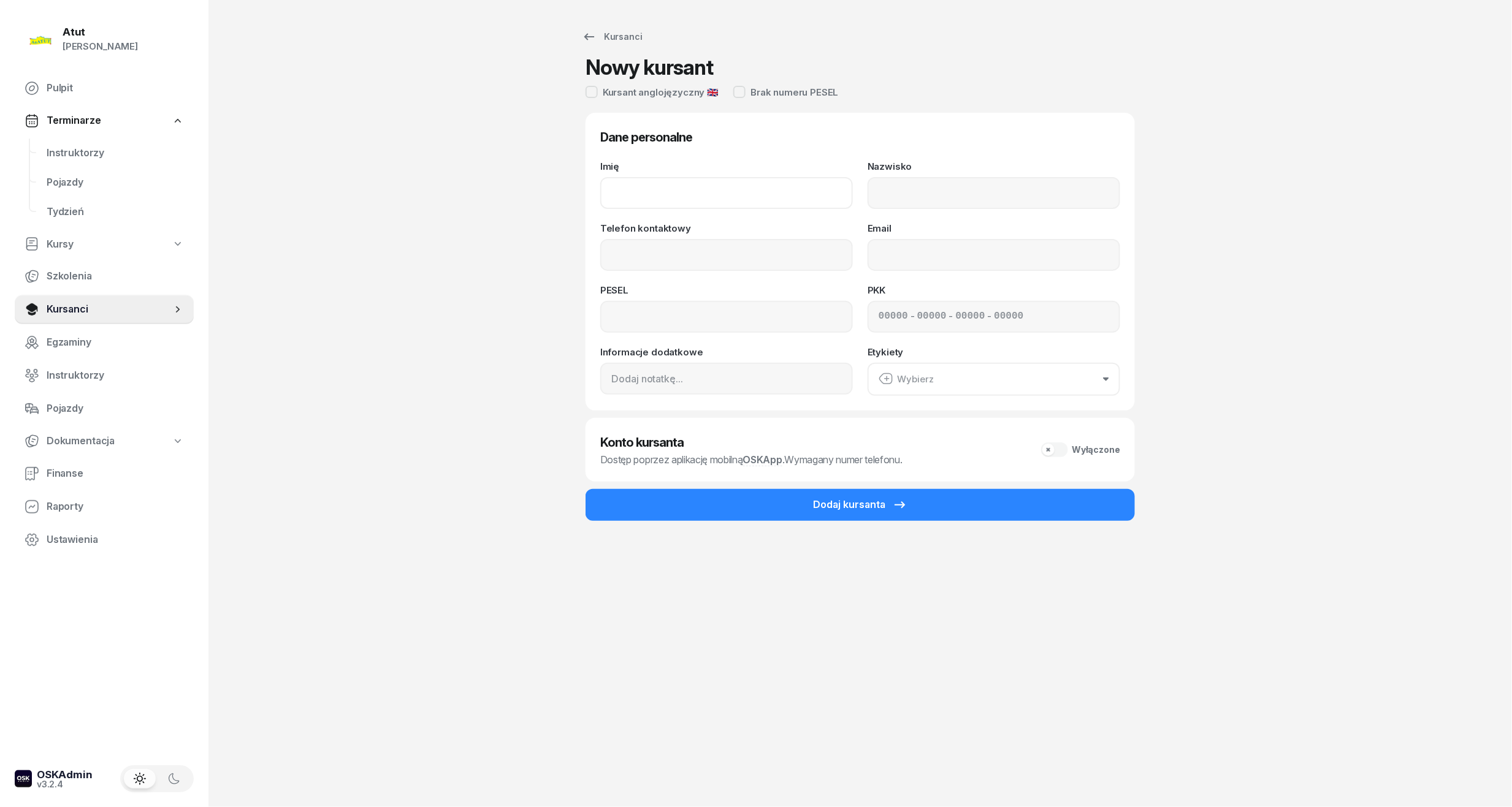
click at [706, 191] on input "Imię" at bounding box center [727, 193] width 252 height 32
type input "Jan"
click at [1055, 194] on input "Nazwisko" at bounding box center [993, 193] width 252 height 32
type input "Szyszka"
drag, startPoint x: 717, startPoint y: 265, endPoint x: 745, endPoint y: 262, distance: 28.2
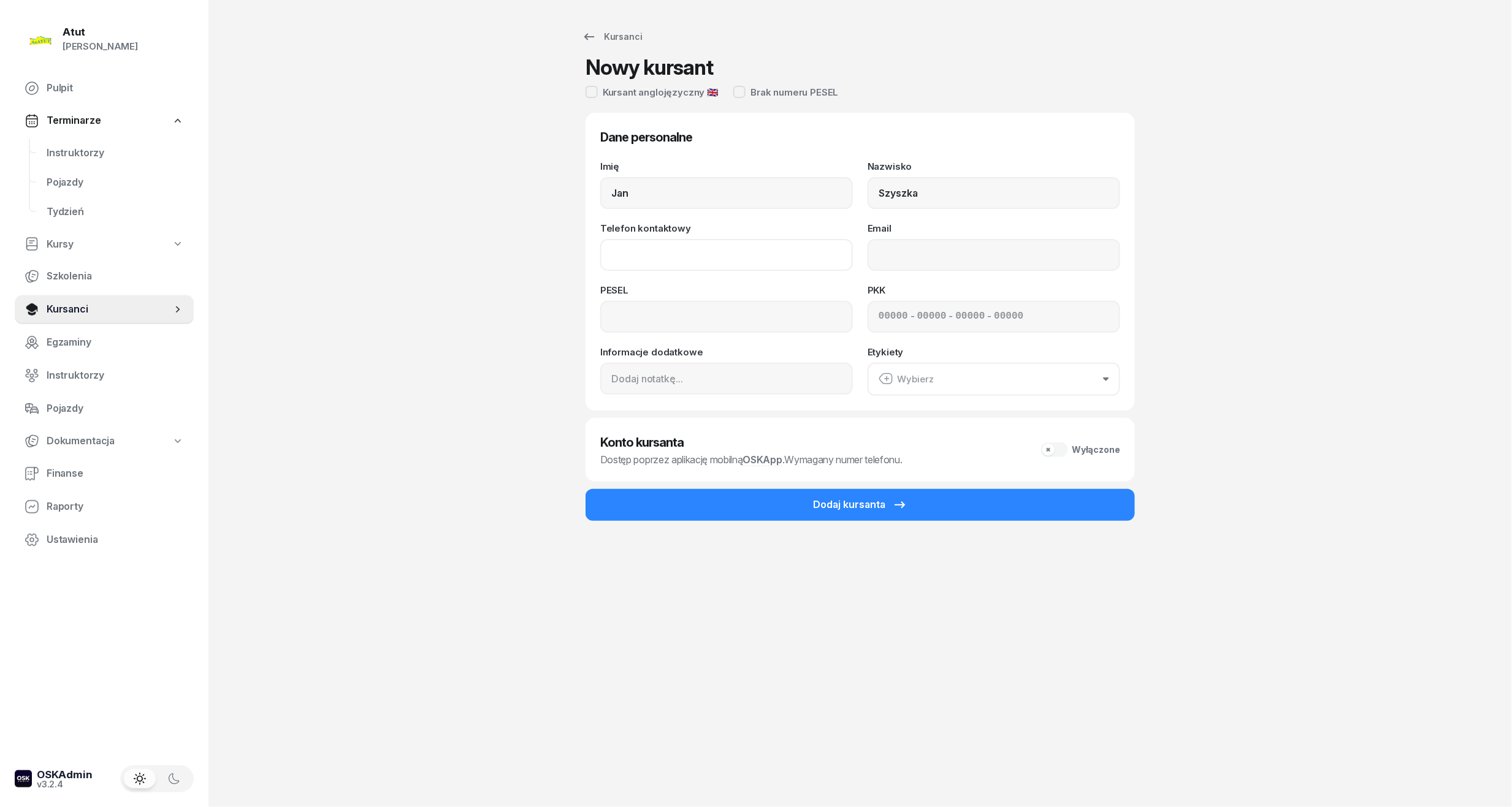
click at [717, 265] on input "Telefon kontaktowy" at bounding box center [727, 255] width 252 height 32
type input "608 766 174"
click at [917, 322] on input at bounding box center [932, 317] width 29 height 16
click at [634, 320] on input at bounding box center [727, 317] width 252 height 32
click at [917, 322] on input at bounding box center [932, 317] width 29 height 16
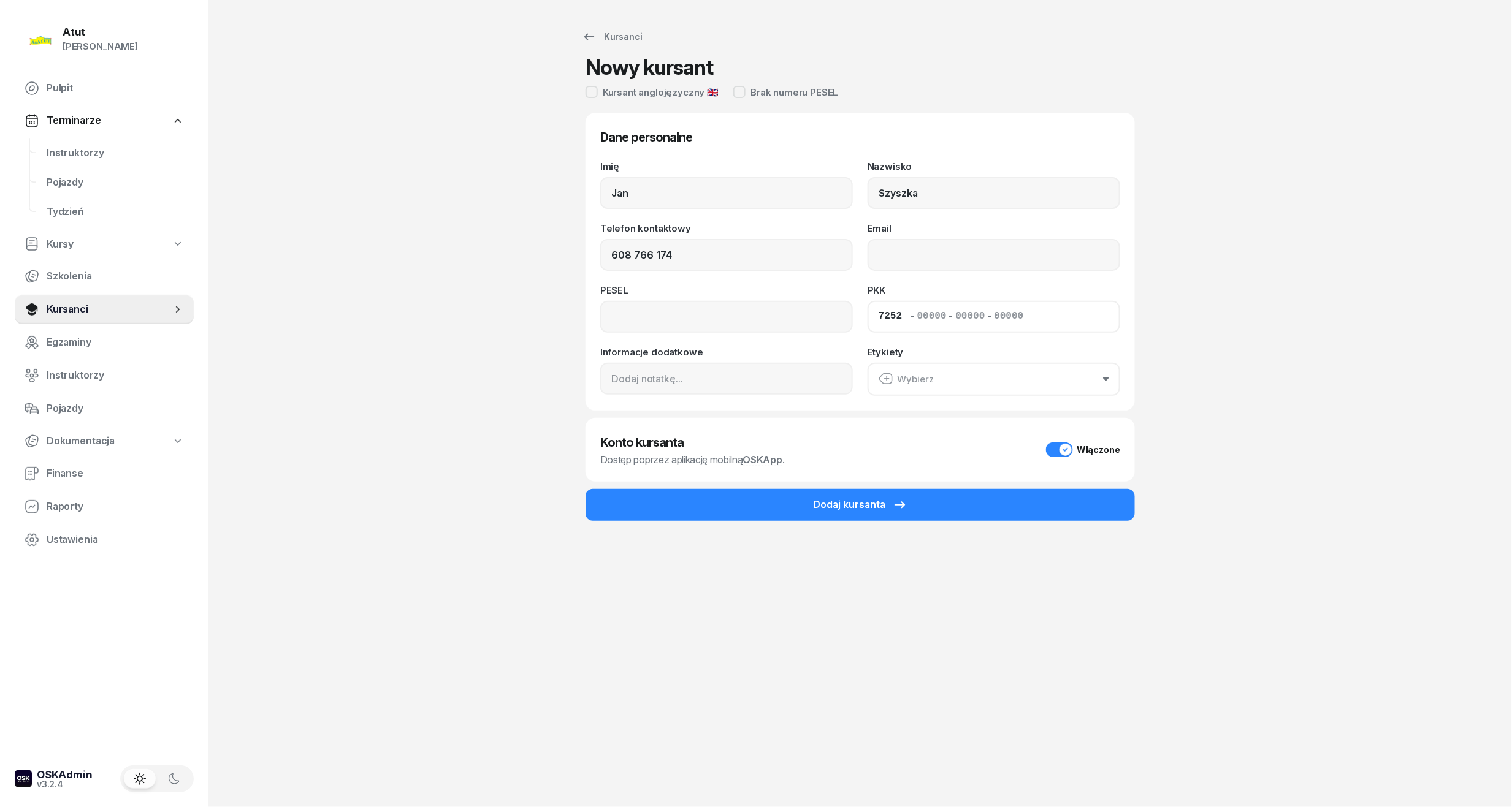
type input "72520"
type input "56225"
type input "00983"
type input "80122"
click at [741, 310] on input at bounding box center [727, 317] width 252 height 32
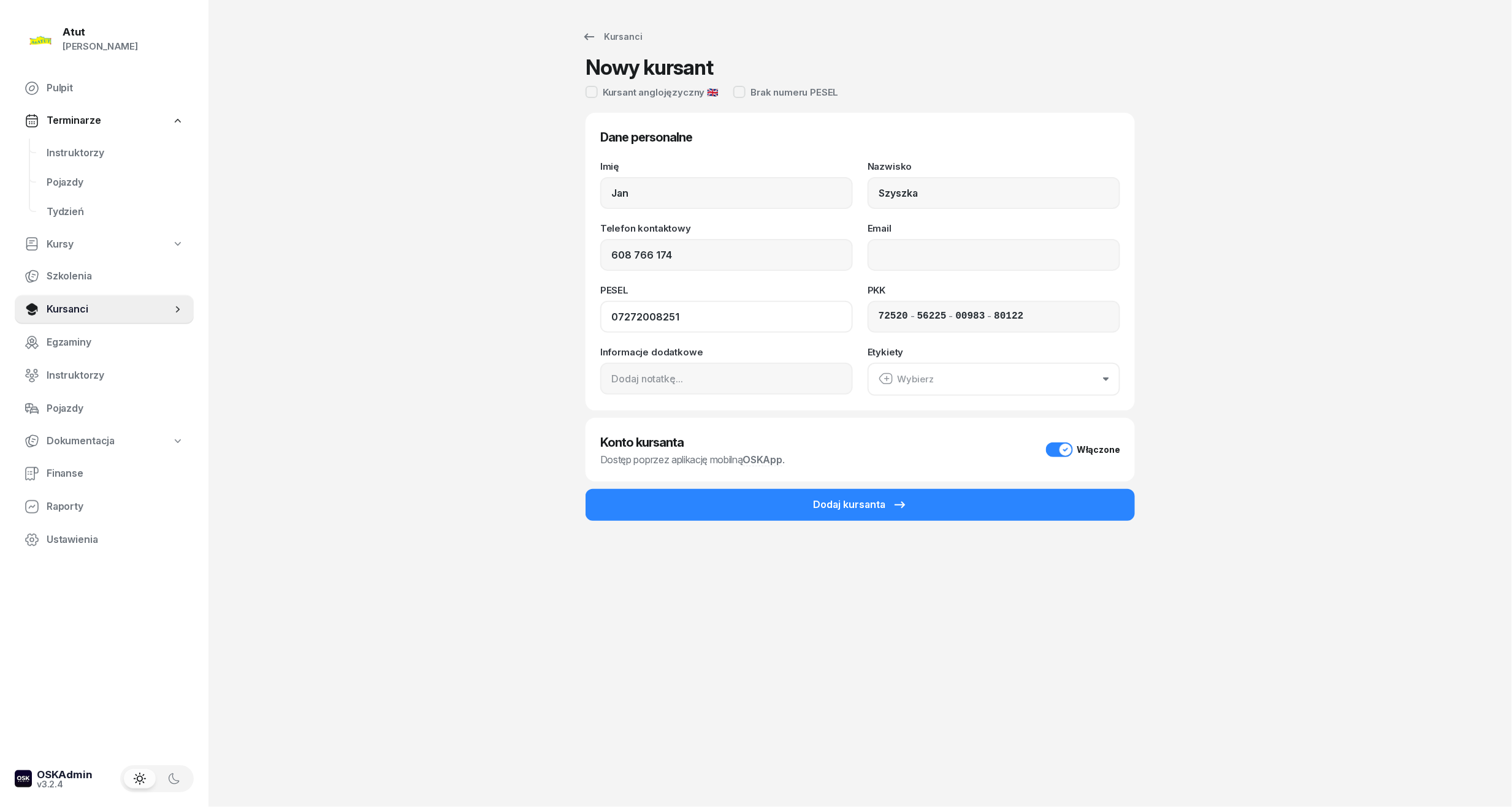
type input "07272008251"
click at [865, 522] on div "Dodaj kursanta" at bounding box center [860, 512] width 549 height 47
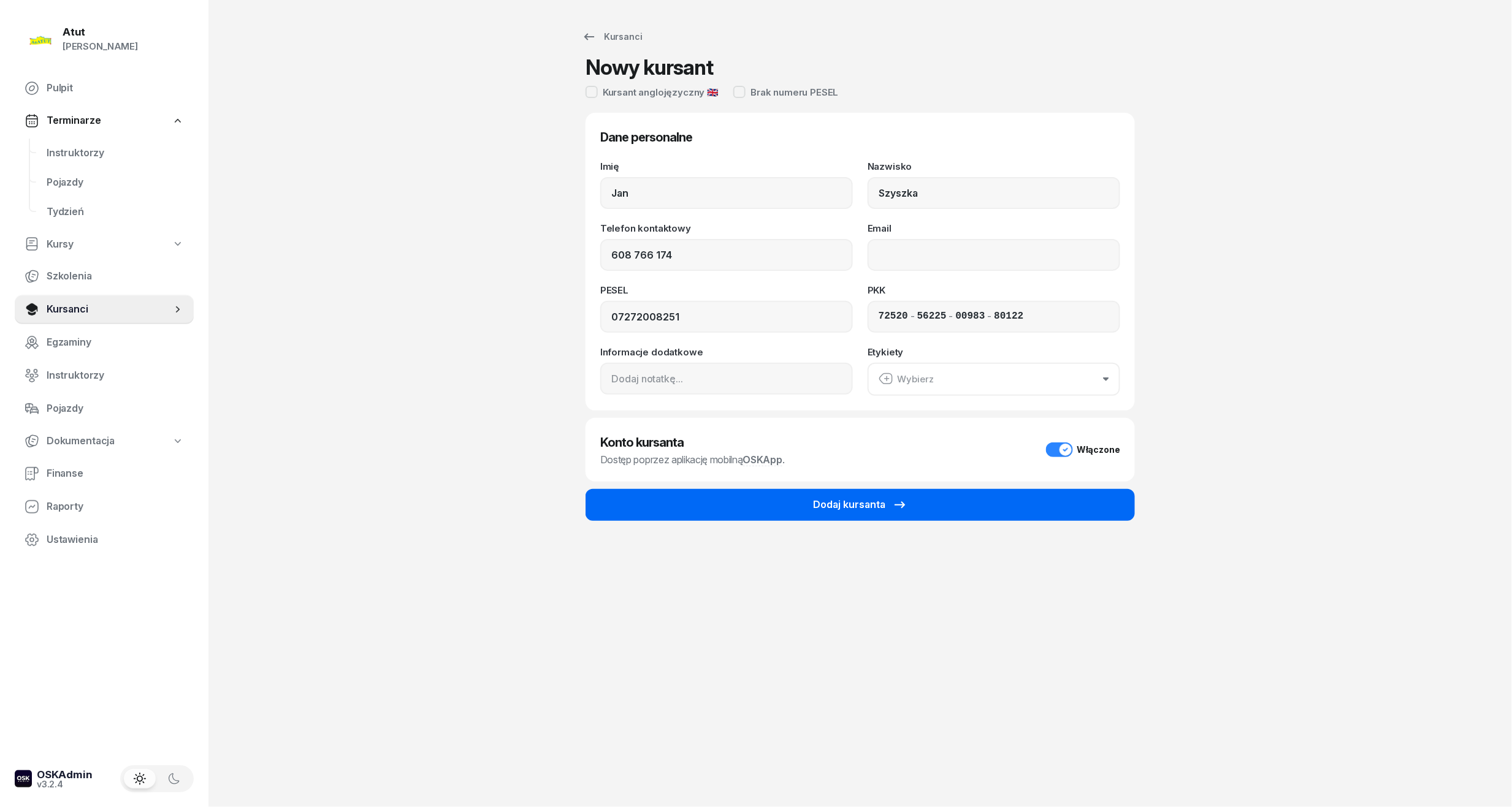
click at [862, 506] on div "Dodaj kursanta" at bounding box center [860, 505] width 94 height 16
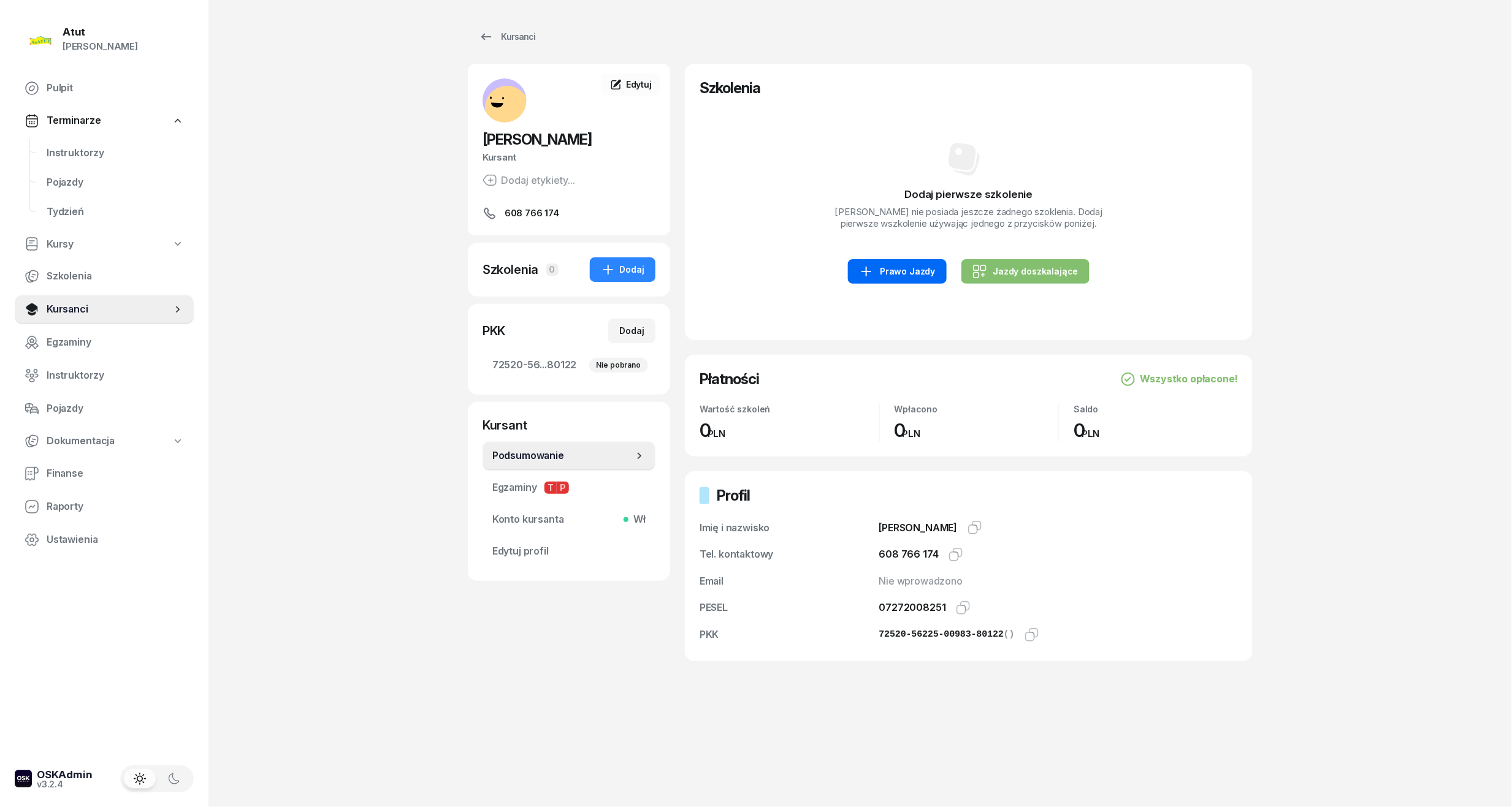
click at [927, 265] on div "Prawo Jazdy" at bounding box center [897, 272] width 76 height 15
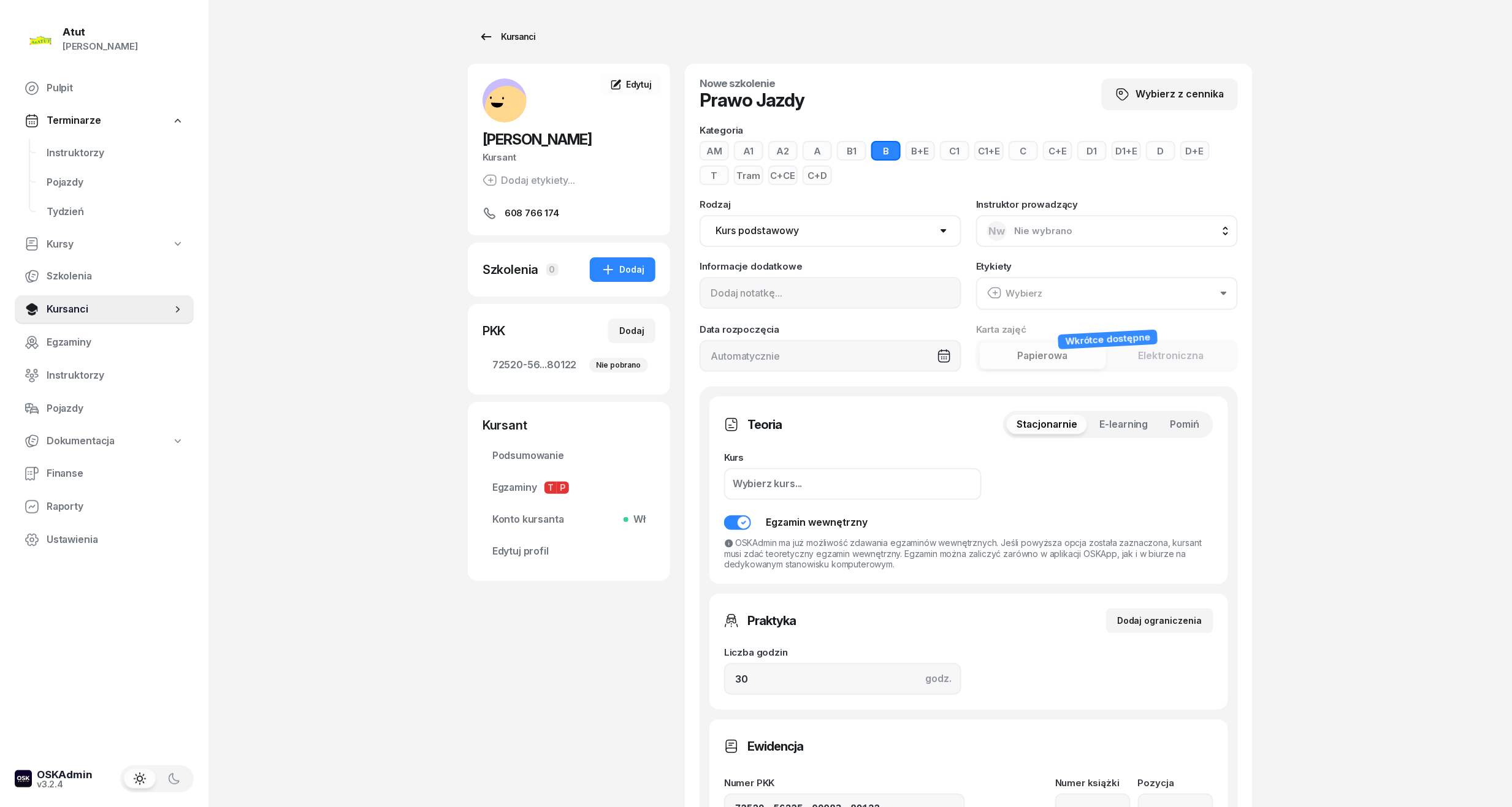
click at [522, 40] on div "Kursanci" at bounding box center [507, 37] width 56 height 15
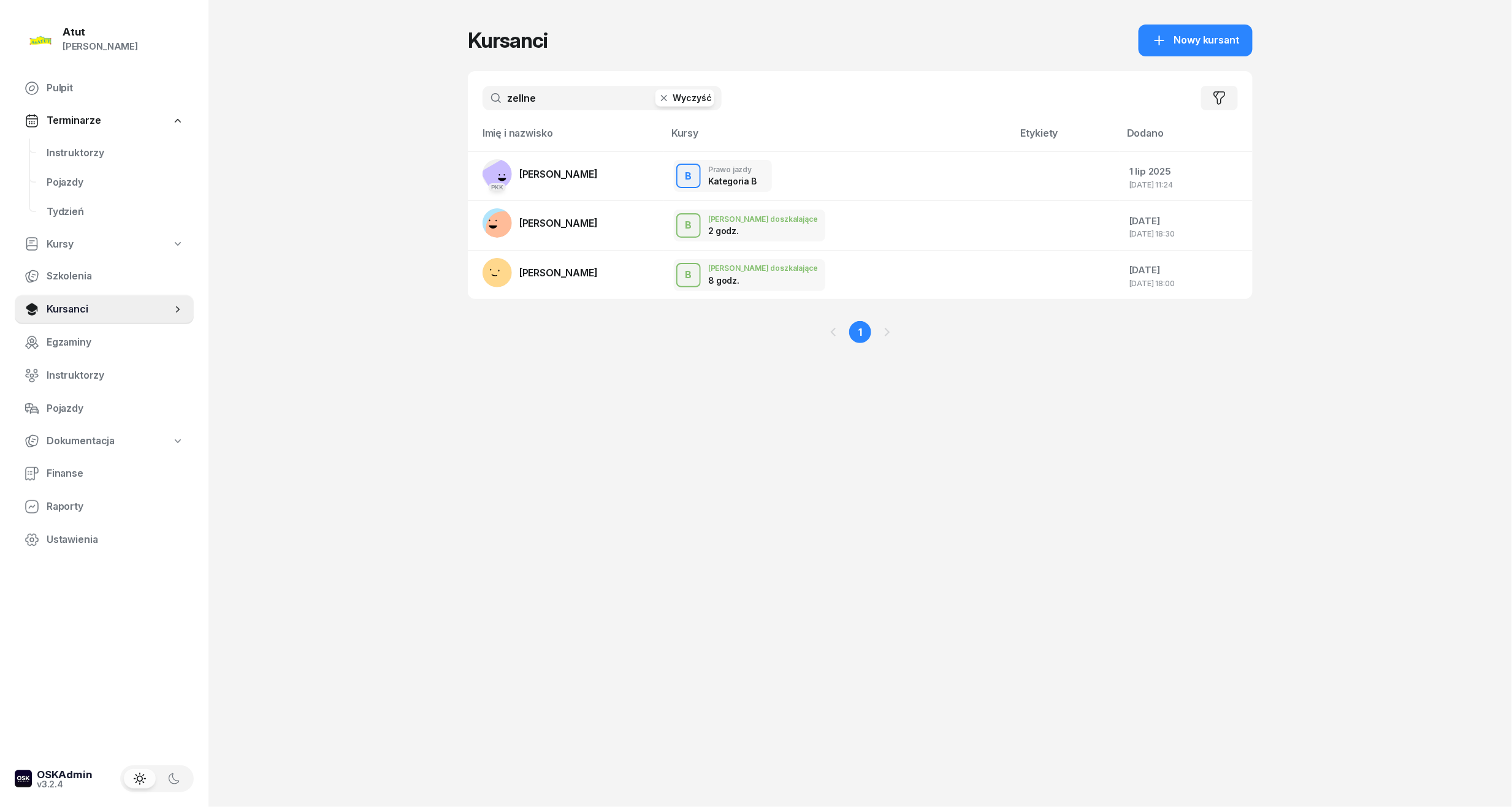
drag, startPoint x: 562, startPoint y: 98, endPoint x: -42, endPoint y: 141, distance: 605.5
click at [0, 141] on html "Paulina Atut Paulina Lis Pulpit Terminarze Instruktorzy Pojazdy Tydzień Kursy S…" at bounding box center [756, 404] width 1512 height 807
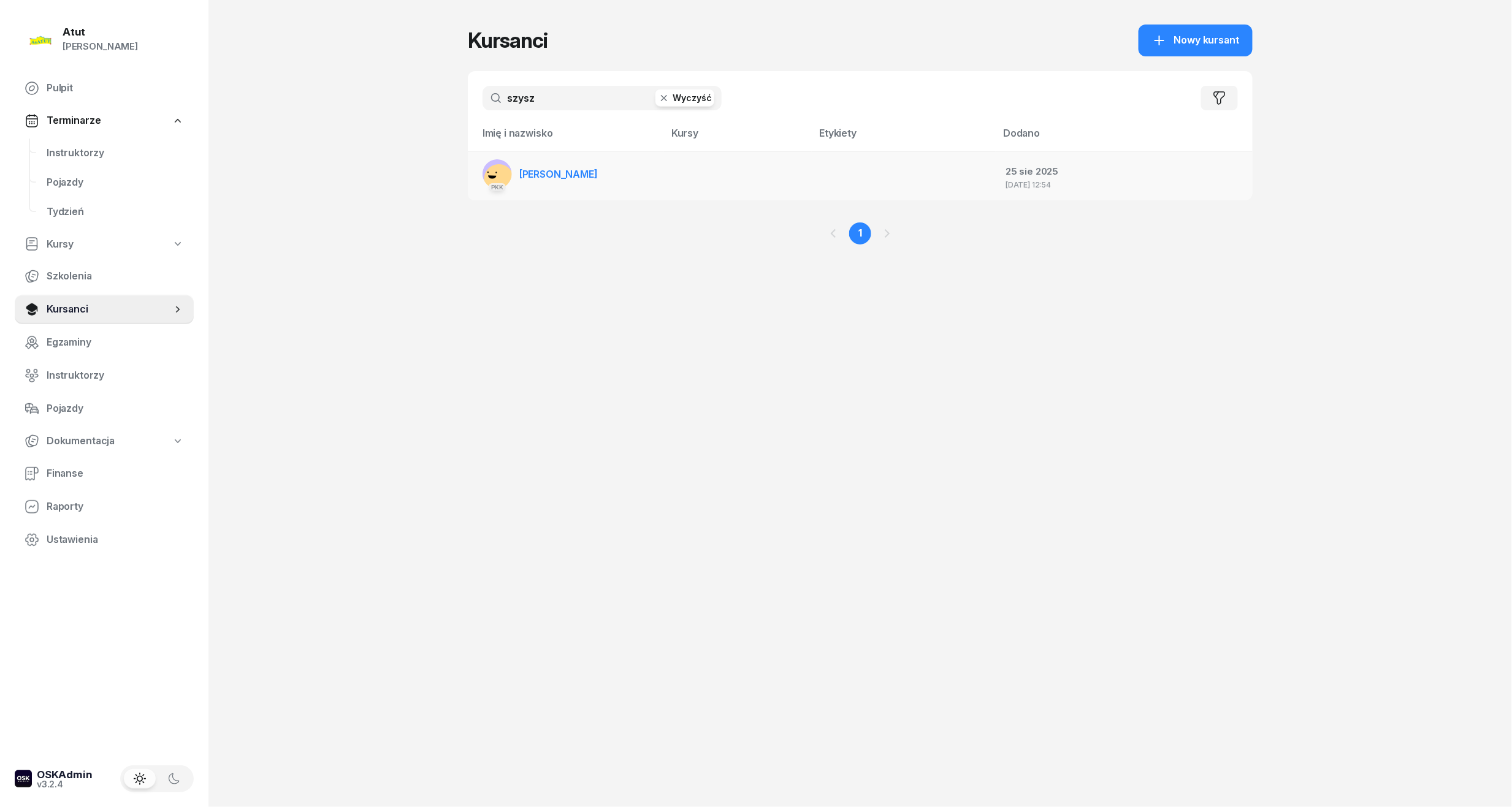
type input "szysz"
click at [548, 168] on span "Jan Szyszka" at bounding box center [559, 174] width 79 height 12
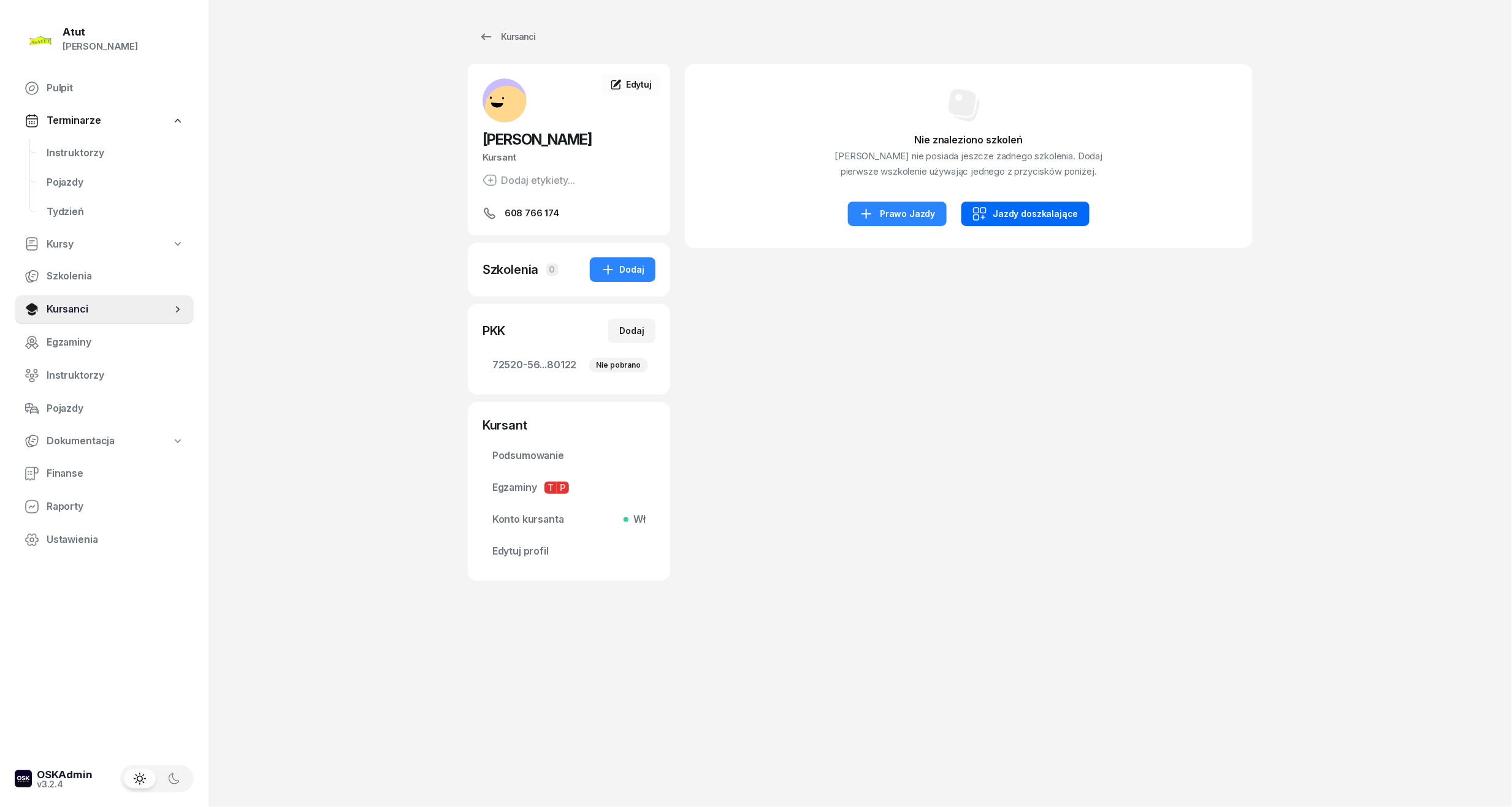
click at [1023, 209] on div "Jazdy doszkalające" at bounding box center [1025, 214] width 106 height 15
select select "B"
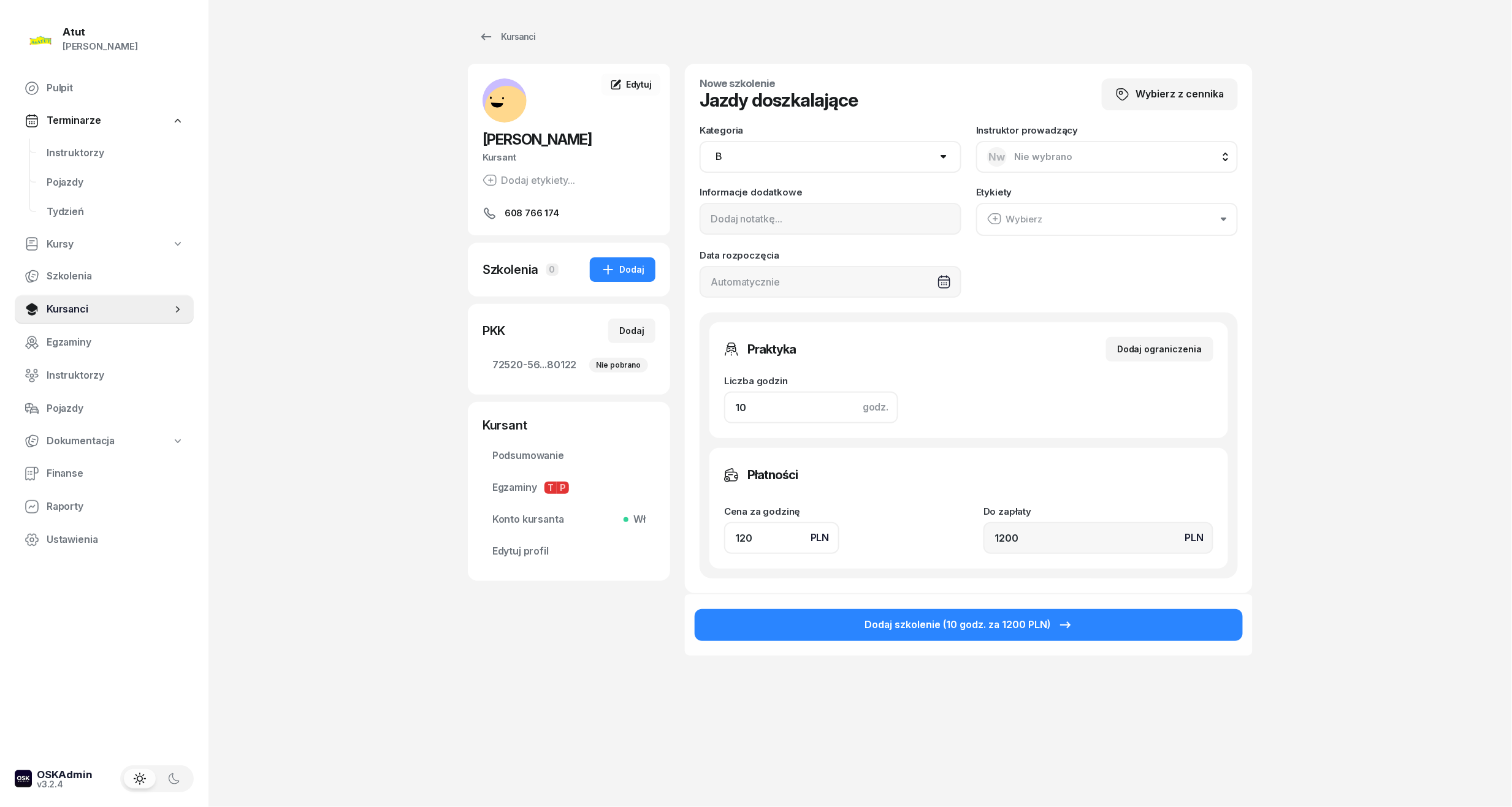
drag, startPoint x: 767, startPoint y: 408, endPoint x: 180, endPoint y: 452, distance: 588.6
click at [180, 452] on div "Atut Paulina Lis Pulpit Terminarze Instruktorzy Pojazdy Tydzień Kursy Szkolenia…" at bounding box center [756, 404] width 1512 height 807
type input "2"
type input "240"
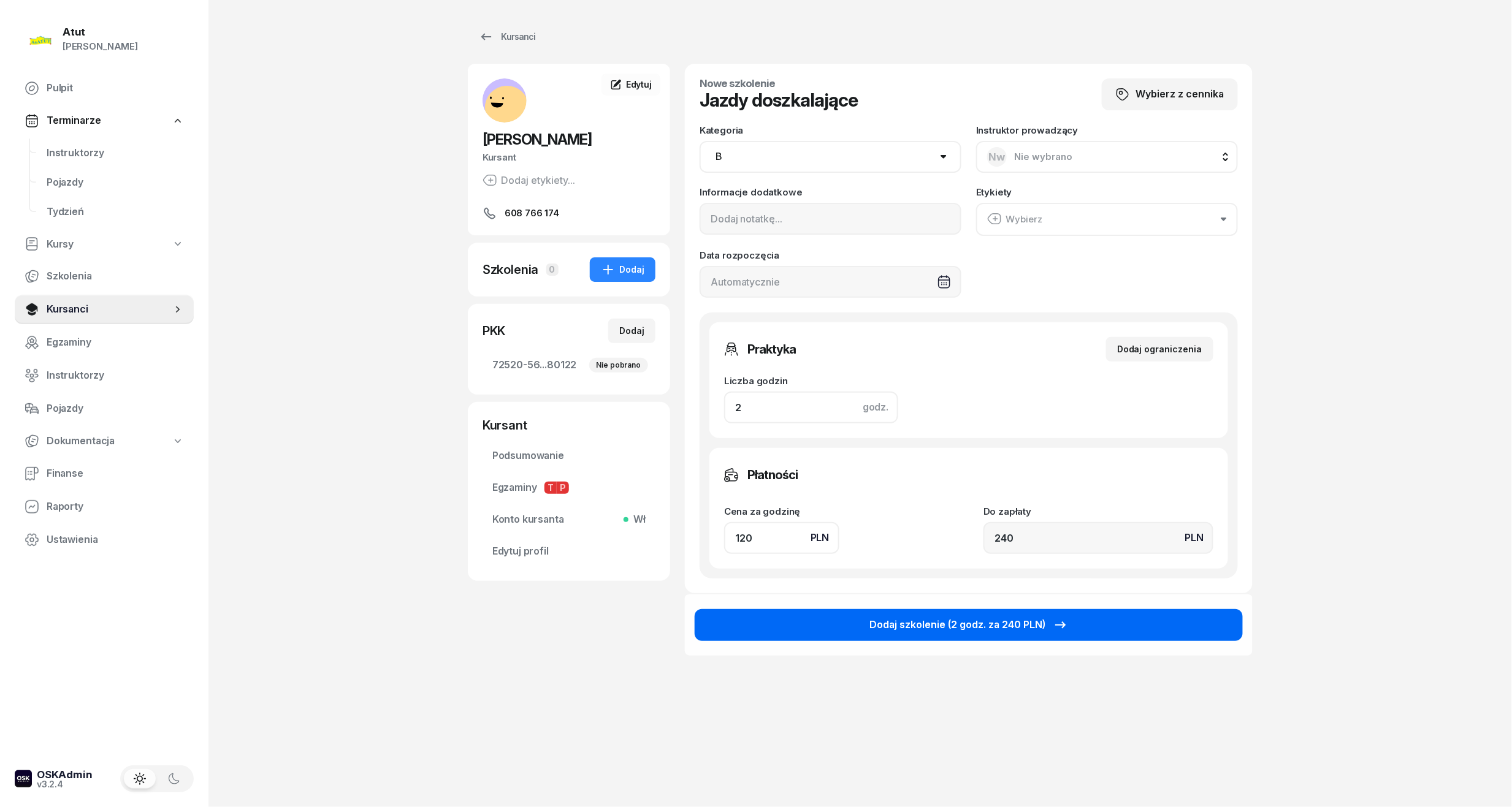
type input "2"
click at [1023, 638] on button "Dodaj szkolenie (2 godz. za 240 PLN)" at bounding box center [968, 625] width 548 height 32
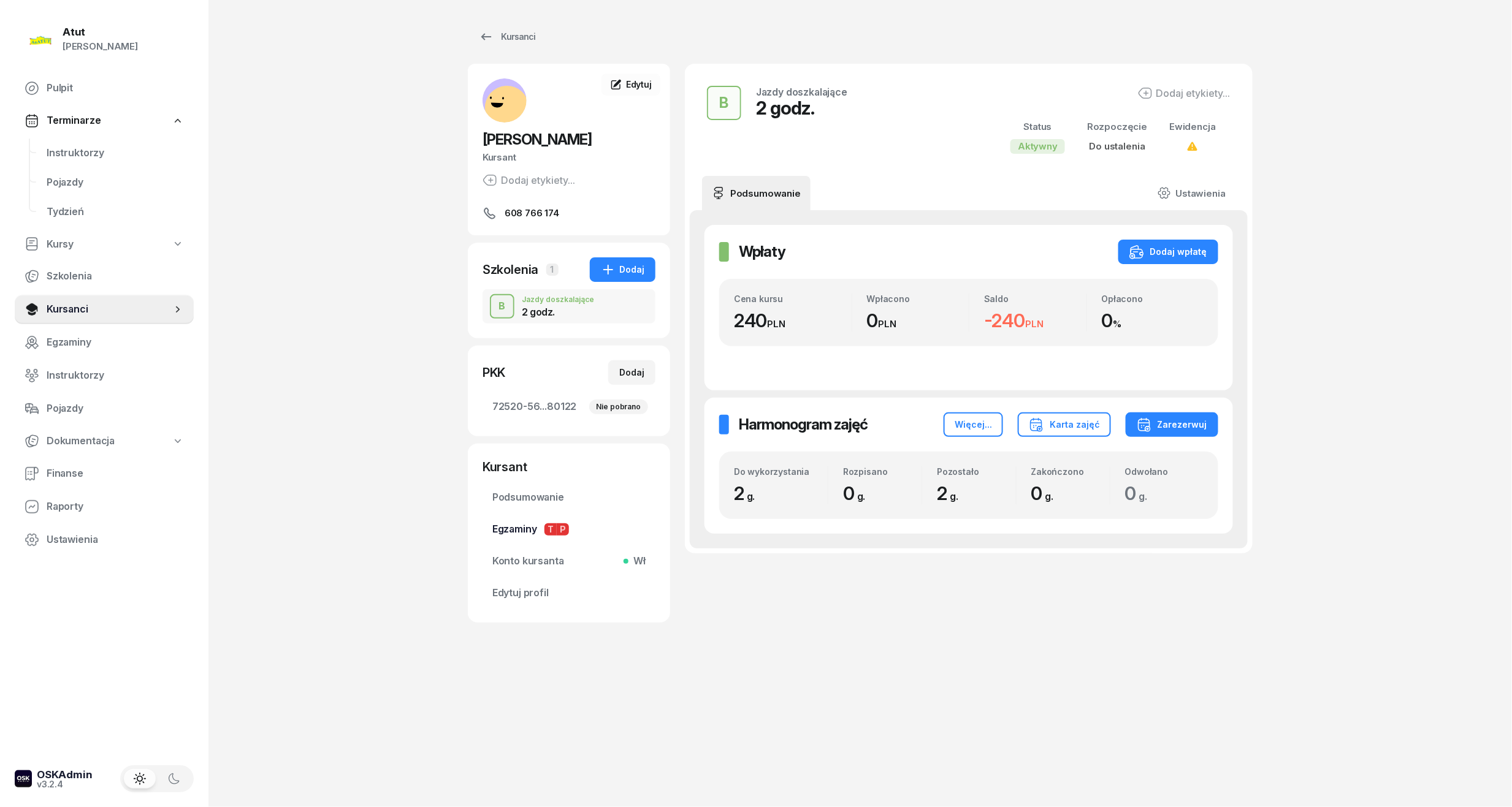
drag, startPoint x: 530, startPoint y: 593, endPoint x: 549, endPoint y: 530, distance: 65.8
click at [530, 593] on span "Edytuj profil" at bounding box center [569, 593] width 153 height 16
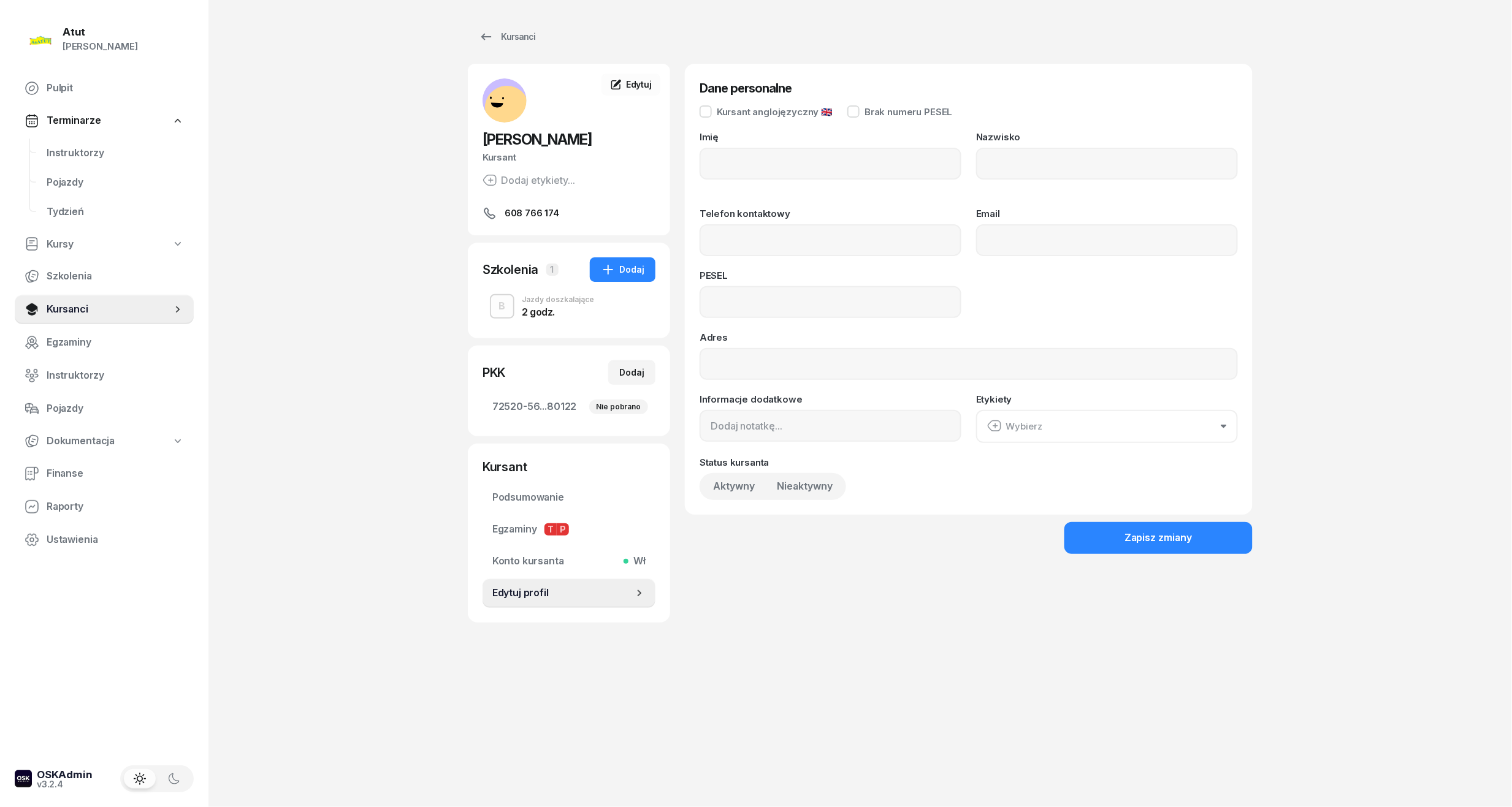
type input "Jan"
type input "Szyszka"
type input "608766174"
type input "07272008251"
drag, startPoint x: 791, startPoint y: 297, endPoint x: 434, endPoint y: 316, distance: 357.5
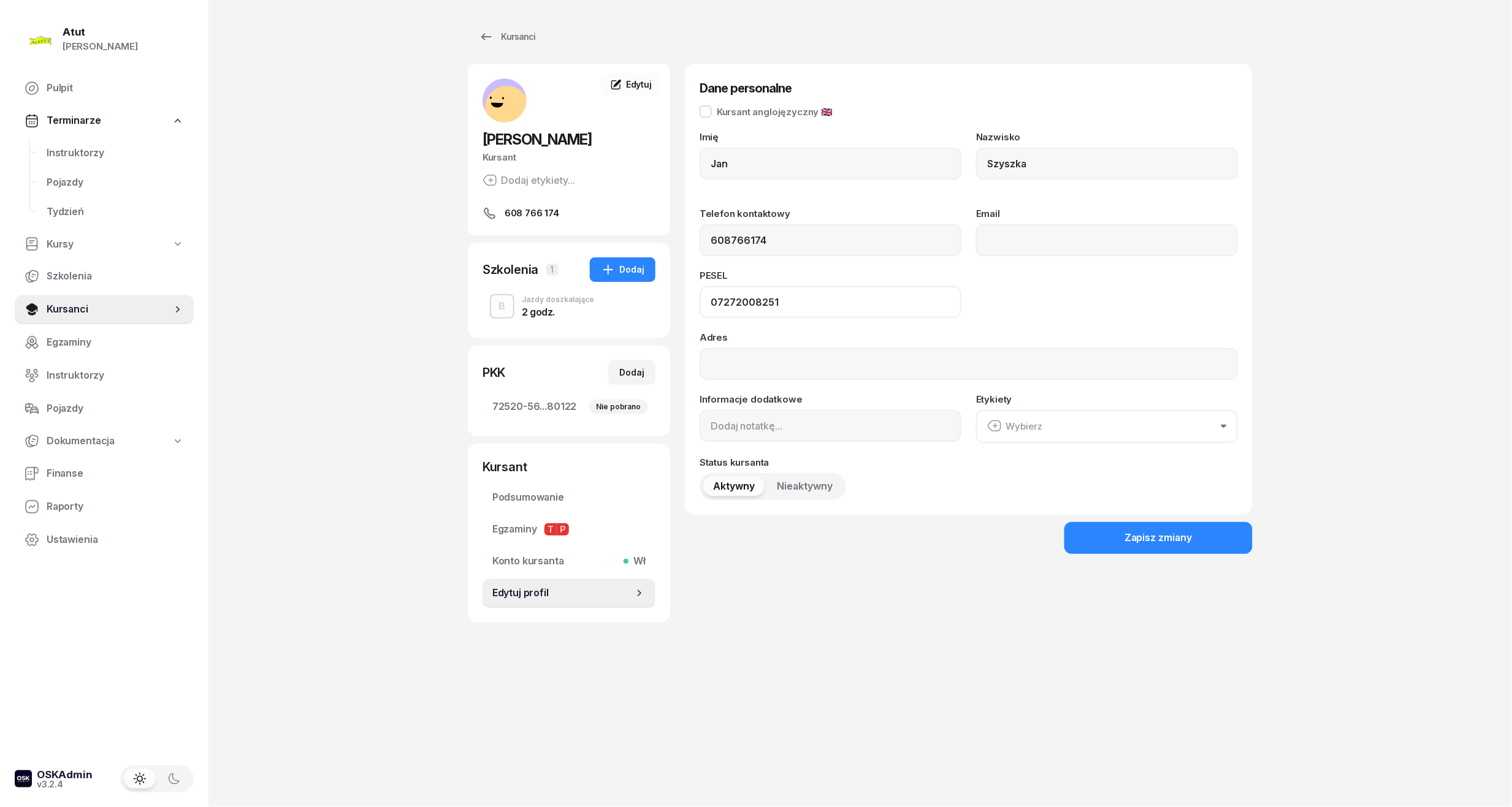
click at [434, 316] on div "Atut Paulina Lis Pulpit Terminarze Instruktorzy Pojazdy Tydzień Kursy Szkolenia…" at bounding box center [756, 404] width 1512 height 807
drag, startPoint x: 65, startPoint y: 157, endPoint x: 77, endPoint y: 177, distance: 23.3
click at [65, 157] on span "Instruktorzy" at bounding box center [116, 154] width 137 height 16
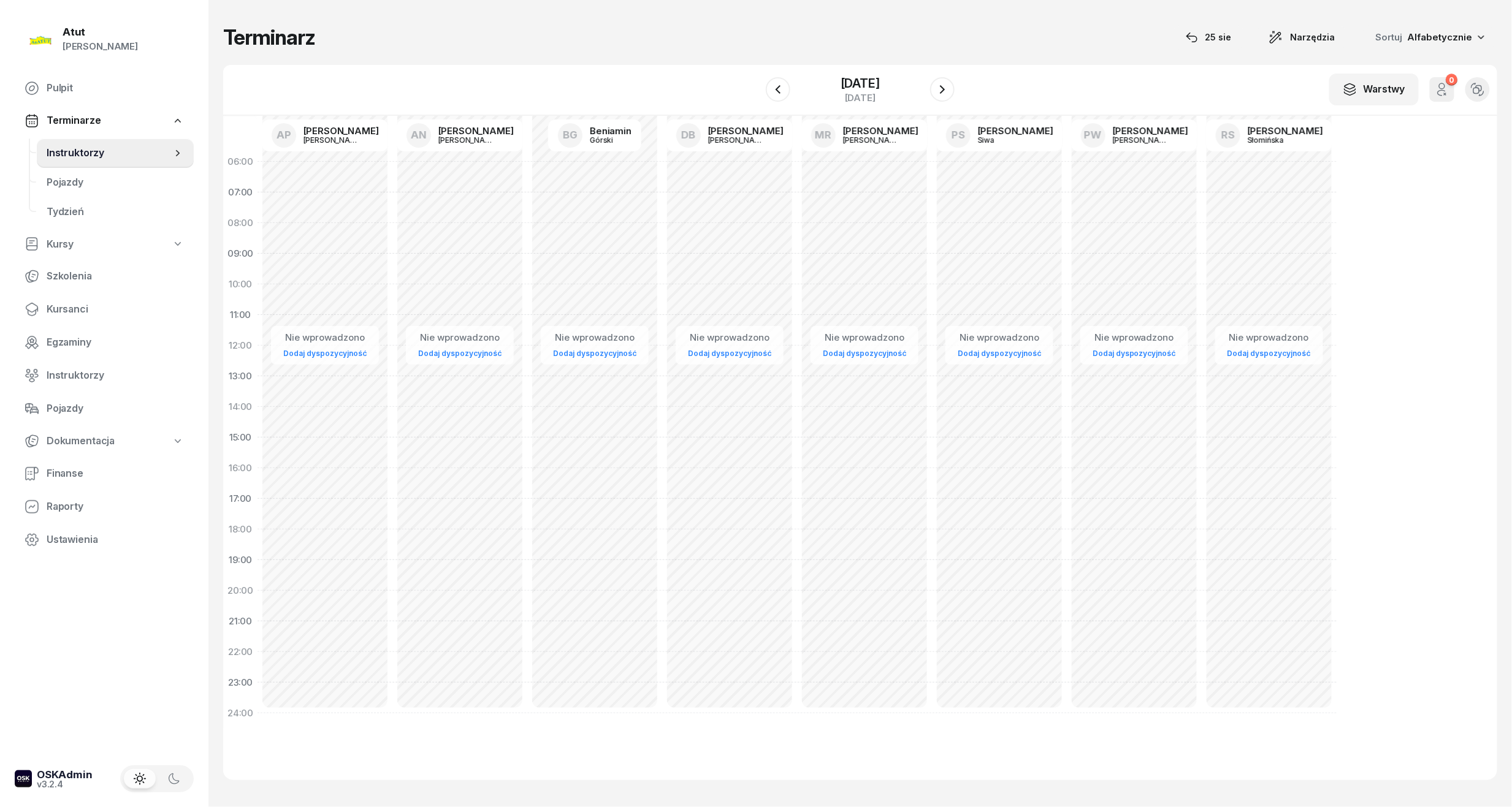
click at [966, 87] on div "W Wybierz AP Adam Pytlak AN Artur Nowakowski BG Beniamin Górski DB Dariusz Bańk…" at bounding box center [860, 90] width 1274 height 51
click at [950, 87] on icon "button" at bounding box center [942, 89] width 15 height 15
click at [947, 86] on icon "button" at bounding box center [942, 89] width 15 height 15
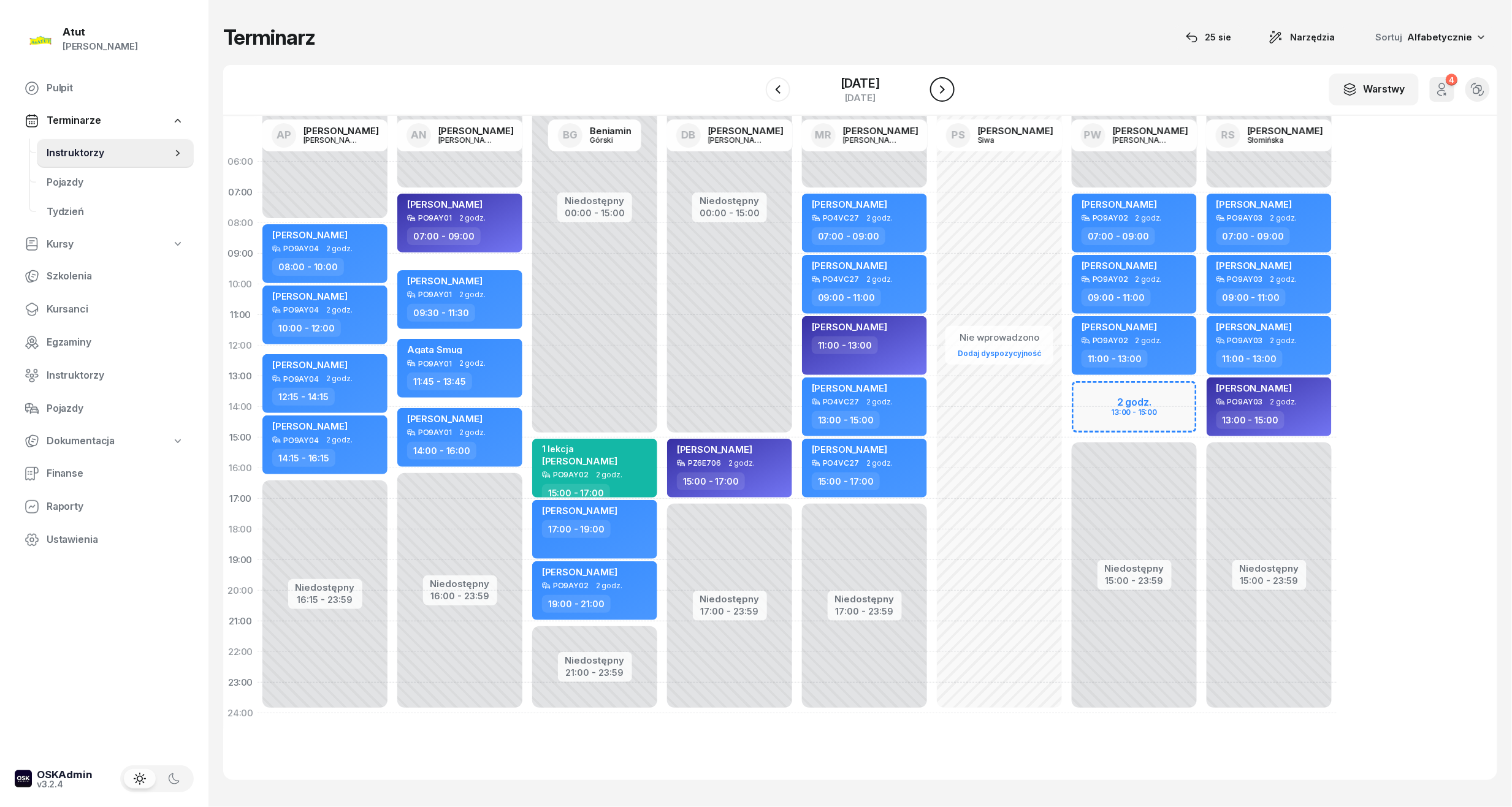
click at [950, 87] on icon "button" at bounding box center [942, 89] width 15 height 15
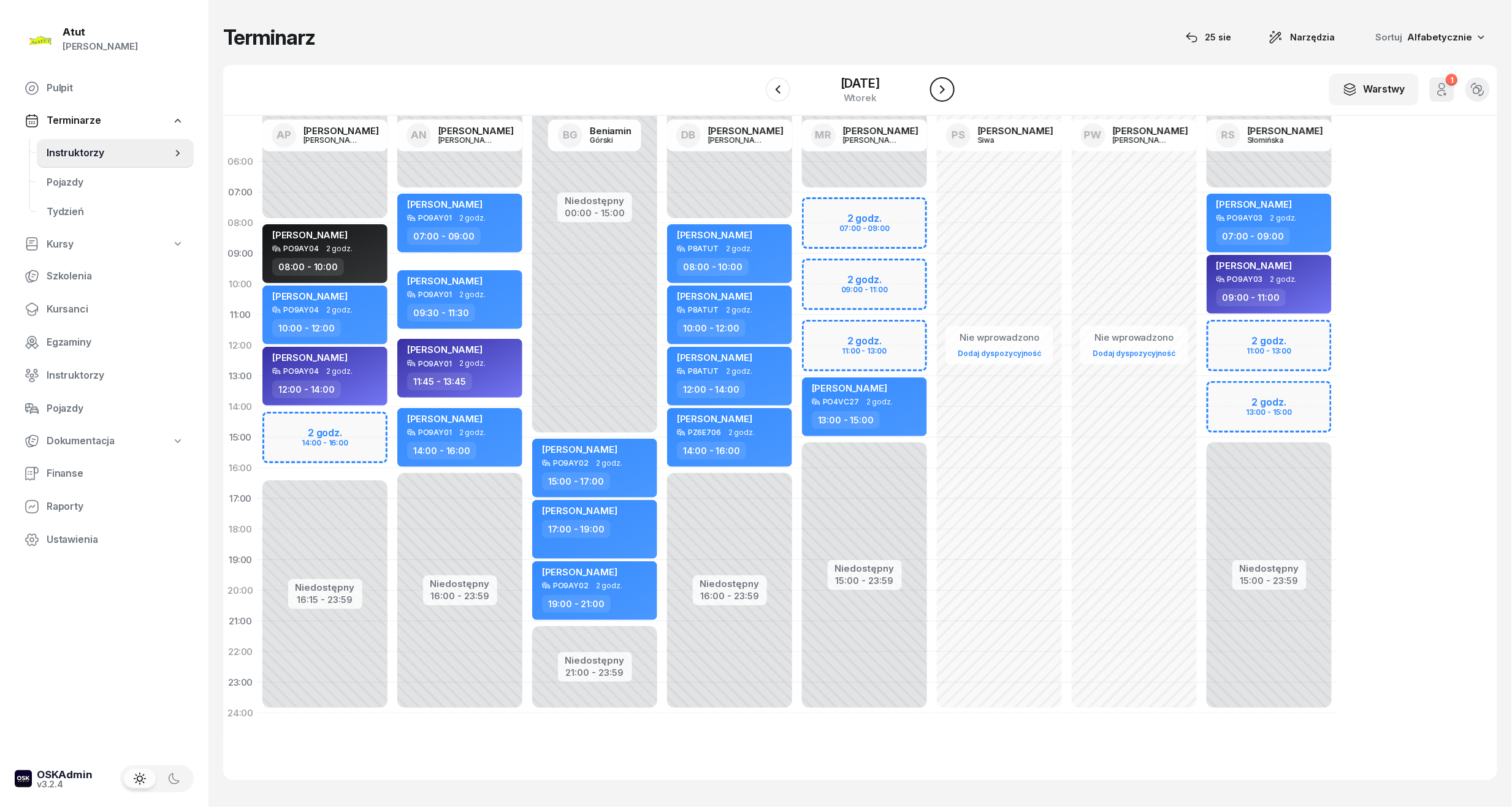
click at [950, 87] on icon "button" at bounding box center [942, 89] width 15 height 15
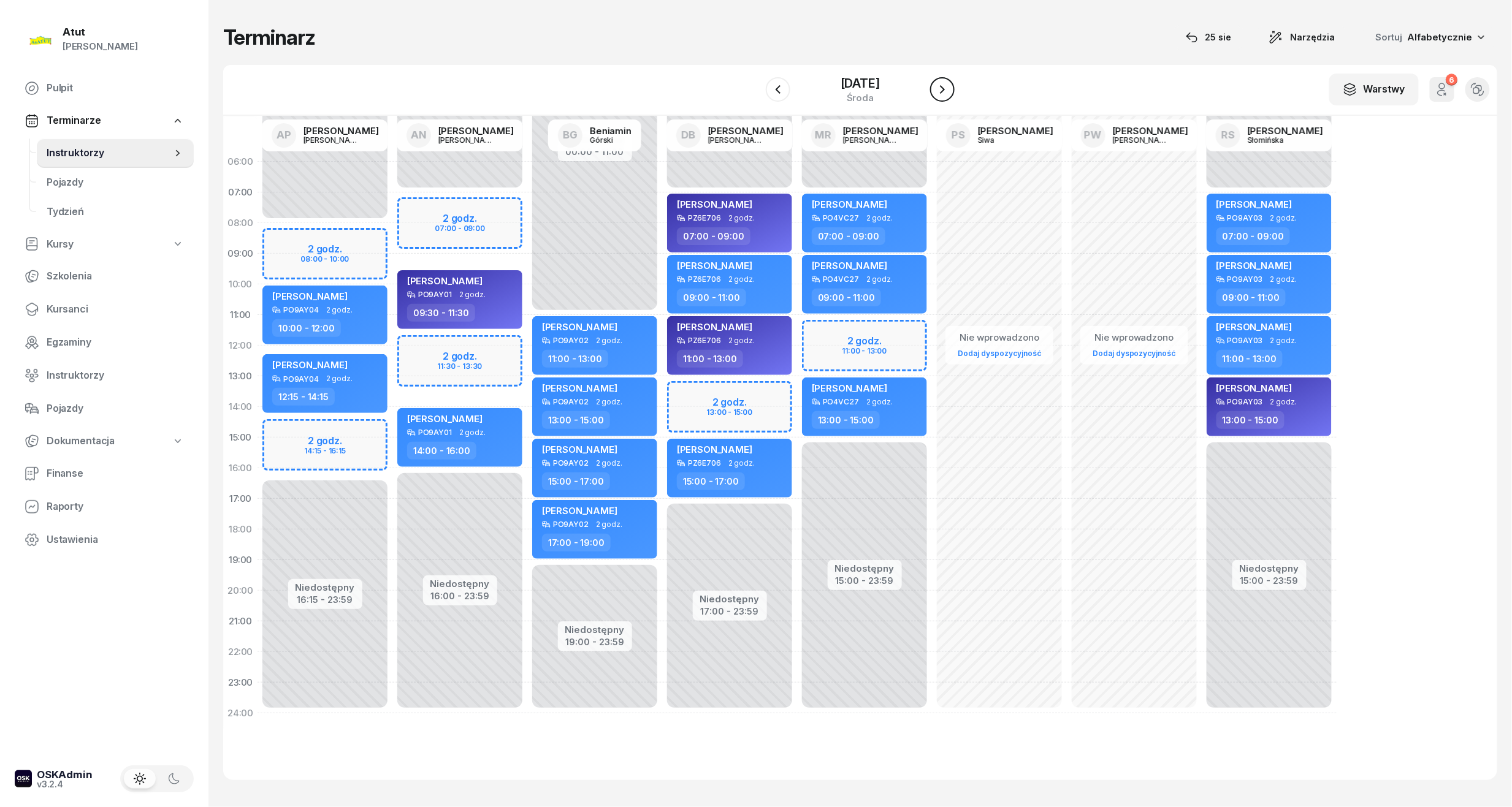
click at [950, 87] on icon "button" at bounding box center [942, 89] width 15 height 15
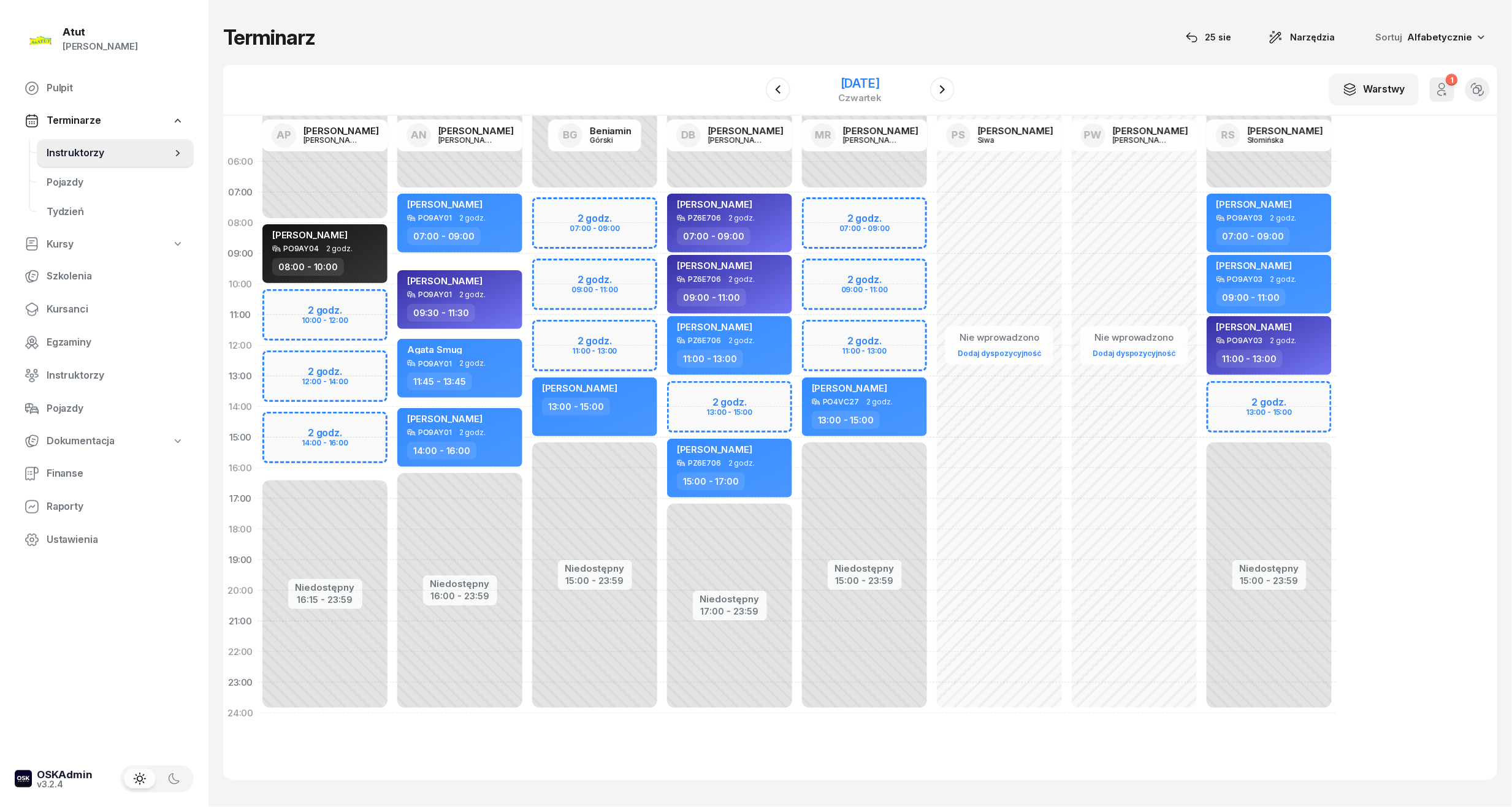
click at [838, 77] on div "[DATE]" at bounding box center [860, 84] width 44 height 12
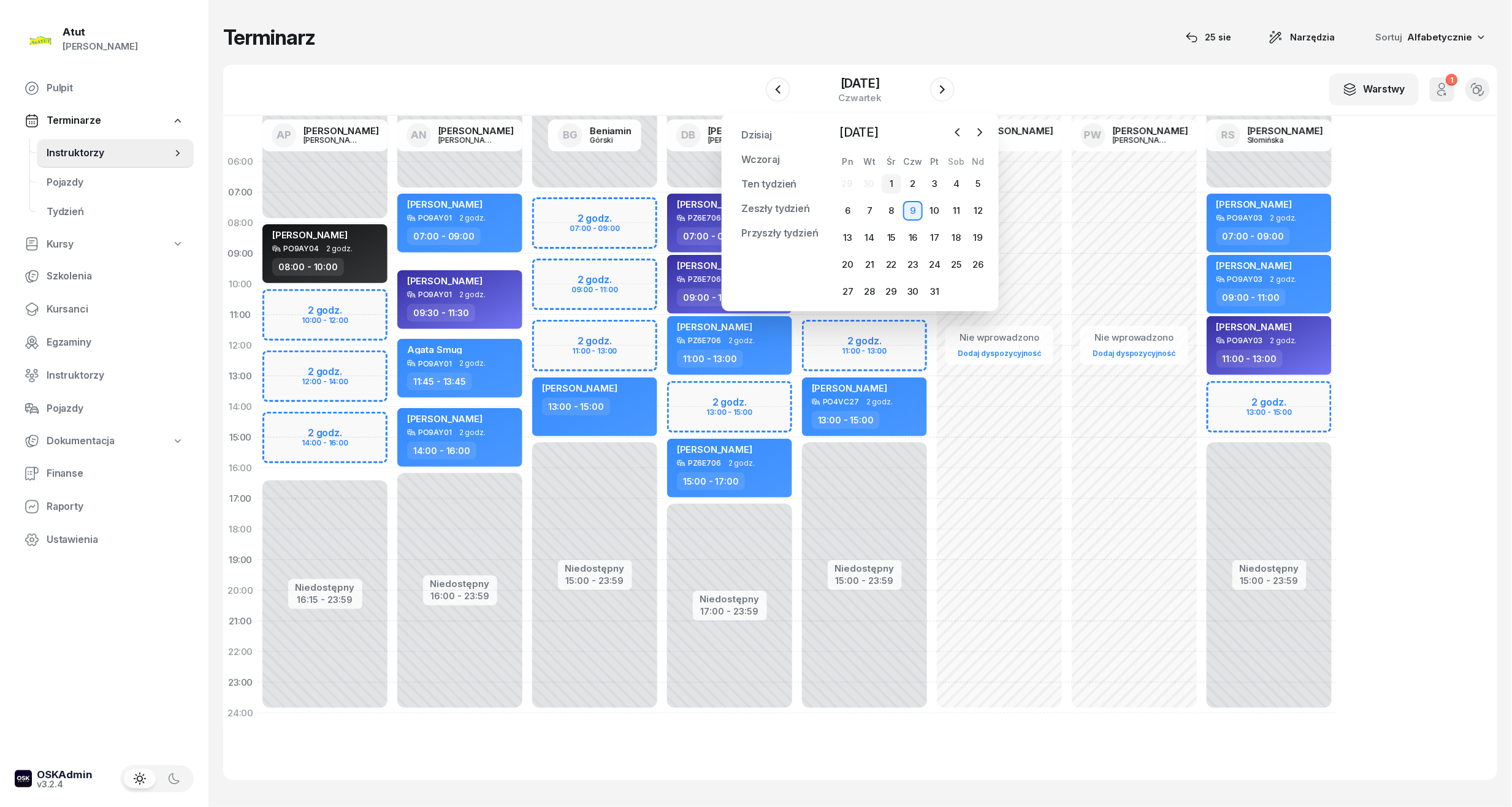
click at [894, 184] on div "1" at bounding box center [891, 184] width 19 height 19
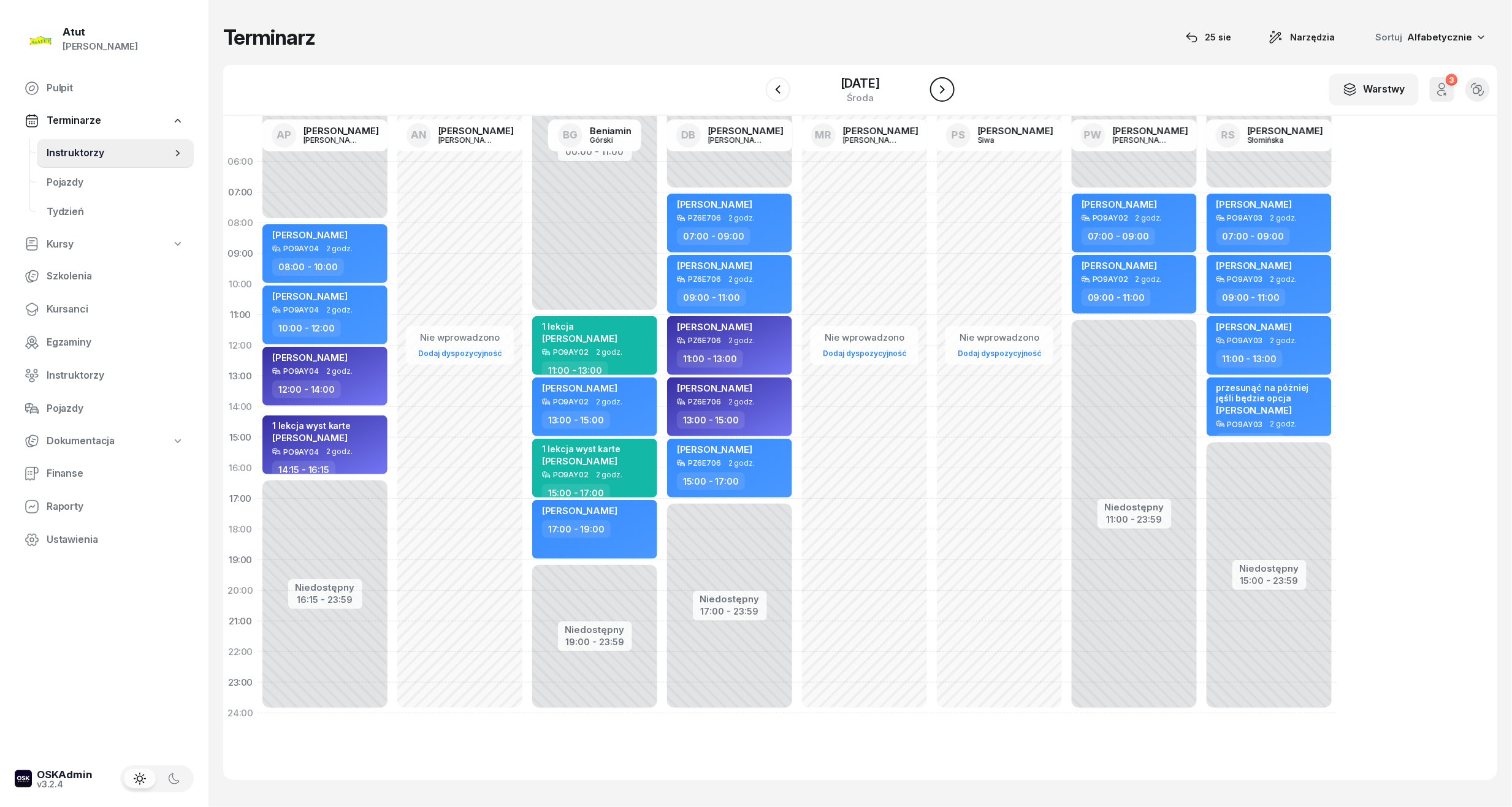
click at [948, 91] on icon "button" at bounding box center [942, 89] width 15 height 15
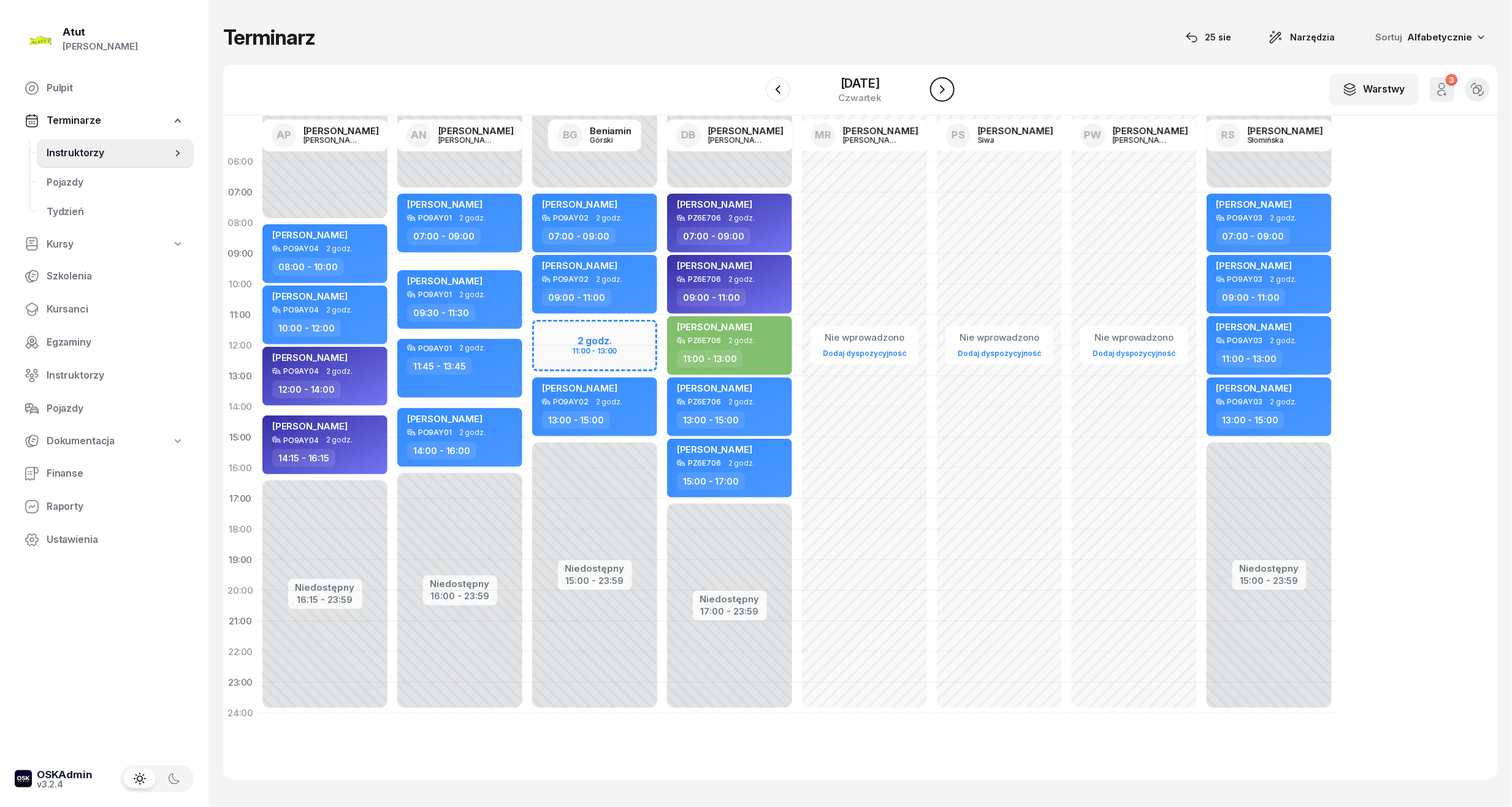
click at [948, 91] on icon "button" at bounding box center [942, 89] width 15 height 15
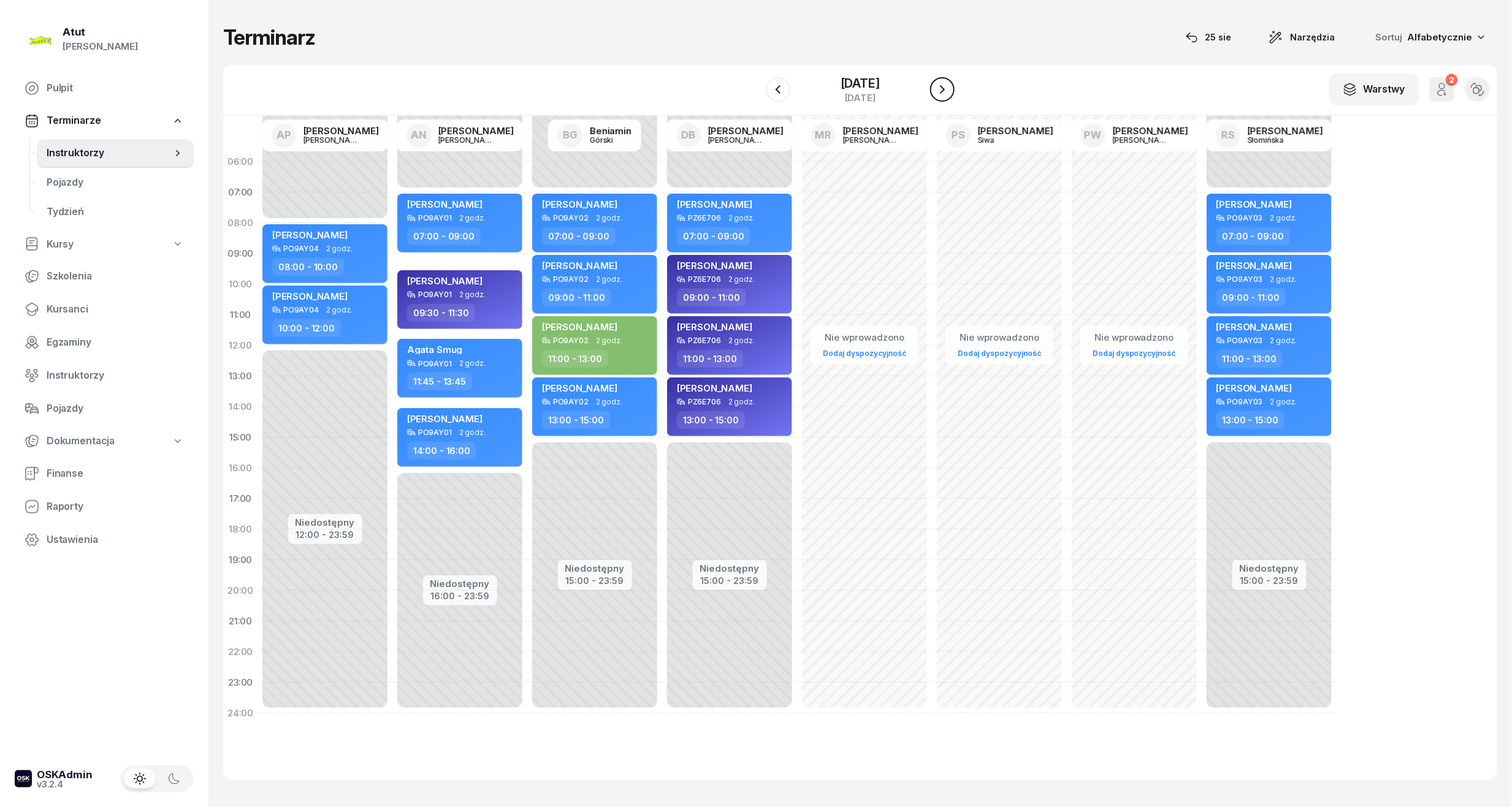
click at [948, 91] on icon "button" at bounding box center [942, 89] width 15 height 15
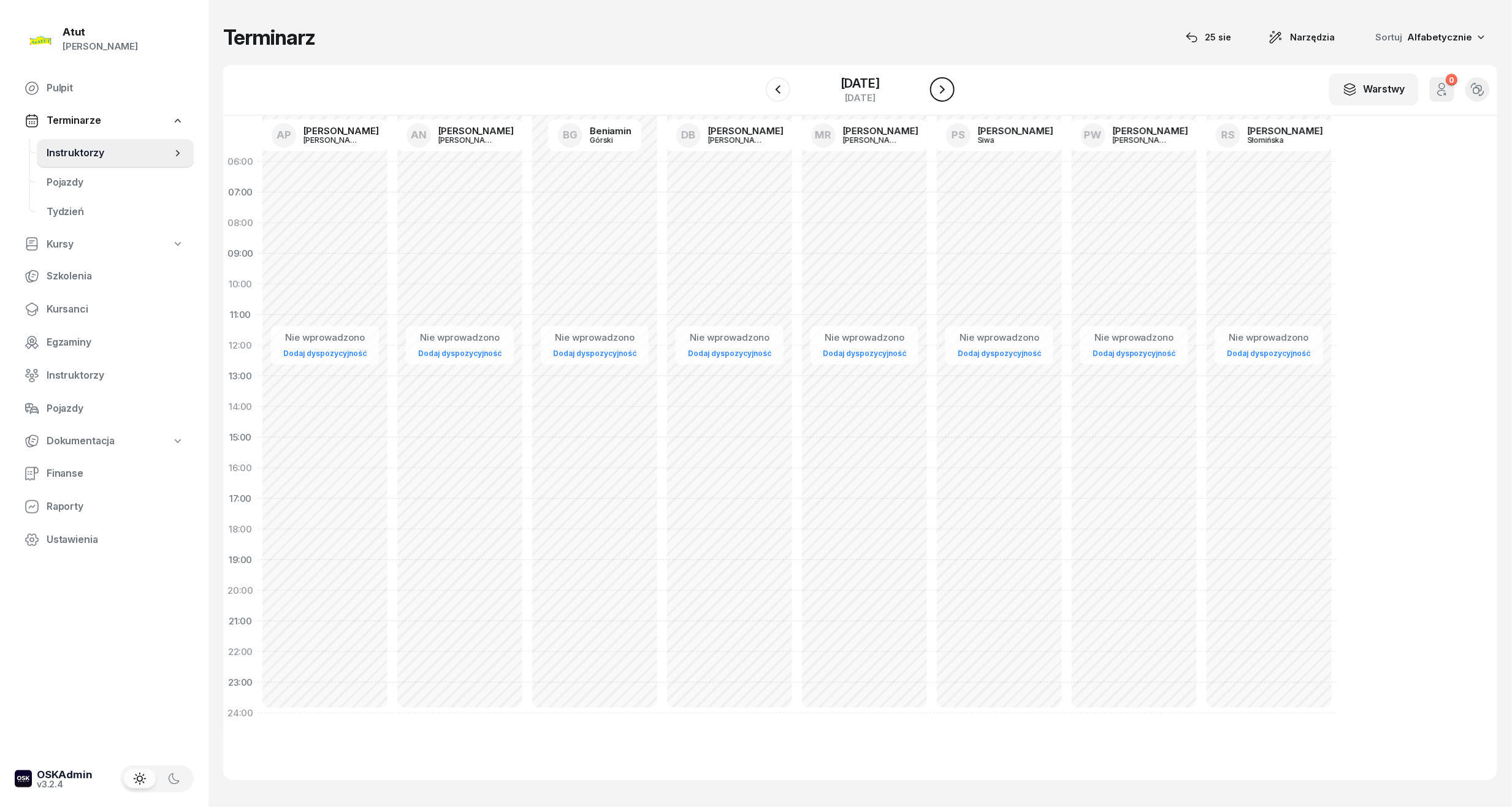
click at [948, 91] on icon "button" at bounding box center [942, 89] width 15 height 15
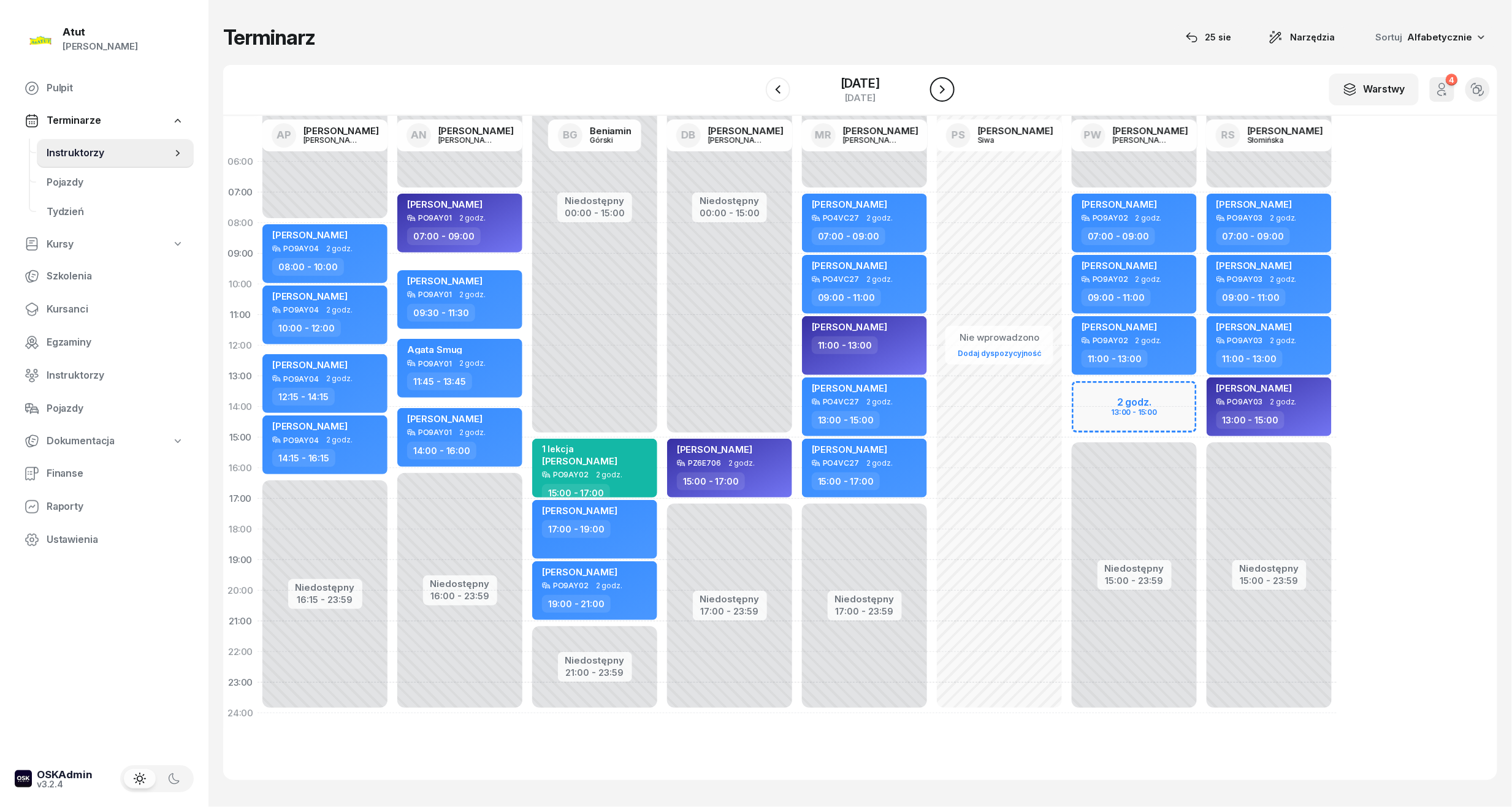
click at [948, 91] on icon "button" at bounding box center [942, 89] width 15 height 15
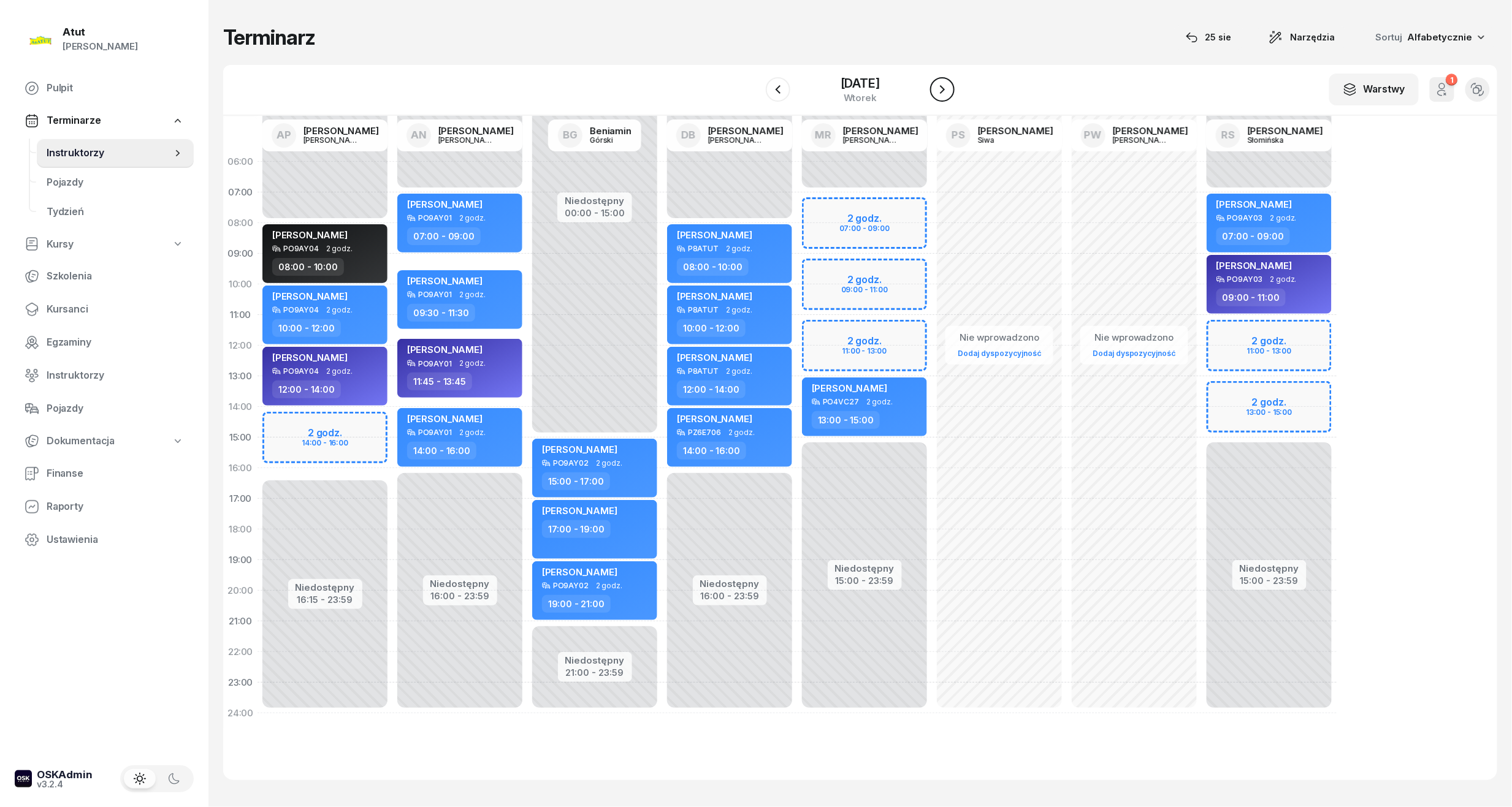
click at [948, 91] on icon "button" at bounding box center [942, 89] width 15 height 15
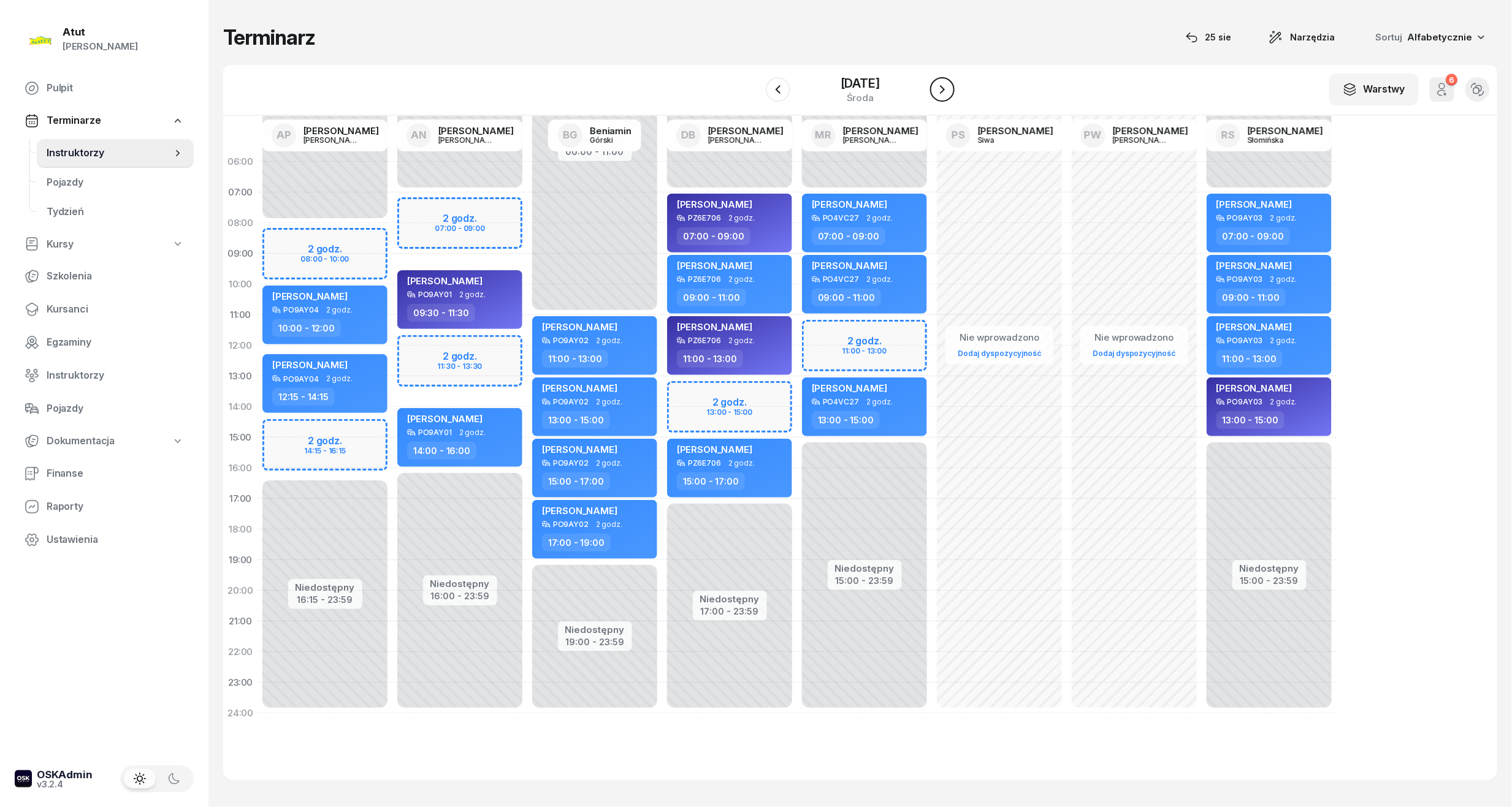
click at [950, 92] on icon "button" at bounding box center [942, 89] width 15 height 15
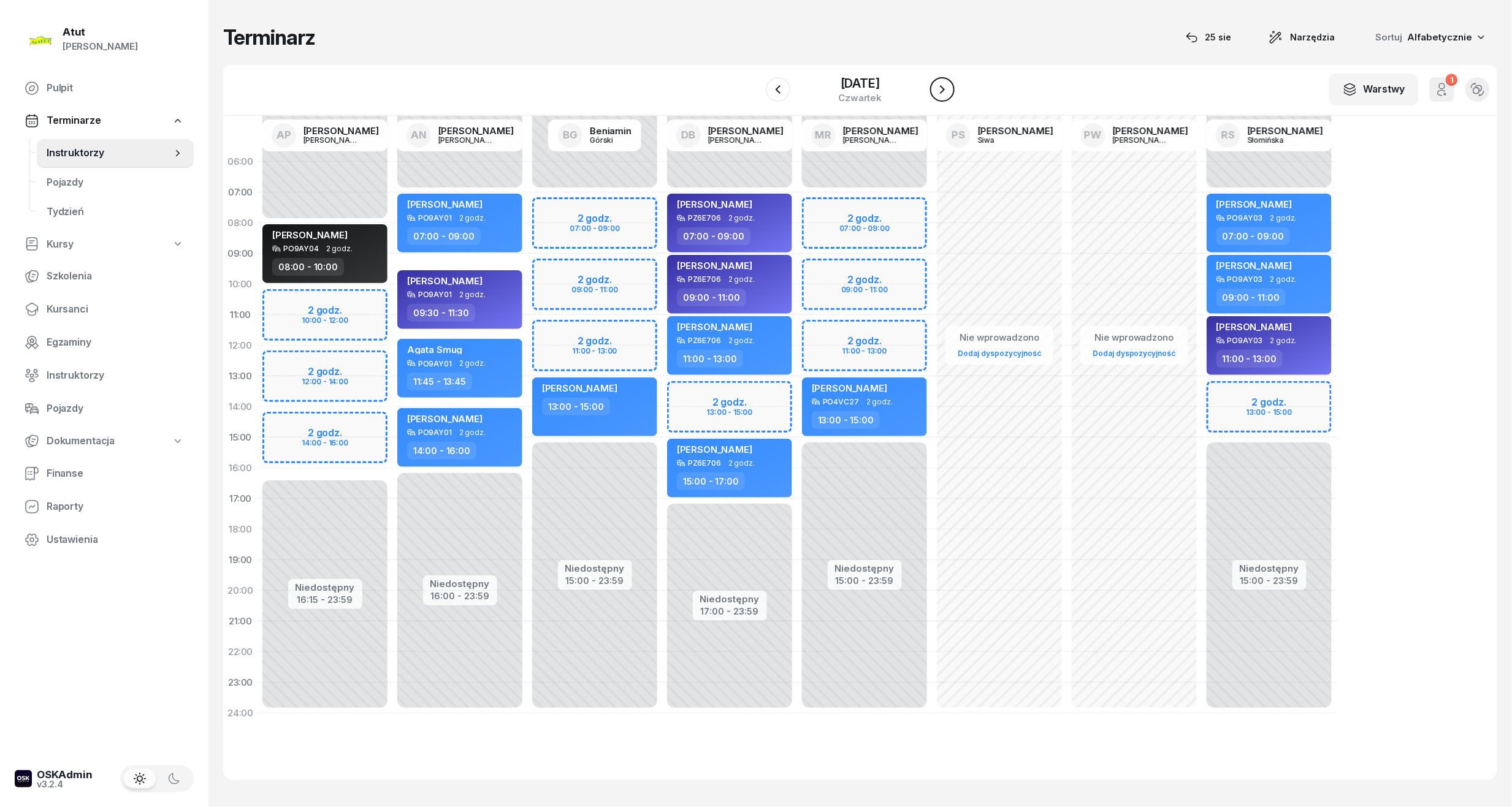
click at [950, 92] on icon "button" at bounding box center [942, 89] width 15 height 15
click at [840, 88] on div "[DATE]" at bounding box center [860, 84] width 39 height 12
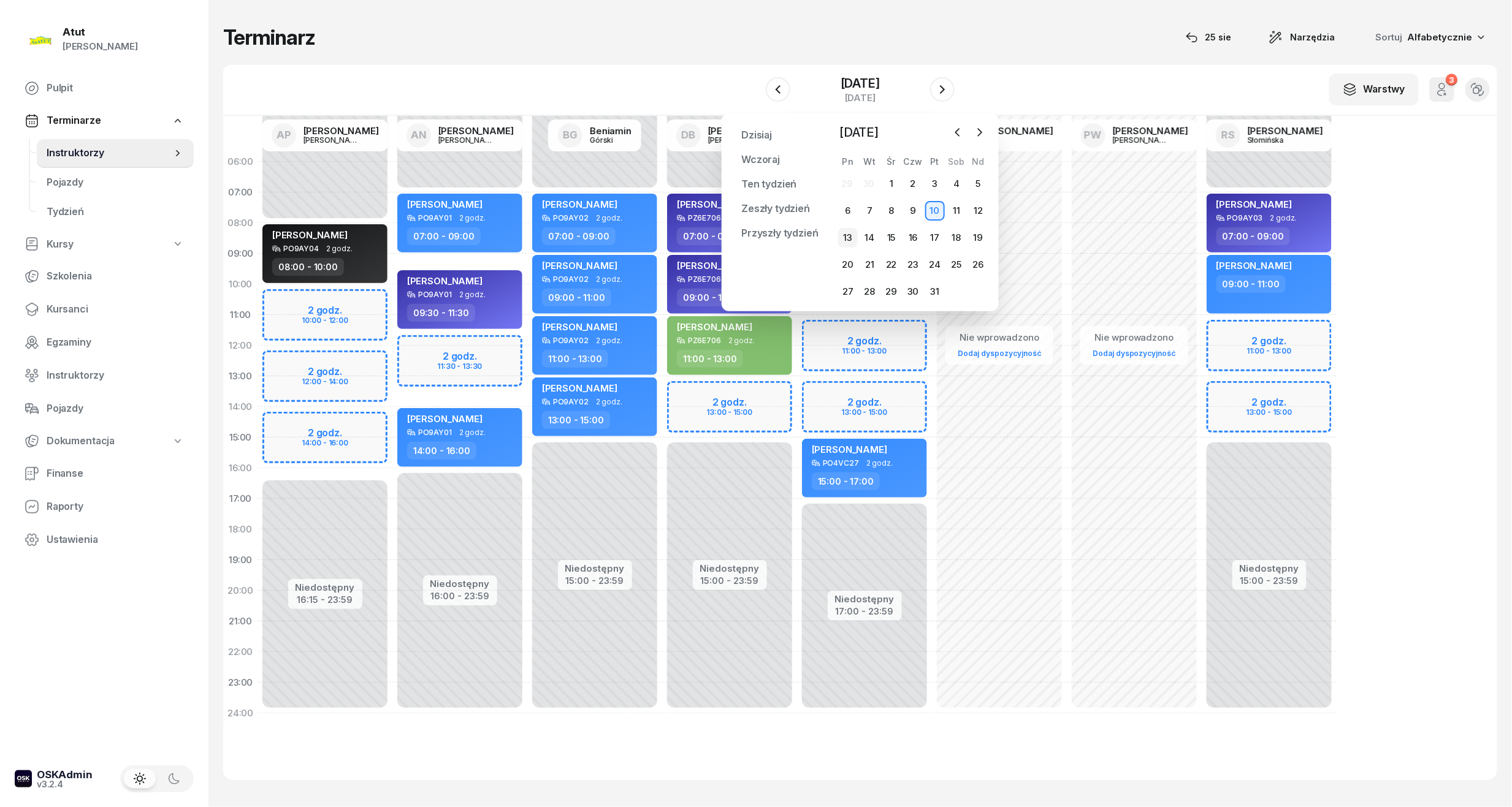
click at [847, 231] on div "13" at bounding box center [847, 237] width 19 height 19
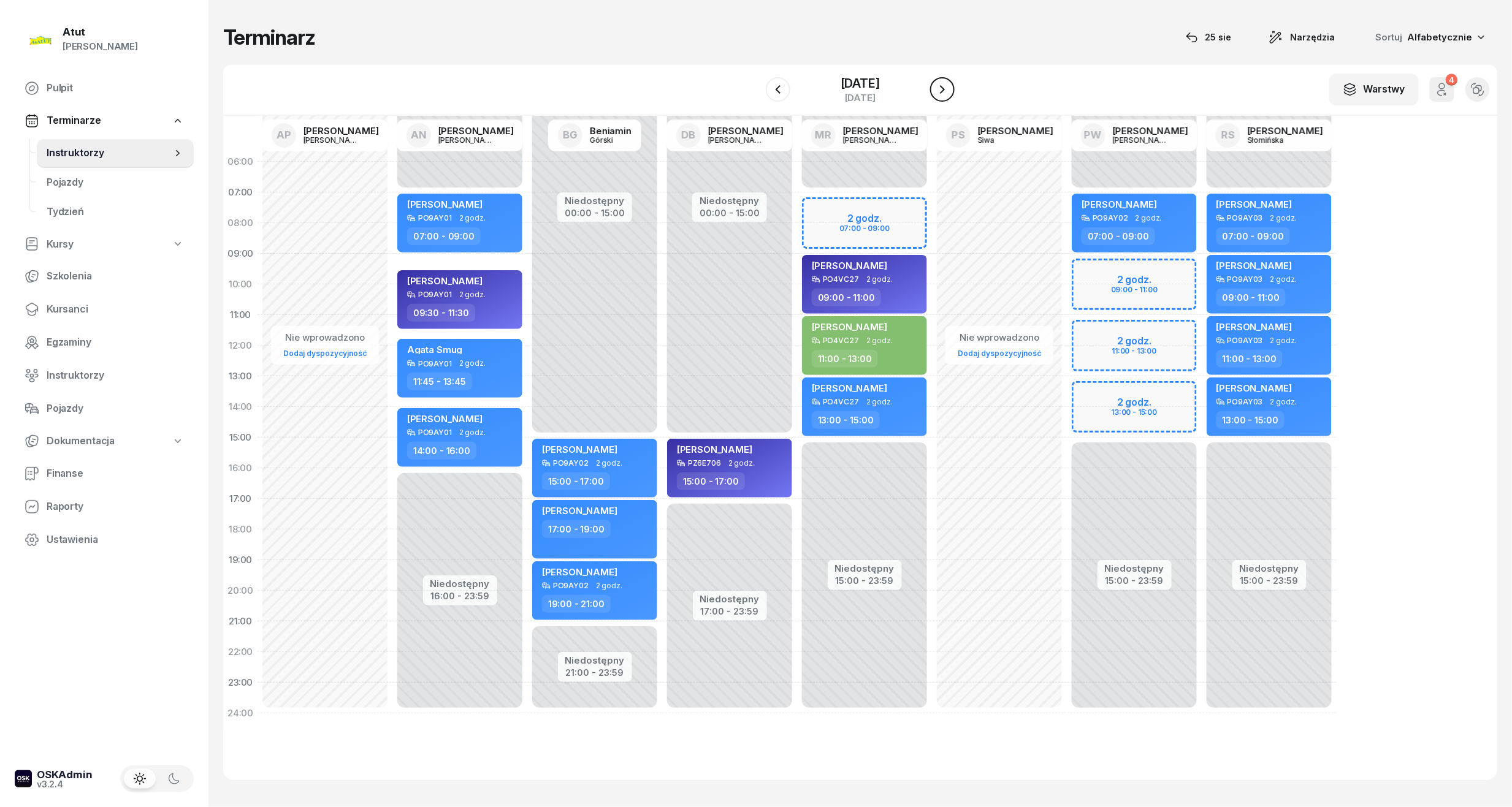
click at [950, 84] on icon "button" at bounding box center [942, 89] width 15 height 15
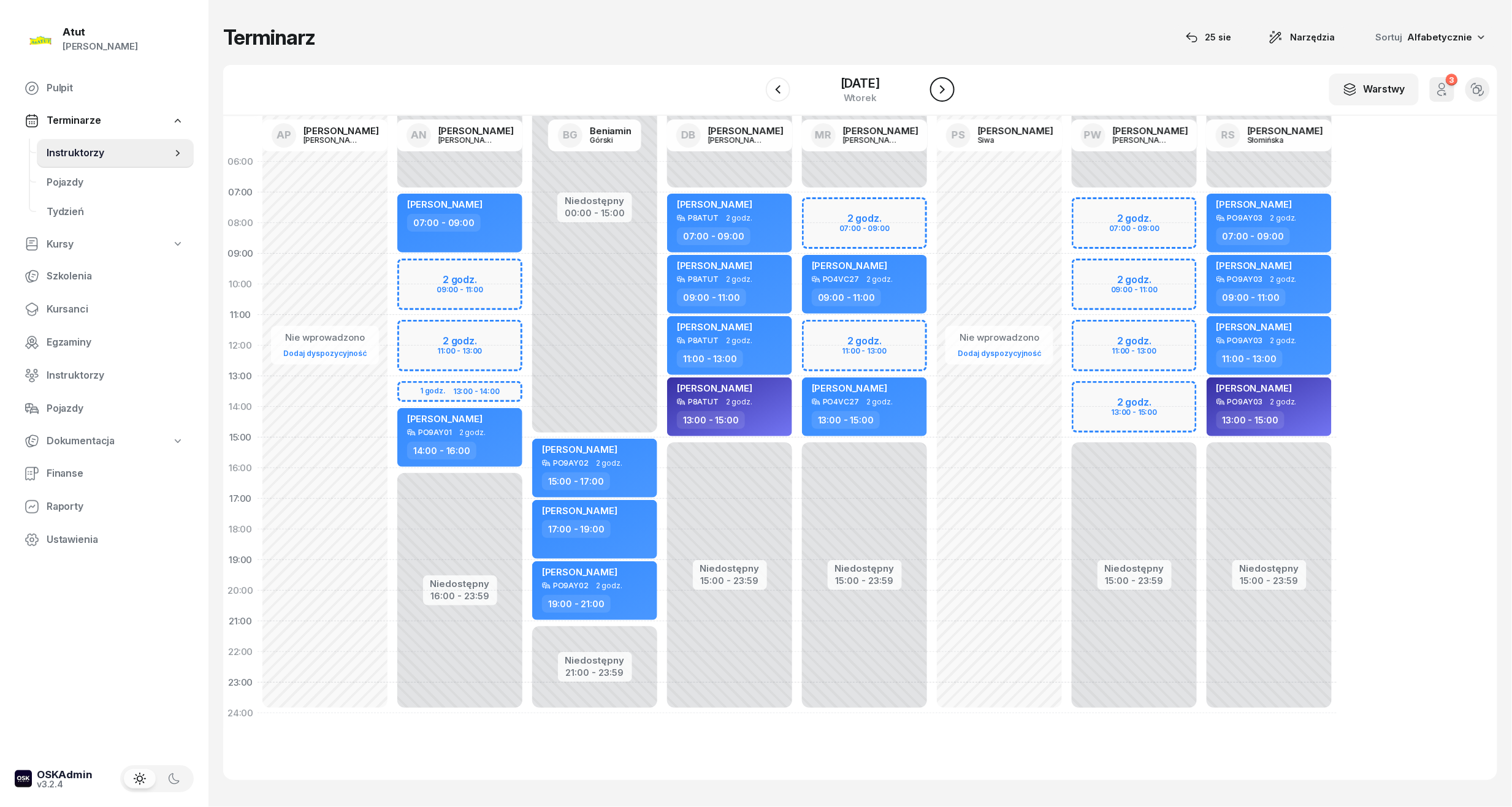
click at [950, 89] on icon "button" at bounding box center [942, 89] width 15 height 15
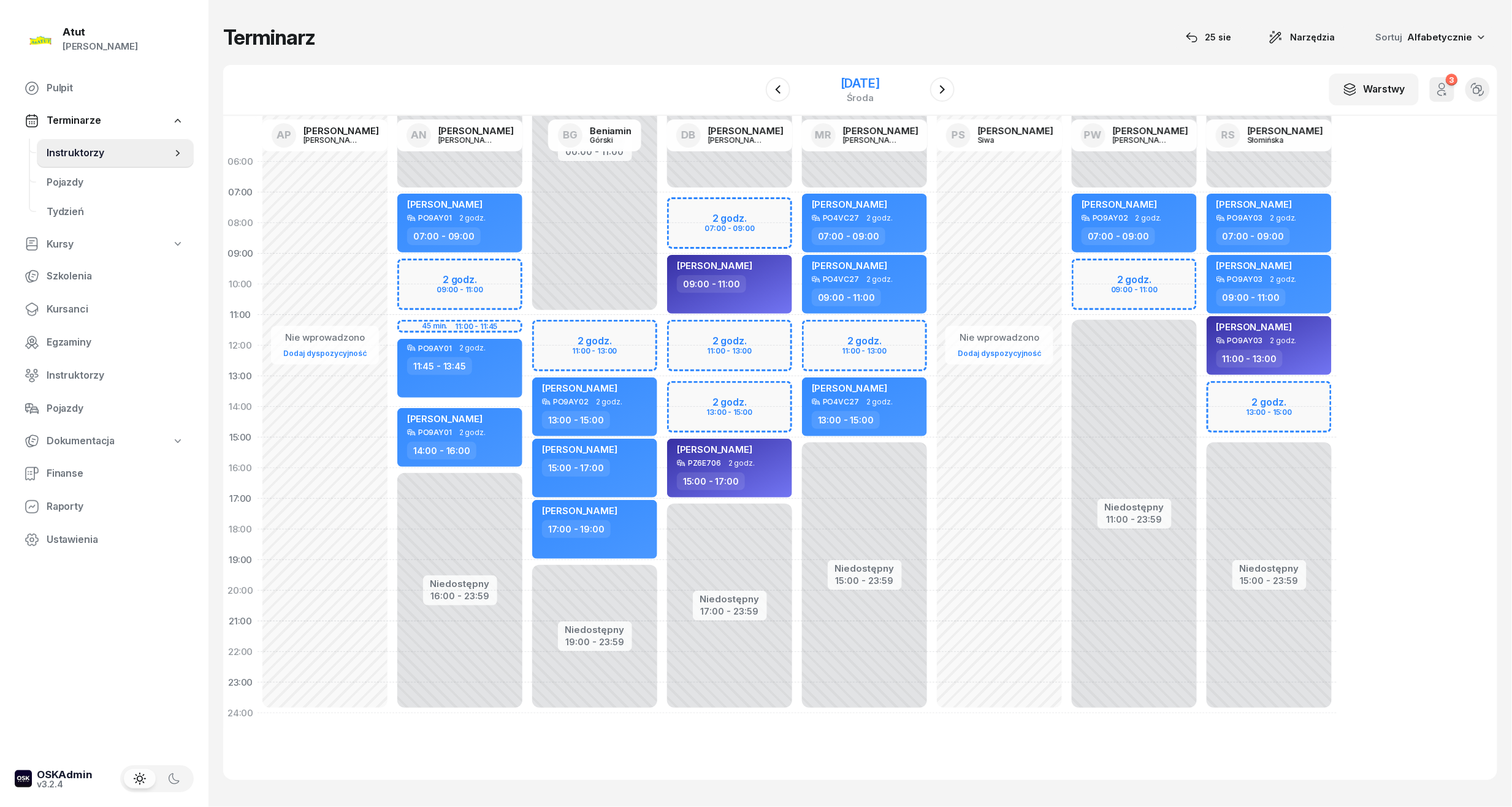
click at [840, 84] on div "[DATE]" at bounding box center [860, 84] width 39 height 12
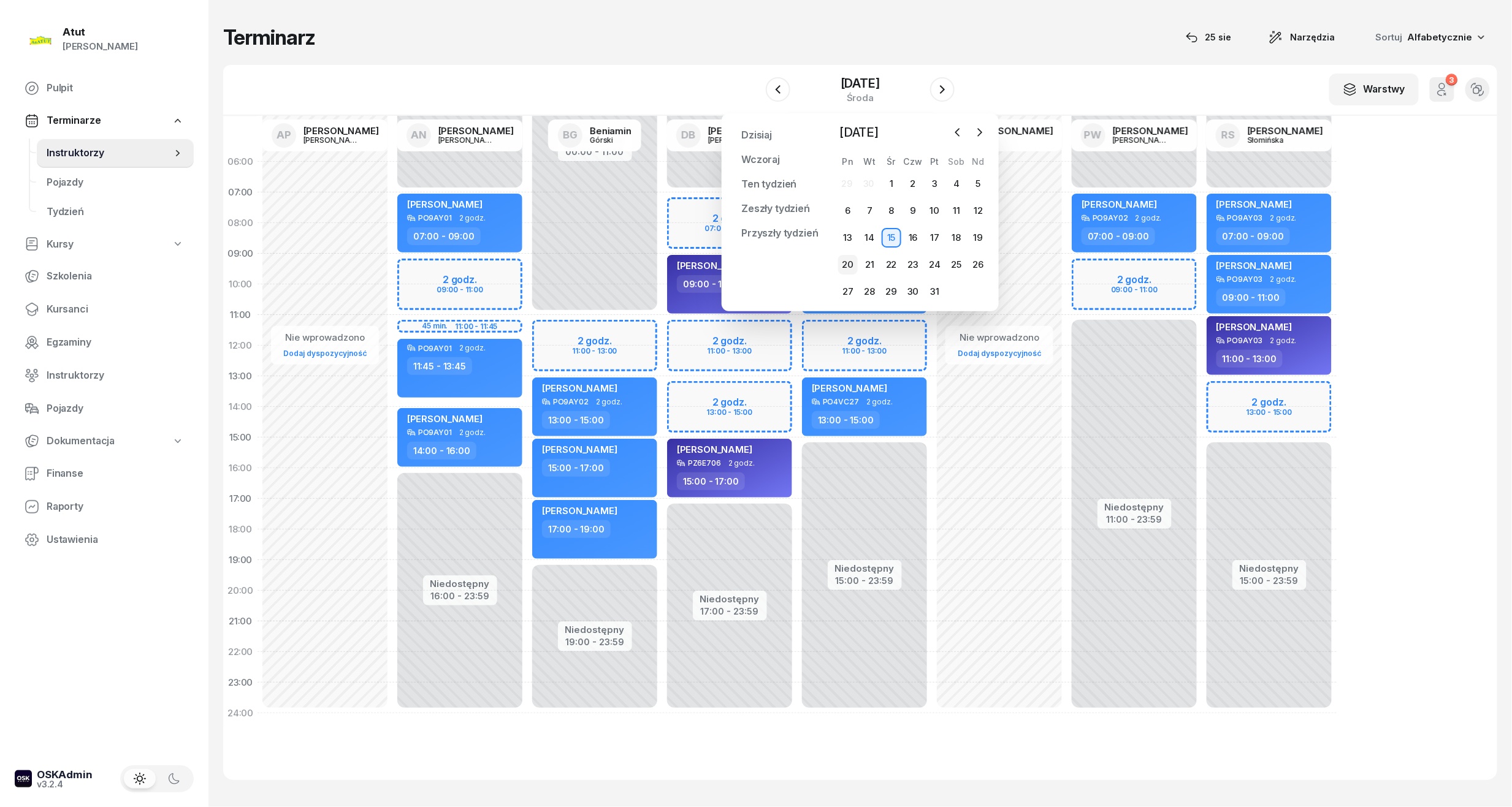
click at [855, 261] on div "20" at bounding box center [847, 264] width 19 height 19
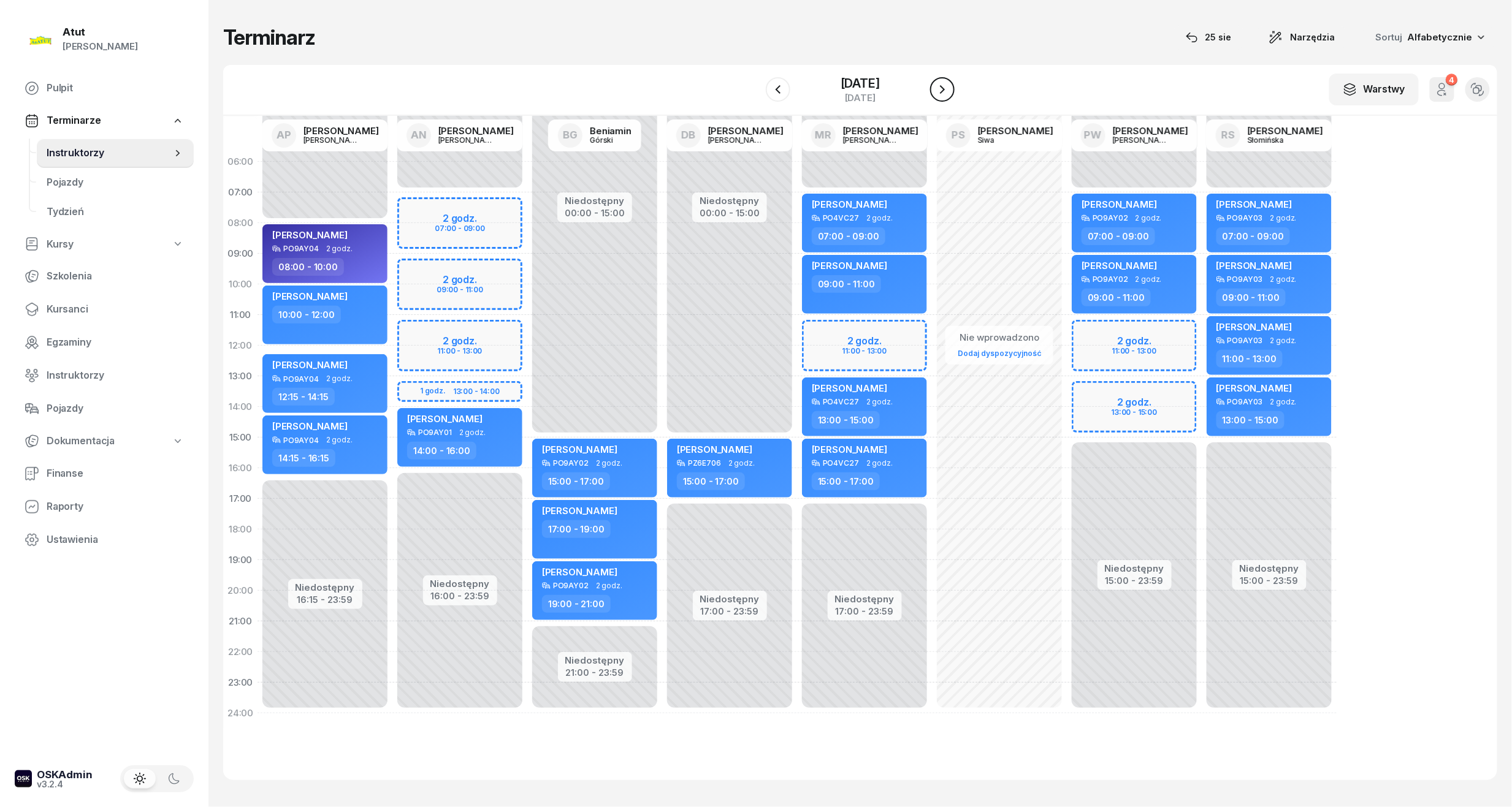
click at [947, 89] on button "button" at bounding box center [942, 89] width 24 height 24
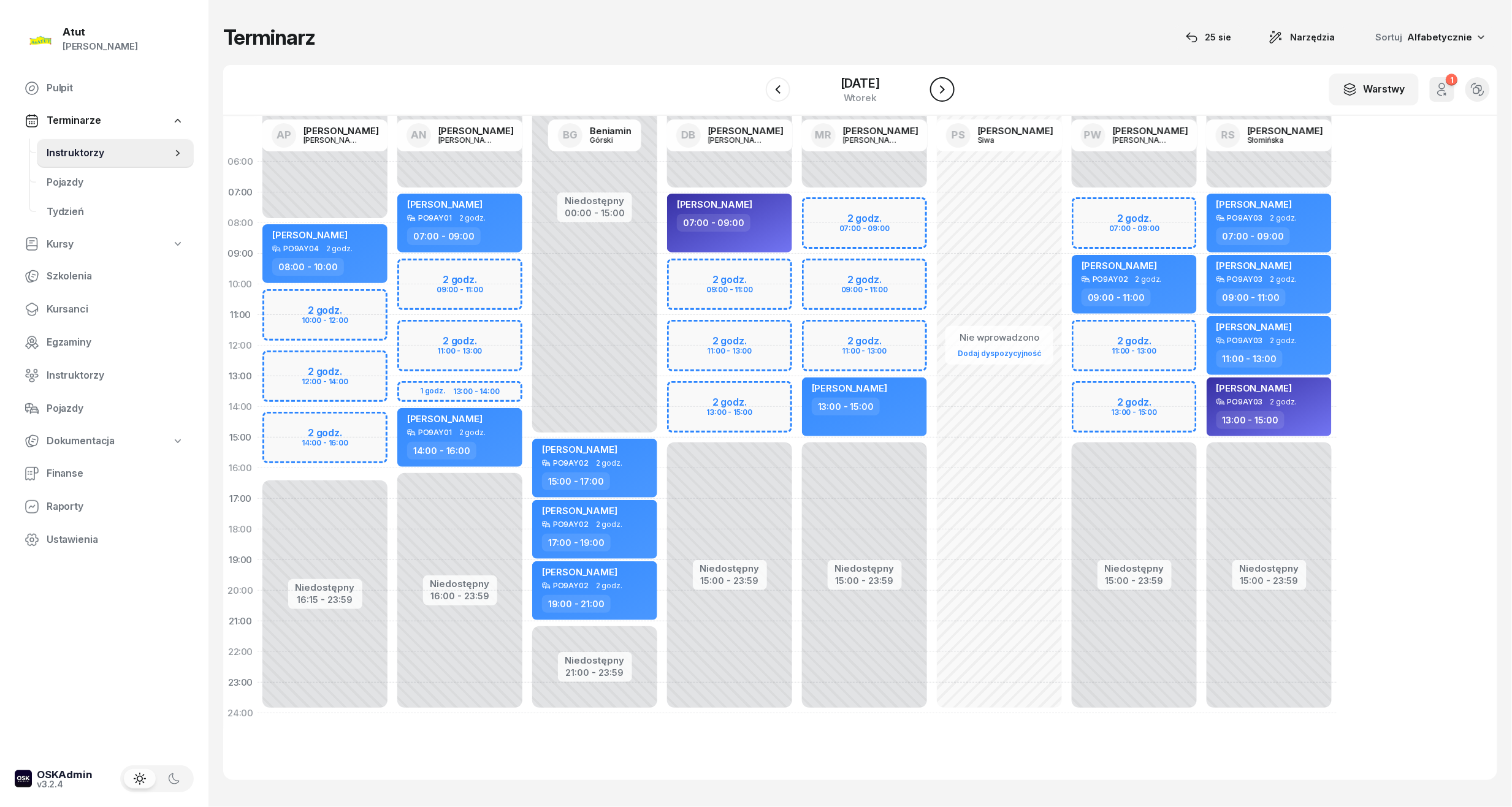
click at [947, 89] on icon "button" at bounding box center [942, 89] width 15 height 15
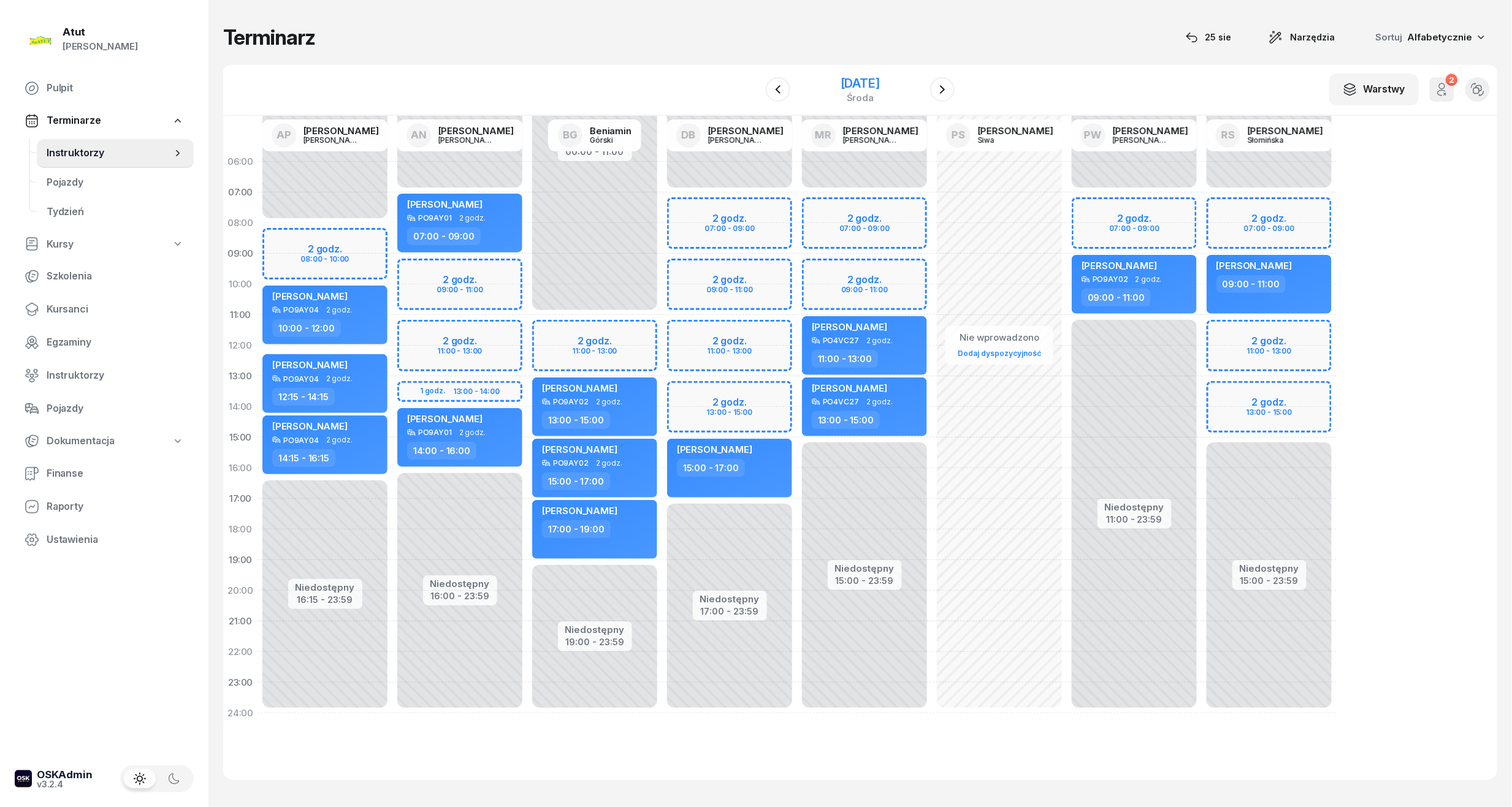
click at [840, 77] on div "[DATE]" at bounding box center [860, 84] width 39 height 12
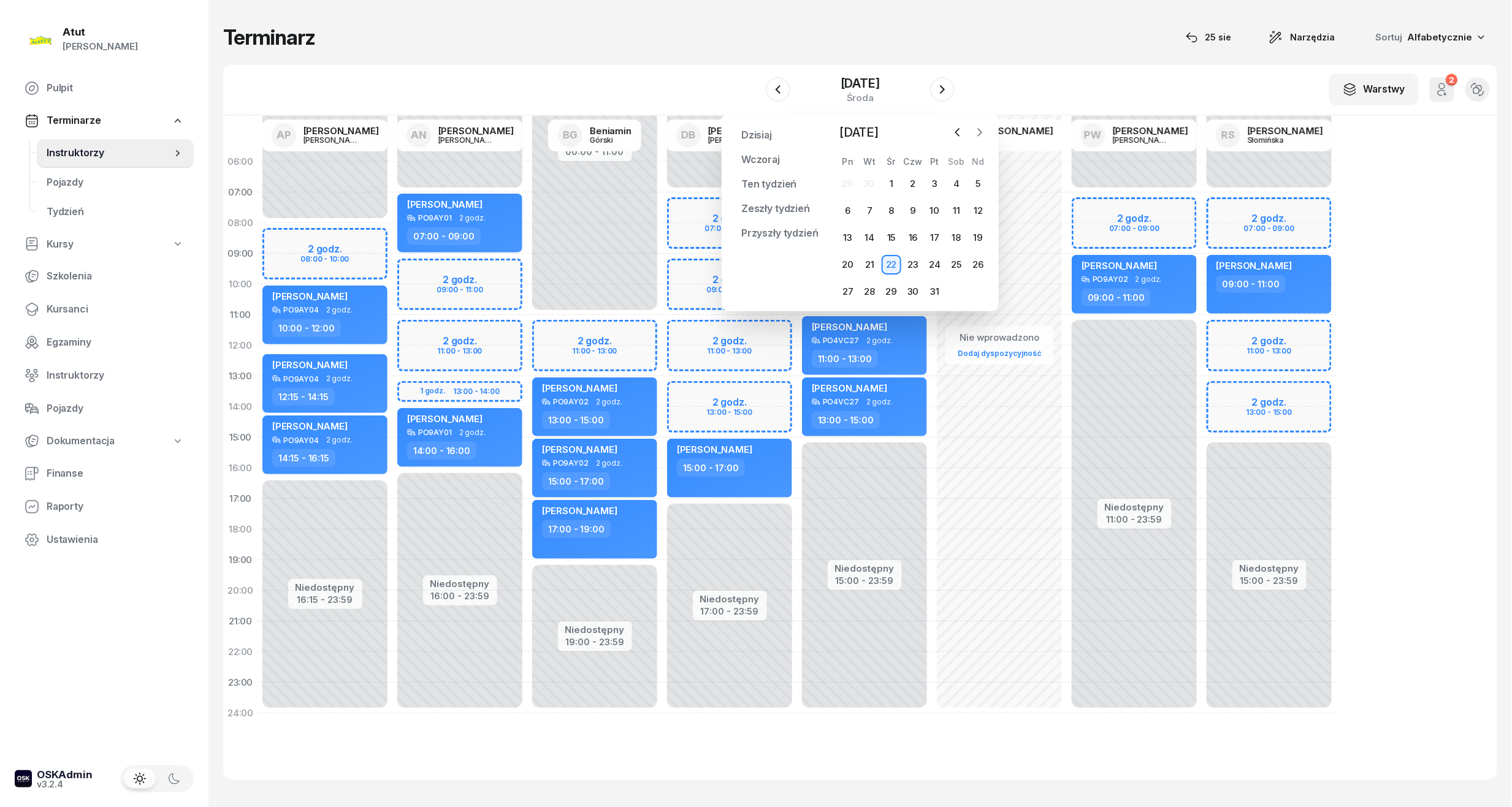
click at [977, 136] on icon "button" at bounding box center [980, 132] width 12 height 12
click at [79, 116] on span "Terminarze" at bounding box center [74, 121] width 54 height 16
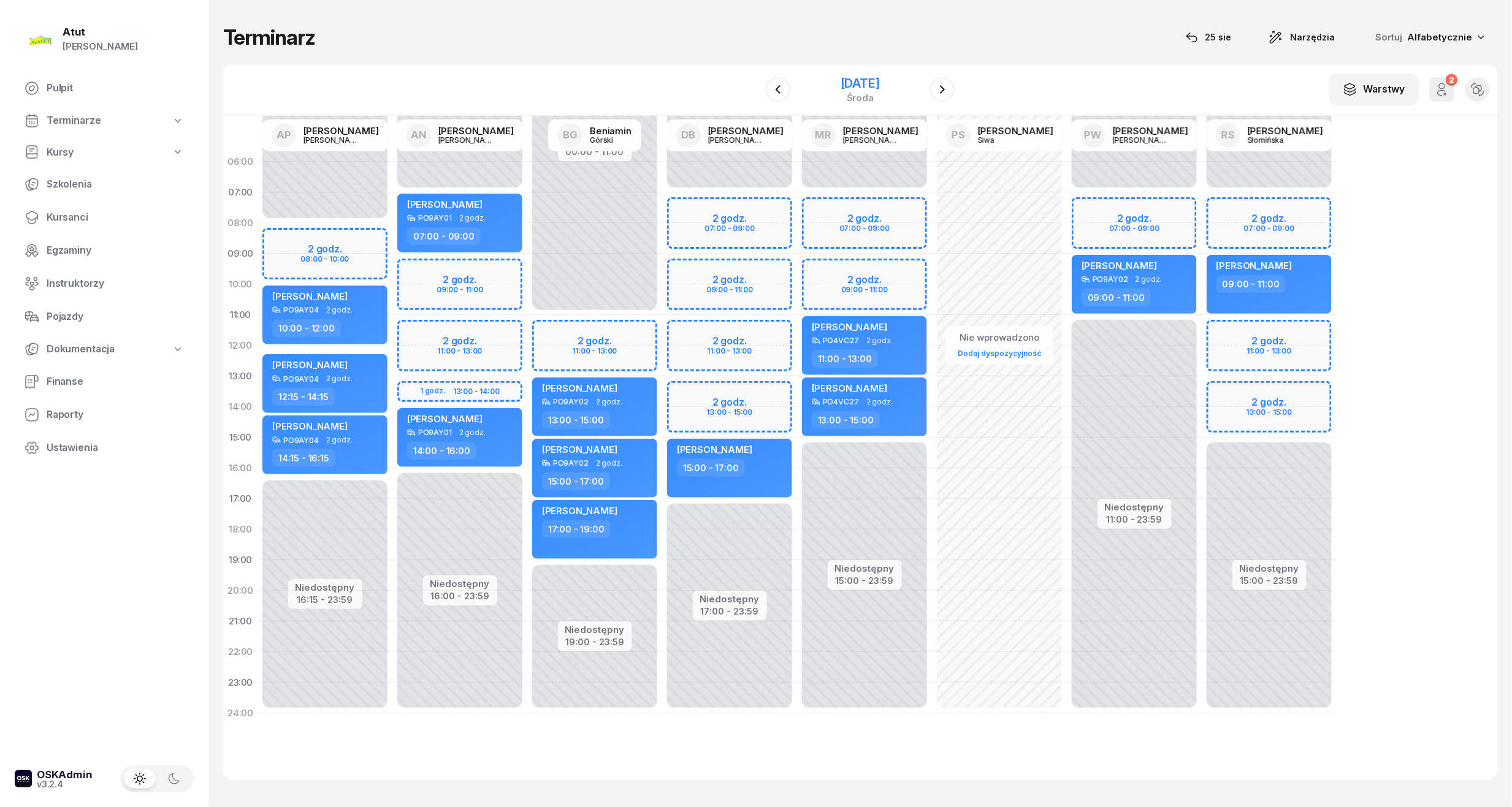
click at [880, 77] on div "[DATE]" at bounding box center [860, 84] width 39 height 12
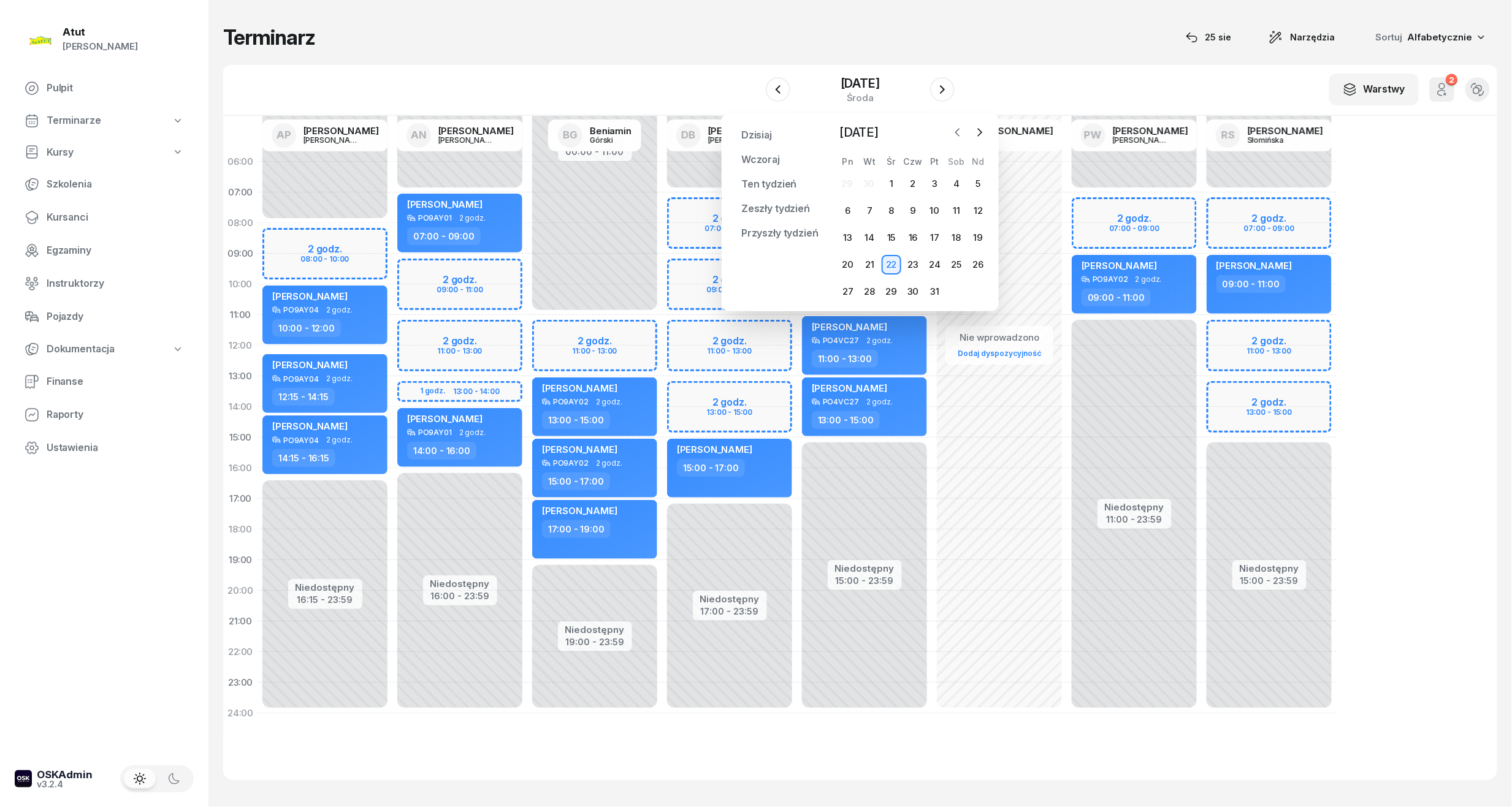
click at [950, 131] on button "button" at bounding box center [957, 132] width 18 height 18
click at [963, 132] on icon "button" at bounding box center [958, 132] width 12 height 12
click at [852, 292] on div "25" at bounding box center [847, 291] width 19 height 19
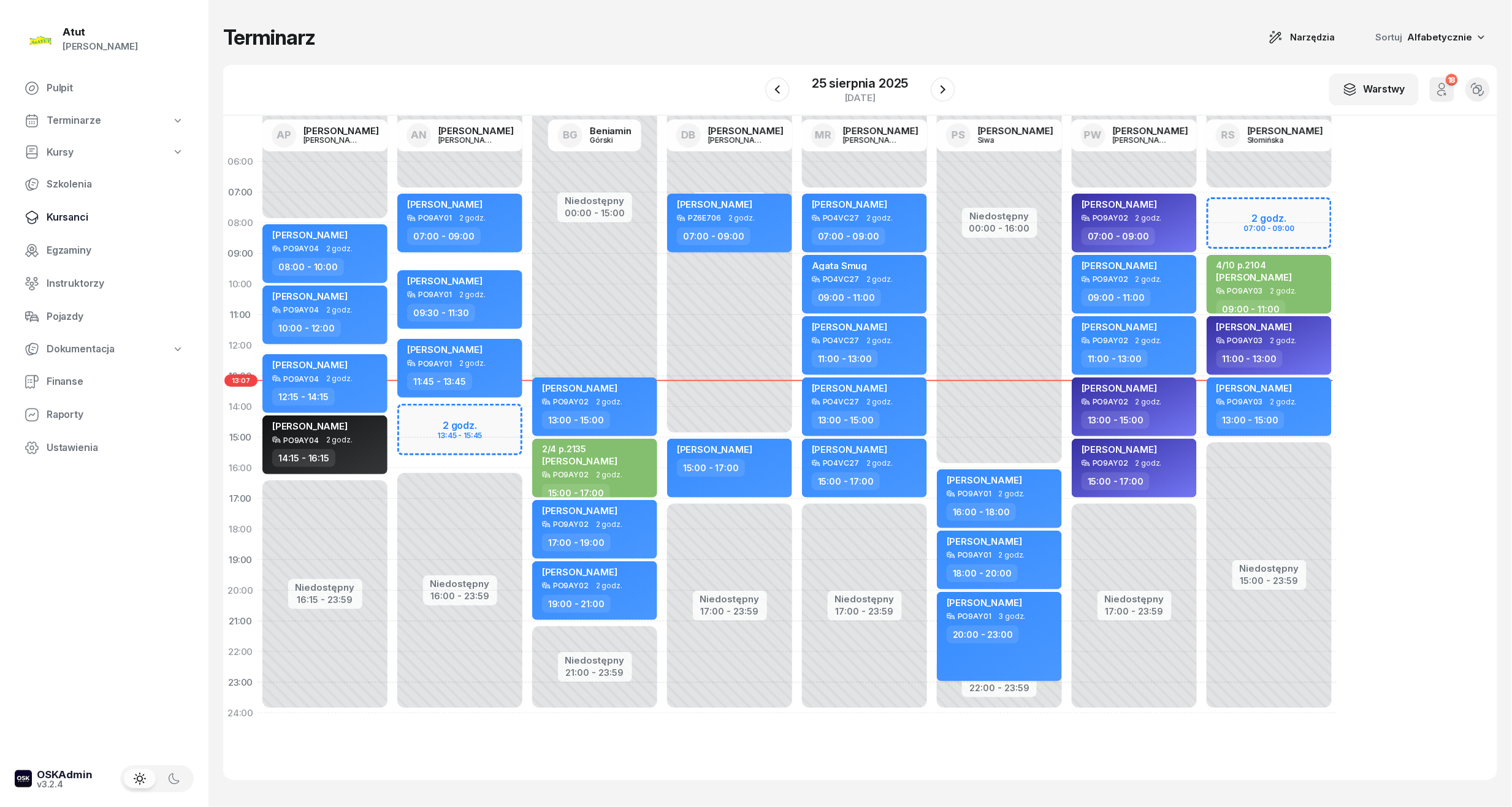
click at [79, 207] on link "Kursanci" at bounding box center [104, 217] width 179 height 29
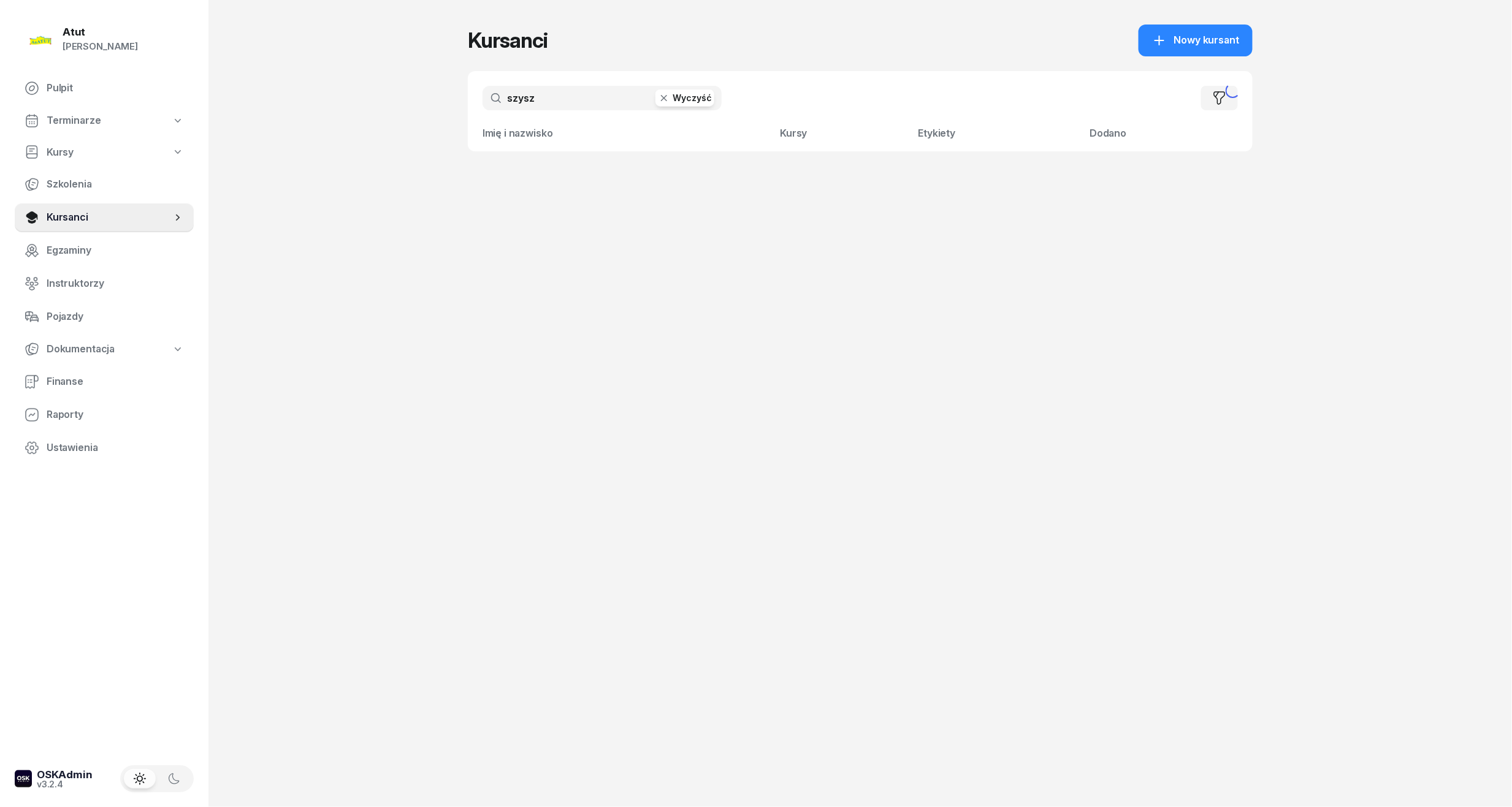
drag, startPoint x: 599, startPoint y: 94, endPoint x: 6, endPoint y: 140, distance: 594.8
click at [6, 140] on div "Atut Paulina Lis Pulpit Terminarze Kursy Szkolenia Kursanci Egzaminy Instruktor…" at bounding box center [756, 404] width 1512 height 807
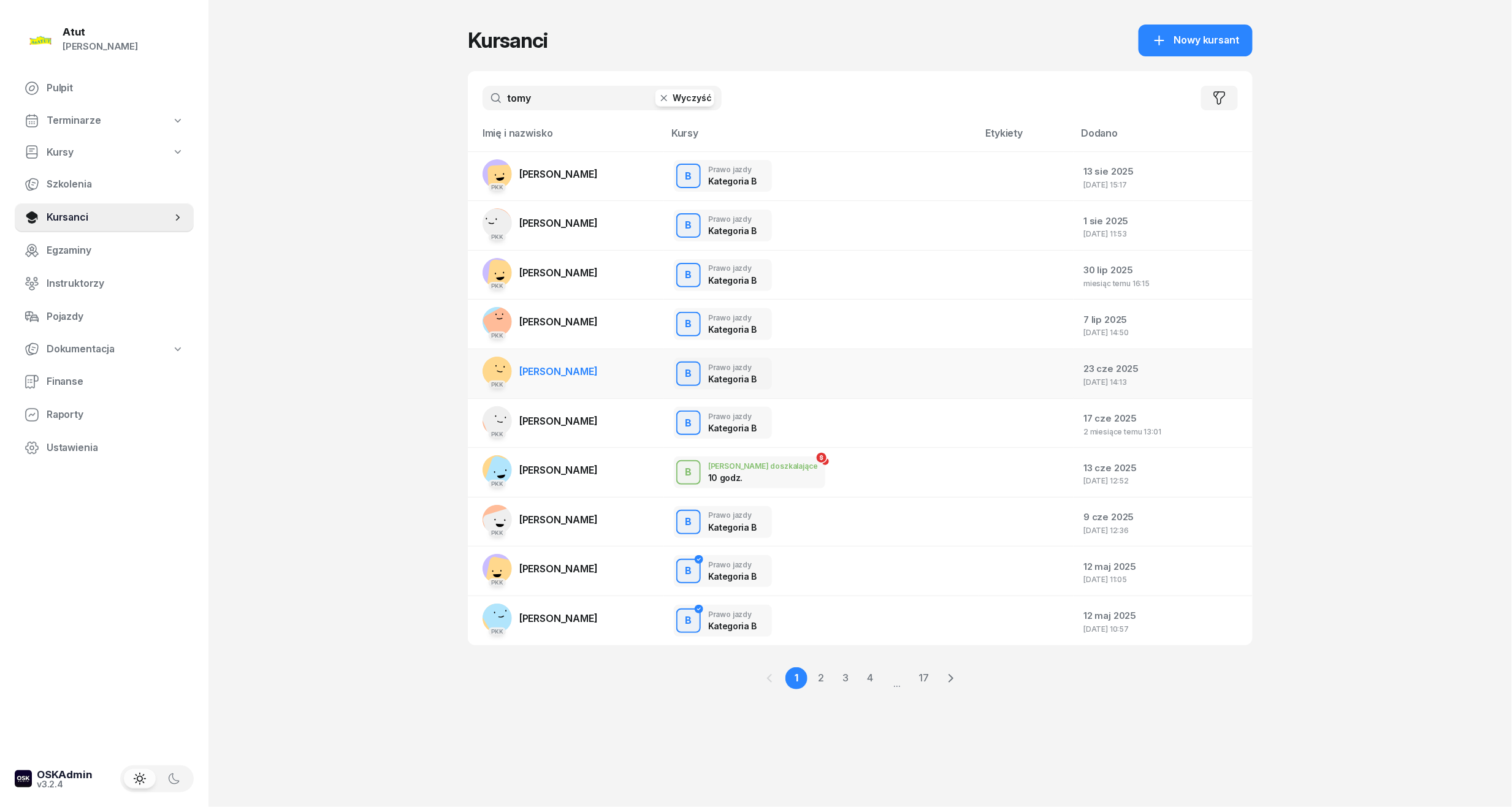
type input "tomy"
click at [590, 383] on link "PKK Łukasz Tomyślak" at bounding box center [540, 371] width 115 height 29
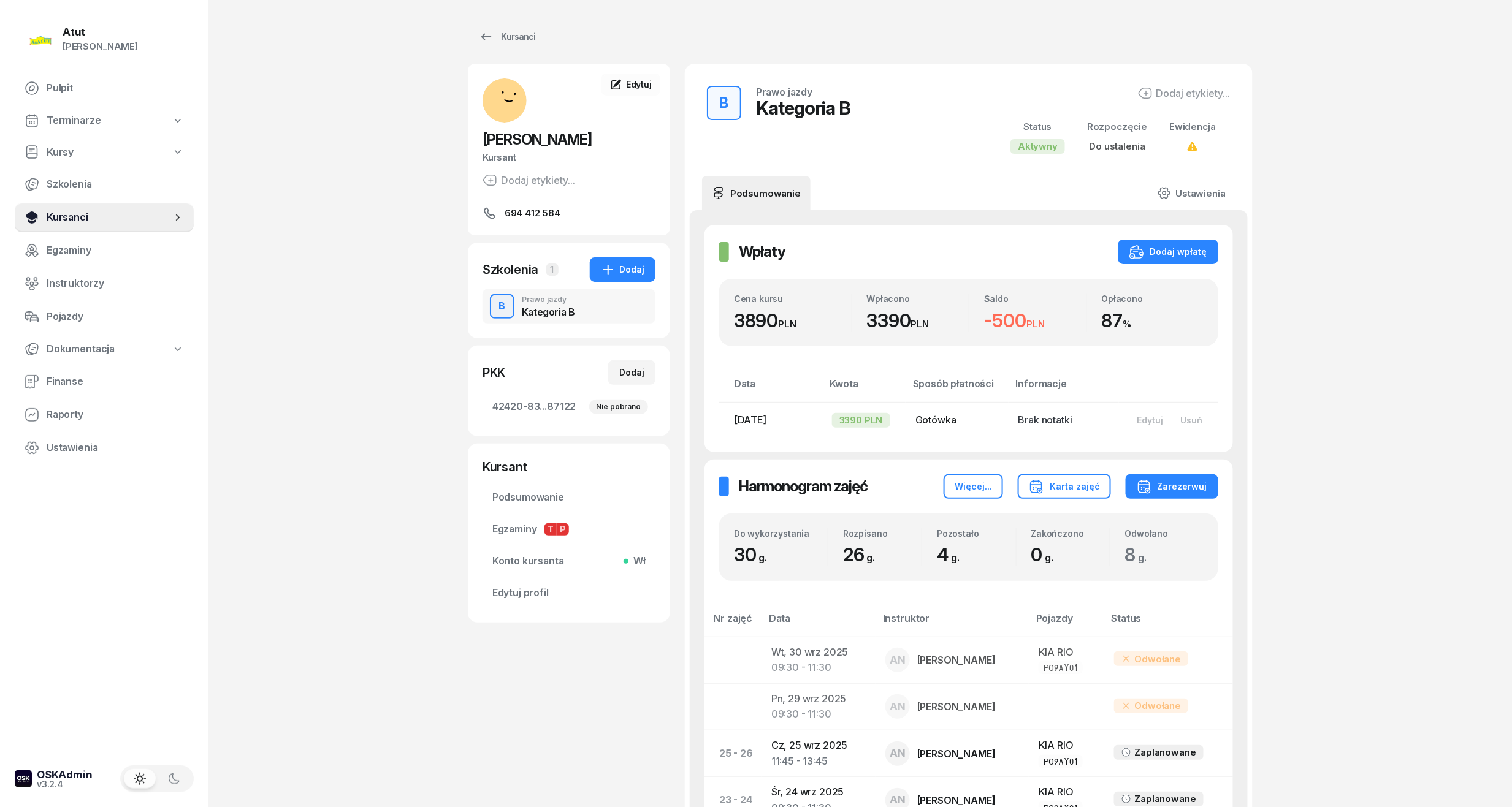
drag, startPoint x: 65, startPoint y: 213, endPoint x: 77, endPoint y: 207, distance: 13.4
click at [65, 213] on span "Kursanci" at bounding box center [109, 218] width 125 height 16
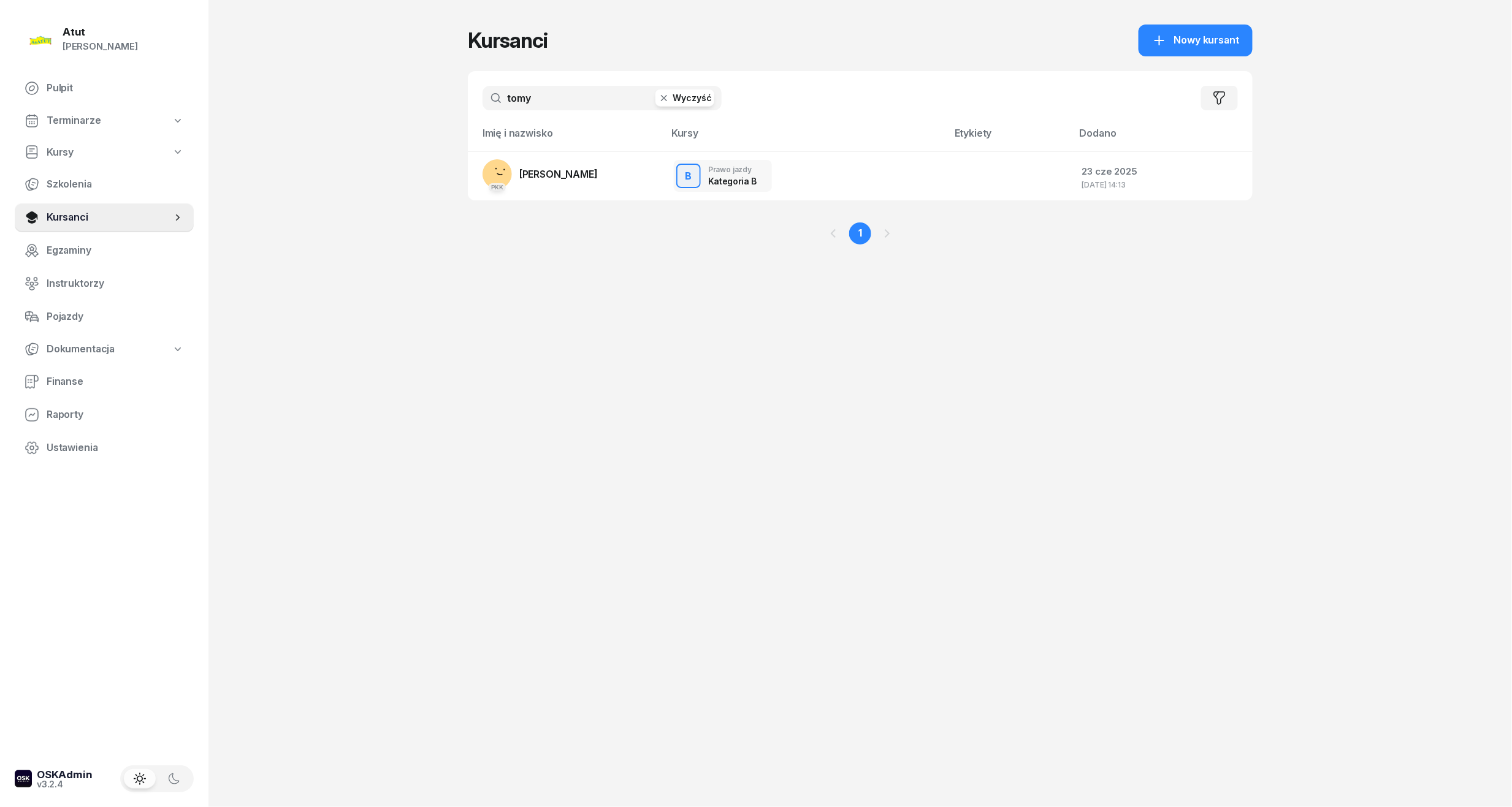
click at [93, 118] on span "Terminarze" at bounding box center [74, 121] width 54 height 16
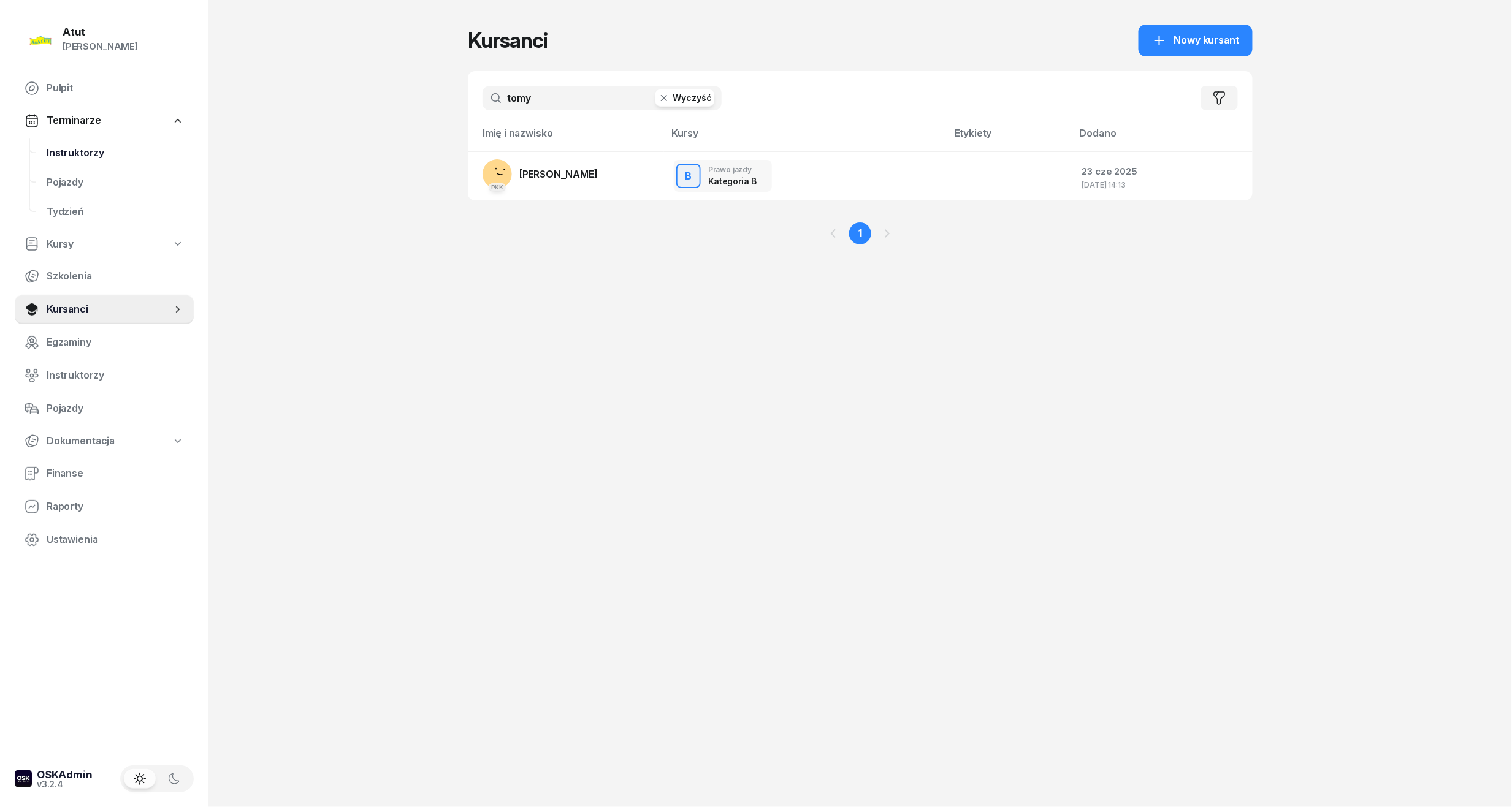
click at [67, 149] on span "Instruktorzy" at bounding box center [116, 154] width 137 height 16
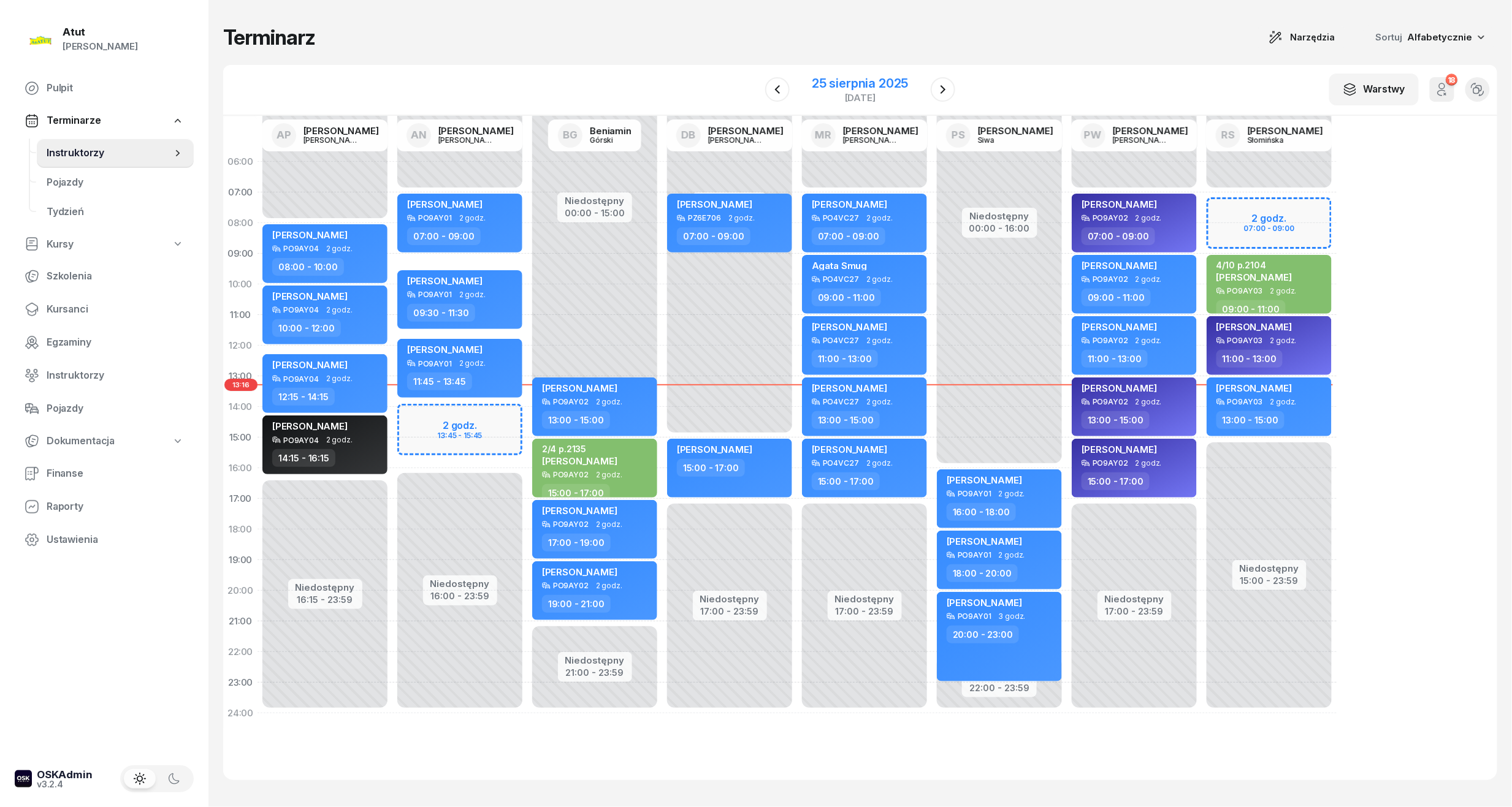
click at [883, 79] on div "25 sierpnia 2025" at bounding box center [860, 84] width 96 height 12
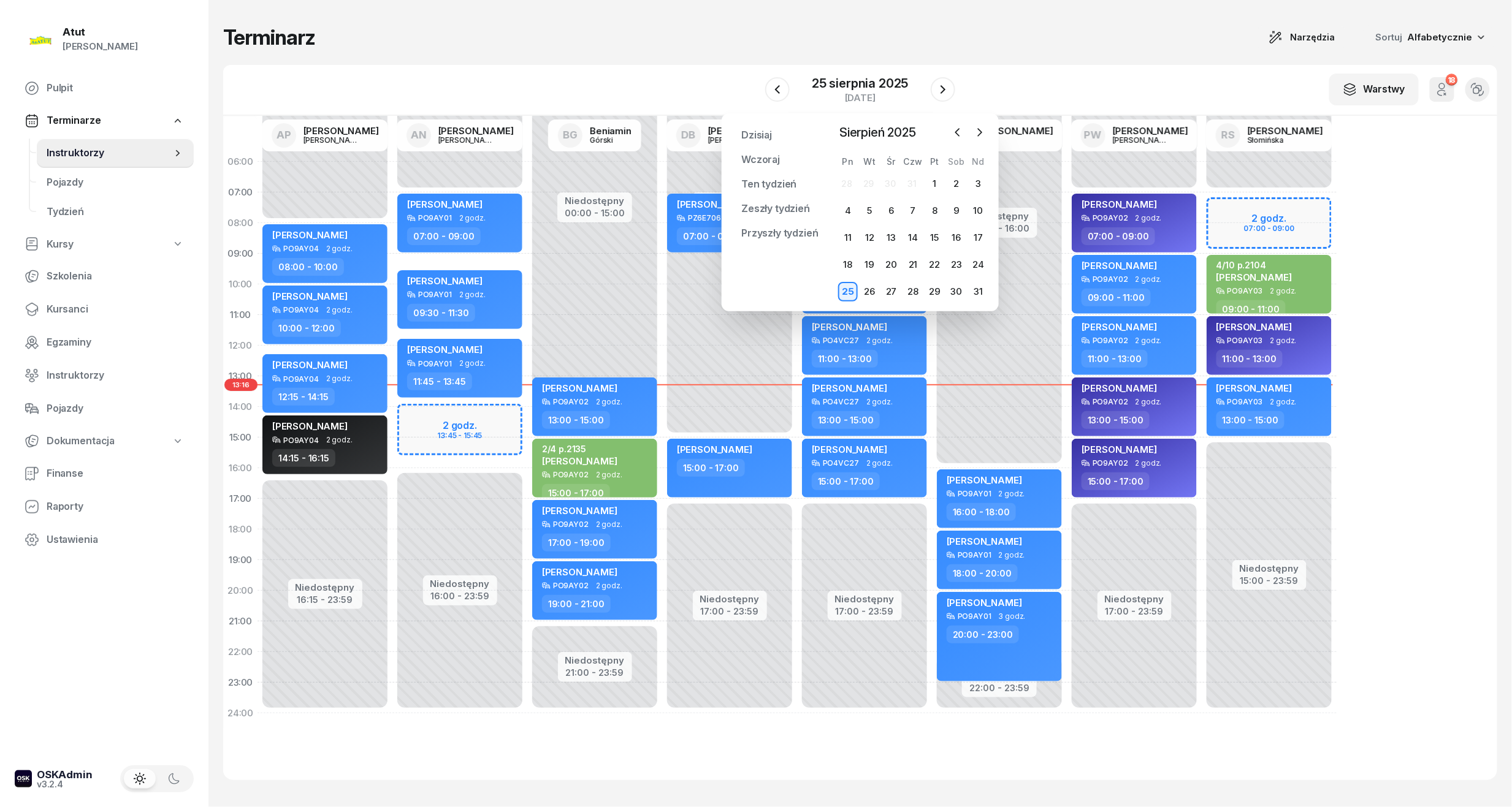
click at [879, 294] on div "26" at bounding box center [870, 291] width 21 height 19
click at [986, 136] on icon "button" at bounding box center [980, 132] width 12 height 12
click at [958, 135] on icon "button" at bounding box center [958, 132] width 4 height 7
click at [950, 288] on div "30" at bounding box center [956, 291] width 19 height 19
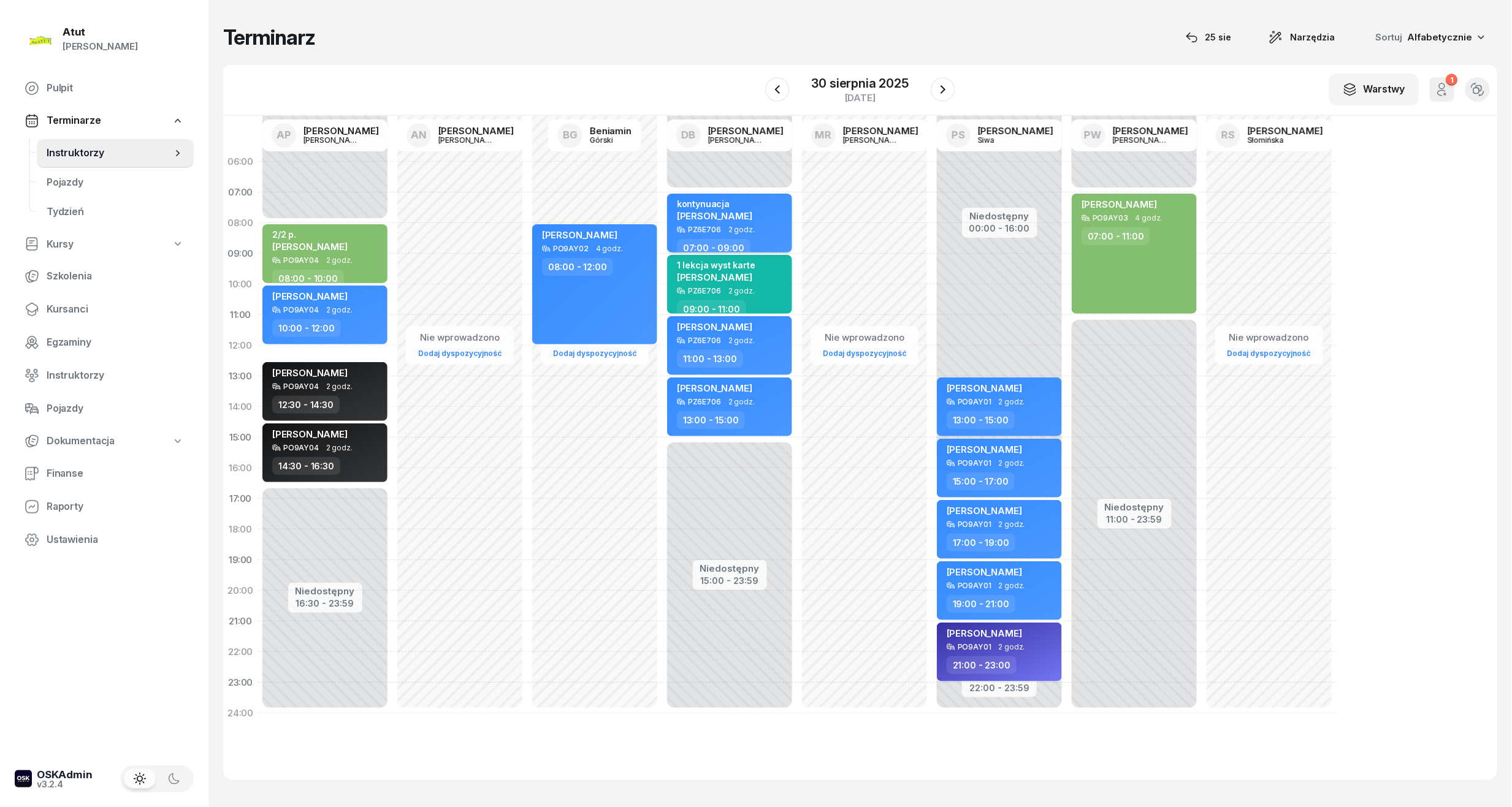
click at [697, 213] on span "[PERSON_NAME]" at bounding box center [714, 216] width 76 height 12
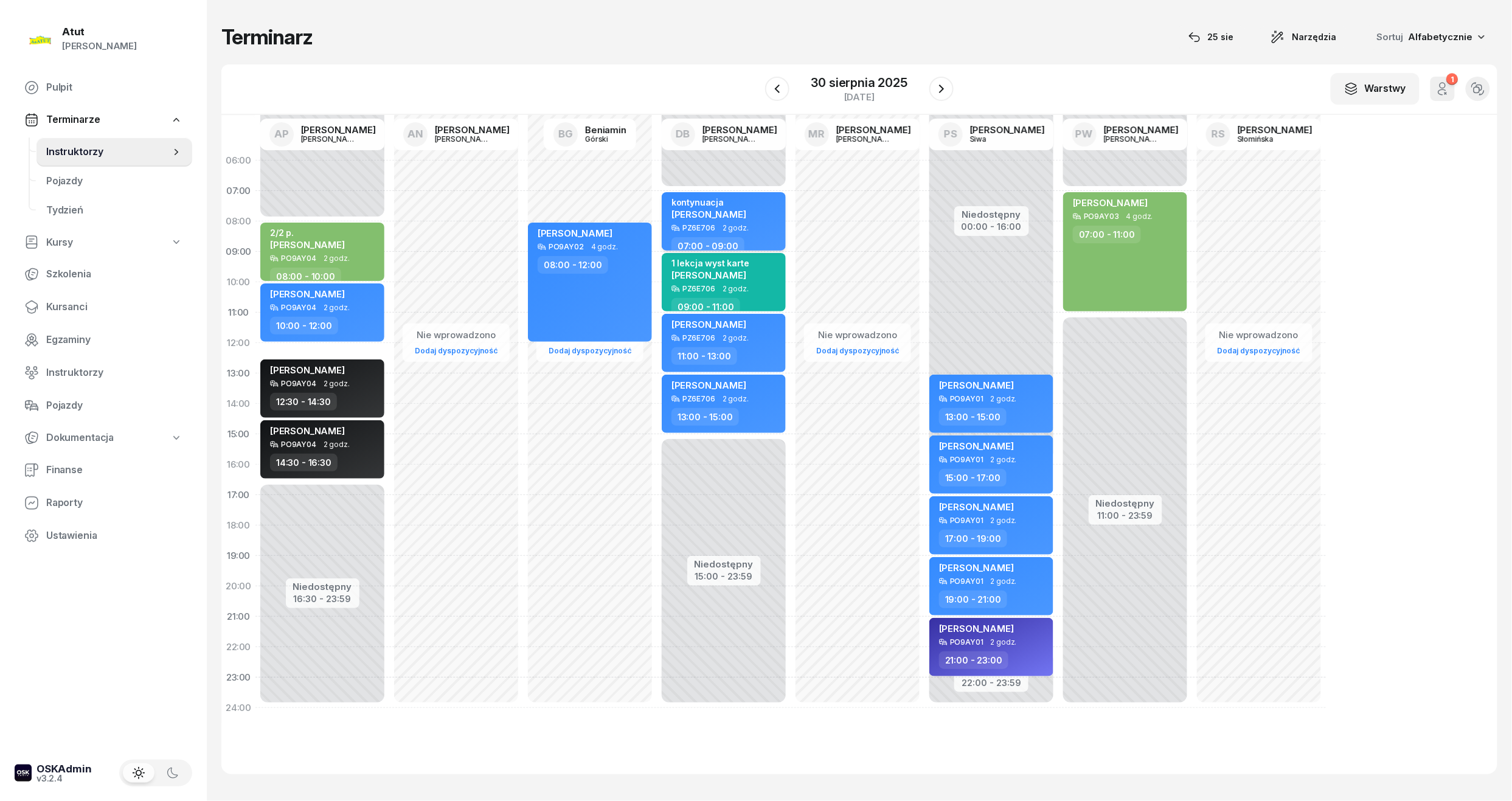
select select "07"
select select "09"
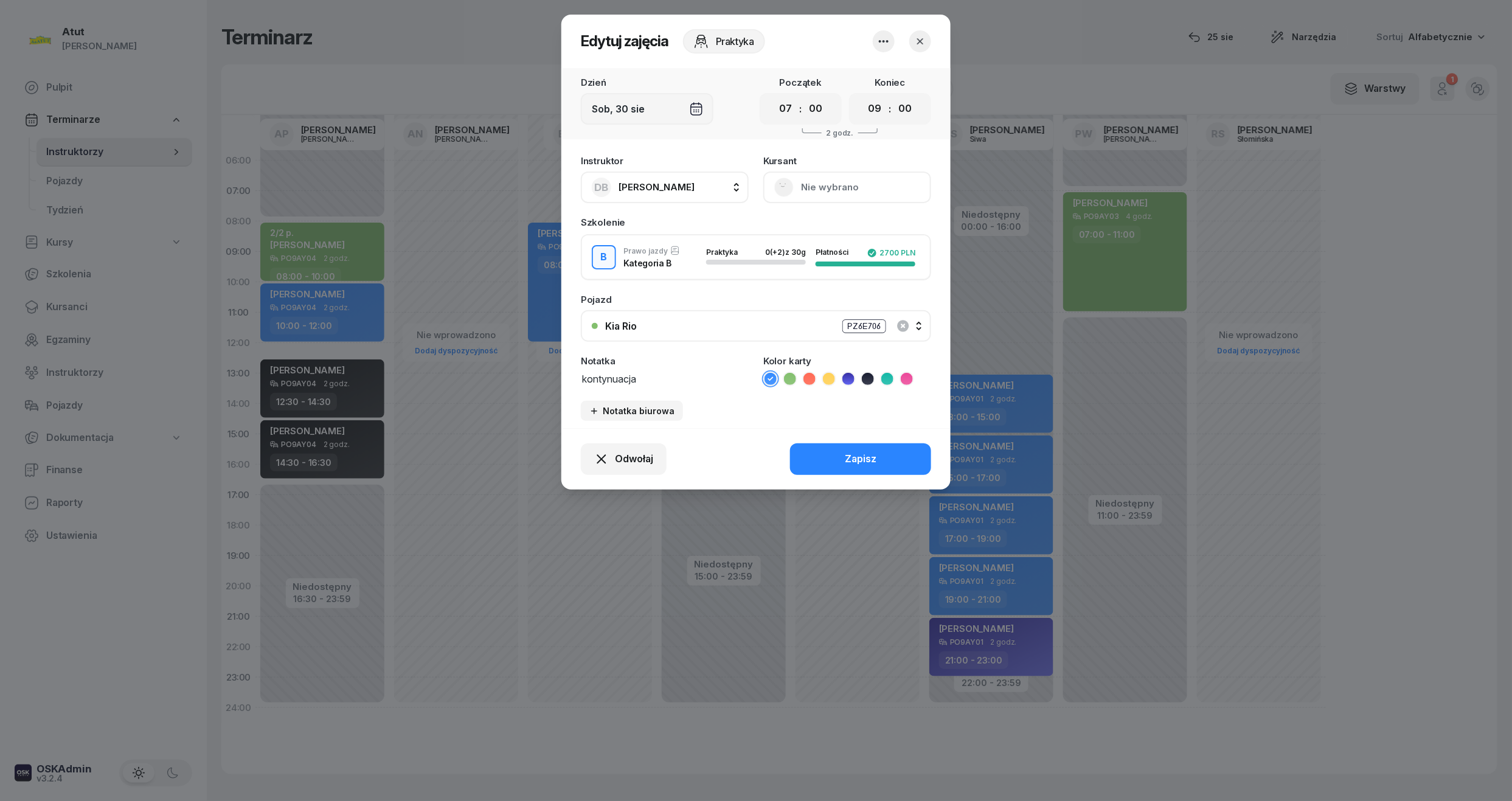
click at [816, 197] on button "Nie wybrano" at bounding box center [847, 187] width 168 height 32
click at [810, 216] on link "Otwórz profil" at bounding box center [846, 228] width 161 height 30
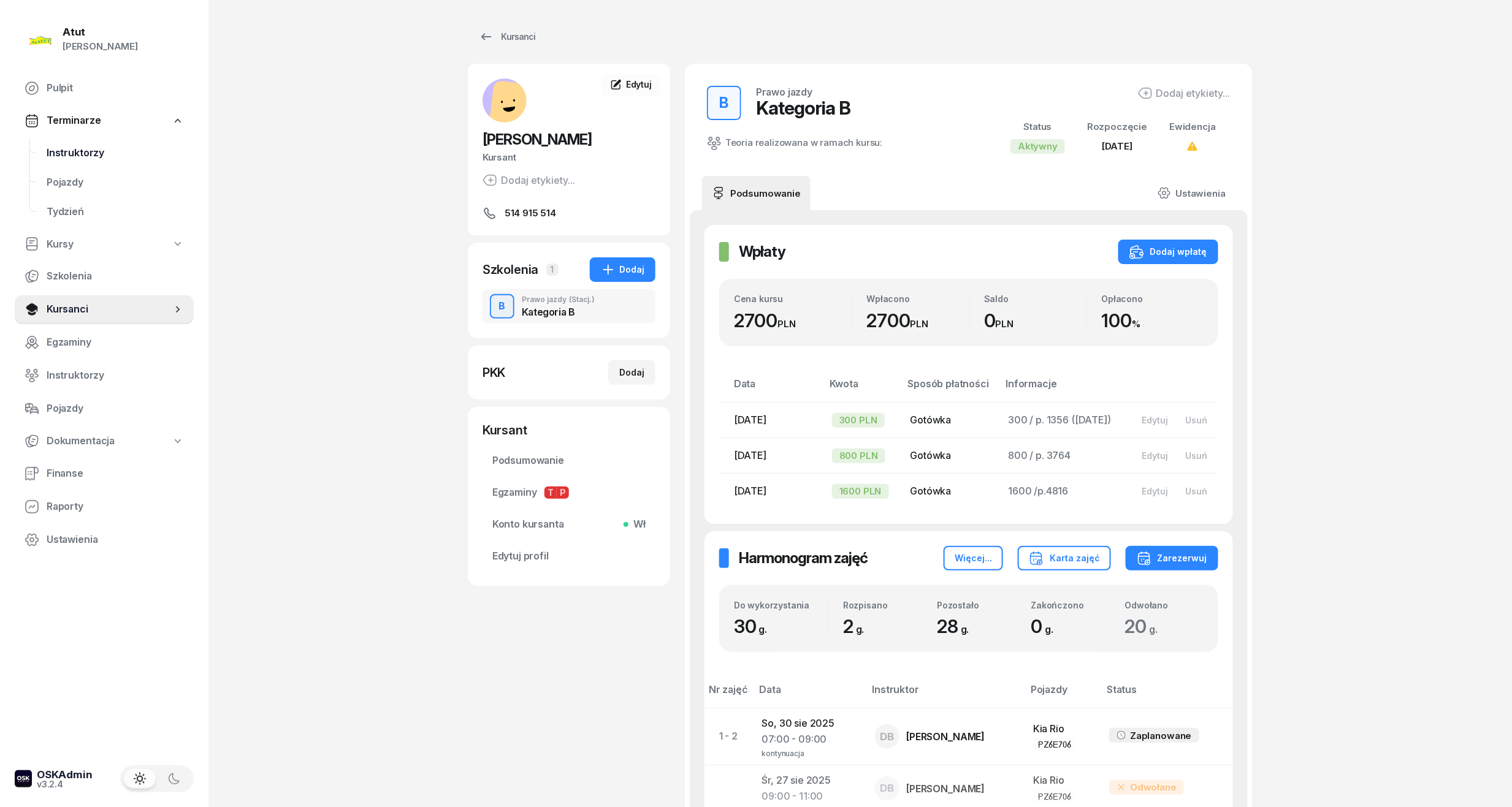
click at [75, 156] on span "Instruktorzy" at bounding box center [116, 154] width 137 height 16
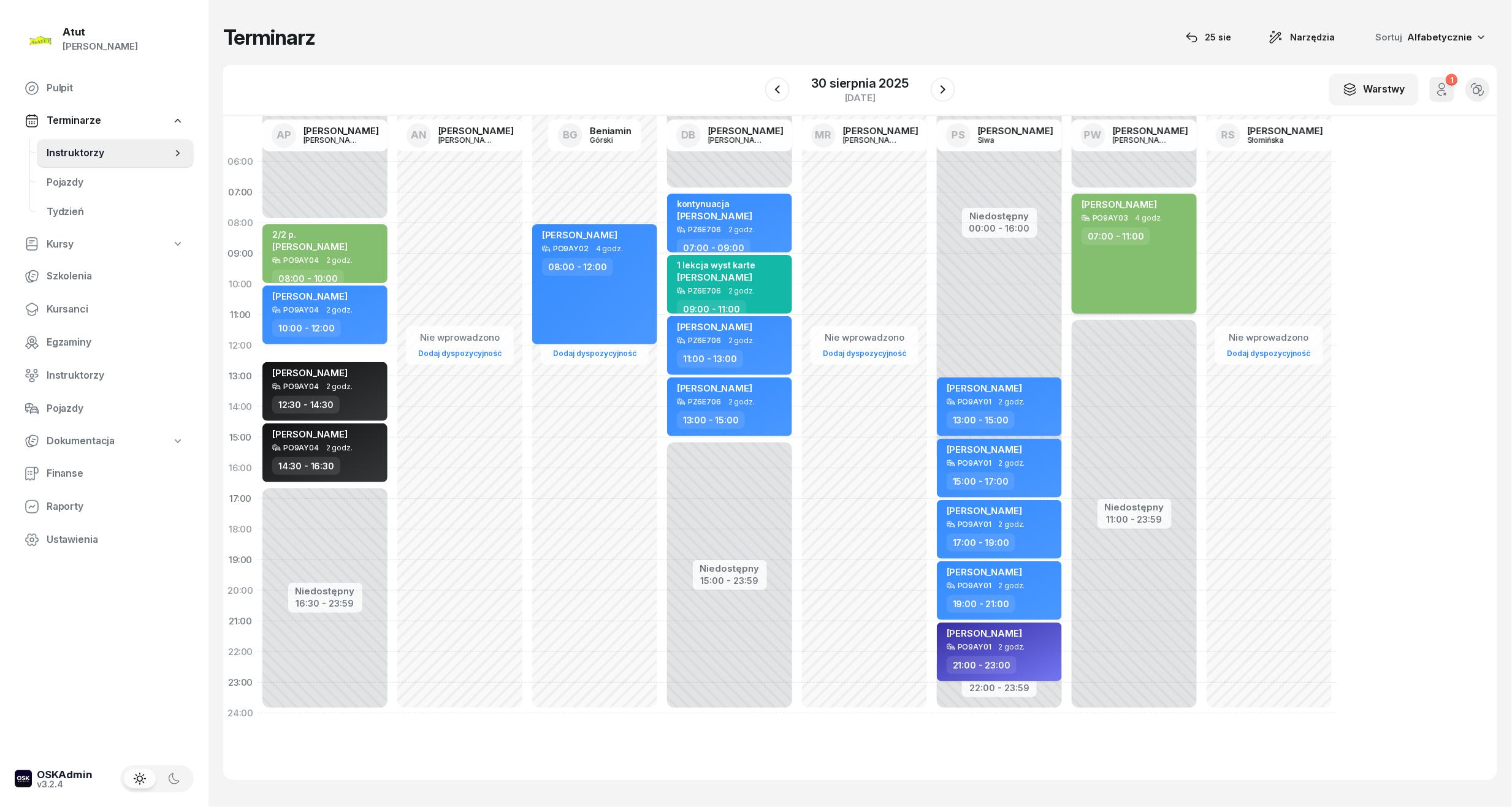
click at [1158, 273] on div "Inna Storozhuk PO9AY03 4 godz. 07:00 - 11:00" at bounding box center [1134, 254] width 125 height 120
select select "07"
select select "11"
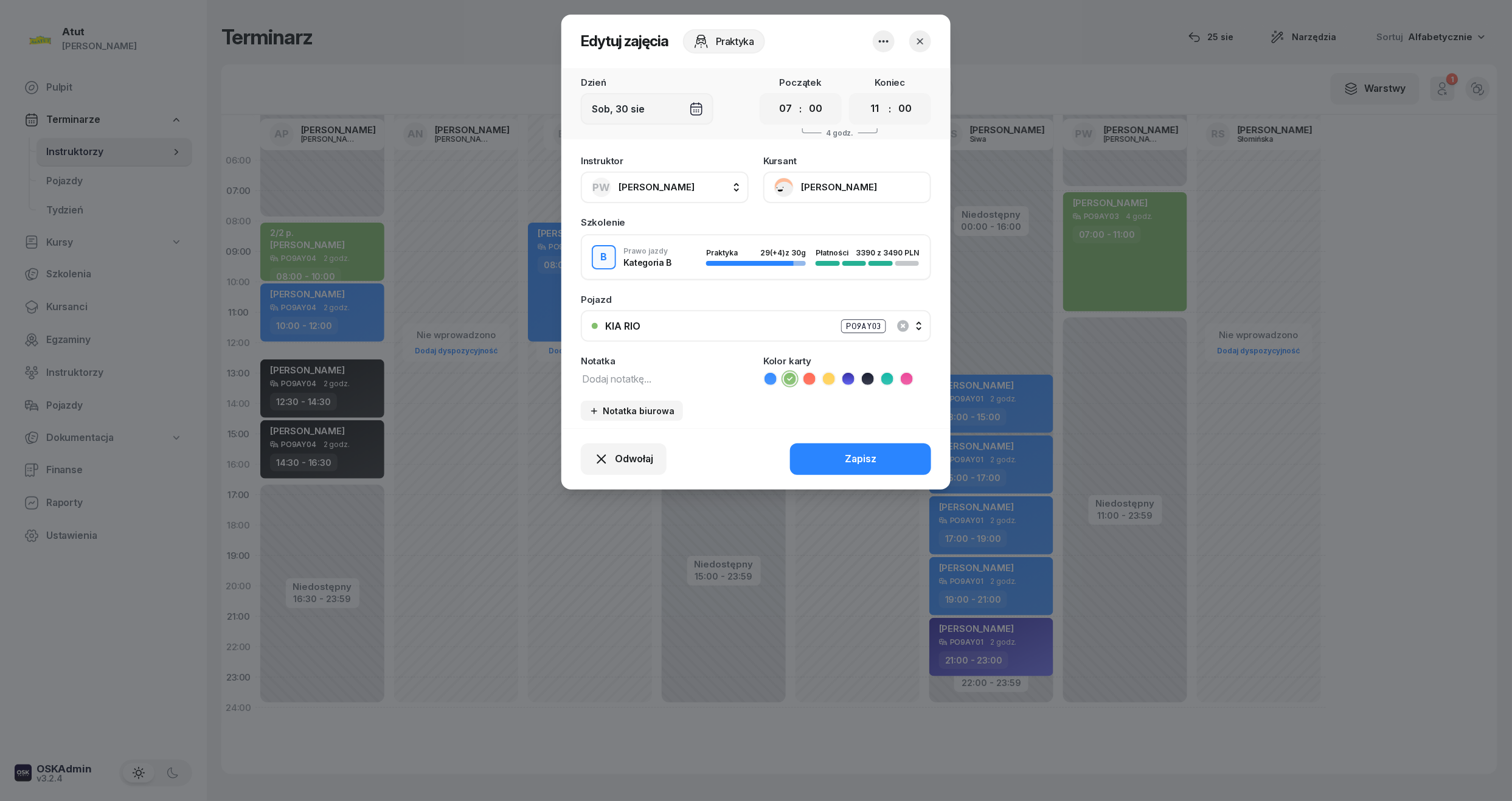
click at [627, 379] on textarea at bounding box center [665, 379] width 168 height 16
type textarea "p."
click at [878, 468] on button "Zapisz" at bounding box center [861, 459] width 141 height 32
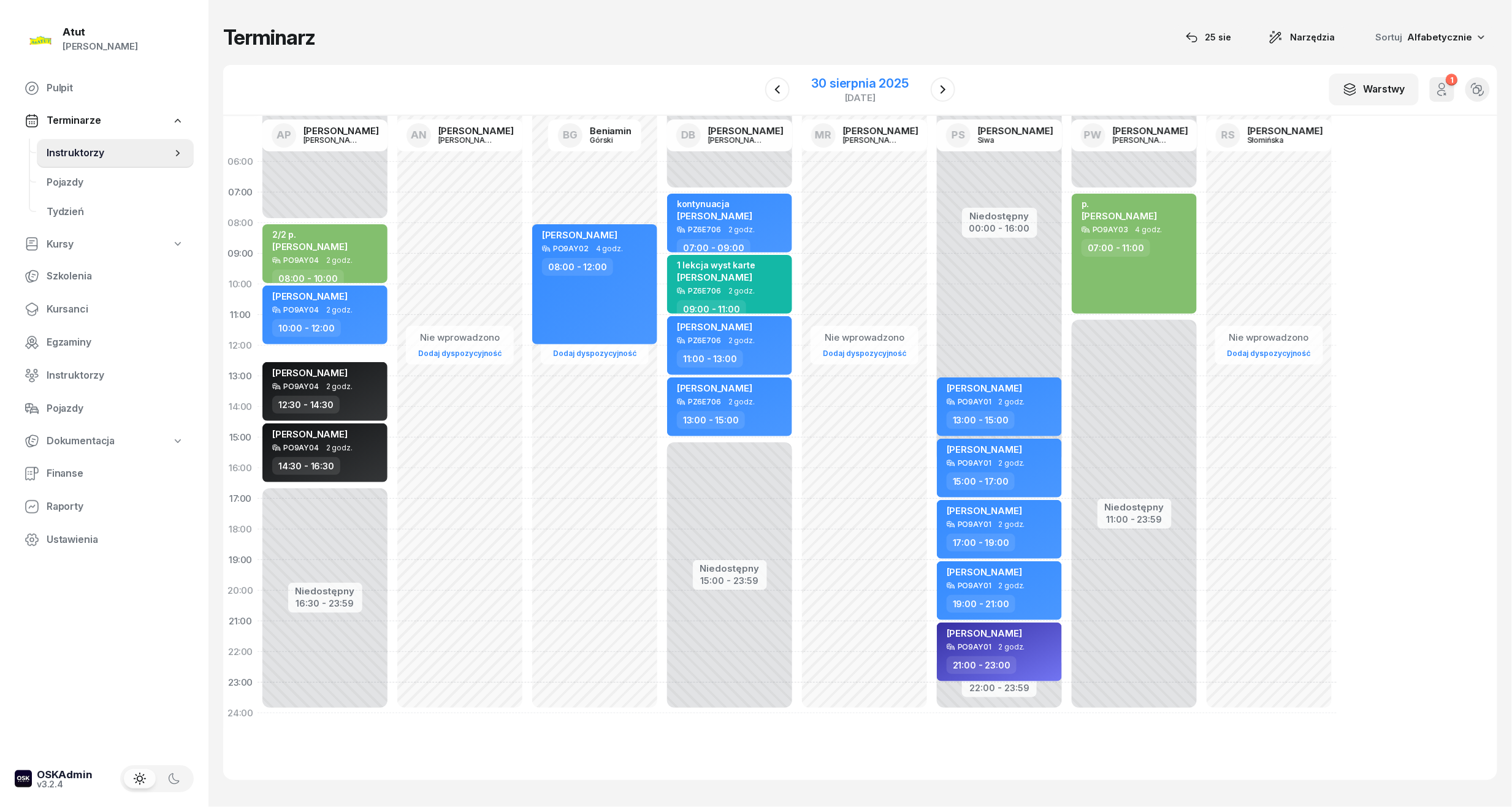
drag, startPoint x: 863, startPoint y: 76, endPoint x: 862, endPoint y: 99, distance: 23.0
click at [863, 77] on div "30 sierpnia 2025" at bounding box center [860, 84] width 97 height 12
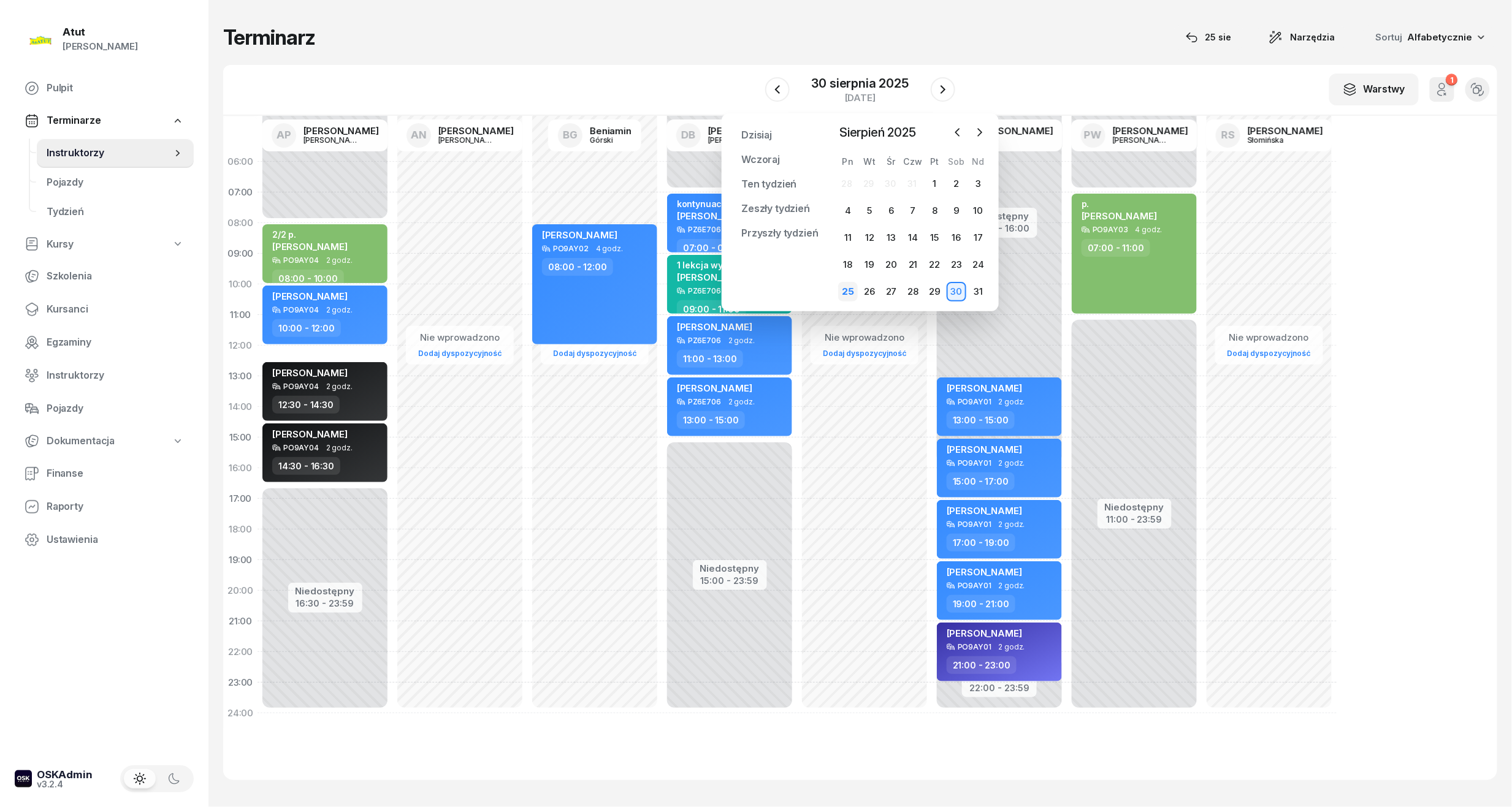
click at [855, 288] on div "25" at bounding box center [847, 291] width 19 height 19
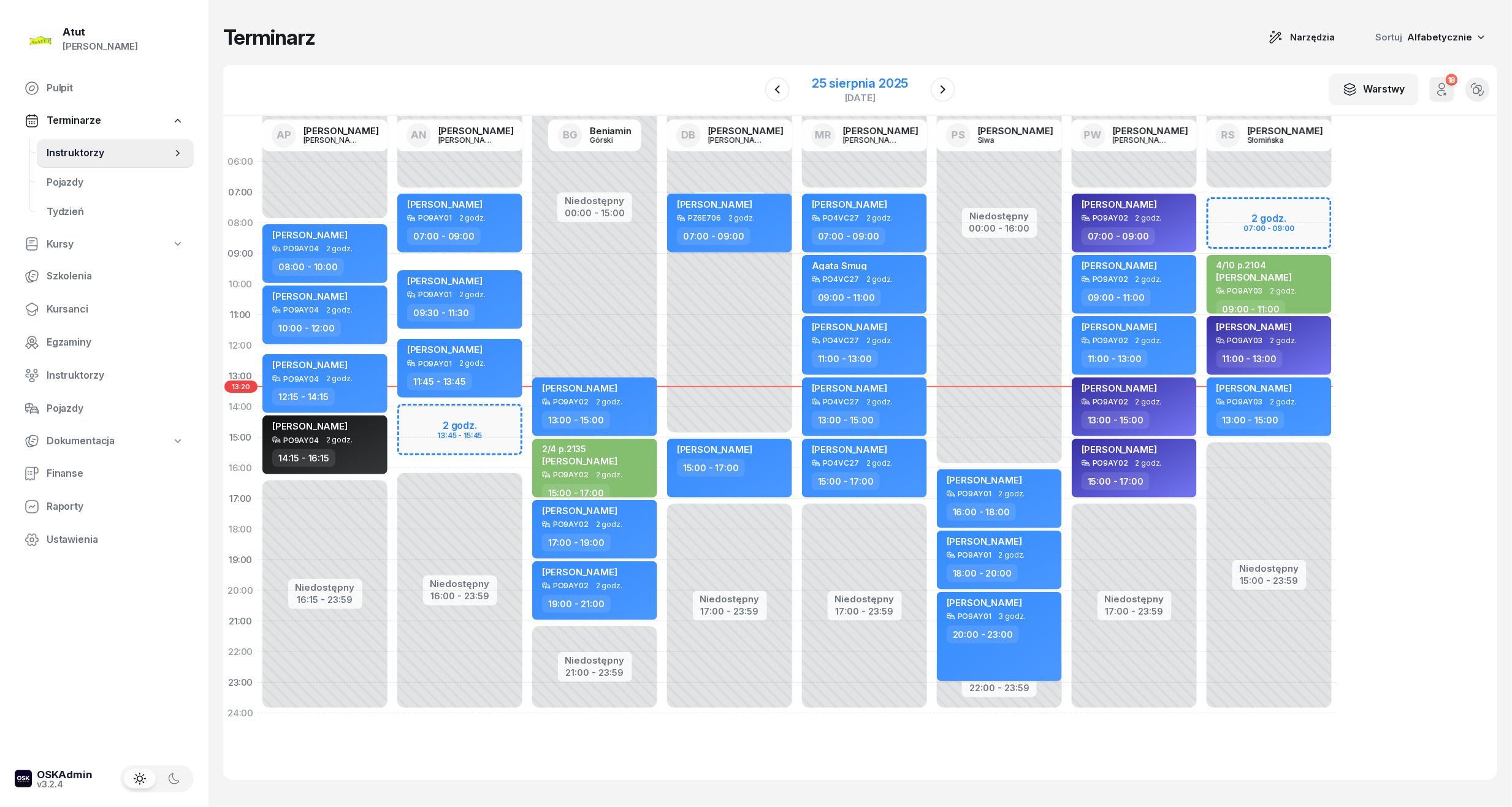
click at [888, 77] on div "25 sierpnia 2025" at bounding box center [860, 84] width 96 height 12
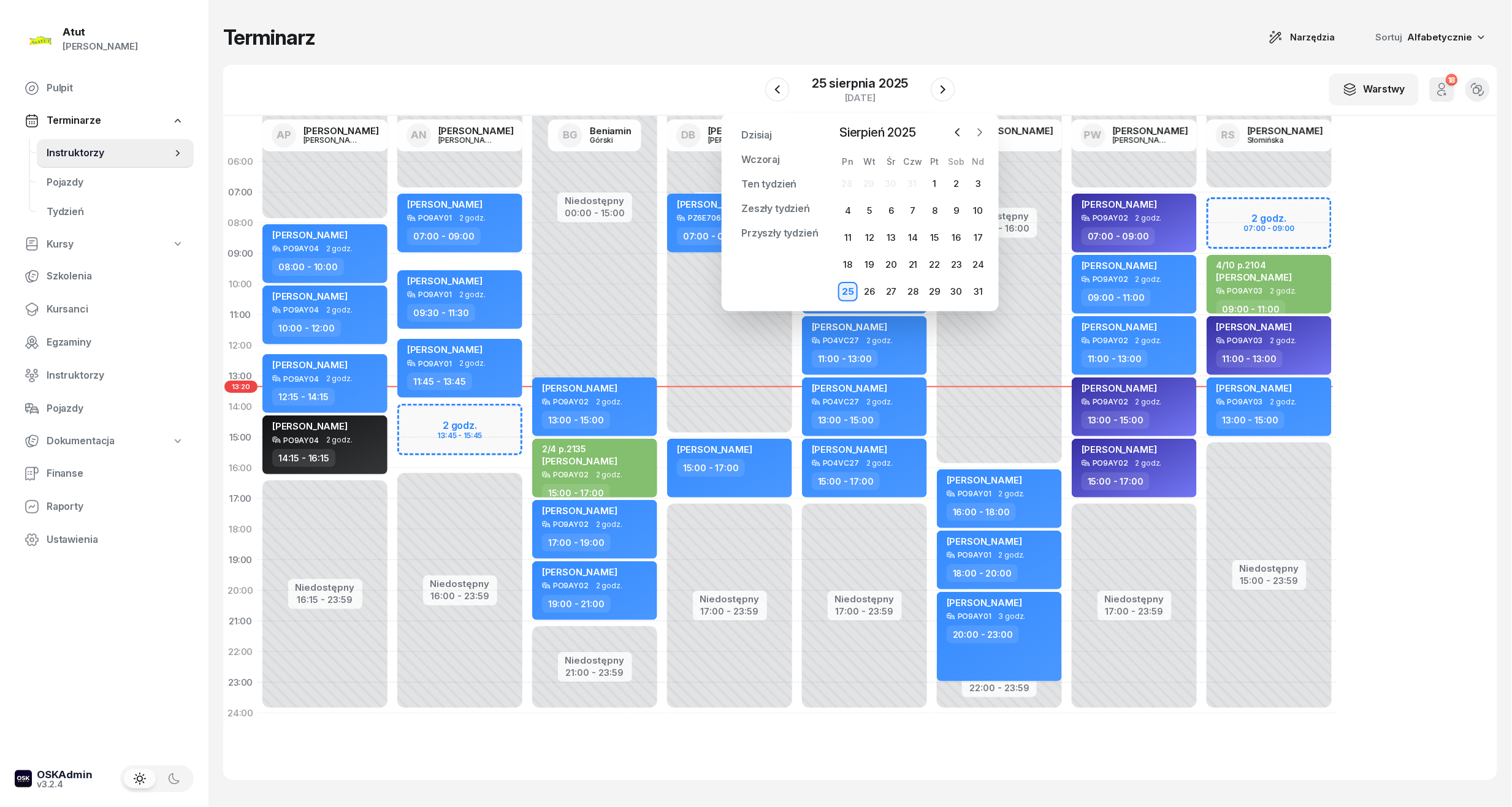
click at [976, 129] on icon "button" at bounding box center [980, 132] width 12 height 12
click at [847, 181] on div "1" at bounding box center [847, 184] width 19 height 19
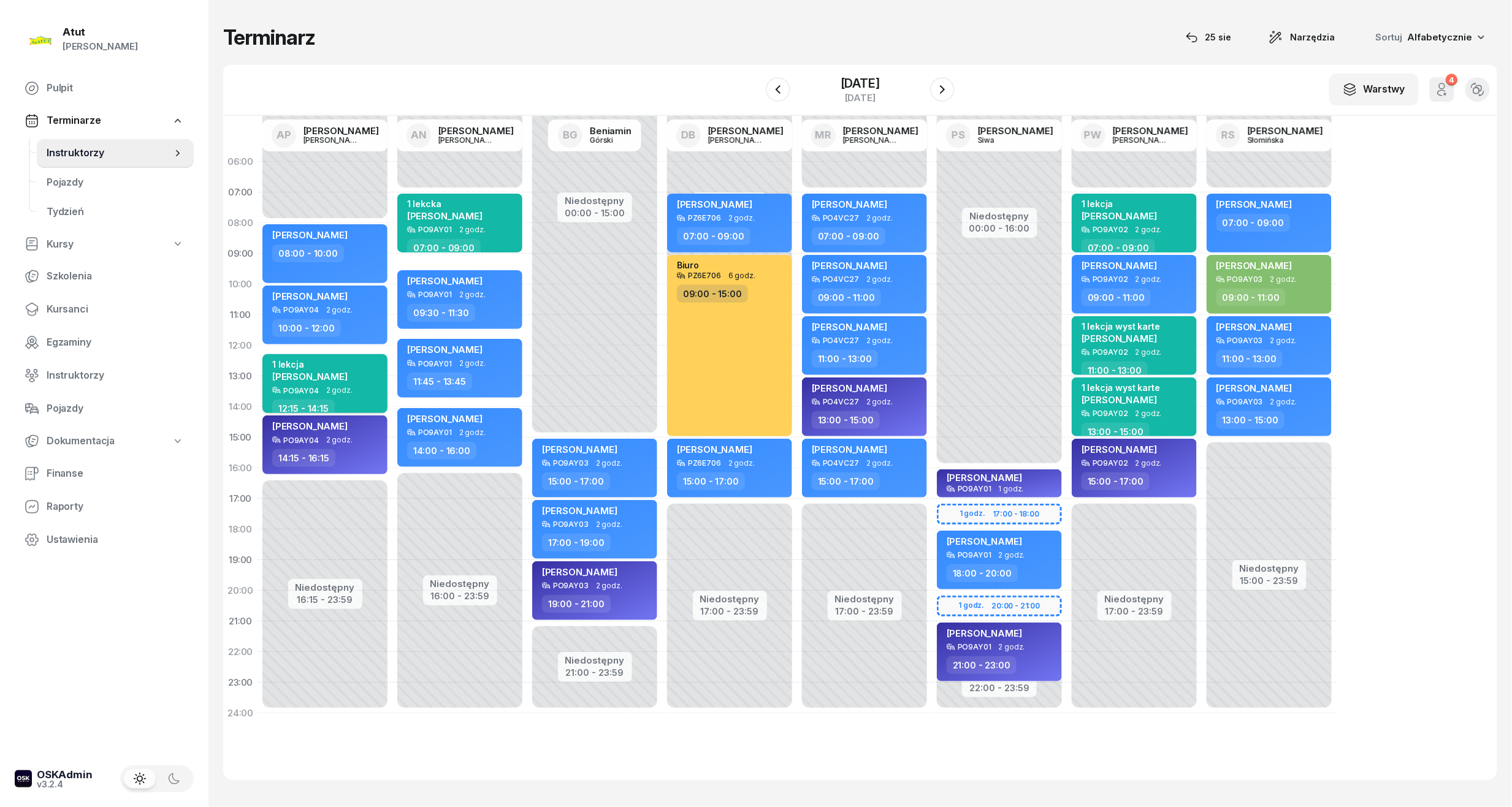
click at [289, 389] on div "PO9AY04" at bounding box center [301, 390] width 36 height 8
select select "12"
select select "15"
select select "14"
select select "15"
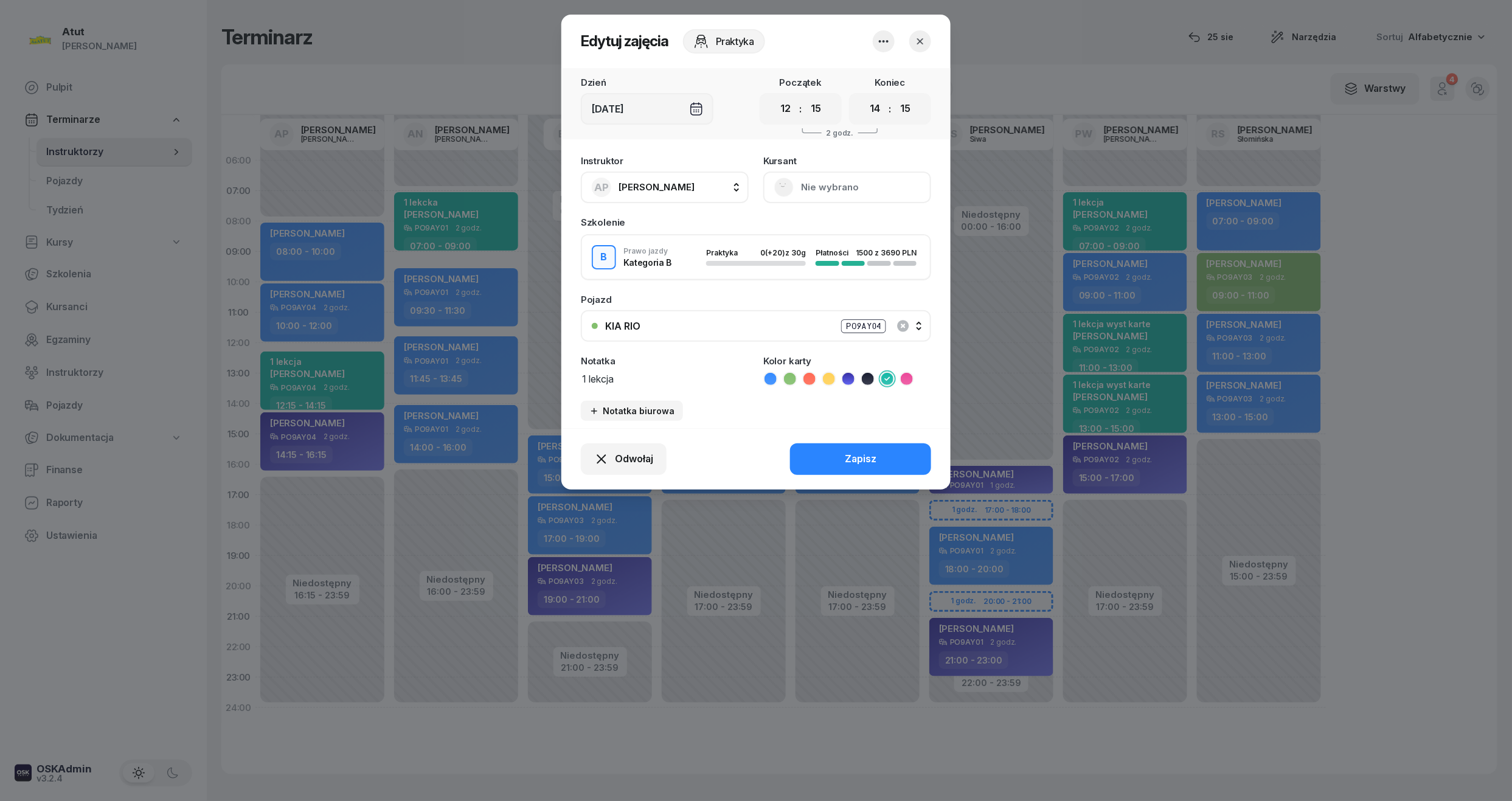
click at [832, 180] on button "Nie wybrano" at bounding box center [847, 187] width 168 height 32
click at [825, 229] on div "Otwórz profil" at bounding box center [802, 229] width 59 height 16
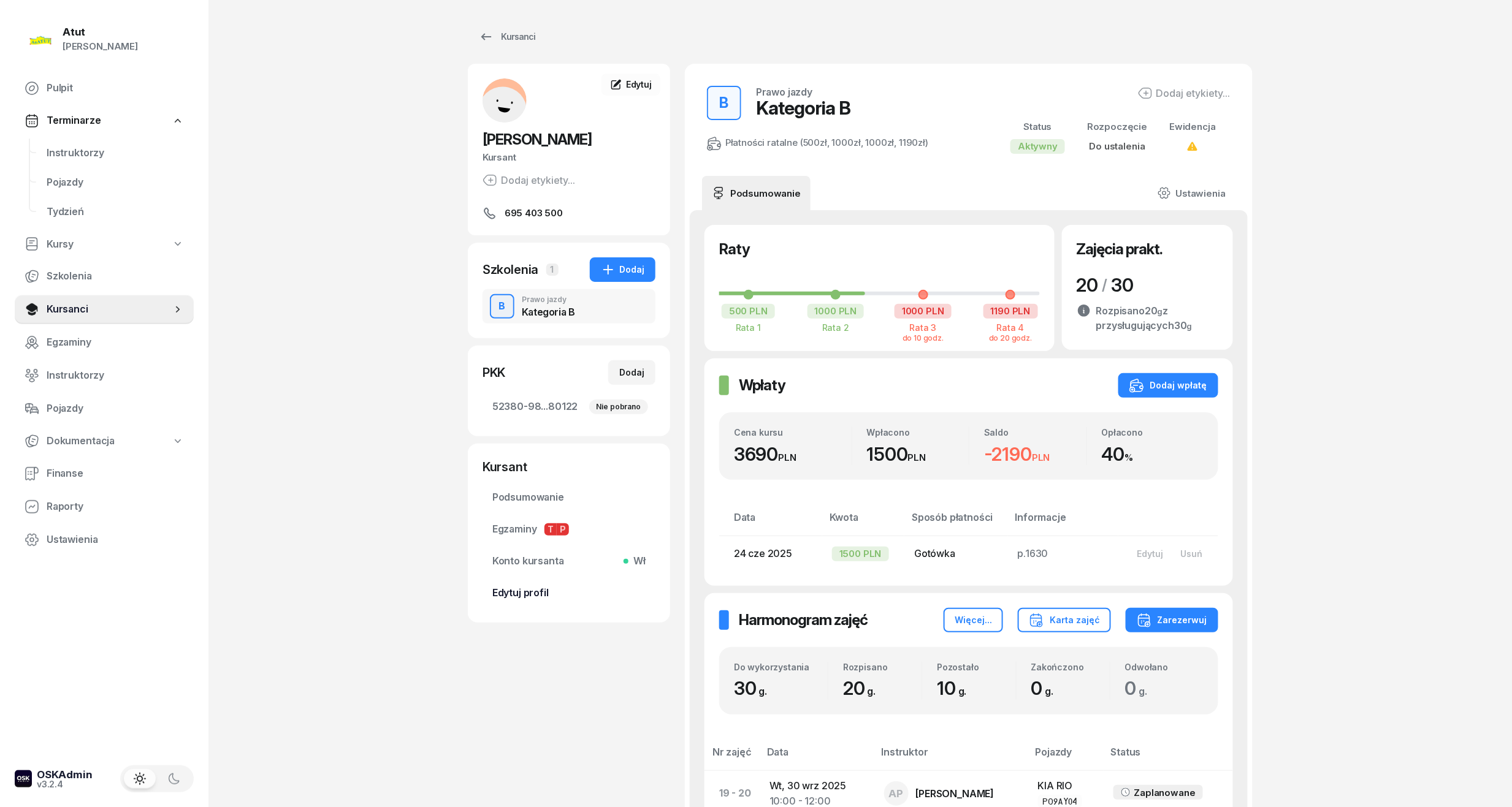
click at [529, 591] on span "Edytuj profil" at bounding box center [569, 593] width 153 height 16
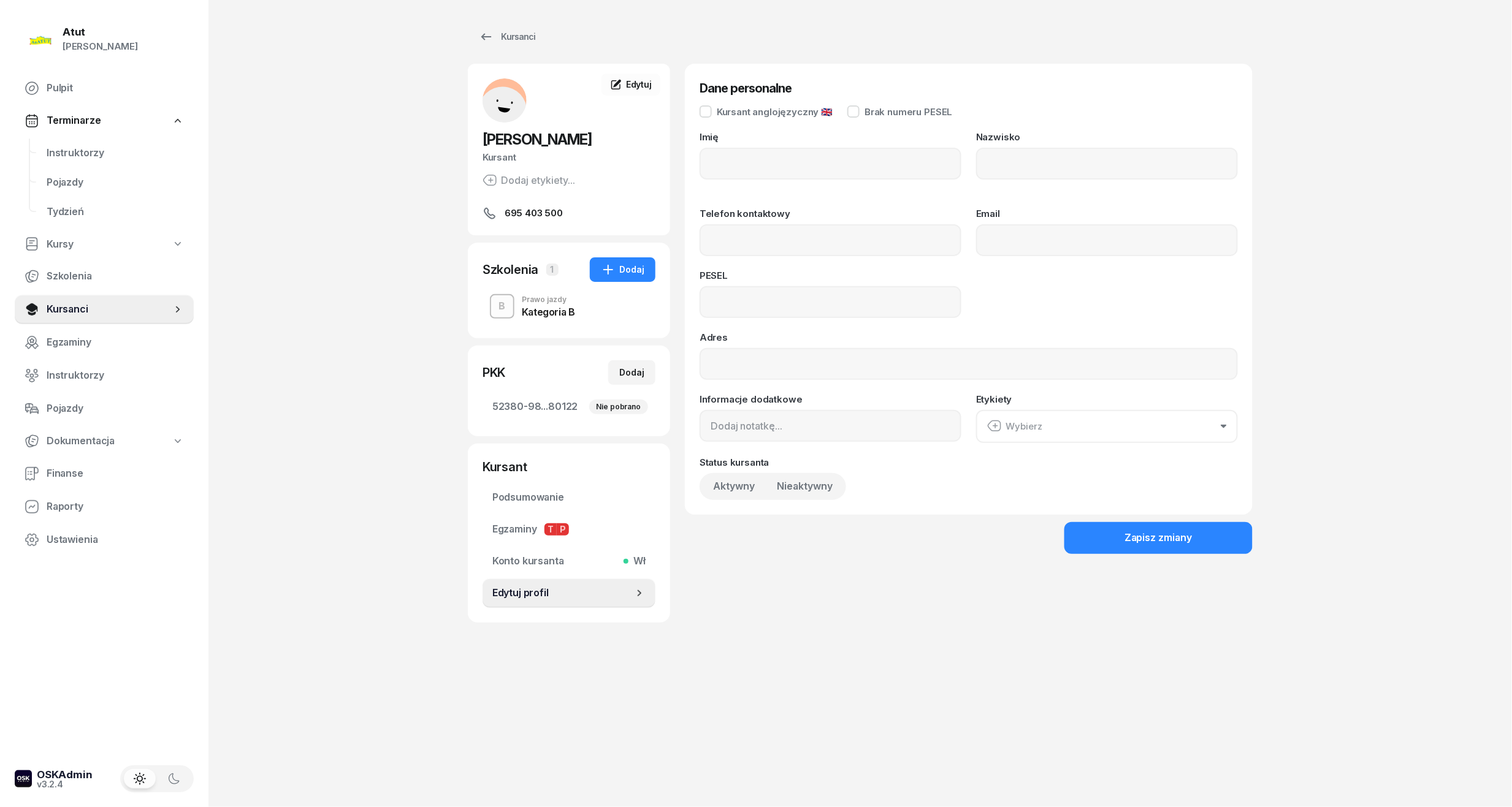
type input "Marianna"
type input "Majchrzak"
type input "695403500"
type input "05311508922"
click at [515, 397] on link "52380-98...80122 Nie pobrano" at bounding box center [569, 407] width 173 height 29
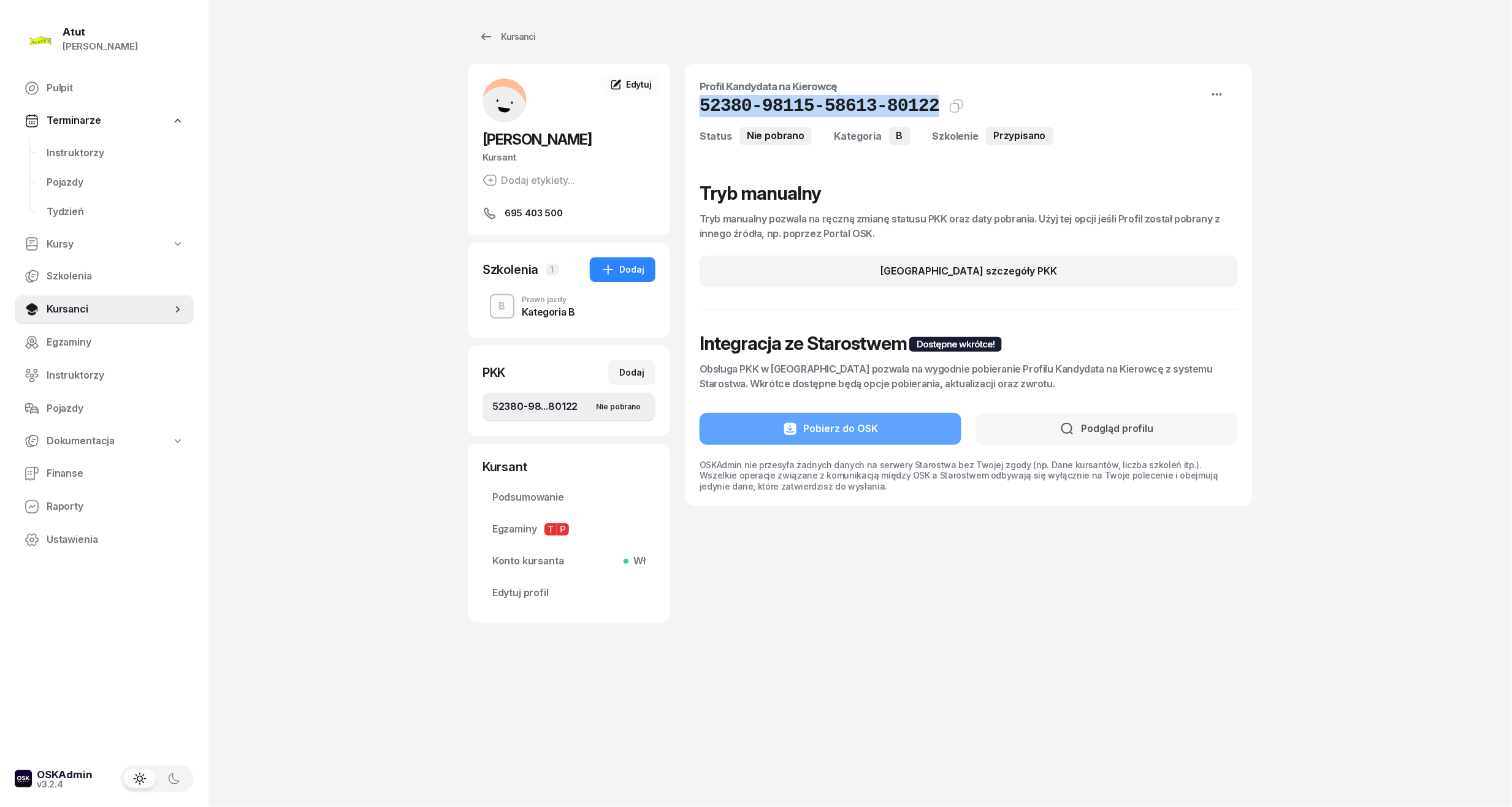
drag, startPoint x: 921, startPoint y: 108, endPoint x: 690, endPoint y: 104, distance: 231.0
click at [690, 104] on div "Profil Kandydata na Kierowcę 52380-98115-58613-80122 Kat.B Kopiuj do schowka St…" at bounding box center [968, 285] width 568 height 442
copy h1 "52380-98115-58613-80122"
click at [531, 603] on link "Edytuj profil" at bounding box center [569, 593] width 173 height 29
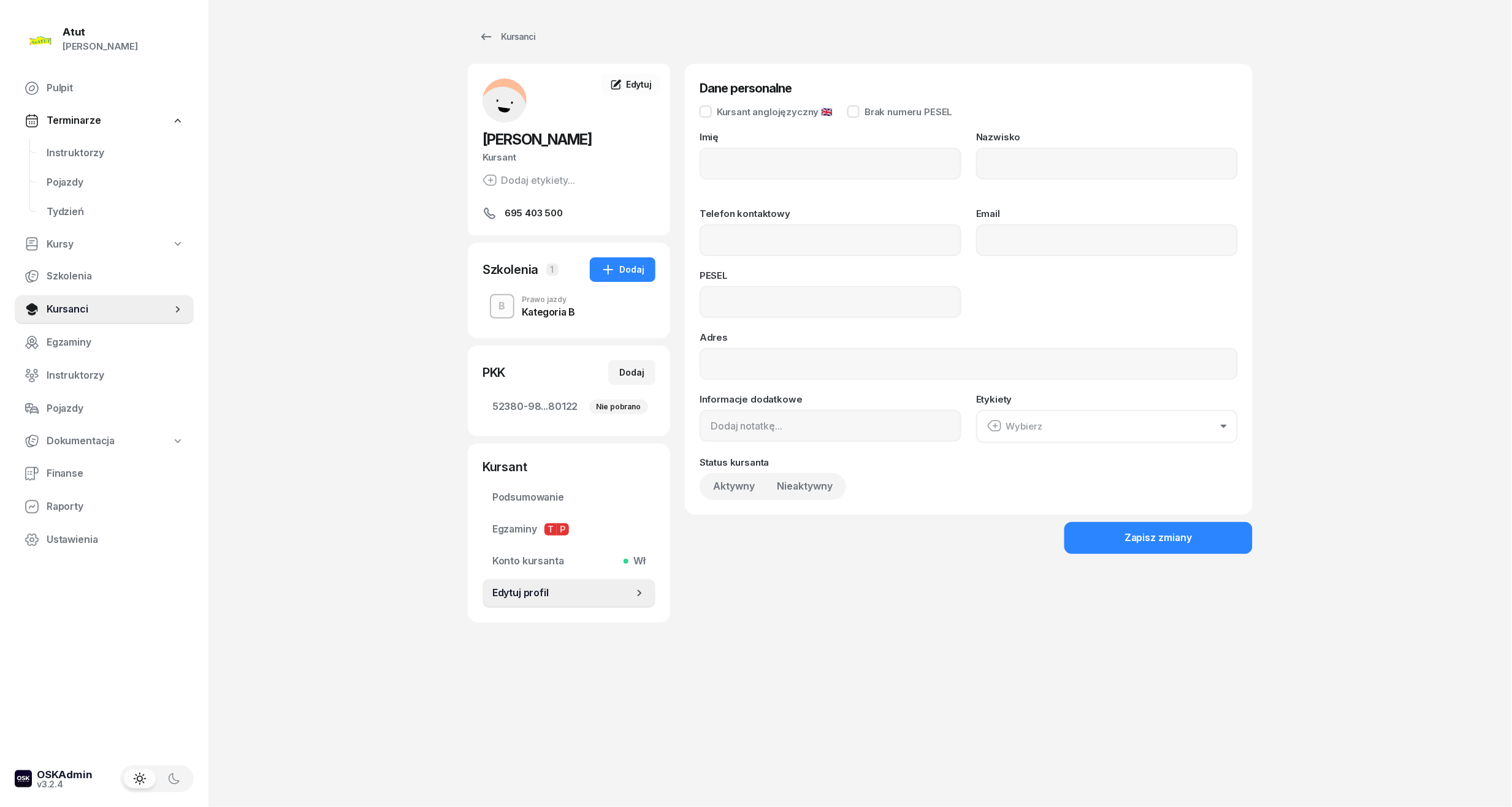
type input "Marianna"
type input "Majchrzak"
type input "695403500"
type input "05311508922"
drag, startPoint x: 820, startPoint y: 307, endPoint x: 287, endPoint y: 303, distance: 533.0
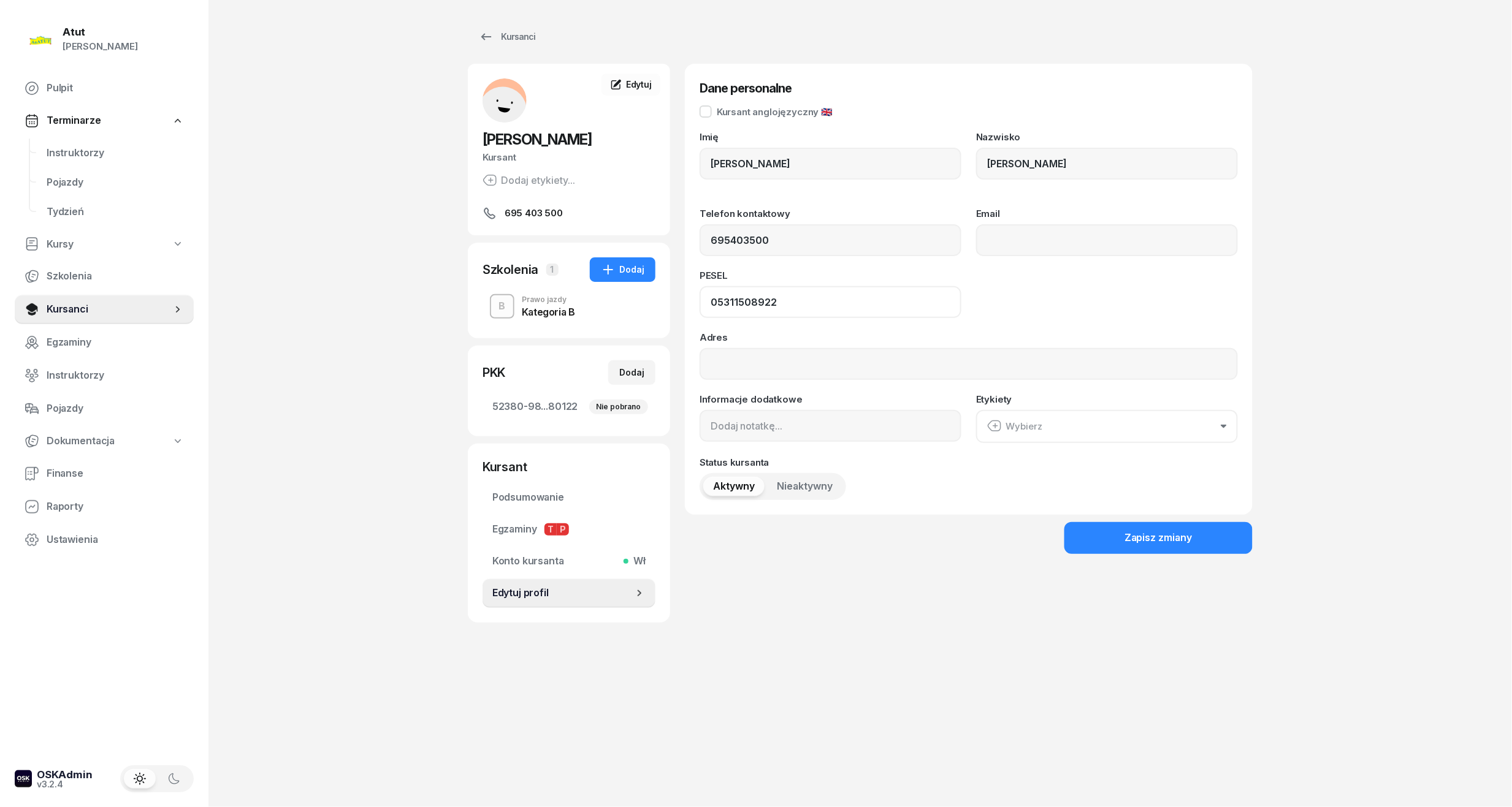
click at [287, 303] on div "Atut Paulina Lis Pulpit Terminarze Instruktorzy Pojazdy Tydzień Kursy Szkolenia…" at bounding box center [756, 404] width 1512 height 807
click at [96, 156] on span "Instruktorzy" at bounding box center [116, 154] width 137 height 16
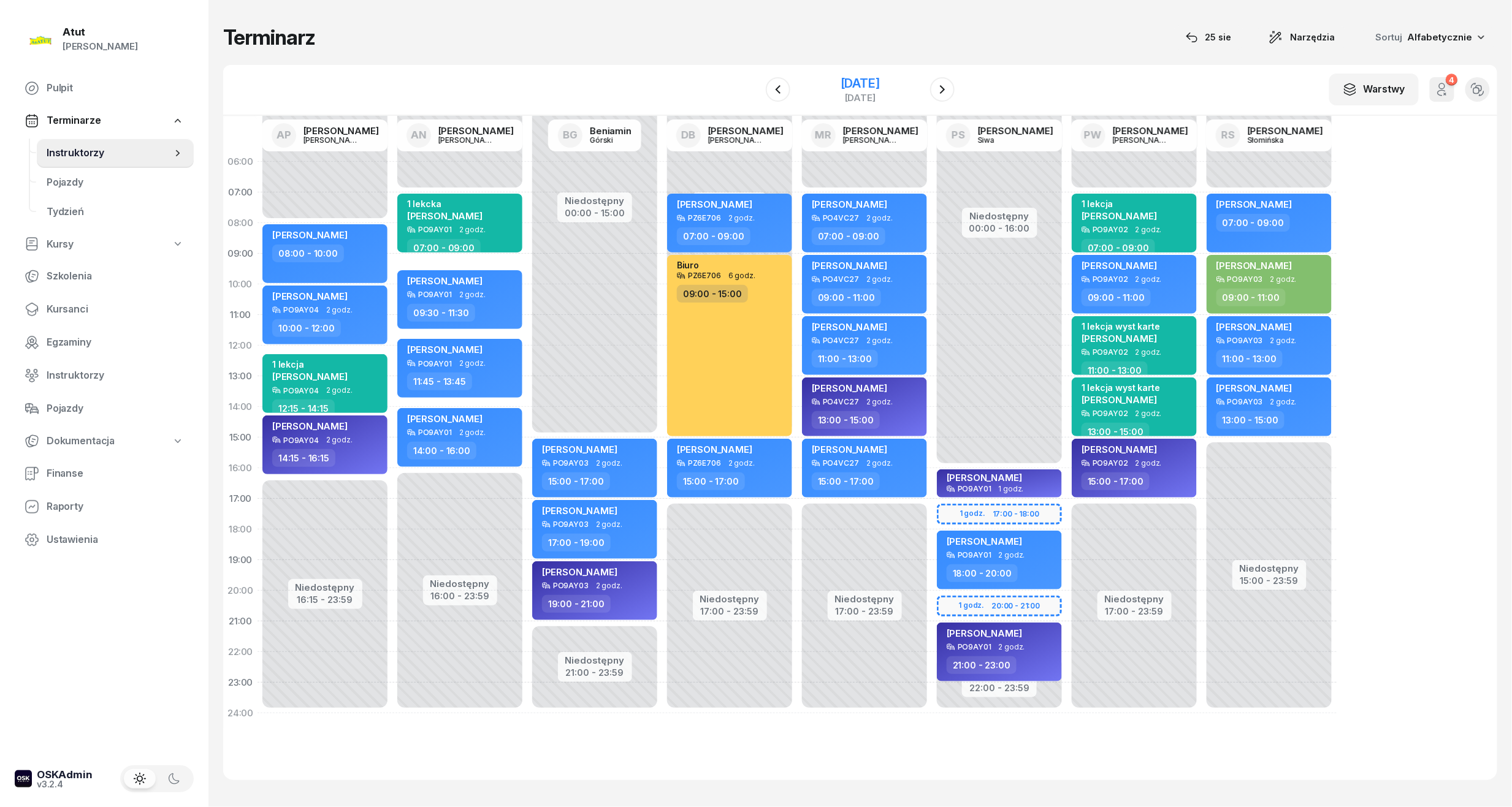
click at [847, 80] on div "1 września 2025" at bounding box center [860, 84] width 39 height 12
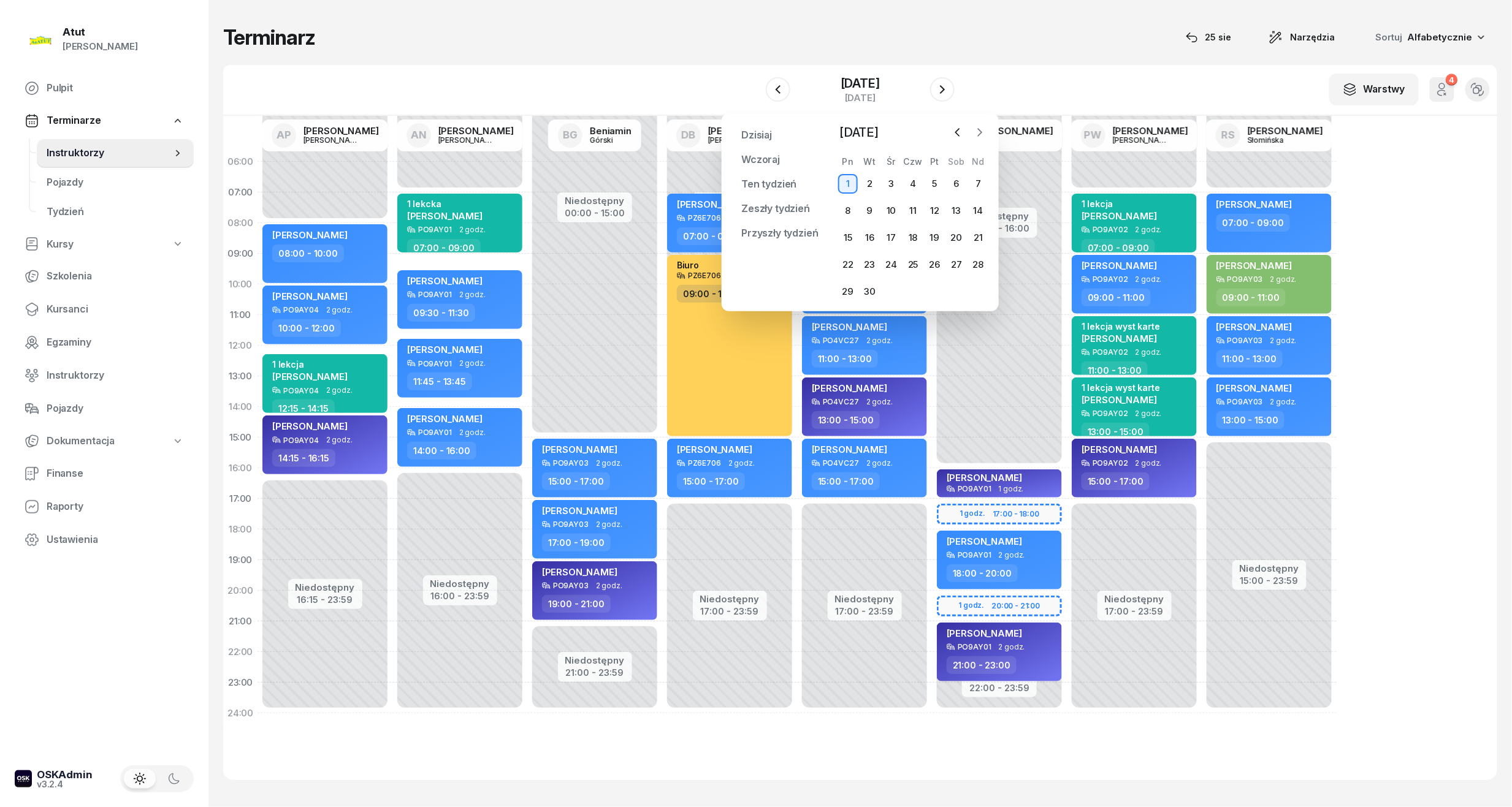
click at [970, 132] on button "button" at bounding box center [979, 132] width 18 height 18
click at [960, 132] on icon "button" at bounding box center [958, 132] width 12 height 12
click at [833, 184] on div "Dzisiaj Wczoraj Ten tydzień Zeszły tydzień Przyszły tydzień Przypnij Wrzesień 2…" at bounding box center [860, 212] width 257 height 179
drag, startPoint x: 836, startPoint y: 184, endPoint x: 847, endPoint y: 182, distance: 11.2
click at [847, 182] on div "1" at bounding box center [847, 184] width 19 height 19
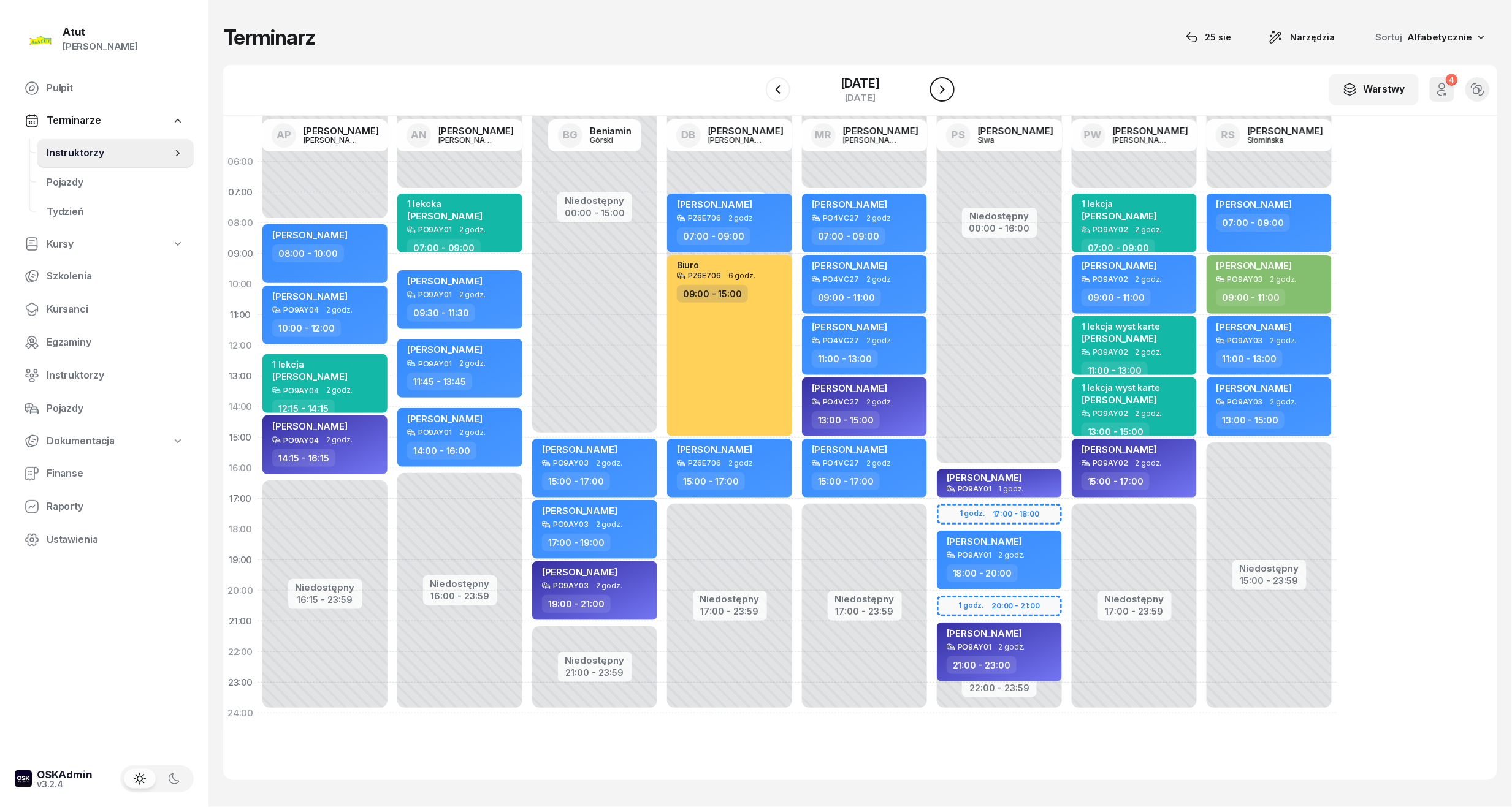
click at [939, 91] on icon "button" at bounding box center [942, 89] width 15 height 15
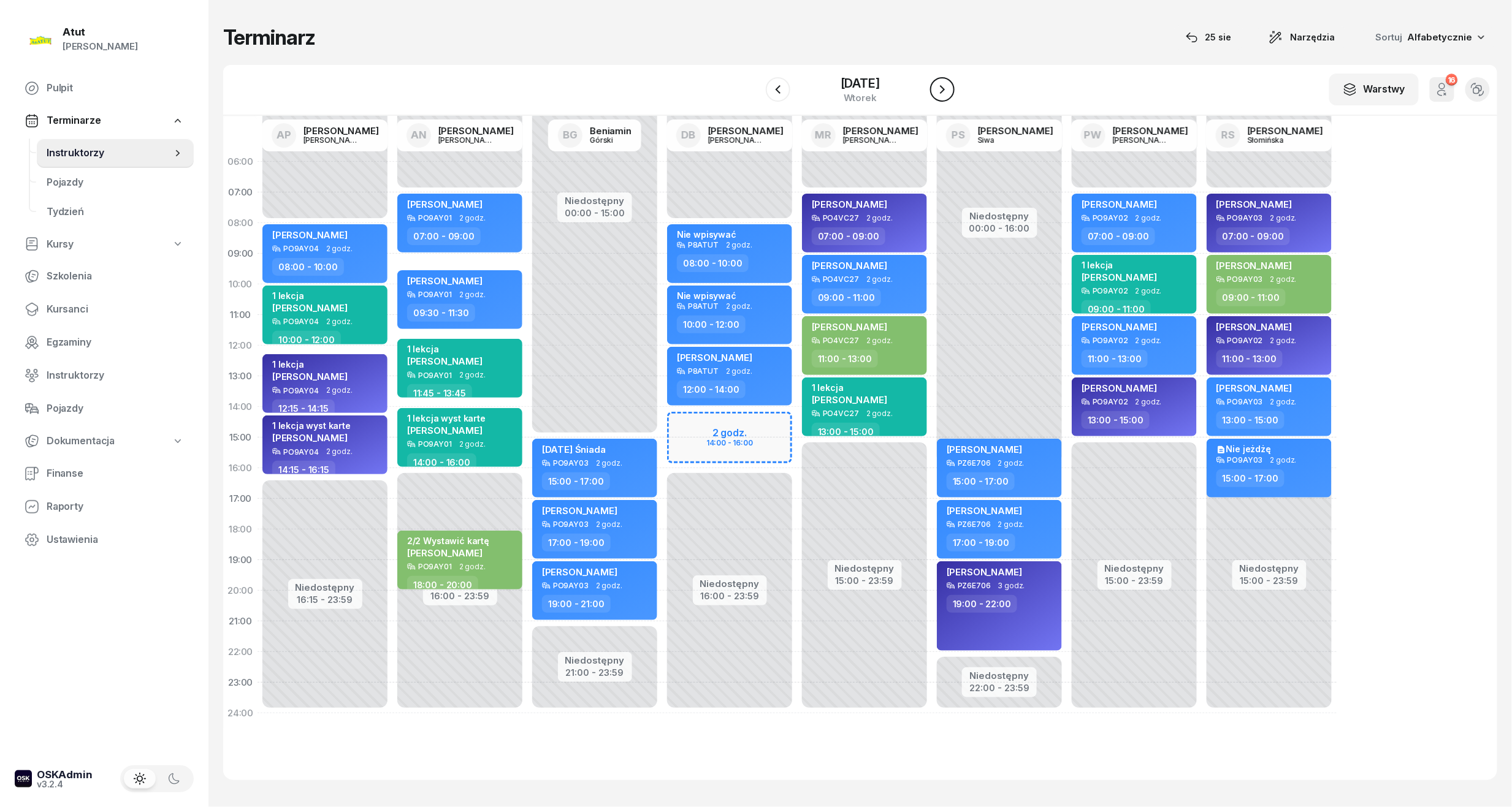
click at [939, 91] on icon "button" at bounding box center [942, 89] width 15 height 15
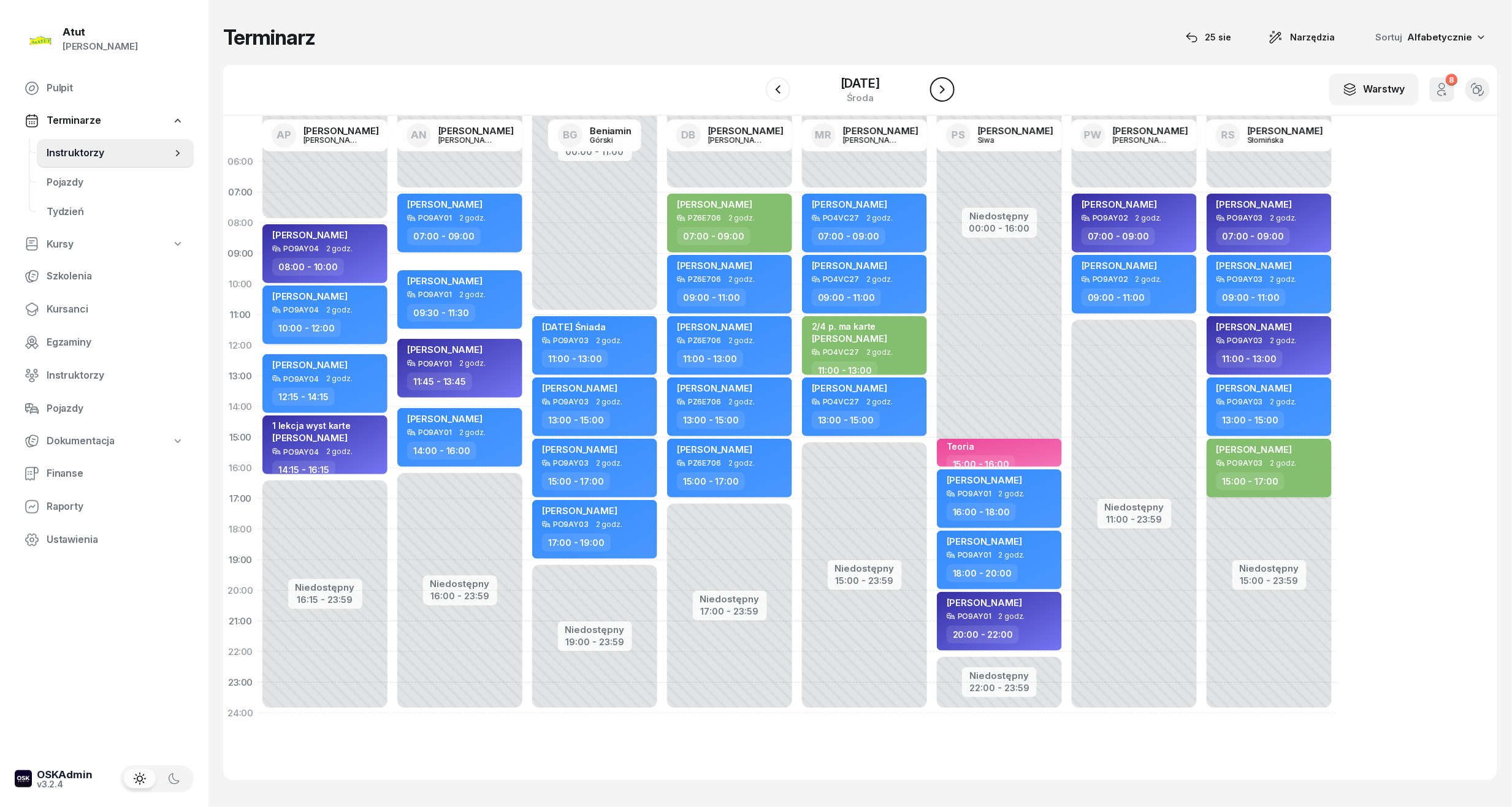
click at [940, 94] on icon "button" at bounding box center [942, 89] width 15 height 15
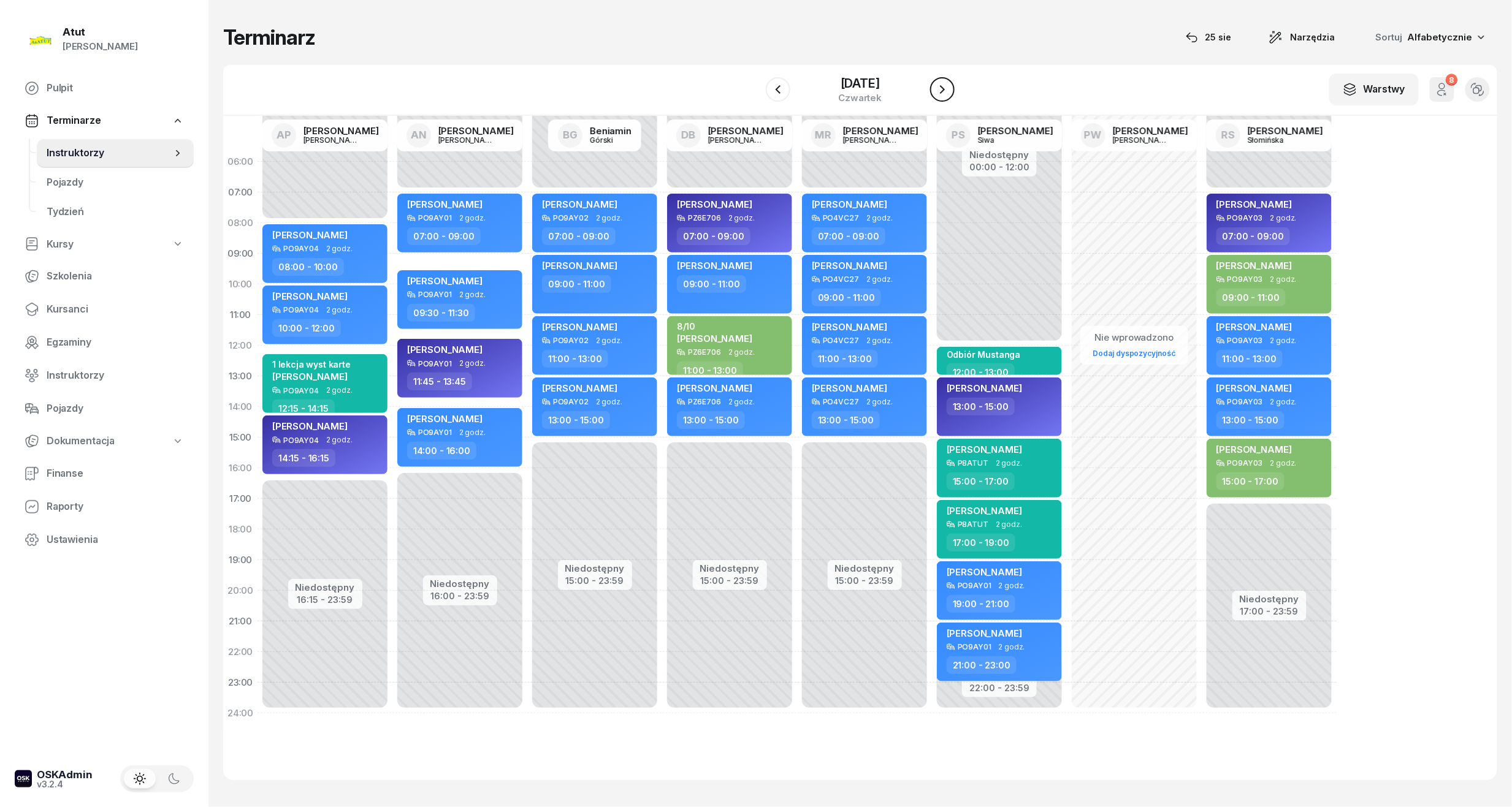
click at [944, 94] on icon "button" at bounding box center [942, 89] width 15 height 15
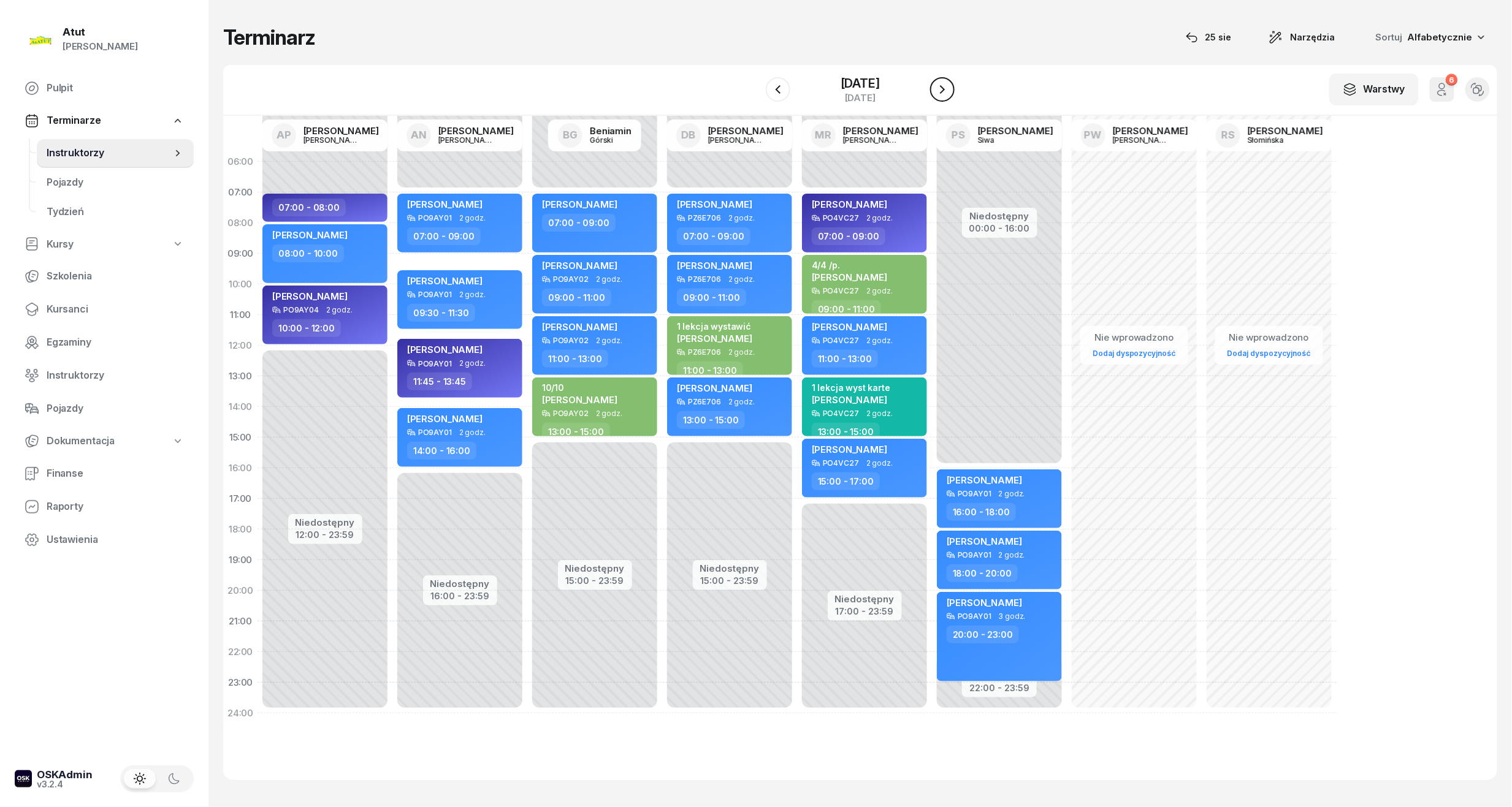
click at [944, 94] on icon "button" at bounding box center [942, 89] width 15 height 15
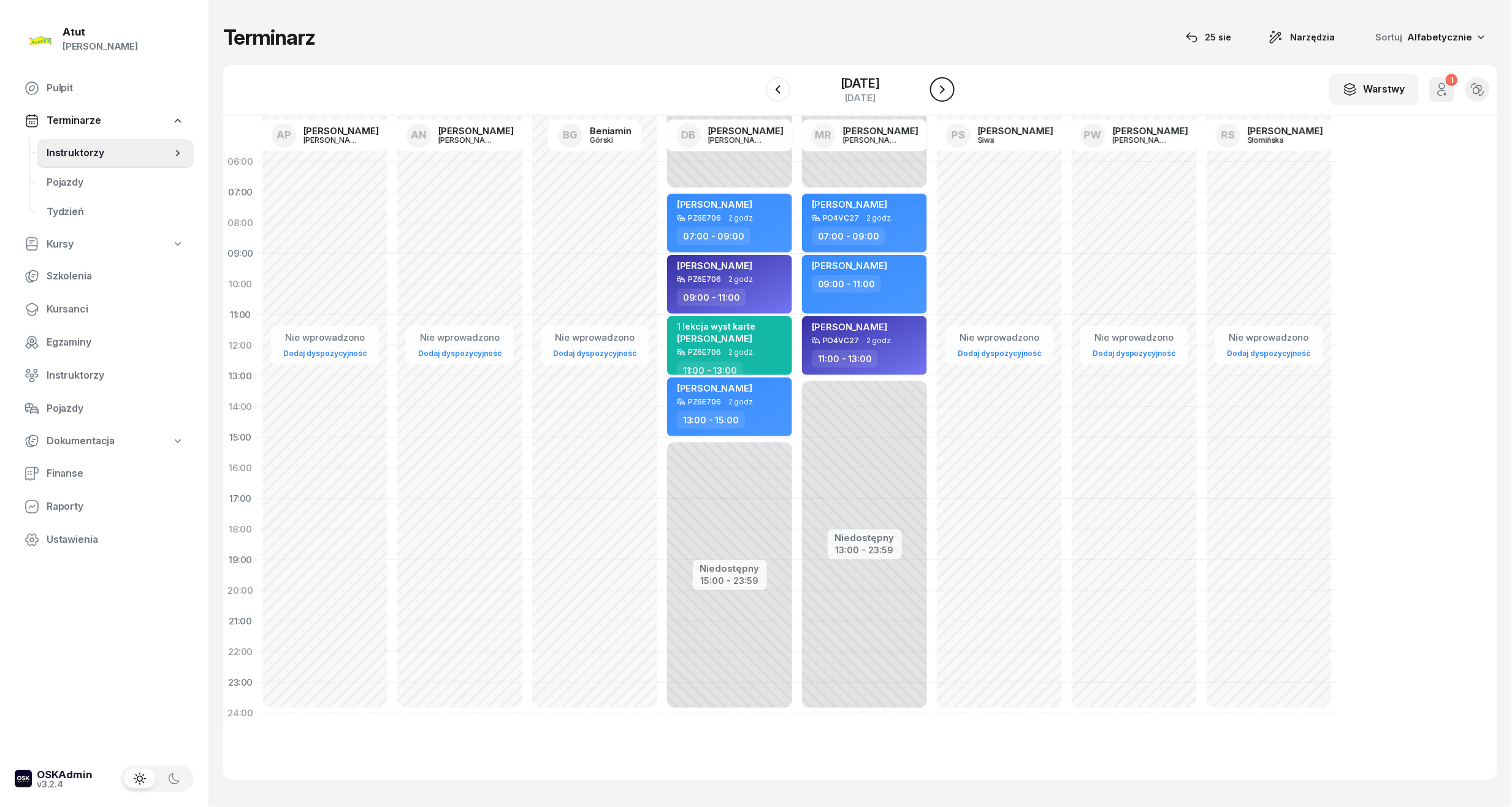
click at [944, 94] on icon "button" at bounding box center [942, 89] width 15 height 15
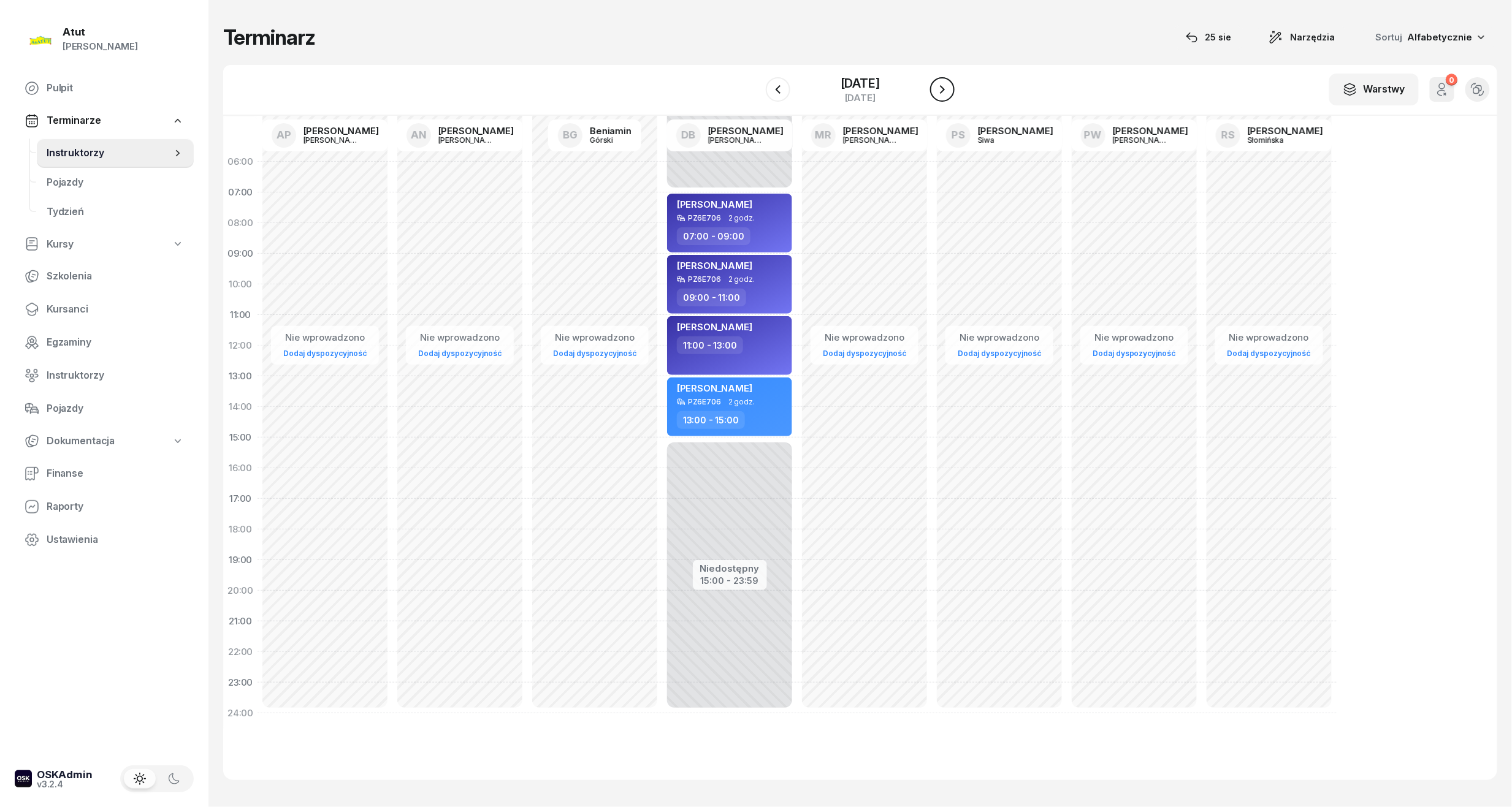
click at [944, 94] on icon "button" at bounding box center [942, 89] width 15 height 15
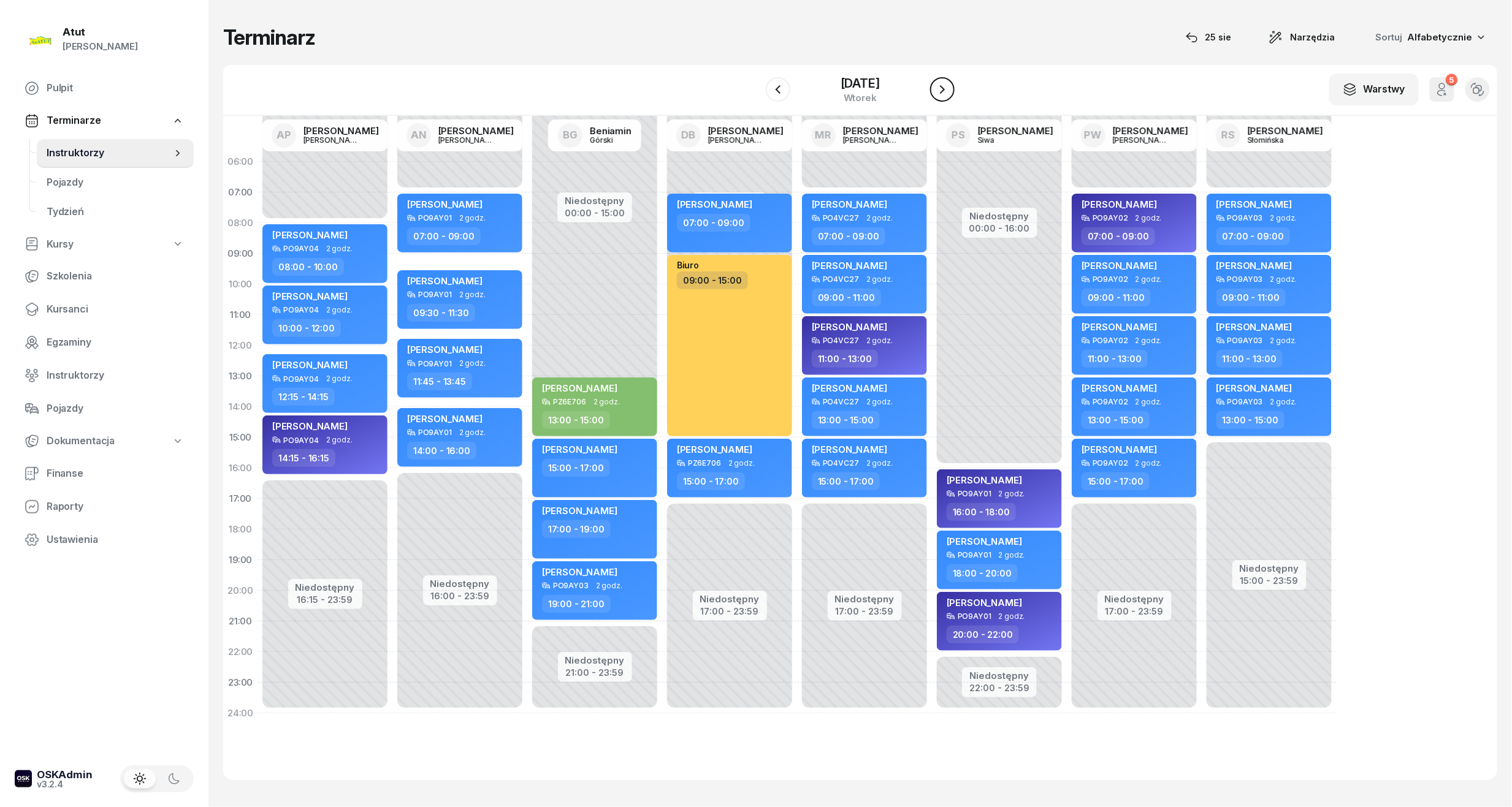
click at [944, 94] on icon "button" at bounding box center [942, 89] width 15 height 15
click at [944, 97] on button "button" at bounding box center [942, 89] width 24 height 24
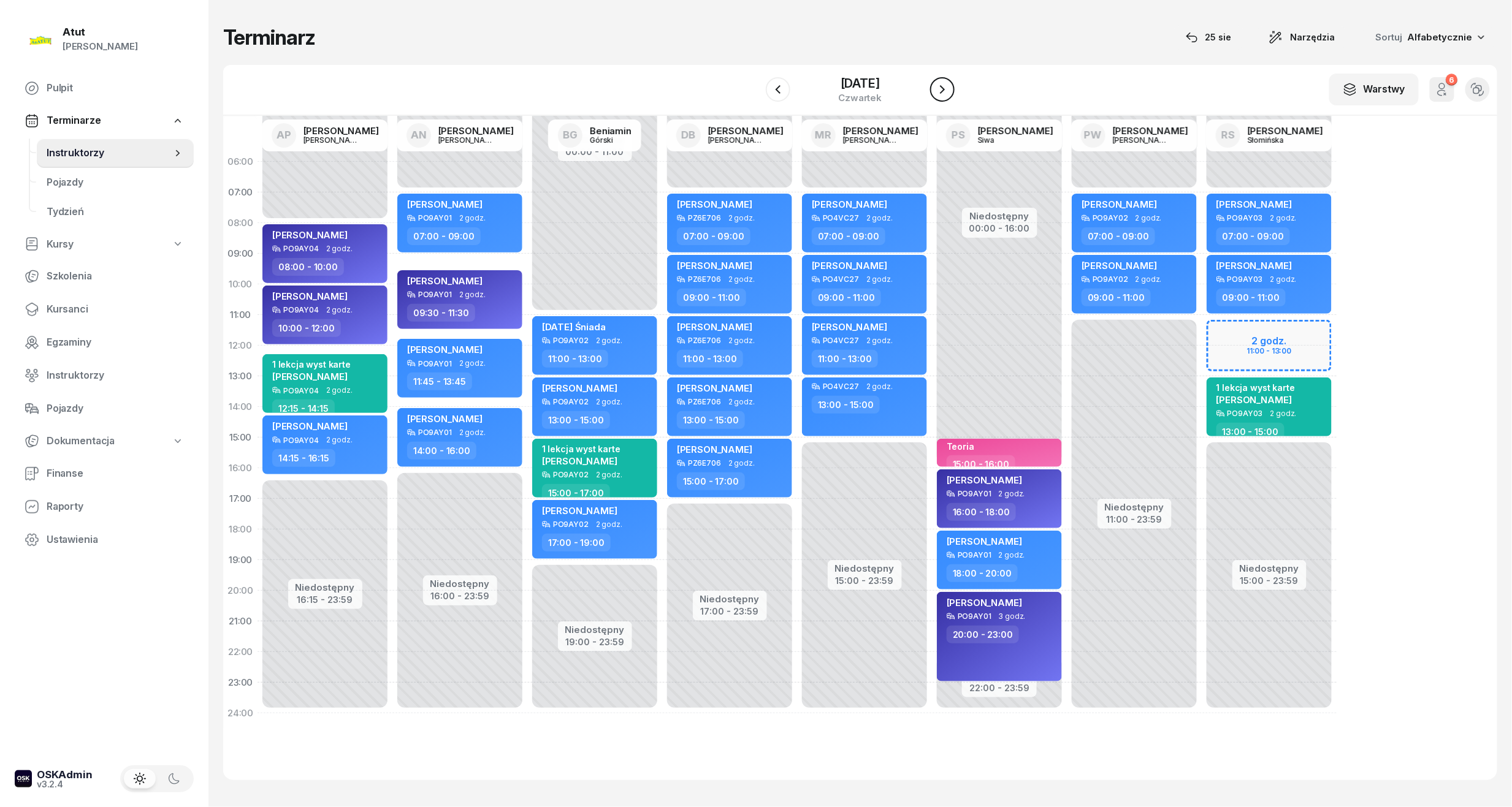
click at [944, 97] on button "button" at bounding box center [942, 89] width 24 height 24
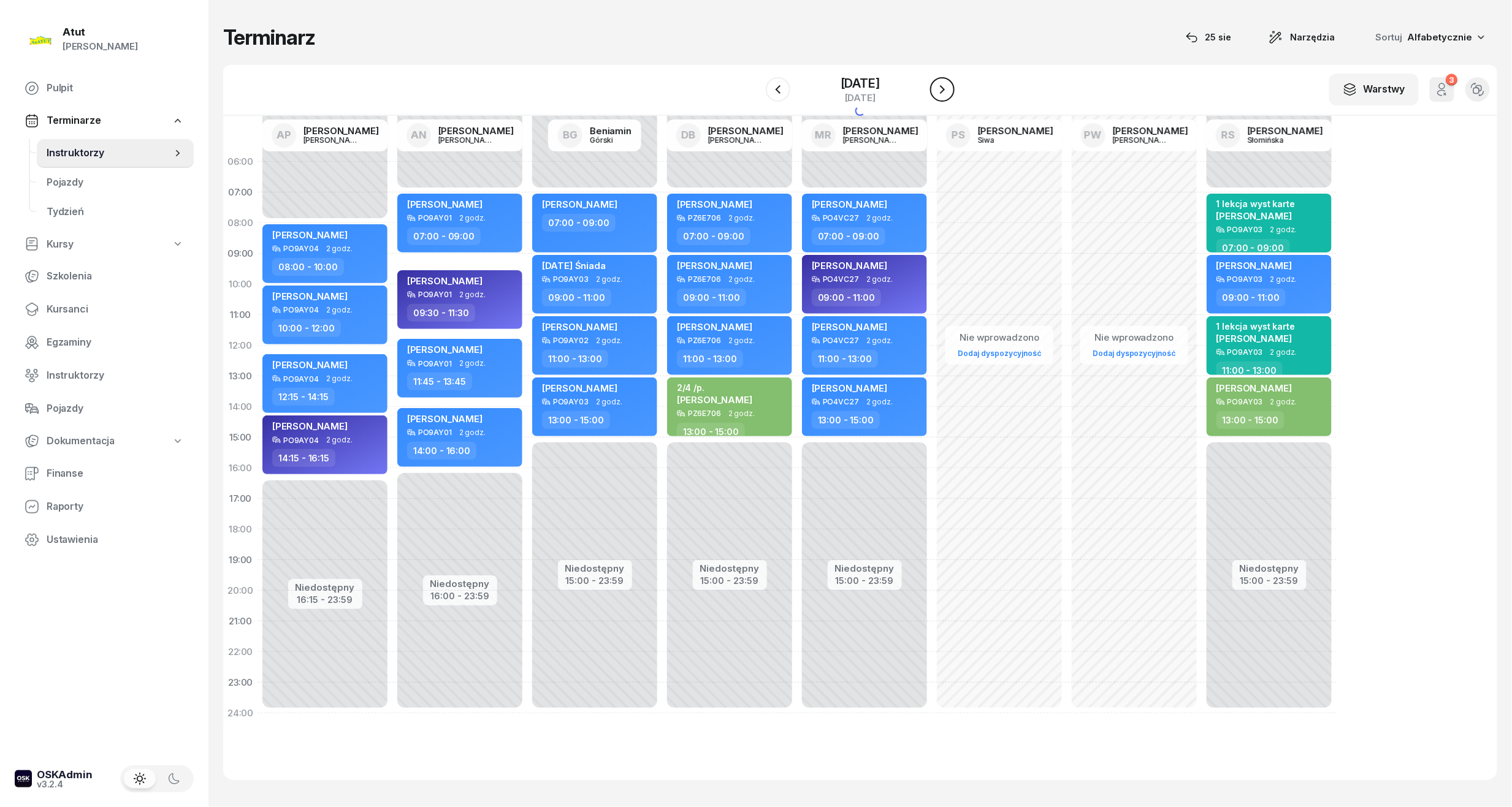
click at [944, 97] on button "button" at bounding box center [942, 89] width 24 height 24
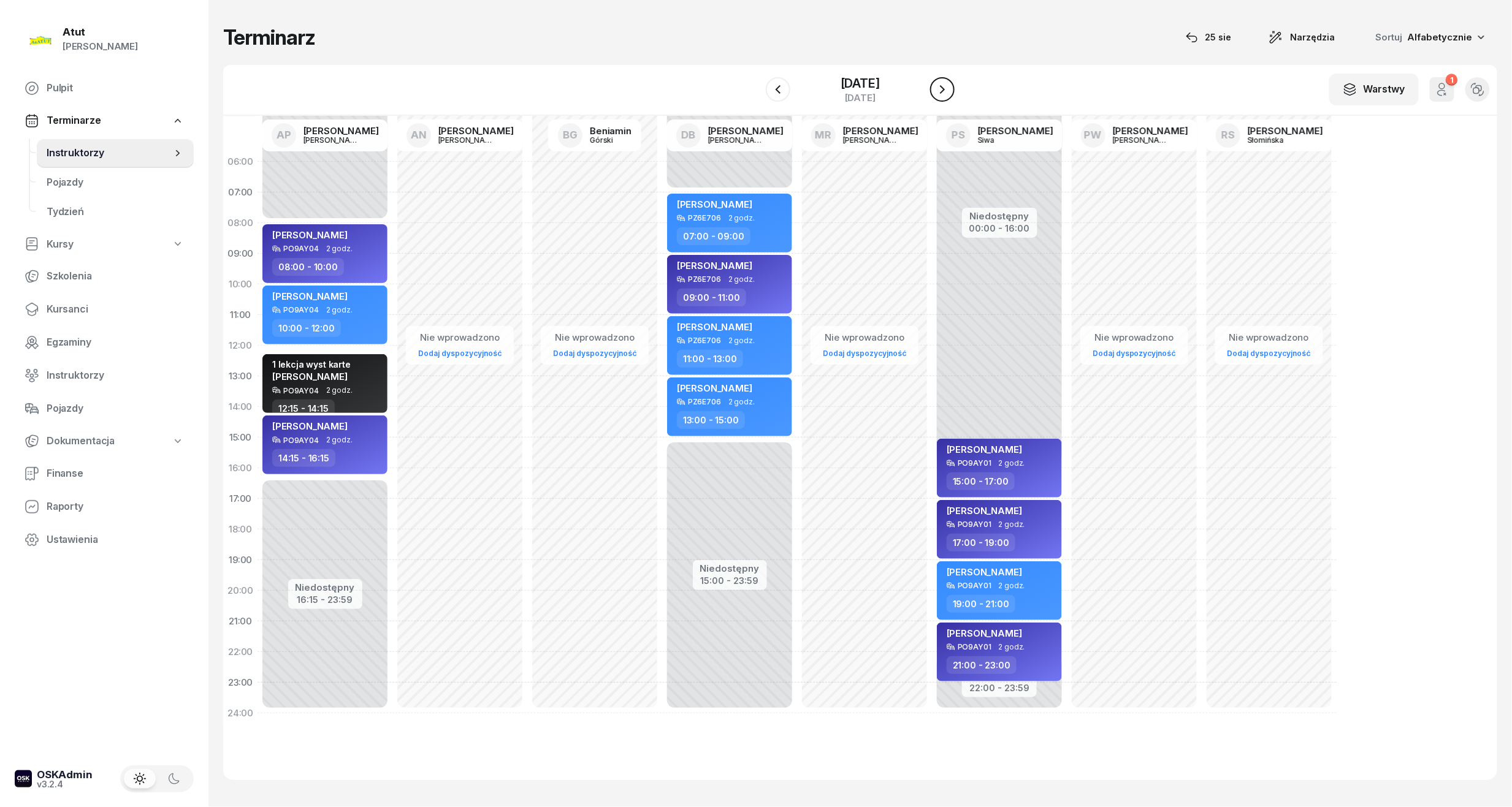
click at [937, 89] on icon "button" at bounding box center [942, 89] width 15 height 15
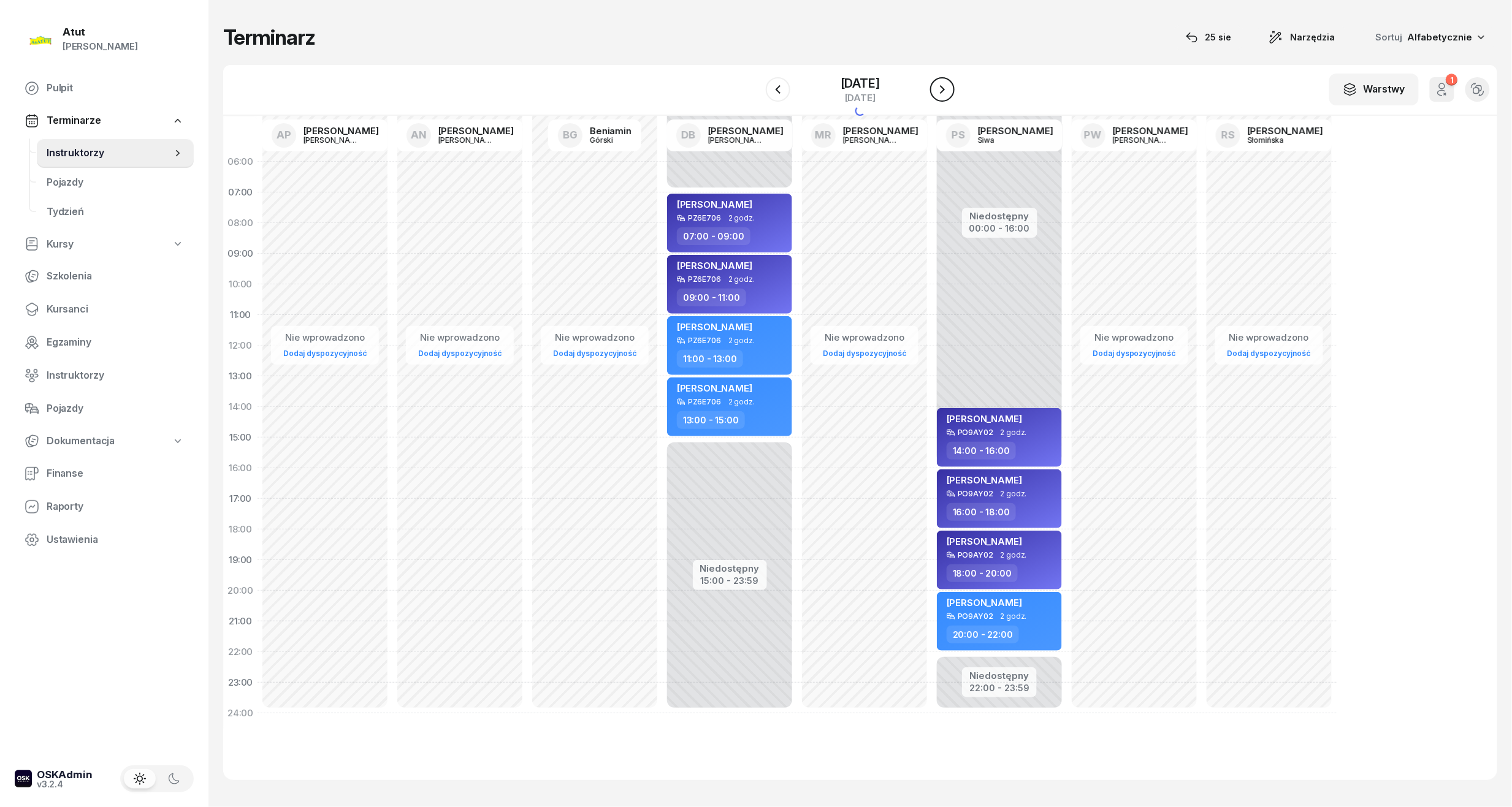
click at [937, 89] on icon "button" at bounding box center [942, 89] width 15 height 15
click at [944, 87] on icon "button" at bounding box center [942, 89] width 5 height 9
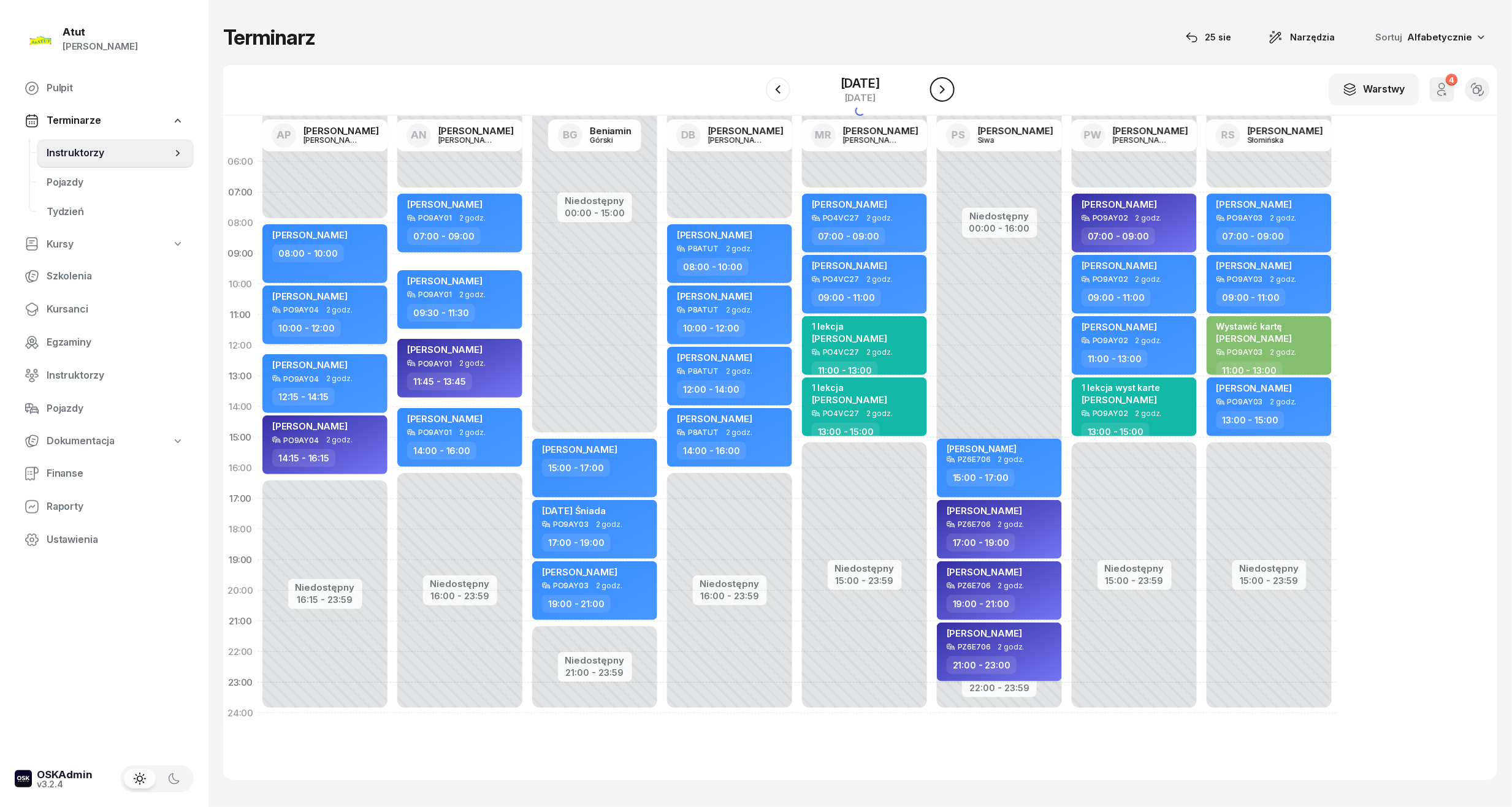
click at [944, 87] on icon "button" at bounding box center [942, 89] width 5 height 9
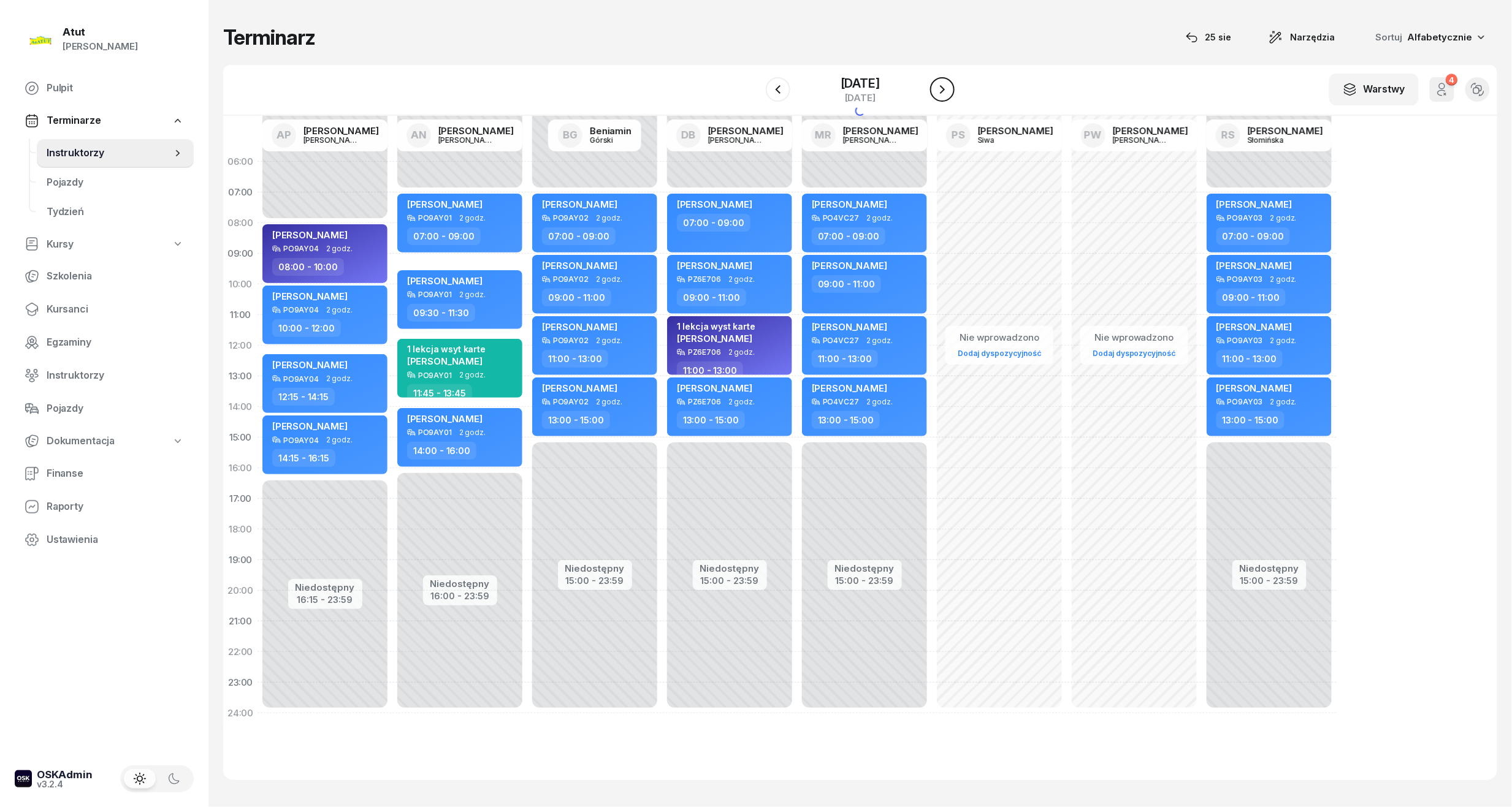
click at [944, 87] on icon "button" at bounding box center [942, 89] width 15 height 15
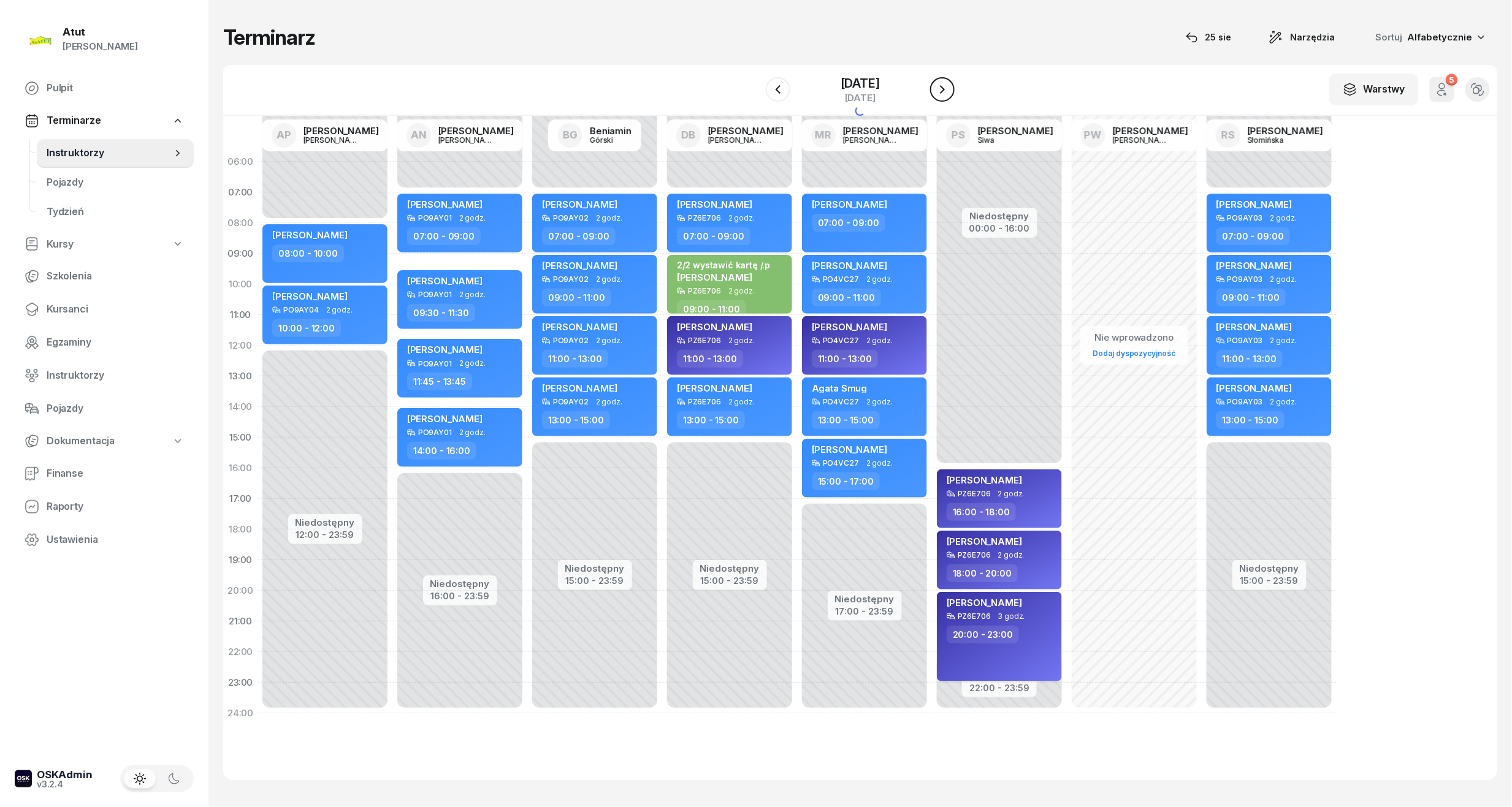
click at [944, 87] on icon "button" at bounding box center [942, 89] width 5 height 9
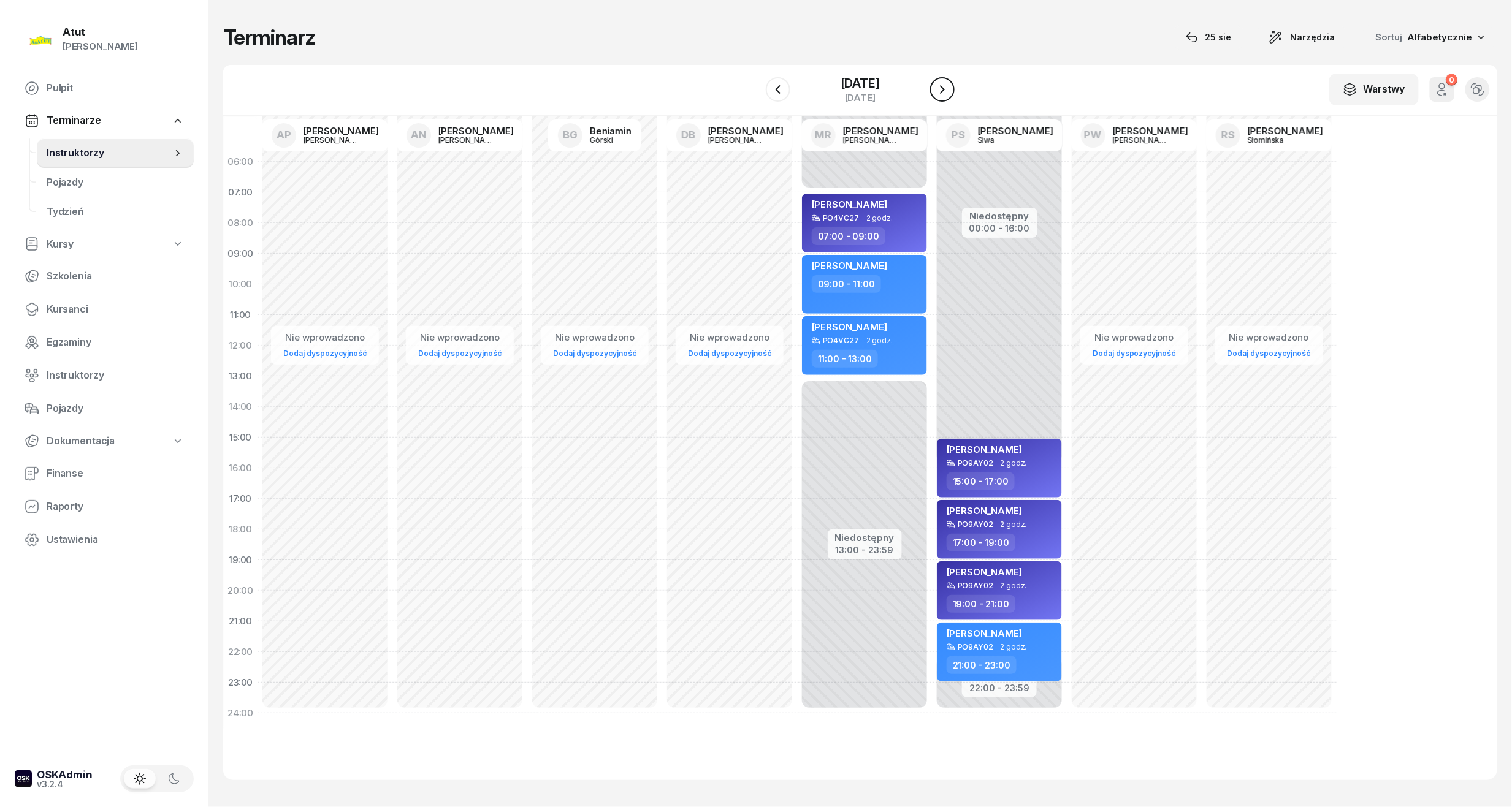
click at [944, 87] on icon "button" at bounding box center [942, 89] width 15 height 15
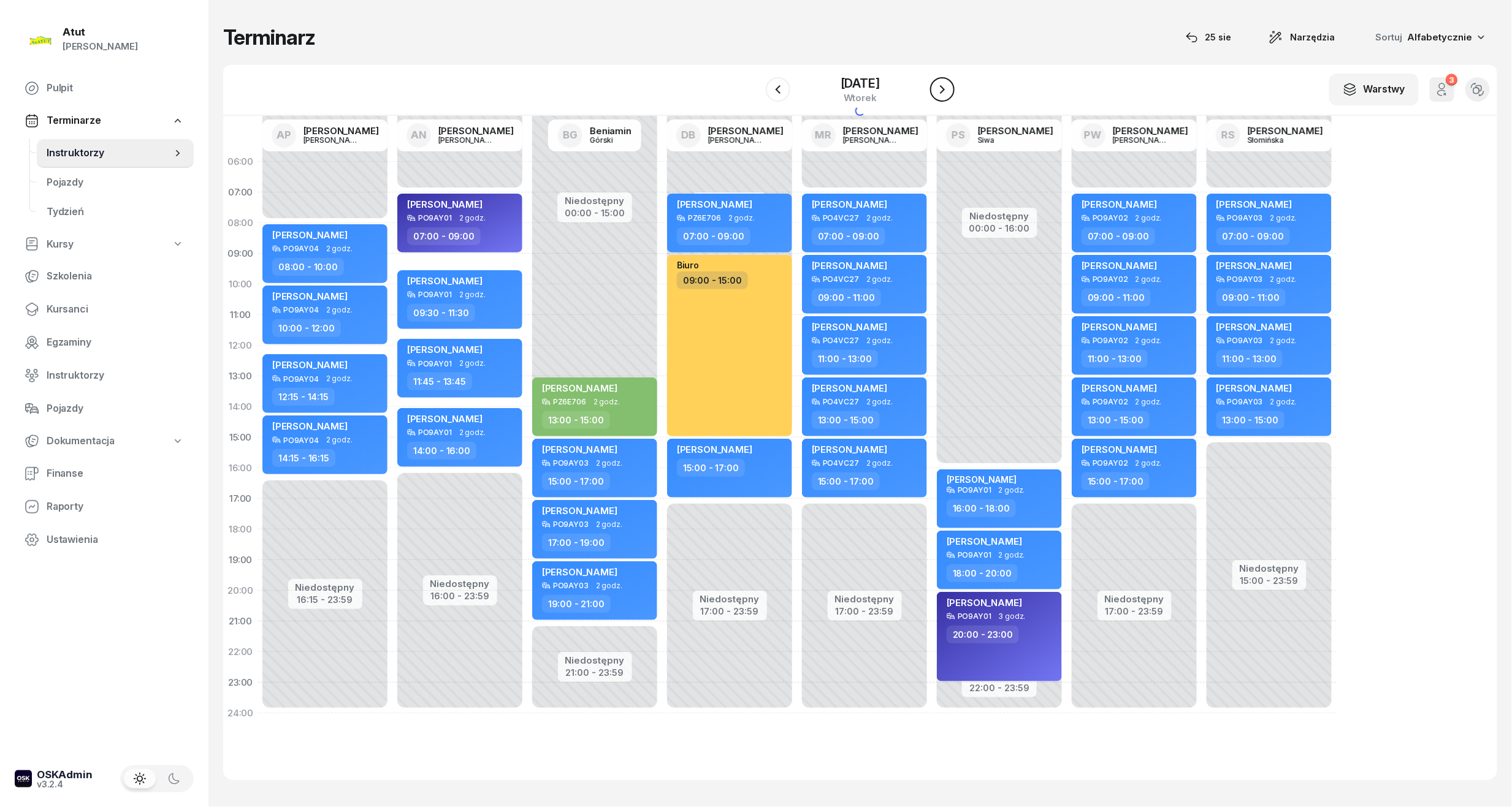
click at [944, 87] on icon "button" at bounding box center [942, 89] width 15 height 15
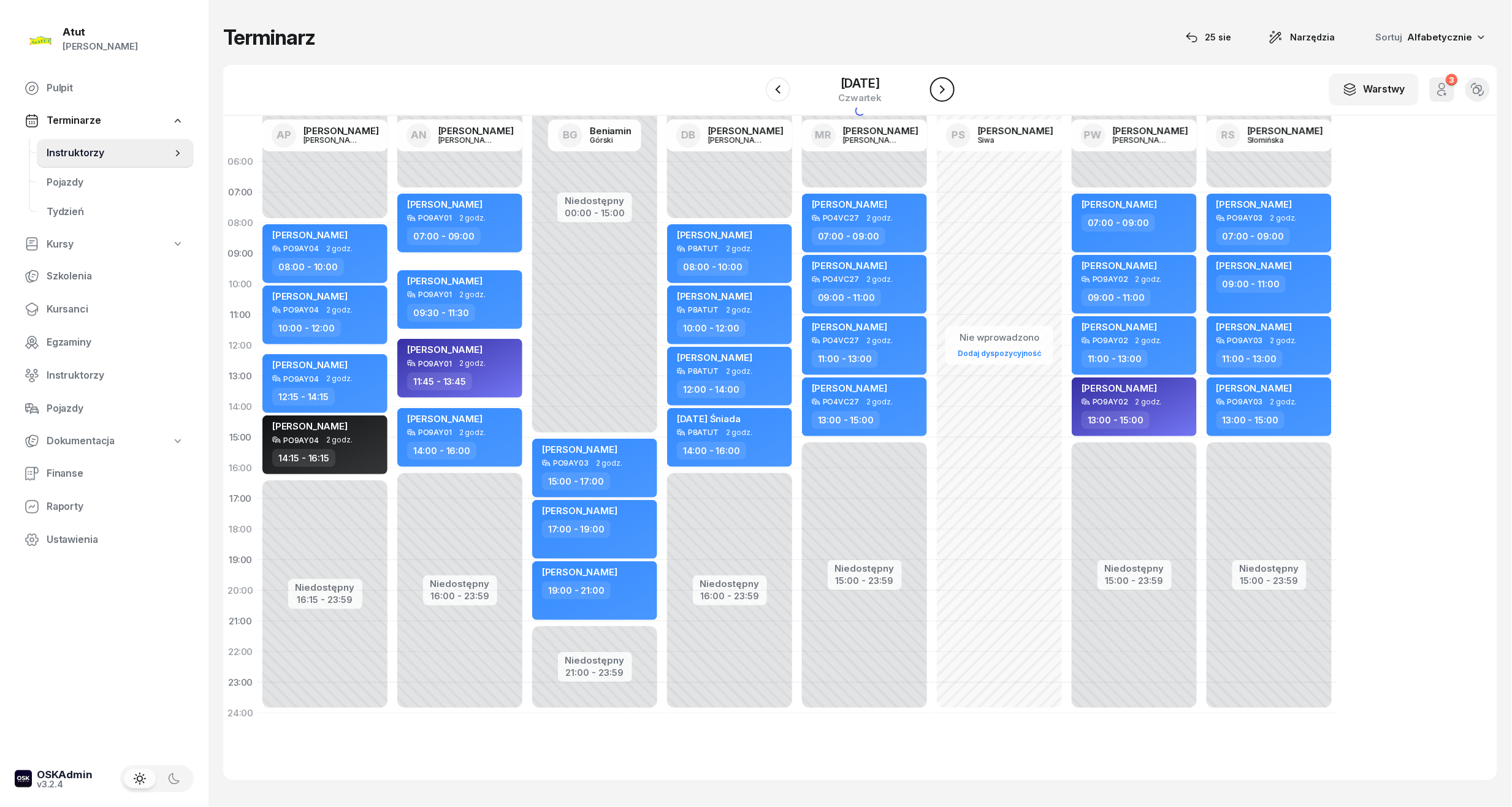
click at [944, 87] on icon "button" at bounding box center [942, 89] width 15 height 15
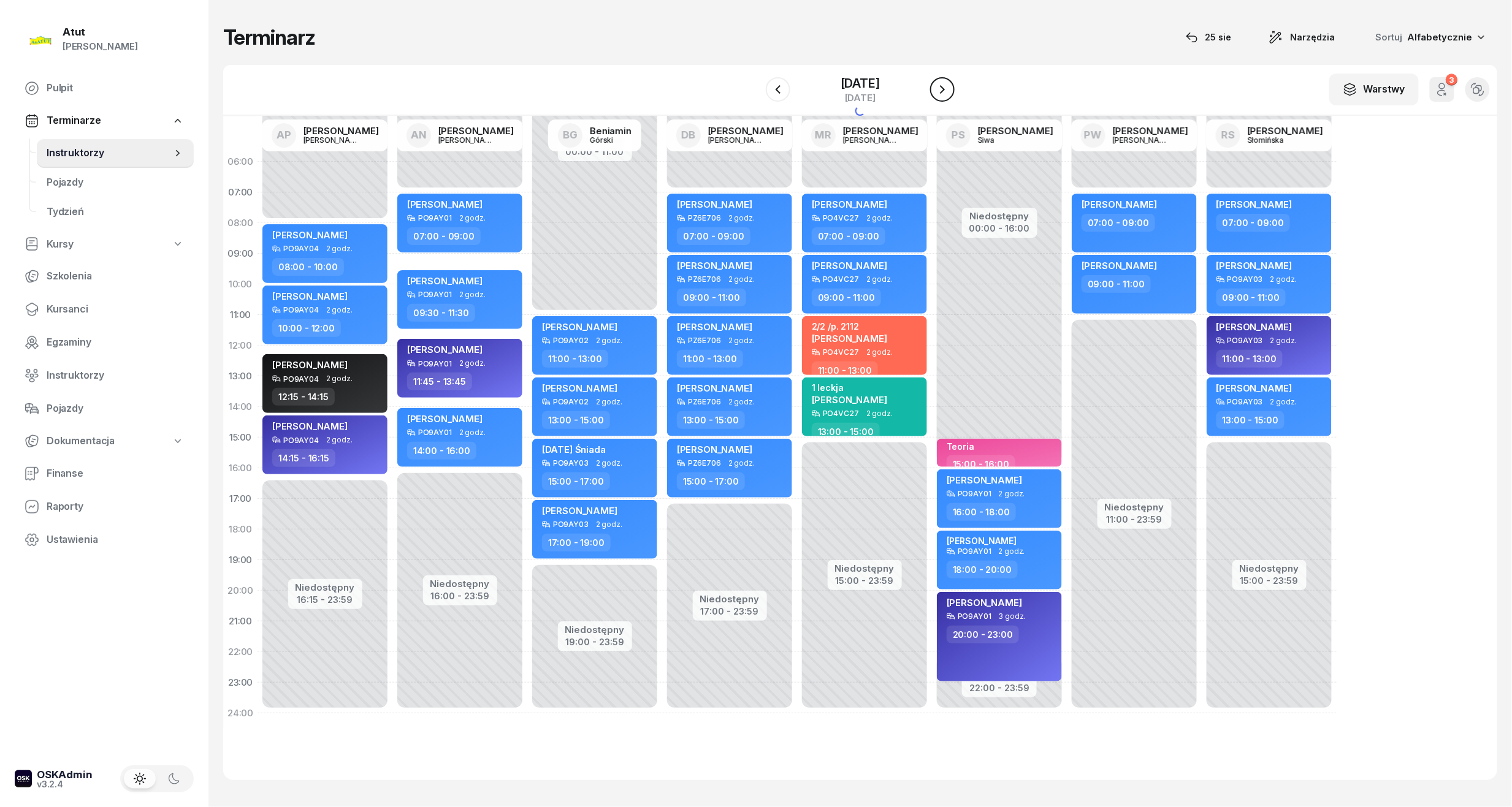
click at [944, 87] on icon "button" at bounding box center [942, 89] width 15 height 15
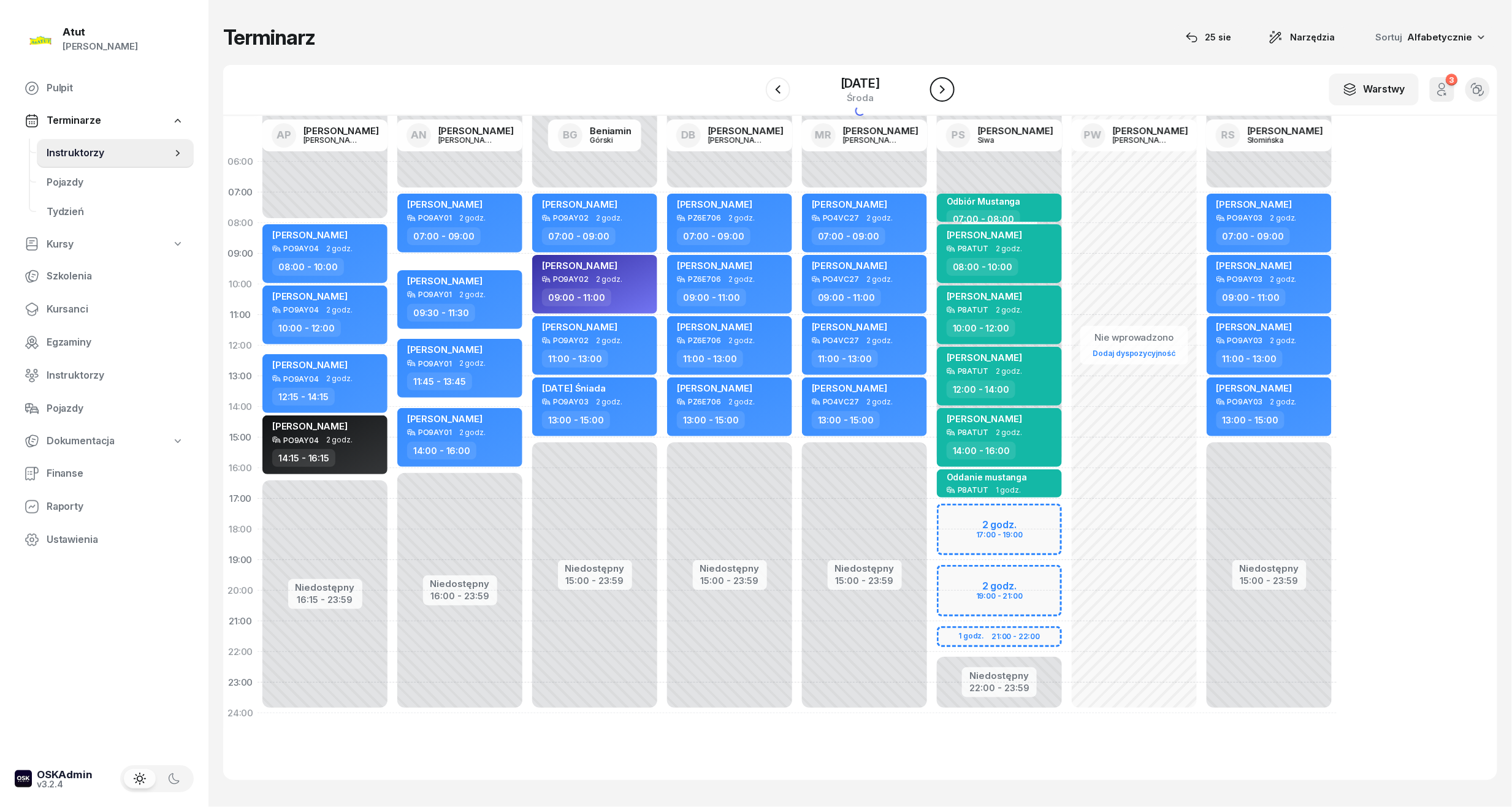
click at [944, 87] on icon "button" at bounding box center [942, 89] width 15 height 15
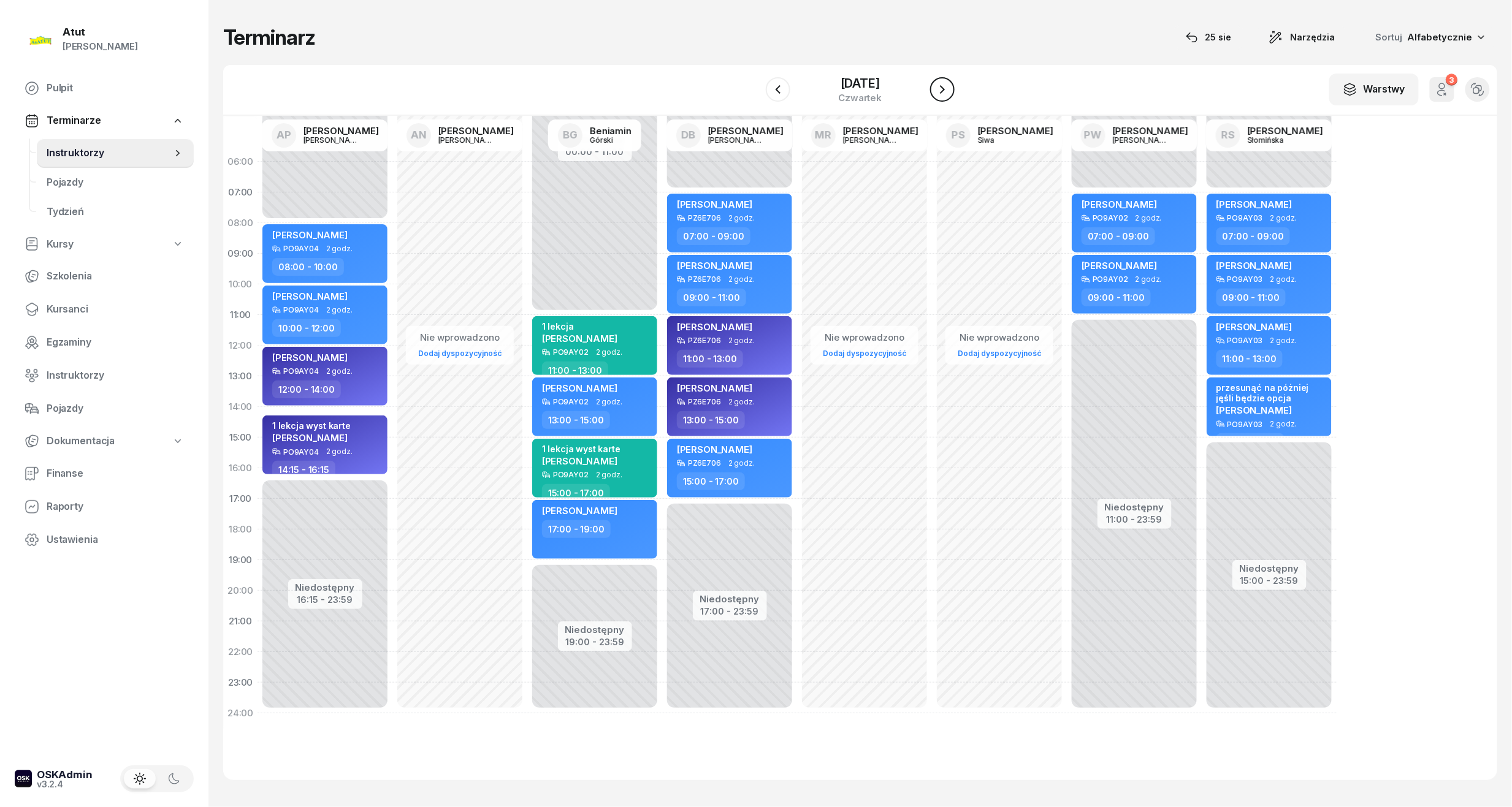
click at [947, 91] on icon "button" at bounding box center [942, 89] width 15 height 15
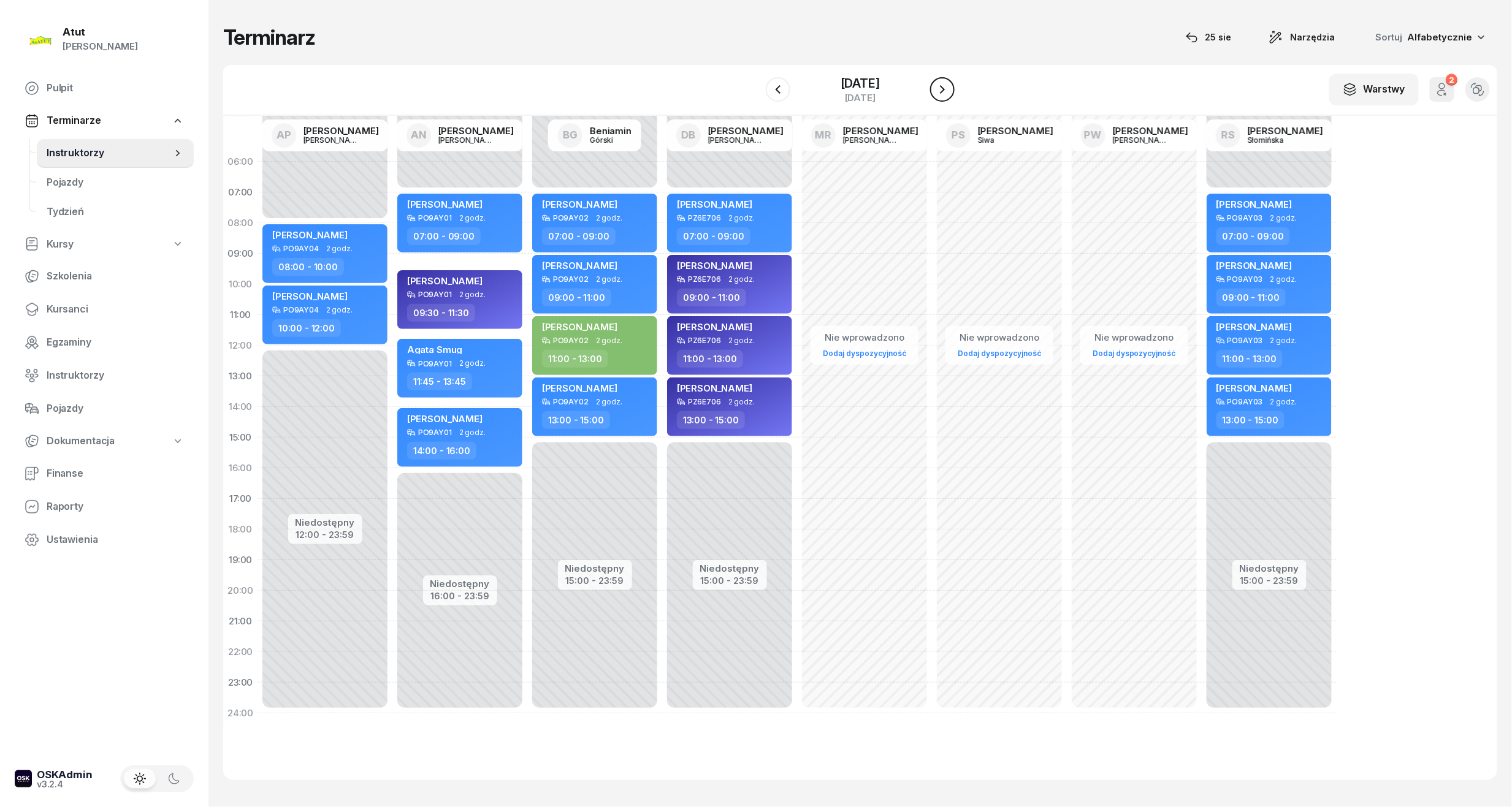
click at [947, 91] on icon "button" at bounding box center [942, 89] width 15 height 15
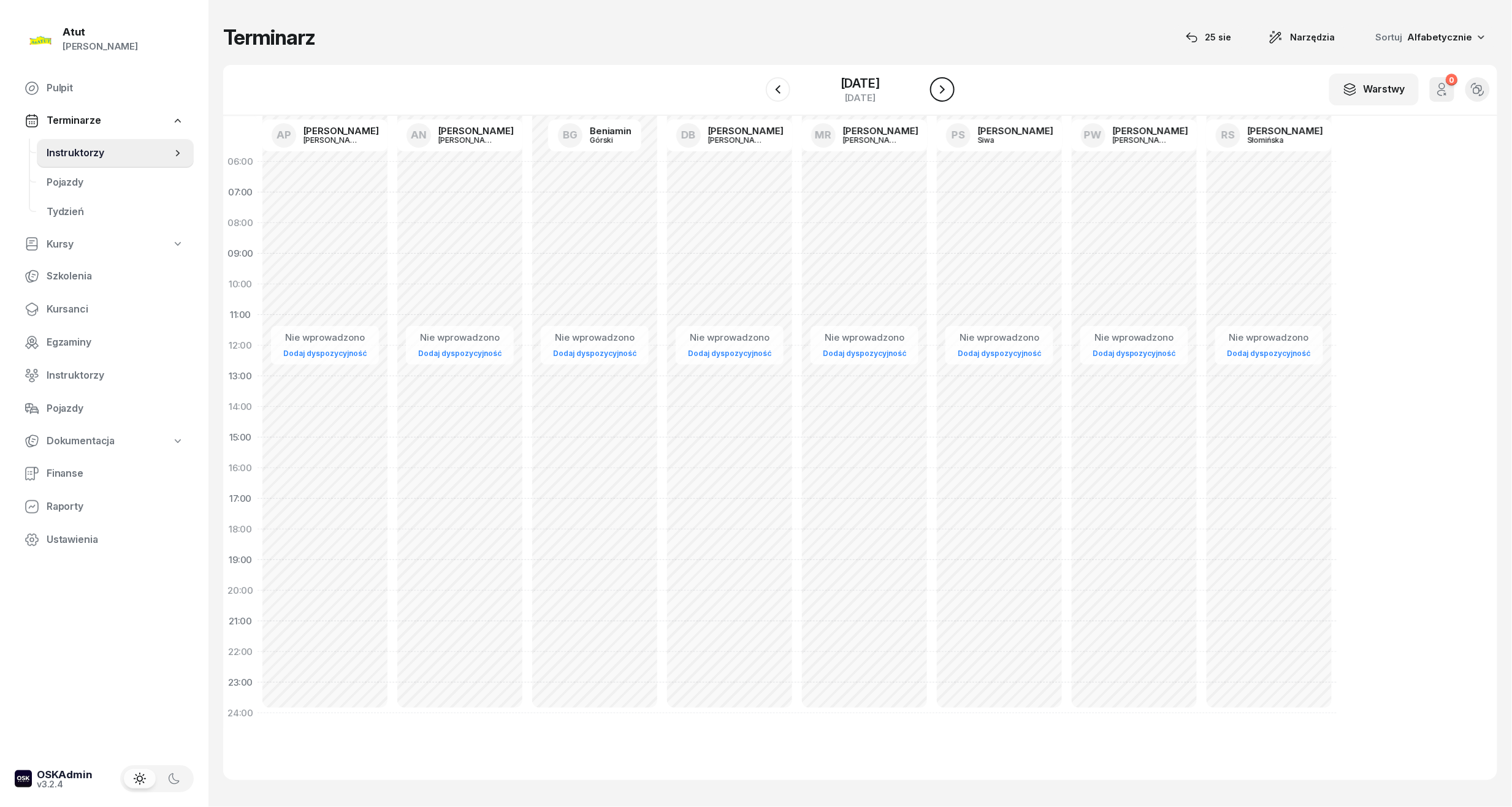
click at [947, 91] on icon "button" at bounding box center [942, 89] width 15 height 15
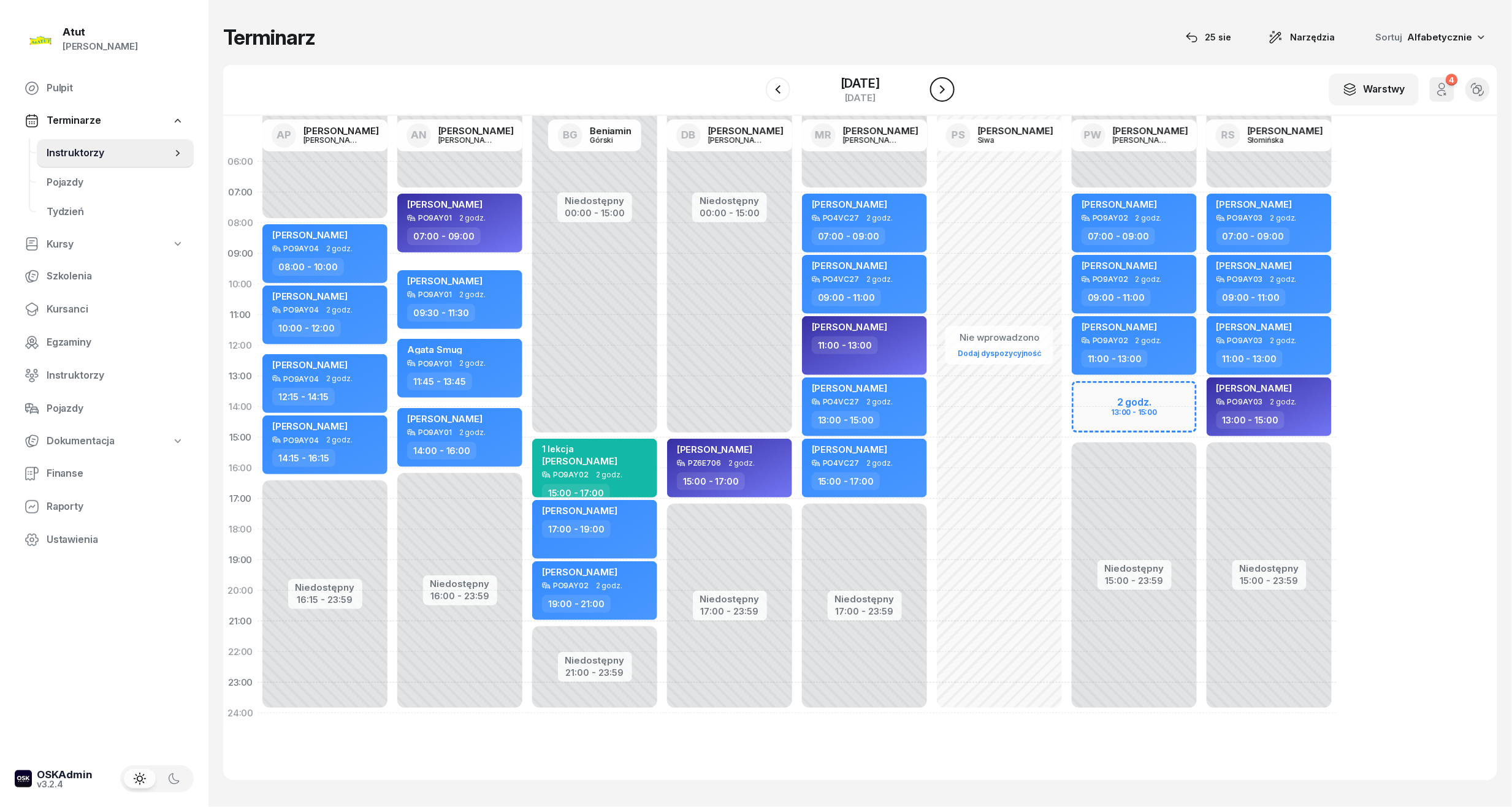
click at [947, 91] on icon "button" at bounding box center [942, 89] width 15 height 15
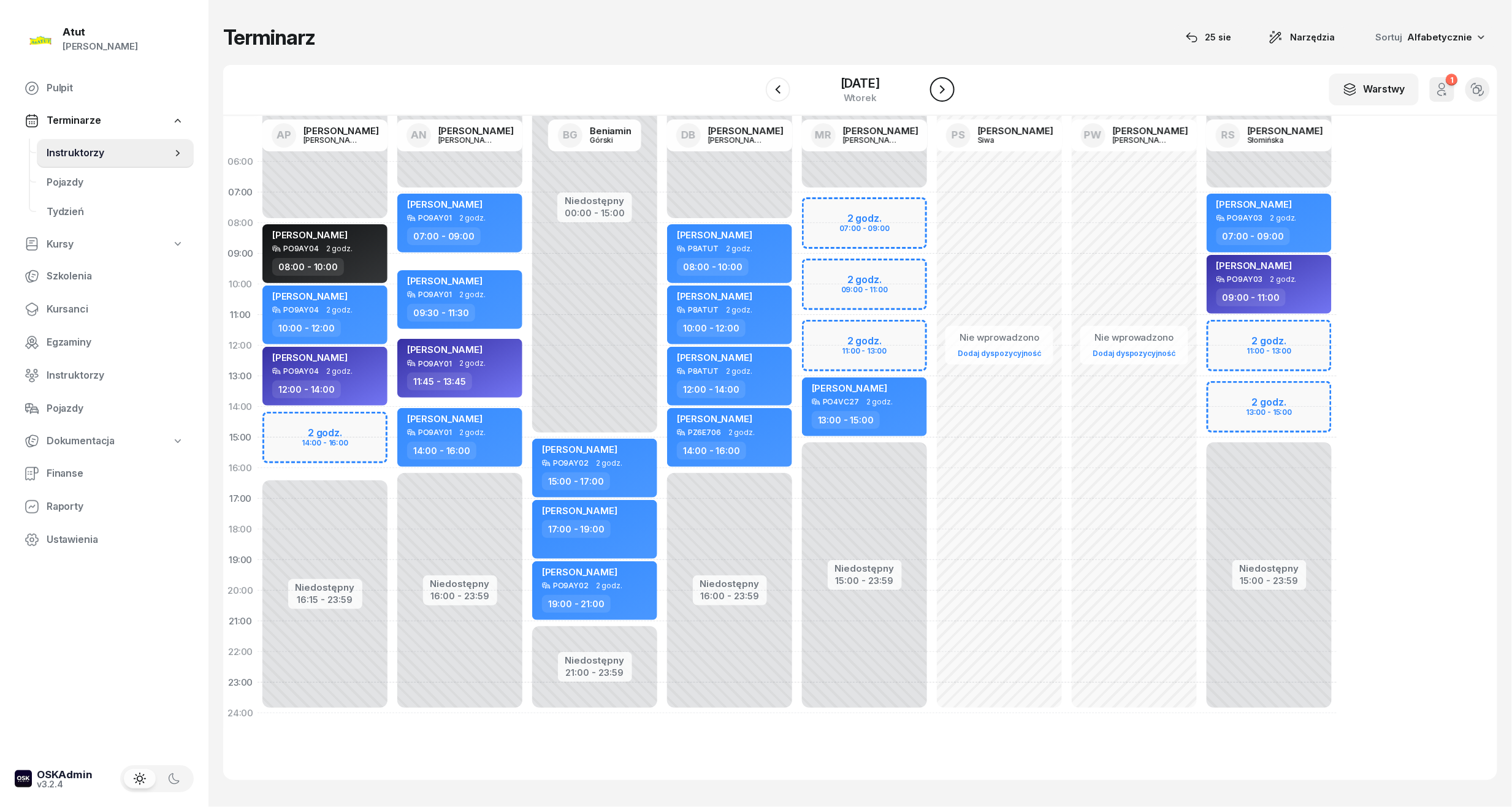
click at [947, 91] on icon "button" at bounding box center [942, 89] width 15 height 15
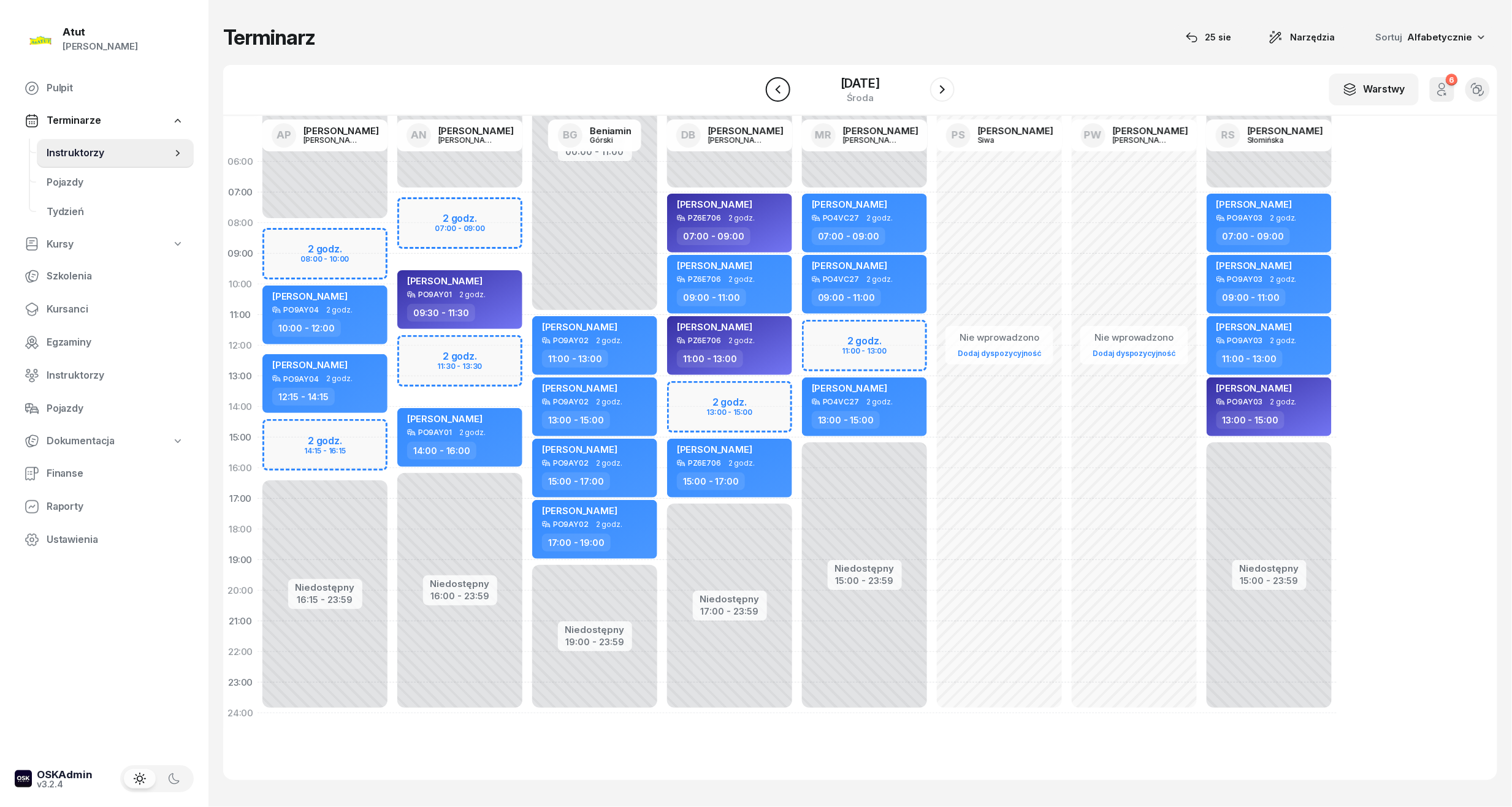
click at [770, 86] on icon "button" at bounding box center [778, 89] width 15 height 15
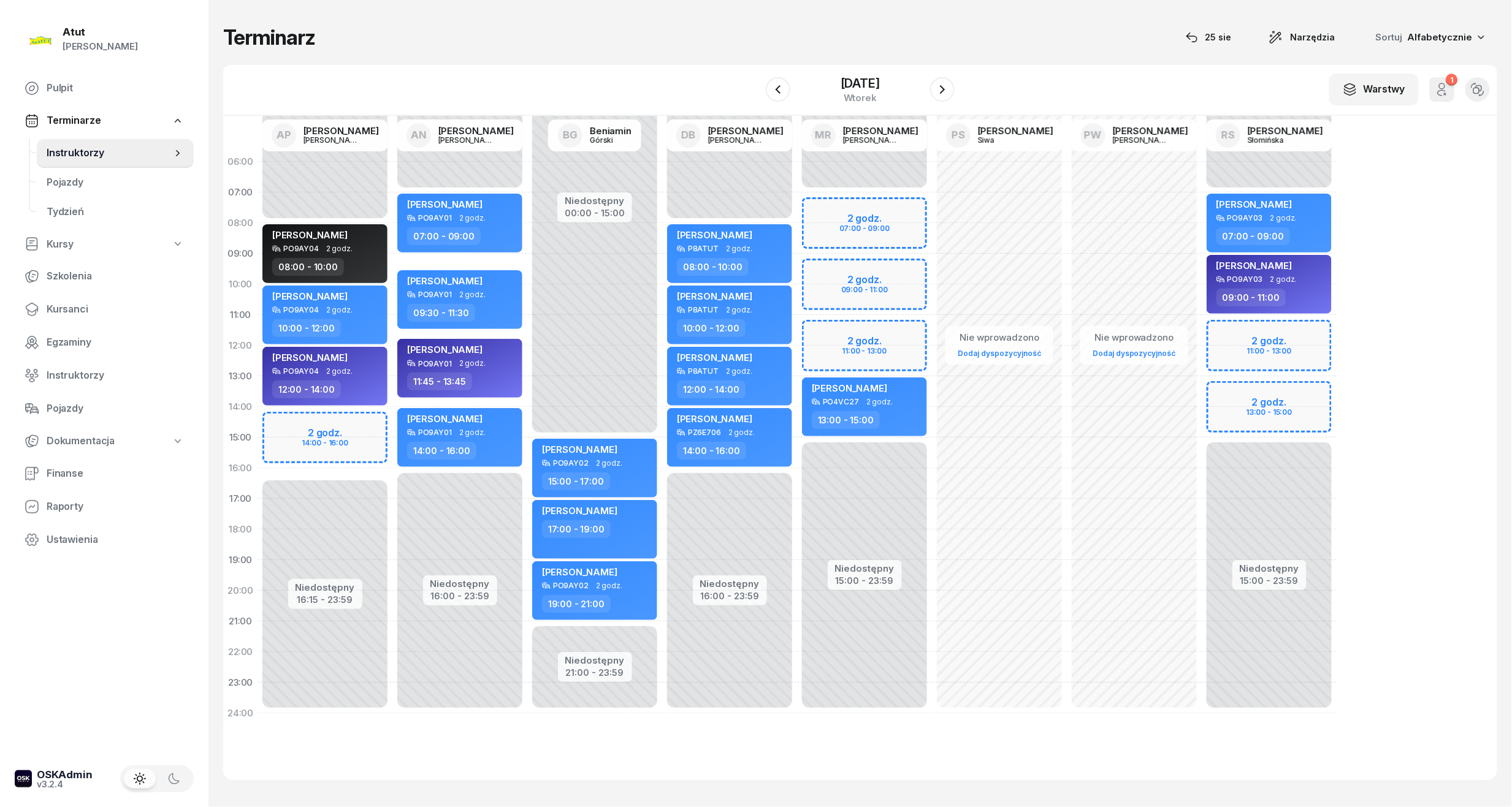
click at [933, 89] on div "[DATE]" at bounding box center [860, 90] width 189 height 35
click at [948, 86] on icon "button" at bounding box center [942, 89] width 15 height 15
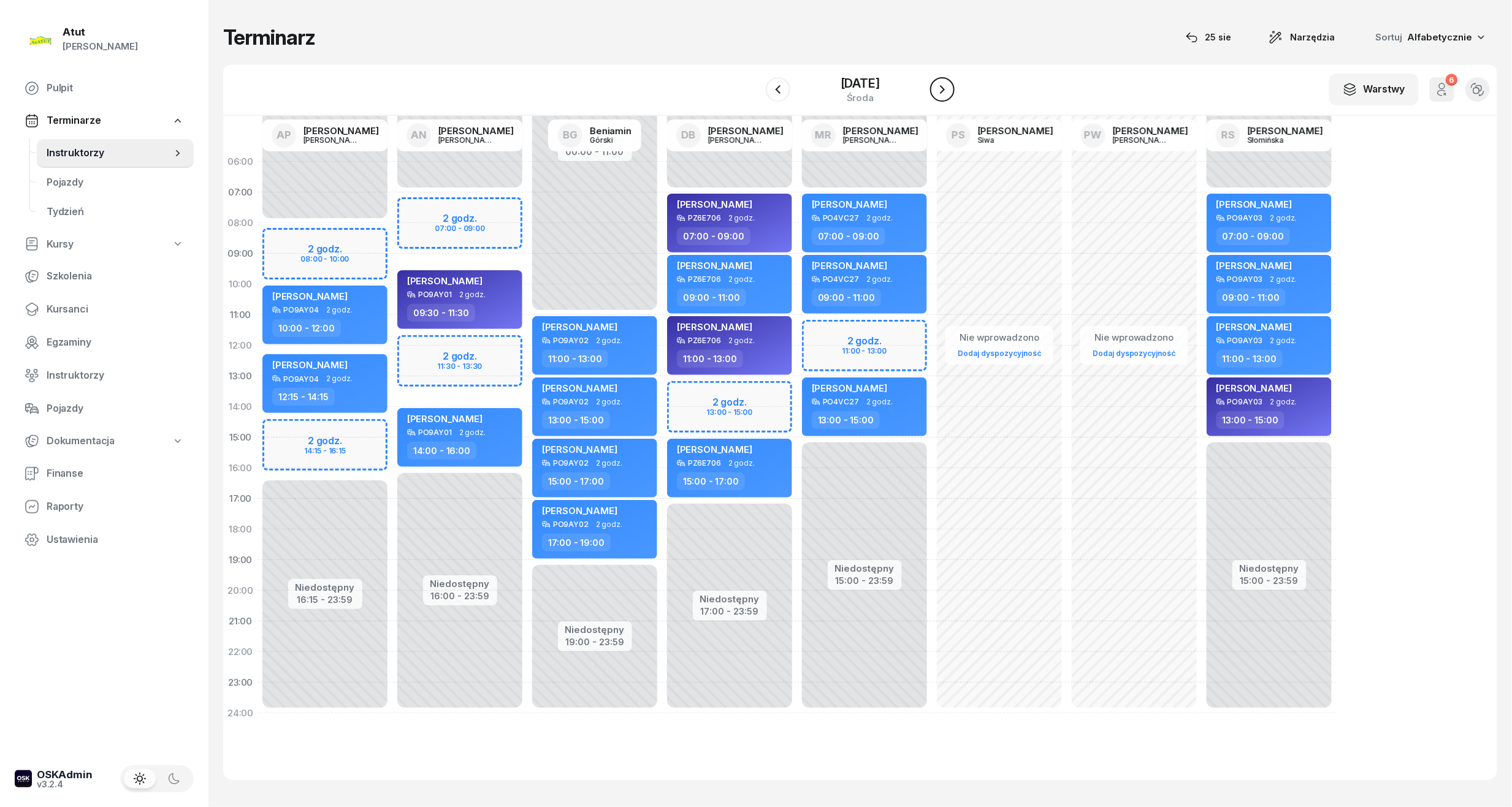
click at [954, 98] on button "button" at bounding box center [942, 89] width 24 height 24
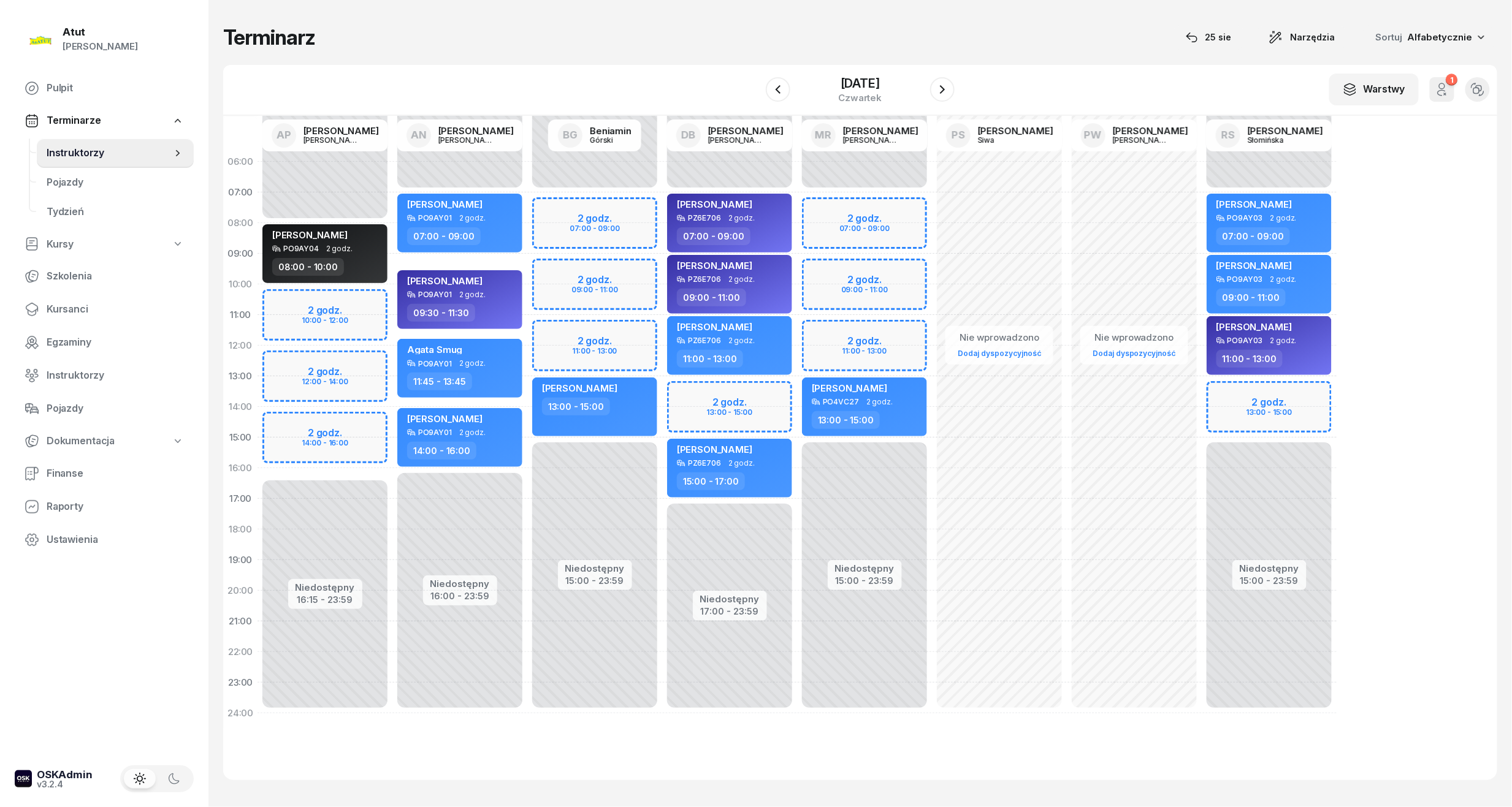
click at [940, 82] on div at bounding box center [942, 89] width 24 height 24
click at [948, 87] on icon "button" at bounding box center [942, 89] width 15 height 15
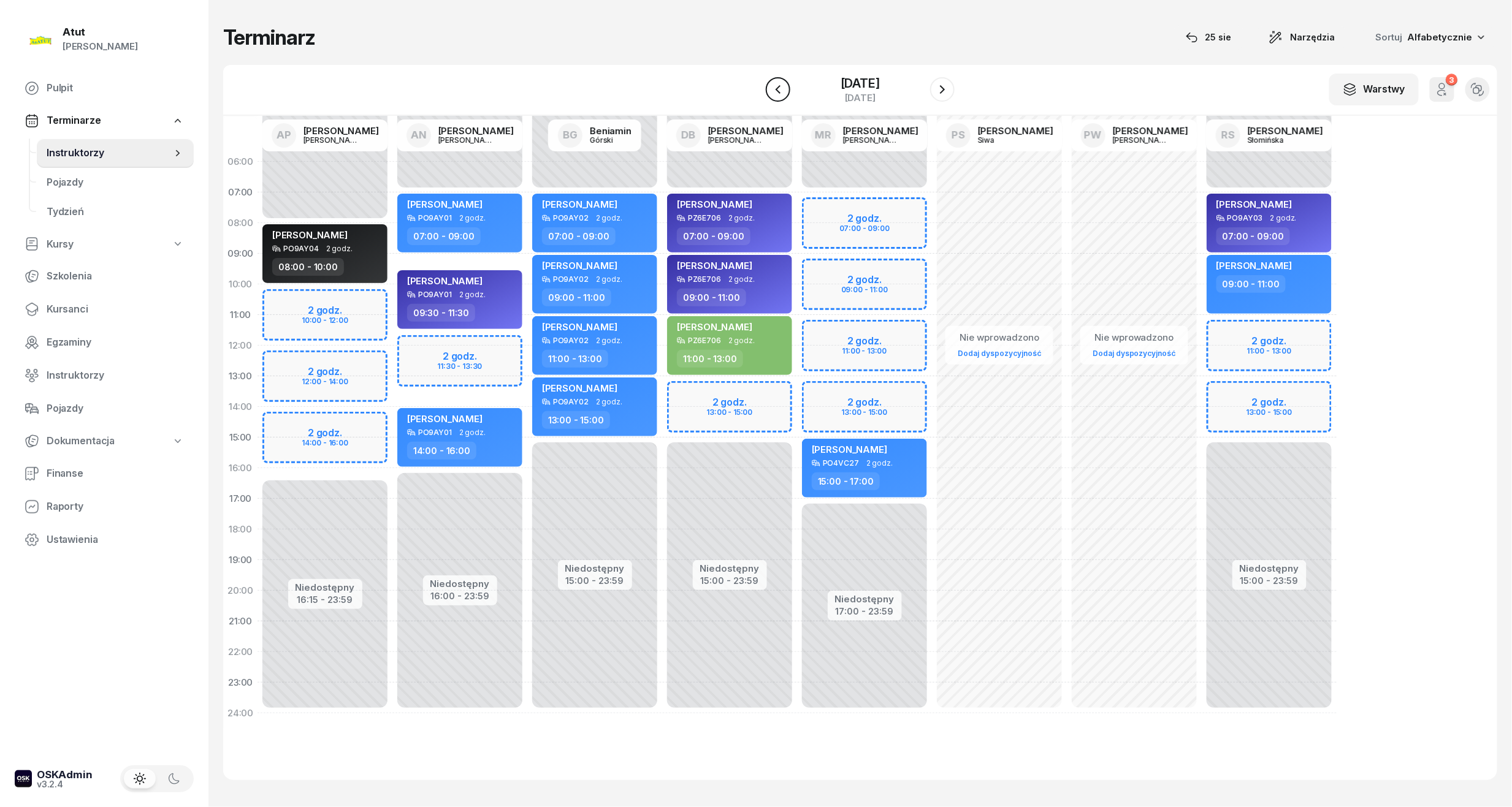
click at [766, 91] on button "button" at bounding box center [778, 89] width 24 height 24
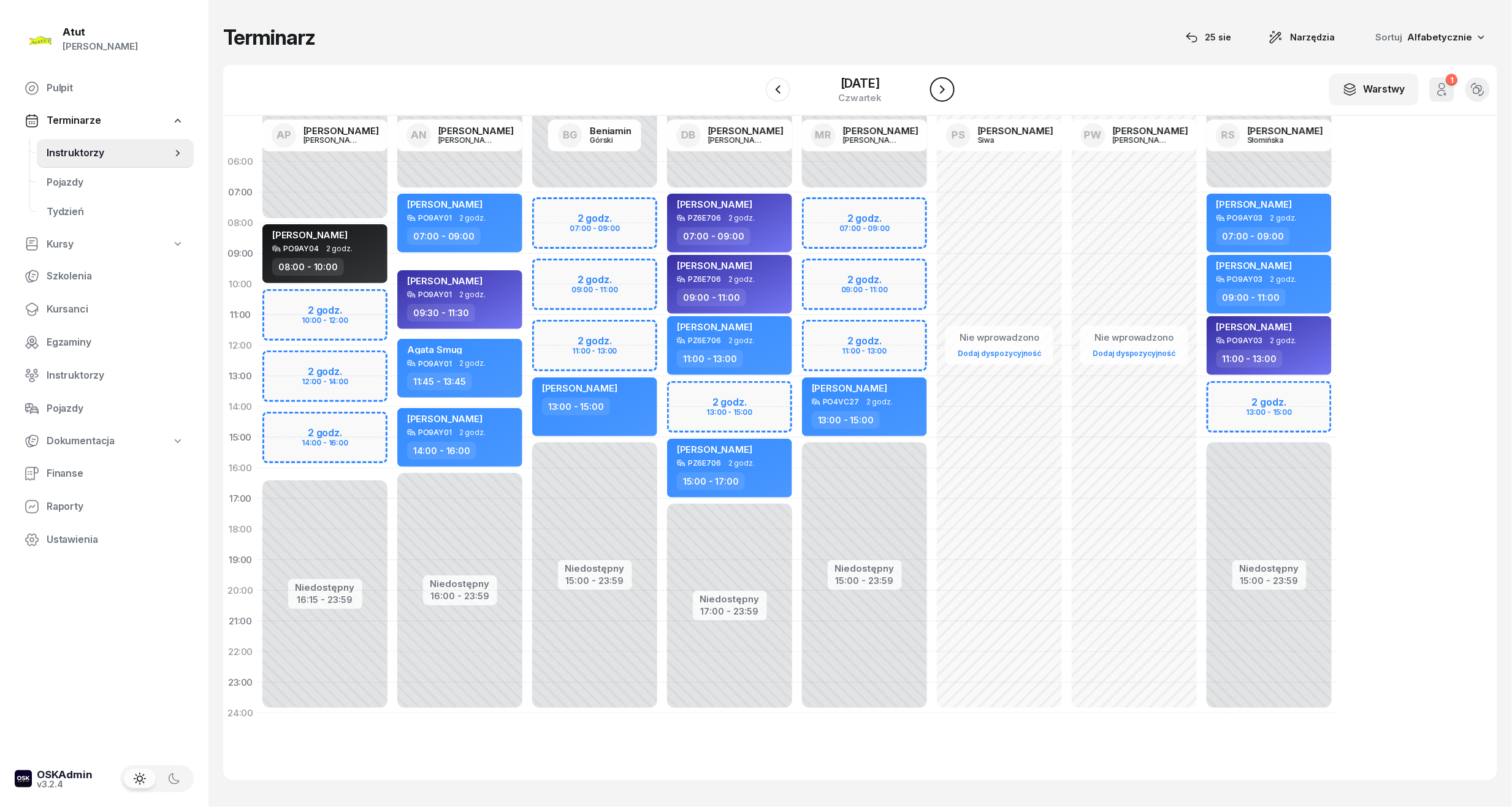
click at [947, 99] on button "button" at bounding box center [942, 89] width 24 height 24
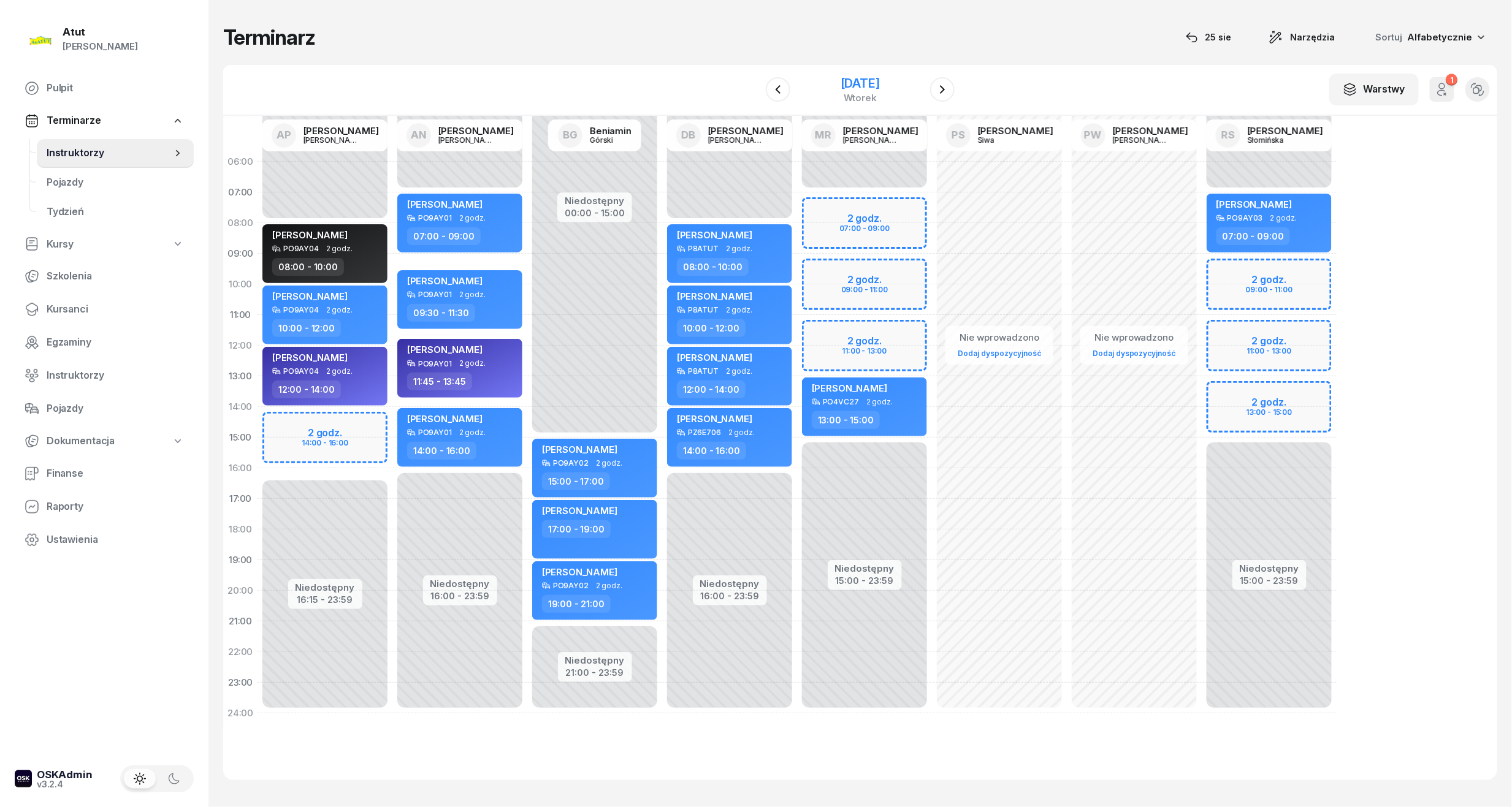
click at [843, 88] on div "[DATE]" at bounding box center [860, 84] width 39 height 12
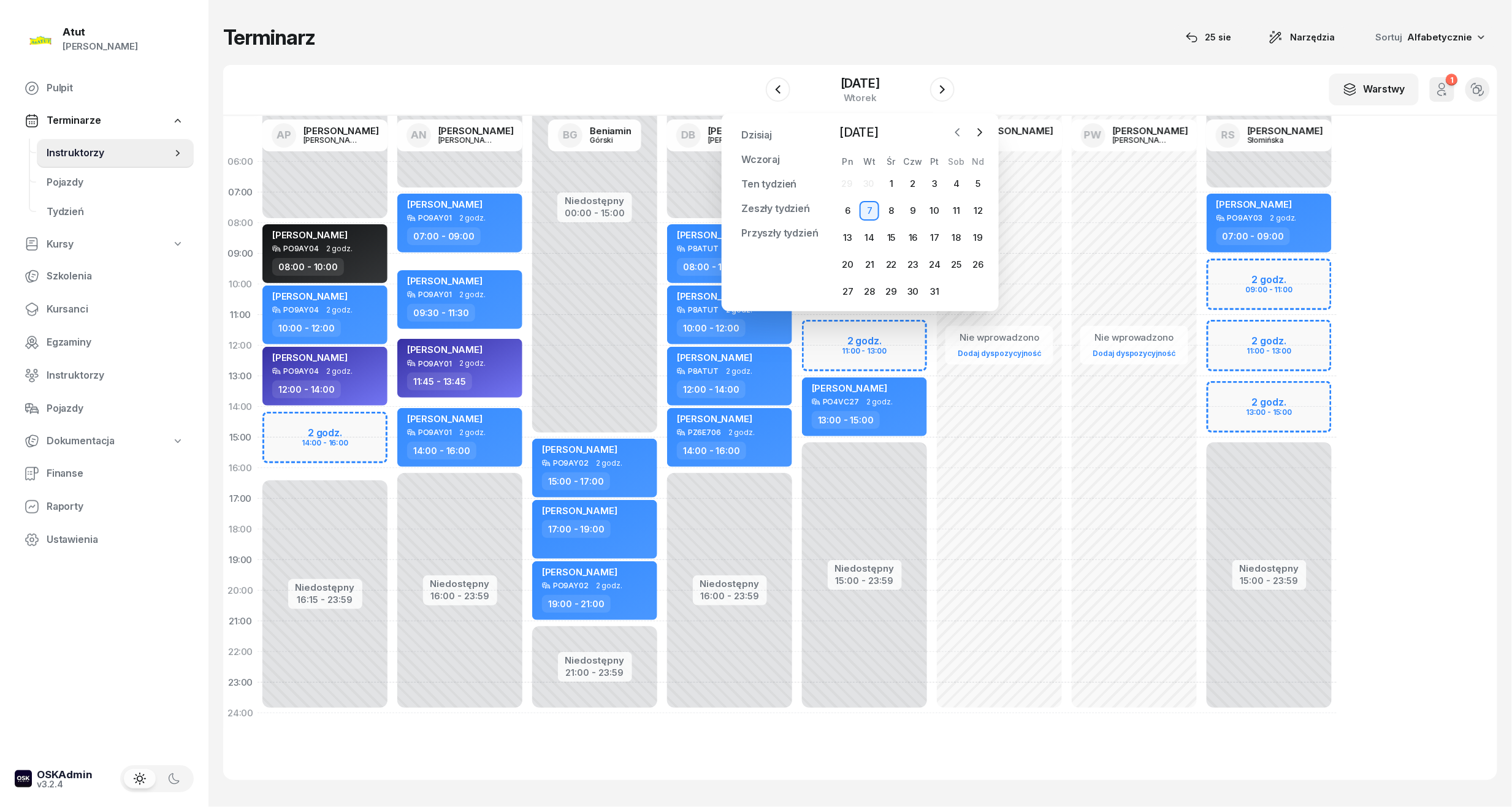
click at [963, 129] on icon "button" at bounding box center [958, 132] width 12 height 12
click at [955, 130] on icon "button" at bounding box center [958, 132] width 12 height 12
click at [911, 292] on div "28" at bounding box center [912, 291] width 19 height 19
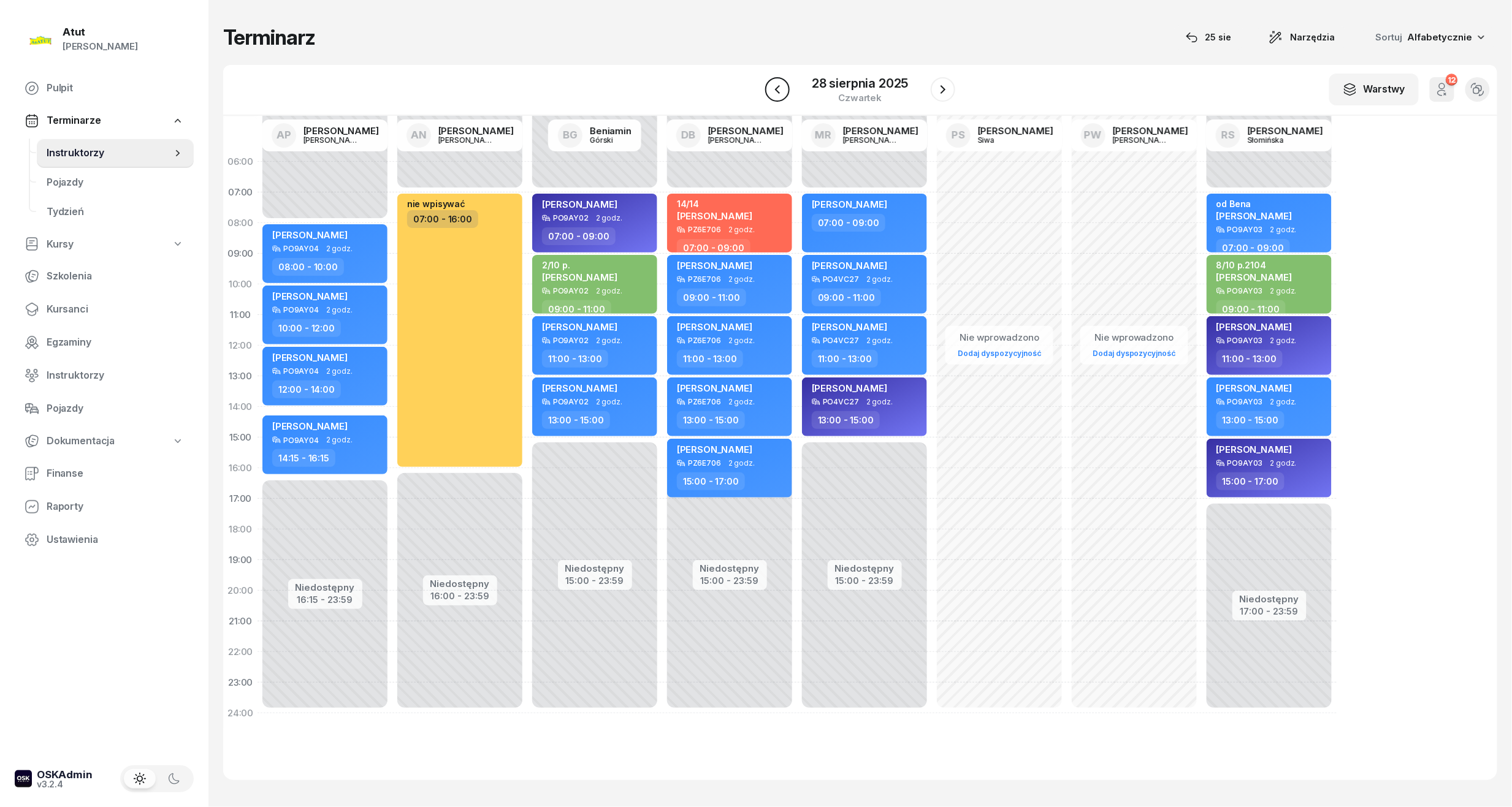
click at [770, 91] on icon "button" at bounding box center [777, 89] width 15 height 15
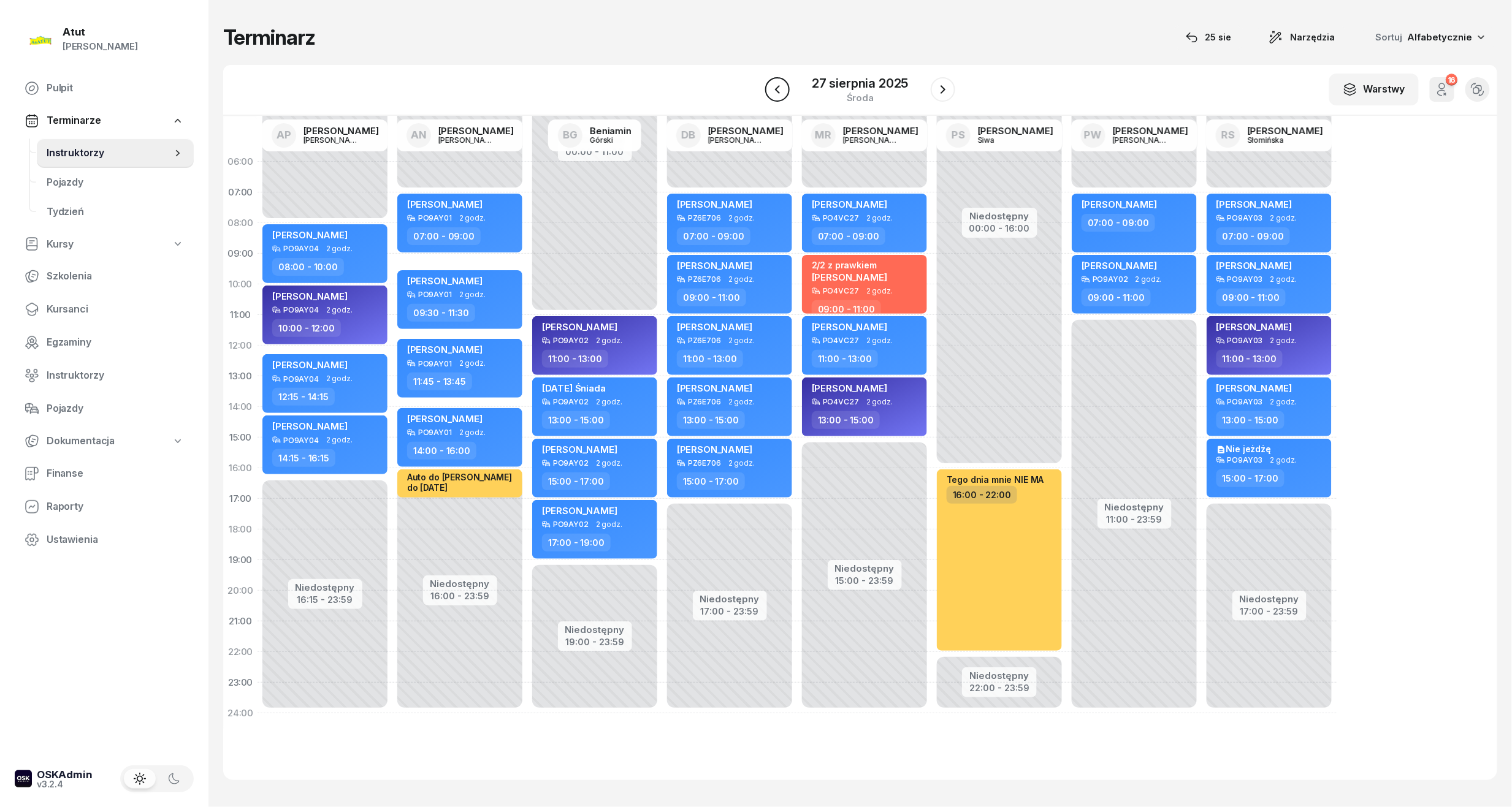
click at [770, 91] on button "button" at bounding box center [777, 89] width 24 height 24
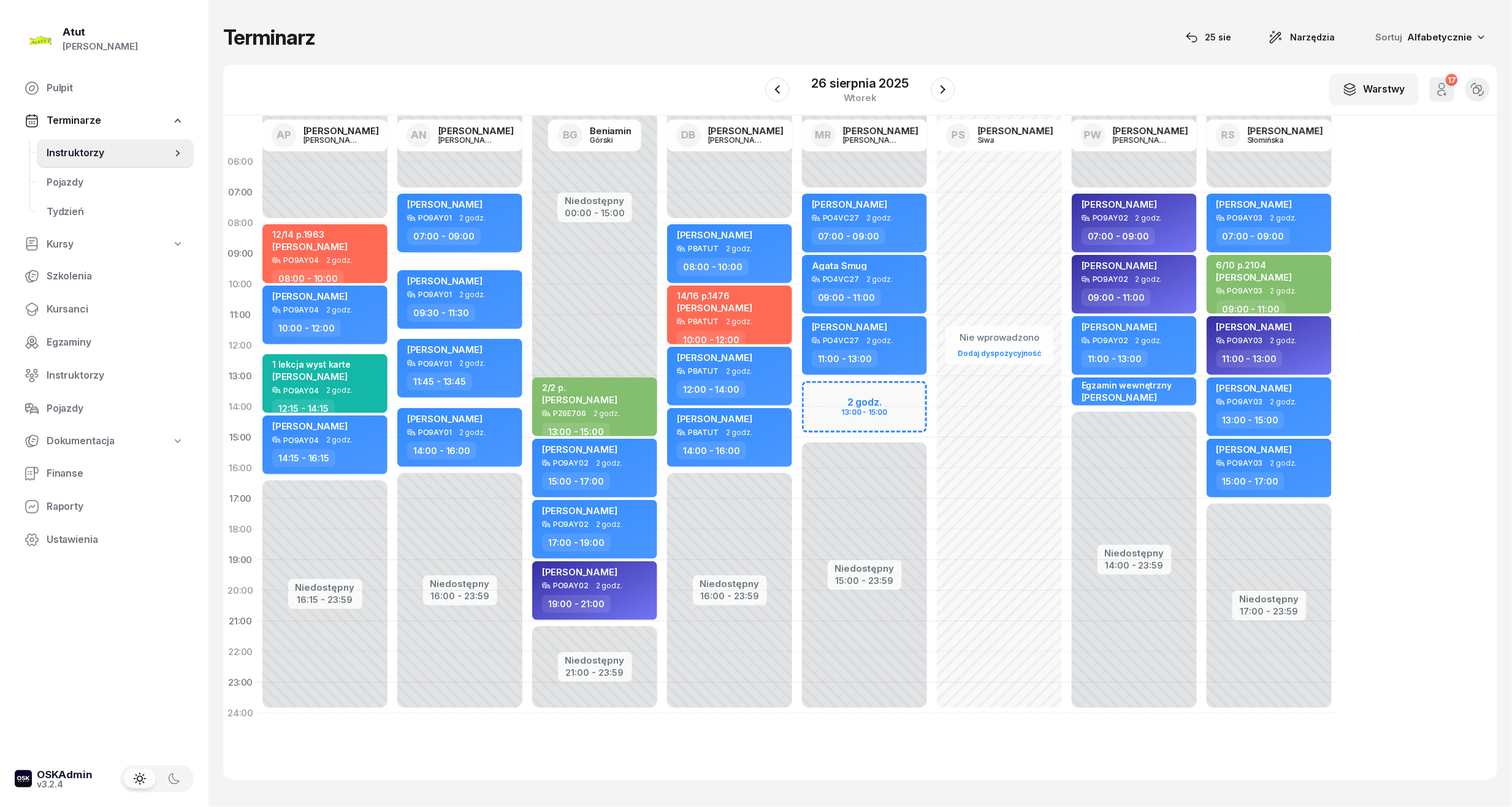
click at [932, 412] on div "Niedostępny 00:00 - 07:00 Niedostępny 15:00 - 23:59 2 godz. 13:00 - 15:00 Stefa…" at bounding box center [999, 438] width 135 height 582
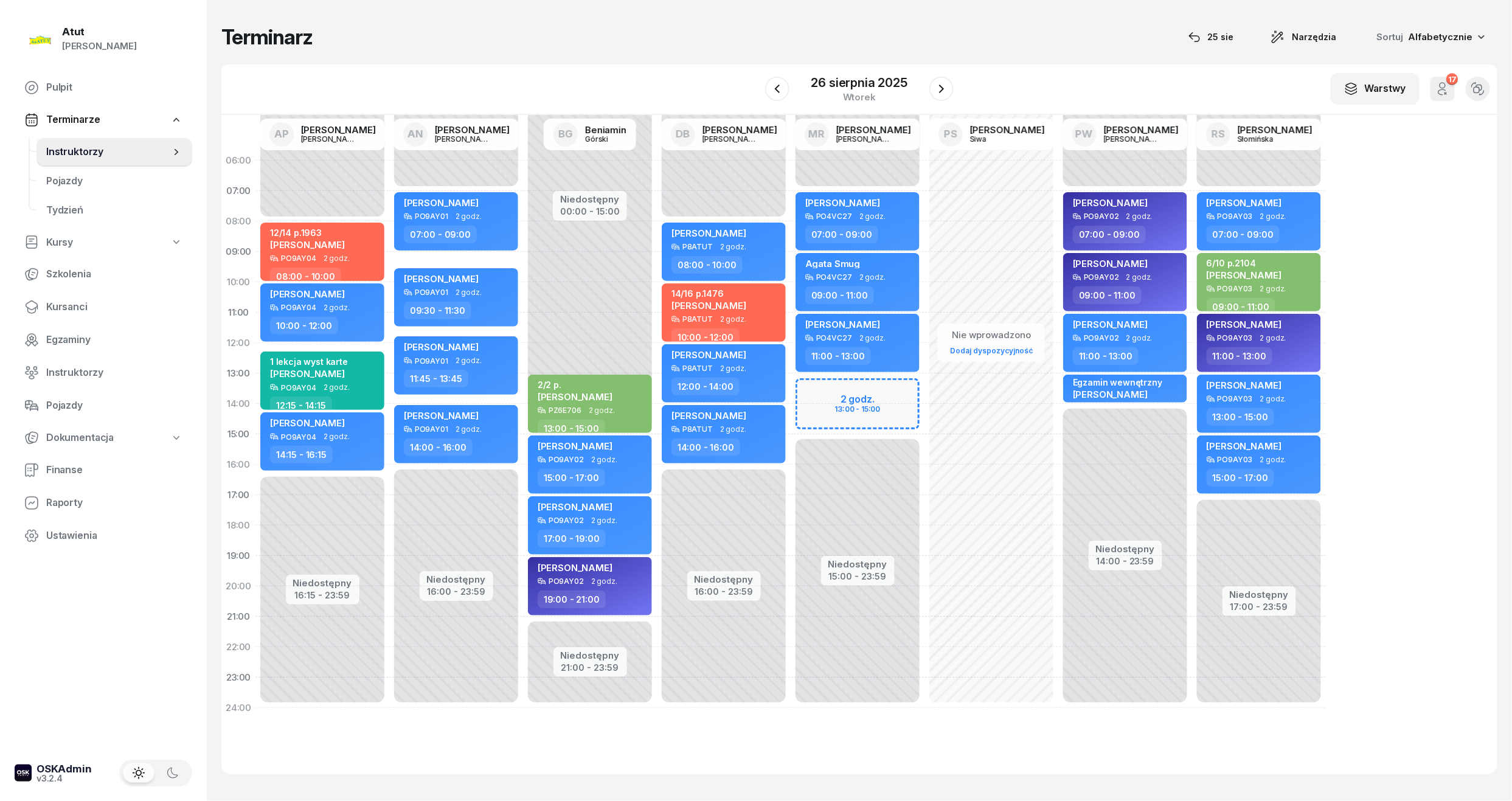
select select "14"
select select "16"
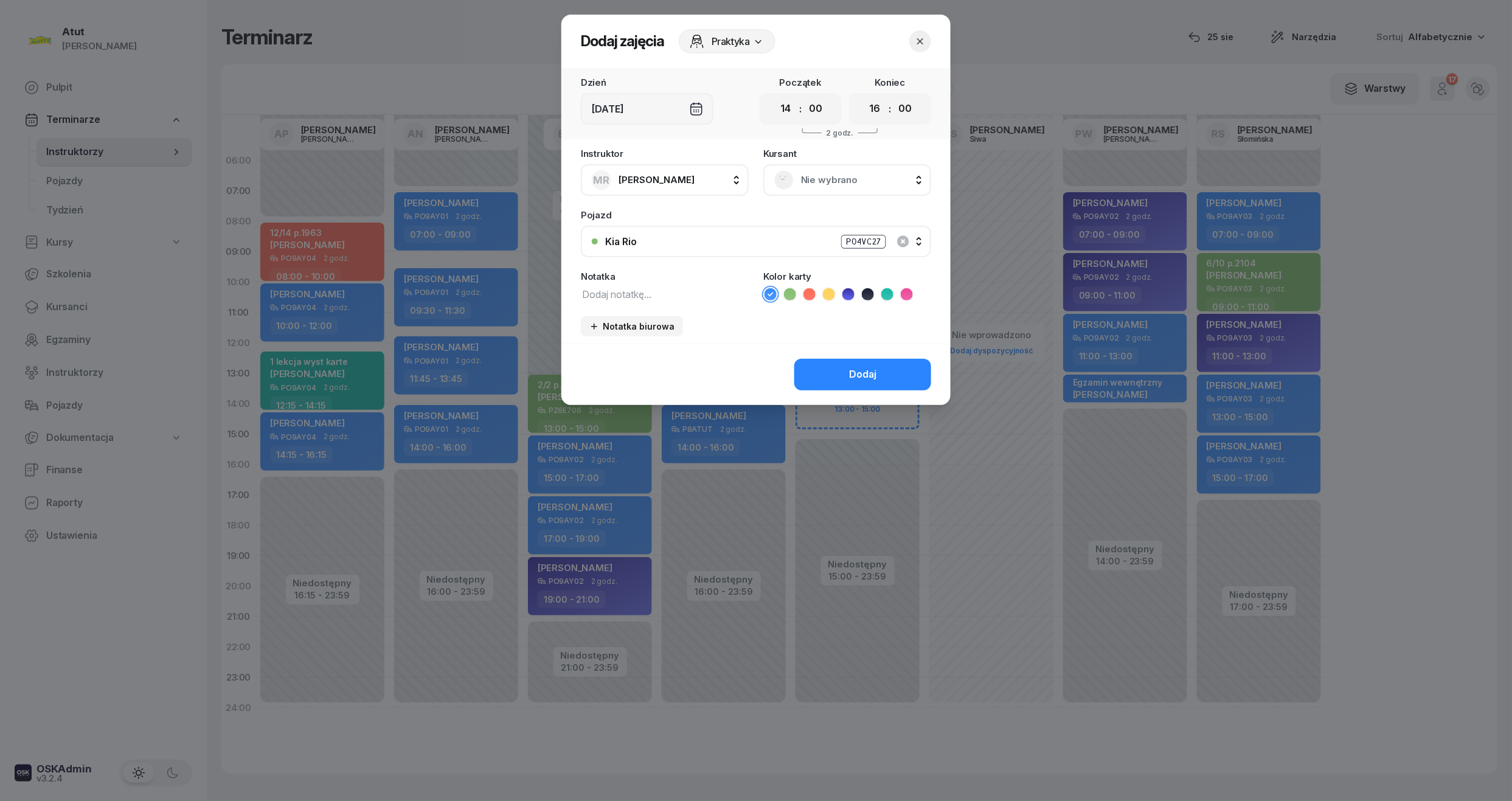
click at [826, 170] on div "Nie wybrano" at bounding box center [847, 180] width 146 height 19
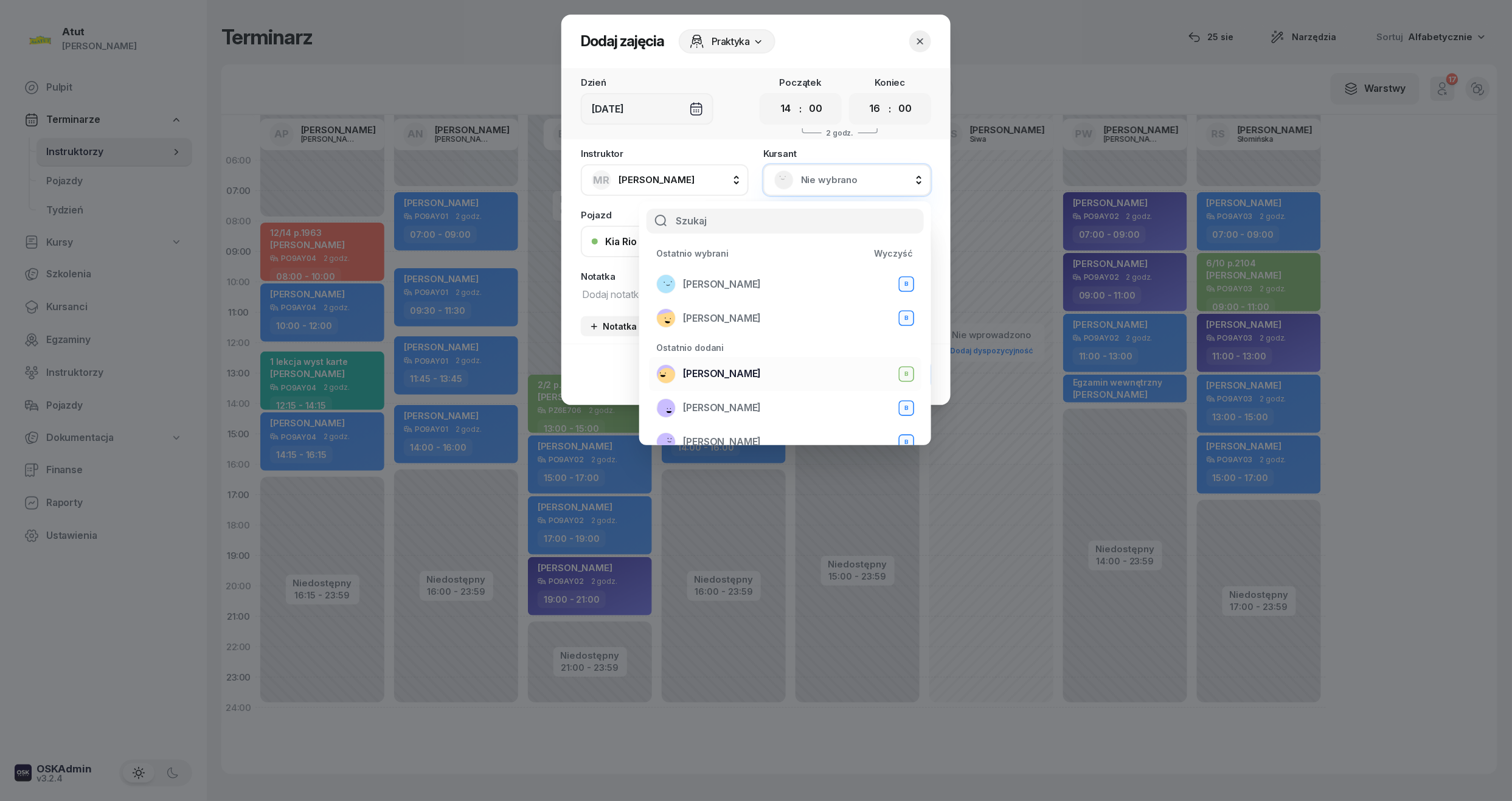
click at [722, 365] on div "Jan Szyszka B" at bounding box center [785, 374] width 258 height 19
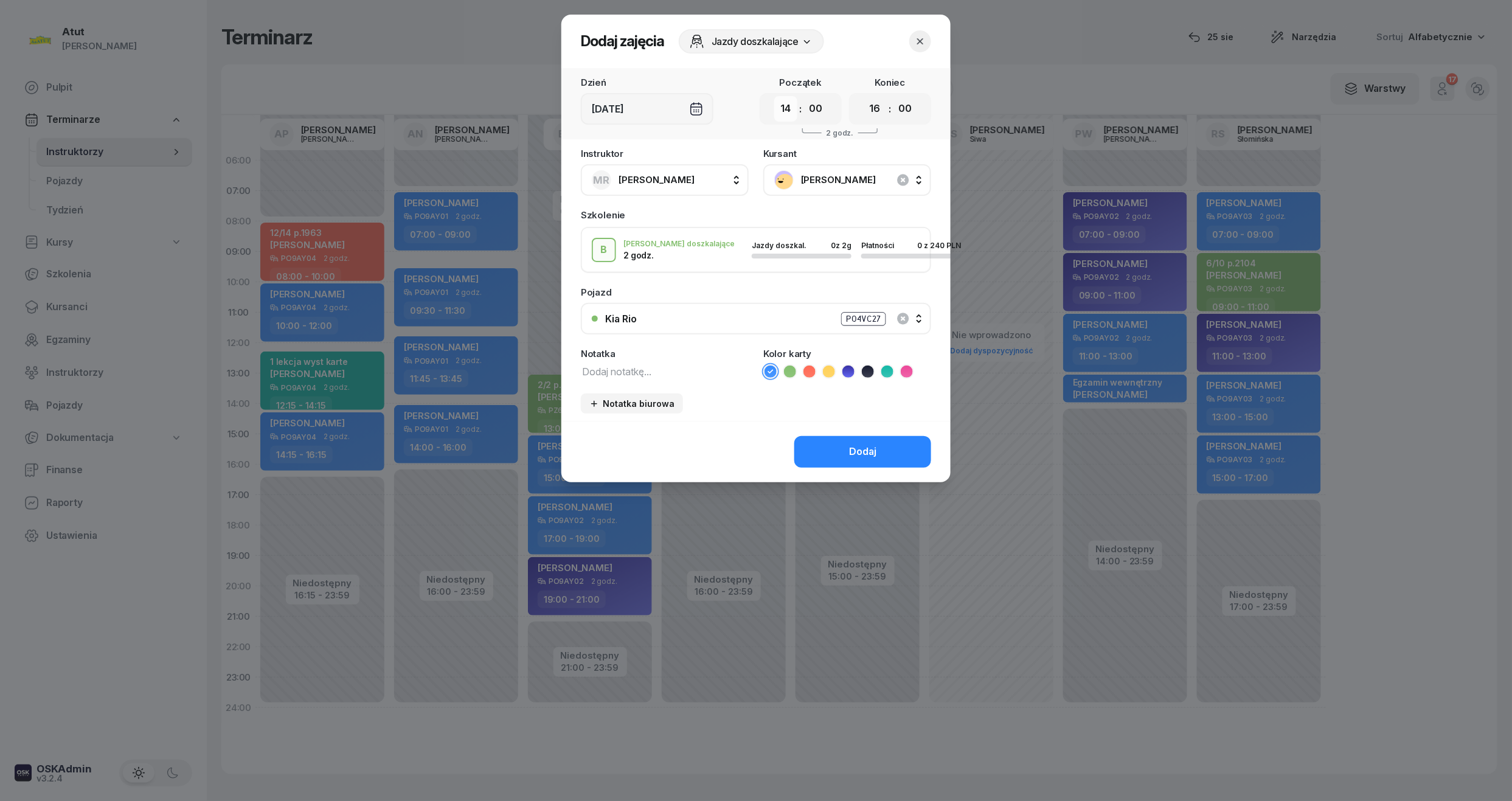
click at [789, 110] on select "00 01 02 03 04 05 06 07 08 09 10 11 12 13 14 15 16 17 18 19 20 21 22 23" at bounding box center [785, 108] width 23 height 25
select select "13"
click at [774, 96] on select "00 01 02 03 04 05 06 07 08 09 10 11 12 13 14 15 16 17 18 19 20 21 22 23" at bounding box center [785, 108] width 23 height 25
click at [874, 102] on select "00 01 02 03 04 05 06 07 08 09 10 11 12 13 14 15 16 17 18 19 20 21 22 23" at bounding box center [875, 108] width 23 height 25
select select "15"
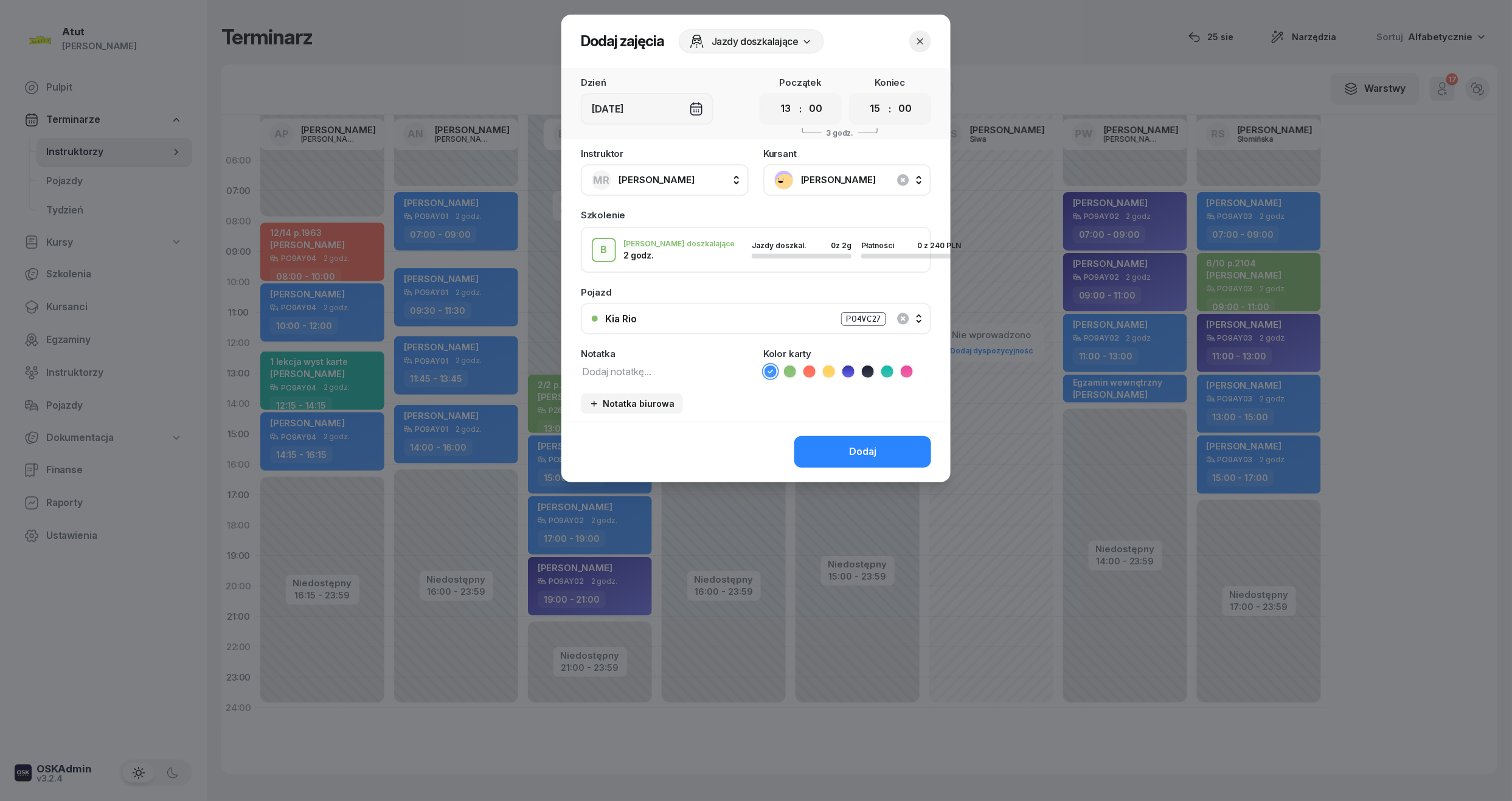
click at [864, 96] on select "00 01 02 03 04 05 06 07 08 09 10 11 12 13 14 15 16 17 18 19 20 21 22 23" at bounding box center [875, 108] width 23 height 25
click at [635, 366] on textarea at bounding box center [665, 371] width 168 height 16
type textarea "2/2 p."
click at [811, 373] on icon at bounding box center [810, 372] width 12 height 12
click at [876, 453] on div "Dodaj" at bounding box center [863, 452] width 27 height 16
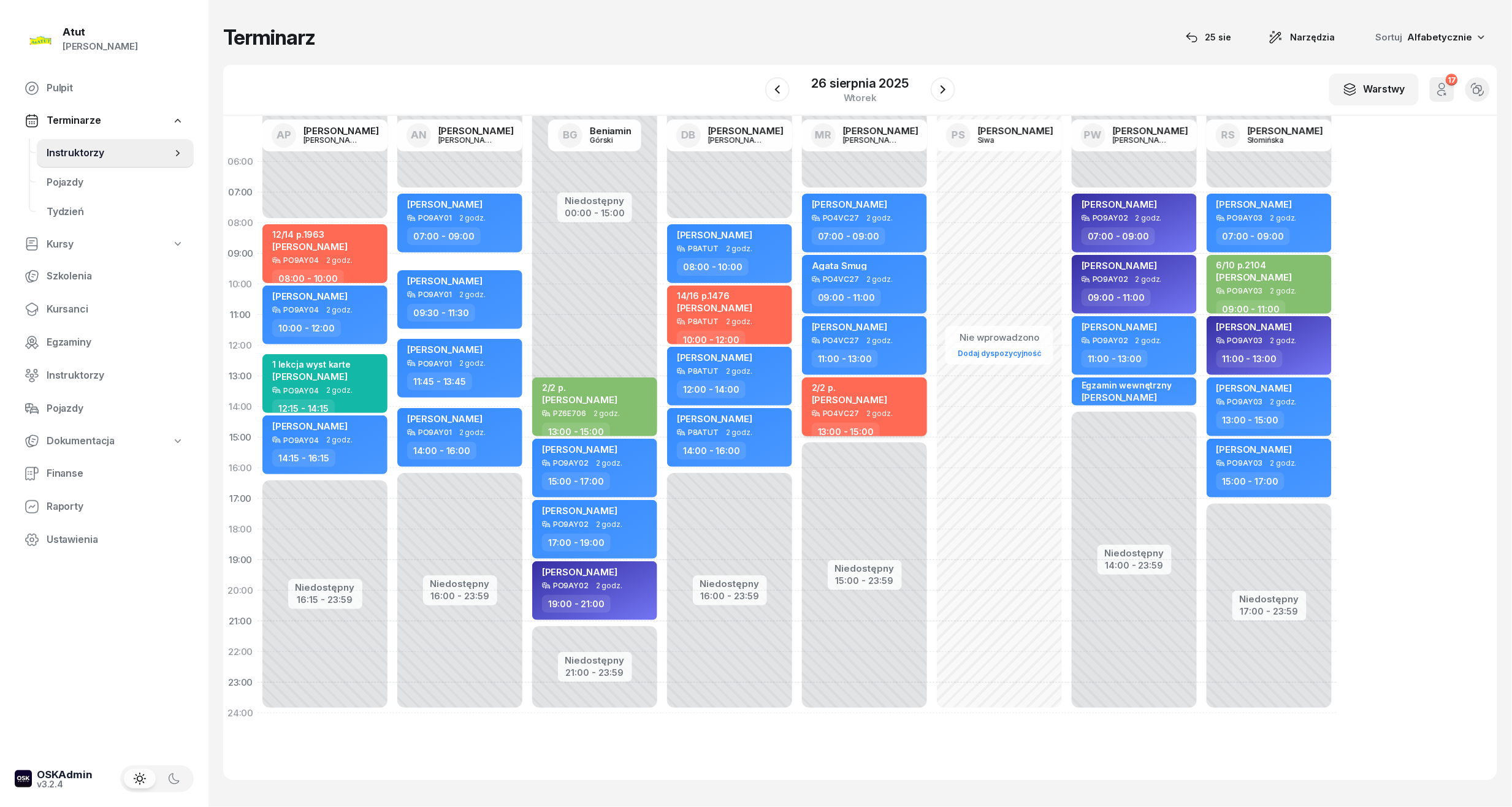
click at [862, 388] on div "2/2 p." at bounding box center [849, 387] width 76 height 11
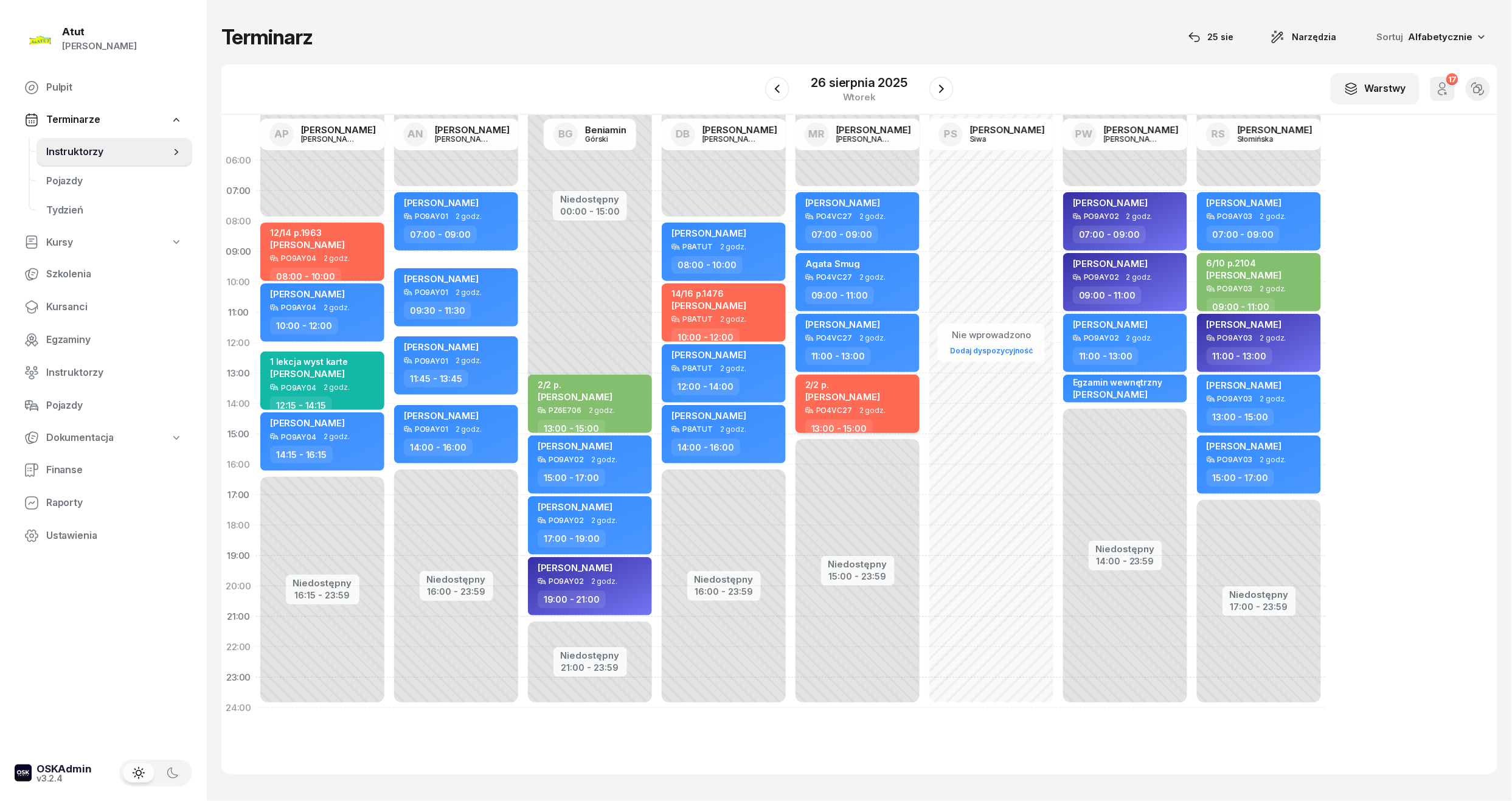
select select "13"
select select "15"
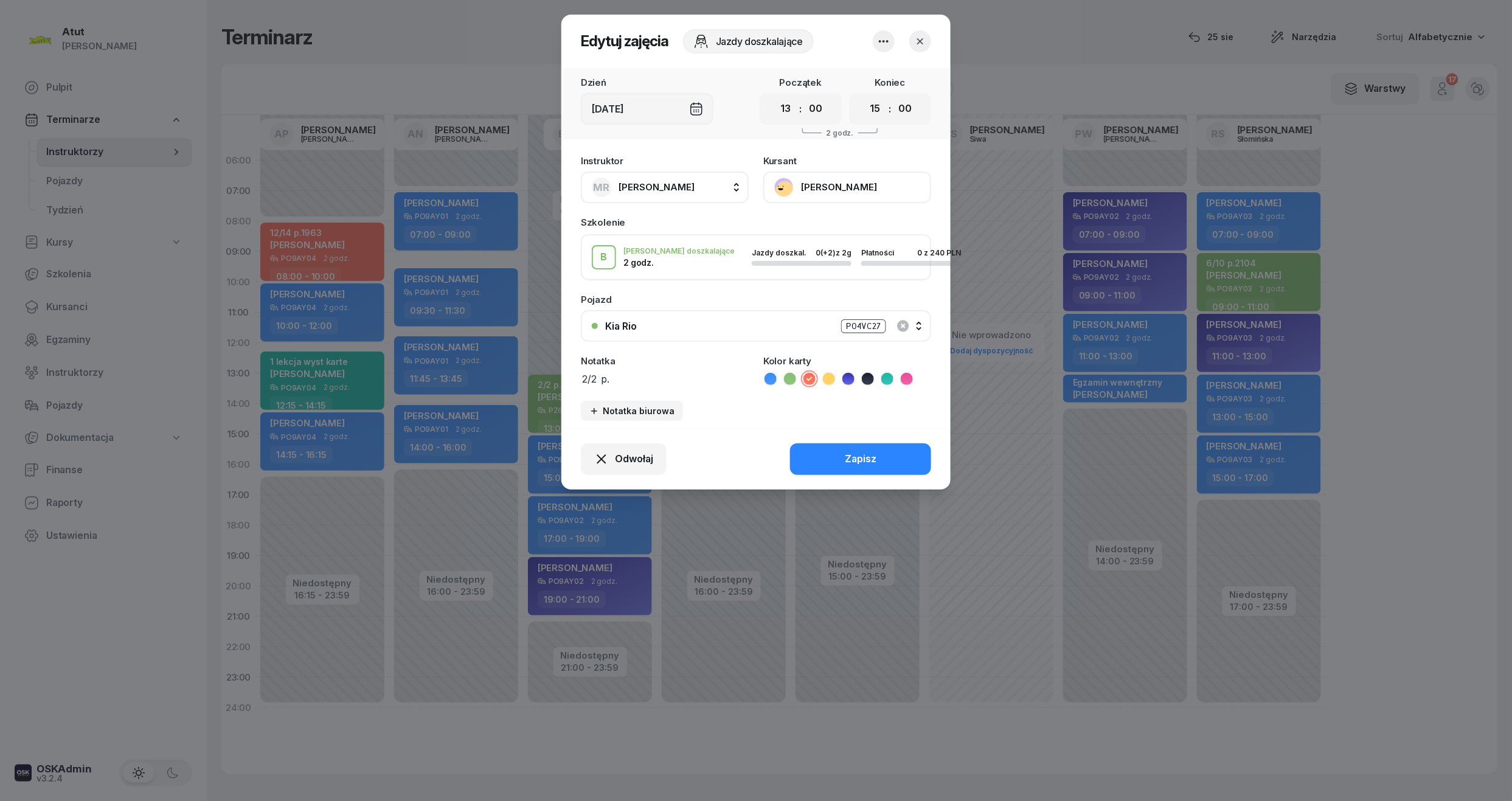
click at [804, 185] on button "Jan Szyszka" at bounding box center [847, 187] width 168 height 32
click at [804, 215] on link "Otwórz profil" at bounding box center [846, 228] width 161 height 30
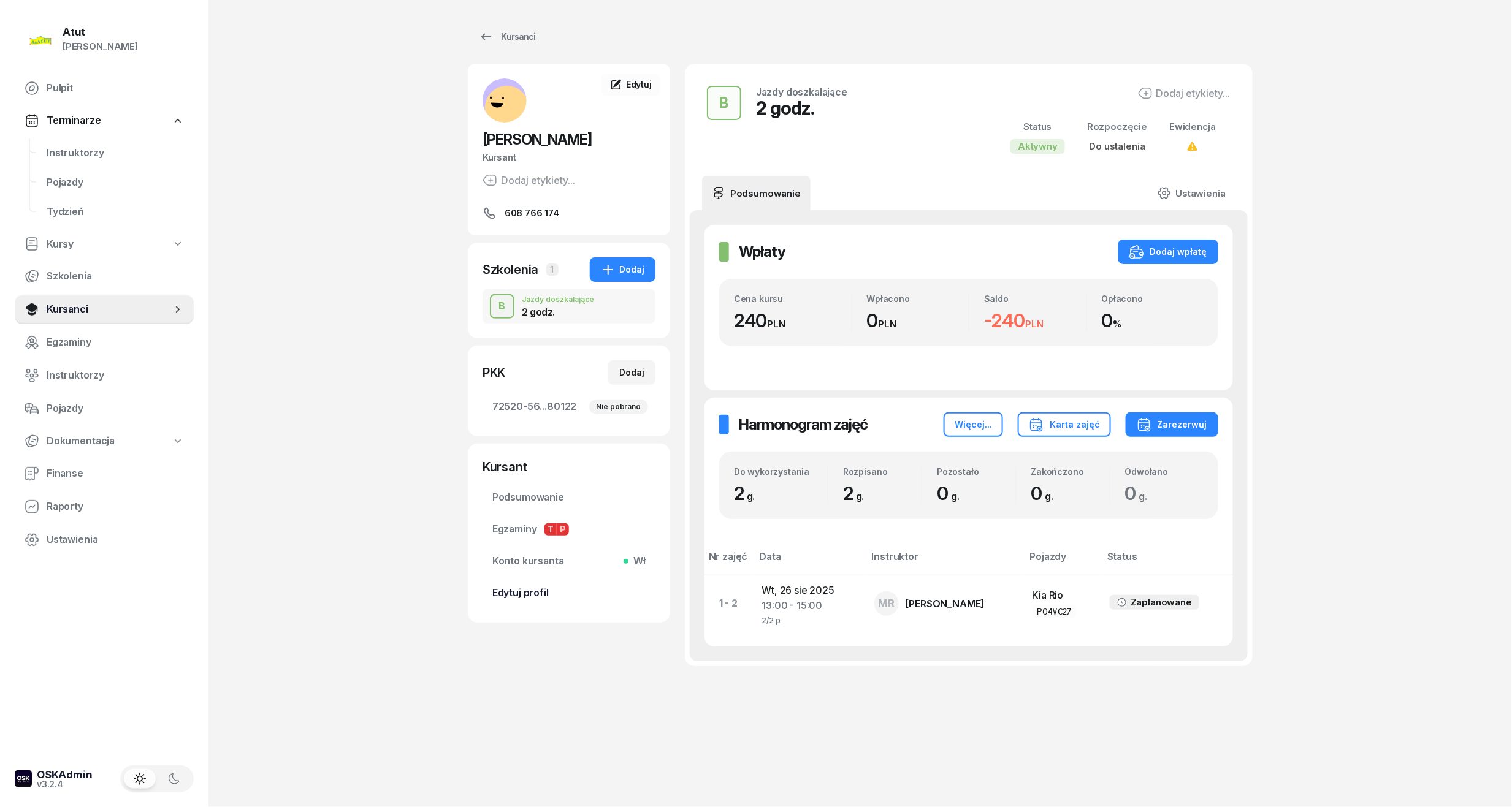
click at [527, 596] on span "Edytuj profil" at bounding box center [569, 593] width 153 height 16
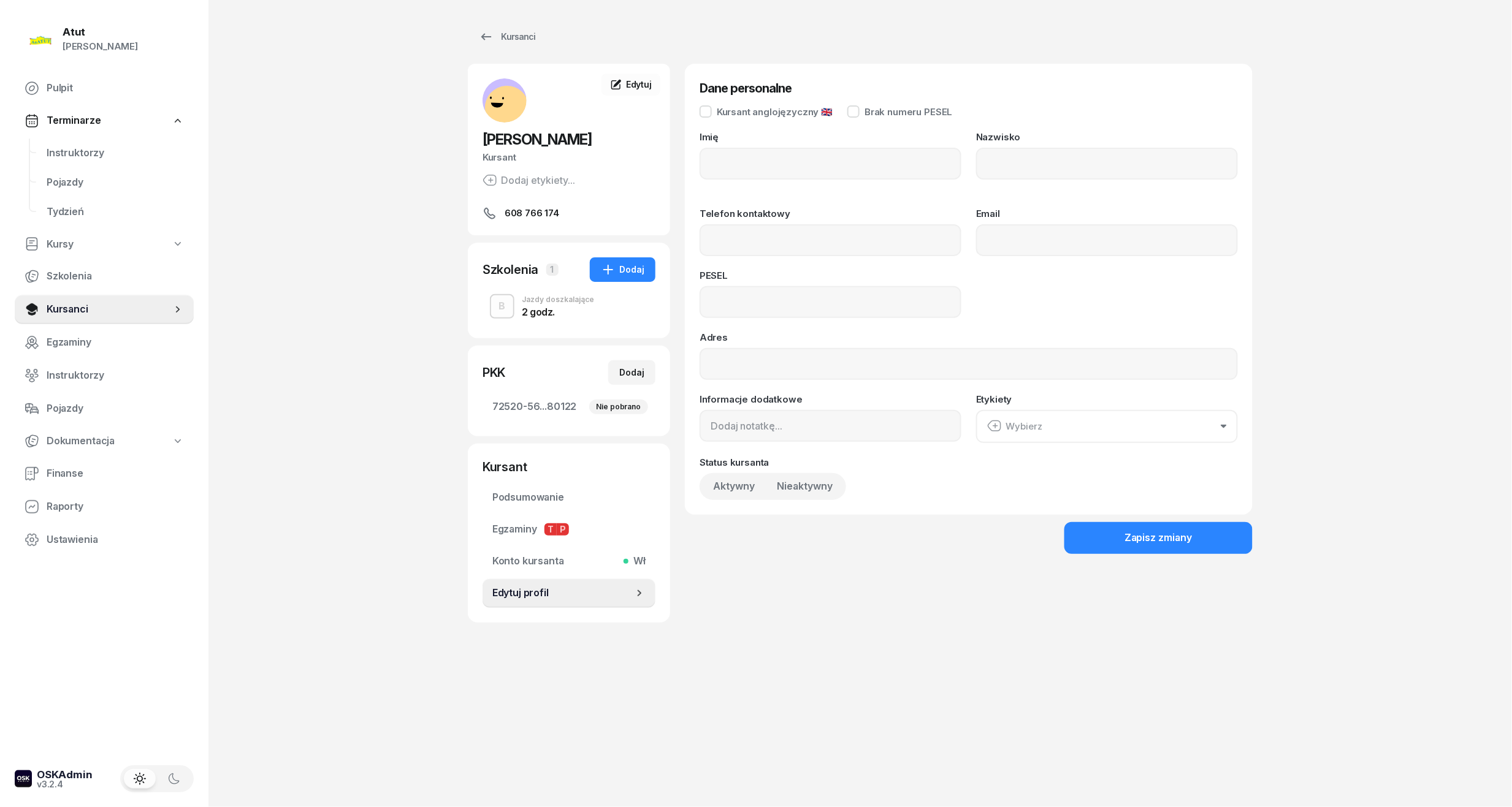
type input "Jan"
type input "Szyszka"
type input "608766174"
type input "07272008251"
click at [547, 400] on span "72520-56...80122 Nie pobrano" at bounding box center [569, 407] width 153 height 16
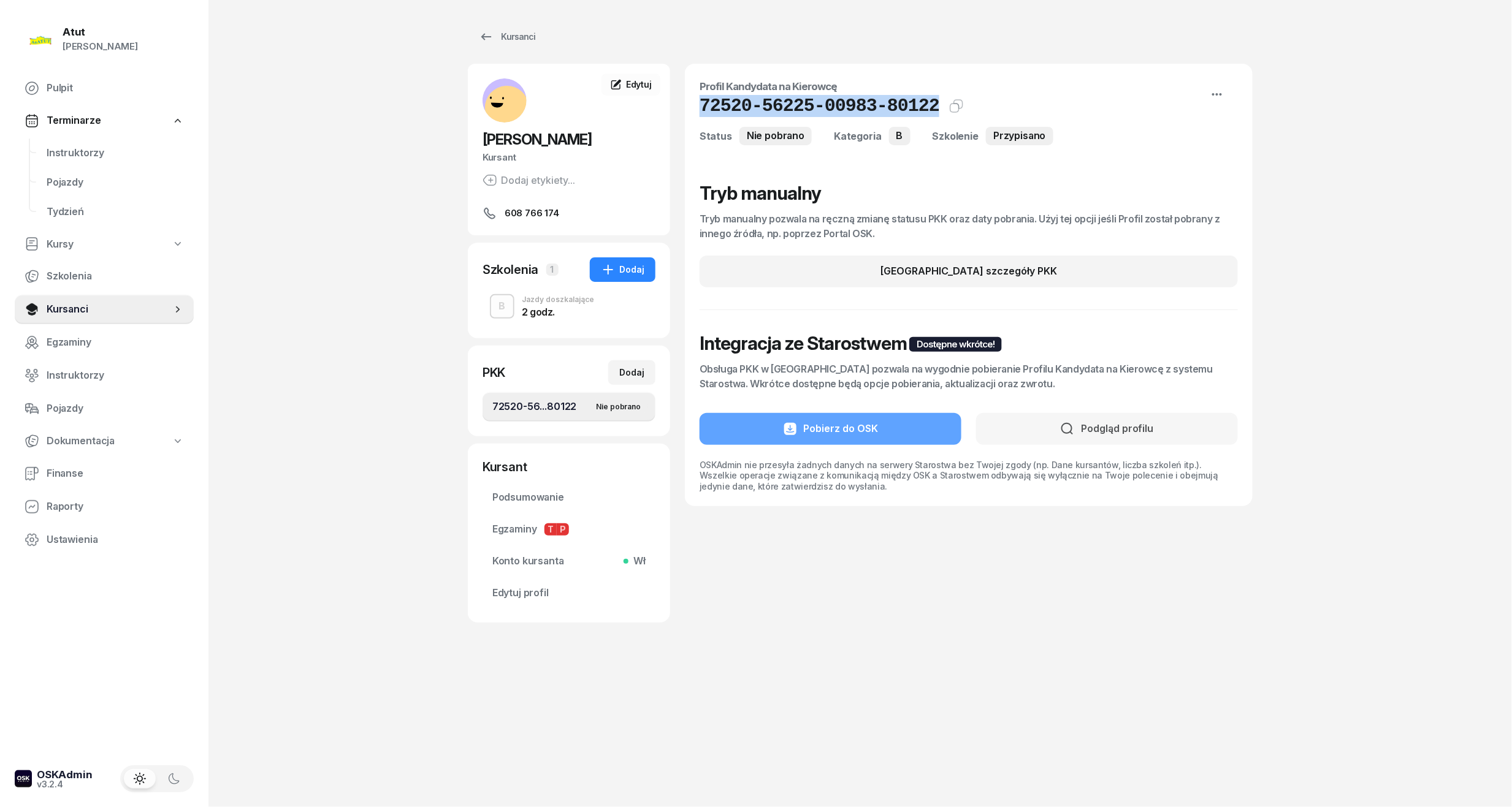
drag, startPoint x: 921, startPoint y: 107, endPoint x: 692, endPoint y: 111, distance: 229.0
click at [692, 111] on div "Profil Kandydata na Kierowcę 72520-56225-00983-80122 Kat.B Kopiuj do schowka St…" at bounding box center [968, 285] width 568 height 442
copy h1 "72520-56225-00983-80122"
